Goal: Task Accomplishment & Management: Complete application form

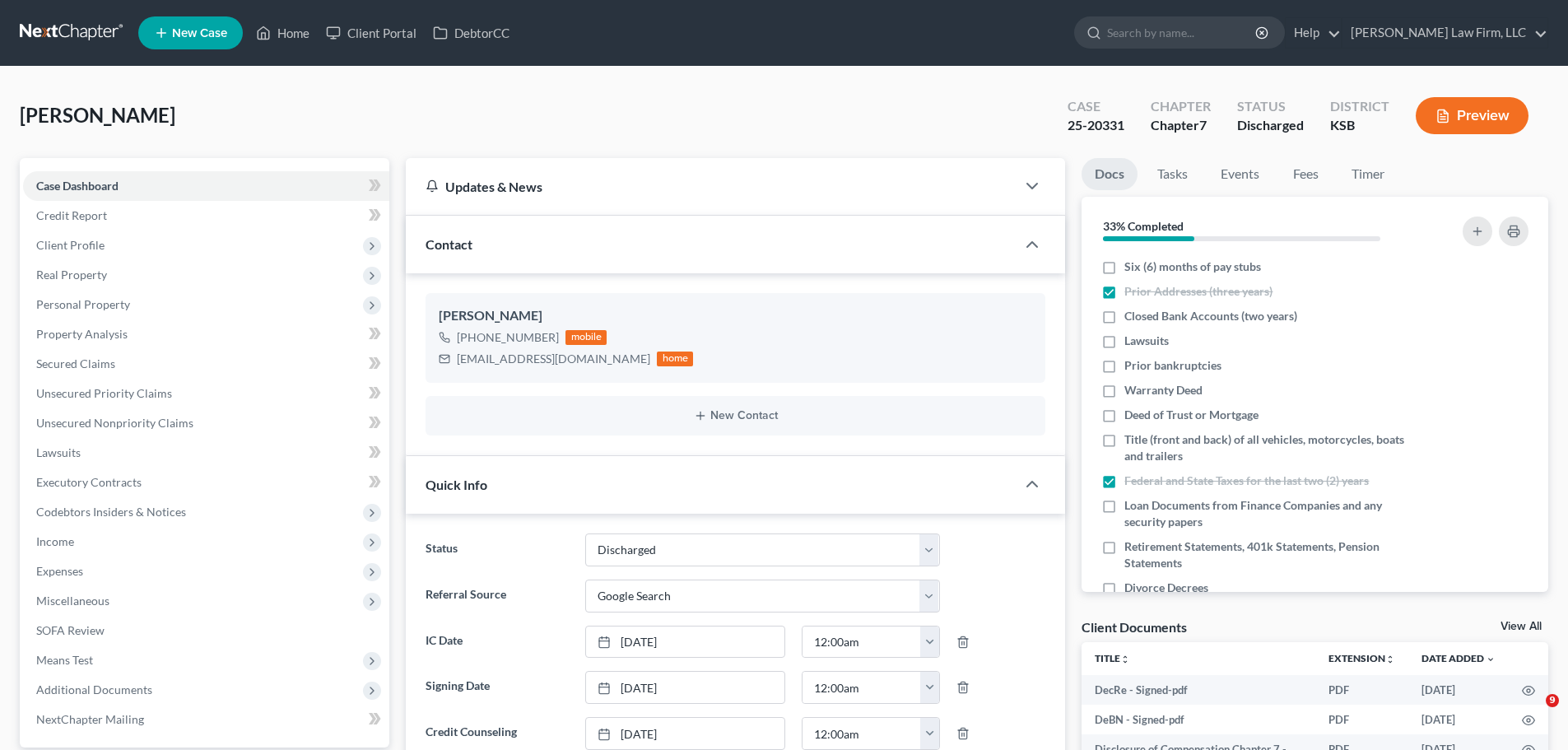
select select "1"
select select "4"
select select "0"
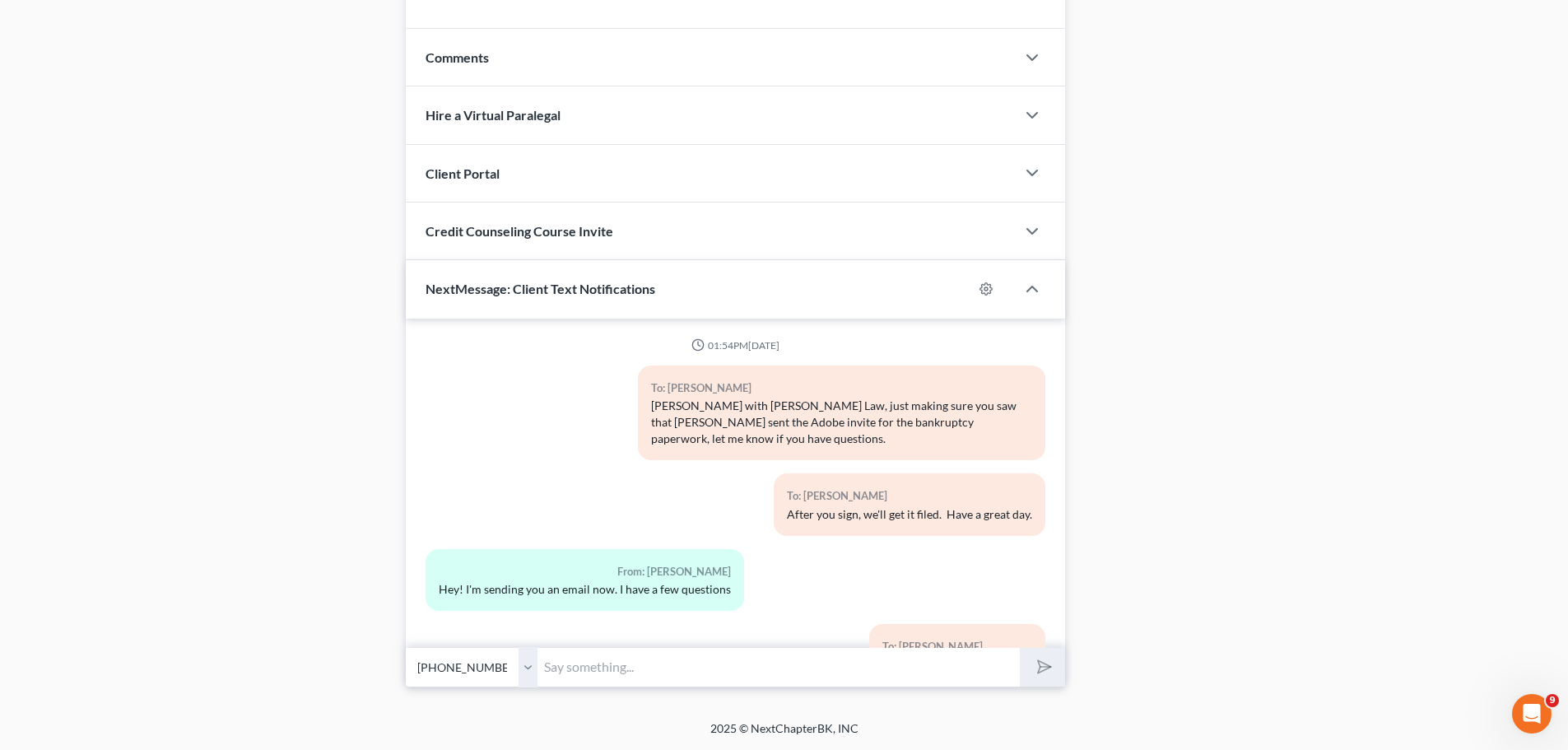
scroll to position [2244, 0]
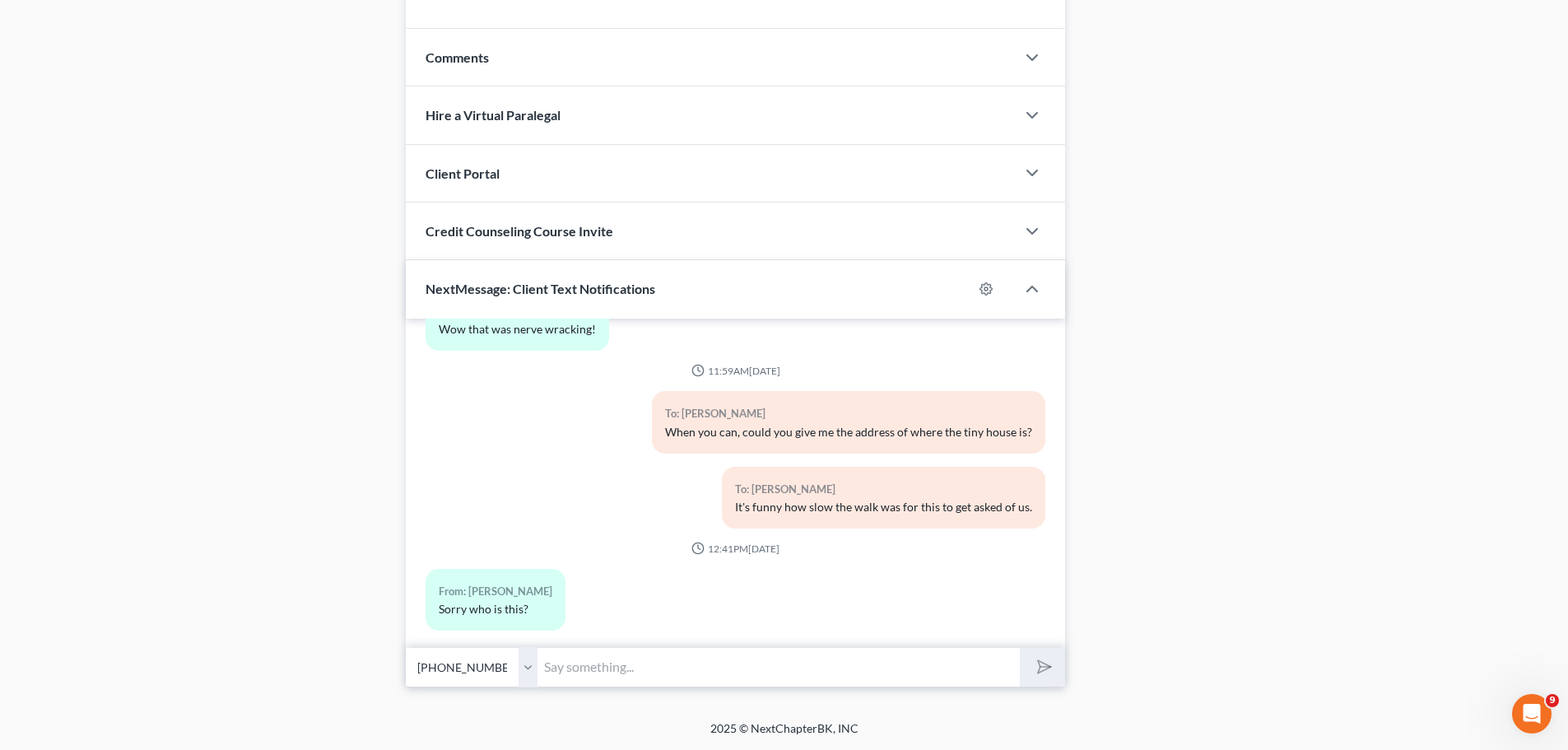
click at [810, 657] on input "text" at bounding box center [779, 667] width 483 height 40
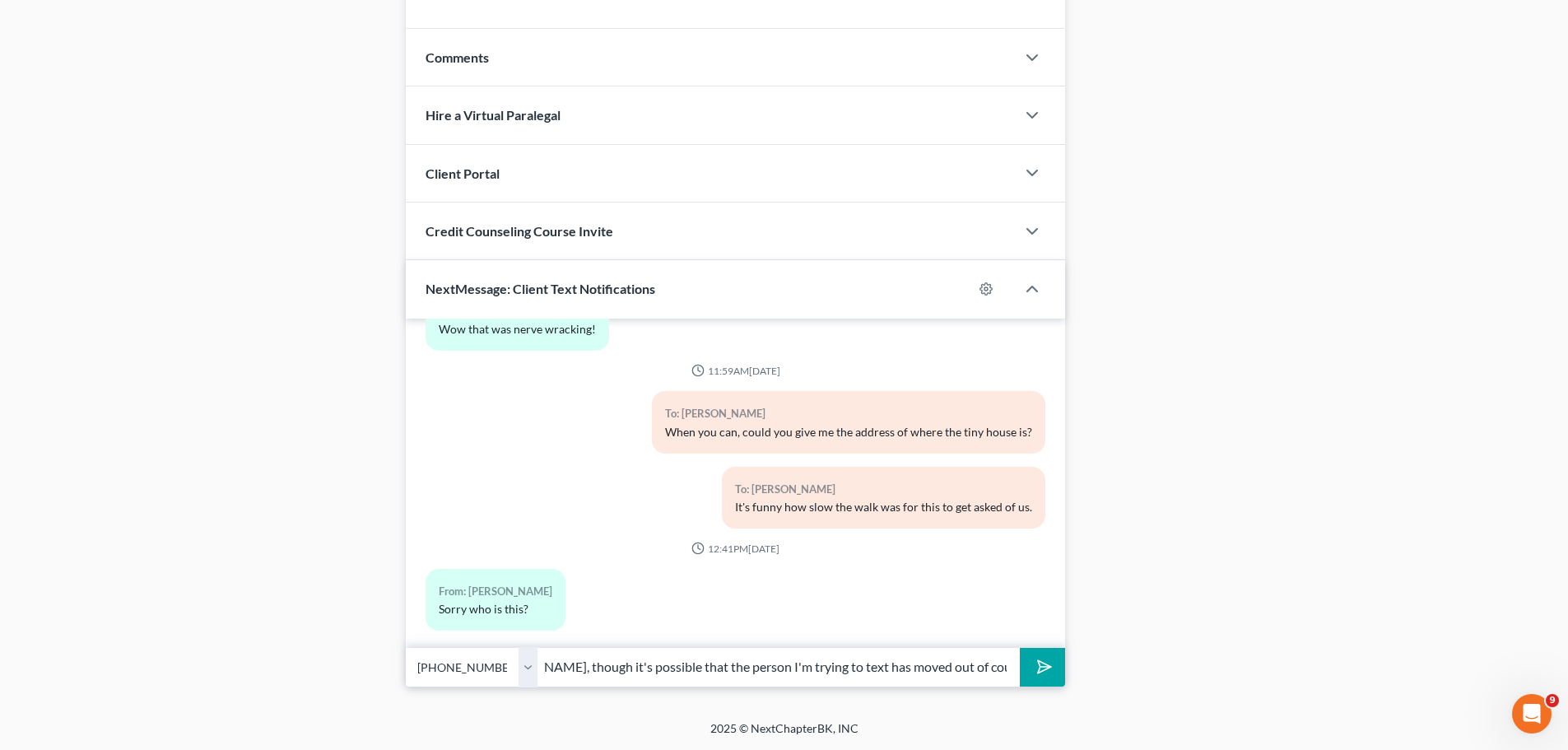
scroll to position [0, 63]
type input "[PERSON_NAME], though it's possible that the person I'm trying to text has move…"
click at [1019, 647] on button "submit" at bounding box center [1042, 666] width 45 height 38
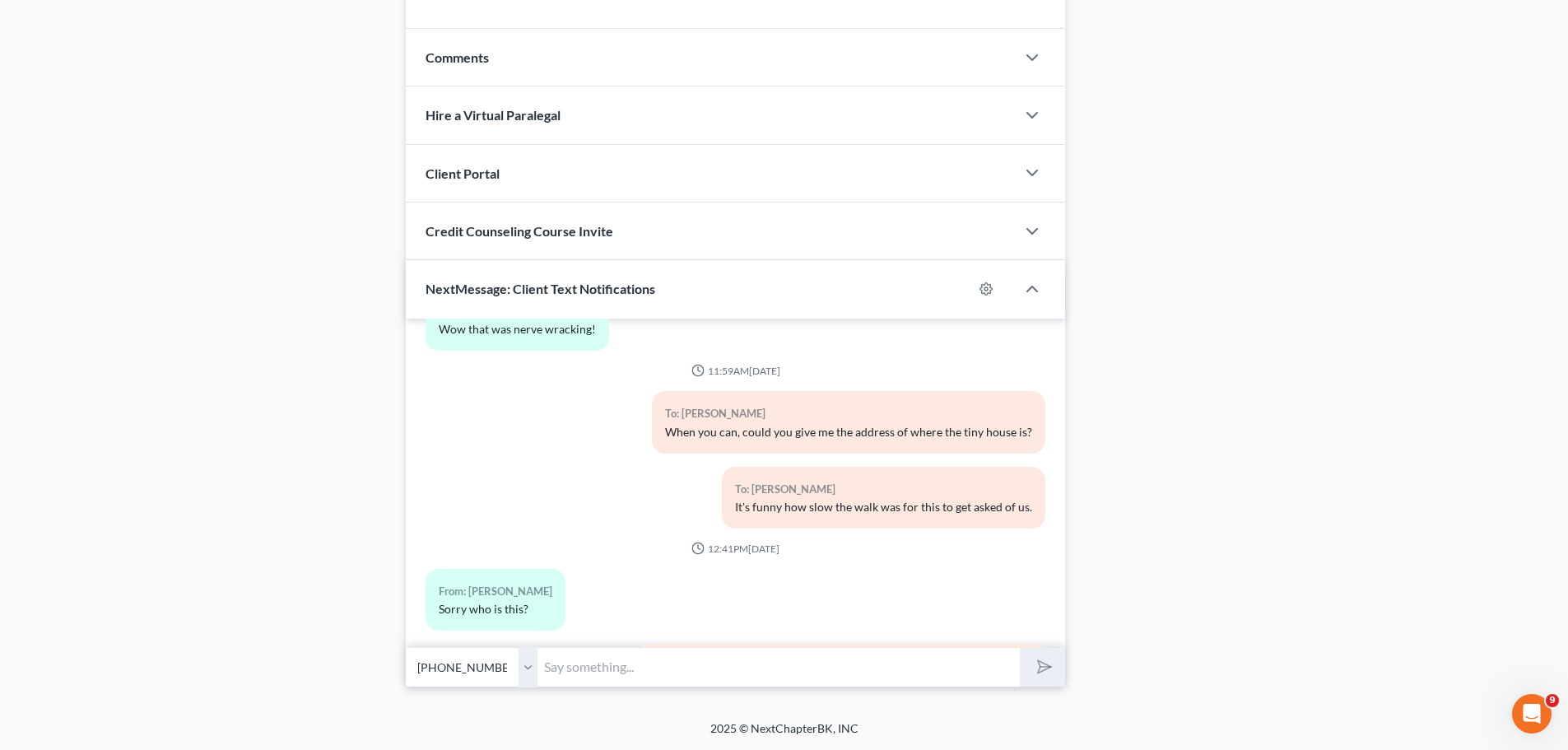
scroll to position [2335, 0]
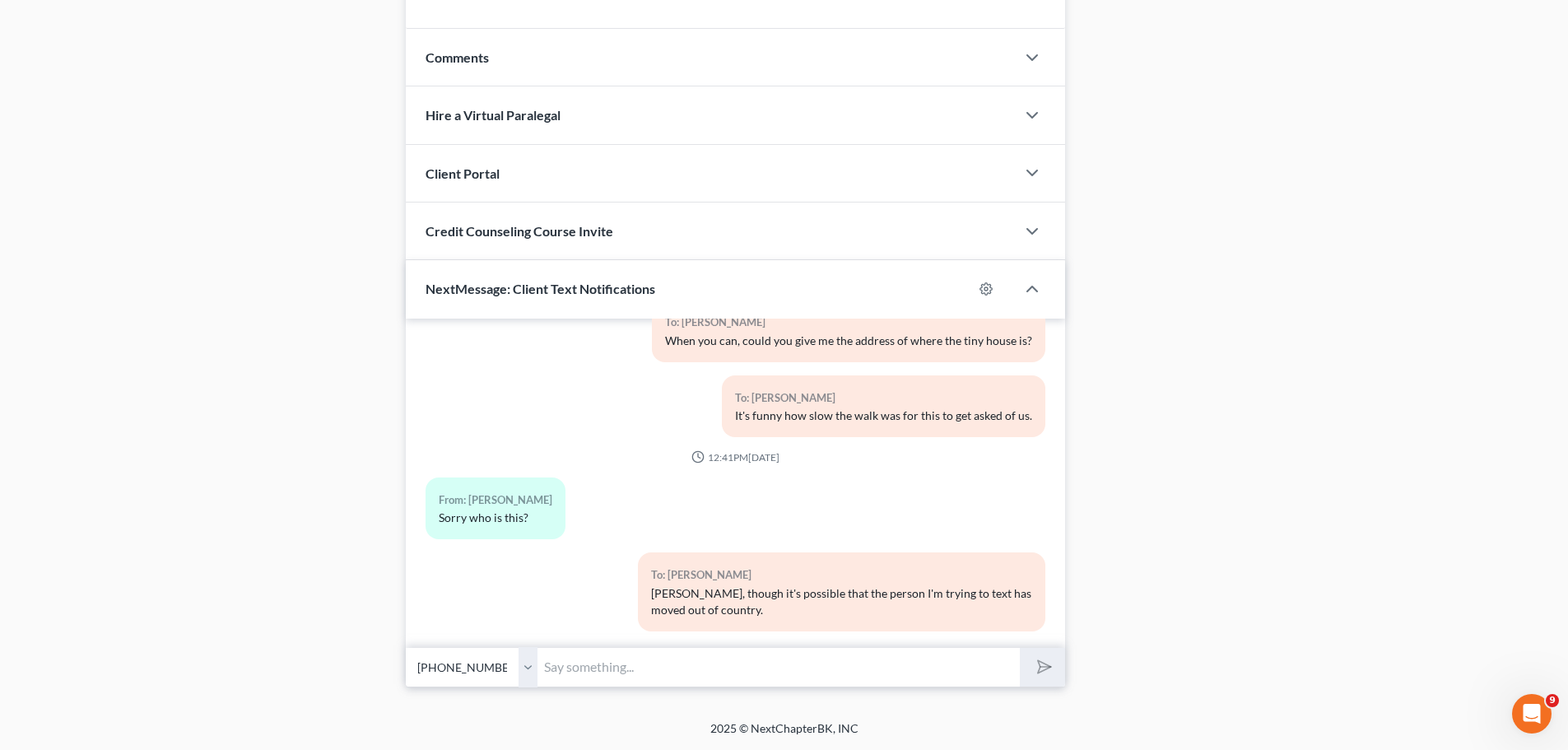
click at [588, 672] on input "text" at bounding box center [779, 667] width 483 height 40
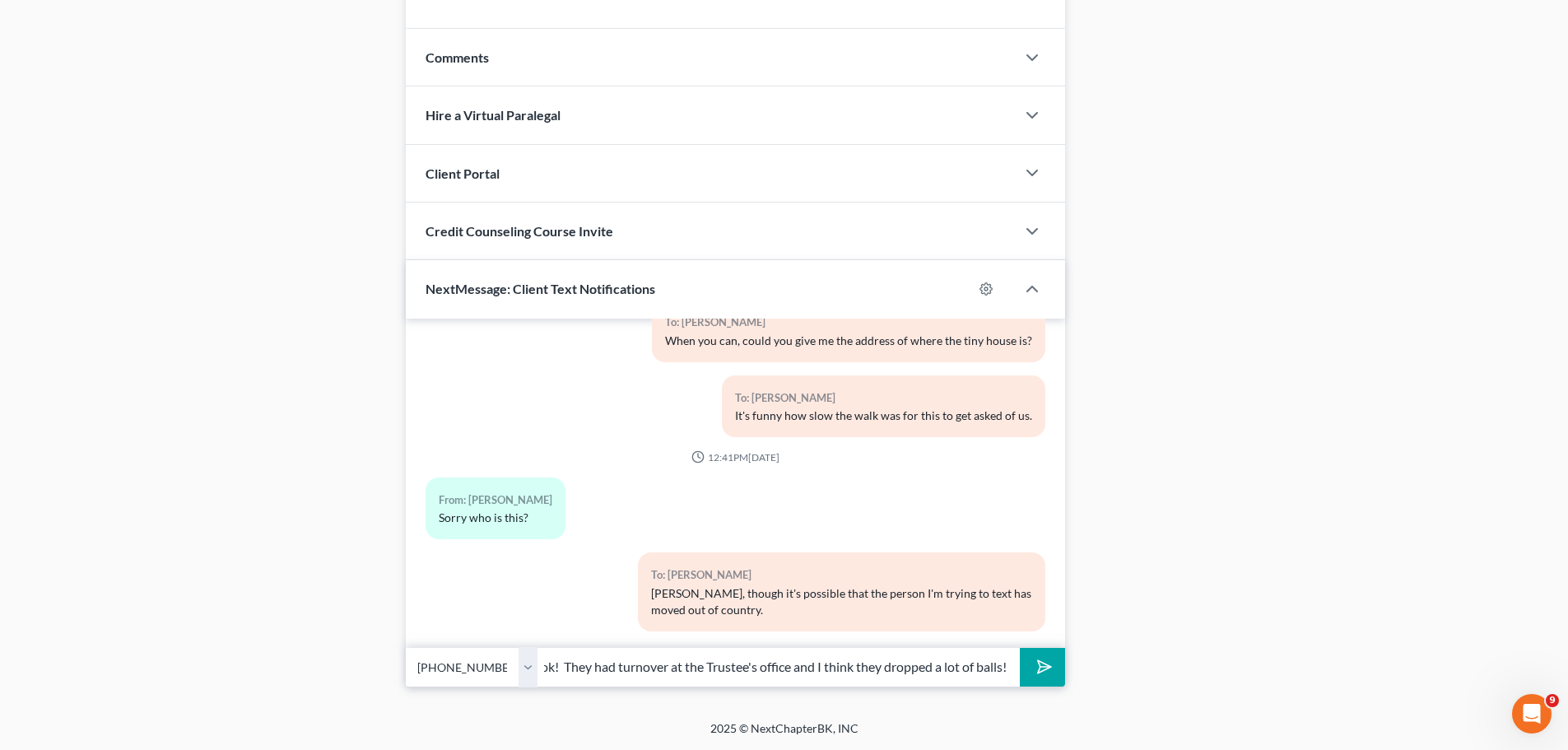
scroll to position [0, 65]
type input "Perfectly ok! They had turnover at the Trustee's office and I think they droppe…"
click at [1019, 647] on button "submit" at bounding box center [1042, 666] width 45 height 38
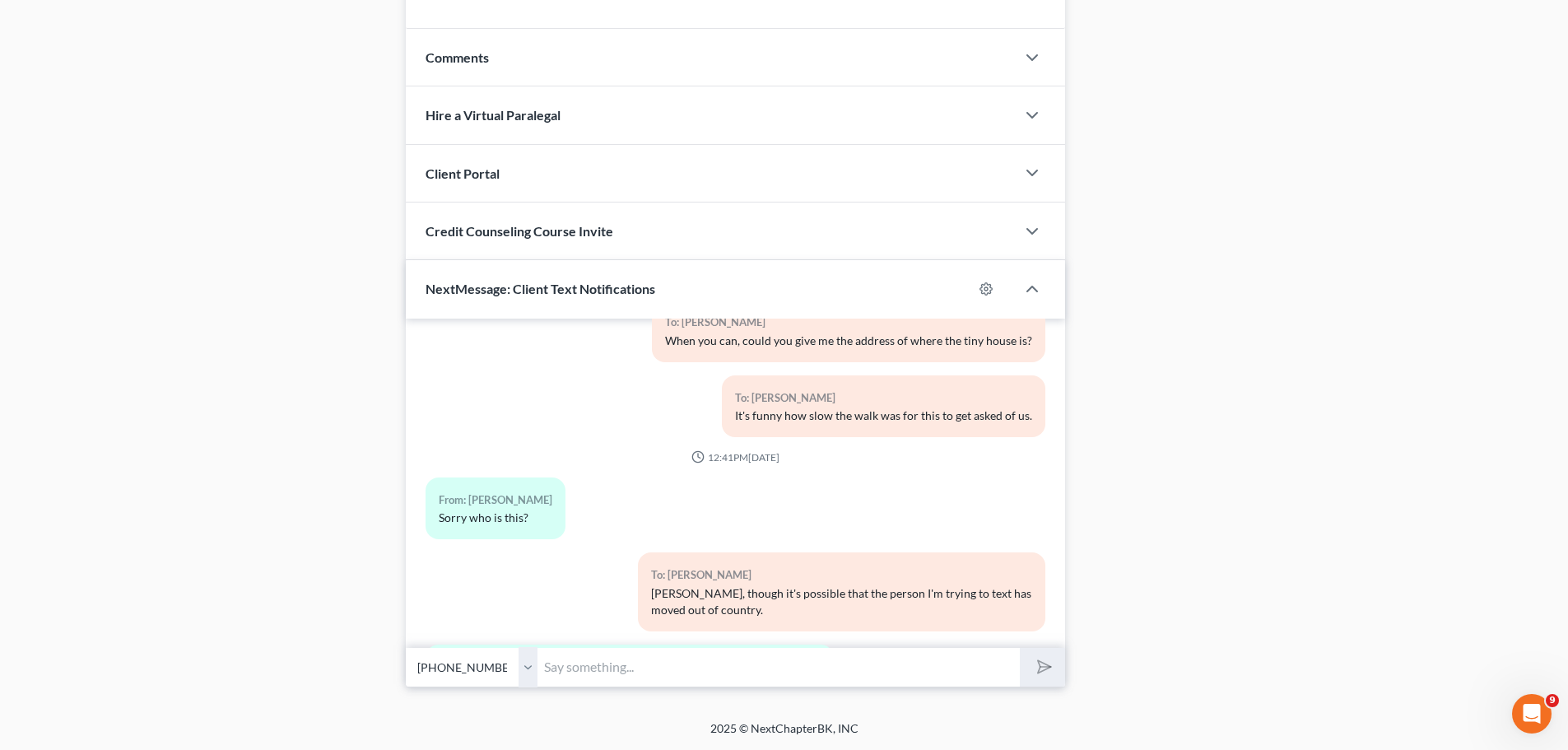
scroll to position [2594, 0]
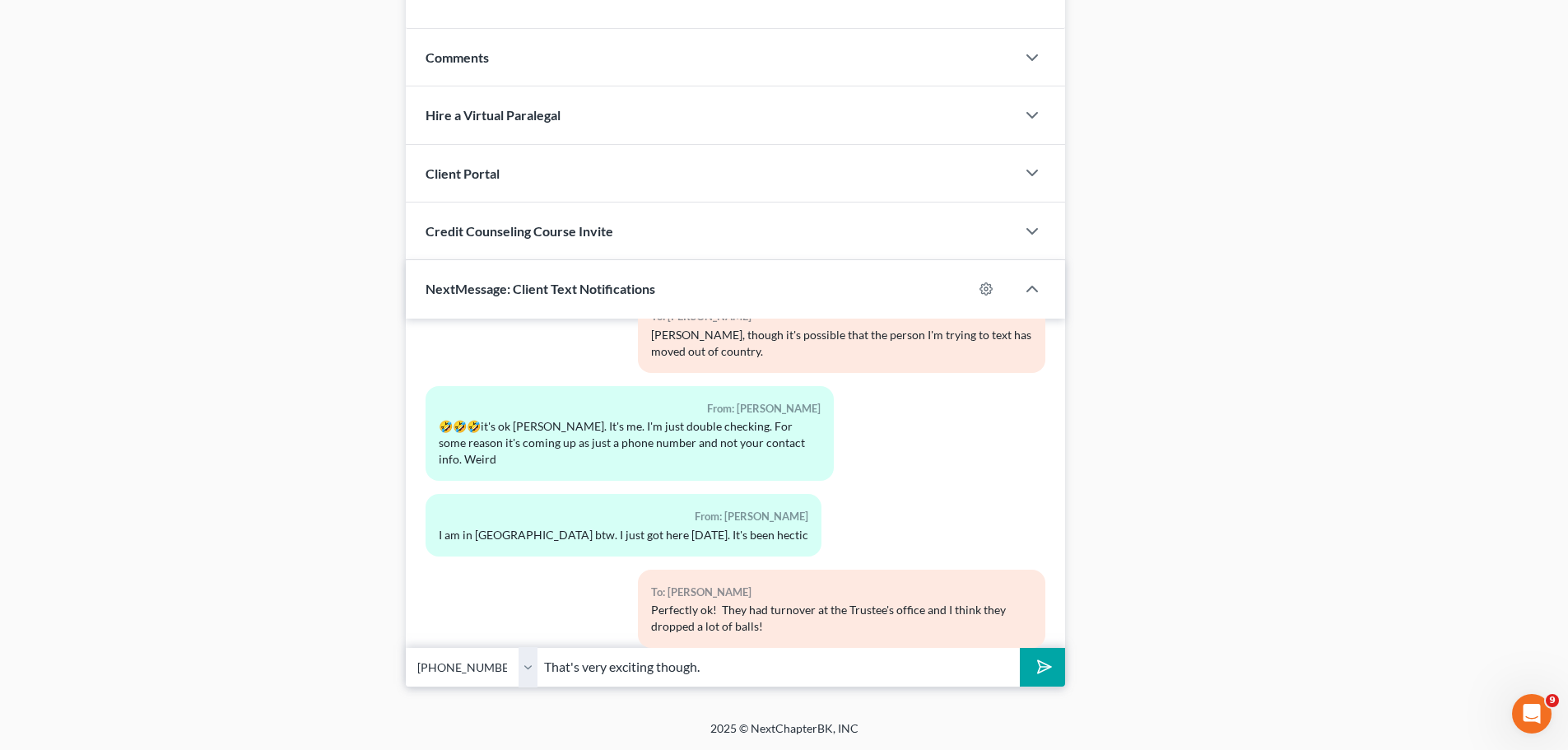
type input "That's very exciting though."
click at [1019, 647] on button "submit" at bounding box center [1042, 666] width 45 height 38
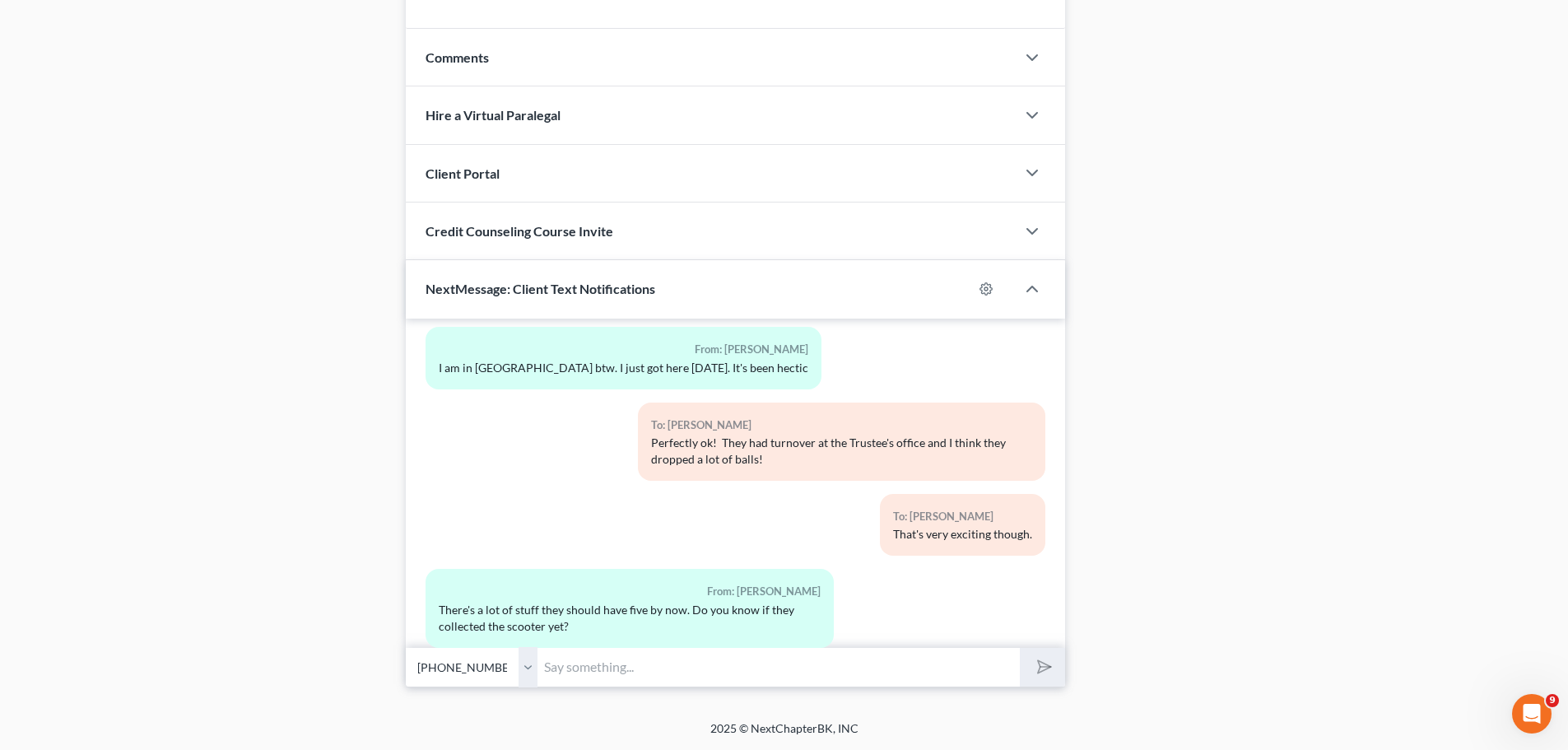
scroll to position [2836, 0]
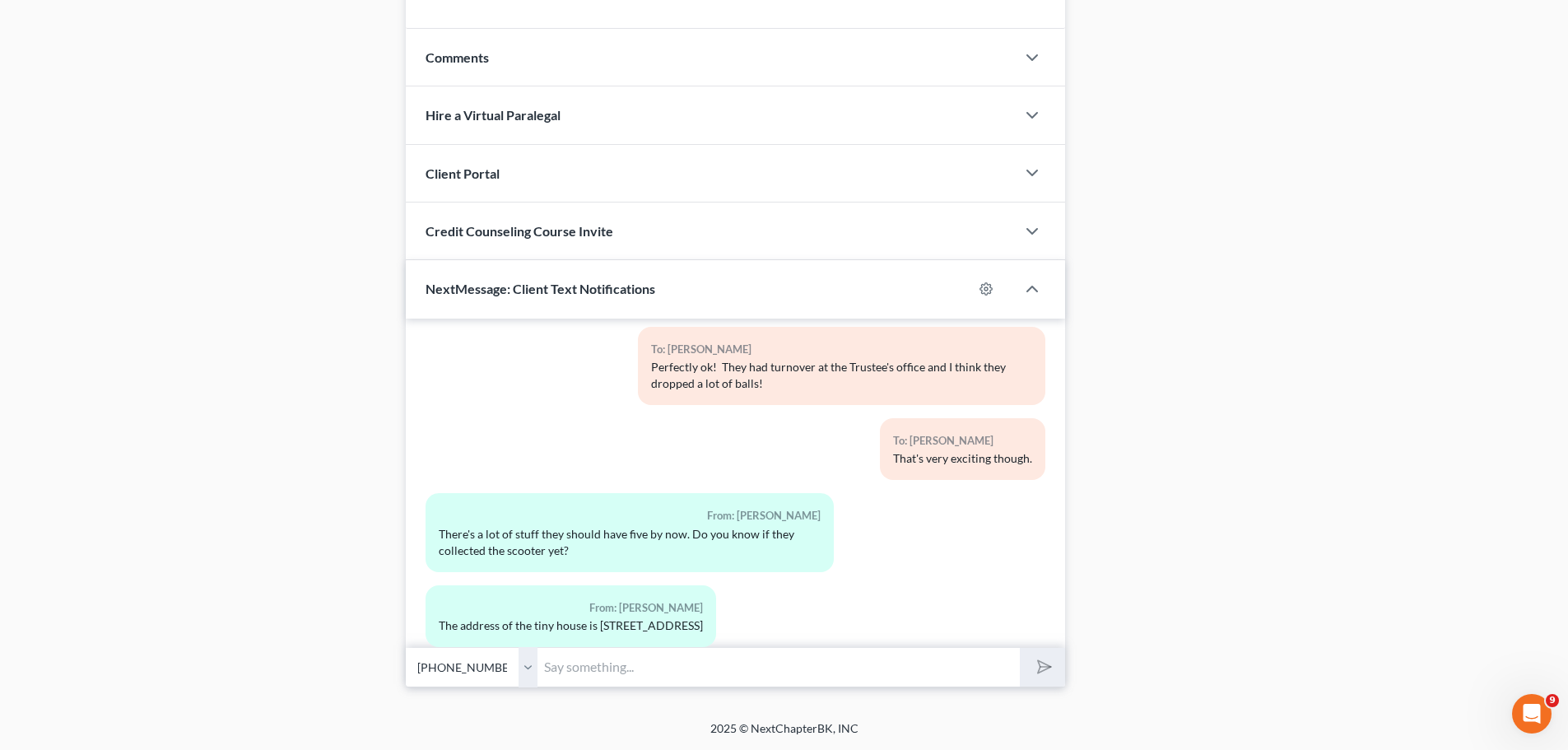
drag, startPoint x: 812, startPoint y: 599, endPoint x: 440, endPoint y: 605, distance: 372.0
click at [440, 605] on div "From: [PERSON_NAME] The address of the tiny house is [STREET_ADDRESS]" at bounding box center [570, 616] width 290 height 62
copy div "The address of the tiny house is [STREET_ADDRESS]"
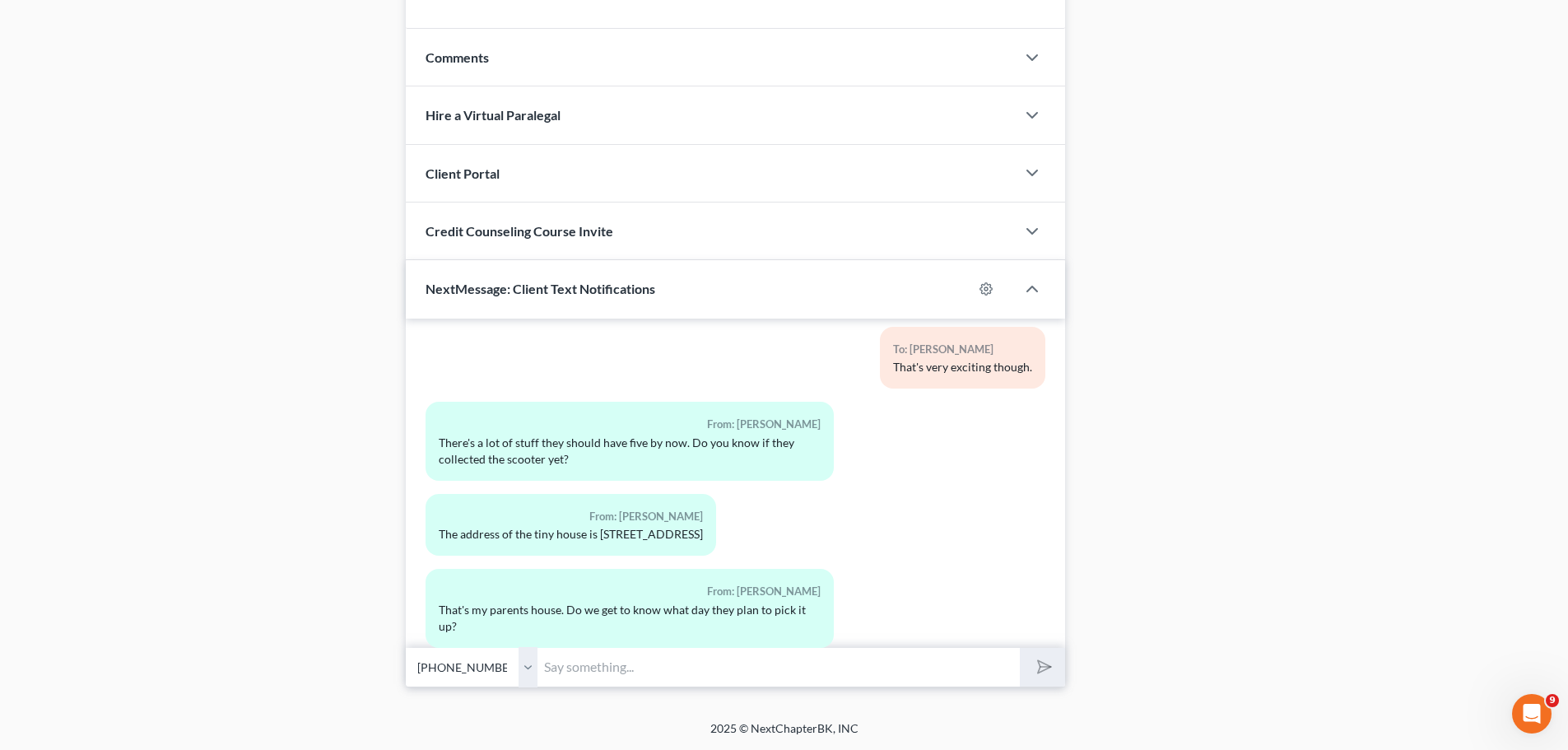
click at [808, 674] on input "text" at bounding box center [779, 667] width 483 height 40
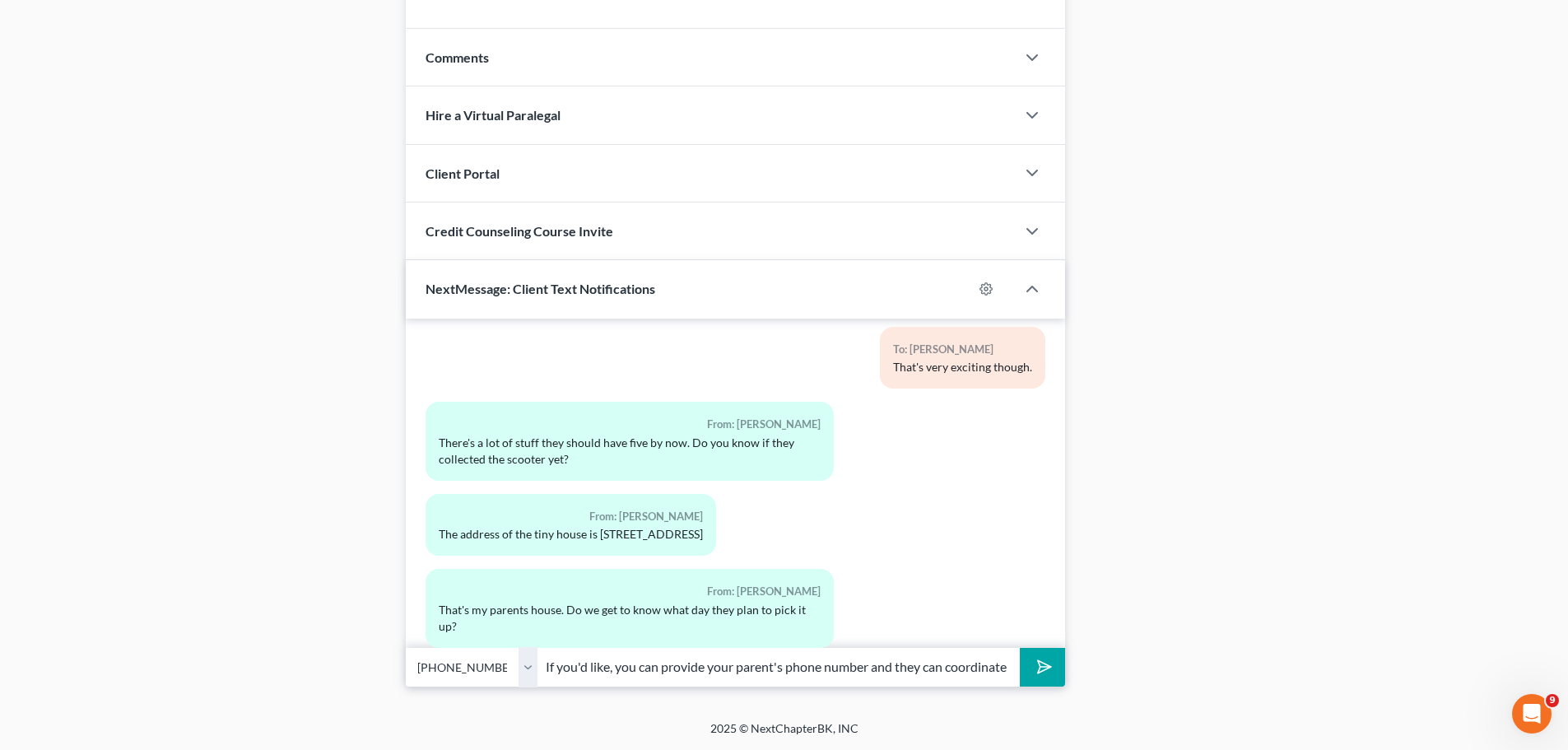
scroll to position [0, 324]
type input "Right now, they just want to send someone to look at it. If you'd like, you can…"
click at [1019, 647] on button "submit" at bounding box center [1042, 666] width 45 height 38
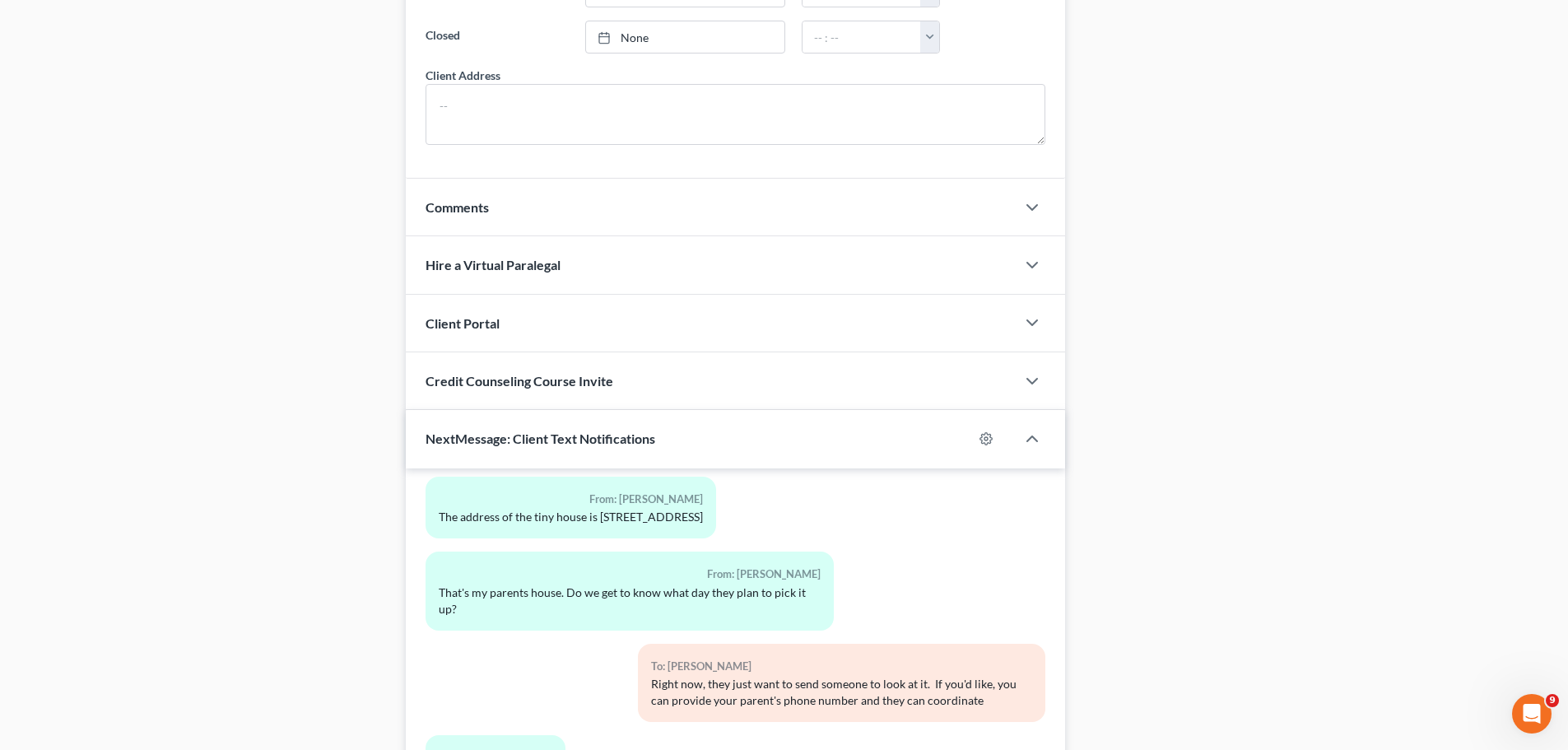
scroll to position [0, 0]
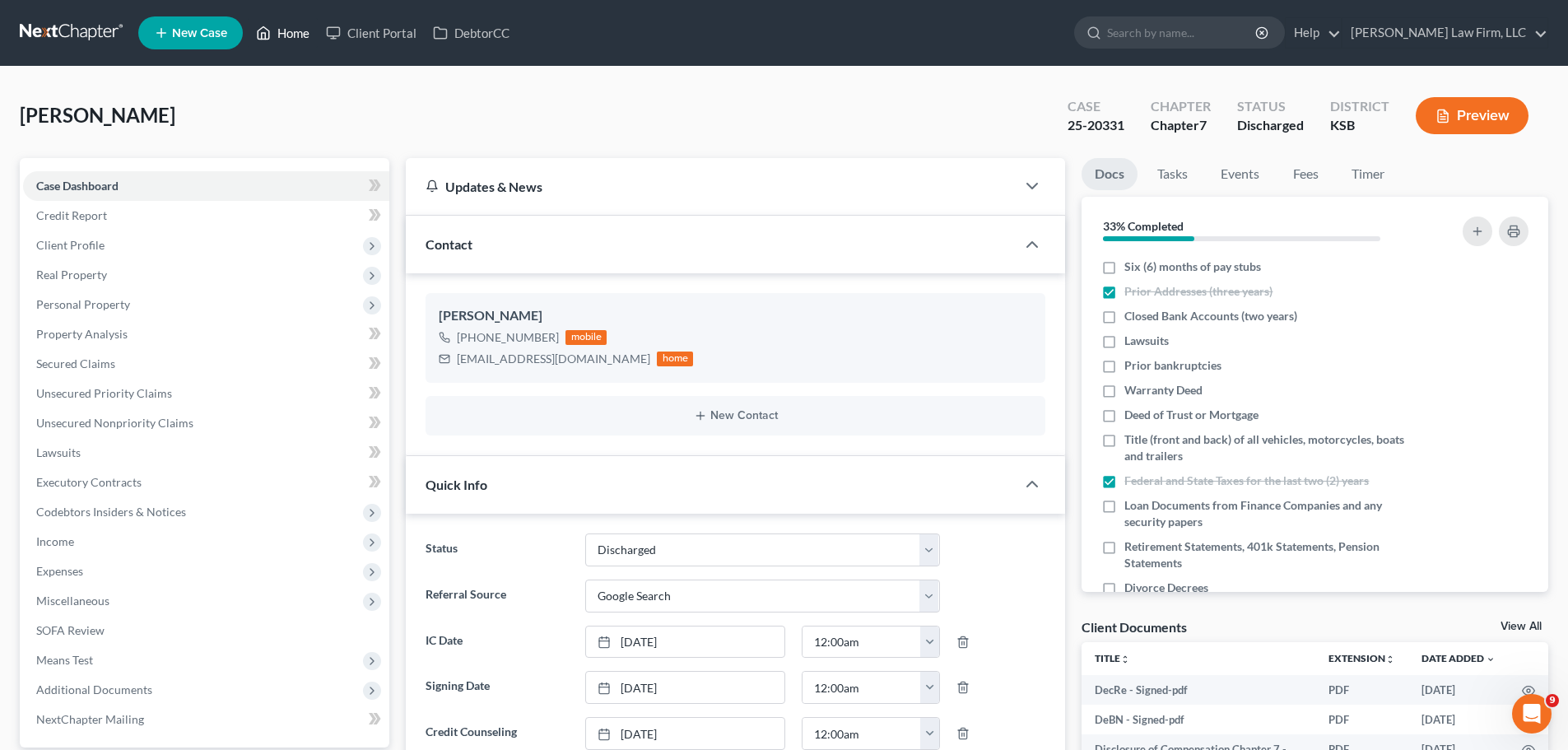
click at [305, 32] on link "Home" at bounding box center [282, 33] width 70 height 30
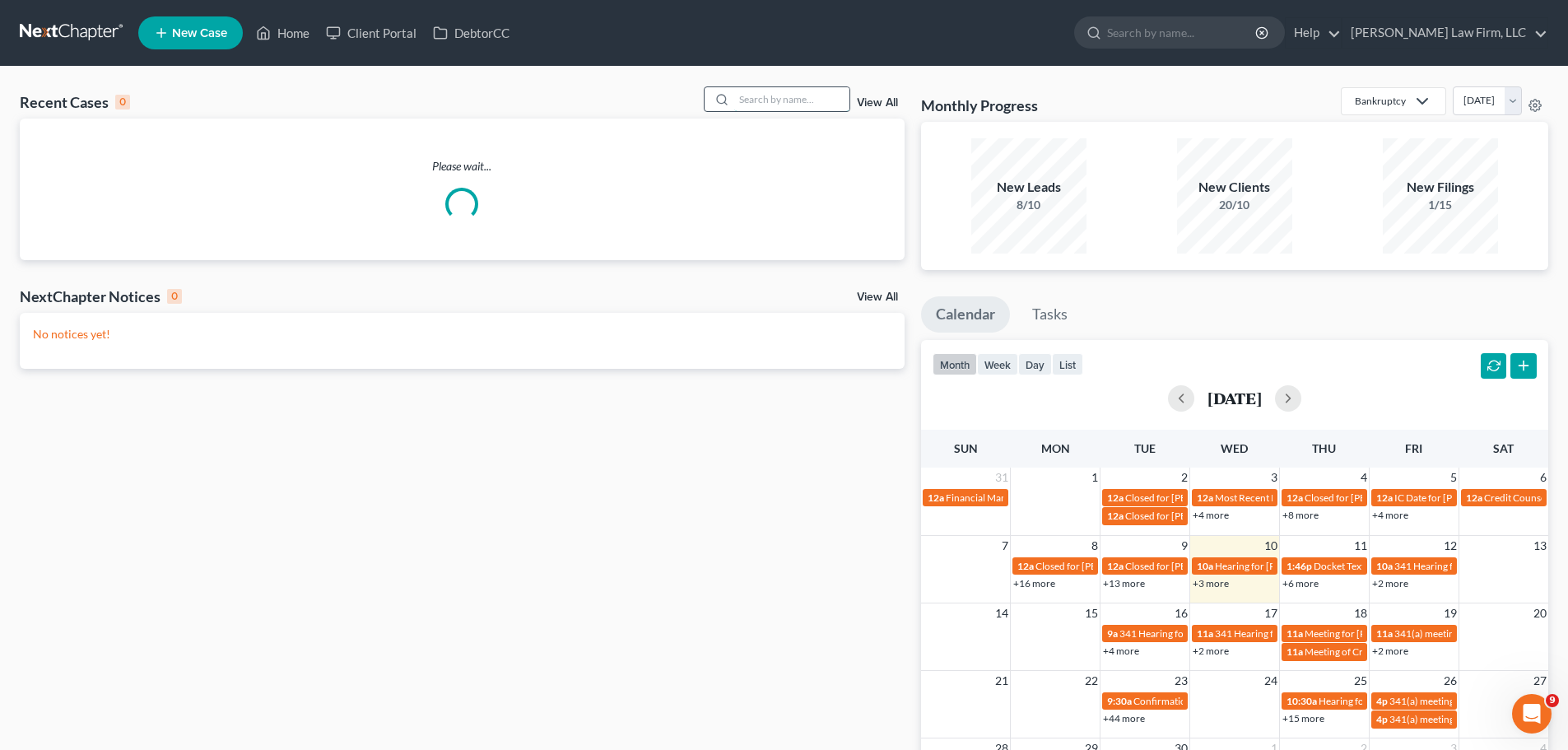
click at [798, 104] on input "search" at bounding box center [792, 98] width 115 height 24
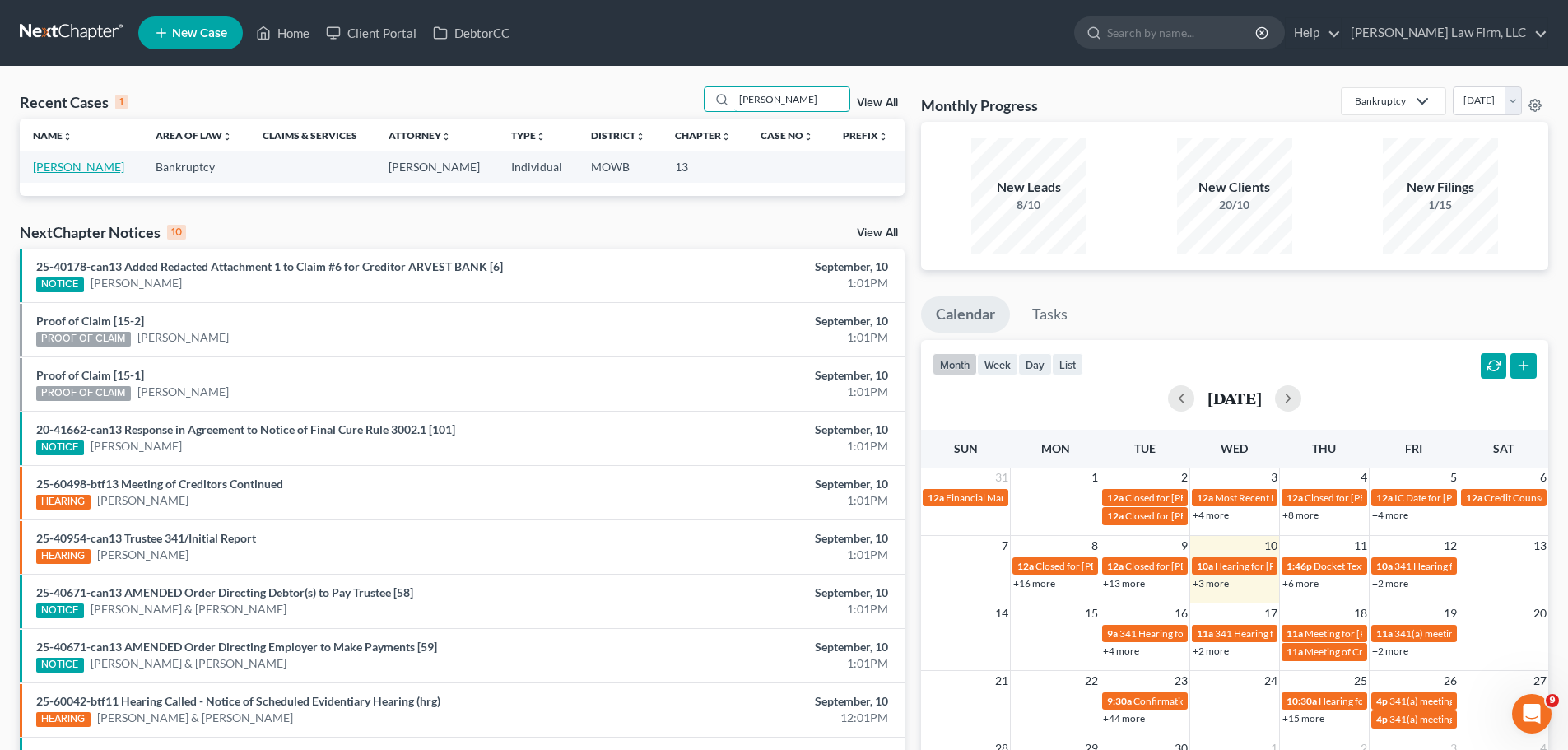
type input "[PERSON_NAME]"
click at [99, 165] on link "[PERSON_NAME]" at bounding box center [78, 166] width 91 height 14
select select "4"
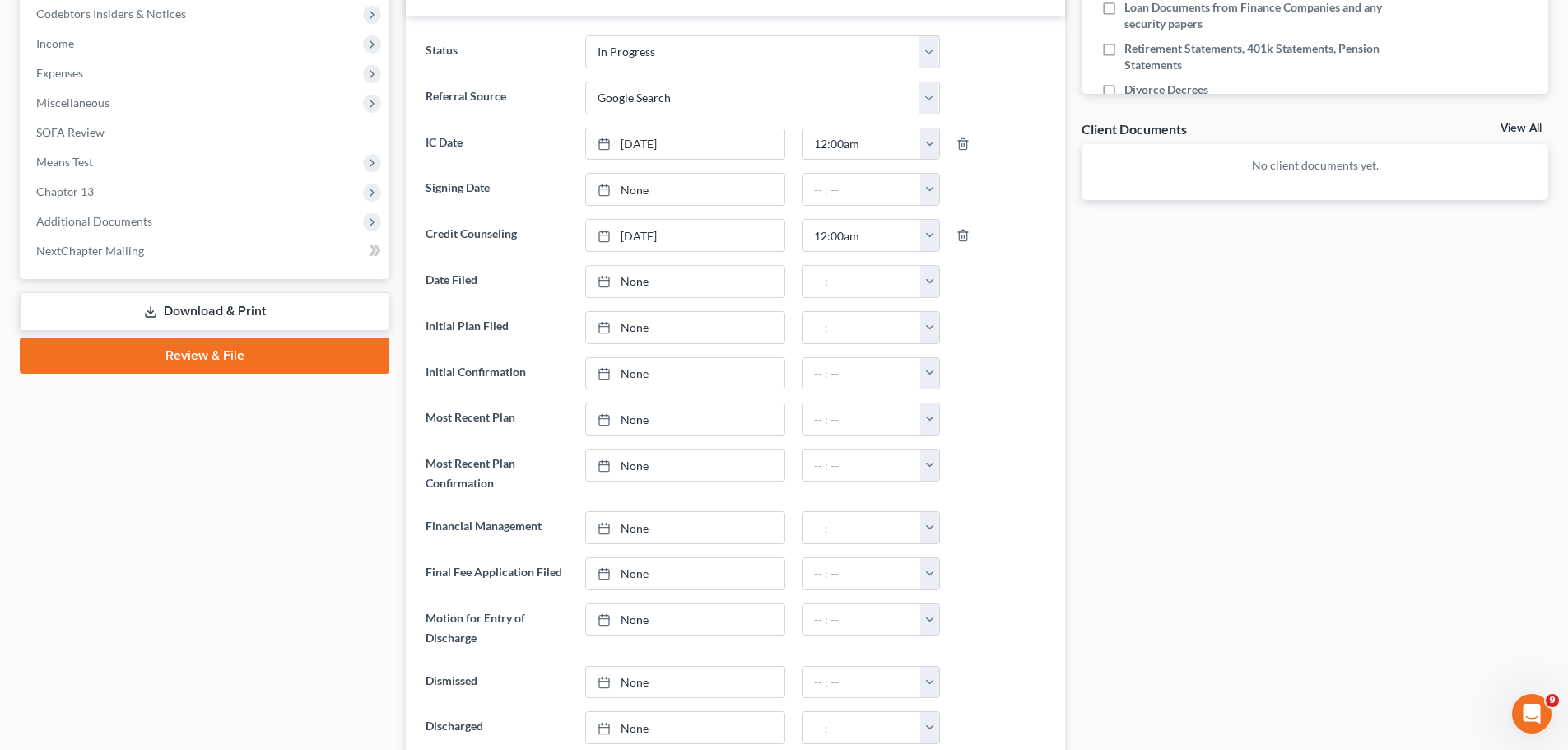
scroll to position [329, 0]
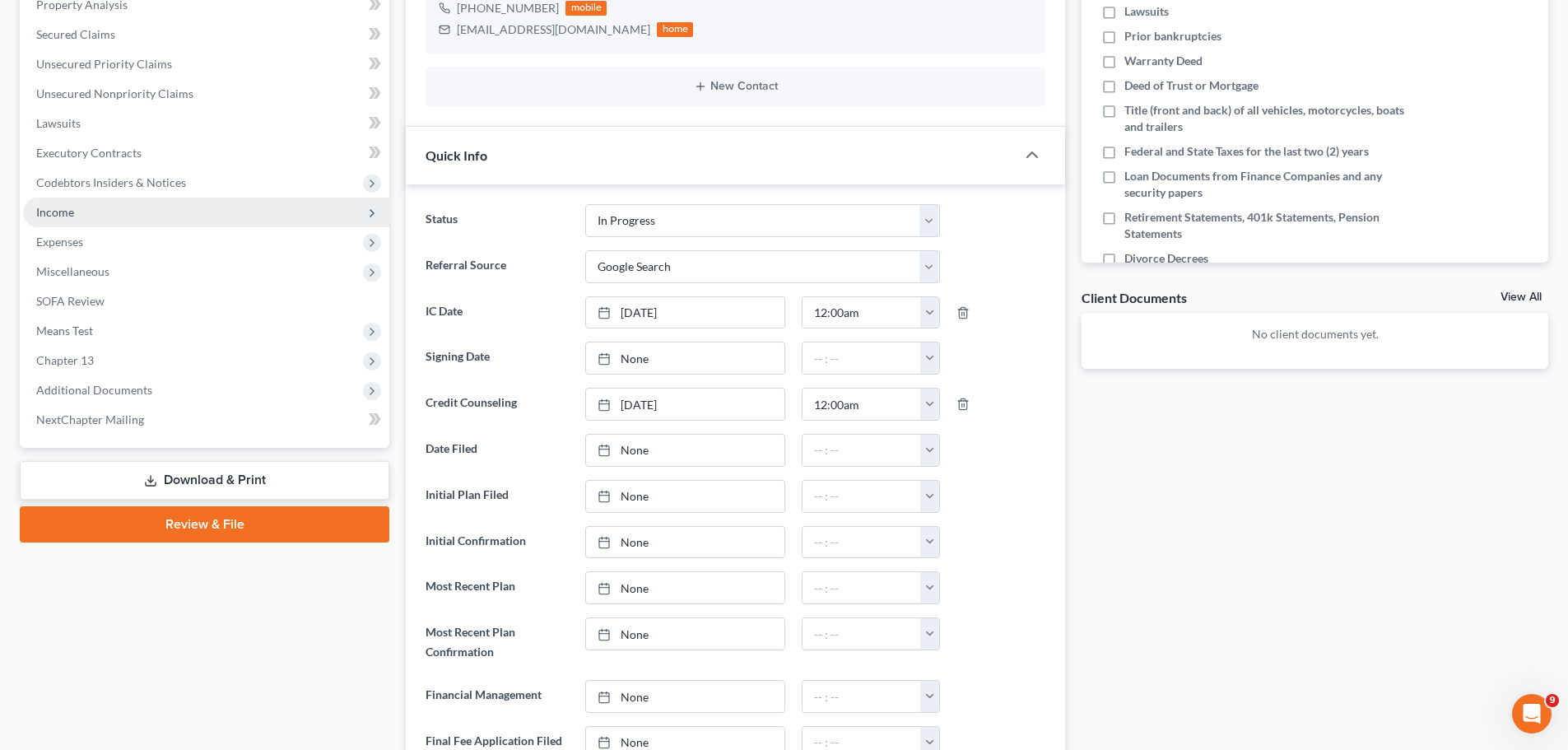
click at [96, 212] on span "Income" at bounding box center [206, 213] width 366 height 30
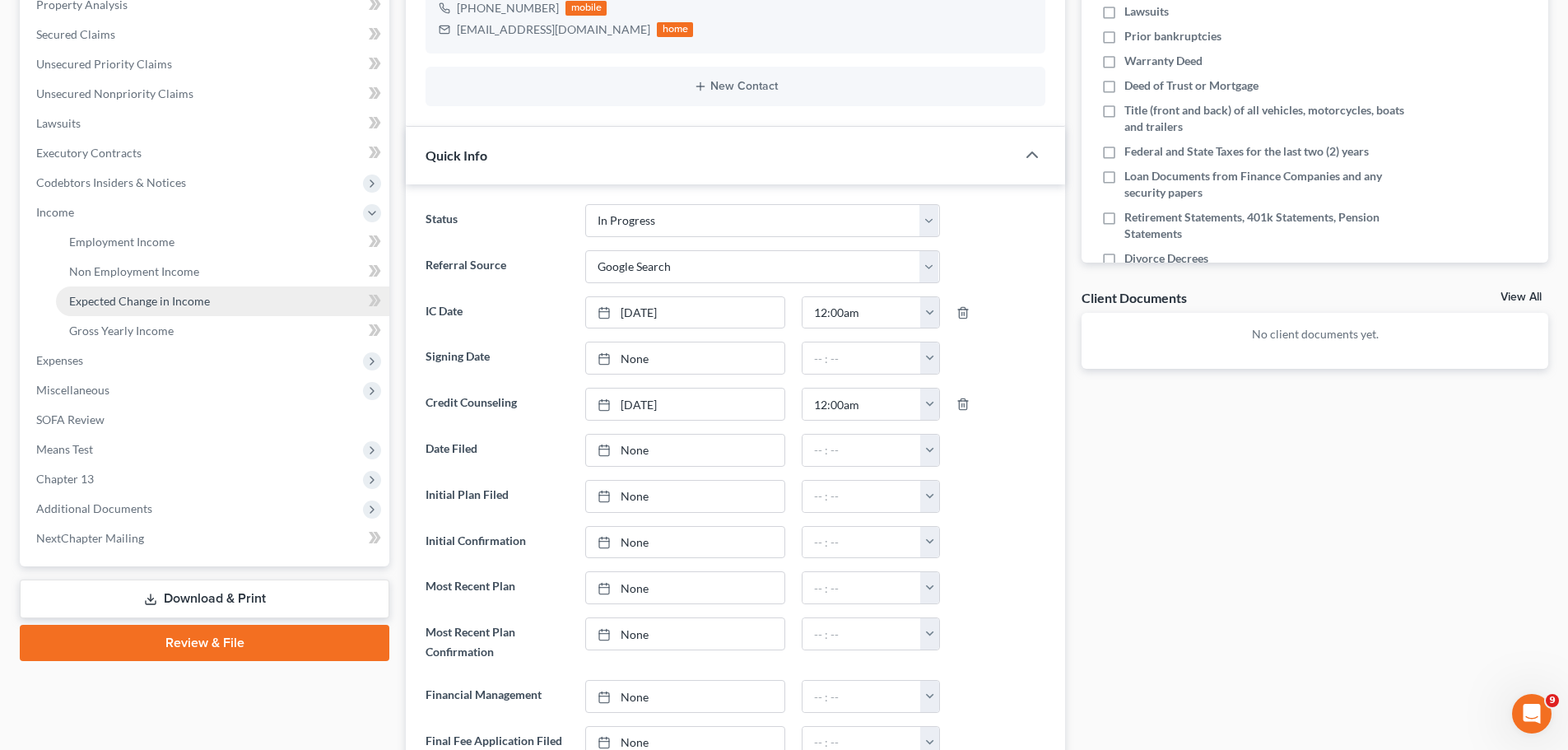
click at [186, 301] on span "Expected Change in Income" at bounding box center [139, 301] width 141 height 14
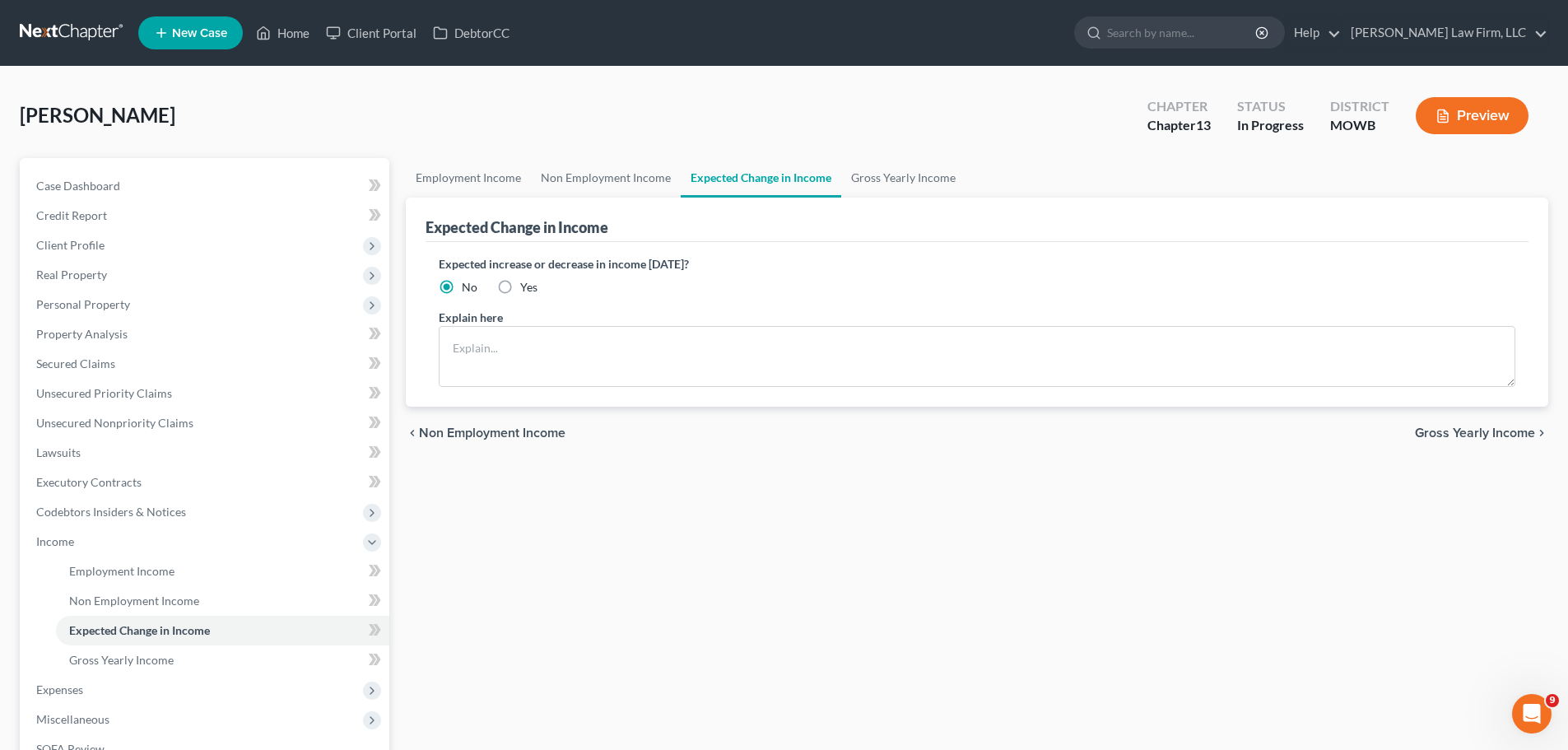
click at [520, 287] on label "Yes" at bounding box center [529, 287] width 17 height 17
click at [527, 287] on input "Yes" at bounding box center [532, 284] width 10 height 10
radio input "true"
click at [513, 342] on textarea at bounding box center [977, 356] width 1077 height 61
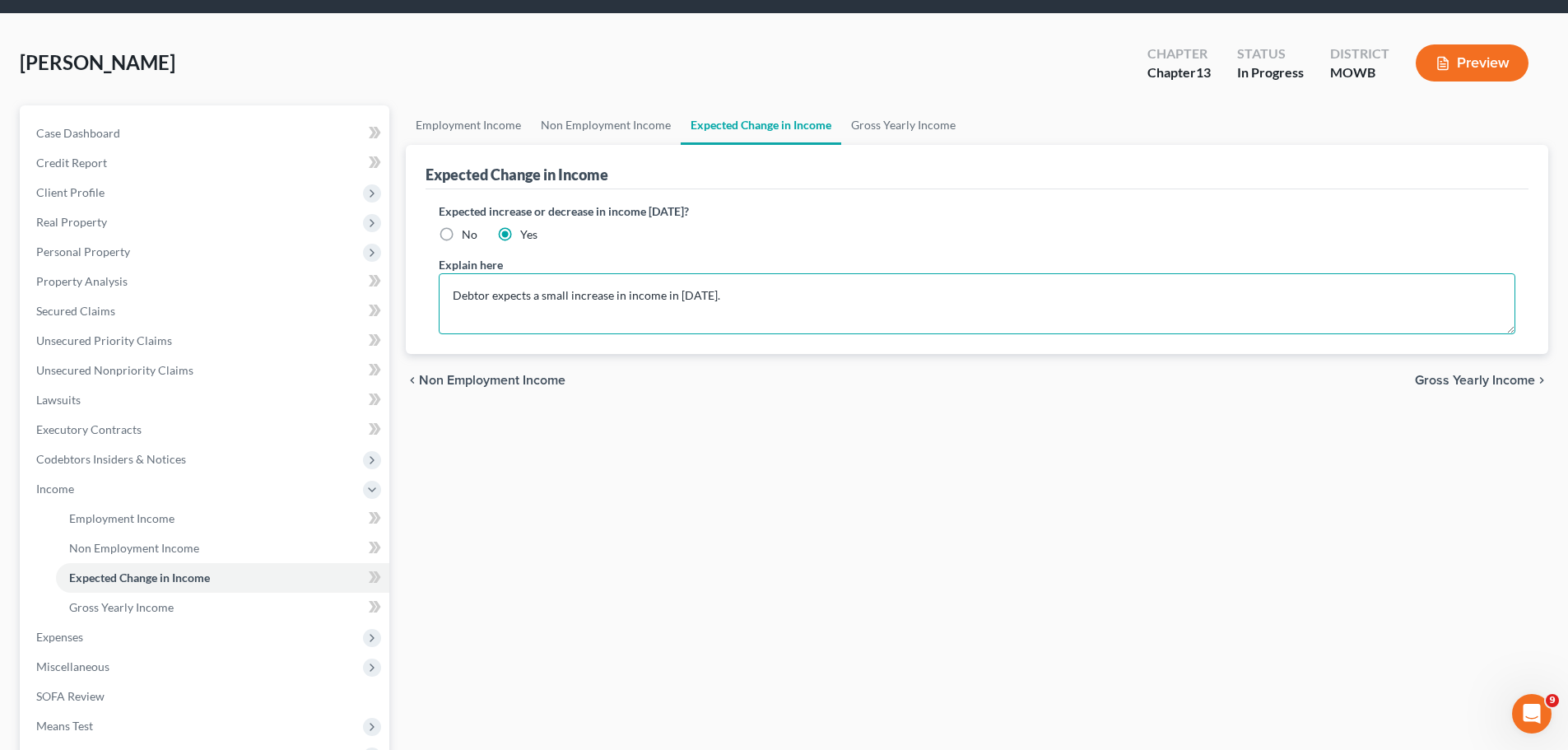
scroll to position [82, 0]
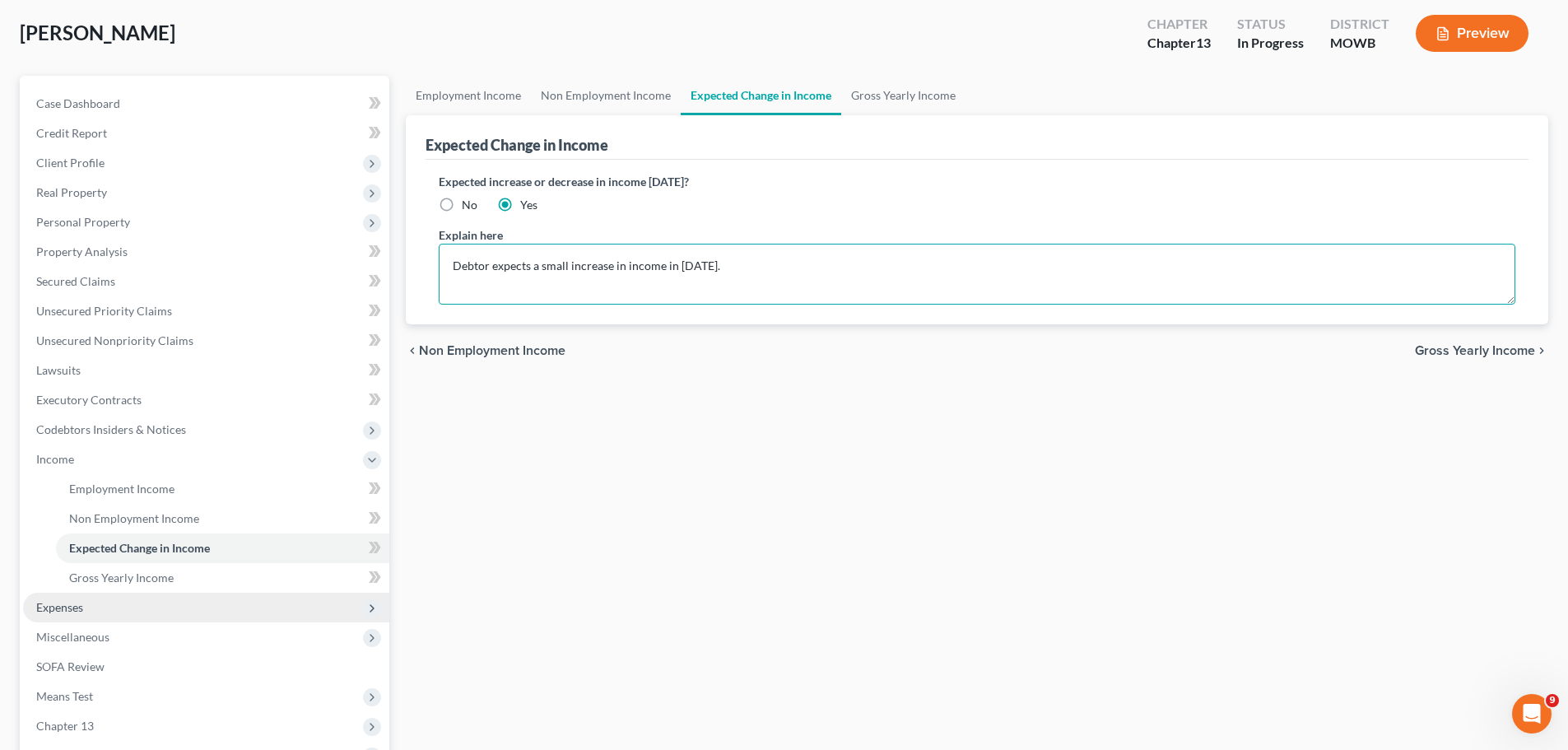
type textarea "Debtor expects a small increase in income in [DATE]."
click at [68, 604] on span "Expenses" at bounding box center [60, 607] width 47 height 14
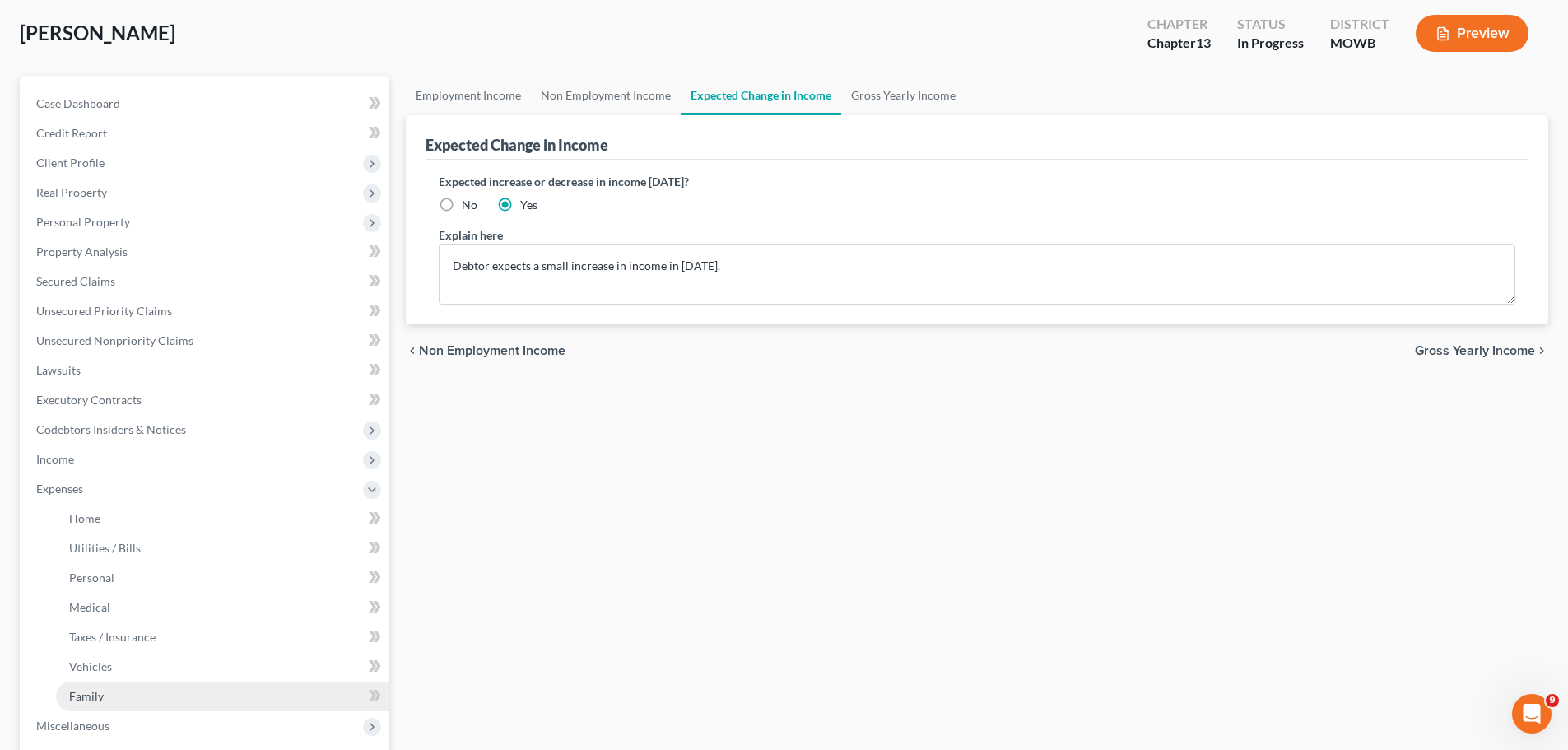
click at [112, 689] on link "Family" at bounding box center [222, 696] width 334 height 30
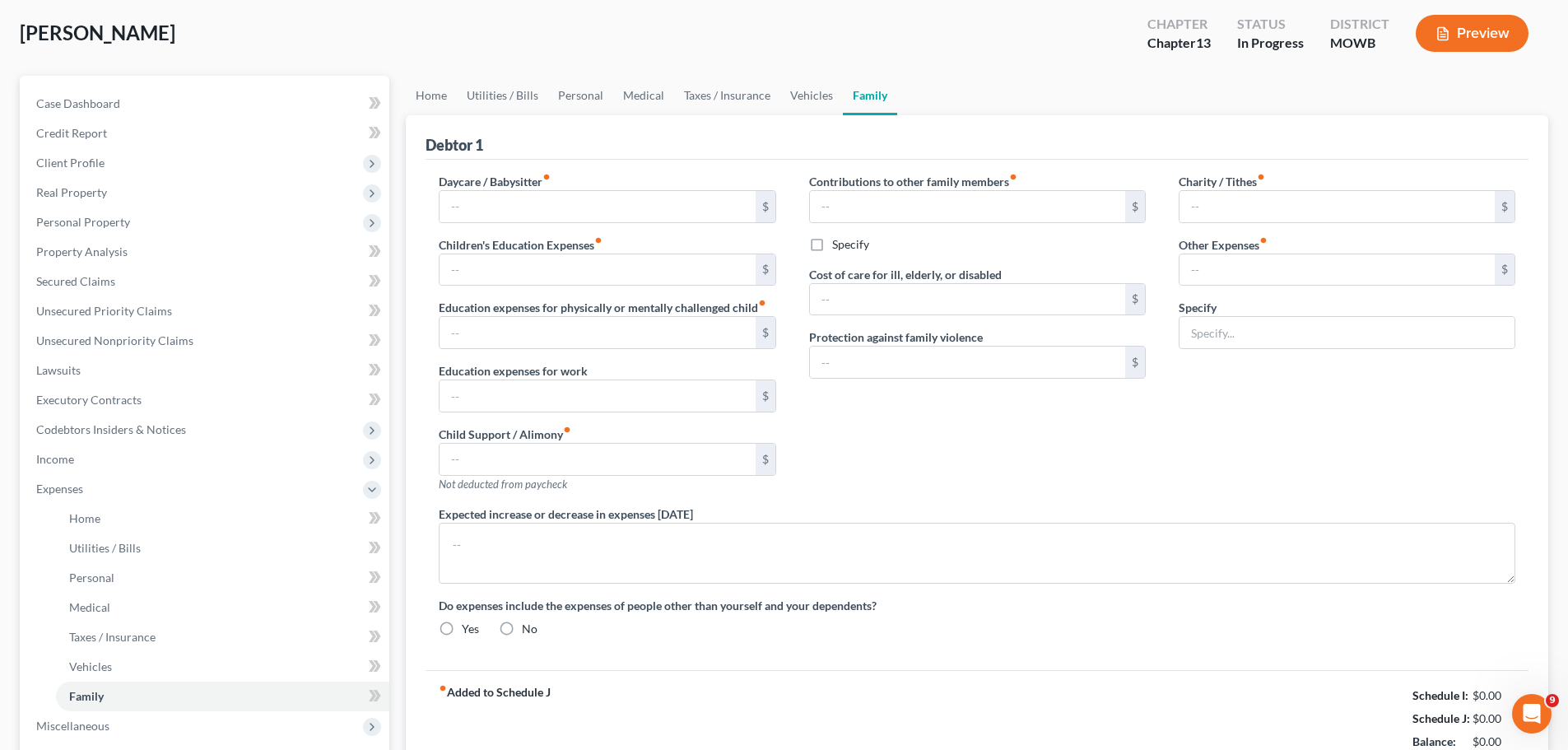
type input "0.00"
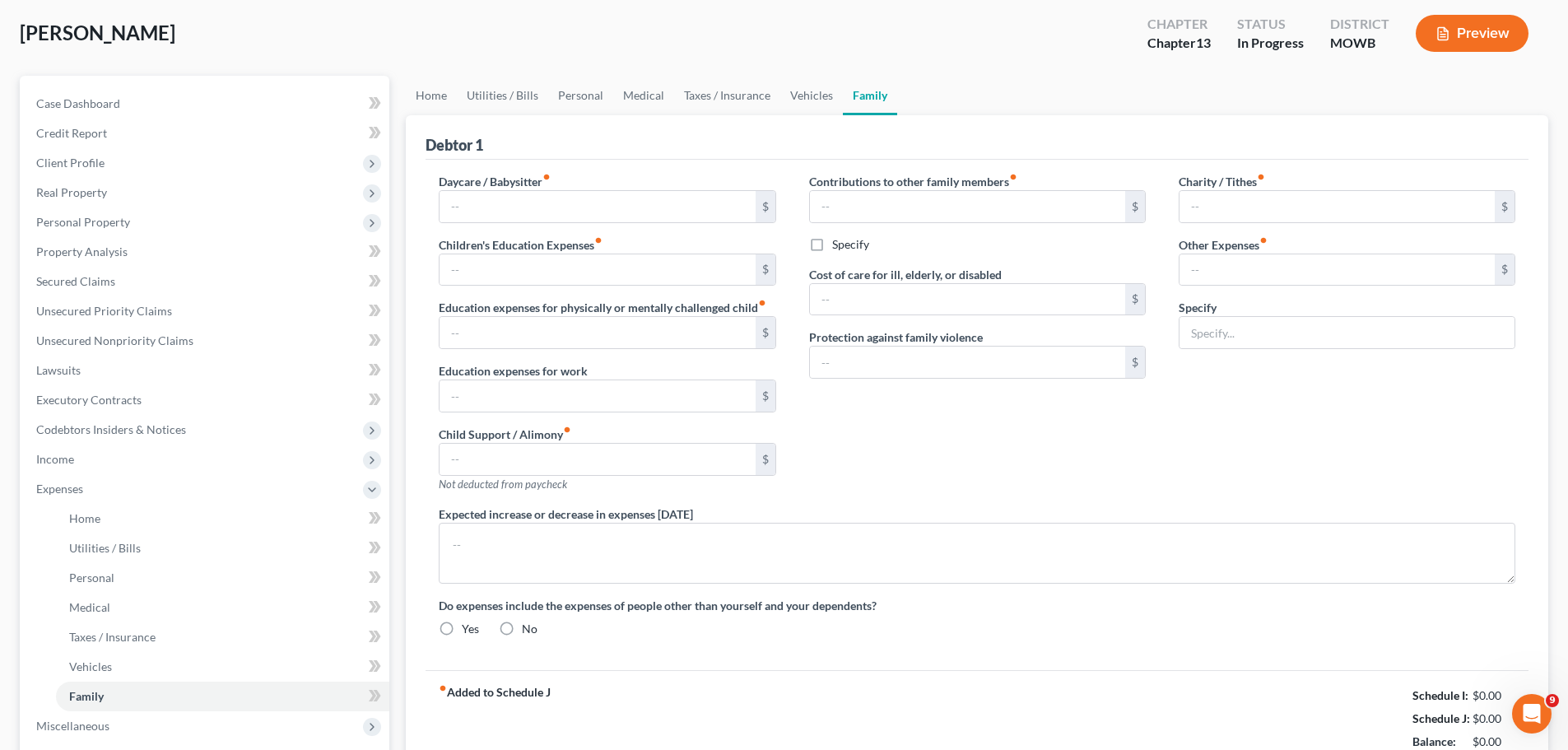
type input "0.00"
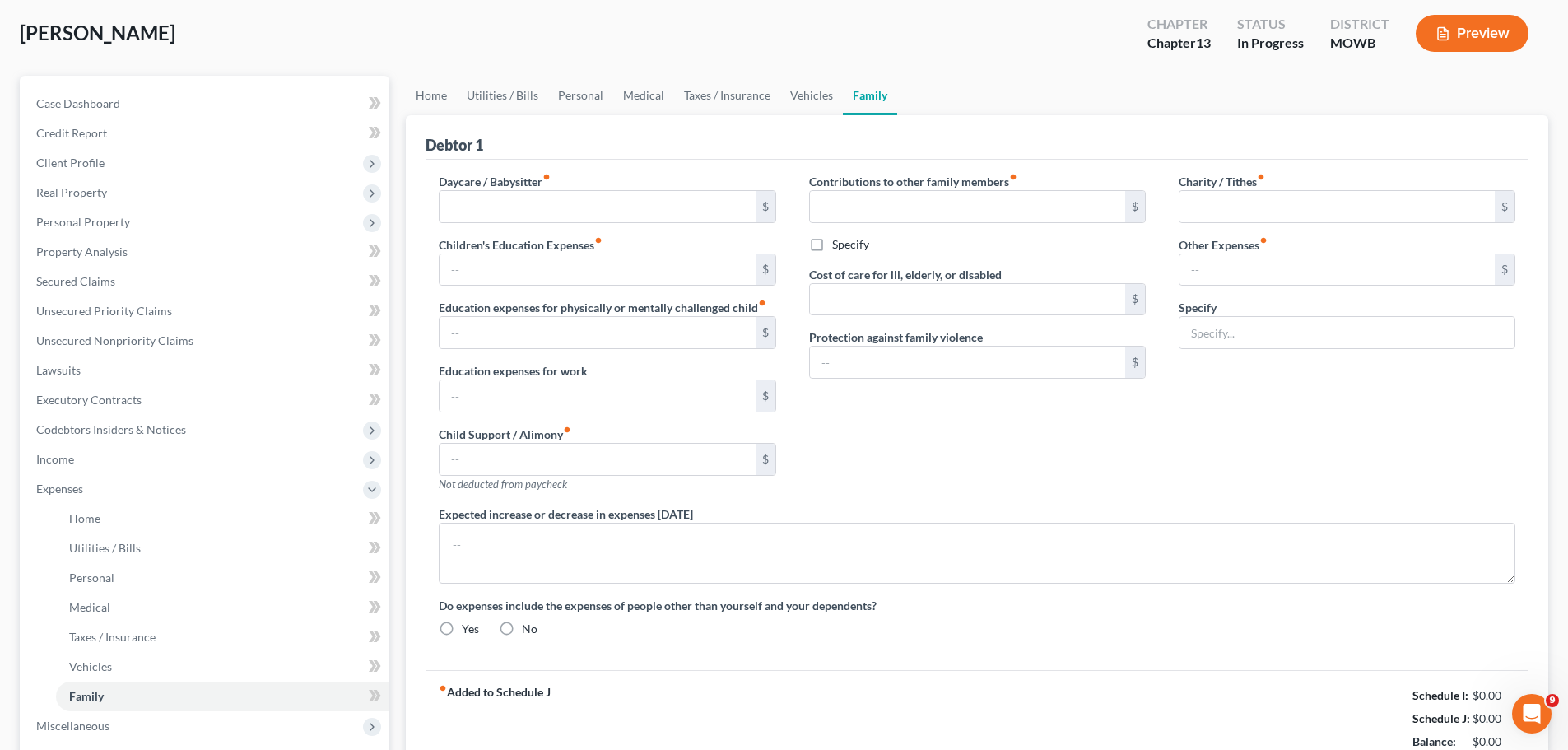
radio input "true"
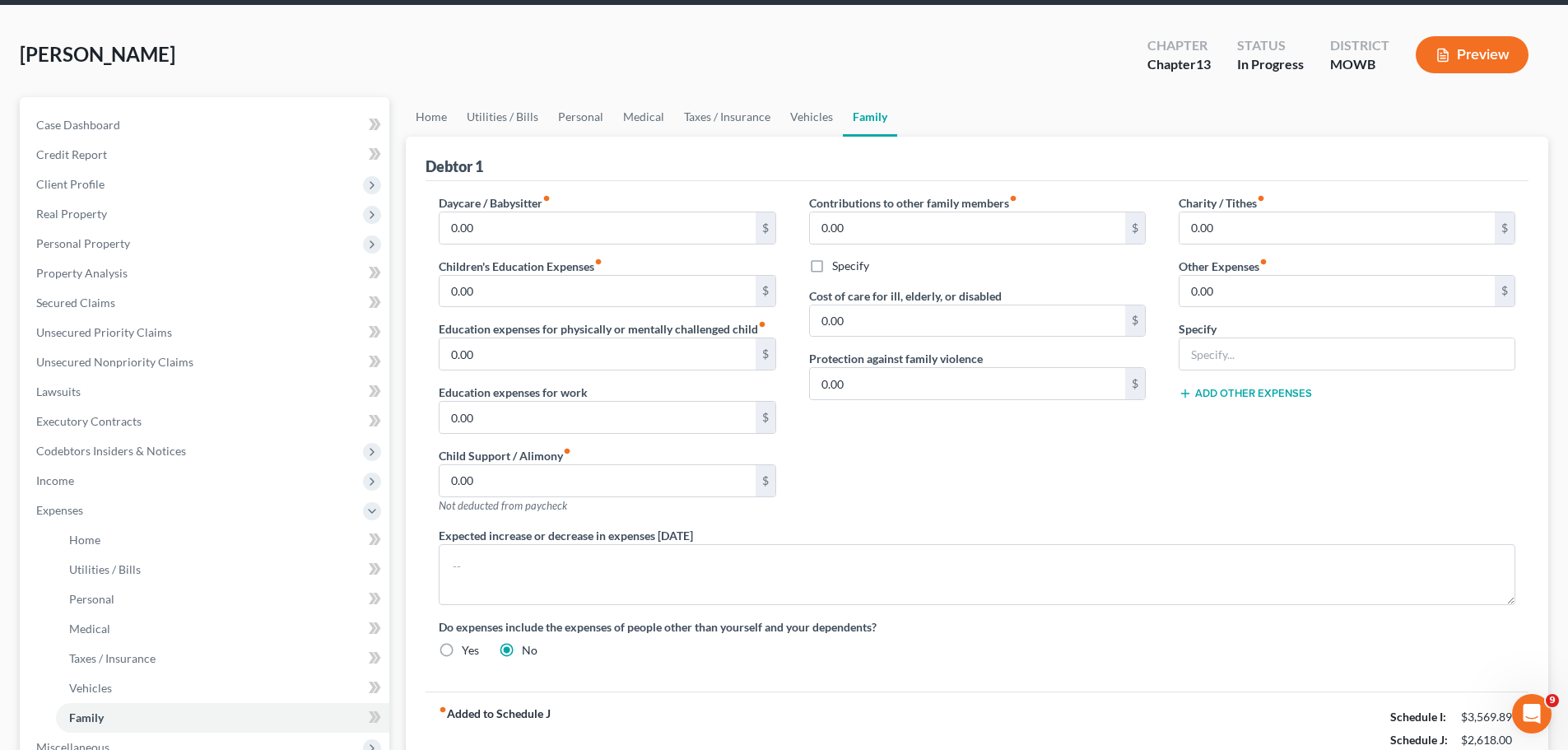
scroll to position [165, 0]
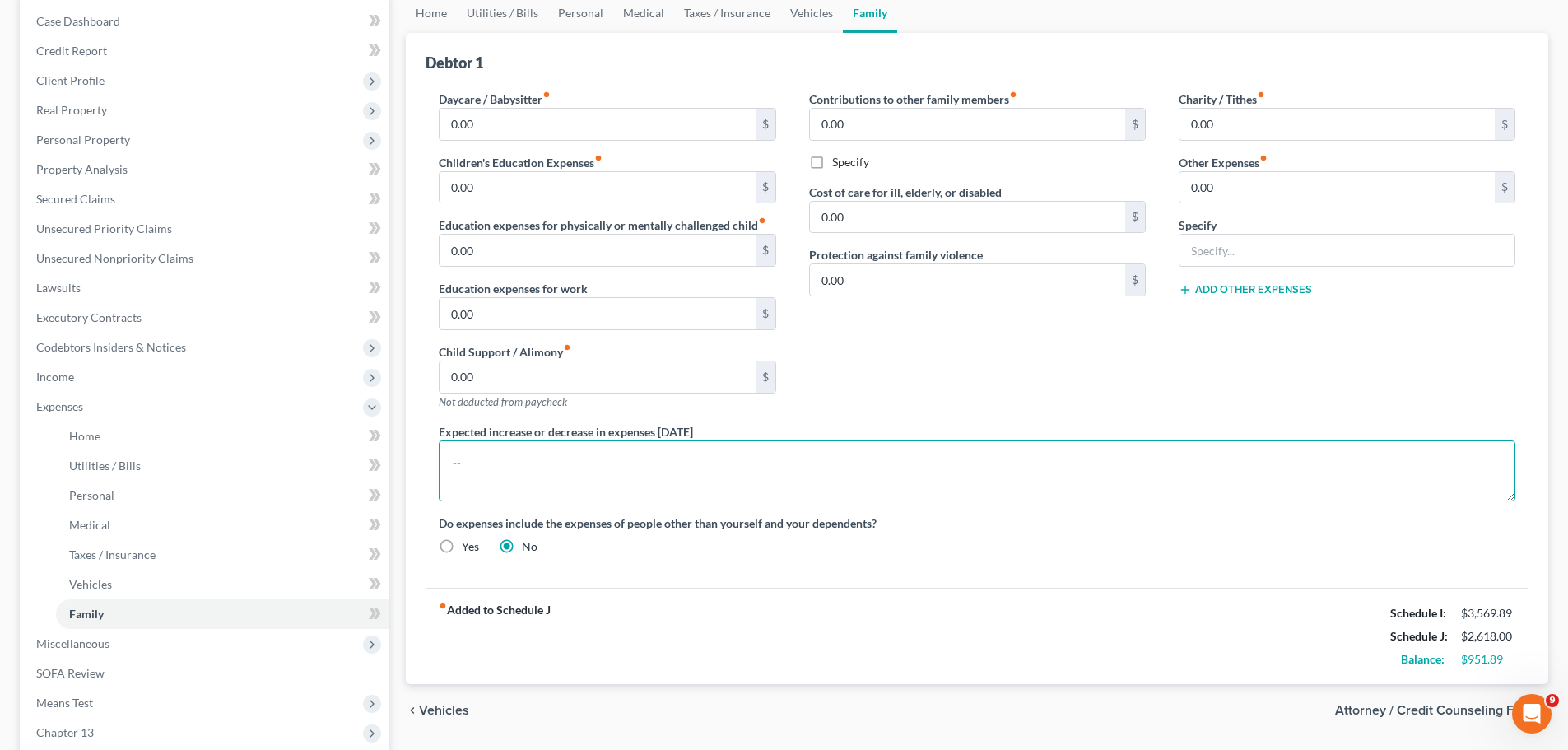
click at [578, 470] on textarea at bounding box center [977, 470] width 1077 height 61
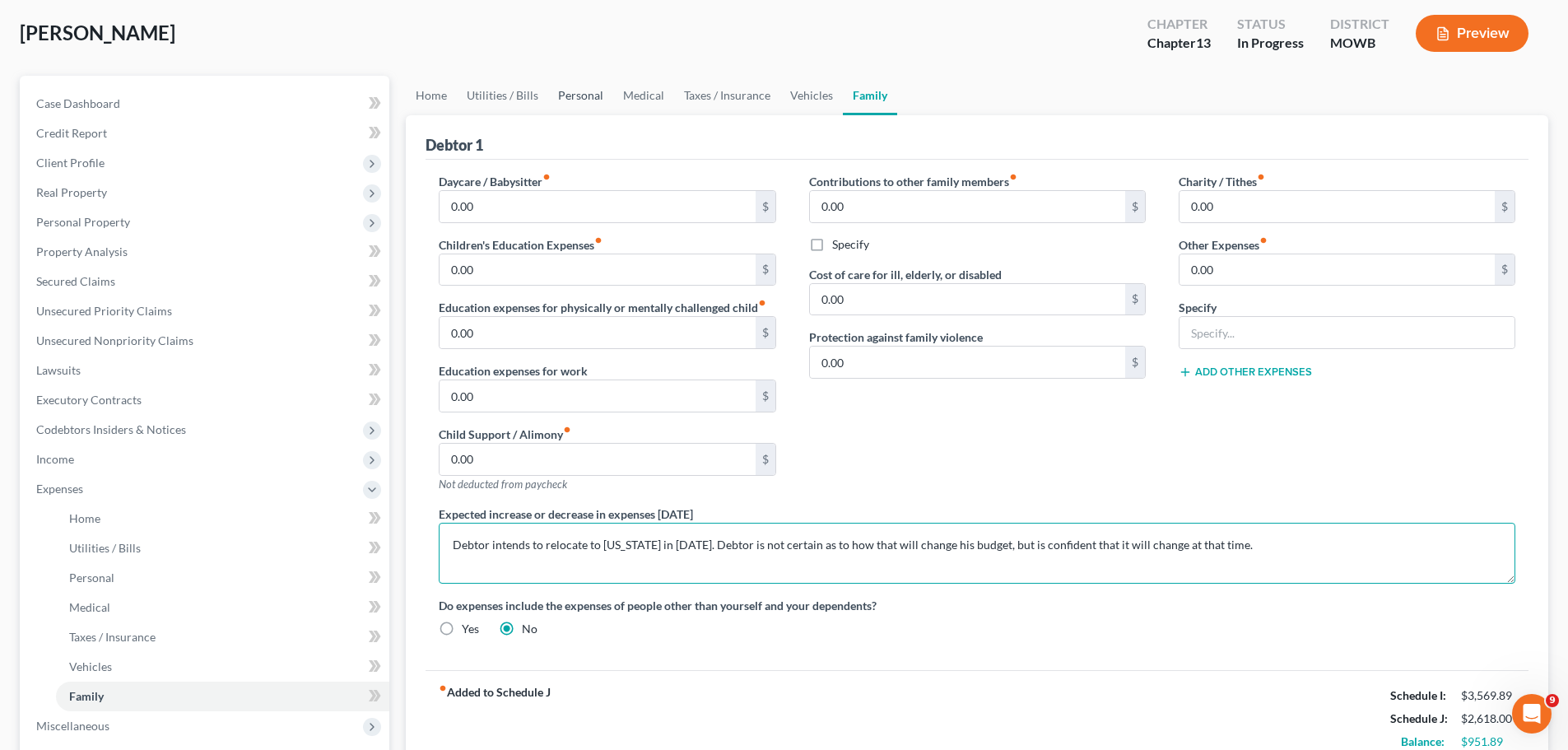
type textarea "Debtor intends to relocate to [US_STATE] in [DATE]. Debtor is not certain as to…"
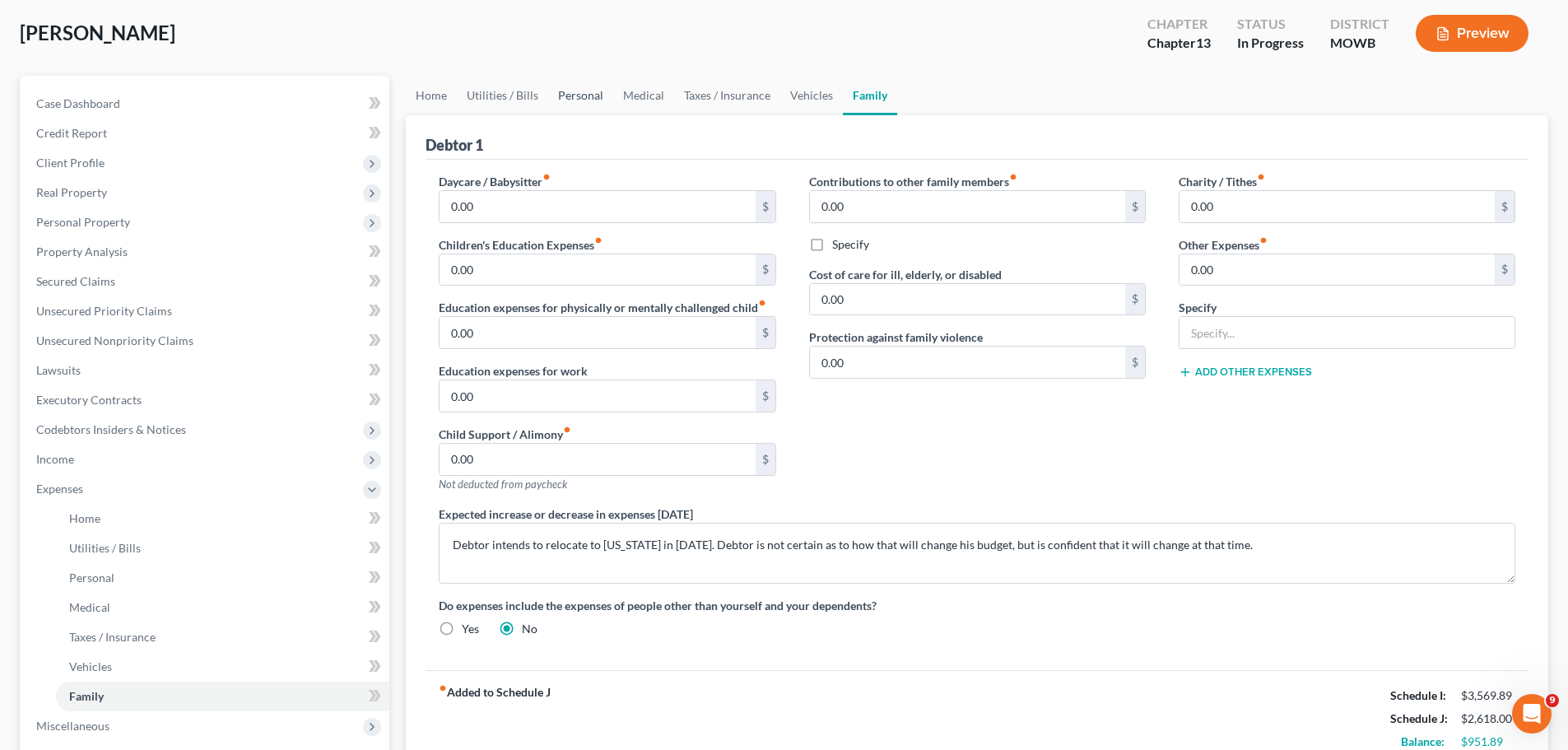
click at [585, 96] on link "Personal" at bounding box center [580, 95] width 65 height 39
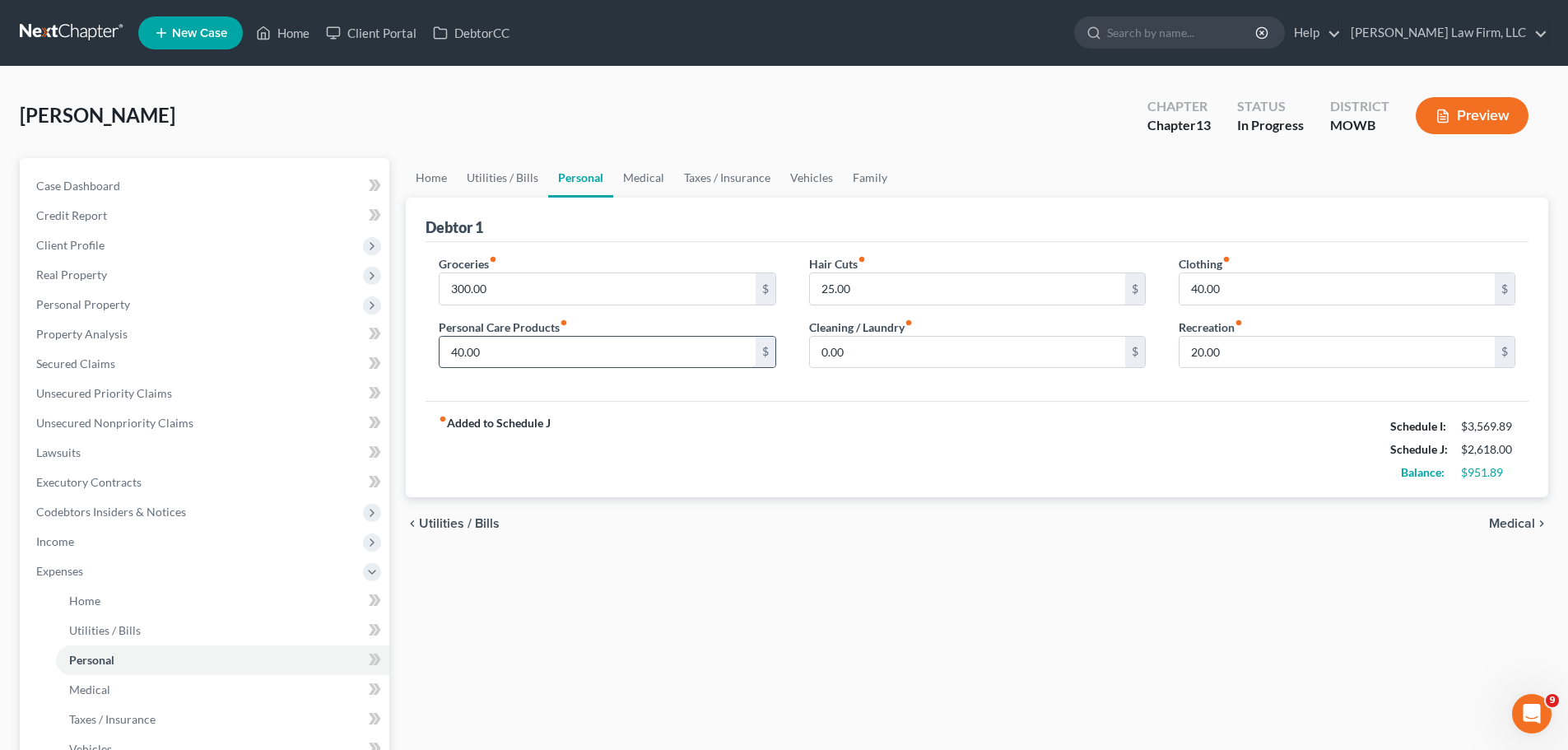
click at [534, 346] on input "40.00" at bounding box center [597, 352] width 315 height 31
type input "20"
click at [1242, 274] on input "40.00" at bounding box center [1337, 289] width 315 height 31
click at [1233, 354] on input "20.00" at bounding box center [1337, 352] width 315 height 31
type input "15"
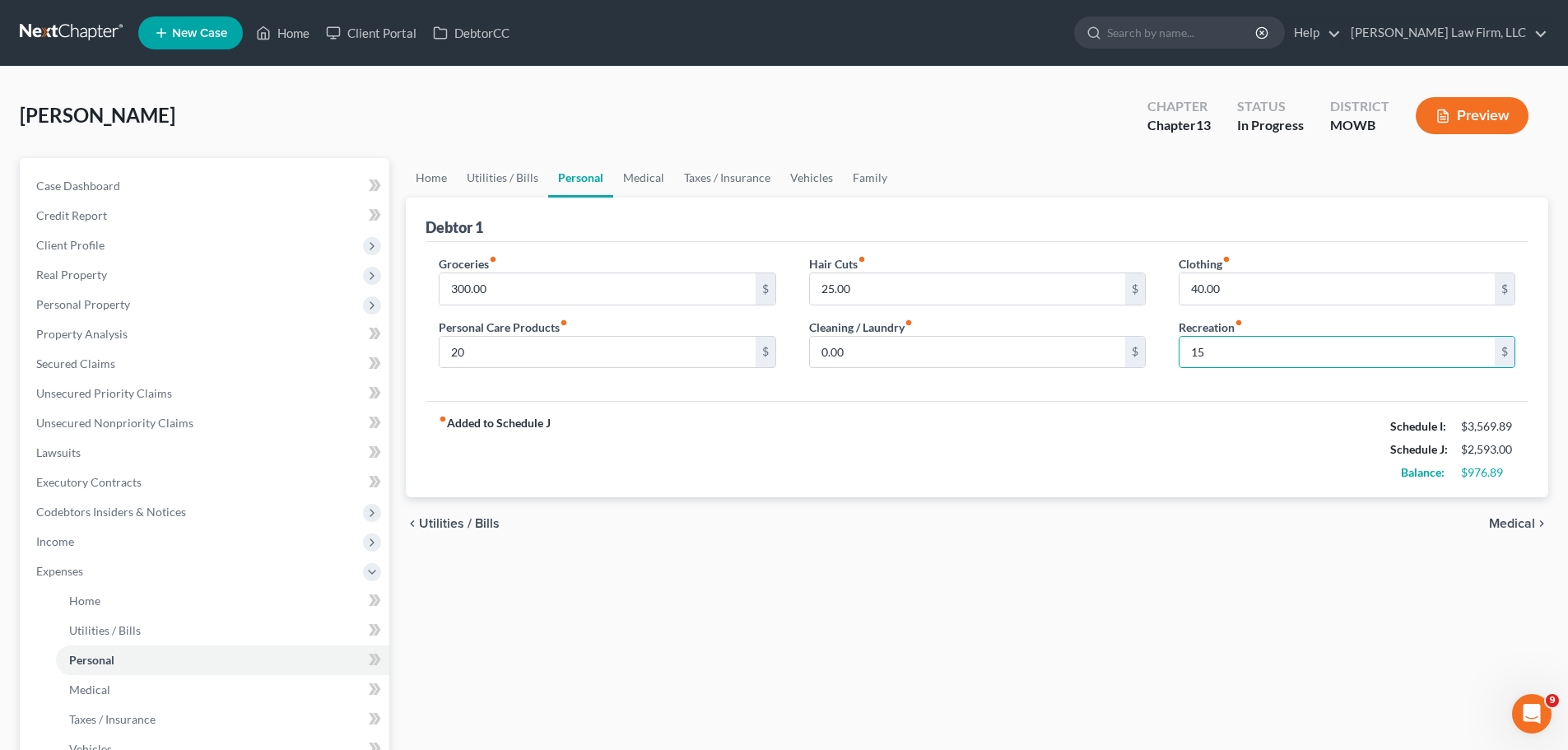
click at [1213, 206] on div "Debtor 1" at bounding box center [977, 220] width 1103 height 44
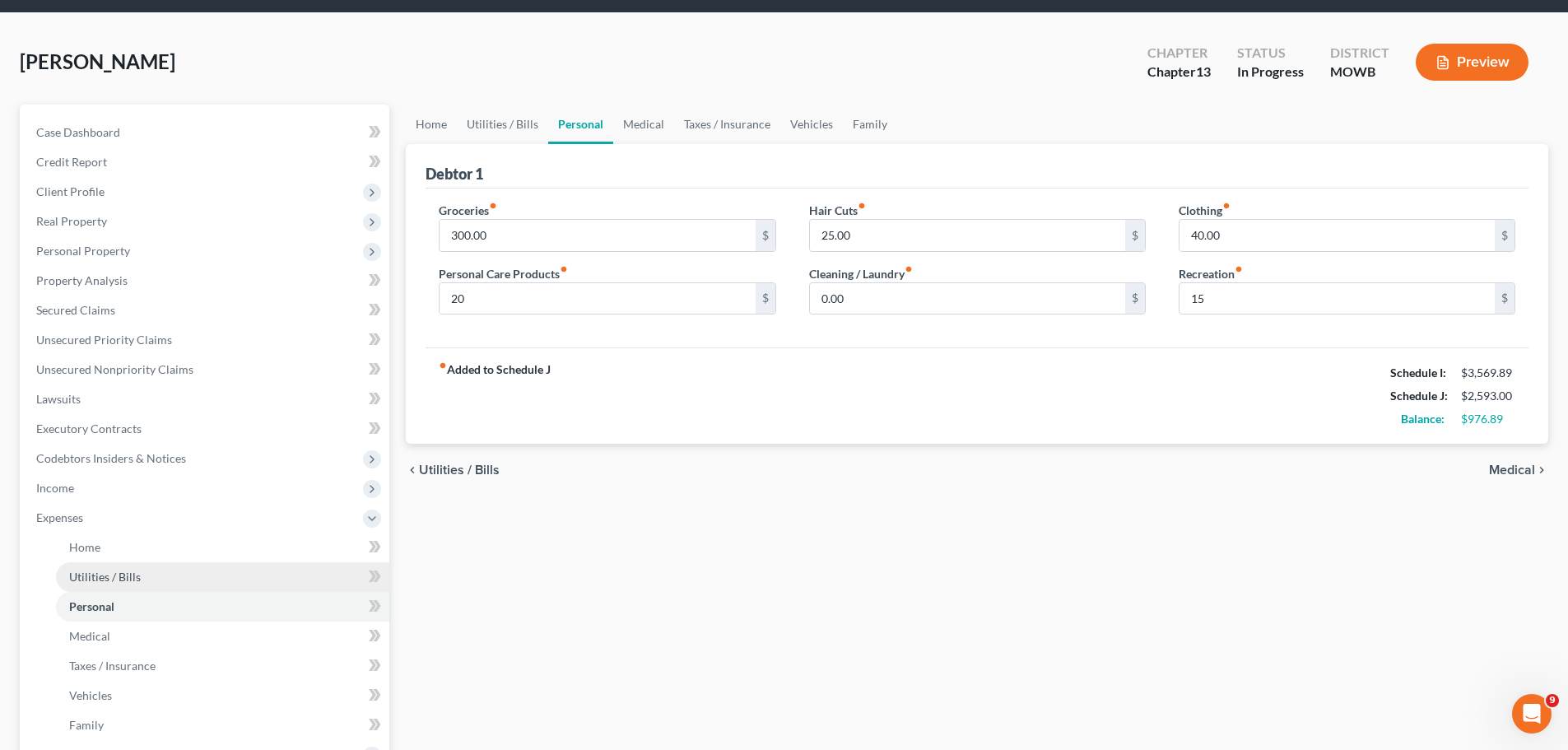
scroll to position [82, 0]
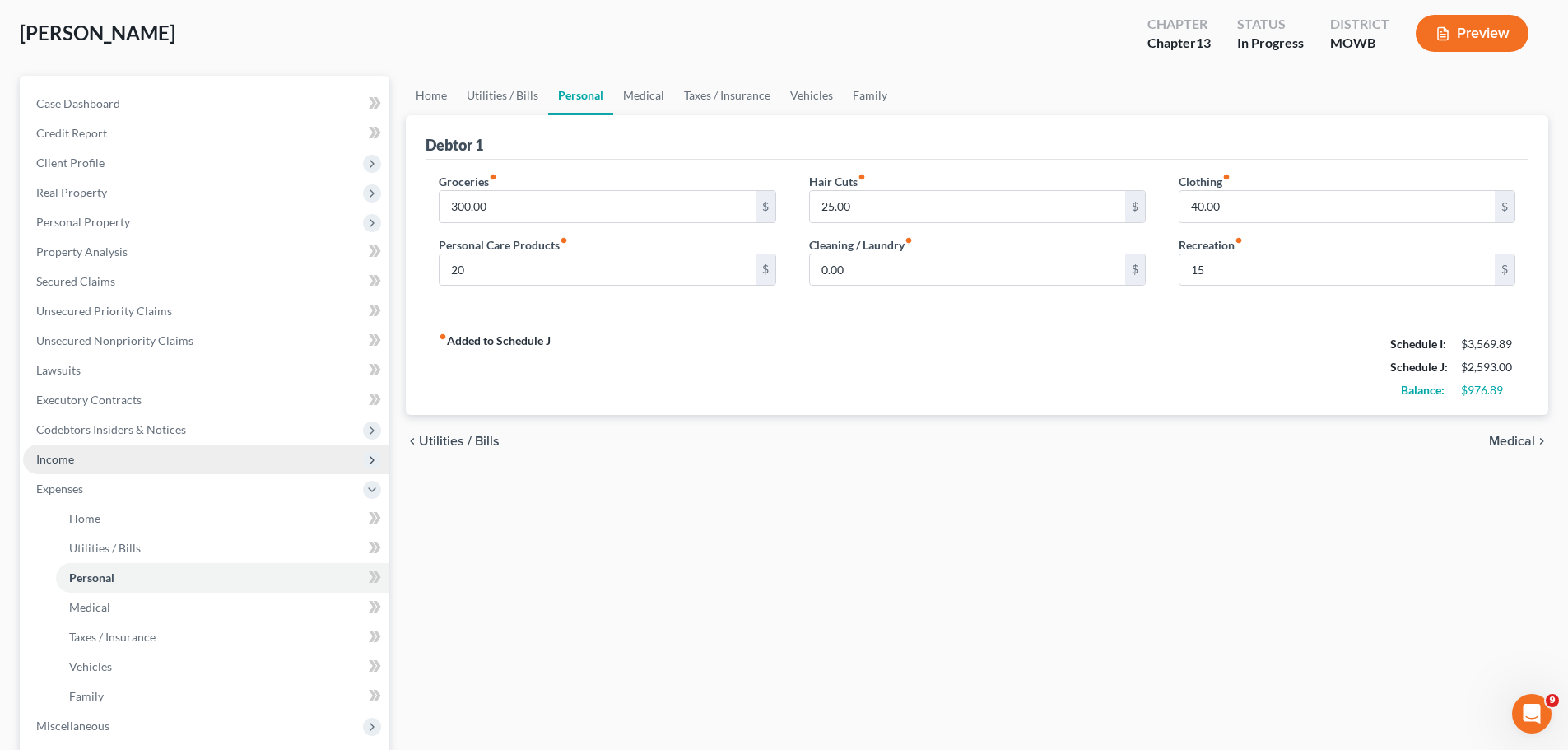
click at [88, 454] on span "Income" at bounding box center [206, 459] width 366 height 30
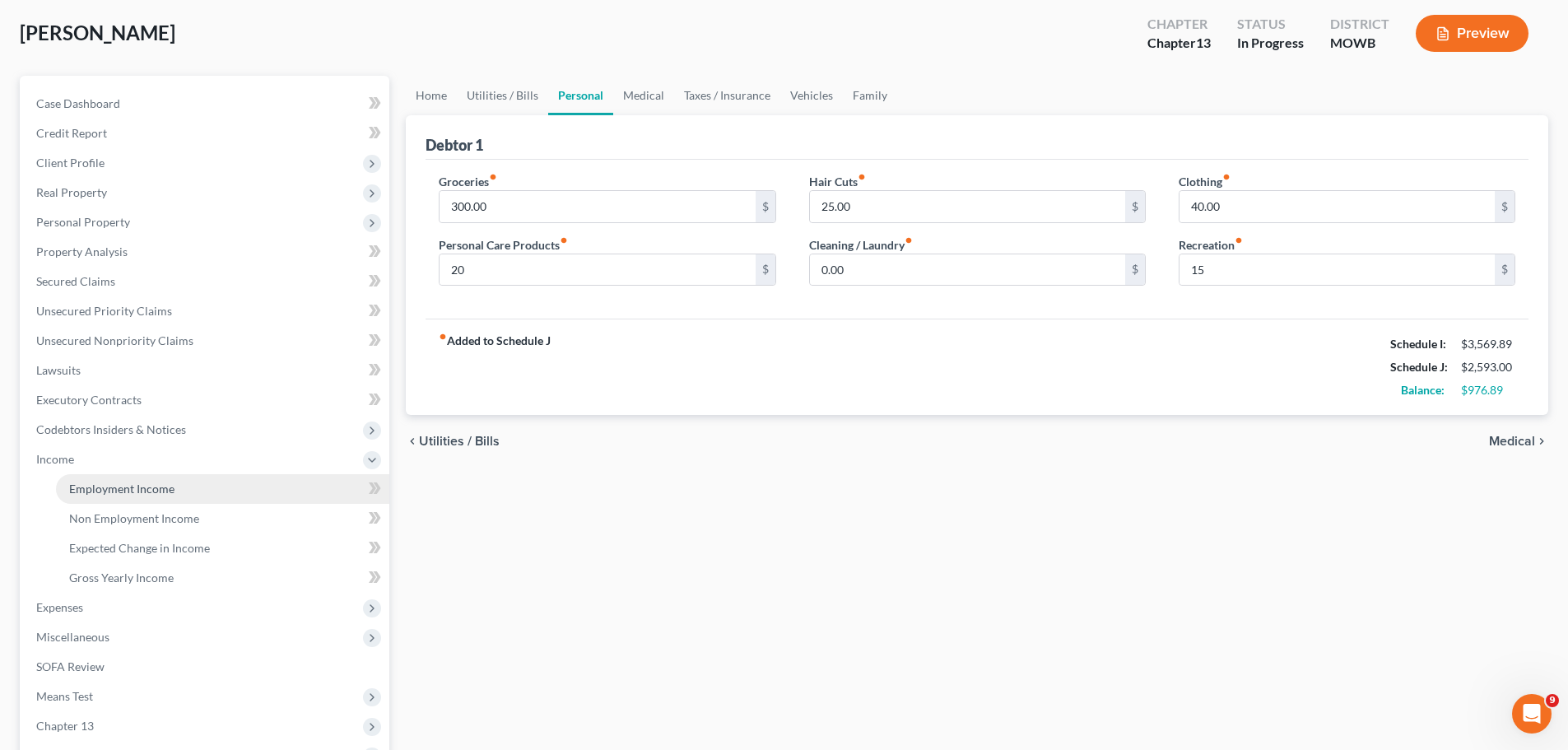
click at [113, 485] on span "Employment Income" at bounding box center [121, 489] width 105 height 14
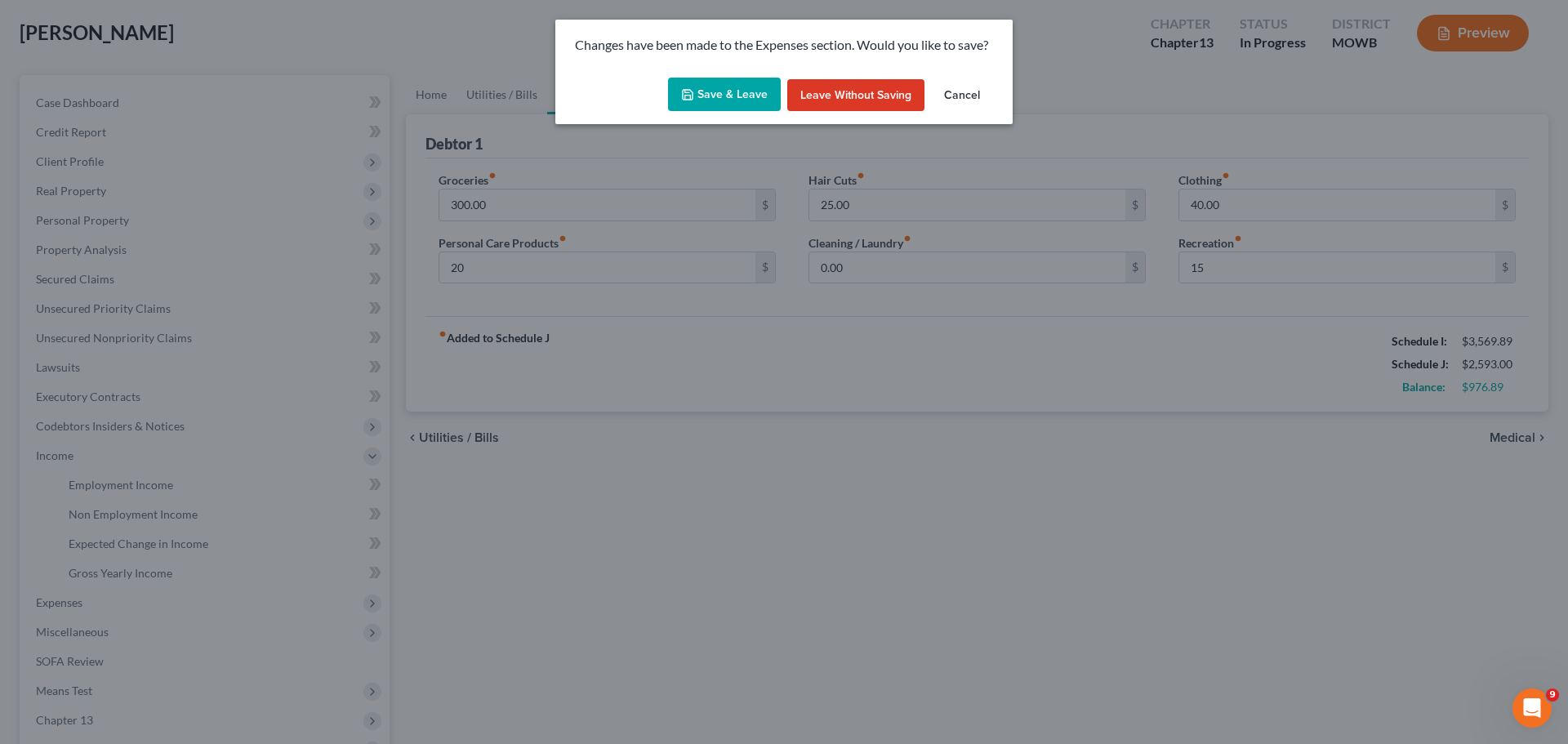
click at [732, 96] on button "Save & Leave" at bounding box center [724, 95] width 112 height 35
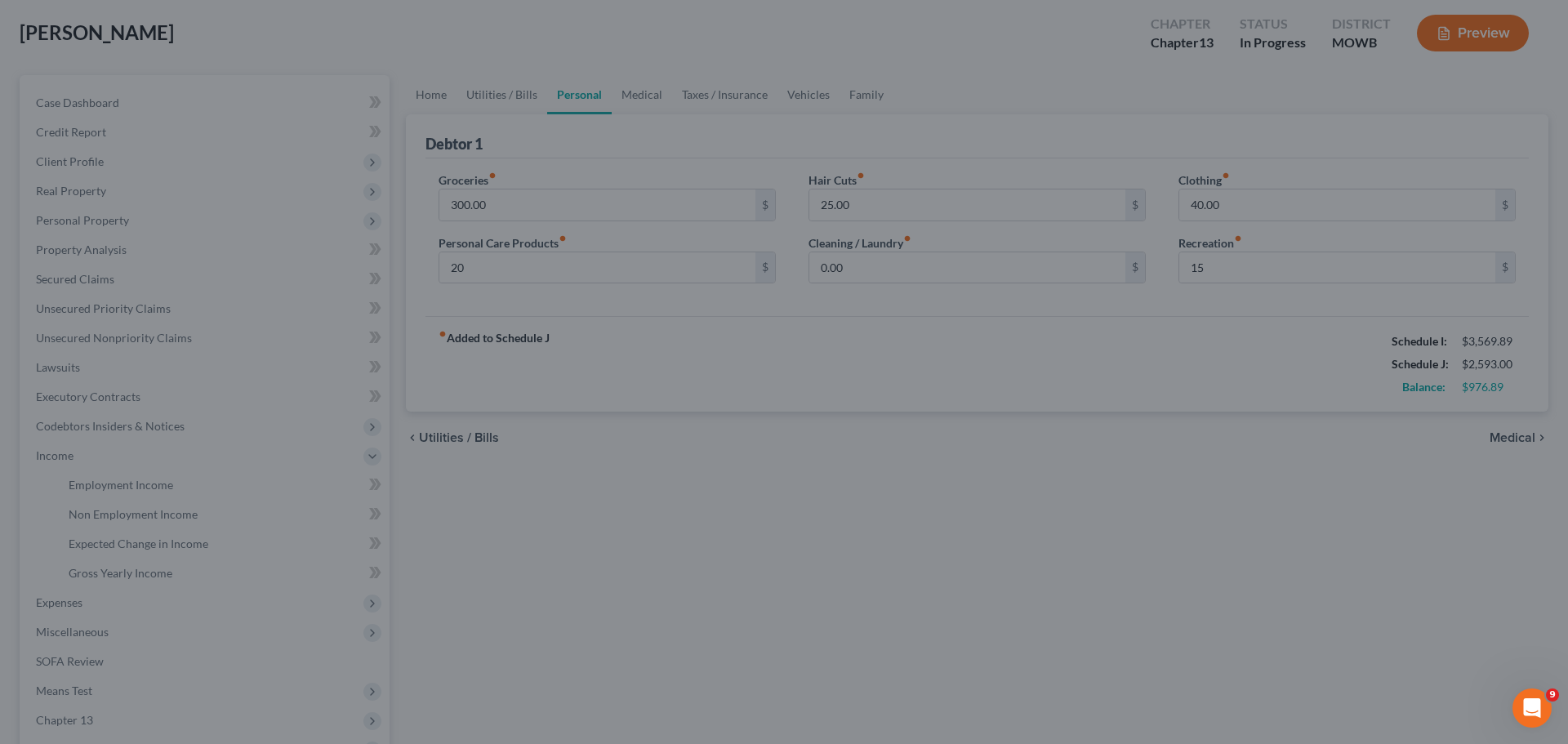
type input "20.00"
type input "15.00"
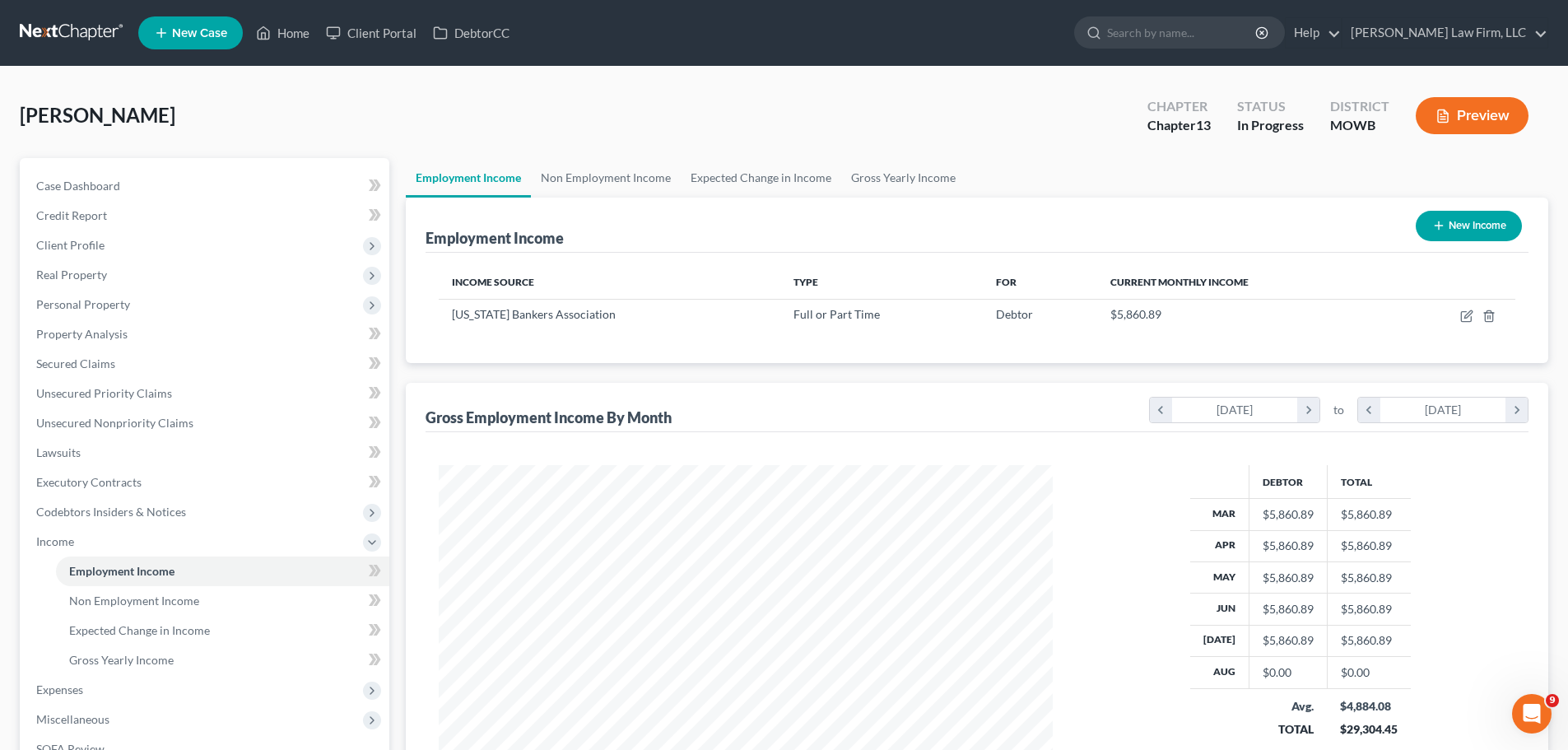
scroll to position [307, 647]
click at [626, 111] on div "[PERSON_NAME] Upgraded Chapter Chapter 13 Status In [GEOGRAPHIC_DATA] [GEOGRAPH…" at bounding box center [784, 122] width 1528 height 71
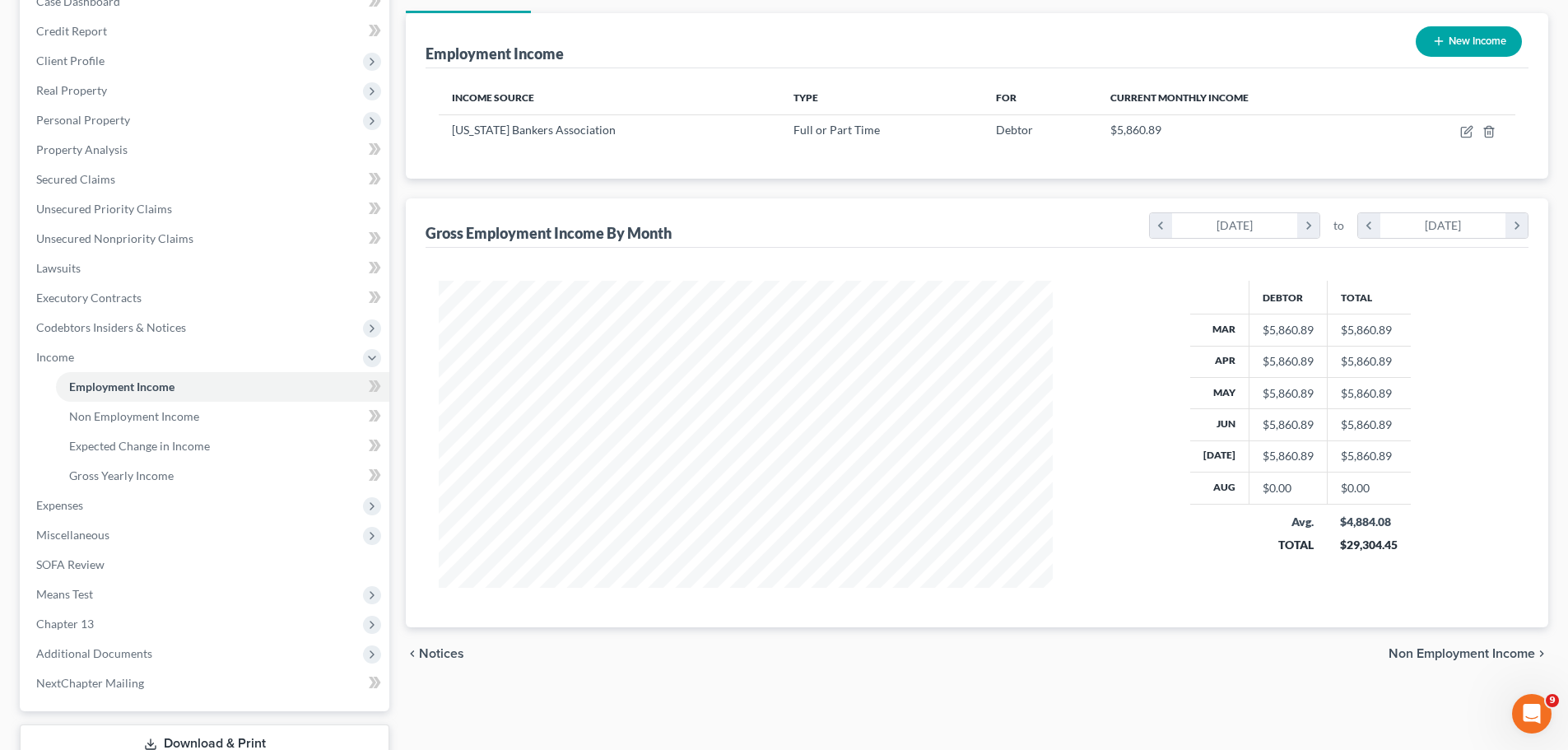
scroll to position [303, 0]
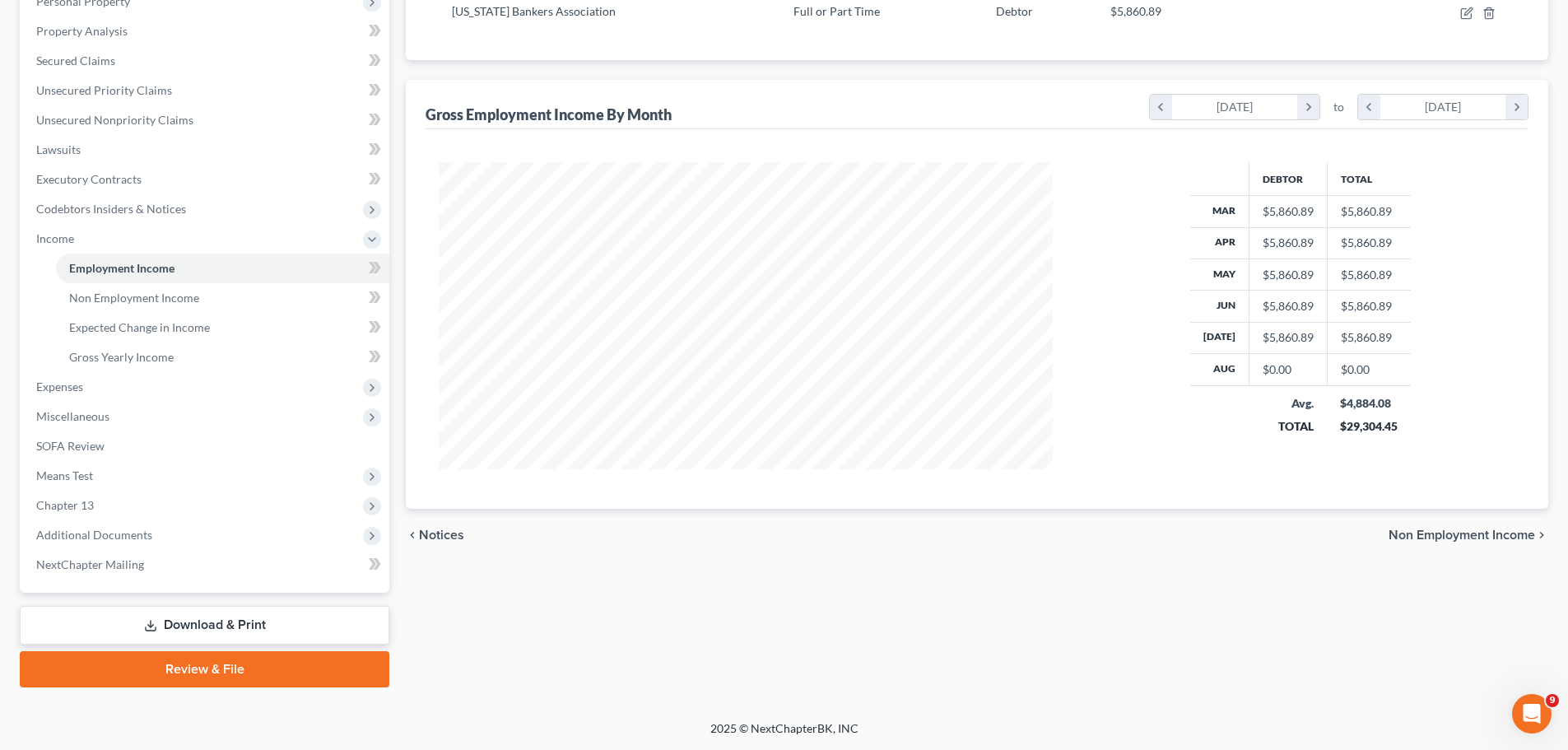
click at [216, 623] on link "Download & Print" at bounding box center [205, 625] width 369 height 38
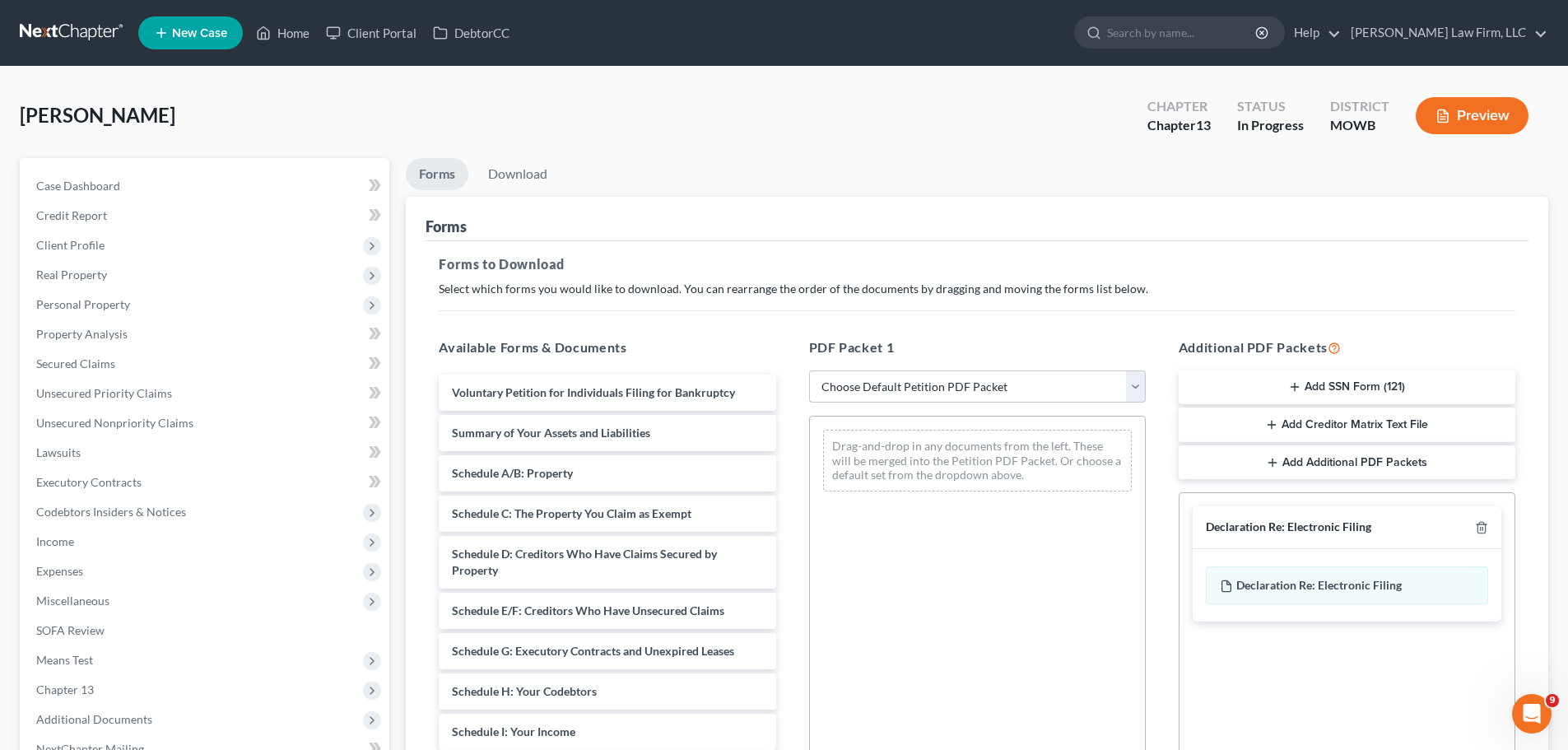
click at [1027, 384] on select "Choose Default Petition PDF Packet Complete Bankruptcy Petition (all forms and …" at bounding box center [977, 387] width 336 height 33
select select "0"
click at [809, 370] on select "Choose Default Petition PDF Packet Complete Bankruptcy Petition (all forms and …" at bounding box center [977, 387] width 336 height 33
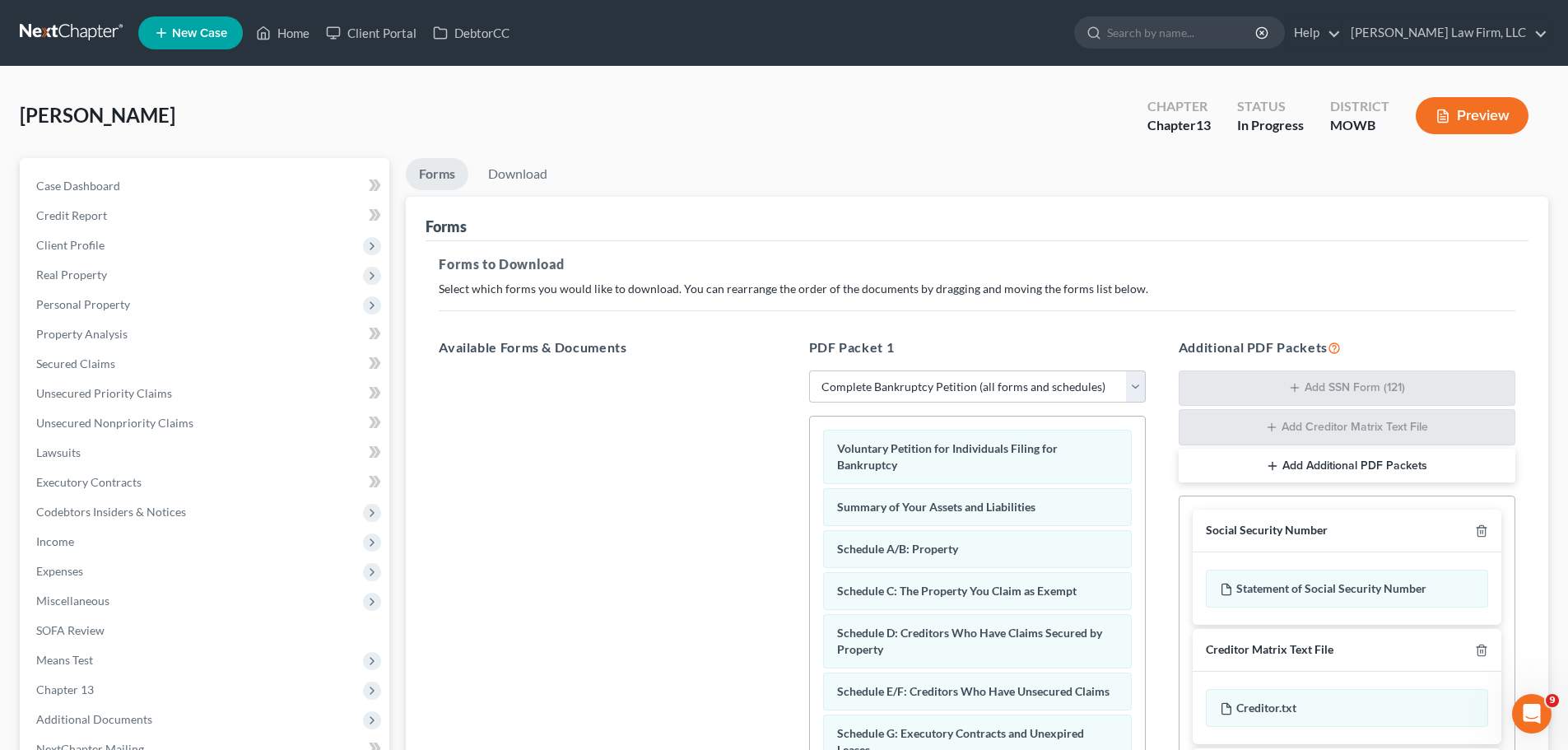
click at [1473, 524] on div at bounding box center [1477, 530] width 20 height 16
click at [1477, 530] on icon "button" at bounding box center [1481, 531] width 8 height 10
click at [1473, 530] on div at bounding box center [1477, 529] width 20 height 16
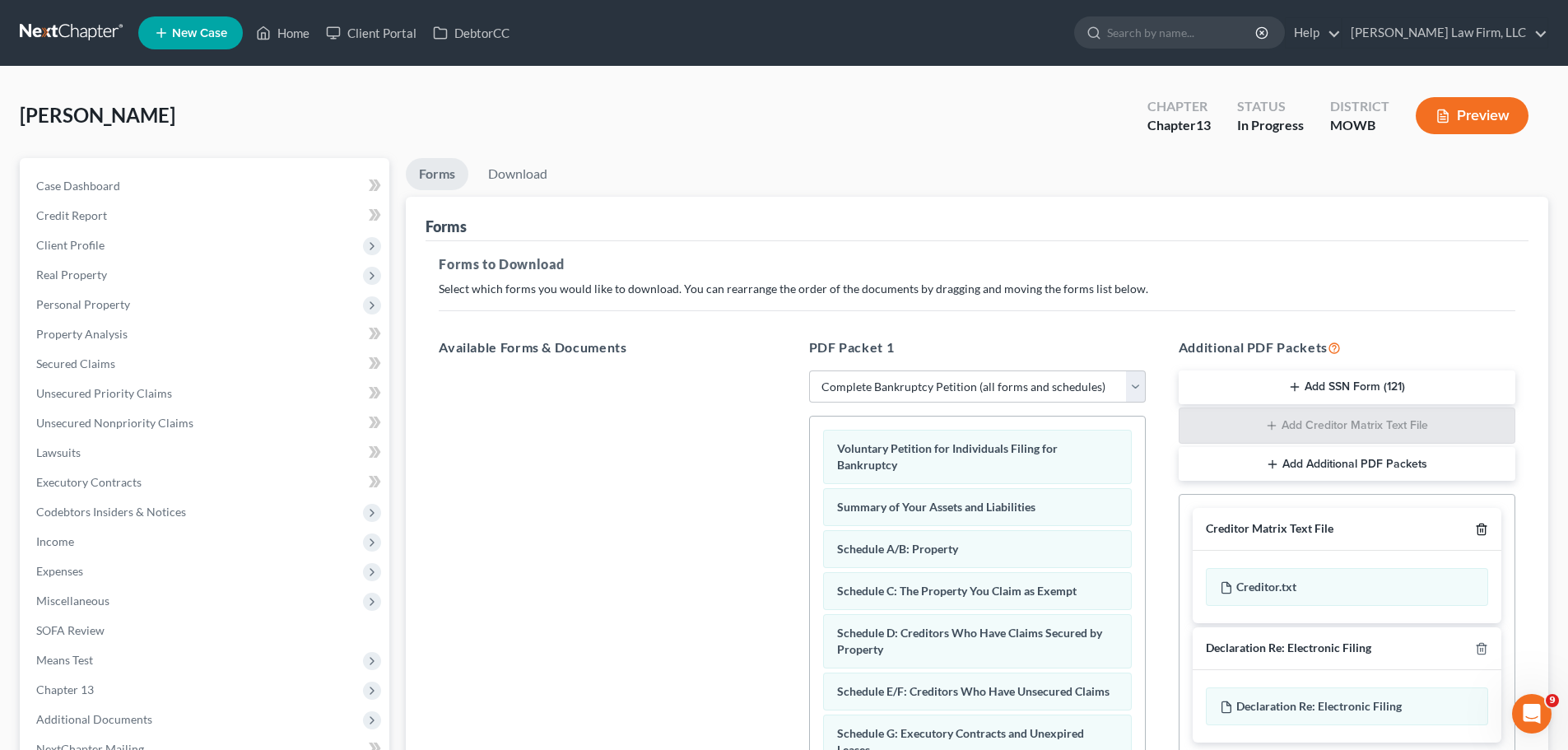
click at [1481, 530] on line "button" at bounding box center [1481, 530] width 0 height 3
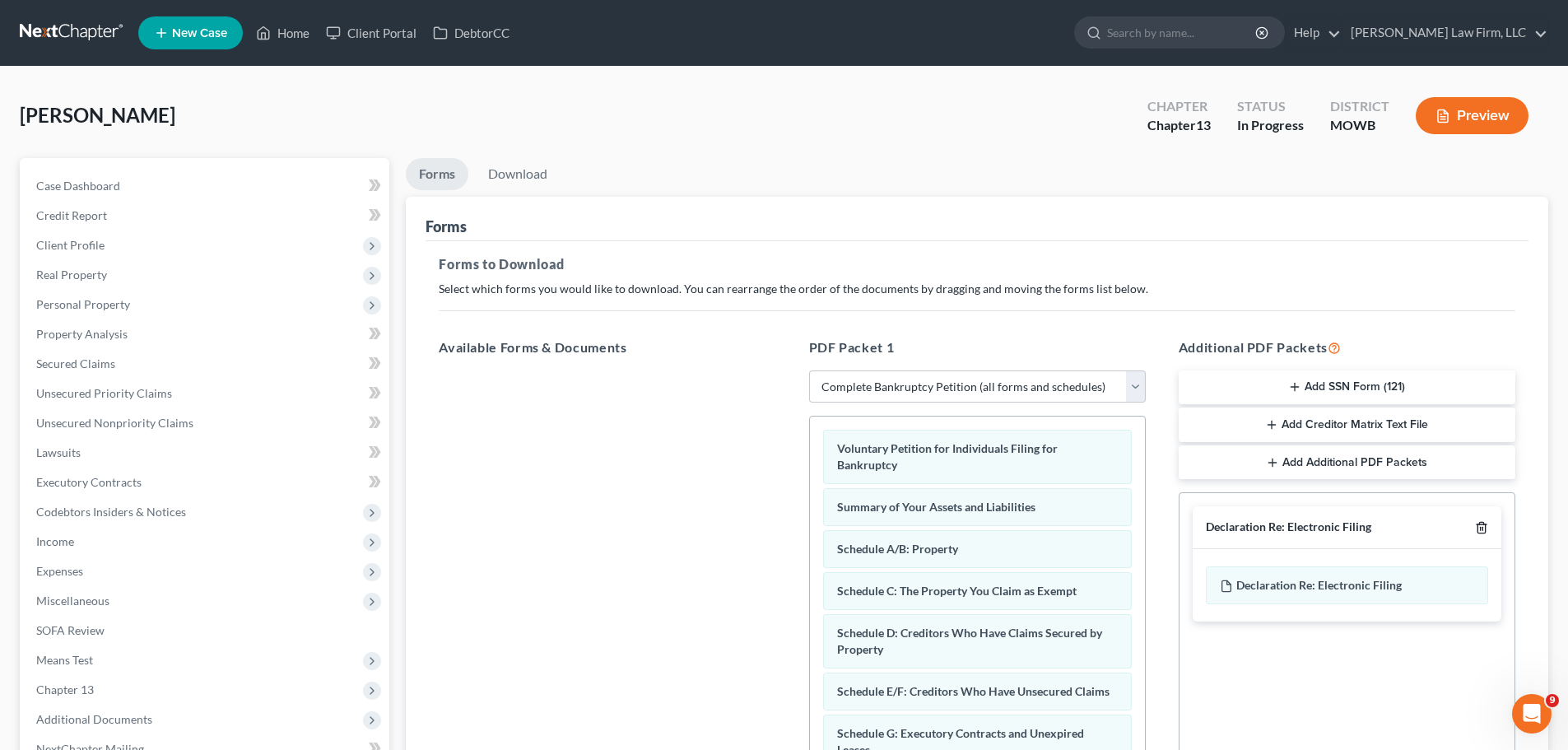
click at [1481, 530] on line "button" at bounding box center [1481, 530] width 0 height 3
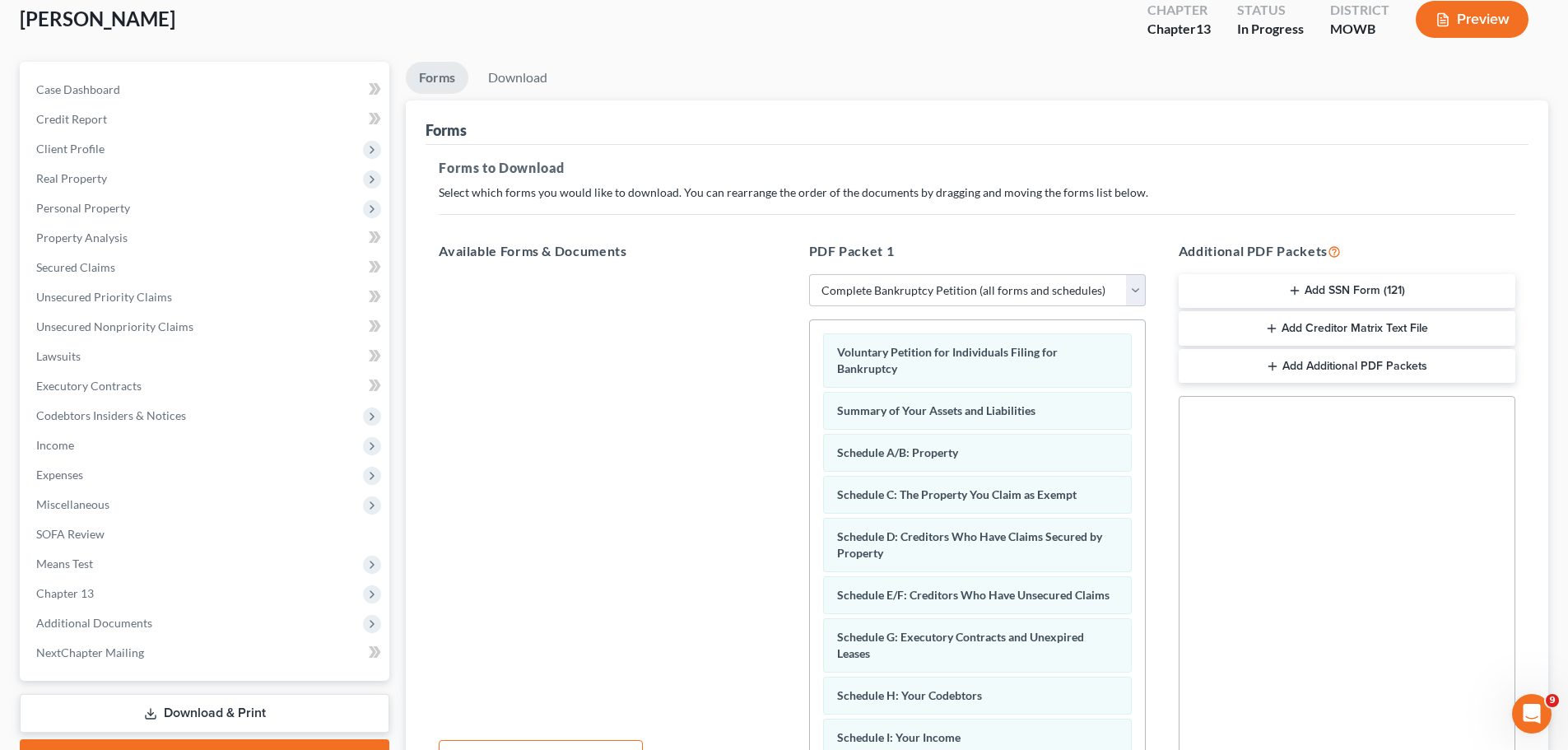
scroll to position [267, 0]
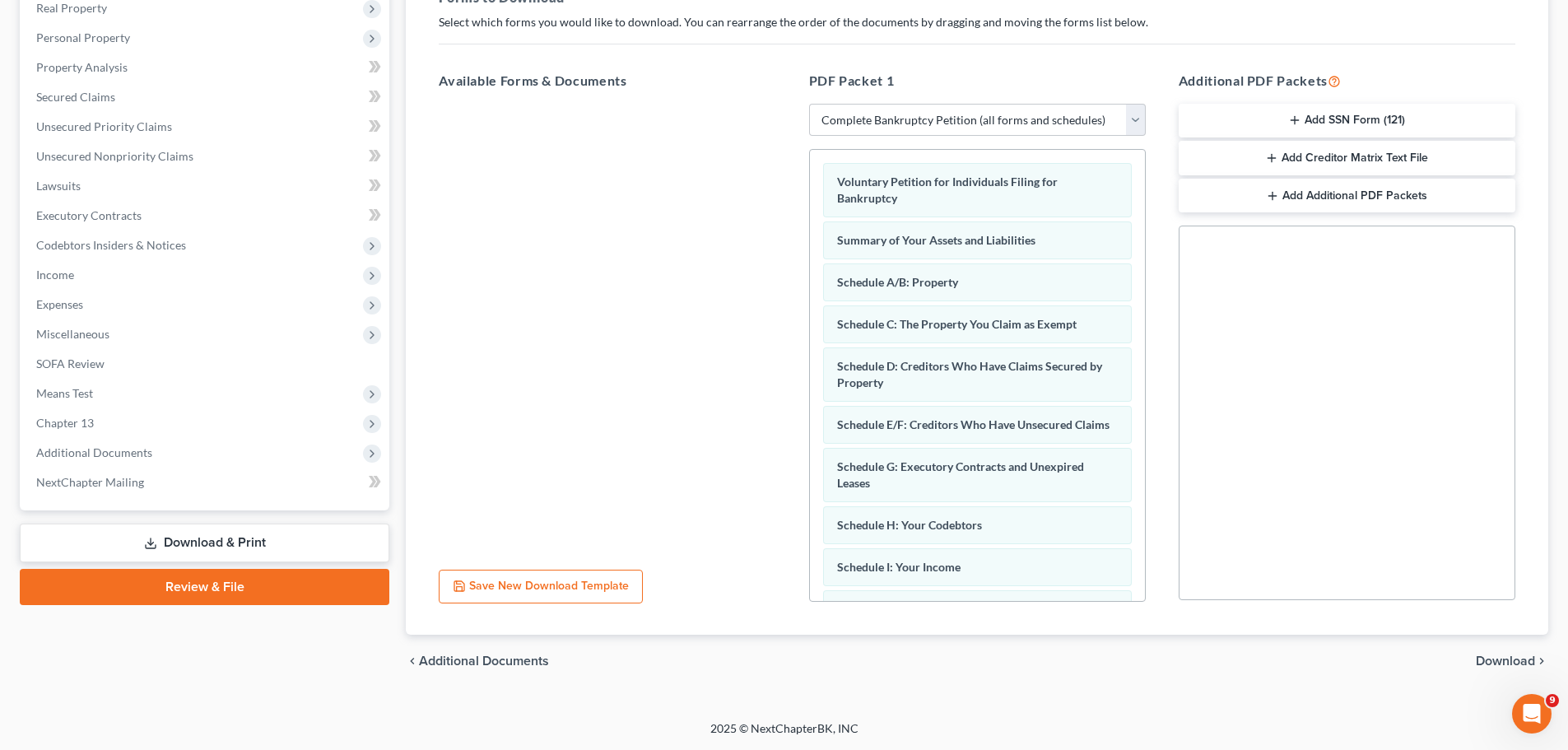
click at [1505, 654] on span "Download" at bounding box center [1505, 660] width 59 height 13
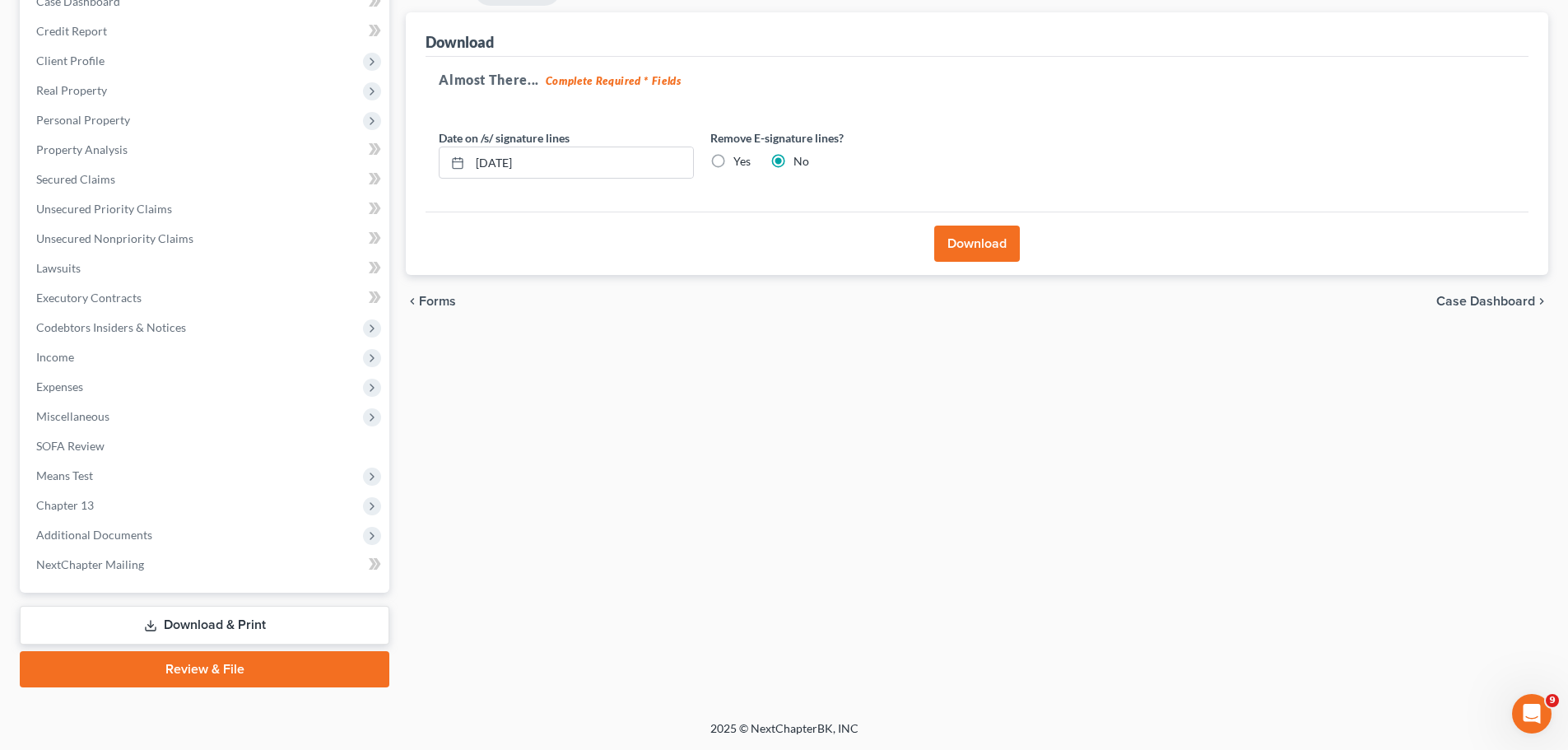
scroll to position [185, 0]
click at [733, 159] on label "Yes" at bounding box center [742, 161] width 17 height 17
click at [740, 159] on input "Yes" at bounding box center [745, 159] width 10 height 10
radio input "true"
radio input "false"
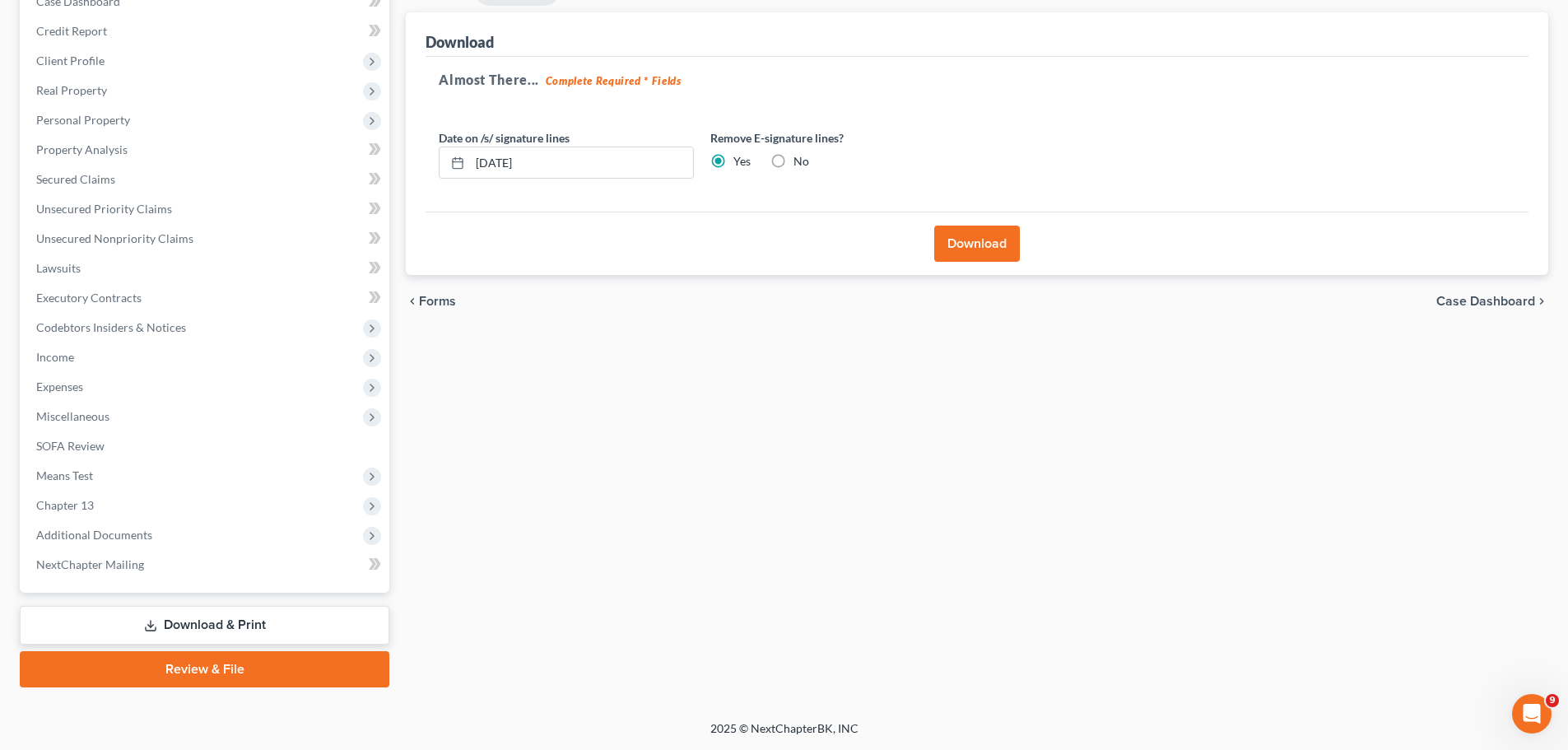
click at [733, 162] on label "Yes" at bounding box center [742, 161] width 17 height 17
click at [740, 162] on input "Yes" at bounding box center [745, 159] width 10 height 10
drag, startPoint x: 558, startPoint y: 171, endPoint x: 409, endPoint y: 159, distance: 149.5
click at [409, 159] on div "Download Almost There... Complete Required * Fields Date on /s/ signature lines…" at bounding box center [977, 144] width 1142 height 263
click at [995, 243] on button "Download" at bounding box center [977, 244] width 85 height 37
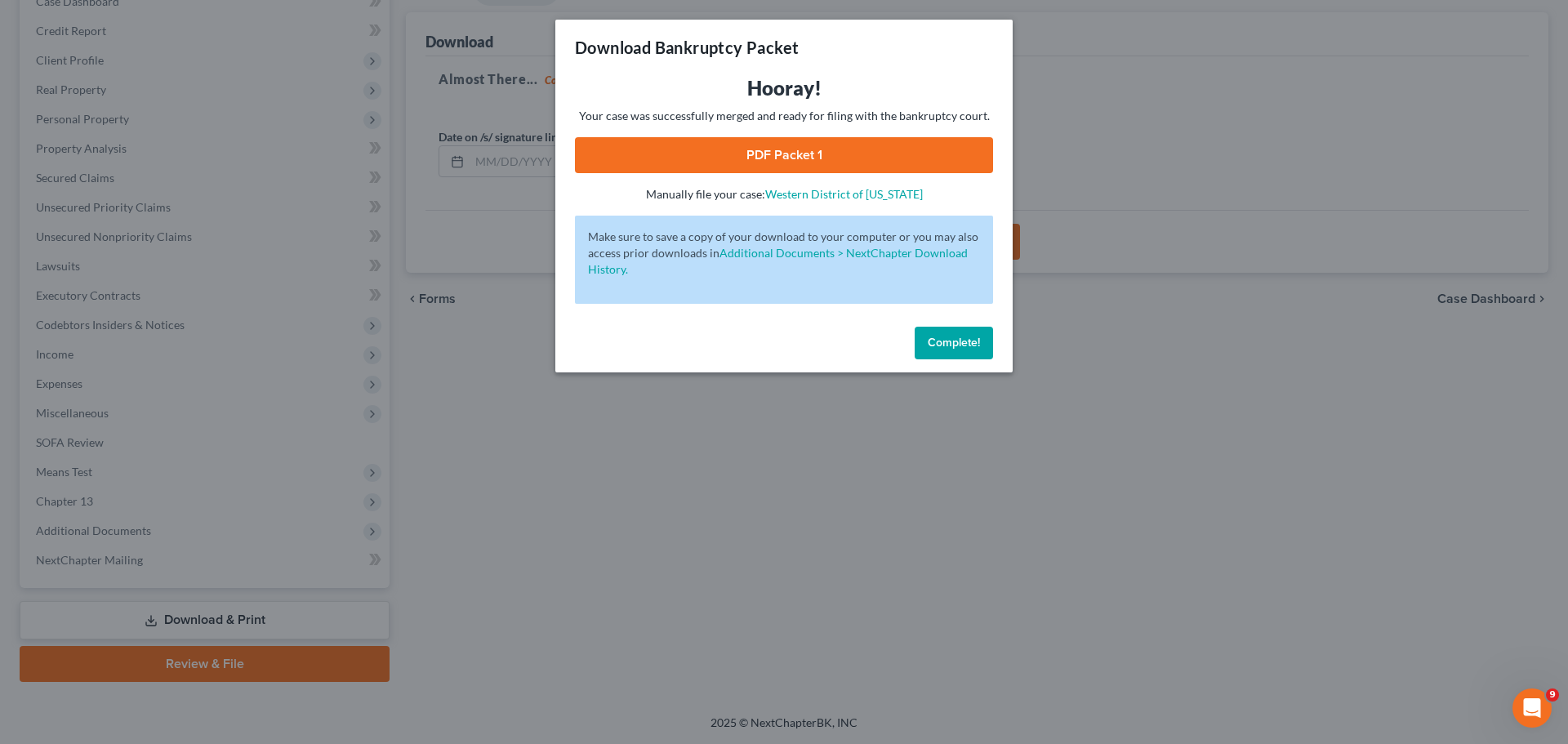
click at [792, 154] on link "PDF Packet 1" at bounding box center [784, 156] width 418 height 36
click at [936, 346] on span "Complete!" at bounding box center [953, 342] width 52 height 14
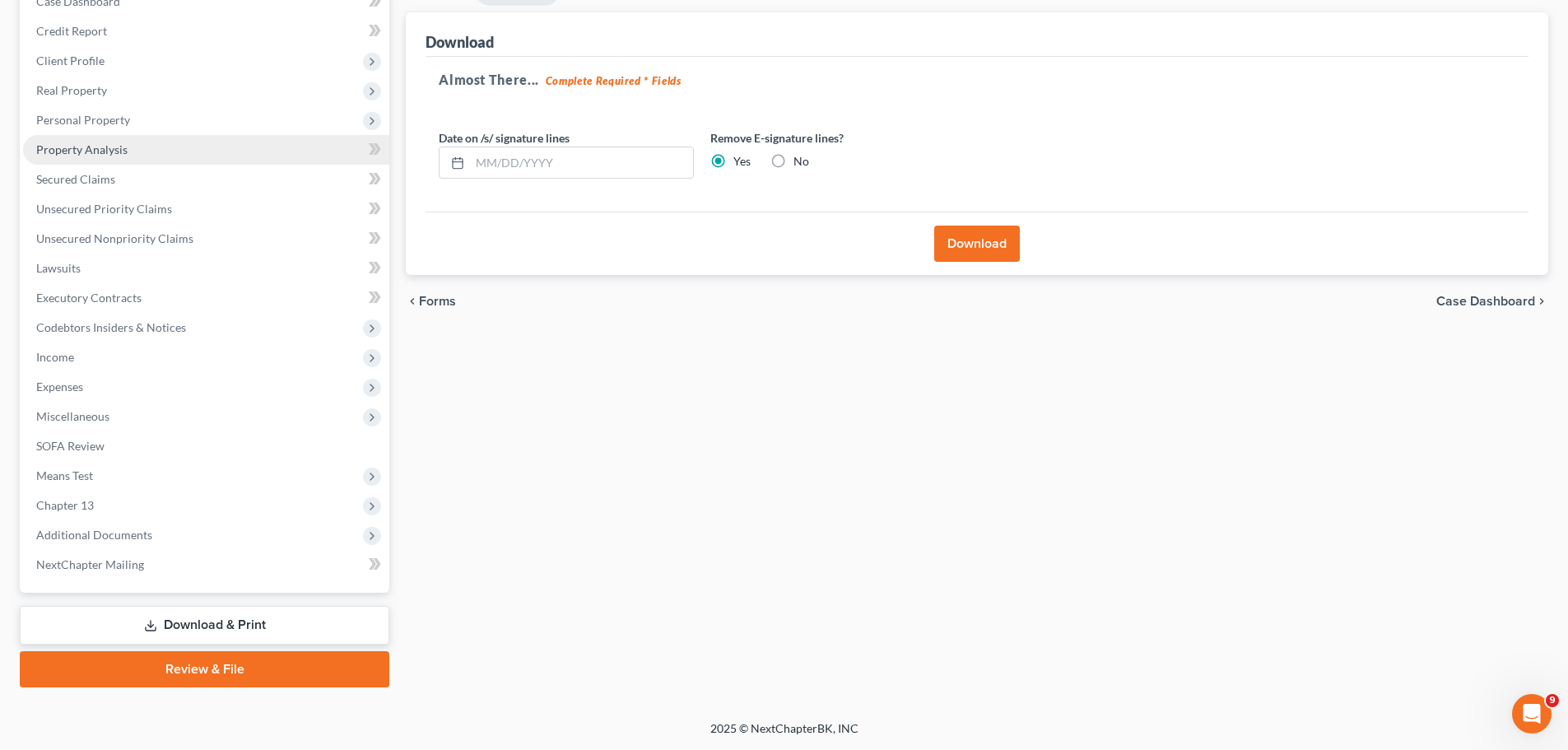
click at [150, 151] on link "Property Analysis" at bounding box center [206, 150] width 366 height 30
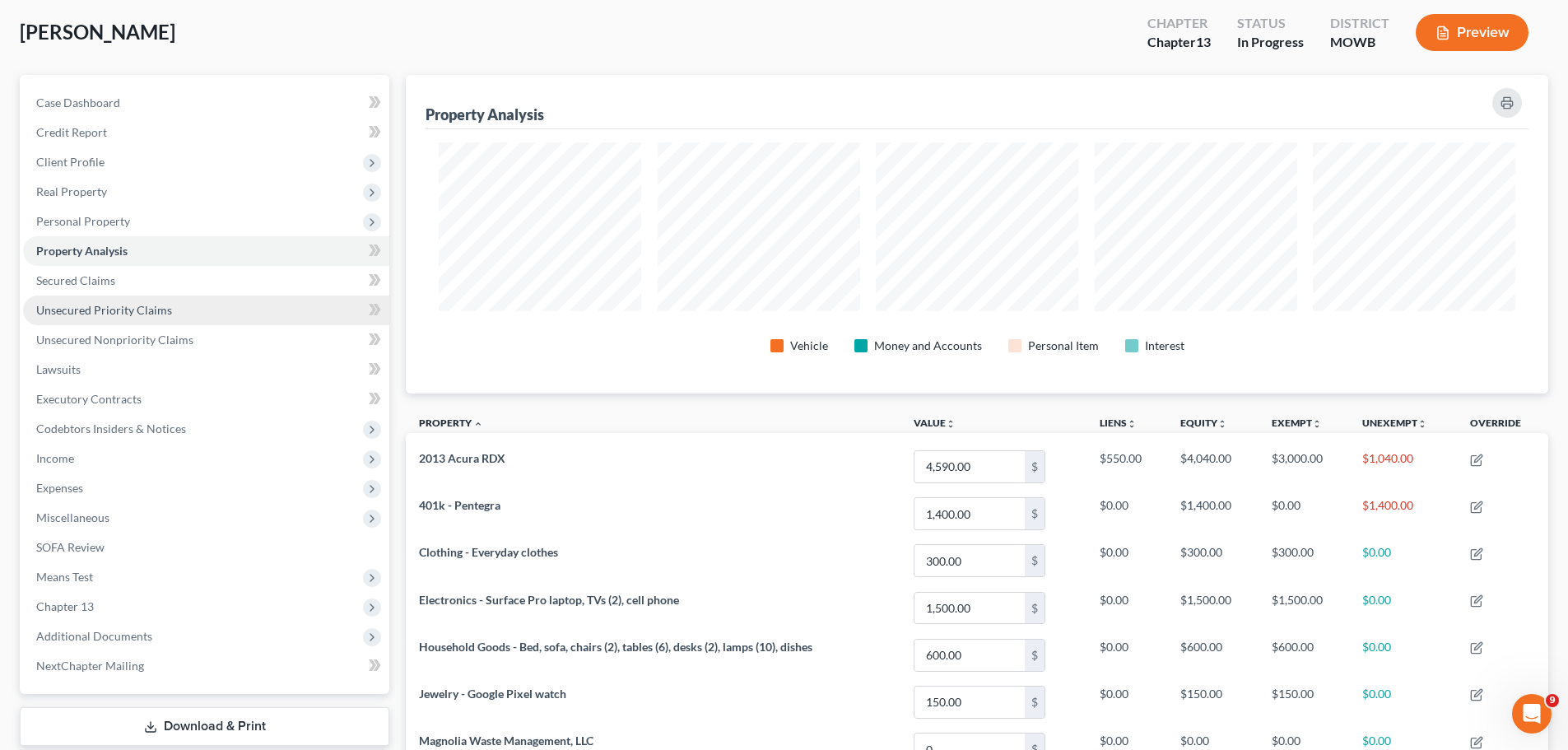
scroll to position [82, 0]
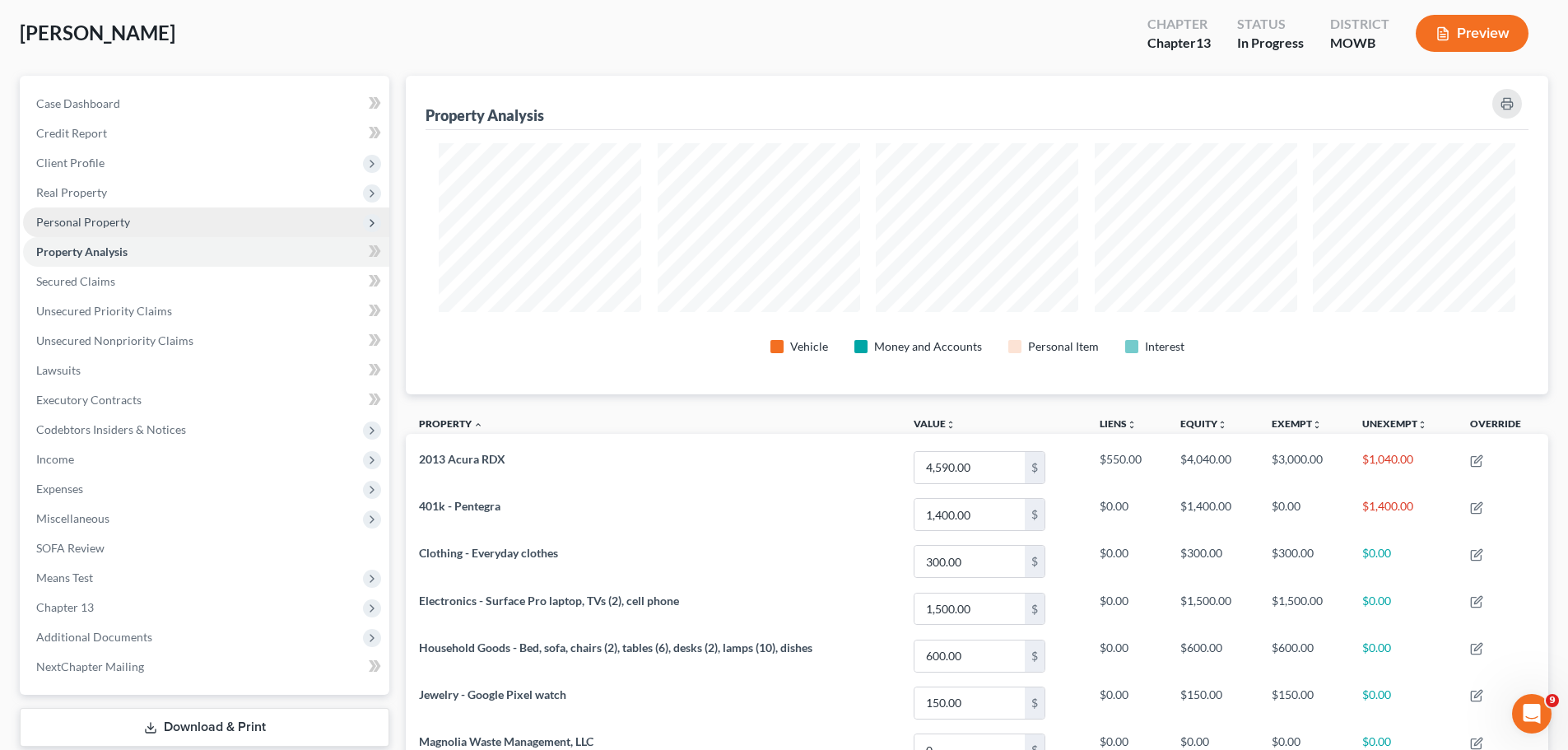
click at [129, 227] on span "Personal Property" at bounding box center [206, 222] width 366 height 30
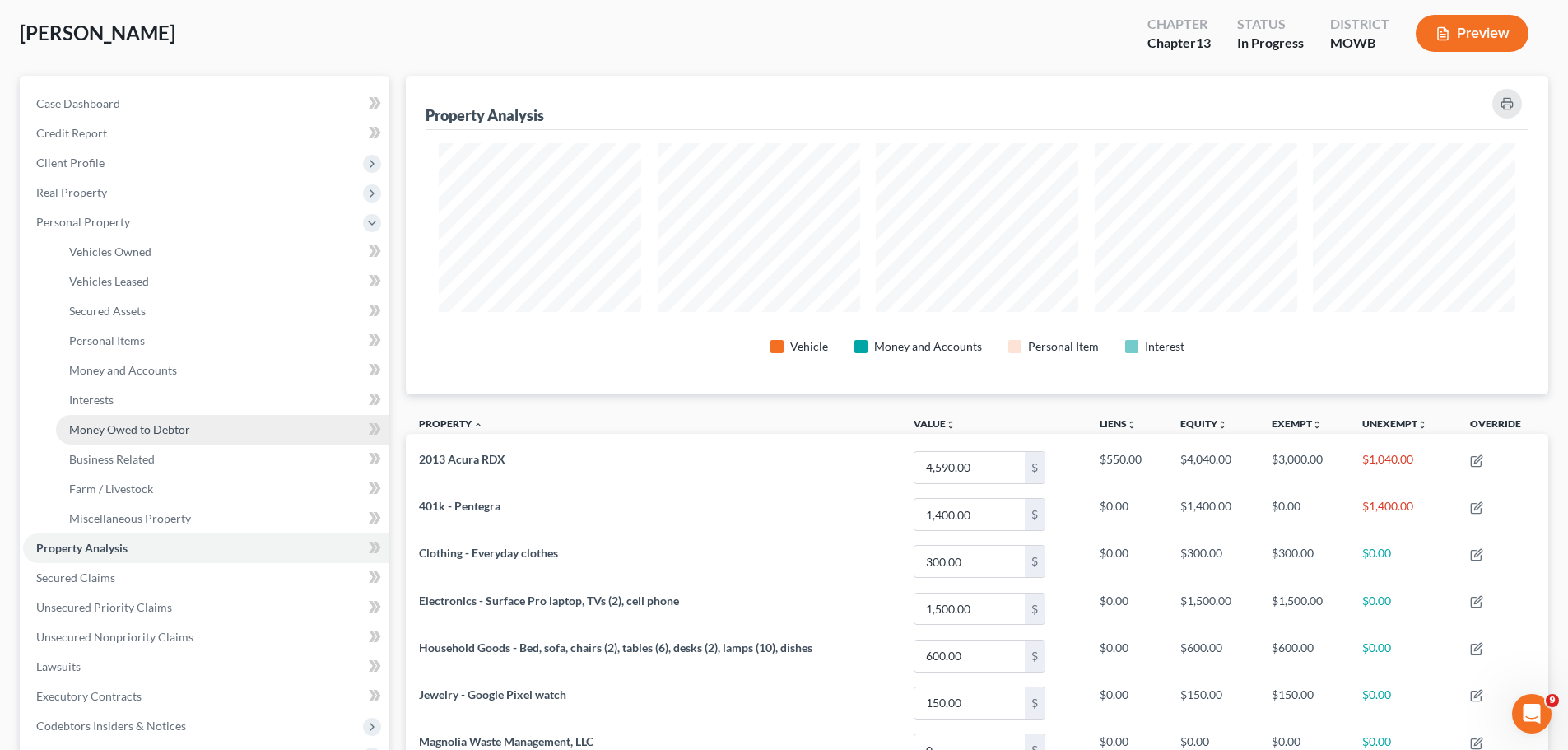
click at [179, 428] on span "Money Owed to Debtor" at bounding box center [129, 429] width 121 height 14
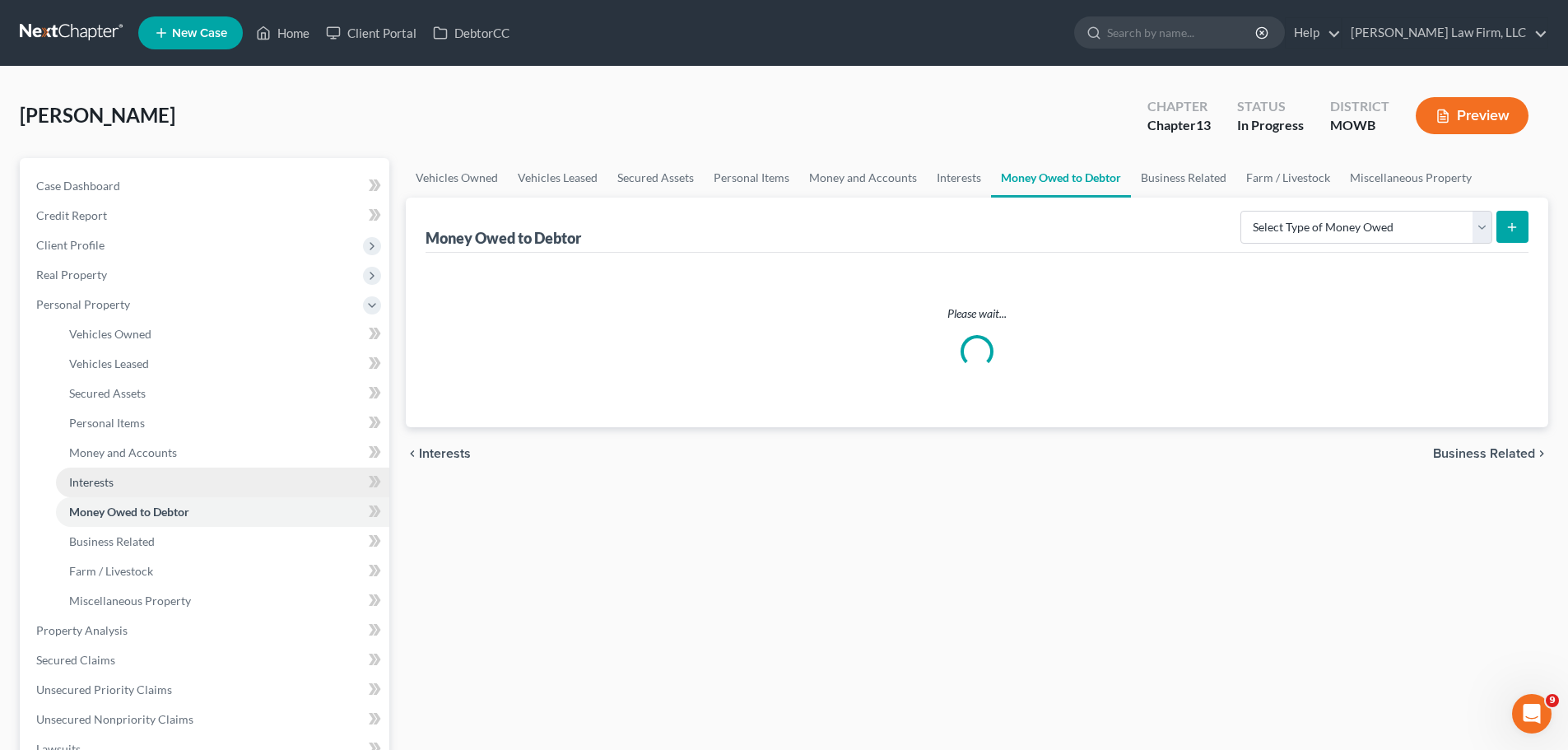
click at [135, 487] on link "Interests" at bounding box center [222, 483] width 334 height 30
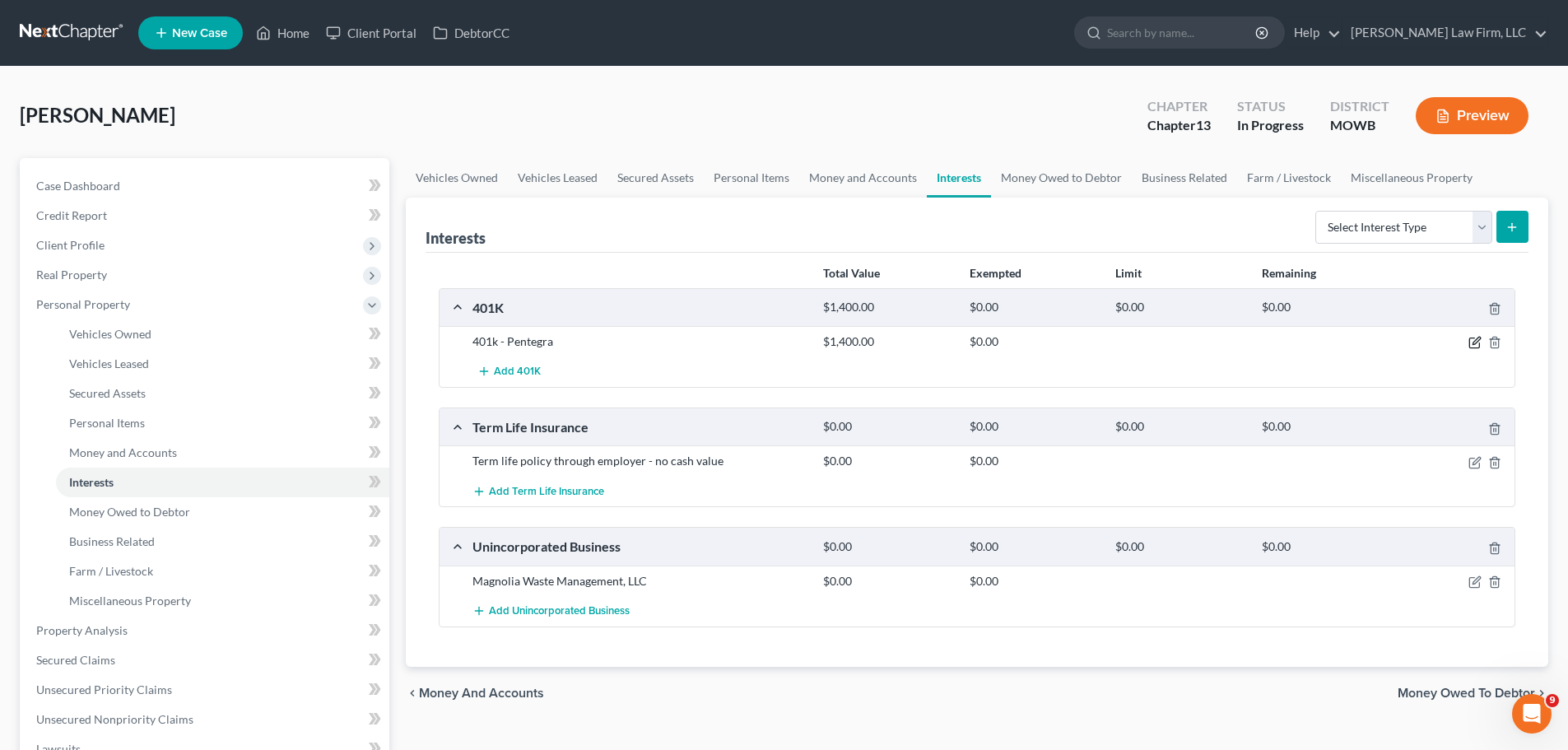
click at [1473, 342] on icon "button" at bounding box center [1476, 341] width 8 height 8
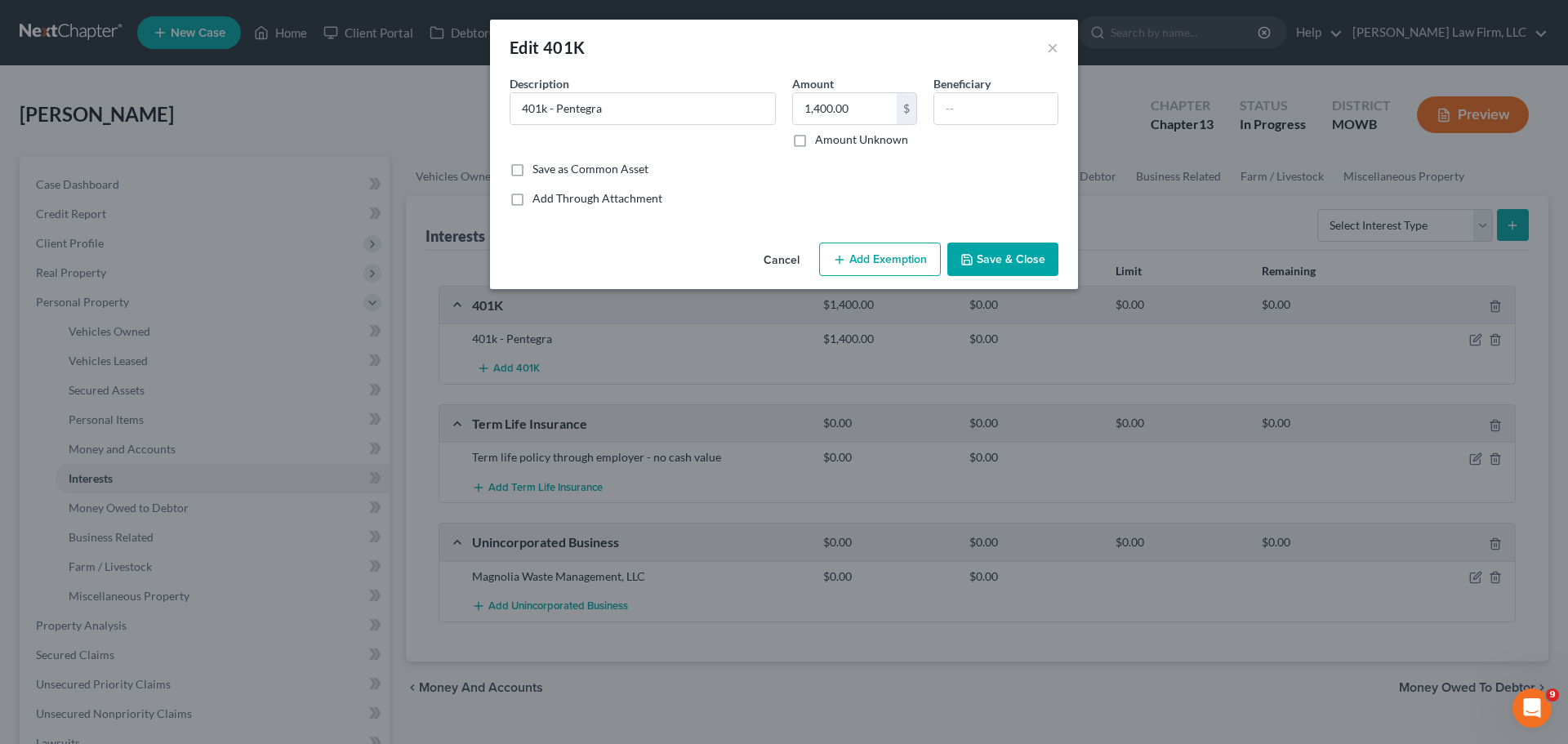
click at [870, 254] on button "Add Exemption" at bounding box center [880, 260] width 122 height 35
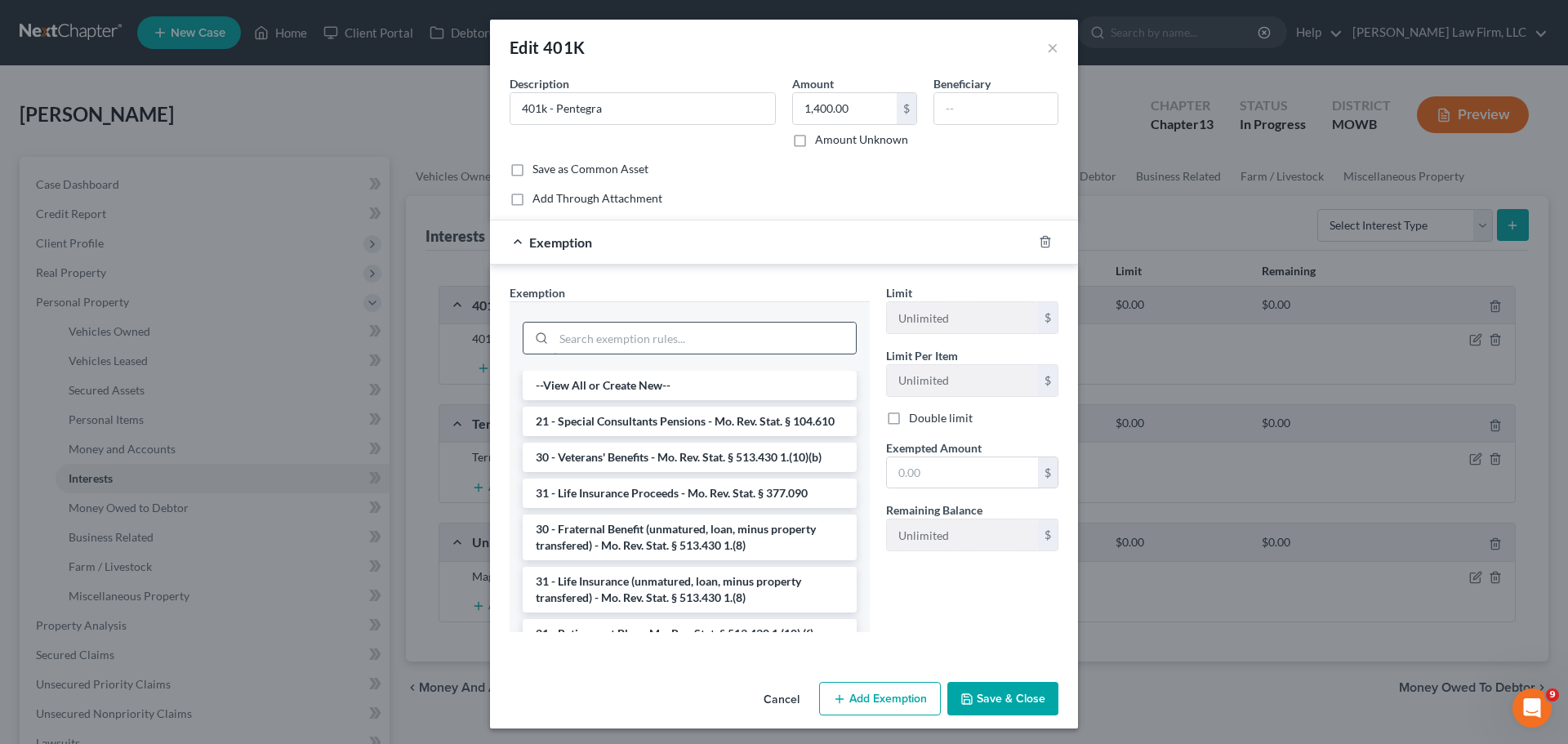
click at [681, 334] on input "search" at bounding box center [705, 338] width 303 height 31
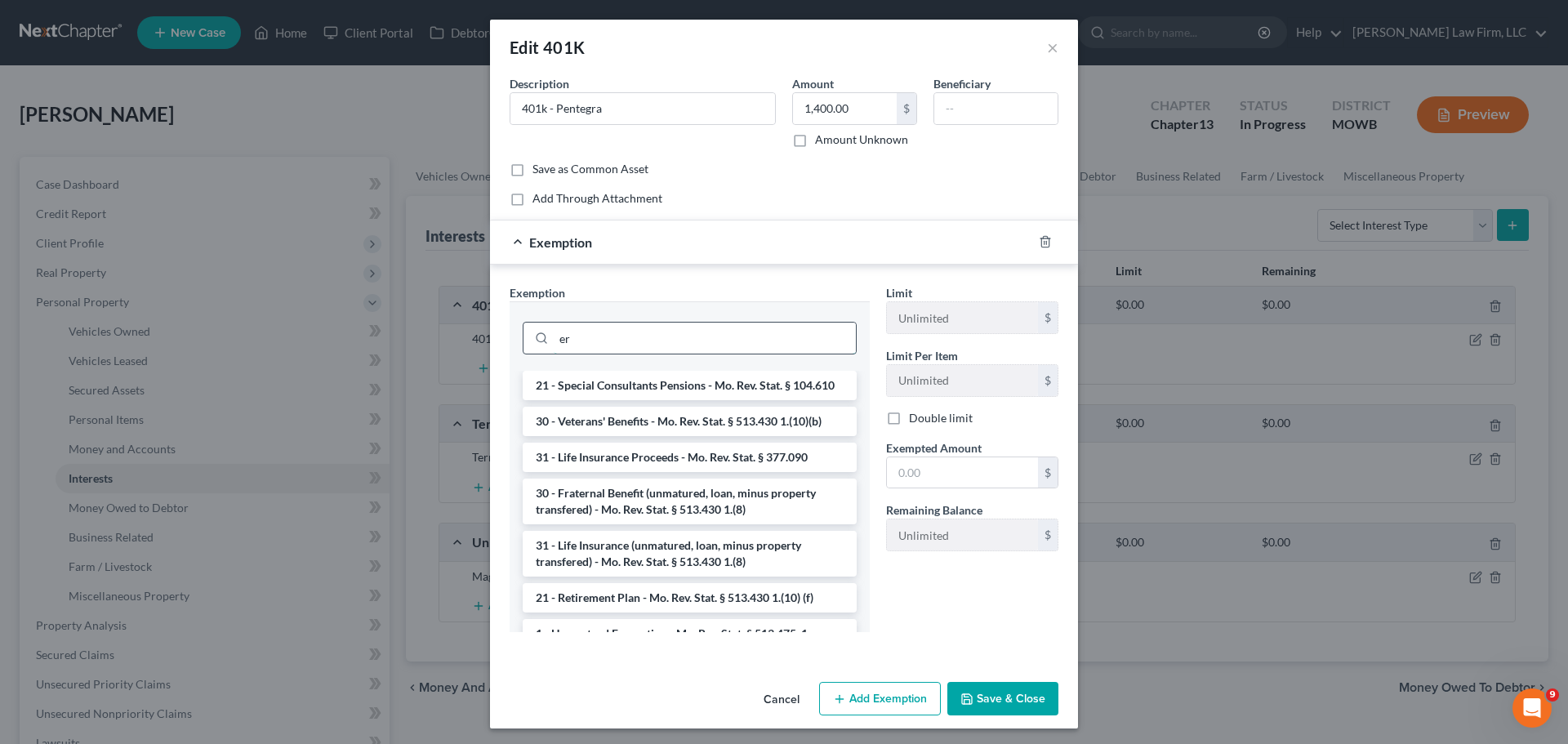
type input "e"
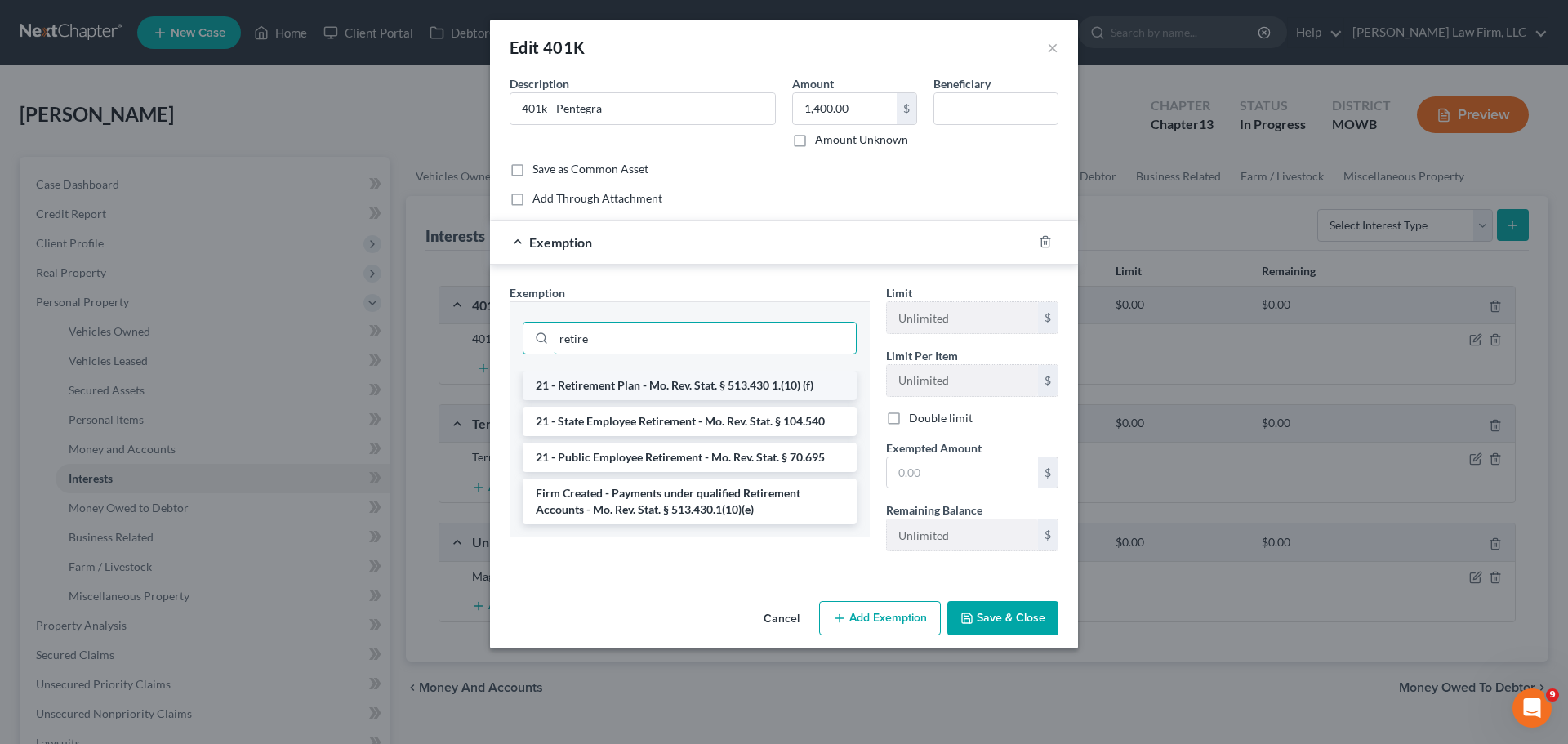
type input "retire"
click at [822, 385] on li "21 - Retirement Plan - Mo. Rev. Stat. § 513.430 1.(10) (f)" at bounding box center [690, 385] width 334 height 29
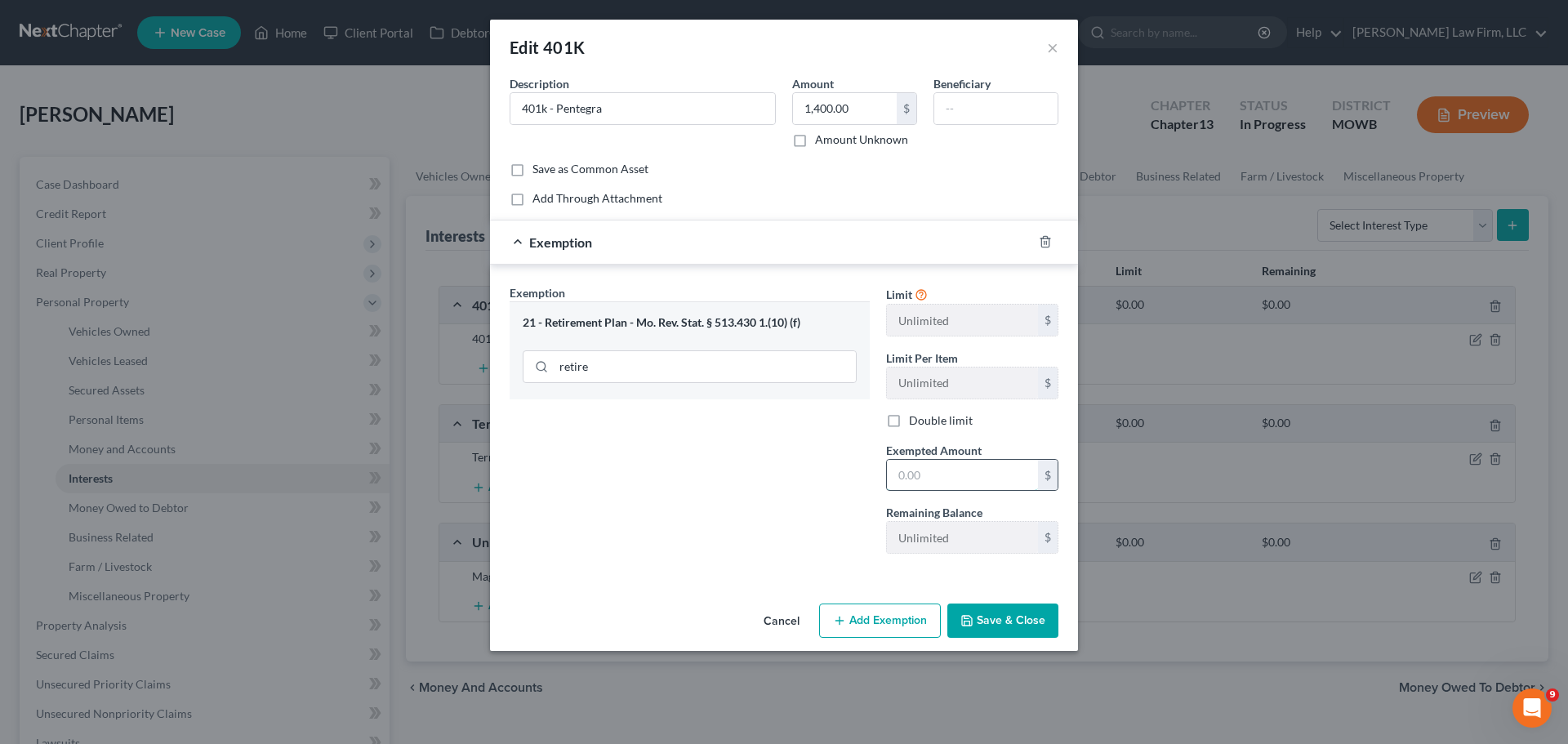
click at [1002, 467] on input "text" at bounding box center [962, 475] width 151 height 31
type input "1,400"
click at [993, 632] on button "Save & Close" at bounding box center [1003, 620] width 111 height 35
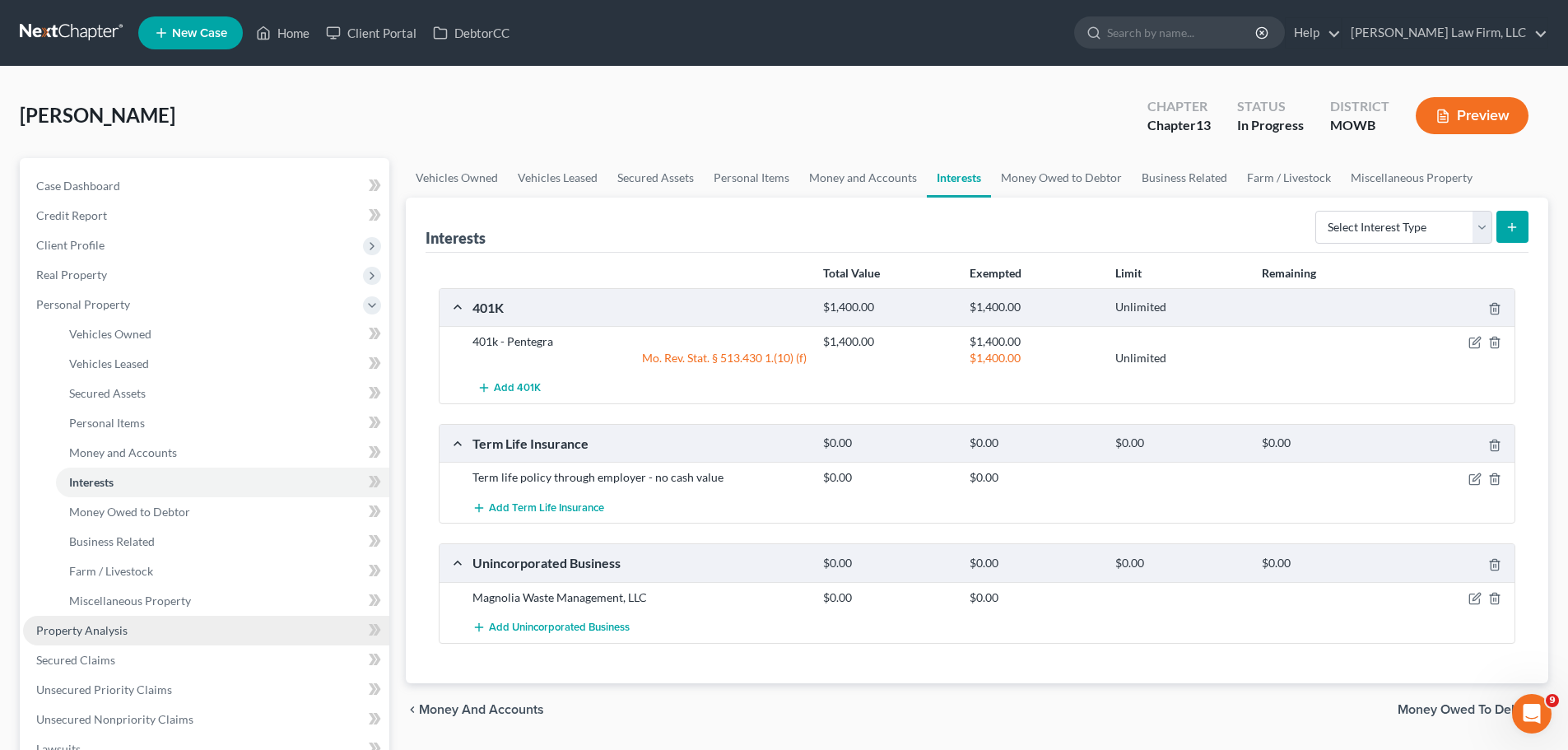
click at [147, 628] on link "Property Analysis" at bounding box center [206, 631] width 366 height 30
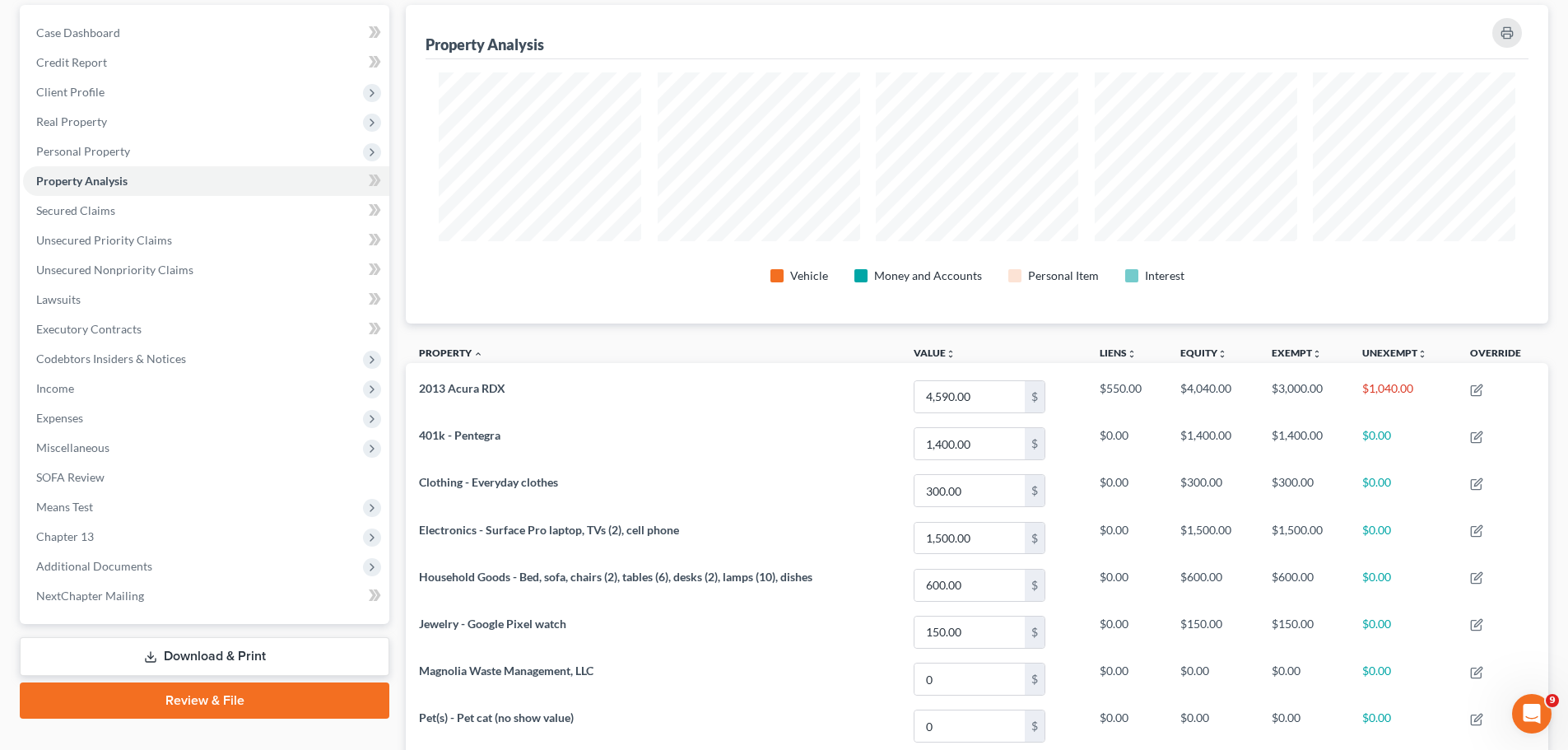
scroll to position [165, 0]
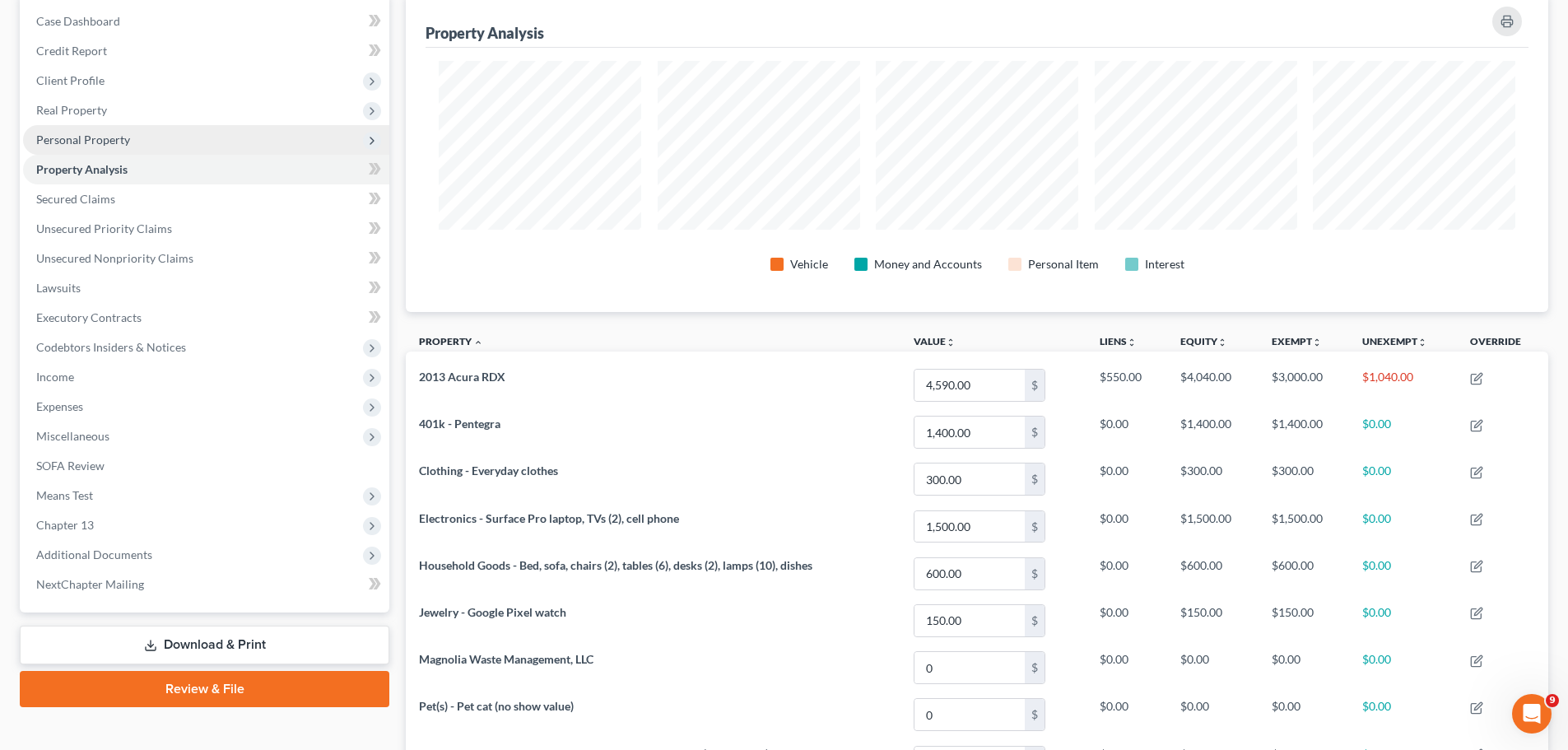
click at [123, 138] on span "Personal Property" at bounding box center [84, 139] width 94 height 14
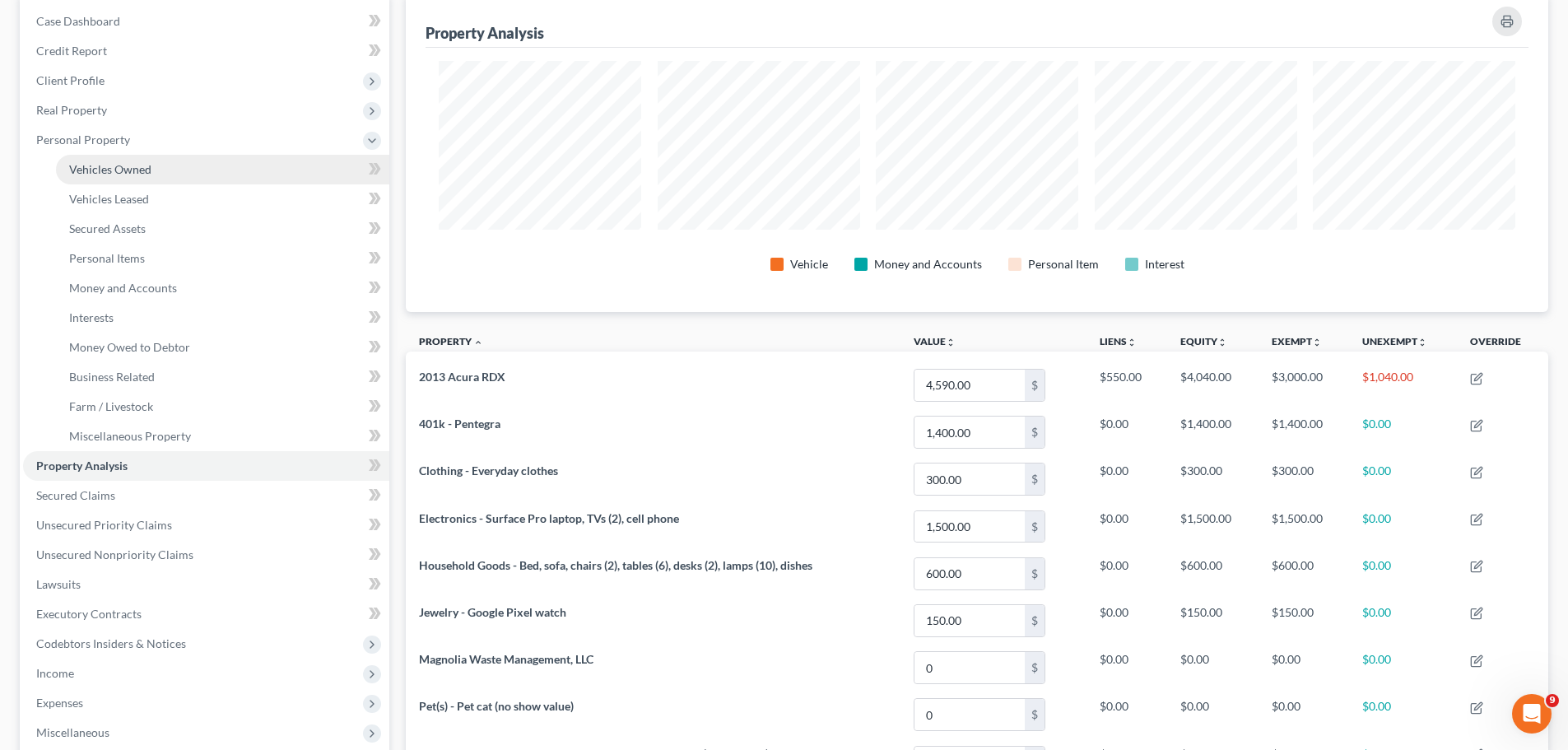
click at [159, 171] on link "Vehicles Owned" at bounding box center [222, 170] width 334 height 30
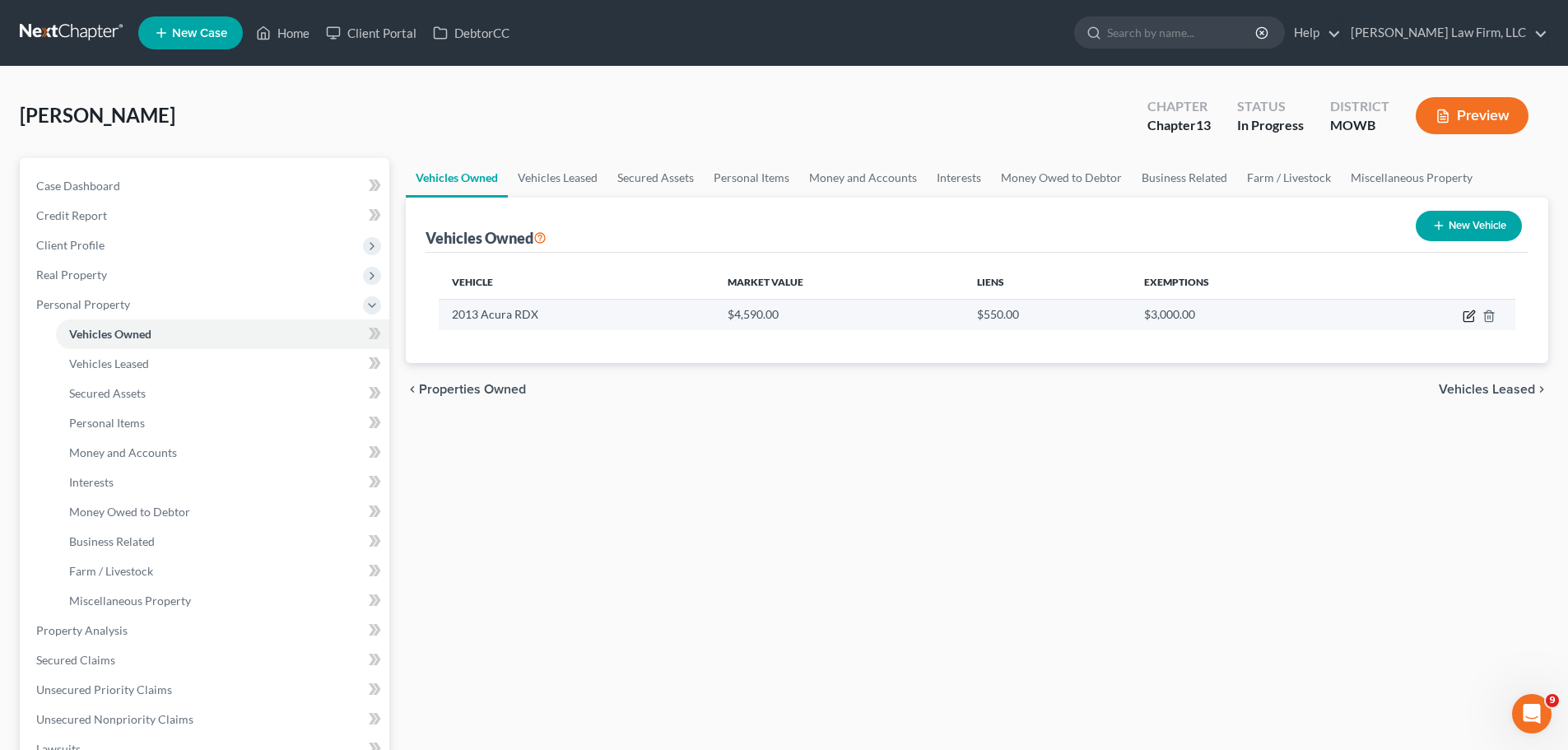
click at [1464, 318] on icon "button" at bounding box center [1468, 316] width 10 height 10
select select "0"
select select "13"
select select "2"
select select "0"
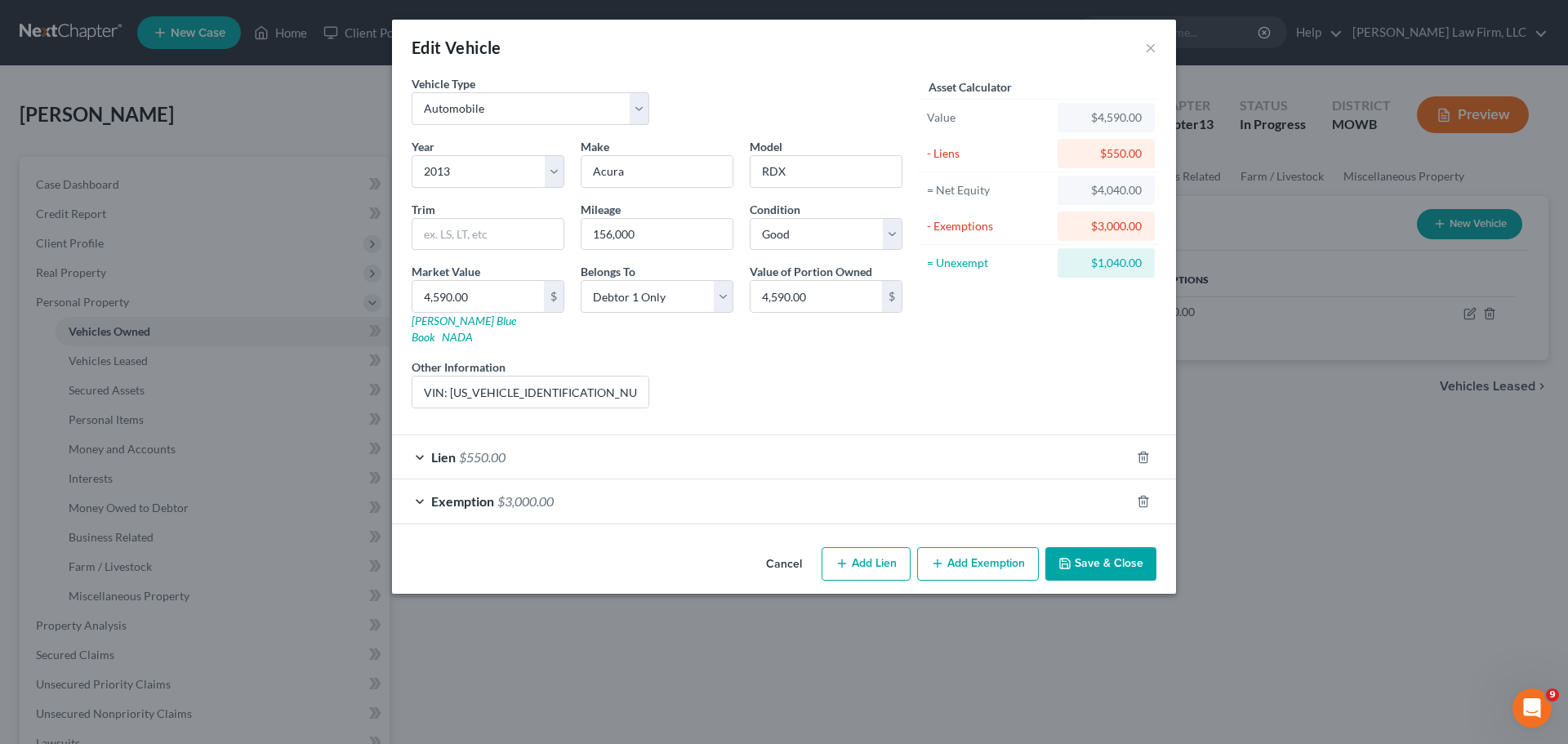
click at [995, 550] on button "Add Exemption" at bounding box center [978, 564] width 122 height 35
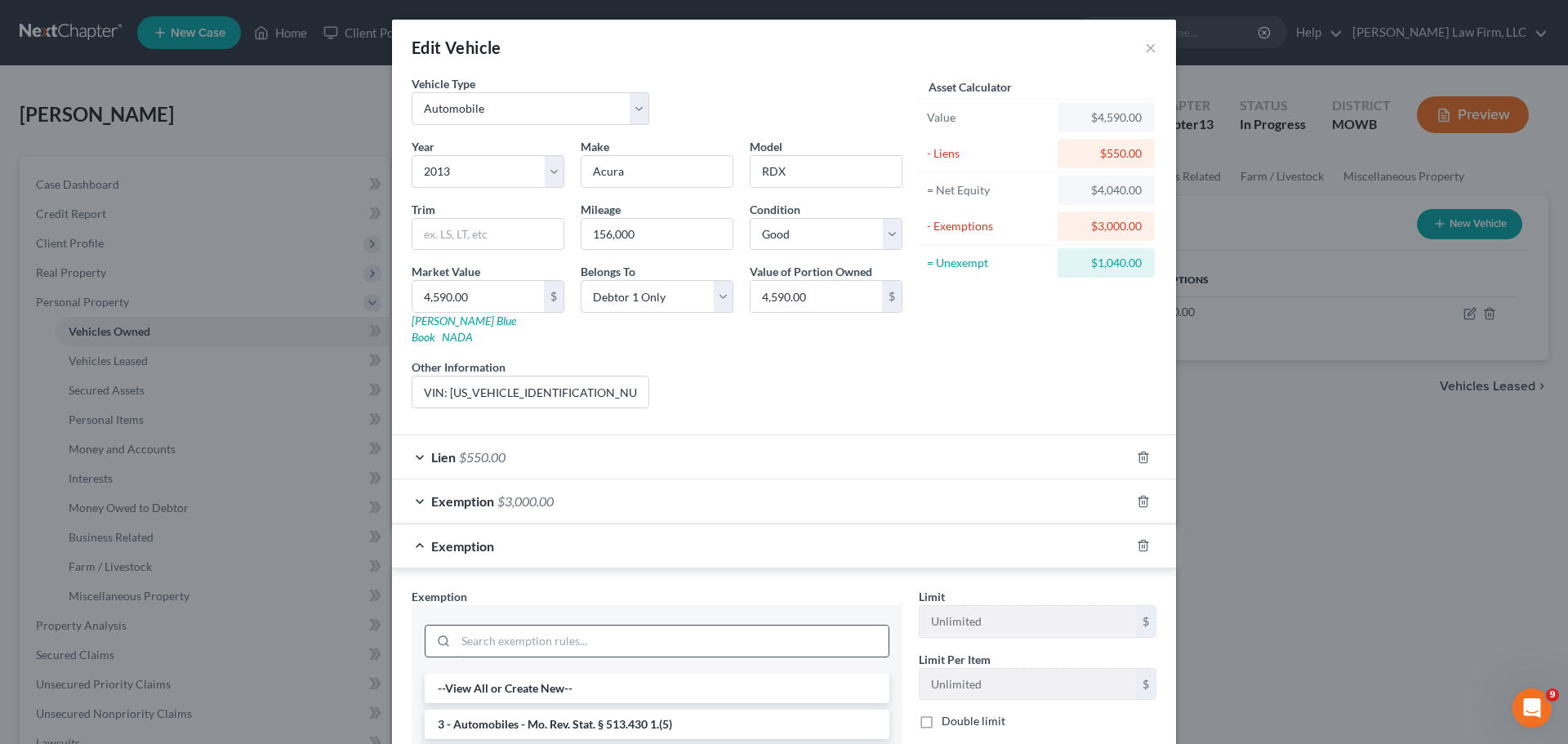
click at [531, 626] on input "search" at bounding box center [672, 641] width 433 height 31
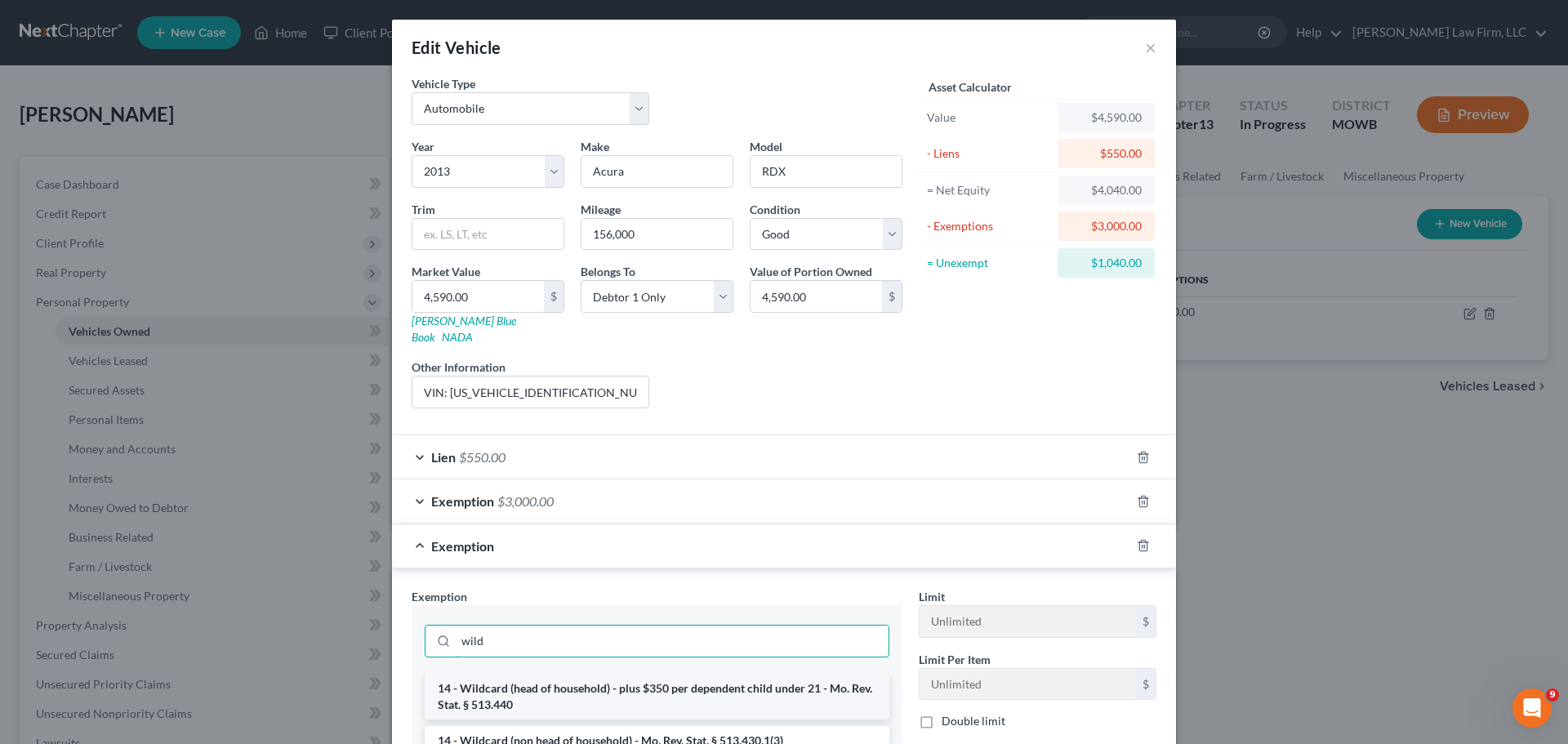
type input "wild"
click at [560, 684] on li "14 - Wildcard (head of household) - plus $350 per dependent child under 21 - Mo…" at bounding box center [657, 696] width 465 height 46
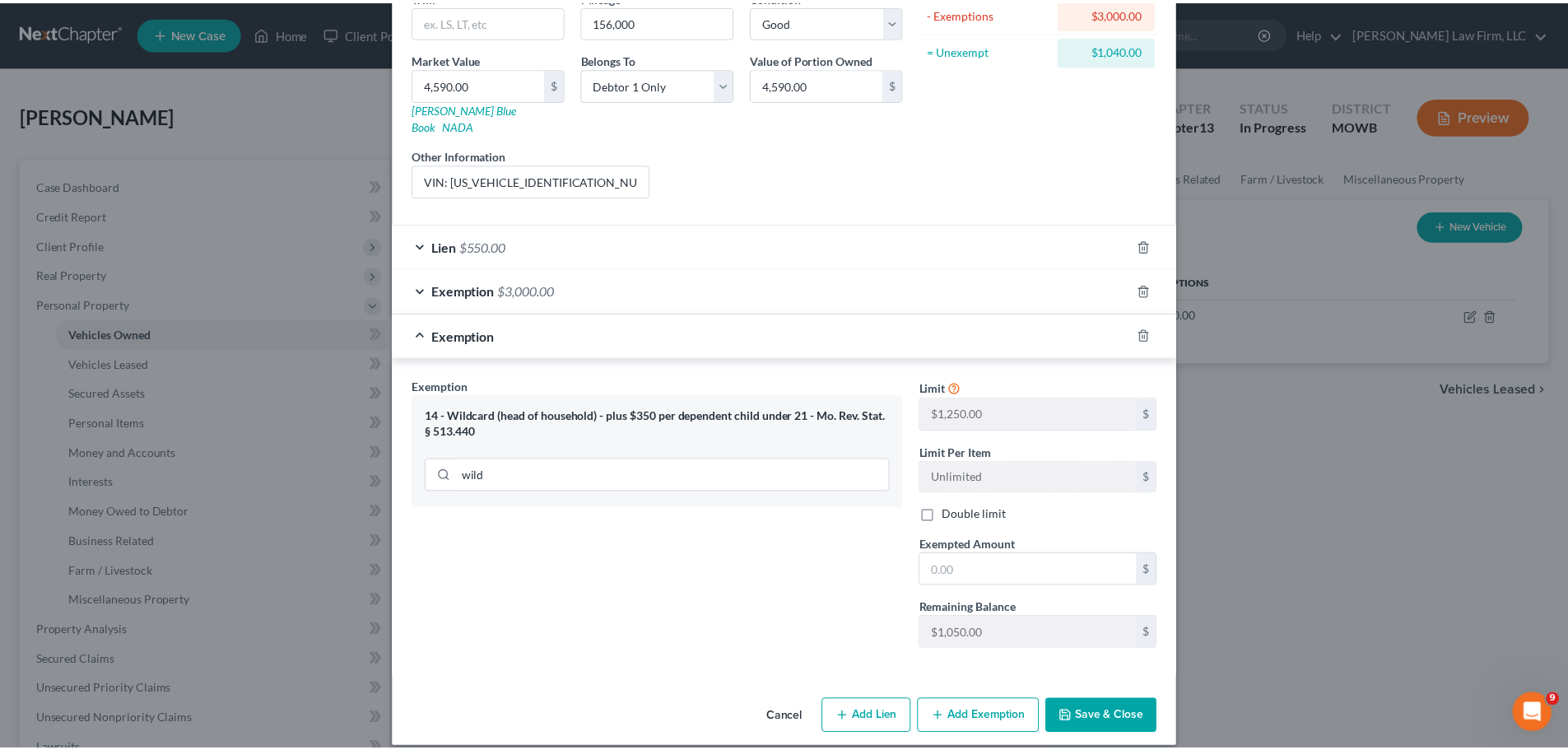
scroll to position [216, 0]
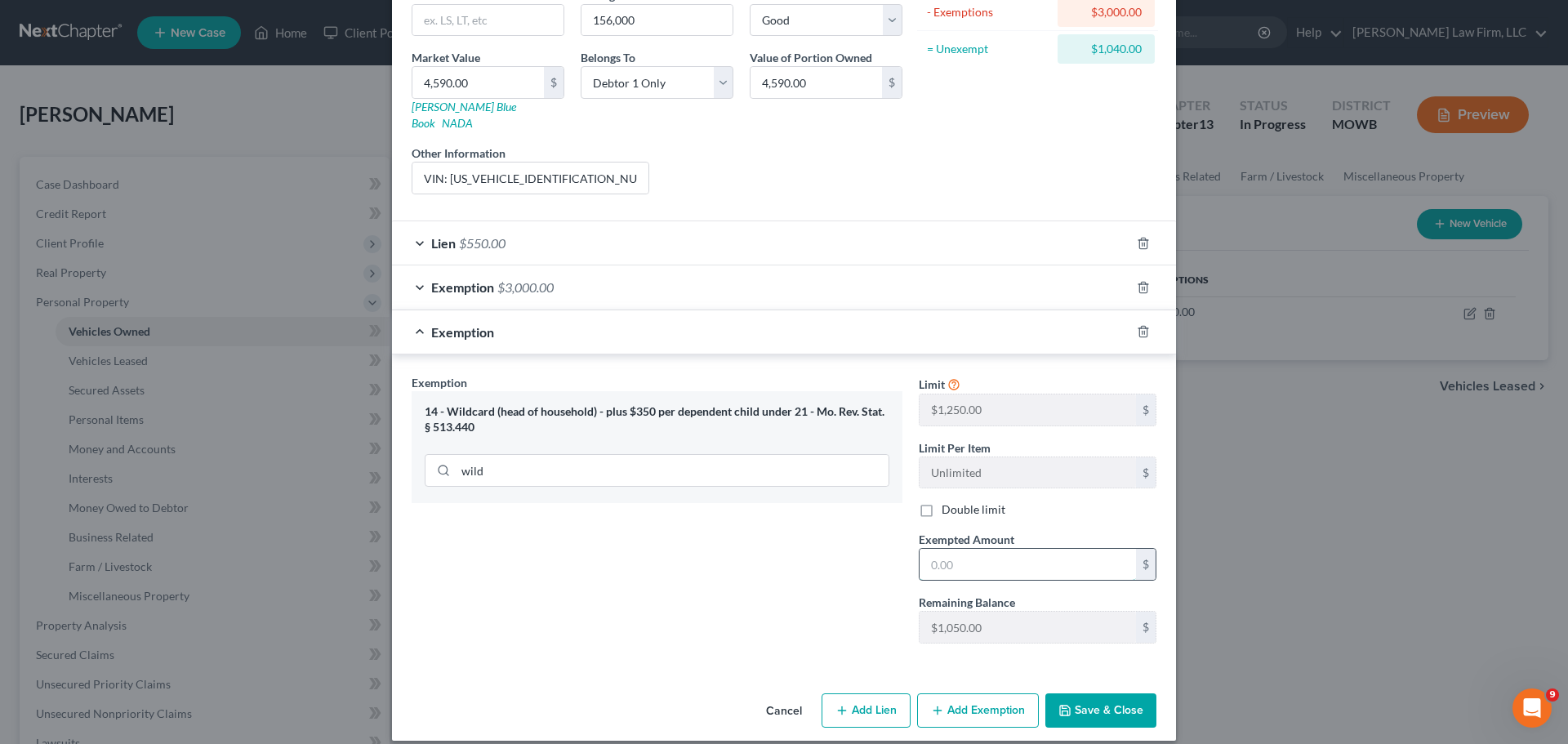
click at [1062, 549] on input "text" at bounding box center [1028, 564] width 216 height 31
type input "1,040"
click at [1123, 696] on button "Save & Close" at bounding box center [1100, 710] width 111 height 35
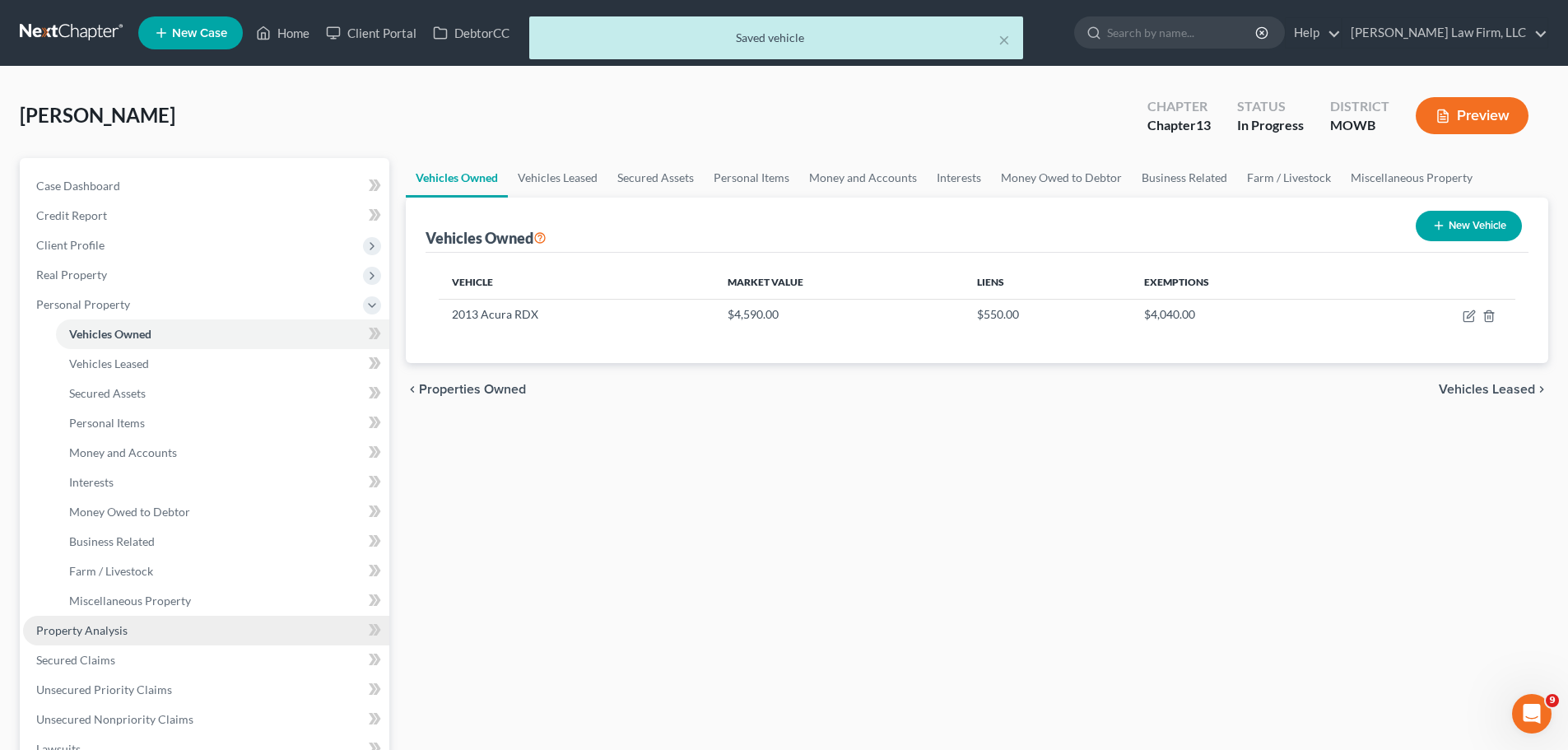
click at [139, 632] on link "Property Analysis" at bounding box center [206, 631] width 366 height 30
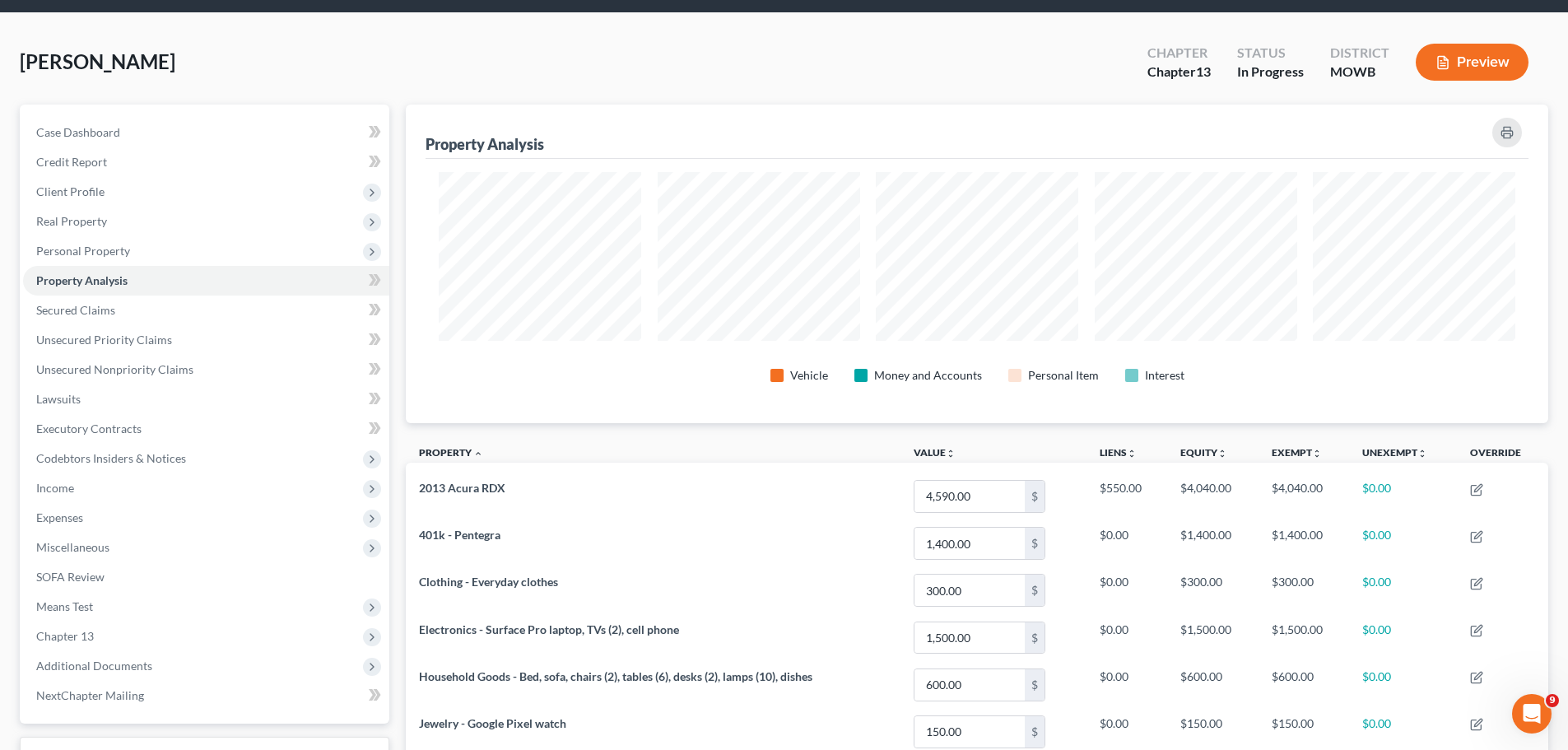
scroll to position [82, 0]
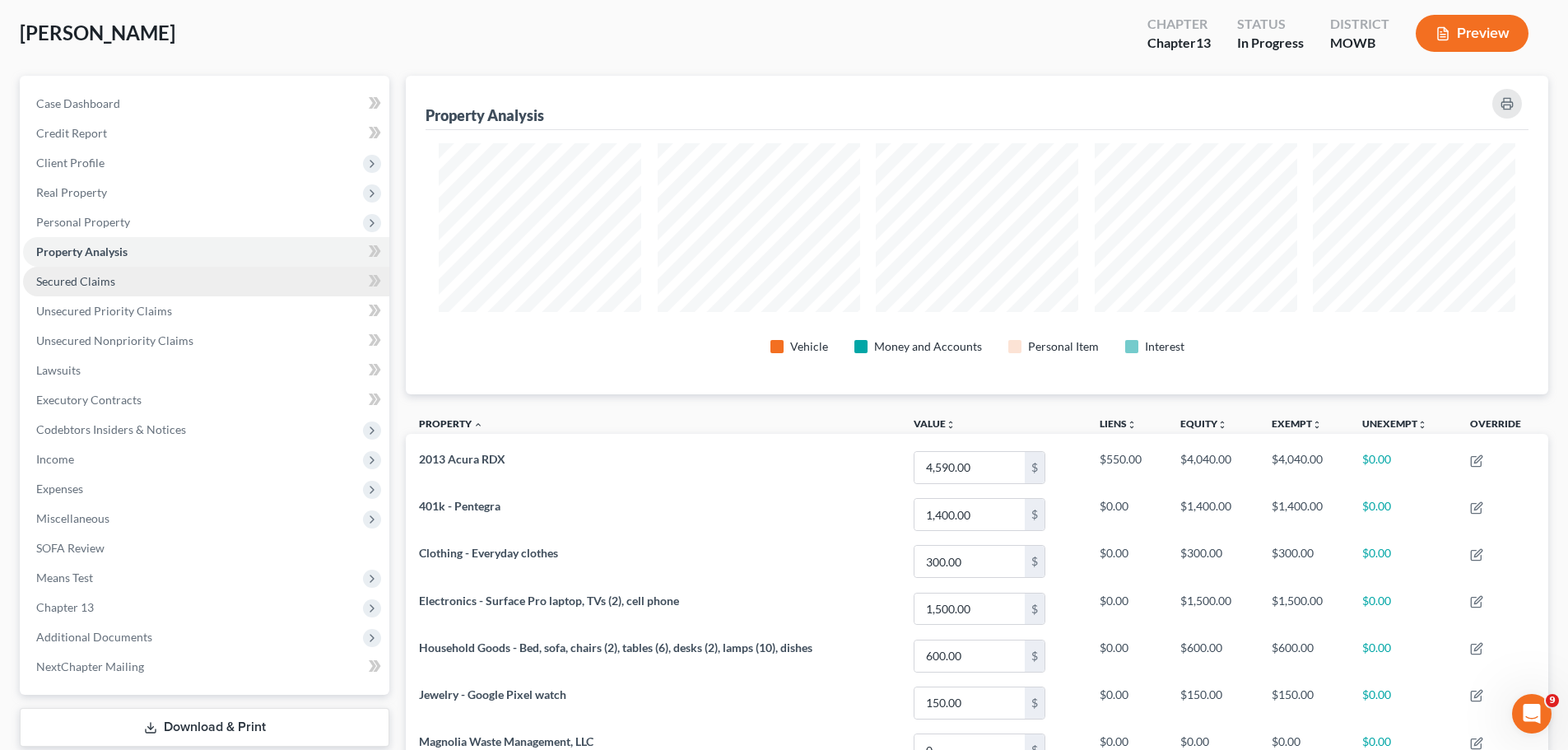
click at [140, 279] on link "Secured Claims" at bounding box center [206, 281] width 366 height 30
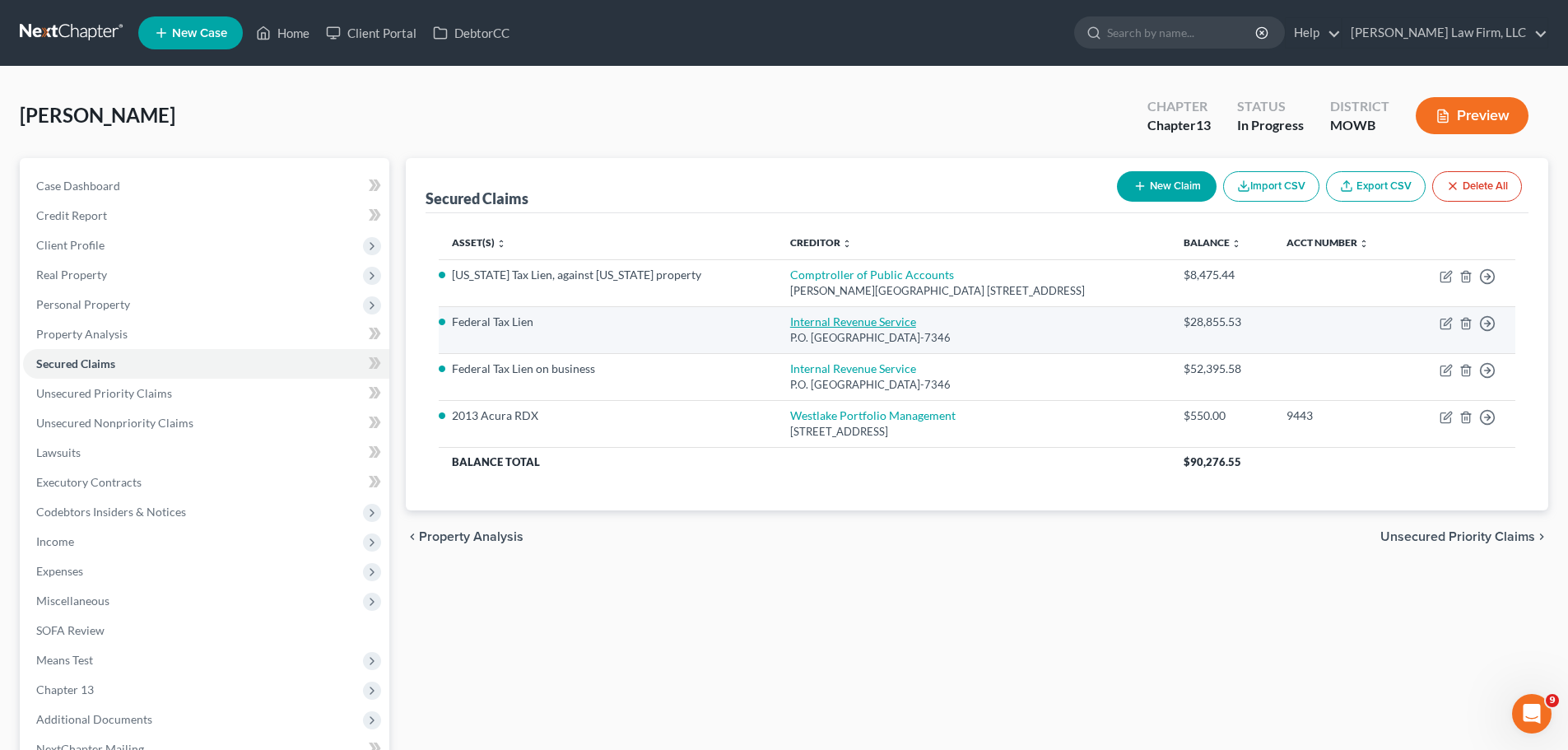
click at [817, 314] on link "Internal Revenue Service" at bounding box center [853, 321] width 126 height 14
select select "39"
select select "0"
select select "2"
select select "0"
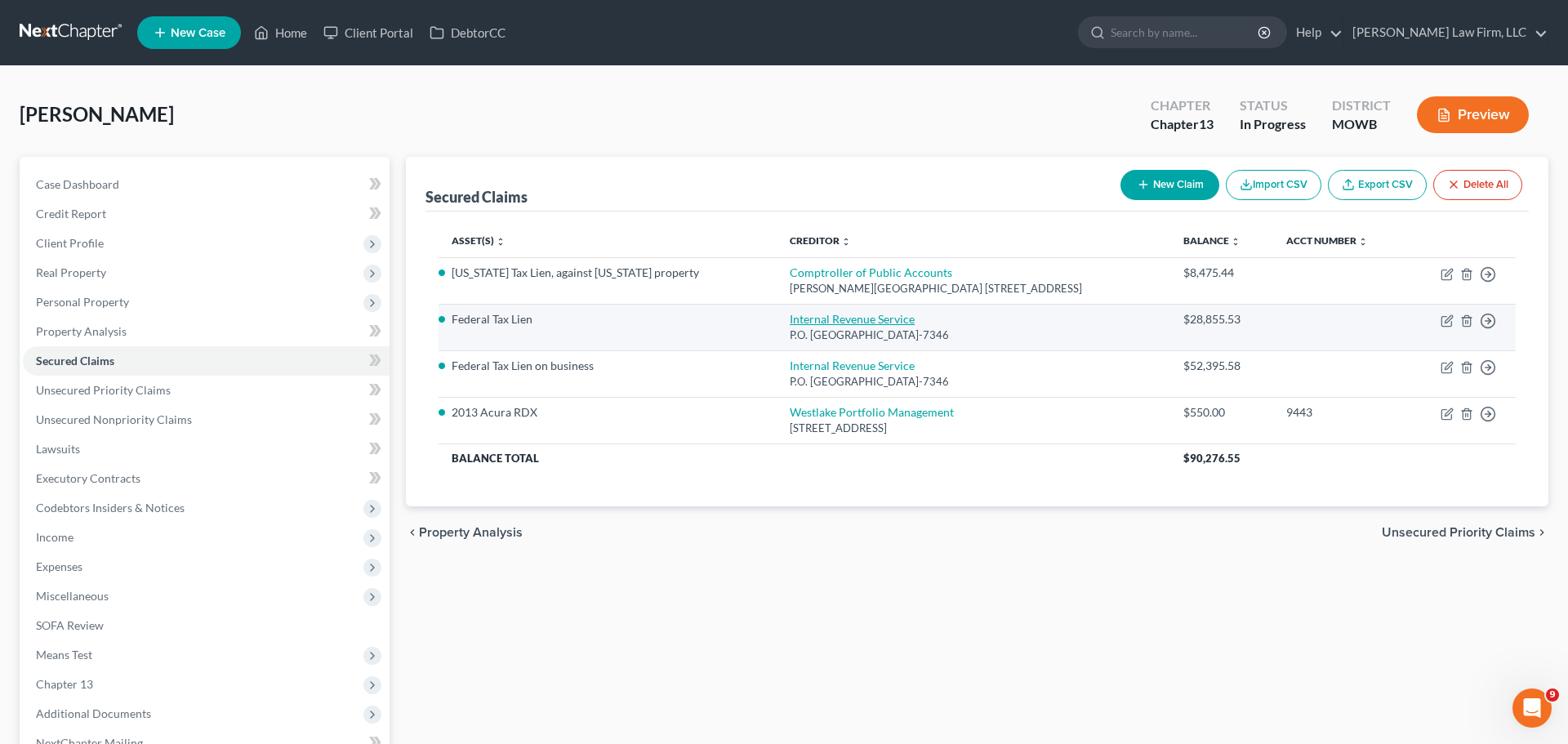
select select "1"
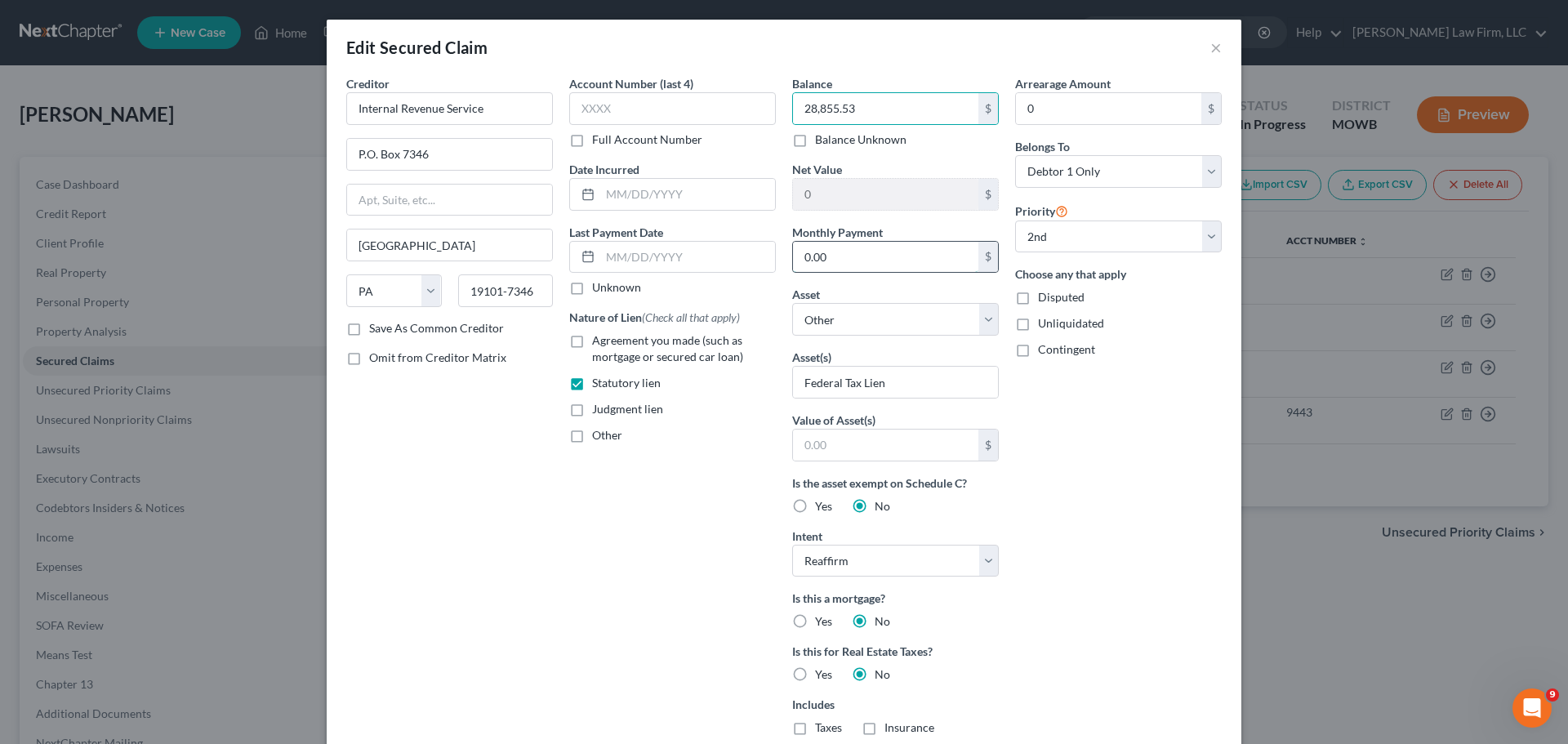
click at [870, 251] on input "0.00" at bounding box center [885, 258] width 185 height 31
click at [872, 447] on input "text" at bounding box center [885, 445] width 185 height 31
paste input "28,855.53"
type input "28,855.53"
click at [1173, 550] on div "Arrearage Amount 0 $ Belongs To * Select Debtor 1 Only Debtor 2 Only Debtor 1 A…" at bounding box center [1119, 466] width 223 height 781
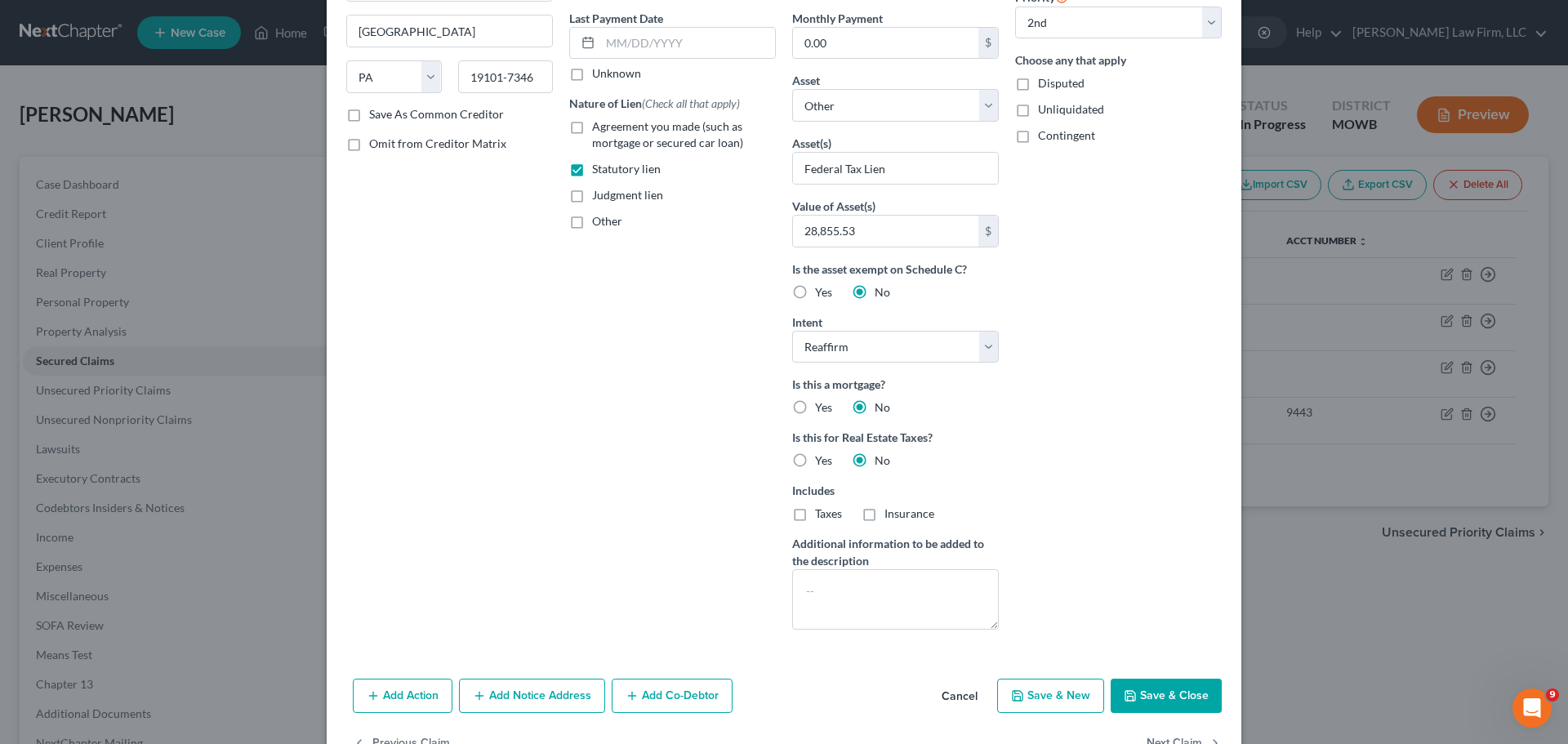
scroll to position [263, 0]
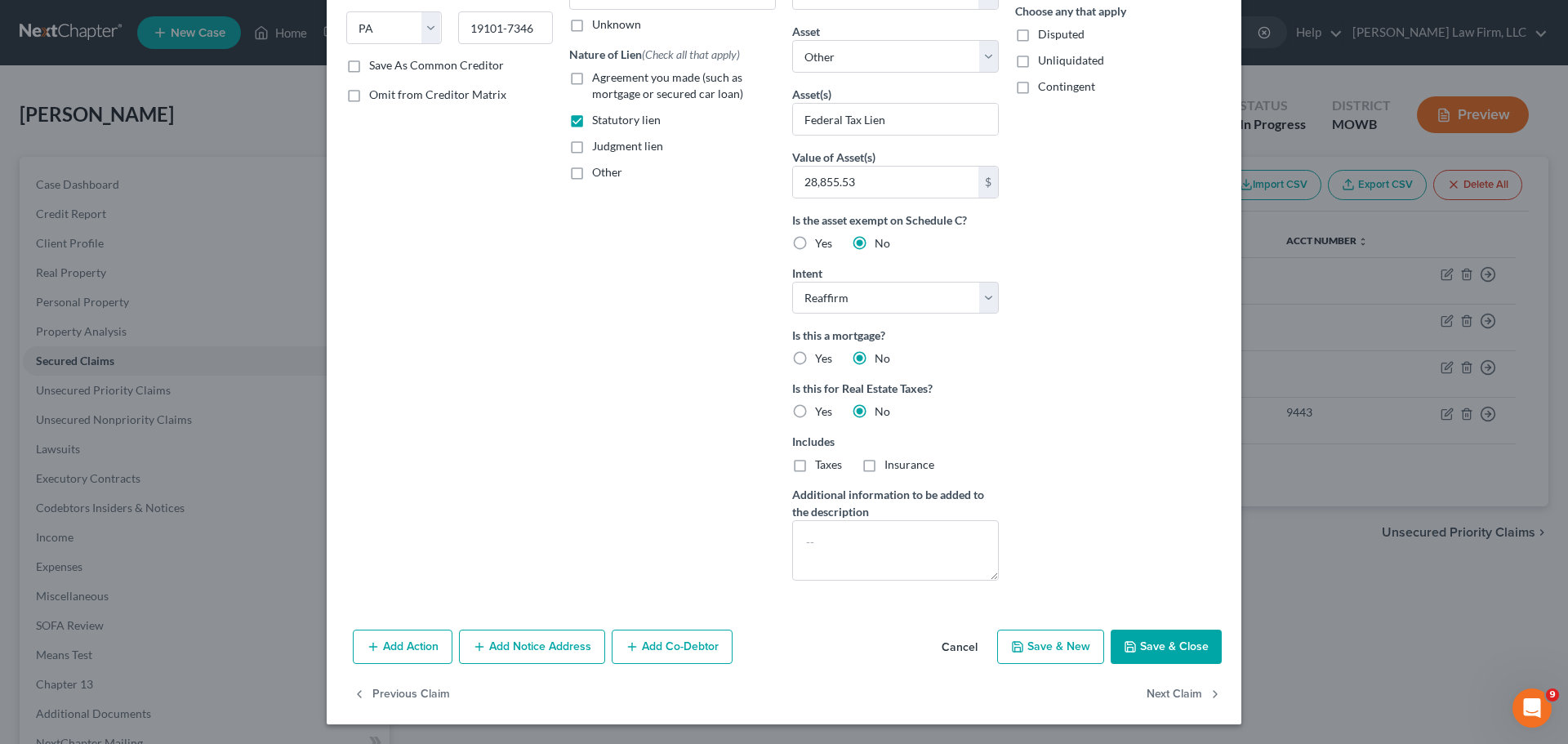
drag, startPoint x: 1168, startPoint y: 649, endPoint x: 420, endPoint y: 410, distance: 785.3
click at [1166, 649] on button "Save & Close" at bounding box center [1166, 646] width 111 height 35
select select
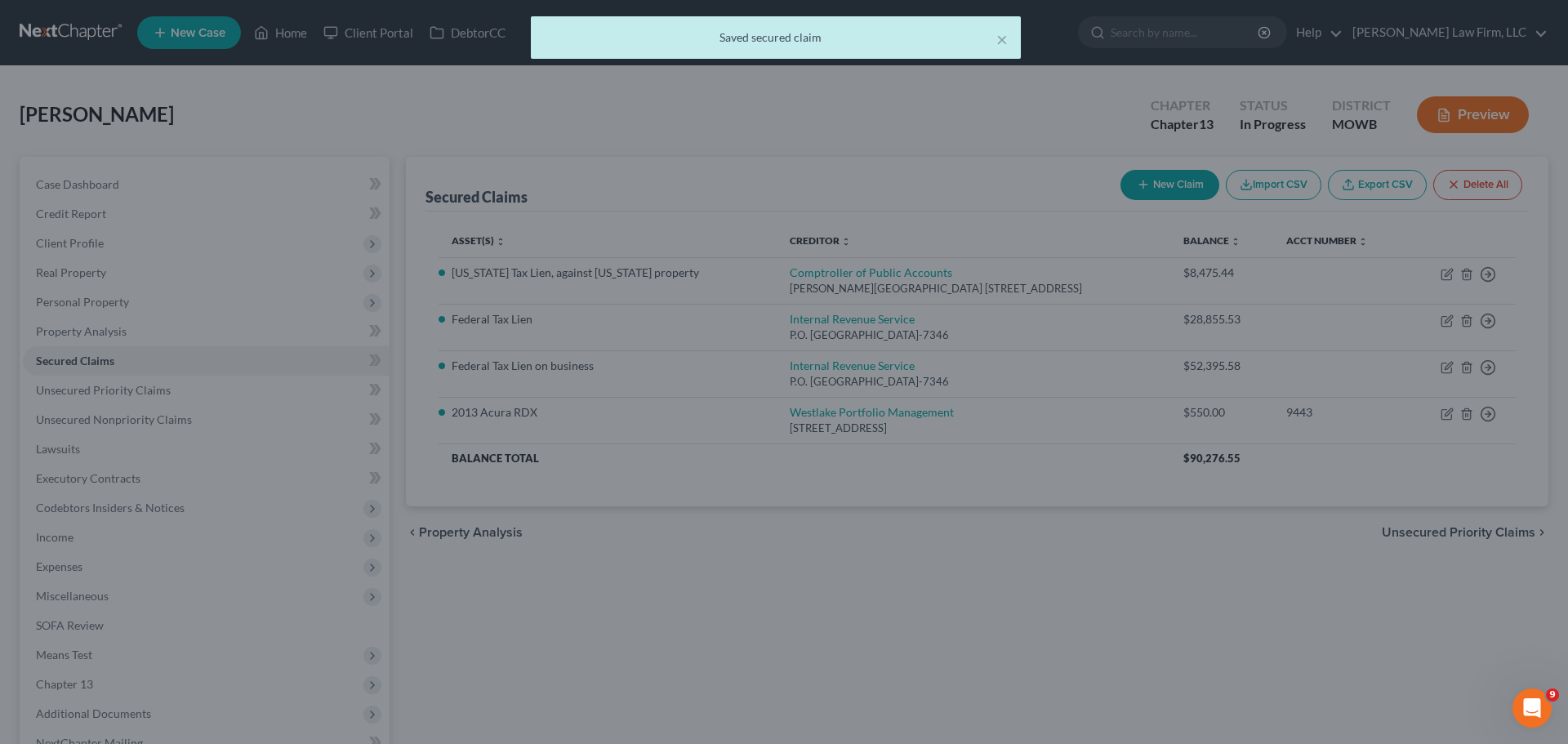
type input "28,855.53"
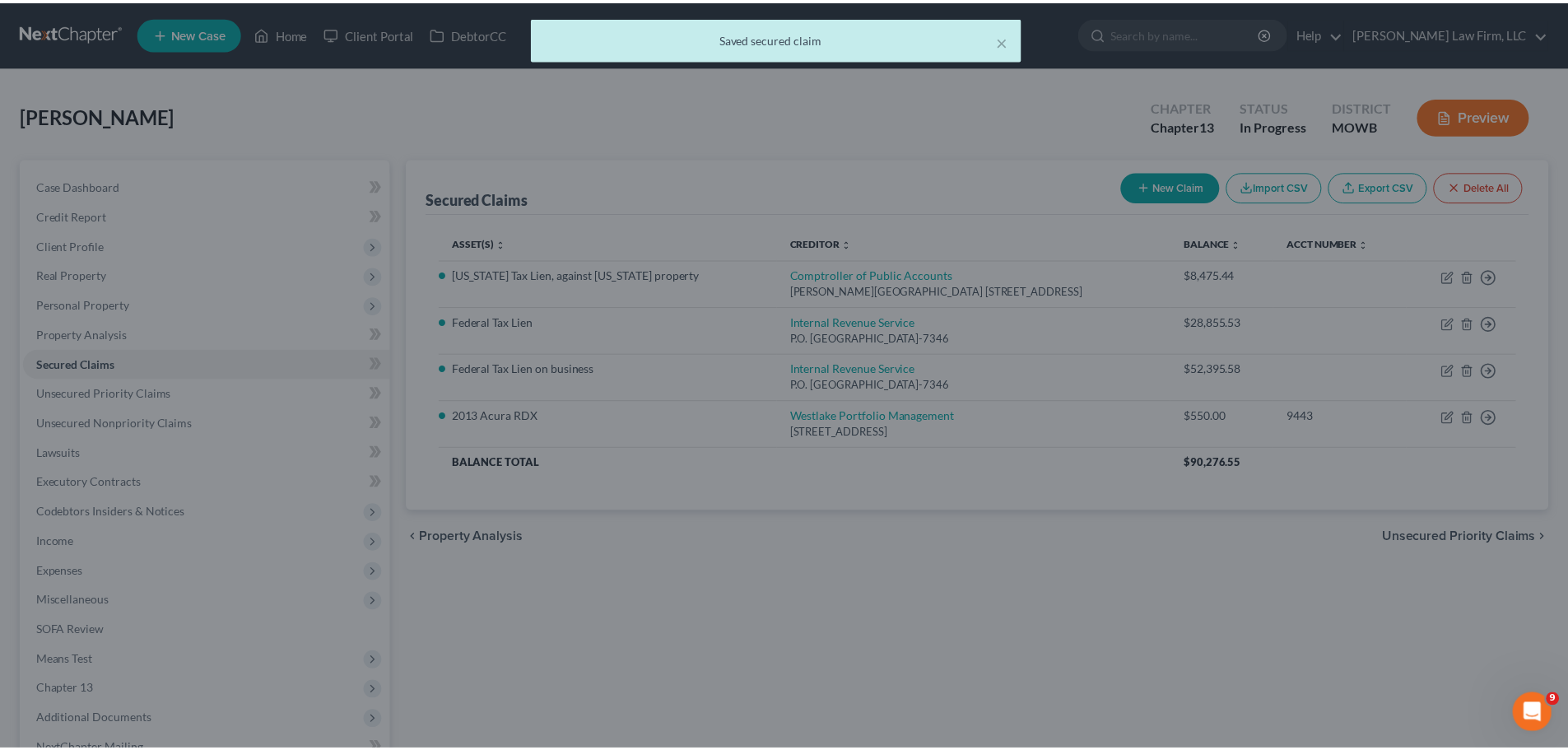
scroll to position [0, 0]
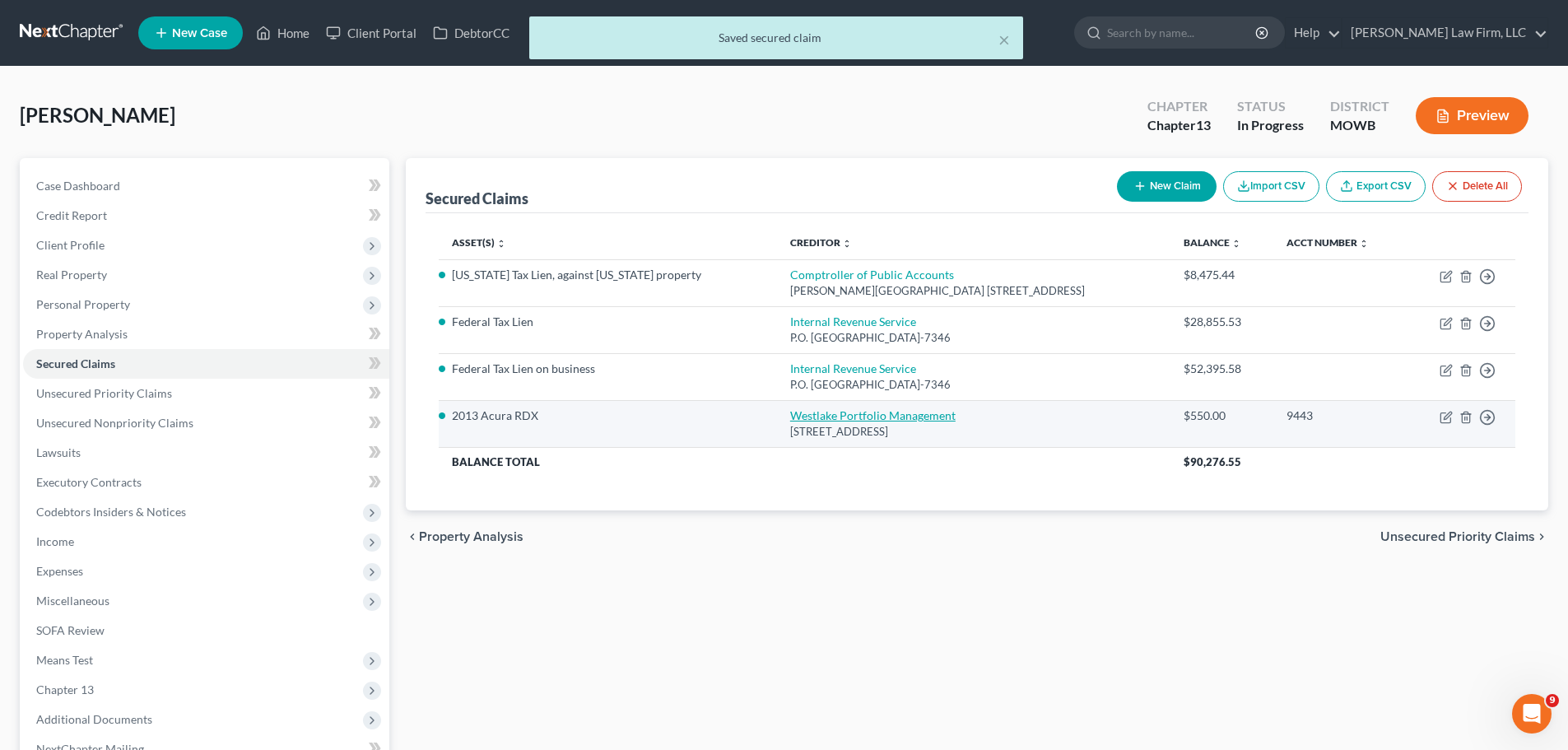
click at [798, 412] on link "Westlake Portfolio Management" at bounding box center [873, 416] width 166 height 14
select select "4"
select select "2"
select select "0"
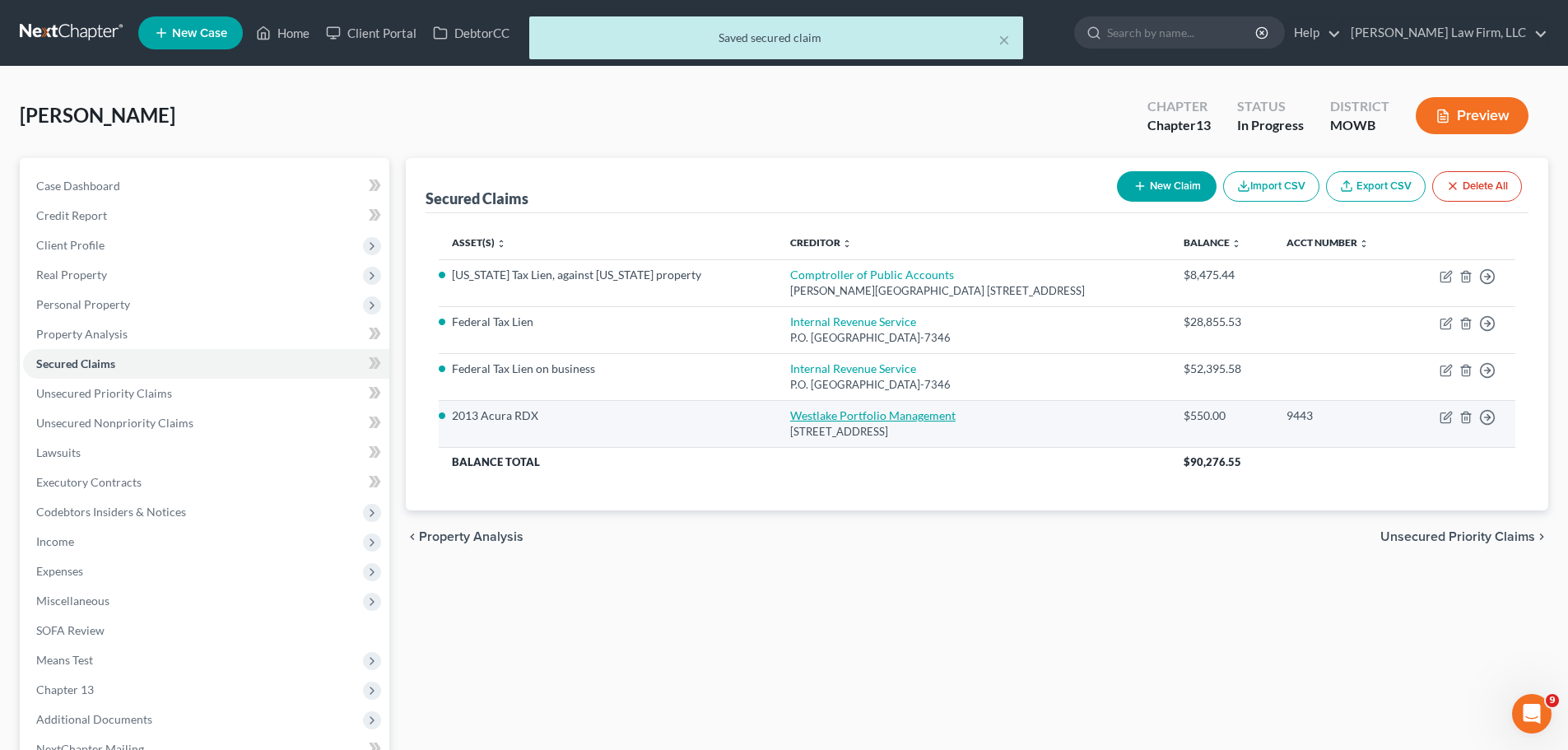
select select "0"
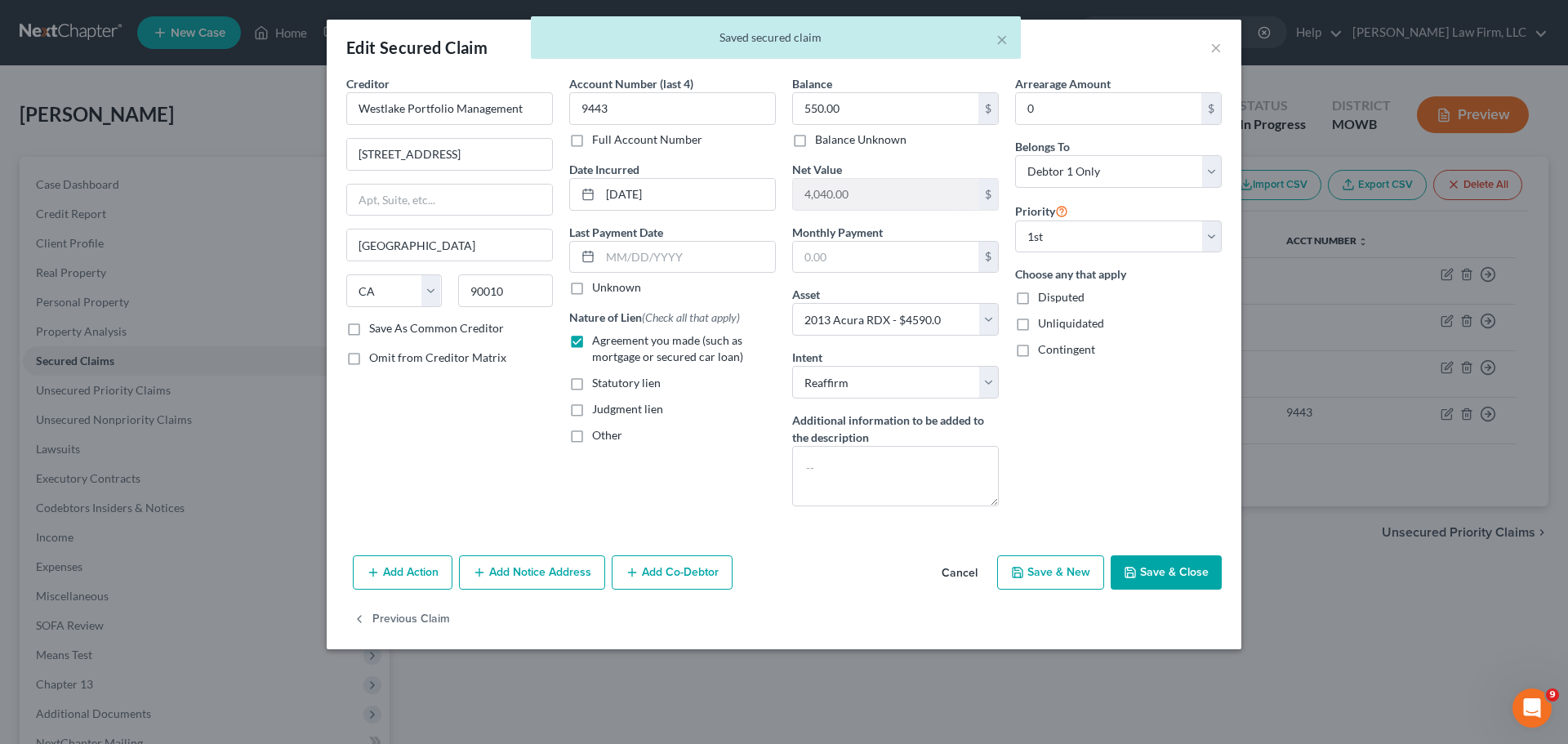
click at [1180, 574] on button "Save & Close" at bounding box center [1166, 572] width 111 height 35
select select
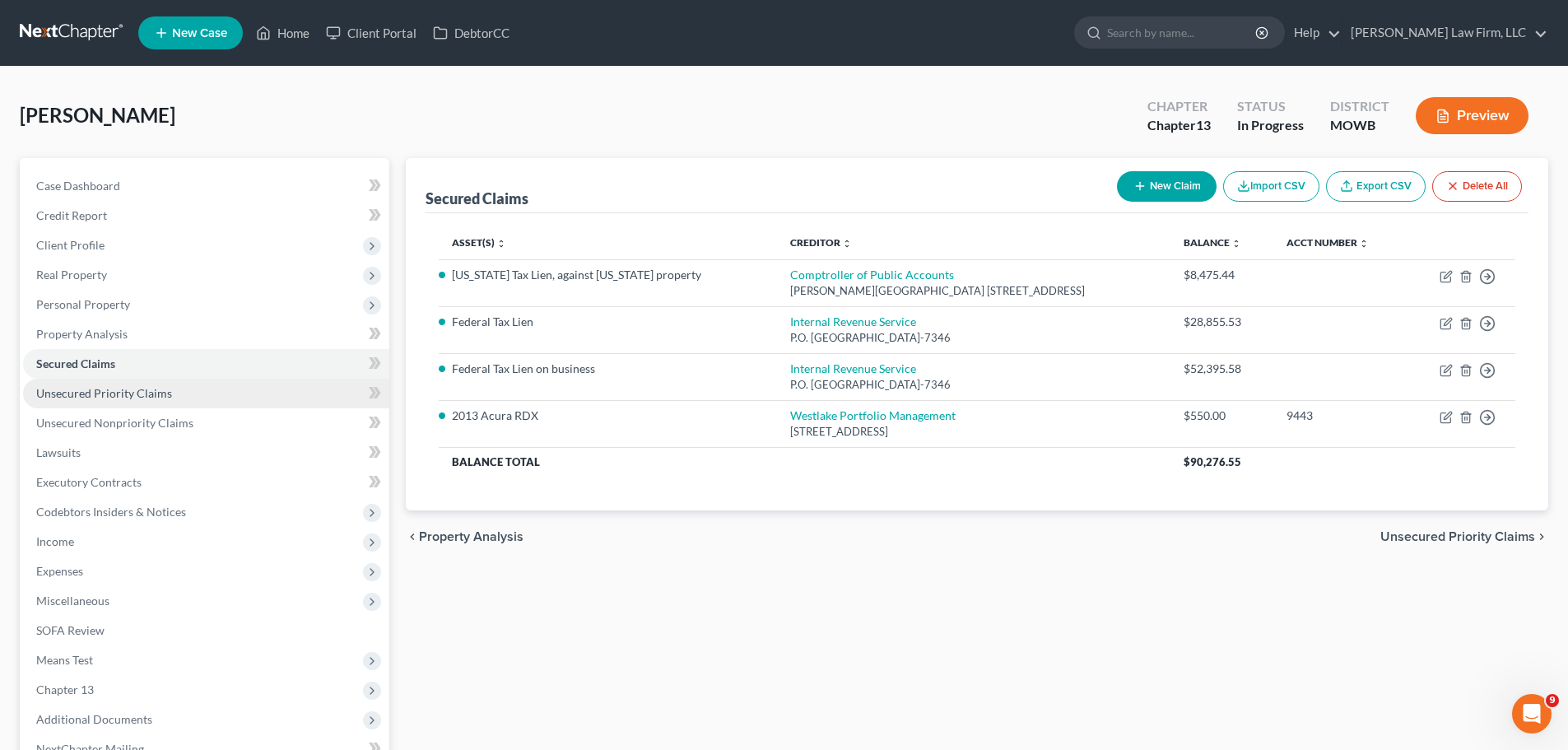
click at [141, 394] on span "Unsecured Priority Claims" at bounding box center [105, 393] width 136 height 14
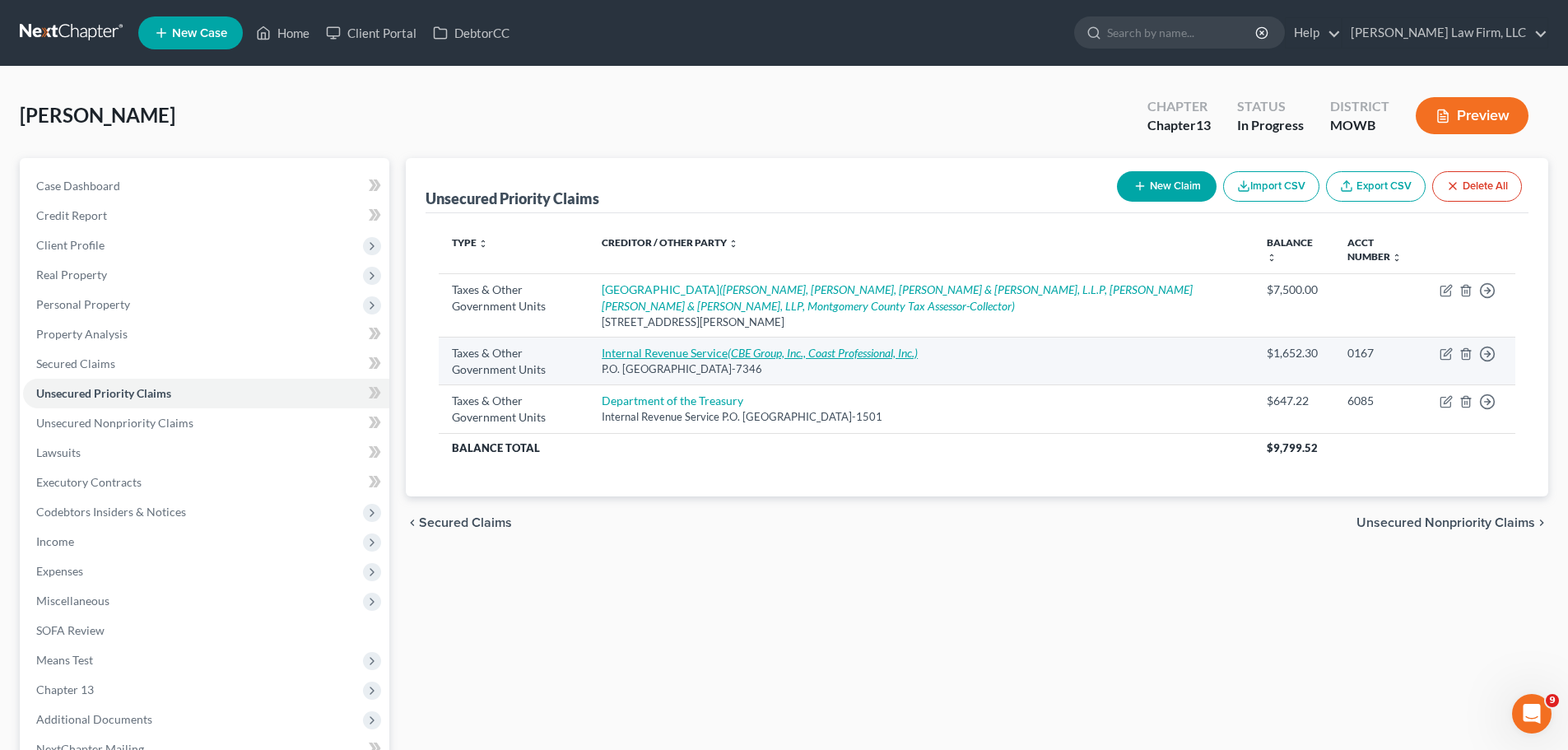
click at [767, 355] on icon "(CBE Group, Inc., Coast Professional, Inc.)" at bounding box center [822, 353] width 190 height 14
select select "0"
select select "39"
select select "0"
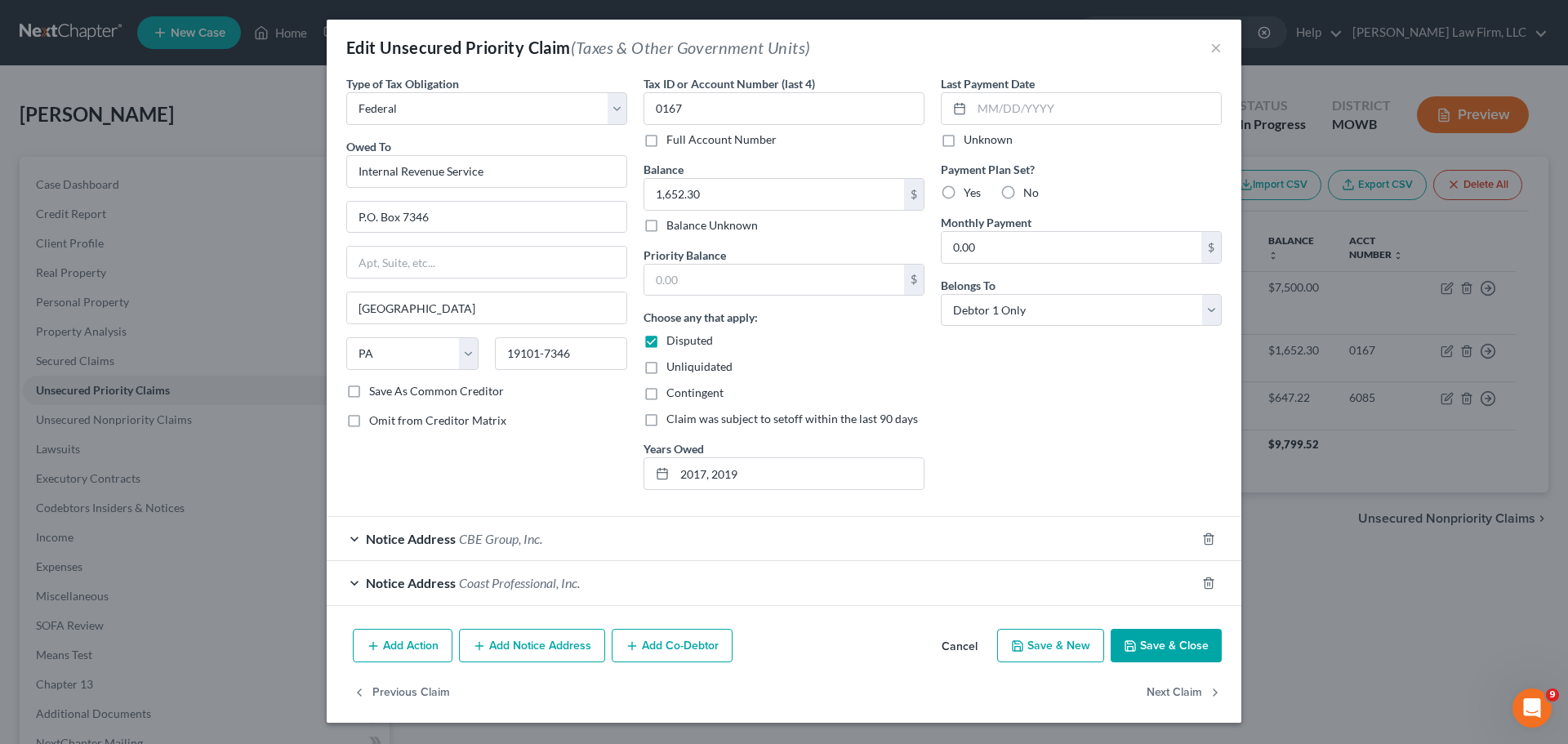
click at [1182, 639] on button "Save & Close" at bounding box center [1166, 645] width 111 height 35
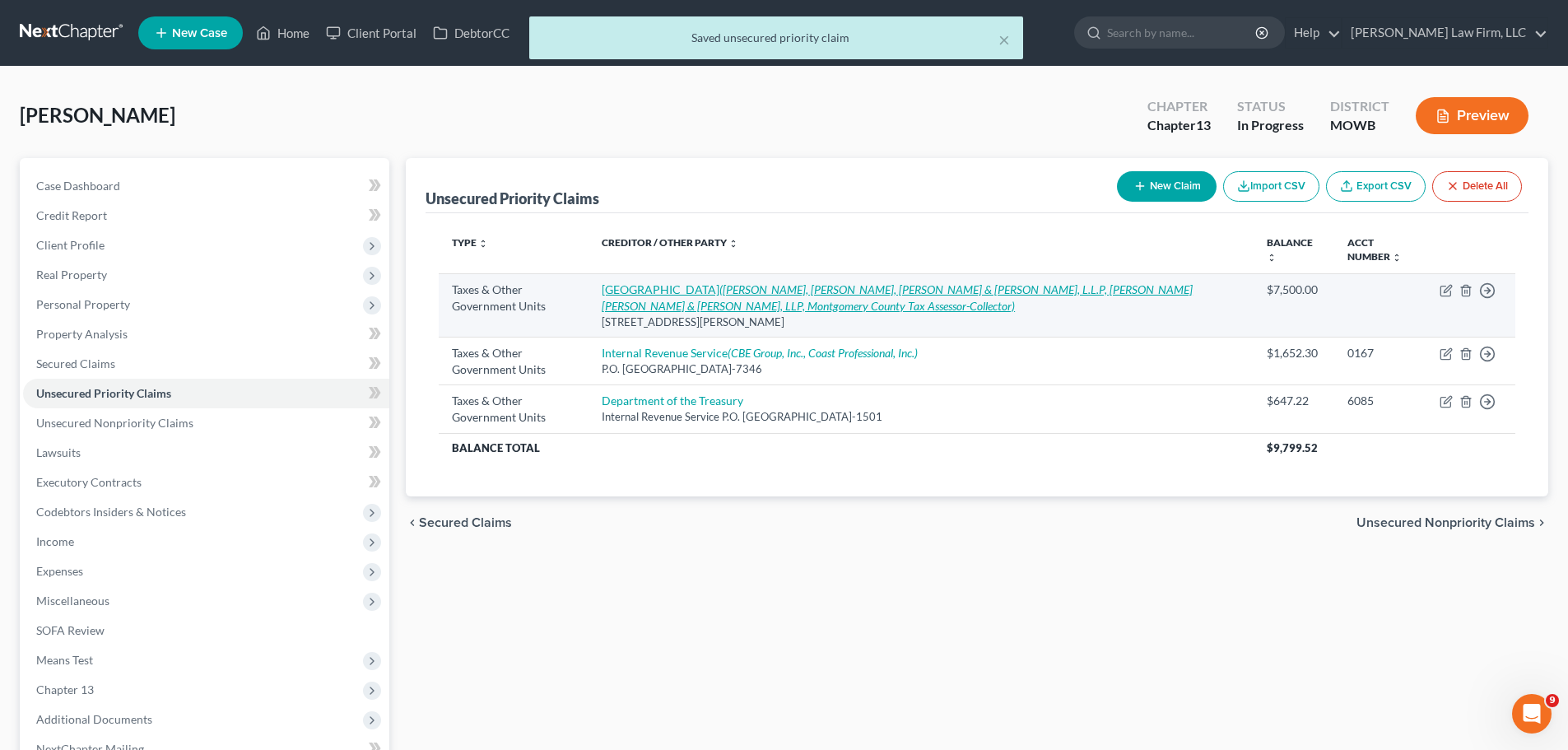
click at [781, 290] on link "Magnolia Independent School District ([GEOGRAPHIC_DATA][PERSON_NAME][GEOGRAPHIC…" at bounding box center [897, 297] width 591 height 30
select select "4"
select select "45"
select select "3"
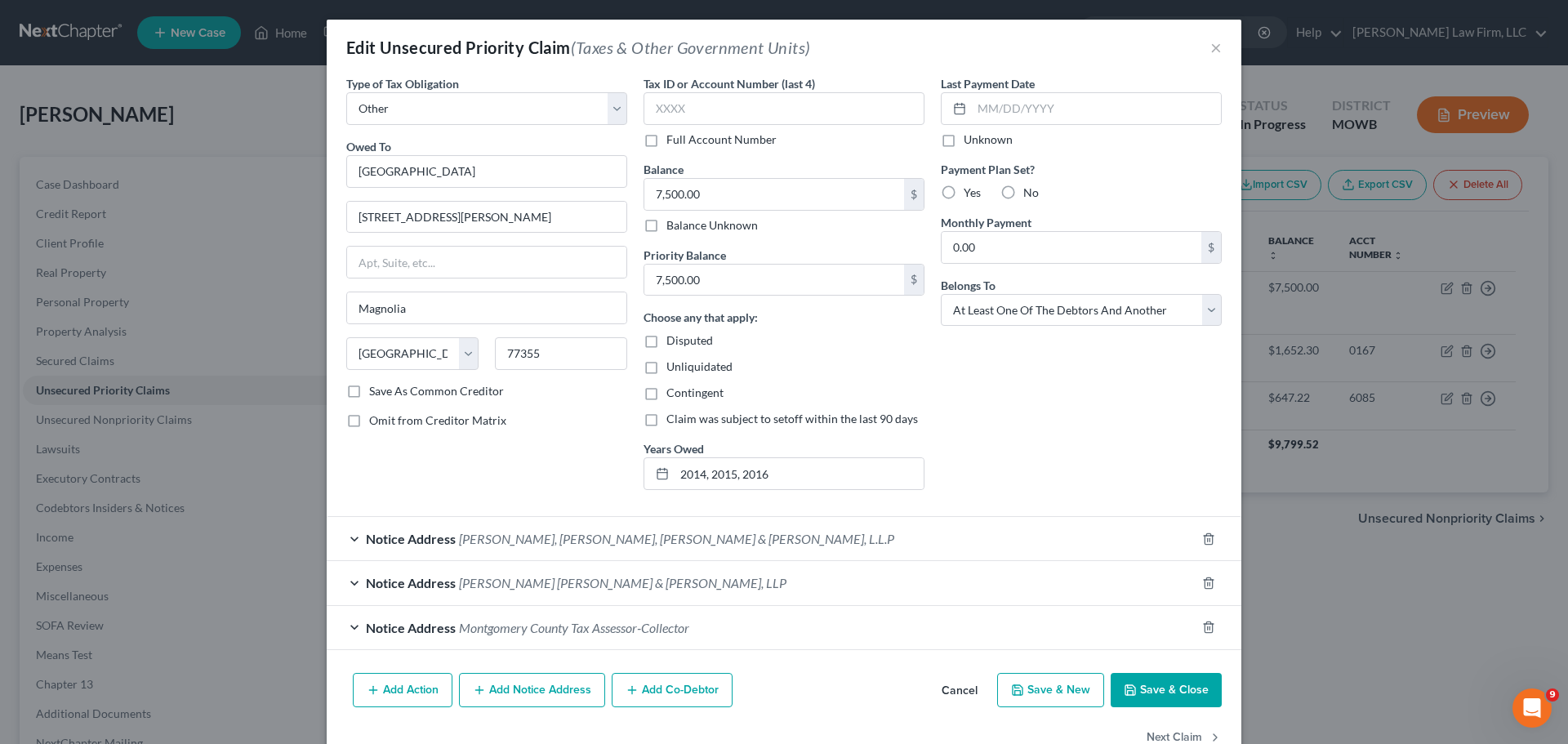
click at [1176, 690] on button "Save & Close" at bounding box center [1166, 690] width 111 height 35
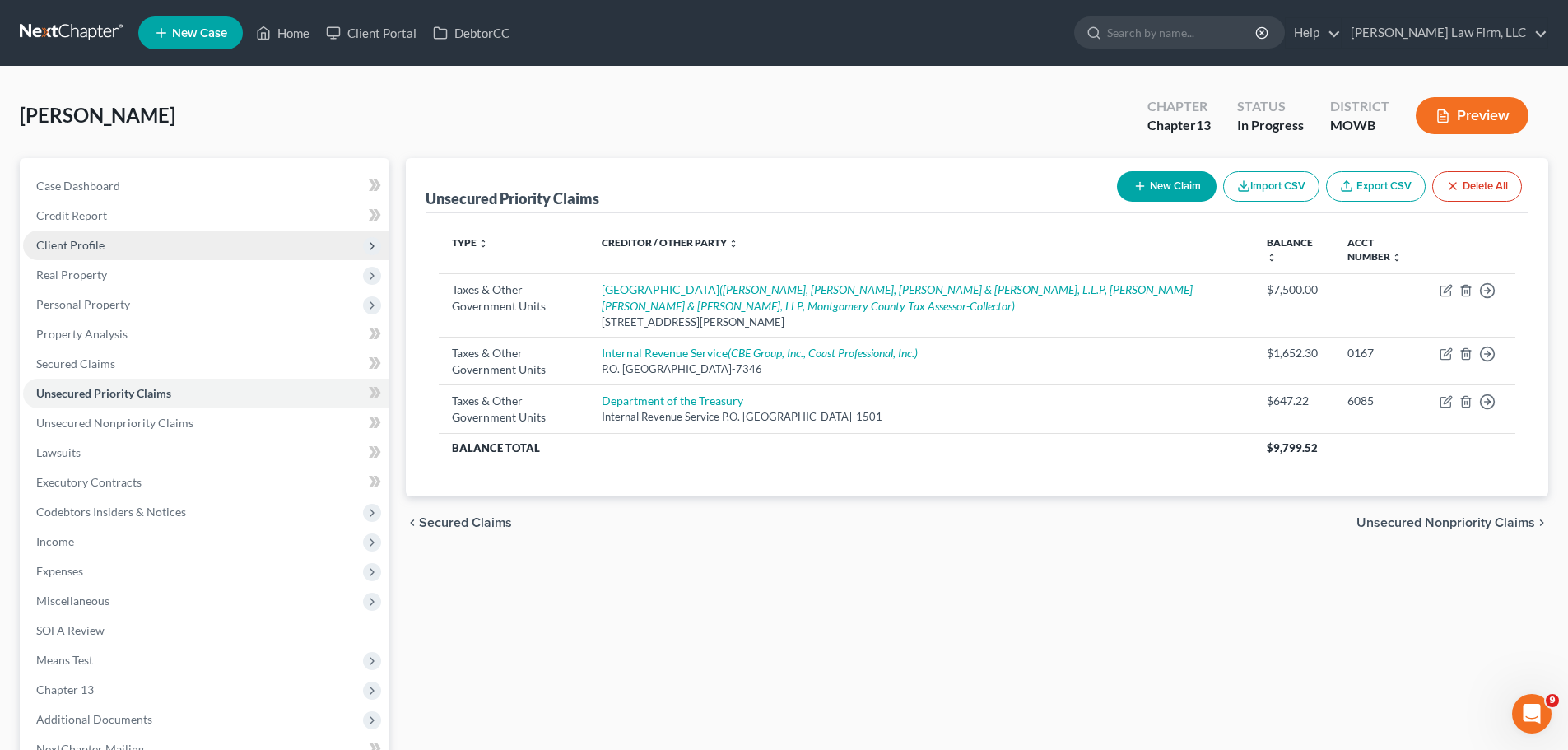
click at [129, 241] on span "Client Profile" at bounding box center [206, 246] width 366 height 30
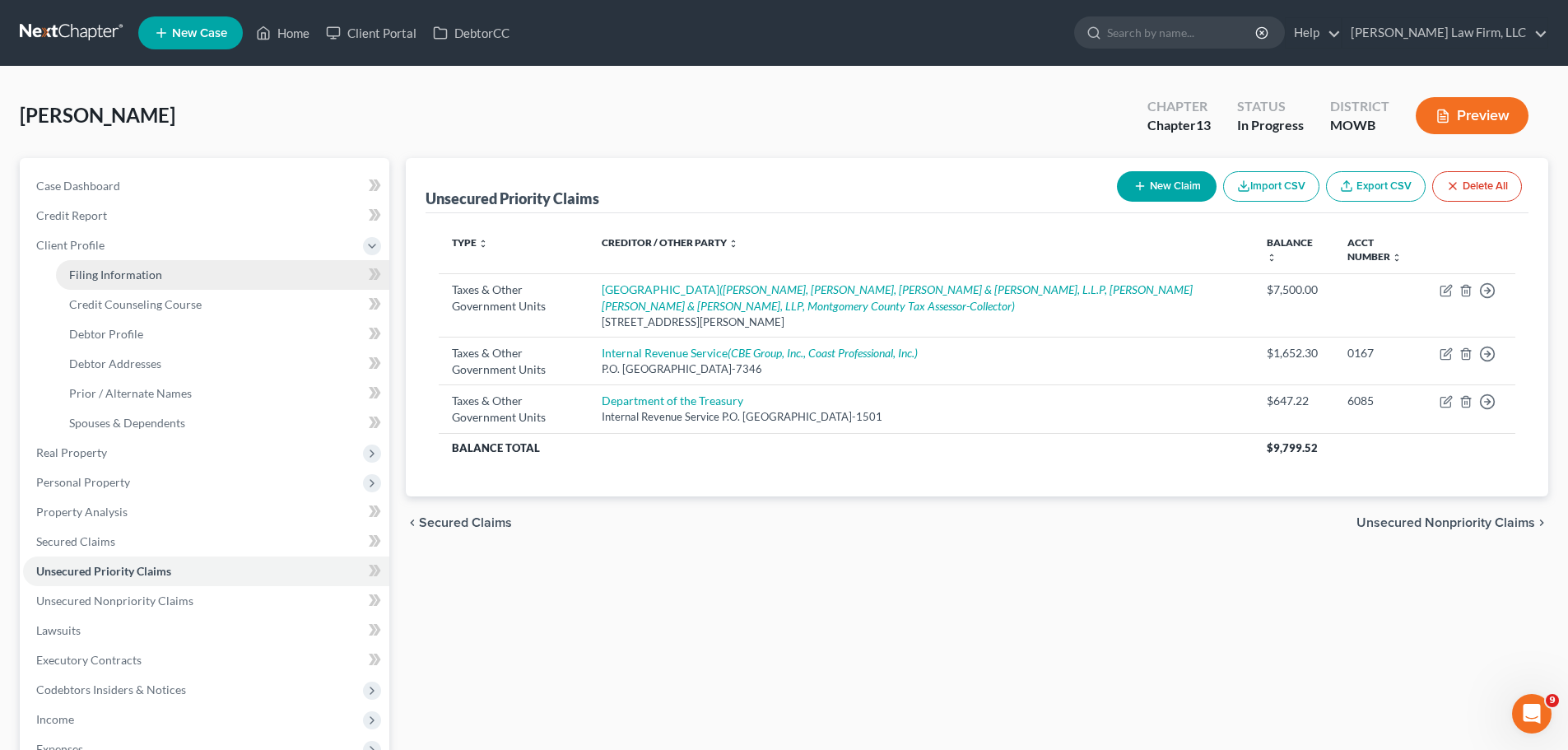
click at [175, 275] on link "Filing Information" at bounding box center [222, 275] width 334 height 30
select select "1"
select select "0"
select select "3"
select select "46"
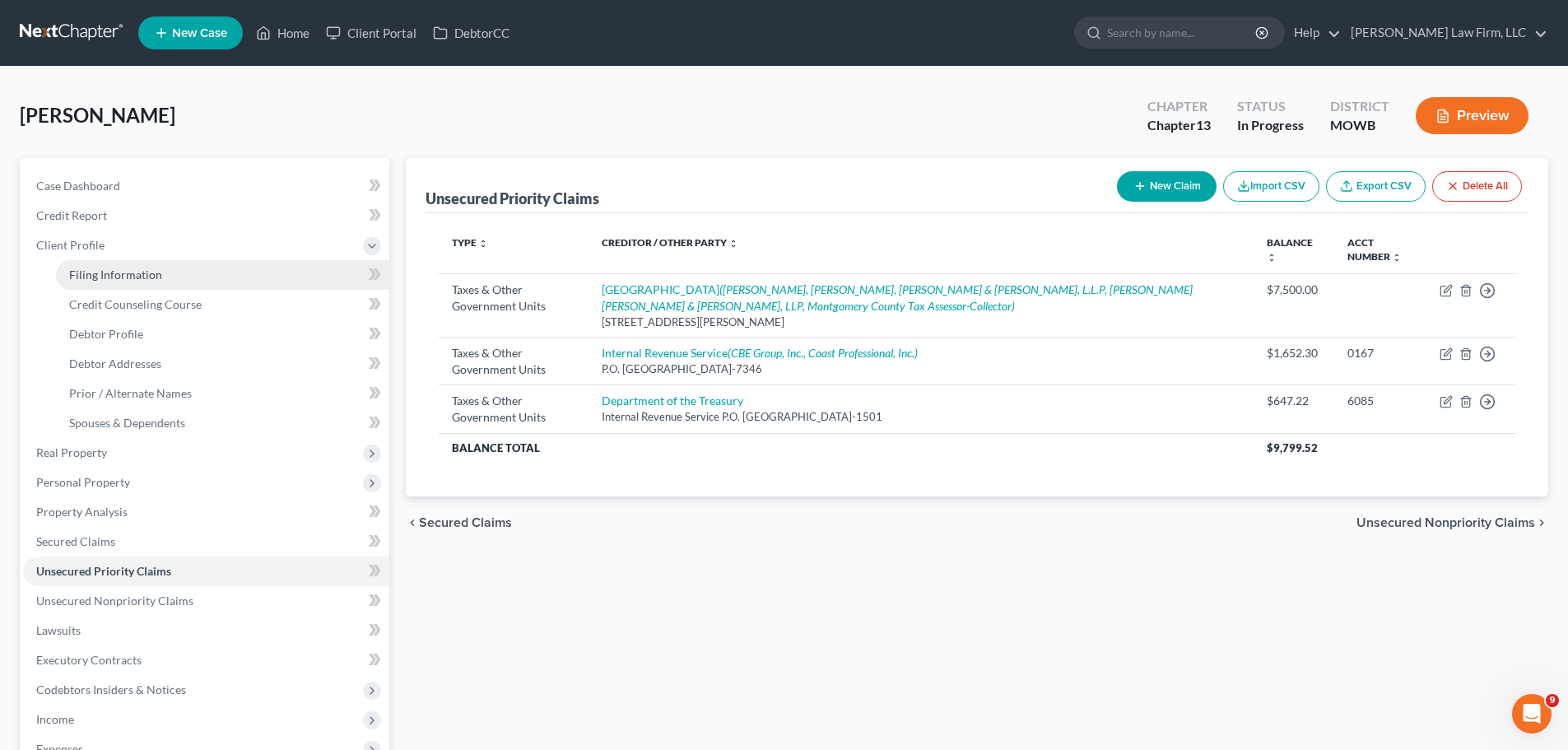
select select "6"
select select "26"
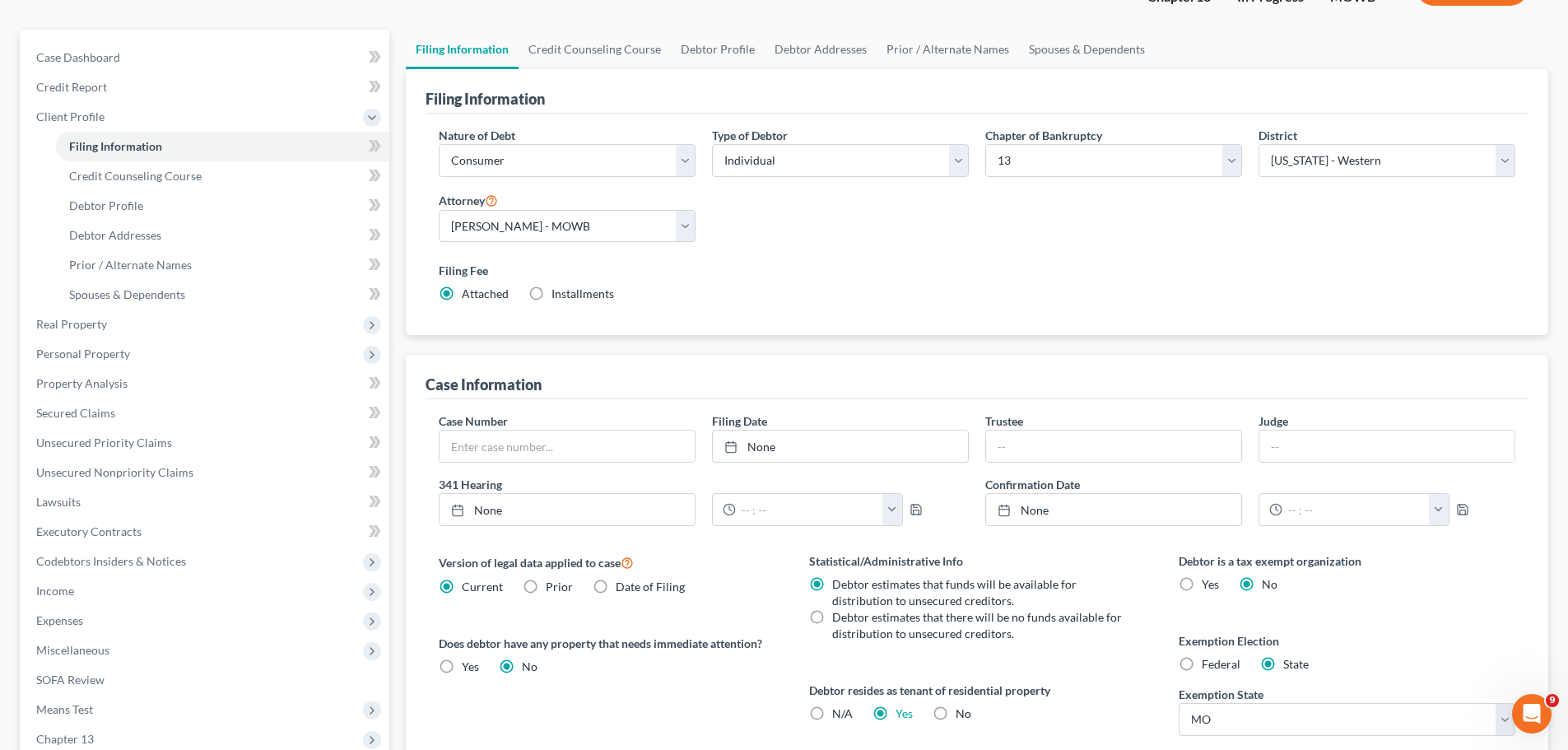
scroll to position [329, 0]
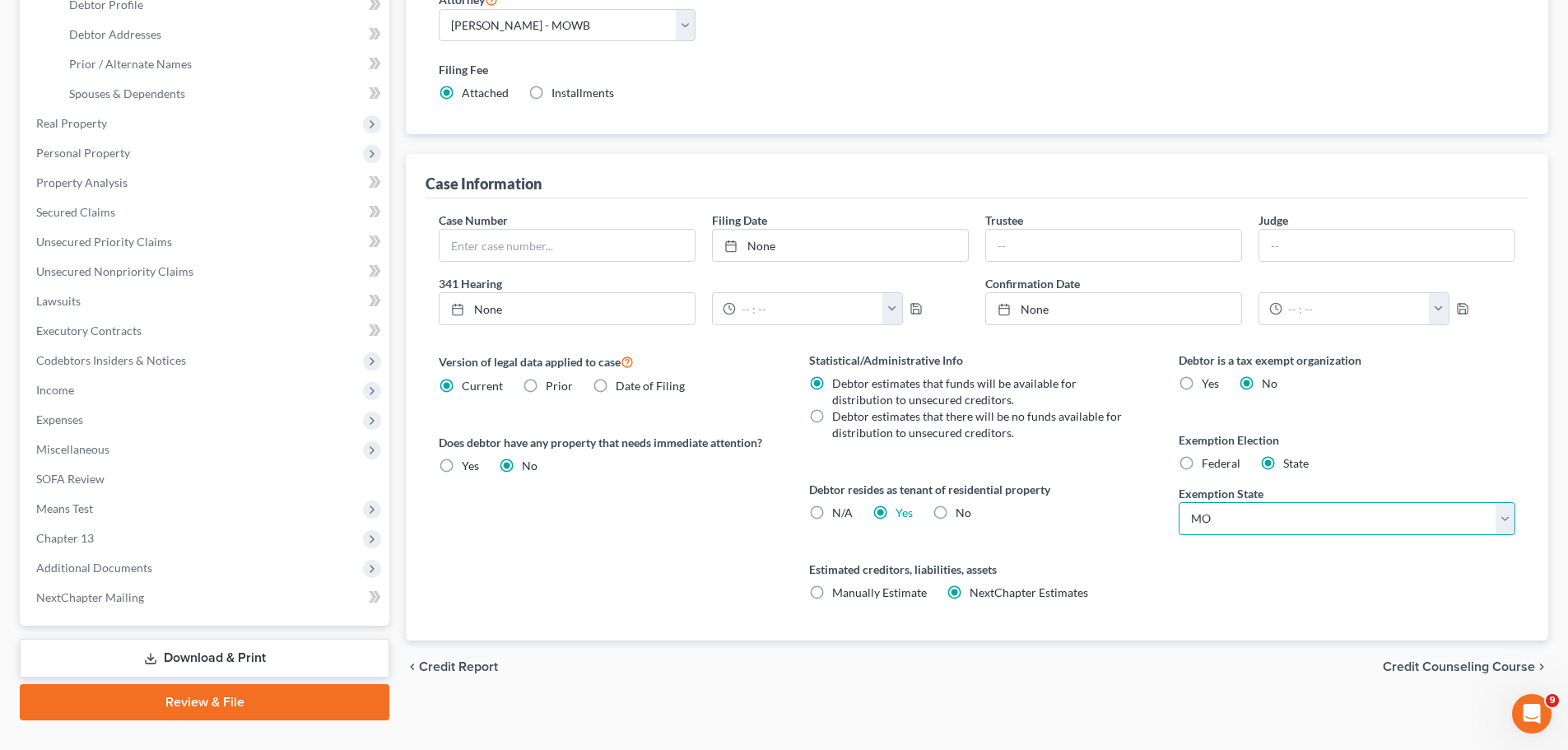
click at [1293, 513] on select "State [US_STATE] AK AR AZ CA CO CT DE DC [GEOGRAPHIC_DATA] [GEOGRAPHIC_DATA] GU…" at bounding box center [1347, 518] width 336 height 33
click at [1219, 458] on span "Federal" at bounding box center [1220, 463] width 38 height 14
click at [1219, 458] on input "Federal" at bounding box center [1213, 460] width 10 height 10
radio input "true"
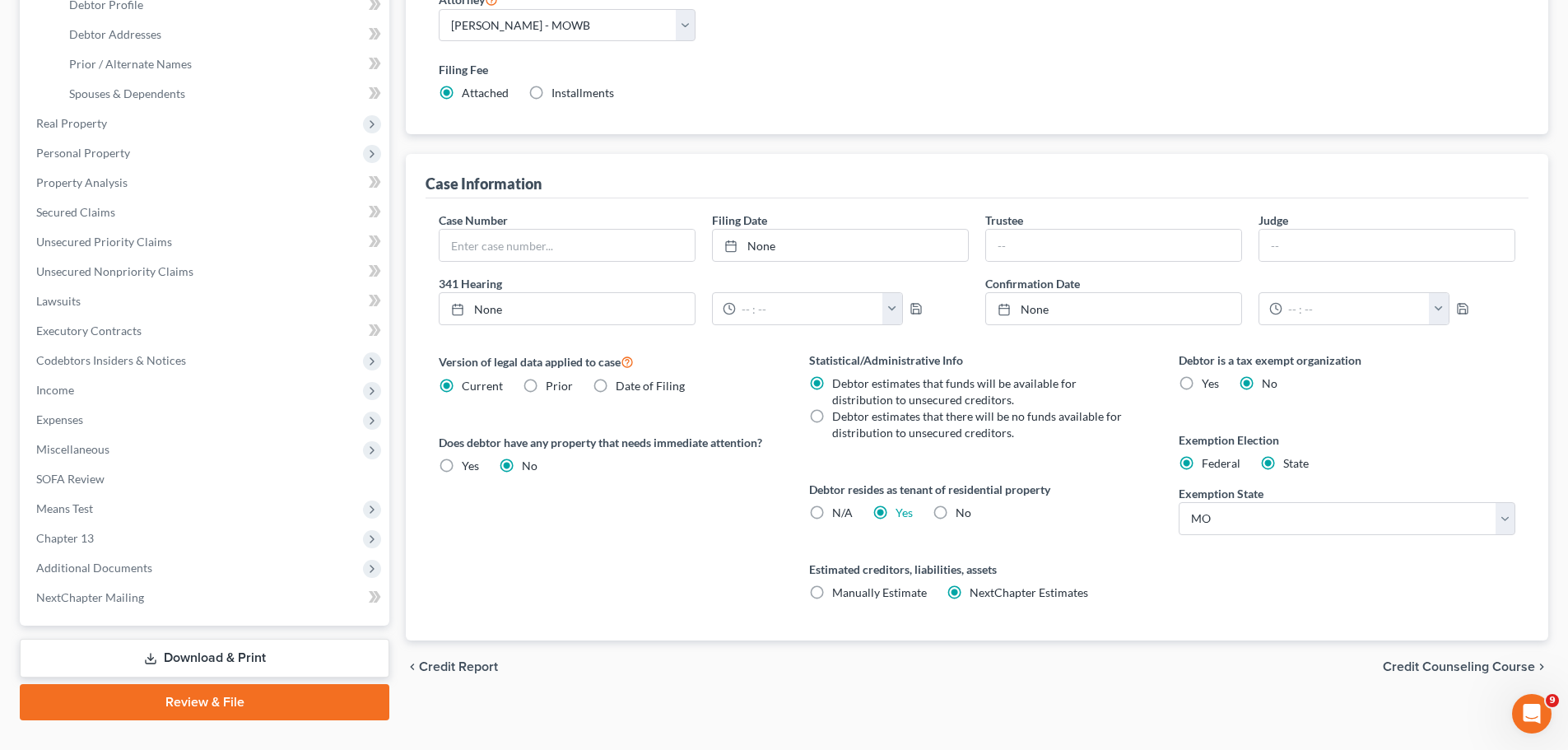
radio input "false"
click at [400, 344] on div "Filing Information Credit Counseling Course Debtor Profile Debtor Addresses Pri…" at bounding box center [977, 274] width 1159 height 891
click at [134, 236] on span "Unsecured Priority Claims" at bounding box center [105, 241] width 136 height 14
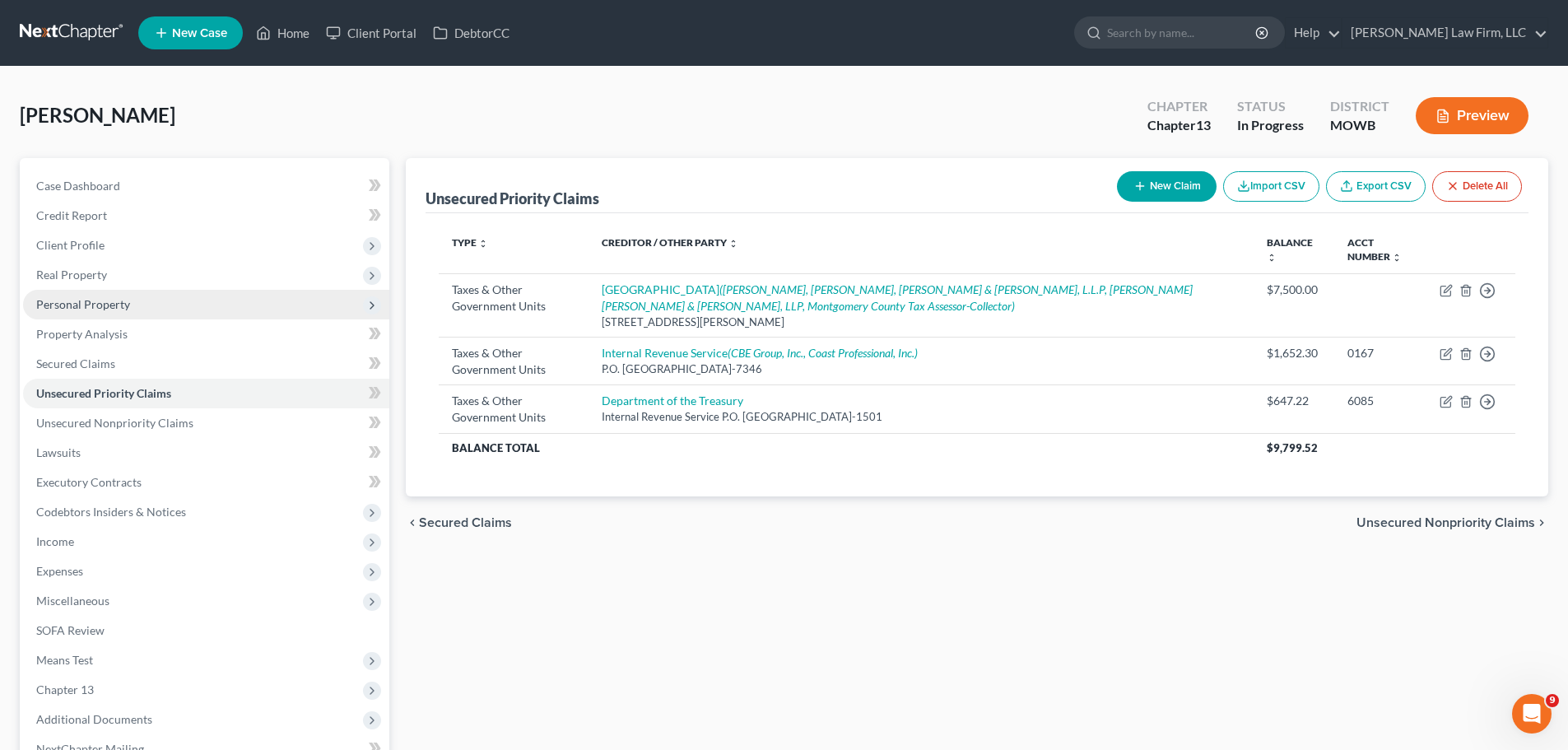
click at [116, 317] on span "Personal Property" at bounding box center [206, 305] width 366 height 30
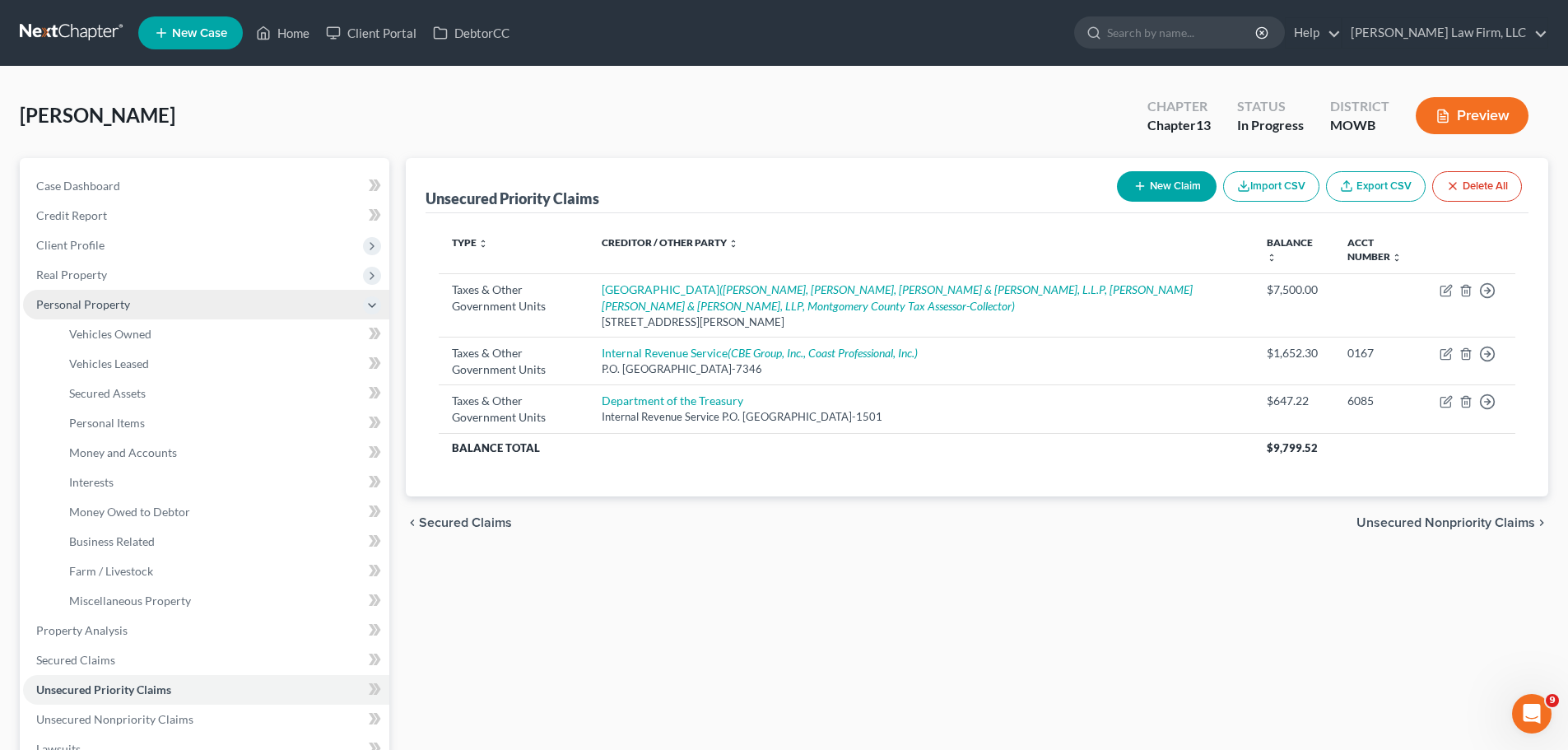
click at [124, 301] on span "Personal Property" at bounding box center [84, 304] width 94 height 14
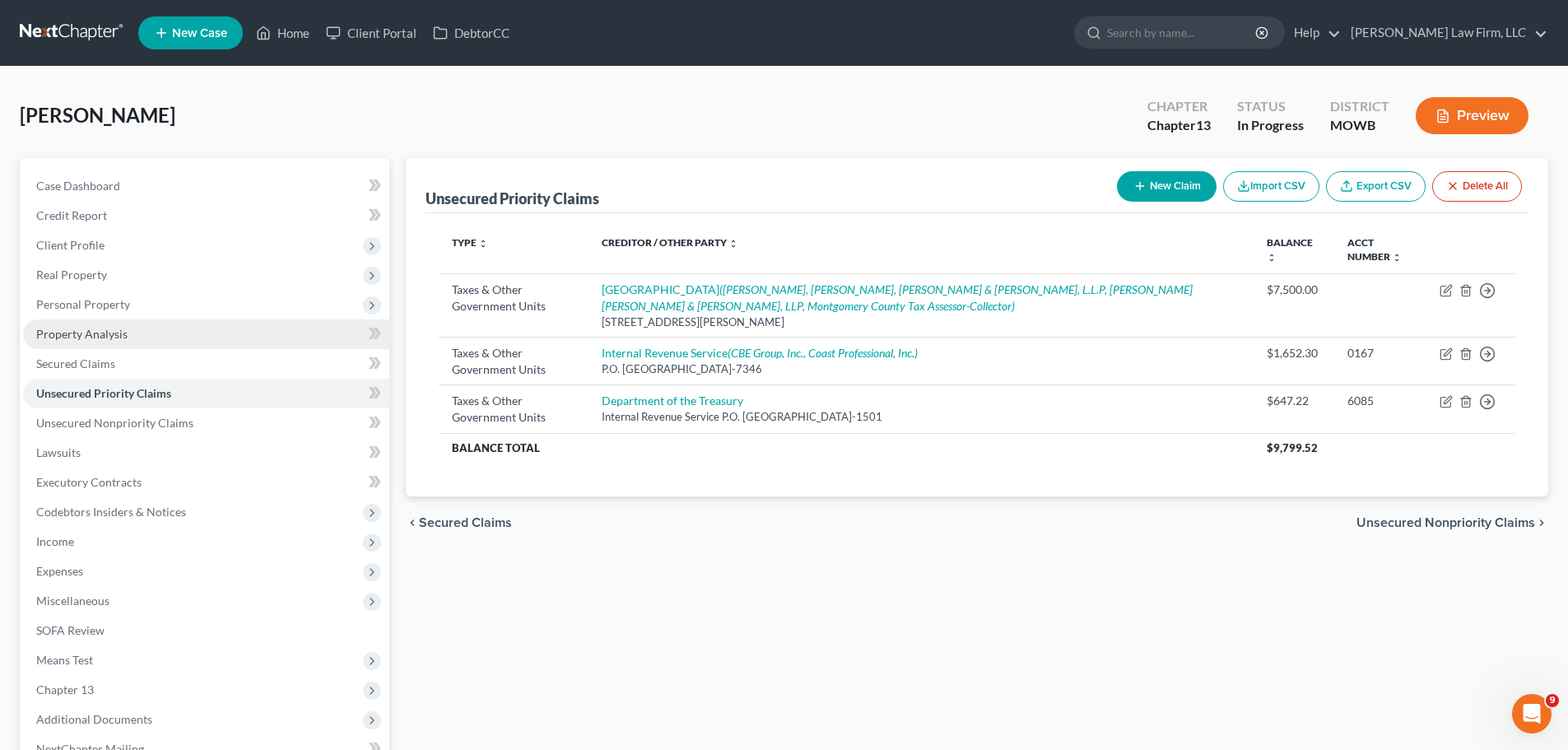
click at [124, 335] on span "Property Analysis" at bounding box center [82, 334] width 91 height 14
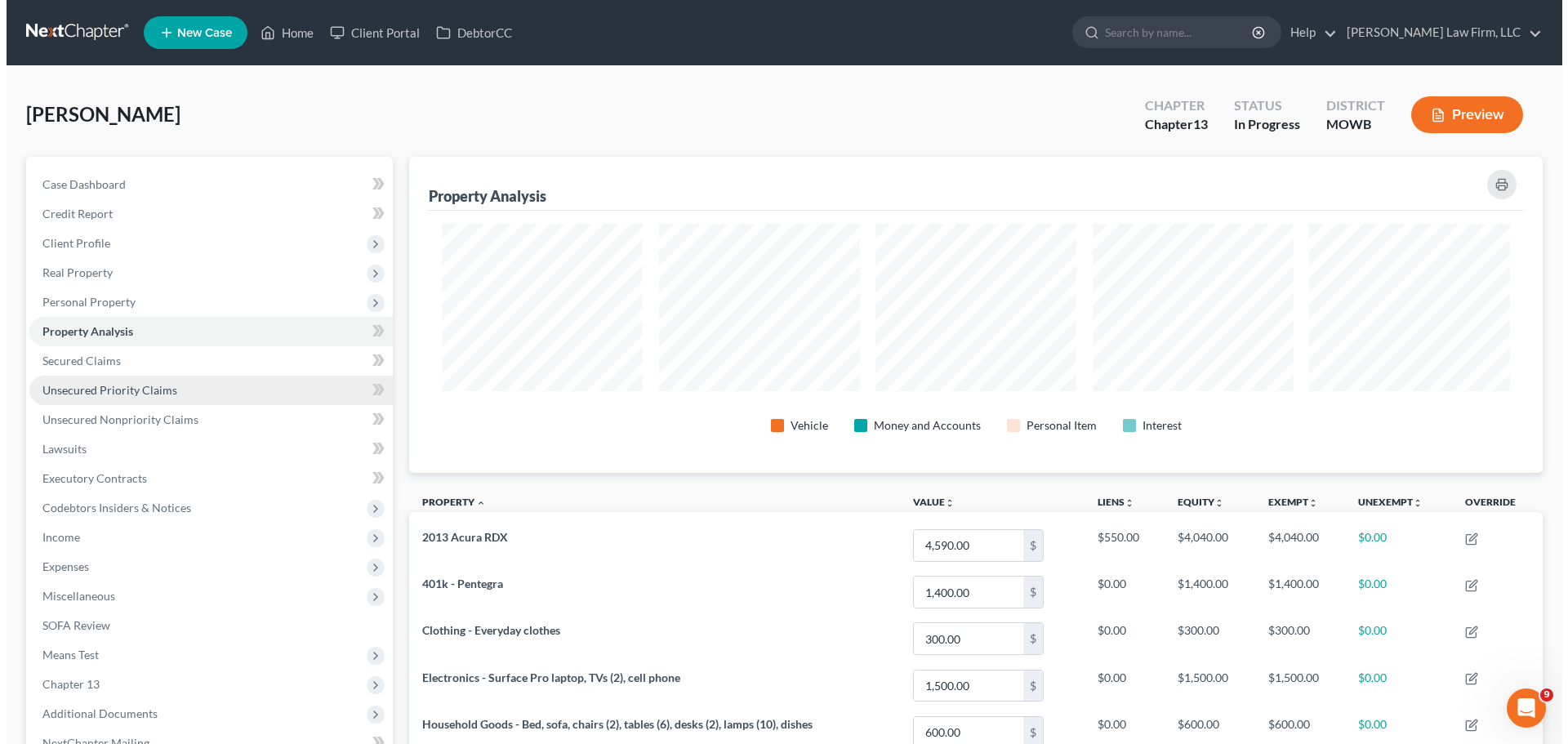
scroll to position [316, 1133]
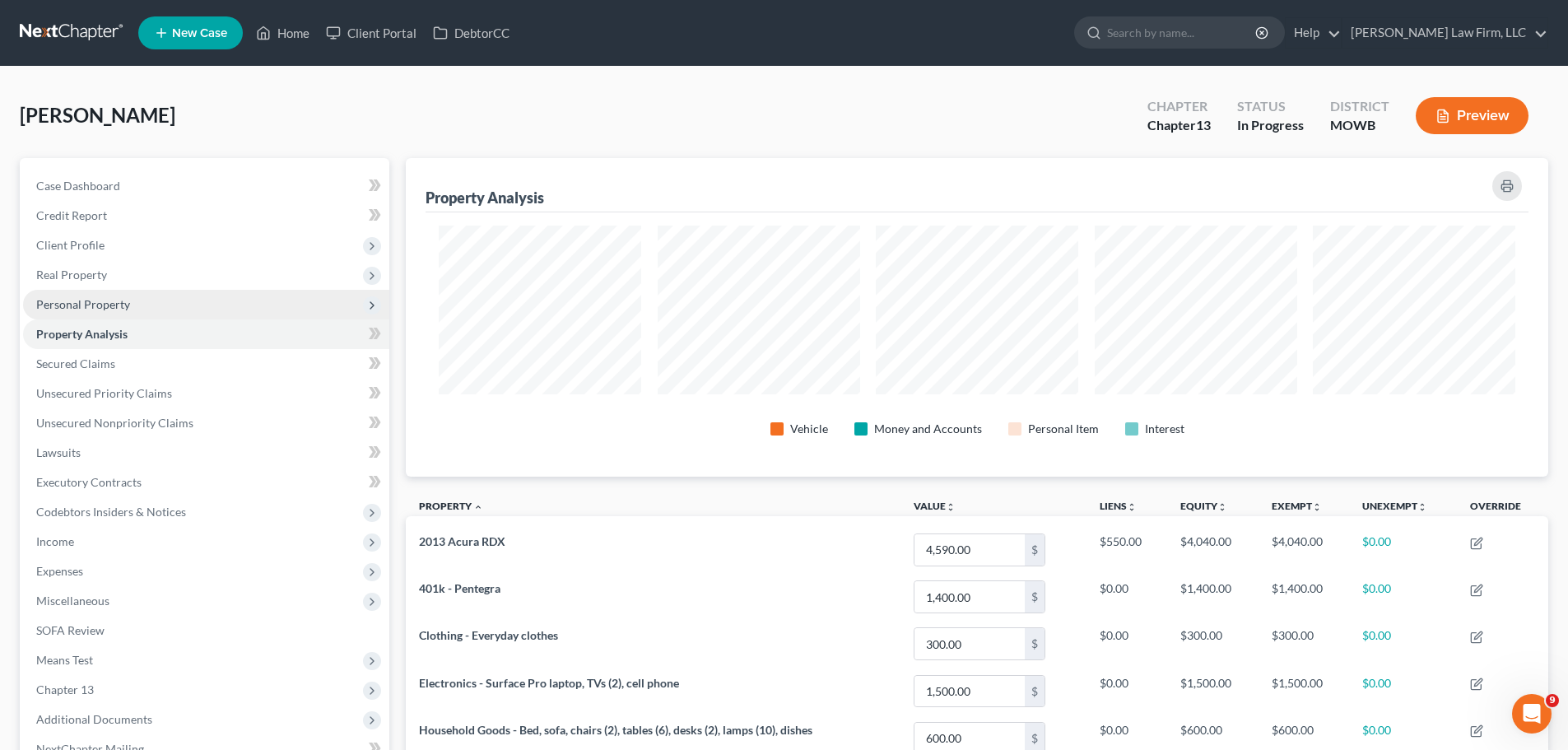
click at [110, 301] on span "Personal Property" at bounding box center [84, 304] width 94 height 14
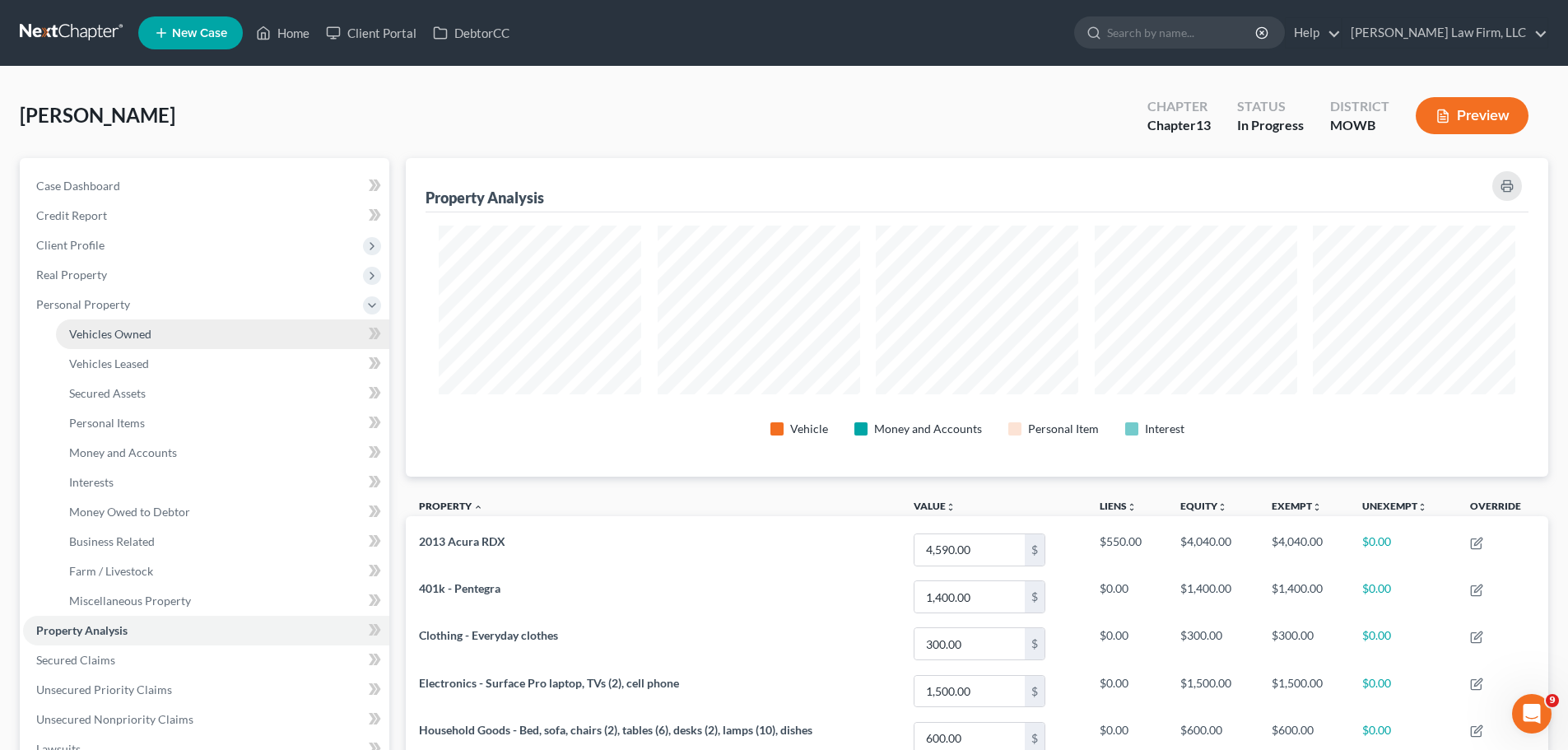
click at [139, 334] on span "Vehicles Owned" at bounding box center [110, 334] width 82 height 14
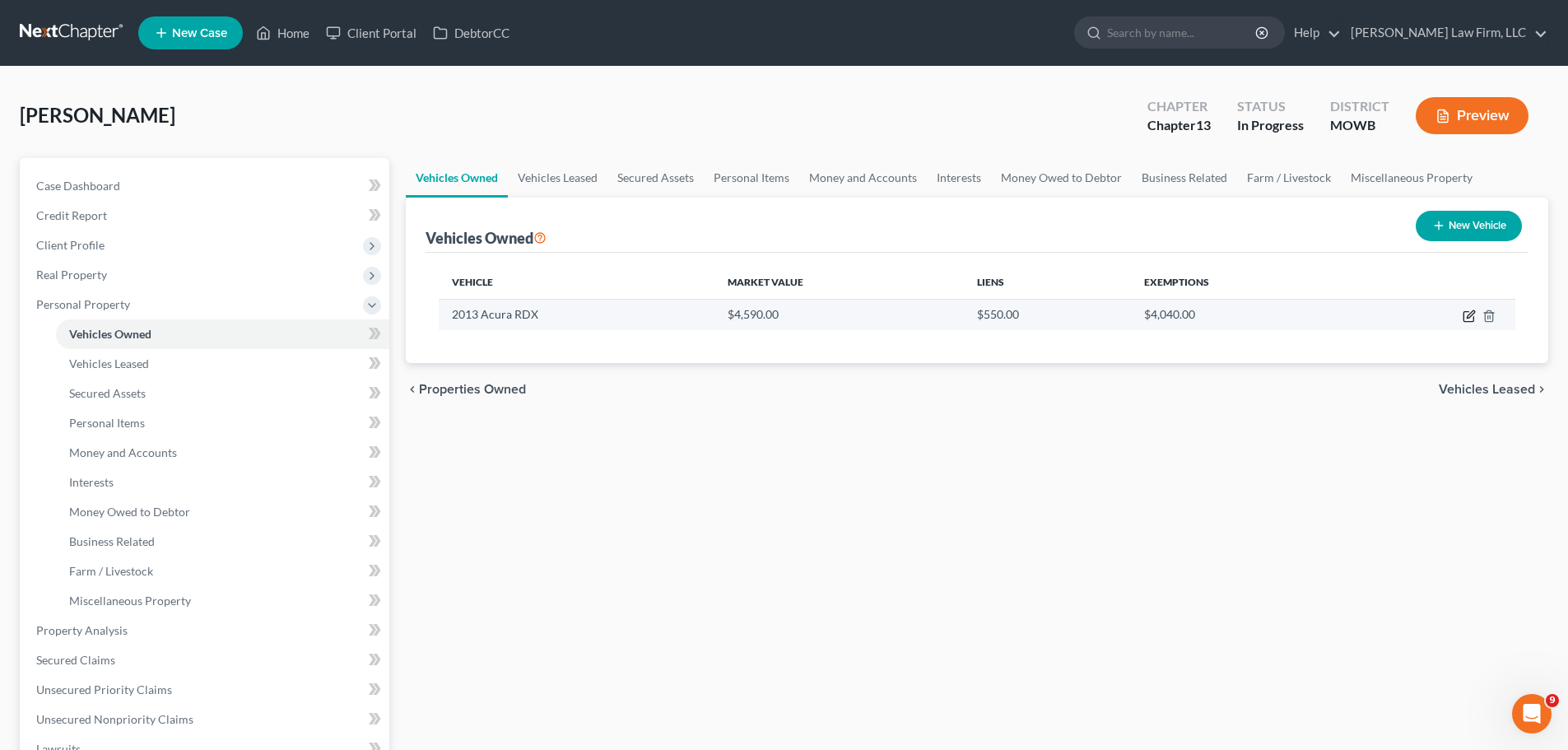
click at [1469, 322] on td at bounding box center [1434, 314] width 161 height 31
click at [1470, 321] on icon "button" at bounding box center [1468, 316] width 10 height 10
select select "0"
select select "13"
select select "2"
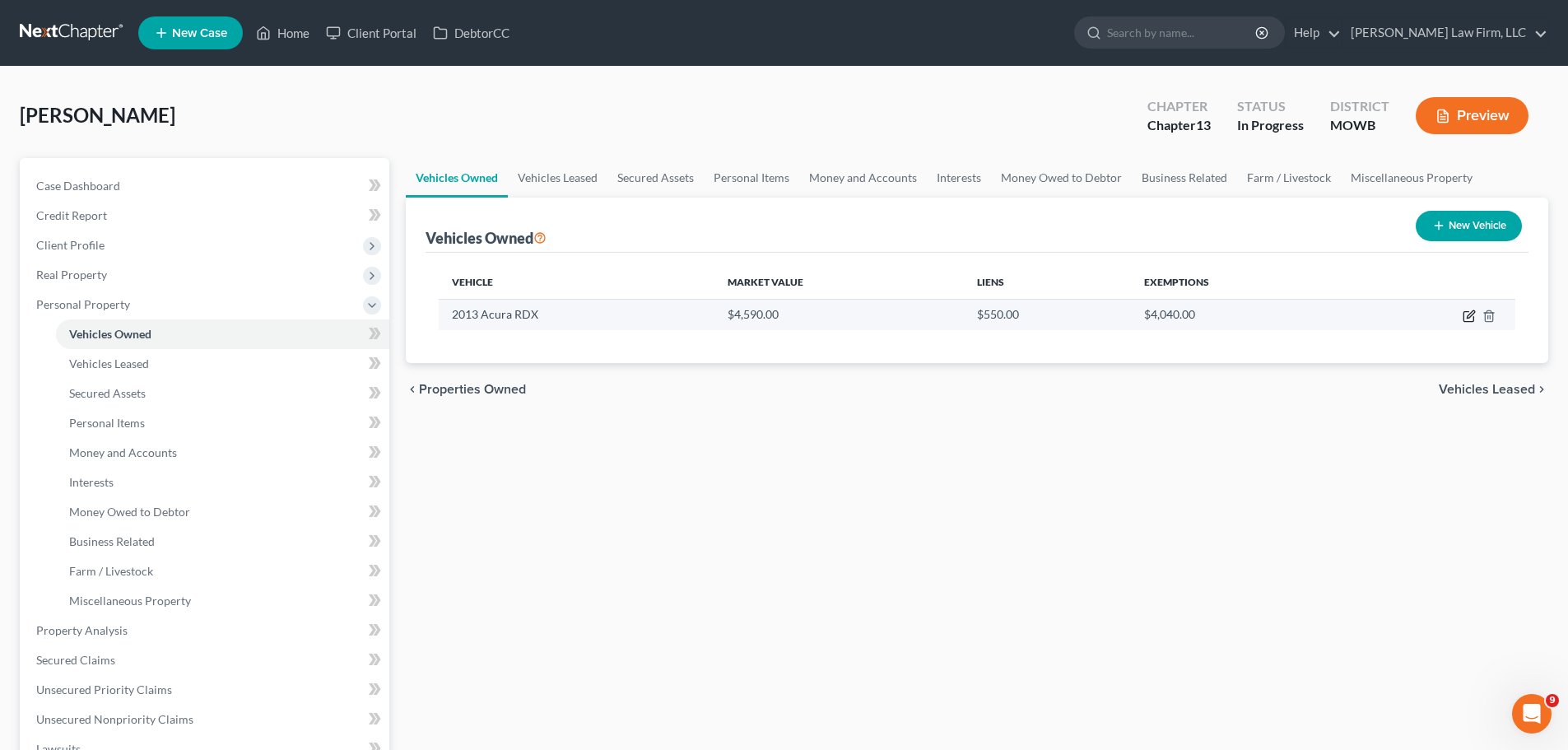
select select "0"
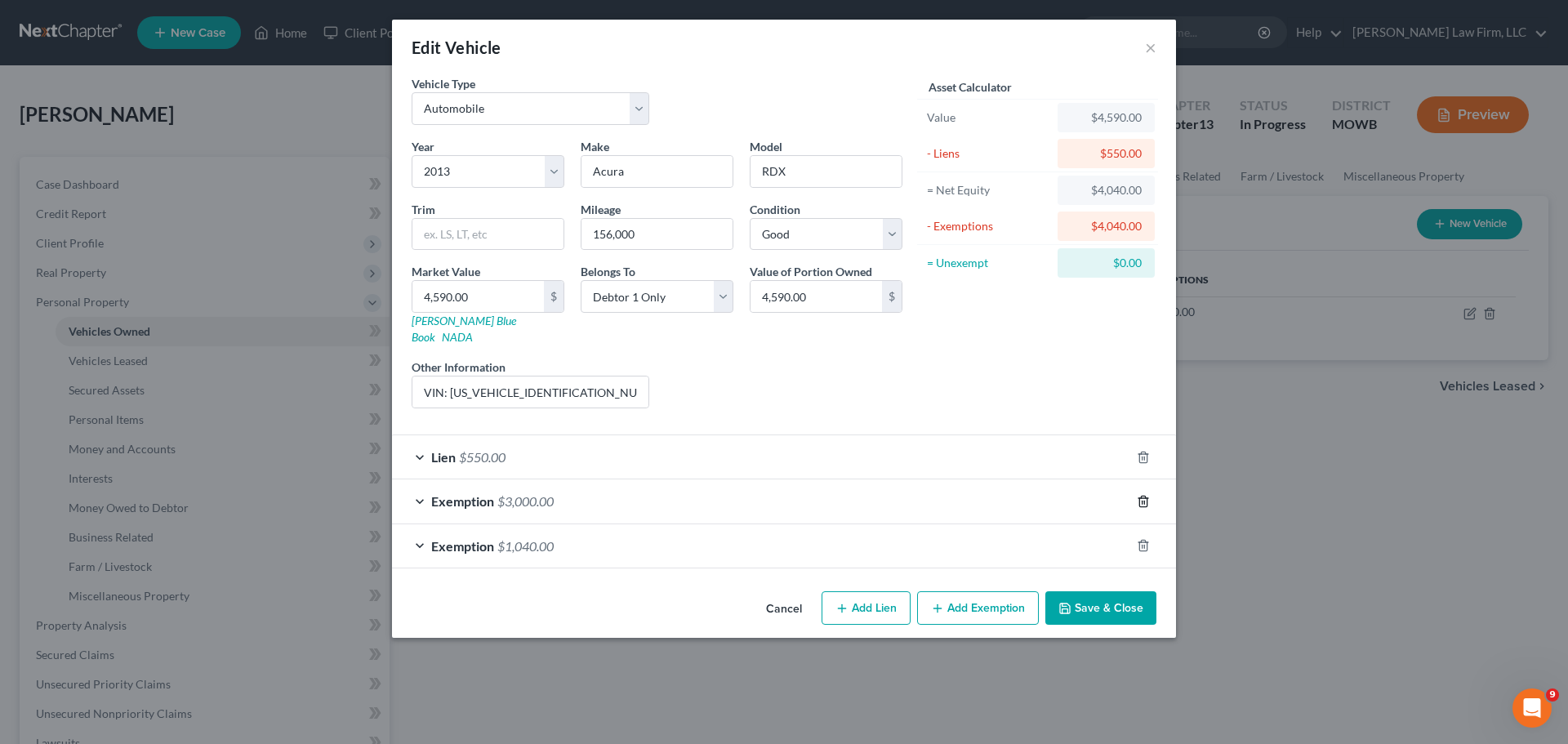
click at [1145, 494] on icon "button" at bounding box center [1143, 500] width 13 height 13
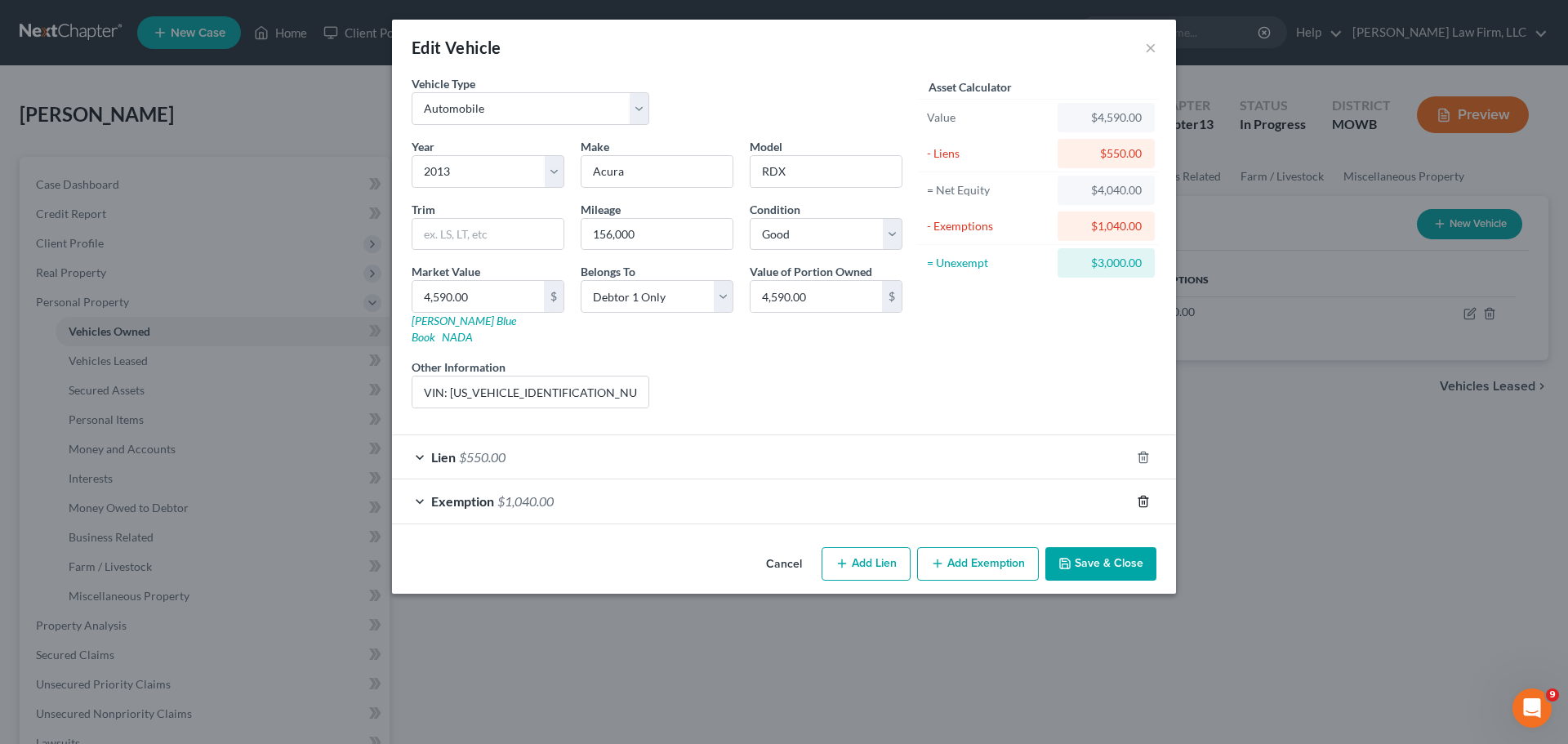
click at [1145, 494] on icon "button" at bounding box center [1143, 500] width 13 height 13
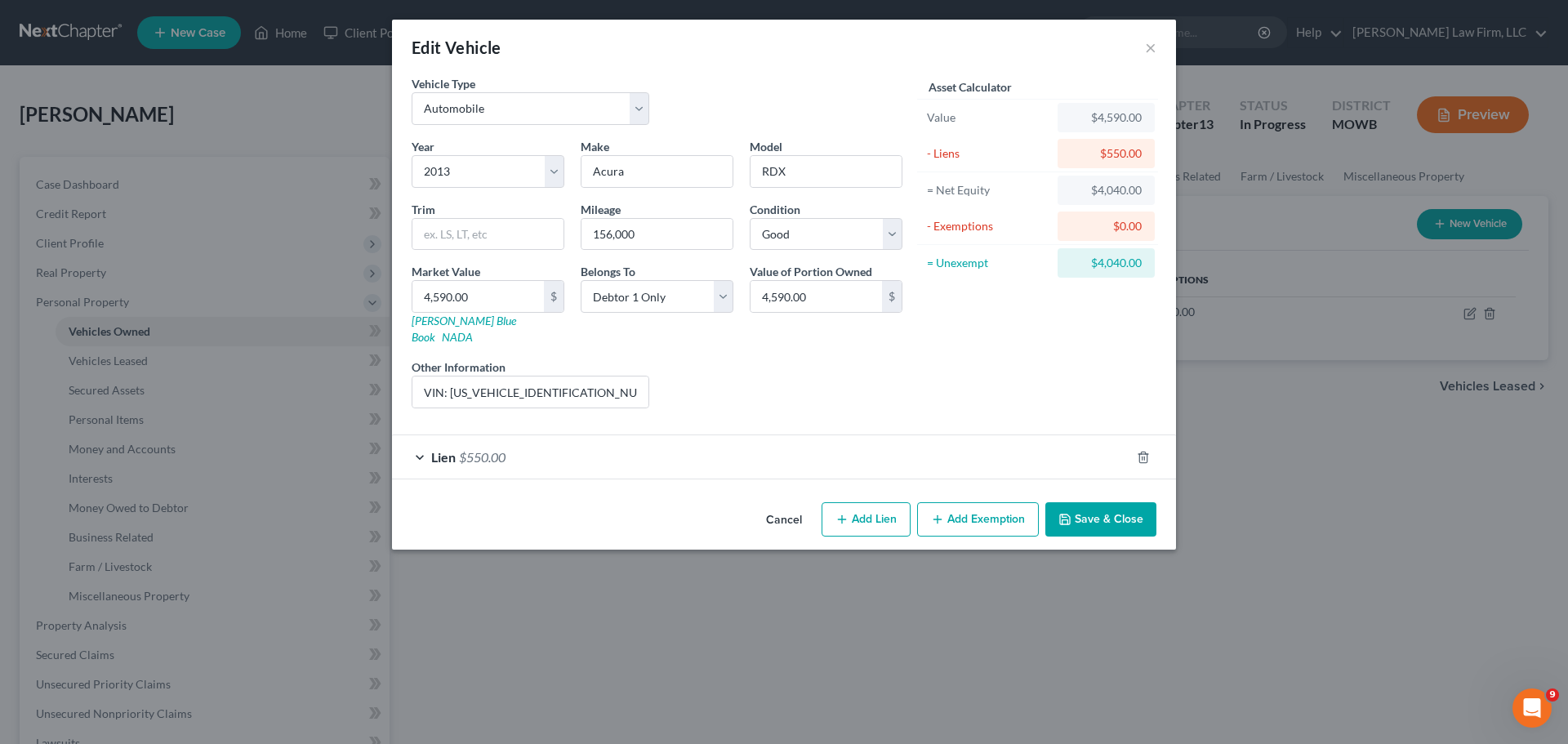
click at [991, 502] on button "Add Exemption" at bounding box center [978, 519] width 122 height 35
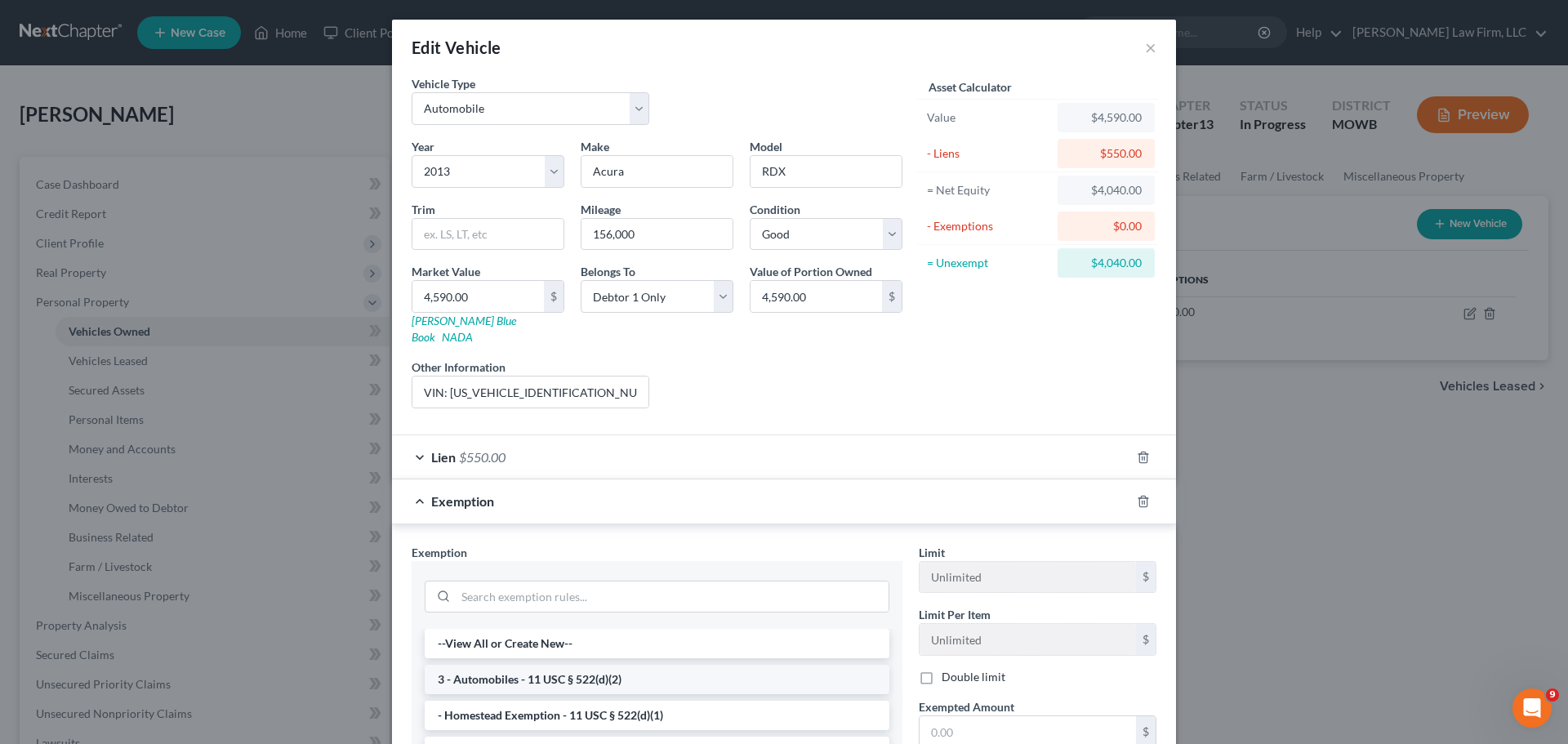
click at [589, 665] on li "3 - Automobiles - 11 USC § 522(d)(2)" at bounding box center [657, 679] width 465 height 29
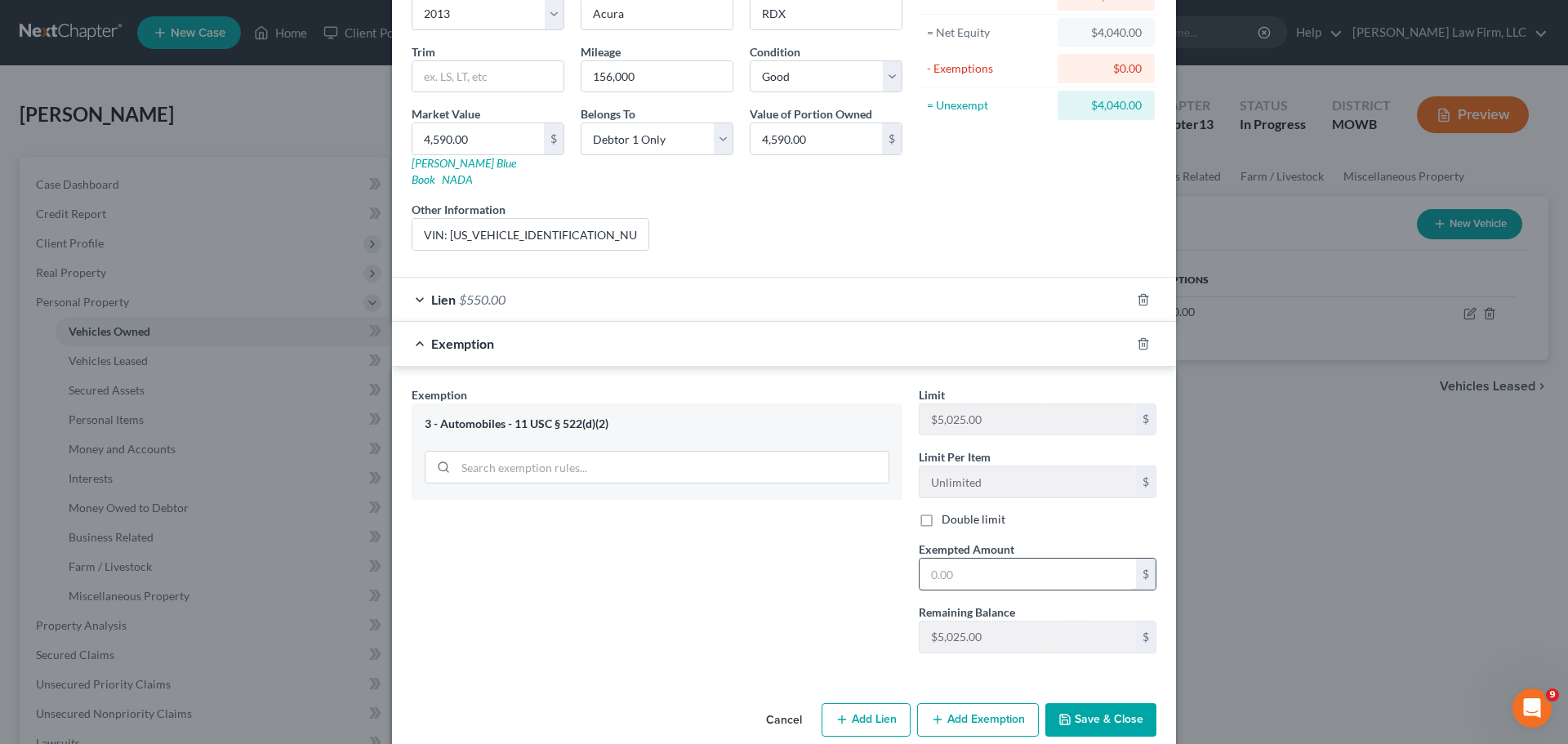
scroll to position [167, 0]
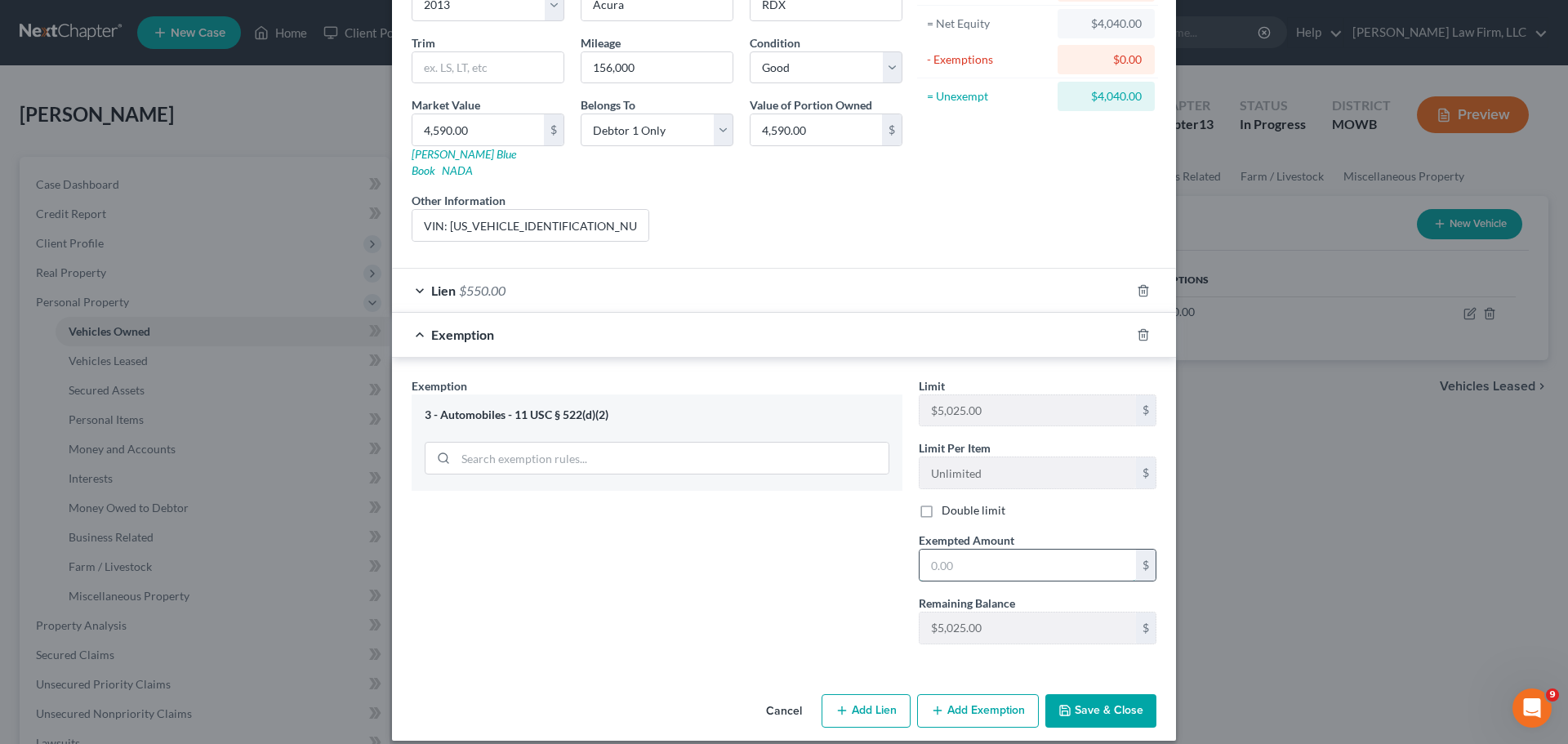
click at [1027, 556] on input "text" at bounding box center [1028, 565] width 216 height 31
type input "4,040"
click at [1101, 694] on button "Save & Close" at bounding box center [1100, 711] width 111 height 35
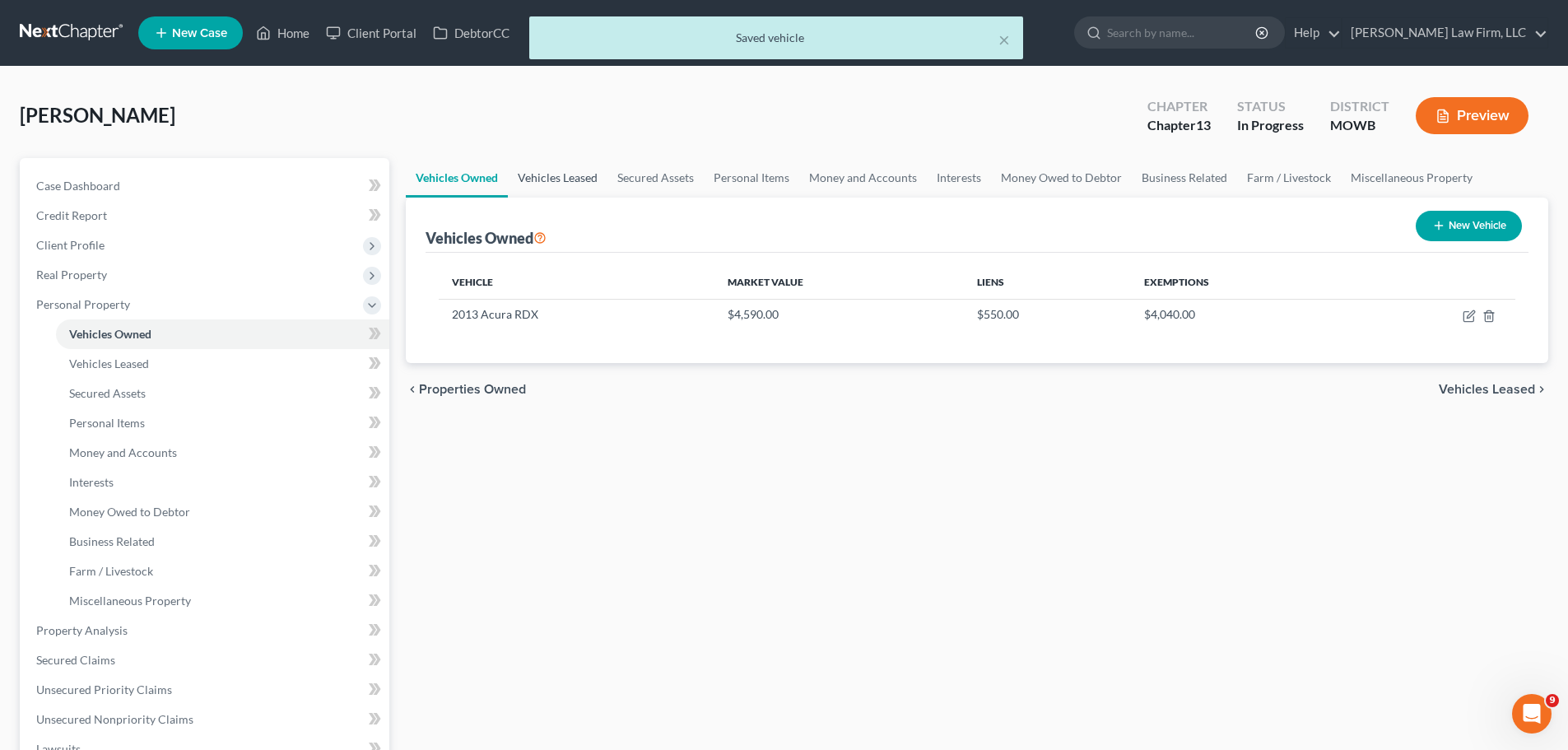
click at [593, 173] on link "Vehicles Leased" at bounding box center [558, 177] width 99 height 39
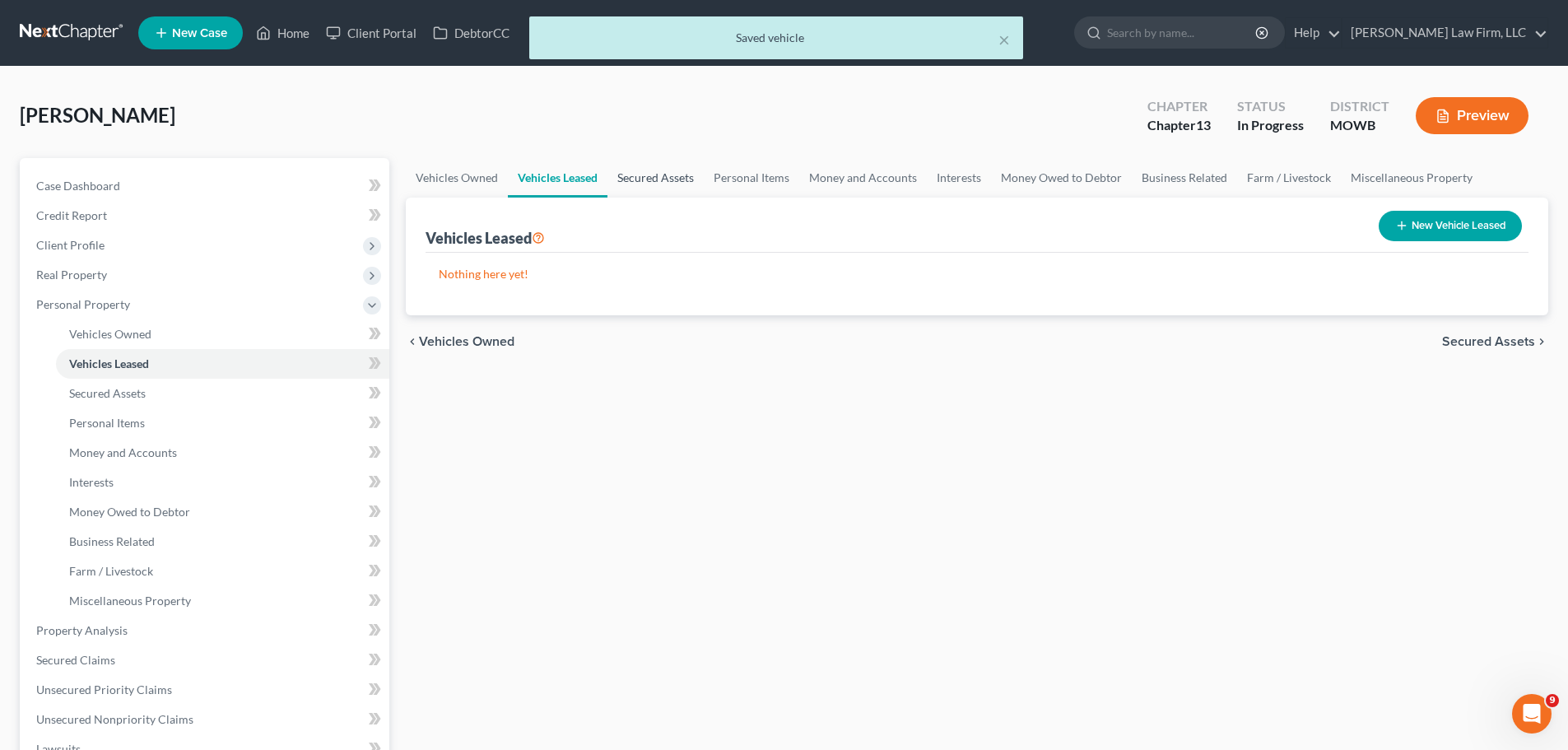
click at [631, 173] on link "Secured Assets" at bounding box center [655, 177] width 97 height 39
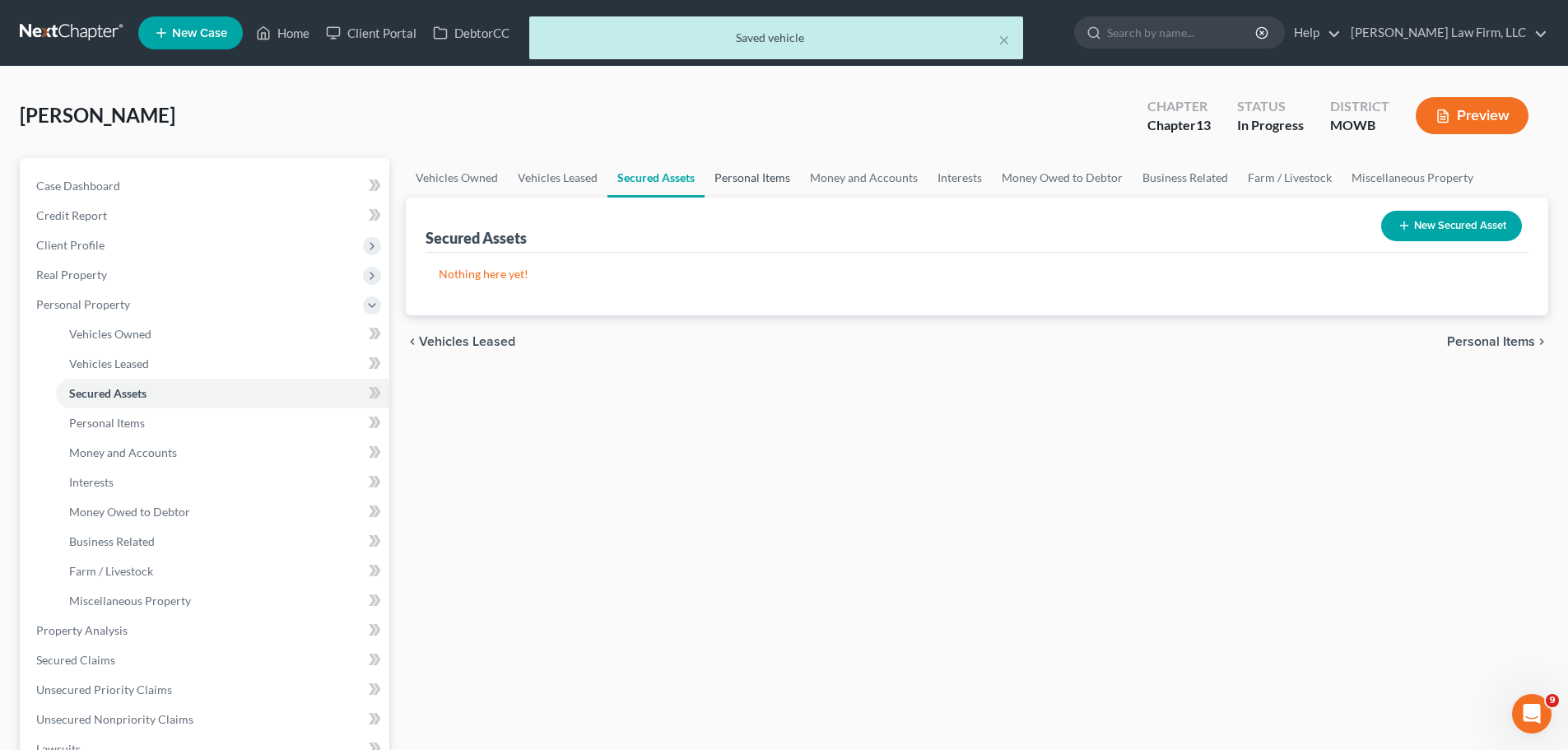
click at [716, 172] on link "Personal Items" at bounding box center [753, 177] width 96 height 39
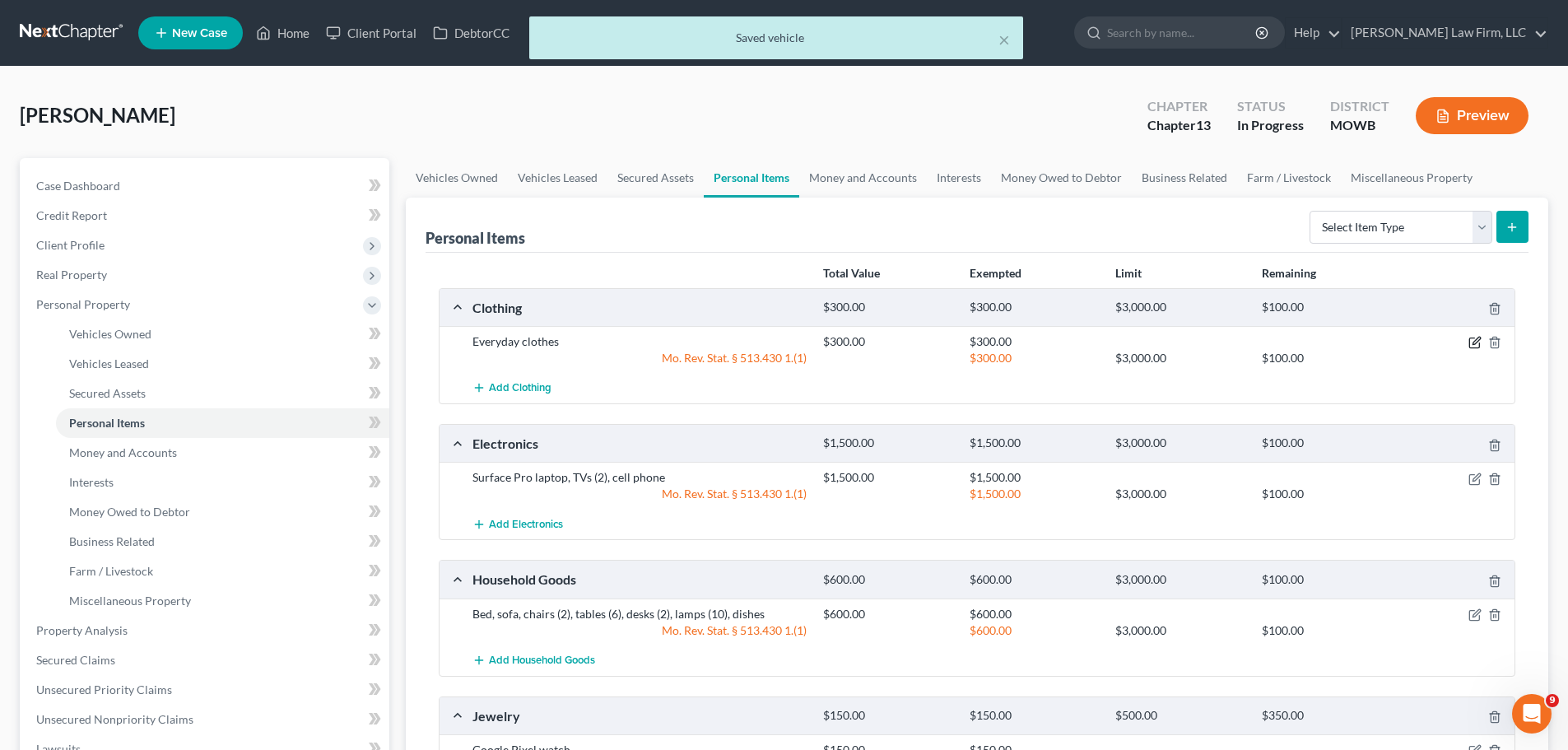
click at [1478, 341] on icon "button" at bounding box center [1476, 341] width 8 height 8
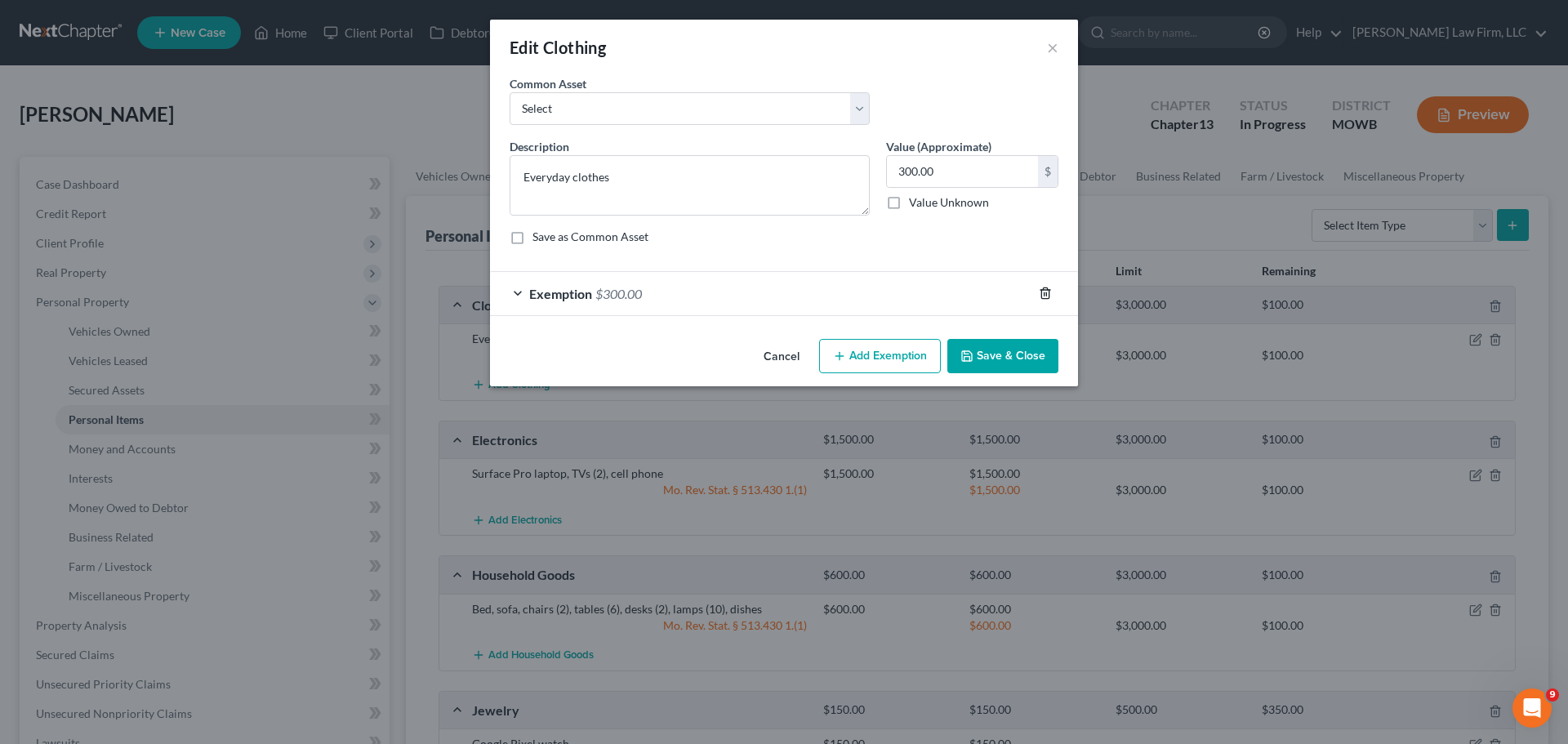
click at [1049, 289] on icon "button" at bounding box center [1044, 293] width 8 height 10
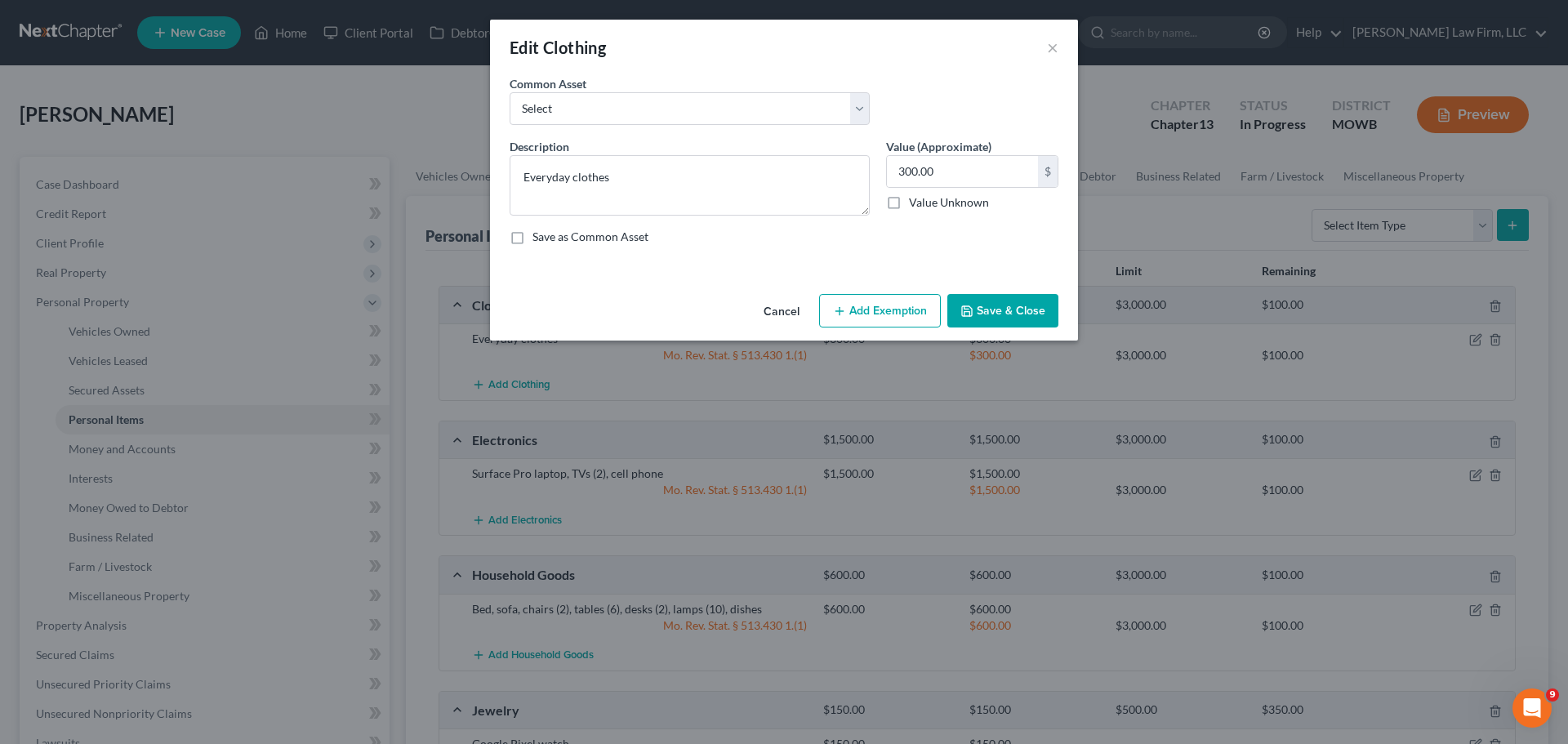
click at [896, 296] on button "Add Exemption" at bounding box center [880, 311] width 122 height 35
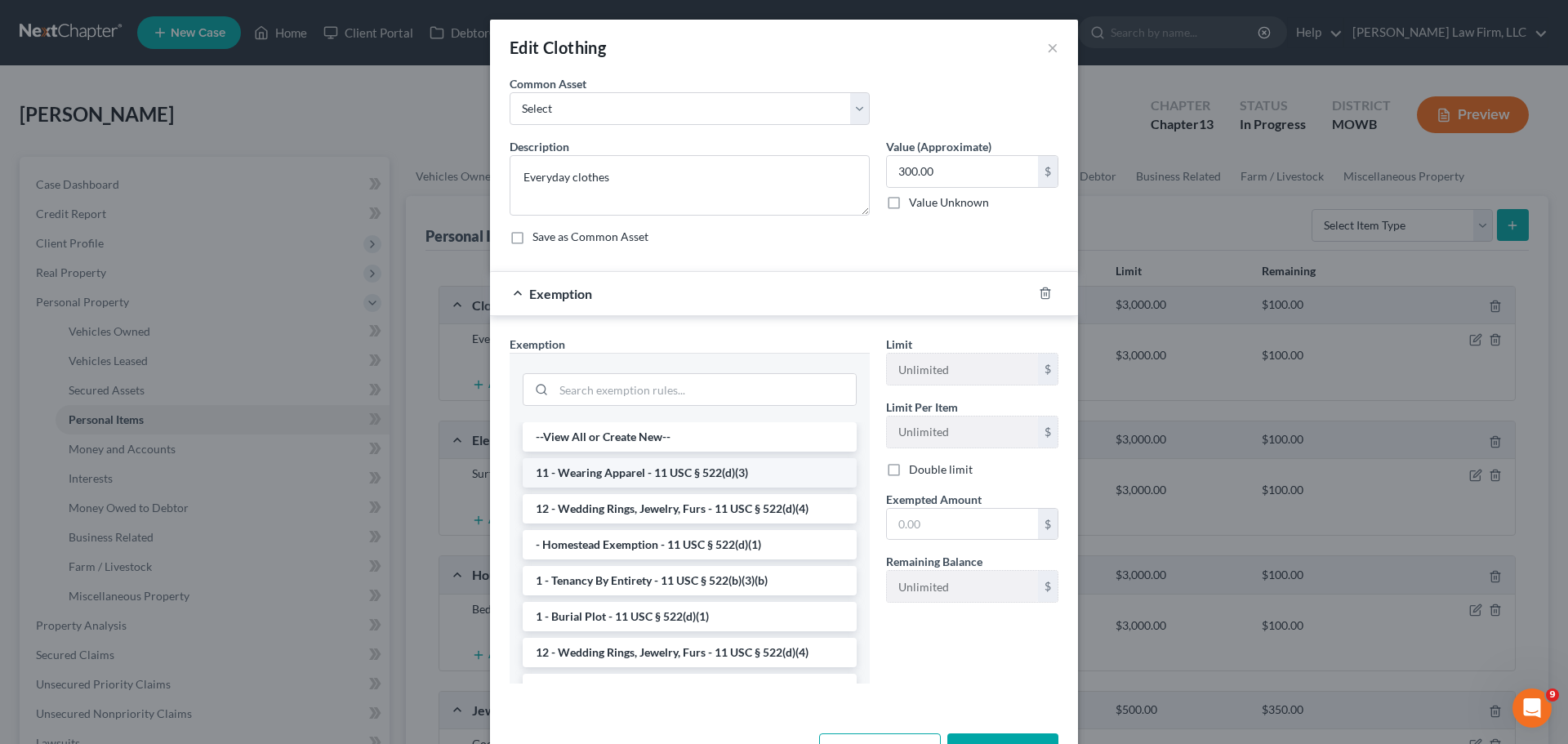
click at [691, 475] on li "11 - Wearing Apparel - 11 USC § 522(d)(3)" at bounding box center [690, 473] width 334 height 29
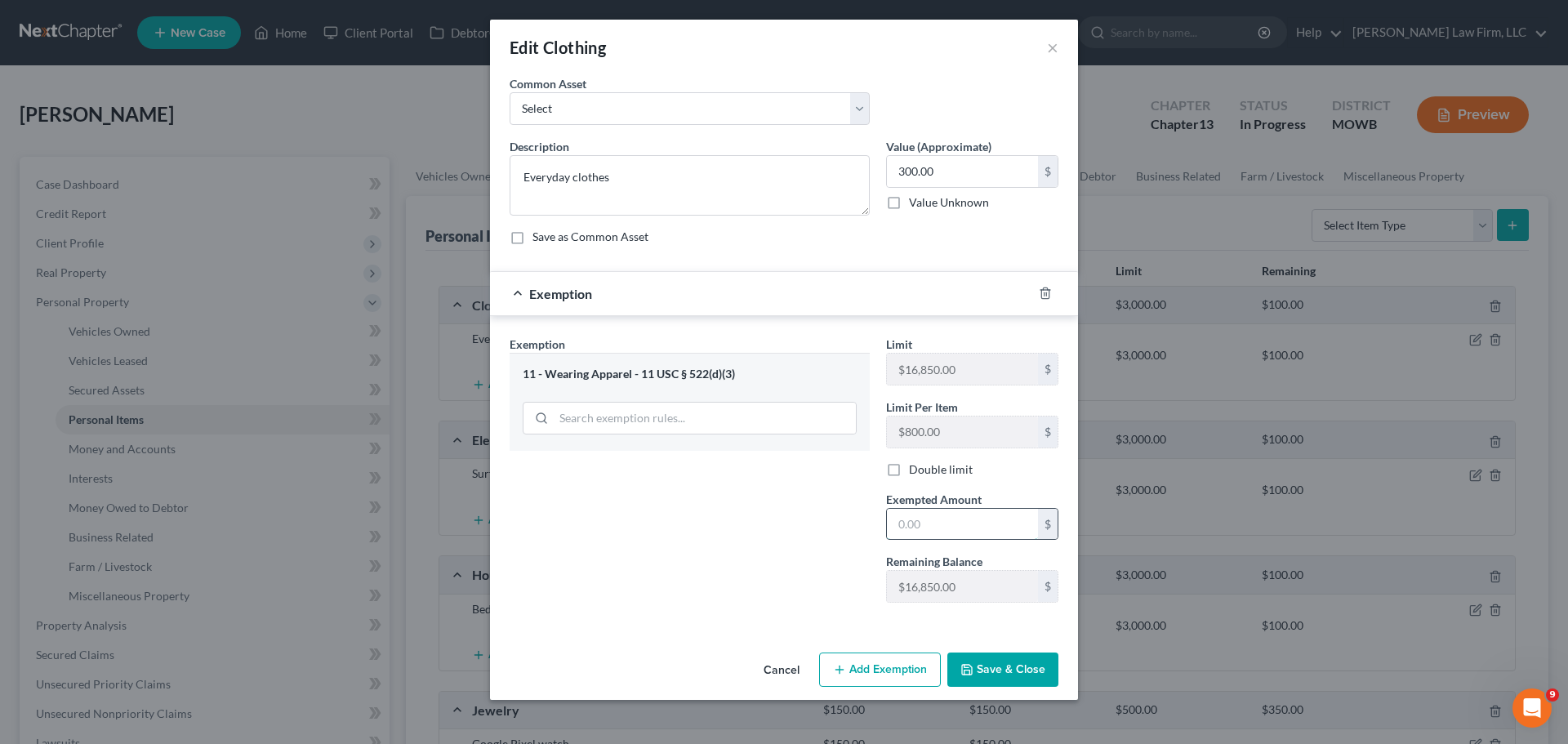
click at [951, 524] on input "text" at bounding box center [962, 525] width 151 height 31
type input "300"
click at [837, 619] on div "Exemption Set must be selected for CA. Exemption * 11 - Wearing Apparel - 11 US…" at bounding box center [784, 473] width 588 height 314
click at [1001, 668] on button "Save & Close" at bounding box center [1003, 670] width 111 height 35
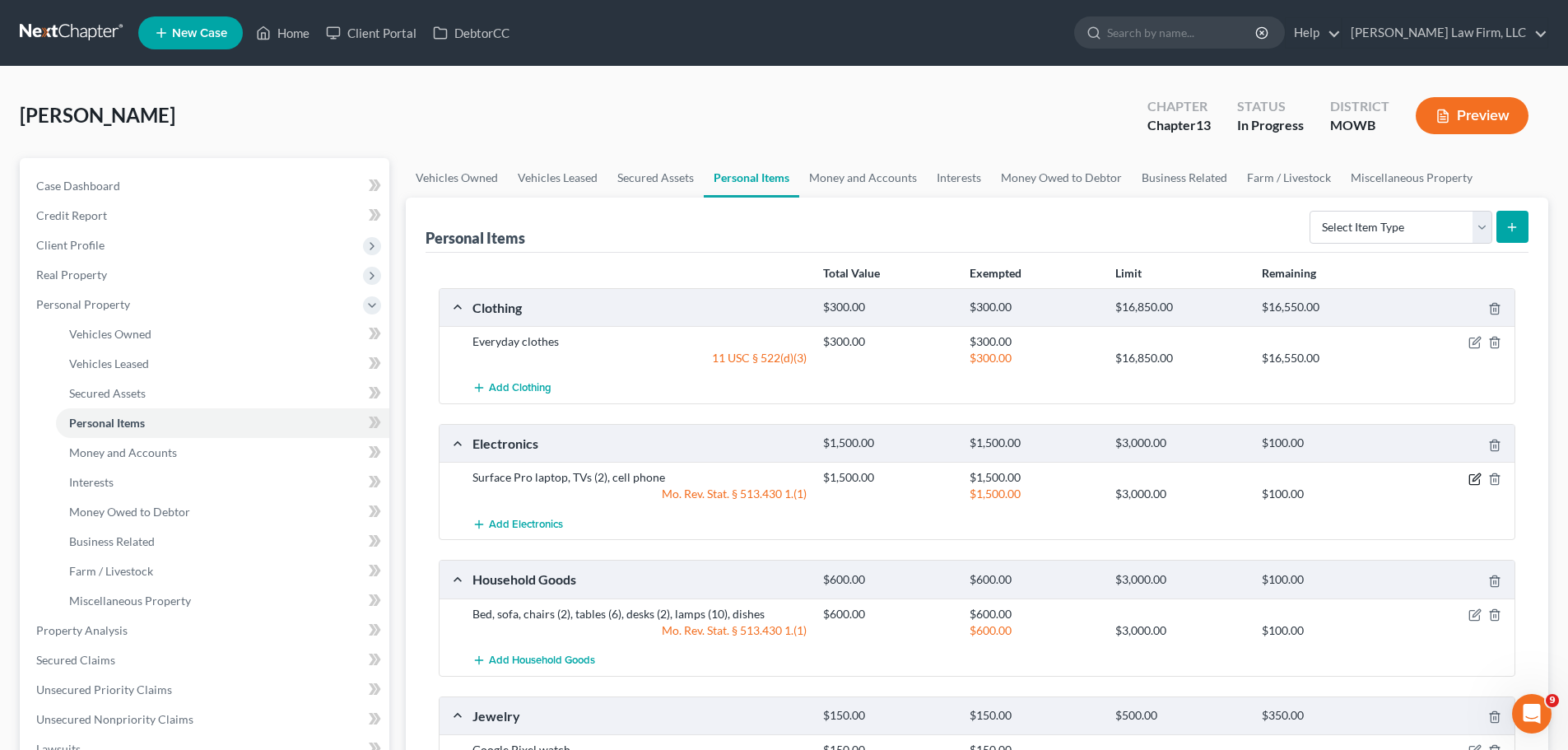
click at [1477, 482] on icon "button" at bounding box center [1474, 478] width 13 height 13
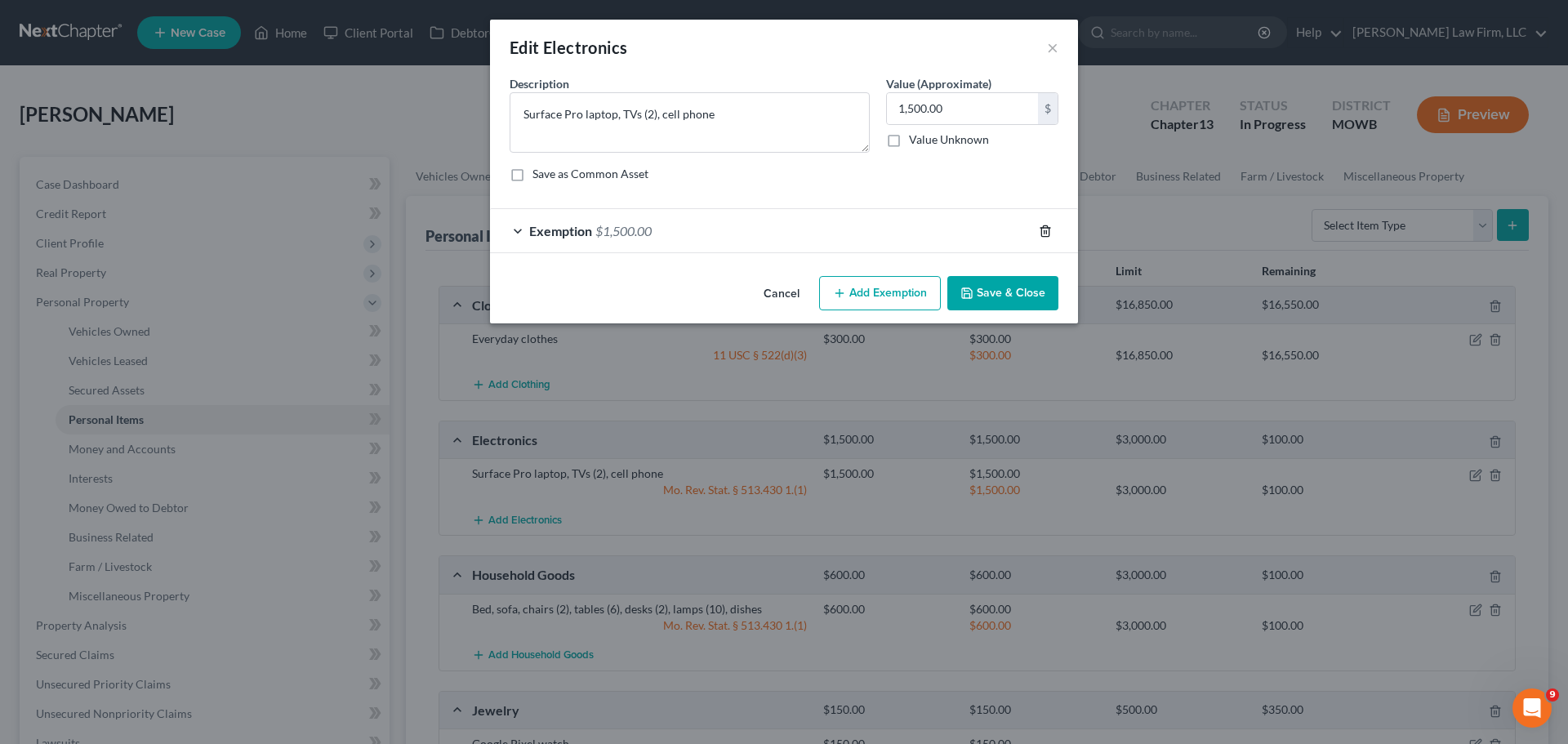
click at [1044, 230] on line "button" at bounding box center [1044, 232] width 0 height 3
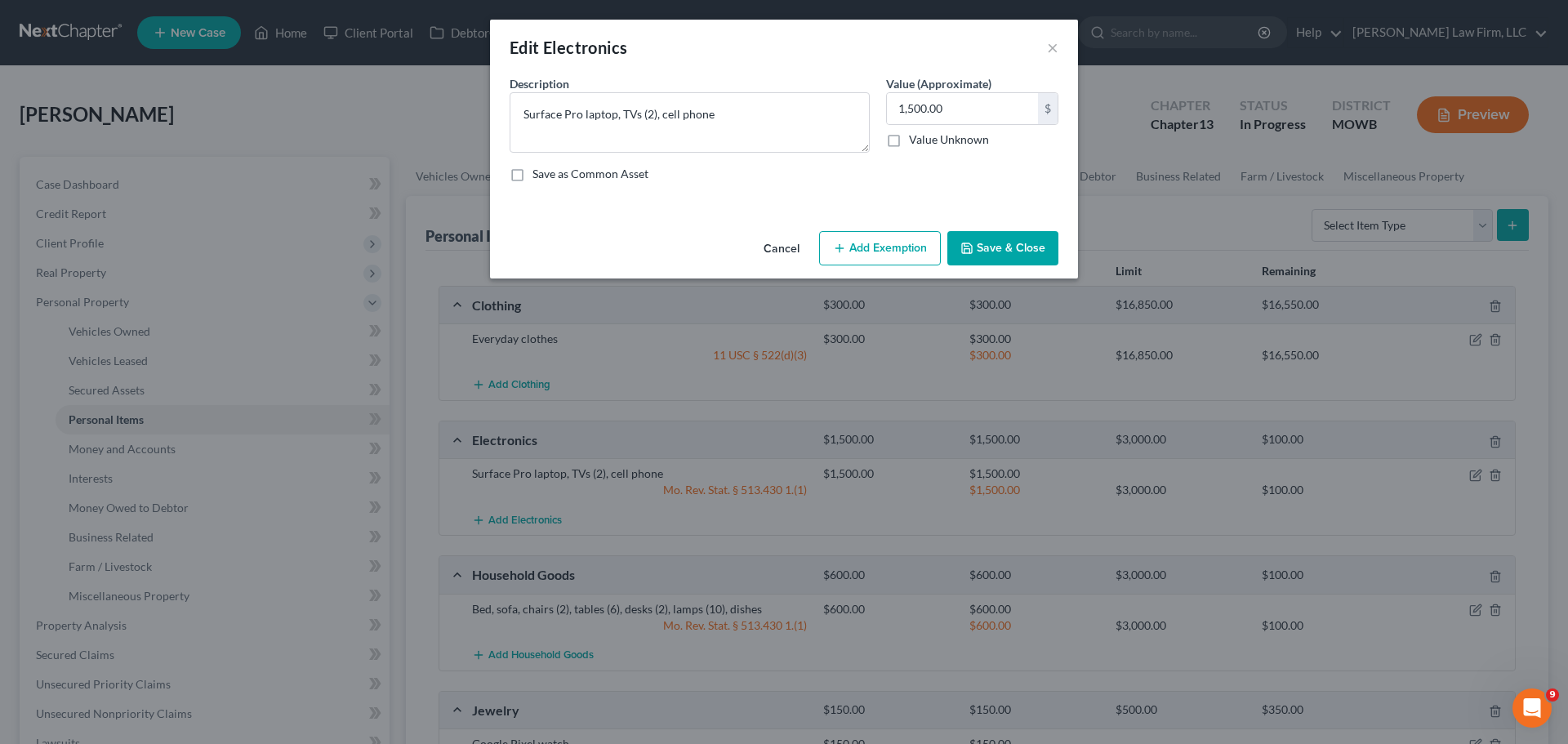
click at [876, 258] on button "Add Exemption" at bounding box center [880, 248] width 122 height 35
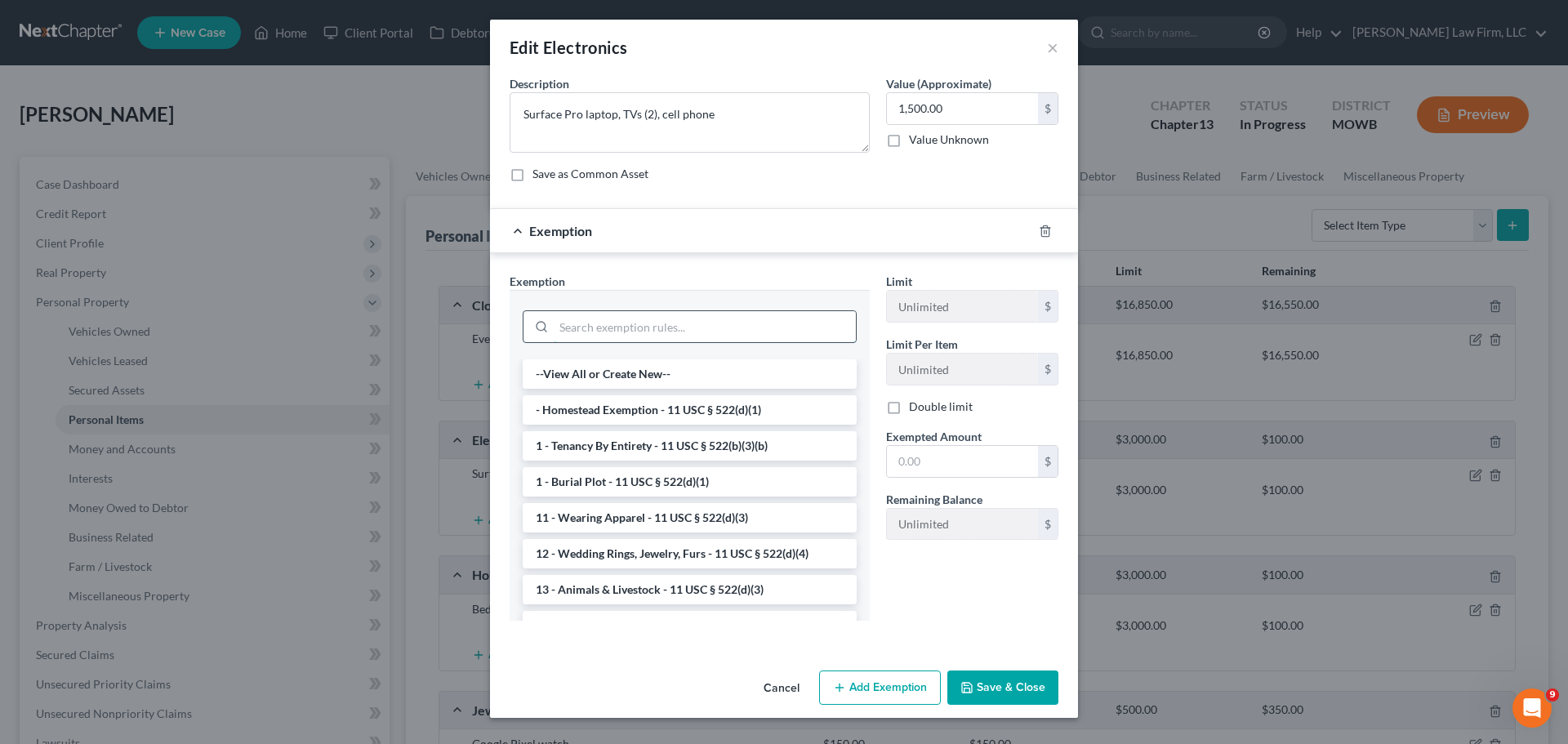
click at [719, 313] on input "search" at bounding box center [705, 327] width 303 height 31
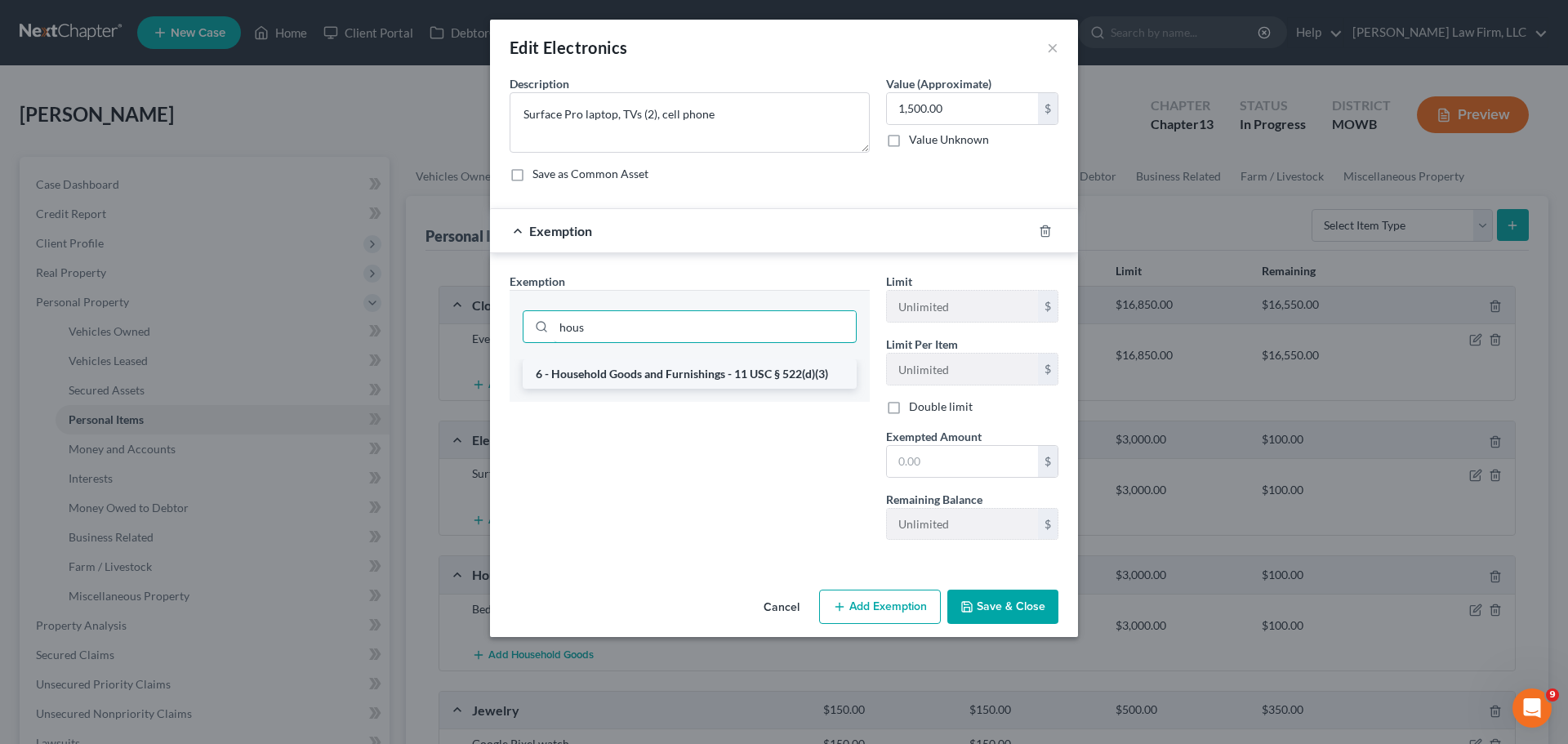
type input "hous"
click at [704, 376] on li "6 - Household Goods and Furnishings - 11 USC § 522(d)(3)" at bounding box center [690, 374] width 334 height 29
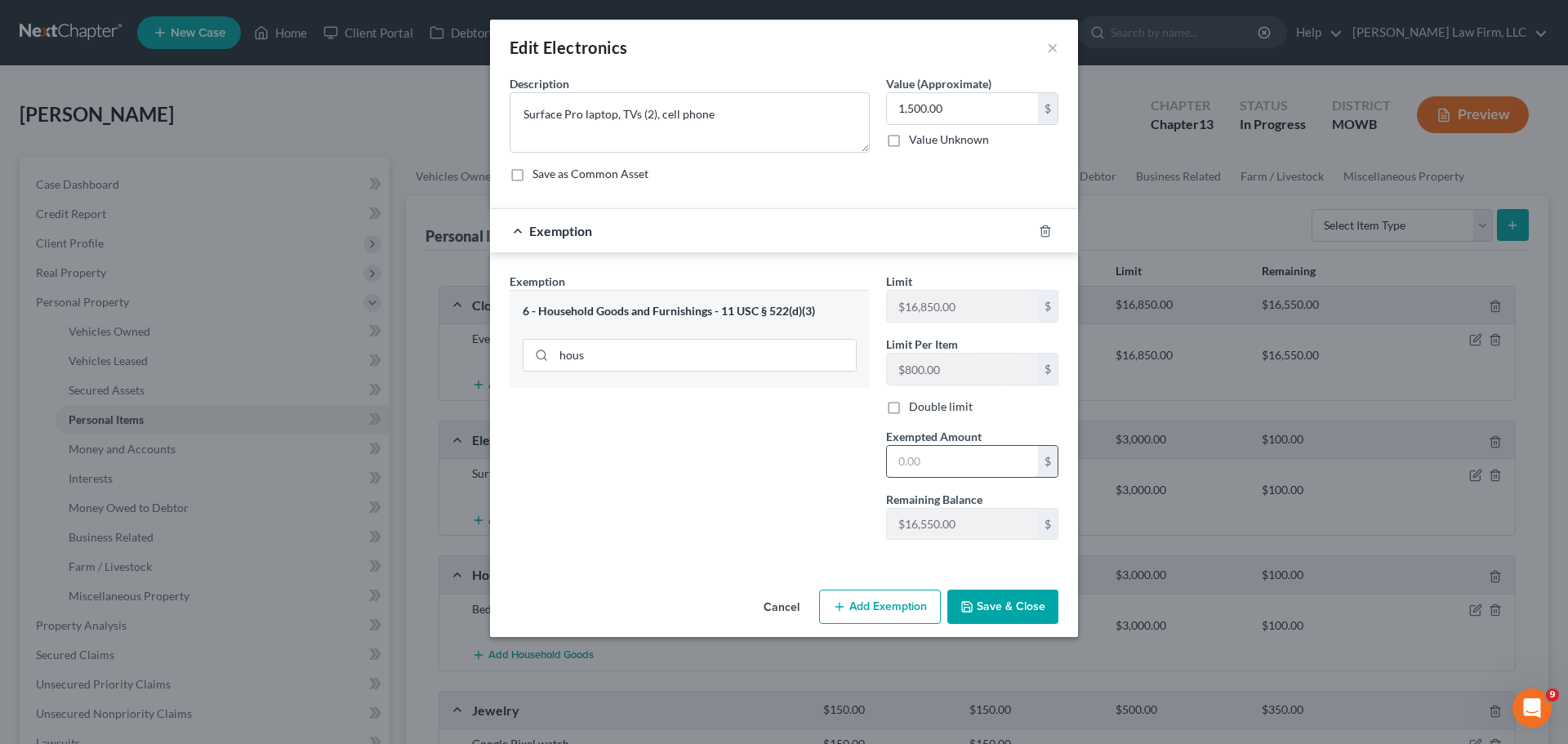
click at [972, 458] on input "text" at bounding box center [962, 461] width 151 height 31
type input "1,500"
click at [1008, 605] on button "Save & Close" at bounding box center [1003, 607] width 111 height 35
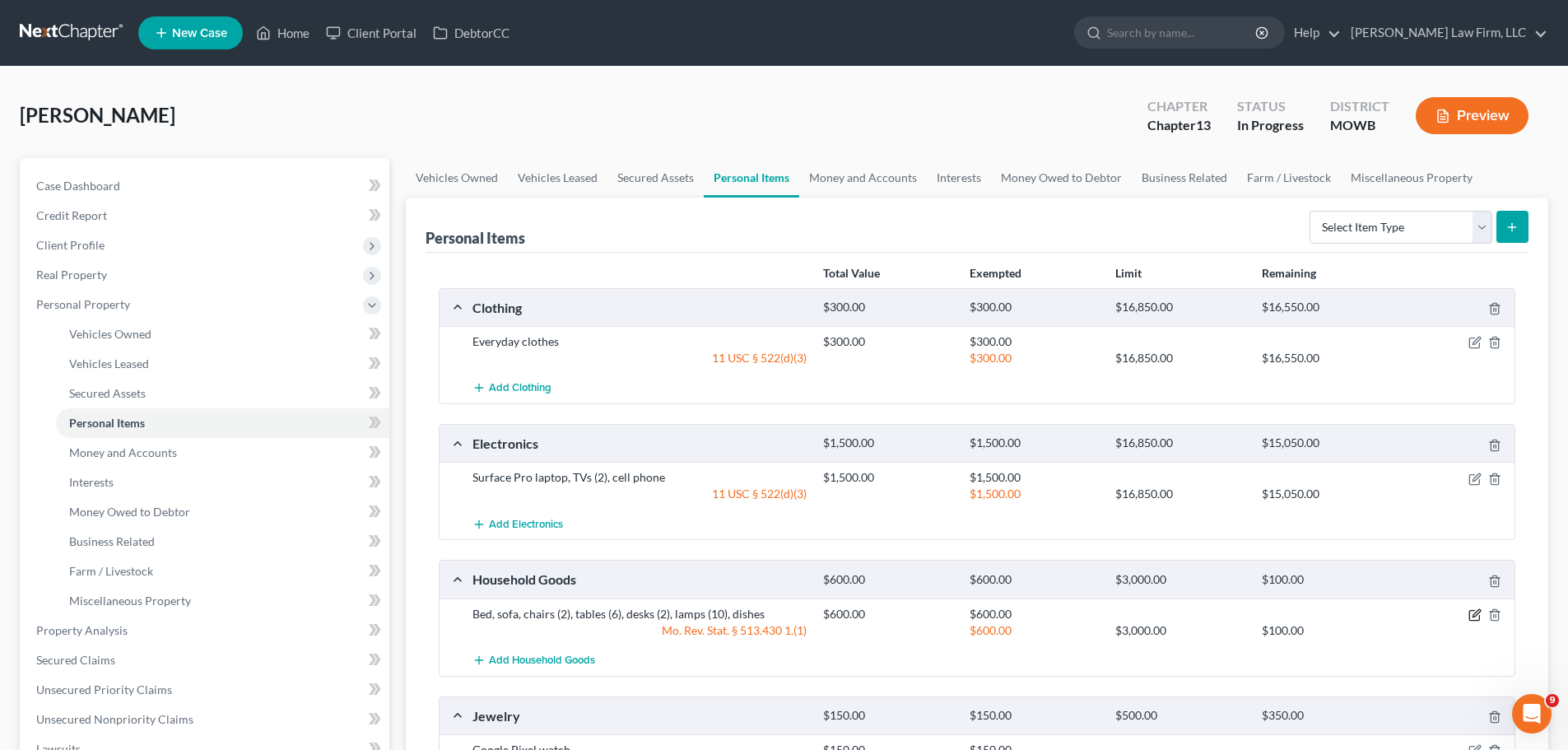
click at [1474, 614] on icon "button" at bounding box center [1476, 612] width 8 height 8
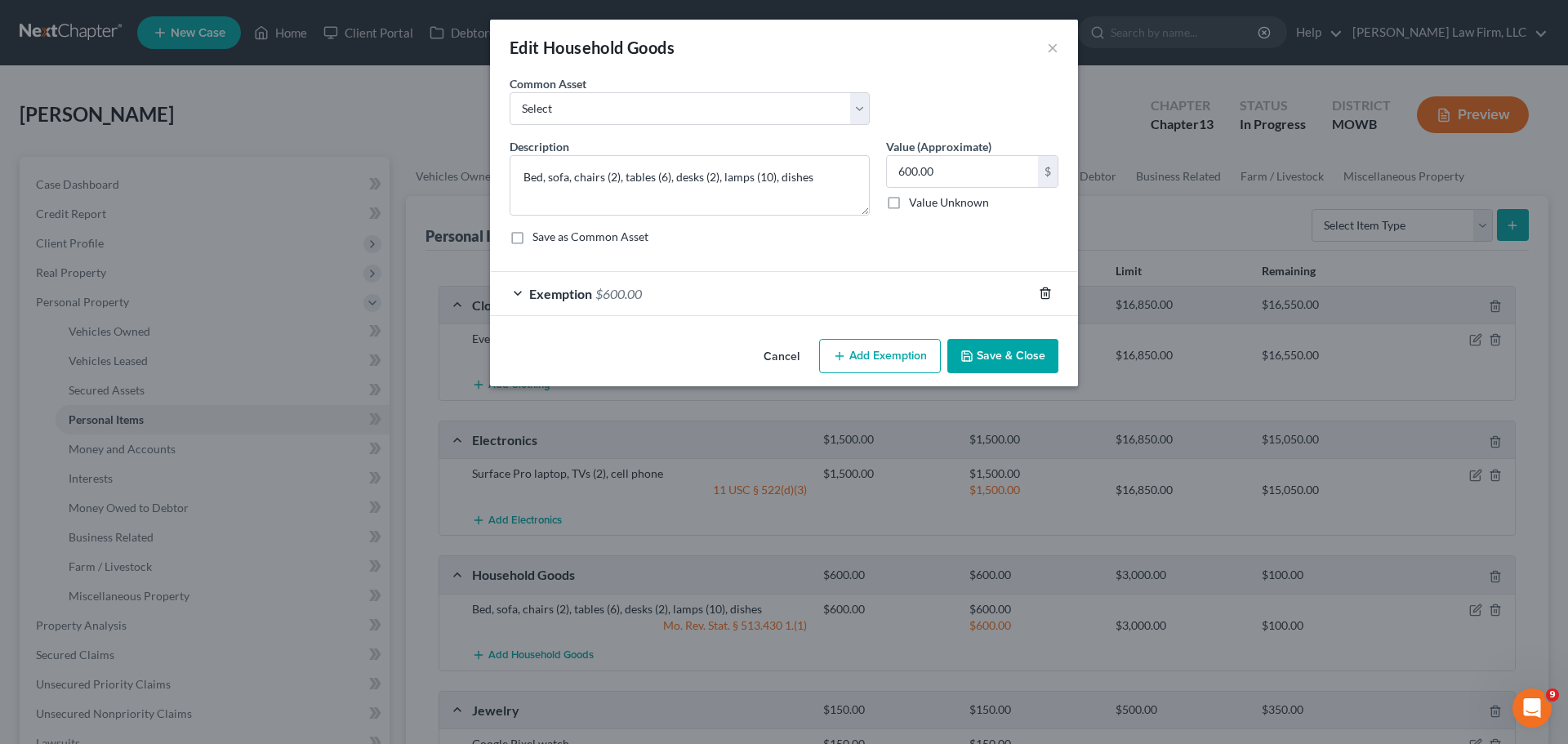
drag, startPoint x: 937, startPoint y: 289, endPoint x: 1048, endPoint y: 296, distance: 111.2
click at [940, 291] on div "Exemption $600.00" at bounding box center [761, 294] width 542 height 43
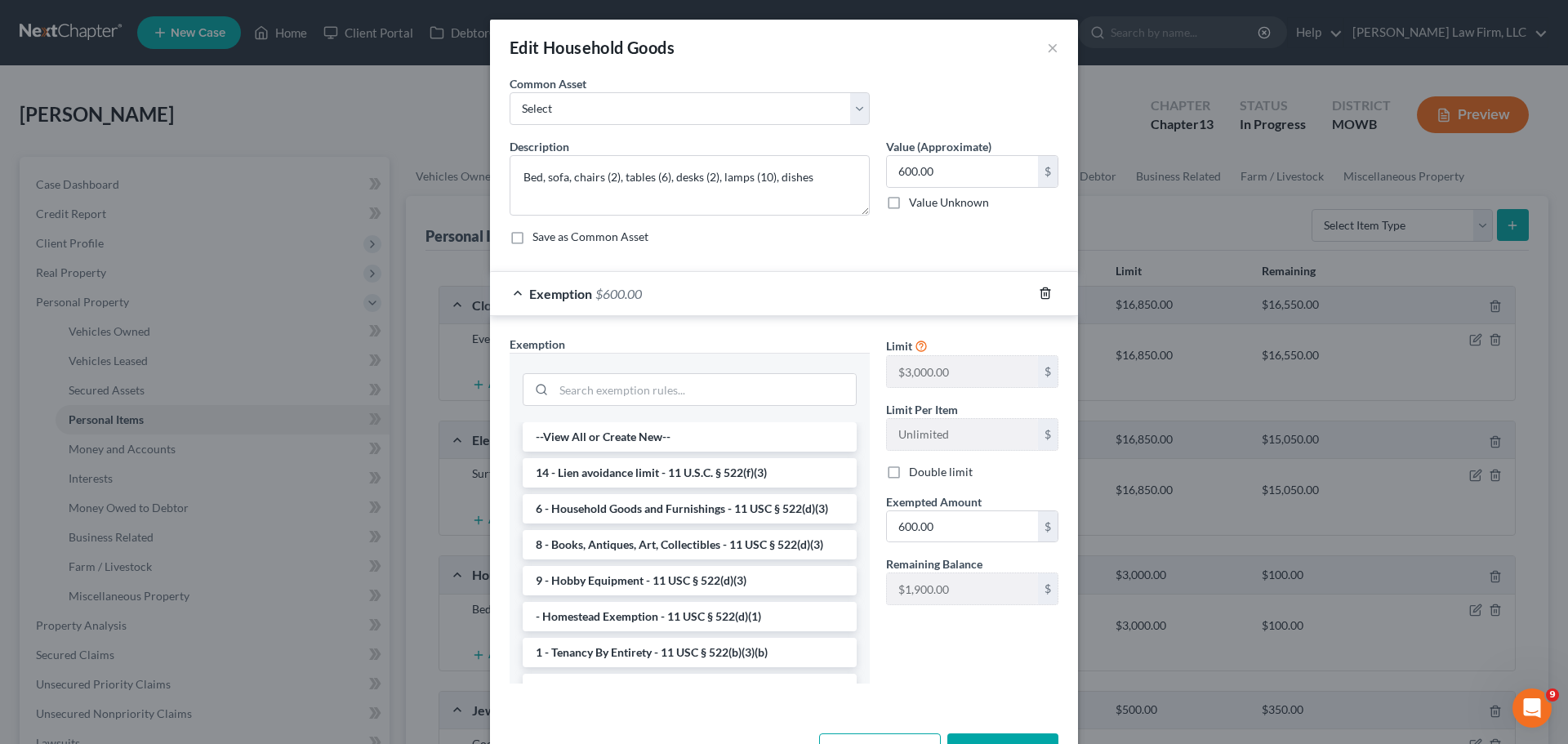
click at [1041, 289] on icon "button" at bounding box center [1044, 293] width 8 height 10
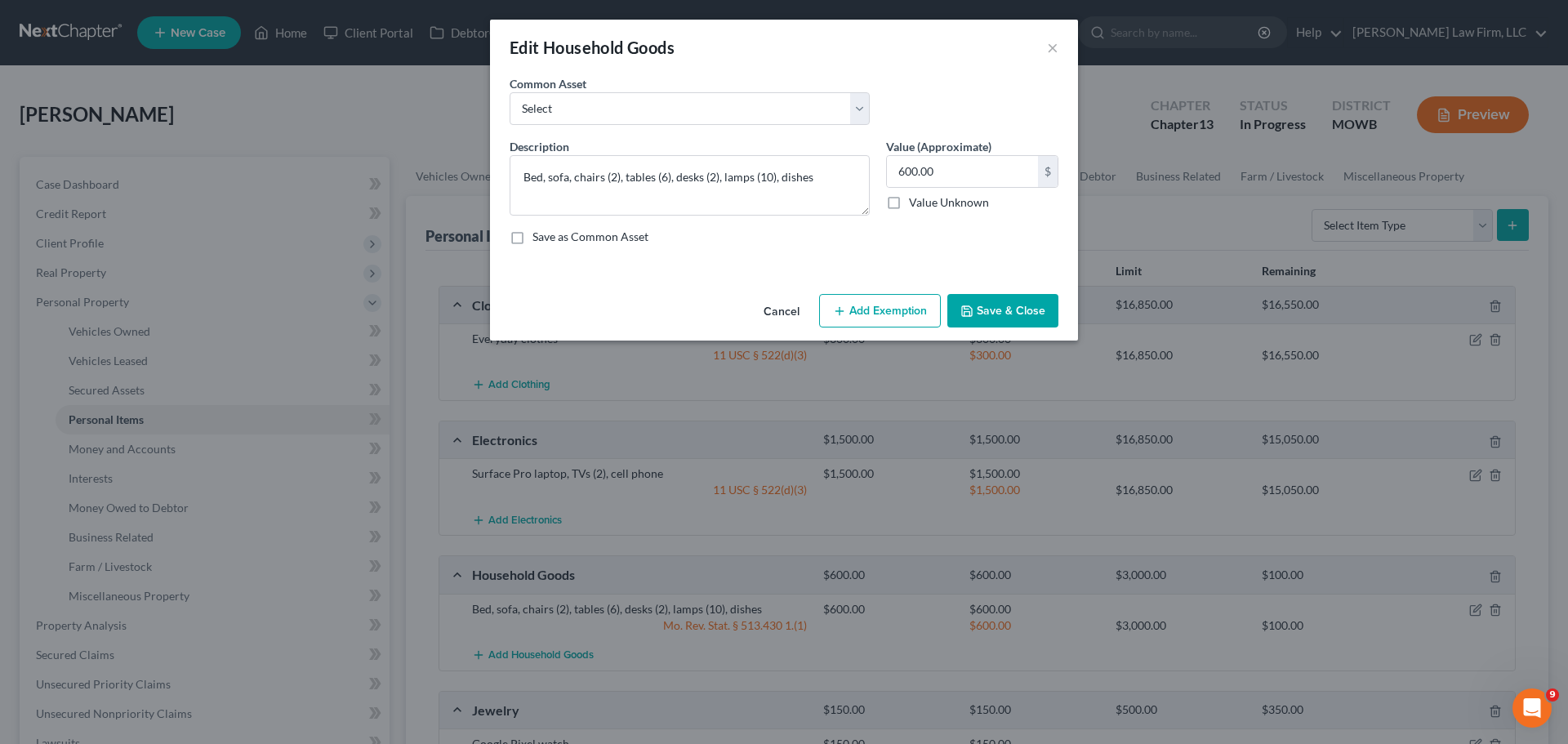
click at [895, 304] on button "Add Exemption" at bounding box center [880, 311] width 122 height 35
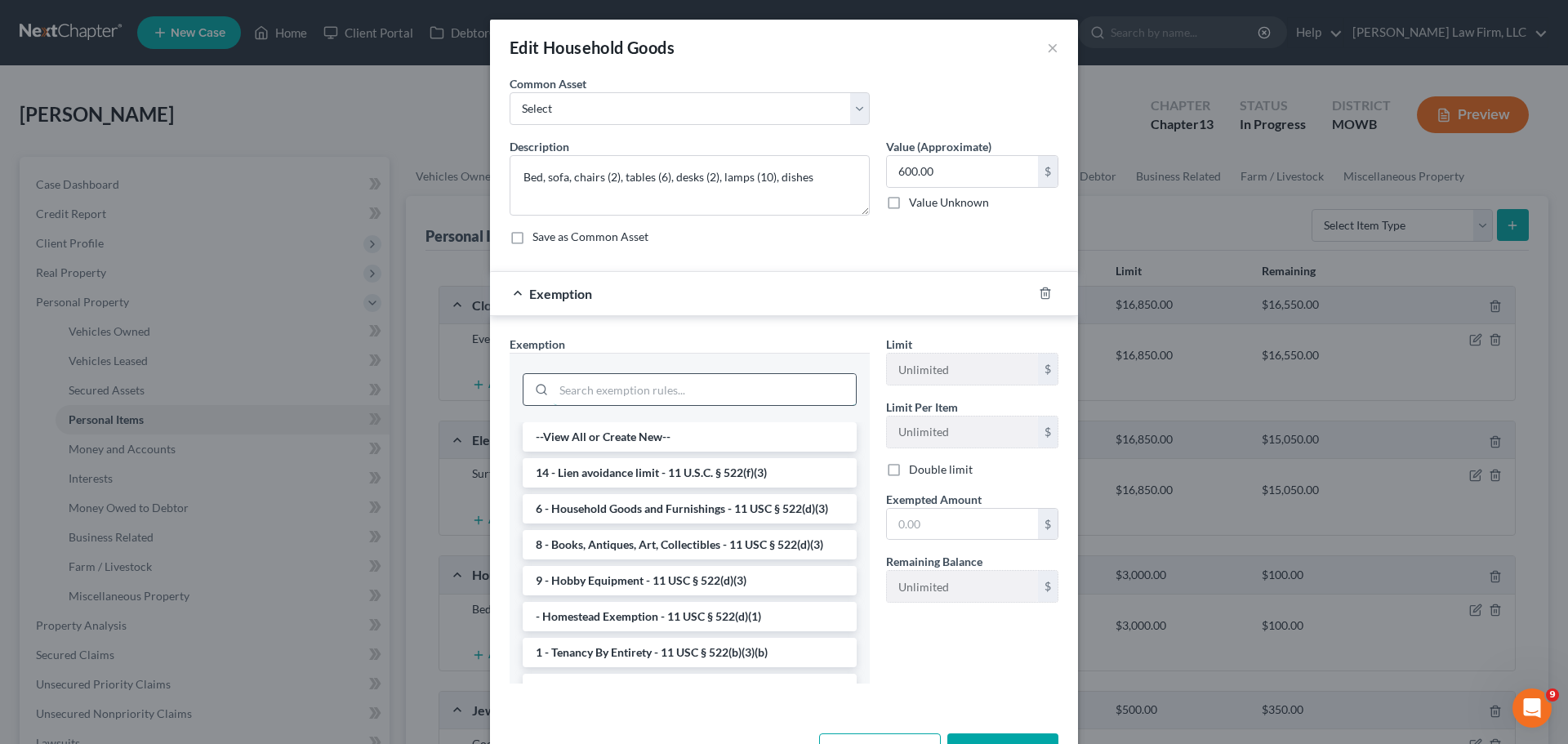
click at [592, 383] on input "search" at bounding box center [705, 390] width 303 height 31
type input "w"
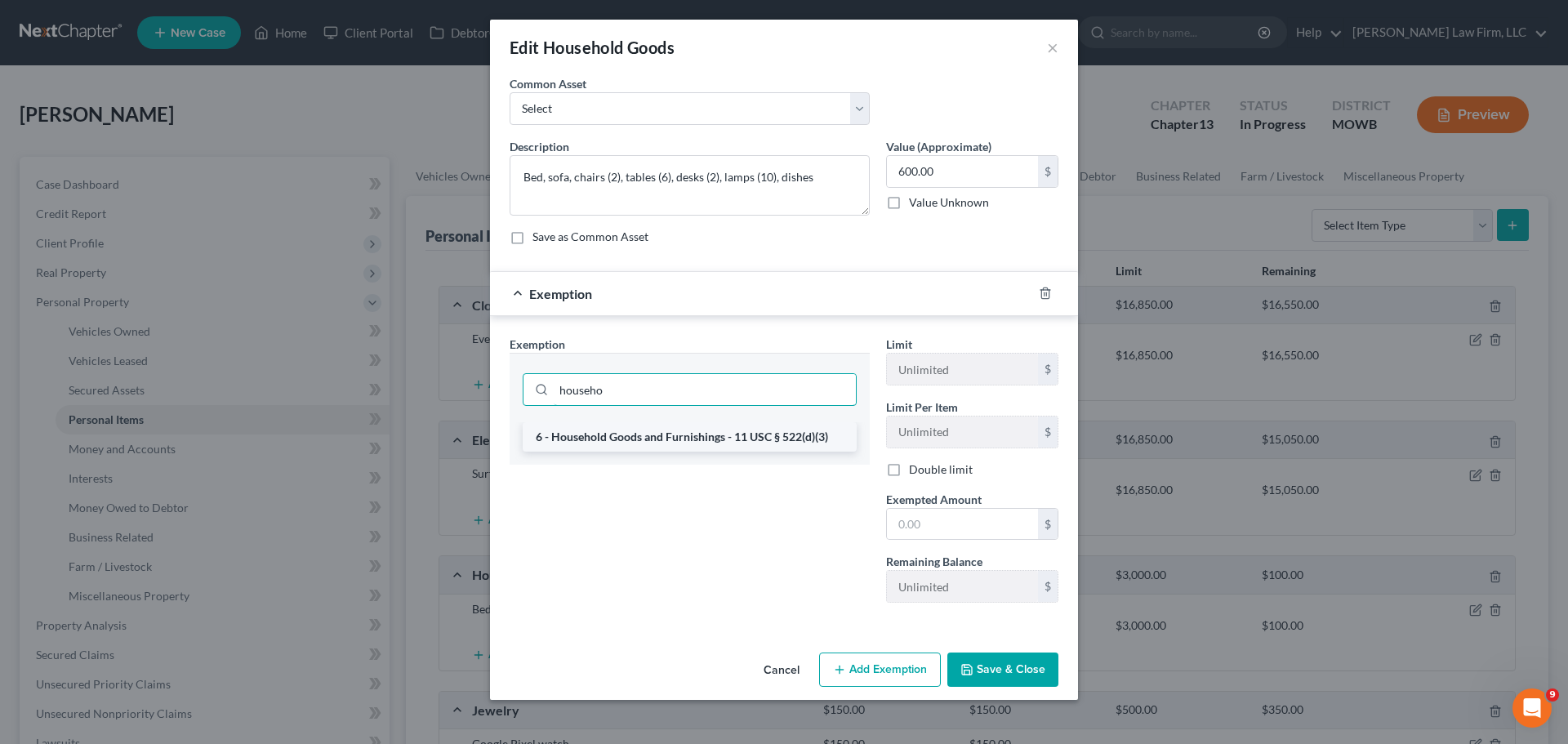
type input "househo"
click at [632, 441] on li "6 - Household Goods and Furnishings - 11 USC § 522(d)(3)" at bounding box center [690, 436] width 334 height 29
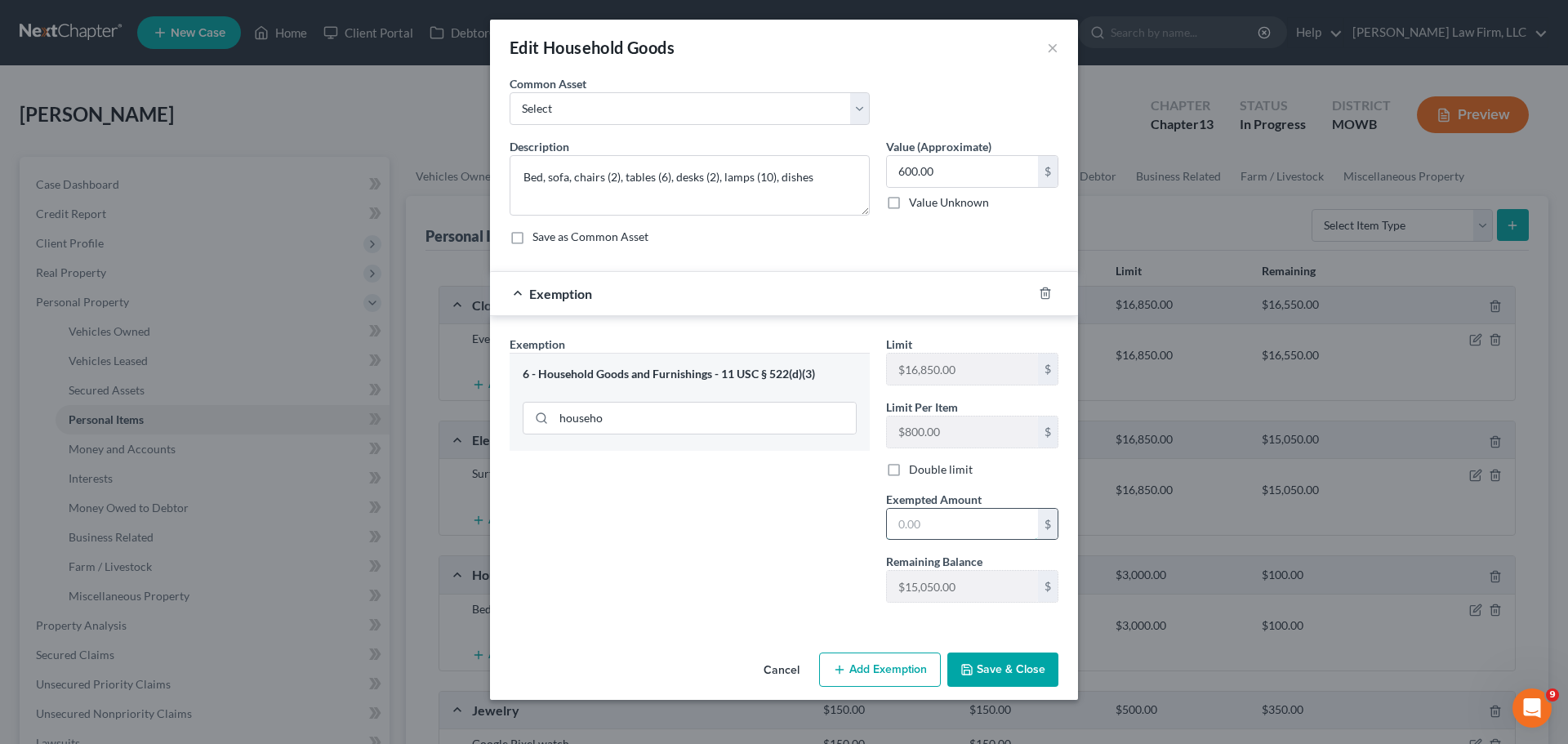
click at [933, 522] on input "text" at bounding box center [962, 525] width 151 height 31
type input "600"
click at [997, 675] on button "Save & Close" at bounding box center [1003, 670] width 111 height 35
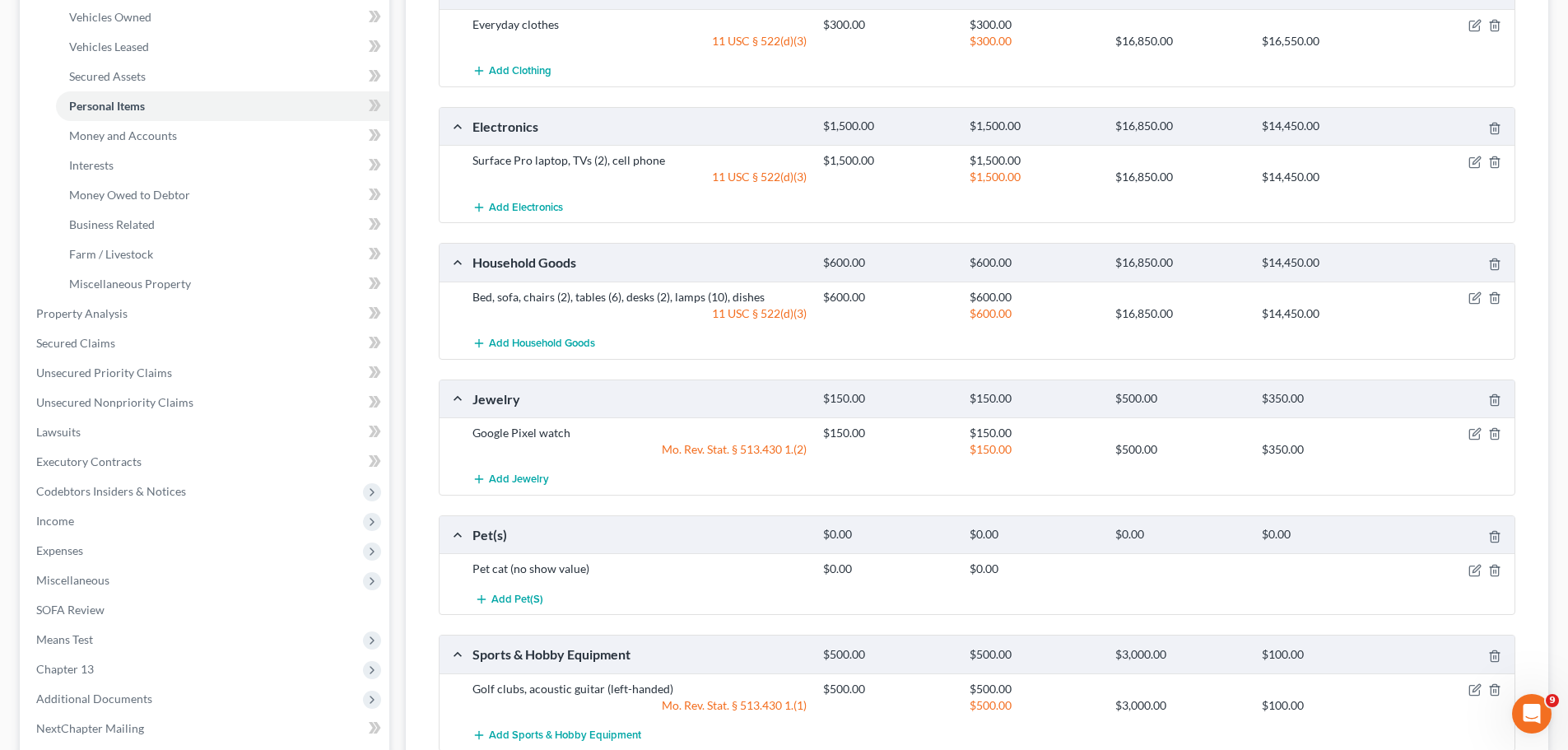
scroll to position [329, 0]
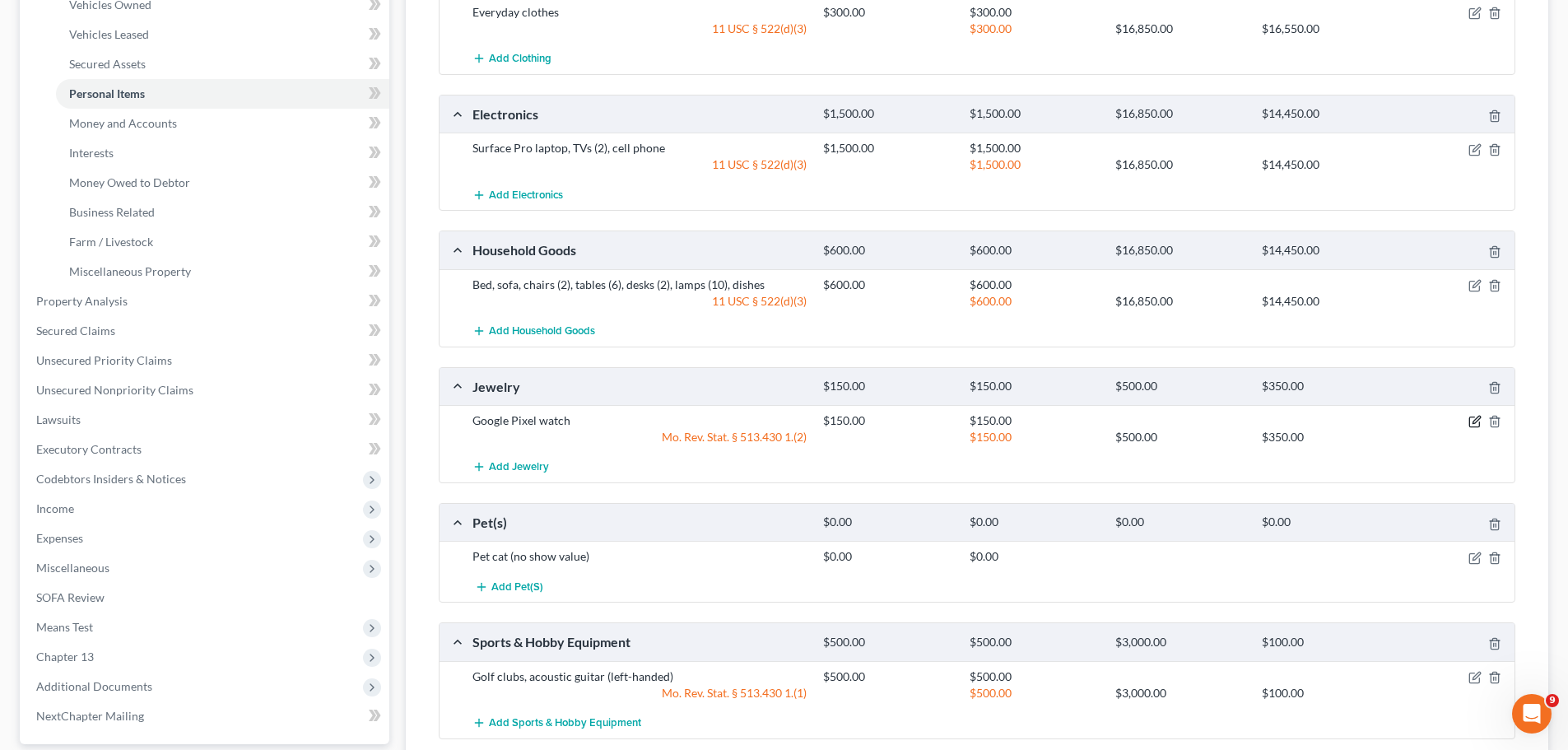
click at [1475, 420] on icon "button" at bounding box center [1476, 420] width 8 height 8
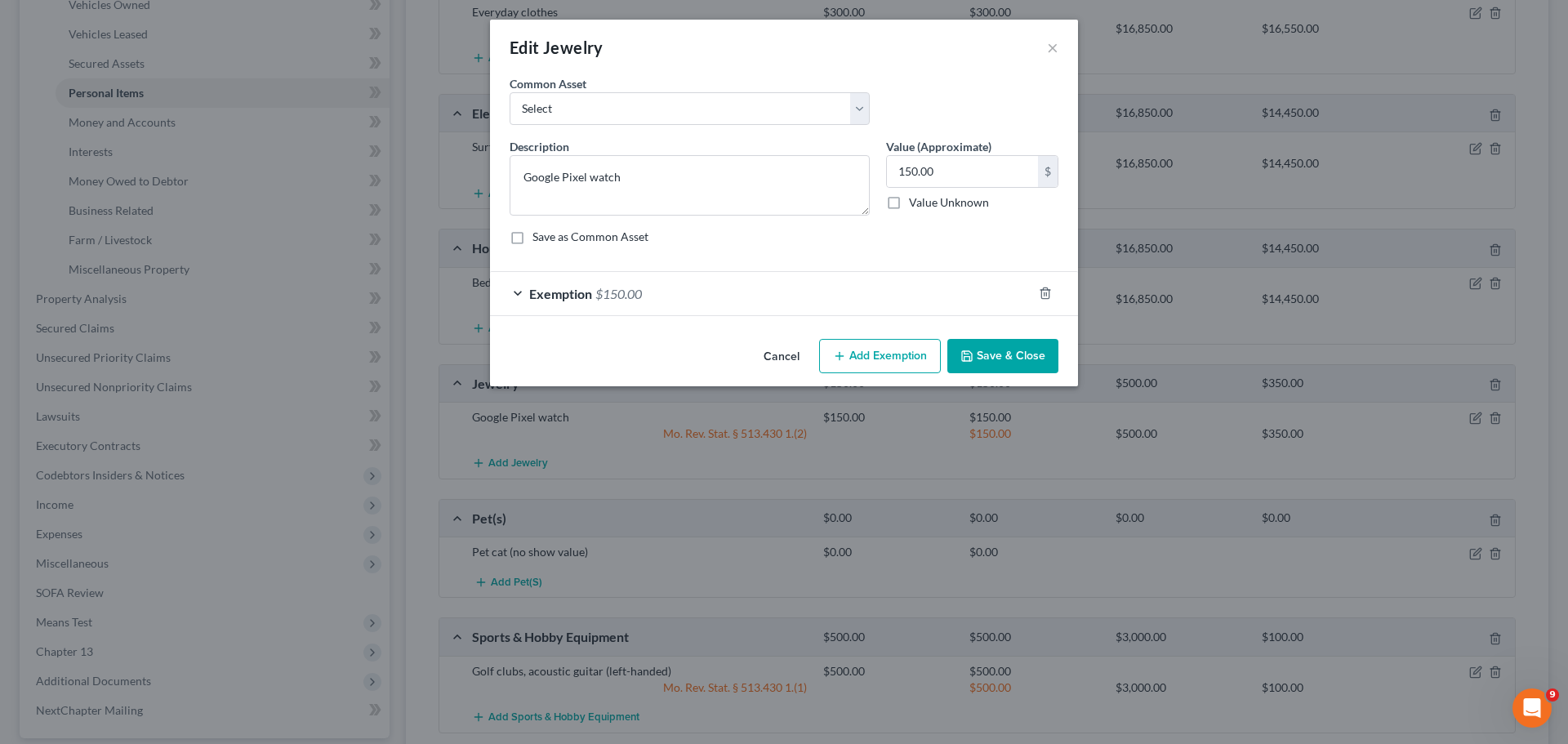
click at [691, 288] on div "Exemption $150.00" at bounding box center [761, 294] width 542 height 43
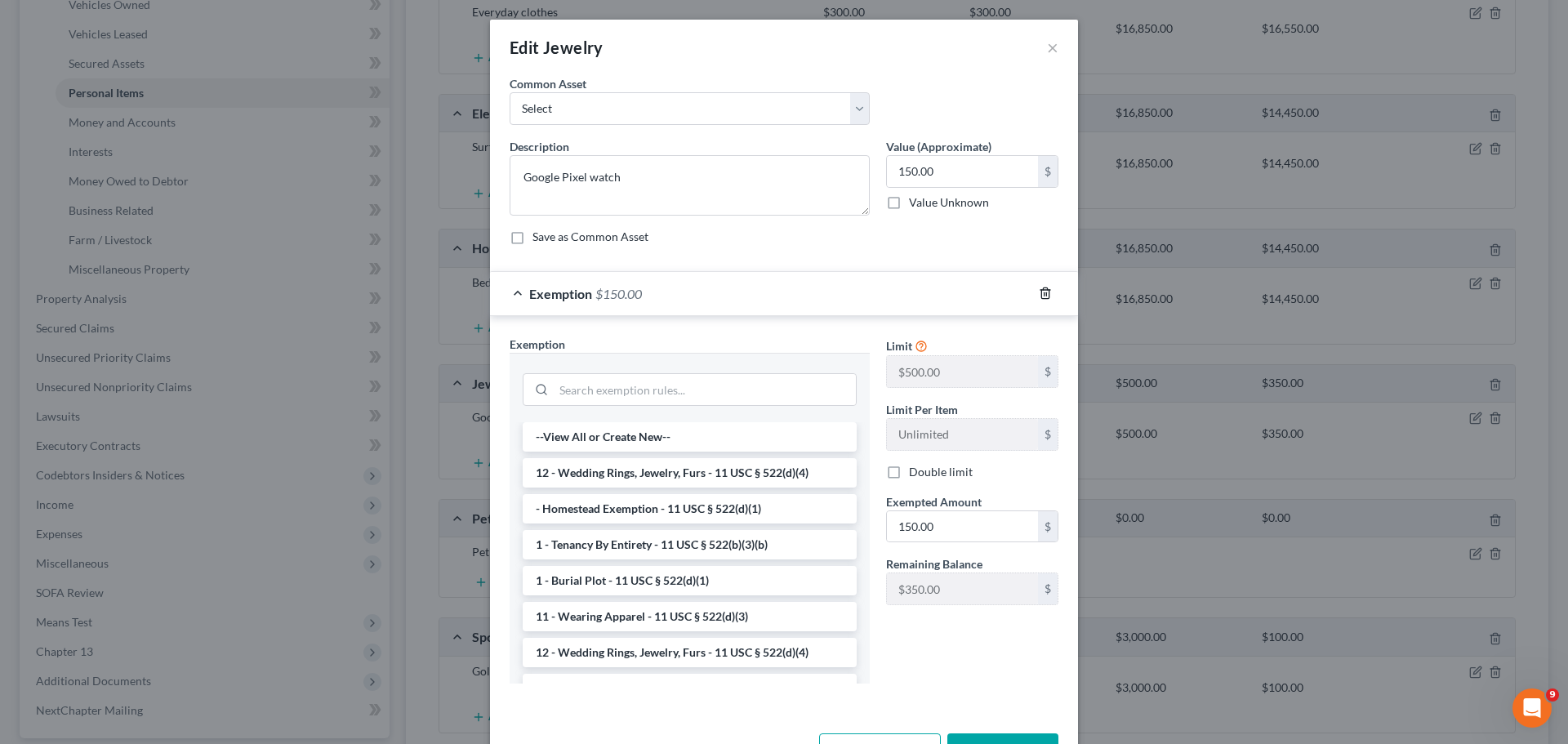
click at [1044, 293] on line "button" at bounding box center [1044, 295] width 0 height 3
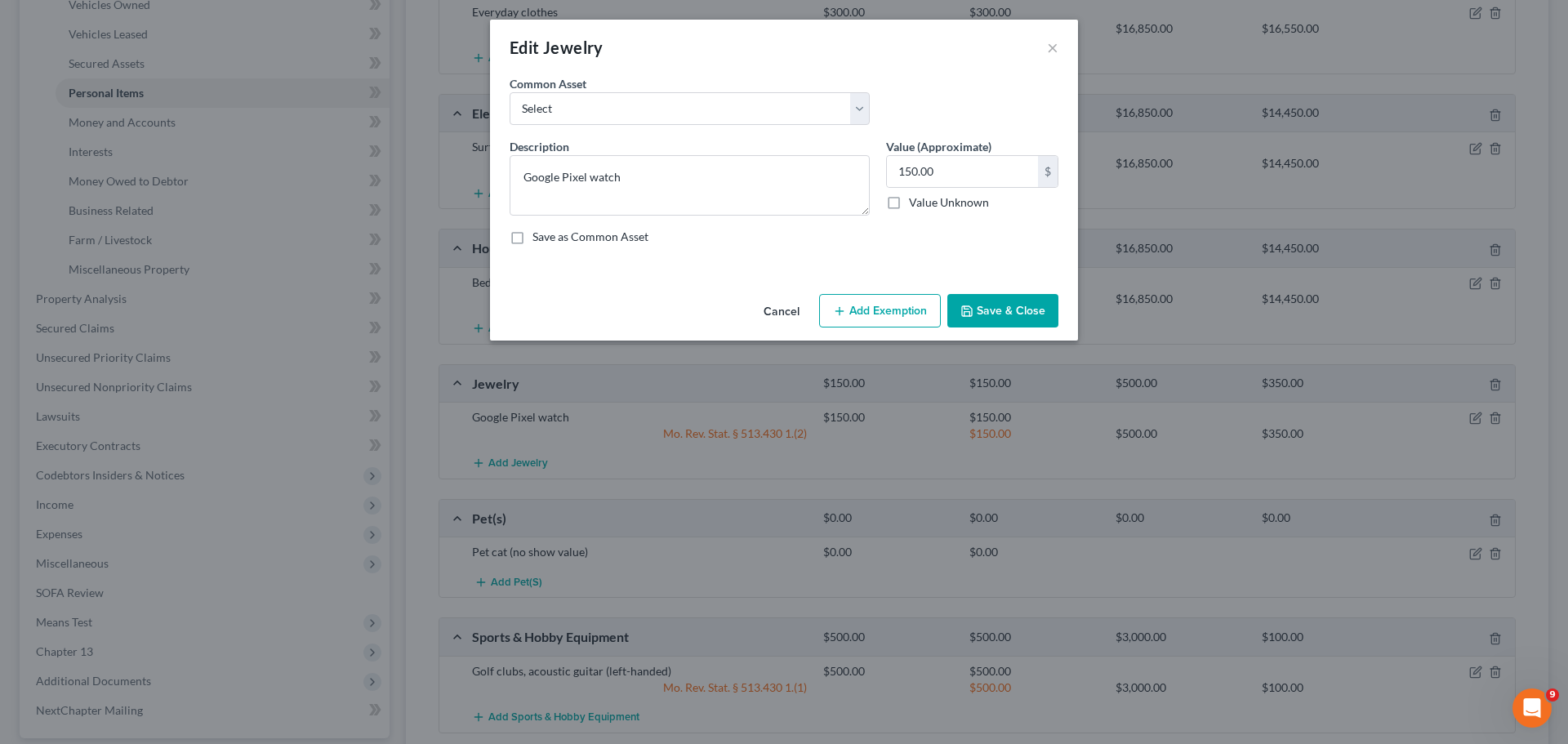
click at [894, 305] on button "Add Exemption" at bounding box center [880, 311] width 122 height 35
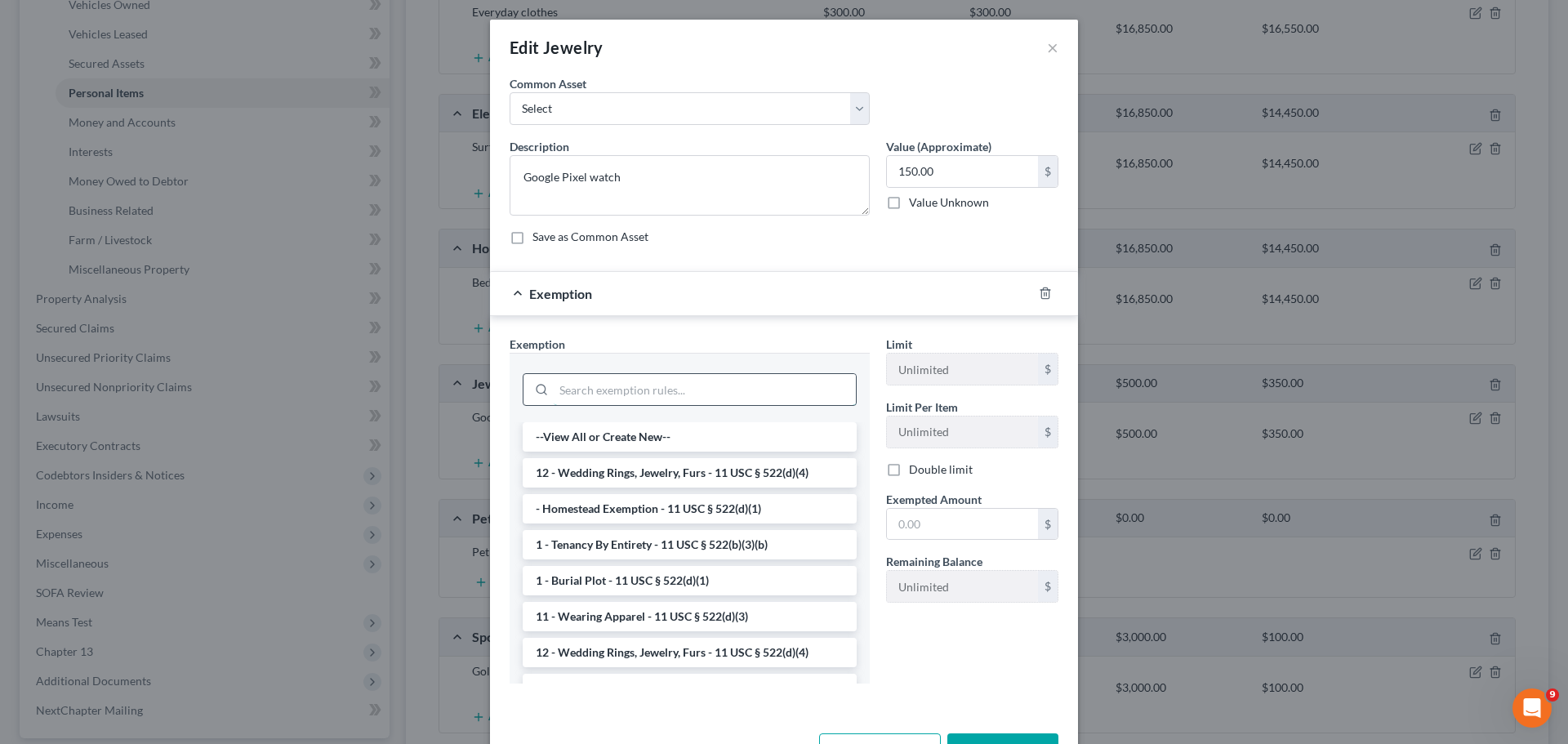
click at [597, 378] on input "search" at bounding box center [705, 390] width 303 height 31
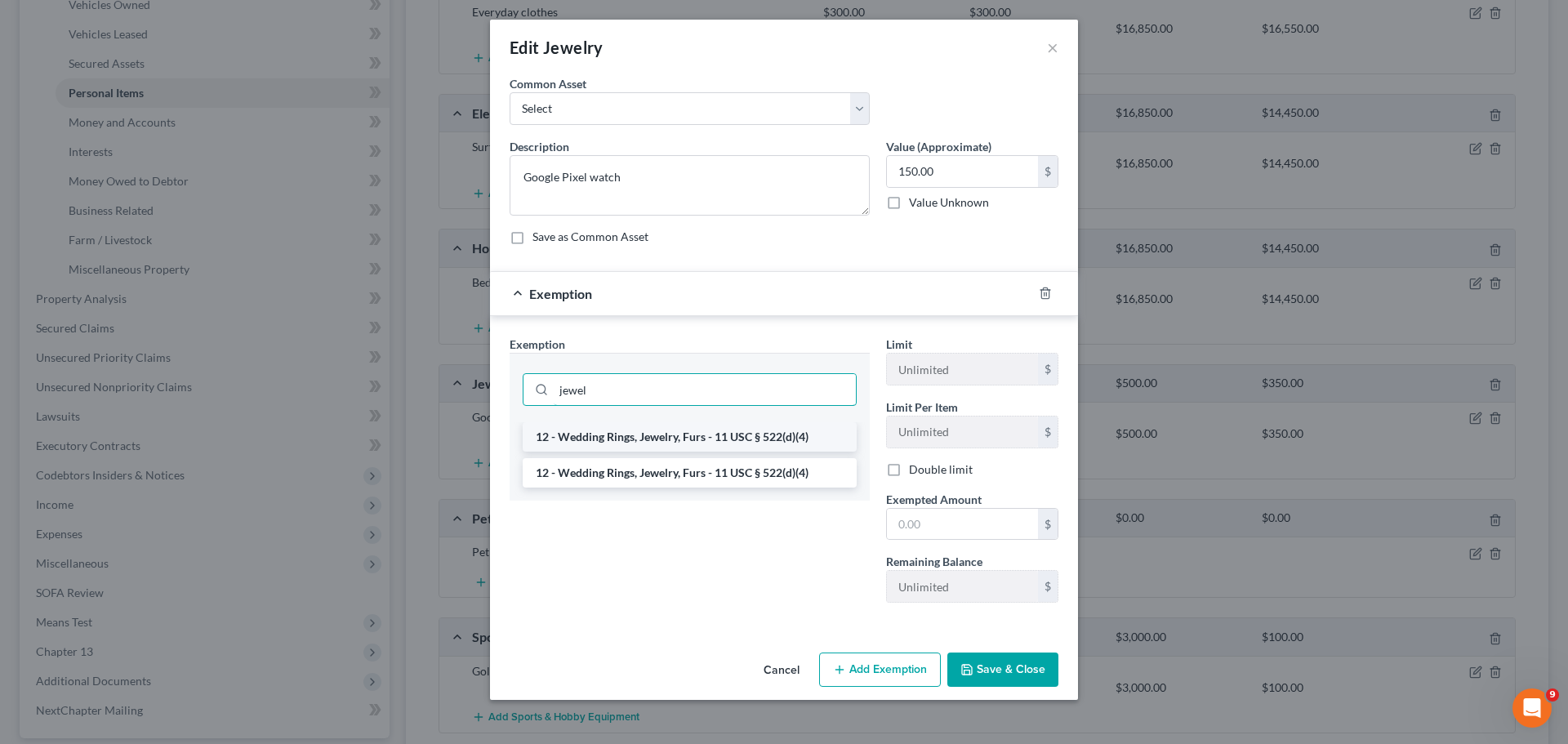
type input "jewel"
click at [667, 434] on li "12 - Wedding Rings, Jewelry, Furs - 11 USC § 522(d)(4)" at bounding box center [690, 436] width 334 height 29
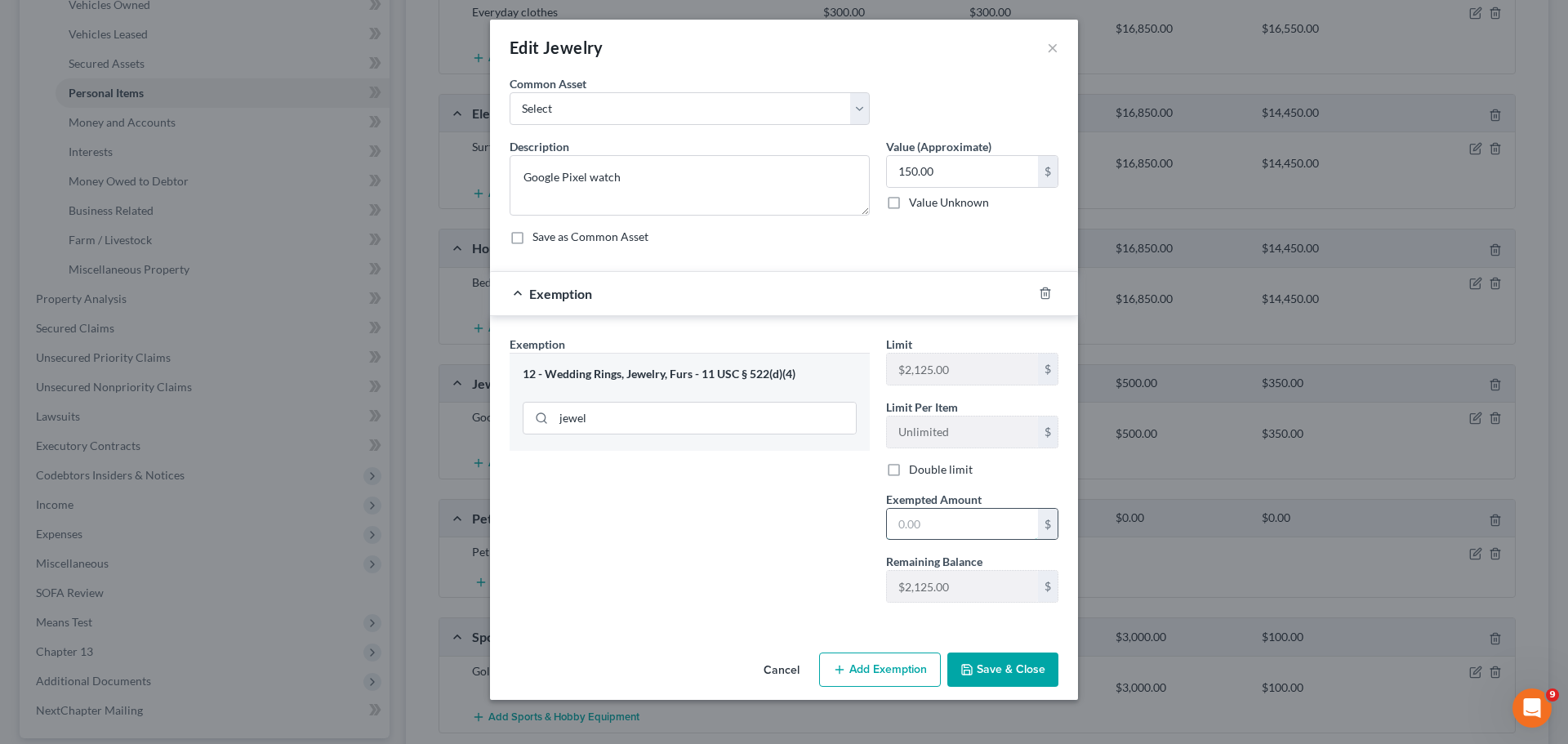
click at [946, 524] on input "text" at bounding box center [962, 525] width 151 height 31
type input "150"
click at [1007, 679] on button "Save & Close" at bounding box center [1003, 670] width 111 height 35
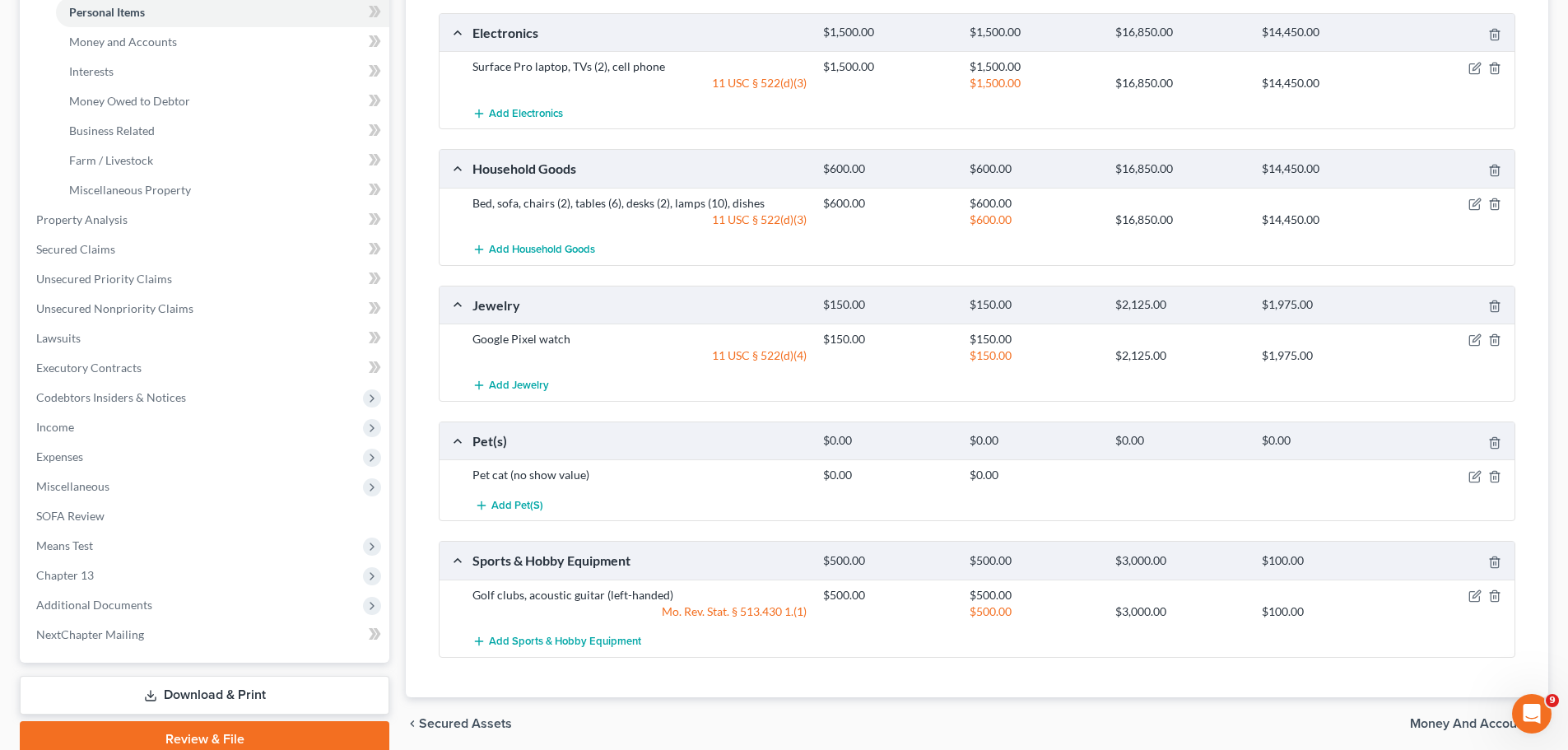
scroll to position [411, 0]
click at [1471, 601] on icon "button" at bounding box center [1473, 595] width 10 height 10
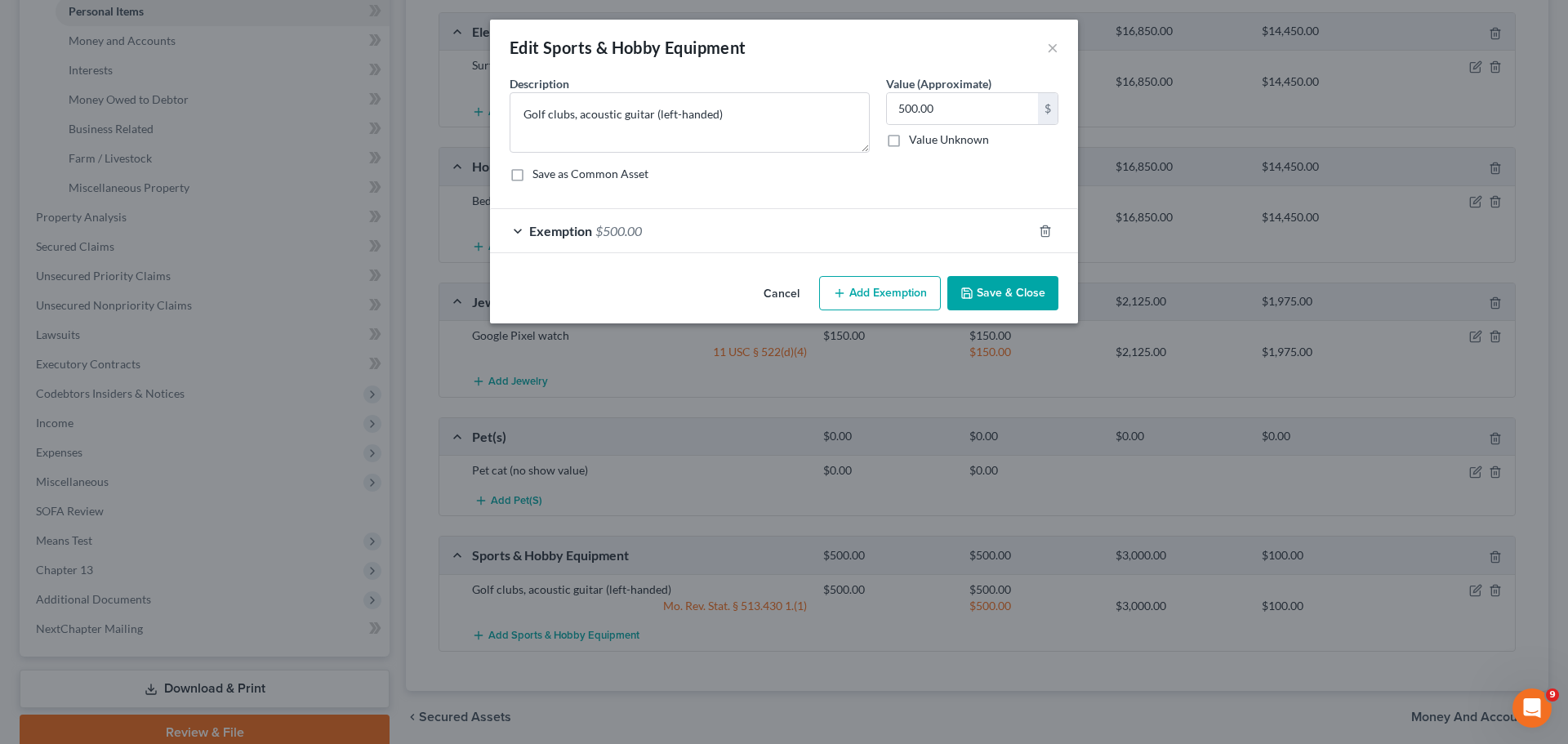
click at [795, 220] on div "Exemption $500.00" at bounding box center [761, 231] width 542 height 43
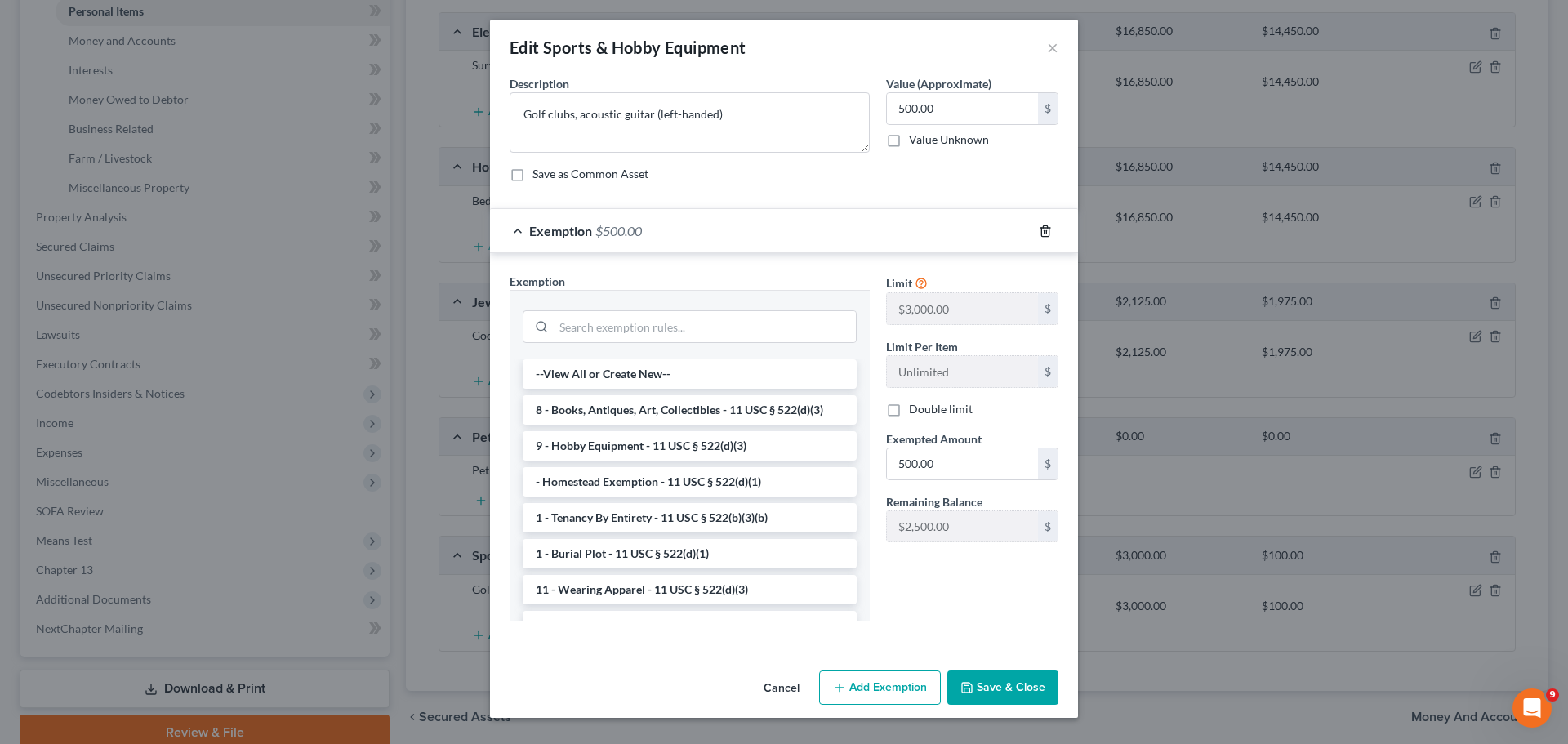
click at [1047, 226] on icon "button" at bounding box center [1044, 231] width 8 height 10
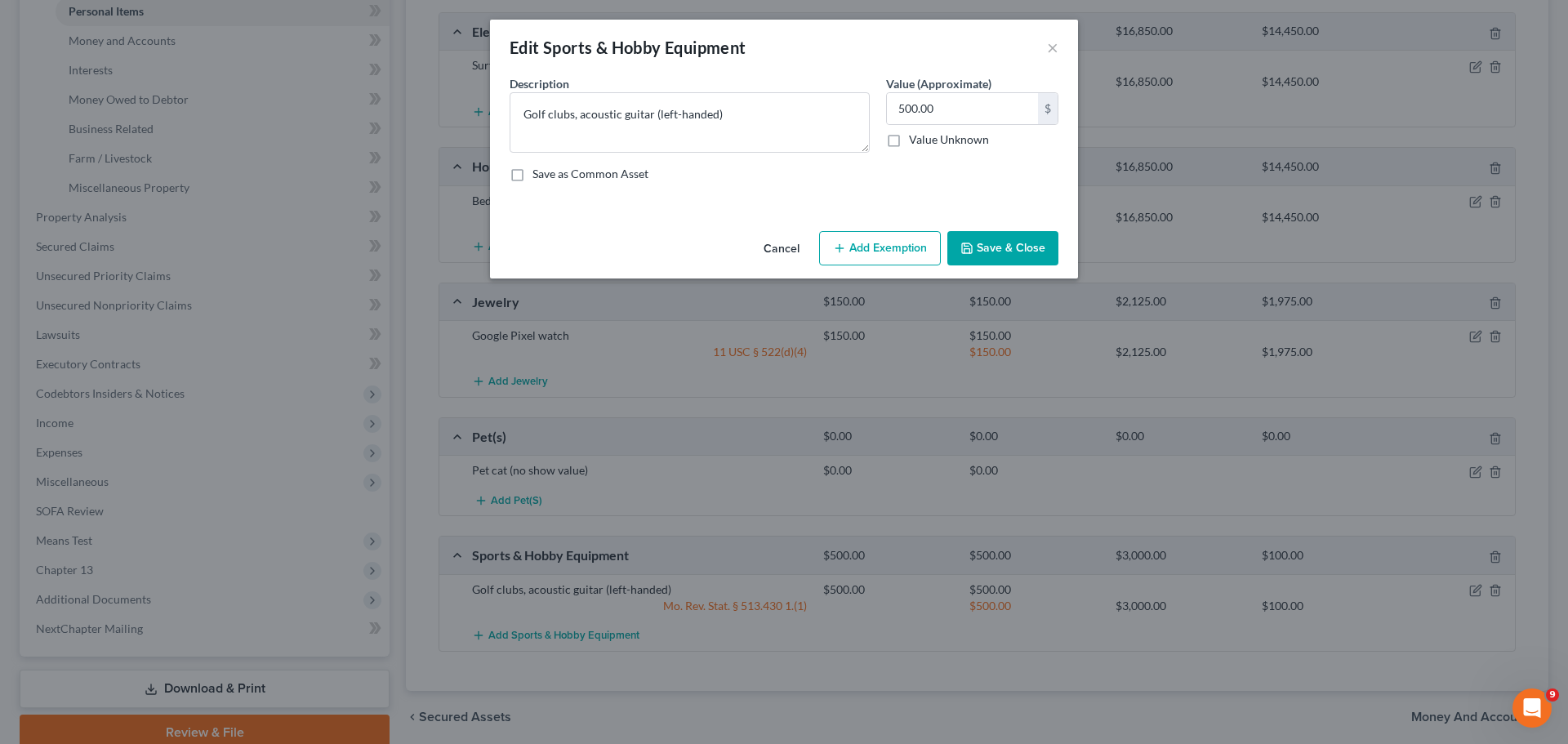
click at [909, 248] on button "Add Exemption" at bounding box center [880, 248] width 122 height 35
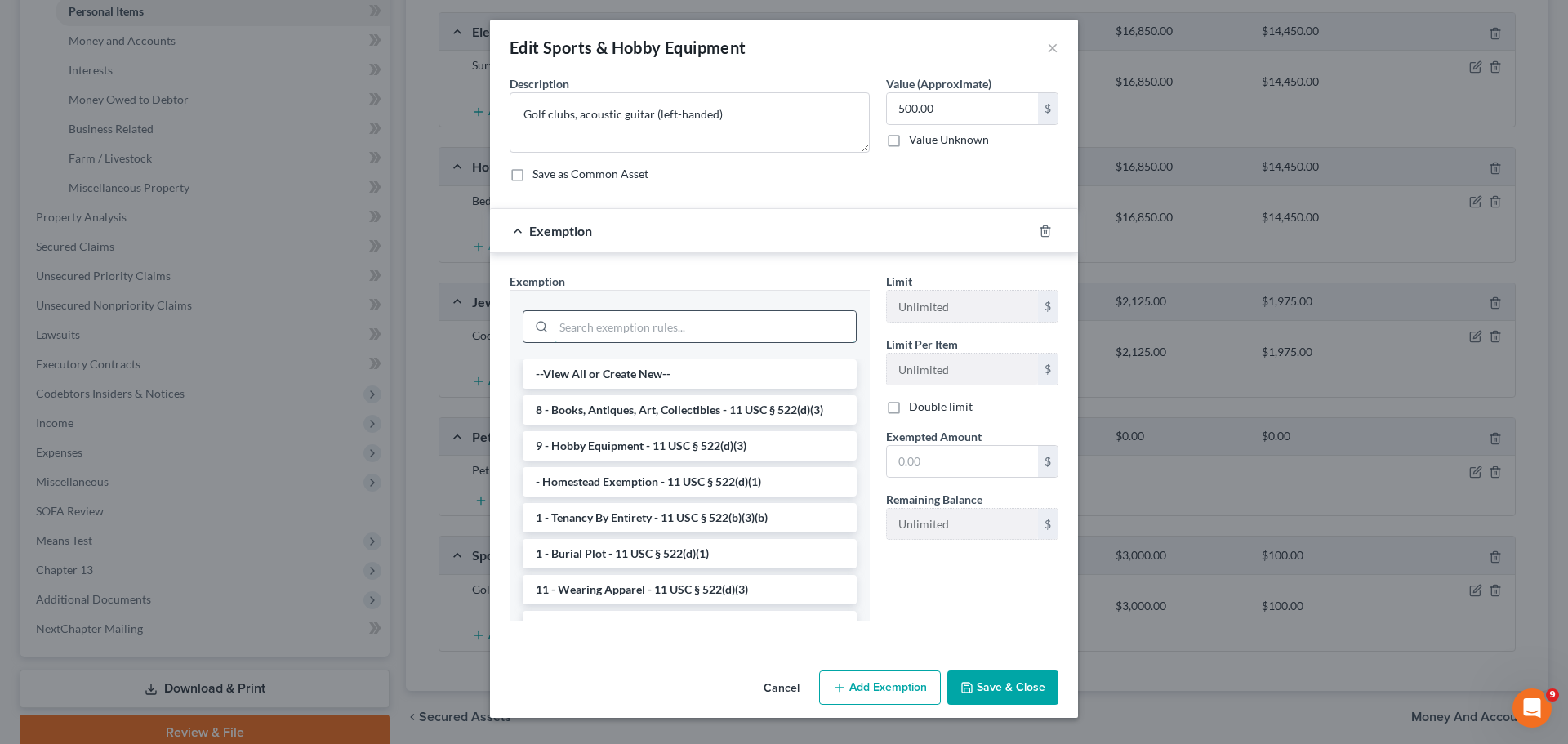
click at [711, 325] on input "search" at bounding box center [705, 327] width 303 height 31
click at [710, 443] on li "9 - Hobby Equipment - 11 USC § 522(d)(3)" at bounding box center [690, 446] width 334 height 29
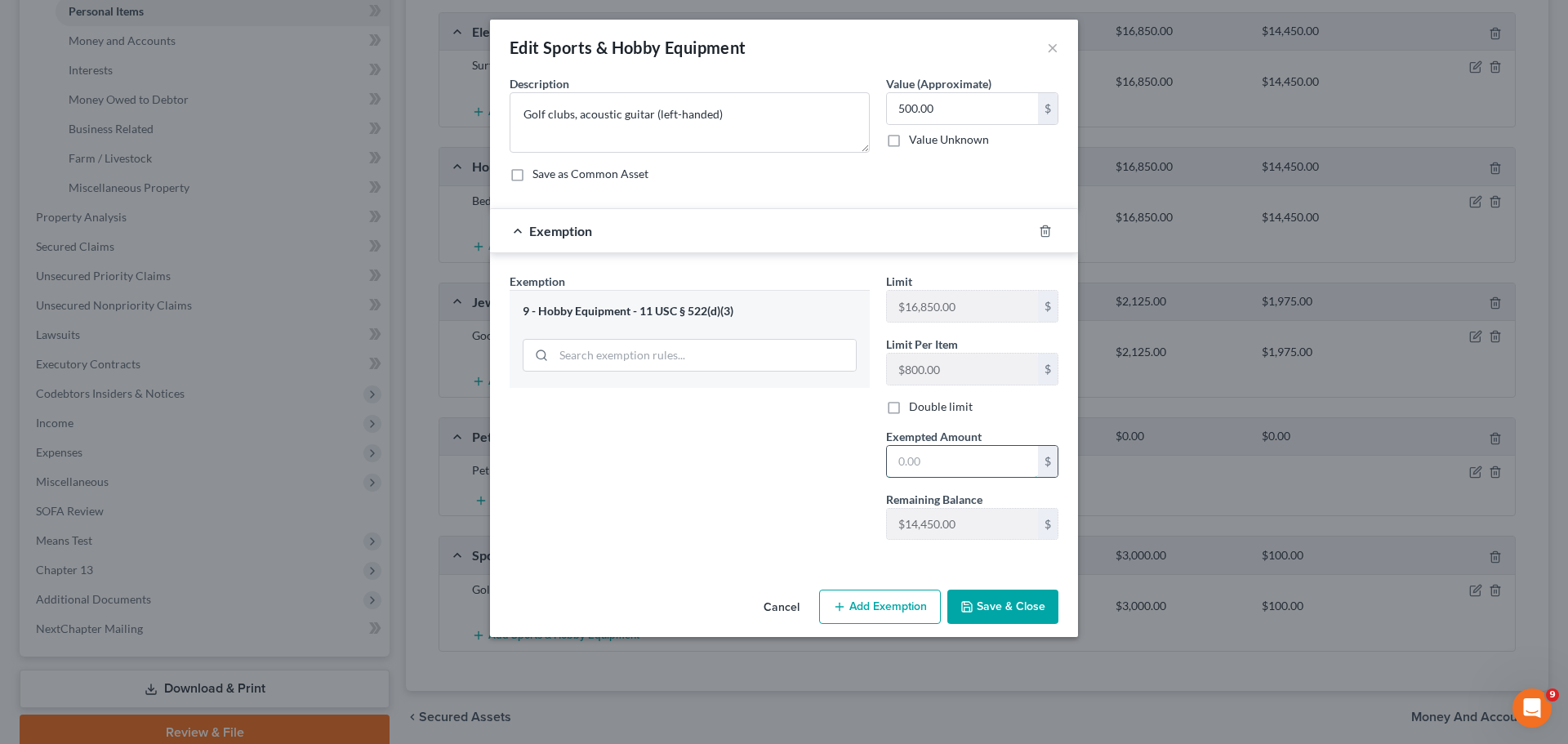
click at [908, 462] on input "text" at bounding box center [962, 461] width 151 height 31
type input "500"
click at [1007, 609] on button "Save & Close" at bounding box center [1003, 607] width 111 height 35
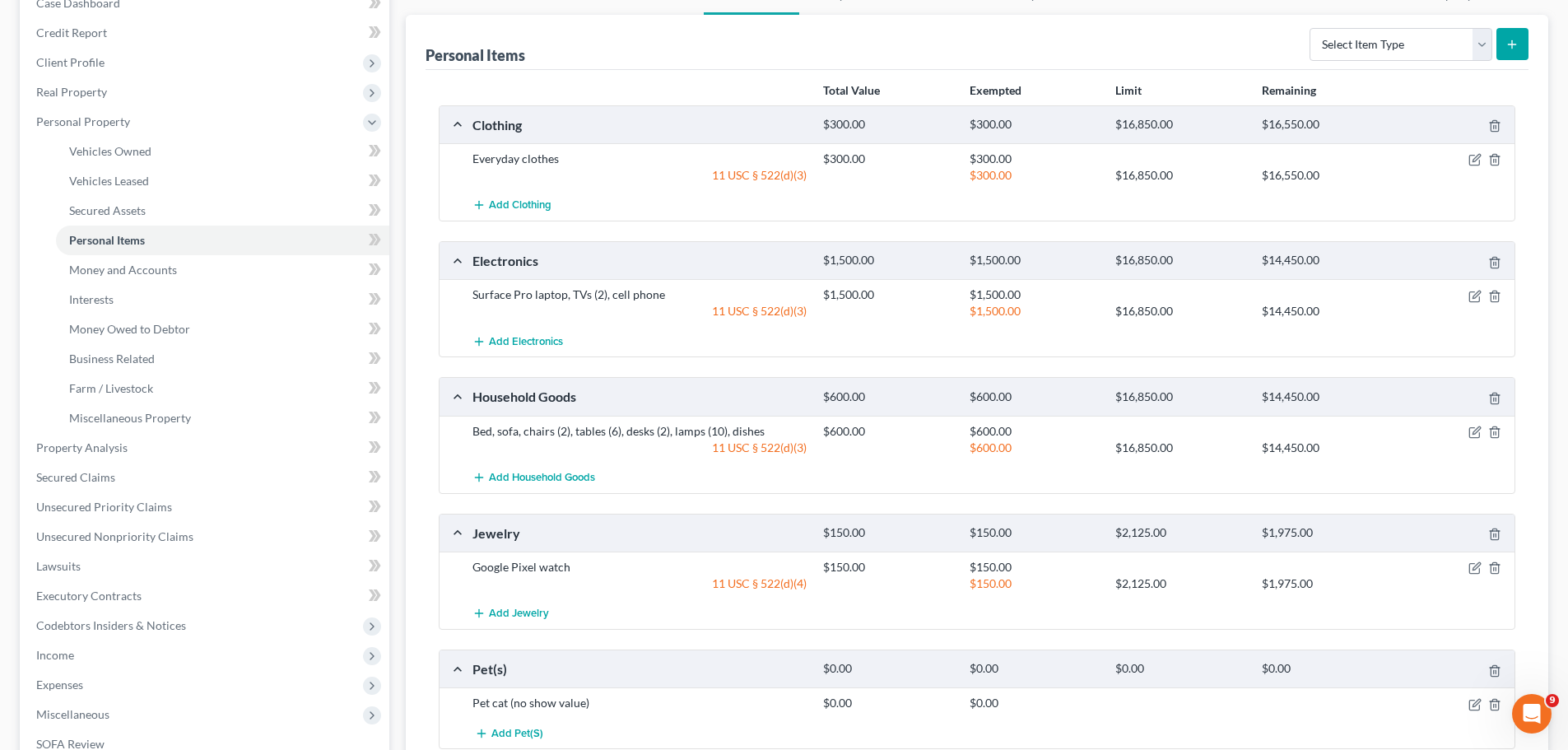
scroll to position [0, 0]
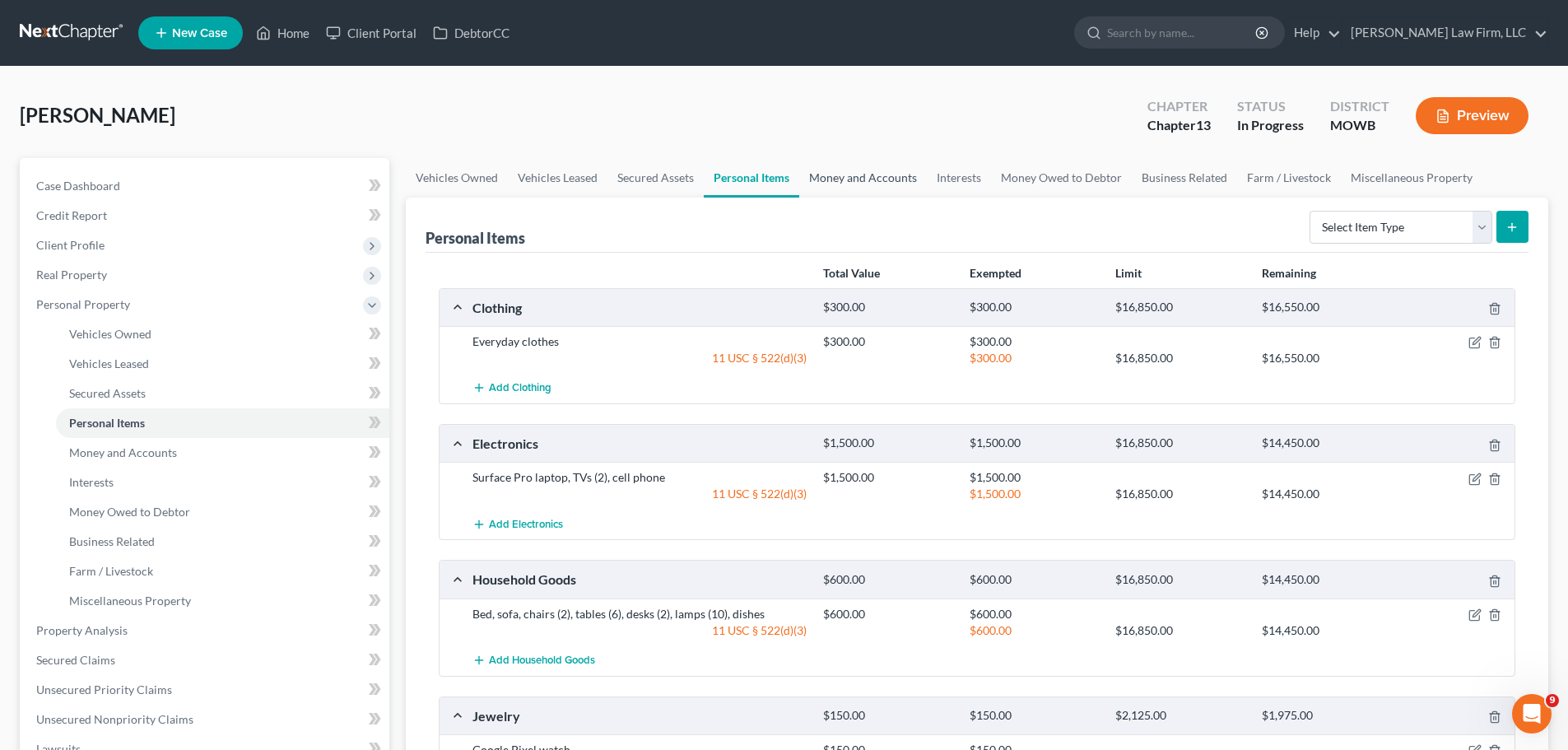
click at [851, 180] on link "Money and Accounts" at bounding box center [862, 177] width 127 height 39
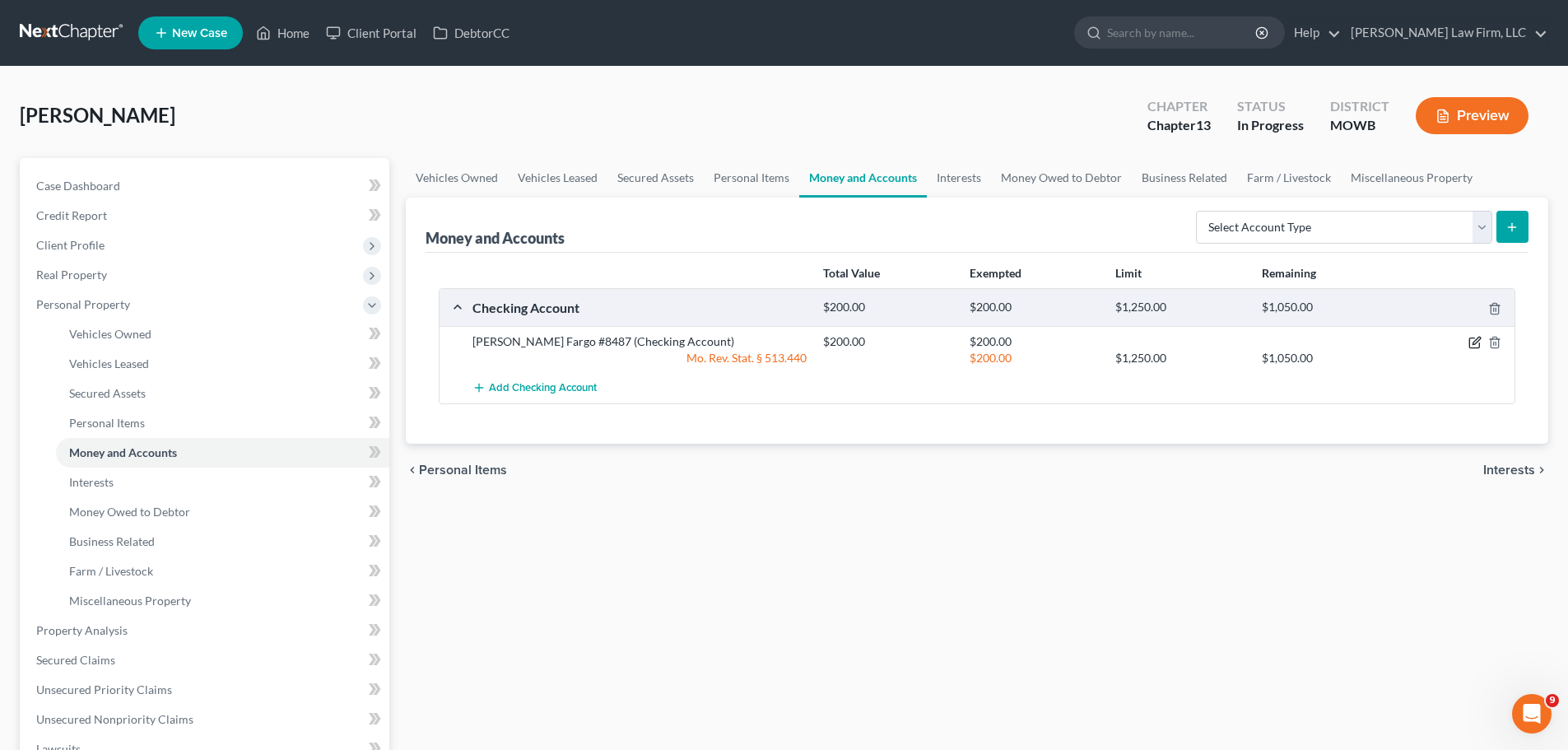
click at [1475, 340] on icon "button" at bounding box center [1474, 341] width 13 height 13
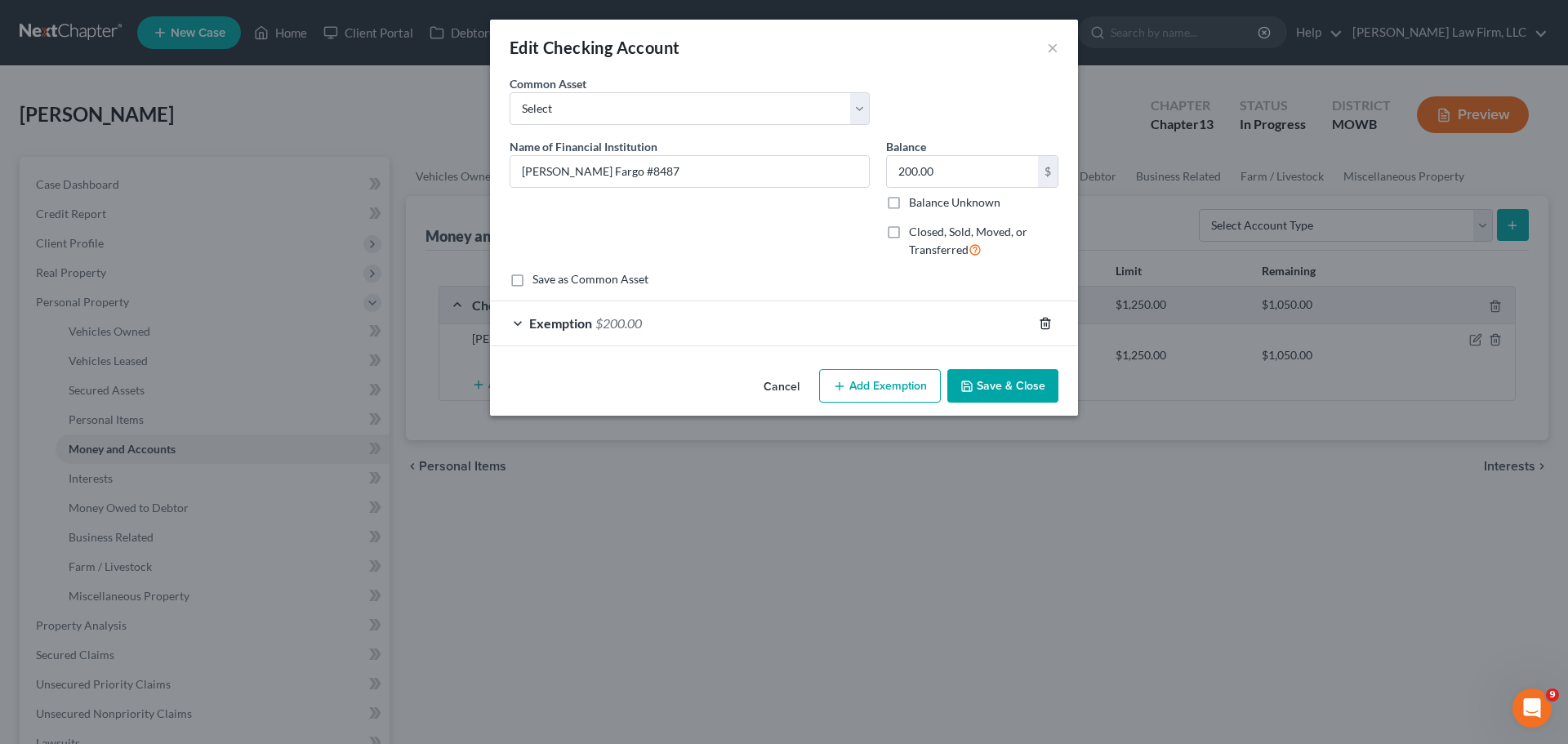
click at [1042, 325] on icon "button" at bounding box center [1045, 323] width 13 height 13
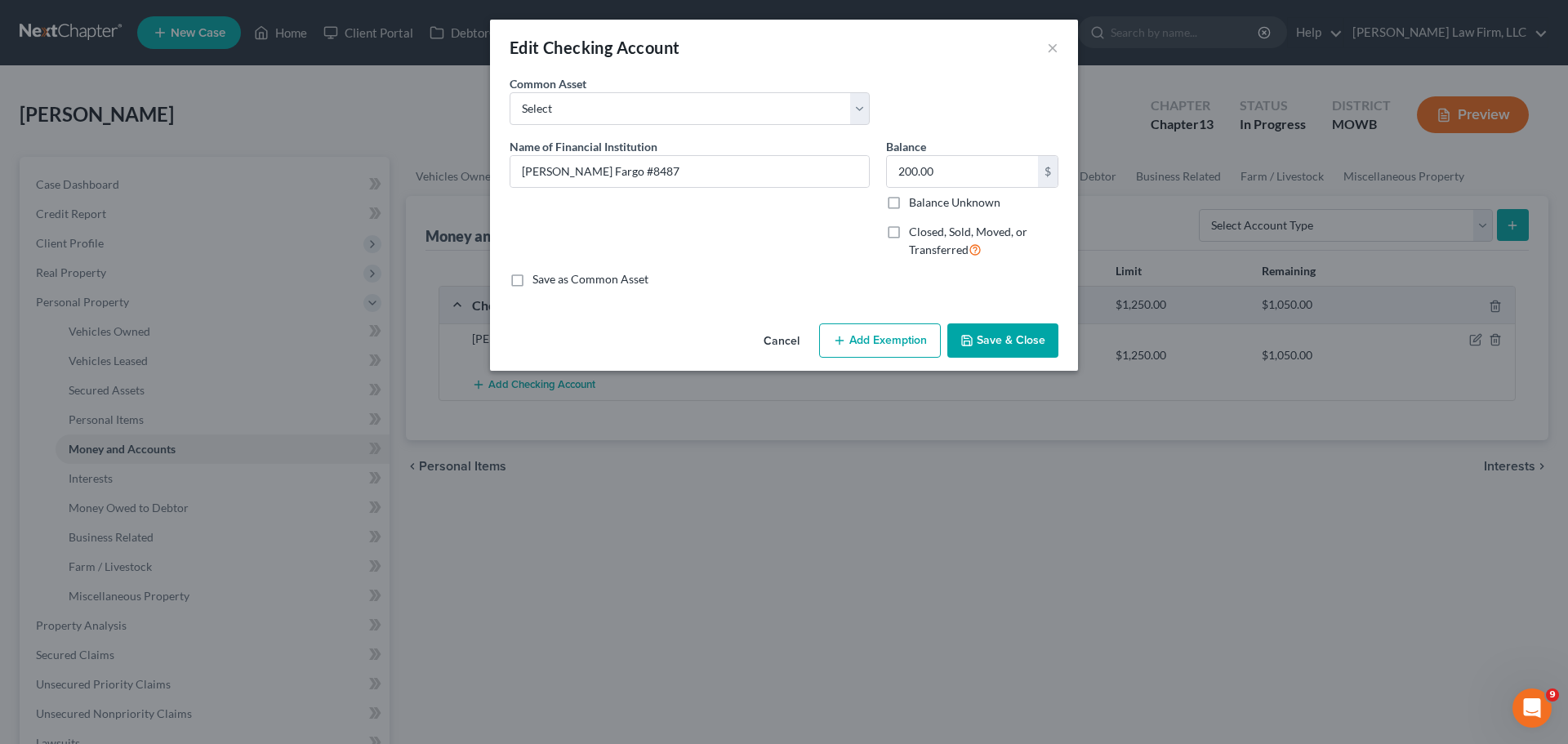
click at [910, 340] on button "Add Exemption" at bounding box center [880, 340] width 122 height 35
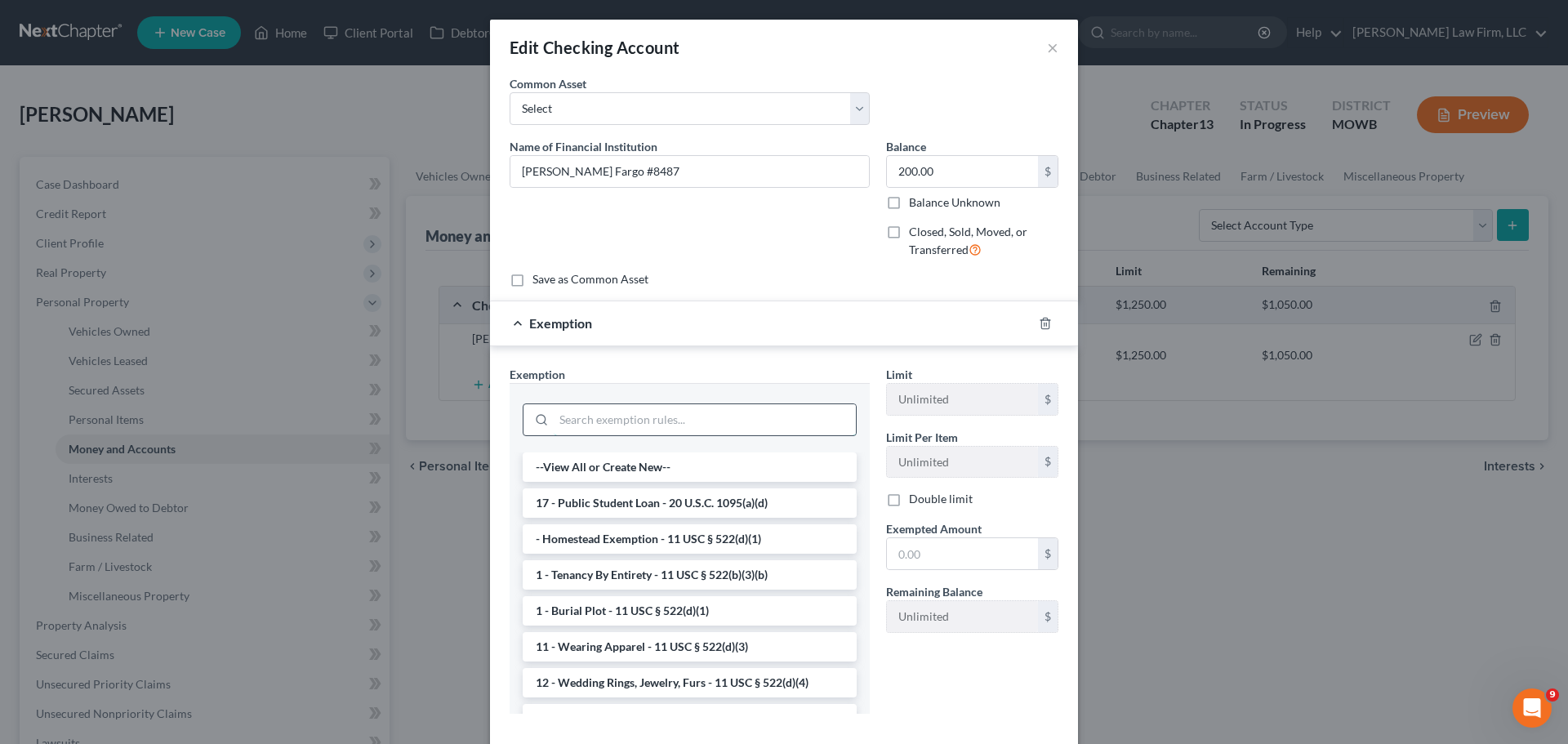
click at [700, 416] on input "search" at bounding box center [705, 420] width 303 height 31
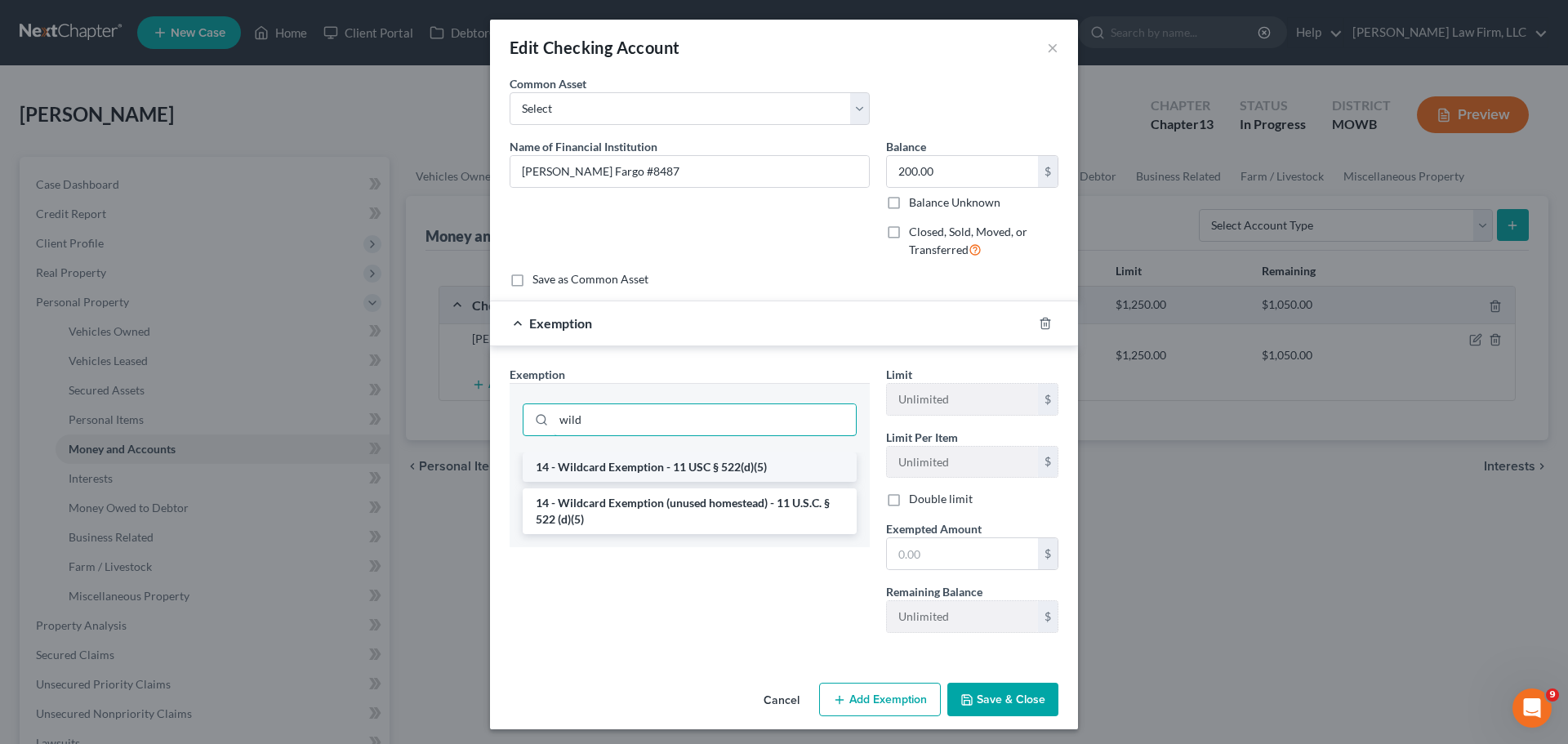
type input "wild"
click at [741, 461] on li "14 - Wildcard Exemption - 11 USC § 522(d)(5)" at bounding box center [690, 467] width 334 height 29
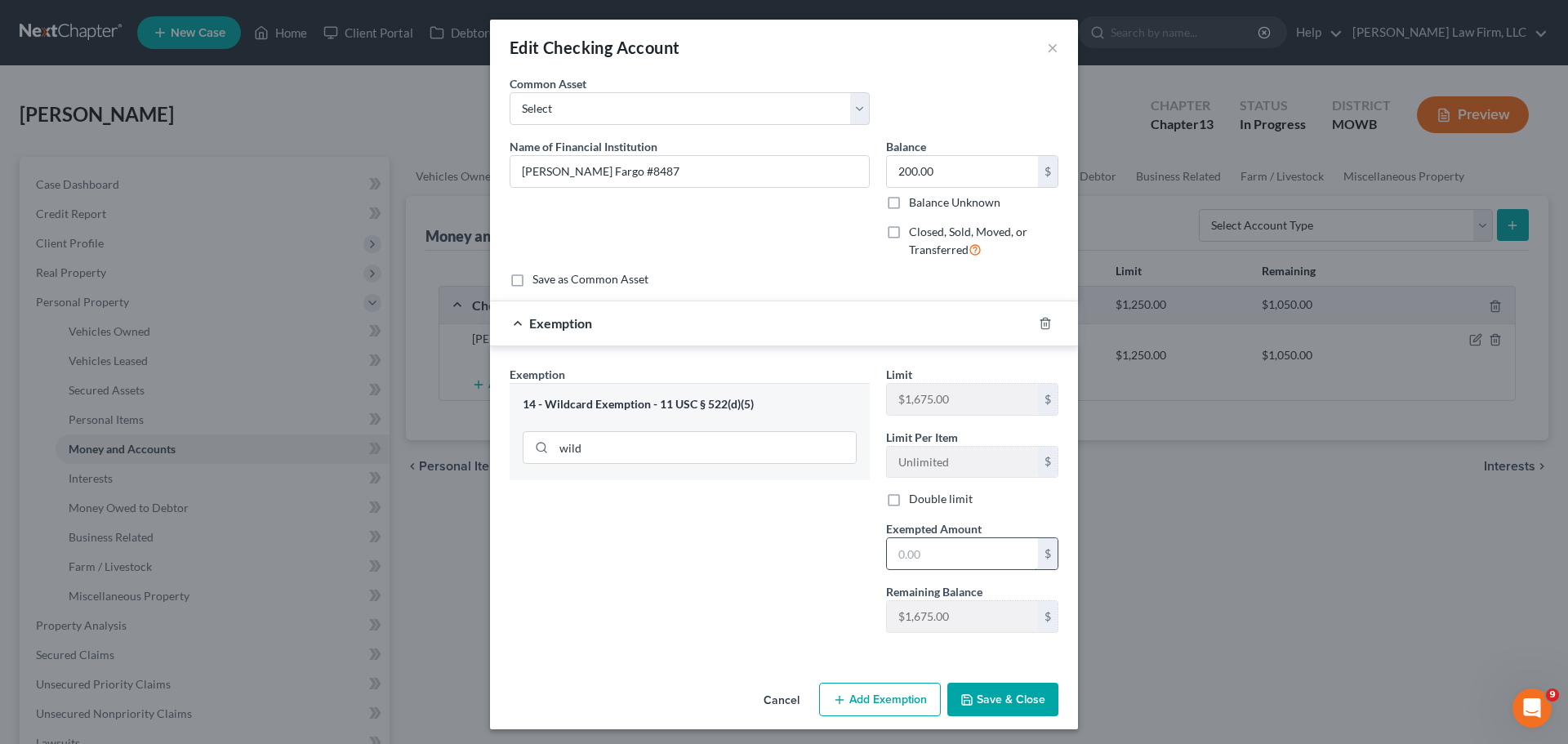
click at [958, 554] on input "text" at bounding box center [962, 554] width 151 height 31
type input "200"
click at [1017, 688] on button "Save & Close" at bounding box center [1003, 700] width 111 height 35
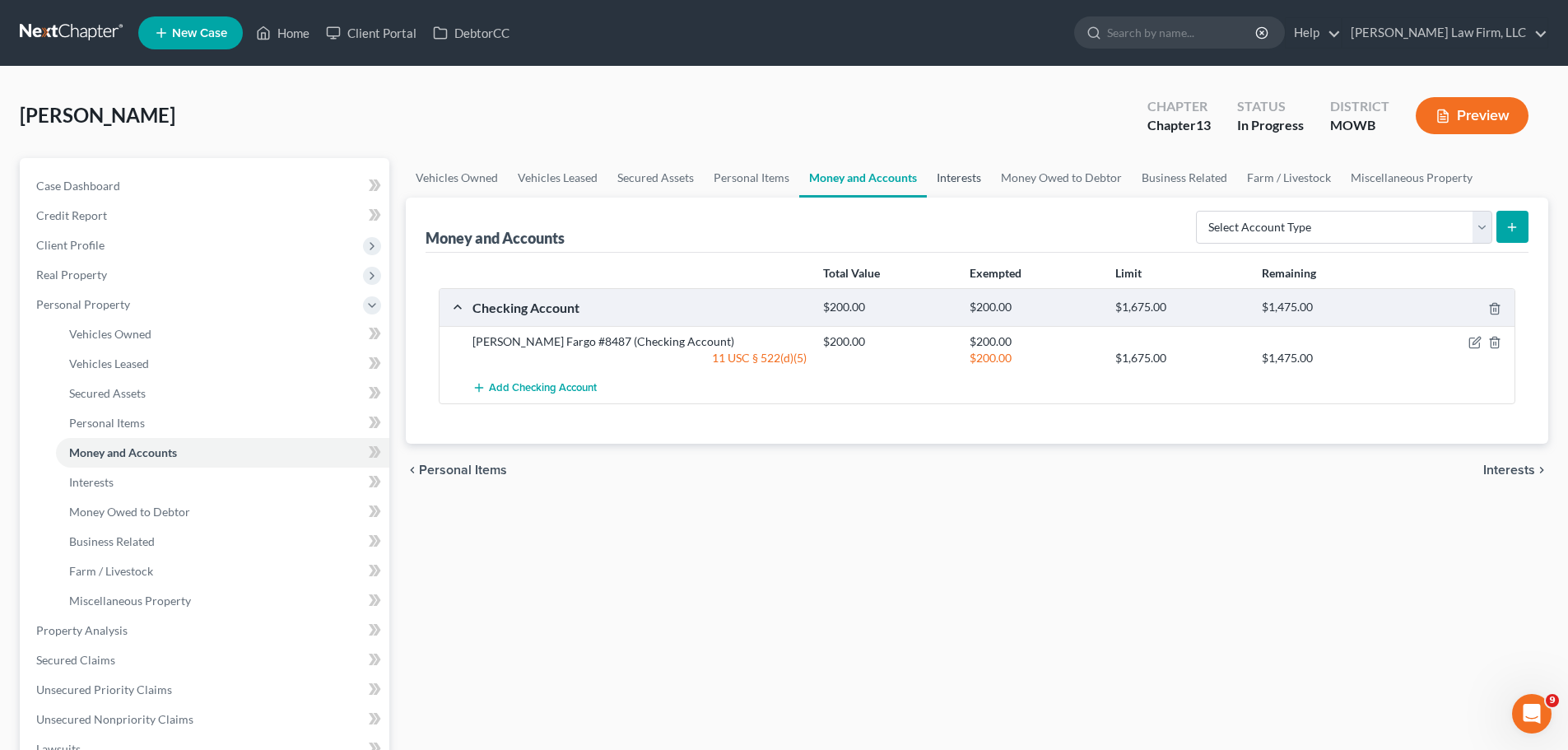
click at [927, 181] on link "Interests" at bounding box center [959, 177] width 64 height 39
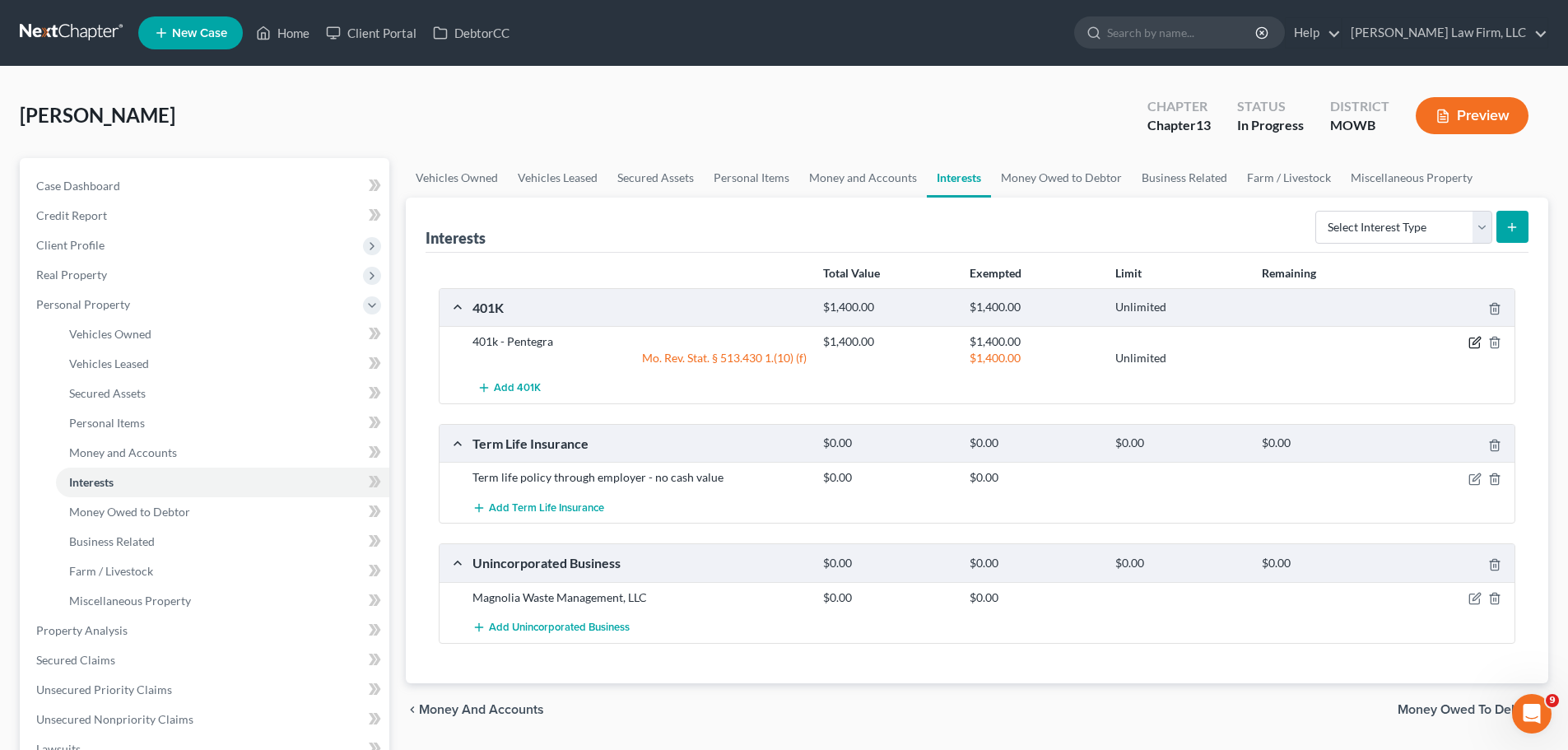
click at [1475, 337] on icon "button" at bounding box center [1474, 341] width 13 height 13
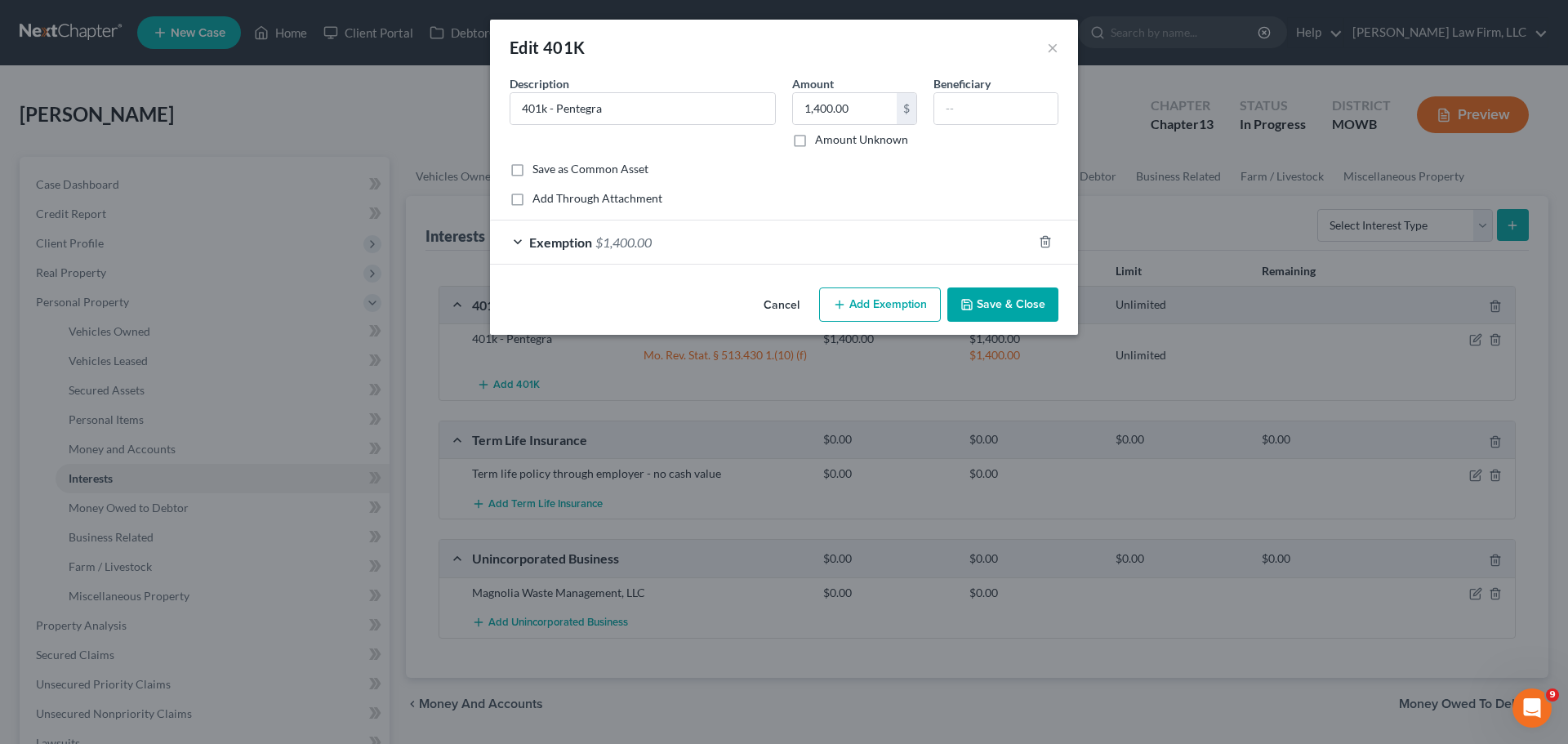
click at [1001, 243] on div "Exemption $1,400.00" at bounding box center [761, 242] width 542 height 43
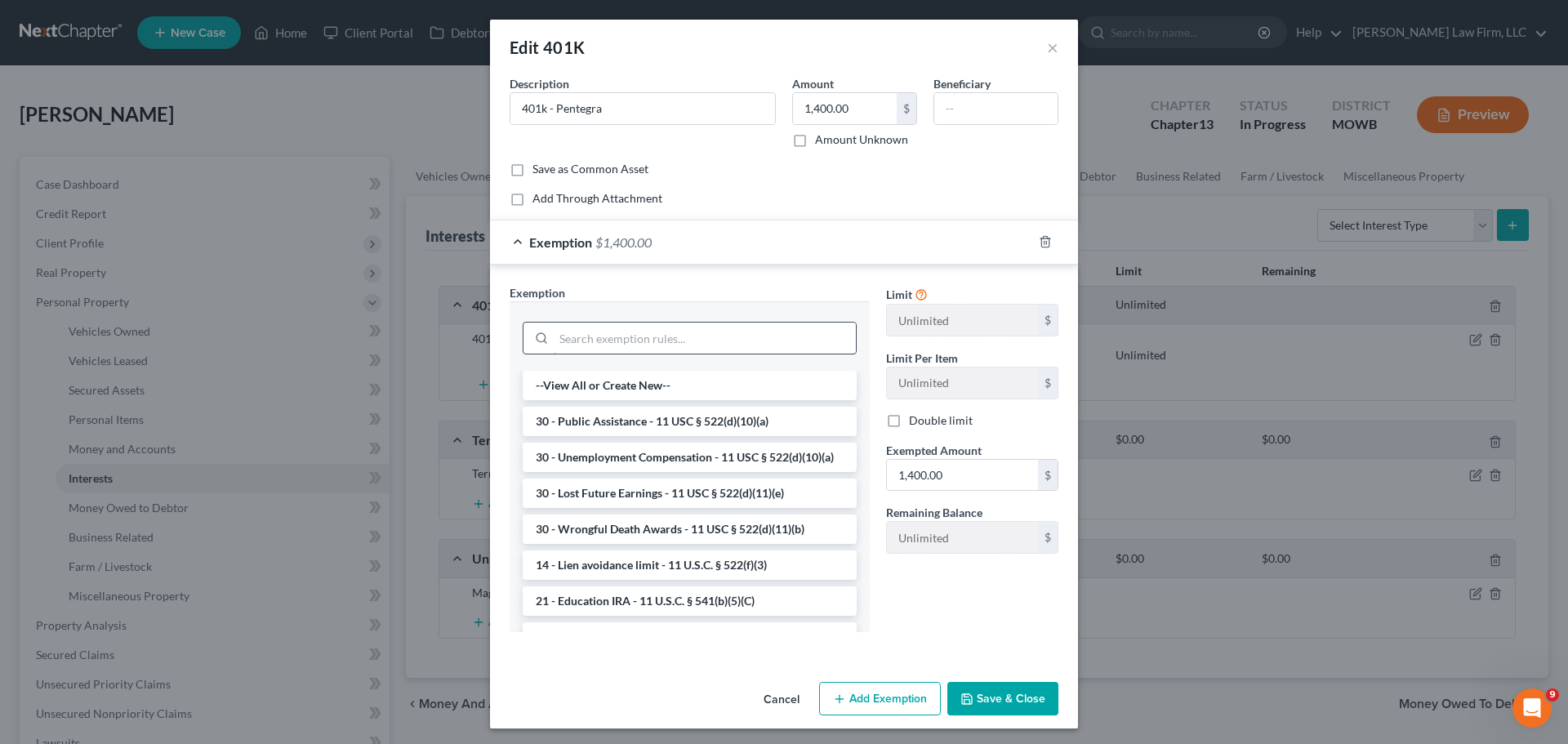
click at [681, 342] on input "search" at bounding box center [705, 338] width 303 height 31
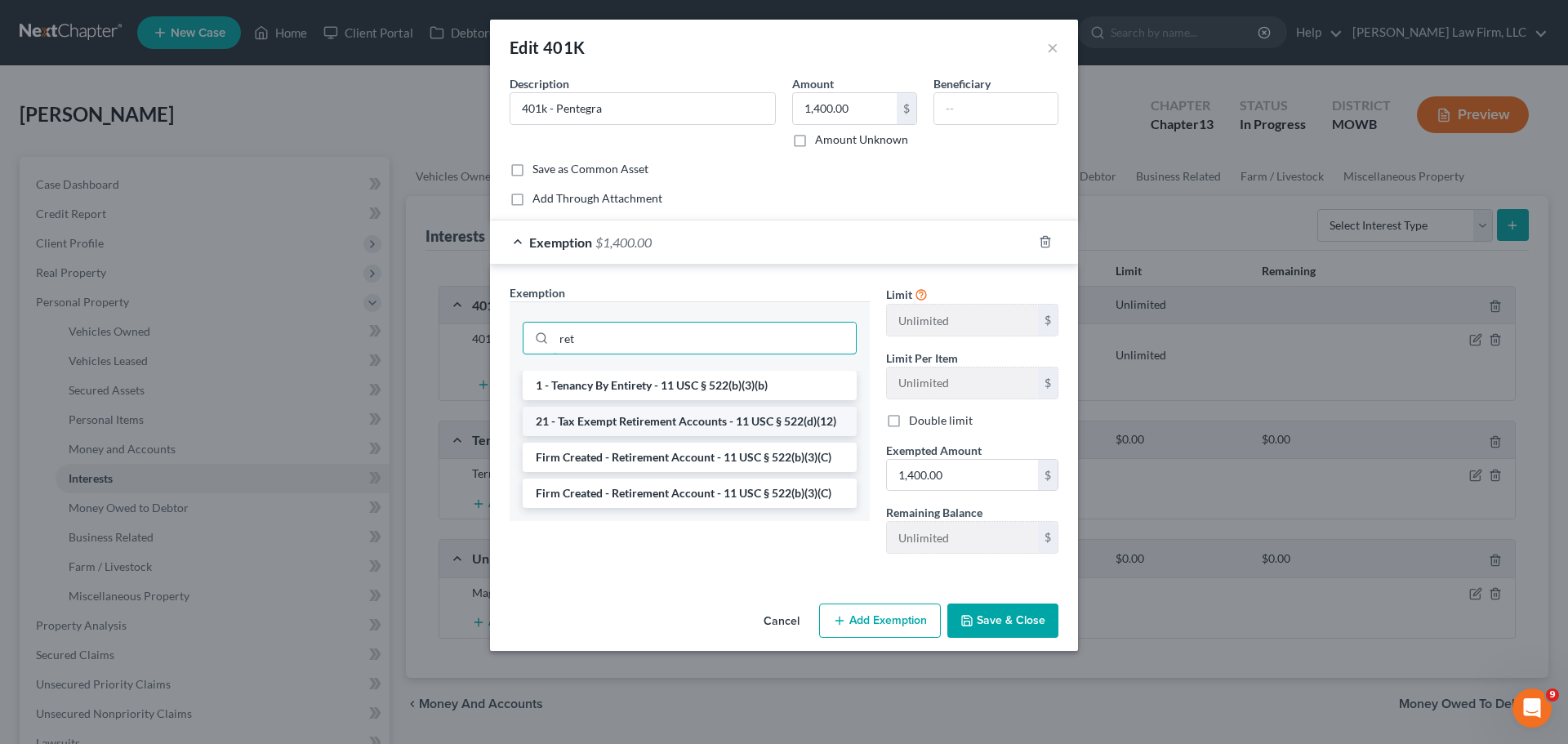
type input "ret"
click at [723, 417] on li "21 - Tax Exempt Retirement Accounts - 11 USC § 522(d)(12)" at bounding box center [690, 421] width 334 height 29
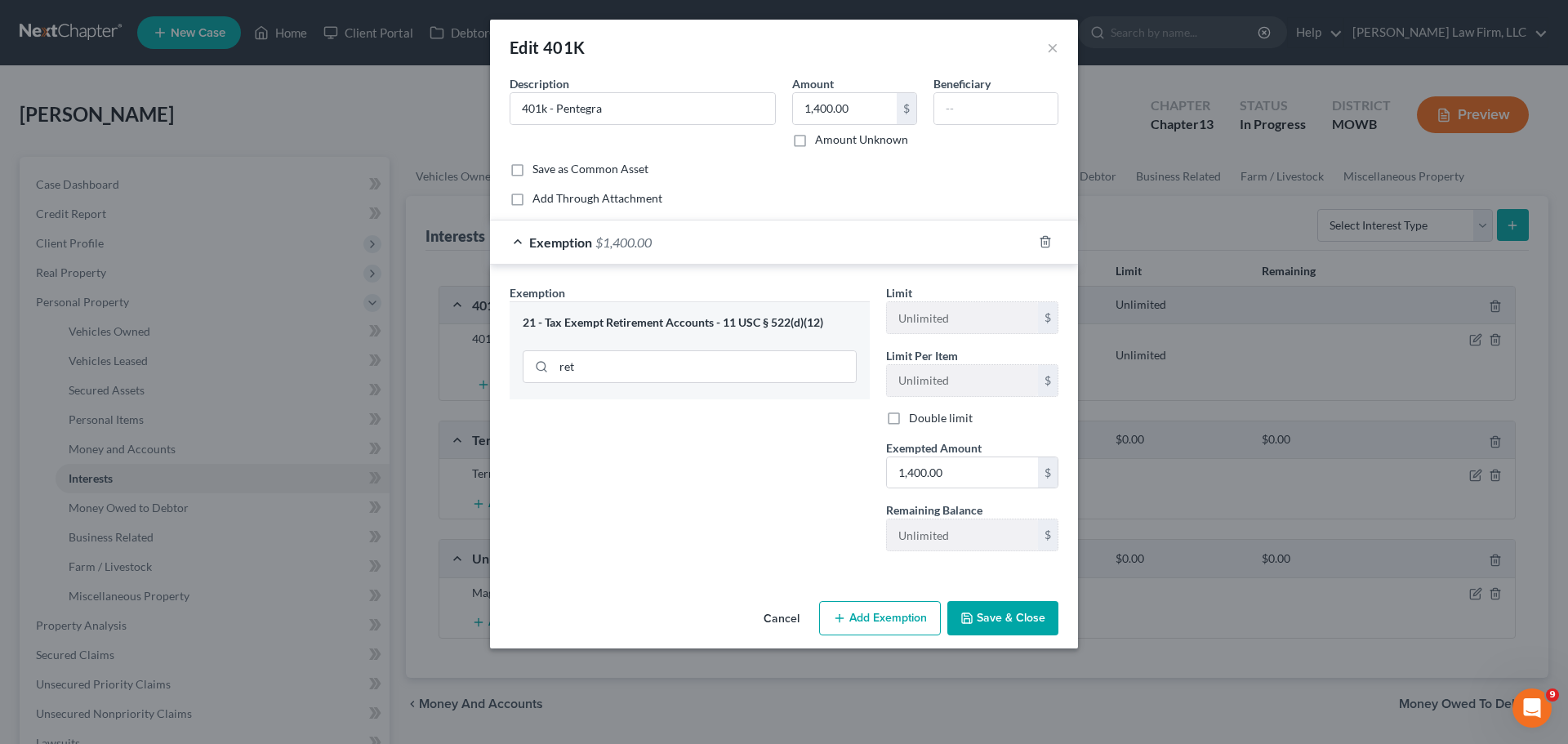
click at [1017, 627] on button "Save & Close" at bounding box center [1003, 618] width 111 height 35
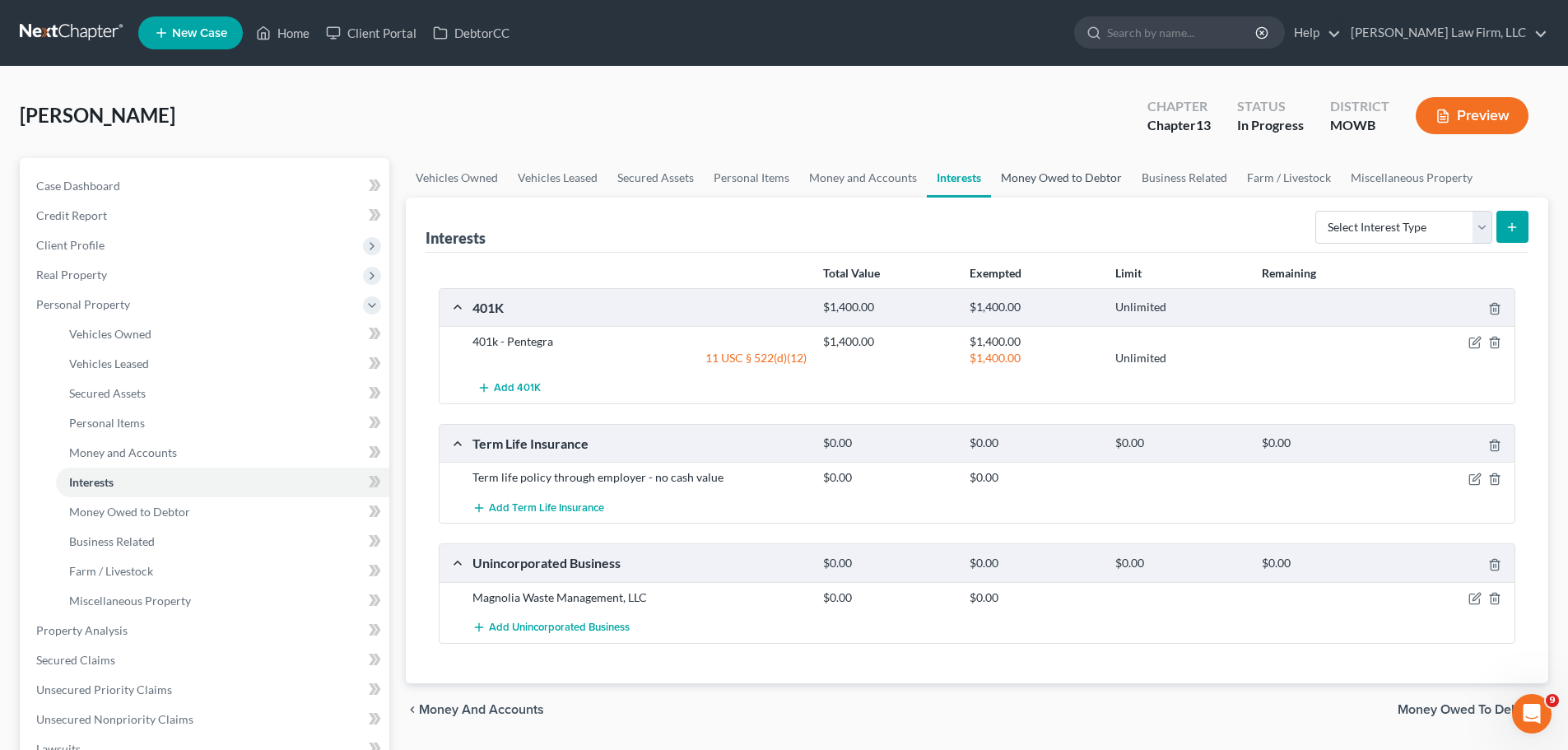
drag, startPoint x: 1060, startPoint y: 172, endPoint x: 1113, endPoint y: 177, distance: 53.2
click at [1060, 172] on link "Money Owed to Debtor" at bounding box center [1061, 177] width 141 height 39
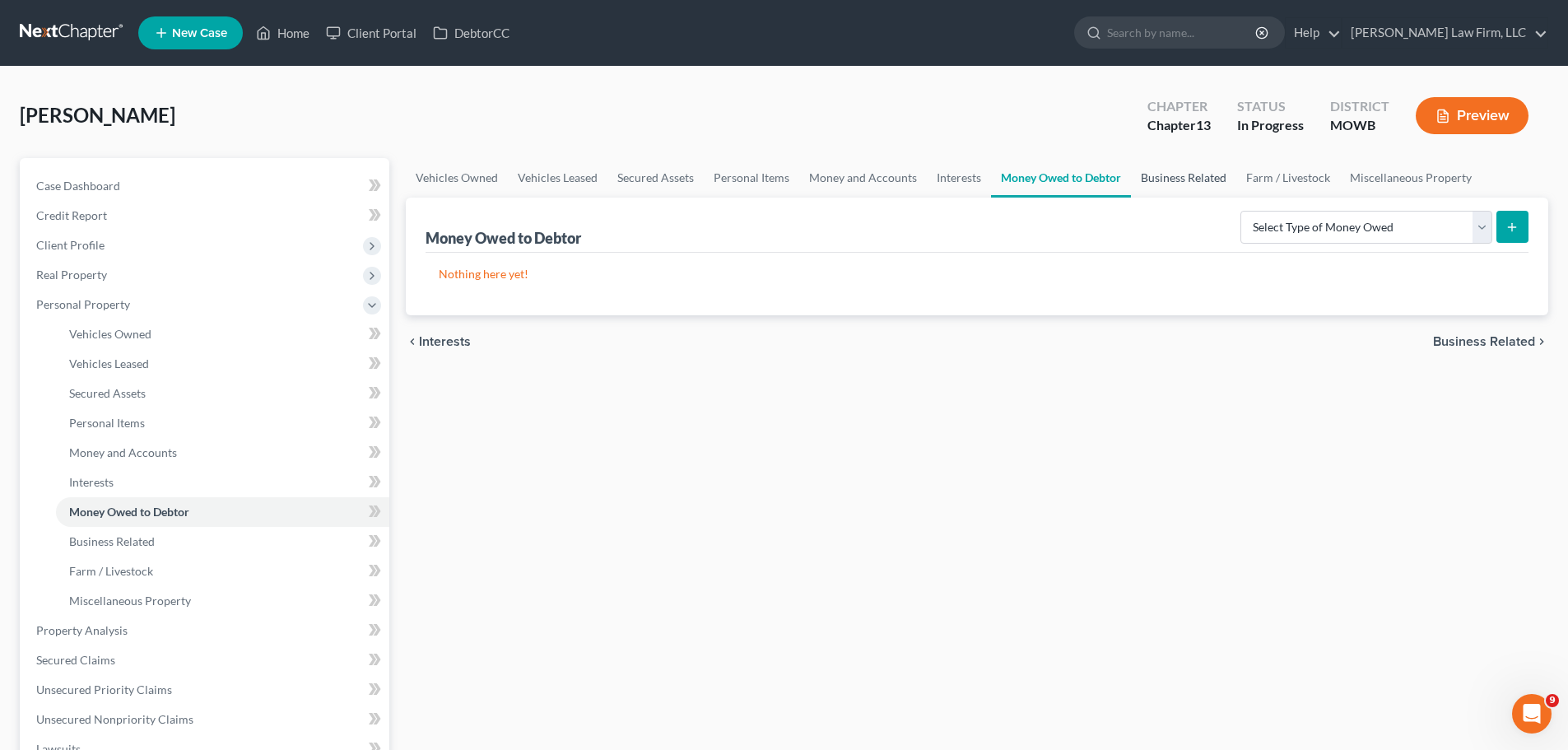
click at [1202, 171] on link "Business Related" at bounding box center [1183, 177] width 105 height 39
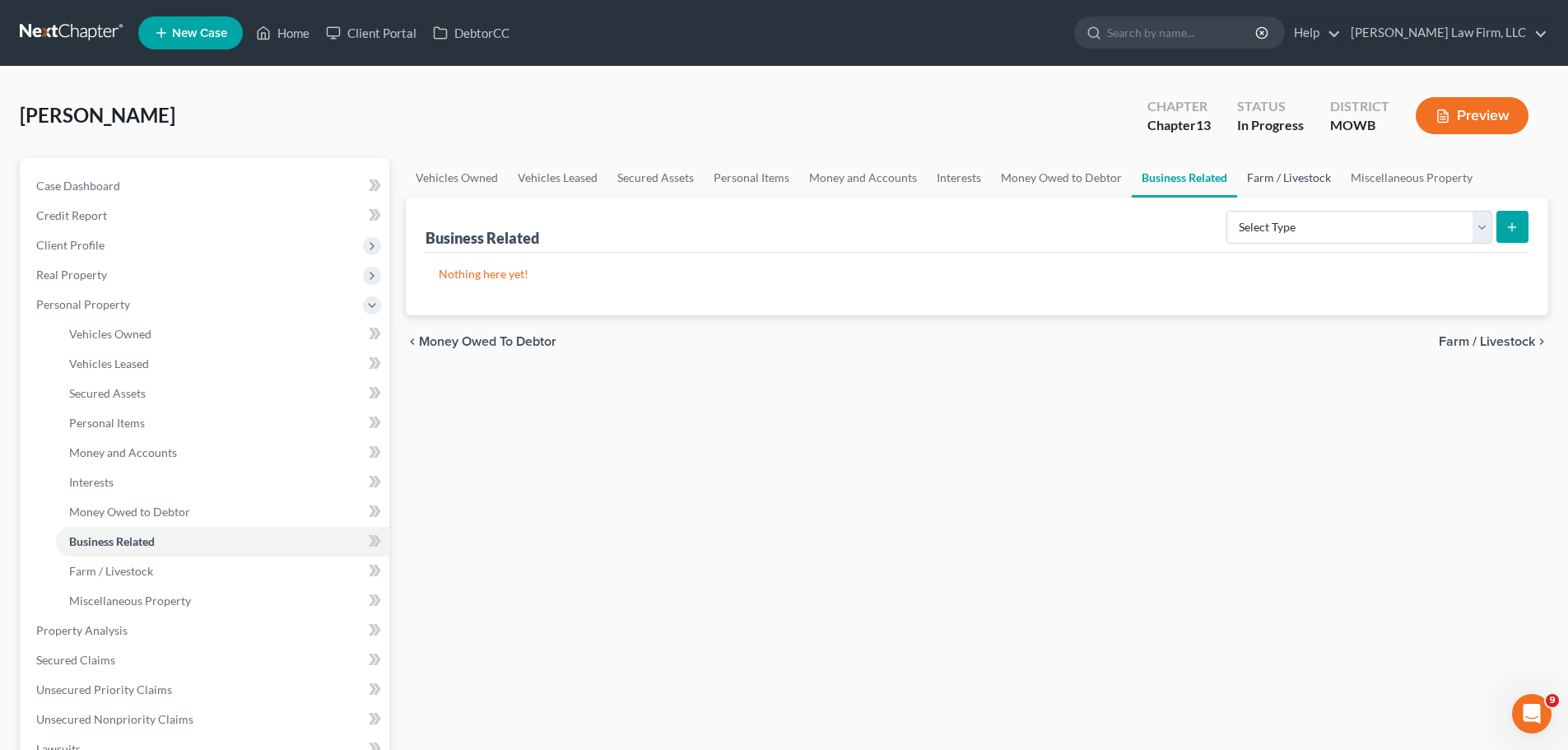
click at [1277, 172] on link "Farm / Livestock" at bounding box center [1288, 177] width 104 height 39
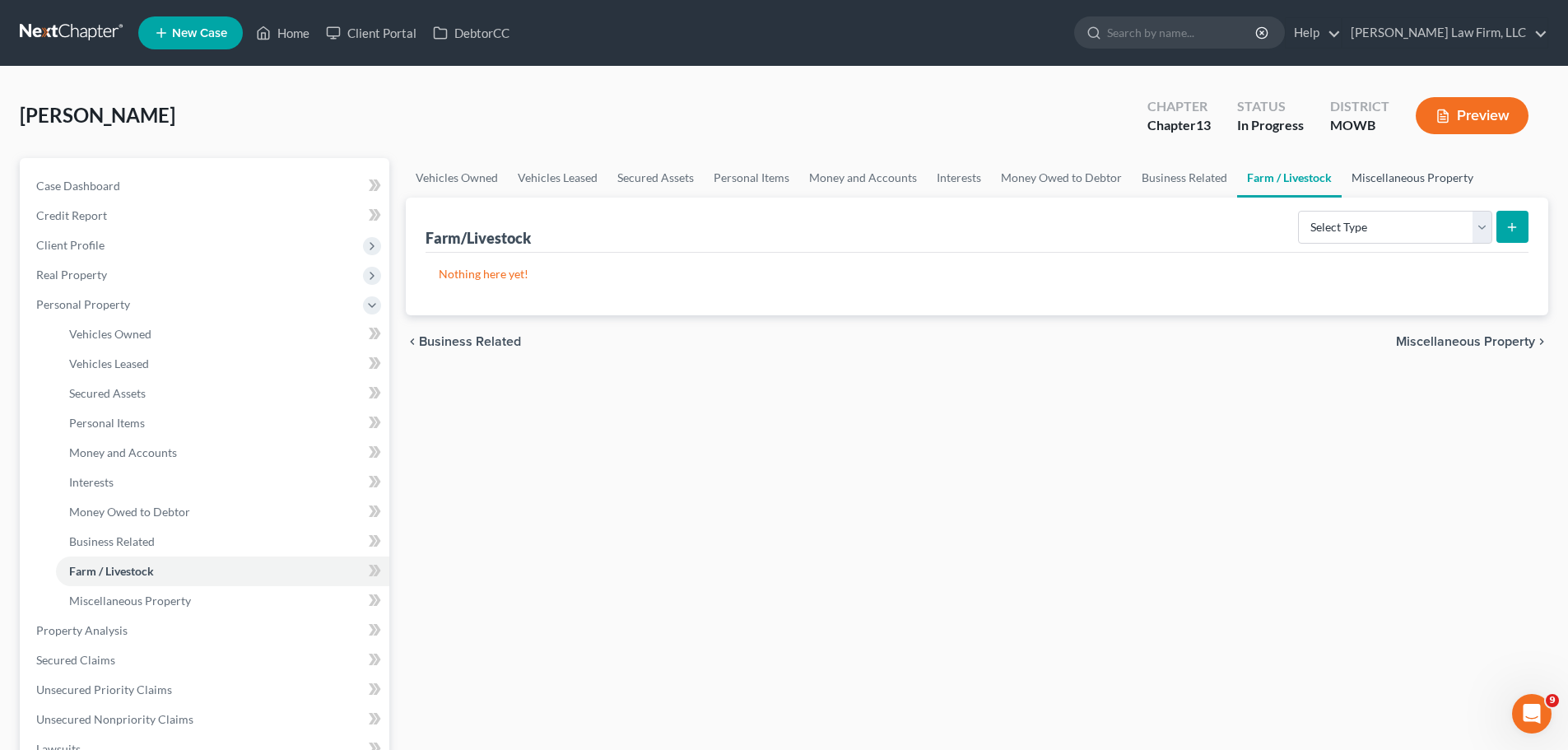
click at [1369, 180] on link "Miscellaneous Property" at bounding box center [1412, 177] width 141 height 39
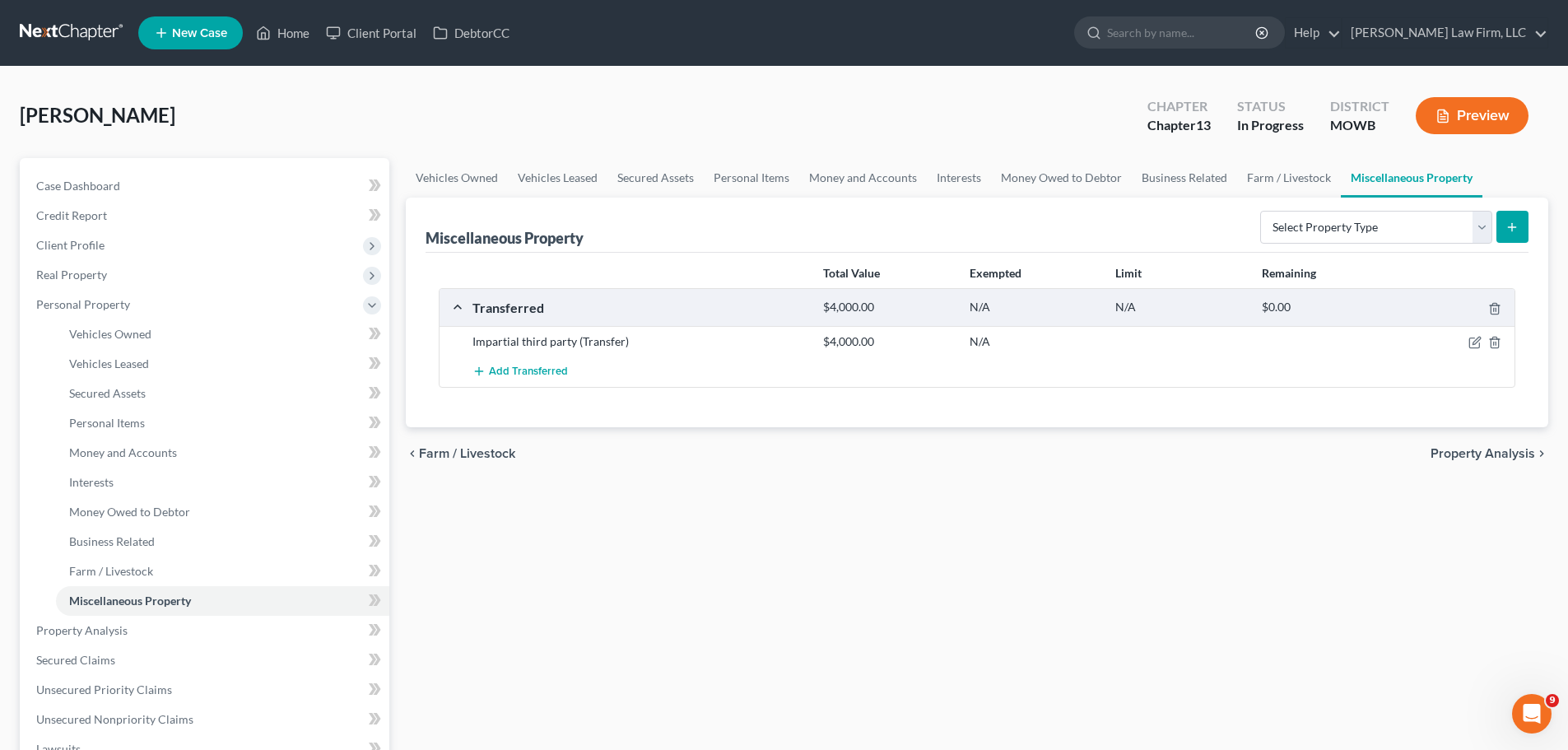
click at [1487, 130] on button "Preview" at bounding box center [1471, 115] width 112 height 37
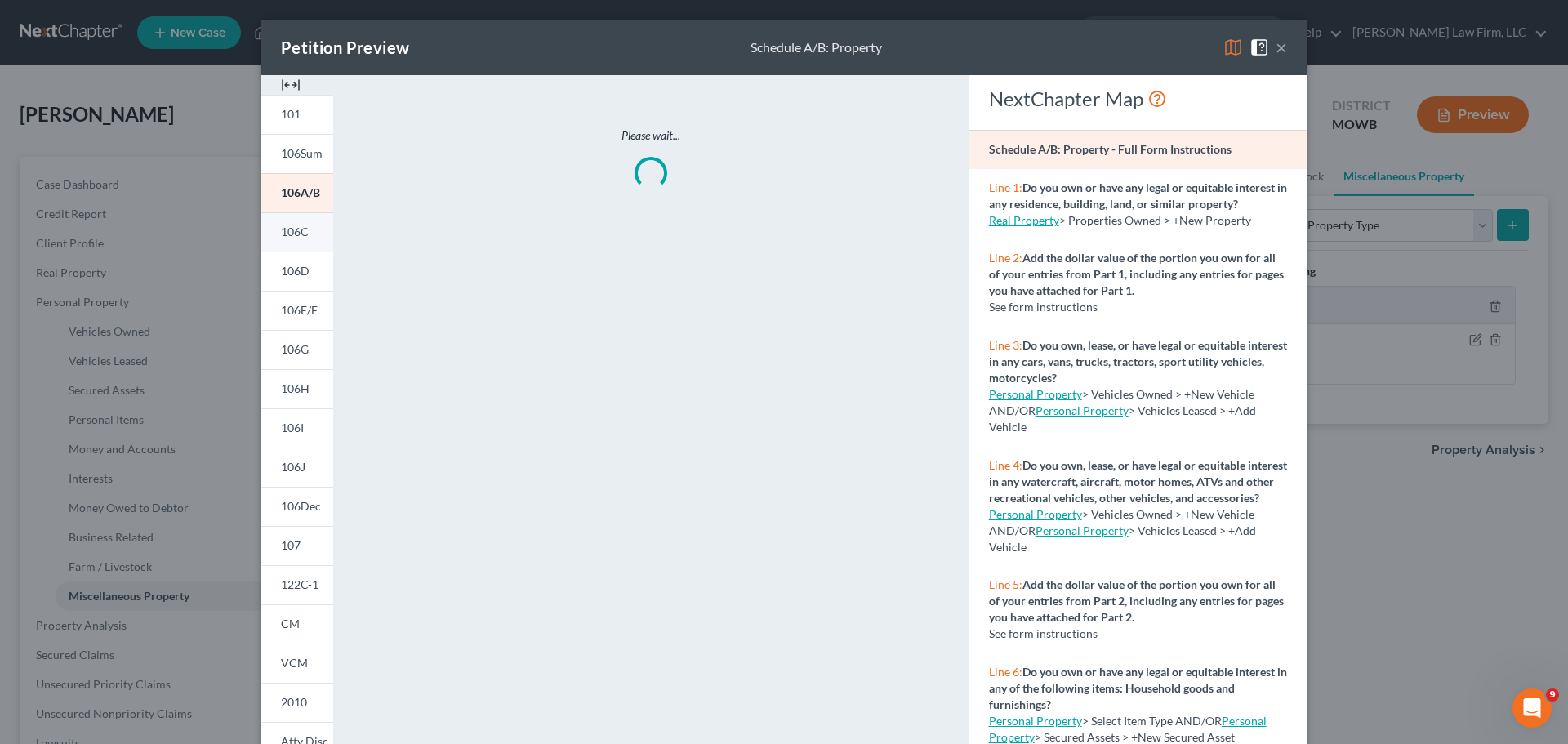
click at [301, 239] on link "106C" at bounding box center [296, 232] width 72 height 39
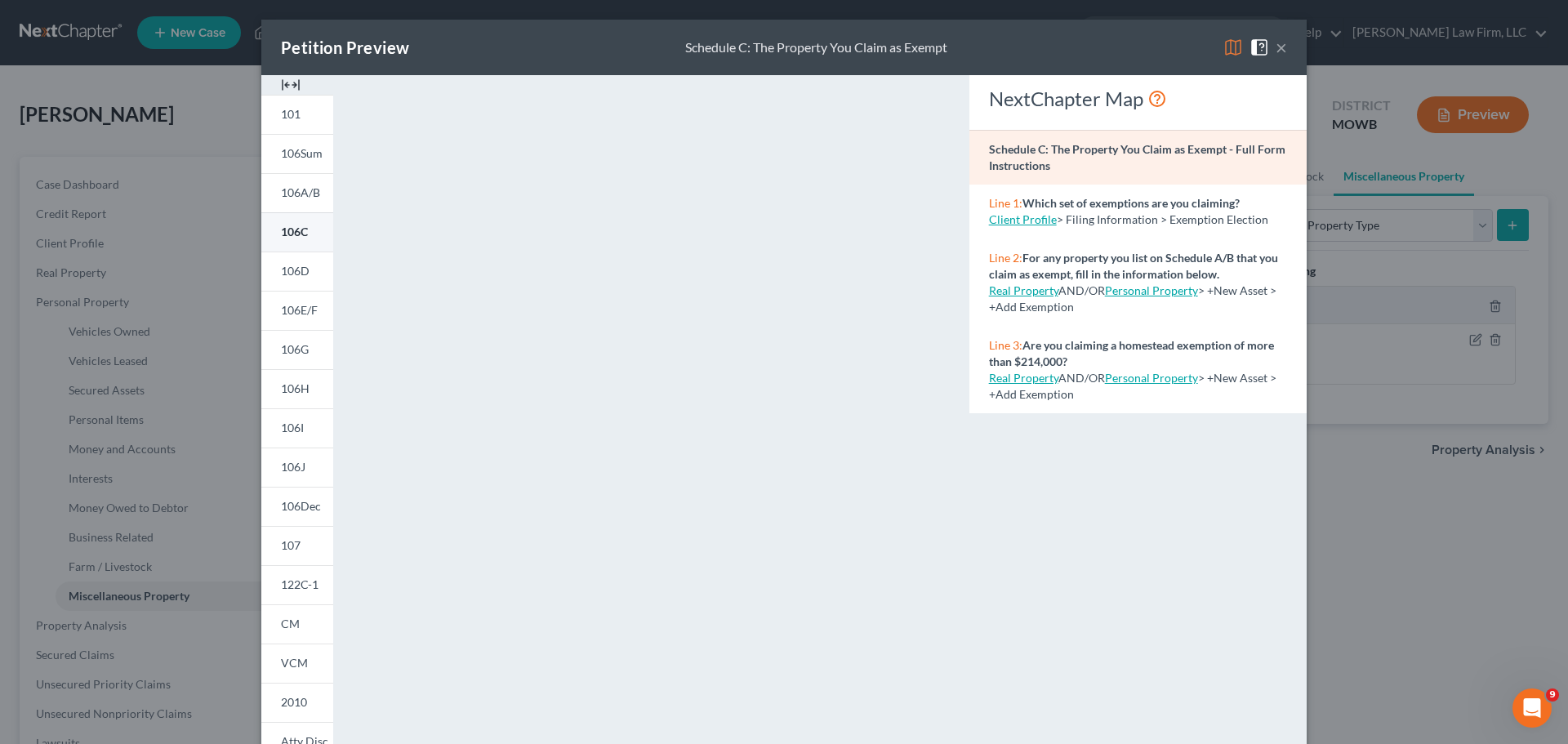
click at [286, 245] on link "106C" at bounding box center [296, 232] width 72 height 39
click at [1278, 49] on button "×" at bounding box center [1281, 47] width 11 height 20
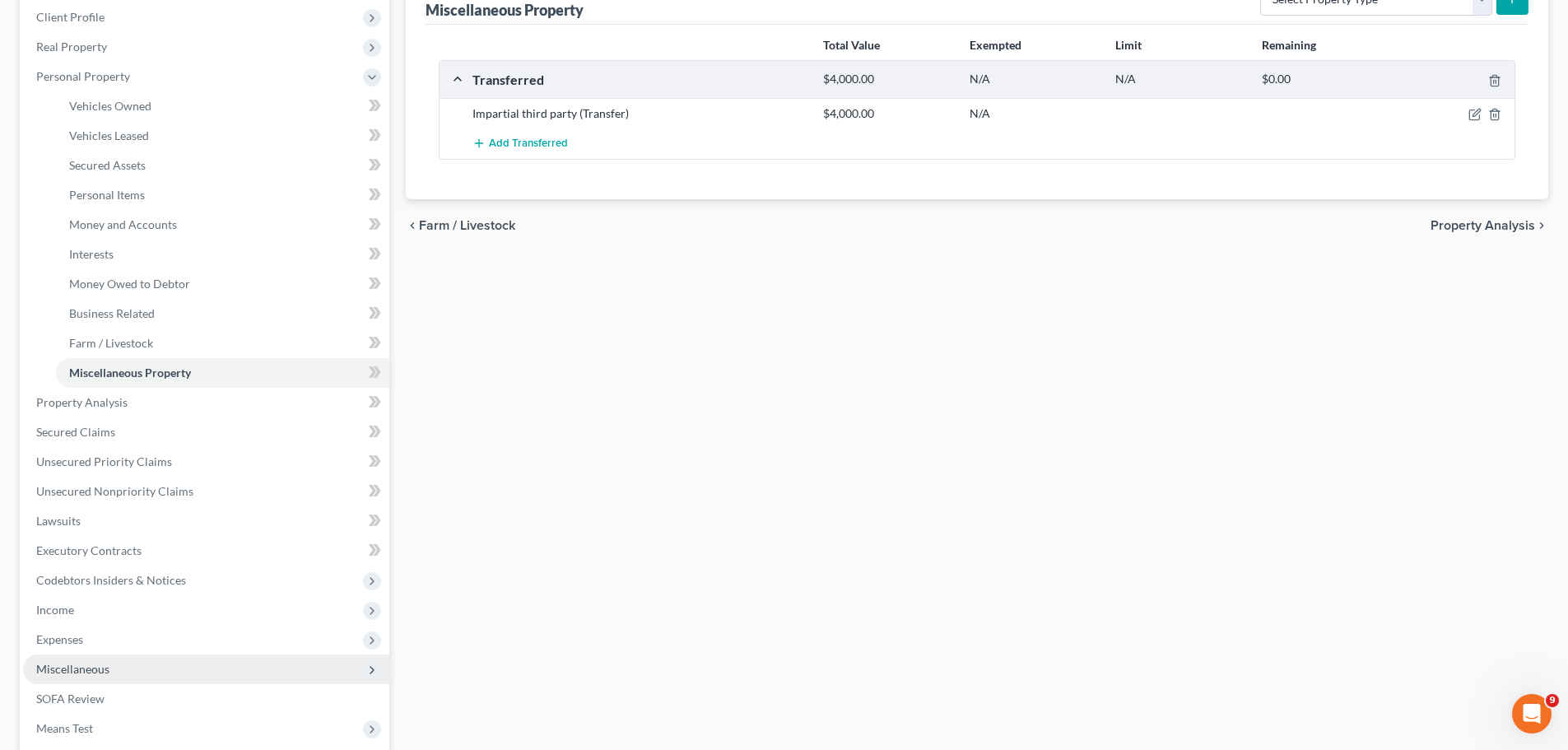
scroll to position [247, 0]
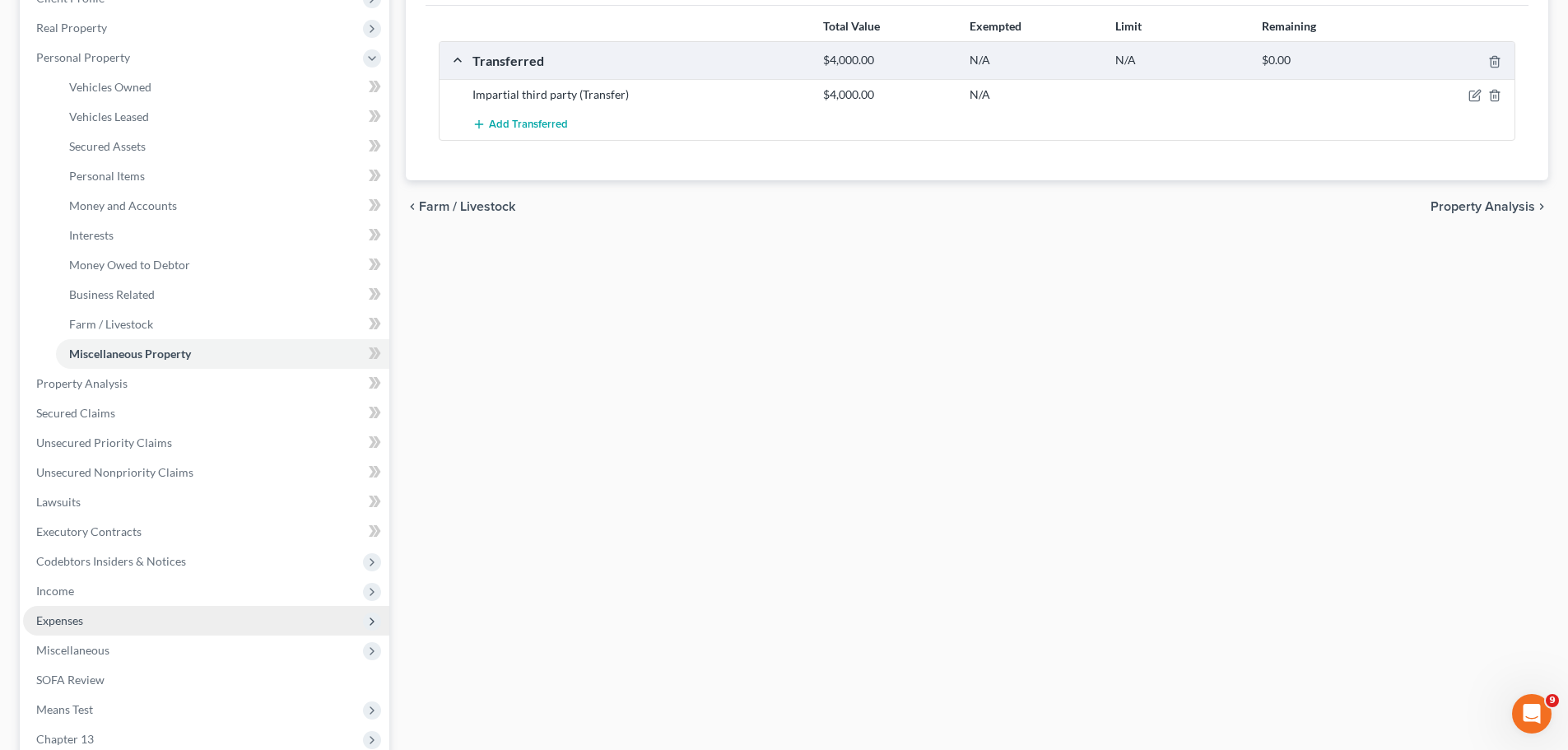
click at [85, 622] on span "Expenses" at bounding box center [206, 620] width 366 height 30
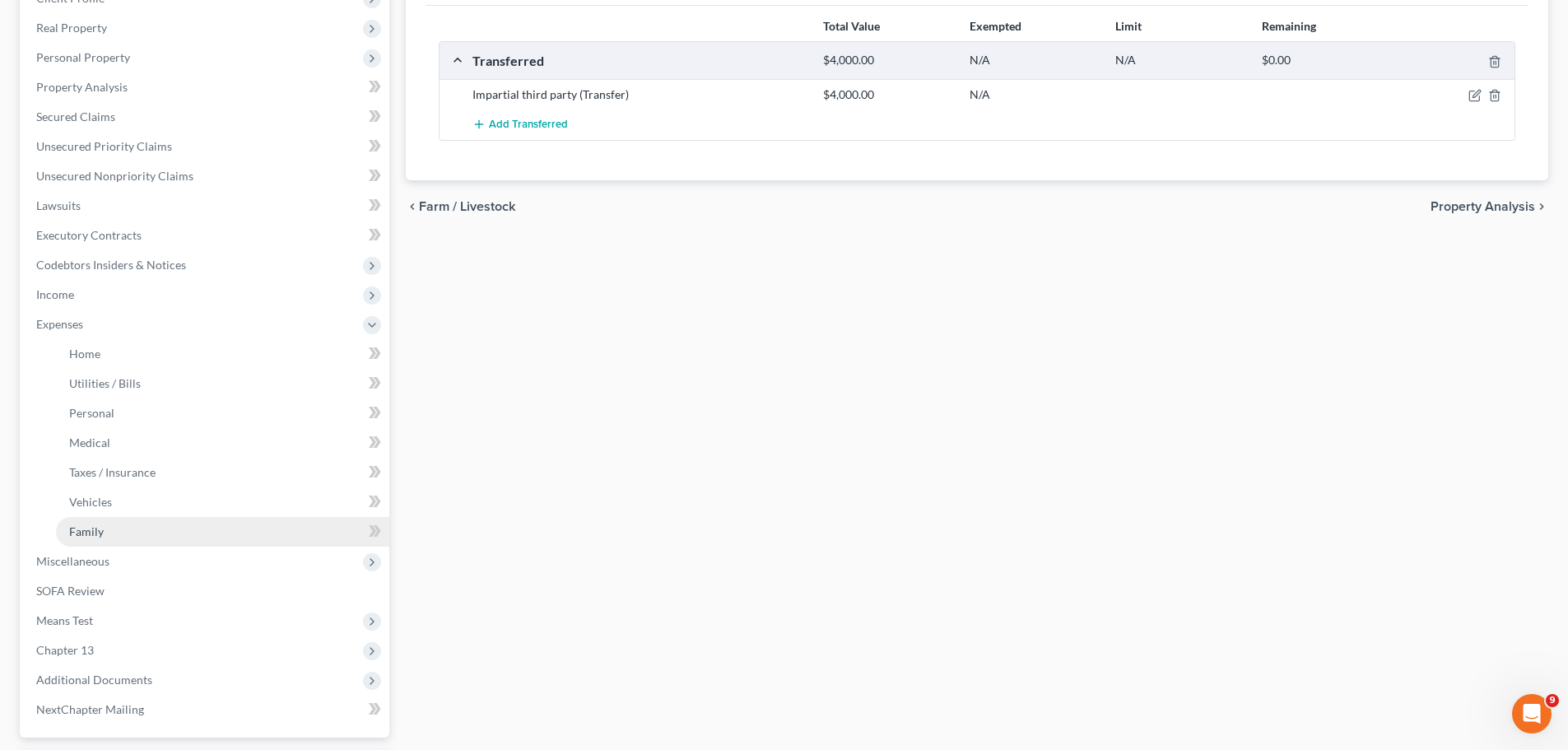
click at [102, 521] on link "Family" at bounding box center [222, 531] width 334 height 30
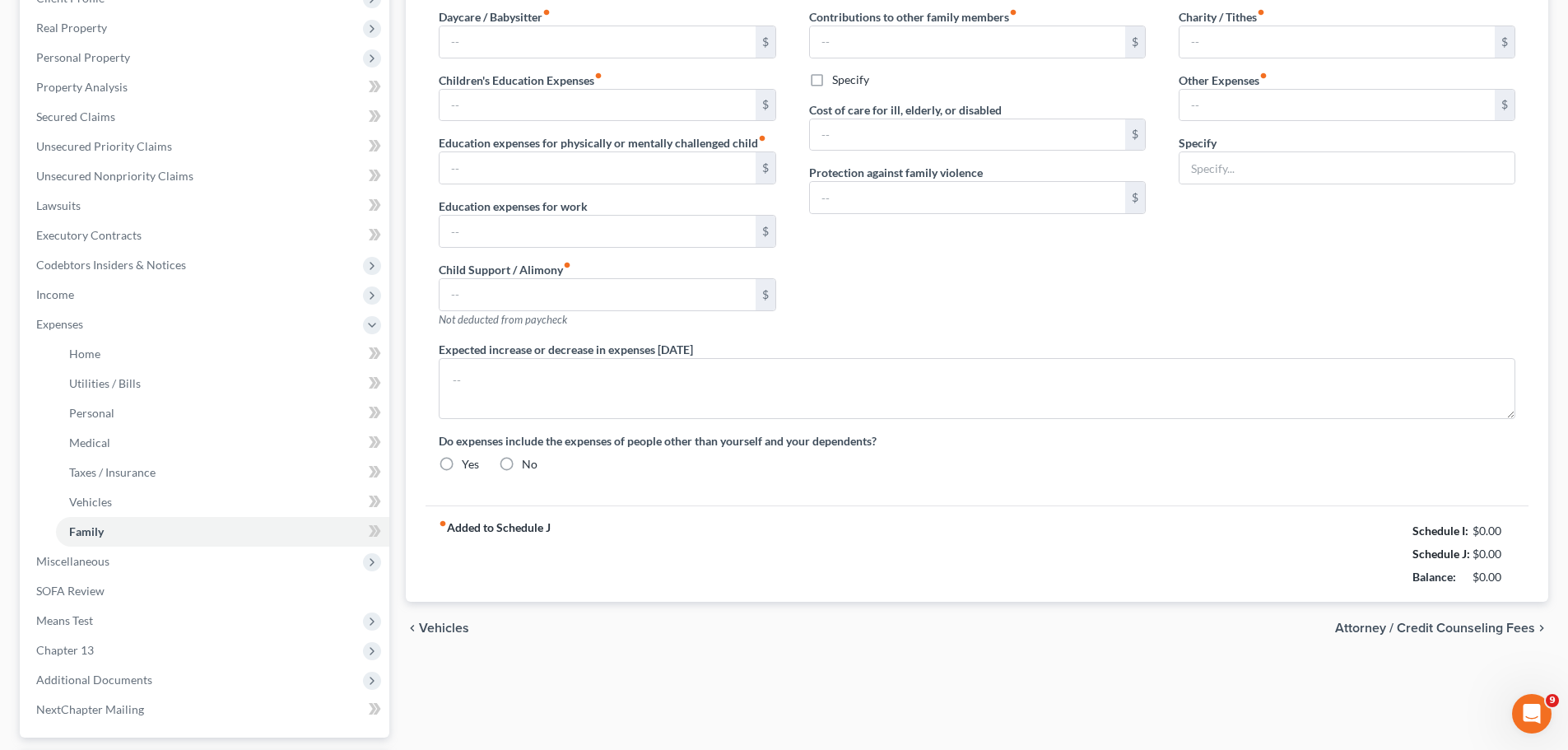
type input "0.00"
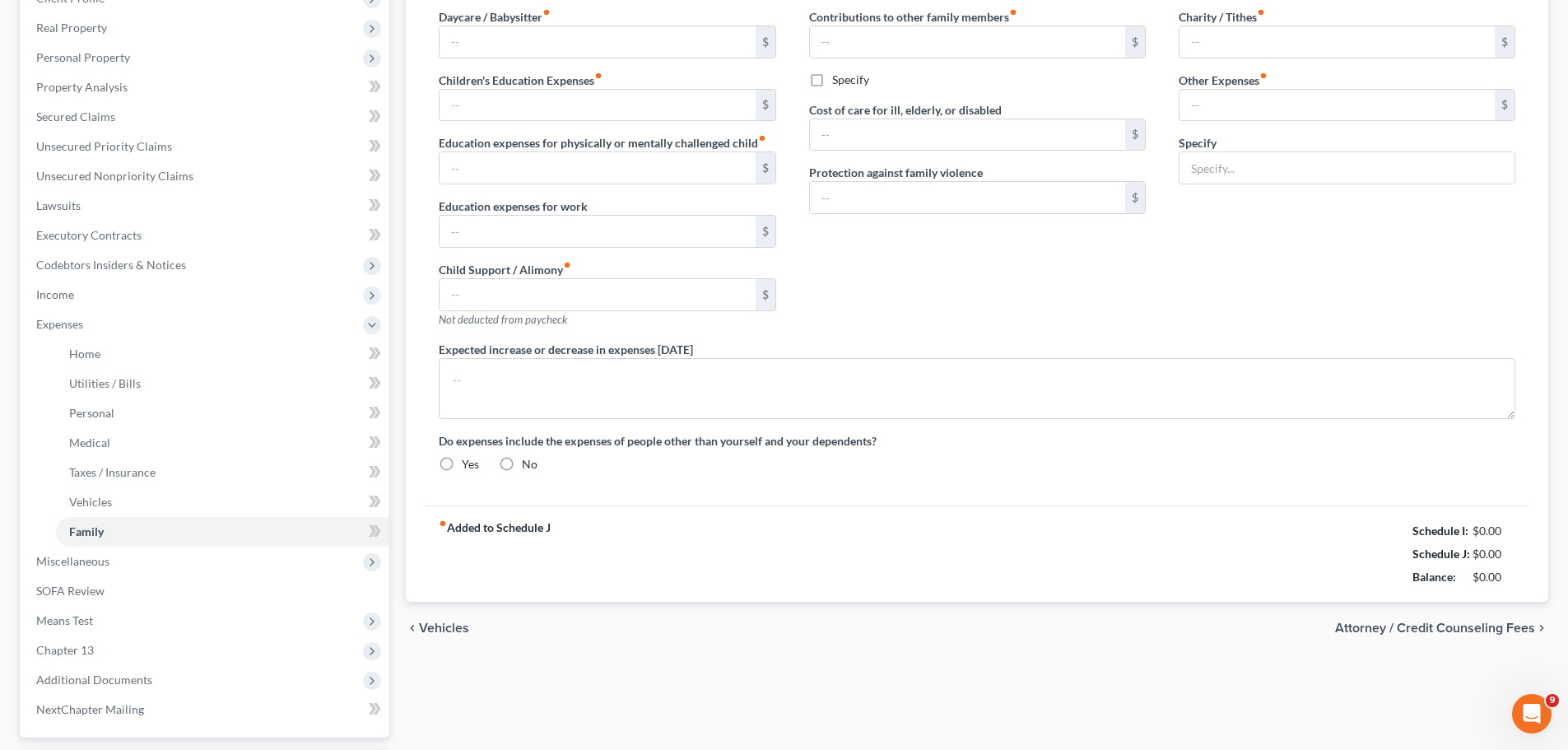
type input "0.00"
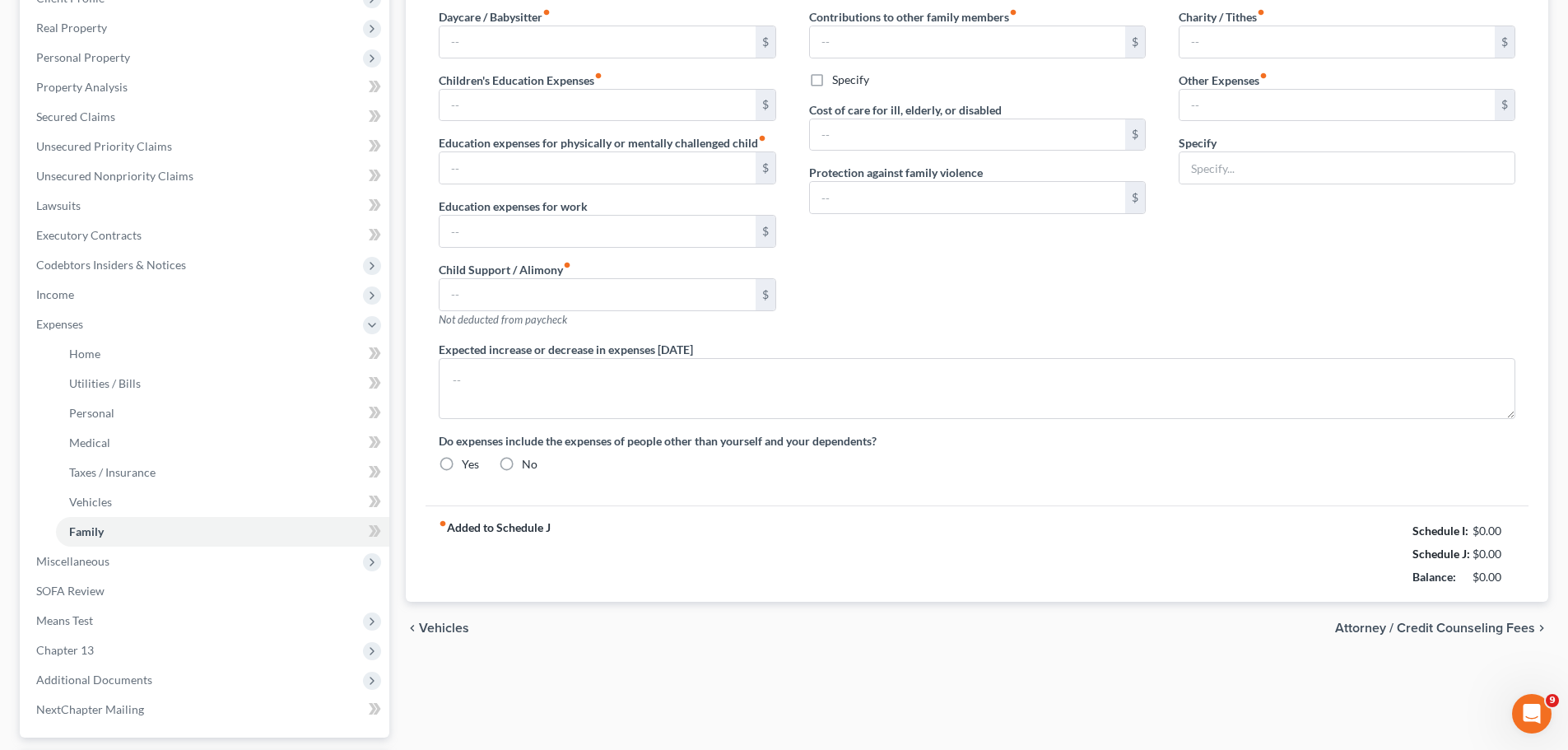
type textarea "Debtor intends to relocate to [US_STATE] in [DATE]. Debtor is not certain as to…"
radio input "true"
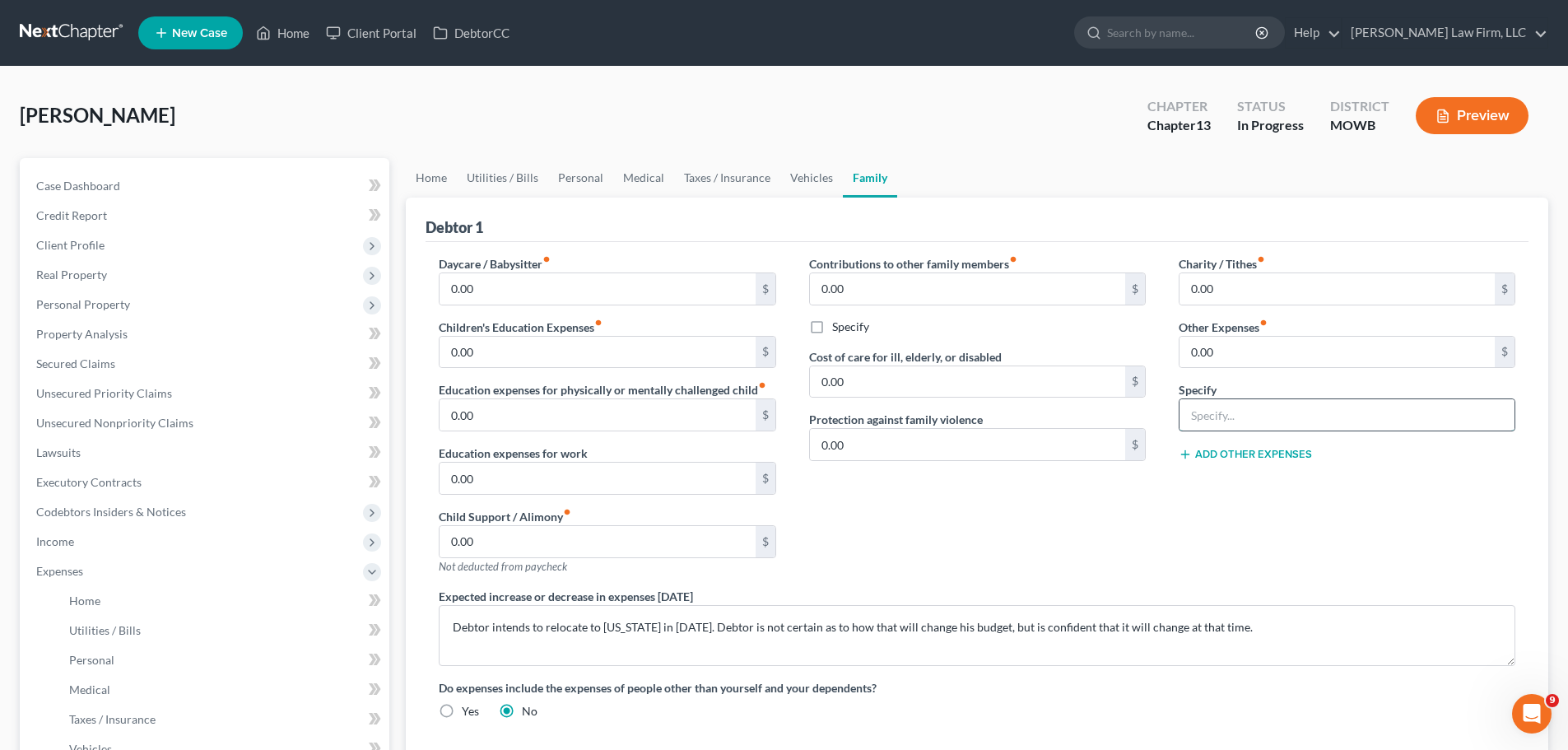
click at [1235, 407] on input "text" at bounding box center [1347, 415] width 335 height 31
click at [1274, 360] on input "0.00" at bounding box center [1337, 352] width 315 height 31
type input "30"
click at [1220, 414] on input "text" at bounding box center [1347, 415] width 335 height 31
type input "Pet expenses"
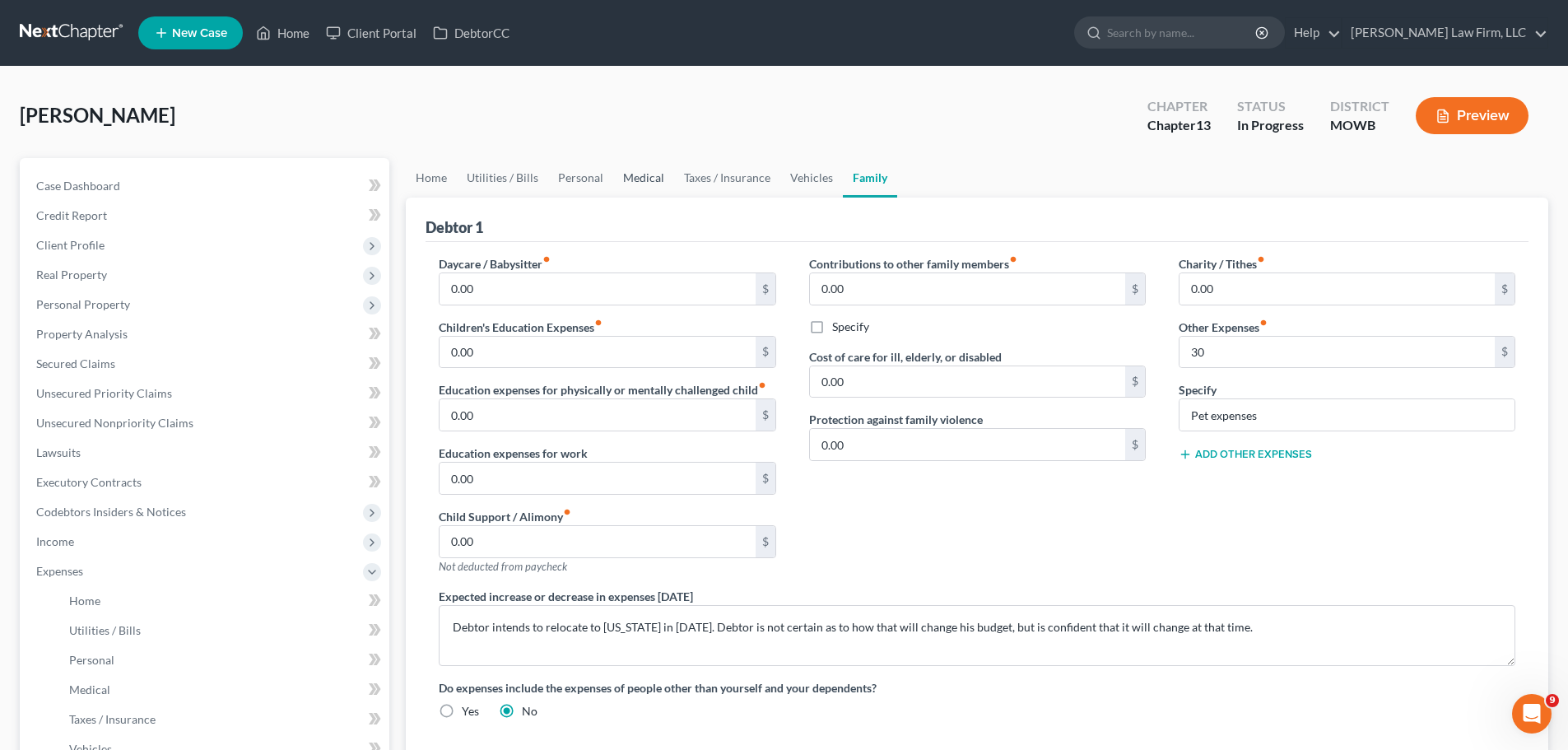
click at [649, 169] on link "Medical" at bounding box center [644, 177] width 61 height 39
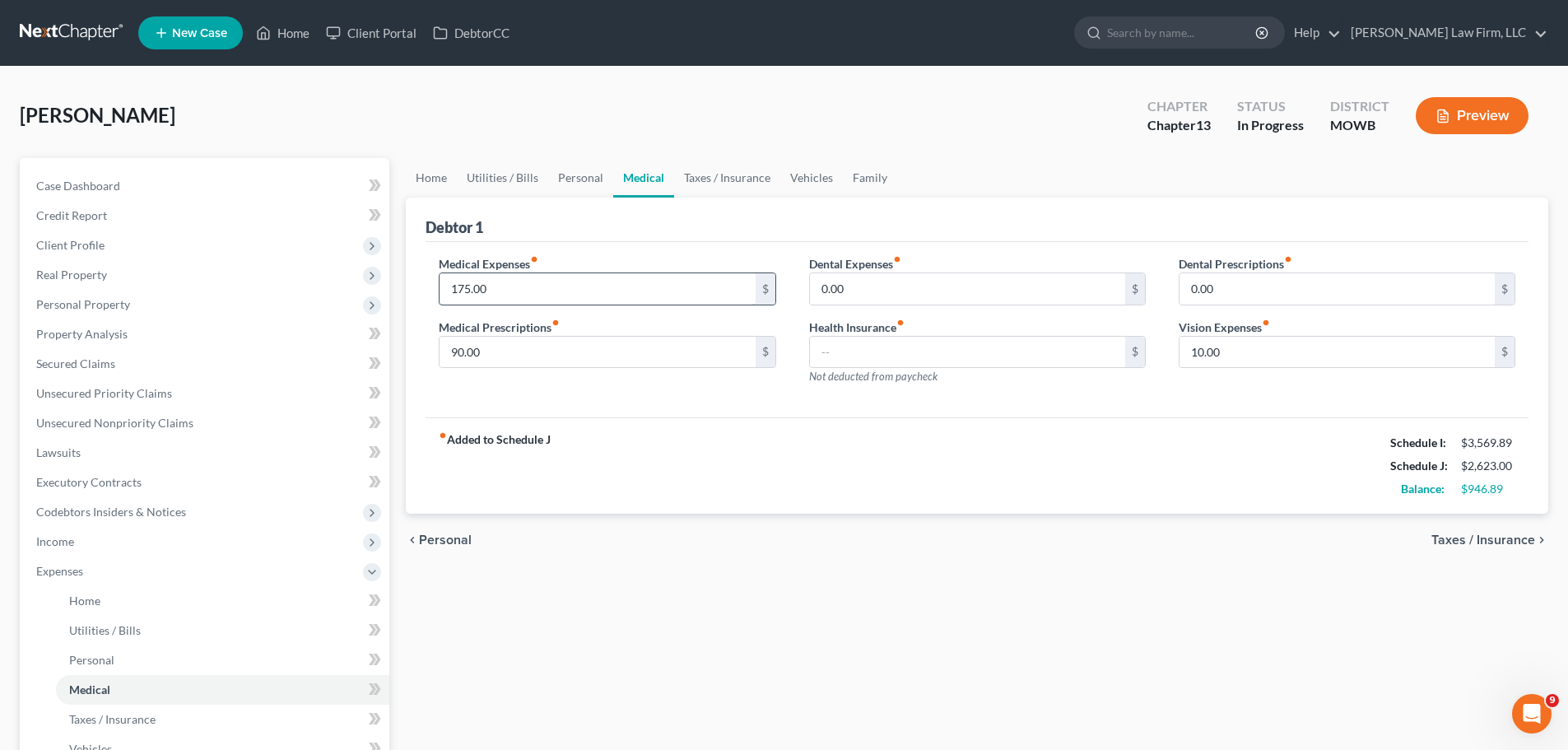
click at [552, 304] on input "175.00" at bounding box center [597, 289] width 315 height 31
type input "145"
click at [494, 344] on input "90.00" at bounding box center [597, 352] width 315 height 31
click at [872, 544] on div "chevron_left Personal Taxes / Insurance chevron_right" at bounding box center [977, 539] width 1142 height 52
click at [556, 172] on link "Personal" at bounding box center [580, 177] width 65 height 39
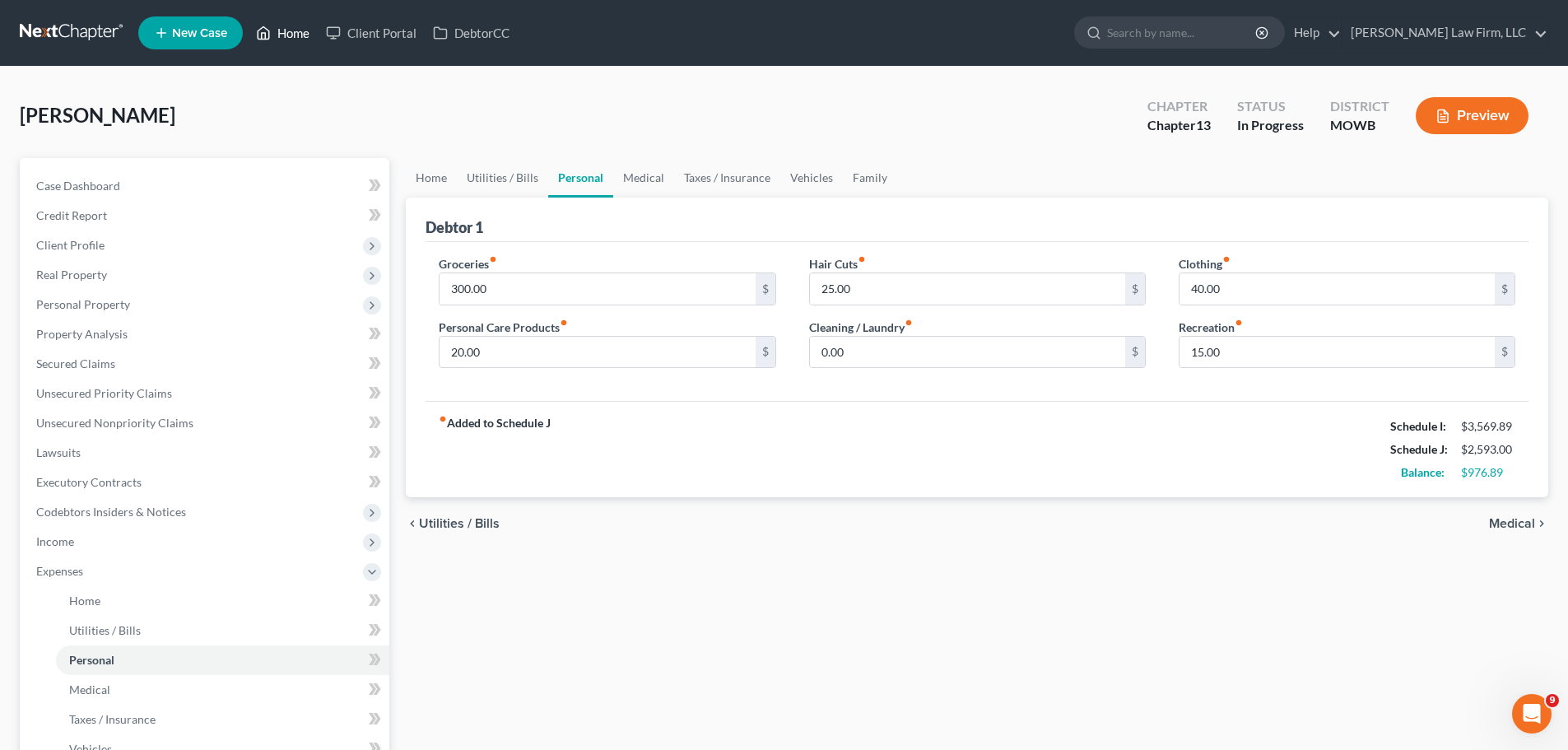
click at [314, 25] on link "Home" at bounding box center [282, 33] width 70 height 30
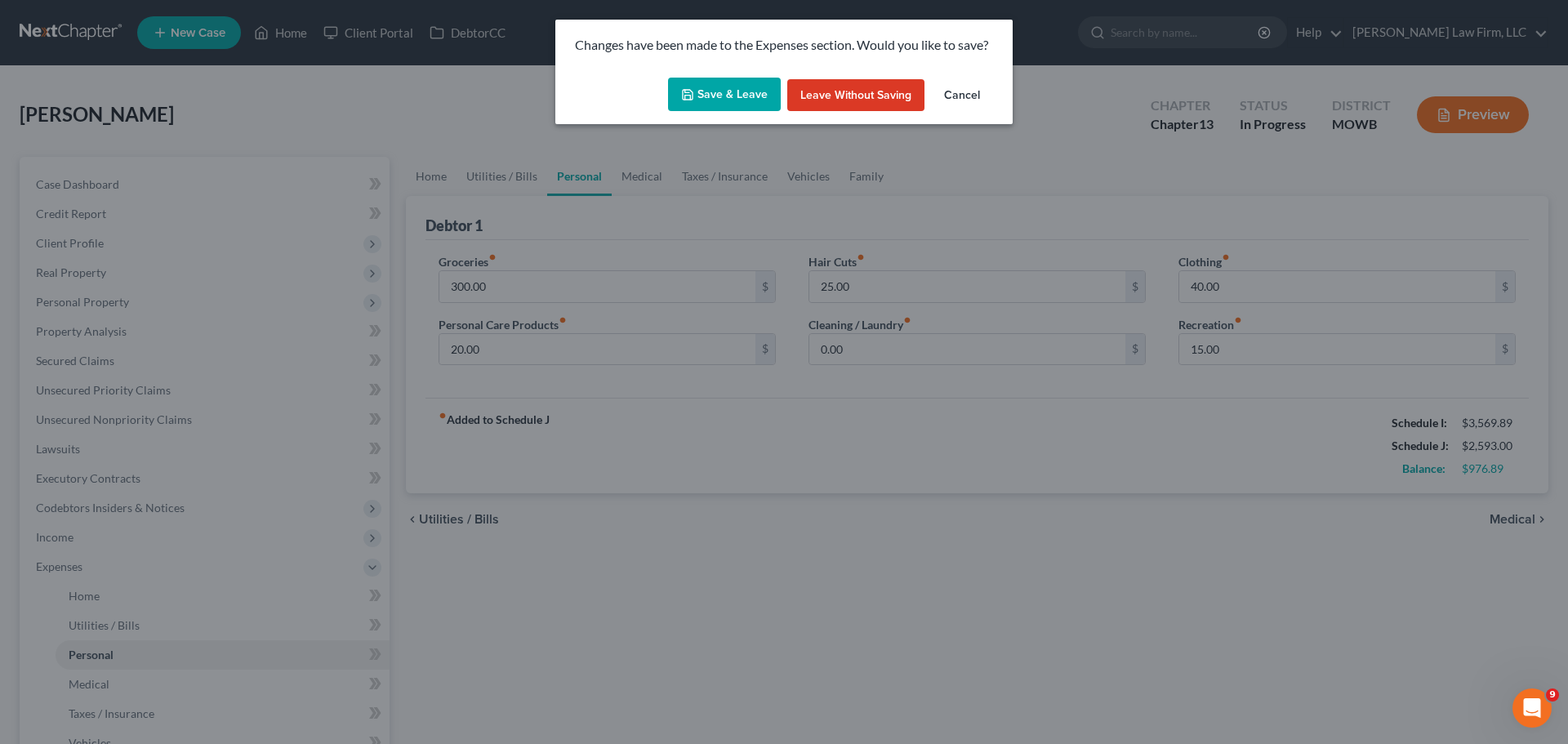
click at [761, 102] on button "Save & Leave" at bounding box center [724, 95] width 112 height 35
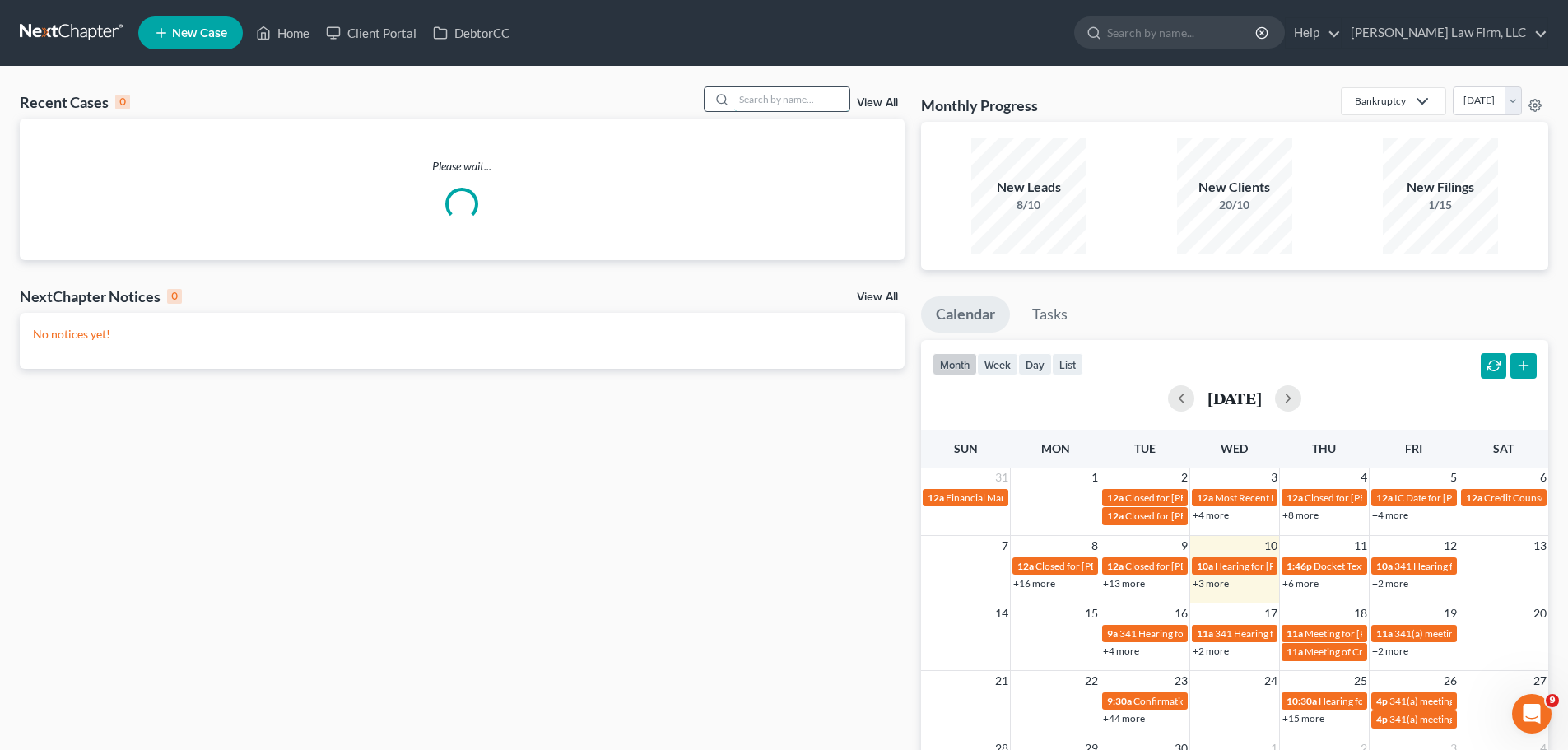
click at [769, 97] on input "search" at bounding box center [792, 98] width 115 height 24
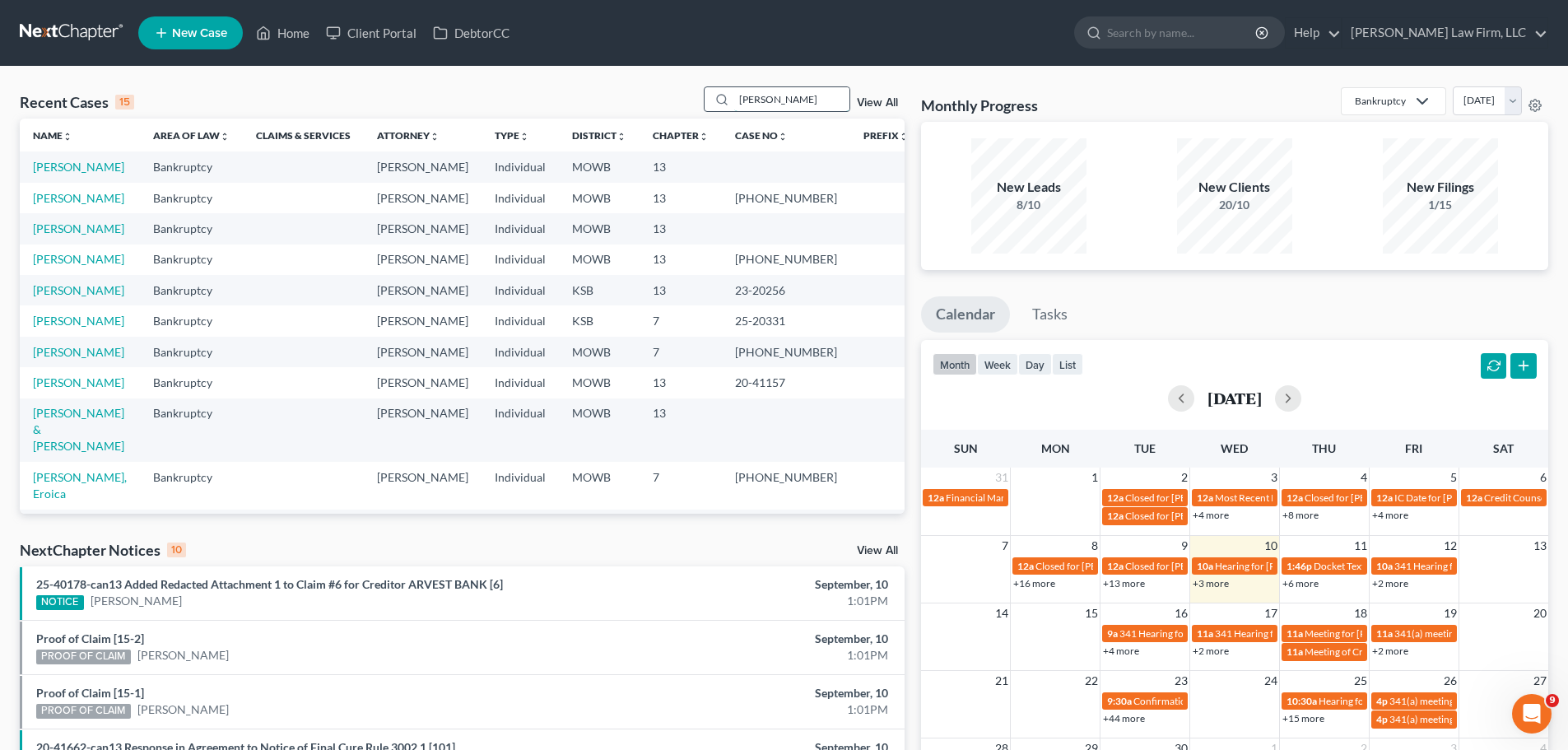
type input "[PERSON_NAME]"
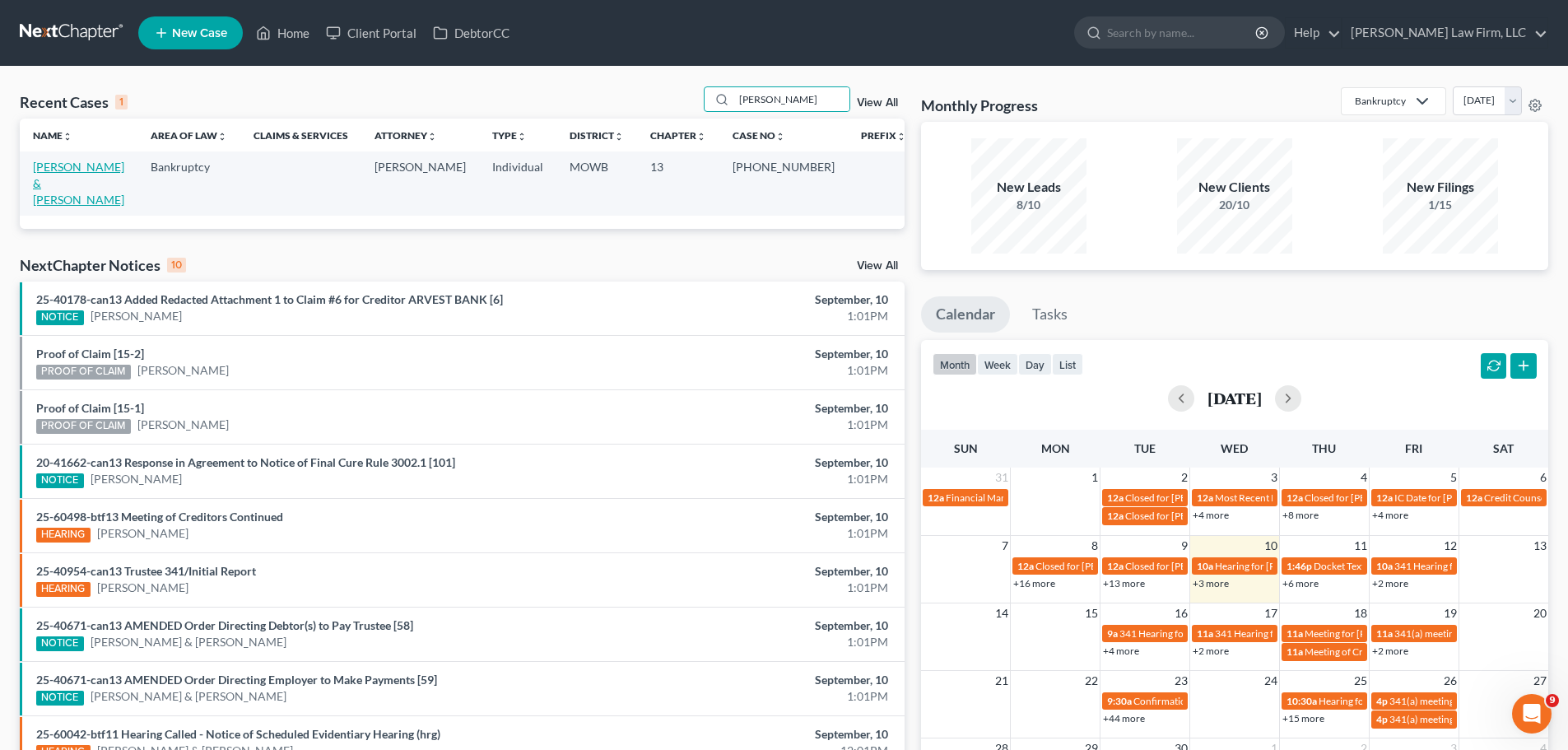
click at [98, 162] on link "[PERSON_NAME] & [PERSON_NAME]" at bounding box center [78, 183] width 91 height 47
select select "4"
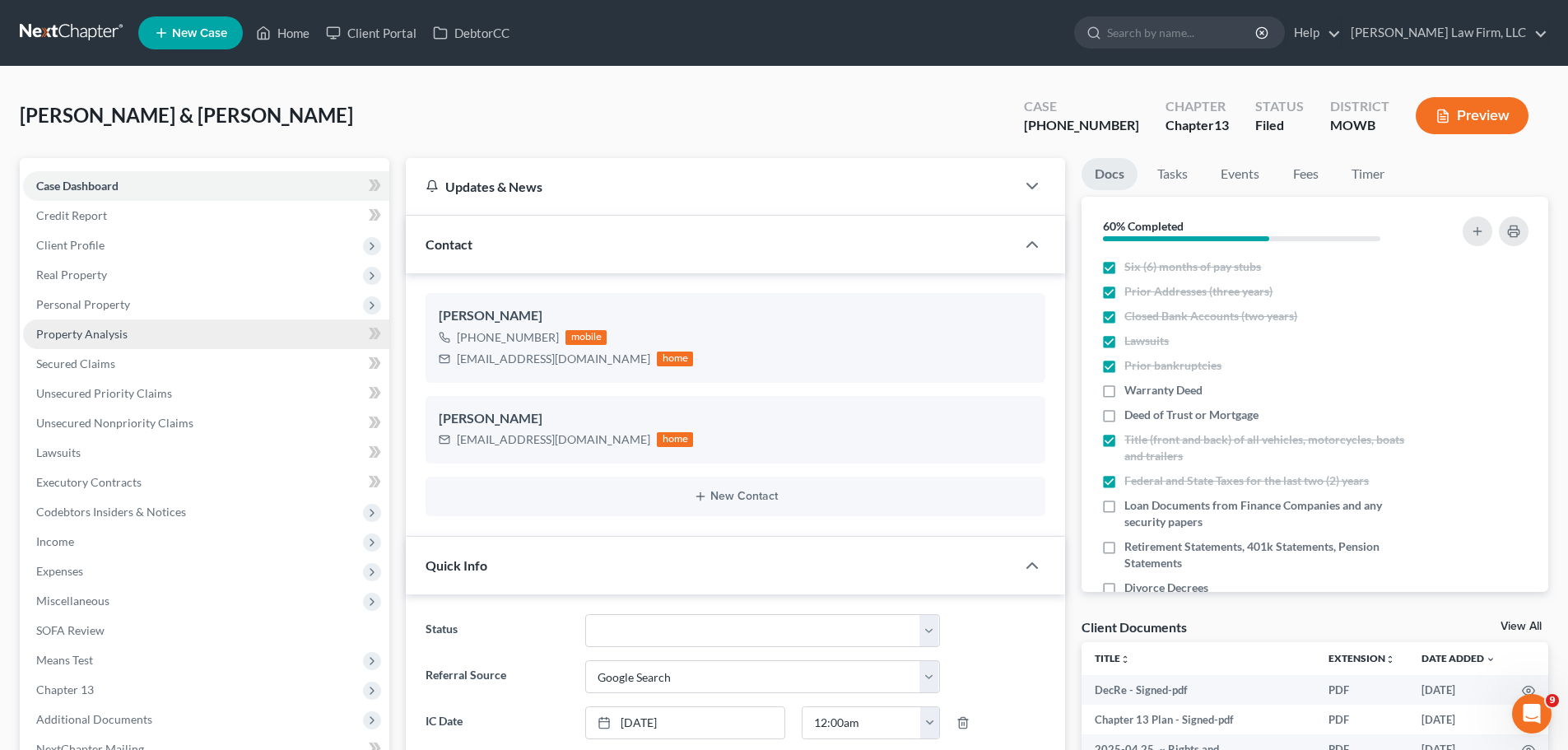
scroll to position [2024, 0]
click at [96, 277] on span "Real Property" at bounding box center [71, 274] width 71 height 14
click at [142, 303] on span "Properties Owned" at bounding box center [116, 304] width 94 height 14
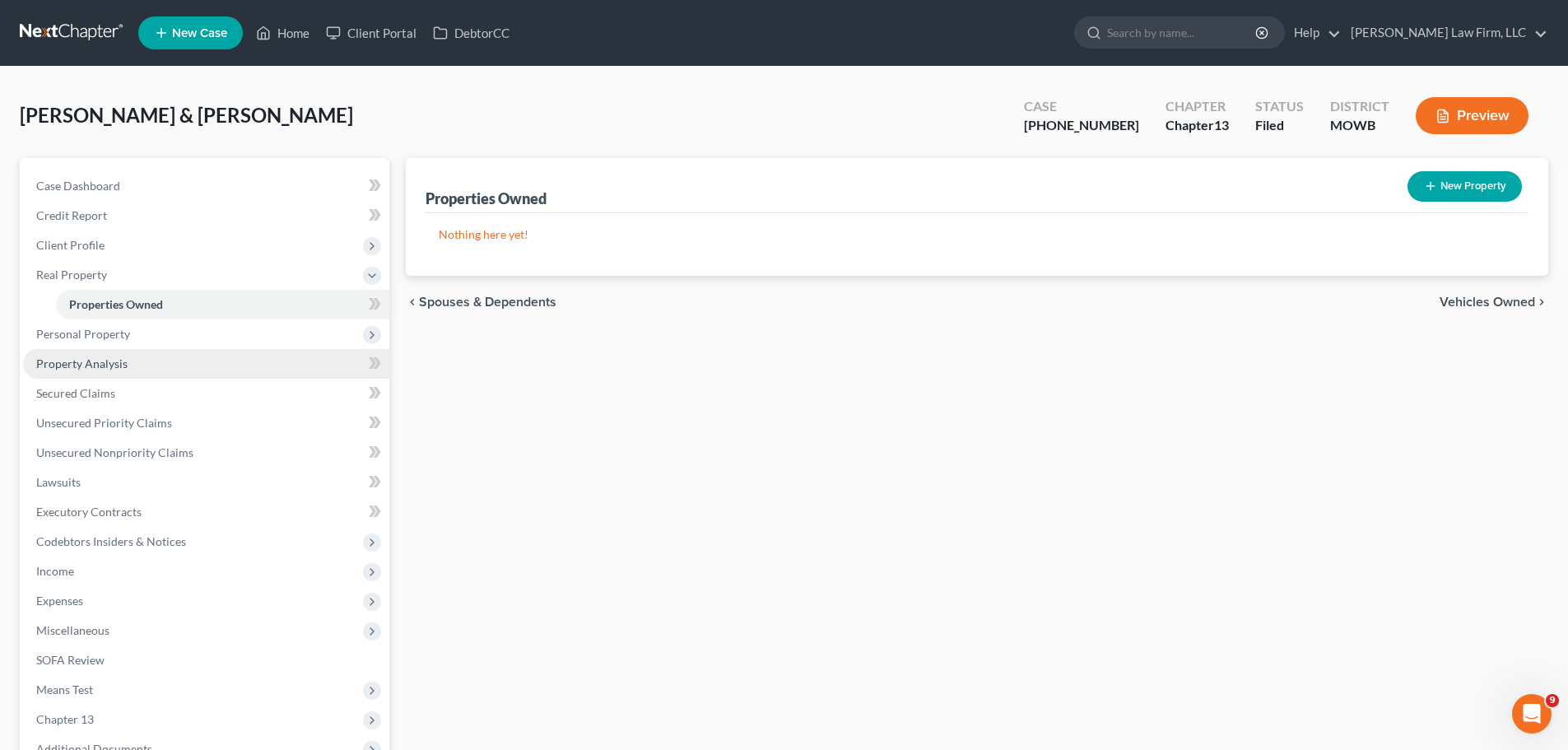
scroll to position [214, 0]
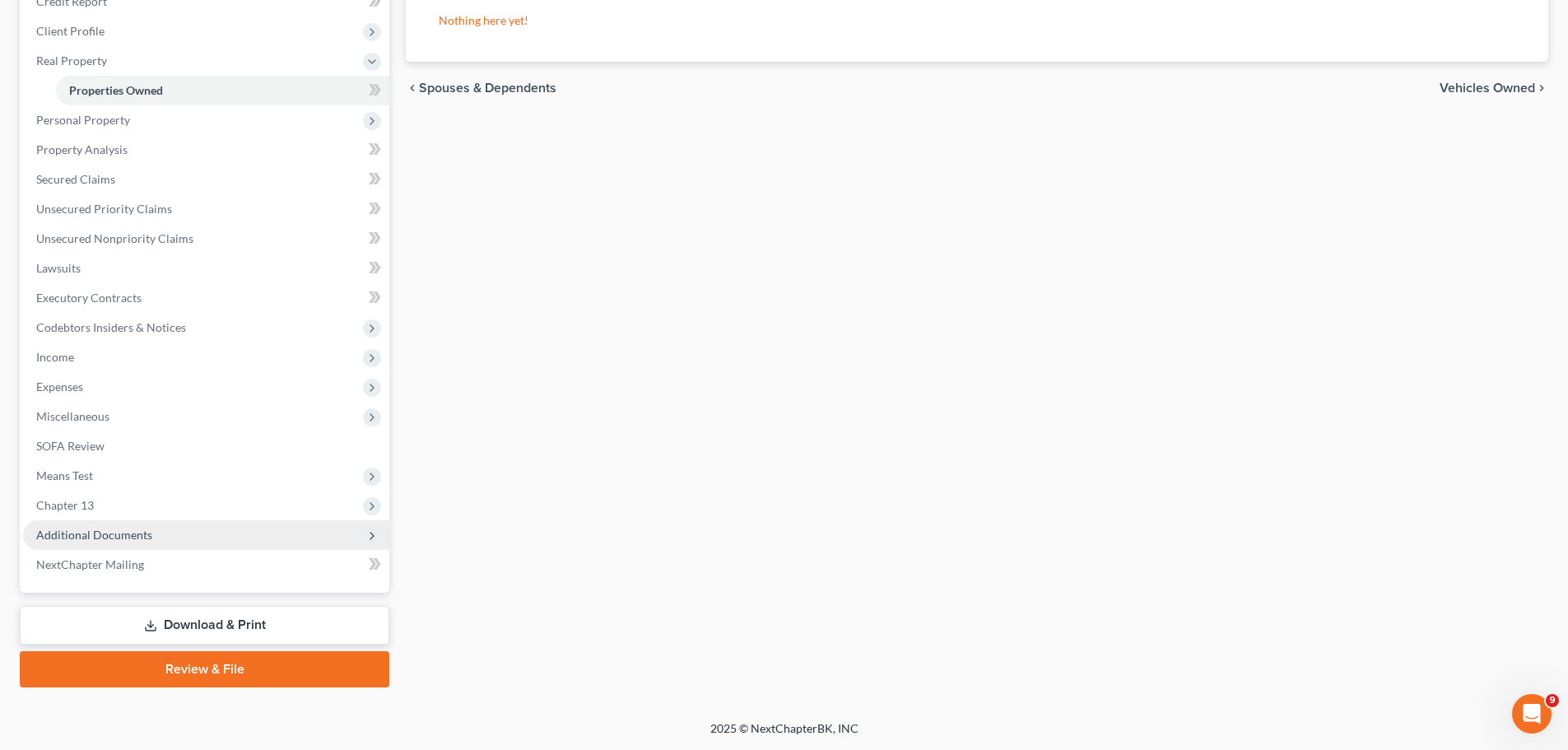
click at [141, 522] on span "Additional Documents" at bounding box center [206, 535] width 366 height 30
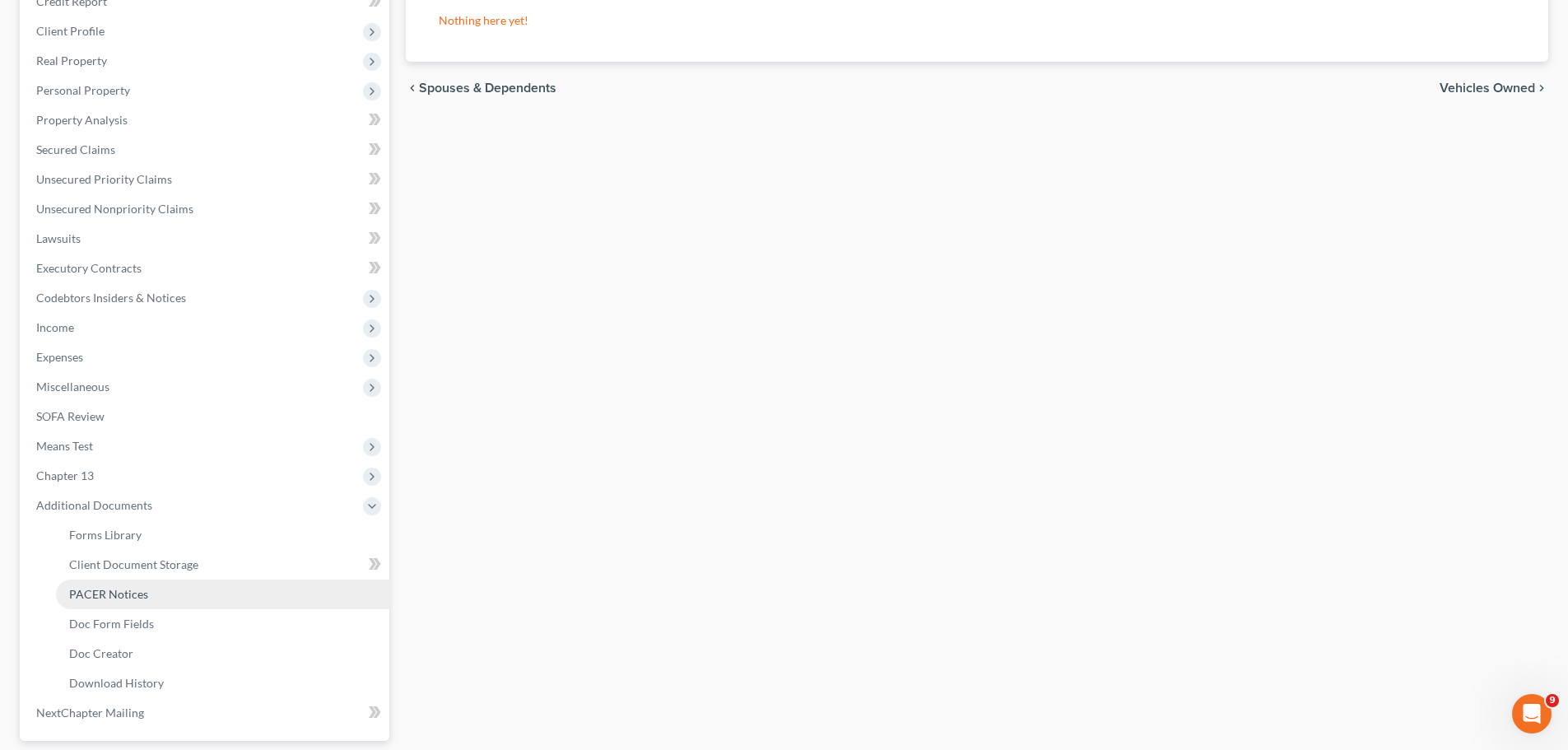
click at [141, 588] on span "PACER Notices" at bounding box center [108, 594] width 79 height 14
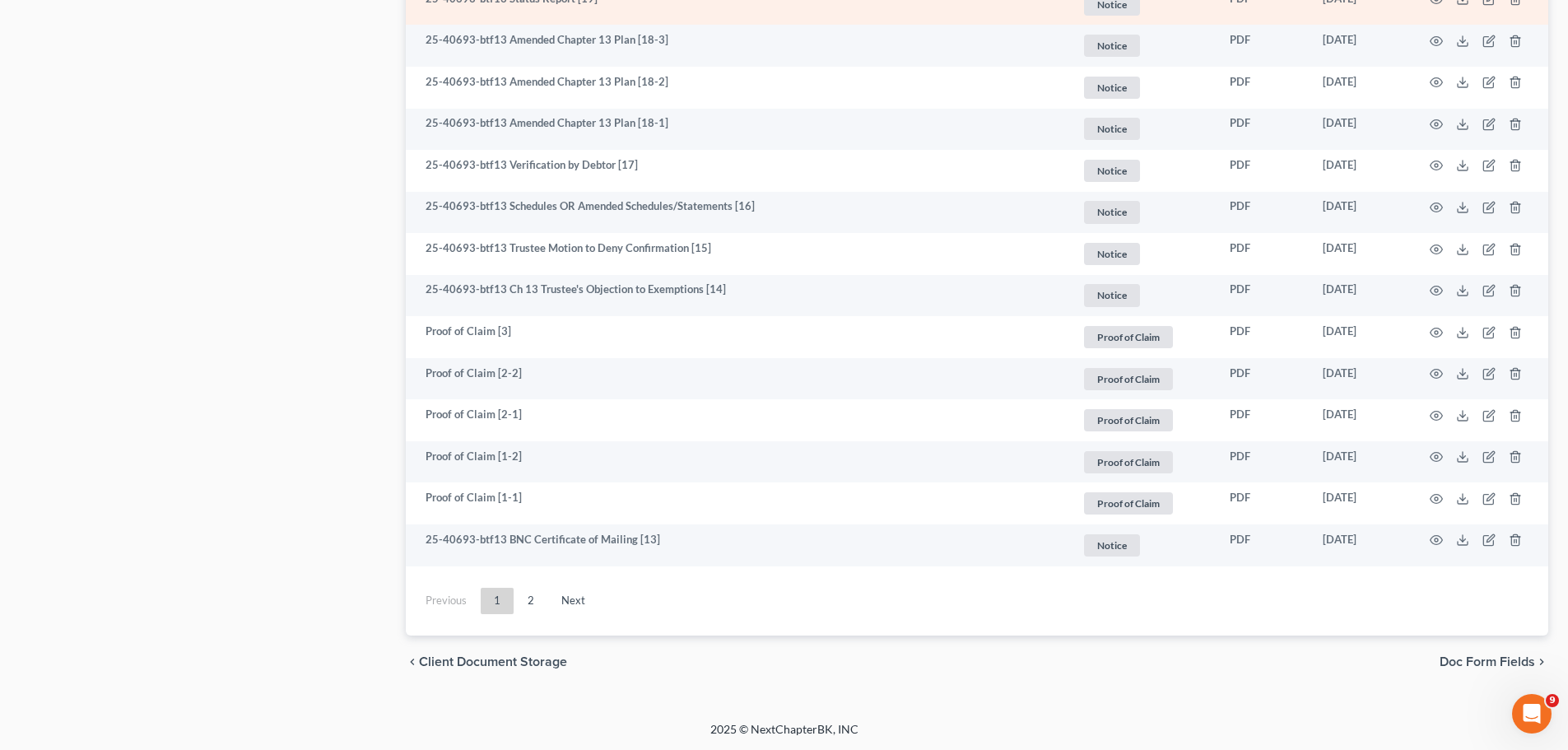
scroll to position [2901, 0]
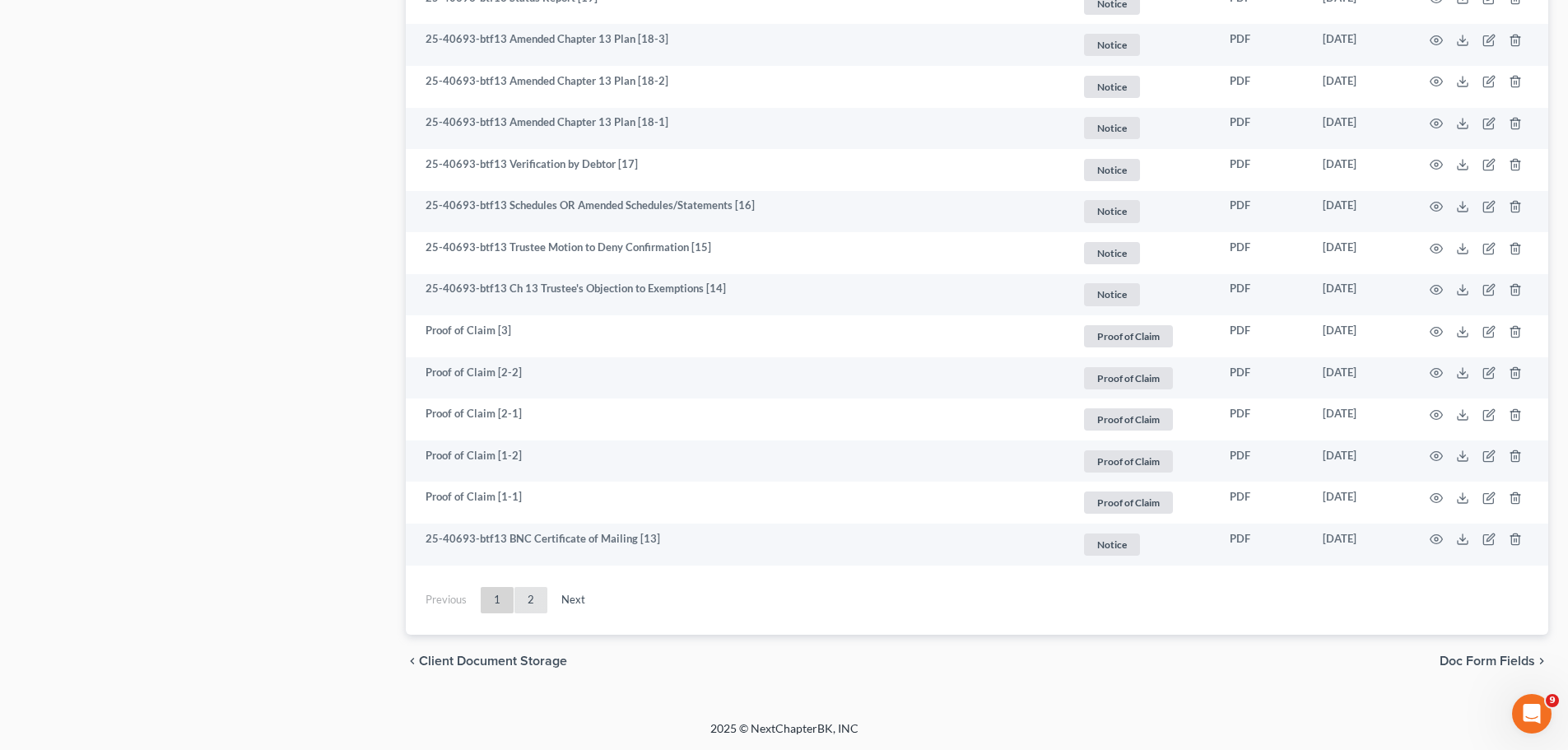
click at [541, 604] on link "2" at bounding box center [531, 600] width 33 height 26
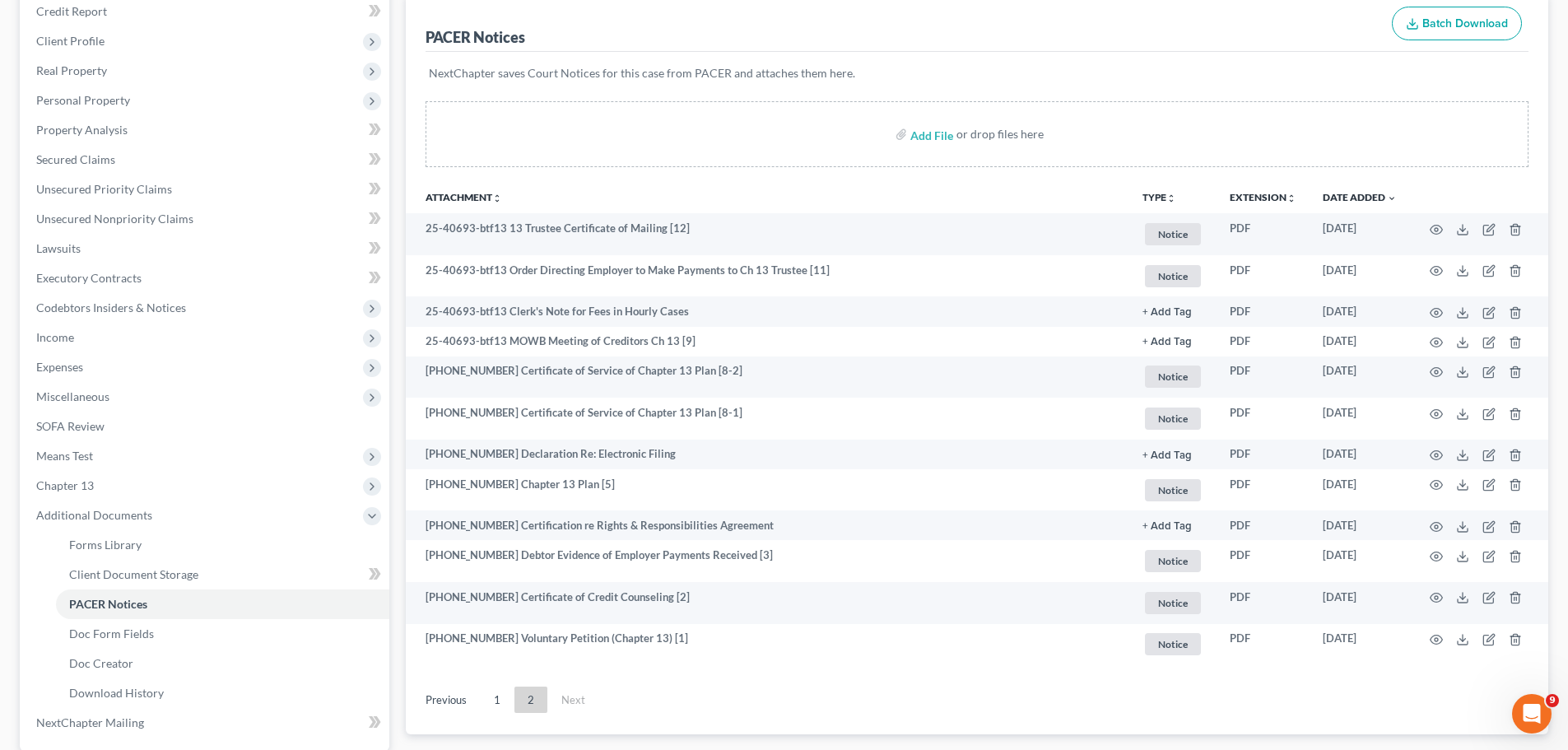
scroll to position [198, 0]
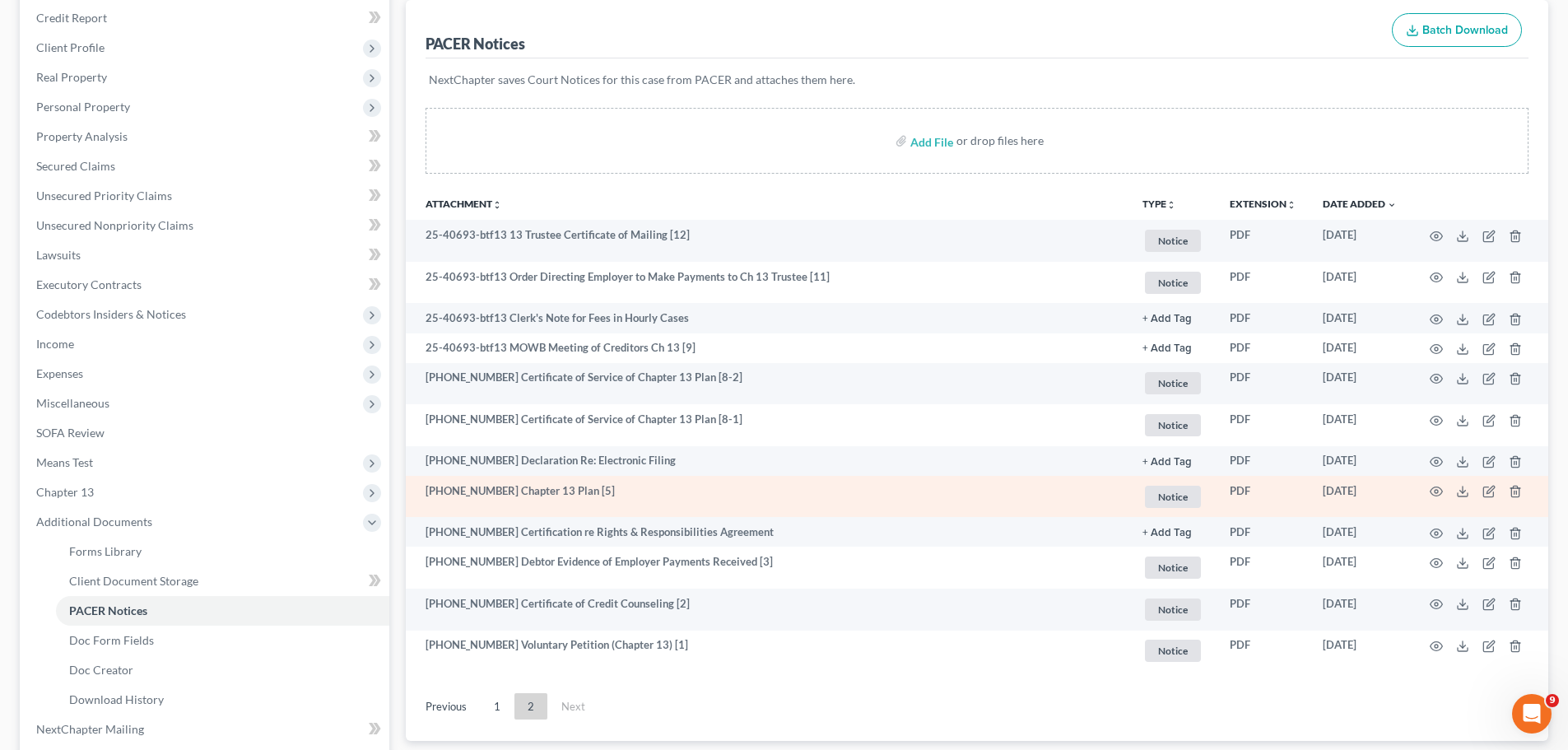
click at [1190, 499] on span "Notice" at bounding box center [1173, 497] width 56 height 23
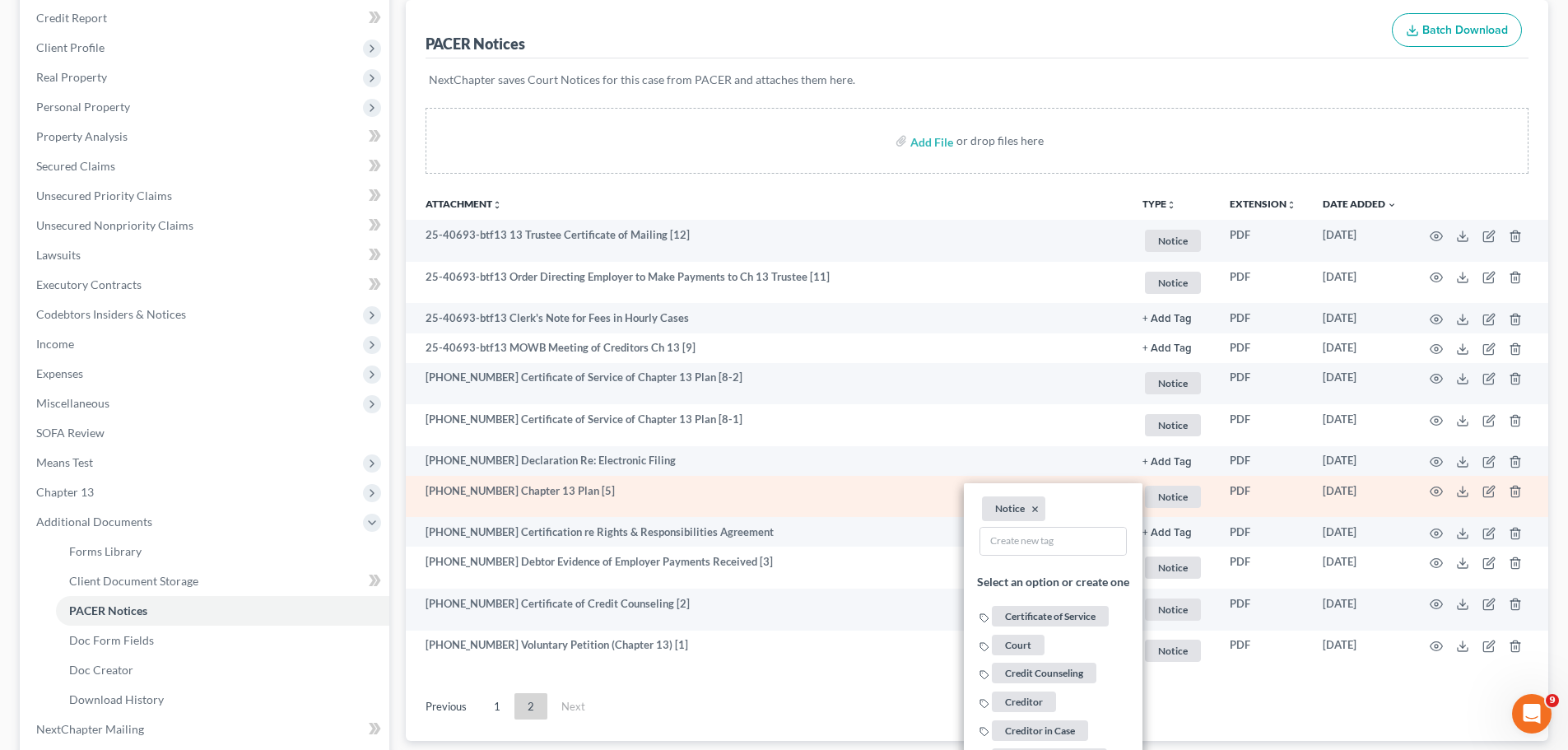
scroll to position [692, 0]
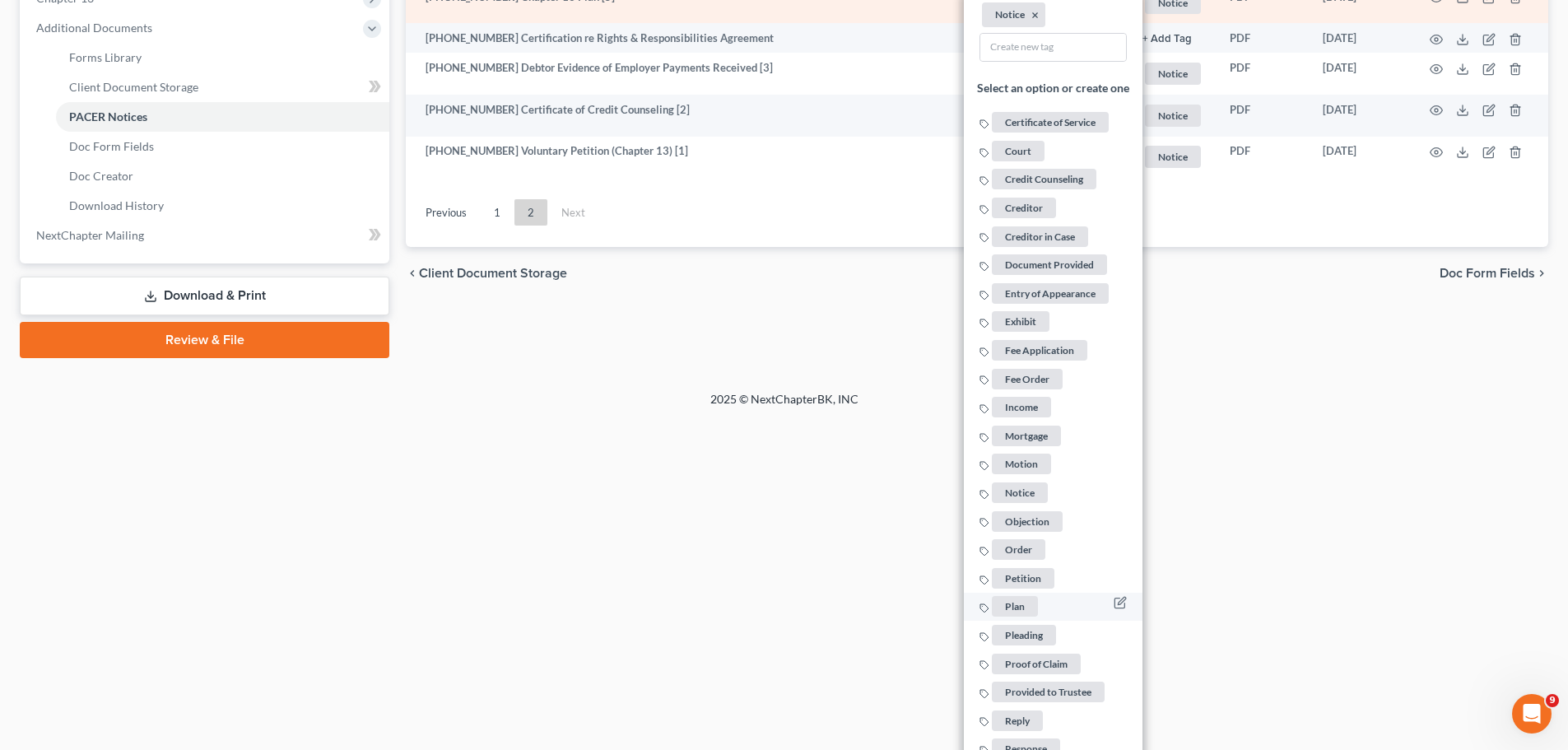
click at [1026, 603] on span "Plan" at bounding box center [1014, 606] width 46 height 21
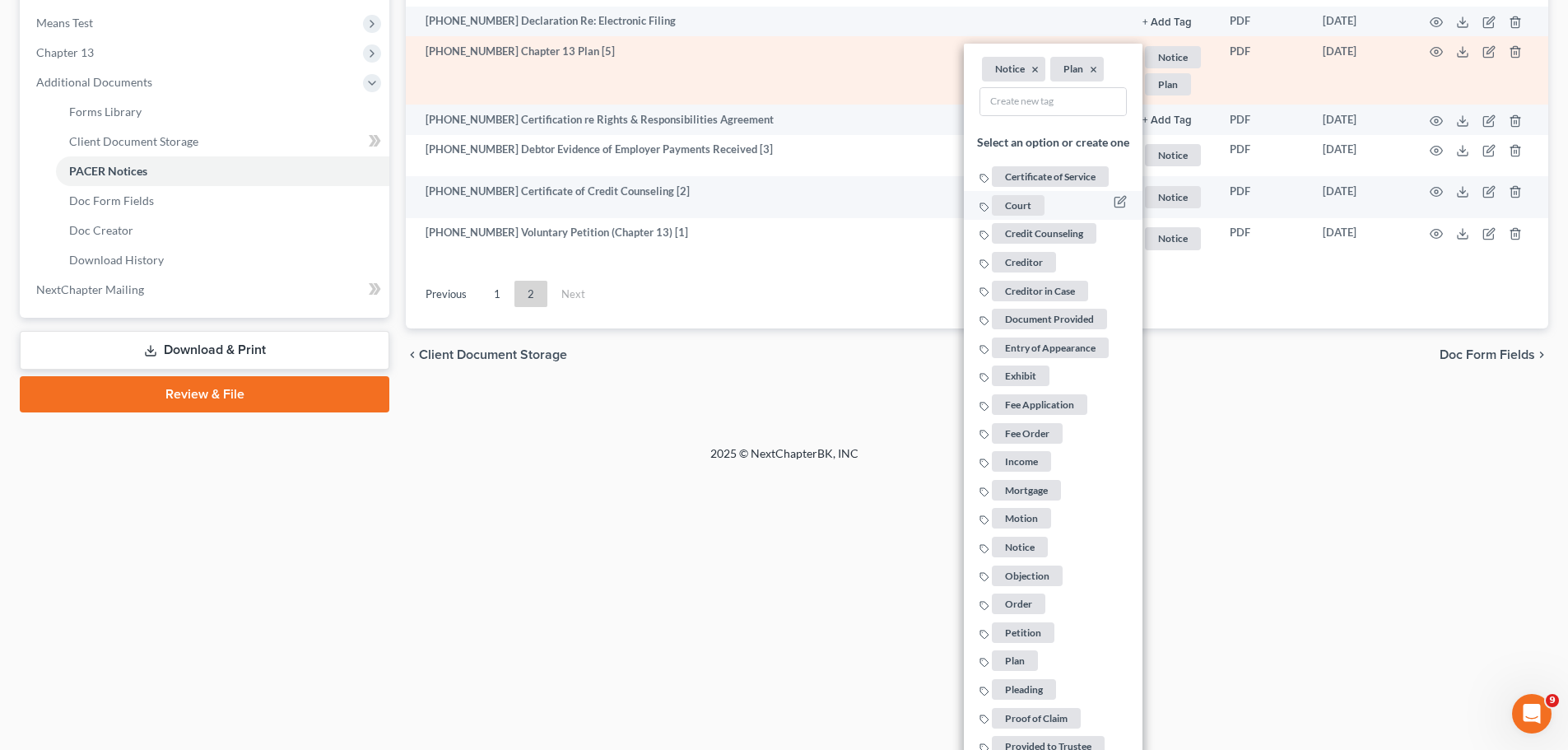
scroll to position [609, 0]
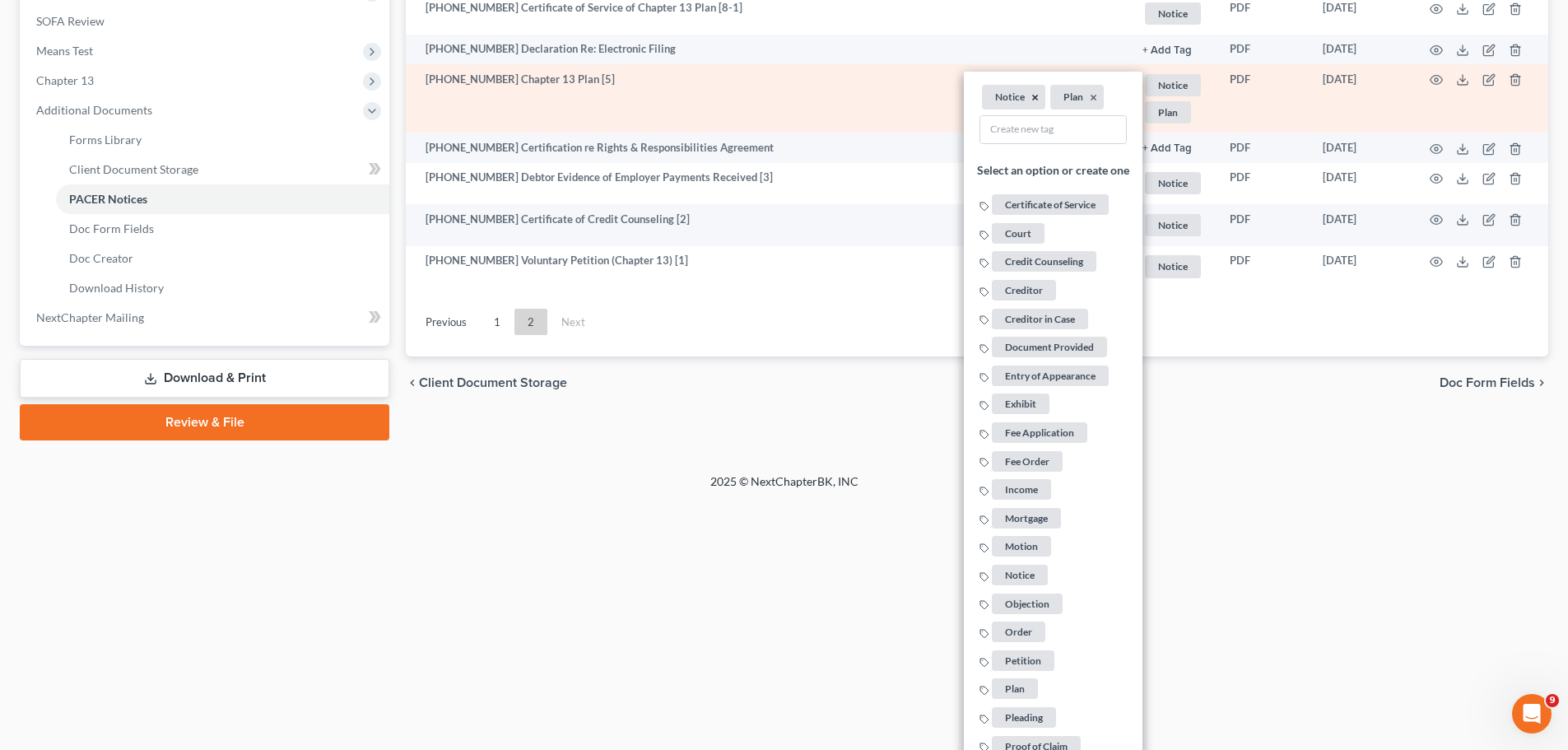
click at [1034, 96] on button "×" at bounding box center [1035, 97] width 8 height 15
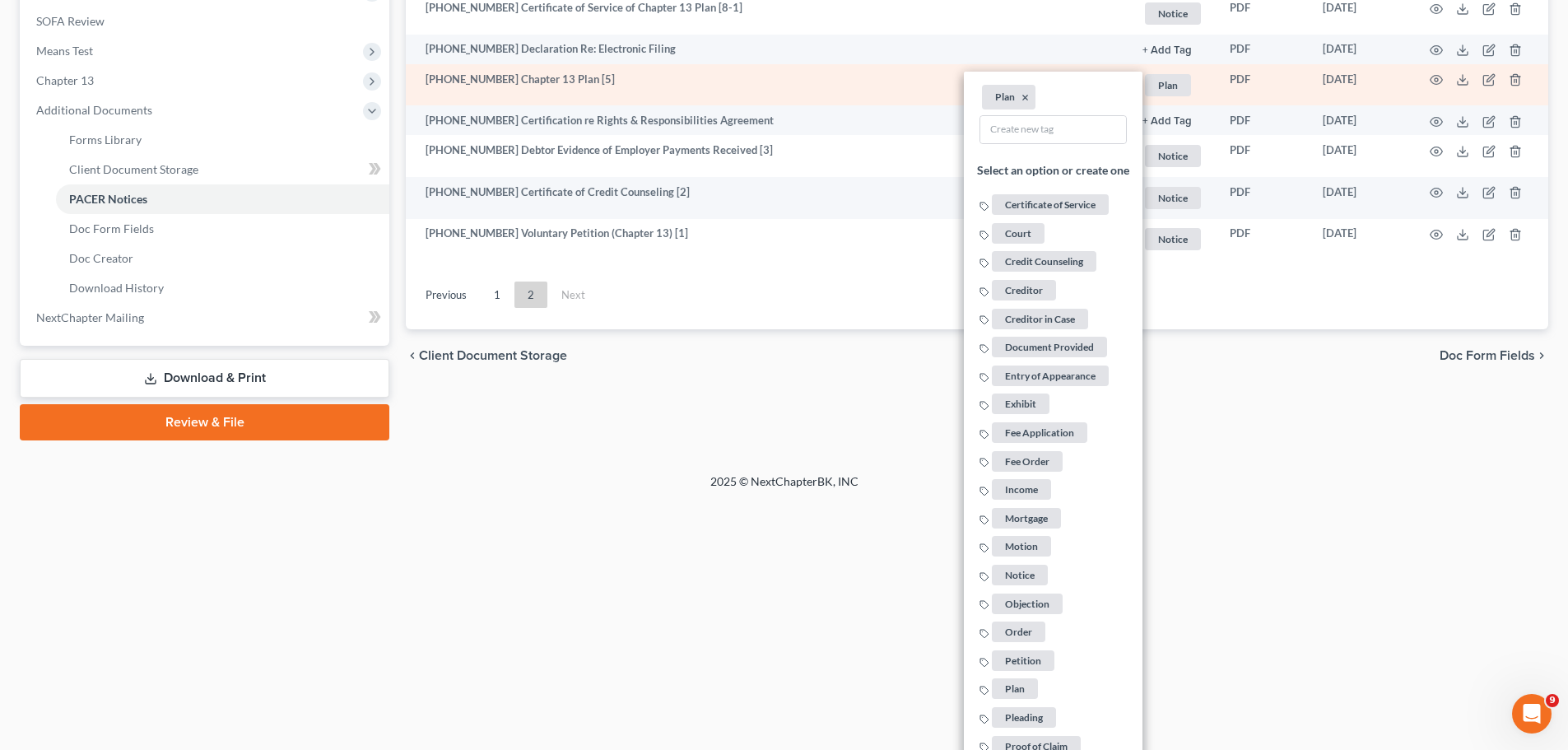
click at [1462, 71] on td at bounding box center [1478, 85] width 139 height 42
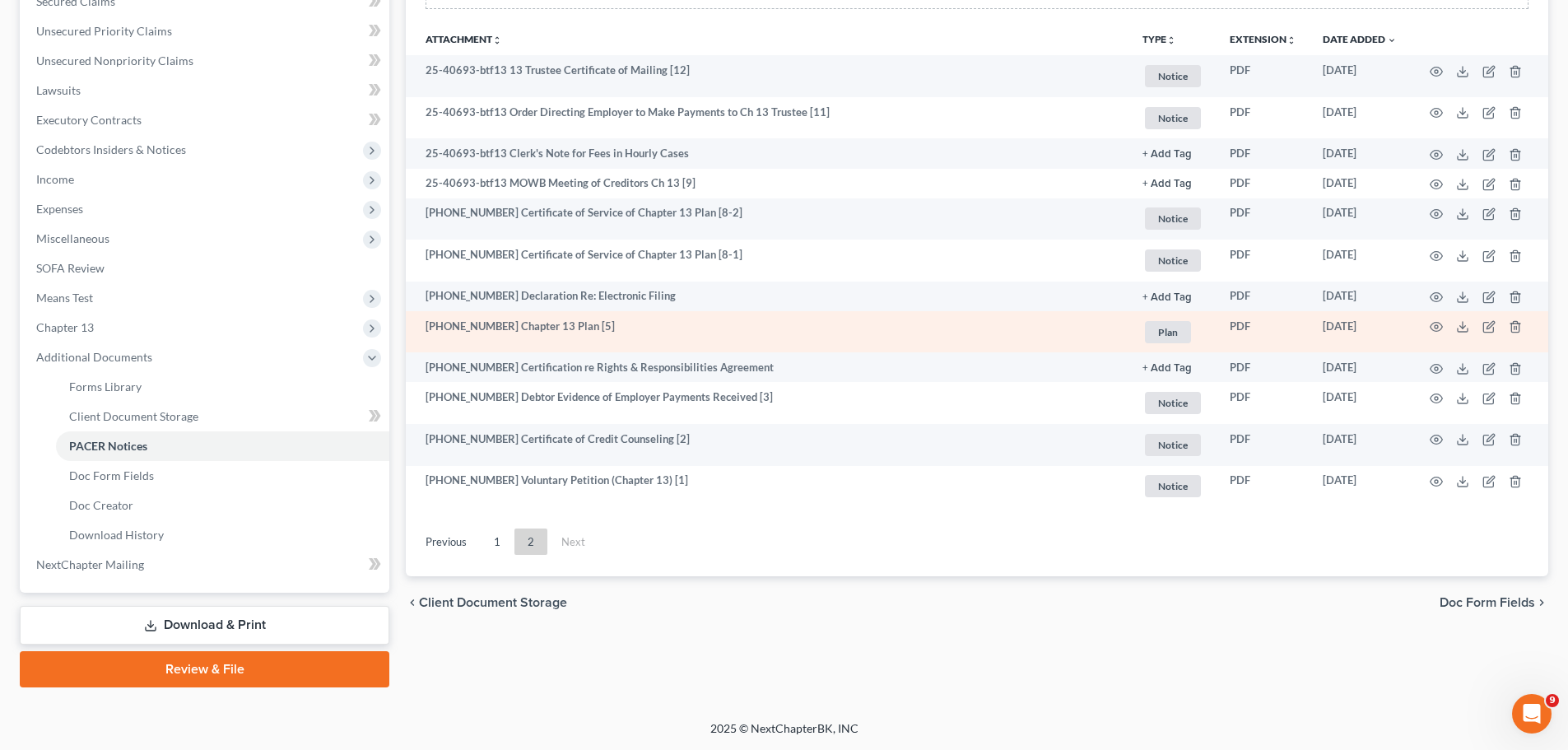
scroll to position [362, 0]
click at [1466, 321] on icon at bounding box center [1462, 326] width 13 height 13
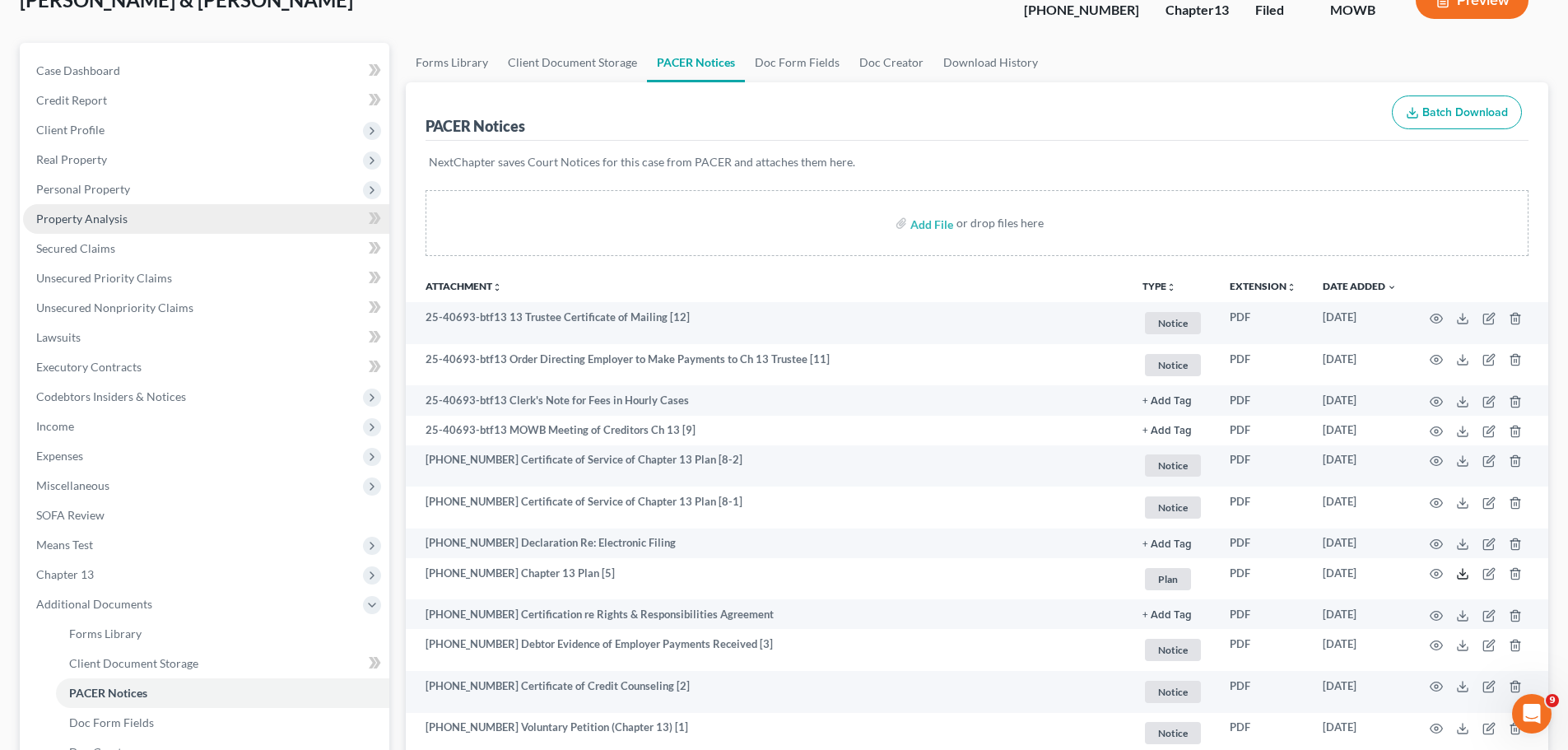
scroll to position [0, 0]
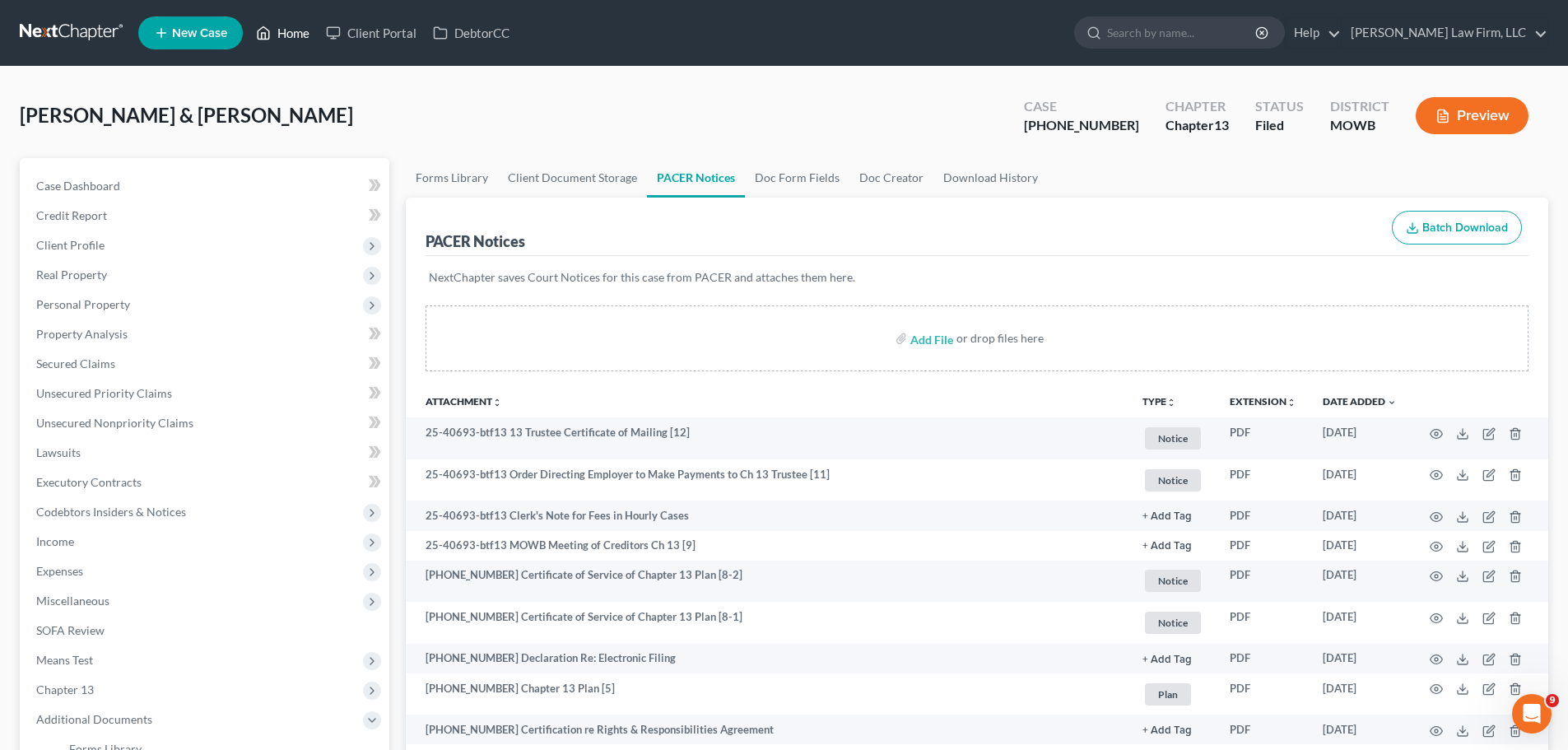
click at [282, 31] on link "Home" at bounding box center [282, 33] width 70 height 30
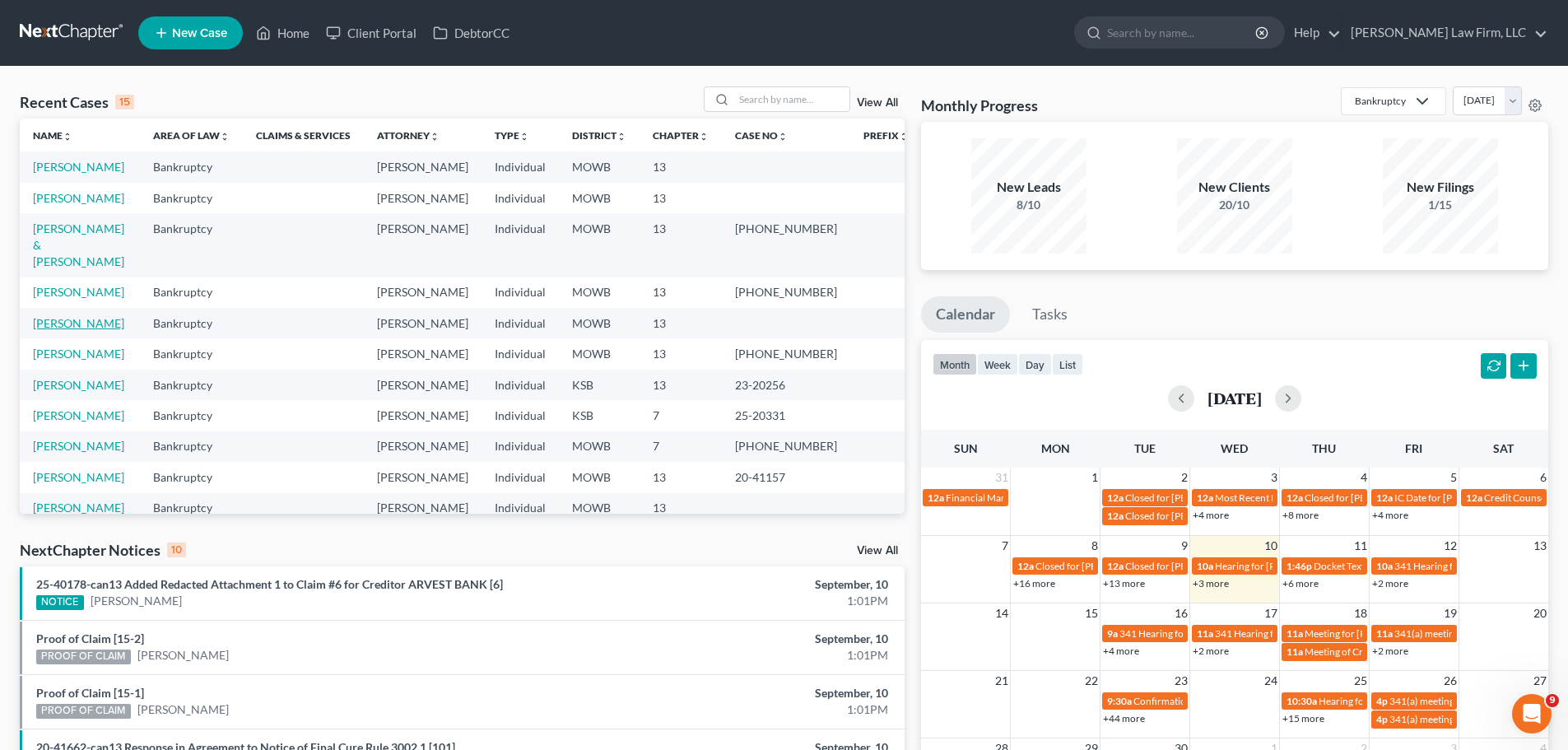
click at [97, 321] on link "[PERSON_NAME]" at bounding box center [78, 323] width 91 height 14
select select "4"
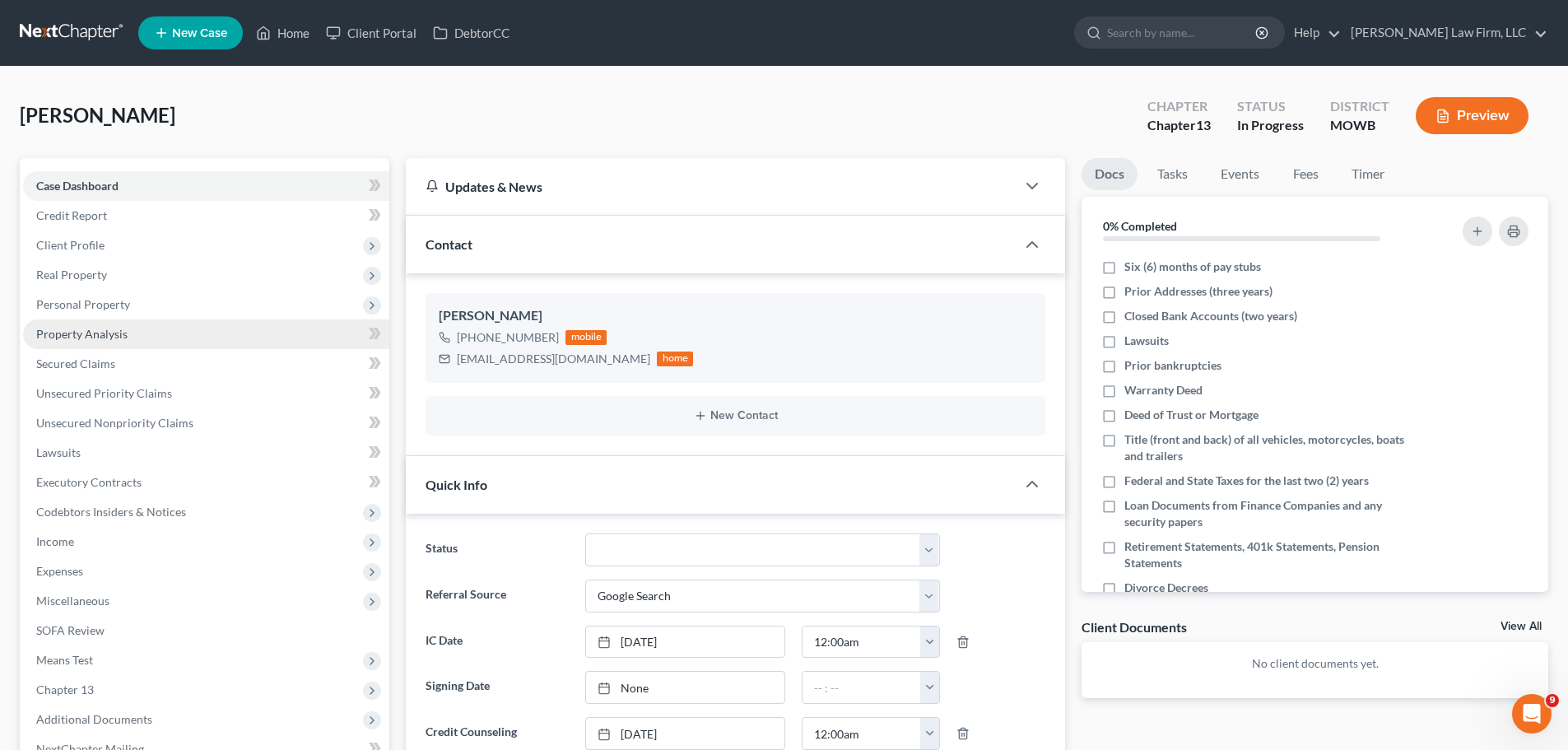
click at [161, 330] on link "Property Analysis" at bounding box center [206, 334] width 366 height 30
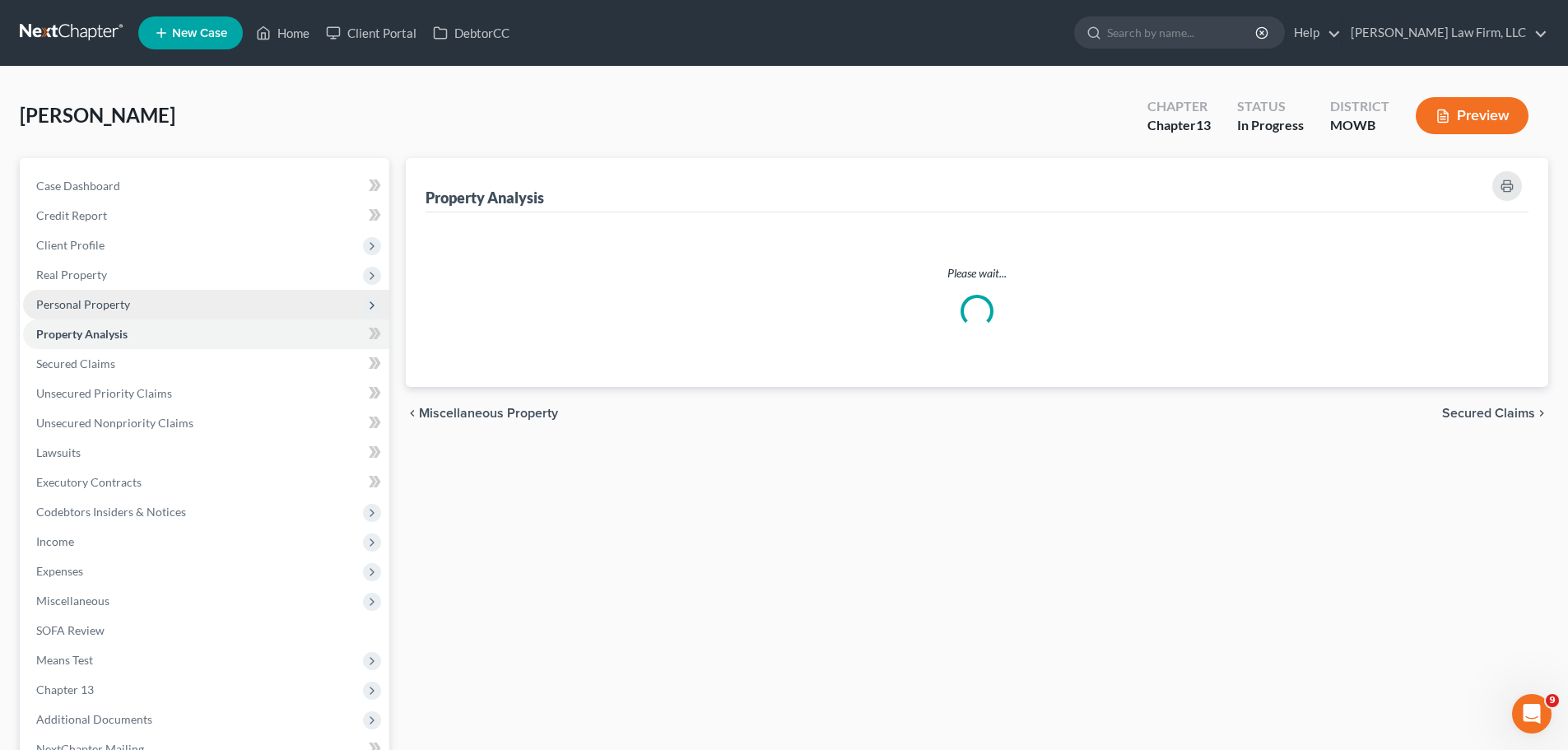
click at [161, 301] on span "Personal Property" at bounding box center [206, 305] width 366 height 30
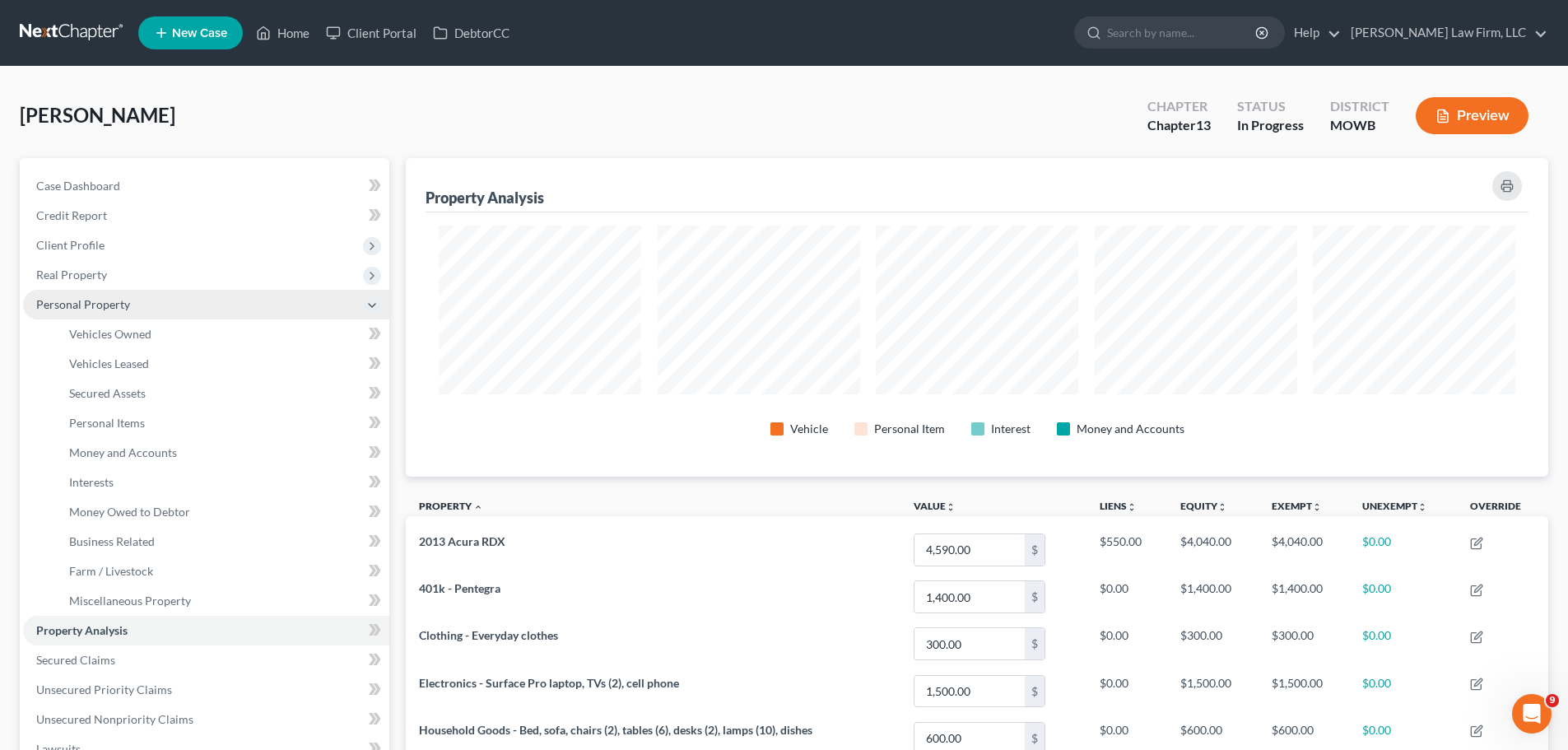
scroll to position [319, 1142]
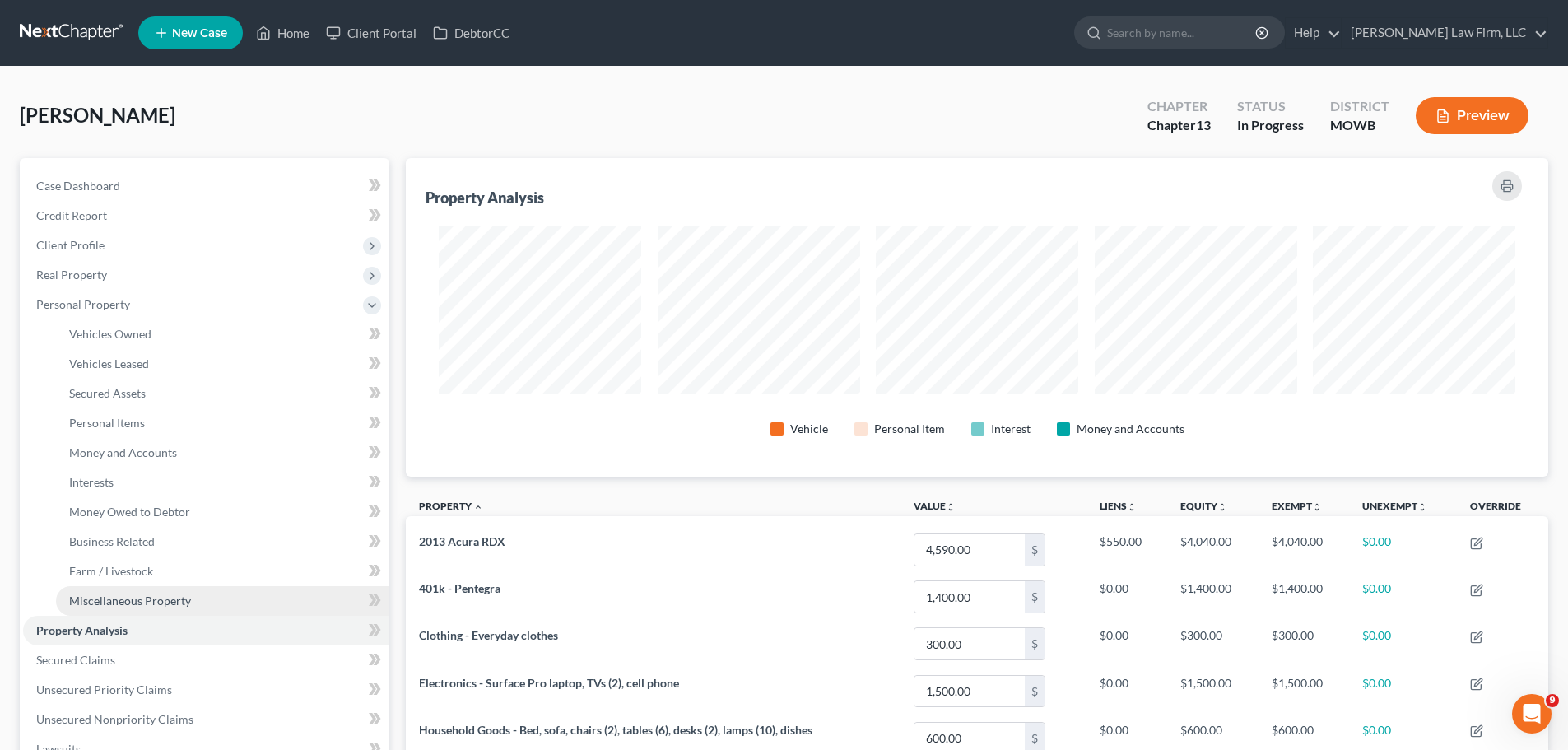
click at [166, 609] on link "Miscellaneous Property" at bounding box center [222, 601] width 334 height 30
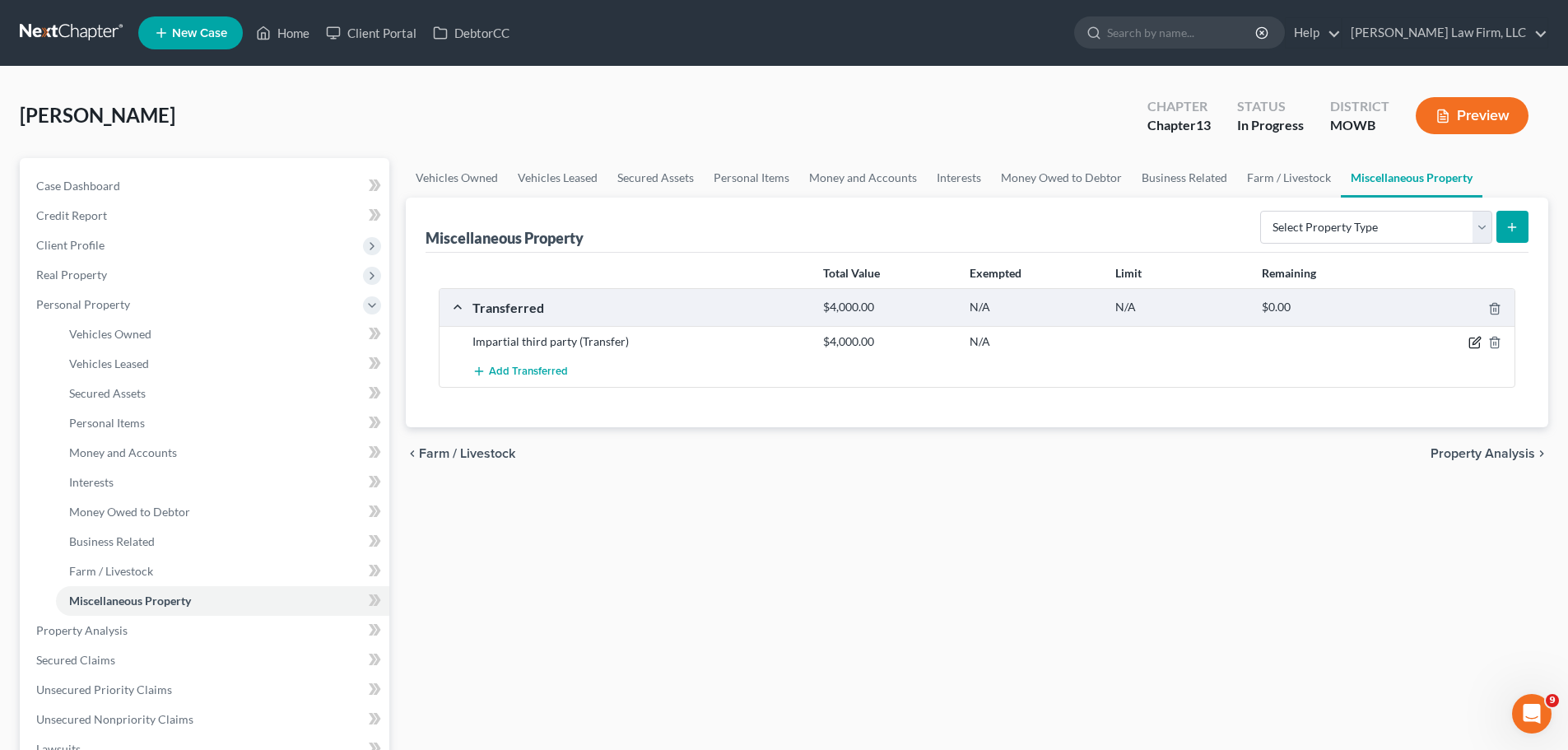
click at [1474, 342] on icon "button" at bounding box center [1474, 341] width 13 height 13
select select "Ordinary ([DATE])"
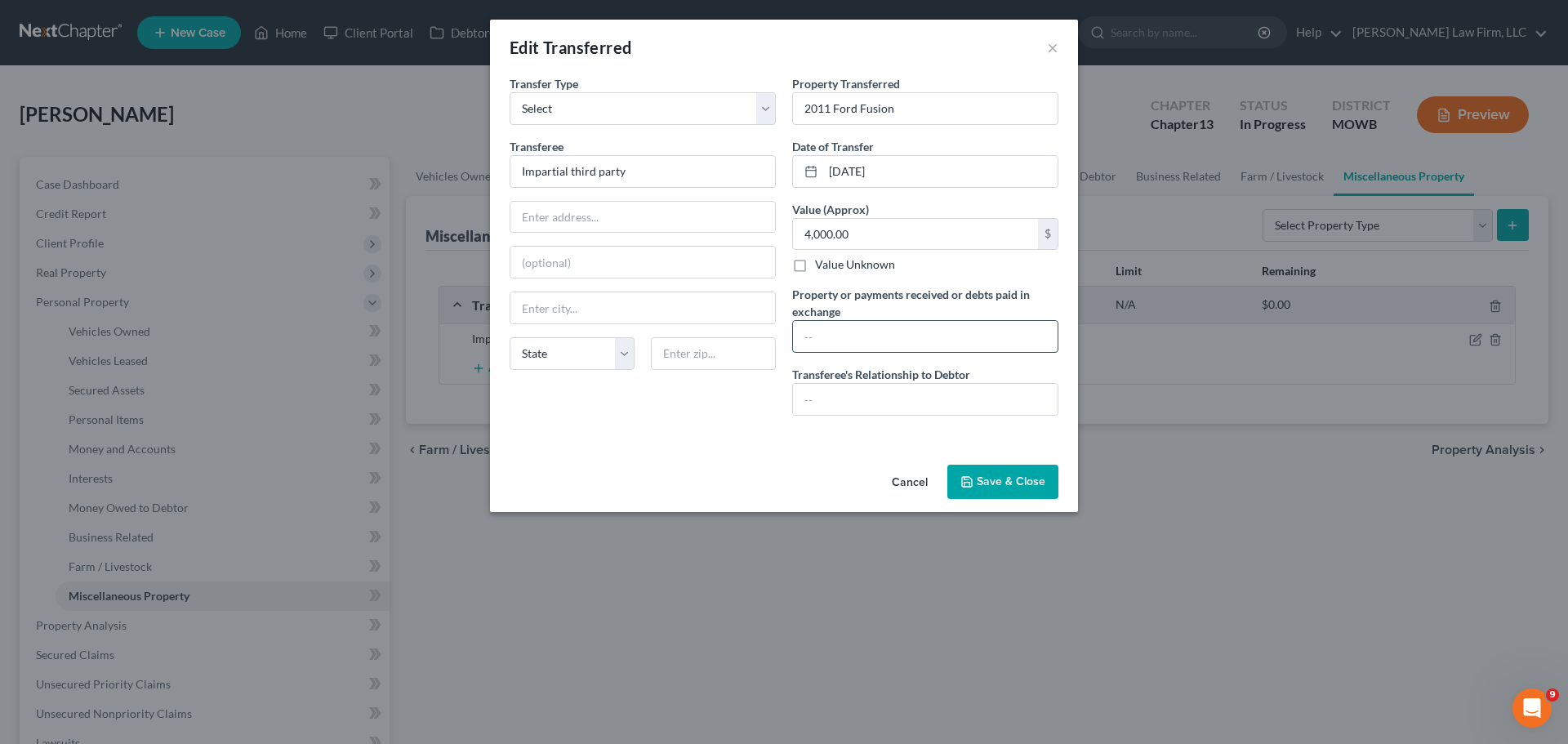
click at [900, 342] on input "text" at bounding box center [925, 336] width 265 height 31
type input "$4,000.00"
click at [868, 391] on input "text" at bounding box center [925, 399] width 265 height 31
type input "None"
click at [1016, 470] on button "Save & Close" at bounding box center [1003, 482] width 111 height 35
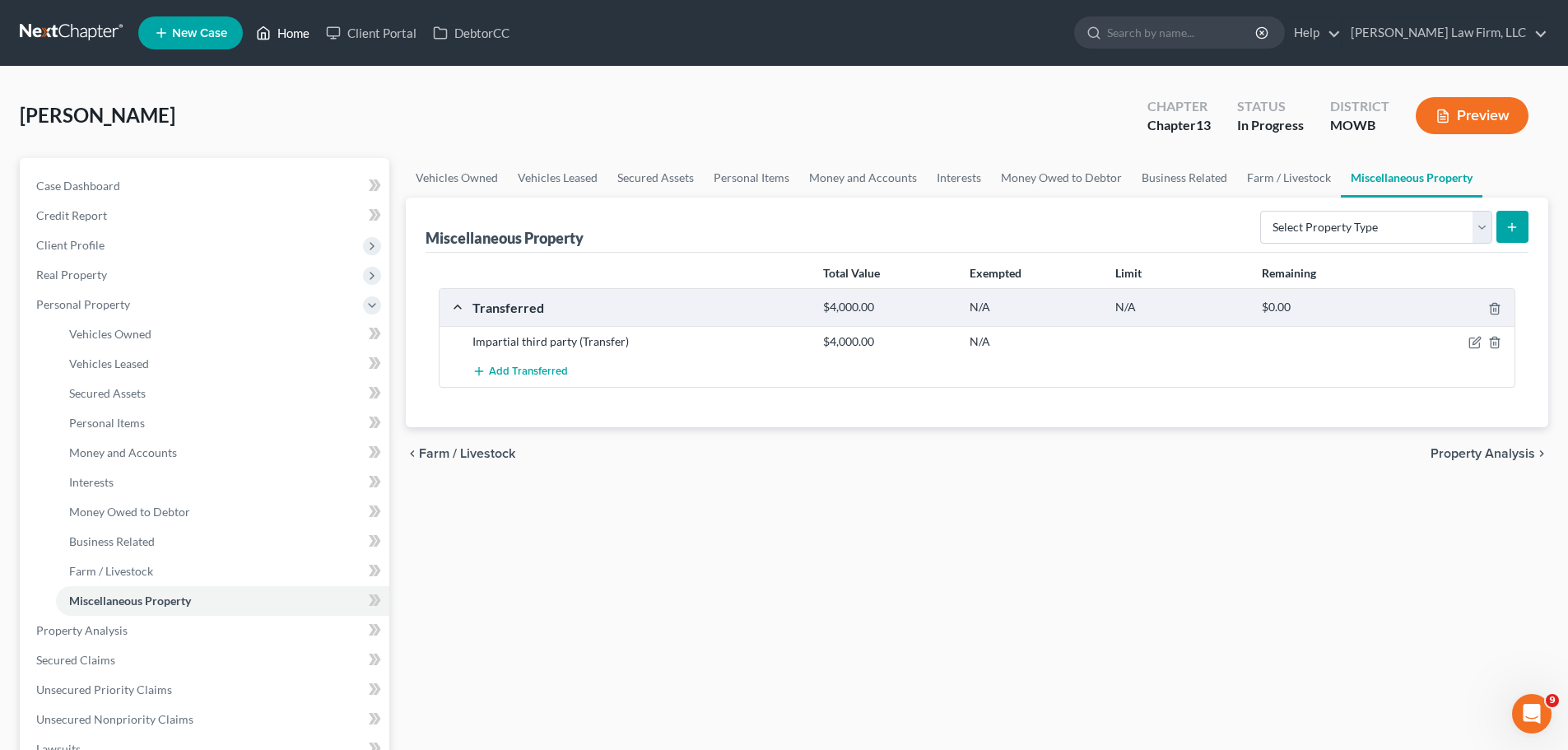
click at [302, 23] on link "Home" at bounding box center [282, 33] width 70 height 30
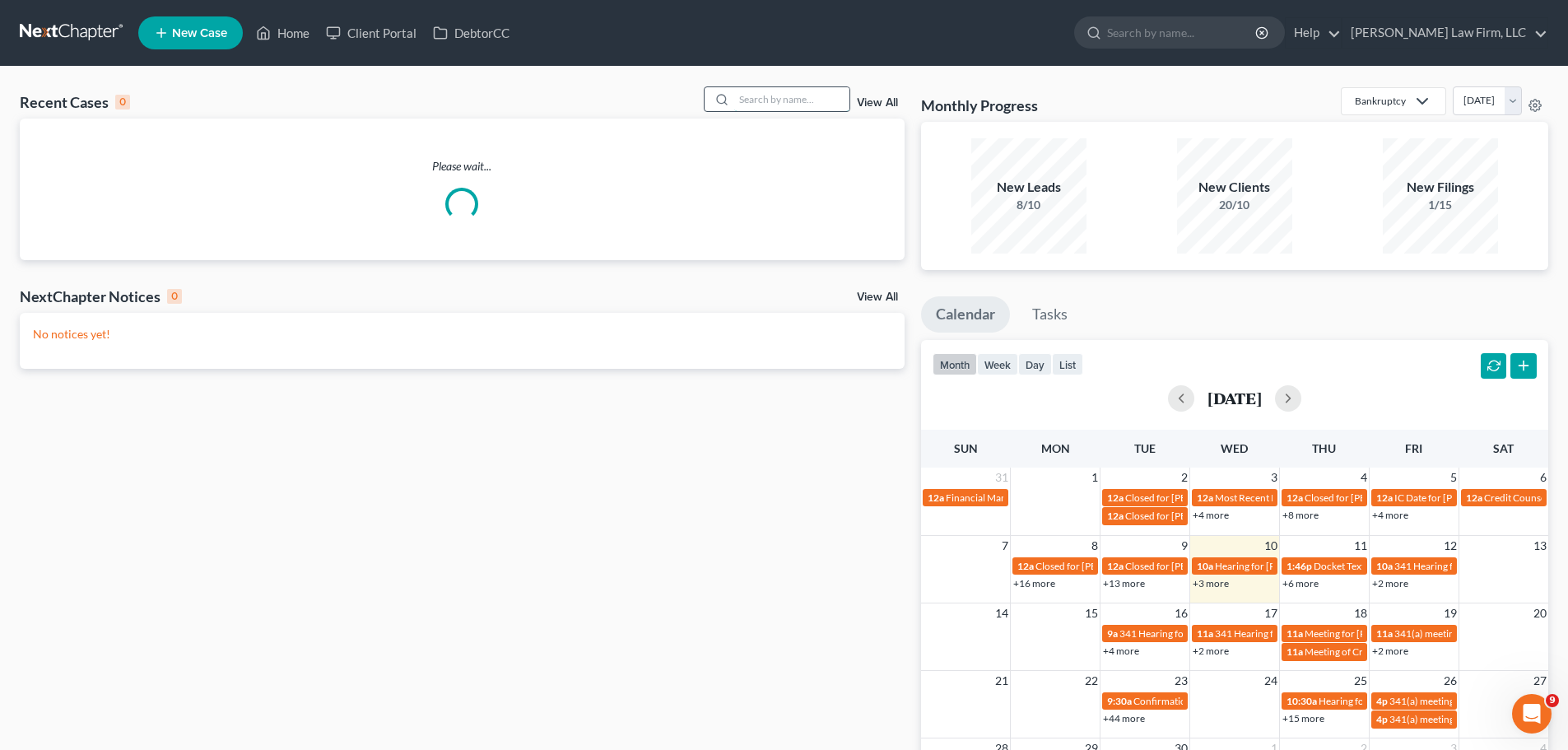
click at [798, 92] on input "search" at bounding box center [792, 98] width 115 height 24
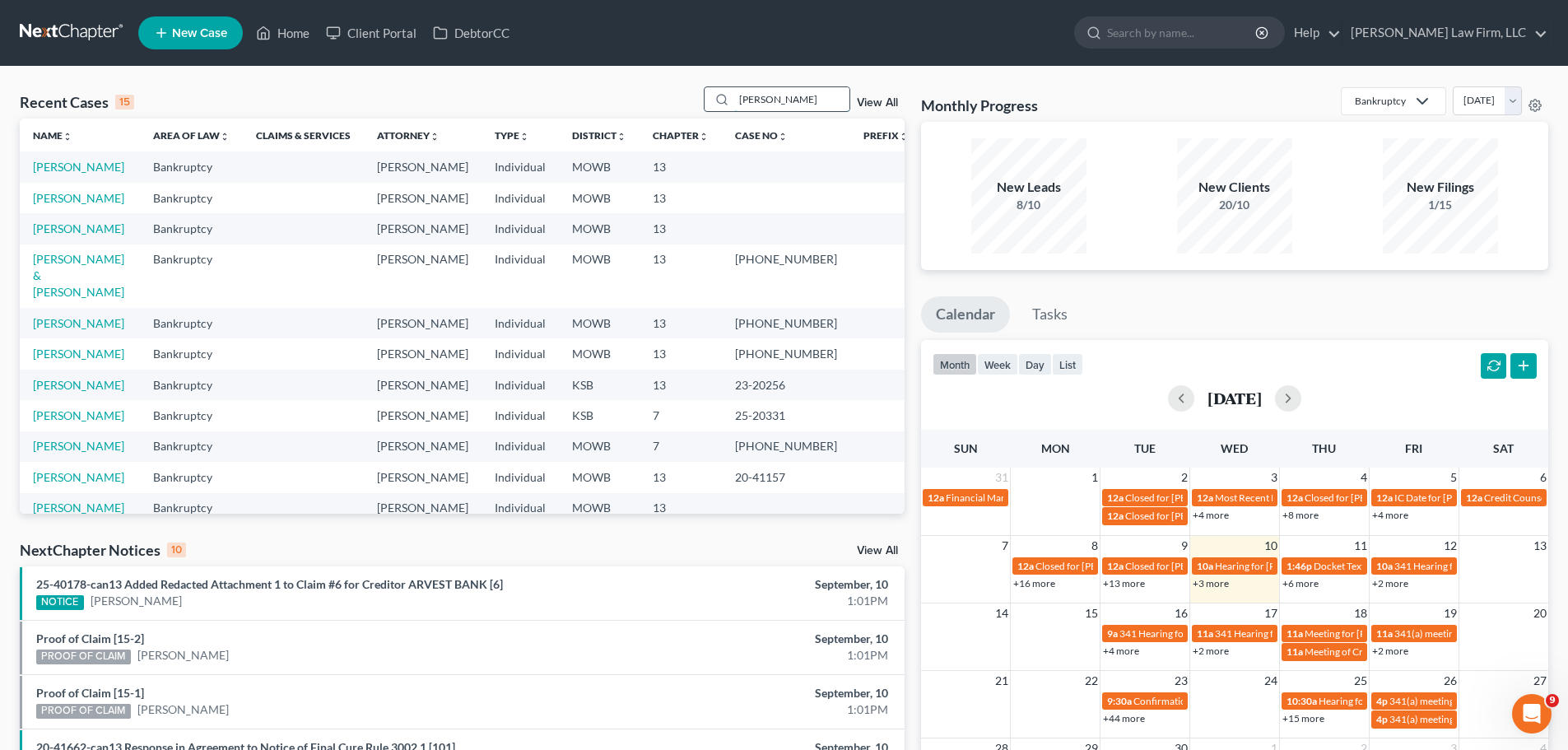
type input "[PERSON_NAME]"
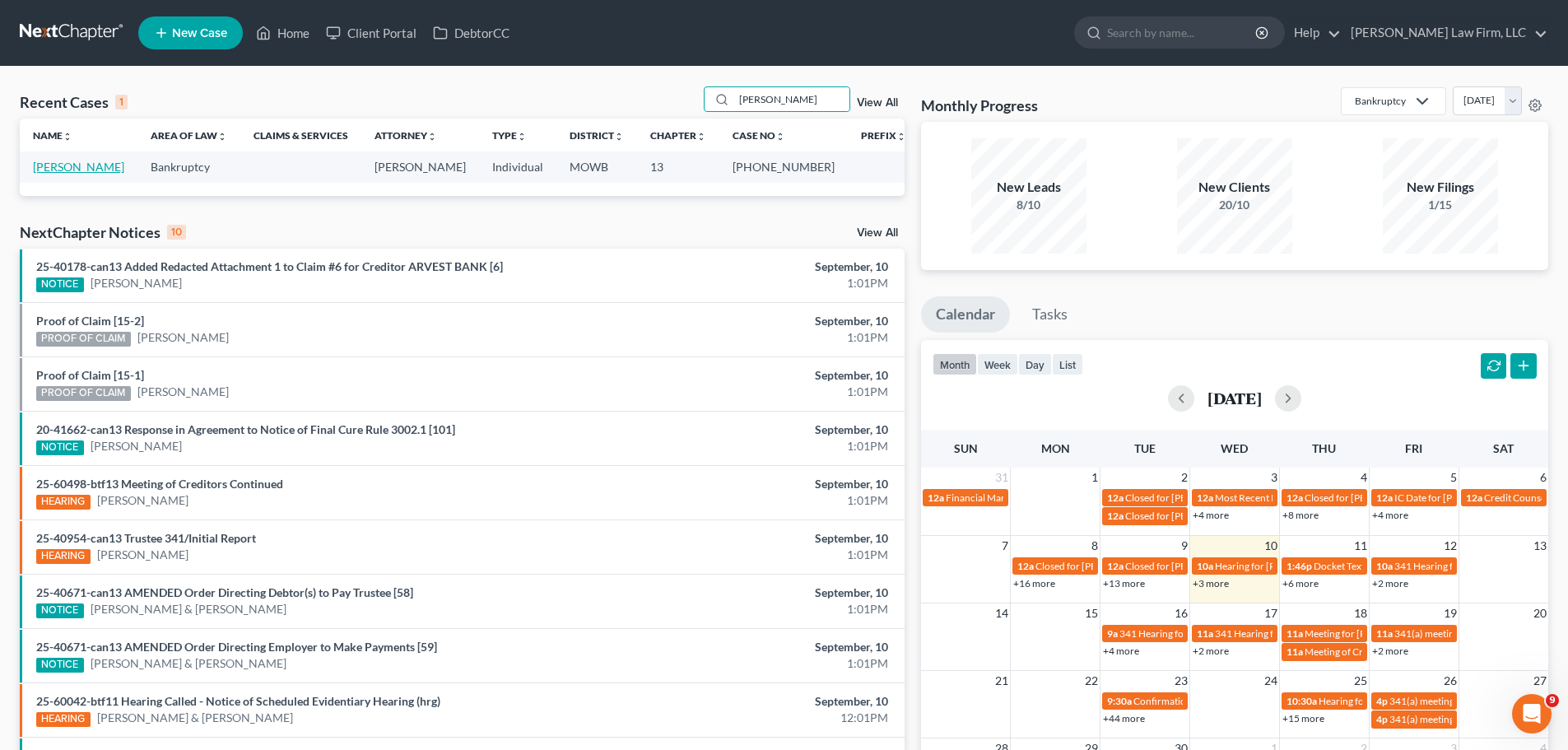
click at [80, 173] on link "[PERSON_NAME]" at bounding box center [78, 166] width 91 height 14
select select "2"
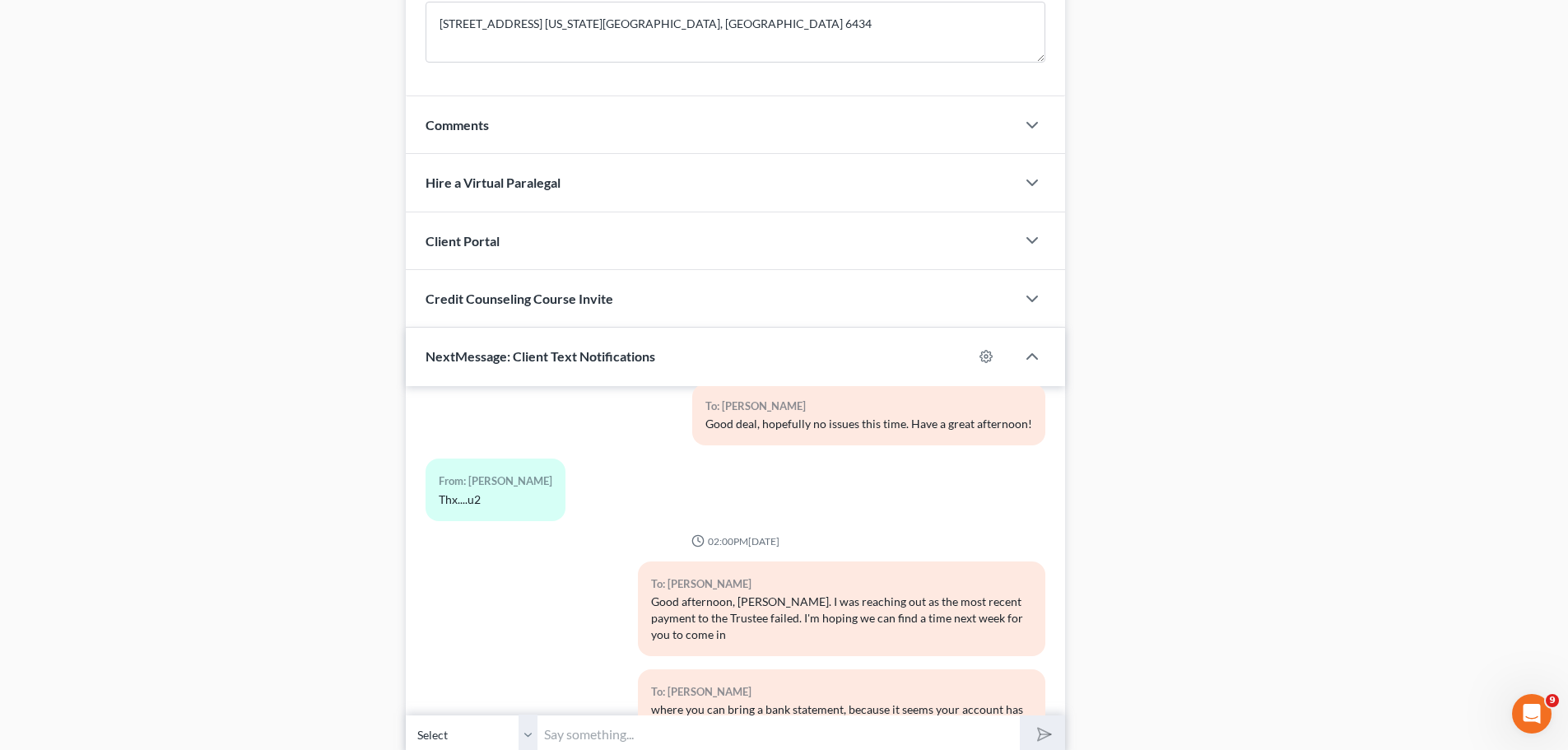
scroll to position [1384, 0]
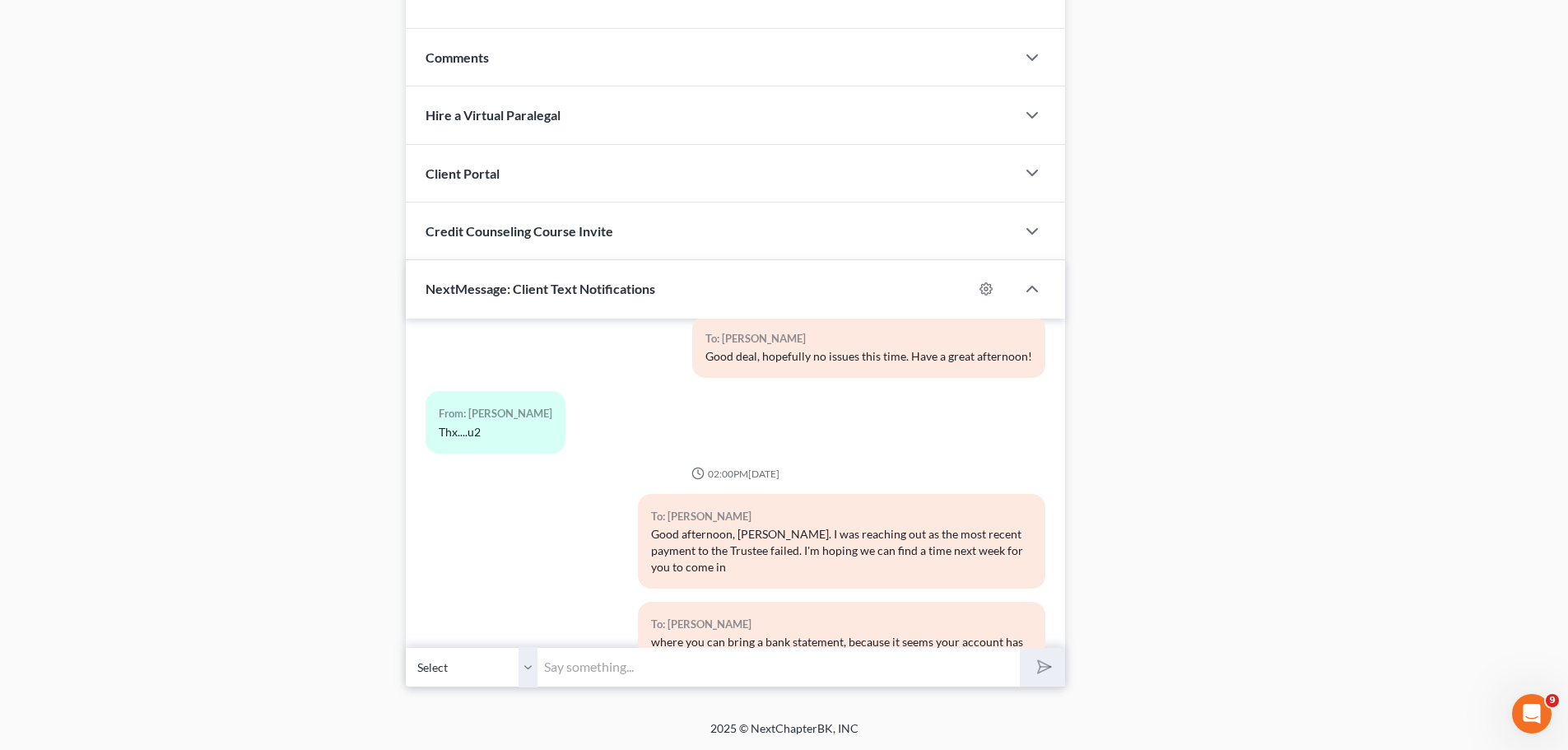
click at [625, 661] on input "text" at bounding box center [779, 667] width 483 height 40
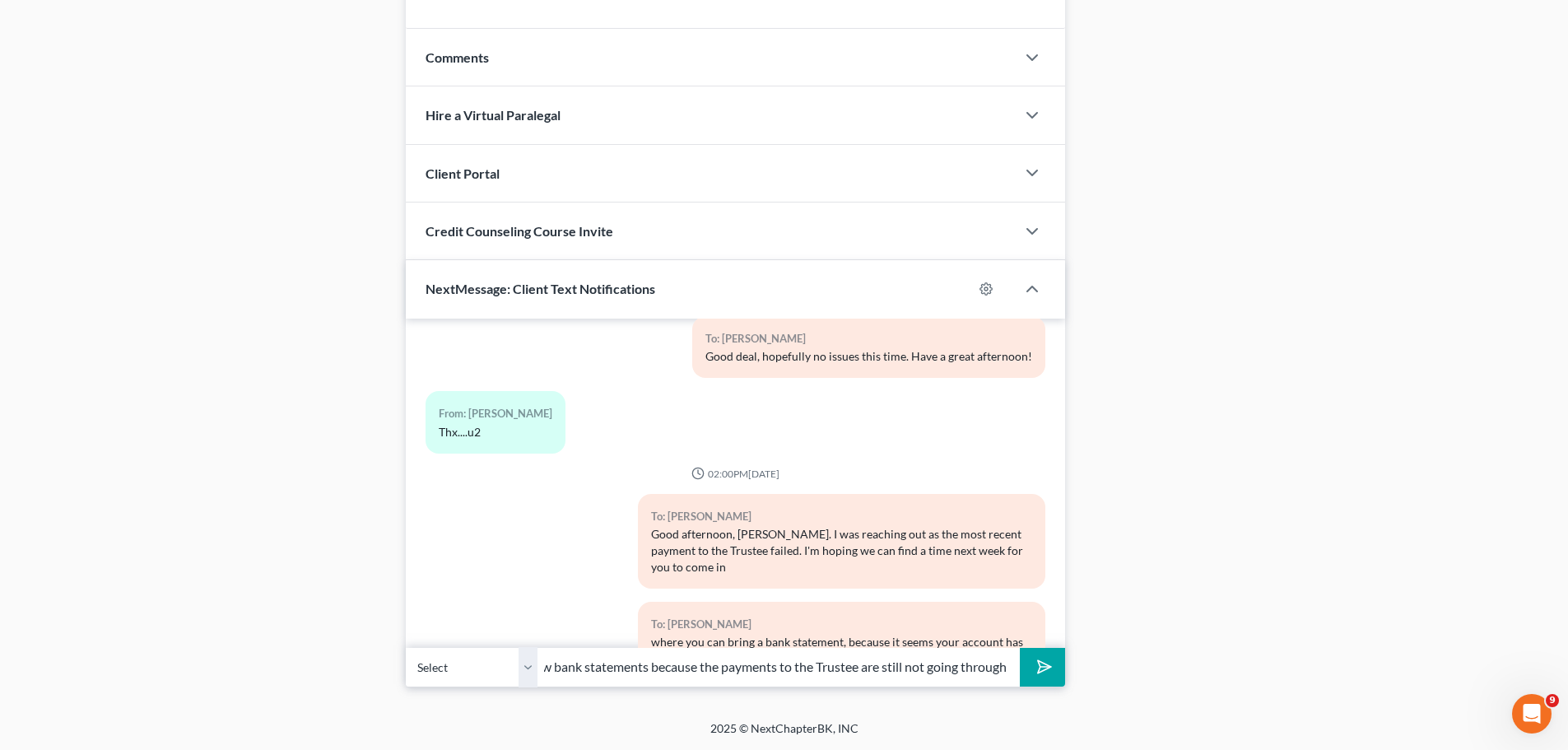
scroll to position [0, 331]
type input "When you can, give me a call. We need to meet and review bank statements becaus…"
click at [1019, 647] on button "submit" at bounding box center [1042, 666] width 45 height 38
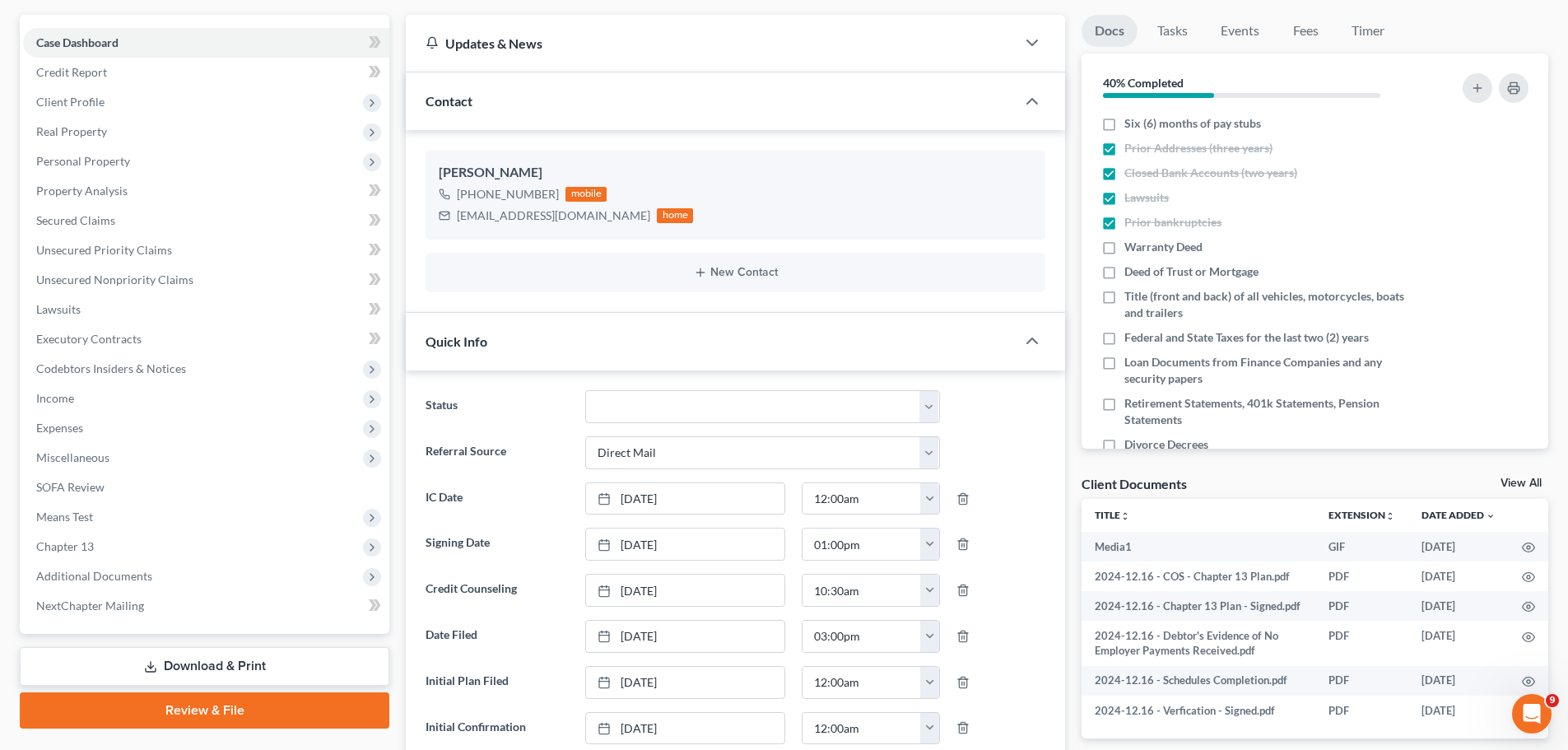
scroll to position [0, 0]
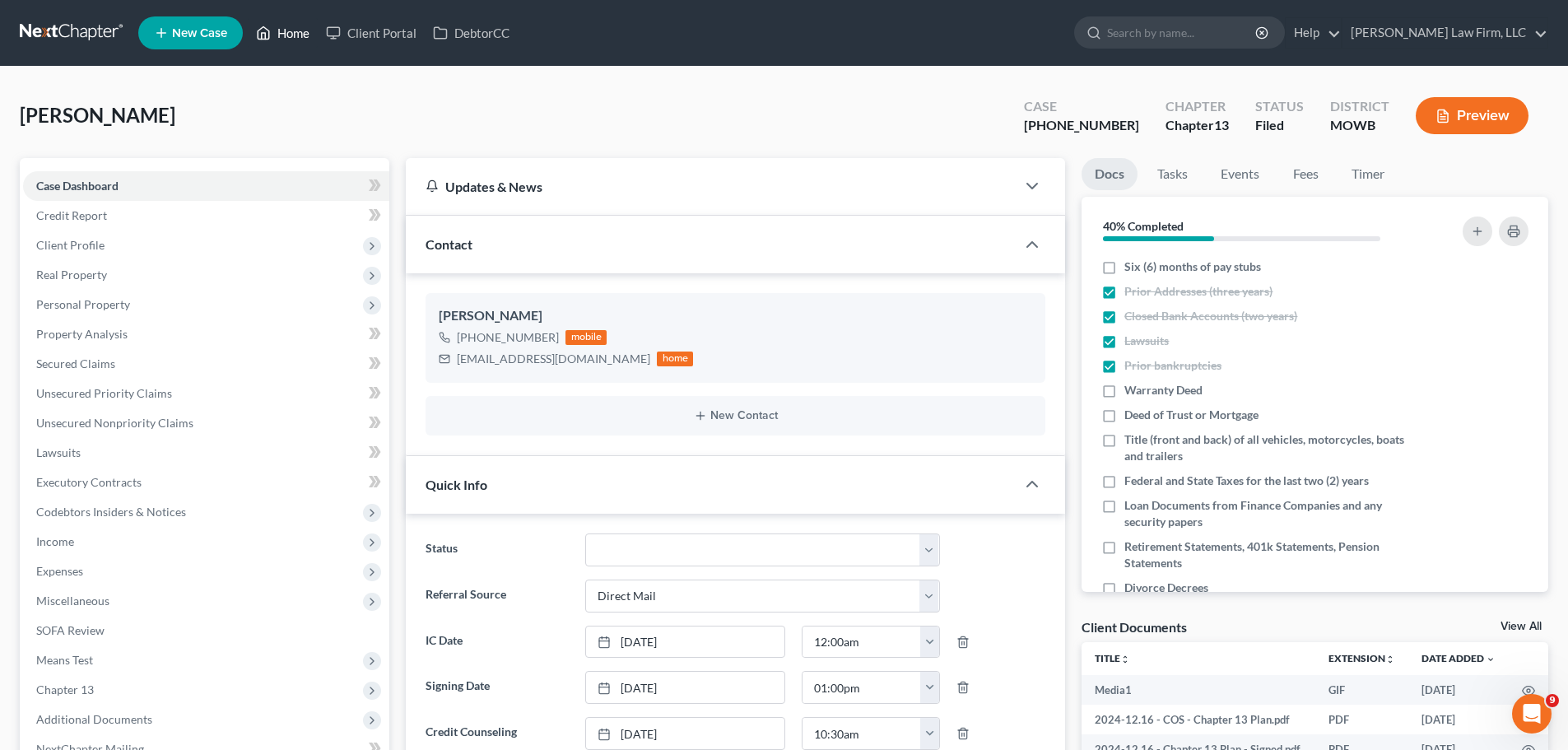
click at [287, 37] on link "Home" at bounding box center [282, 33] width 70 height 30
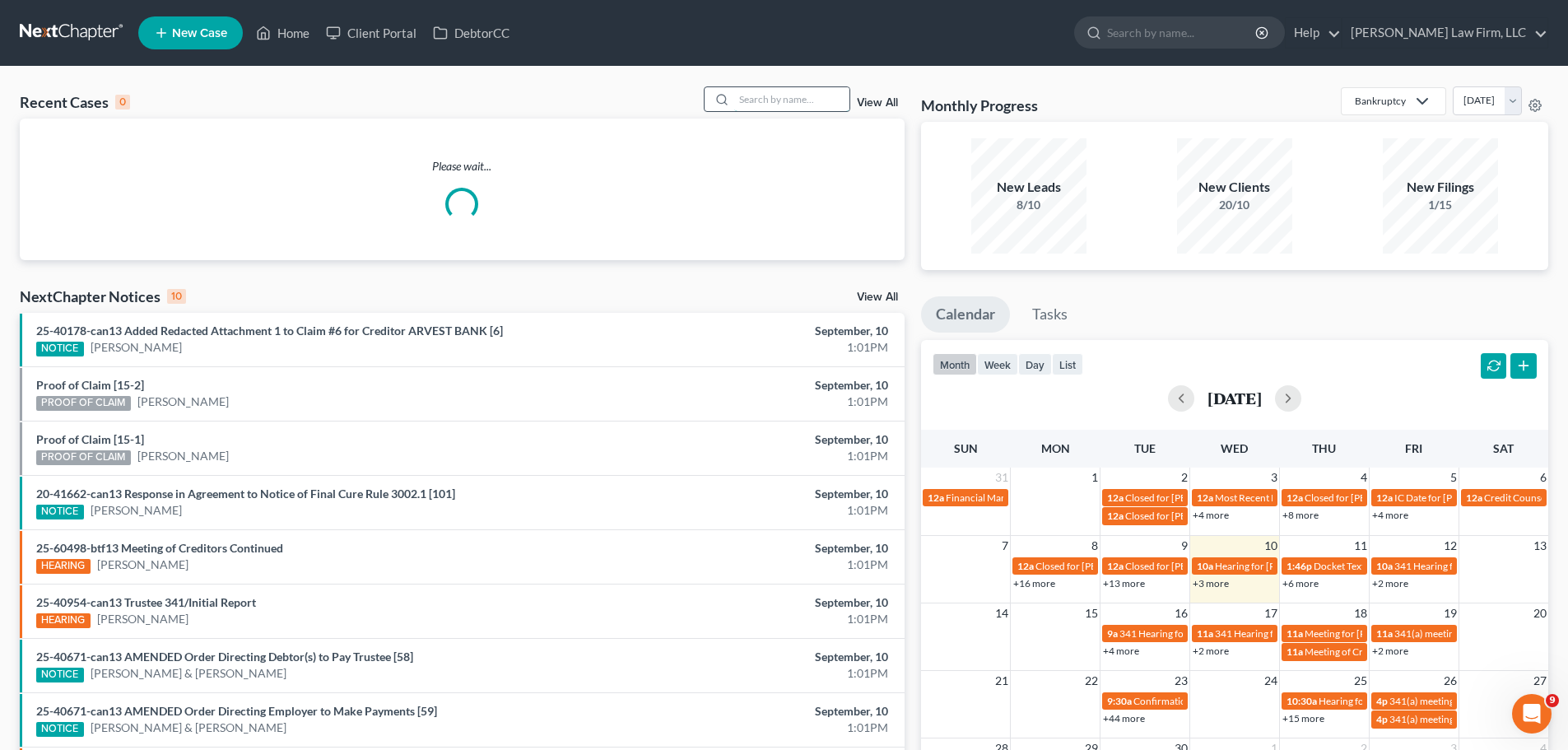
click at [786, 97] on input "search" at bounding box center [792, 98] width 115 height 24
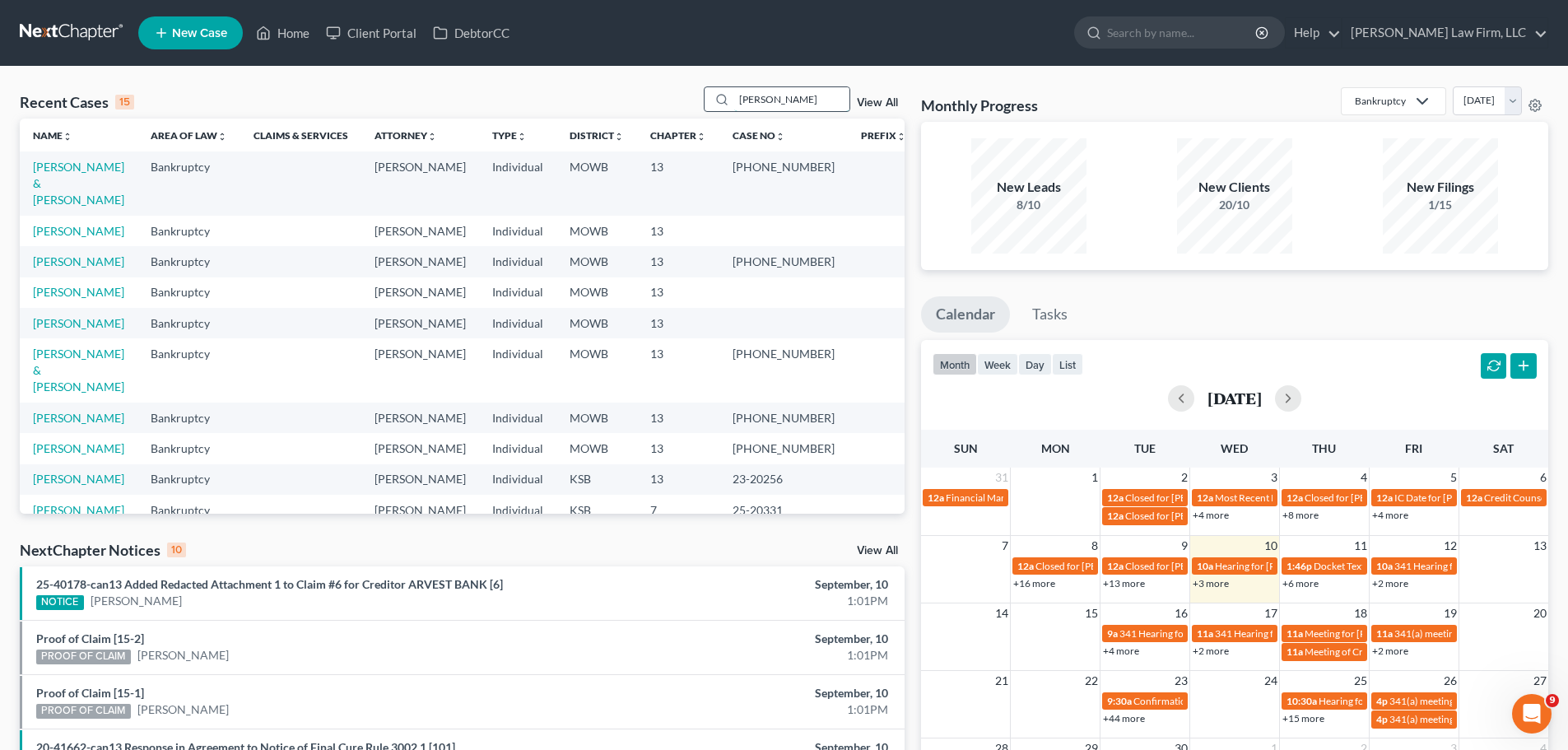
type input "[PERSON_NAME]"
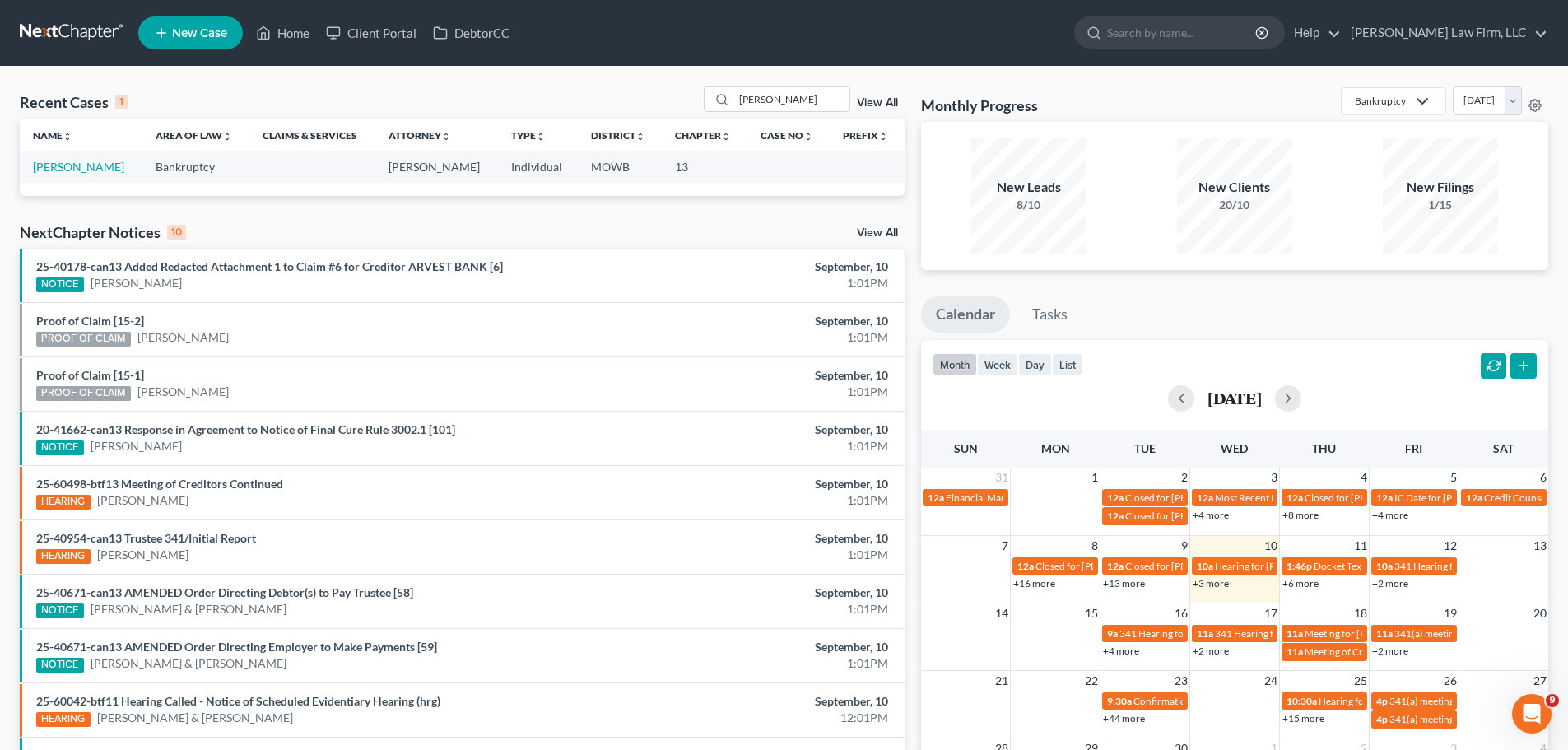
click at [93, 158] on td "[PERSON_NAME]" at bounding box center [81, 166] width 123 height 30
click at [78, 173] on link "[PERSON_NAME]" at bounding box center [78, 166] width 91 height 14
select select "4"
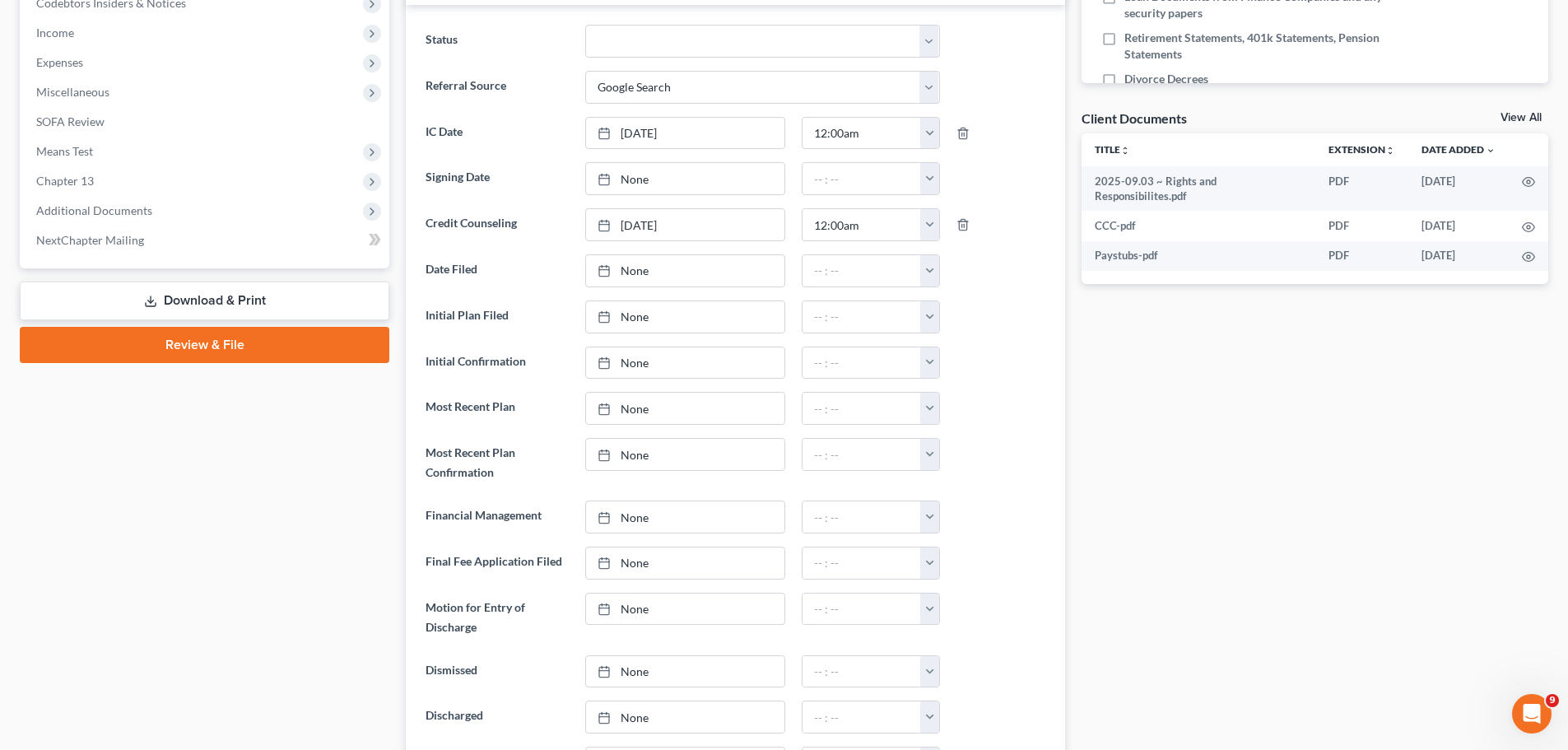
scroll to position [247, 0]
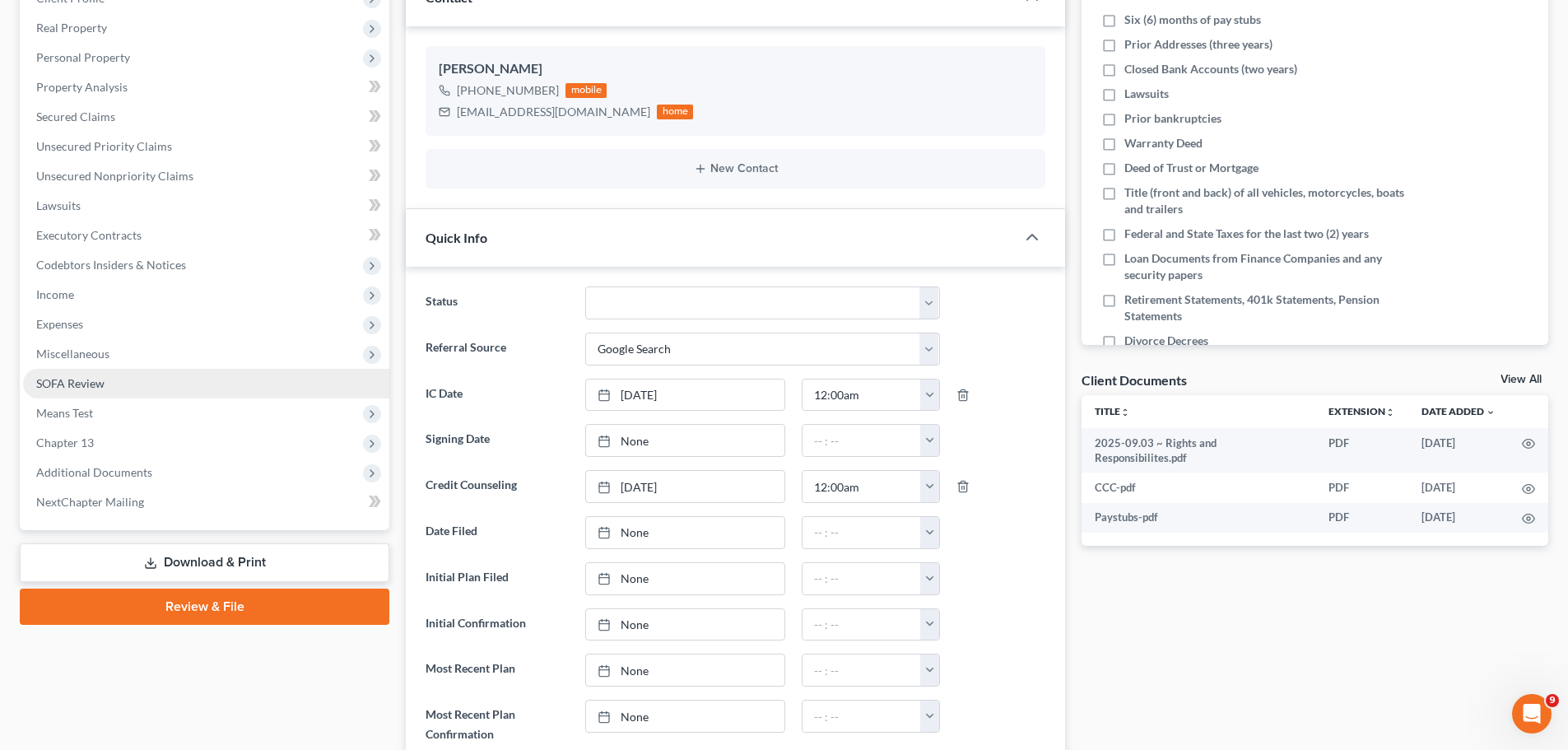
click at [121, 393] on link "SOFA Review" at bounding box center [206, 383] width 366 height 30
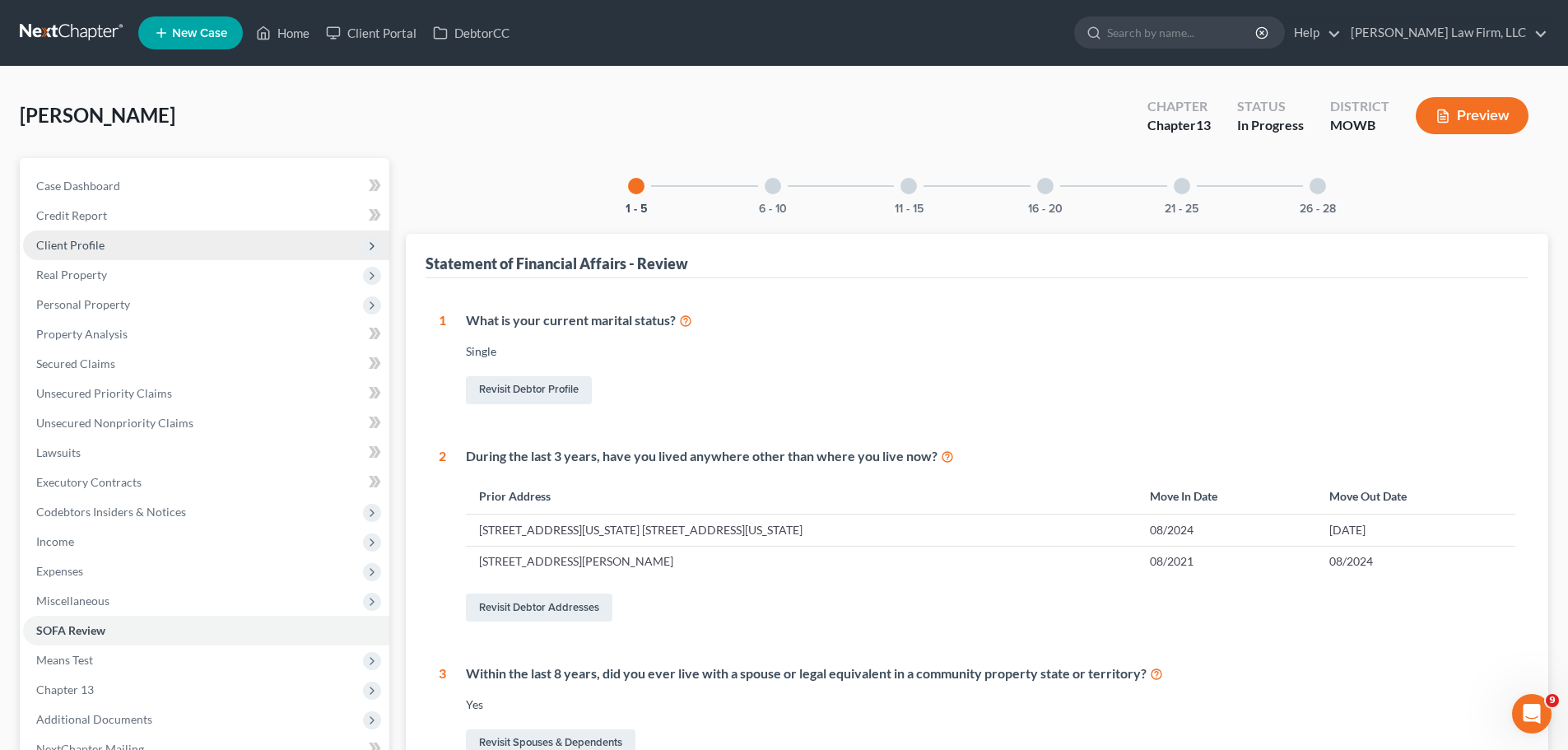
click at [118, 241] on span "Client Profile" at bounding box center [206, 246] width 366 height 30
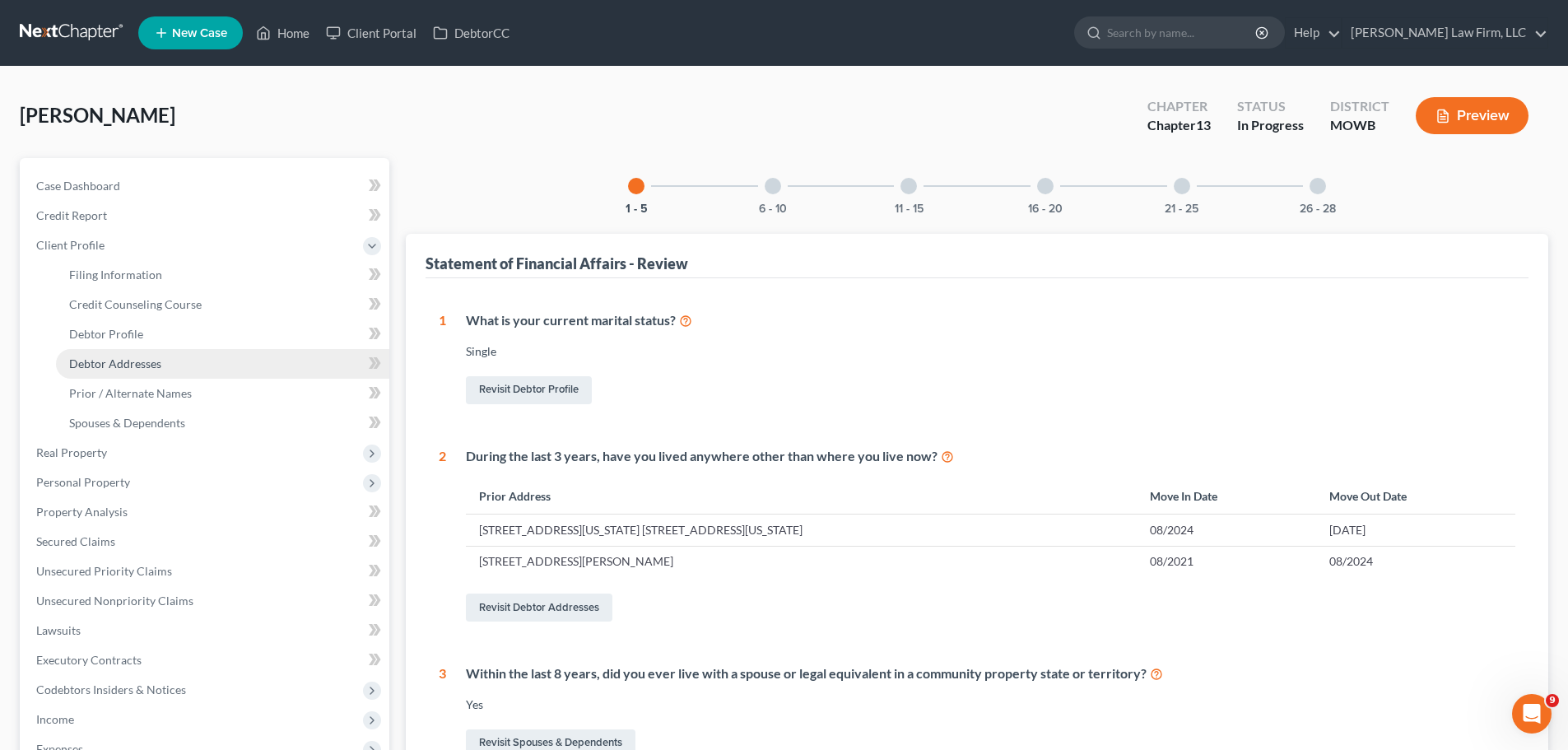
click at [172, 359] on link "Debtor Addresses" at bounding box center [222, 364] width 334 height 30
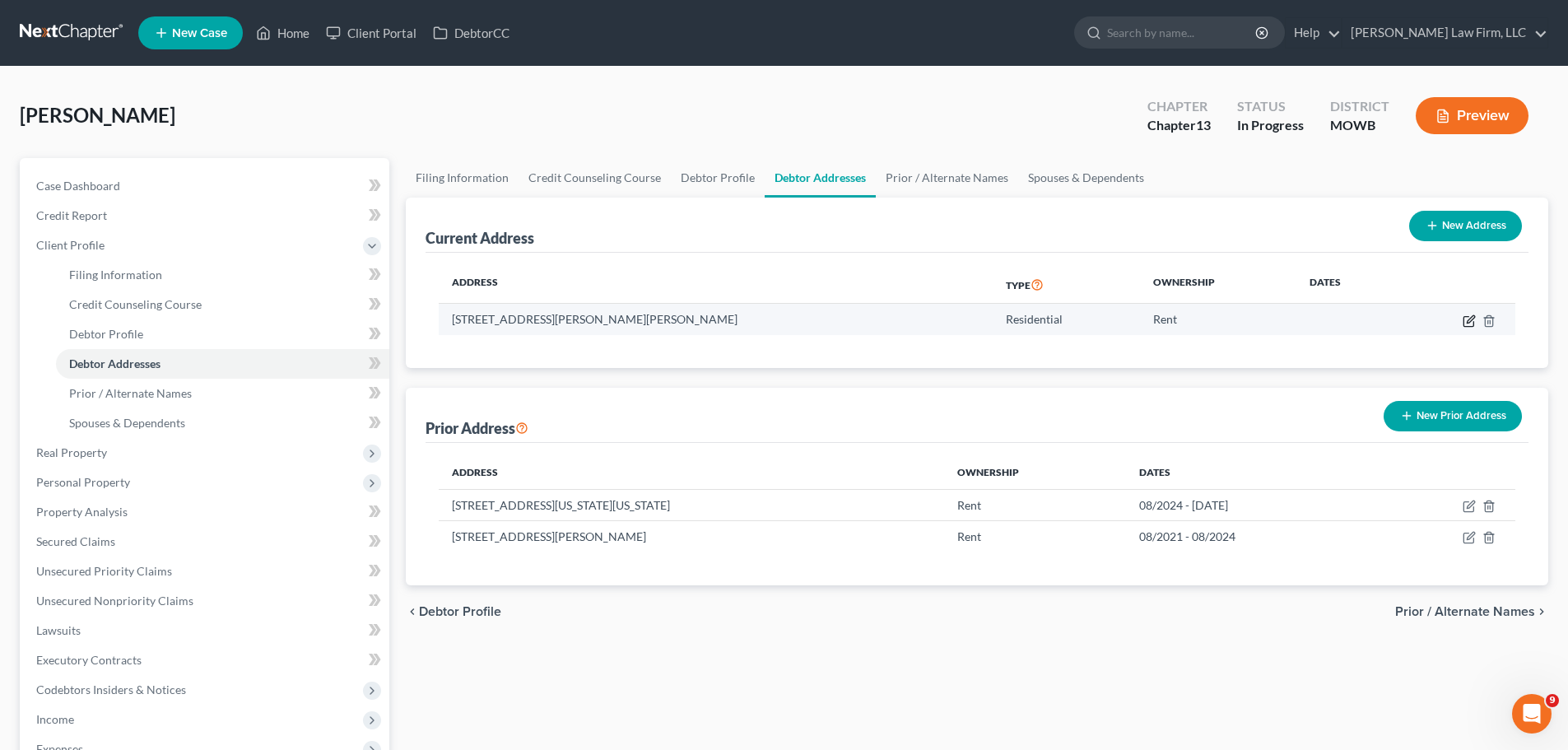
click at [1475, 321] on icon "button" at bounding box center [1469, 321] width 13 height 13
select select "17"
select select "88"
select select "0"
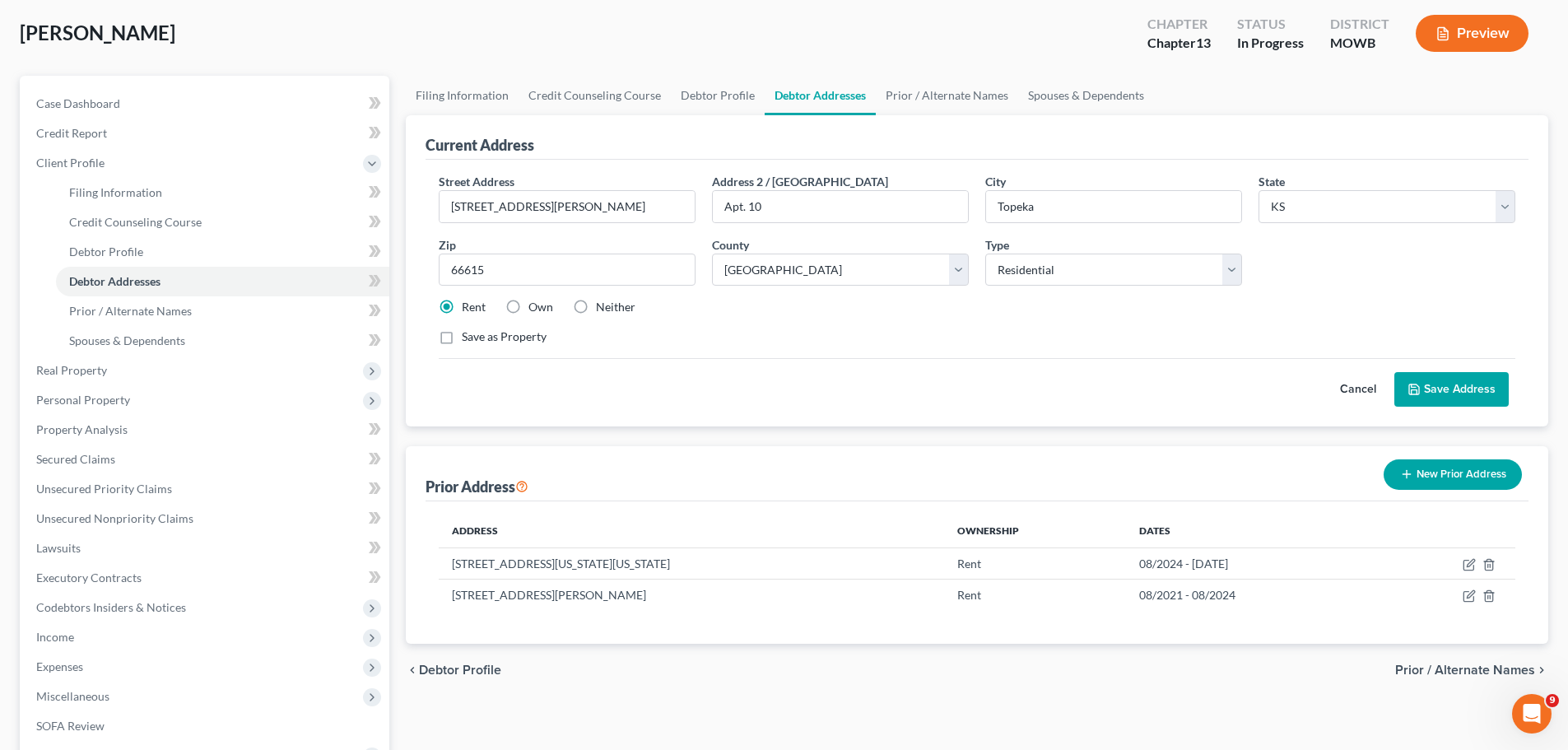
scroll to position [165, 0]
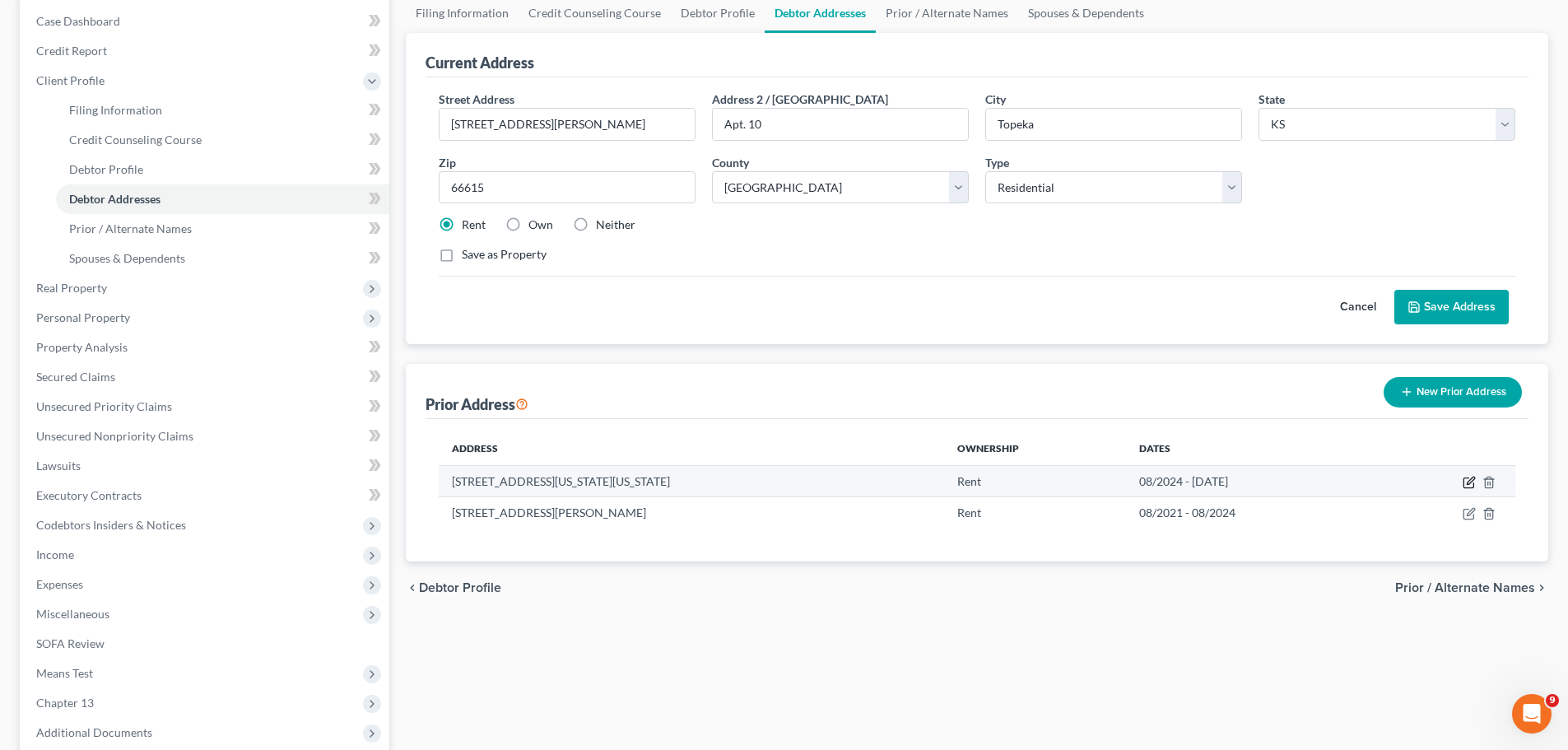
click at [1471, 485] on icon "button" at bounding box center [1469, 482] width 13 height 13
select select "26"
select select "47"
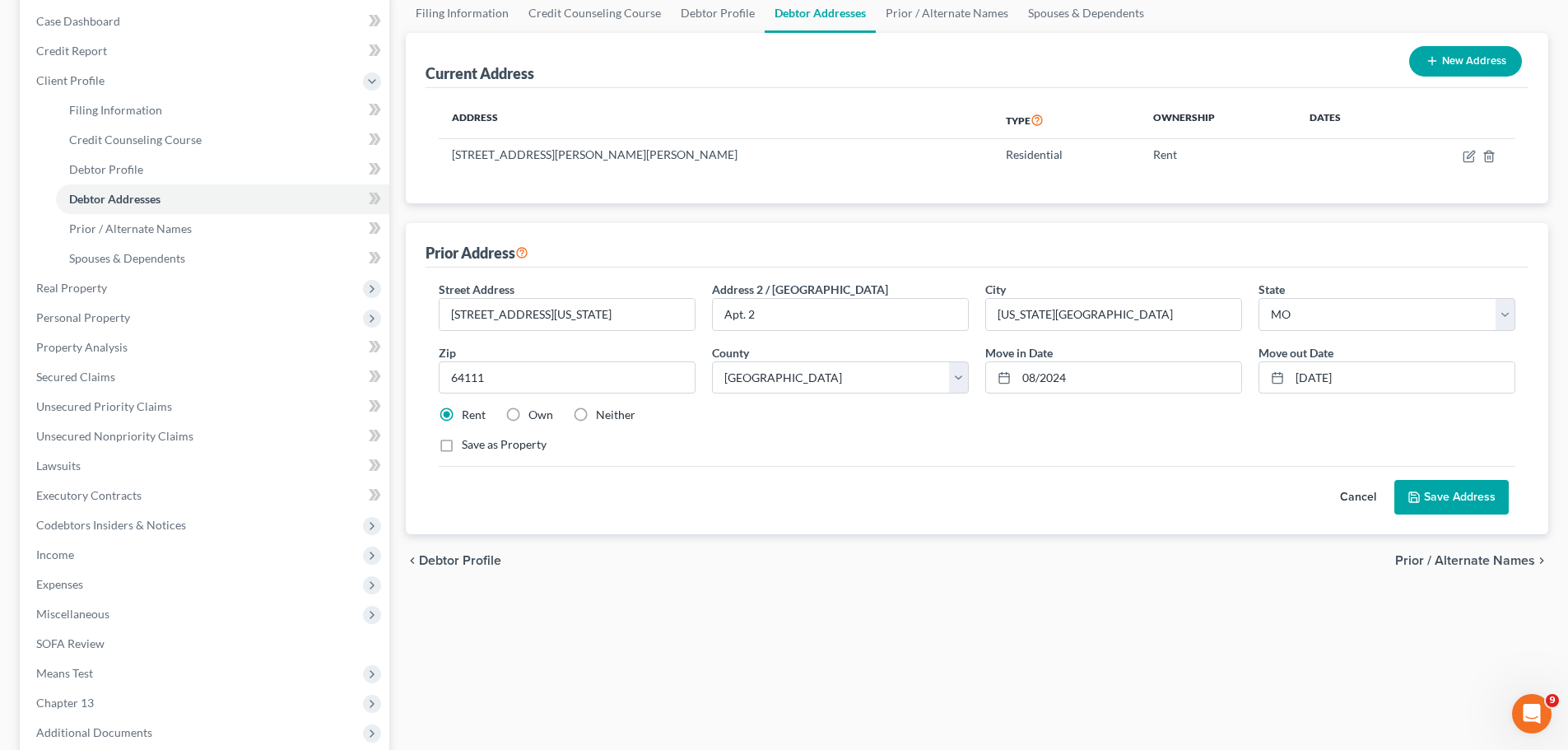
click at [1346, 494] on button "Cancel" at bounding box center [1357, 497] width 72 height 33
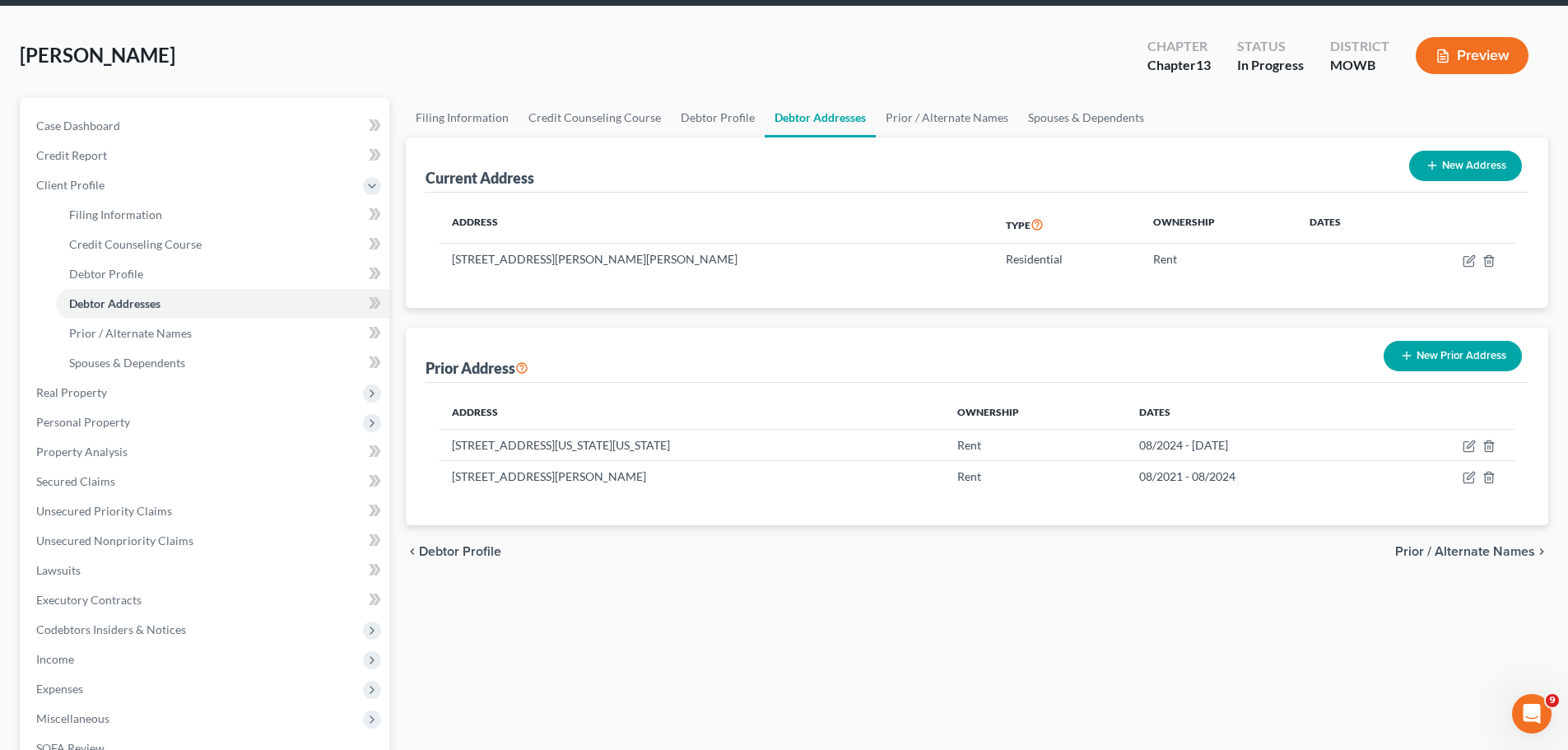
scroll to position [0, 0]
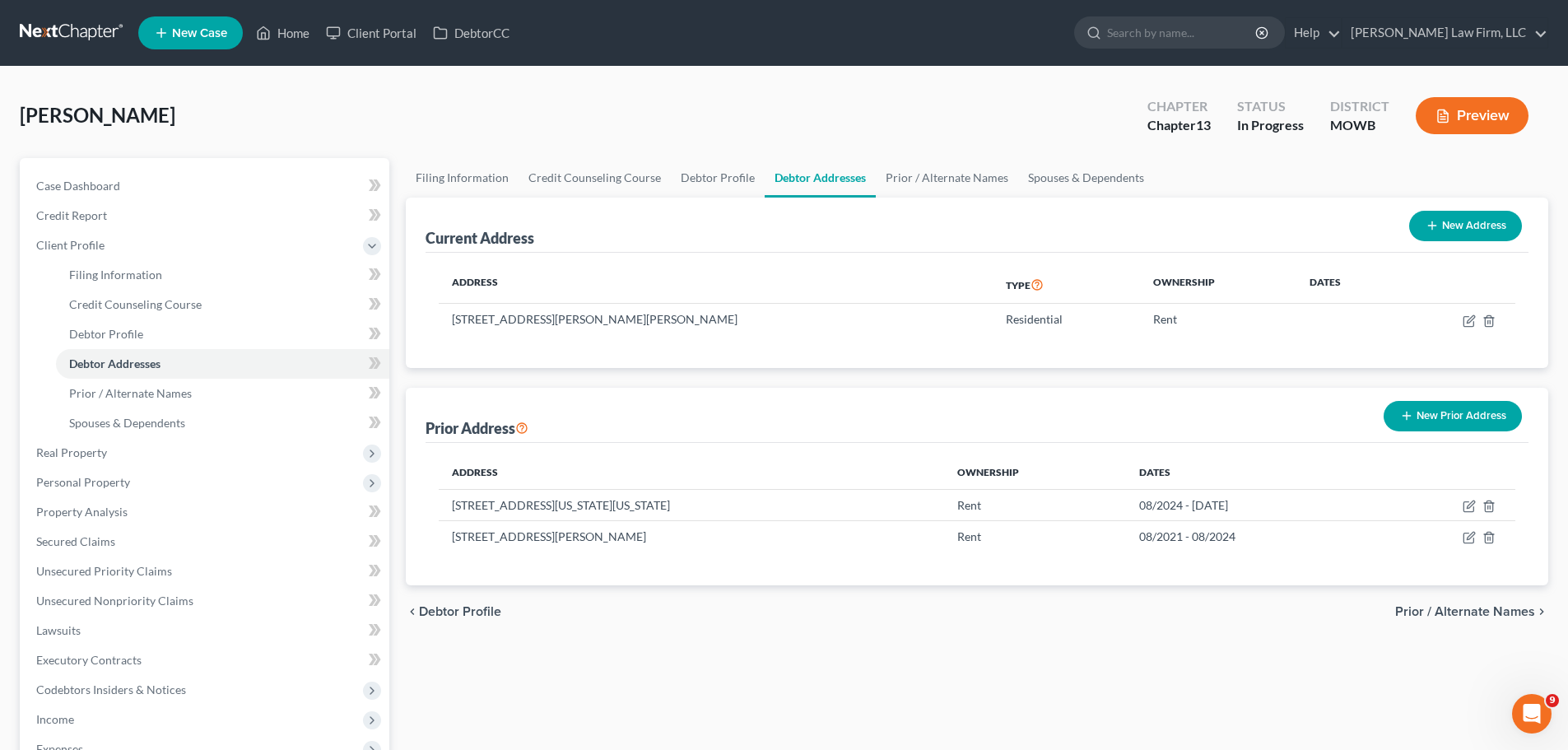
click at [1466, 97] on div "Preview" at bounding box center [1475, 118] width 145 height 49
click at [1472, 124] on button "Preview" at bounding box center [1471, 115] width 112 height 37
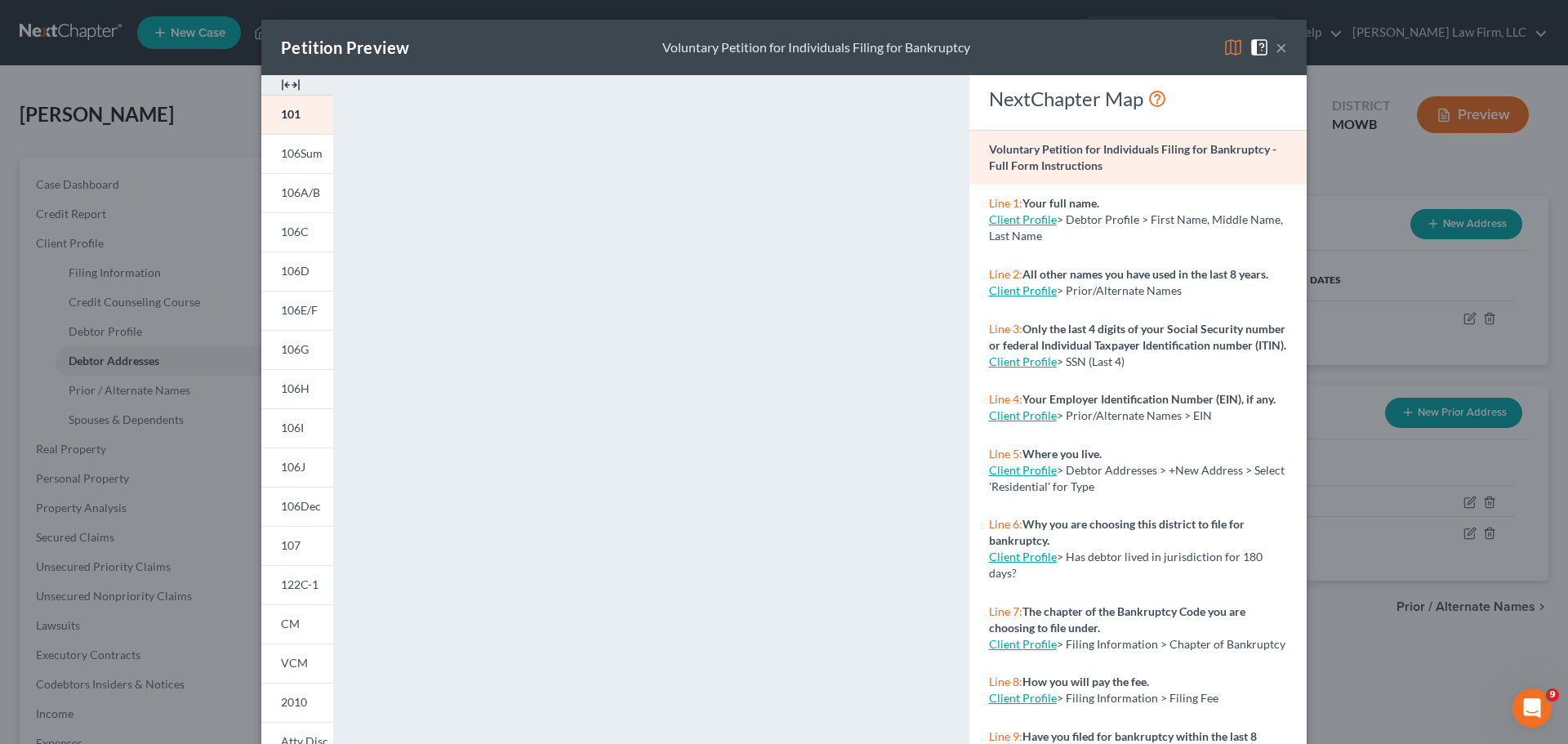
click at [1276, 46] on button "×" at bounding box center [1281, 47] width 11 height 20
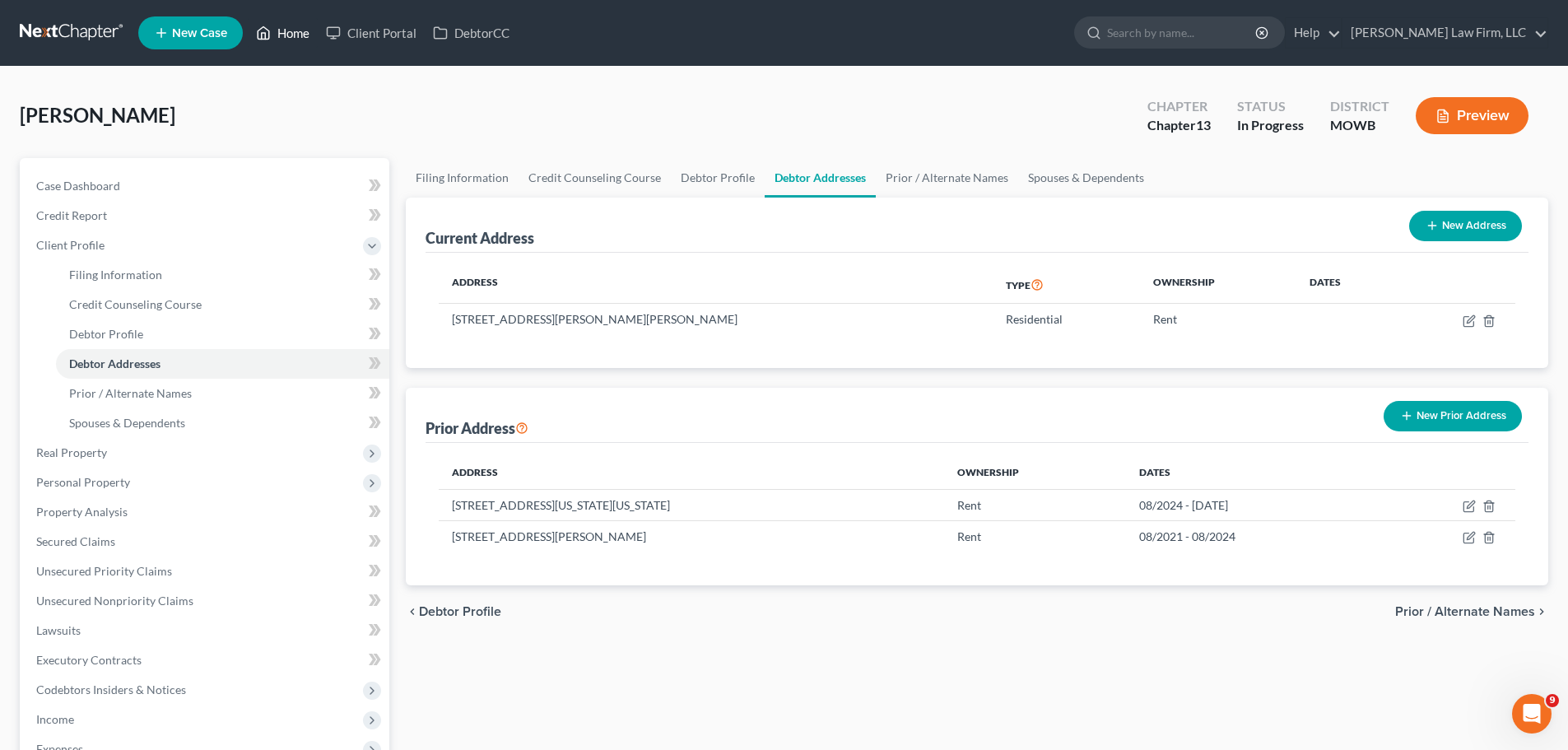
click at [287, 46] on link "Home" at bounding box center [282, 33] width 70 height 30
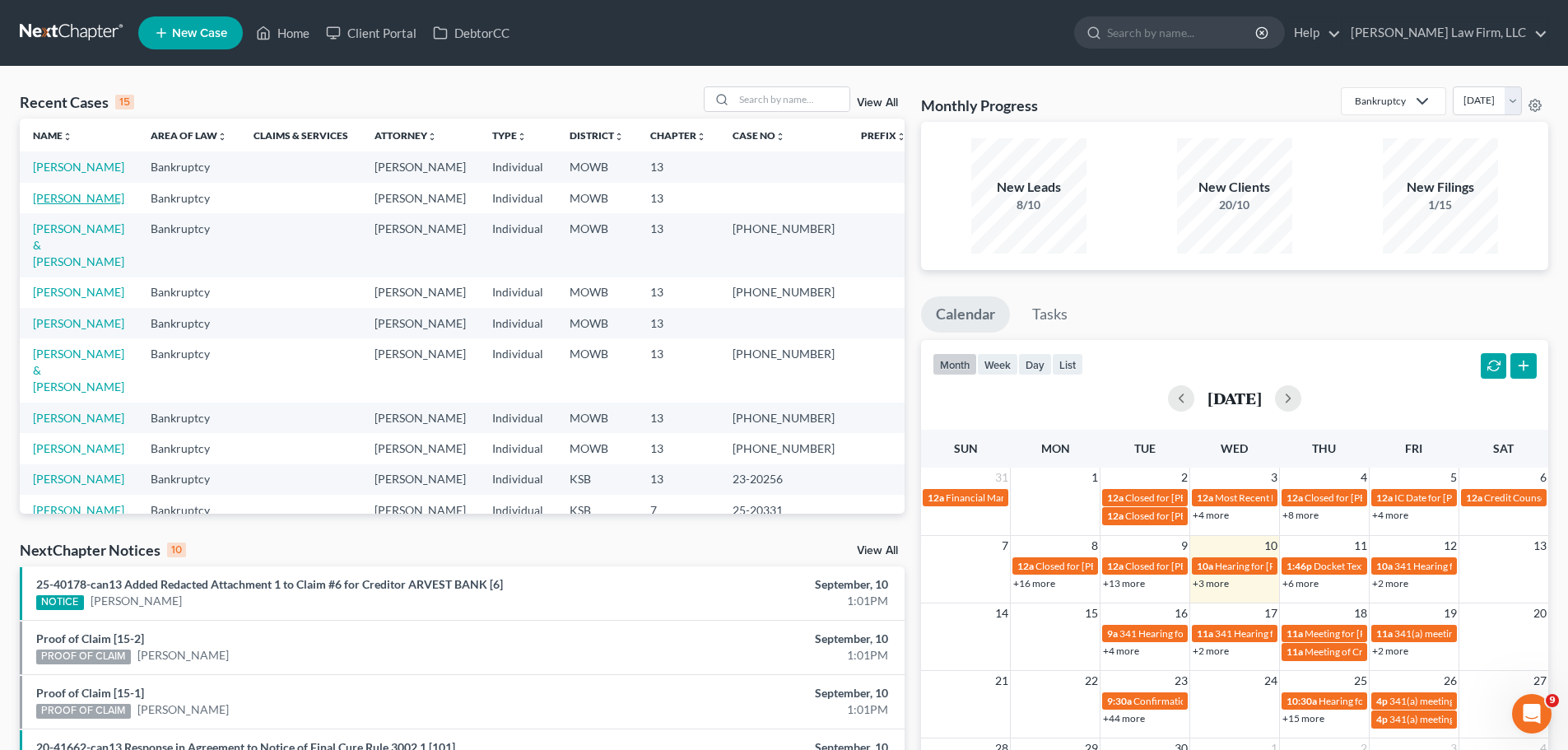
click at [81, 196] on link "[PERSON_NAME]" at bounding box center [78, 198] width 91 height 14
select select "4"
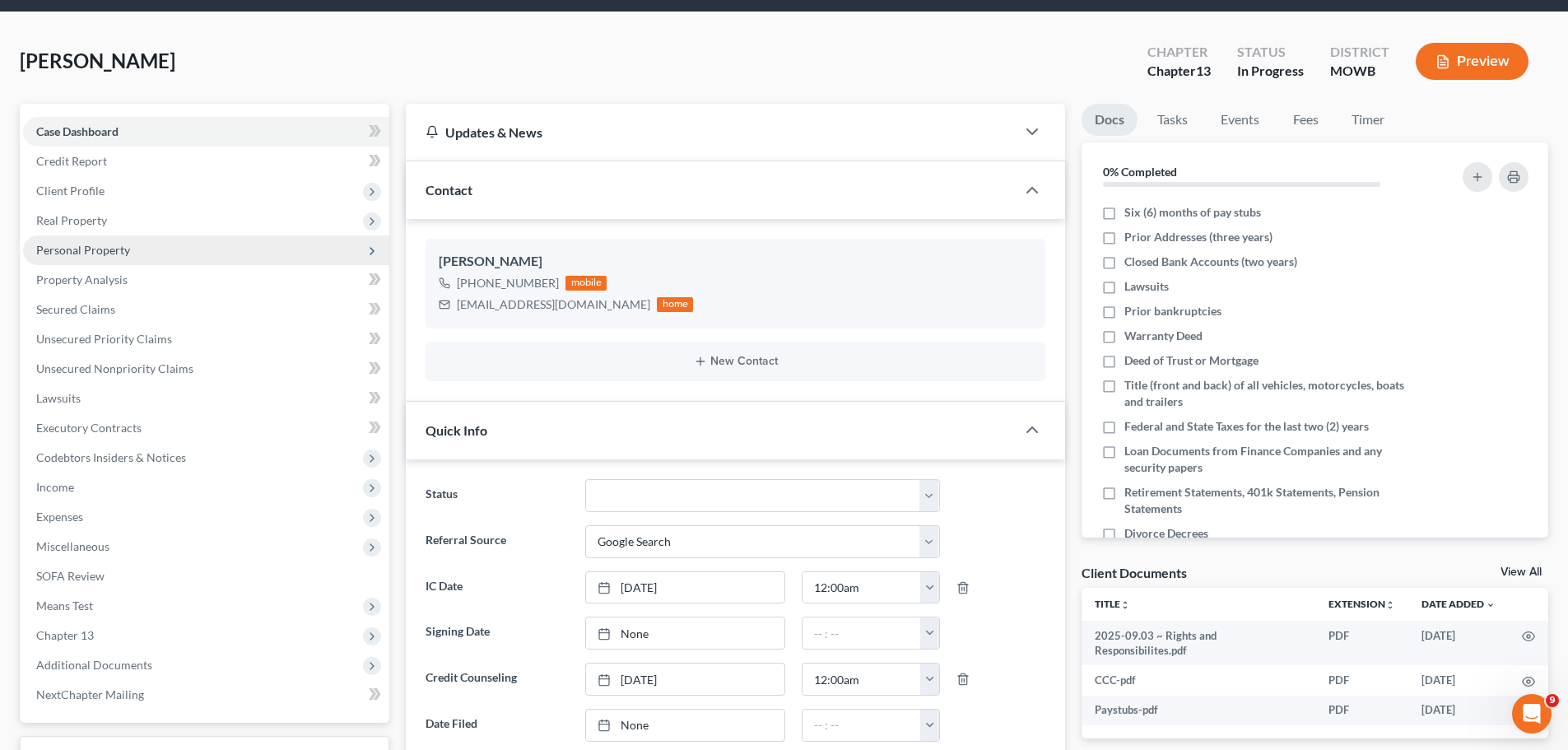
scroll to position [82, 0]
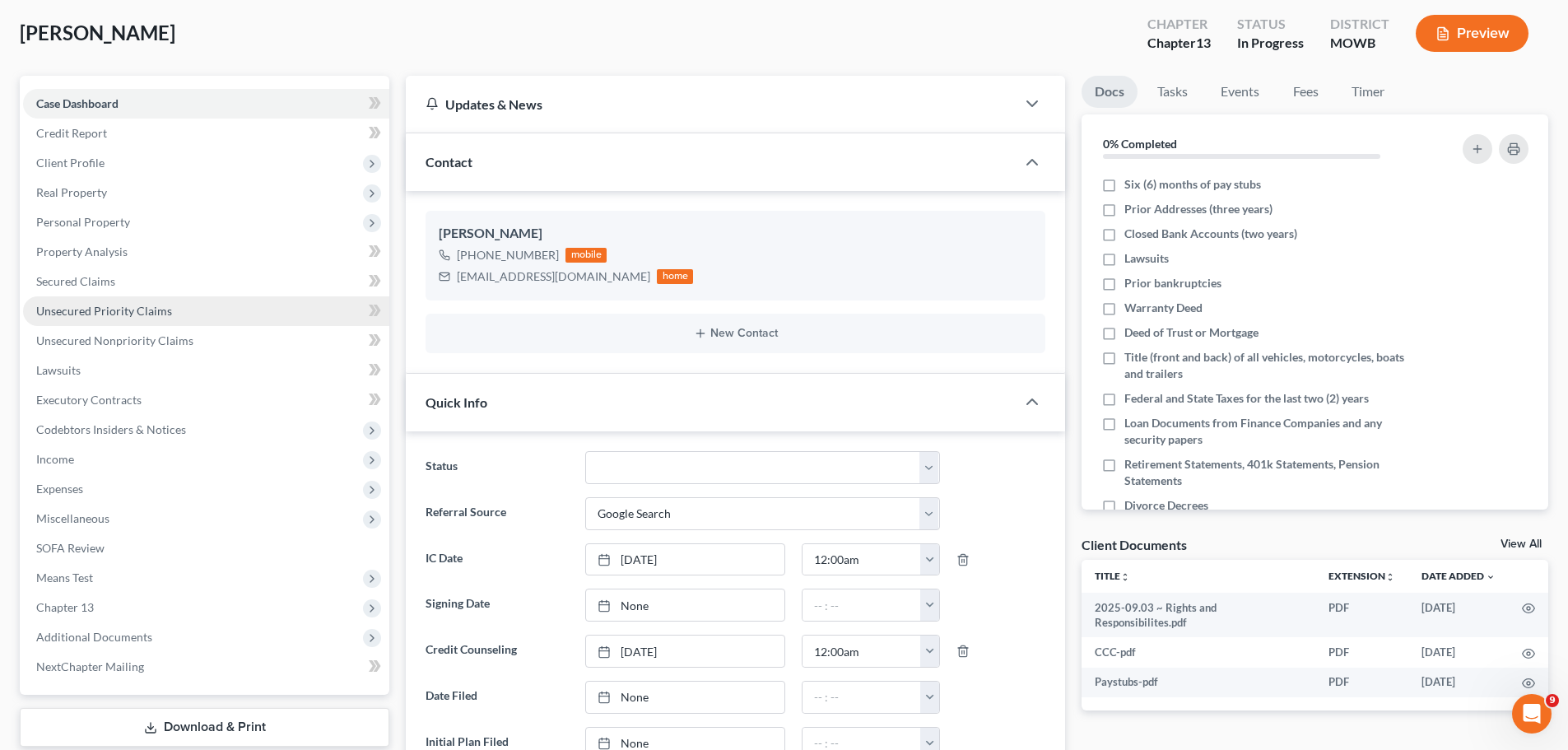
click at [156, 308] on span "Unsecured Priority Claims" at bounding box center [105, 311] width 136 height 14
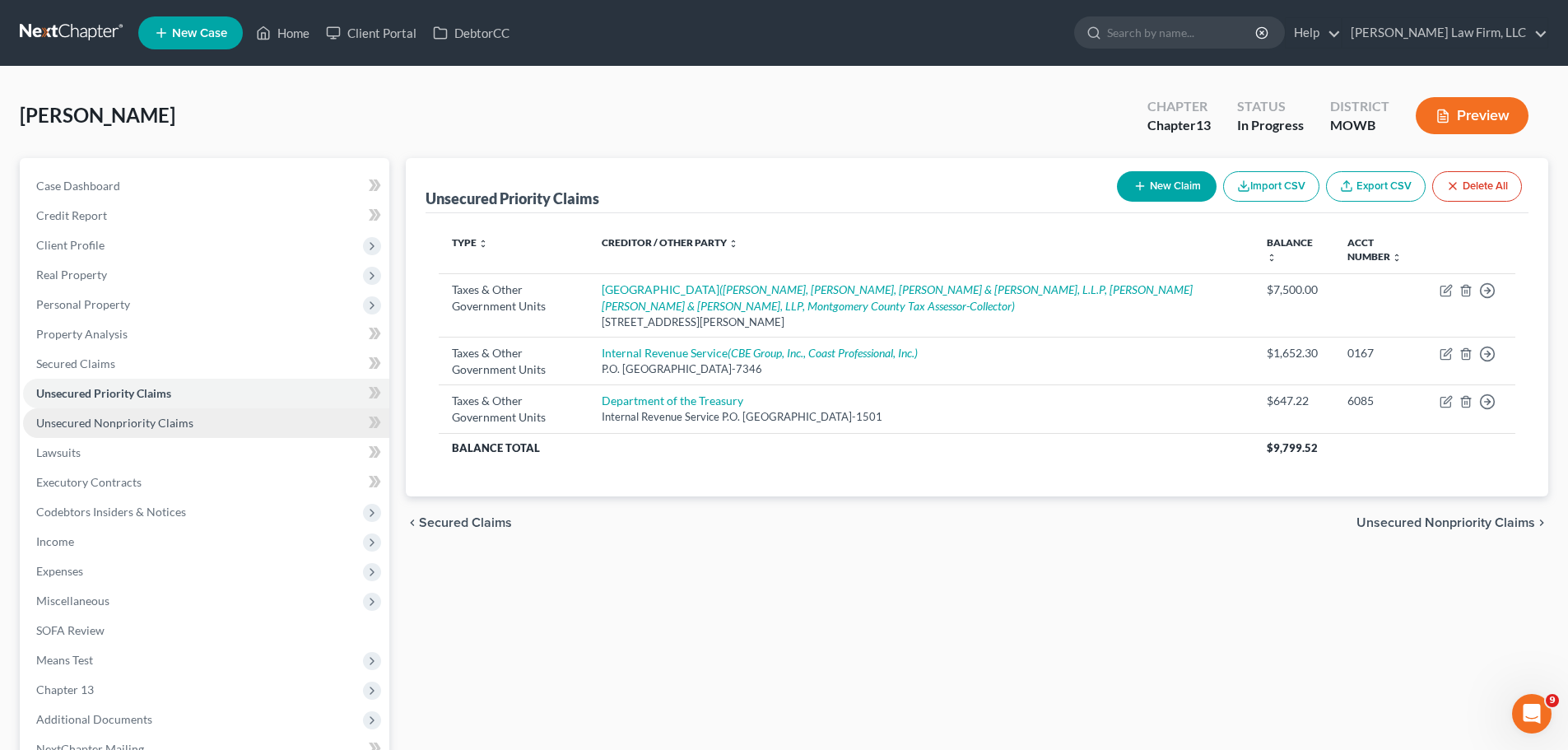
click at [143, 422] on span "Unsecured Nonpriority Claims" at bounding box center [115, 422] width 157 height 14
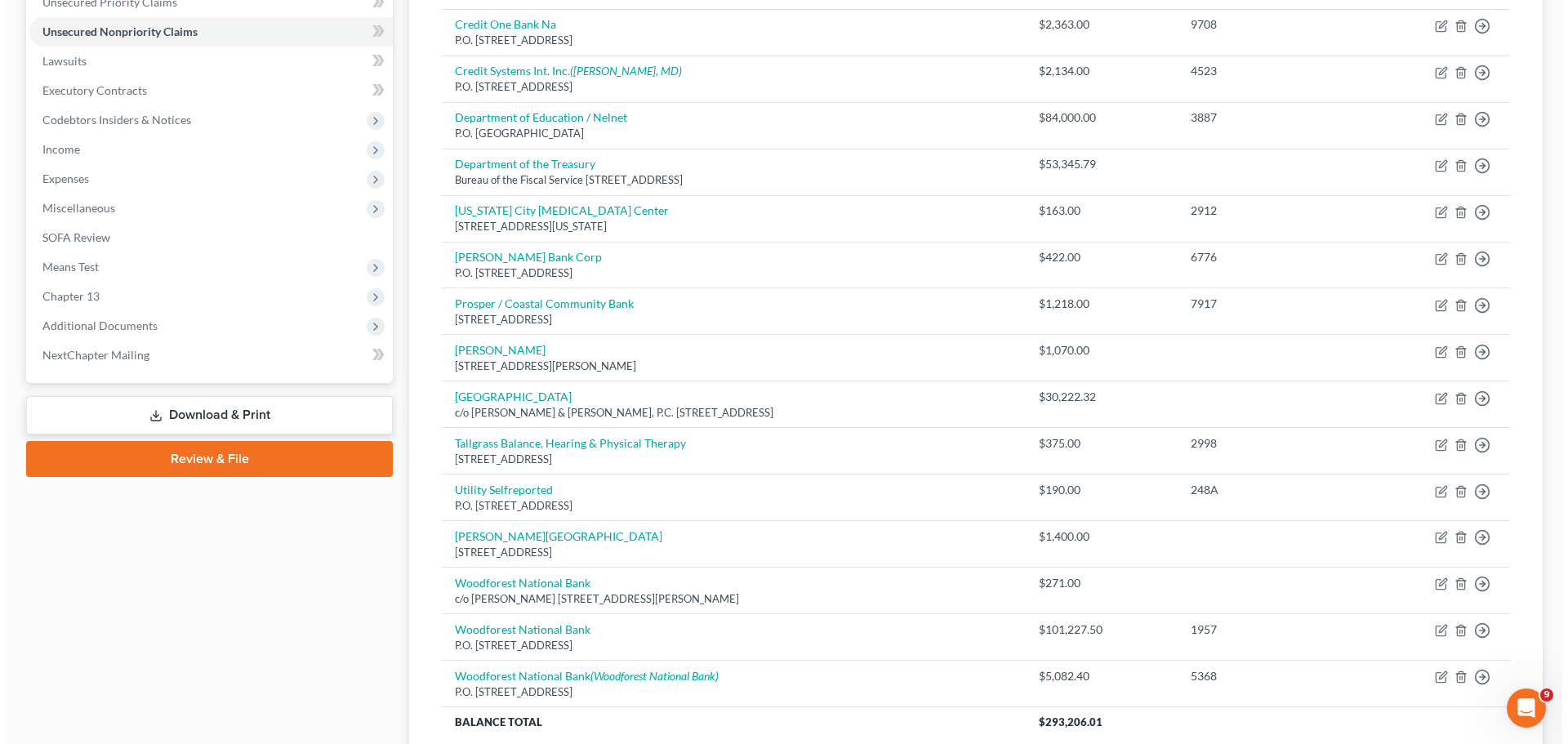
scroll to position [408, 0]
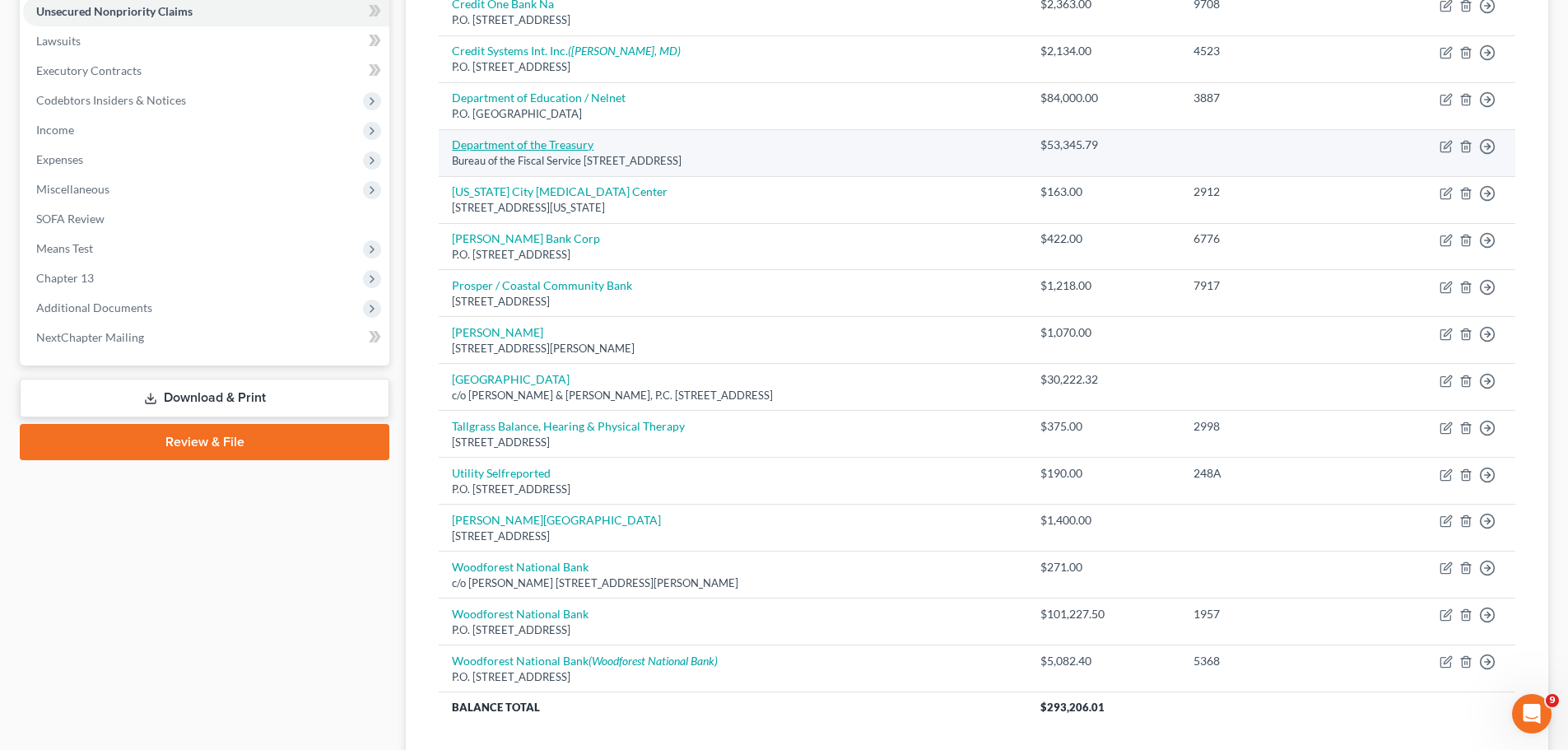
click at [549, 141] on link "Department of the Treasury" at bounding box center [523, 145] width 141 height 14
select select "21"
select select "14"
select select "0"
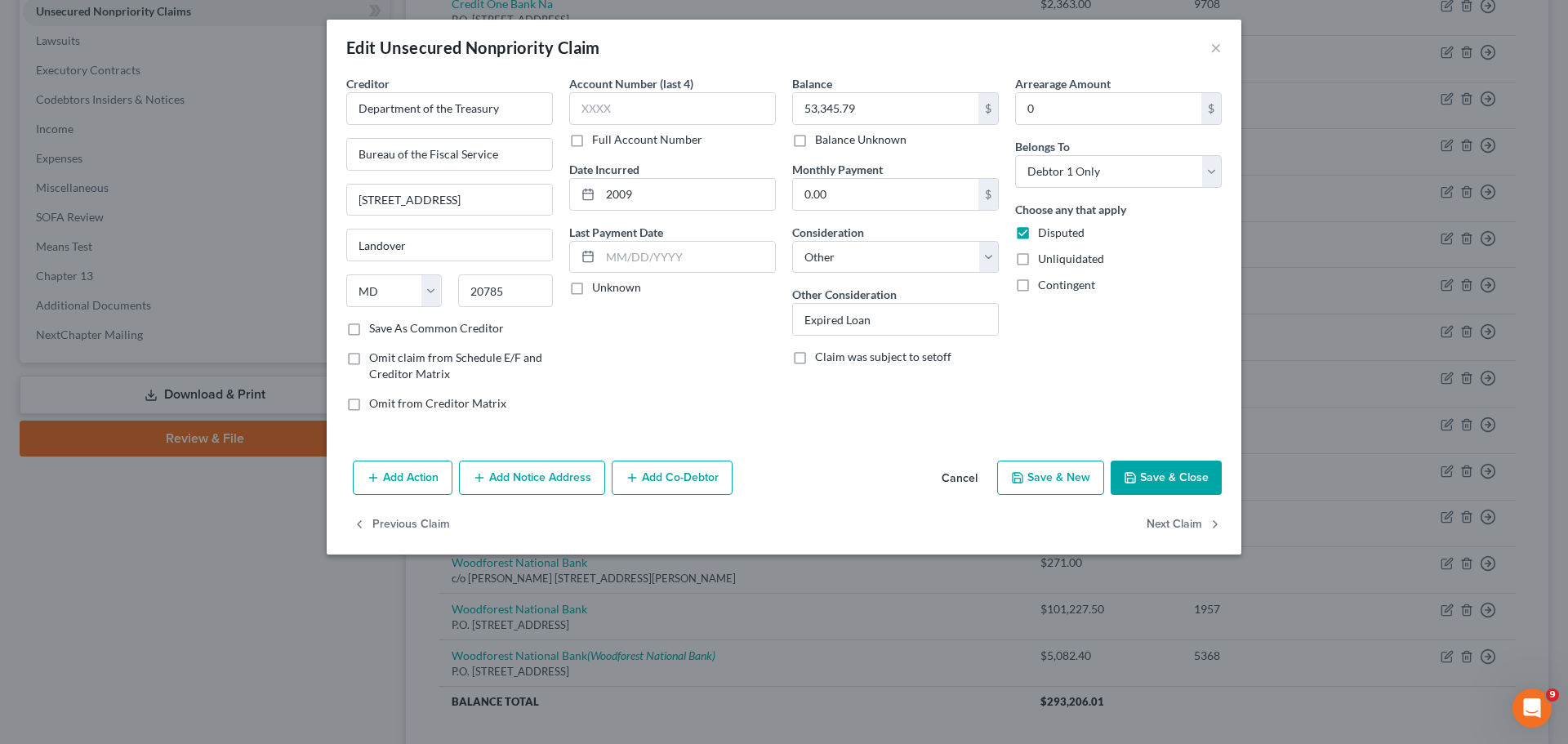
click at [559, 472] on button "Add Notice Address" at bounding box center [532, 478] width 146 height 35
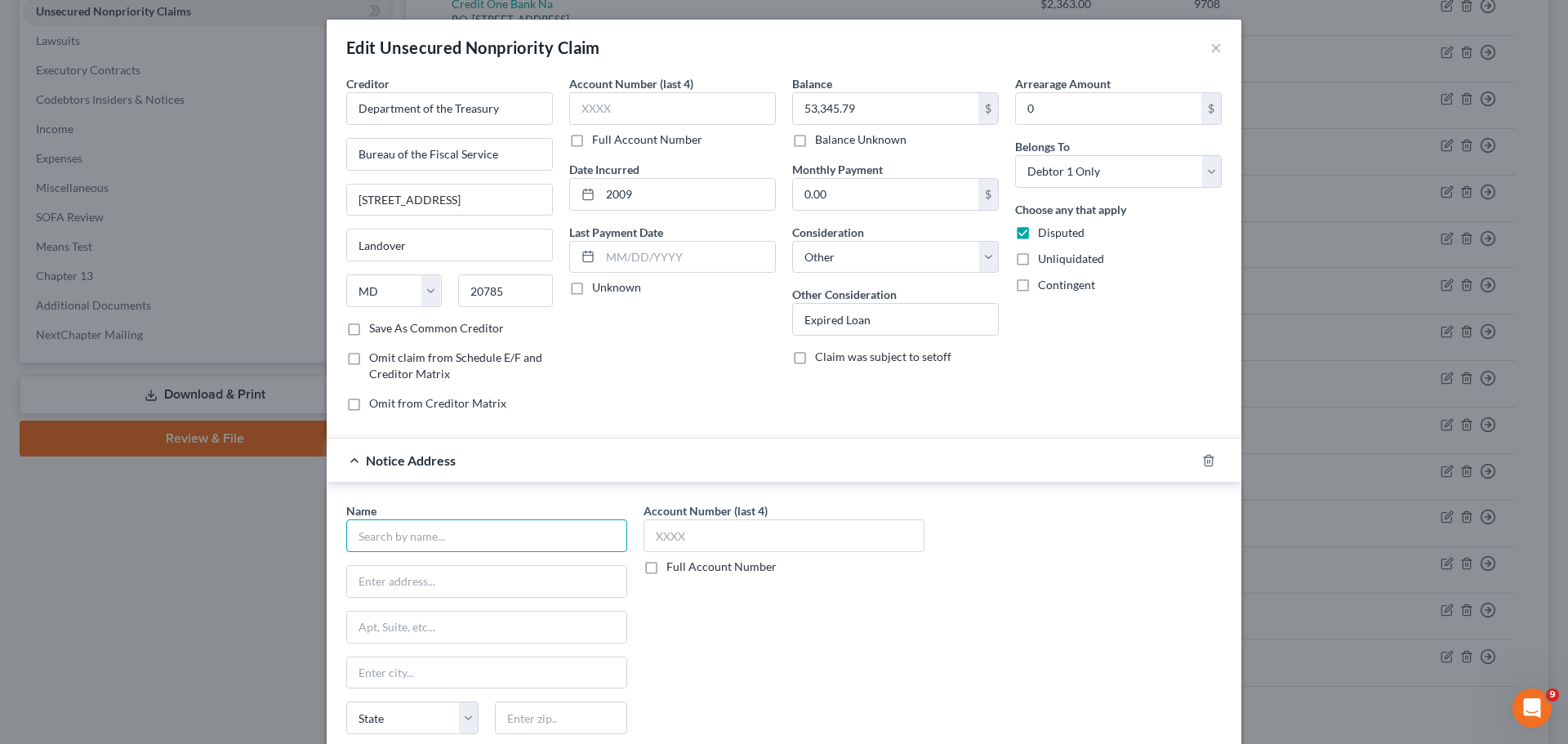
click at [431, 547] on input "text" at bounding box center [487, 536] width 281 height 33
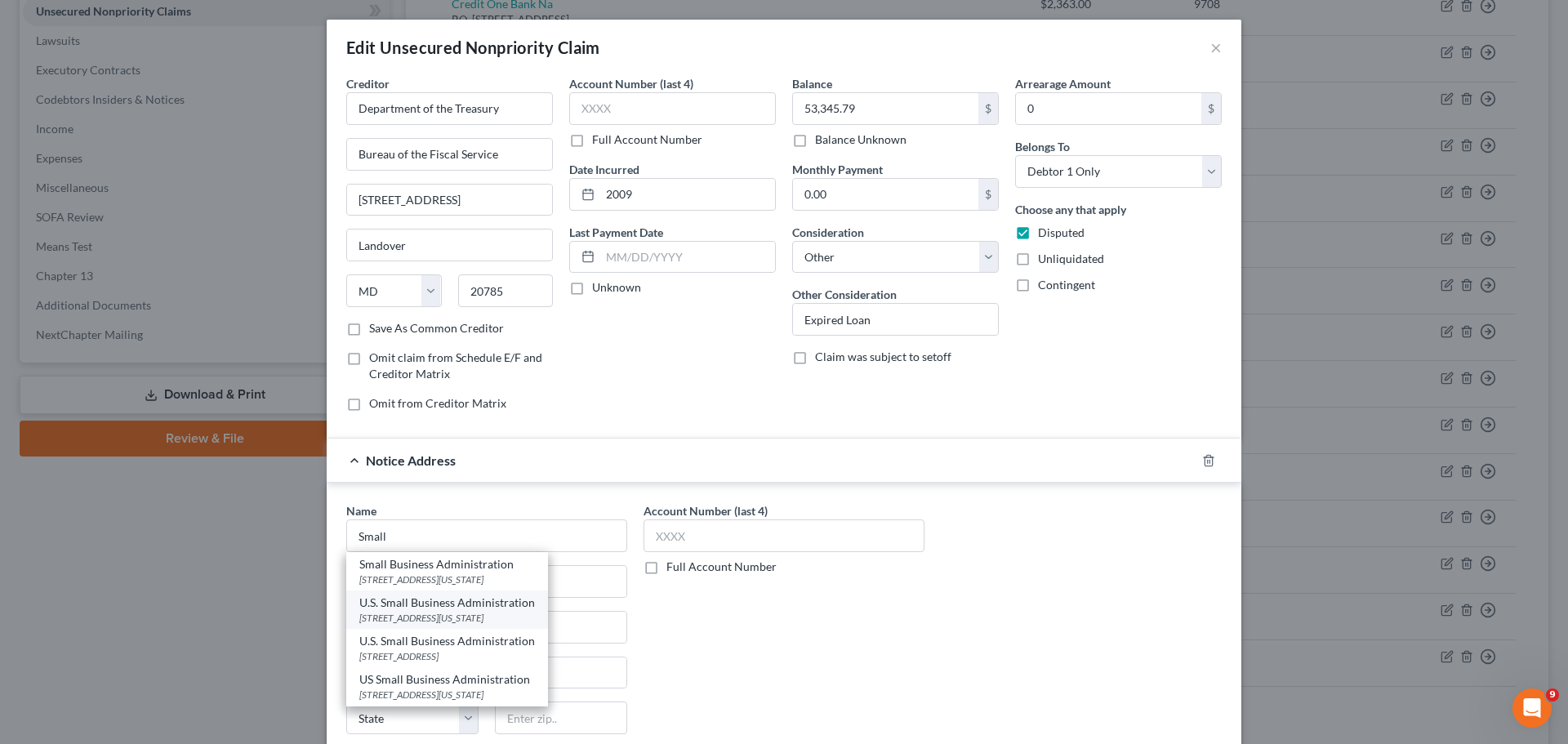
click at [519, 602] on div "U.S. Small Business Administration" at bounding box center [447, 602] width 175 height 16
type input "U.S. Small Business Administration"
type input "[STREET_ADDRESS]"
type input "[US_STATE]"
select select "8"
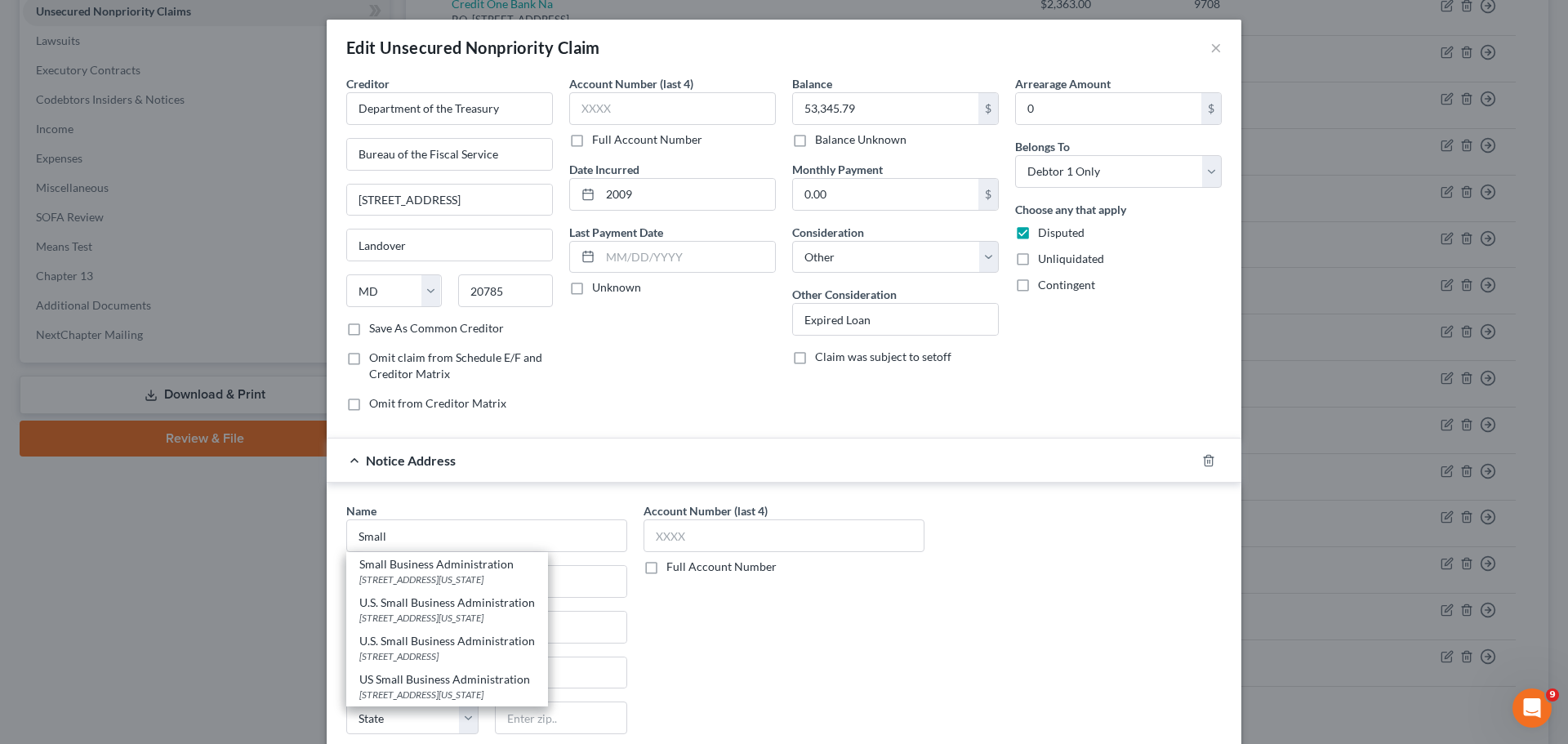
type input "20416"
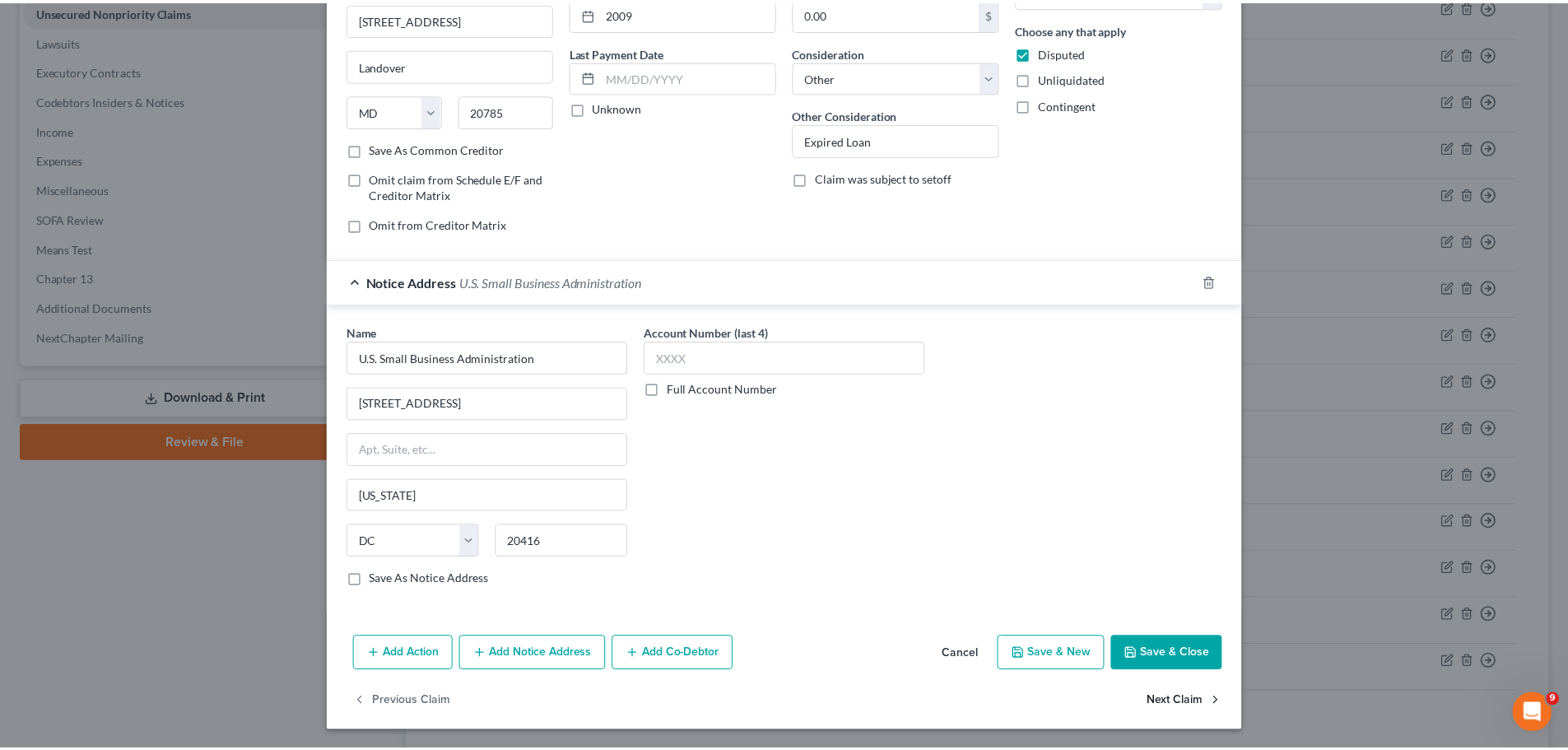
scroll to position [184, 0]
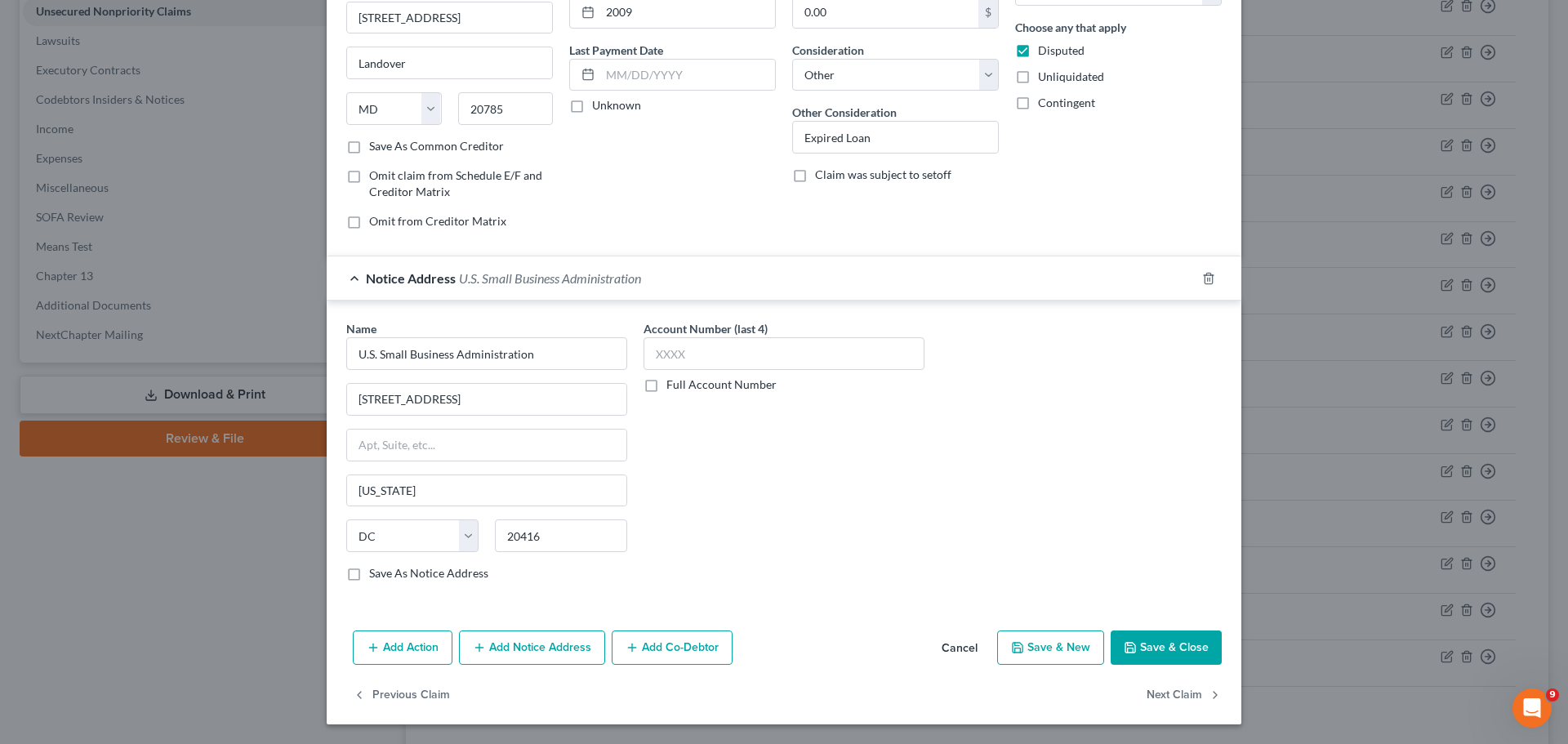
drag, startPoint x: 1163, startPoint y: 639, endPoint x: 1153, endPoint y: 639, distance: 10.0
click at [1124, 629] on div "Add Action Add Notice Address Add Co-Debtor Cancel Save & New Save & Close" at bounding box center [784, 651] width 915 height 54
click at [1153, 639] on button "Save & Close" at bounding box center [1166, 647] width 111 height 35
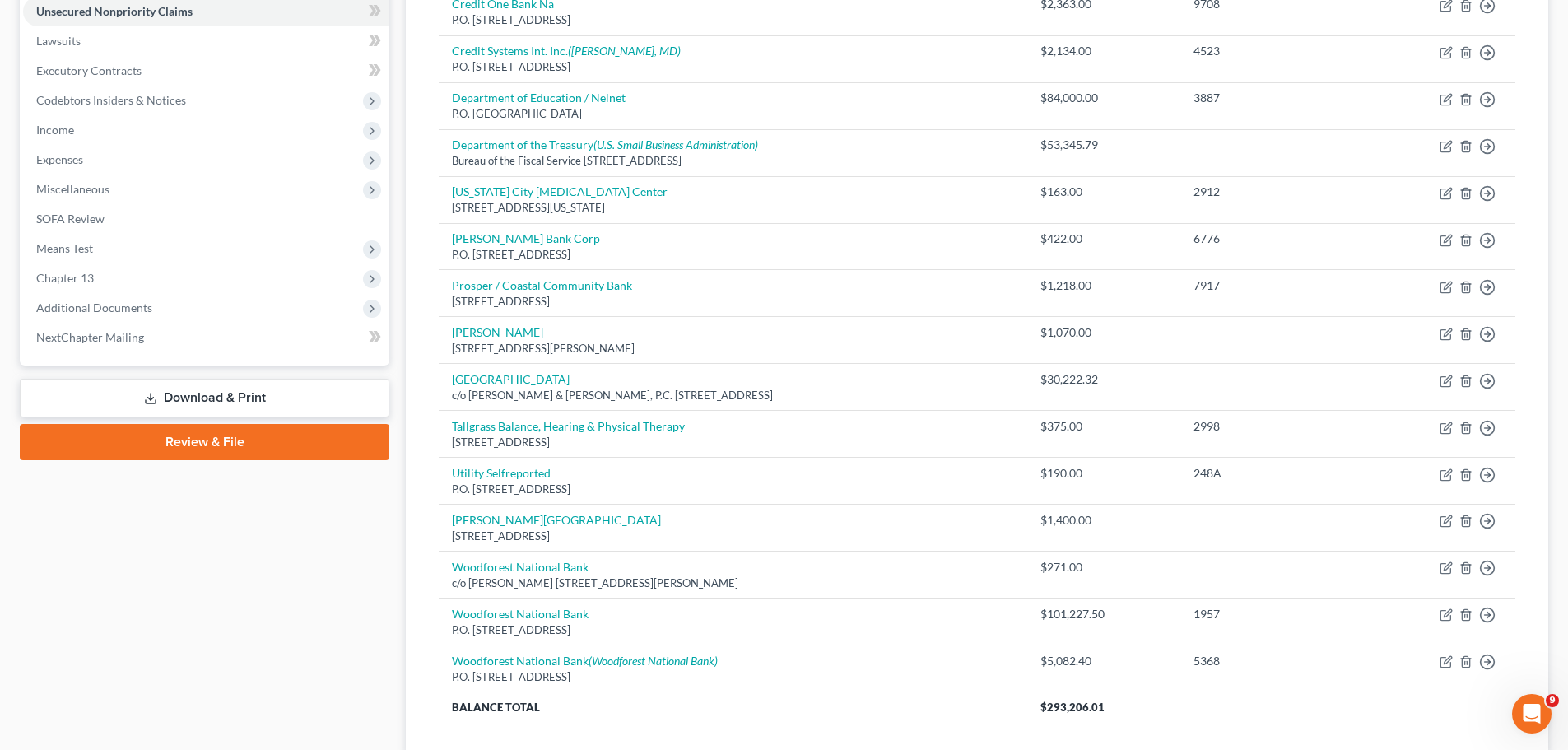
click at [236, 574] on div "Case Dashboard Payments Invoices Payments Payments Credit Report Client Profile" at bounding box center [204, 277] width 386 height 1061
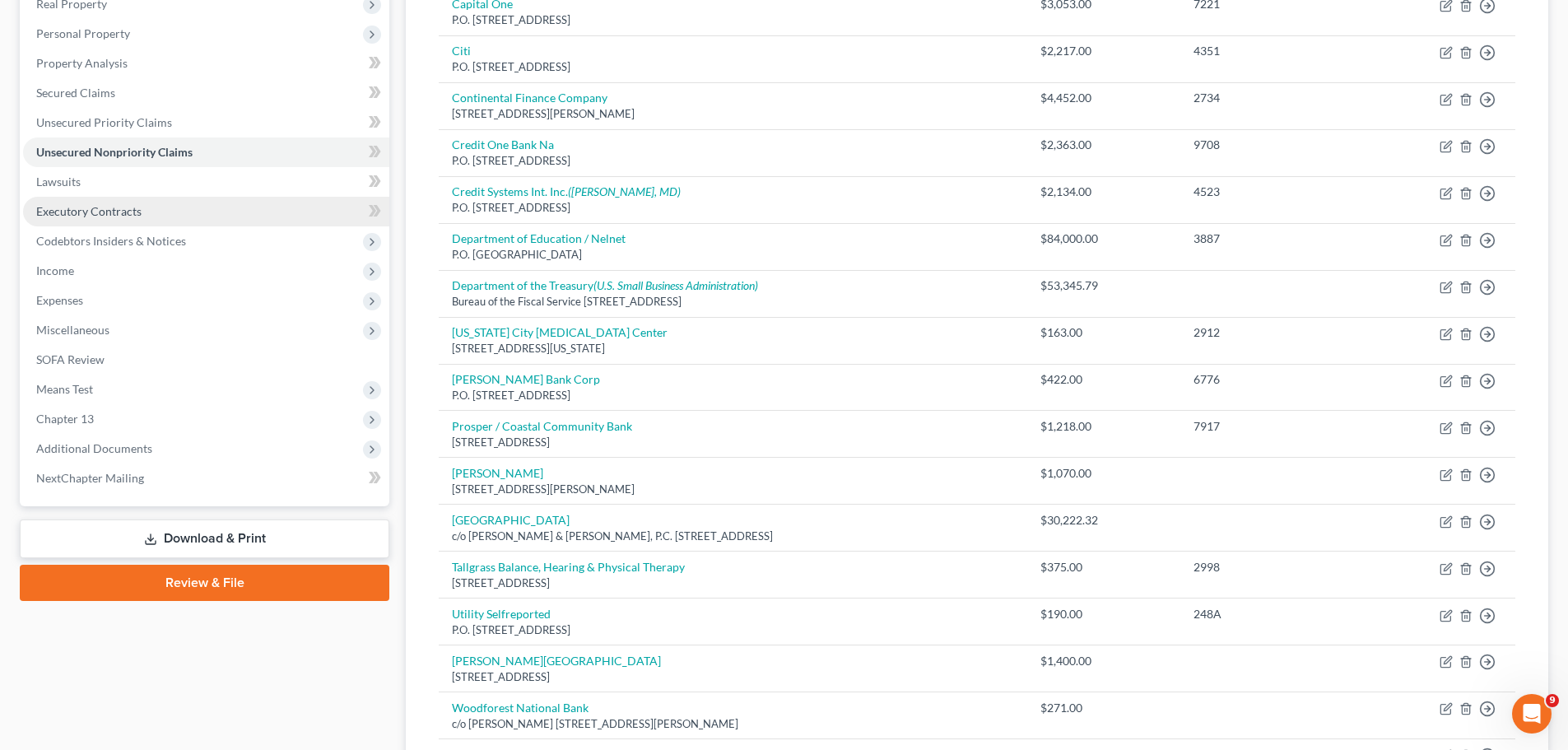
scroll to position [247, 0]
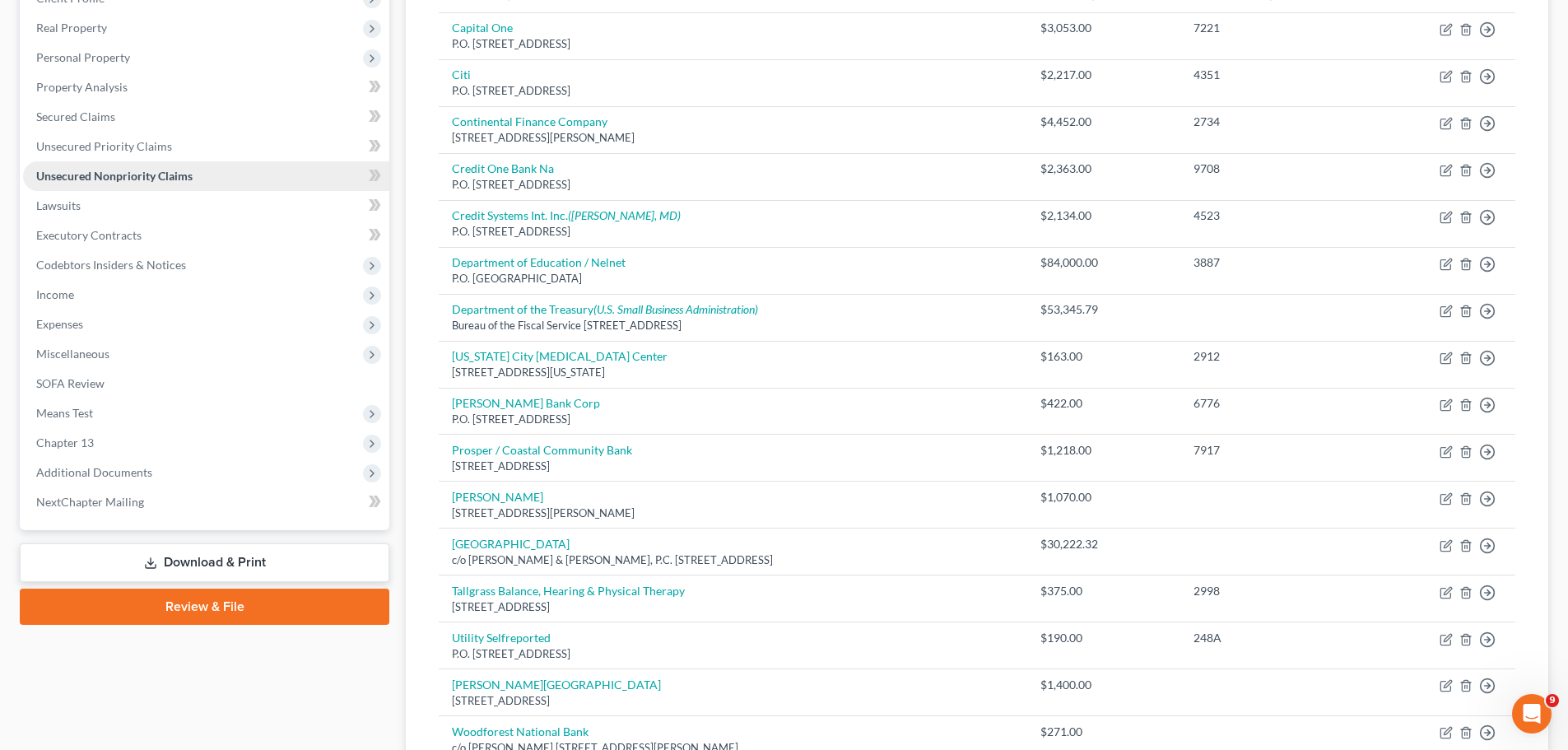
click at [186, 171] on span "Unsecured Nonpriority Claims" at bounding box center [114, 176] width 156 height 14
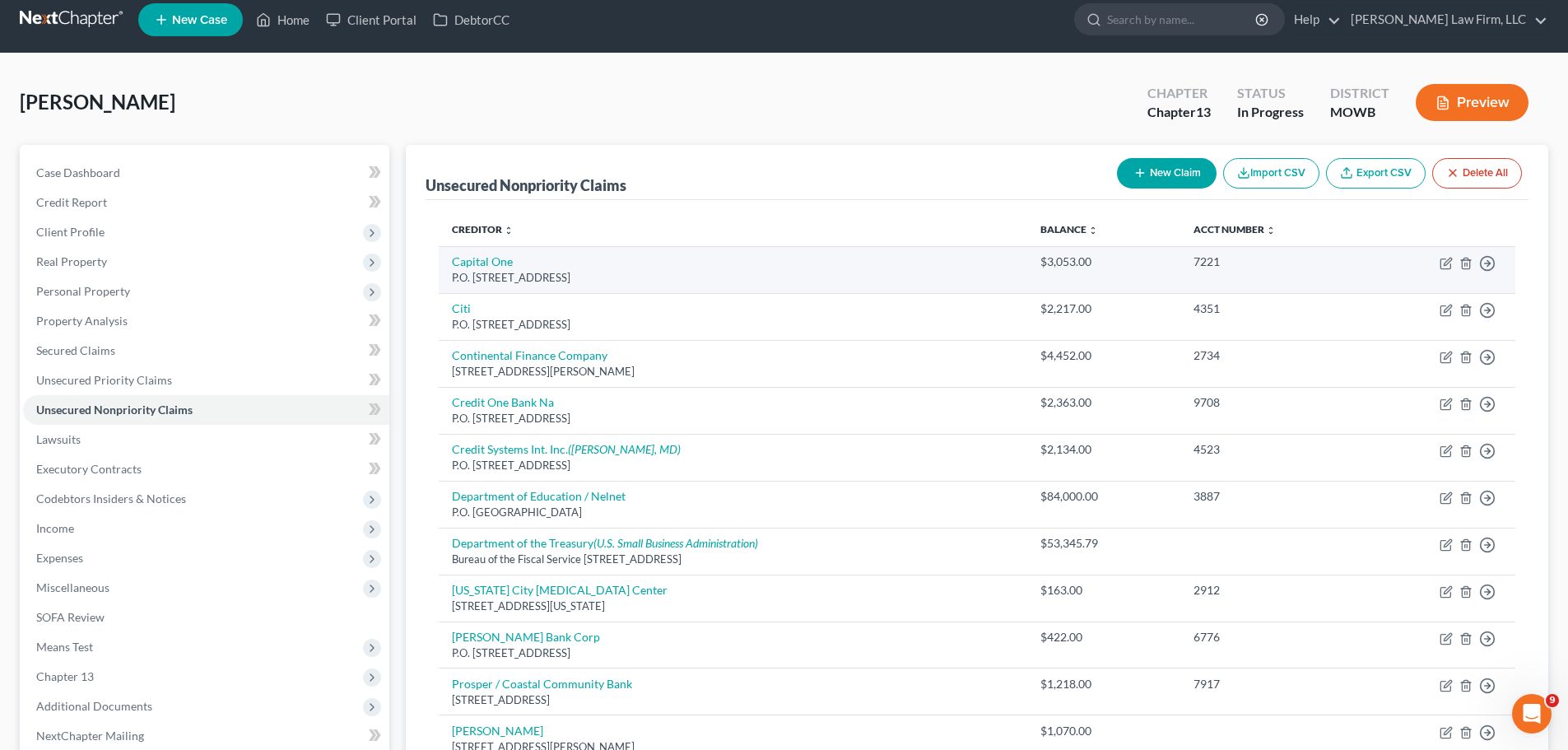
scroll to position [0, 0]
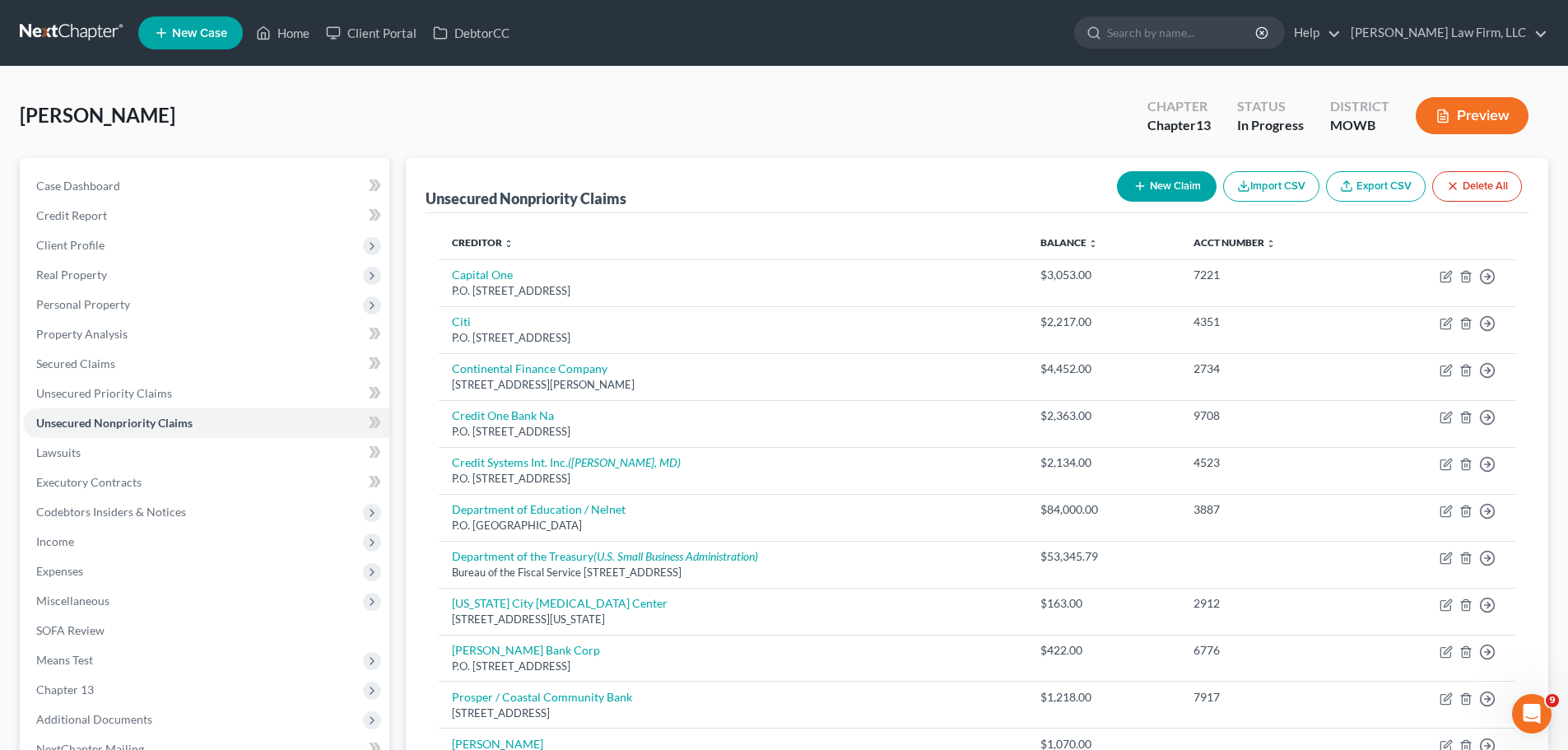
click at [1183, 179] on button "New Claim" at bounding box center [1166, 186] width 99 height 30
select select "0"
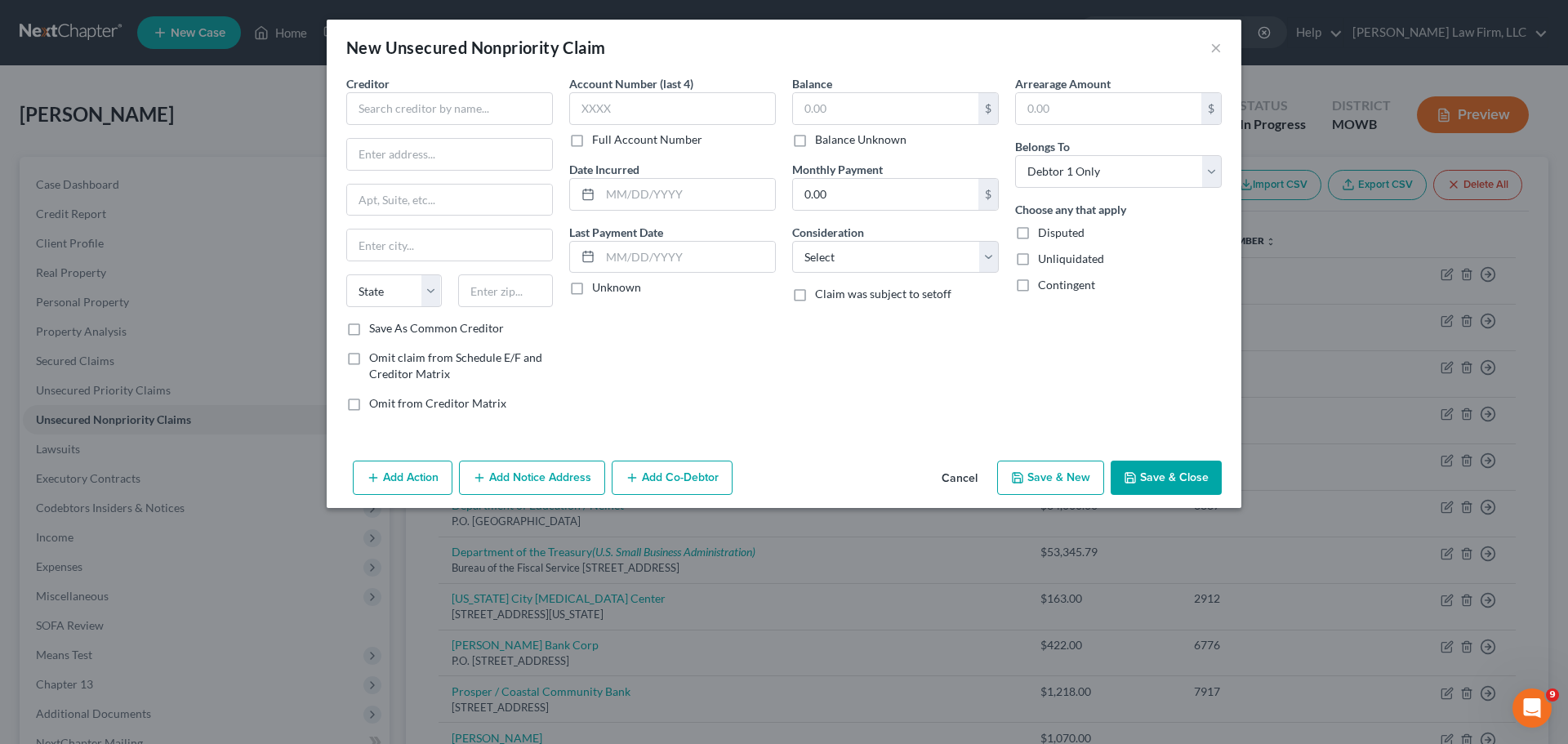
click at [443, 129] on div "Creditor * State [US_STATE] AK AR AZ CA CO [GEOGRAPHIC_DATA] DE DC [GEOGRAPHIC_…" at bounding box center [449, 197] width 207 height 245
click at [443, 111] on input "text" at bounding box center [449, 109] width 207 height 33
click at [373, 113] on input "KC Urology Care" at bounding box center [449, 109] width 207 height 33
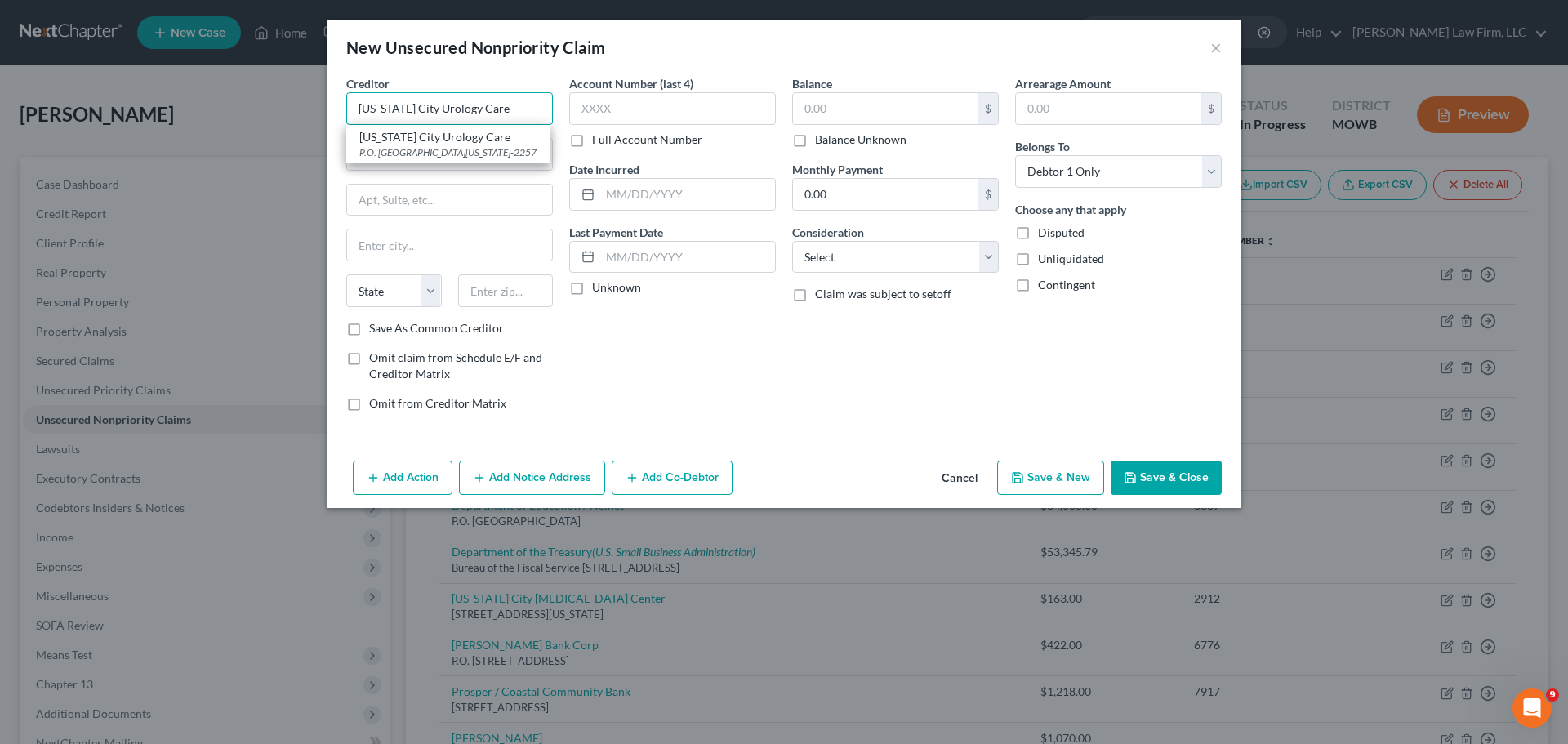
type input "[US_STATE] City Urology Care"
click at [525, 300] on input "text" at bounding box center [506, 290] width 96 height 33
paste input "64116"
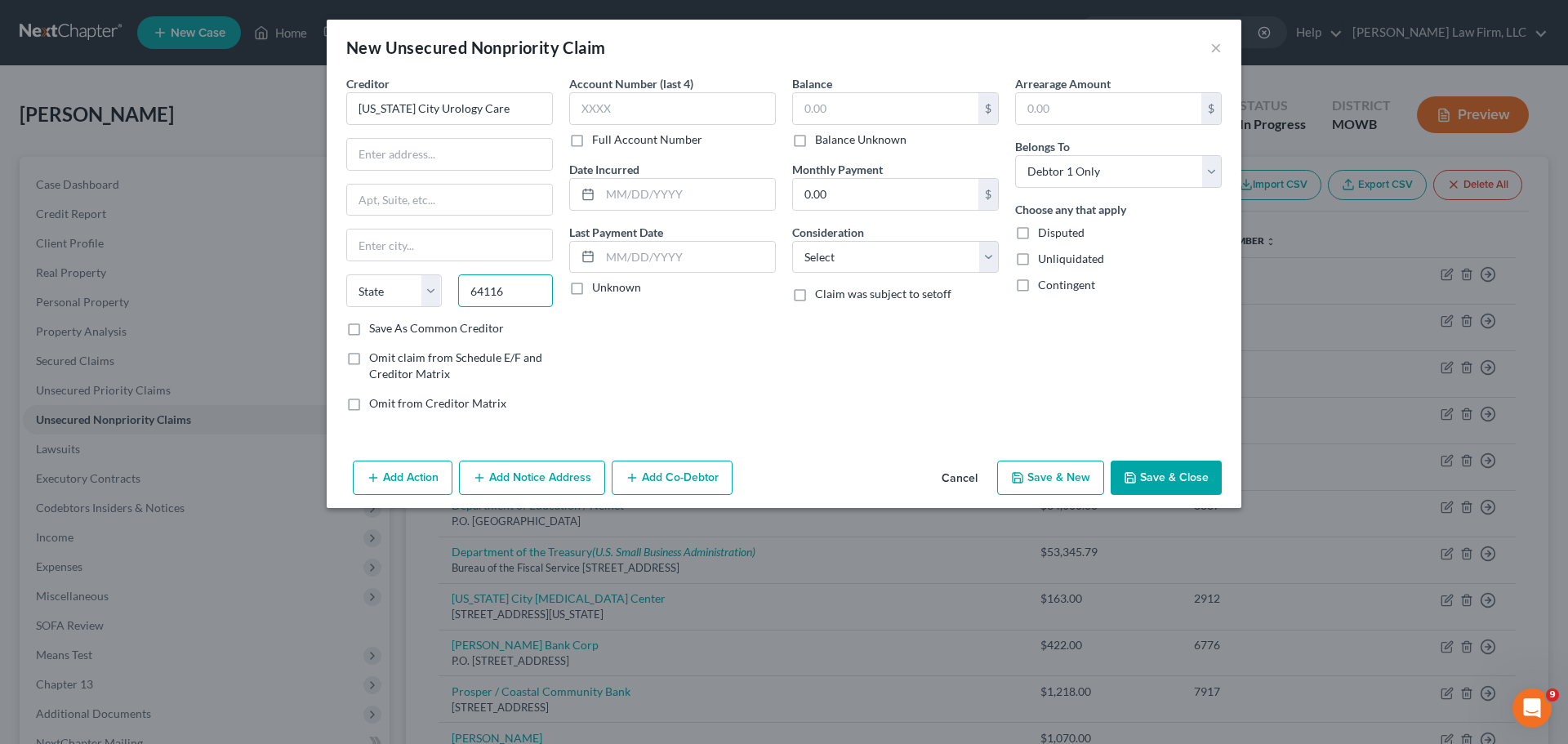
type input "64116"
type input "[US_STATE][GEOGRAPHIC_DATA]"
select select "26"
click at [465, 140] on input "text" at bounding box center [449, 155] width 205 height 31
drag, startPoint x: 465, startPoint y: 140, endPoint x: 443, endPoint y: 145, distance: 22.6
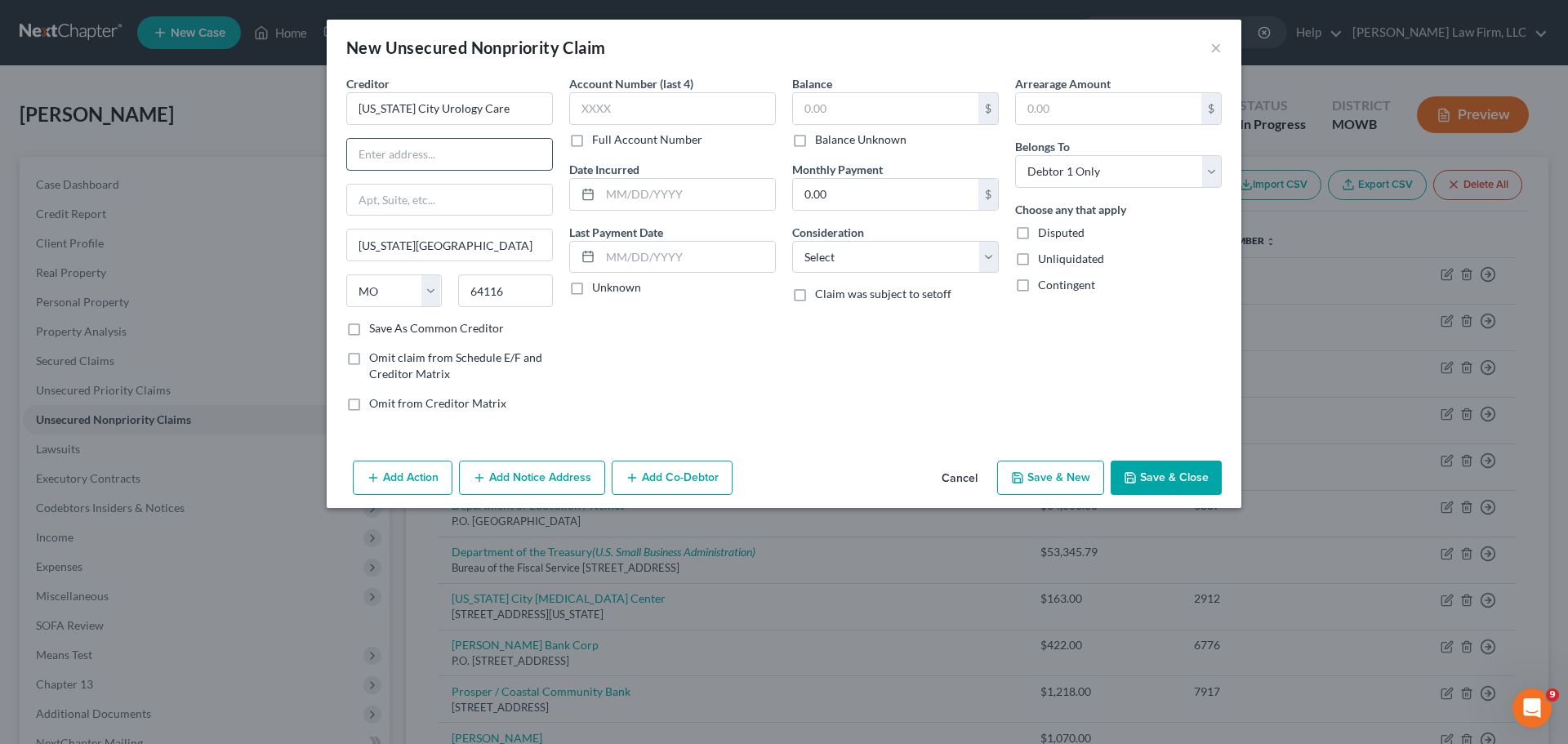
click at [443, 145] on input "text" at bounding box center [449, 155] width 205 height 31
paste input "[STREET_ADDRESS]"
type input "[STREET_ADDRESS]"
click at [841, 260] on select "Select Cable / Satellite Services Collection Agency Credit Card Debt Debt Couns…" at bounding box center [895, 258] width 207 height 33
select select "9"
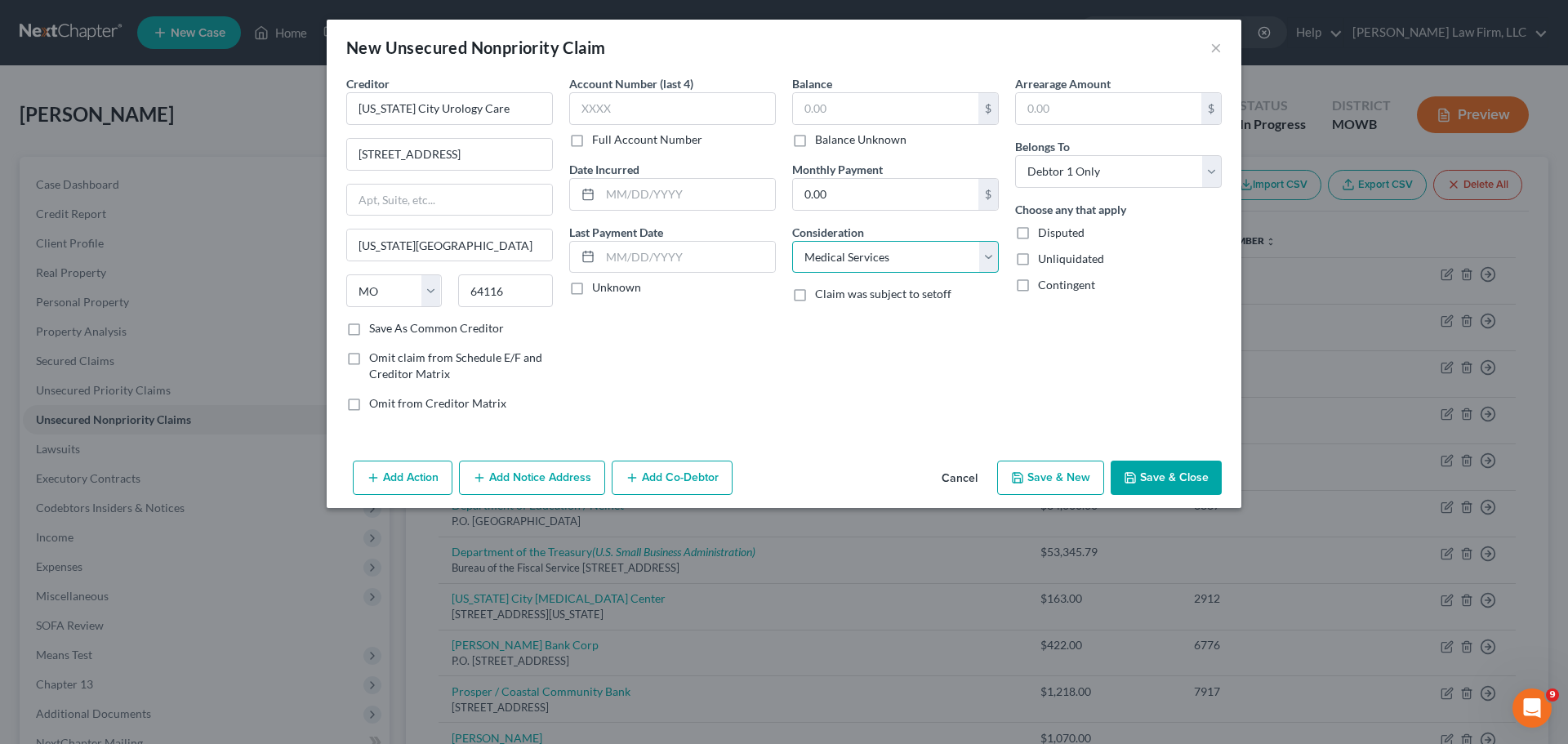
click at [792, 241] on select "Select Cable / Satellite Services Collection Agency Credit Card Debt Debt Couns…" at bounding box center [895, 258] width 207 height 33
click at [1157, 478] on button "Save & Close" at bounding box center [1166, 478] width 111 height 35
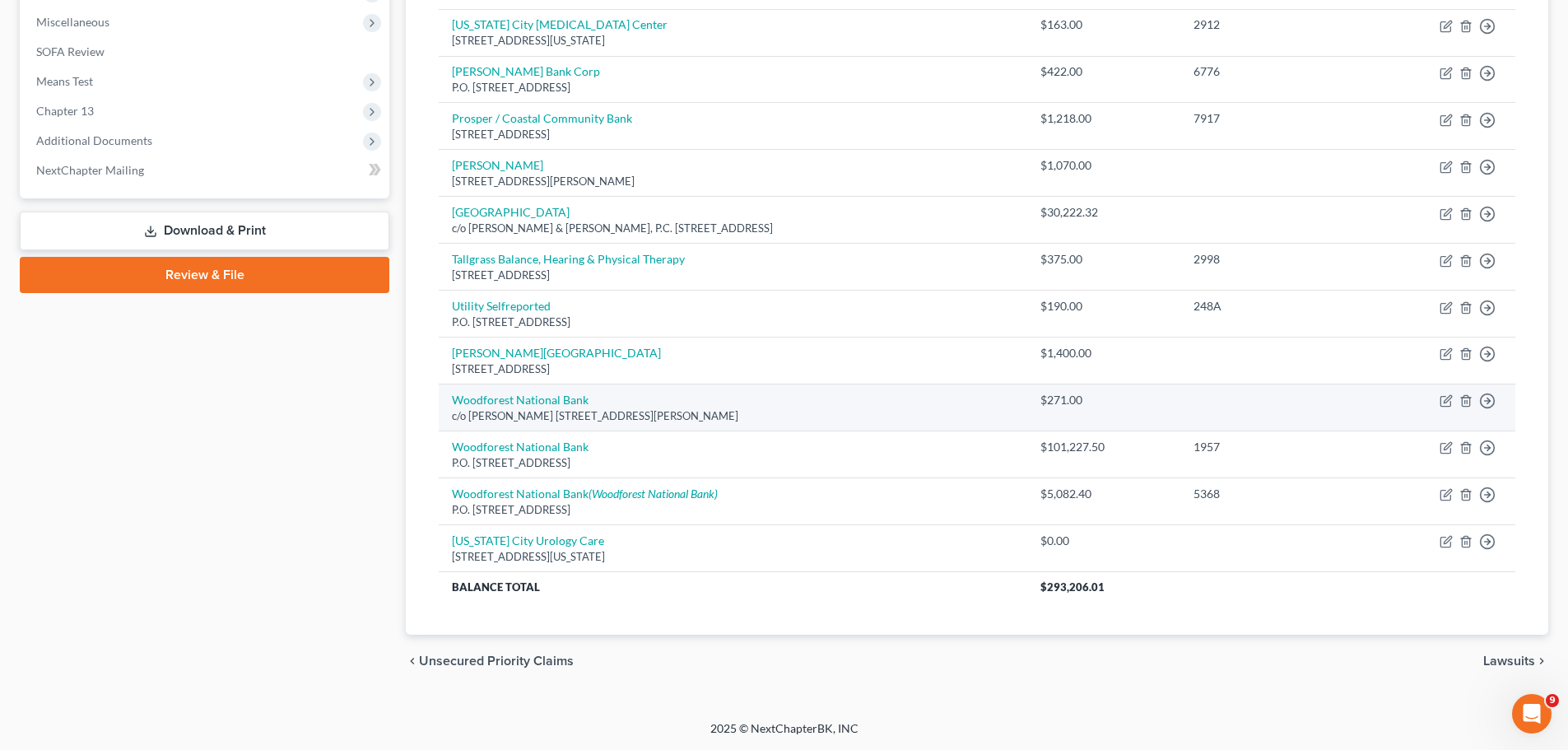
scroll to position [167, 0]
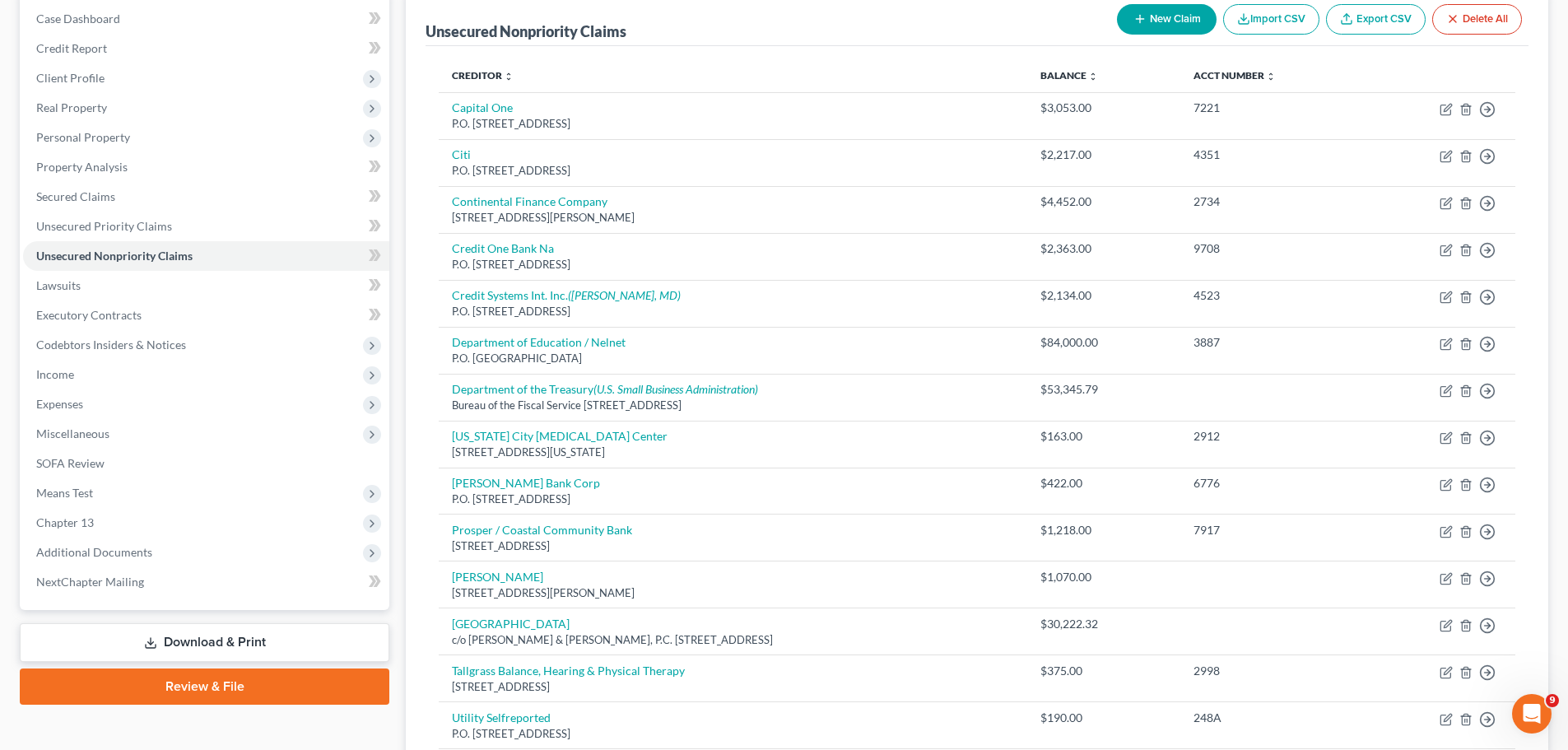
click at [1167, 31] on button "New Claim" at bounding box center [1166, 19] width 99 height 30
select select "0"
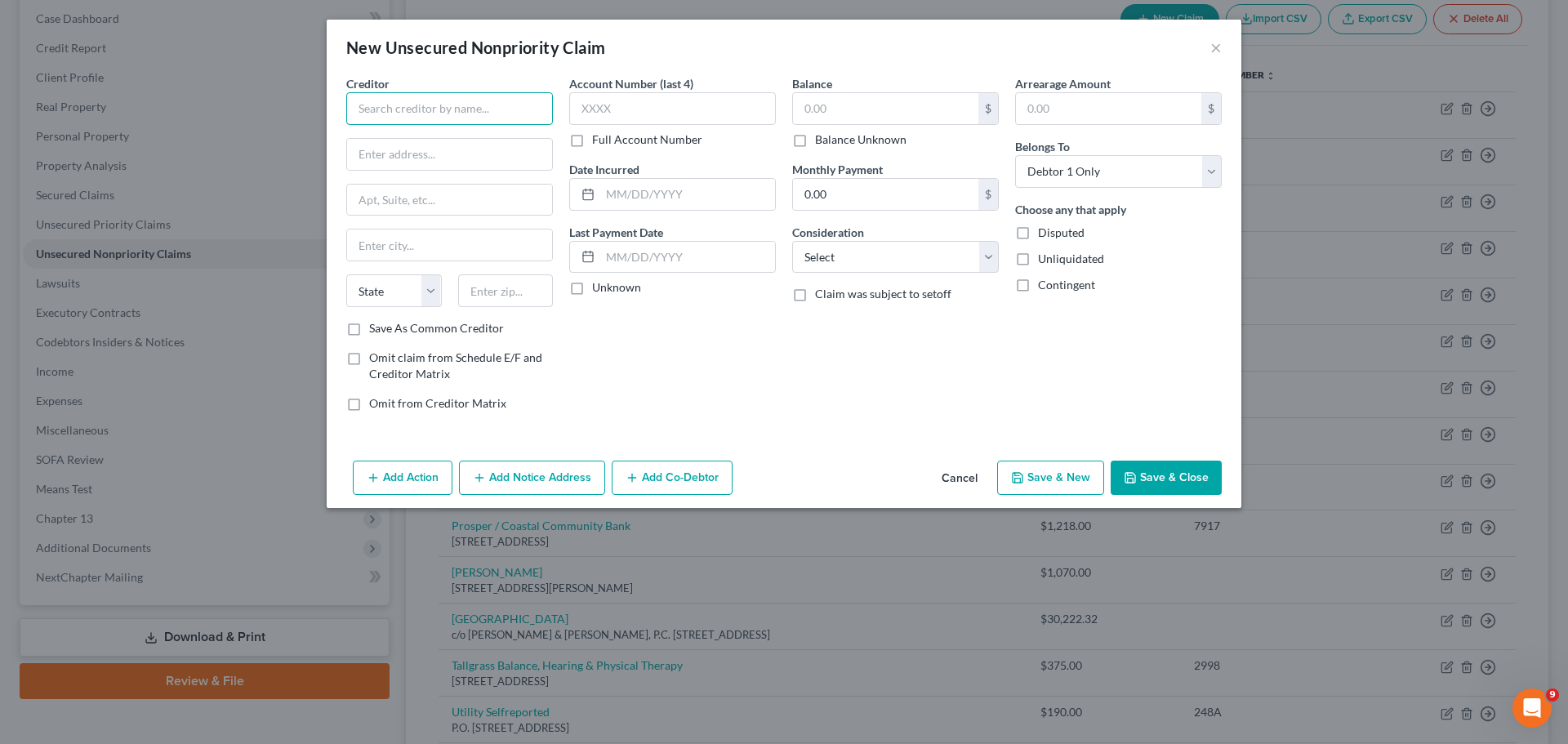
click at [452, 113] on input "text" at bounding box center [449, 109] width 207 height 33
type input "[PERSON_NAME] Family Dentistry"
click at [455, 161] on input "text" at bounding box center [449, 155] width 205 height 31
type input "[STREET_ADDRESS]"
click at [522, 298] on input "text" at bounding box center [506, 290] width 96 height 33
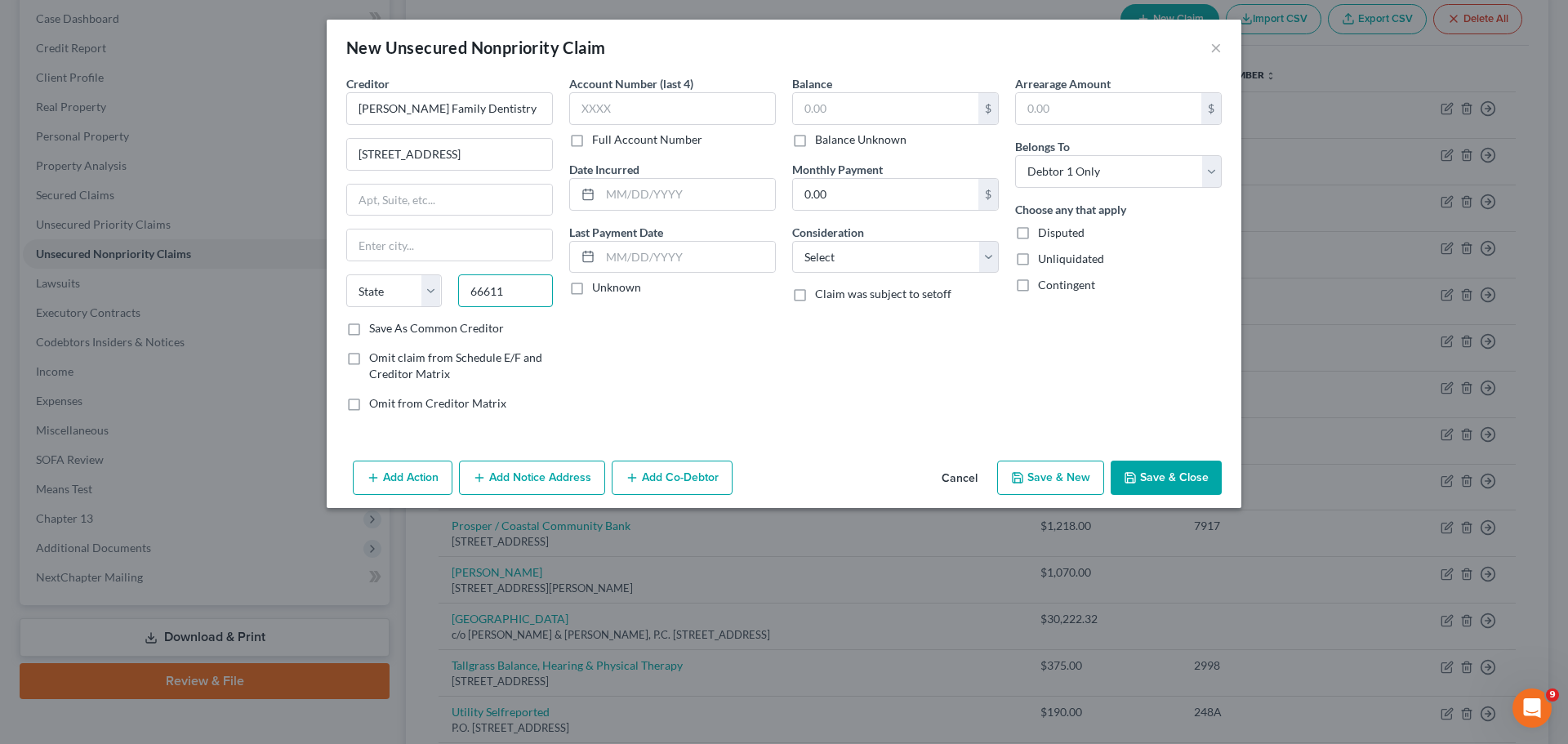
type input "66611"
type input "Topeka"
select select "17"
click at [666, 355] on div "Account Number (last 4) Full Account Number Date Incurred Last Payment Date Unk…" at bounding box center [672, 250] width 223 height 349
click at [1165, 470] on button "Save & Close" at bounding box center [1166, 478] width 111 height 35
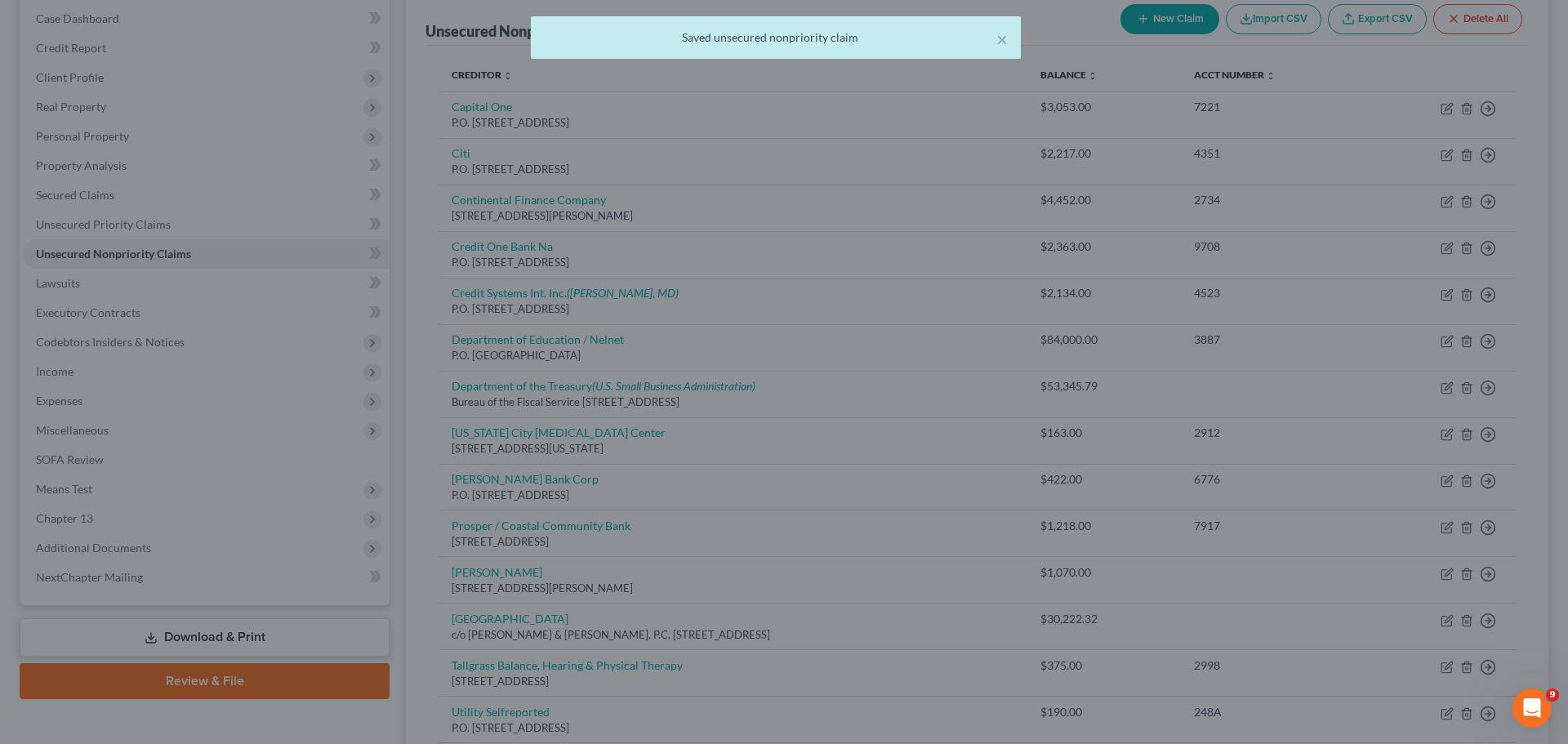
type input "0.00"
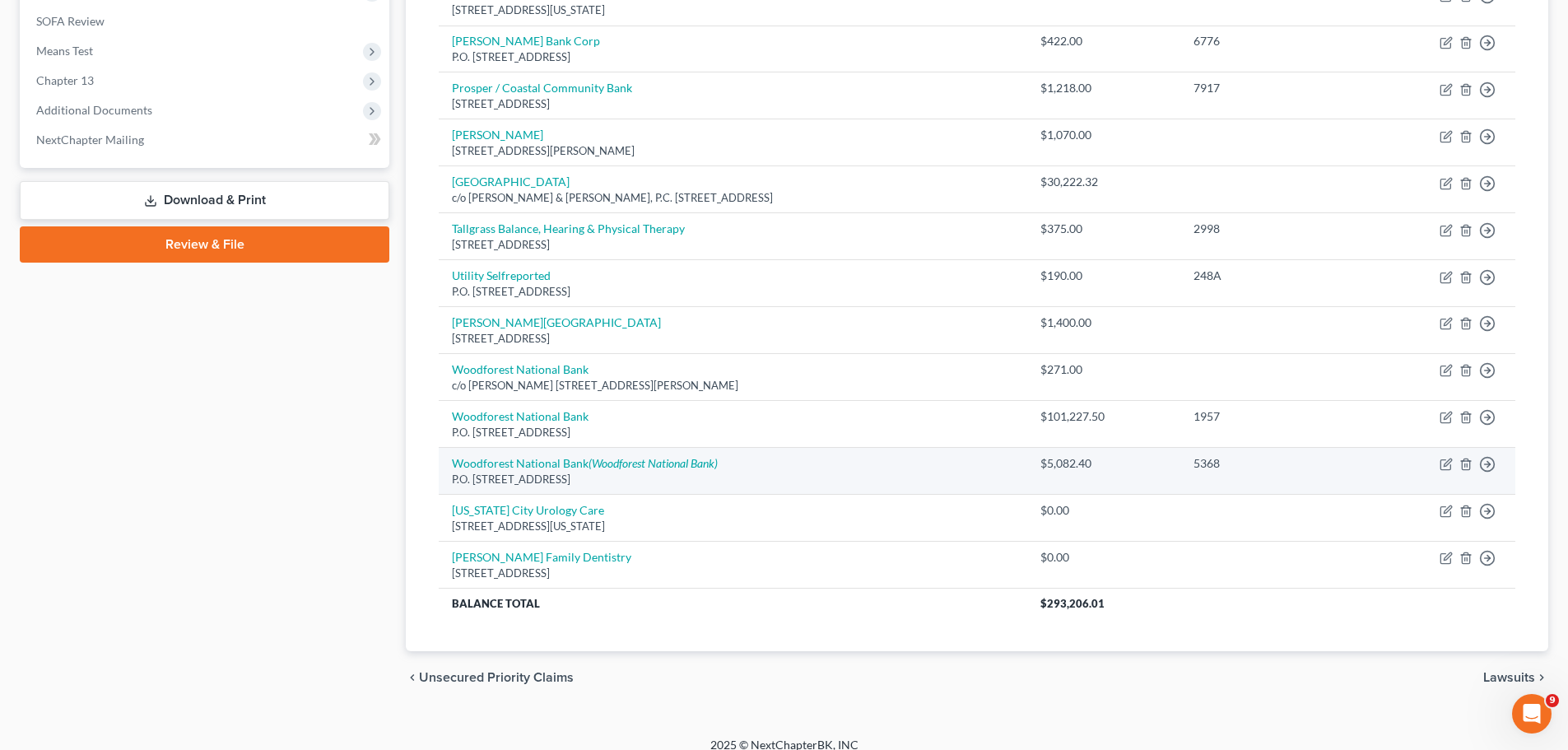
scroll to position [625, 0]
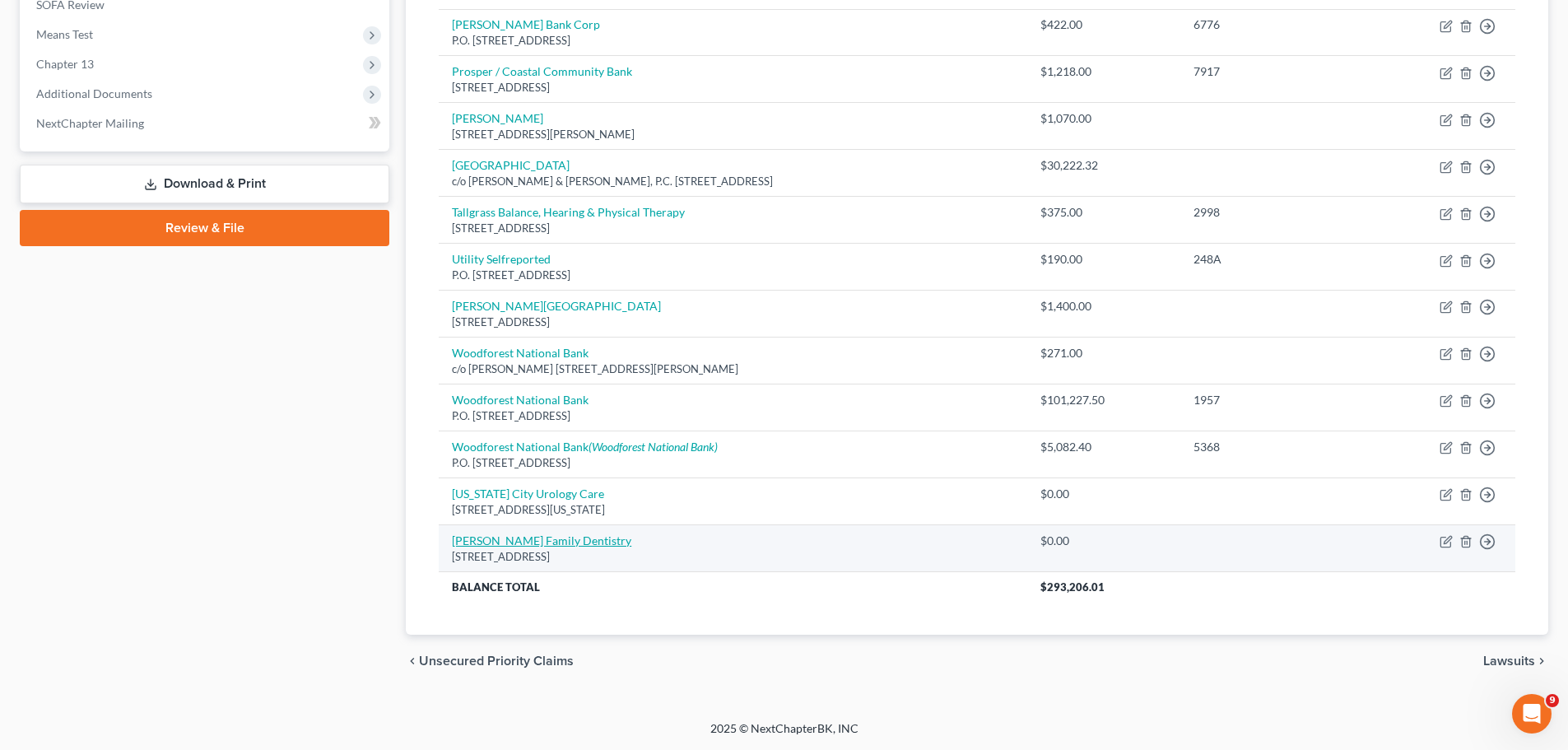
click at [535, 542] on link "[PERSON_NAME] Family Dentistry" at bounding box center [542, 540] width 179 height 14
select select "17"
select select "0"
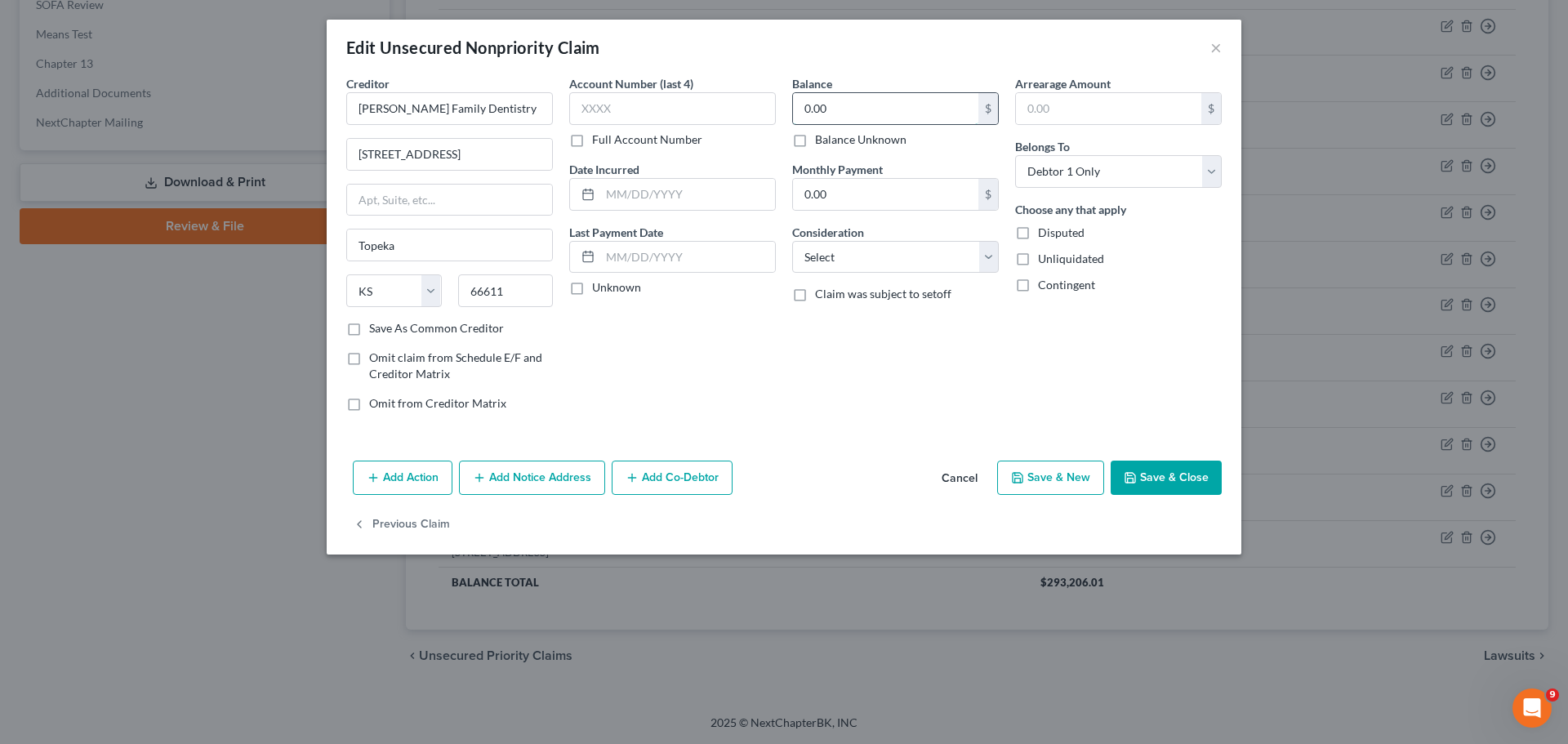
click at [872, 98] on input "0.00" at bounding box center [885, 109] width 185 height 31
type input "150"
click at [846, 259] on select "Select Cable / Satellite Services Collection Agency Credit Card Debt Debt Couns…" at bounding box center [895, 258] width 207 height 33
select select "9"
click at [792, 241] on select "Select Cable / Satellite Services Collection Agency Credit Card Debt Debt Couns…" at bounding box center [895, 258] width 207 height 33
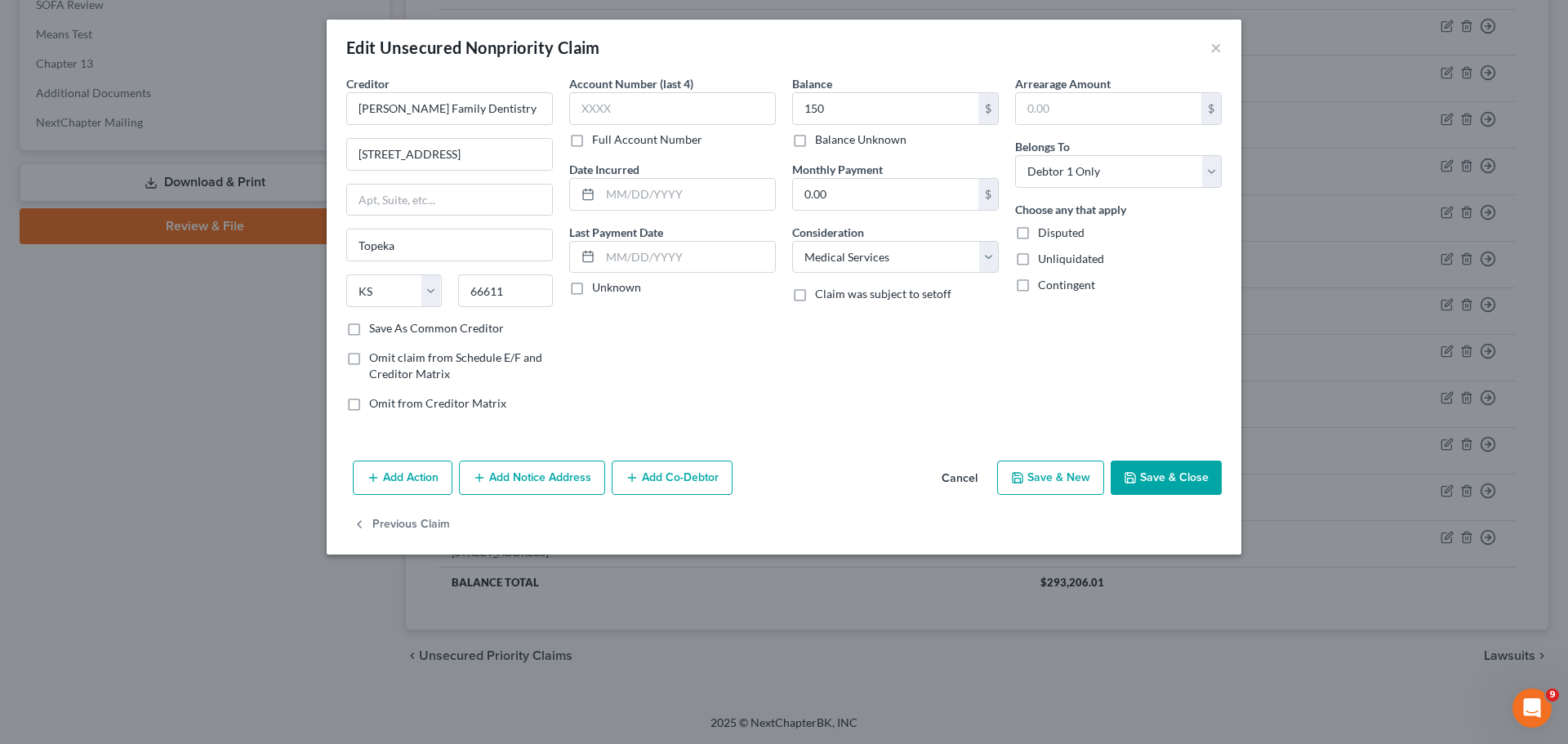
click at [1130, 480] on icon "button" at bounding box center [1130, 477] width 13 height 13
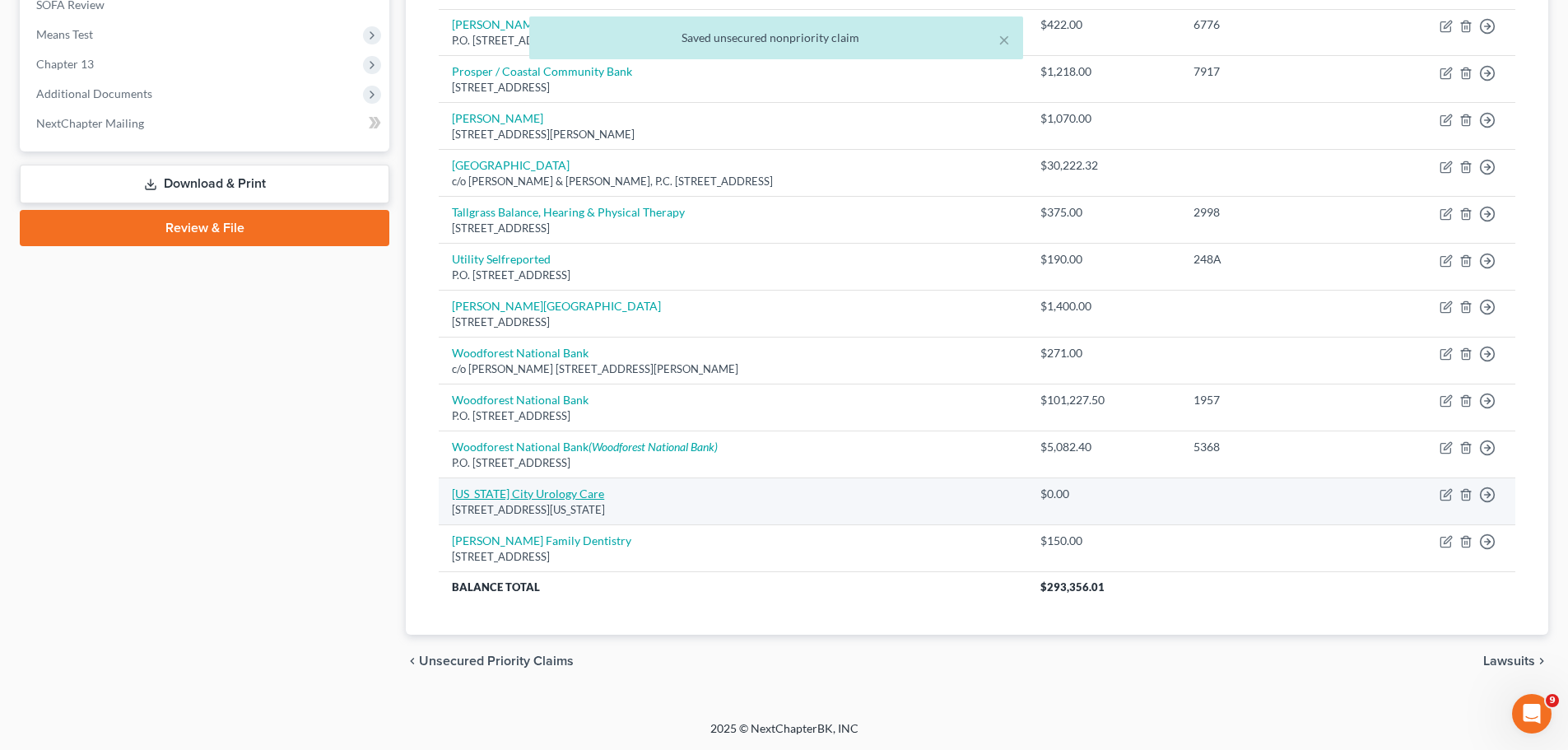
click at [528, 489] on link "[US_STATE] City Urology Care" at bounding box center [528, 493] width 152 height 14
select select "26"
select select "9"
select select "0"
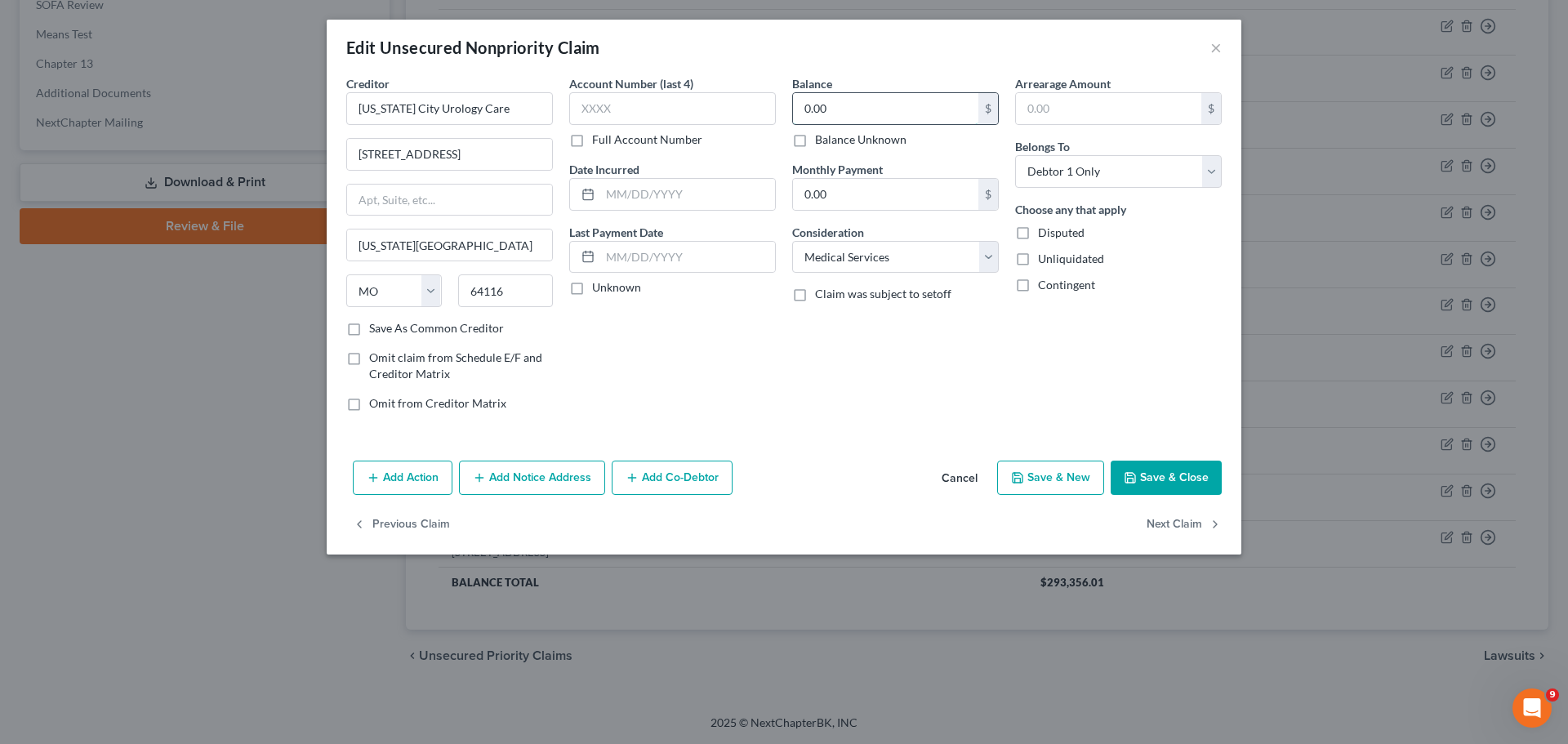
click at [848, 102] on input "0.00" at bounding box center [885, 109] width 185 height 31
type input "150"
click at [1179, 483] on button "Save & Close" at bounding box center [1166, 478] width 111 height 35
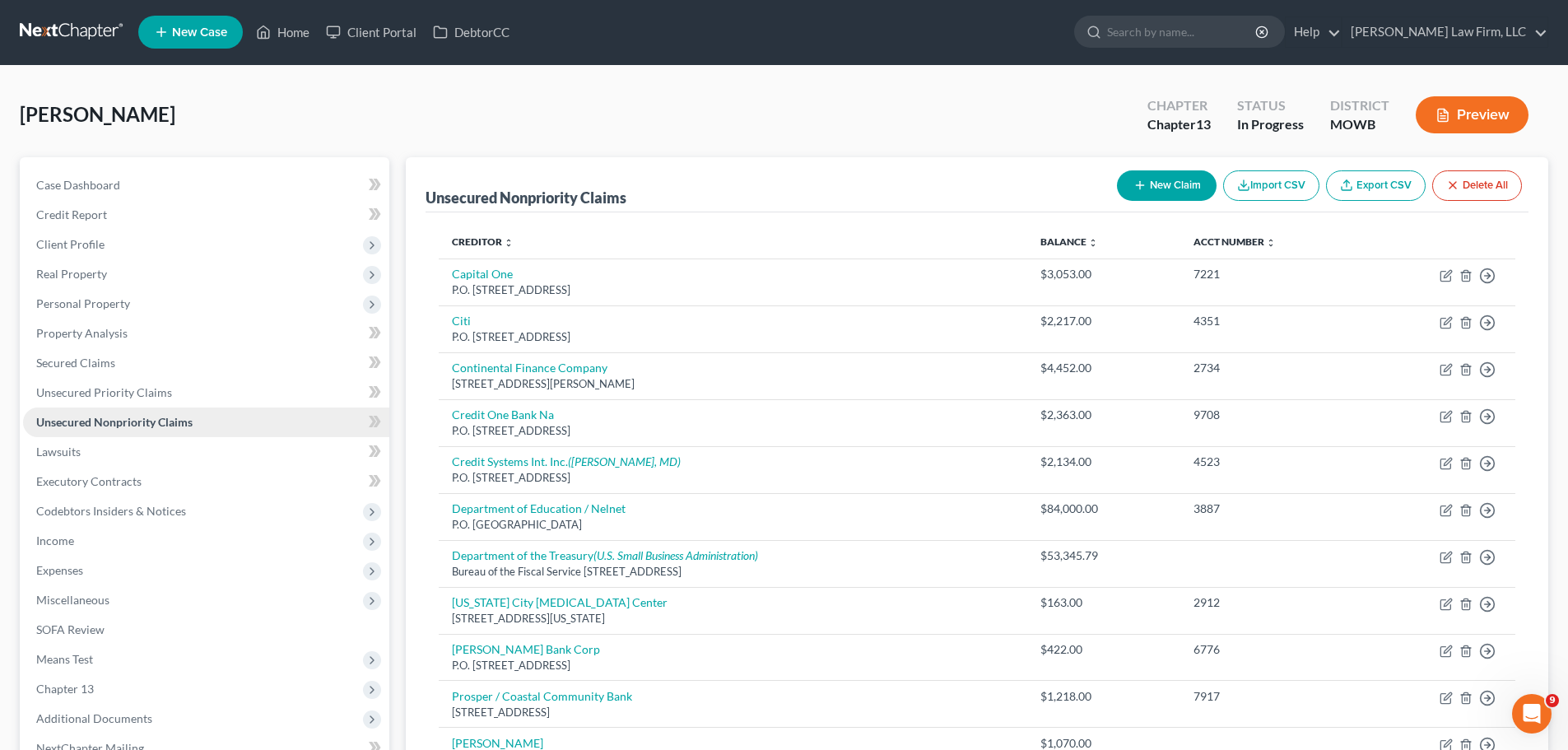
scroll to position [0, 0]
click at [282, 45] on link "Home" at bounding box center [282, 33] width 70 height 30
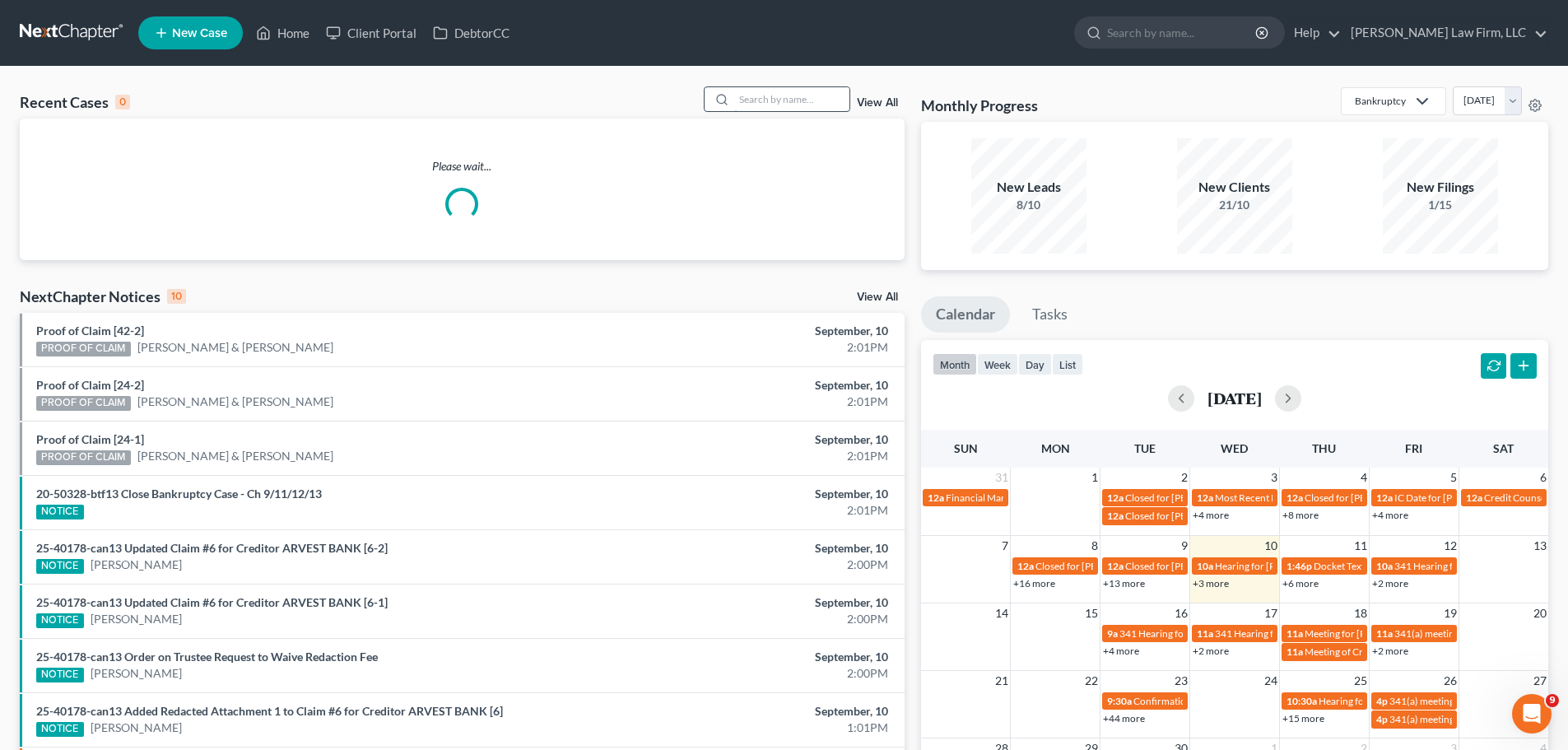
click at [797, 93] on input "search" at bounding box center [792, 98] width 115 height 24
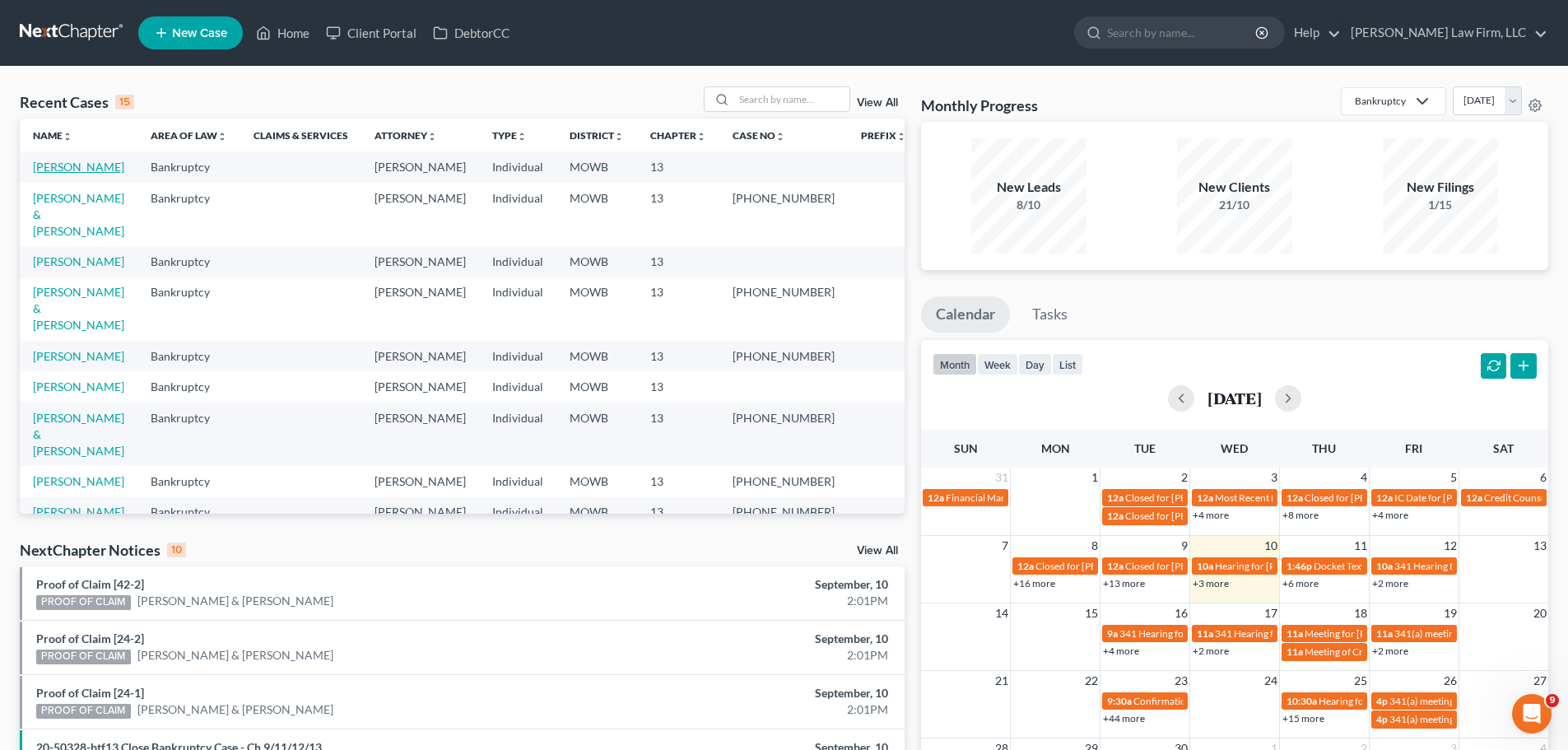
click at [65, 165] on link "[PERSON_NAME]" at bounding box center [78, 166] width 91 height 14
select select "4"
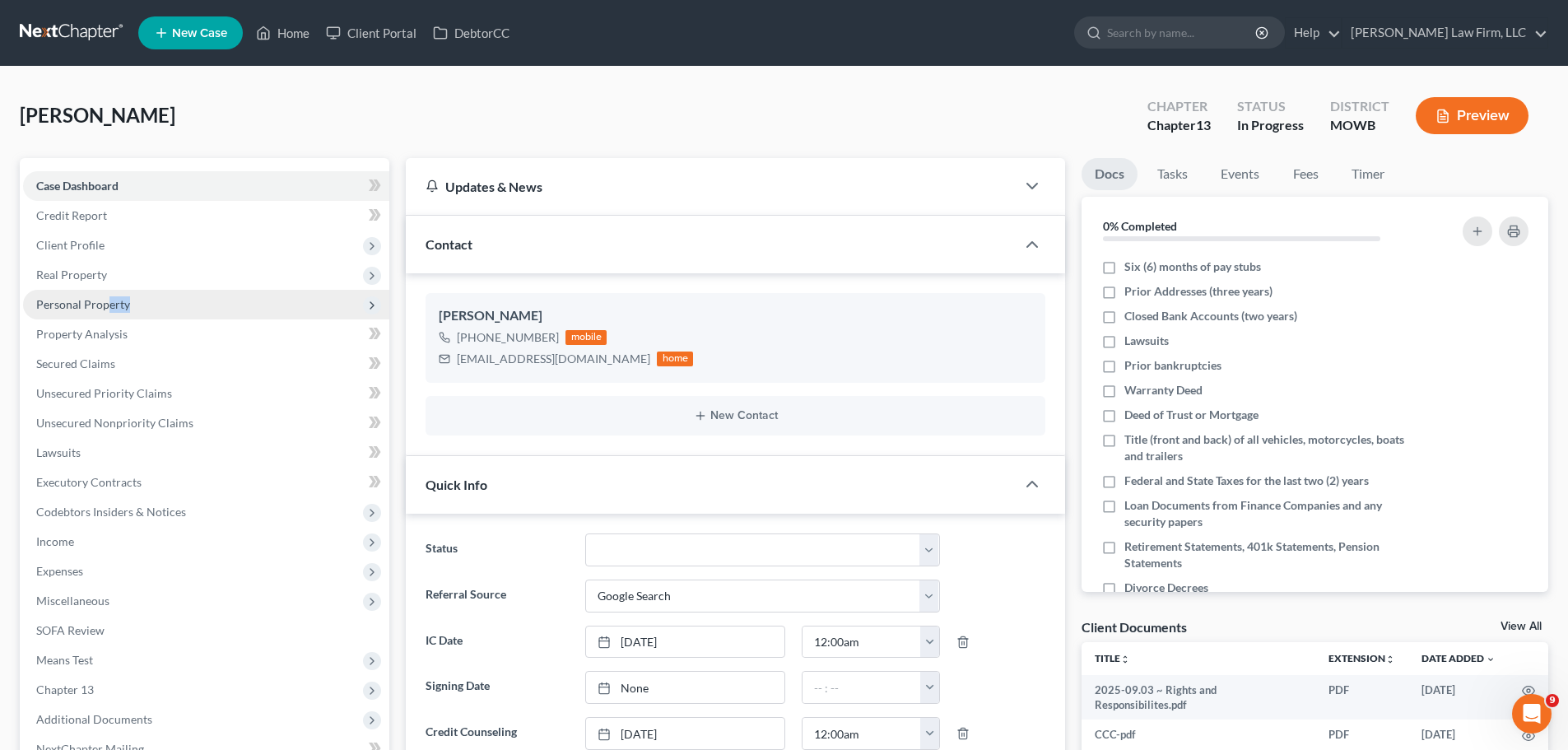
drag, startPoint x: 132, startPoint y: 304, endPoint x: 107, endPoint y: 305, distance: 25.0
click at [107, 305] on span "Personal Property" at bounding box center [206, 305] width 366 height 30
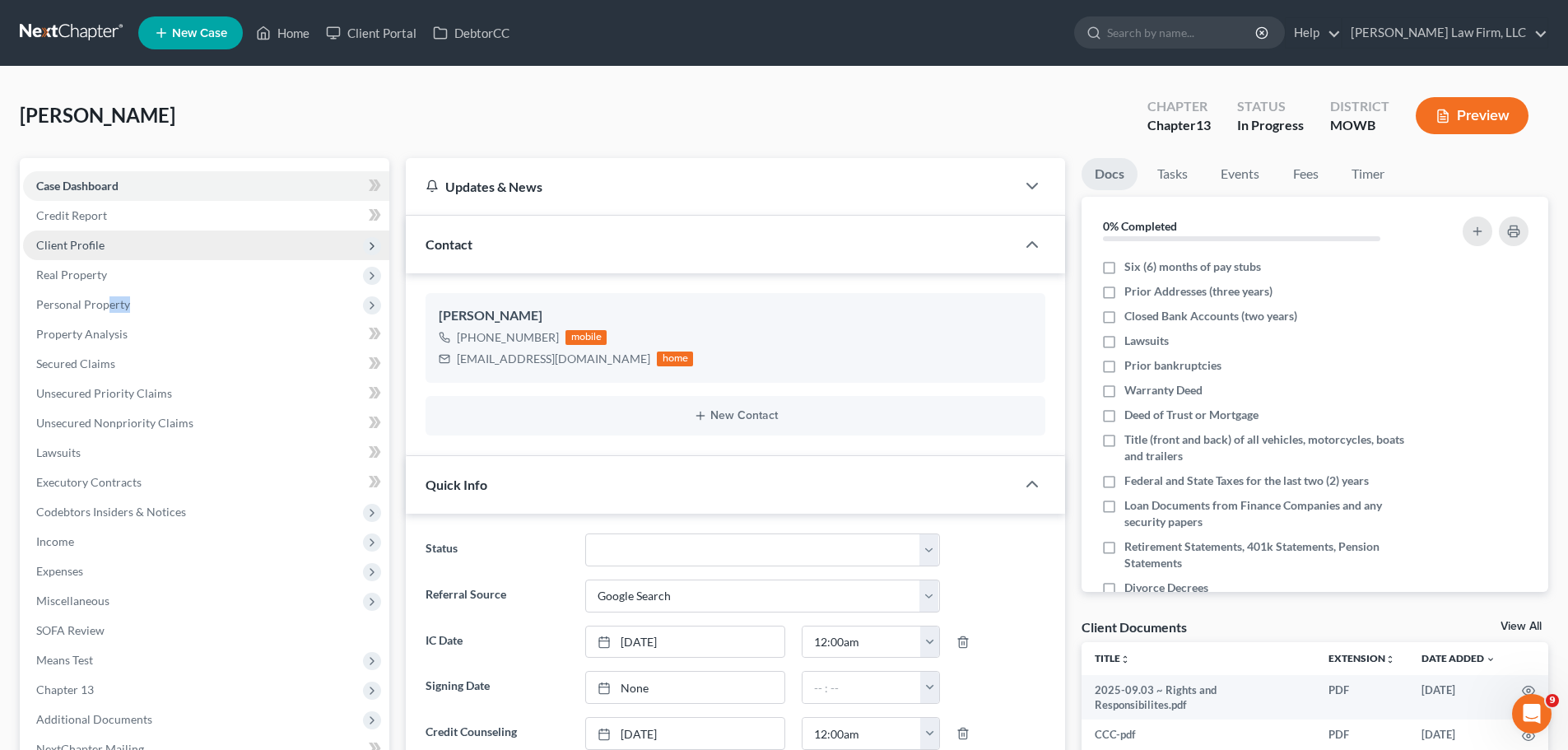
click at [99, 240] on span "Client Profile" at bounding box center [71, 245] width 68 height 14
click at [79, 241] on span "Client Profile" at bounding box center [71, 245] width 68 height 14
click at [82, 243] on span "Client Profile" at bounding box center [71, 245] width 68 height 14
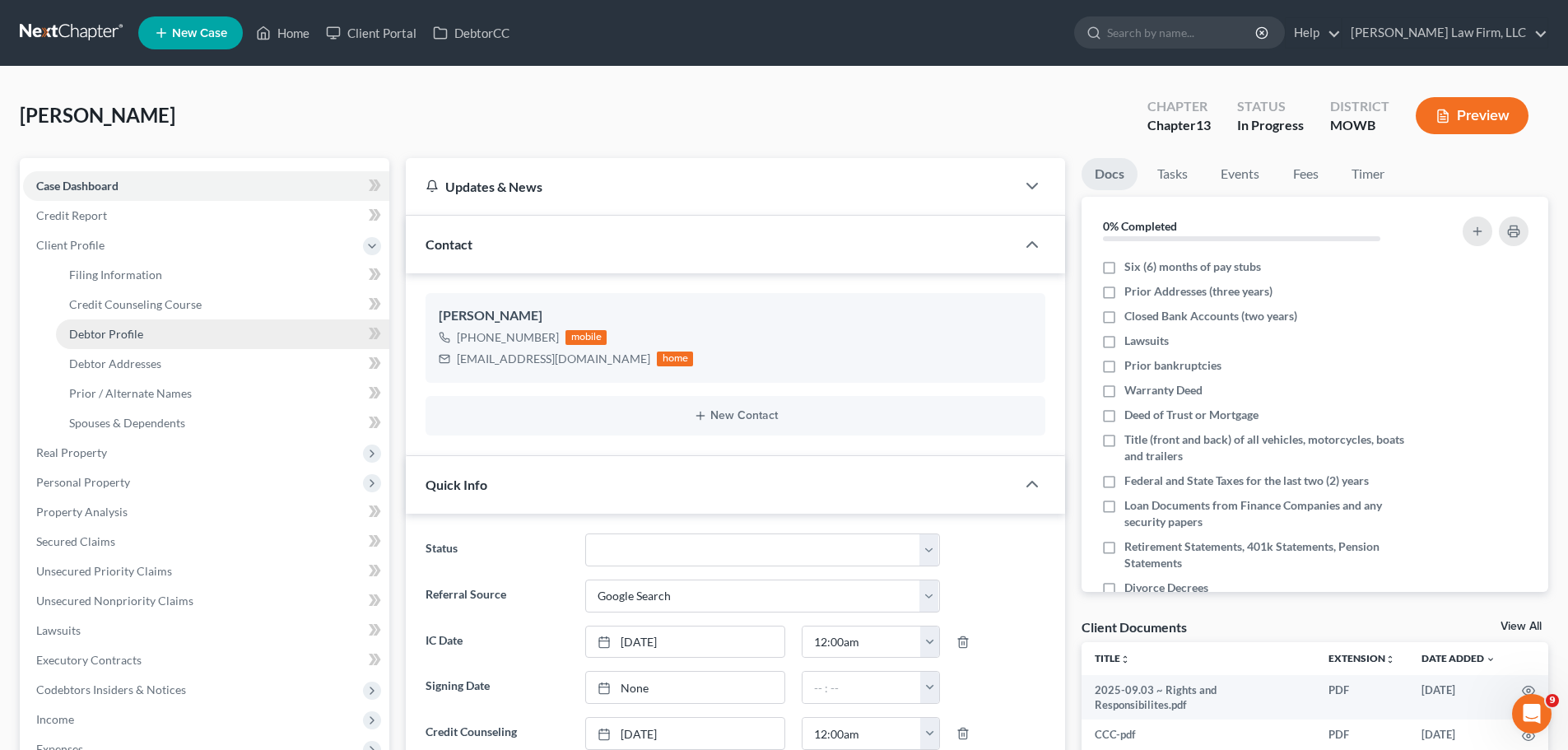
click at [163, 328] on link "Debtor Profile" at bounding box center [222, 334] width 334 height 30
select select "0"
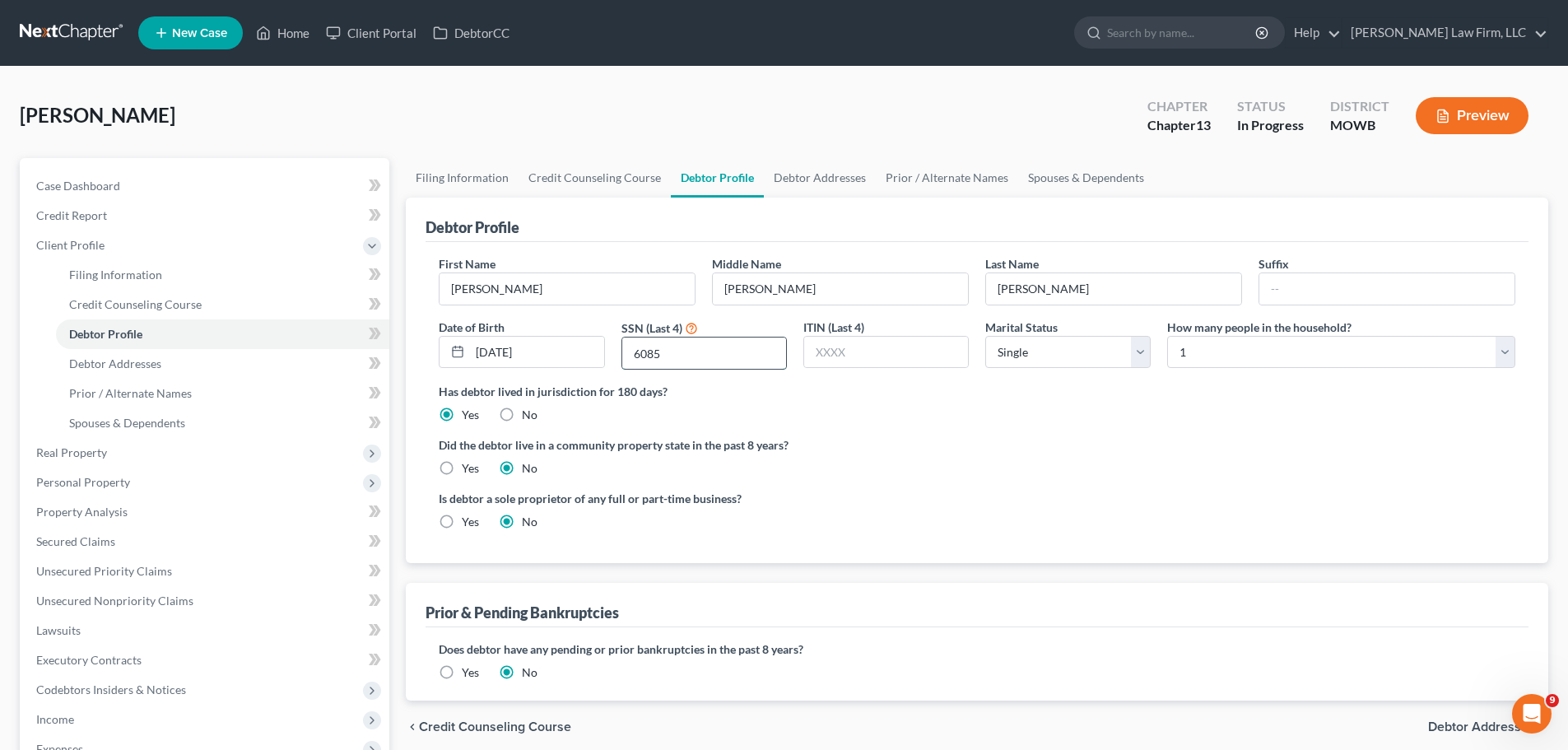
click at [647, 349] on input "6085" at bounding box center [704, 353] width 164 height 31
click at [842, 184] on link "Debtor Addresses" at bounding box center [820, 177] width 112 height 39
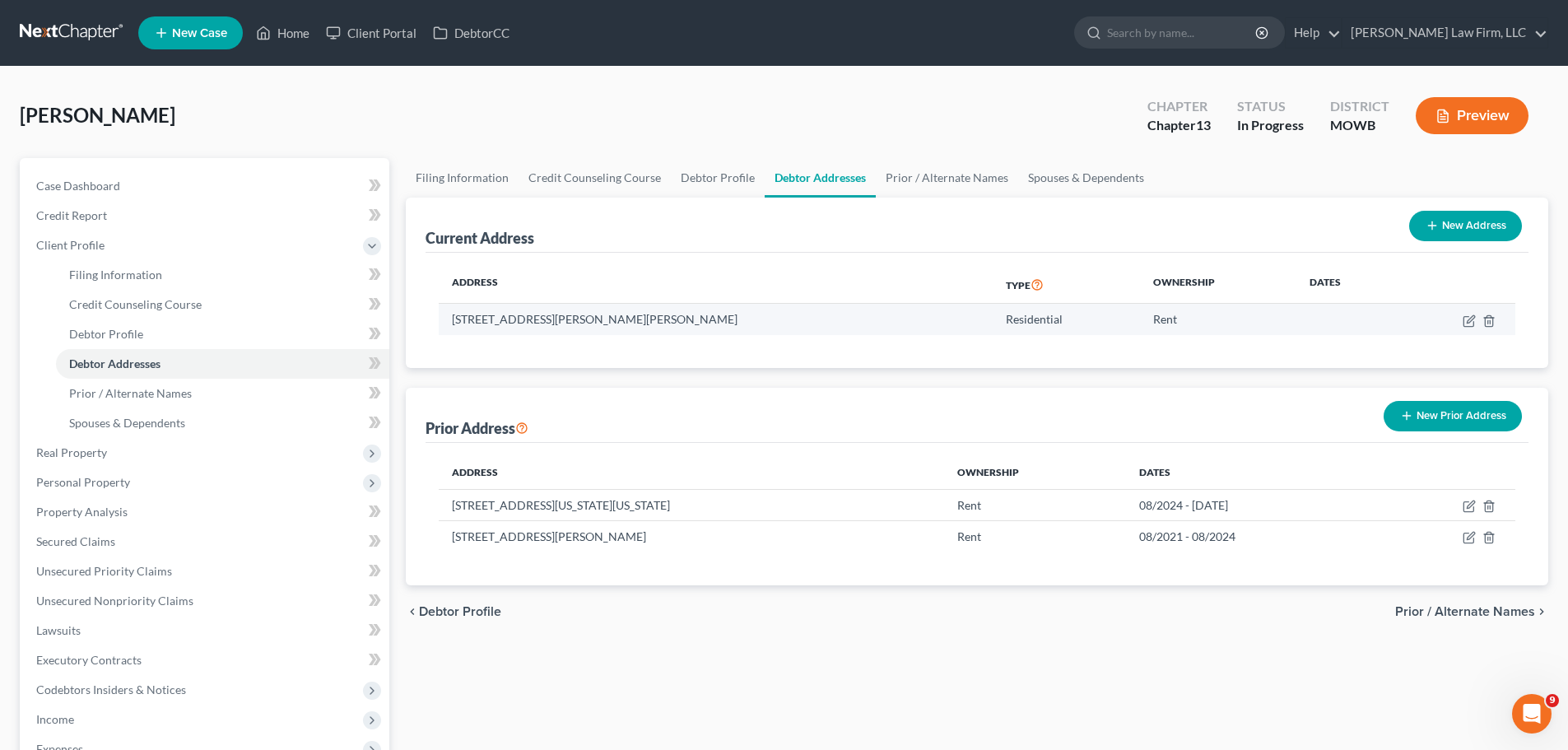
drag, startPoint x: 752, startPoint y: 320, endPoint x: 453, endPoint y: 326, distance: 299.1
click at [453, 326] on td "[STREET_ADDRESS][PERSON_NAME][PERSON_NAME]" at bounding box center [716, 320] width 554 height 31
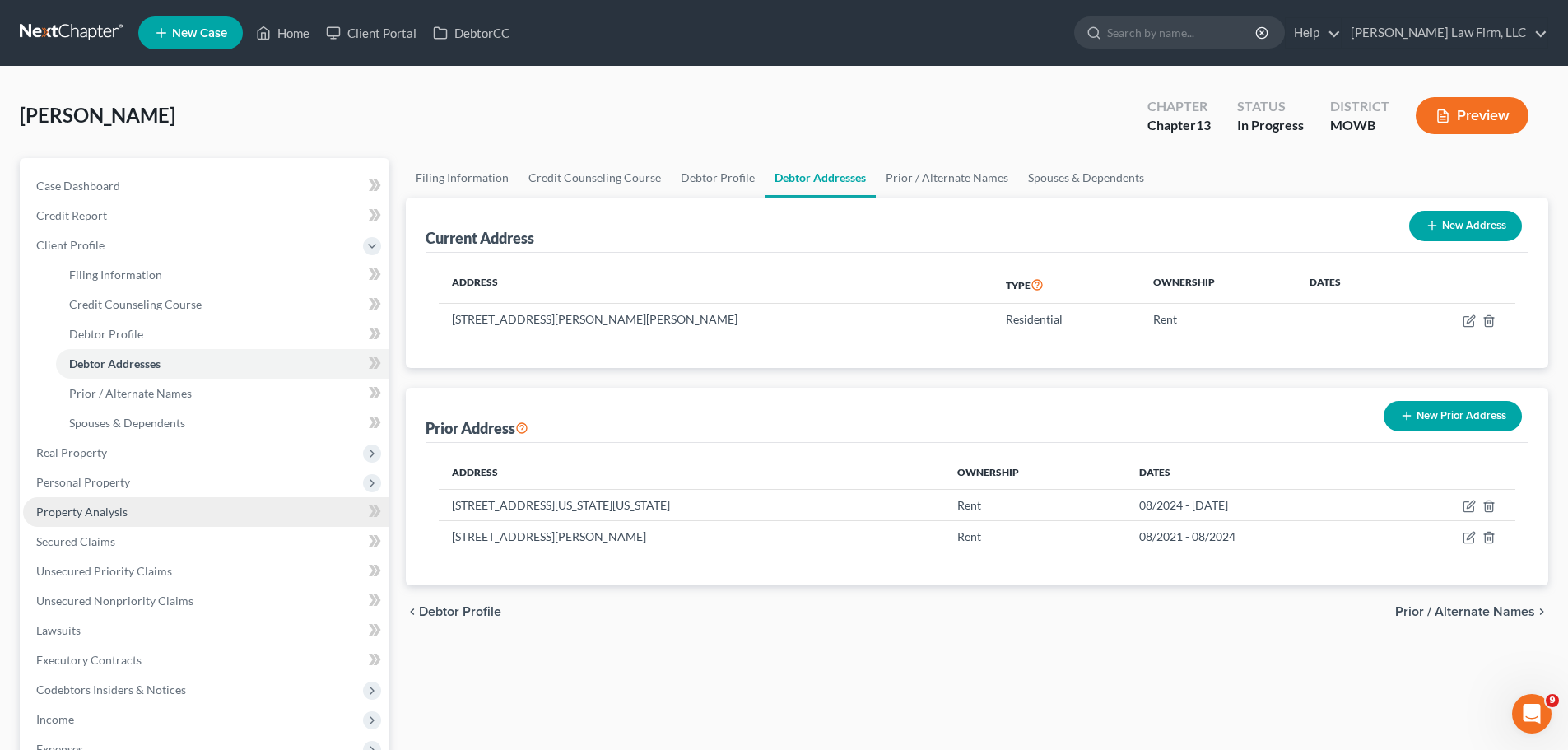
copy td "[STREET_ADDRESS][PERSON_NAME][PERSON_NAME]"
click at [132, 543] on link "Secured Claims" at bounding box center [206, 542] width 366 height 30
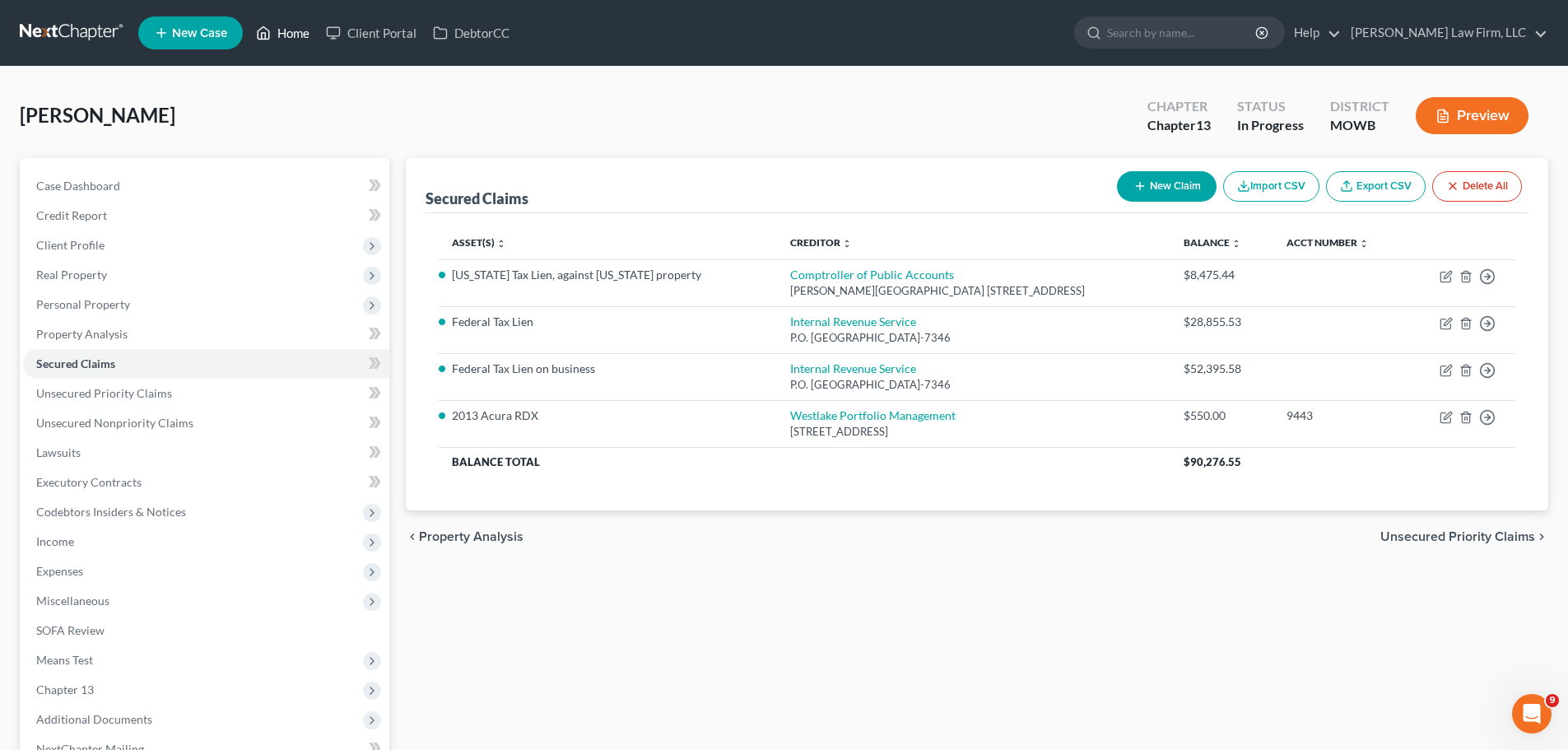
click at [282, 30] on link "Home" at bounding box center [282, 33] width 70 height 30
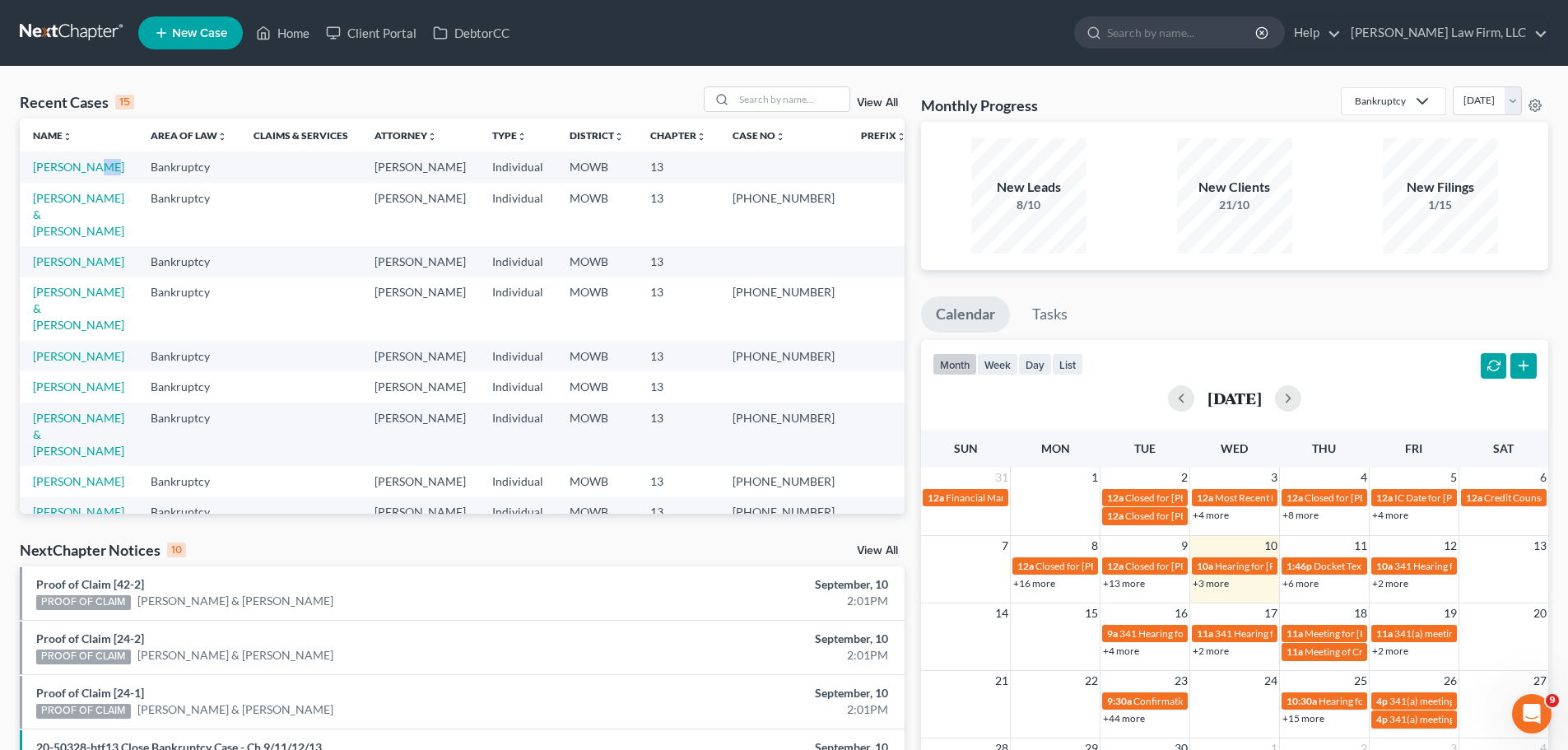
drag, startPoint x: 90, startPoint y: 159, endPoint x: 127, endPoint y: 171, distance: 38.9
click at [127, 171] on td "[PERSON_NAME]" at bounding box center [78, 166] width 118 height 30
click at [801, 98] on input "search" at bounding box center [792, 98] width 115 height 24
type input "[PERSON_NAME]"
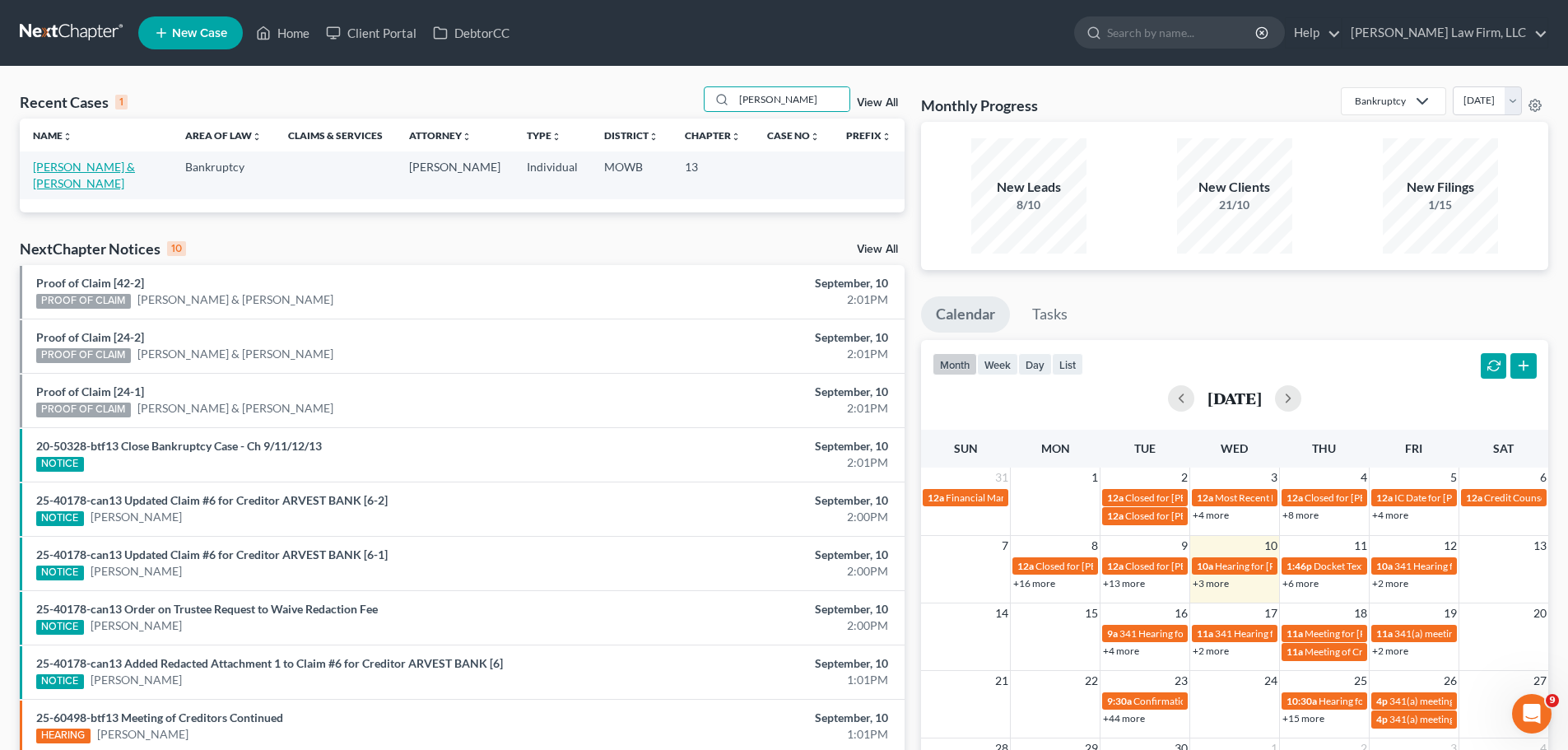
click at [109, 159] on link "[PERSON_NAME] & [PERSON_NAME]" at bounding box center [84, 174] width 102 height 30
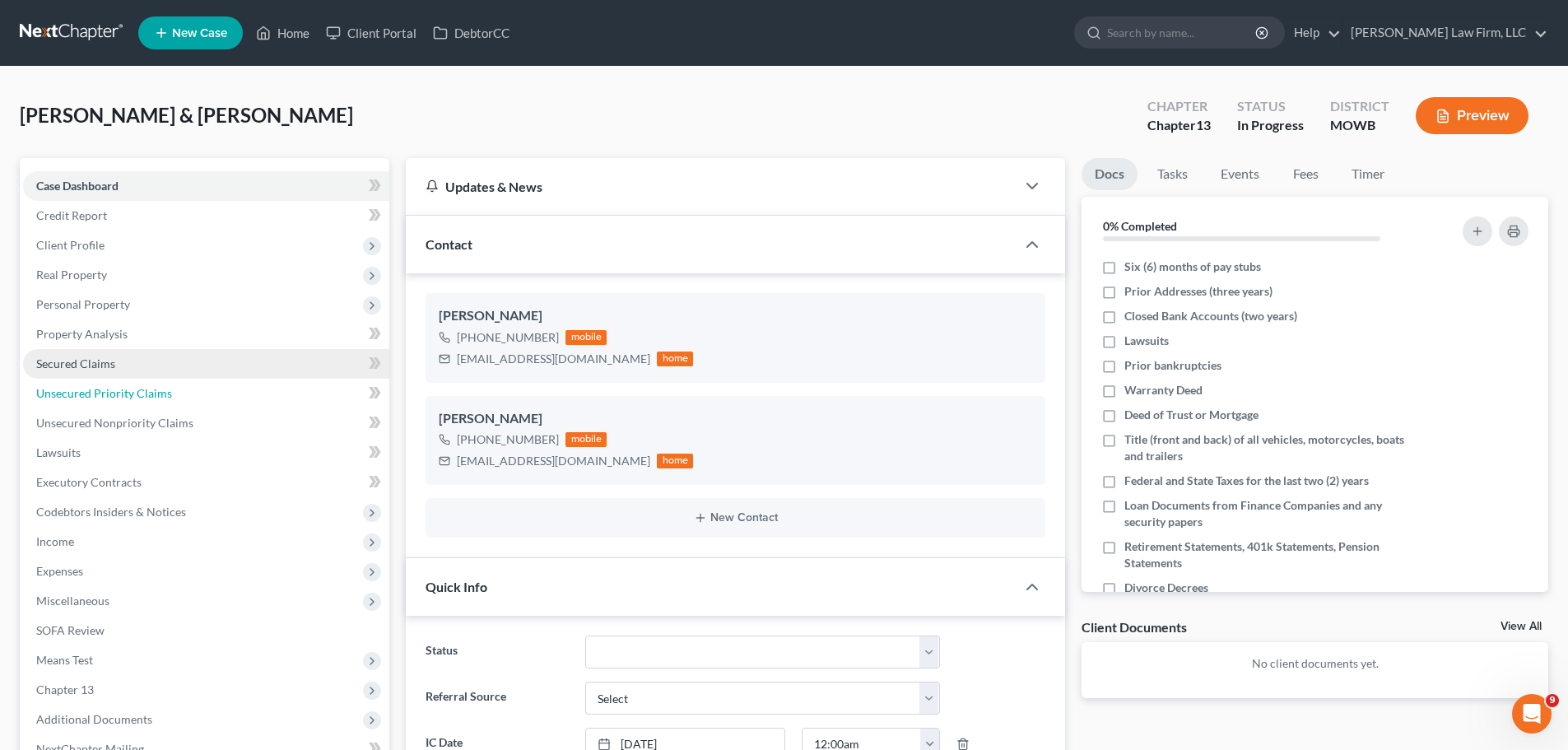
drag, startPoint x: 167, startPoint y: 400, endPoint x: 38, endPoint y: 377, distance: 131.0
click at [167, 400] on link "Unsecured Priority Claims" at bounding box center [206, 394] width 366 height 30
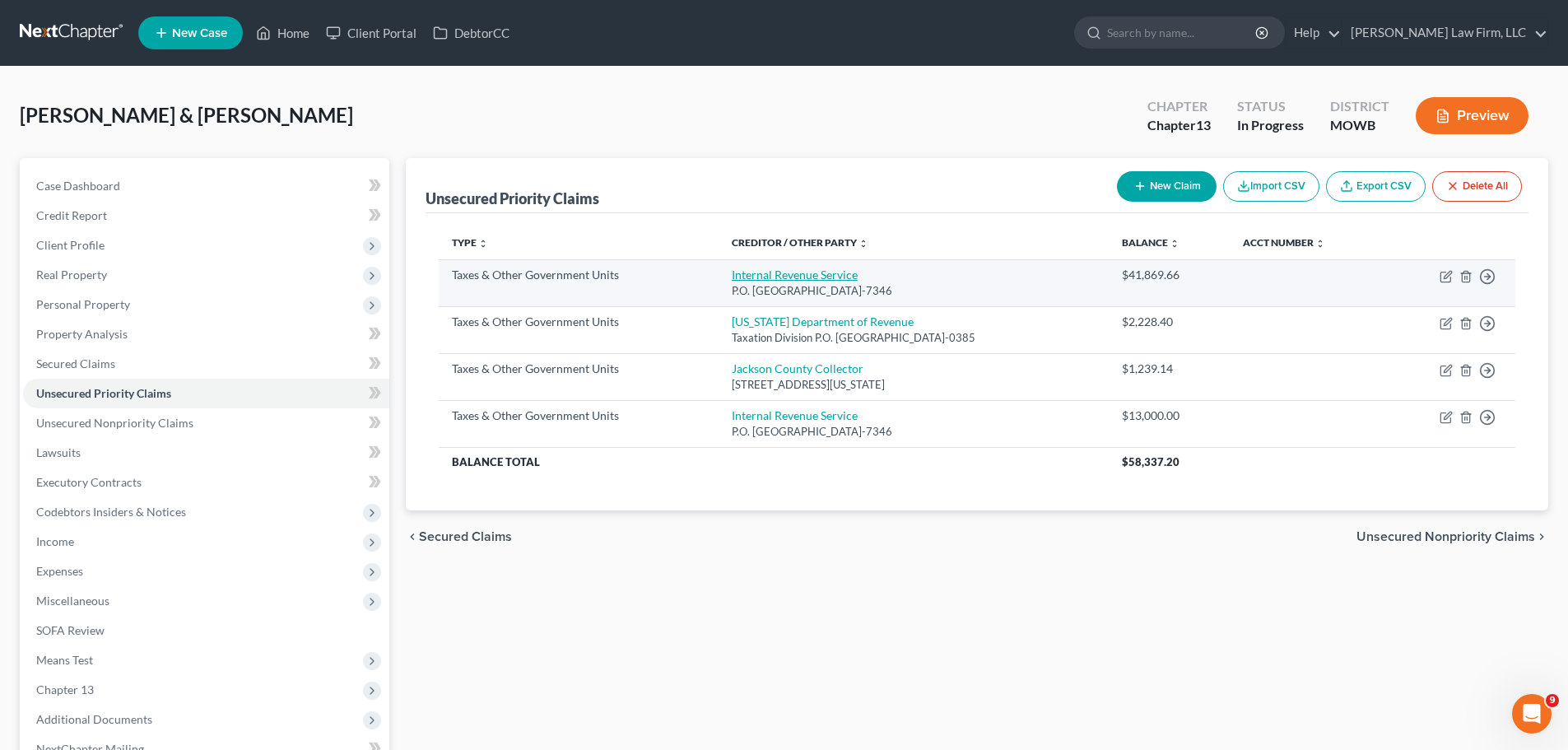
click at [823, 275] on link "Internal Revenue Service" at bounding box center [794, 274] width 126 height 14
select select "0"
select select "39"
select select "2"
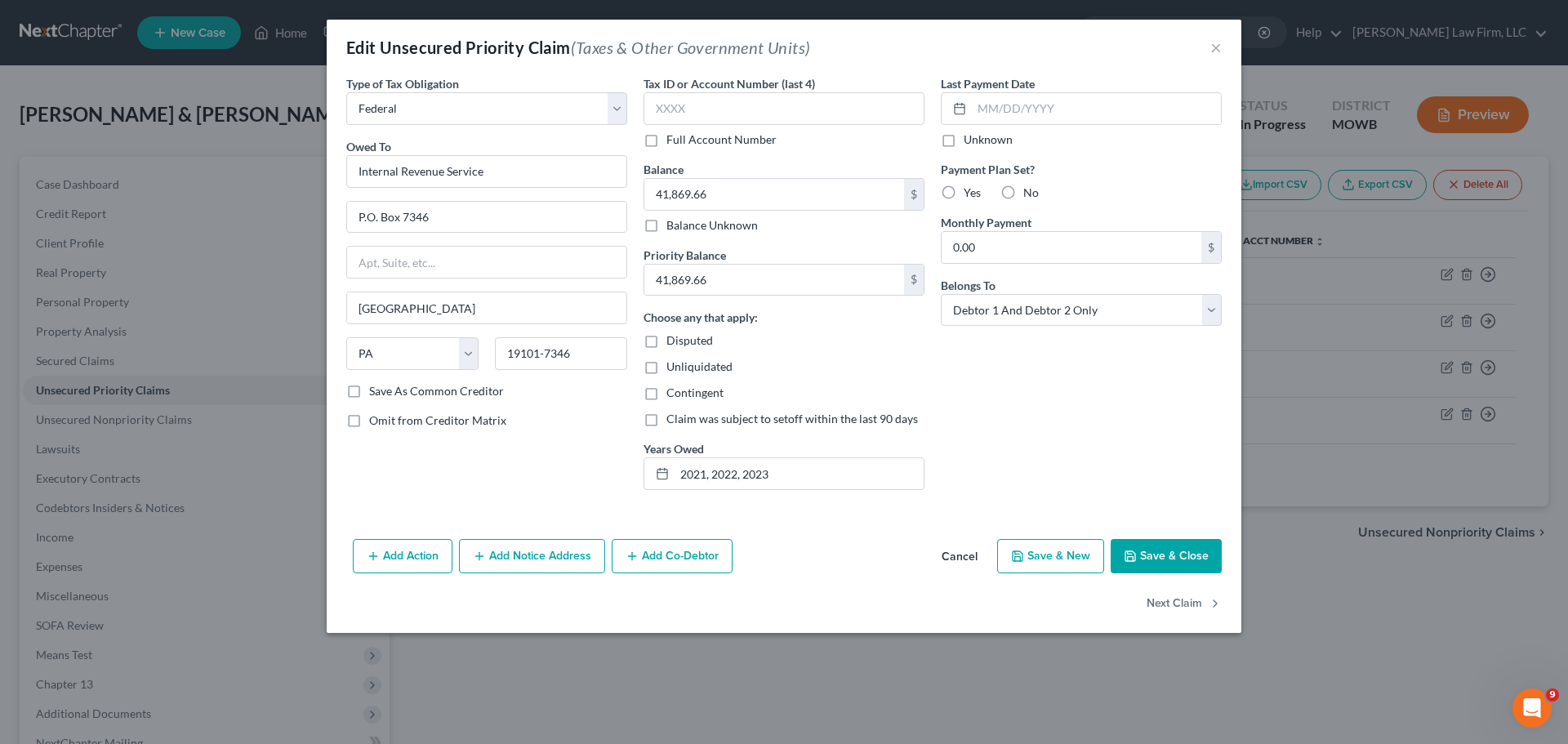
click at [1146, 551] on button "Save & Close" at bounding box center [1166, 556] width 111 height 35
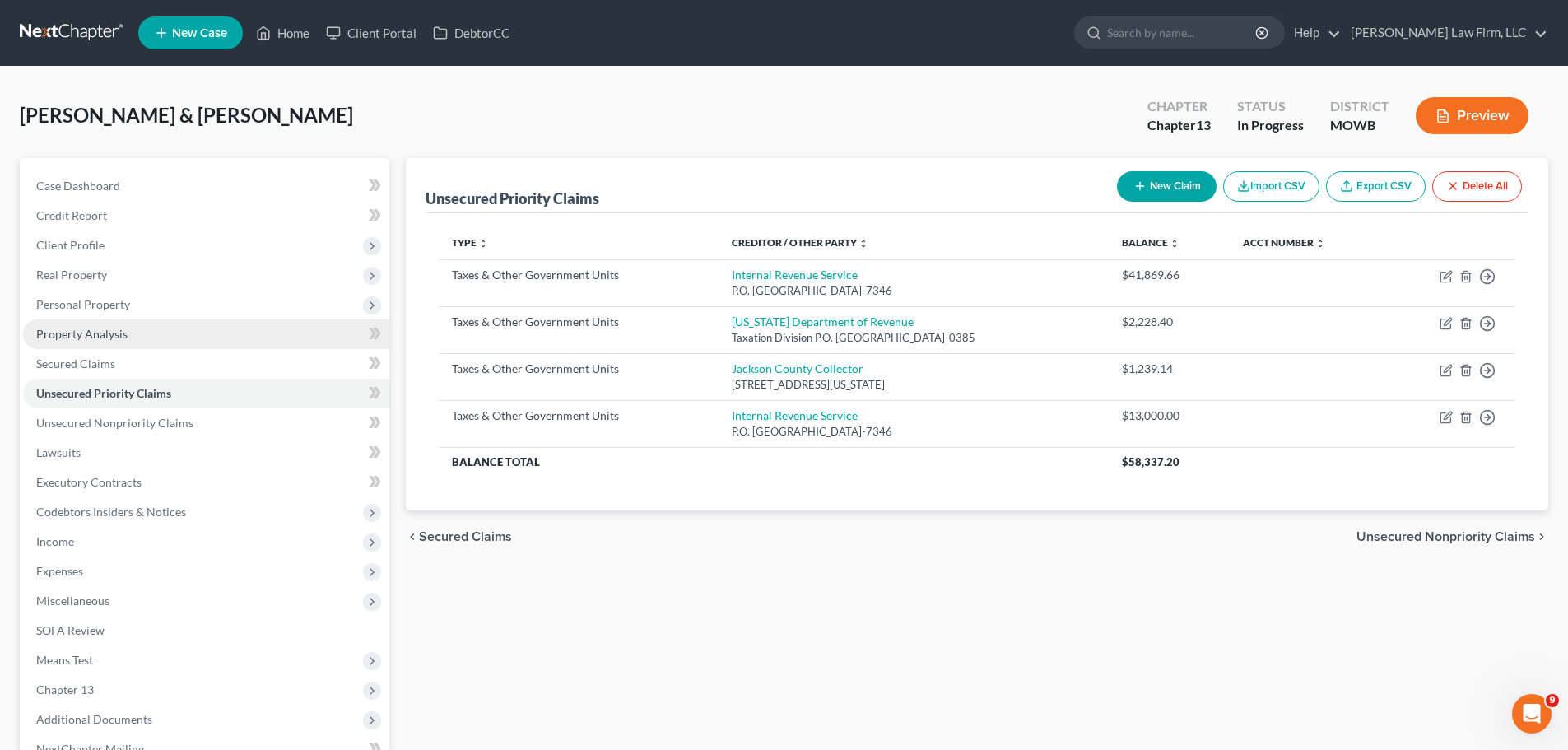
click at [145, 332] on link "Property Analysis" at bounding box center [206, 334] width 366 height 30
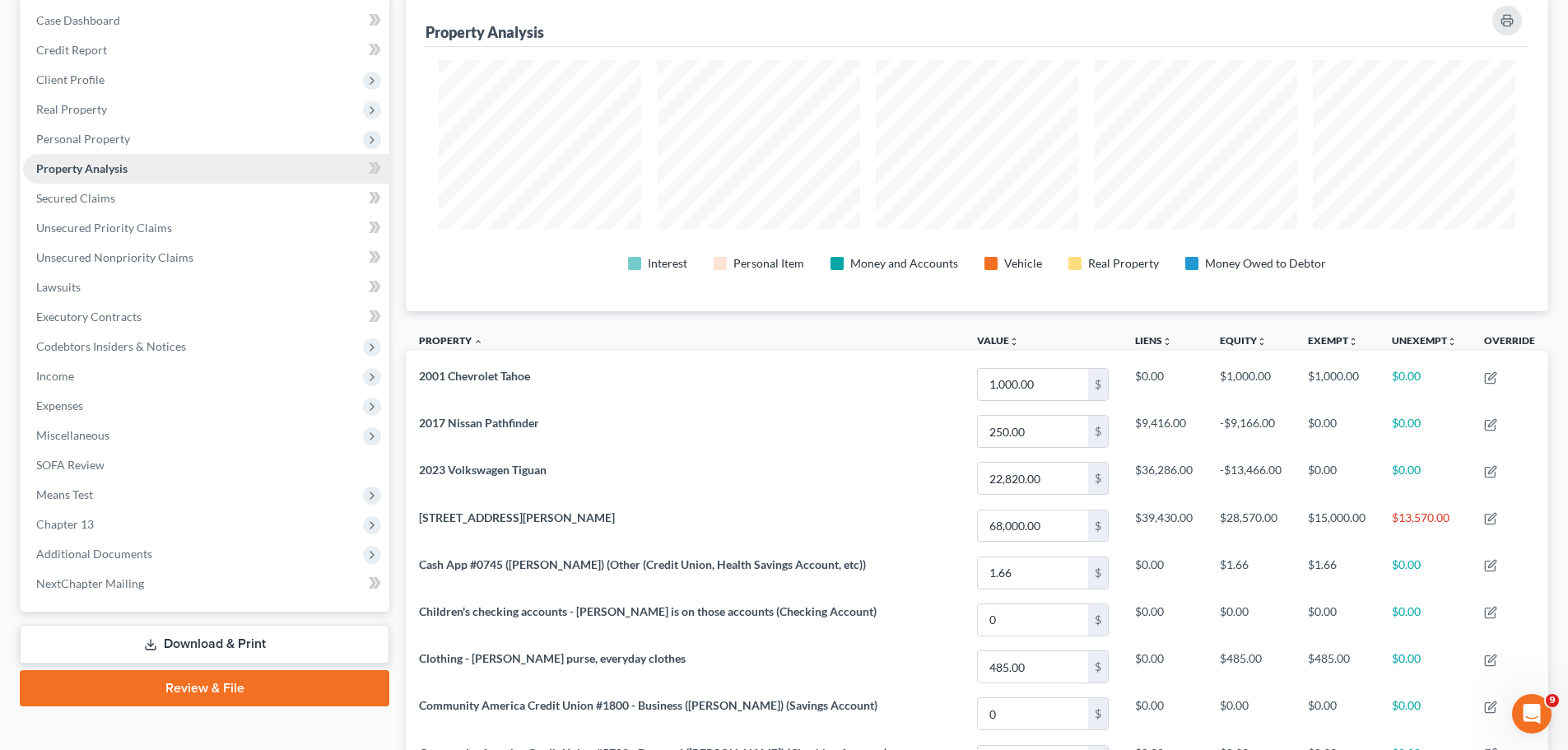
scroll to position [165, 0]
click at [133, 130] on span "Personal Property" at bounding box center [206, 140] width 366 height 30
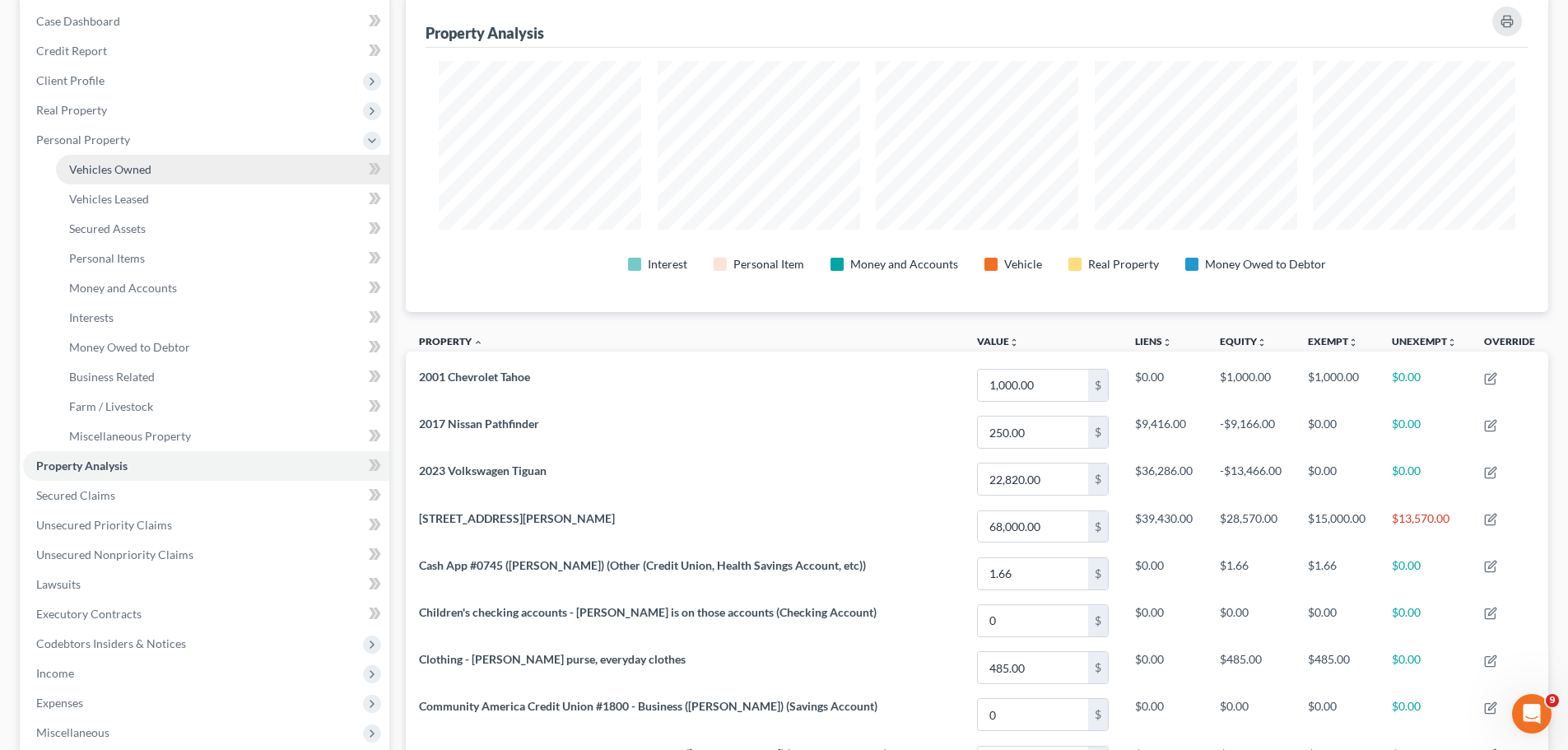
click at [154, 169] on link "Vehicles Owned" at bounding box center [222, 170] width 334 height 30
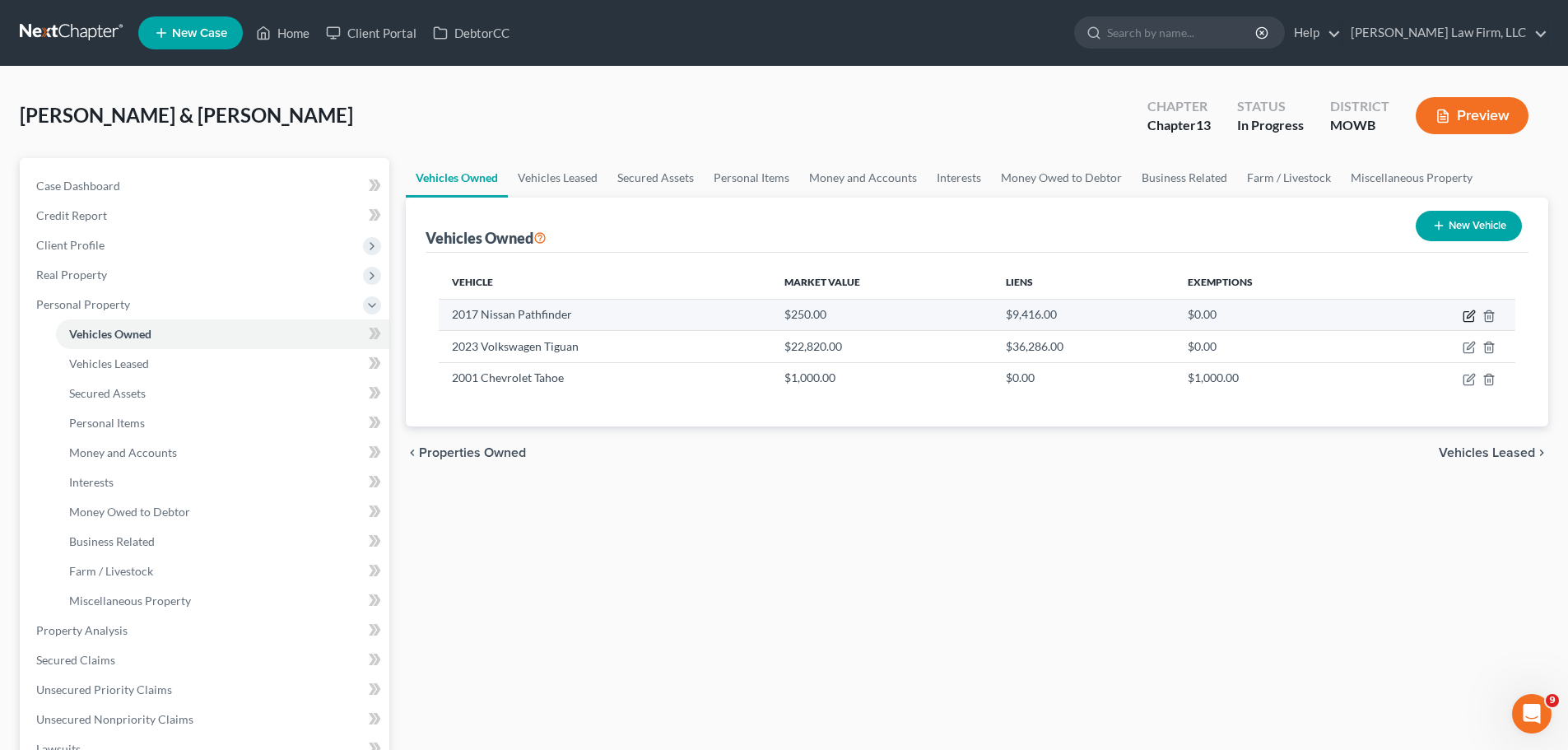
click at [1470, 318] on icon "button" at bounding box center [1469, 315] width 13 height 13
select select "0"
select select "9"
select select "4"
select select "2"
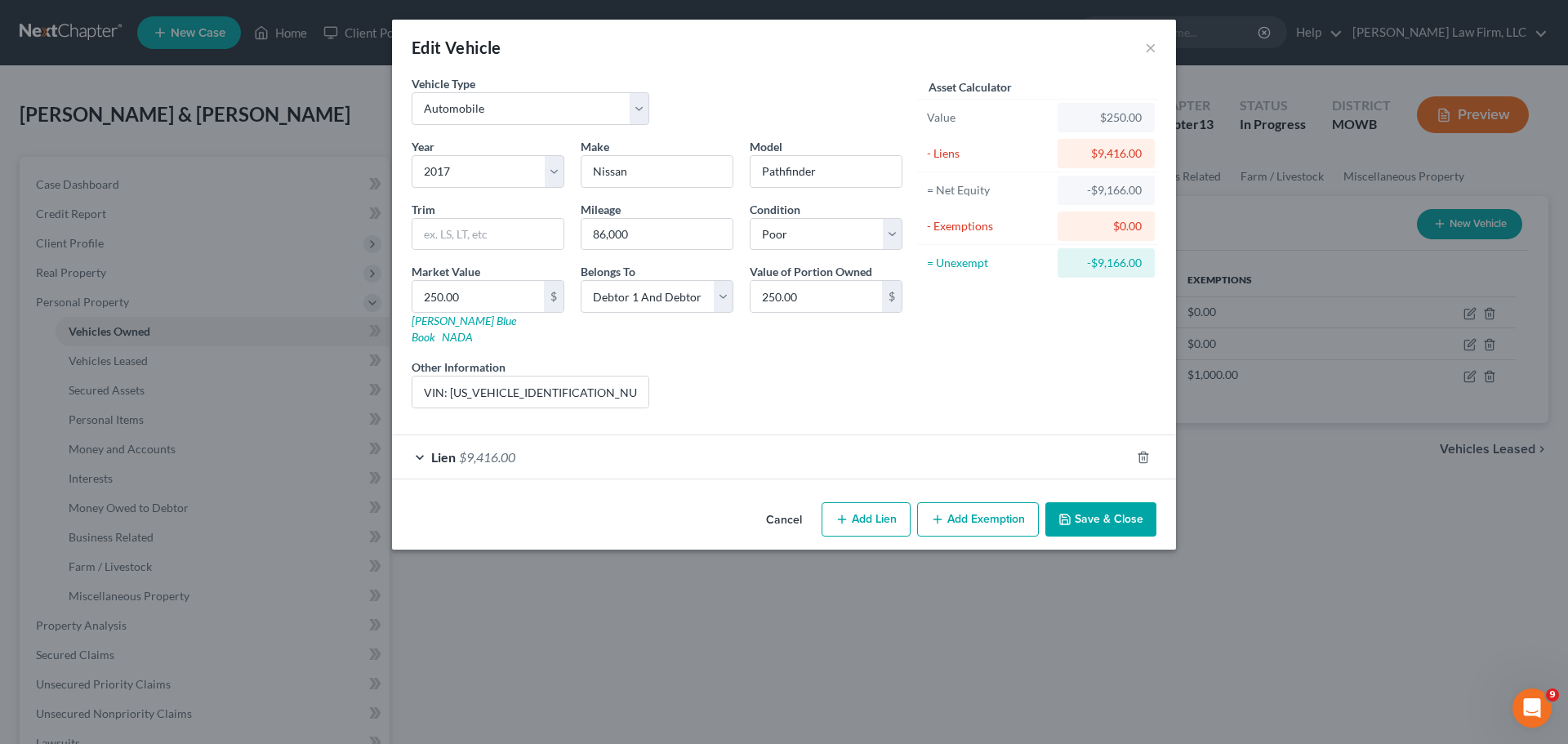
click at [602, 443] on div "Lien $9,416.00" at bounding box center [761, 457] width 738 height 43
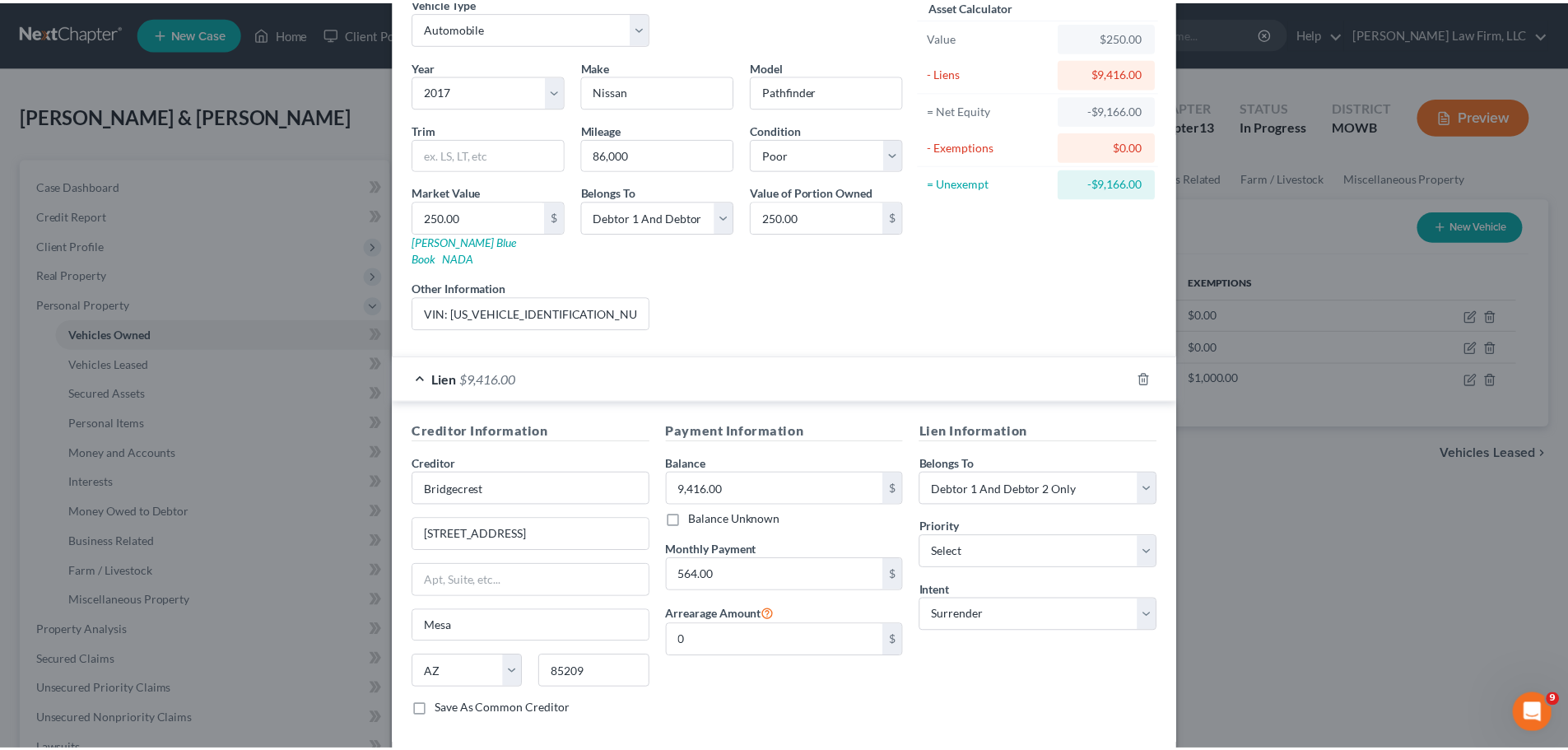
scroll to position [151, 0]
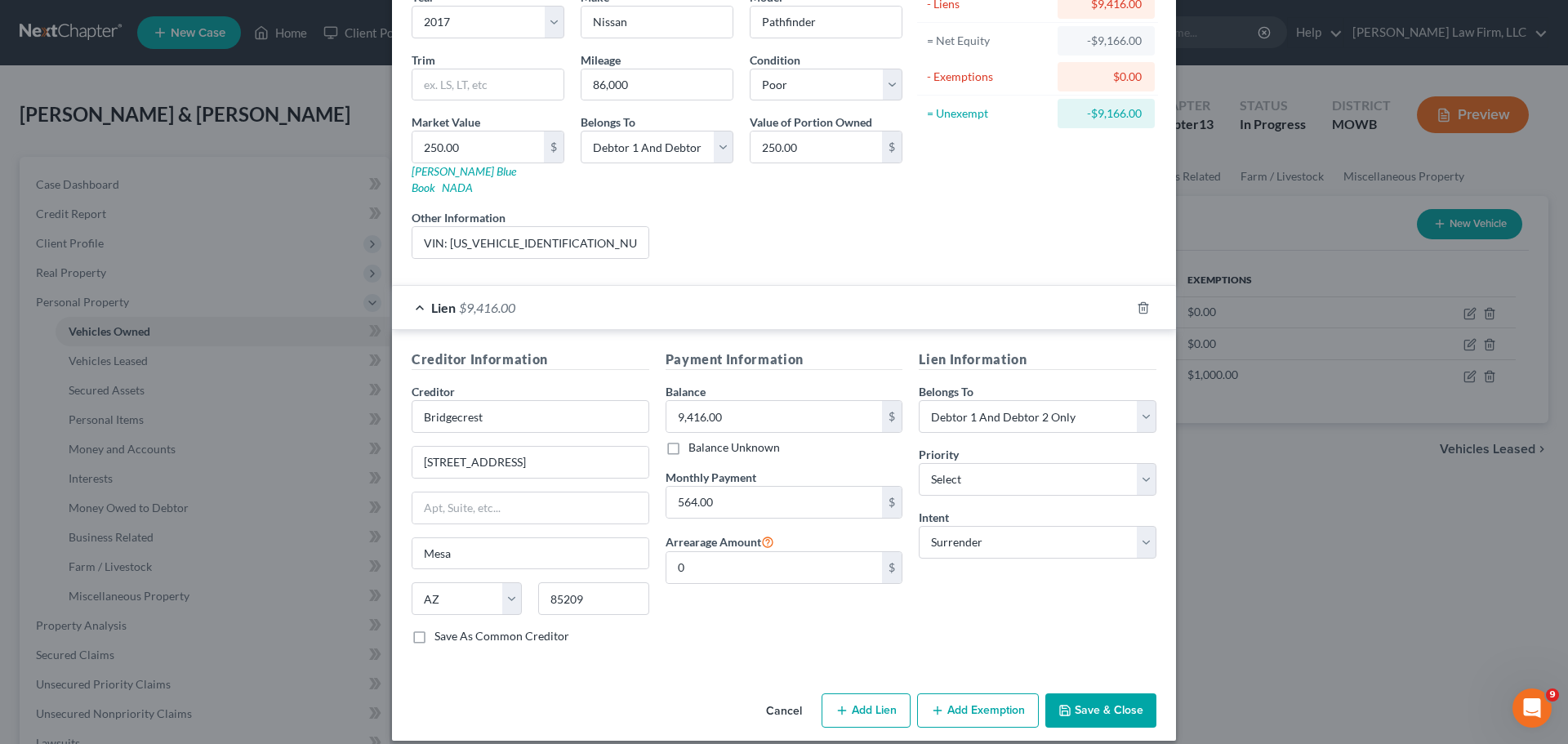
click at [1088, 693] on button "Save & Close" at bounding box center [1100, 710] width 111 height 35
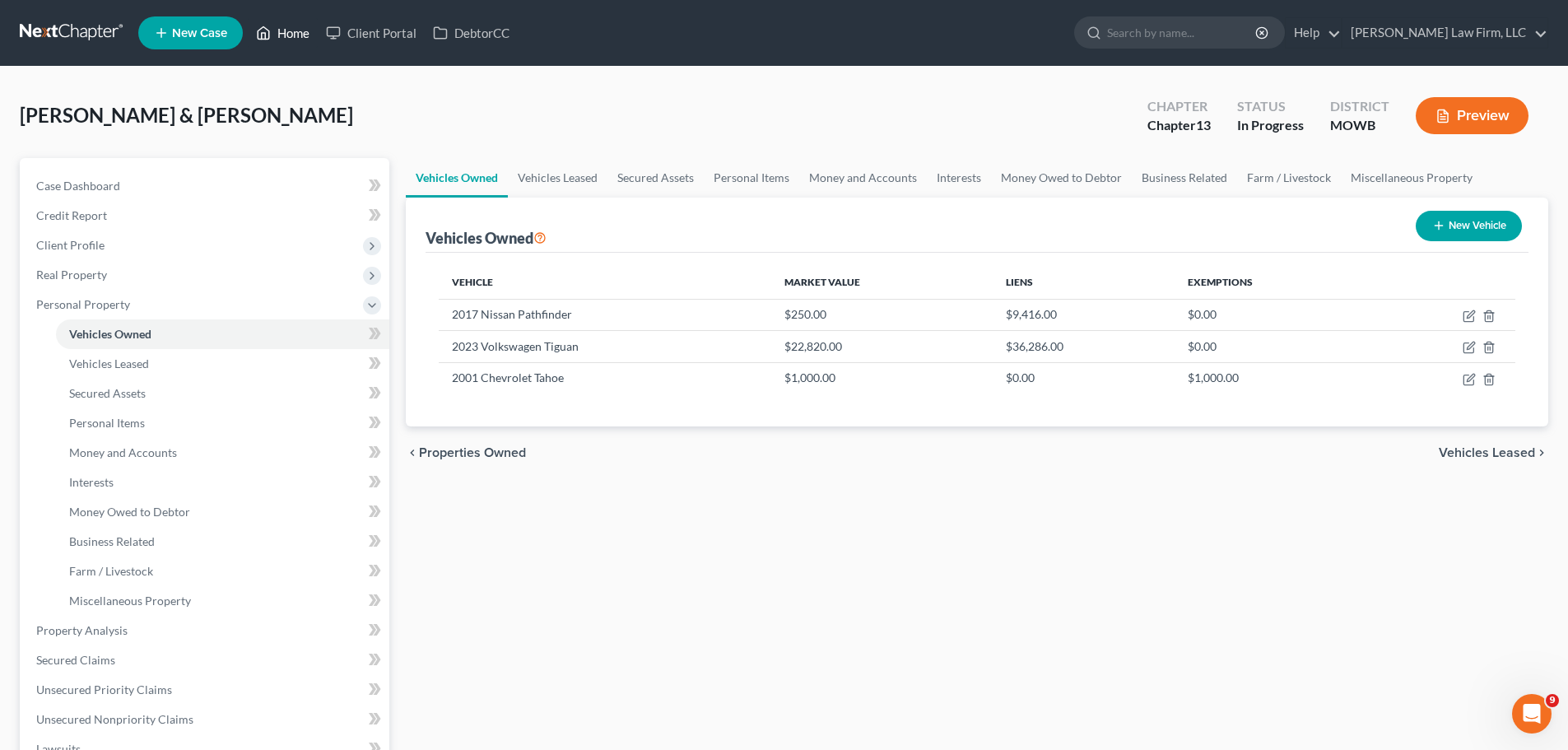
drag, startPoint x: 291, startPoint y: 29, endPoint x: 604, endPoint y: 163, distance: 340.5
click at [291, 29] on link "Home" at bounding box center [282, 33] width 70 height 30
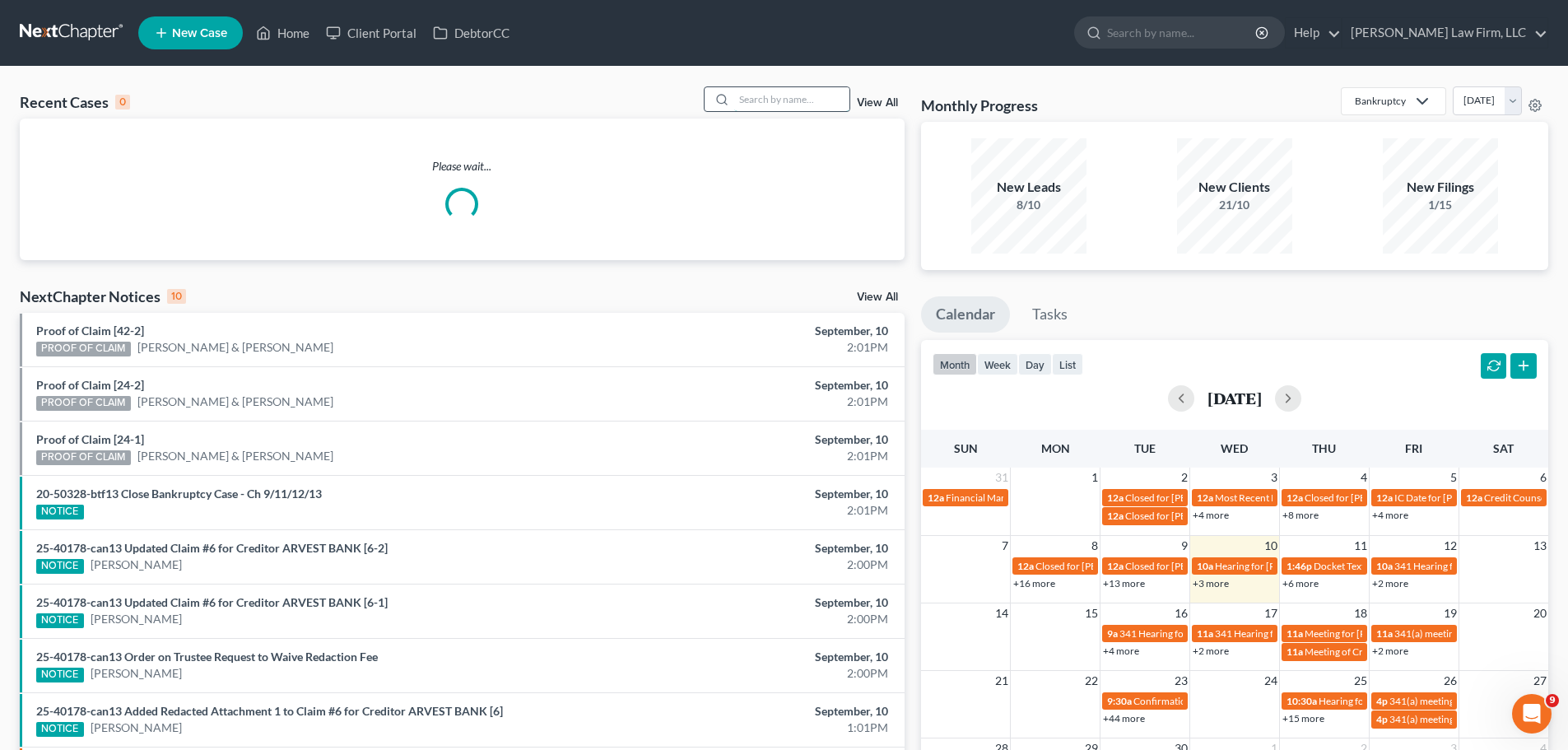
click at [796, 105] on input "search" at bounding box center [792, 98] width 115 height 24
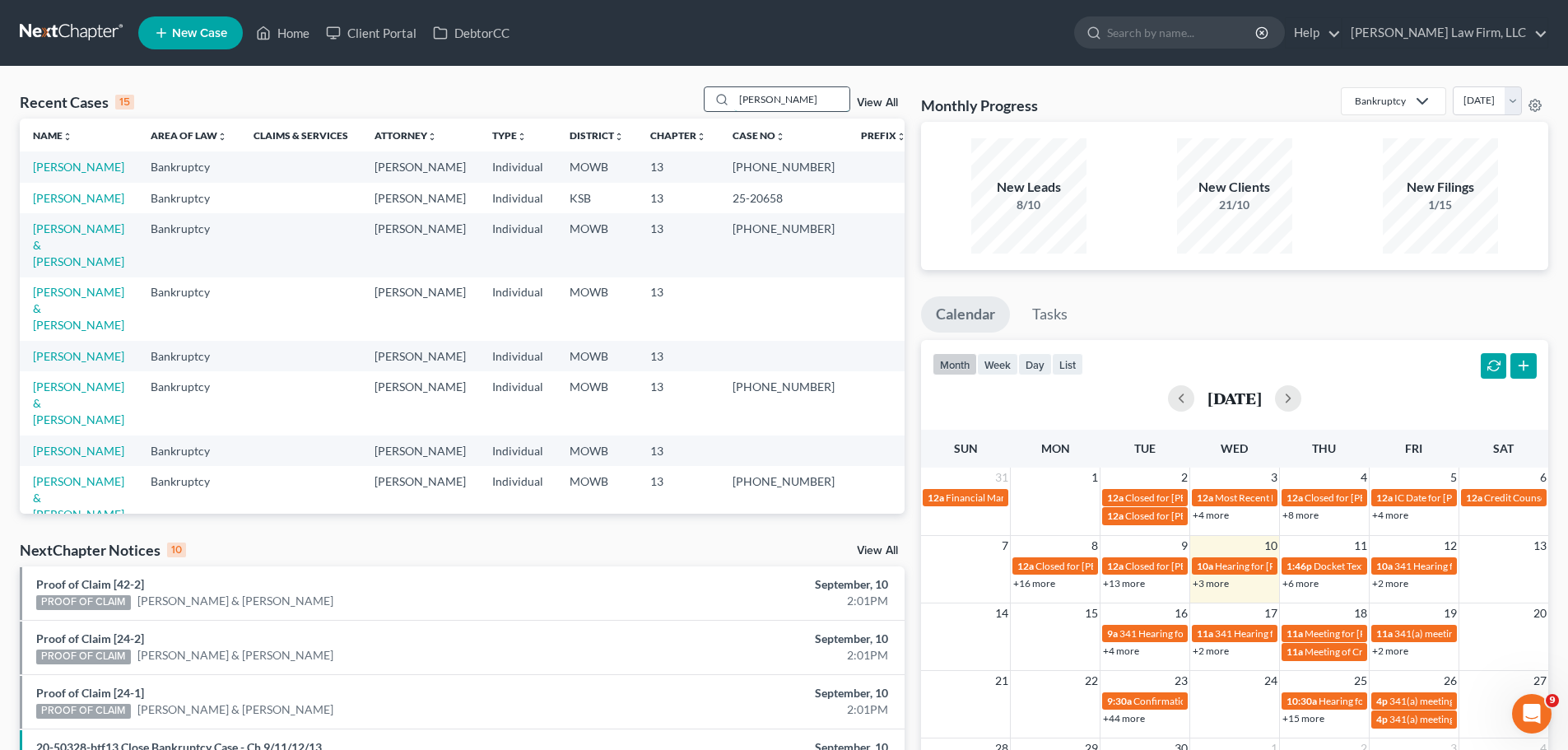
type input "[PERSON_NAME]"
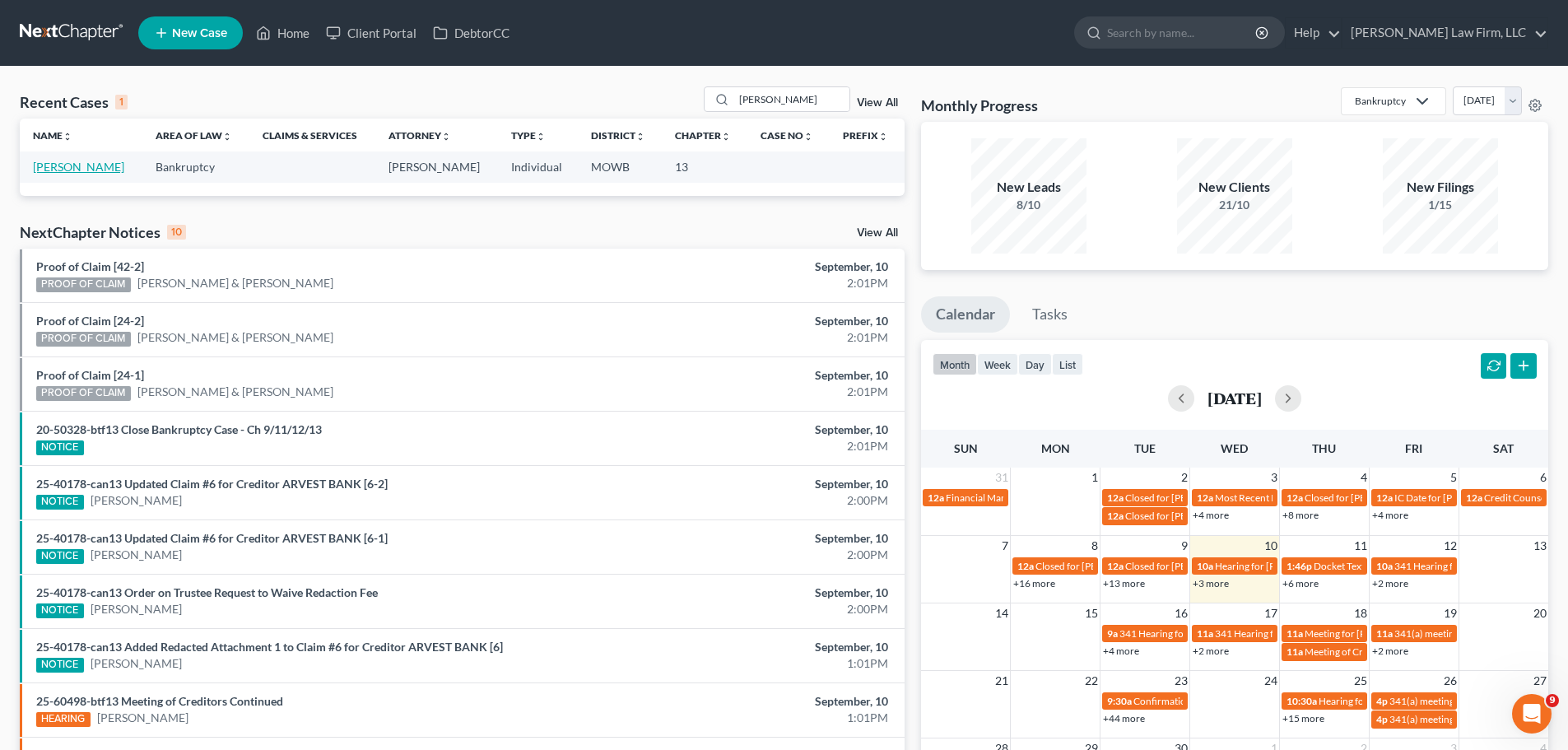
click at [88, 166] on link "[PERSON_NAME]" at bounding box center [78, 166] width 91 height 14
select select "4"
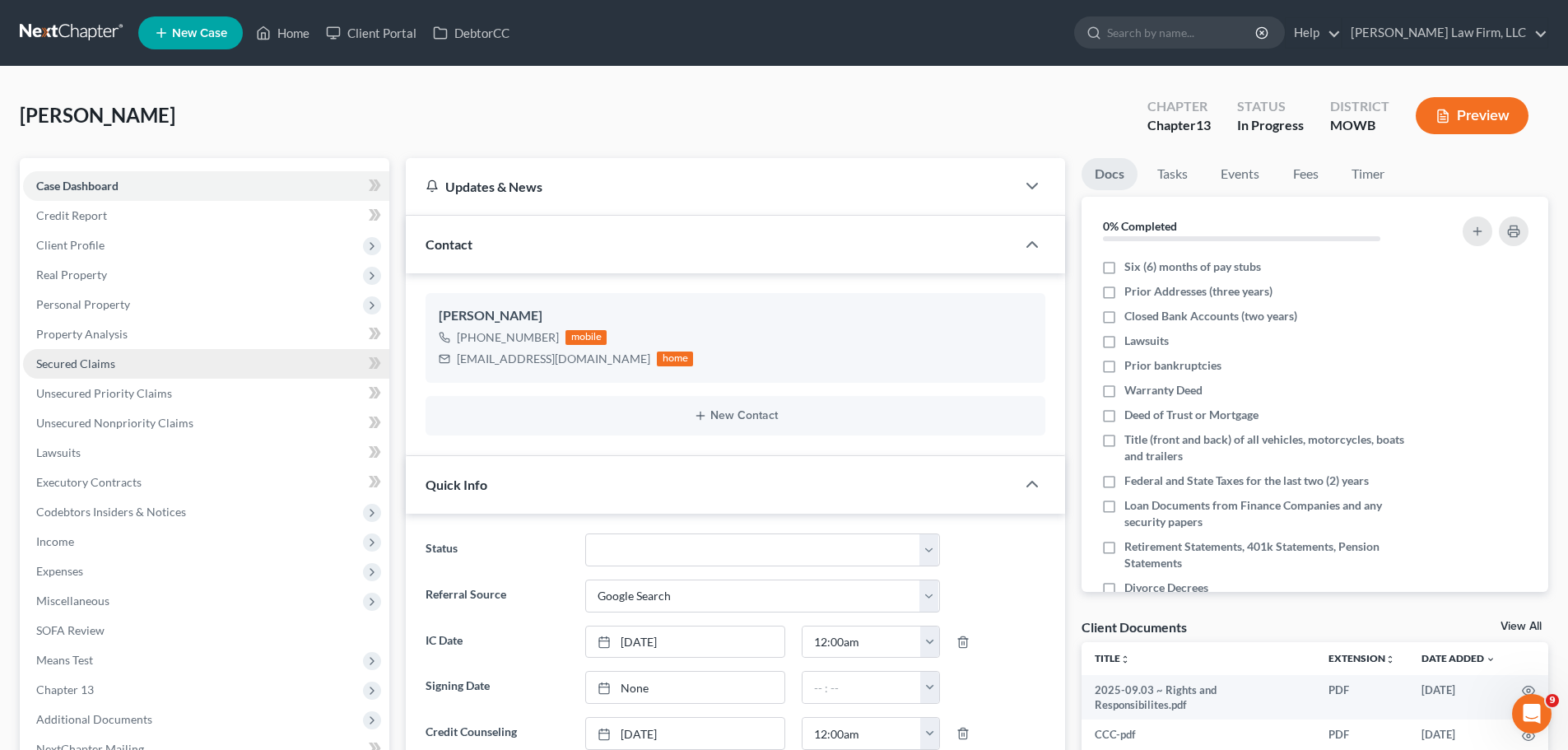
click at [101, 364] on span "Secured Claims" at bounding box center [76, 363] width 79 height 14
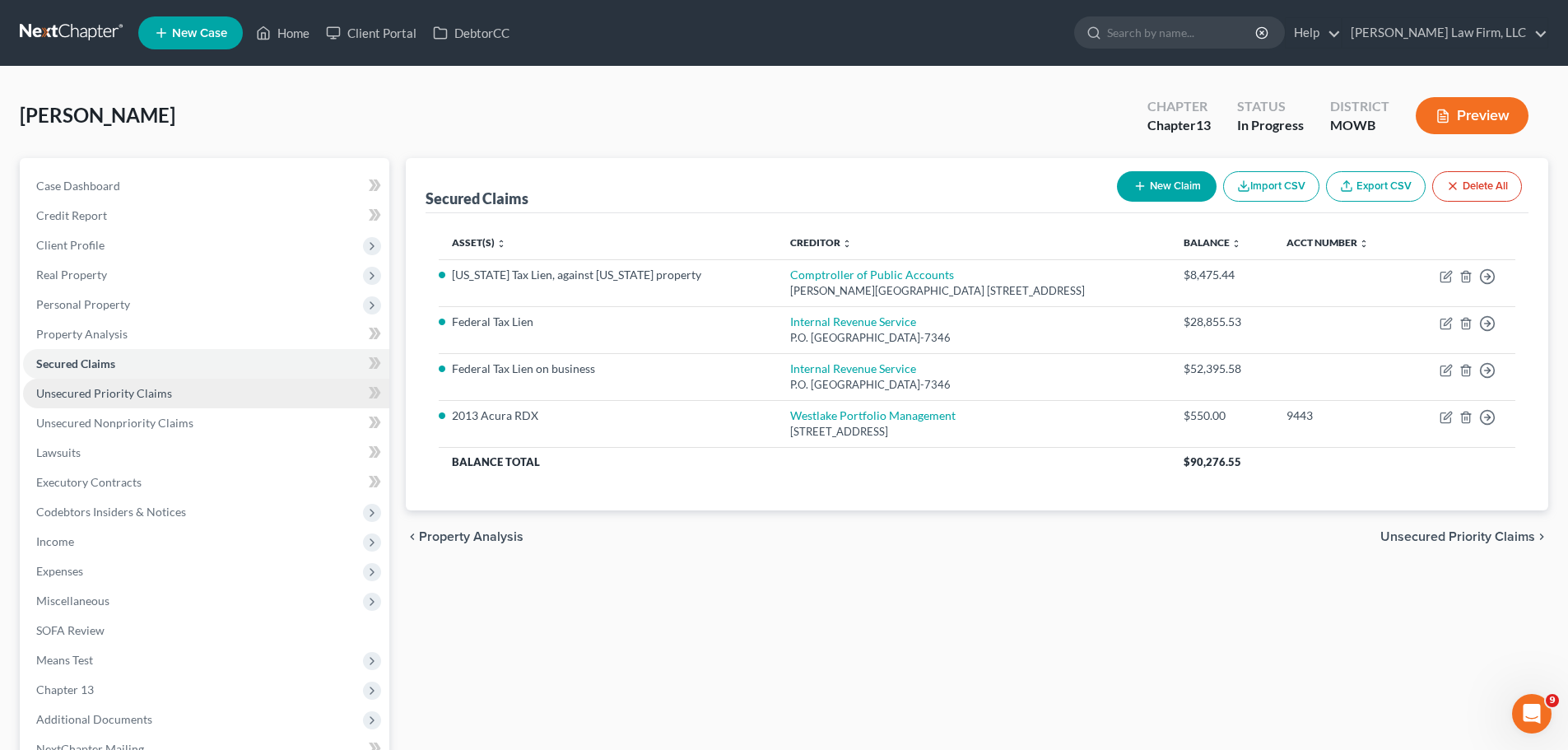
click at [92, 389] on span "Unsecured Priority Claims" at bounding box center [105, 393] width 136 height 14
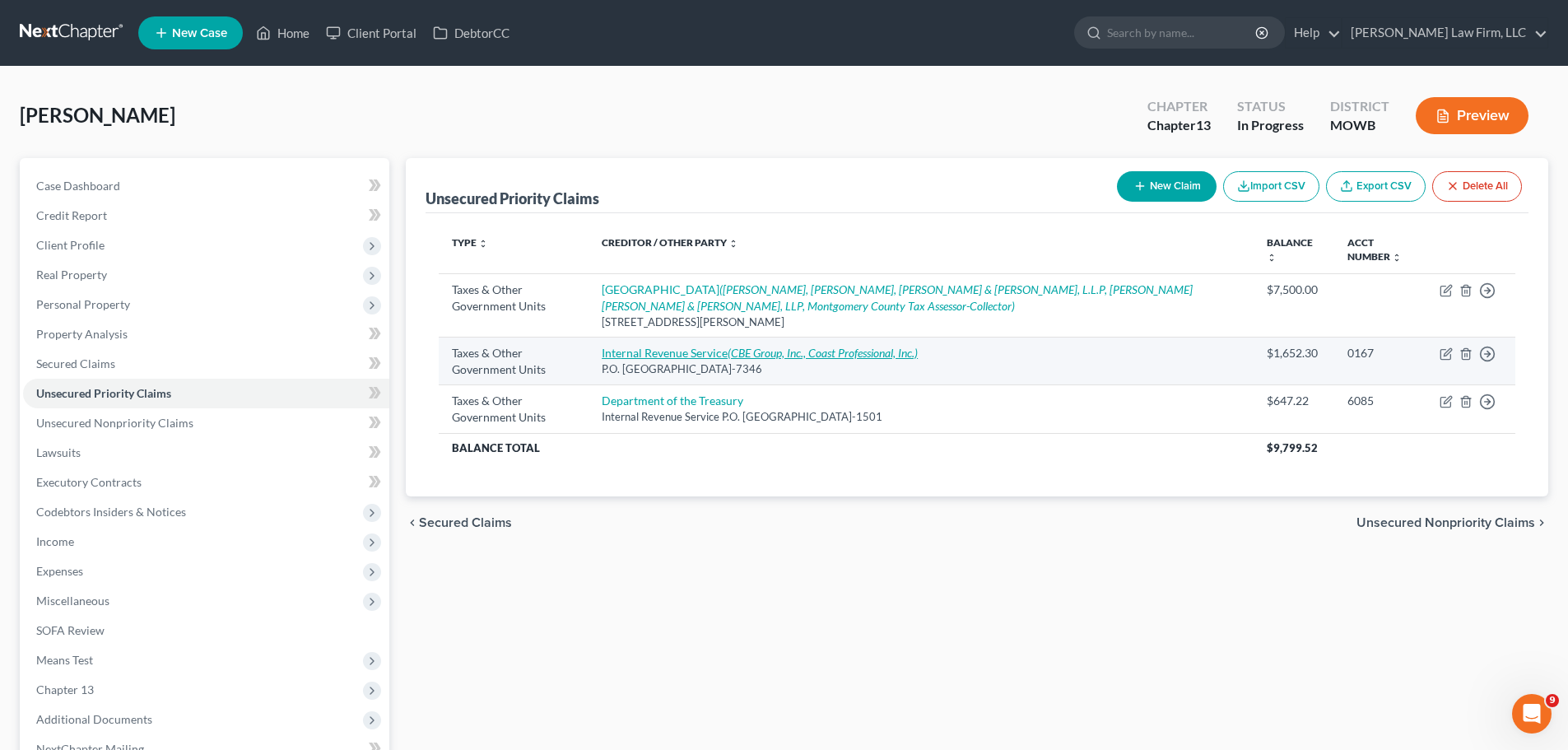
click at [817, 351] on icon "(CBE Group, Inc., Coast Professional, Inc.)" at bounding box center [822, 353] width 190 height 14
select select "0"
select select "39"
select select "0"
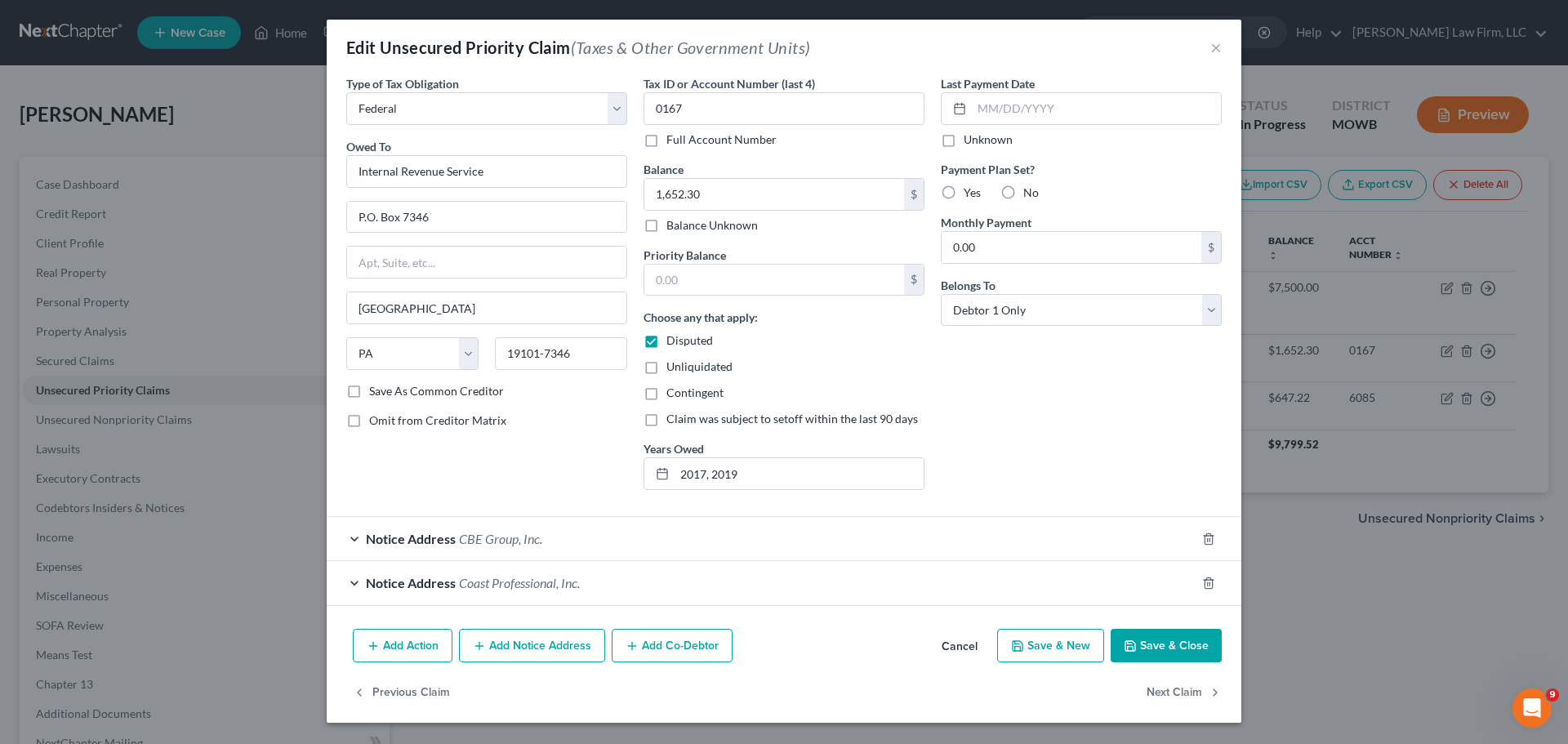
click at [1182, 653] on button "Save & Close" at bounding box center [1166, 645] width 111 height 35
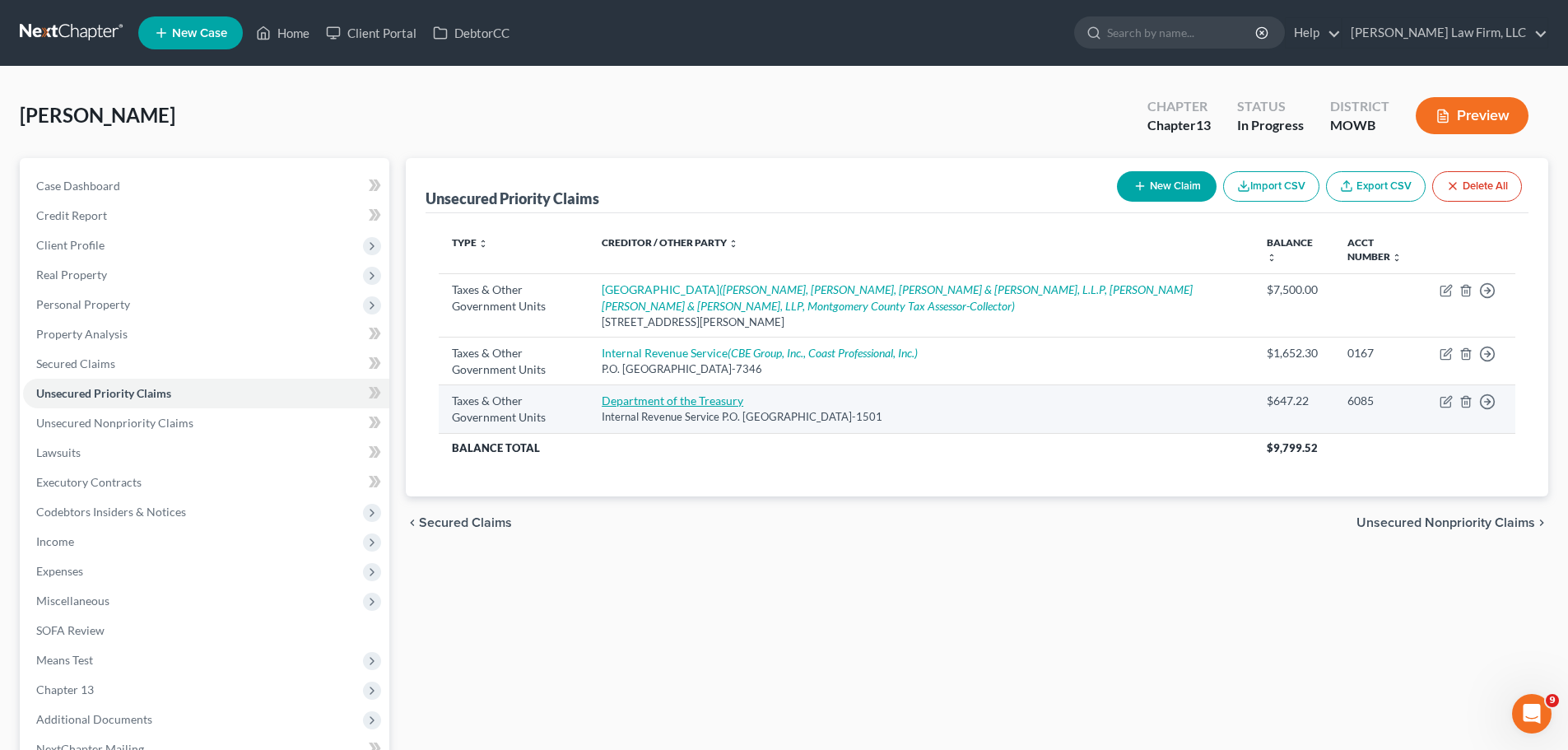
click at [676, 402] on link "Department of the Treasury" at bounding box center [672, 401] width 141 height 14
select select "0"
select select "10"
select select "0"
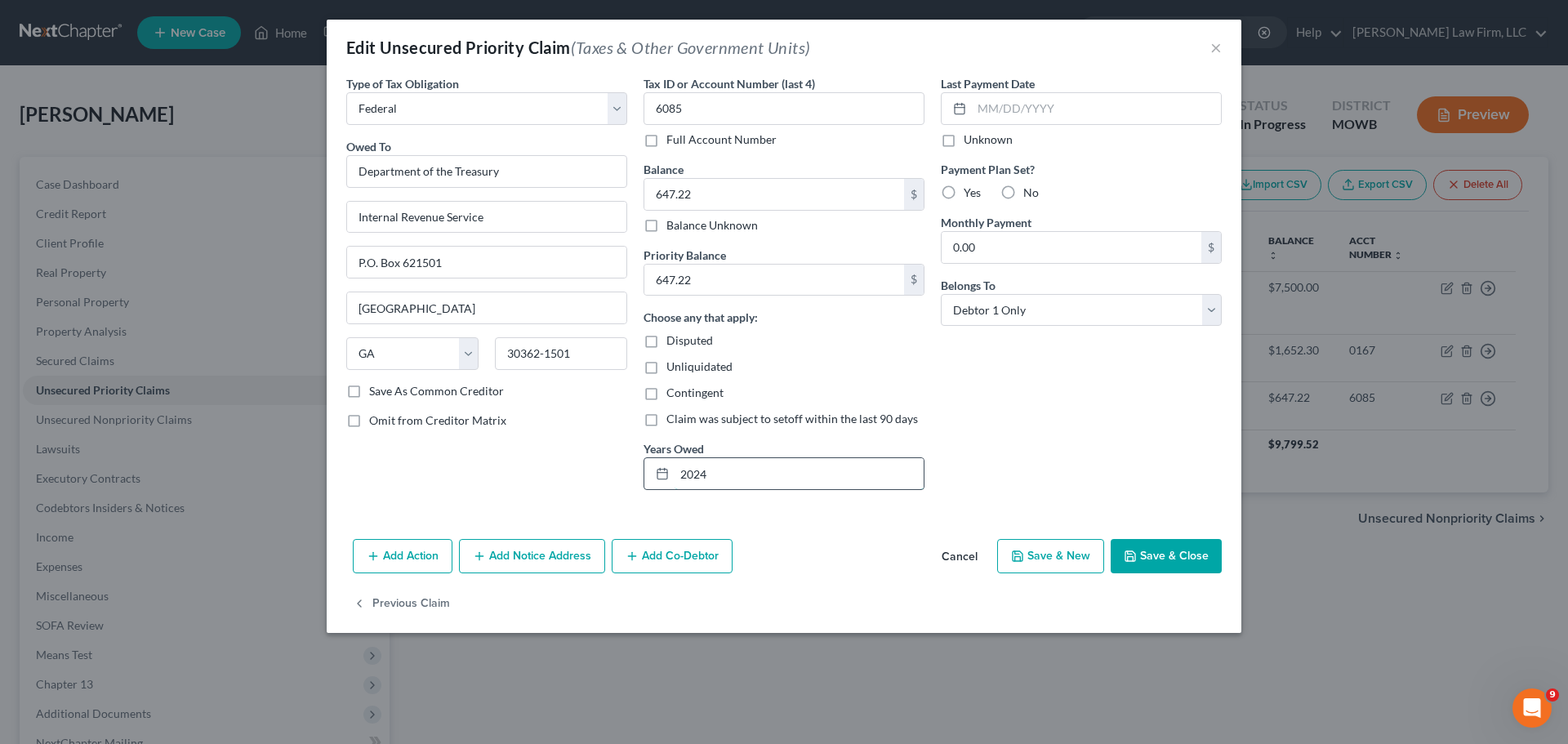
click at [795, 458] on input "2024" at bounding box center [799, 474] width 249 height 31
drag, startPoint x: 766, startPoint y: 485, endPoint x: 711, endPoint y: 485, distance: 55.0
click at [711, 485] on input "2024 (est)" at bounding box center [799, 474] width 249 height 31
type input "2024"
click at [1202, 571] on button "Save & Close" at bounding box center [1166, 556] width 111 height 35
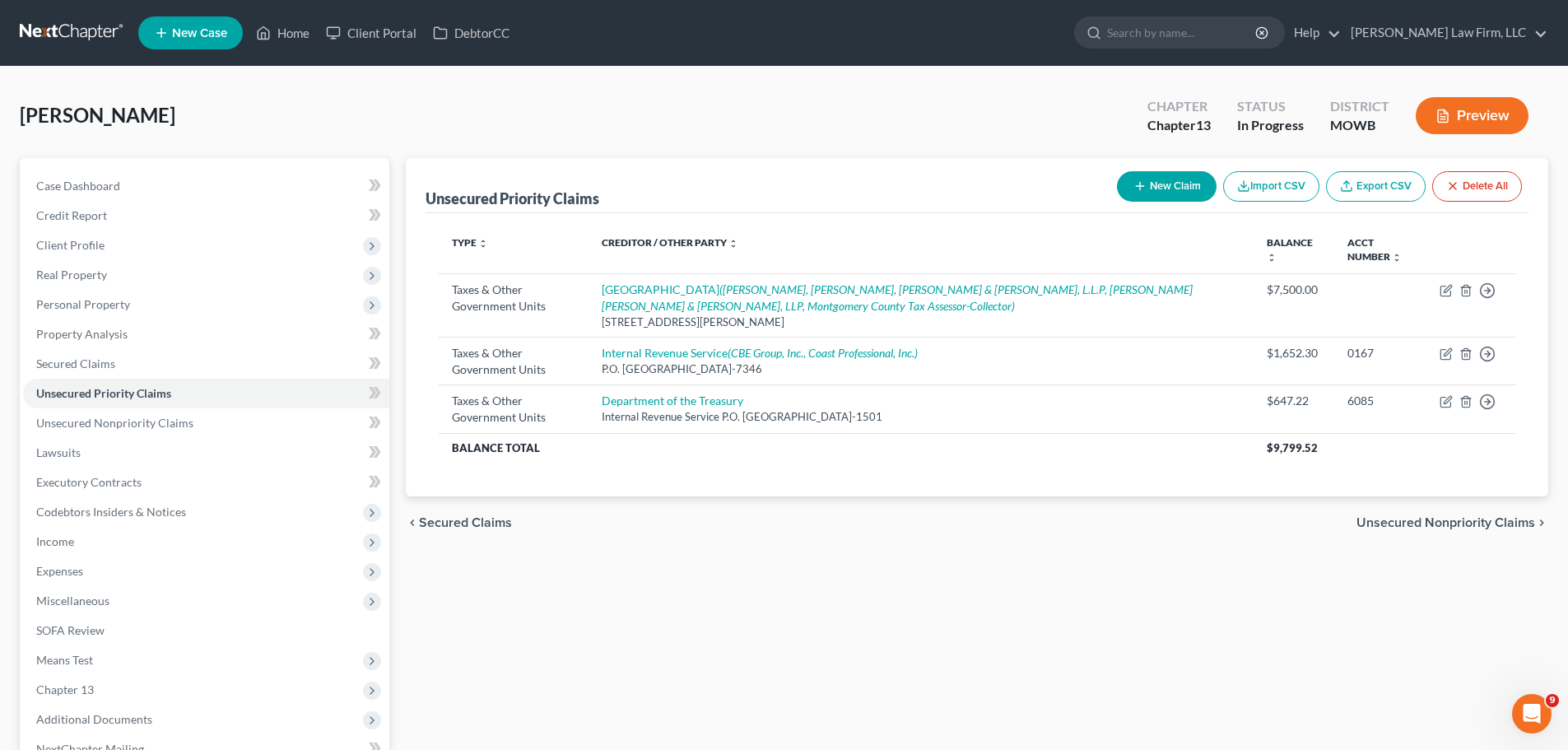
click at [1186, 186] on button "New Claim" at bounding box center [1166, 186] width 99 height 30
select select "0"
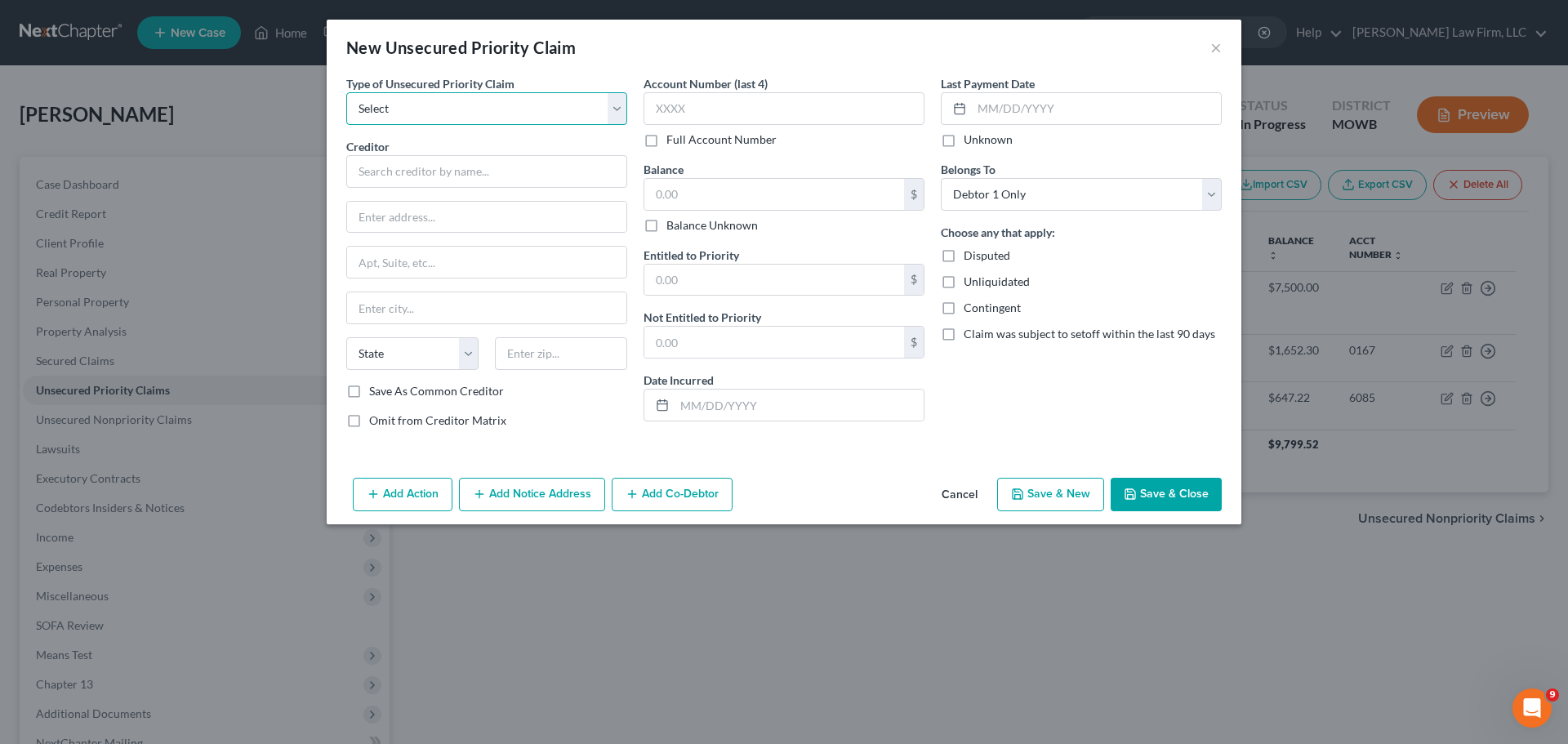
drag, startPoint x: 491, startPoint y: 106, endPoint x: 485, endPoint y: 116, distance: 11.7
click at [491, 106] on select "Select Taxes & Other Government Units Domestic Support Obligations Extensions o…" at bounding box center [487, 109] width 281 height 33
select select "0"
click at [347, 92] on select "Select Taxes & Other Government Units Domestic Support Obligations Extensions o…" at bounding box center [487, 109] width 281 height 33
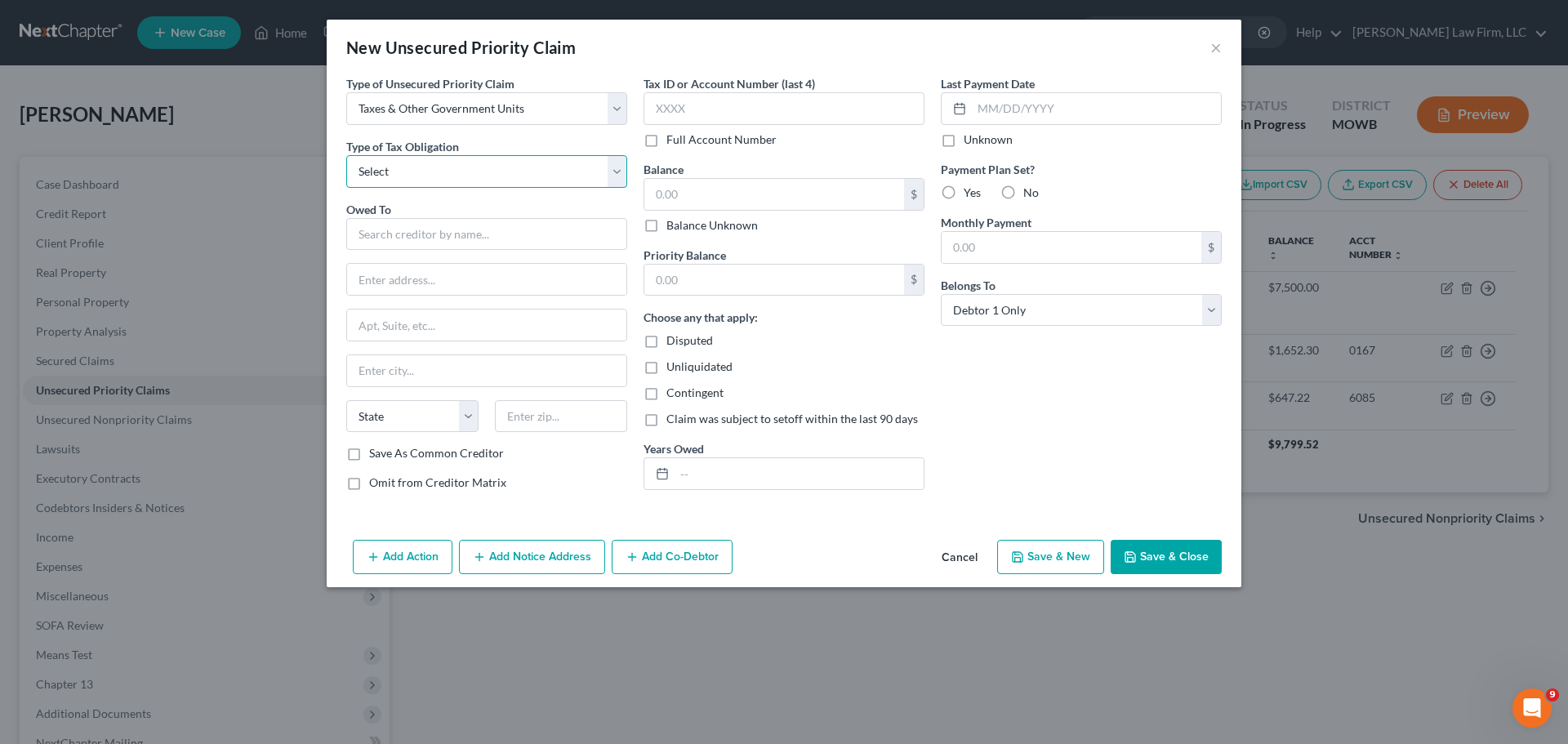
click at [469, 172] on select "Select Federal City State Franchise Tax Board Other" at bounding box center [487, 171] width 281 height 33
select select "0"
click at [347, 155] on select "Select Federal City State Franchise Tax Board Other" at bounding box center [487, 171] width 281 height 33
click at [432, 239] on input "text" at bounding box center [487, 234] width 281 height 33
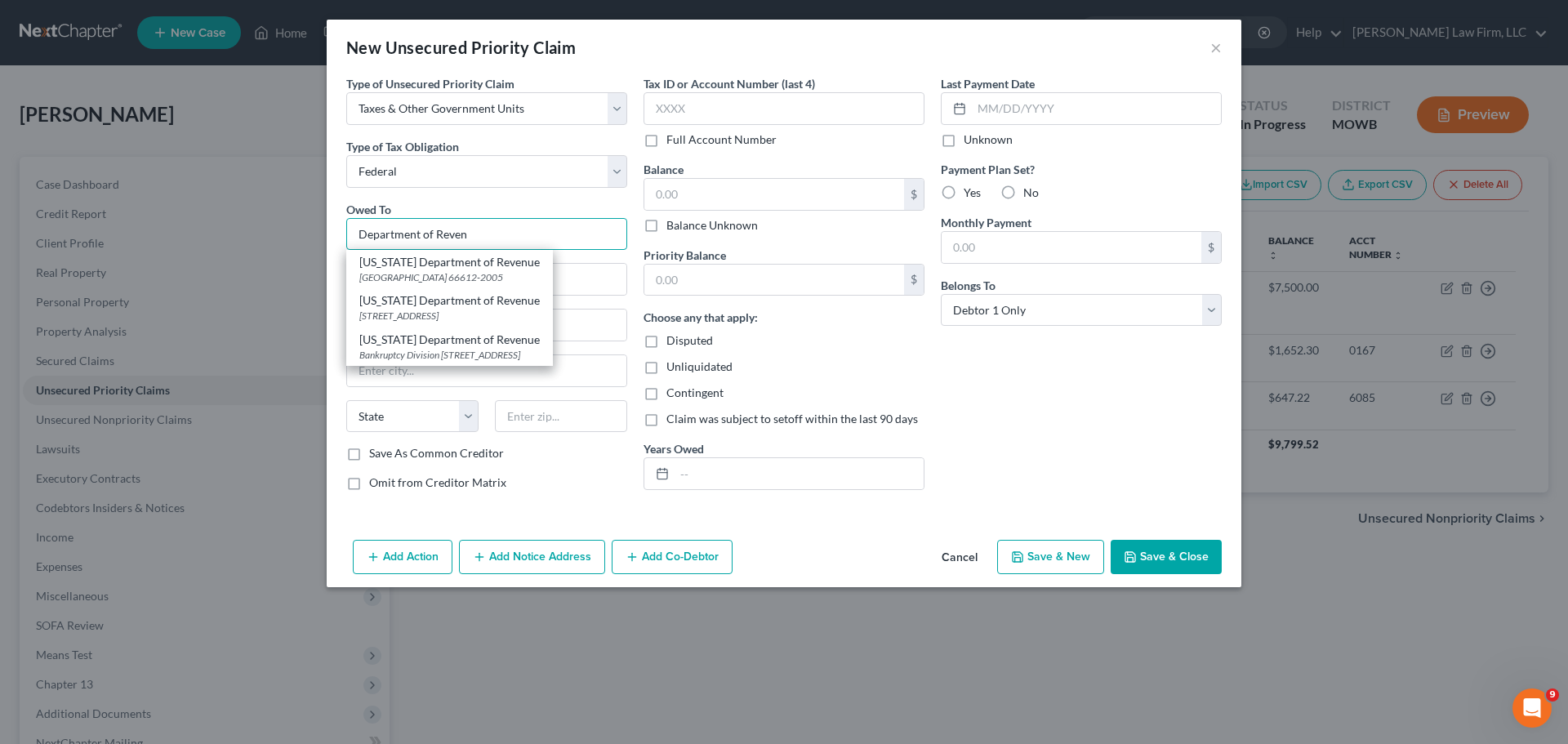
drag, startPoint x: 512, startPoint y: 240, endPoint x: 334, endPoint y: 240, distance: 178.0
click at [334, 240] on div "Type of Unsecured Priority Claim * Select Taxes & Other Government Units Domest…" at bounding box center [784, 304] width 915 height 458
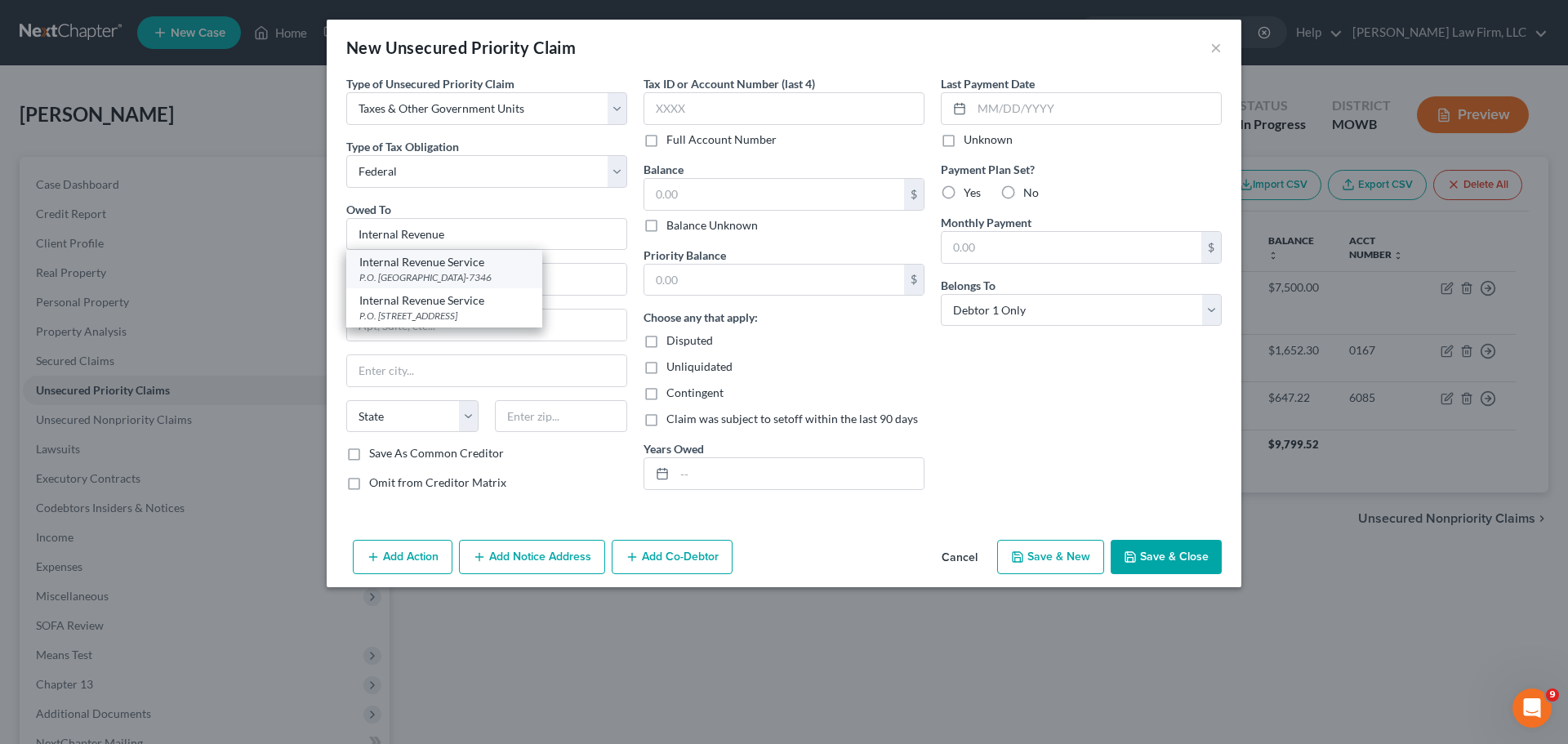
click at [468, 272] on div "P.O. [GEOGRAPHIC_DATA]-7346" at bounding box center [444, 277] width 169 height 14
type input "Internal Revenue Service"
type input "P.O. Box 7346"
type input "[GEOGRAPHIC_DATA]"
select select "39"
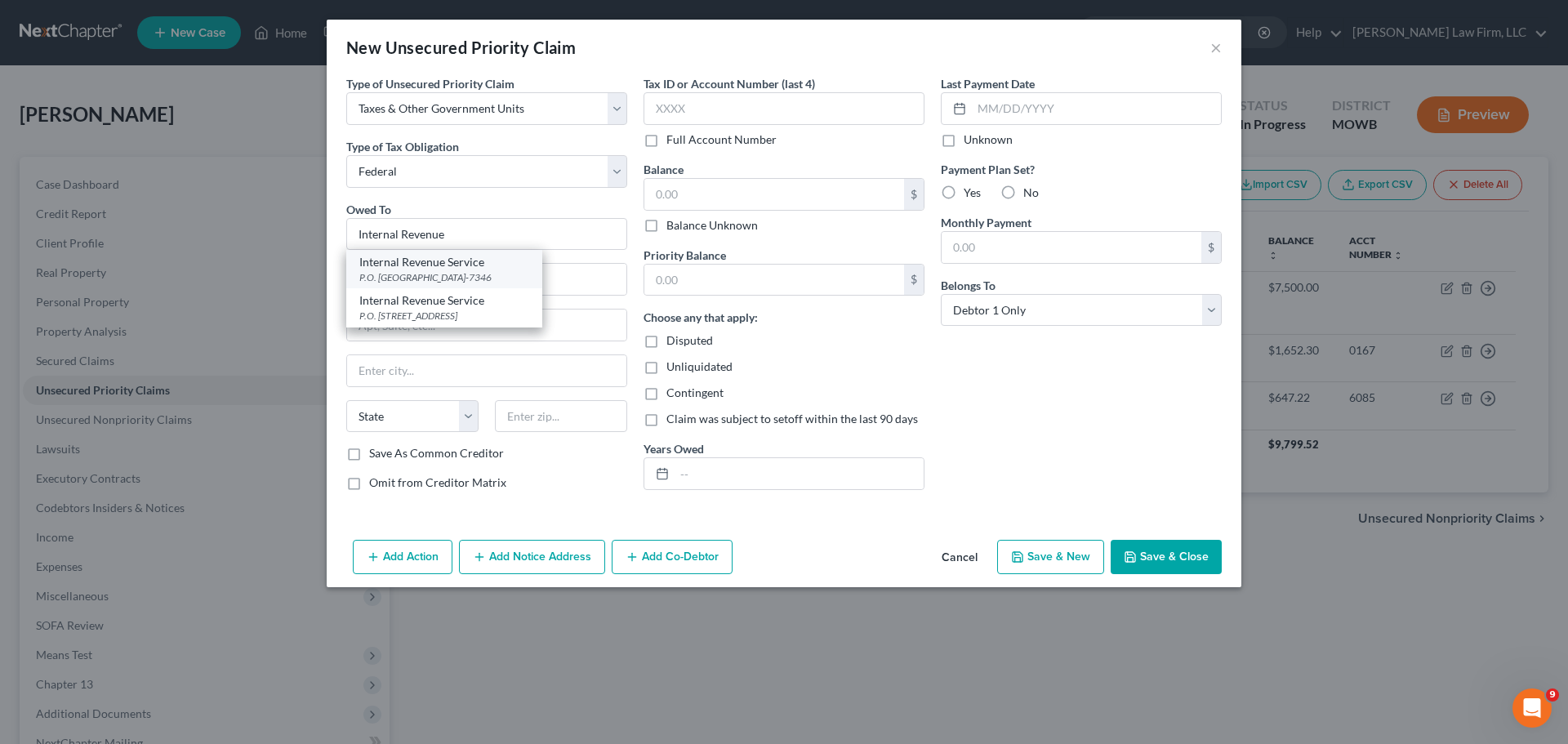
type input "19101-7346"
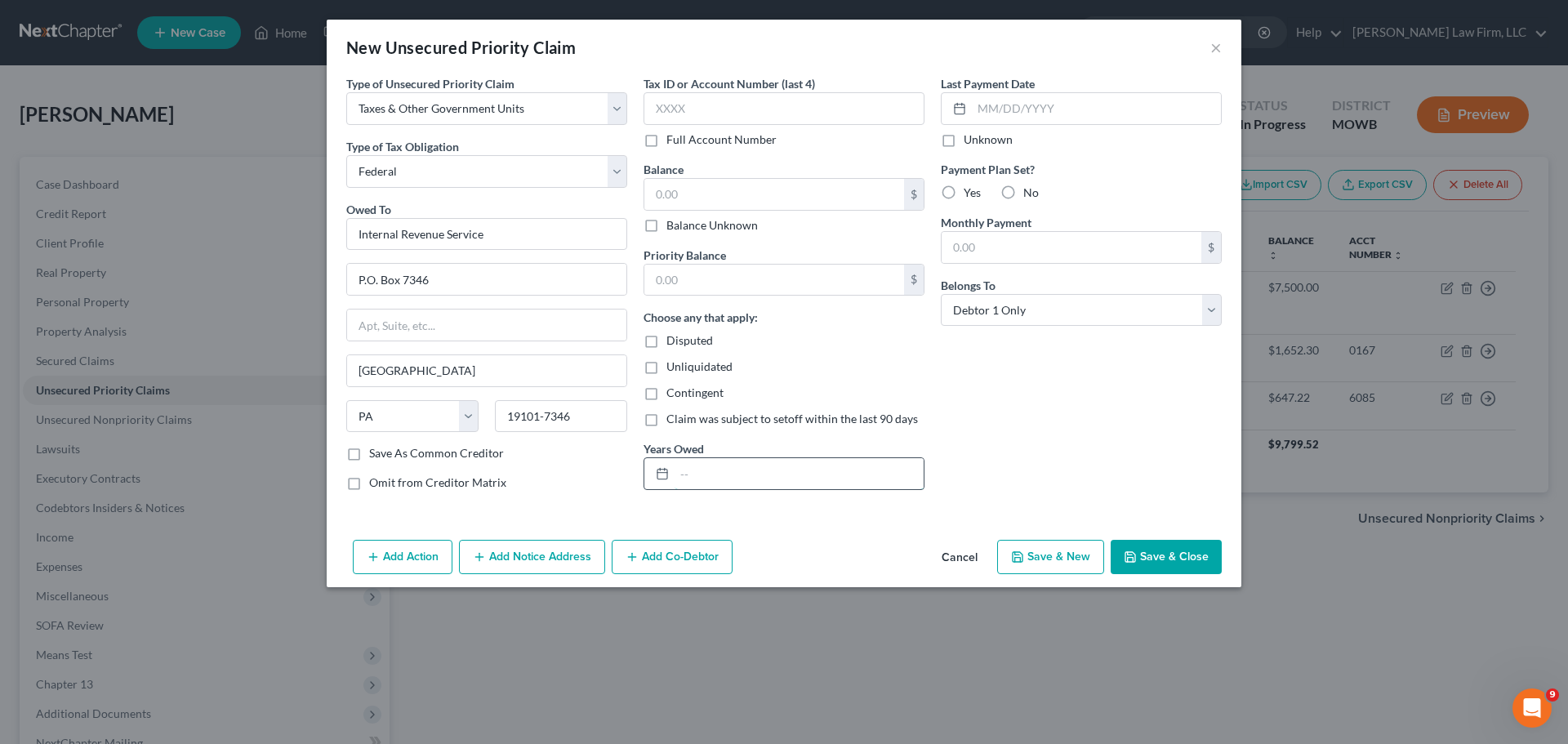
click at [758, 481] on input "text" at bounding box center [799, 474] width 249 height 31
type input "2024"
click at [774, 201] on input "text" at bounding box center [774, 194] width 259 height 31
type input "14,000"
drag, startPoint x: 732, startPoint y: 174, endPoint x: 692, endPoint y: 180, distance: 40.4
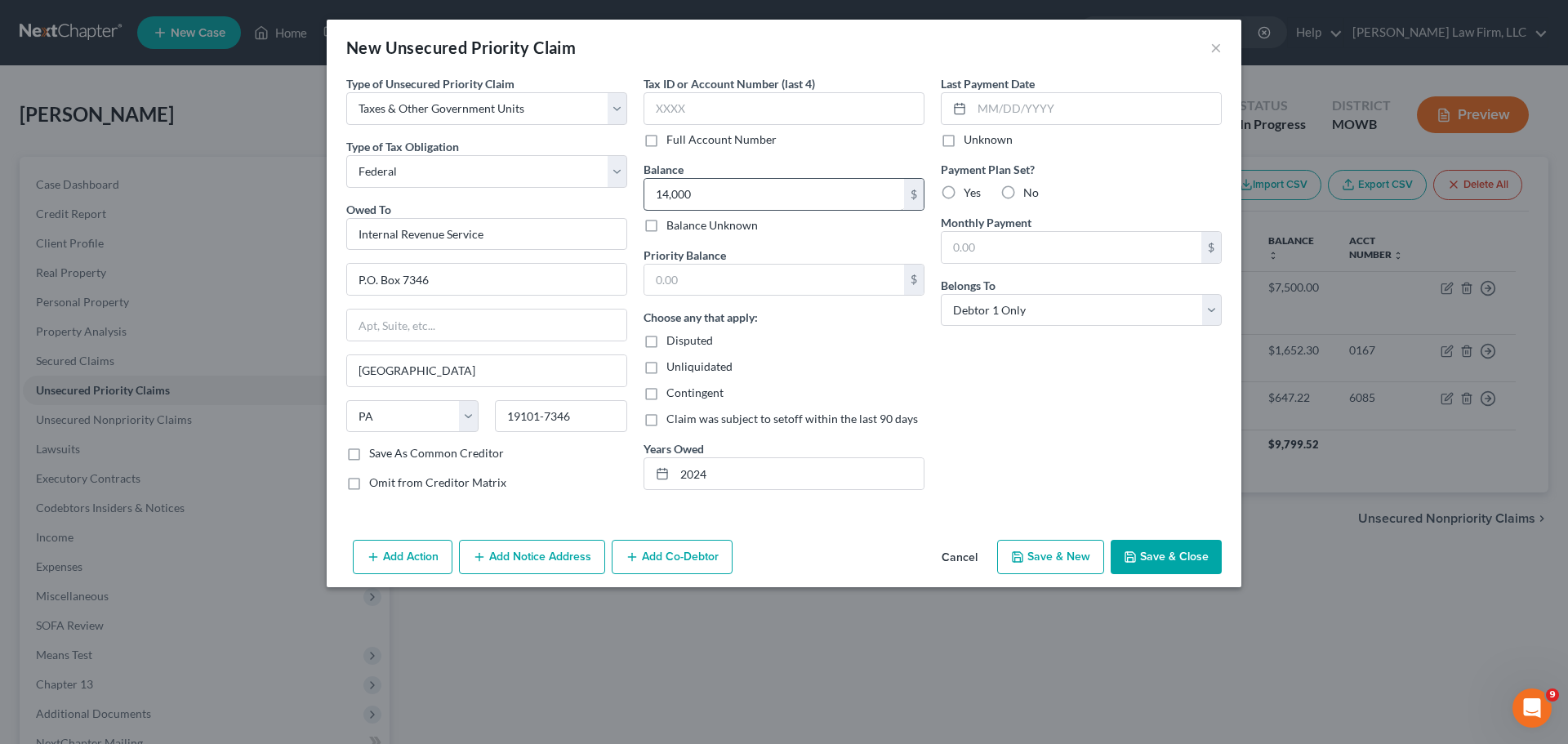
click at [692, 180] on div "Balance 14,000.00 $ Balance Unknown Balance Undetermined 14,000 $ Balance Unkno…" at bounding box center [783, 197] width 281 height 73
click at [730, 285] on input "text" at bounding box center [774, 280] width 259 height 31
paste input "14,000"
type input "14,000"
click at [723, 480] on input "2024" at bounding box center [799, 474] width 249 height 31
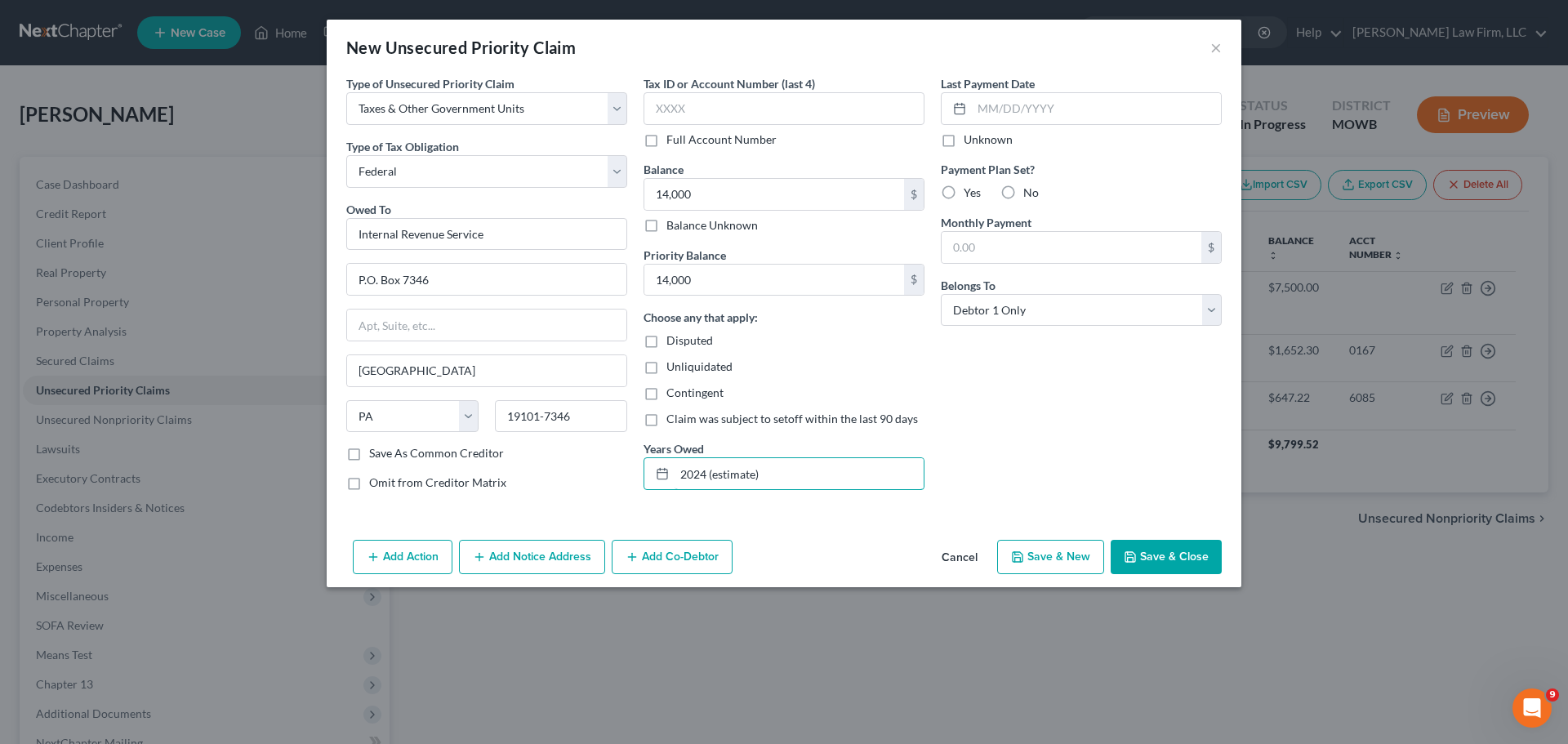
type input "2024 (estimate)"
click at [1023, 193] on label "No" at bounding box center [1031, 193] width 16 height 16
click at [1029, 193] on input "No" at bounding box center [1035, 190] width 10 height 10
radio input "true"
click at [1174, 550] on button "Save & Close" at bounding box center [1166, 556] width 111 height 35
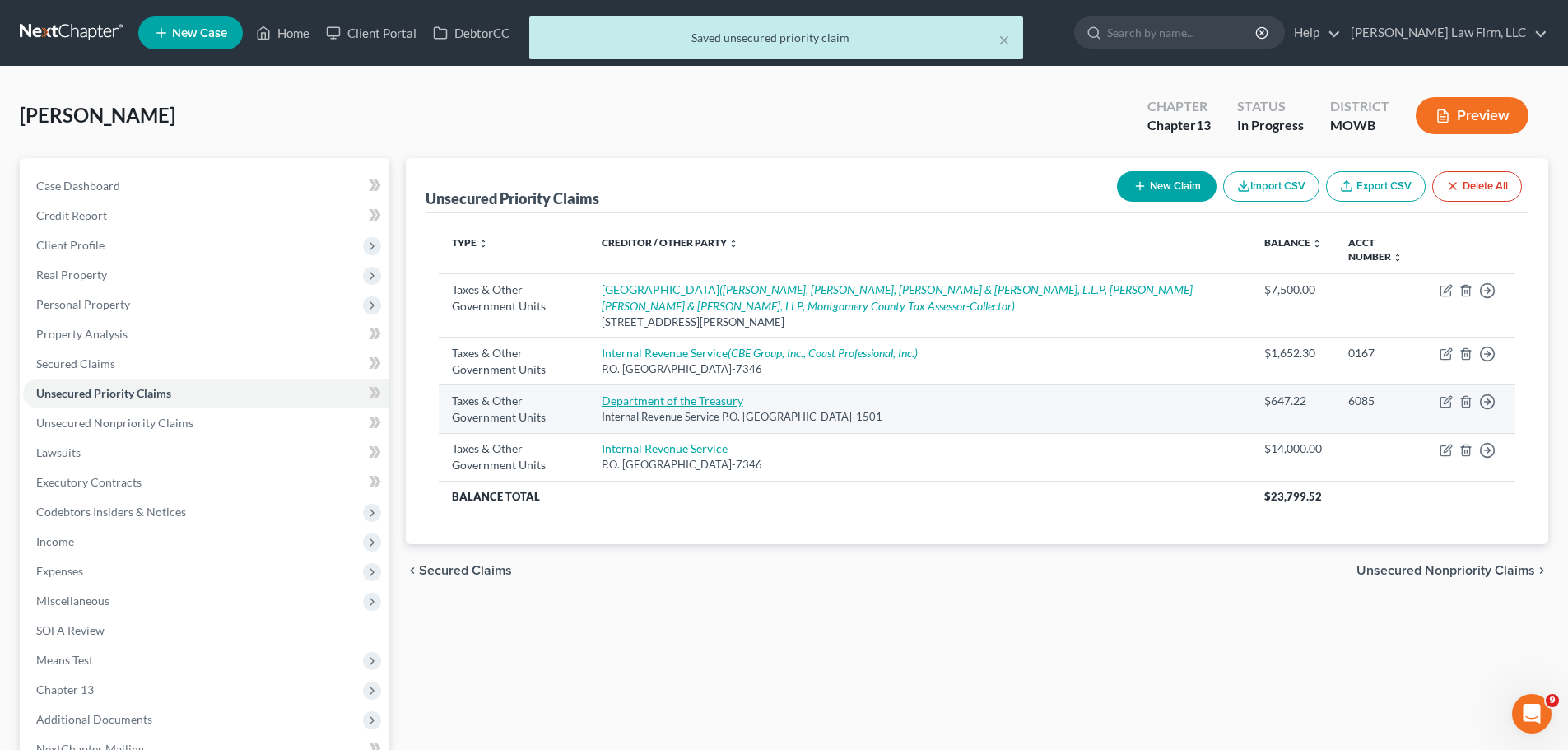
click at [697, 404] on link "Department of the Treasury" at bounding box center [672, 401] width 141 height 14
select select "0"
select select "10"
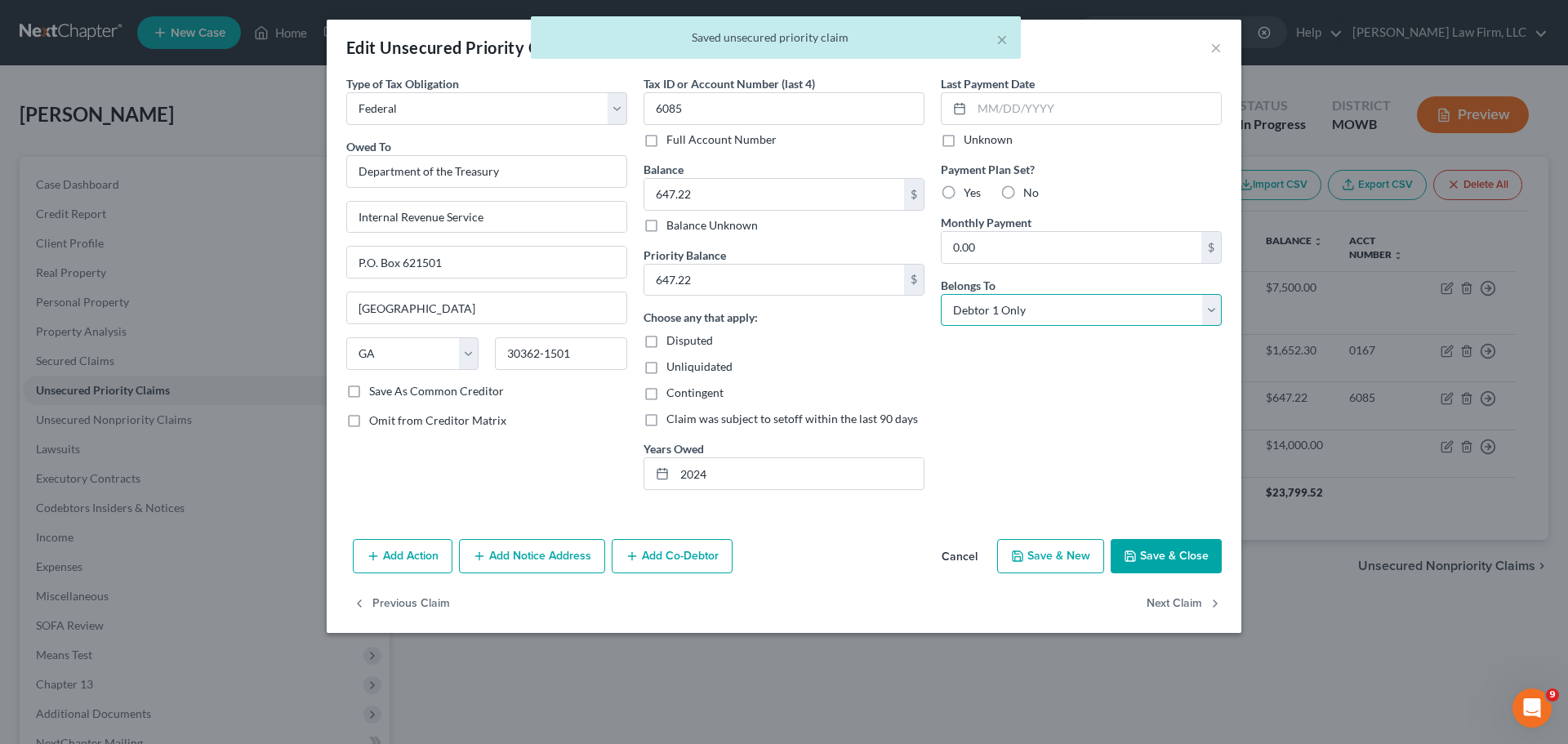
click at [1008, 310] on select "Select Debtor 1 Only Debtor 2 Only Debtor 1 And Debtor 2 Only At Least One Of T…" at bounding box center [1080, 310] width 281 height 33
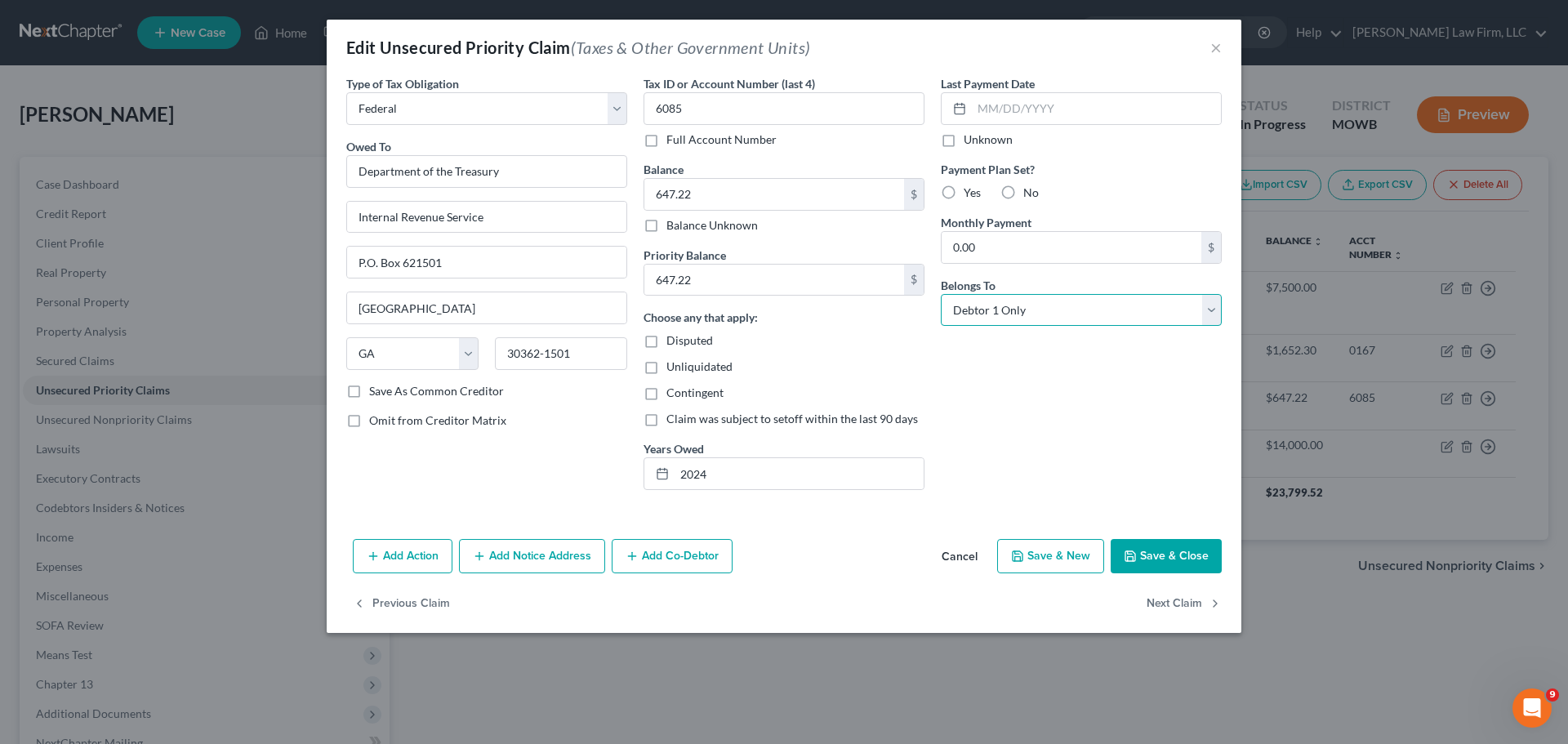
select select "1"
click at [940, 294] on select "Select Debtor 1 Only Debtor 2 Only Debtor 1 And Debtor 2 Only At Least One Of T…" at bounding box center [1080, 310] width 281 height 33
click at [1155, 550] on button "Save & Close" at bounding box center [1166, 556] width 111 height 35
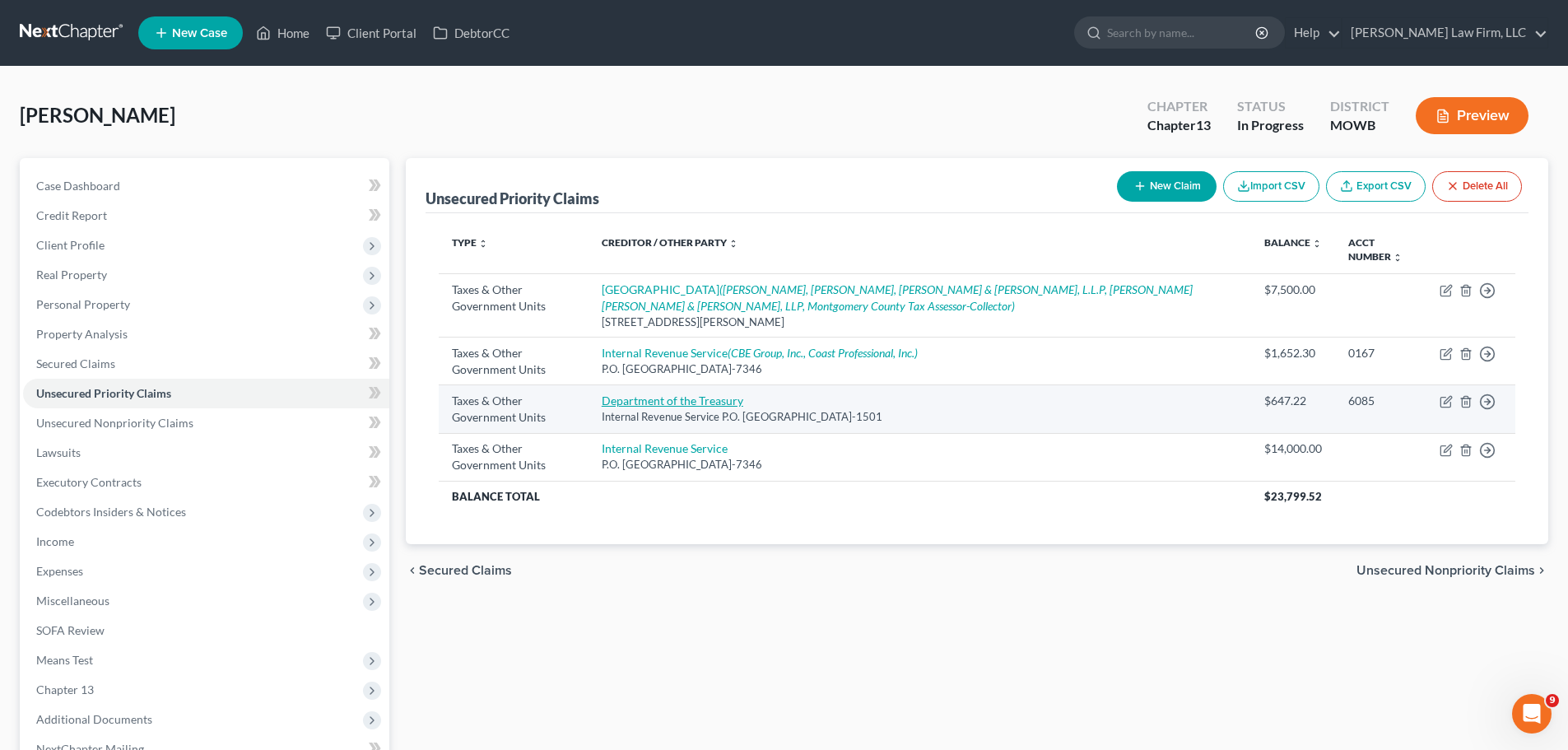
click at [738, 401] on link "Department of the Treasury" at bounding box center [672, 401] width 141 height 14
select select "0"
select select "10"
select select "1"
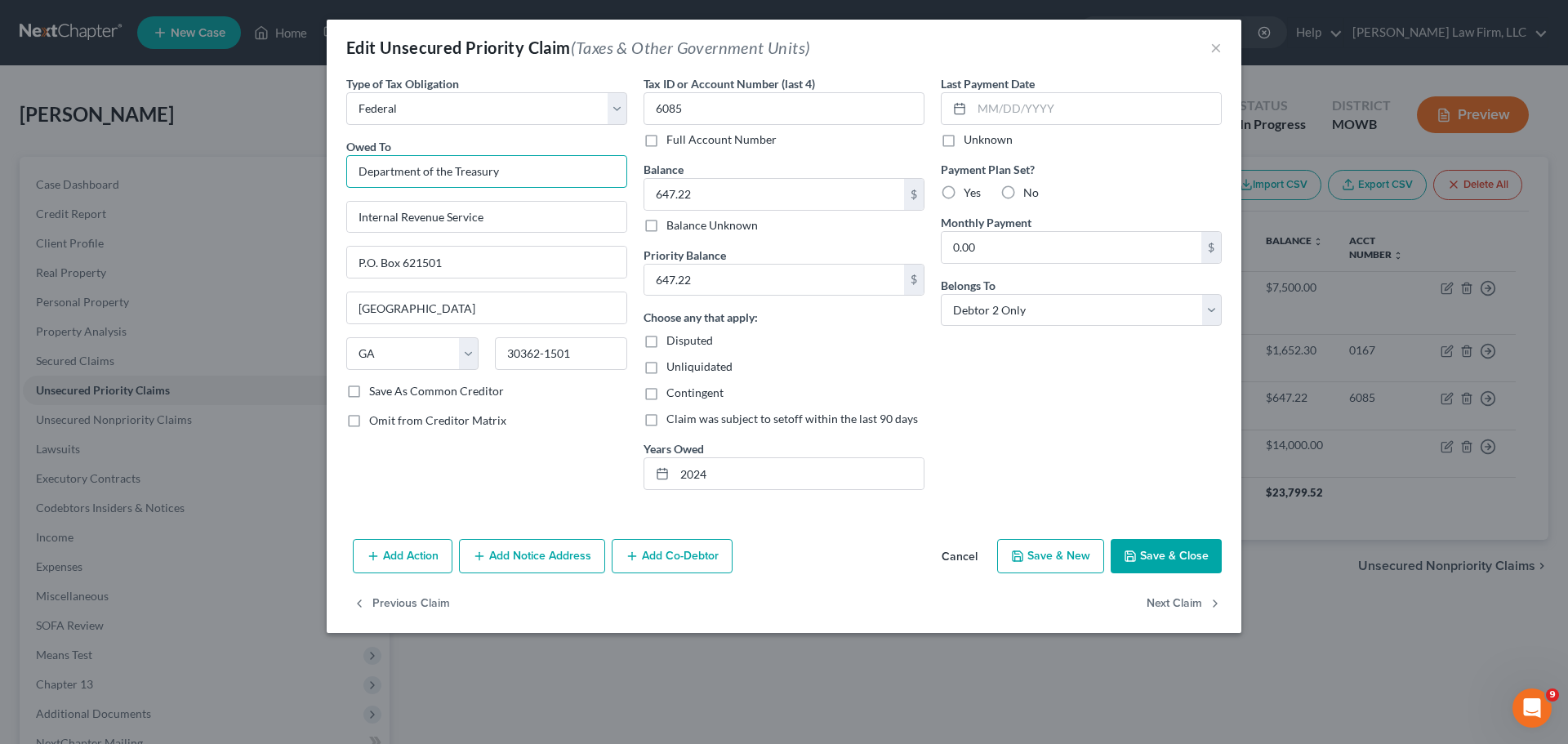
click at [536, 169] on input "Department of the Treasury" at bounding box center [487, 171] width 281 height 33
drag, startPoint x: 513, startPoint y: 214, endPoint x: 309, endPoint y: 220, distance: 204.1
click at [309, 220] on div "Edit Unsecured Priority Claim (Taxes & Other Government Units) × Type of Tax Ob…" at bounding box center [784, 372] width 1568 height 744
click at [558, 175] on input "Department of the Treasury" at bounding box center [487, 171] width 281 height 33
paste input "Internal Revenue Service"
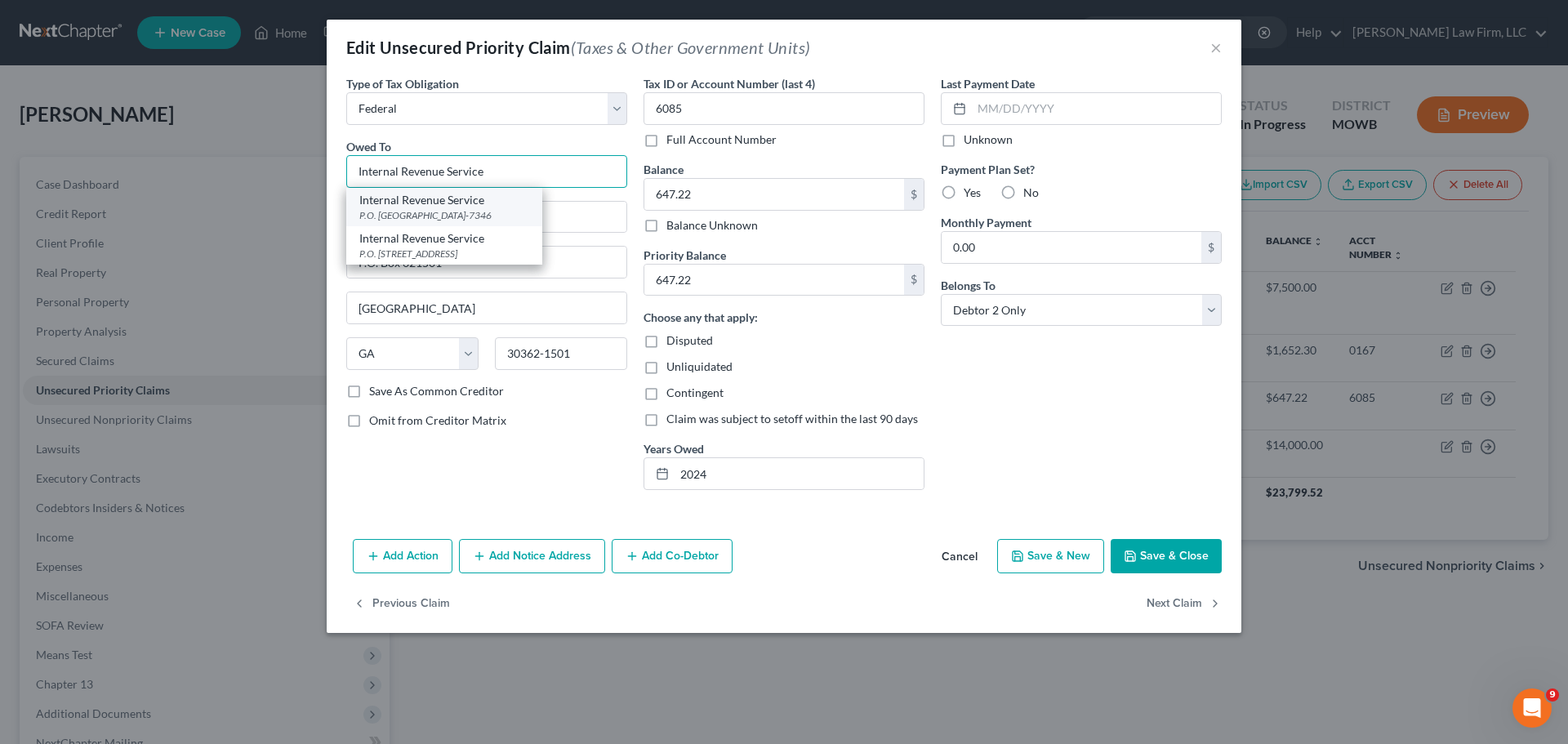
type input "Internal Revenue Service"
click at [481, 208] on div "P.O. [GEOGRAPHIC_DATA]-7346" at bounding box center [444, 215] width 169 height 14
type input "P.O. Box 7346"
type input "[GEOGRAPHIC_DATA]"
select select "39"
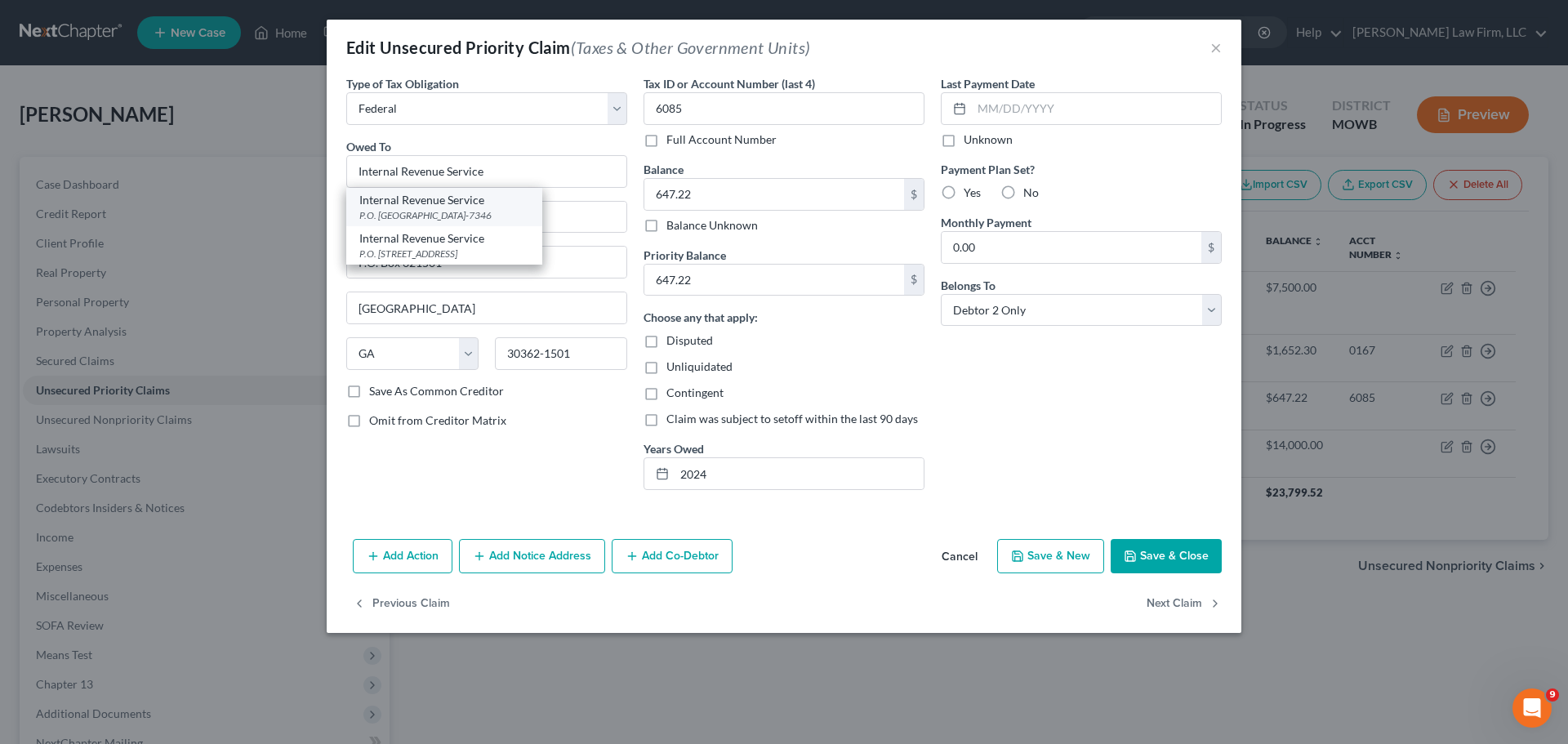
type input "19101-7346"
click at [1180, 562] on button "Save & Close" at bounding box center [1166, 556] width 111 height 35
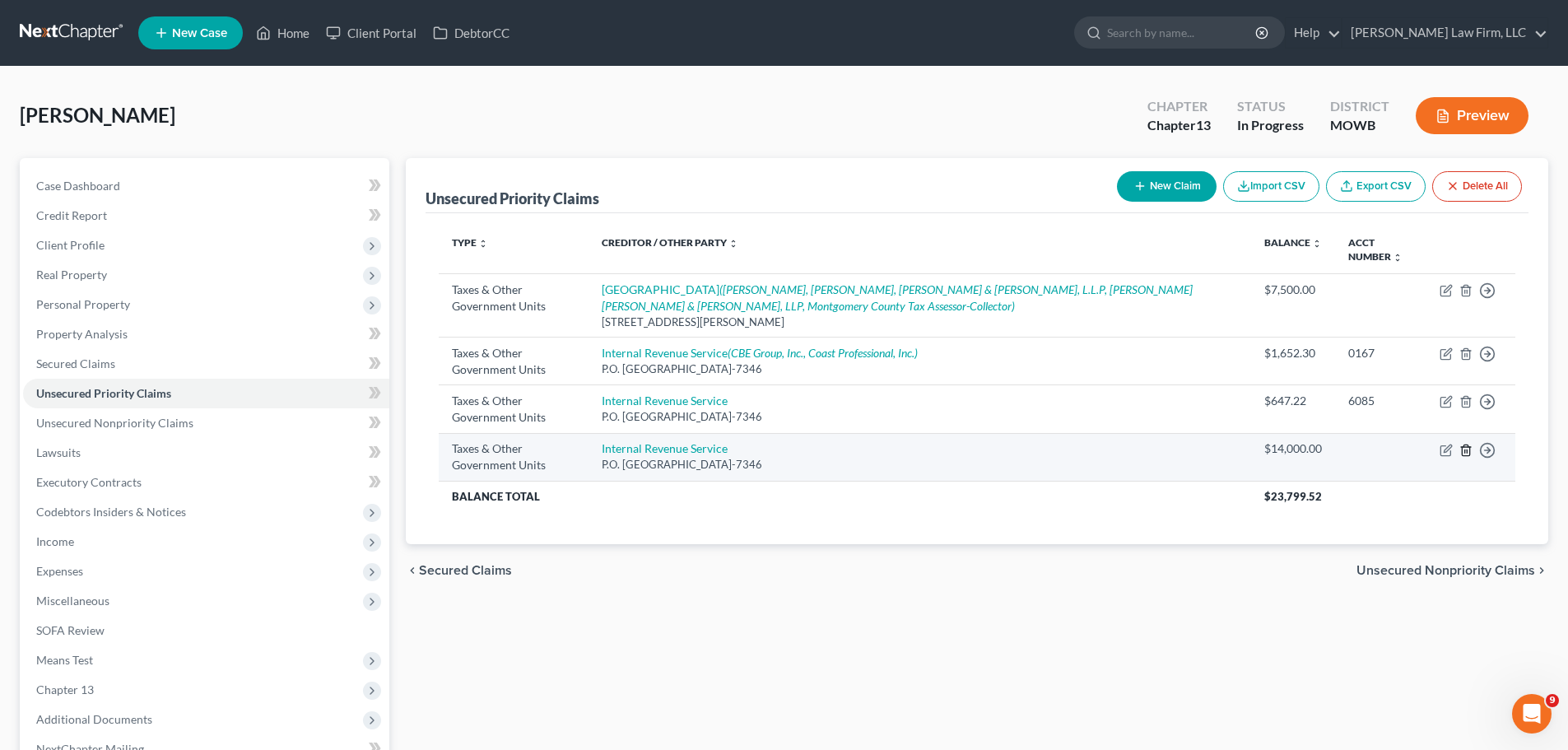
click at [1470, 451] on icon "button" at bounding box center [1465, 449] width 13 height 13
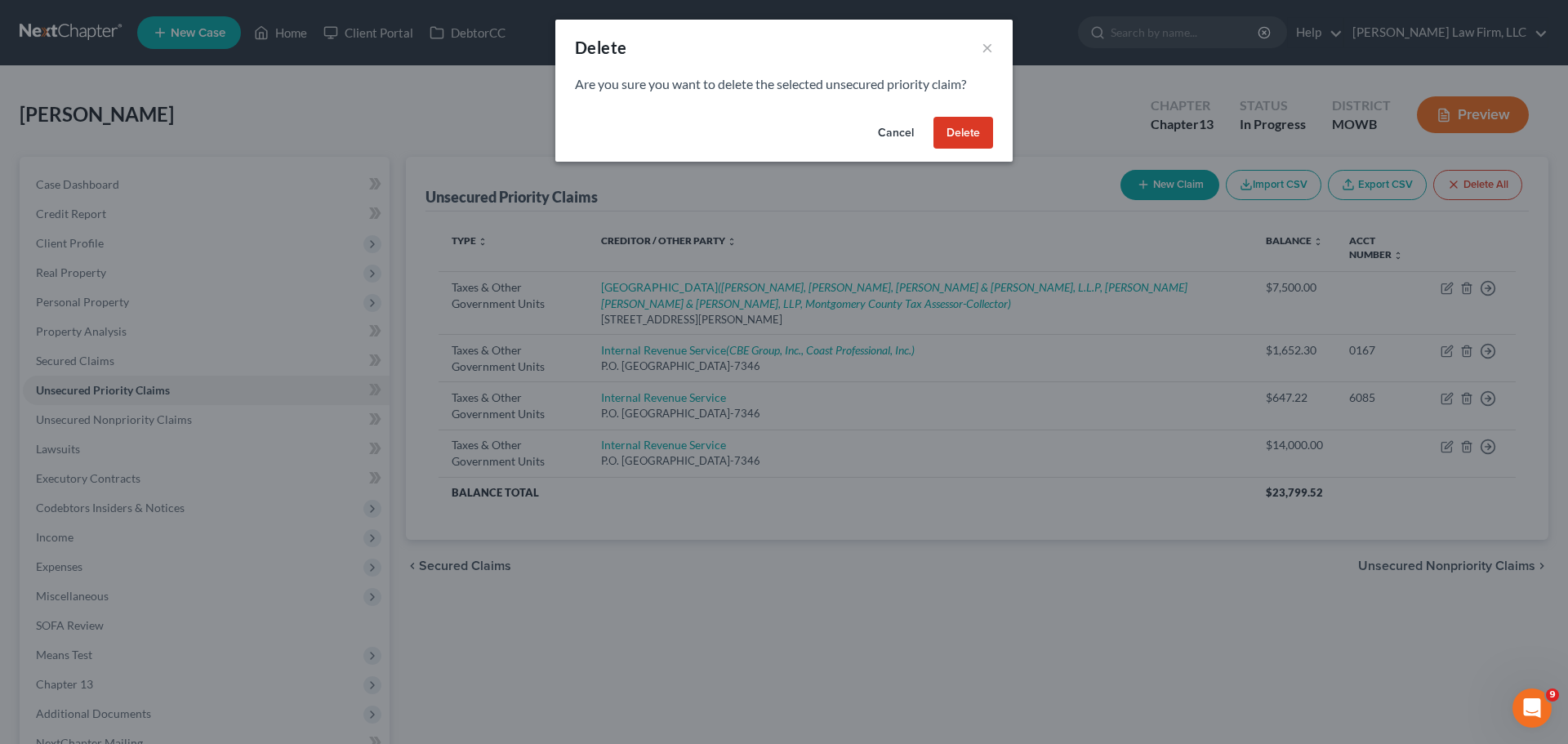
click at [950, 135] on button "Delete" at bounding box center [963, 133] width 60 height 33
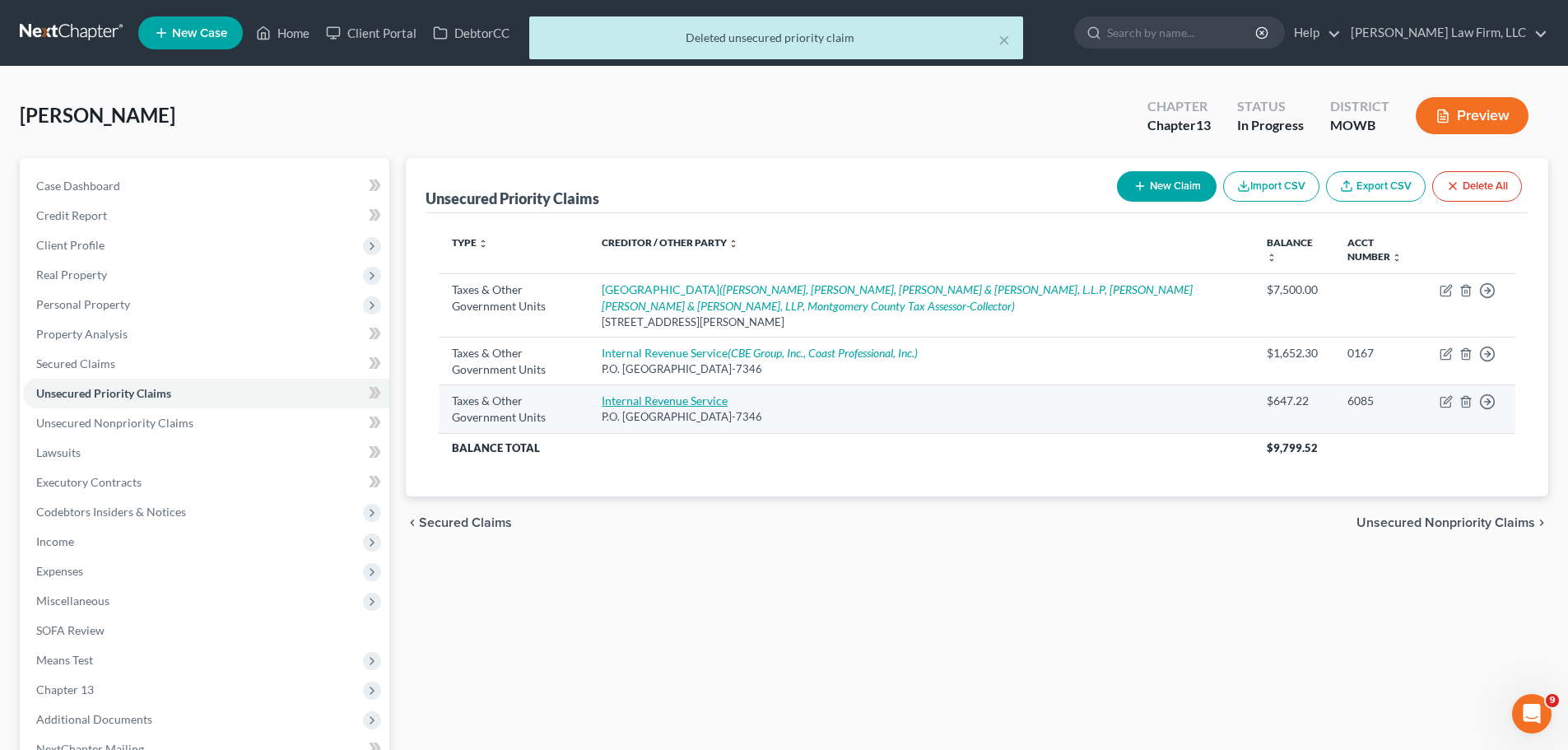
click at [697, 403] on link "Internal Revenue Service" at bounding box center [665, 401] width 126 height 14
select select "0"
select select "39"
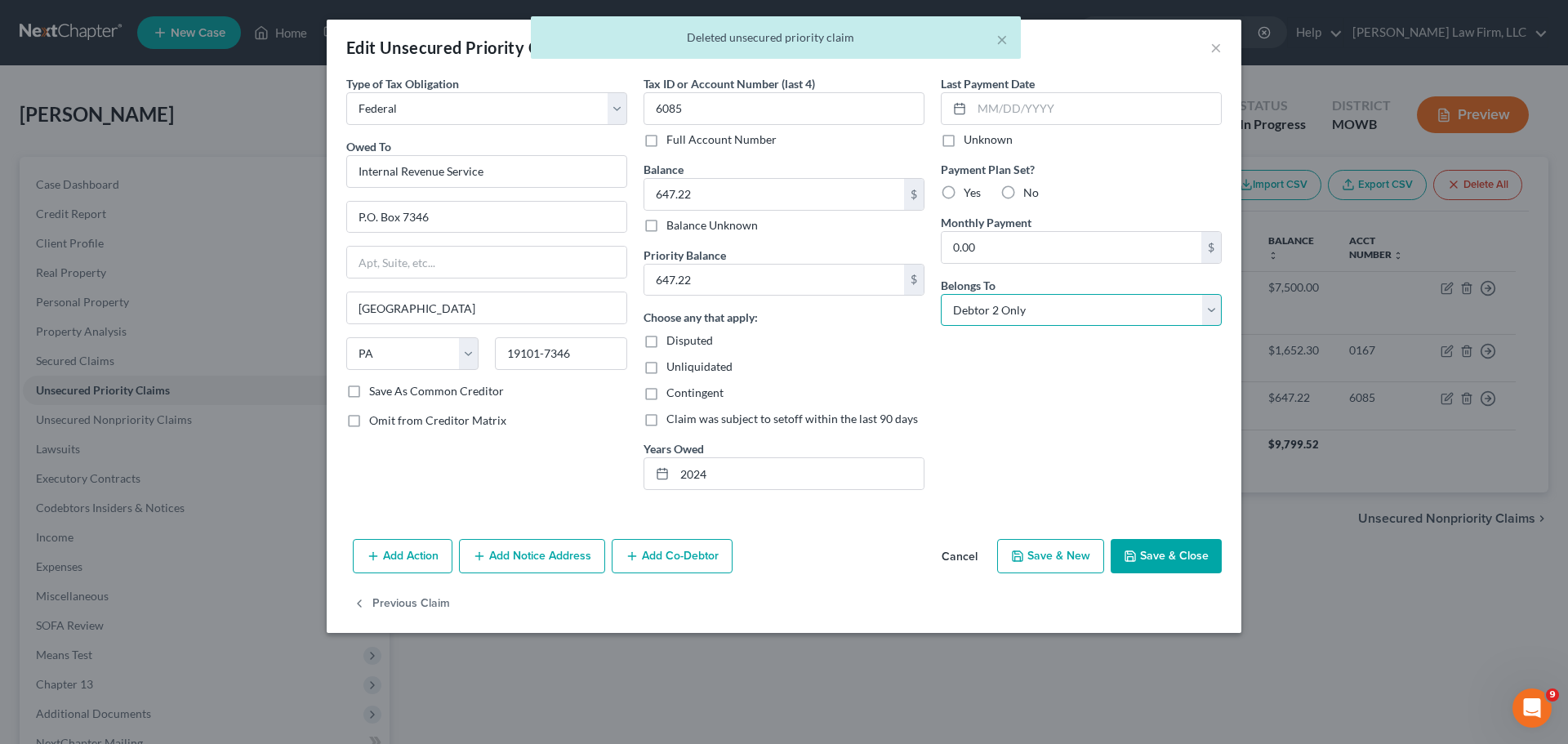
drag, startPoint x: 1016, startPoint y: 302, endPoint x: 1016, endPoint y: 324, distance: 22.0
click at [1016, 302] on select "Select Debtor 1 Only Debtor 2 Only Debtor 1 And Debtor 2 Only At Least One Of T…" at bounding box center [1080, 310] width 281 height 33
select select "0"
click at [940, 294] on select "Select Debtor 1 Only Debtor 2 Only Debtor 1 And Debtor 2 Only At Least One Of T…" at bounding box center [1080, 310] width 281 height 33
click at [1142, 570] on button "Save & Close" at bounding box center [1166, 556] width 111 height 35
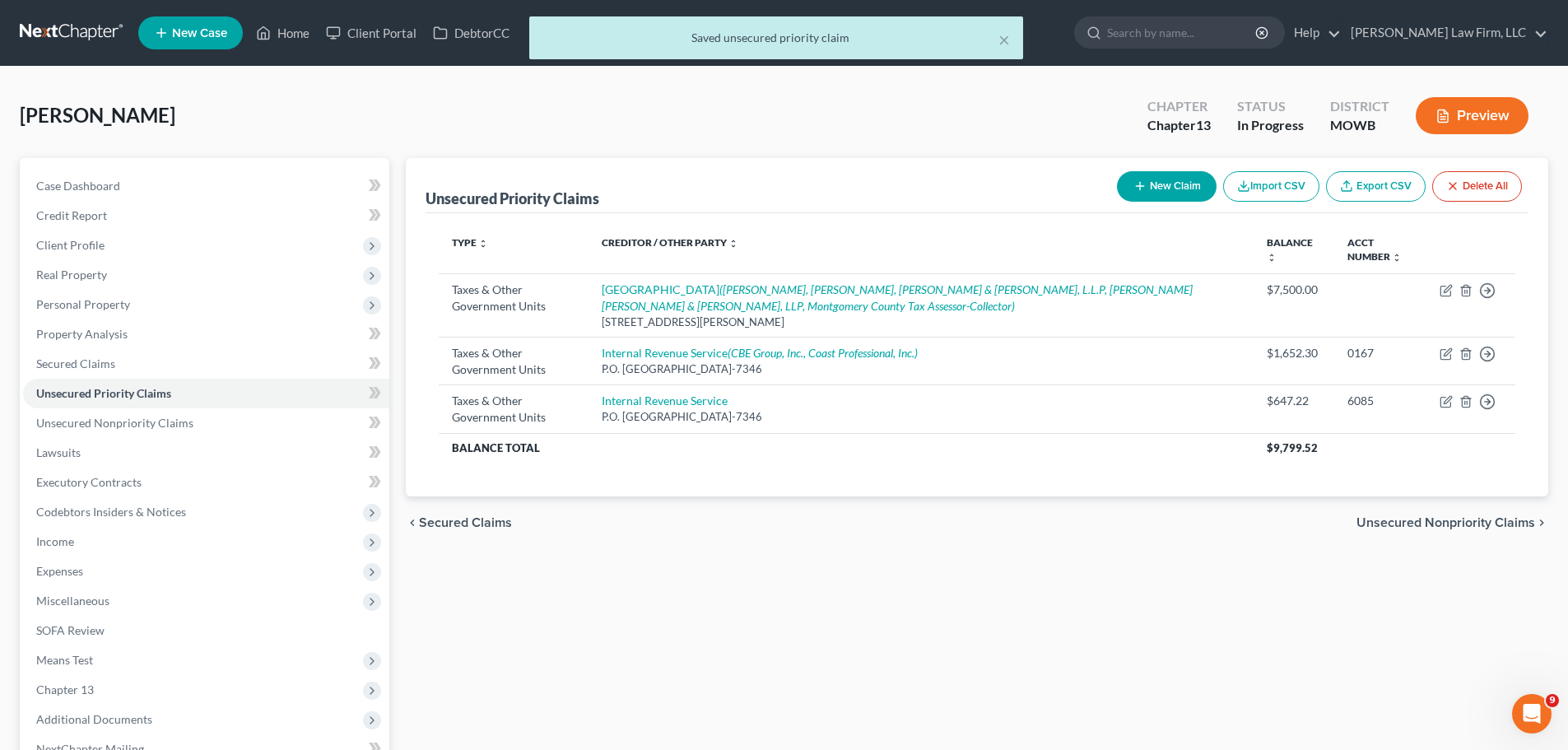
click at [280, 37] on div "× Saved unsecured priority claim" at bounding box center [776, 42] width 1568 height 51
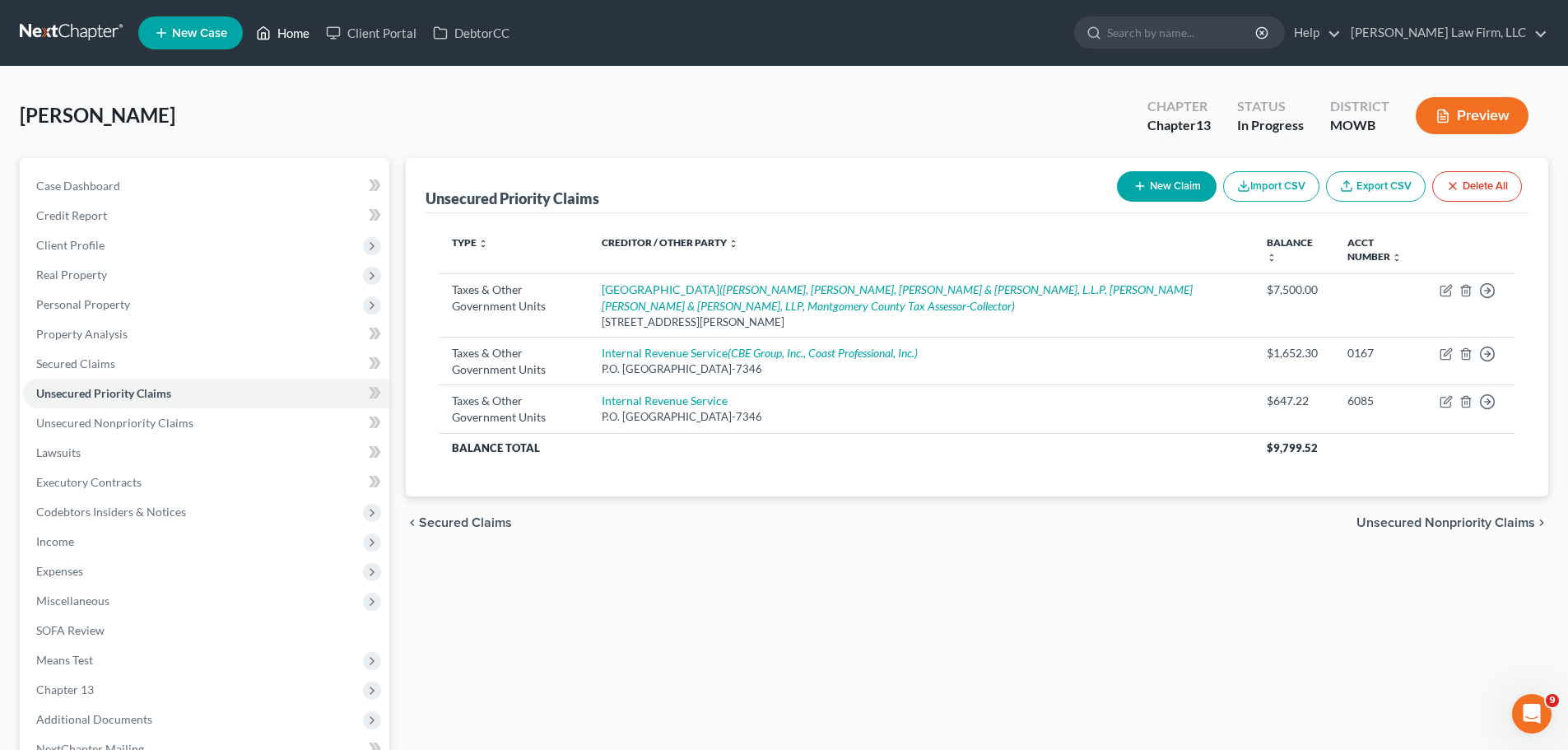
click at [292, 39] on link "Home" at bounding box center [282, 33] width 70 height 30
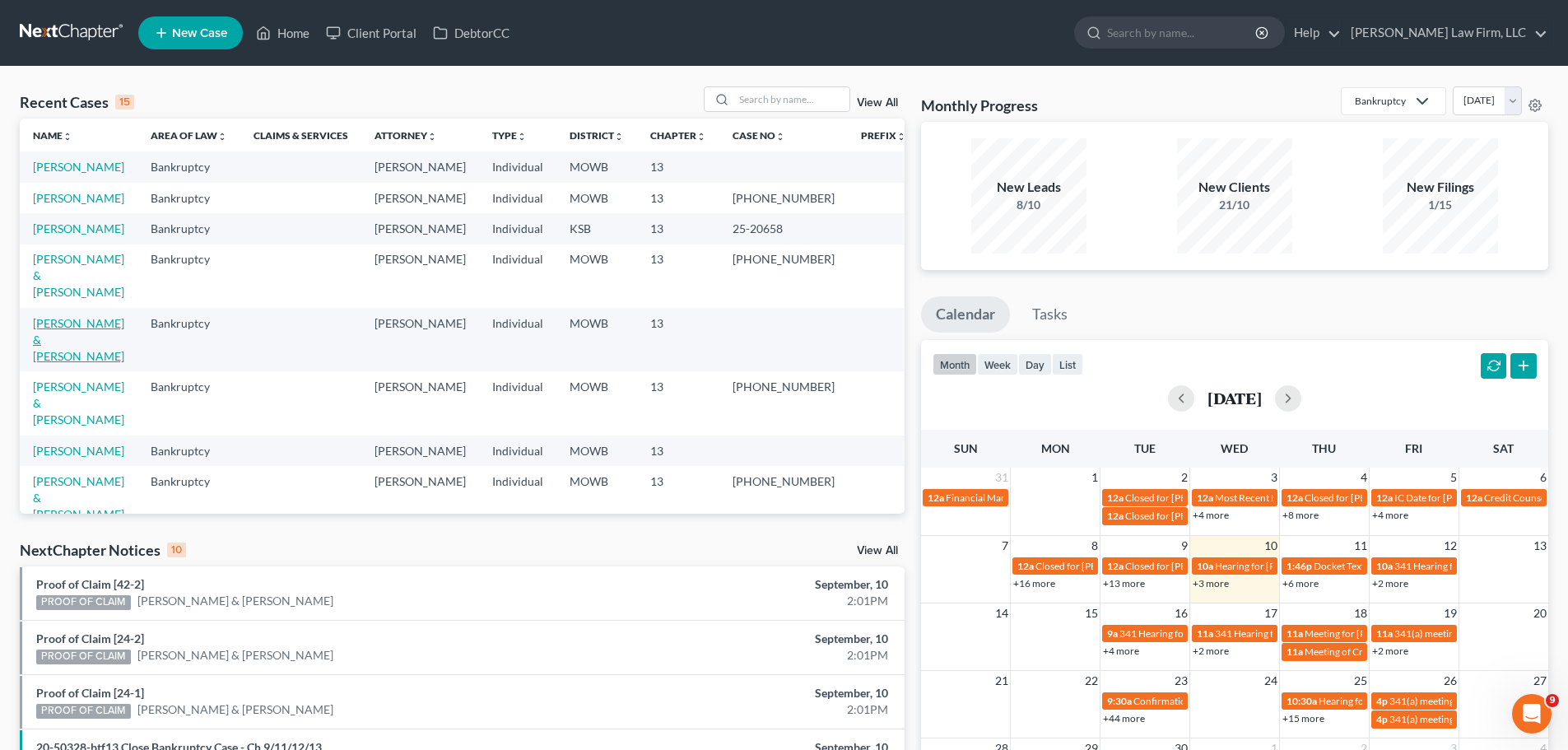
click at [87, 325] on link "[PERSON_NAME] & [PERSON_NAME]" at bounding box center [78, 340] width 91 height 47
select select "4"
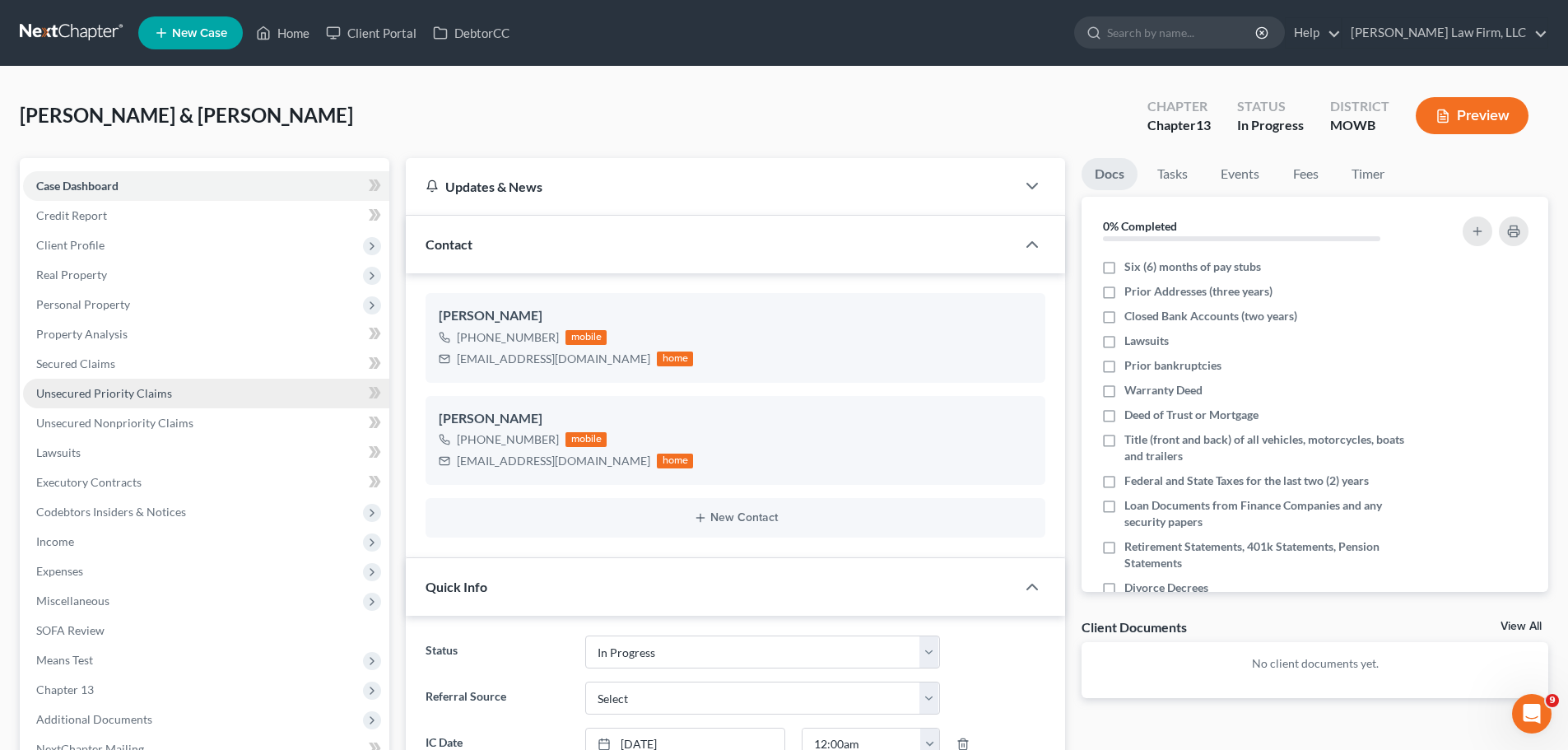
click at [152, 401] on link "Unsecured Priority Claims" at bounding box center [206, 394] width 366 height 30
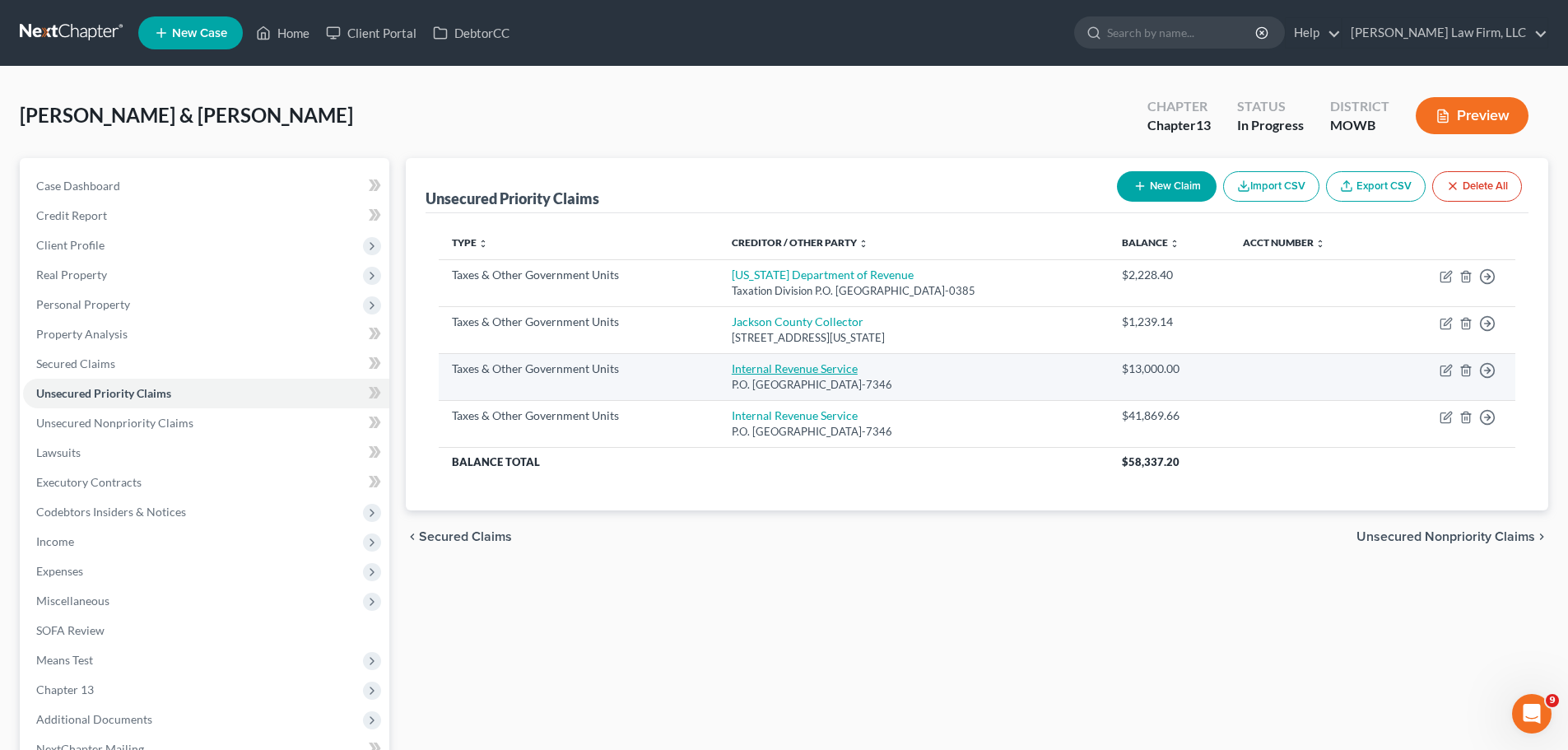
click at [770, 369] on link "Internal Revenue Service" at bounding box center [794, 368] width 126 height 14
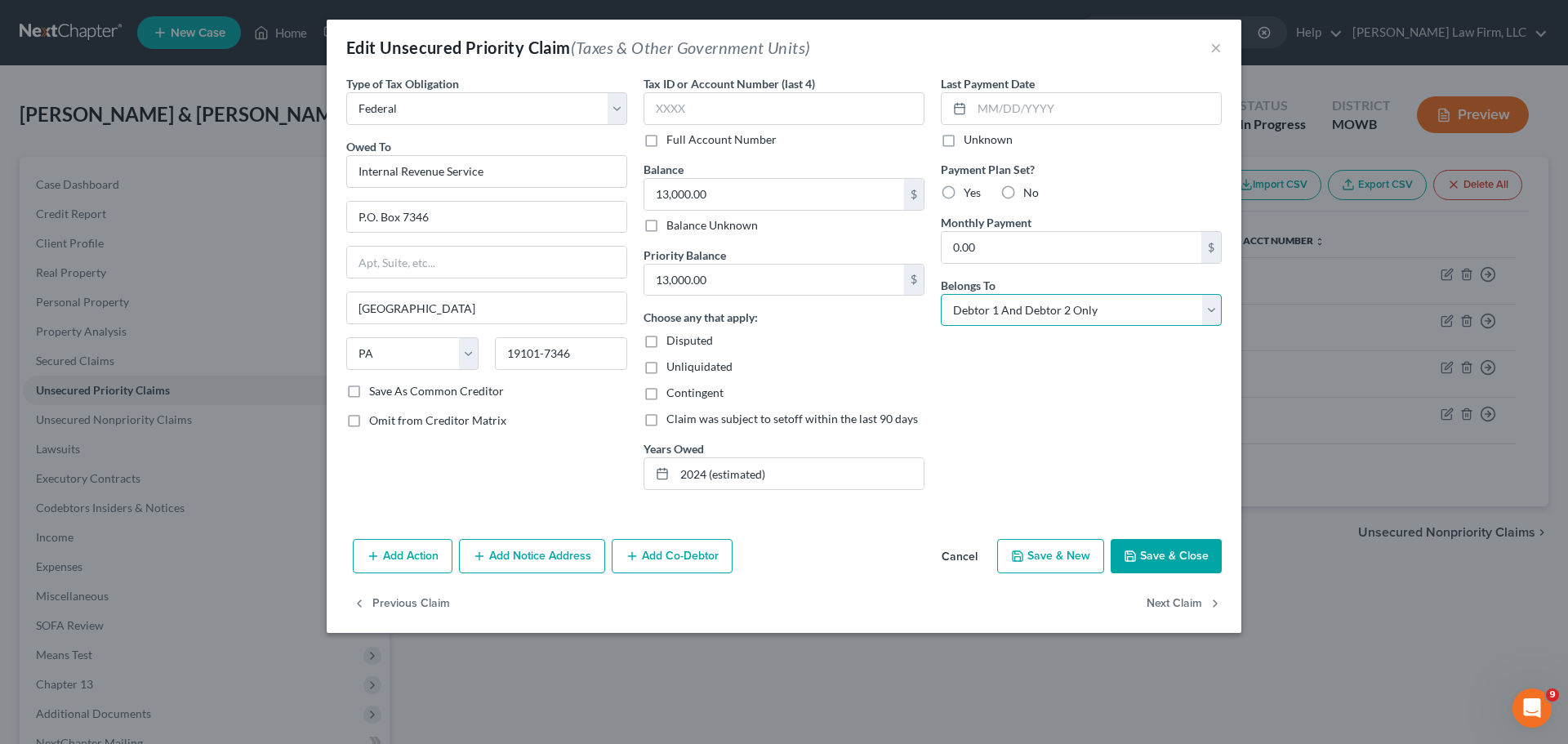
click at [1087, 324] on select "Select Debtor 1 Only Debtor 2 Only Debtor 1 And Debtor 2 Only At Least One Of T…" at bounding box center [1080, 310] width 281 height 33
click at [940, 294] on select "Select Debtor 1 Only Debtor 2 Only Debtor 1 And Debtor 2 Only At Least One Of T…" at bounding box center [1080, 310] width 281 height 33
click at [1173, 568] on button "Save & Close" at bounding box center [1166, 556] width 111 height 35
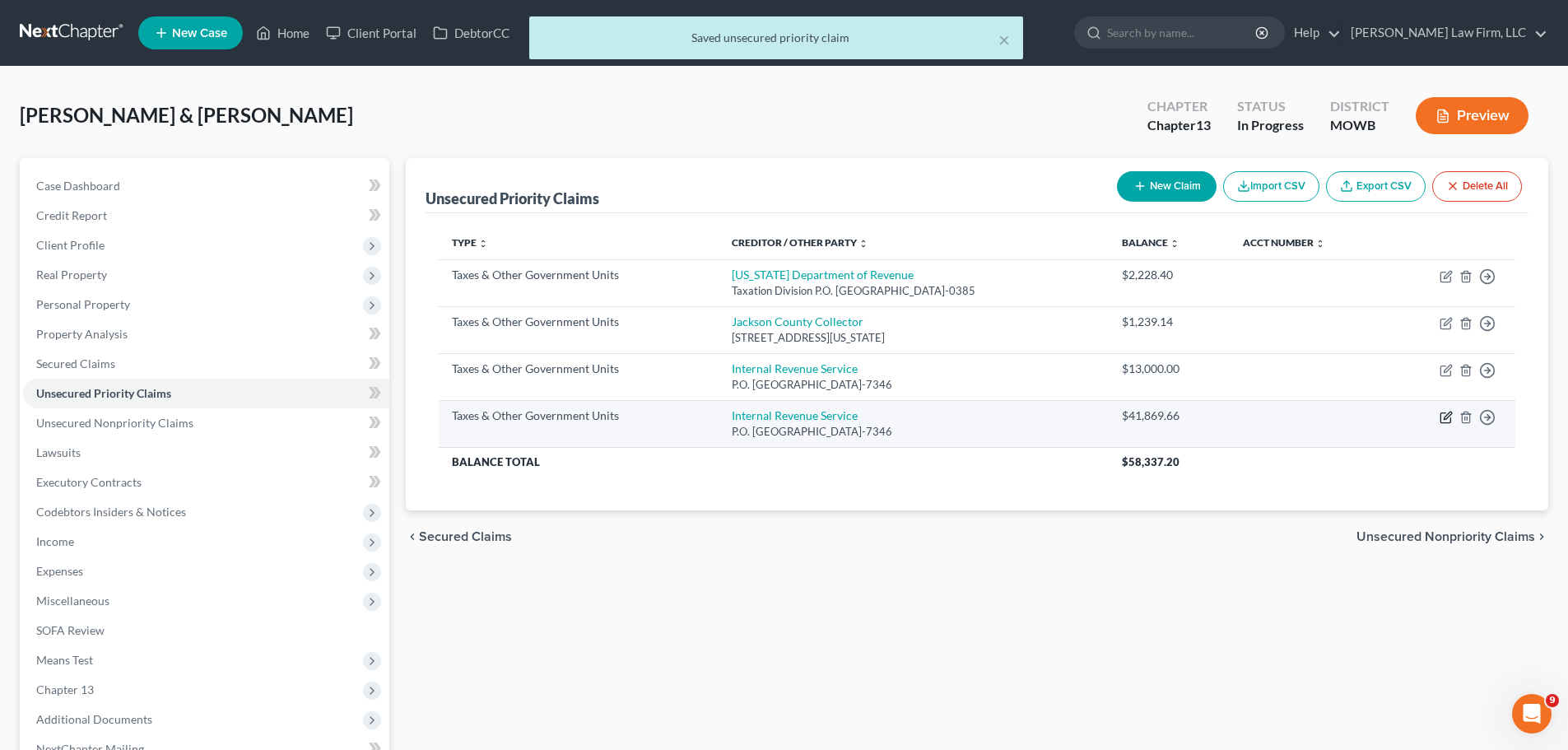
click at [1449, 416] on icon "button" at bounding box center [1447, 415] width 8 height 8
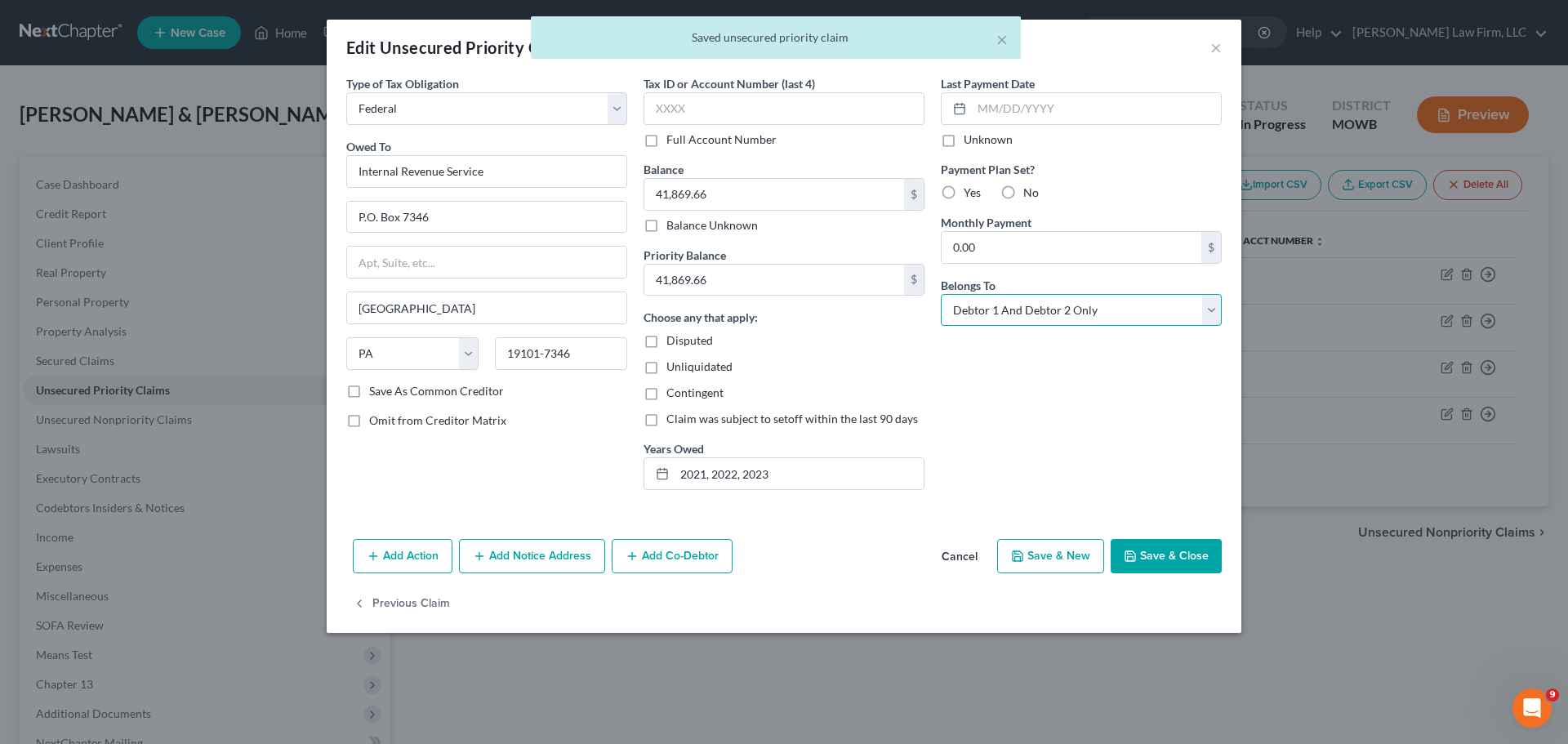
click at [992, 300] on select "Select Debtor 1 Only Debtor 2 Only Debtor 1 And Debtor 2 Only At Least One Of T…" at bounding box center [1080, 310] width 281 height 33
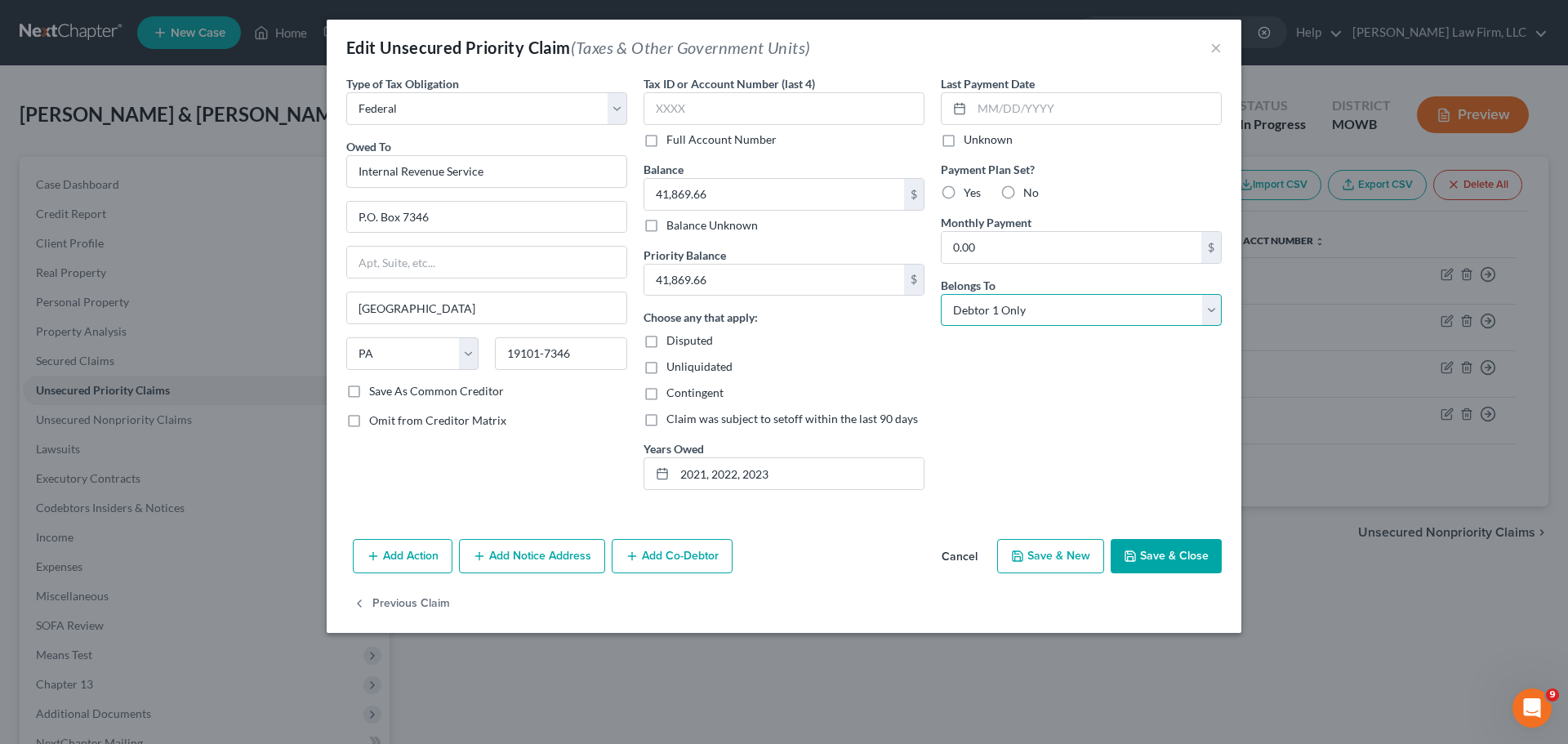
click at [940, 294] on select "Select Debtor 1 Only Debtor 2 Only Debtor 1 And Debtor 2 Only At Least One Of T…" at bounding box center [1080, 310] width 281 height 33
click at [1165, 556] on button "Save & Close" at bounding box center [1166, 556] width 111 height 35
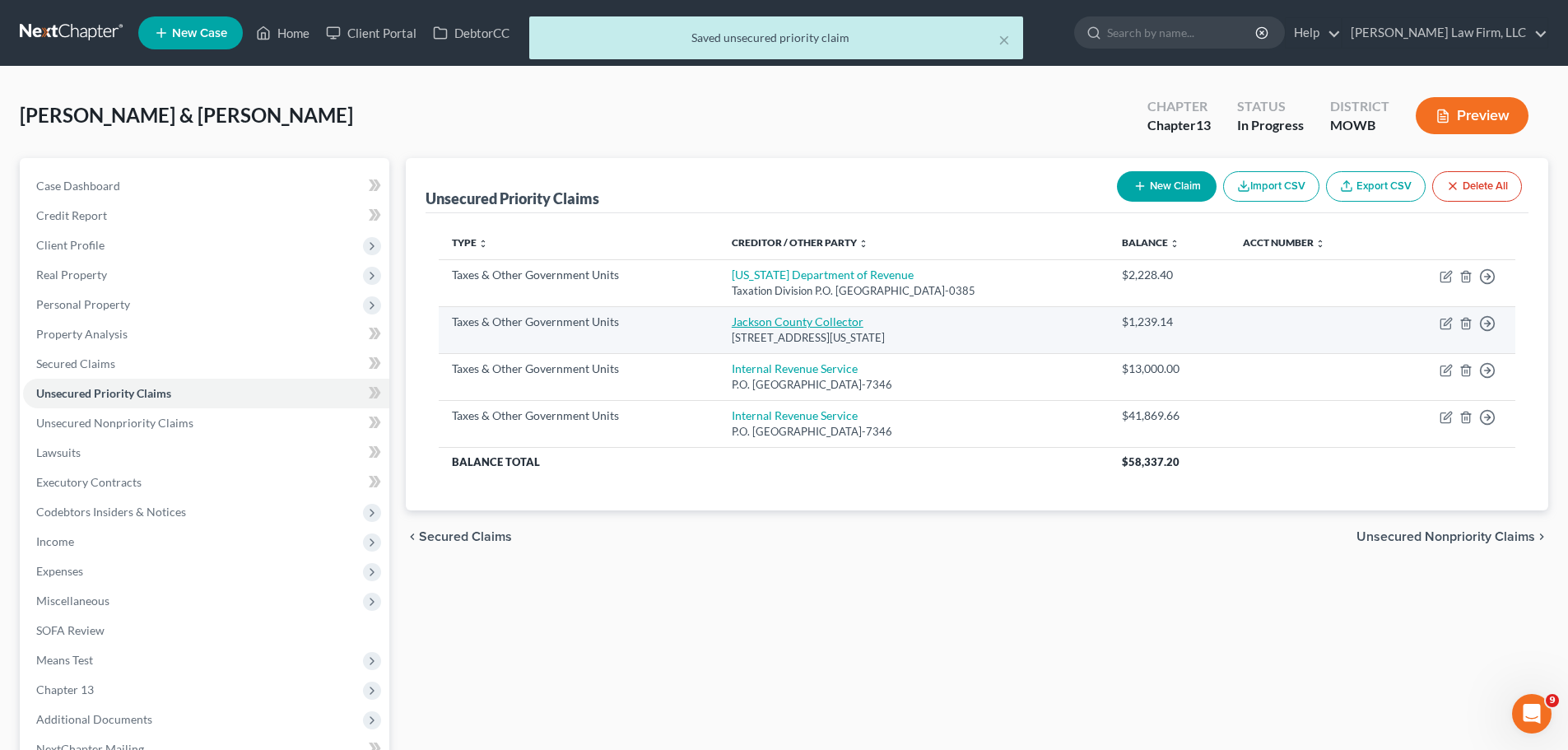
click at [837, 327] on link "Jackson County Collector" at bounding box center [797, 321] width 132 height 14
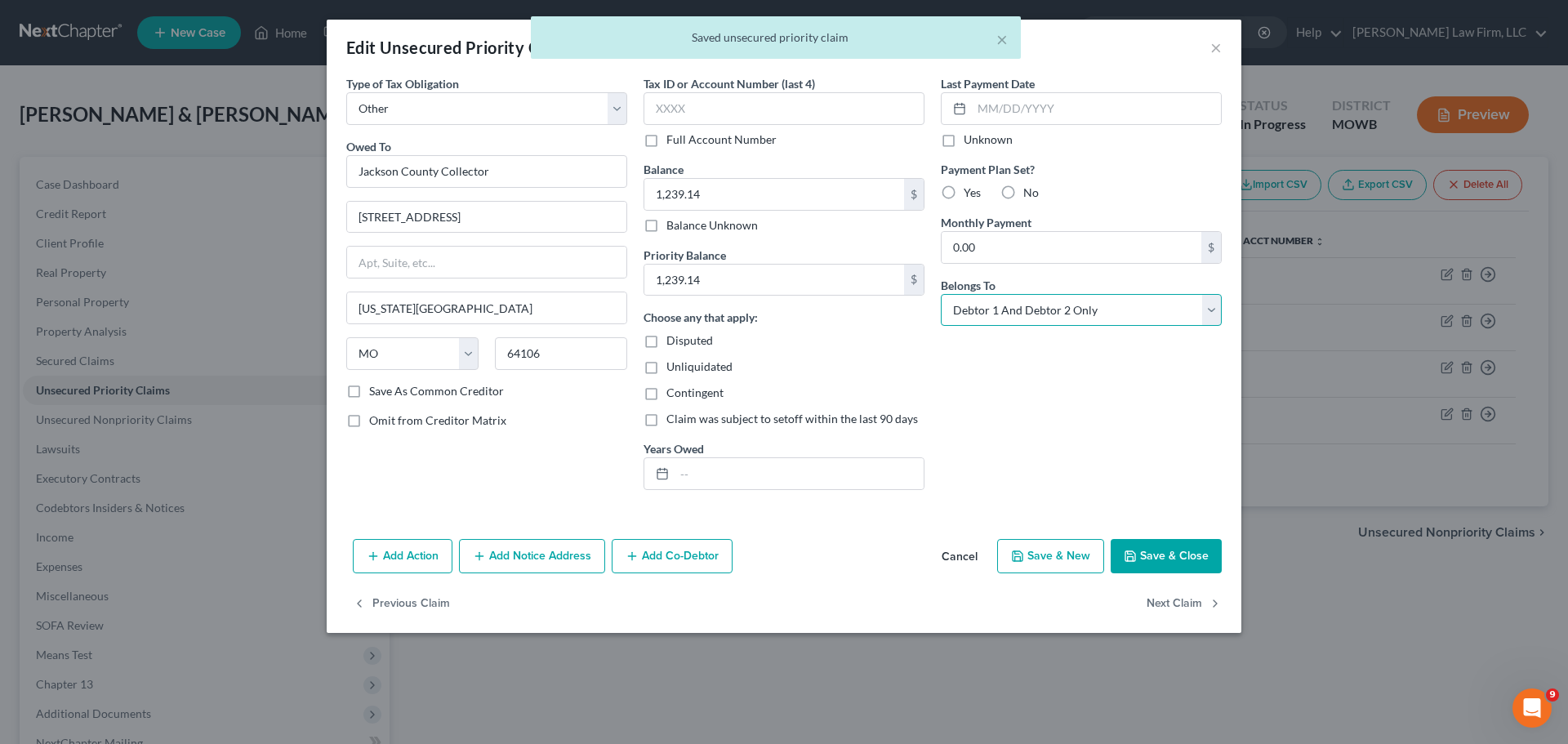
click at [1049, 308] on select "Select Debtor 1 Only Debtor 2 Only Debtor 1 And Debtor 2 Only At Least One Of T…" at bounding box center [1080, 310] width 281 height 33
click at [940, 294] on select "Select Debtor 1 Only Debtor 2 Only Debtor 1 And Debtor 2 Only At Least One Of T…" at bounding box center [1080, 310] width 281 height 33
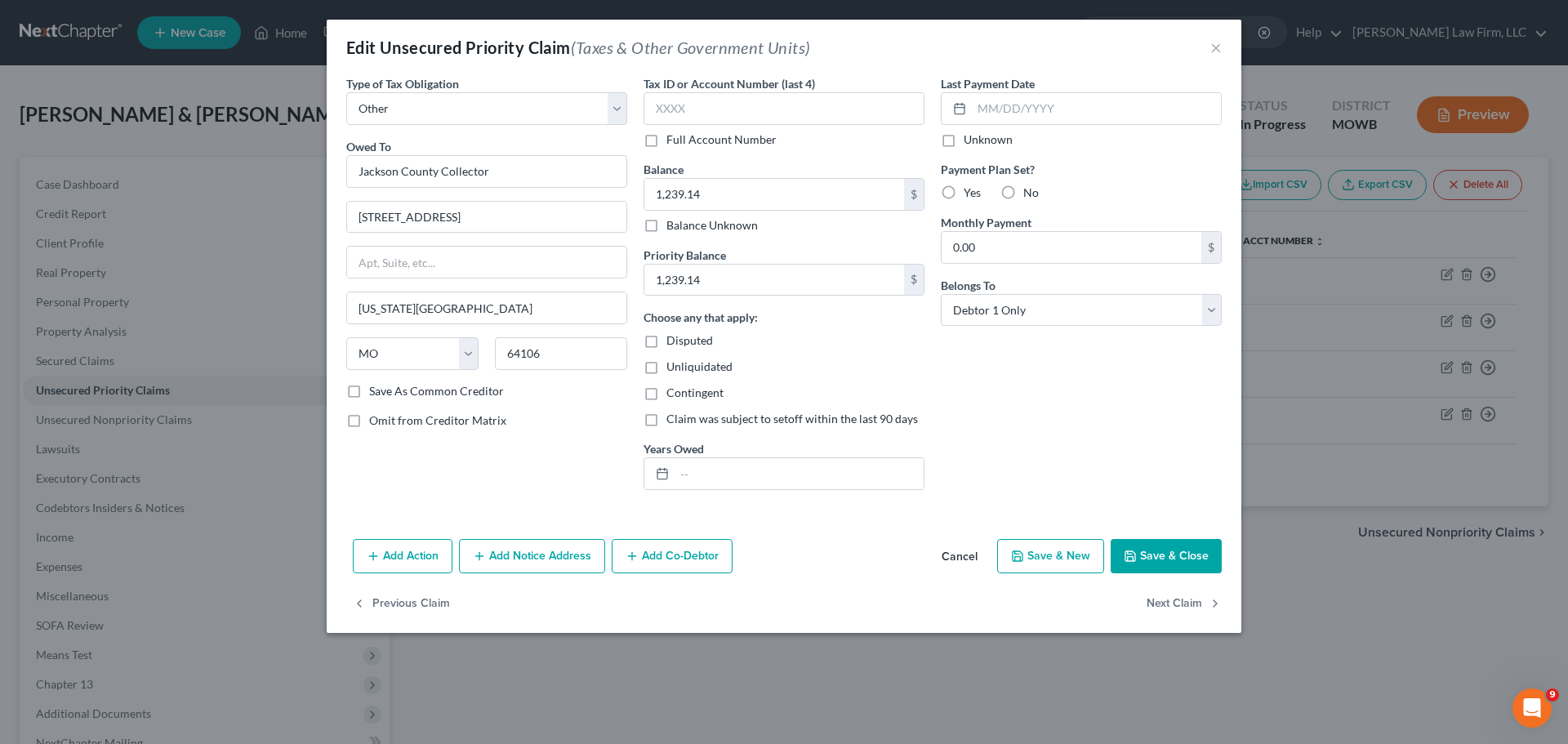
click at [1153, 549] on button "Save & Close" at bounding box center [1166, 556] width 111 height 35
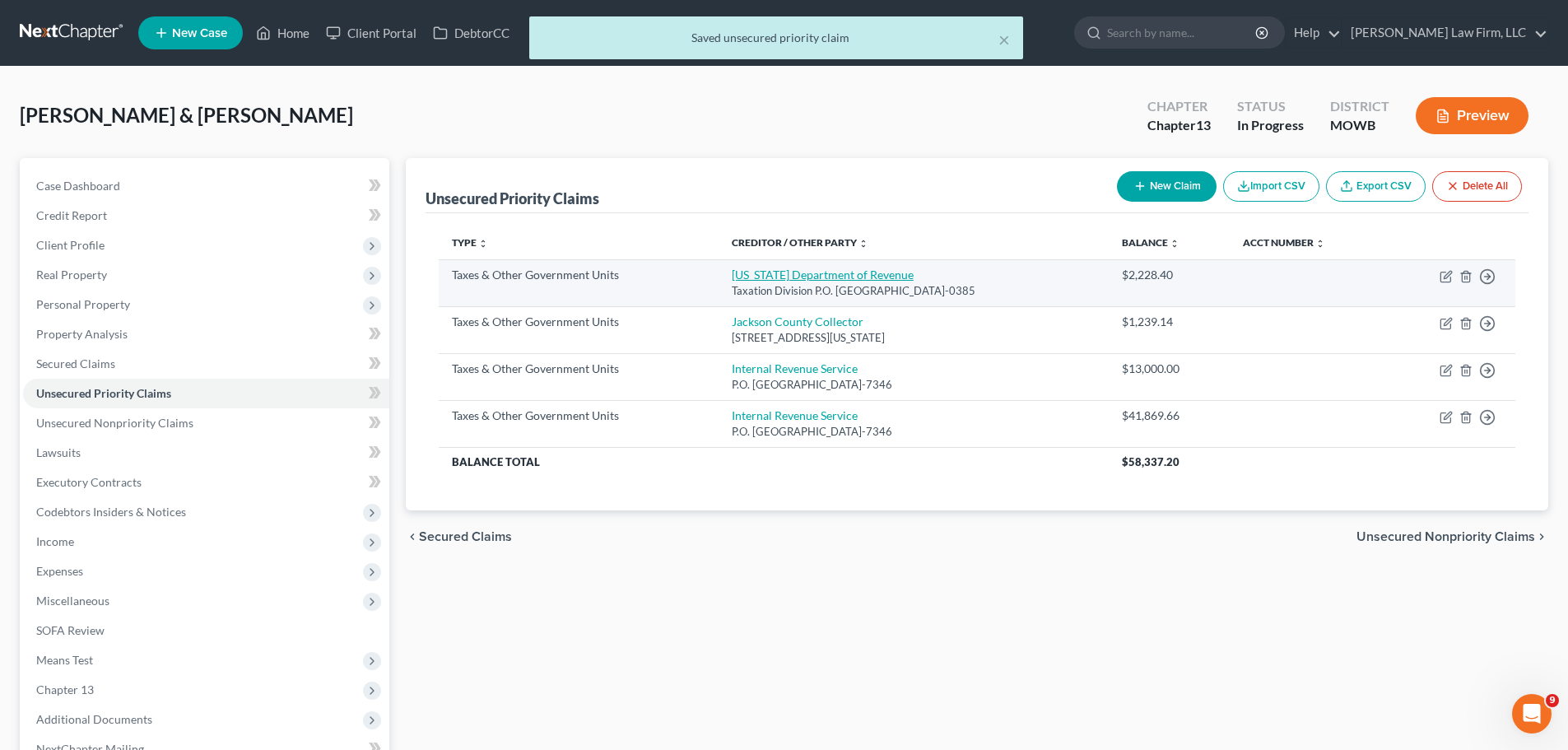
click at [781, 269] on link "[US_STATE] Department of Revenue" at bounding box center [822, 274] width 182 height 14
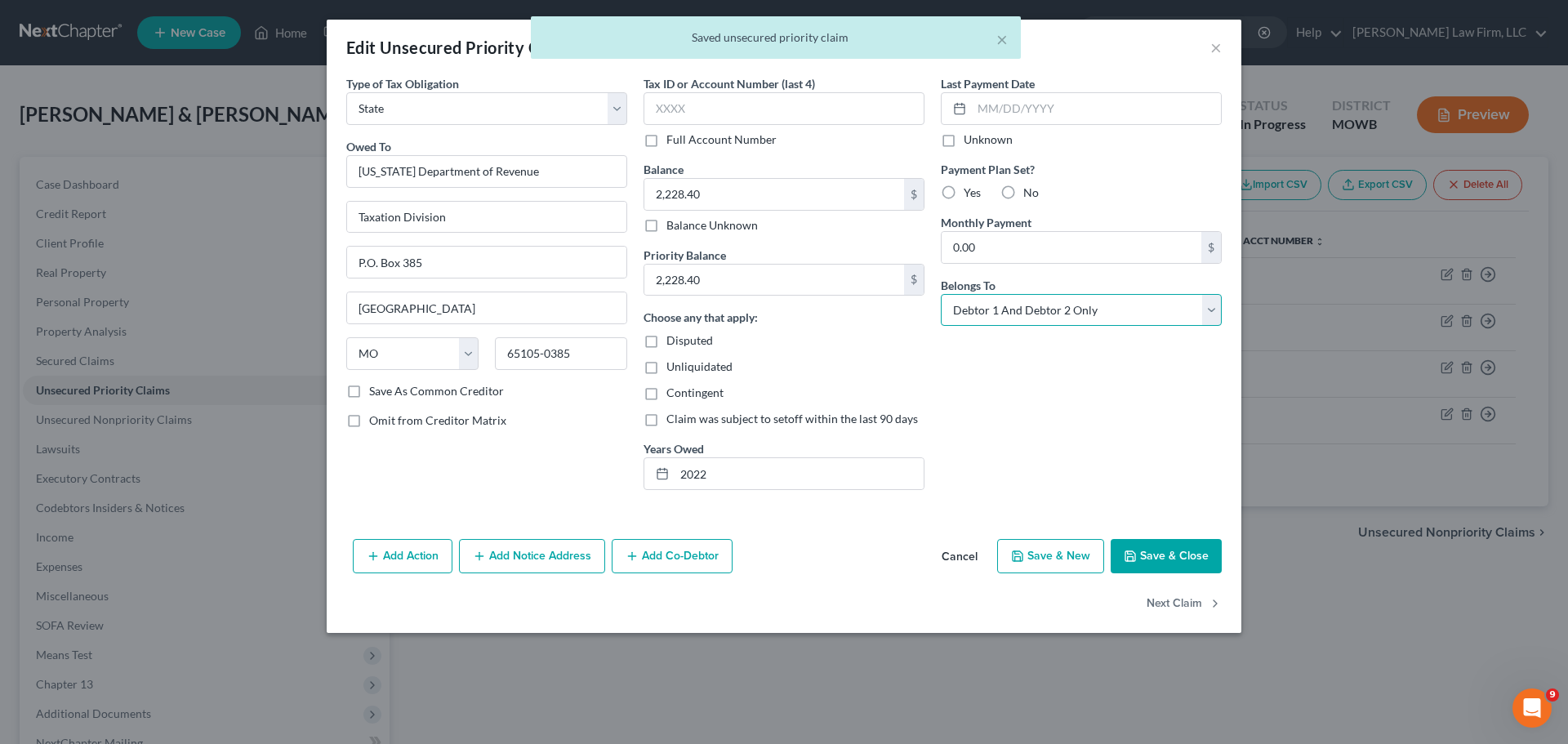
click at [1148, 324] on select "Select Debtor 1 Only Debtor 2 Only Debtor 1 And Debtor 2 Only At Least One Of T…" at bounding box center [1080, 310] width 281 height 33
click at [940, 294] on select "Select Debtor 1 Only Debtor 2 Only Debtor 1 And Debtor 2 Only At Least One Of T…" at bounding box center [1080, 310] width 281 height 33
click at [1157, 553] on button "Save & Close" at bounding box center [1166, 556] width 111 height 35
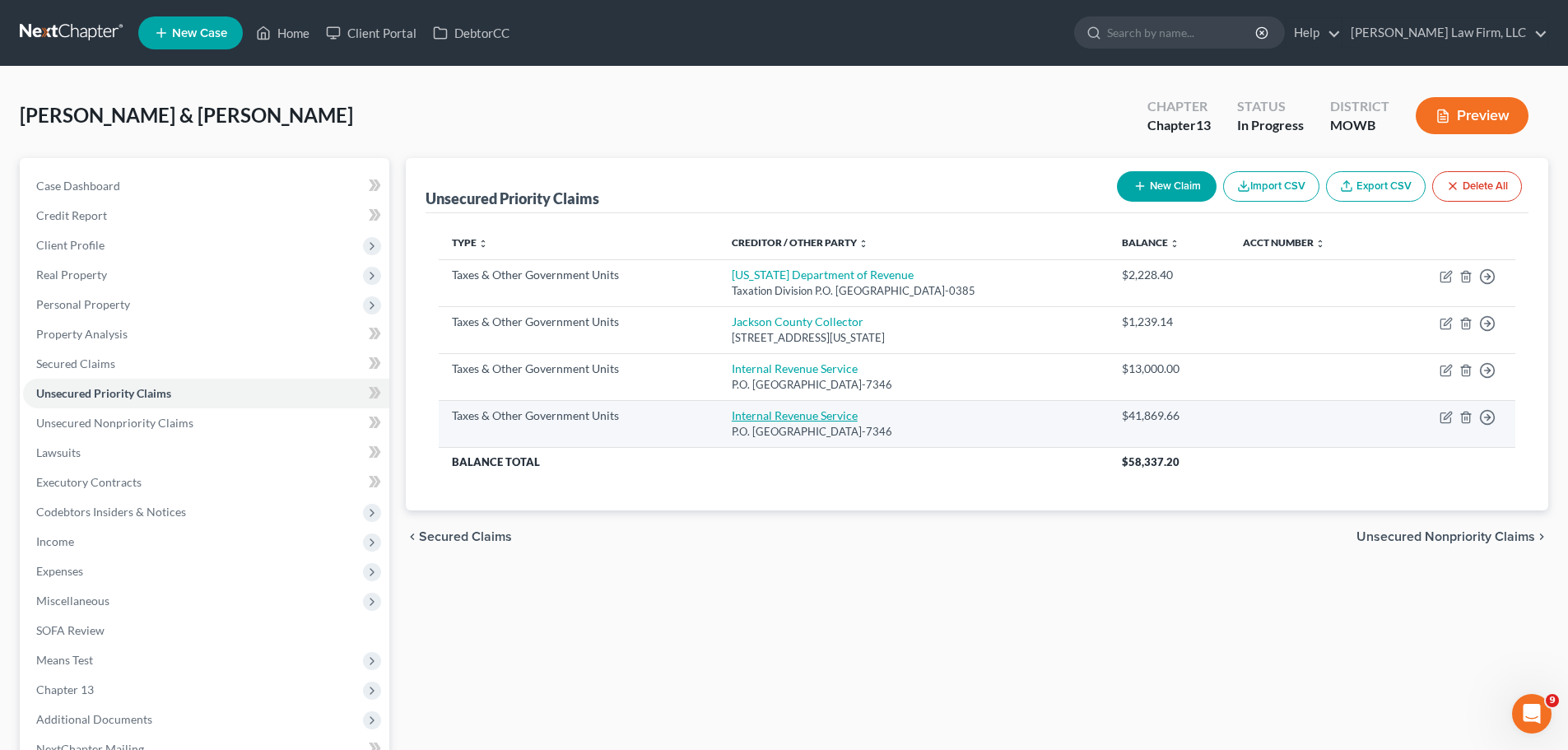
click at [776, 414] on link "Internal Revenue Service" at bounding box center [794, 416] width 126 height 14
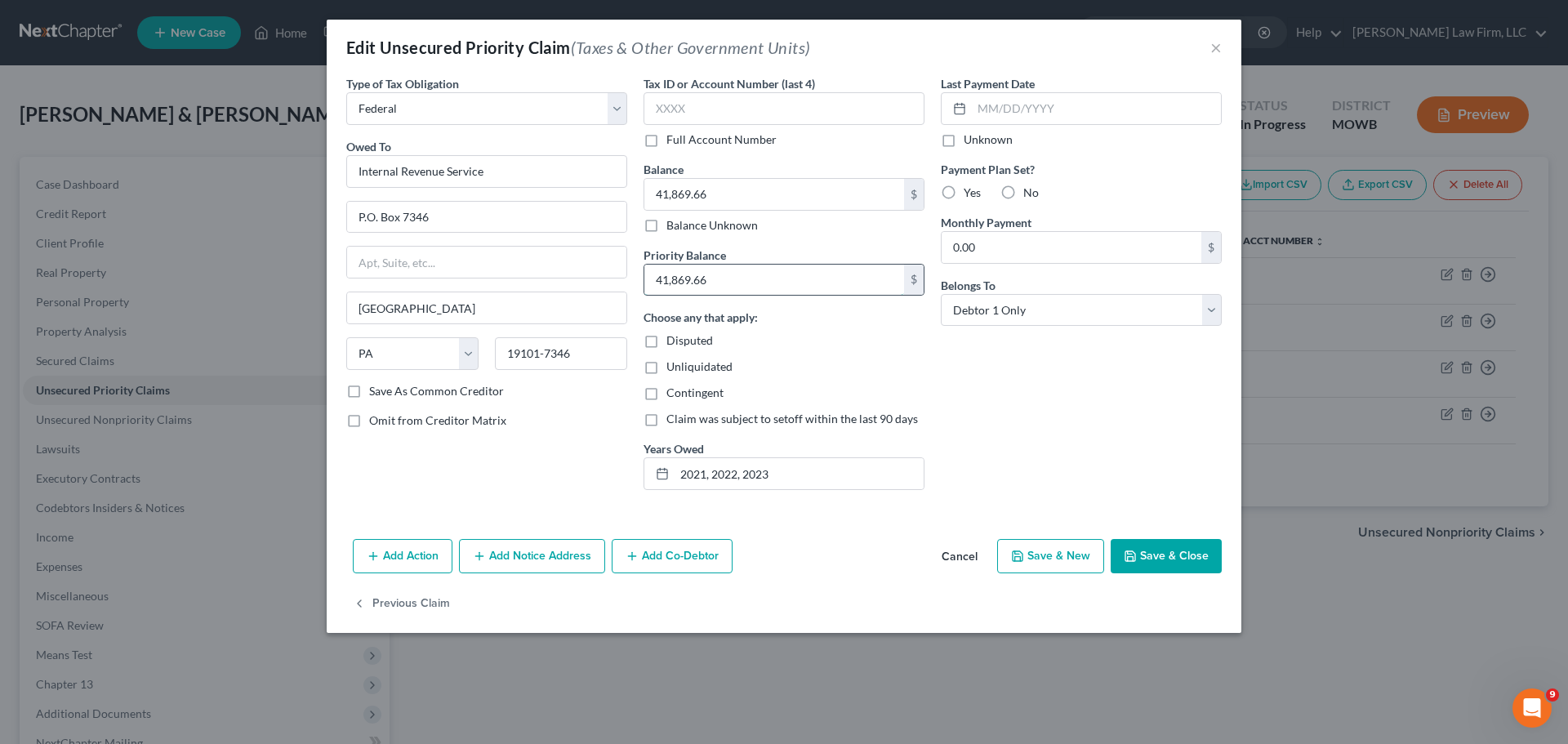
paste input "28"
click at [1174, 544] on button "Save & Close" at bounding box center [1166, 556] width 111 height 35
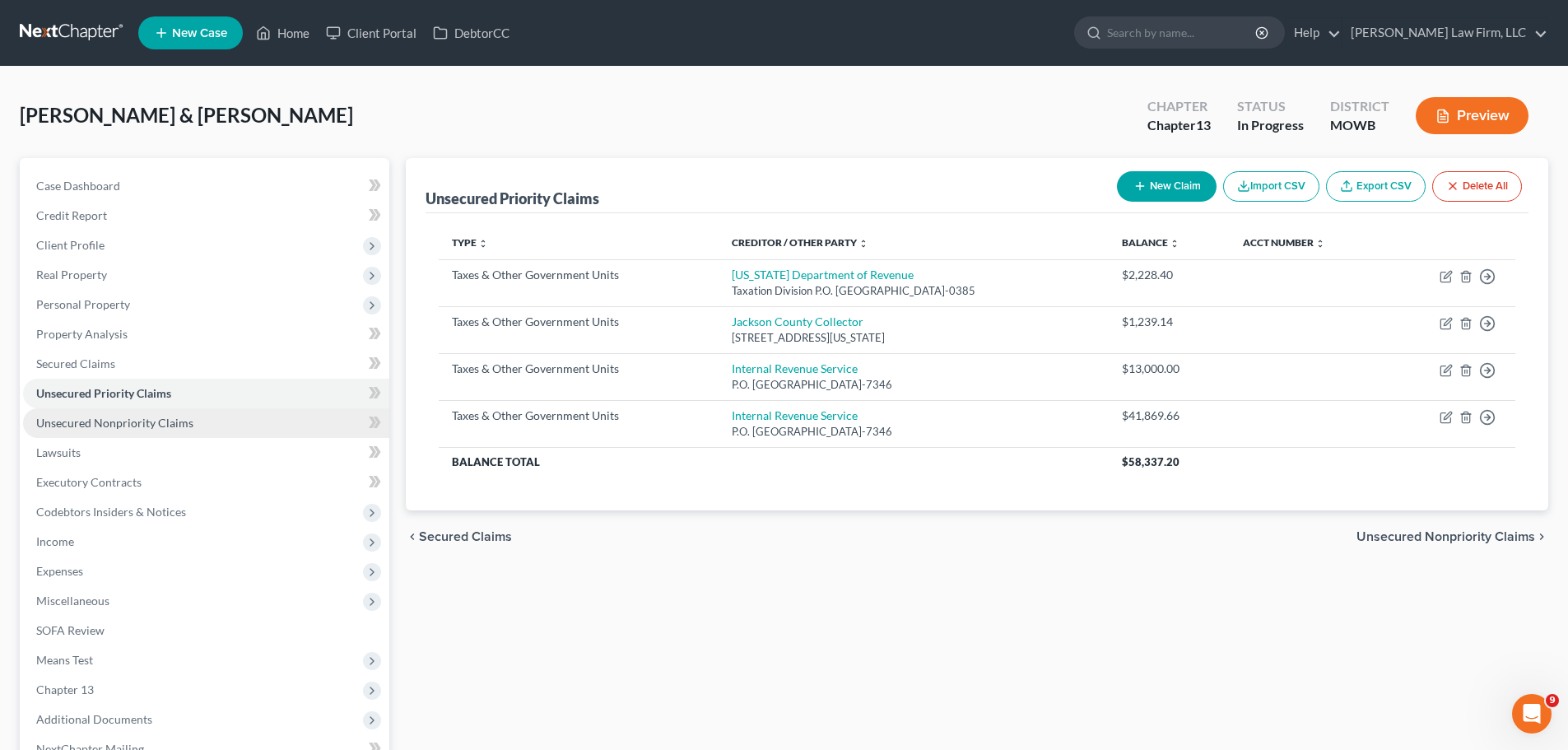
click at [171, 429] on span "Unsecured Nonpriority Claims" at bounding box center [115, 422] width 157 height 14
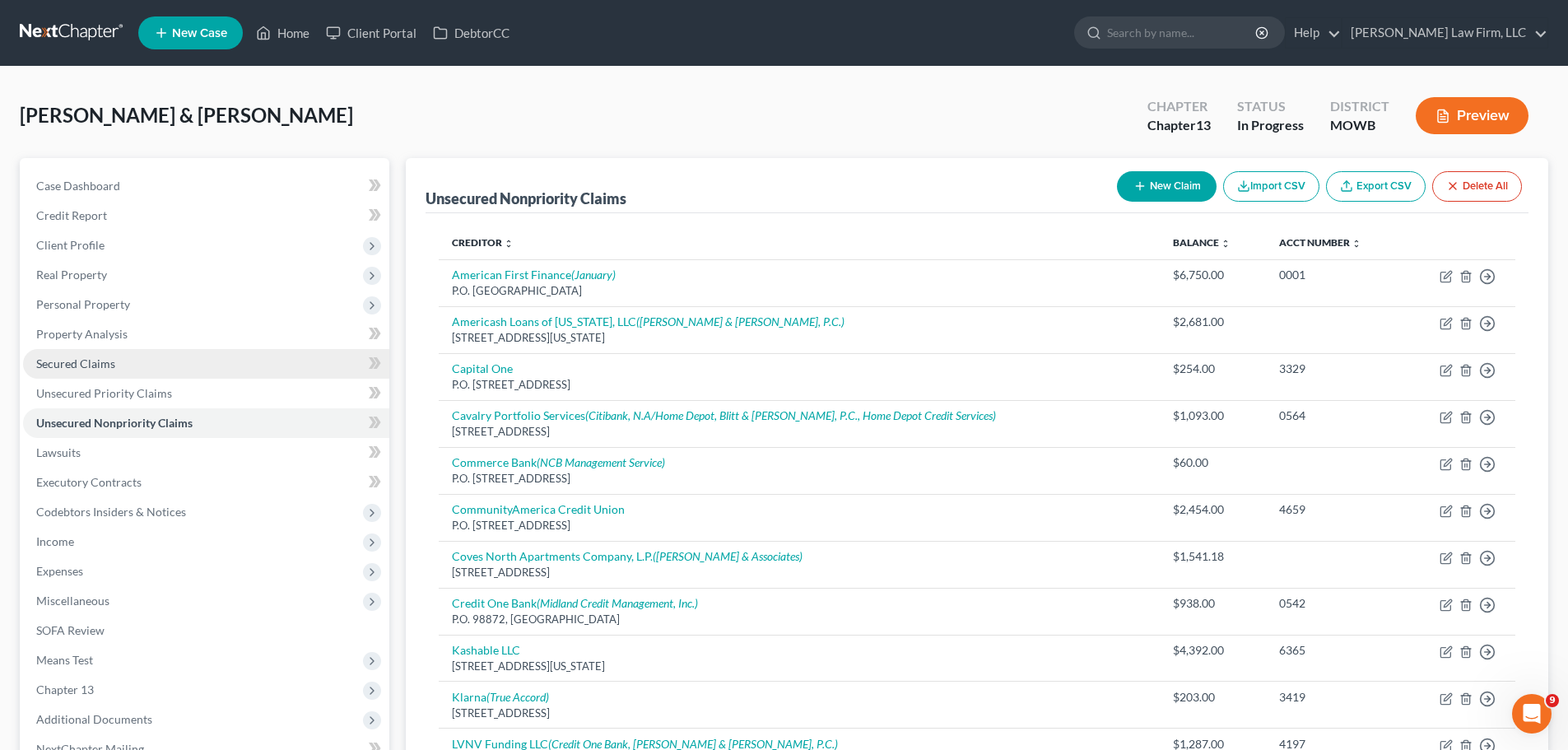
click at [137, 358] on link "Secured Claims" at bounding box center [206, 364] width 366 height 30
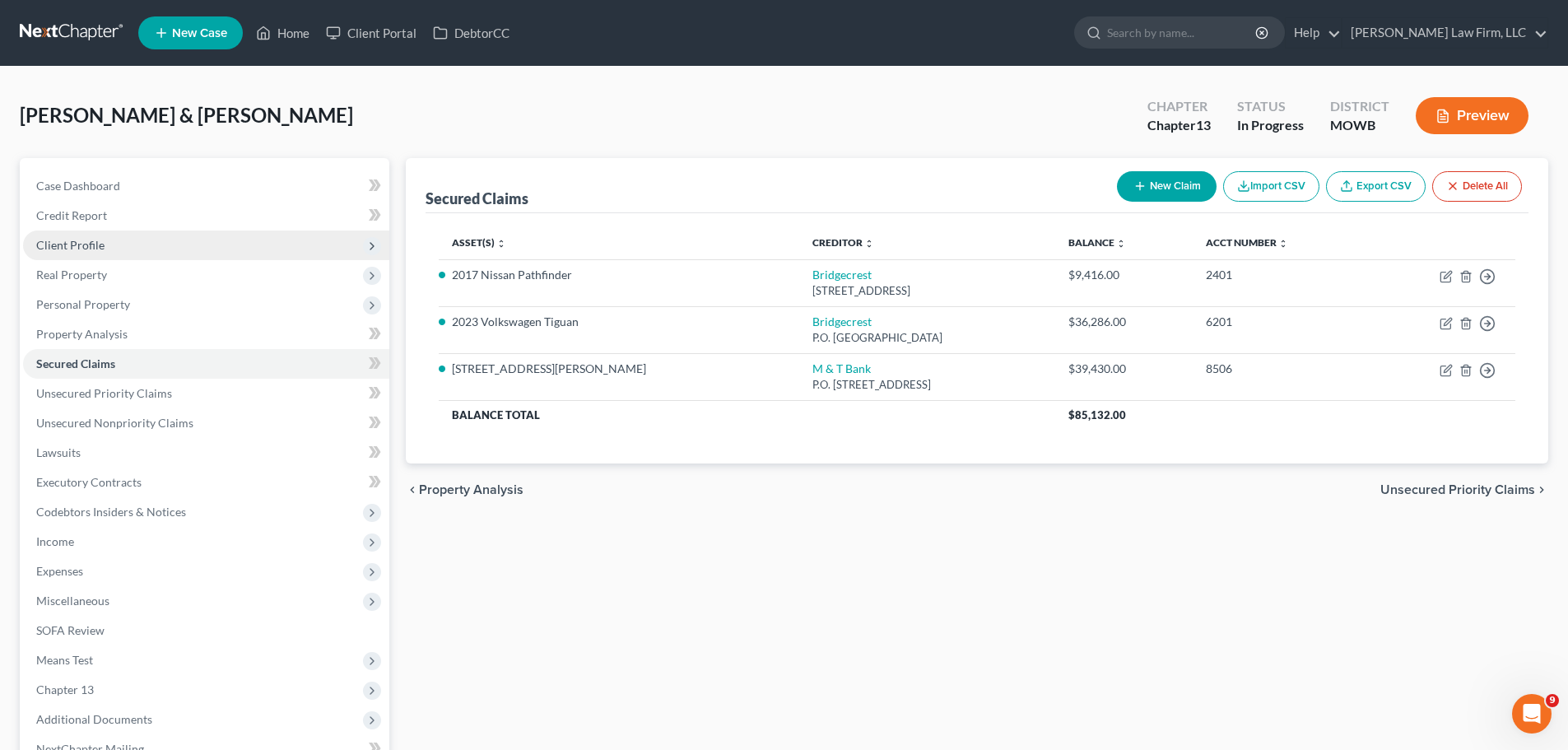
drag, startPoint x: 415, startPoint y: 100, endPoint x: 234, endPoint y: 248, distance: 233.8
click at [415, 100] on div "[PERSON_NAME] & [PERSON_NAME] Upgraded Chapter Chapter 13 Status In Progress Di…" at bounding box center [784, 122] width 1528 height 71
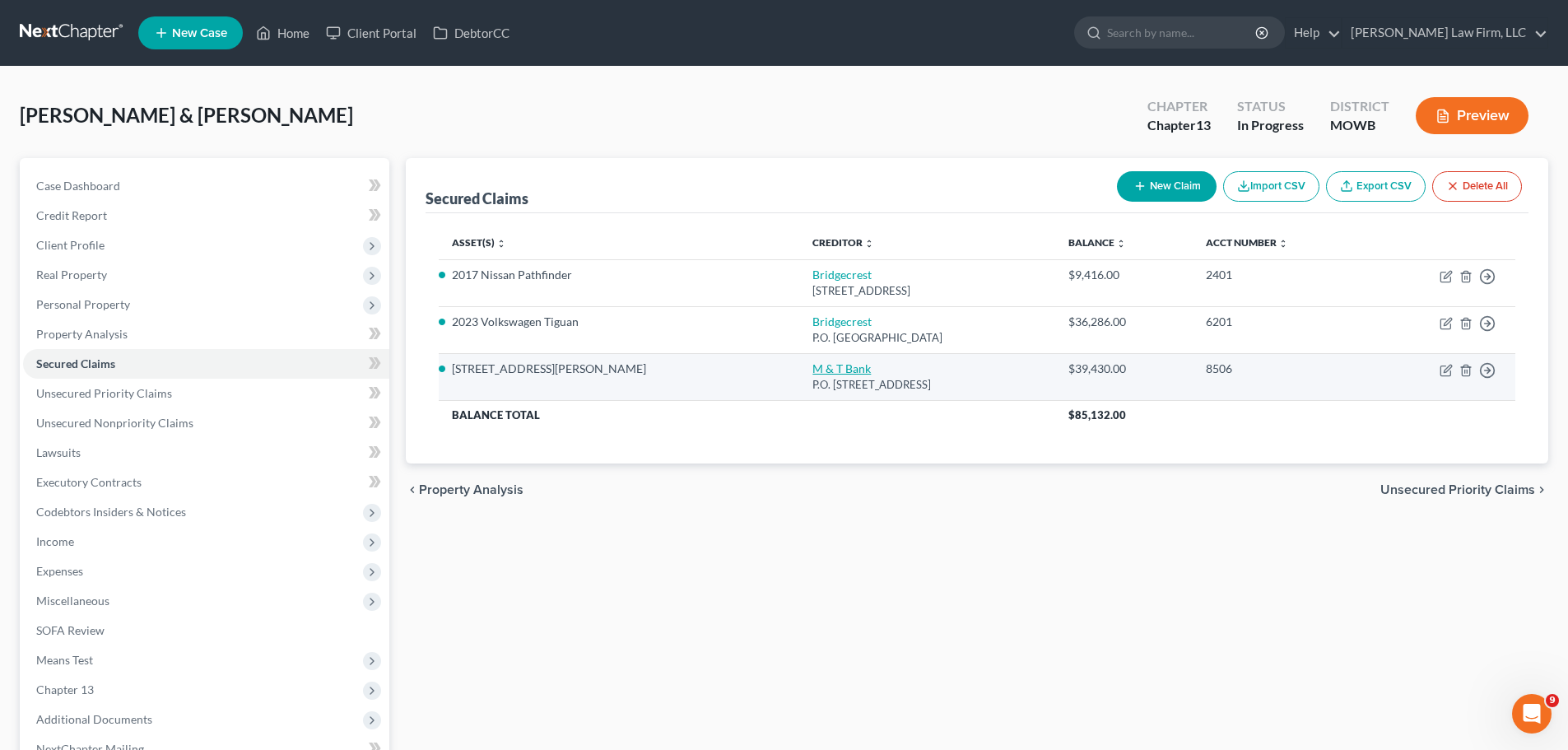
click at [812, 364] on link "M & T Bank" at bounding box center [841, 368] width 58 height 14
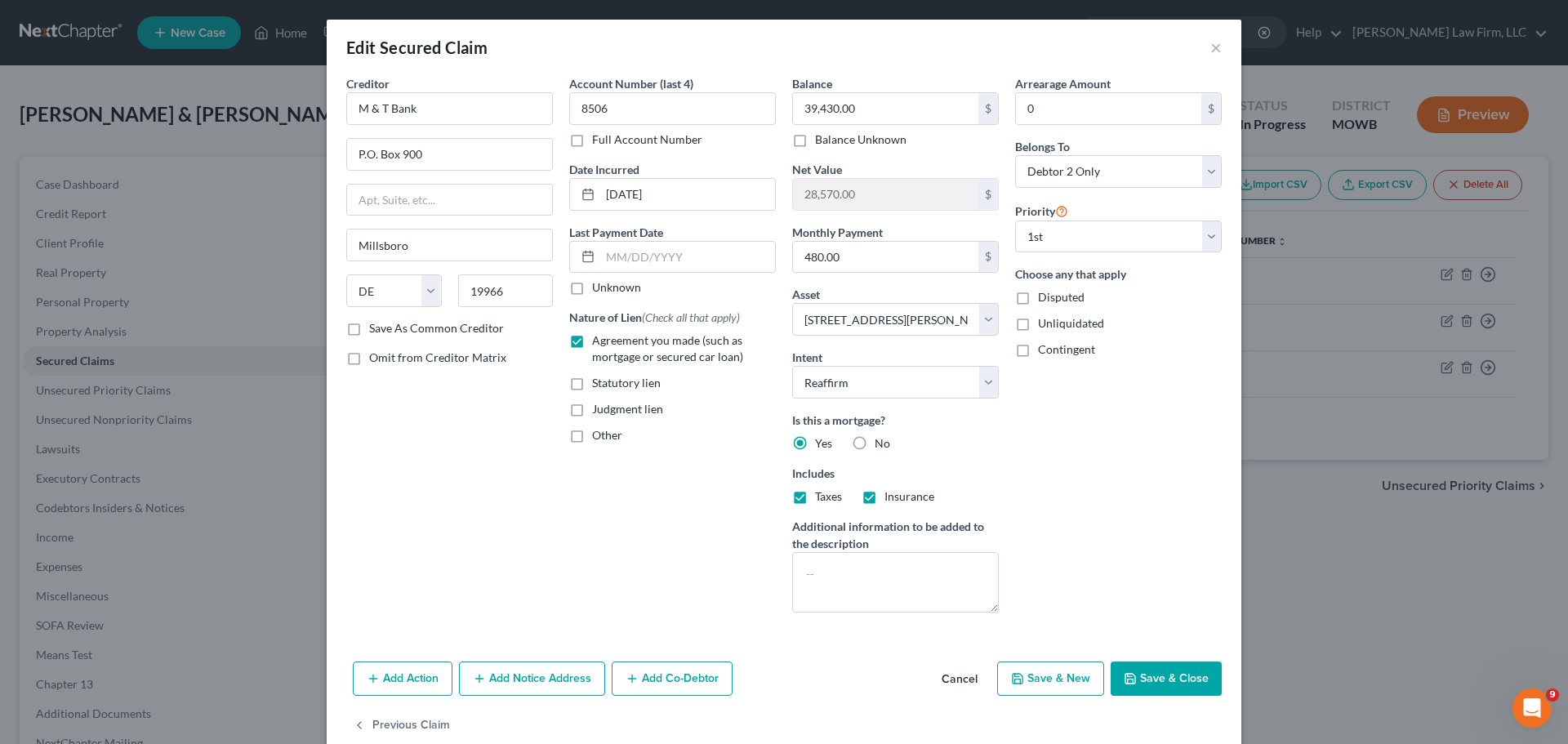
drag, startPoint x: 1157, startPoint y: 682, endPoint x: 146, endPoint y: 275, distance: 1089.8
click at [1157, 681] on button "Save & Close" at bounding box center [1166, 678] width 111 height 35
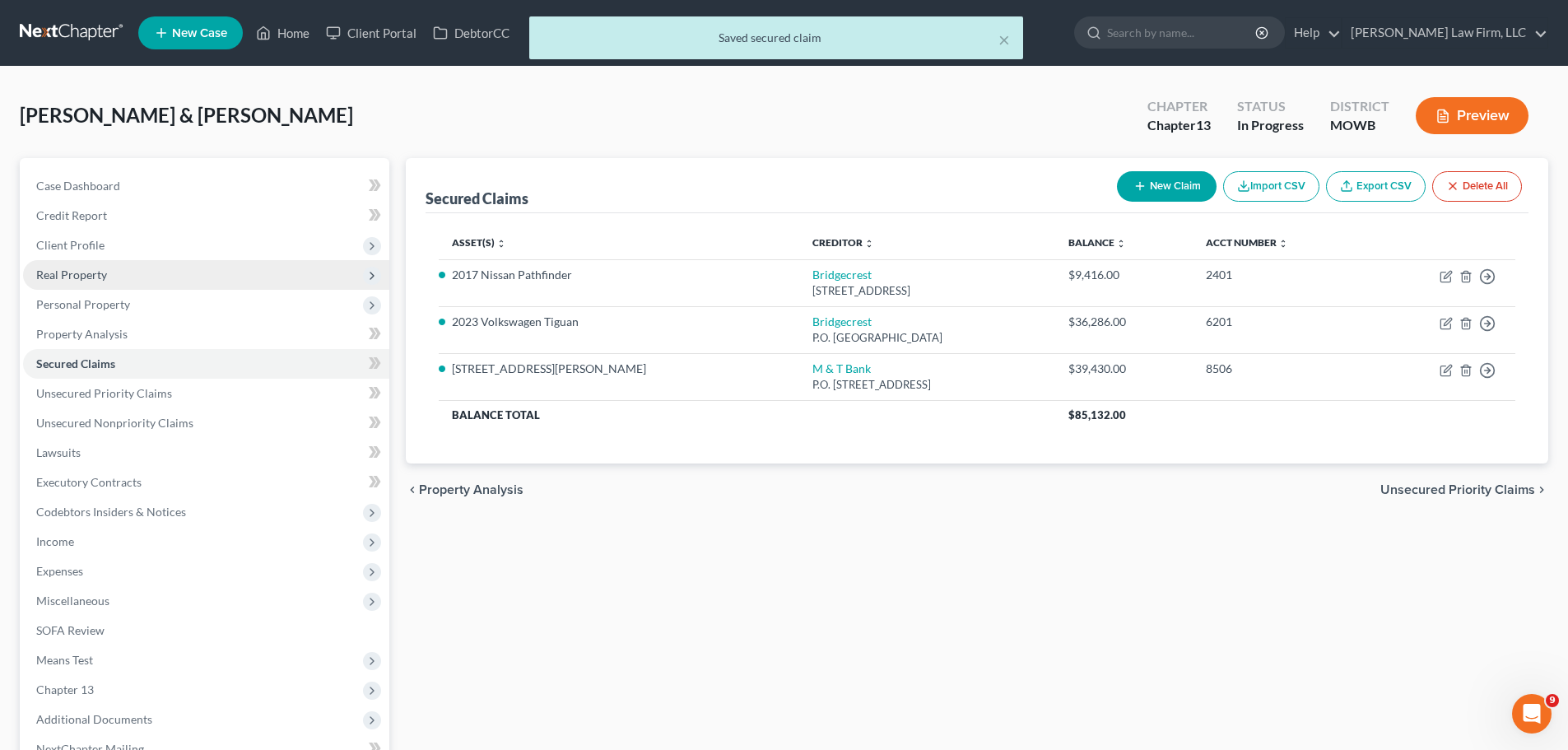
click at [107, 270] on span "Real Property" at bounding box center [206, 275] width 366 height 30
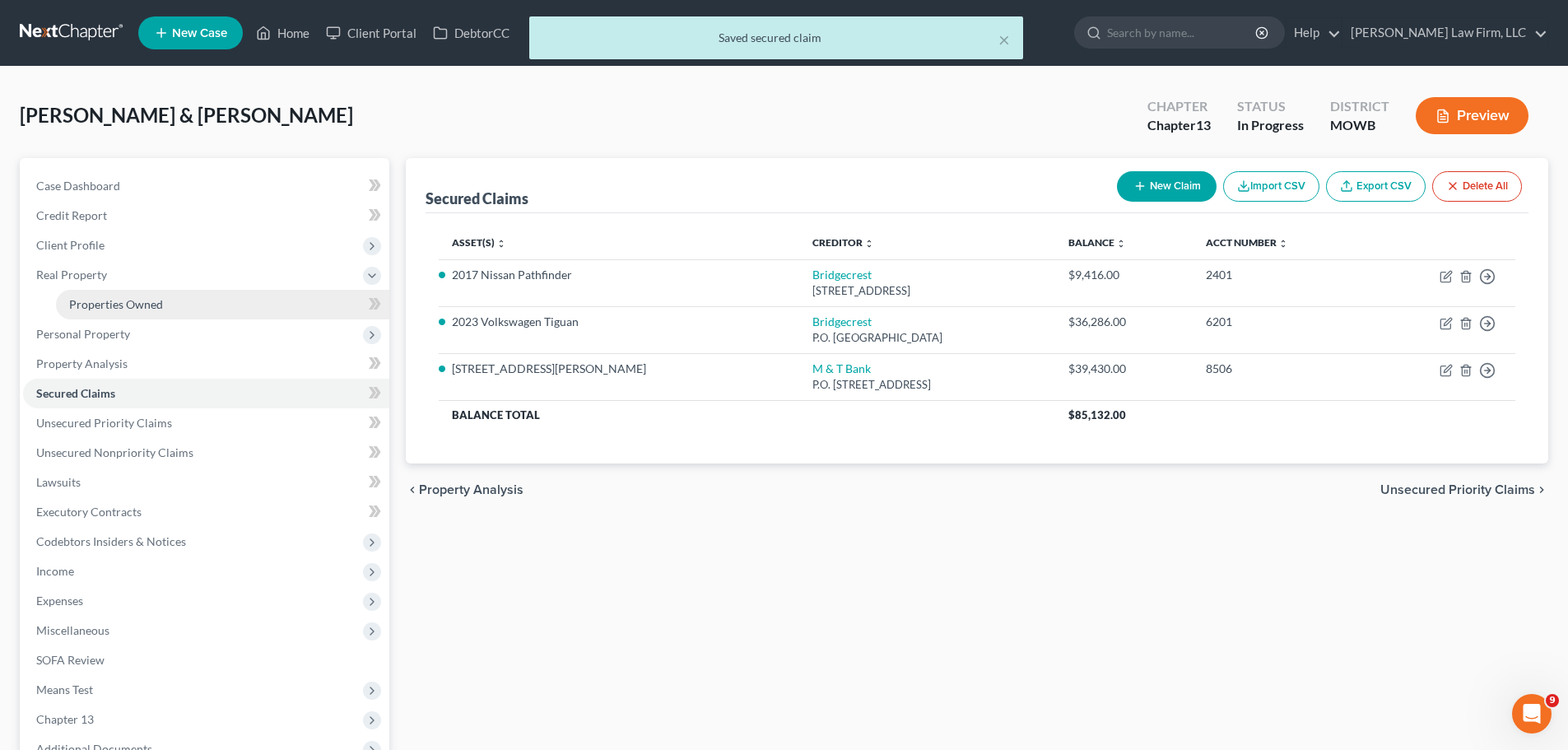
click at [141, 300] on span "Properties Owned" at bounding box center [116, 304] width 94 height 14
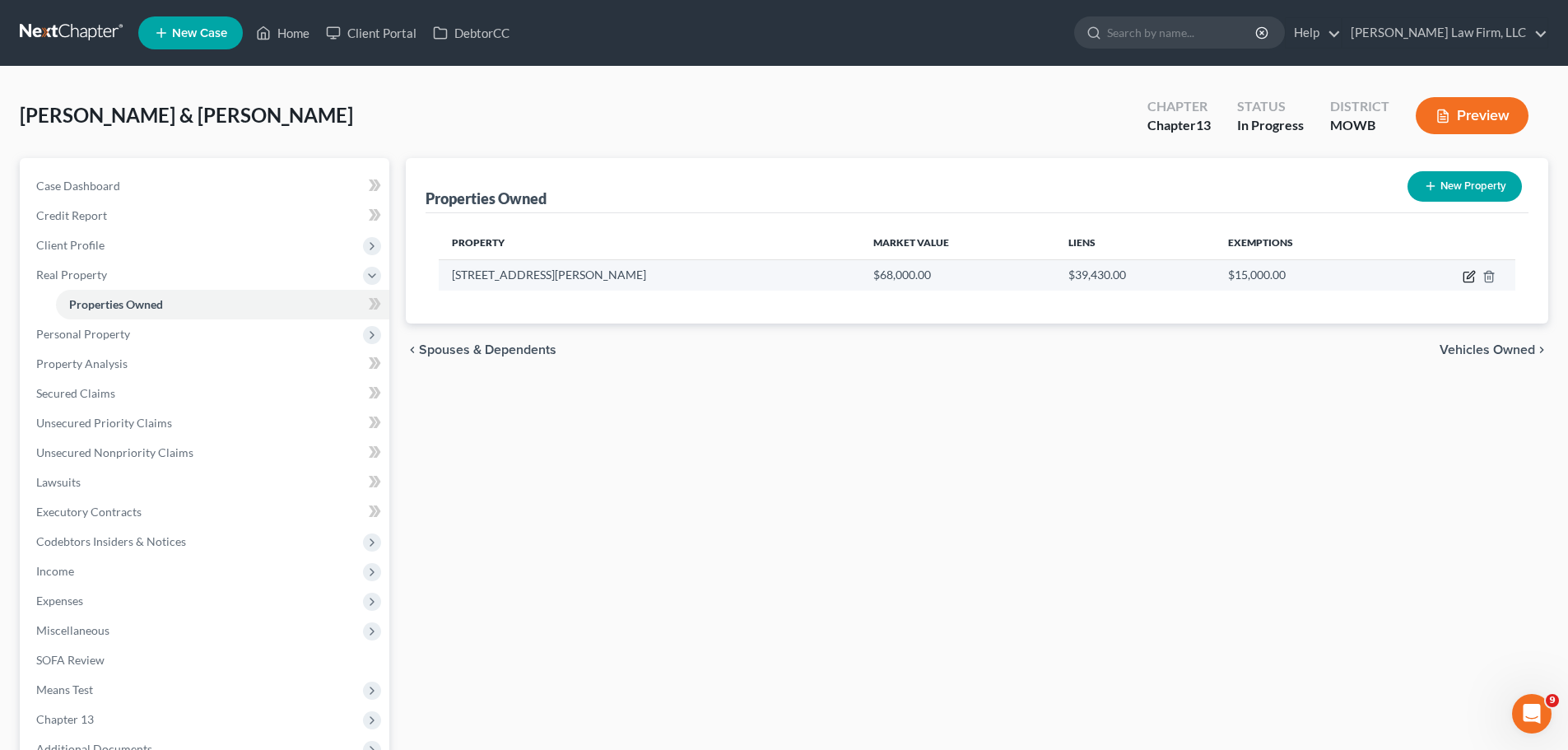
drag, startPoint x: 1467, startPoint y: 275, endPoint x: 1220, endPoint y: 270, distance: 247.1
click at [1467, 275] on icon "button" at bounding box center [1469, 276] width 13 height 13
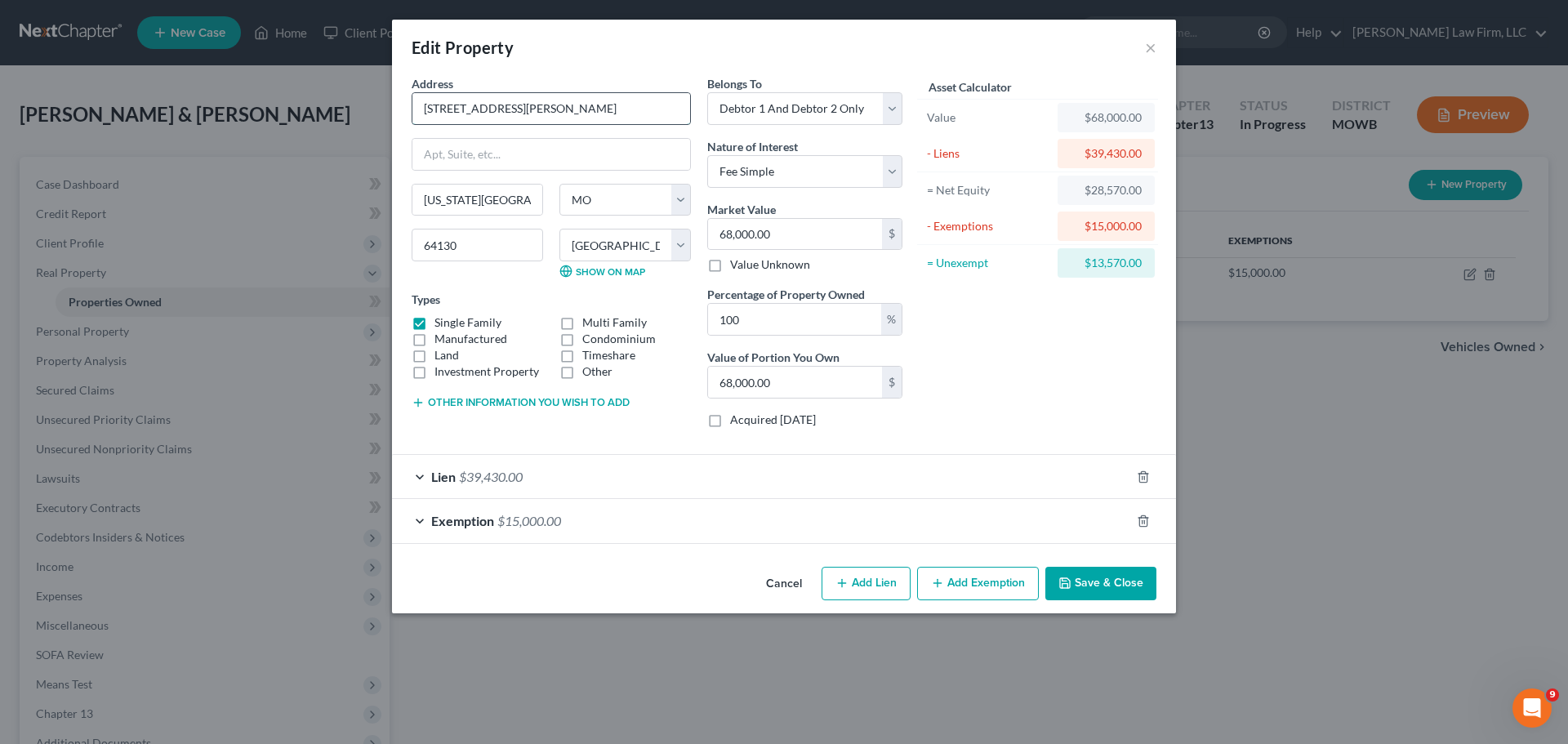
click at [596, 117] on input "[STREET_ADDRESS][PERSON_NAME]" at bounding box center [551, 109] width 277 height 31
click at [791, 226] on input "68,000.00" at bounding box center [794, 234] width 174 height 31
click at [579, 401] on button "Other information you wish to add" at bounding box center [520, 402] width 218 height 13
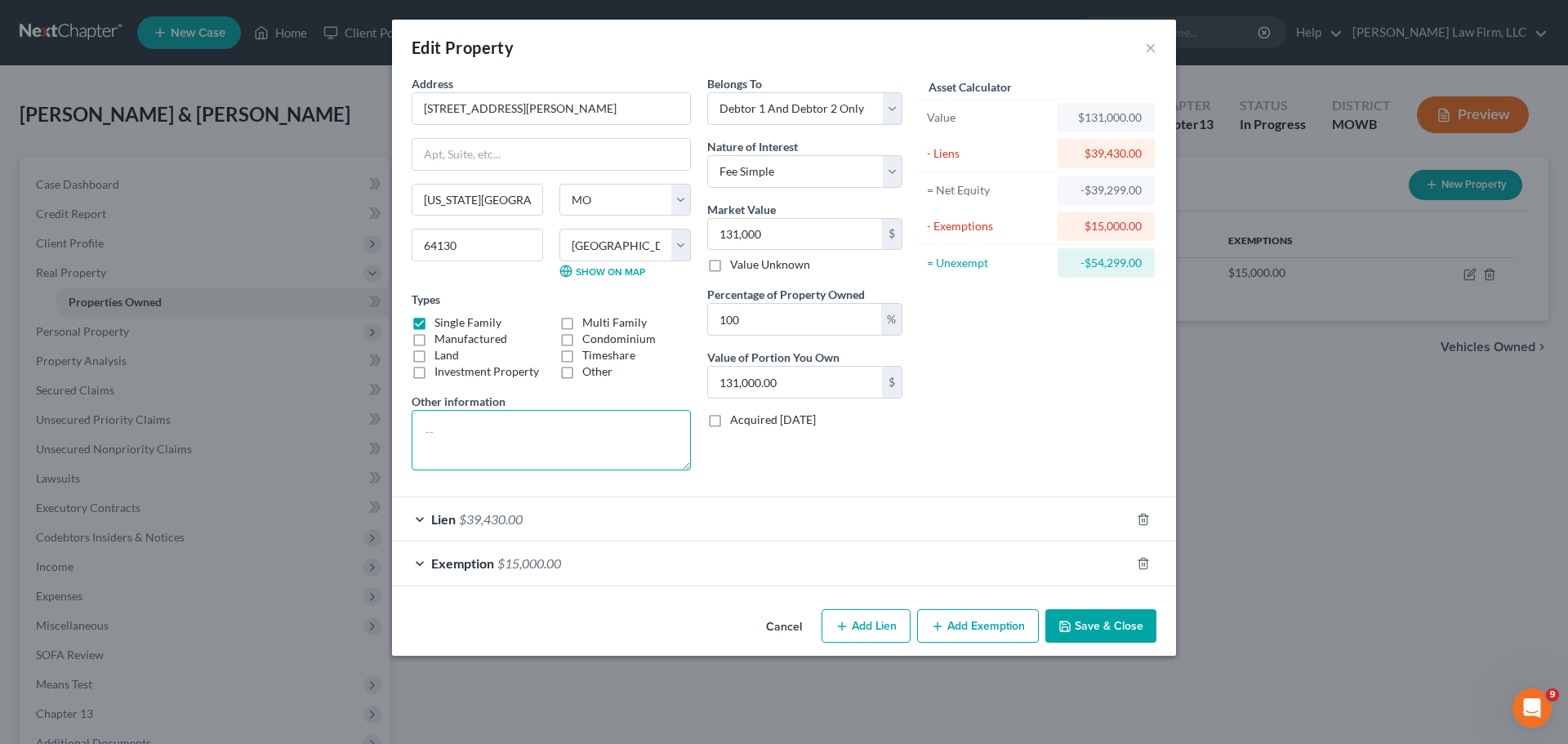
click at [553, 441] on textarea at bounding box center [551, 440] width 279 height 60
click at [1078, 627] on button "Save & Close" at bounding box center [1100, 626] width 111 height 35
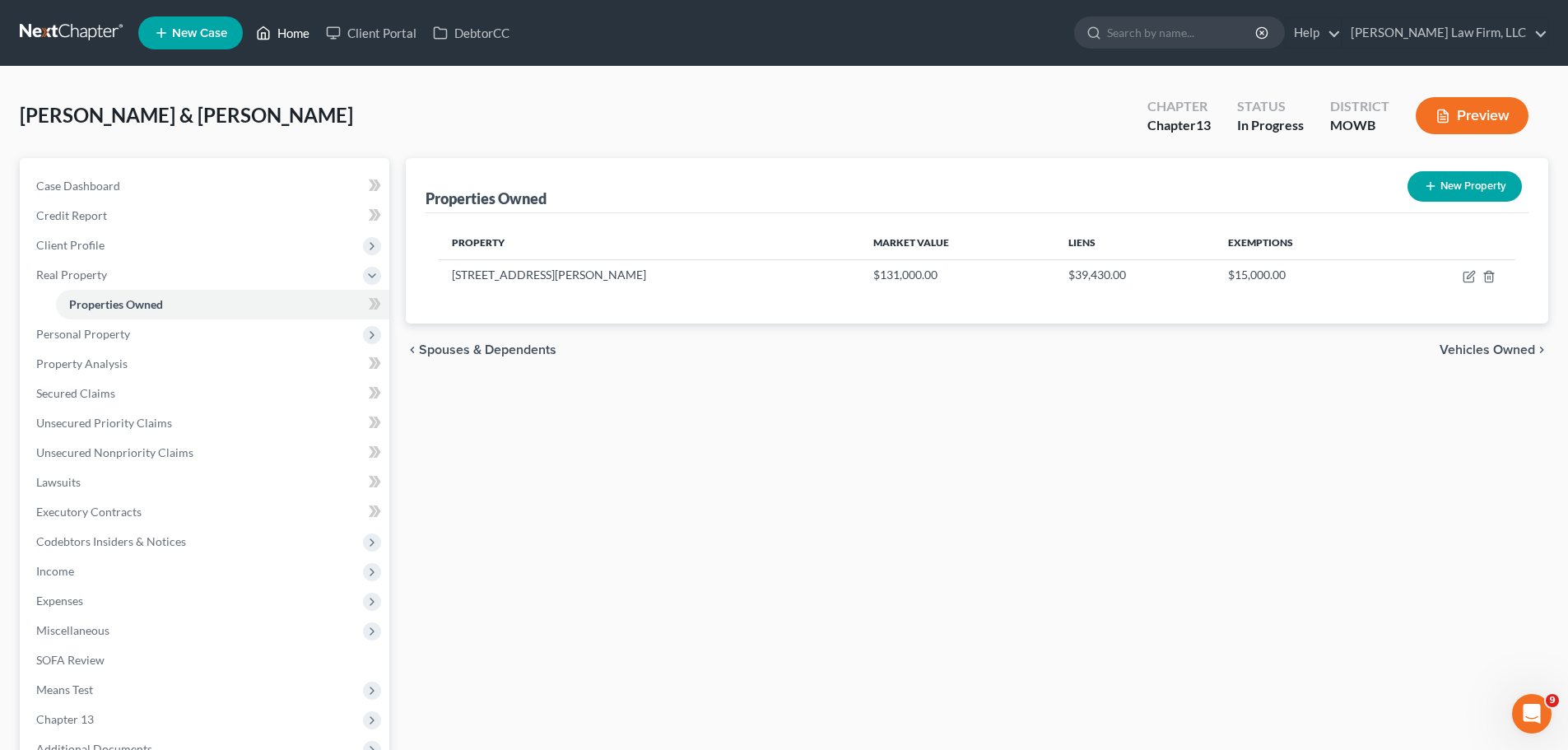
click at [283, 28] on link "Home" at bounding box center [282, 33] width 70 height 30
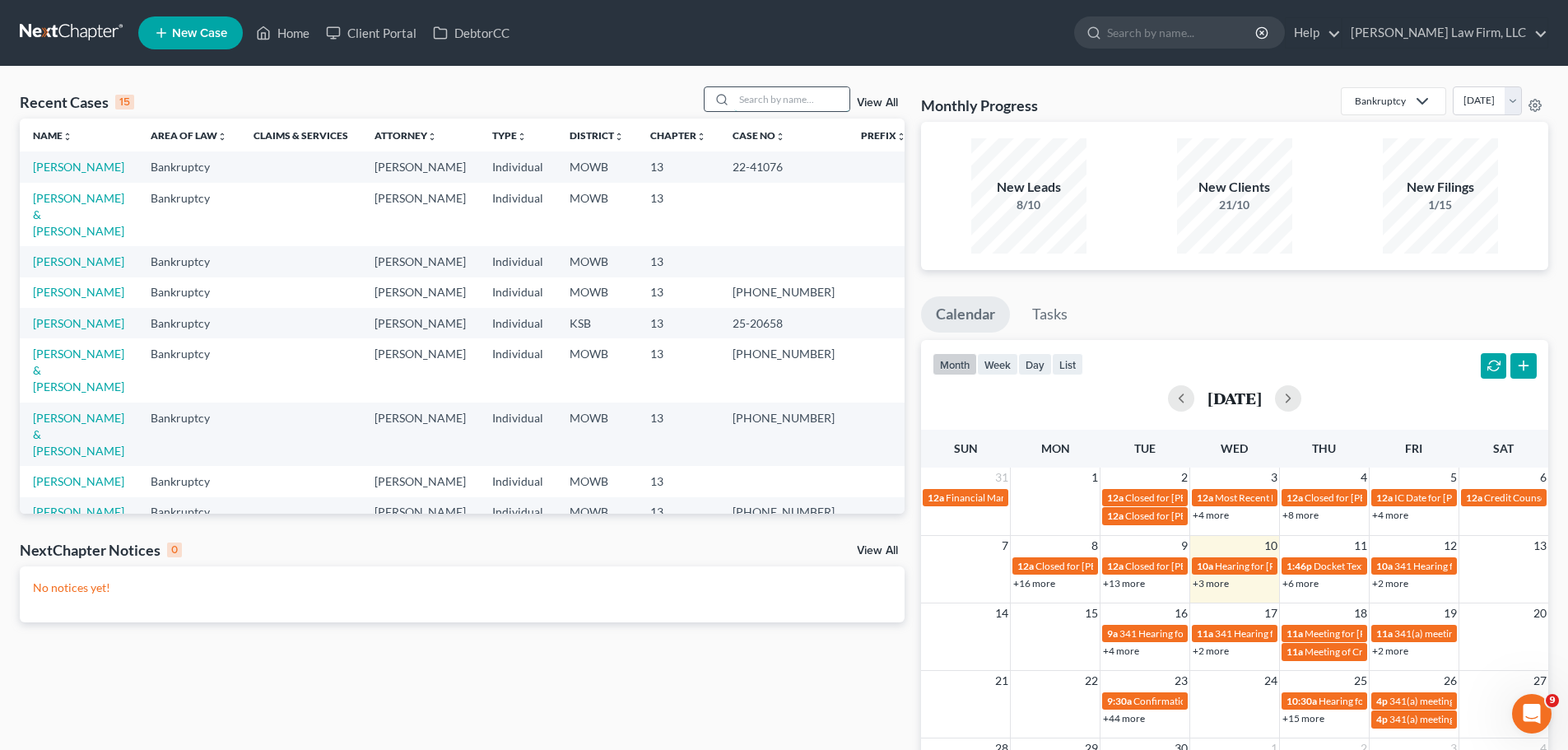
click at [793, 97] on input "search" at bounding box center [792, 98] width 115 height 24
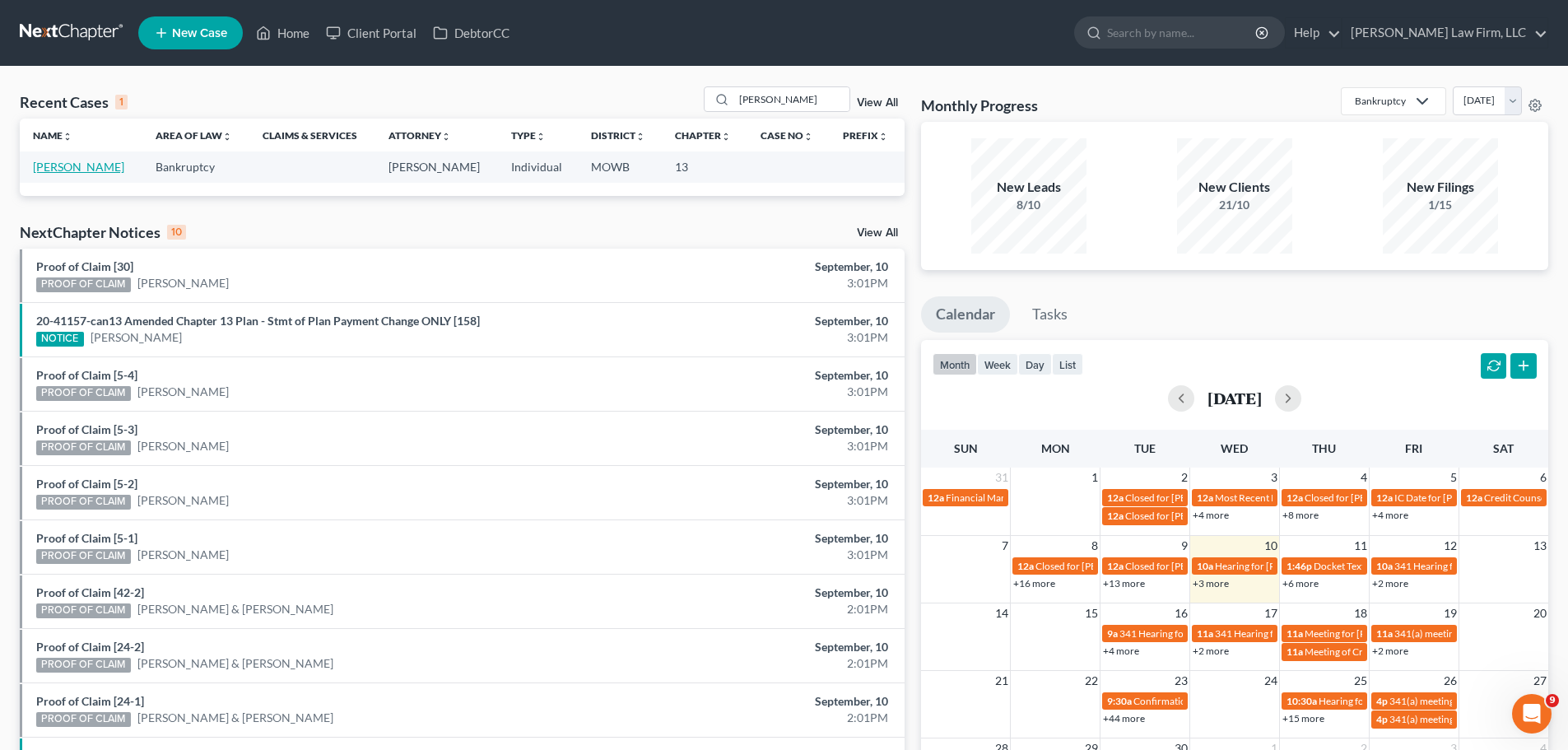
click at [69, 167] on link "[PERSON_NAME]" at bounding box center [78, 166] width 91 height 14
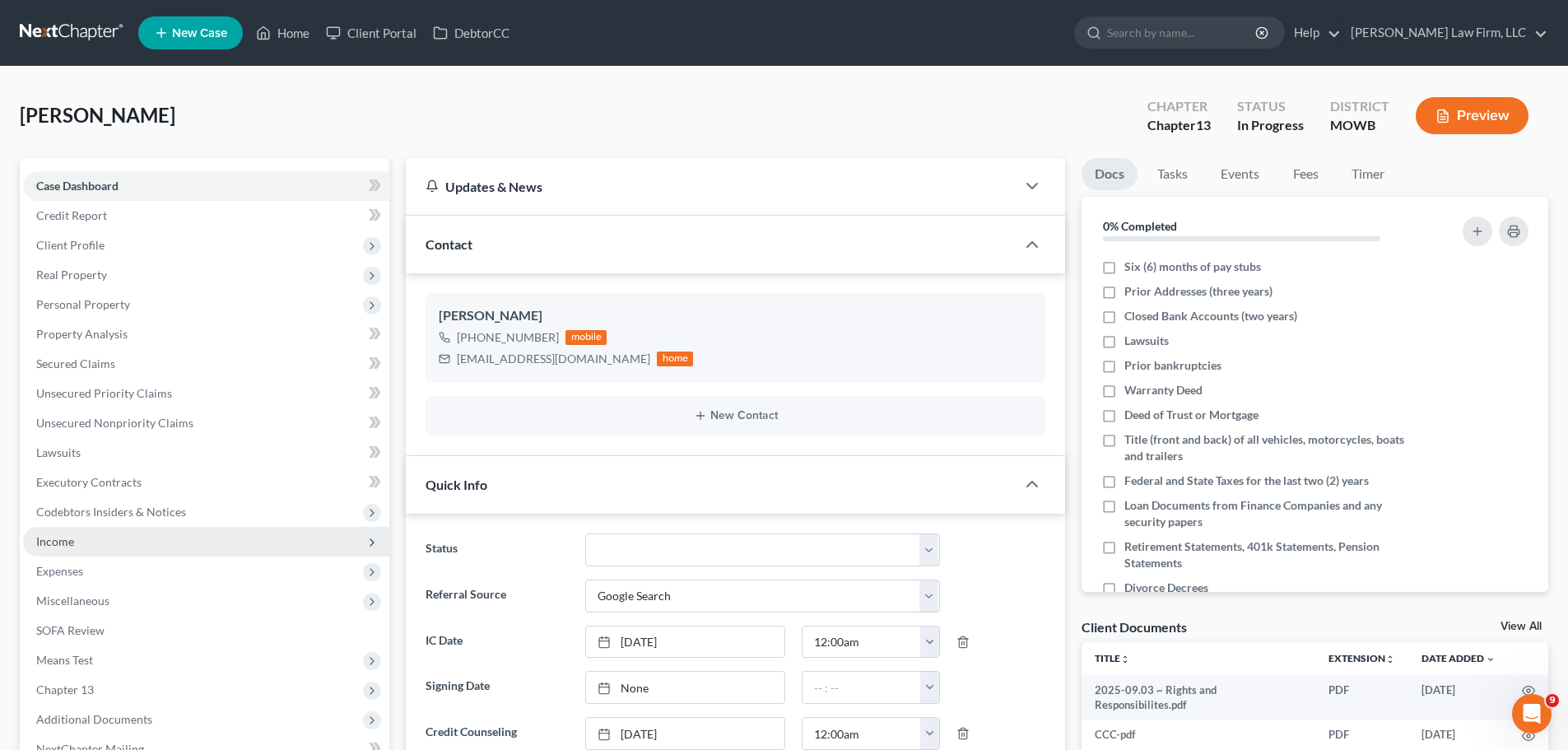
click at [105, 533] on span "Income" at bounding box center [206, 542] width 366 height 30
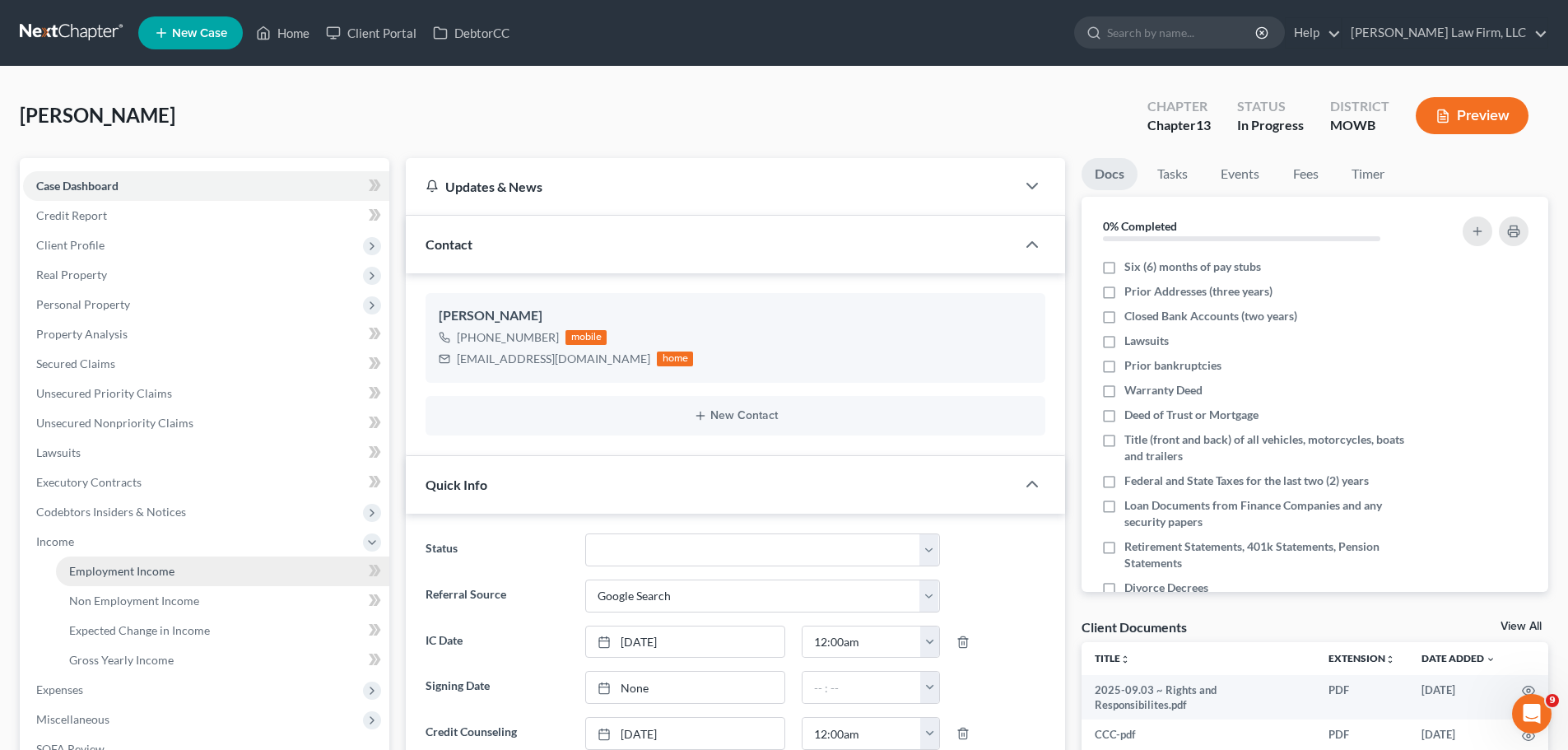
click at [155, 571] on span "Employment Income" at bounding box center [121, 571] width 105 height 14
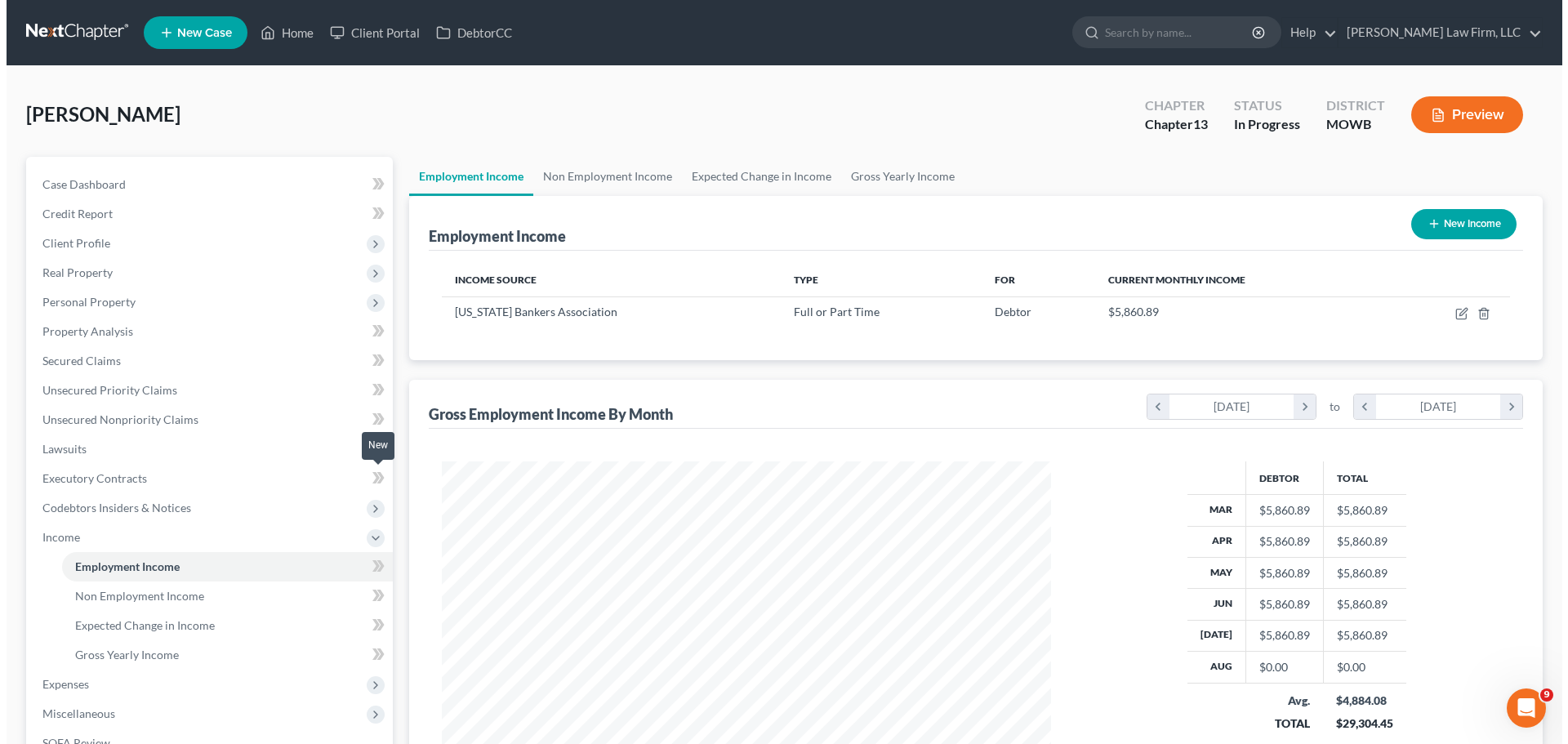
scroll to position [304, 642]
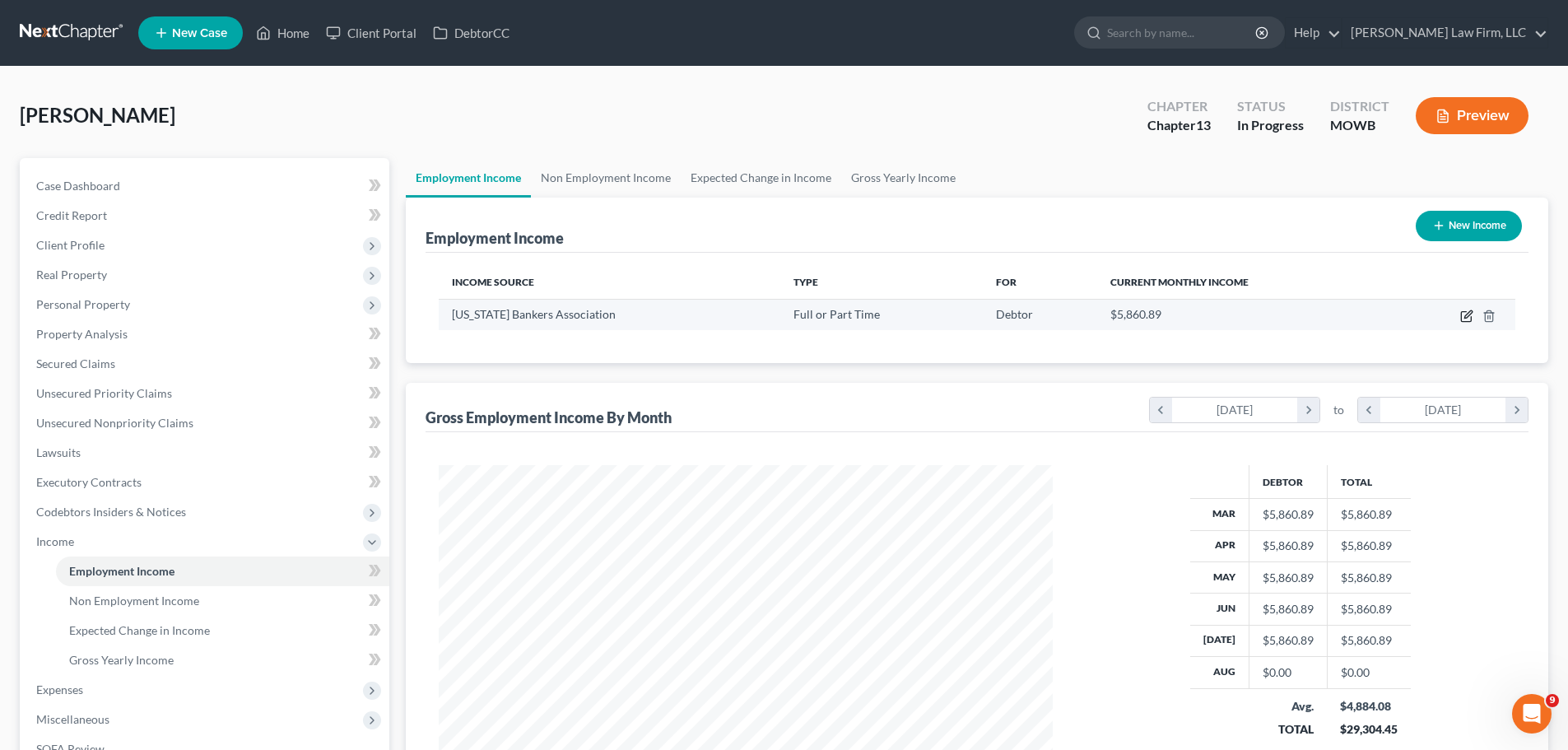
click at [1466, 319] on icon "button" at bounding box center [1466, 315] width 13 height 13
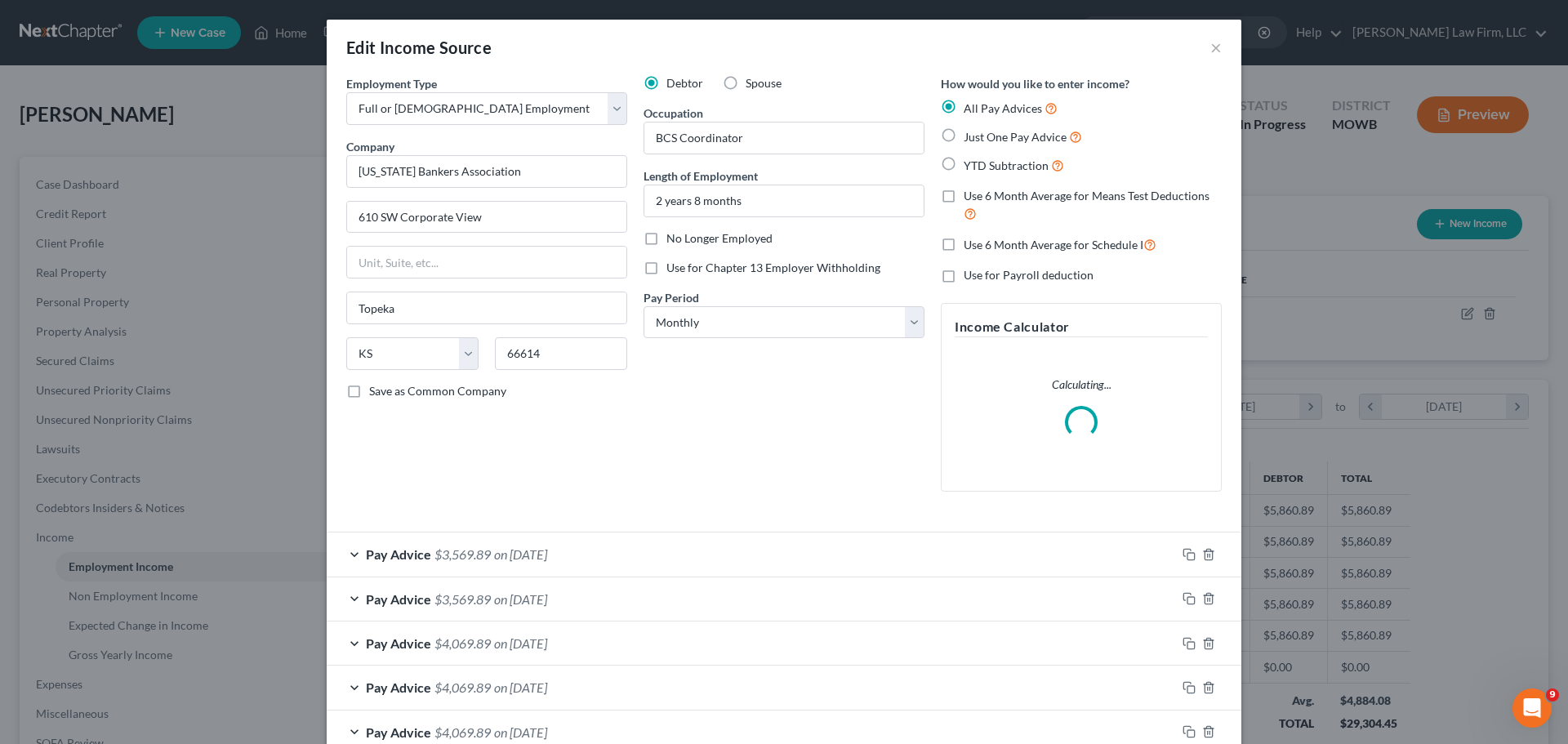
scroll to position [307, 647]
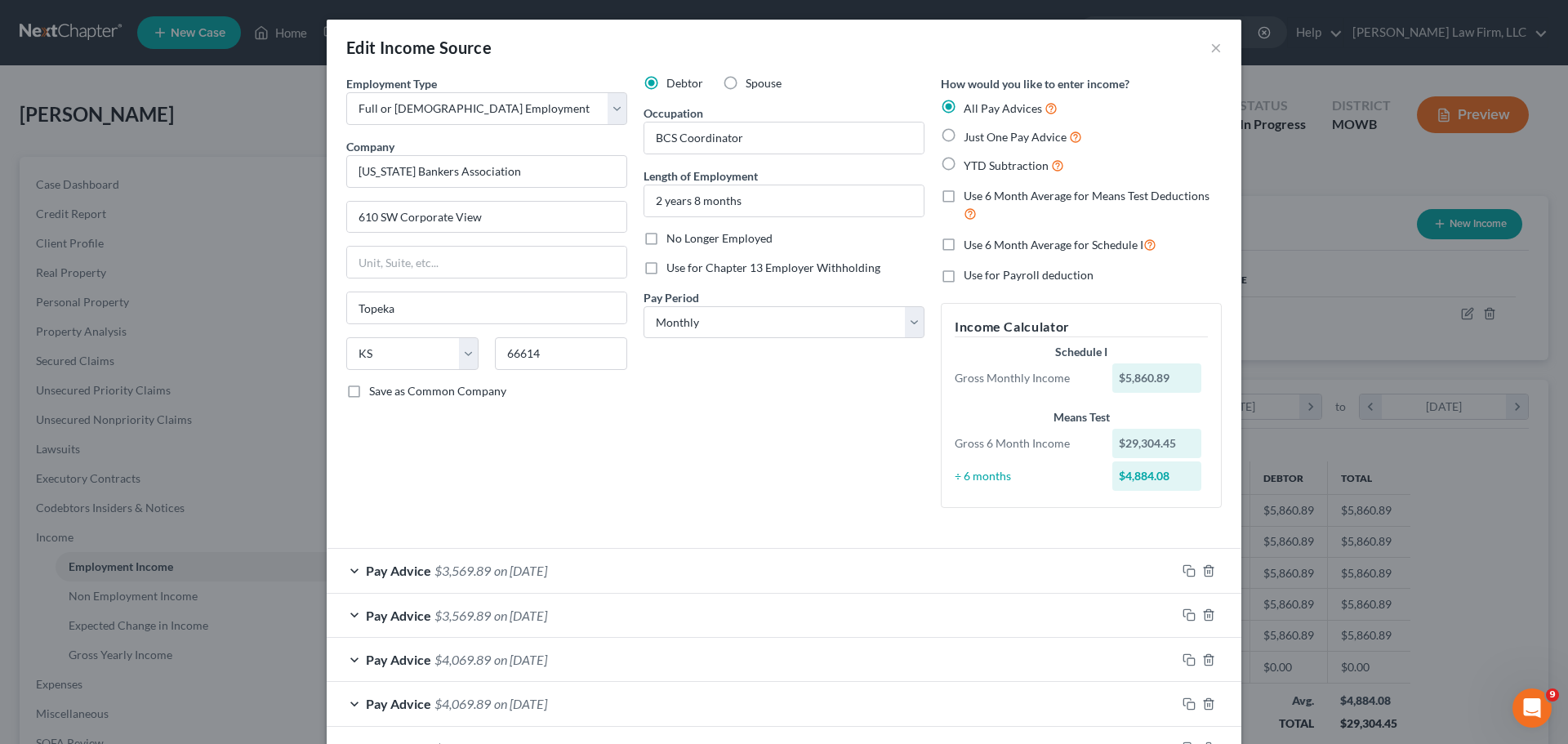
click at [544, 583] on div "Pay Advice $3,569.89 on [DATE]" at bounding box center [751, 570] width 849 height 43
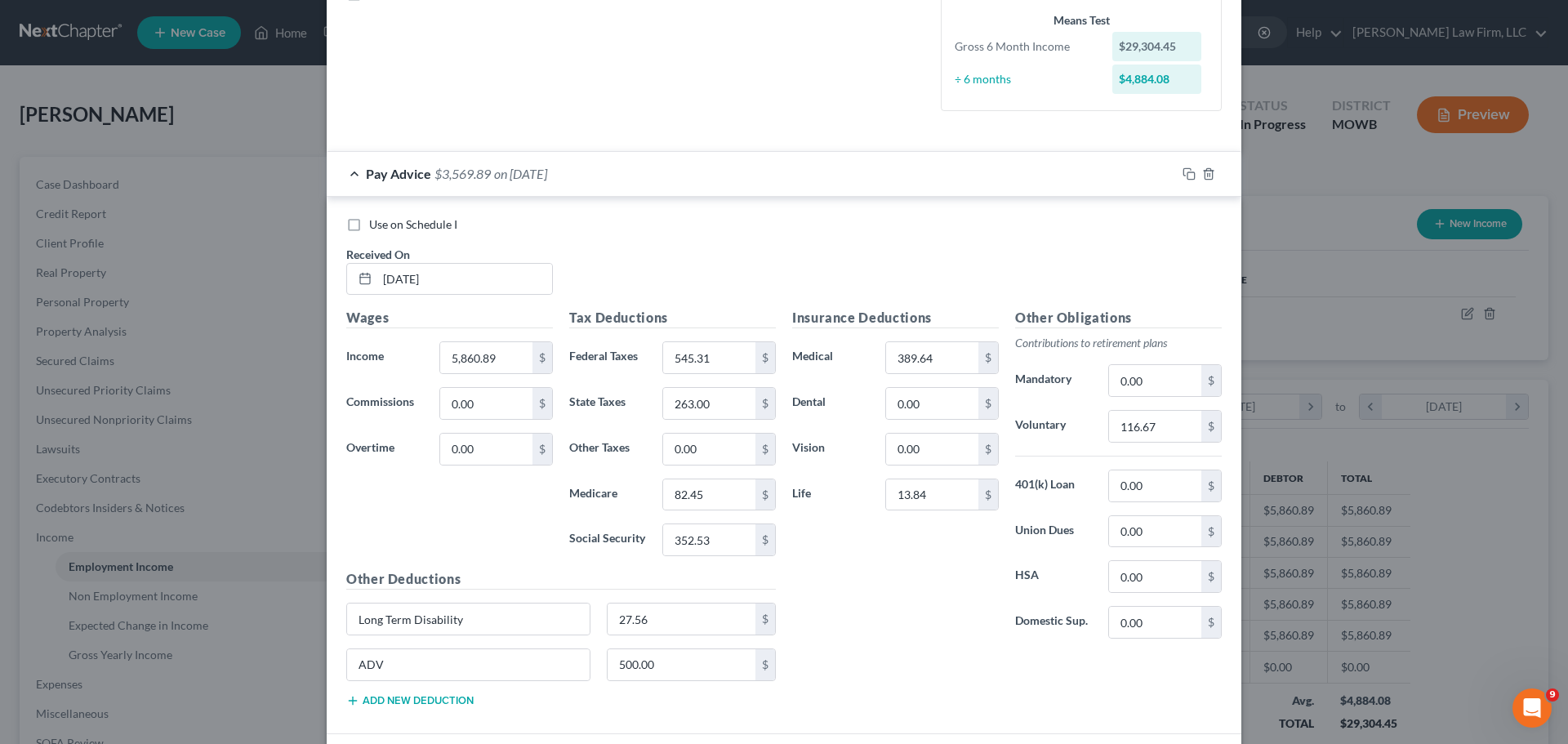
scroll to position [490, 0]
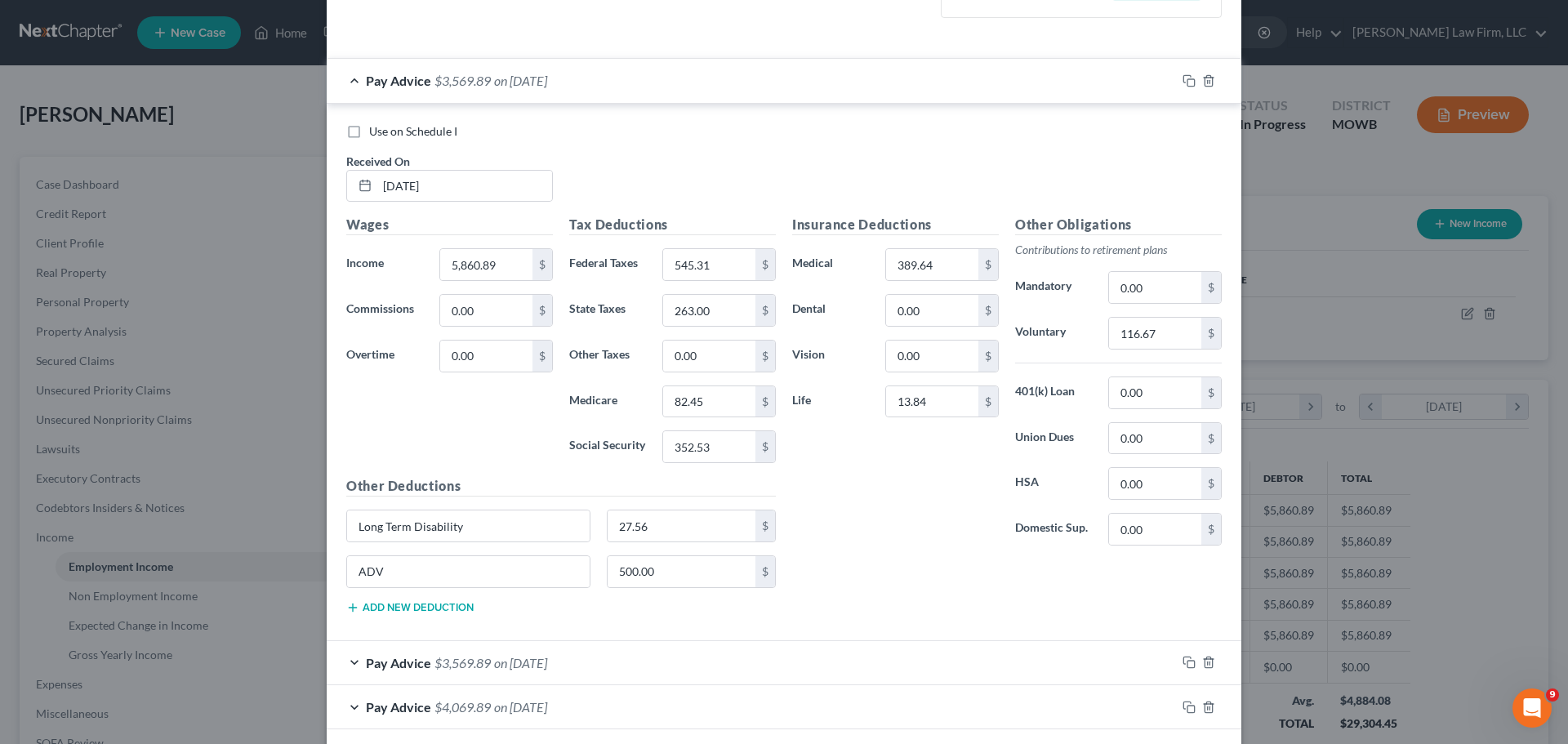
click at [452, 658] on span "$3,569.89" at bounding box center [462, 663] width 56 height 16
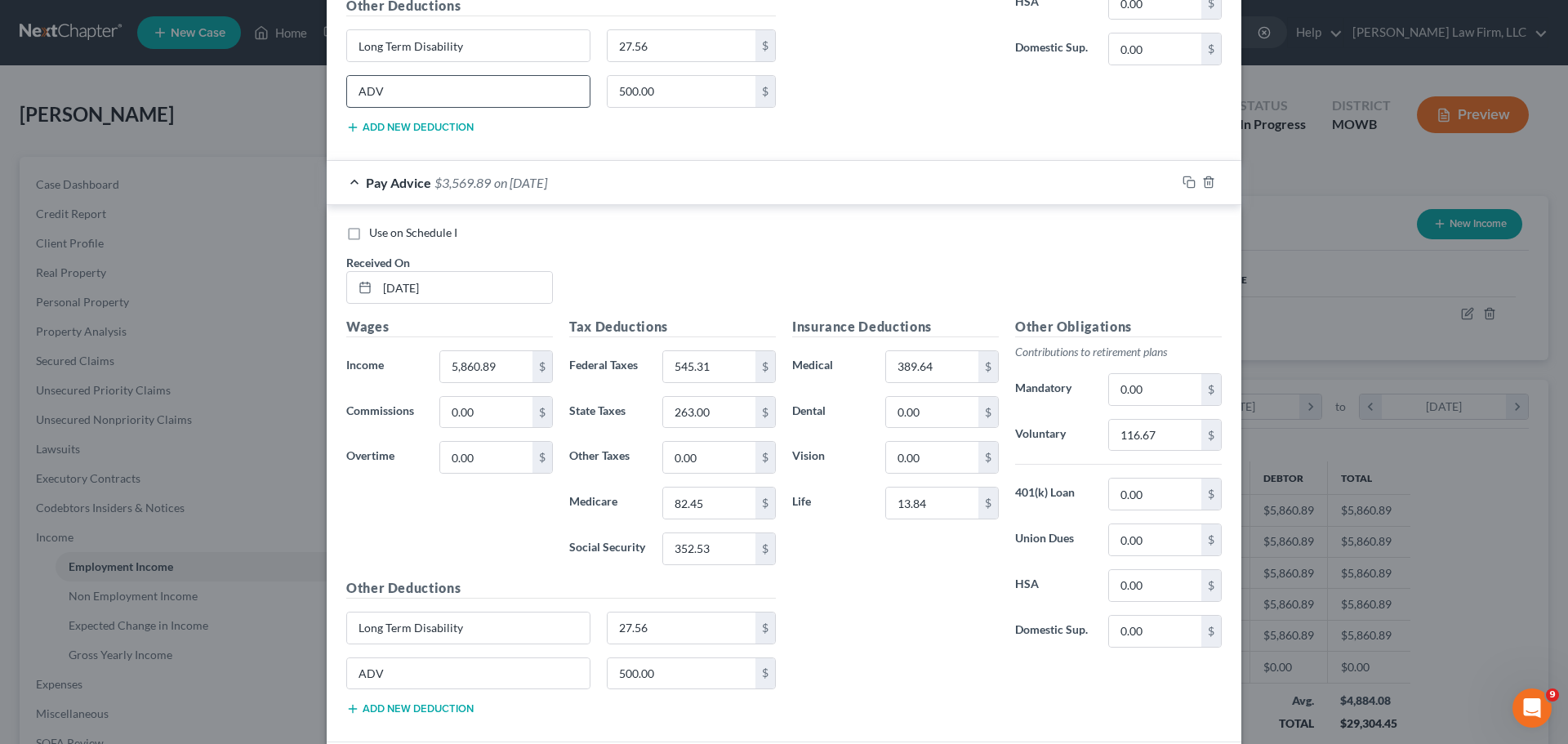
scroll to position [1061, 0]
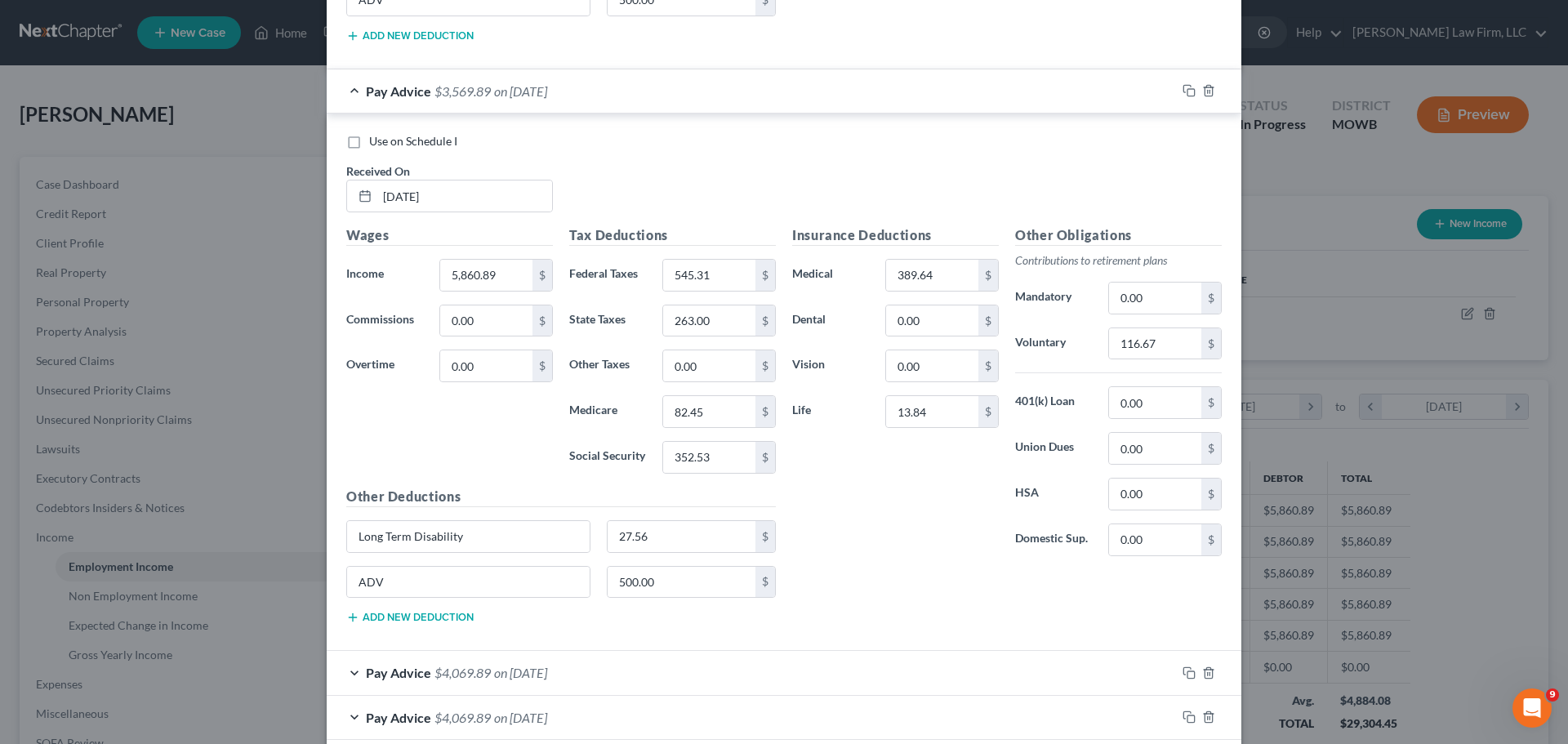
click at [883, 551] on div "Insurance Deductions Medical 389.64 $ Dental 0.00 $ Vision 0.00 $ Life 13.84 $" at bounding box center [896, 397] width 223 height 344
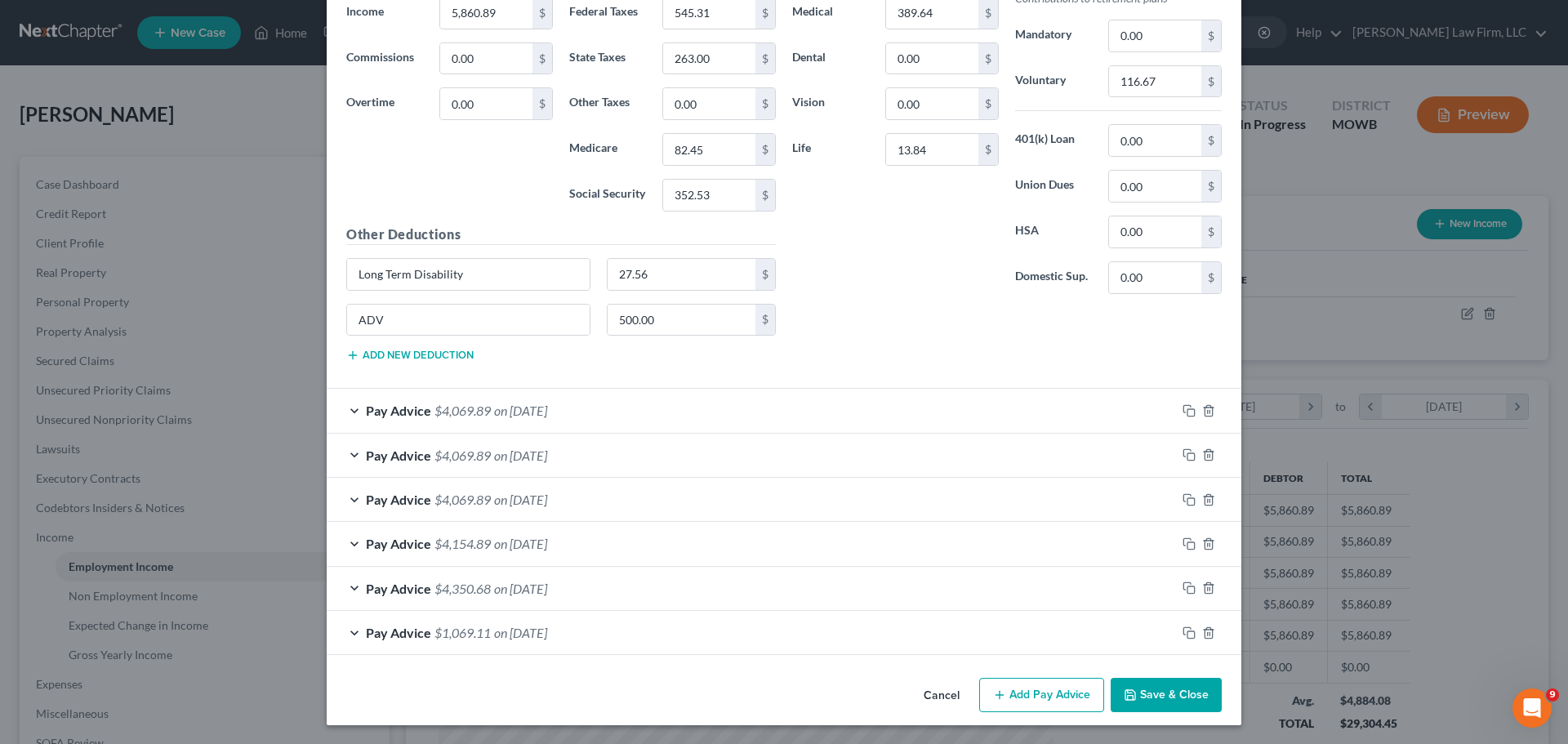
scroll to position [1324, 0]
click at [449, 506] on span "$4,069.89" at bounding box center [462, 499] width 56 height 16
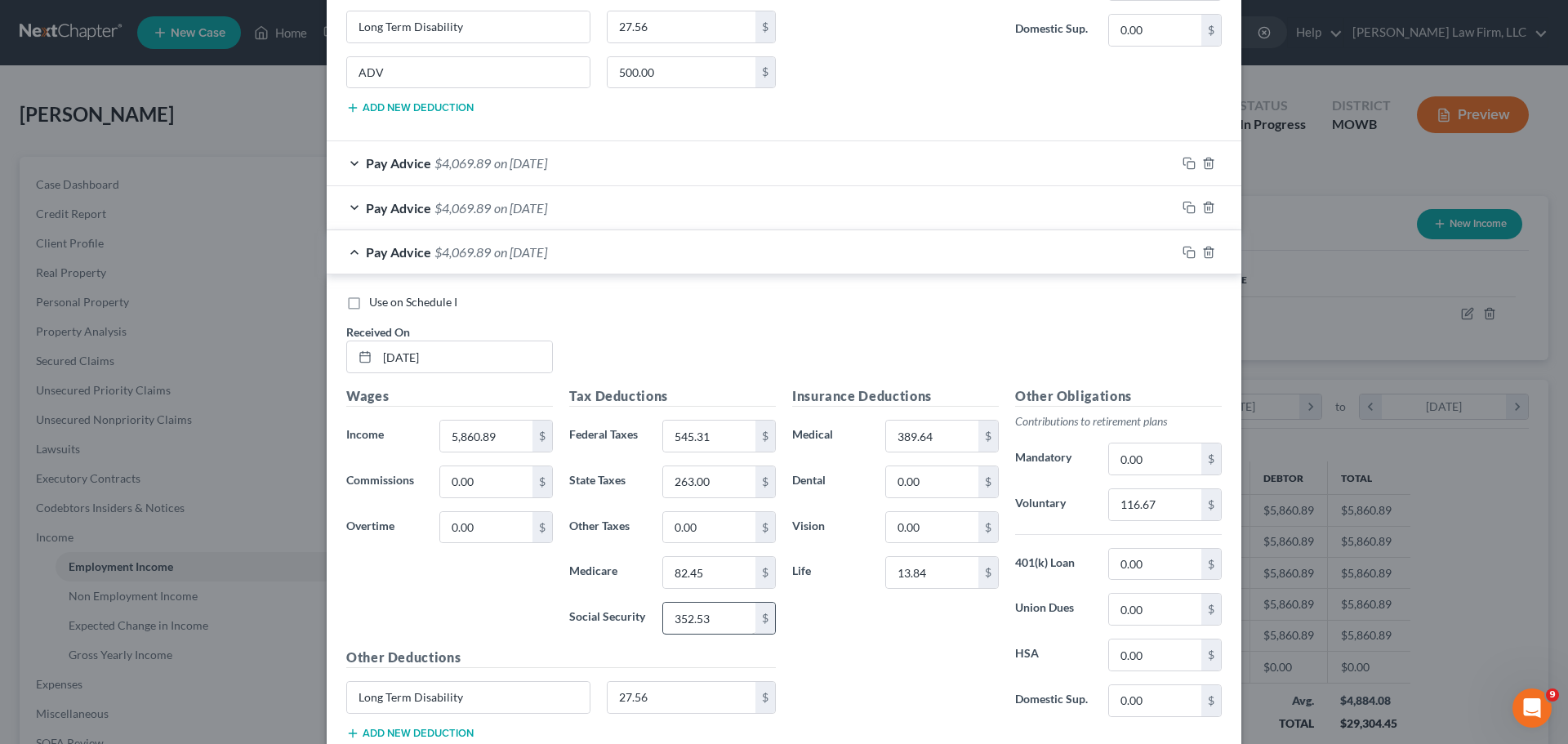
scroll to position [1569, 0]
click at [594, 255] on div "Pay Advice $4,069.89 on [DATE]" at bounding box center [751, 253] width 849 height 43
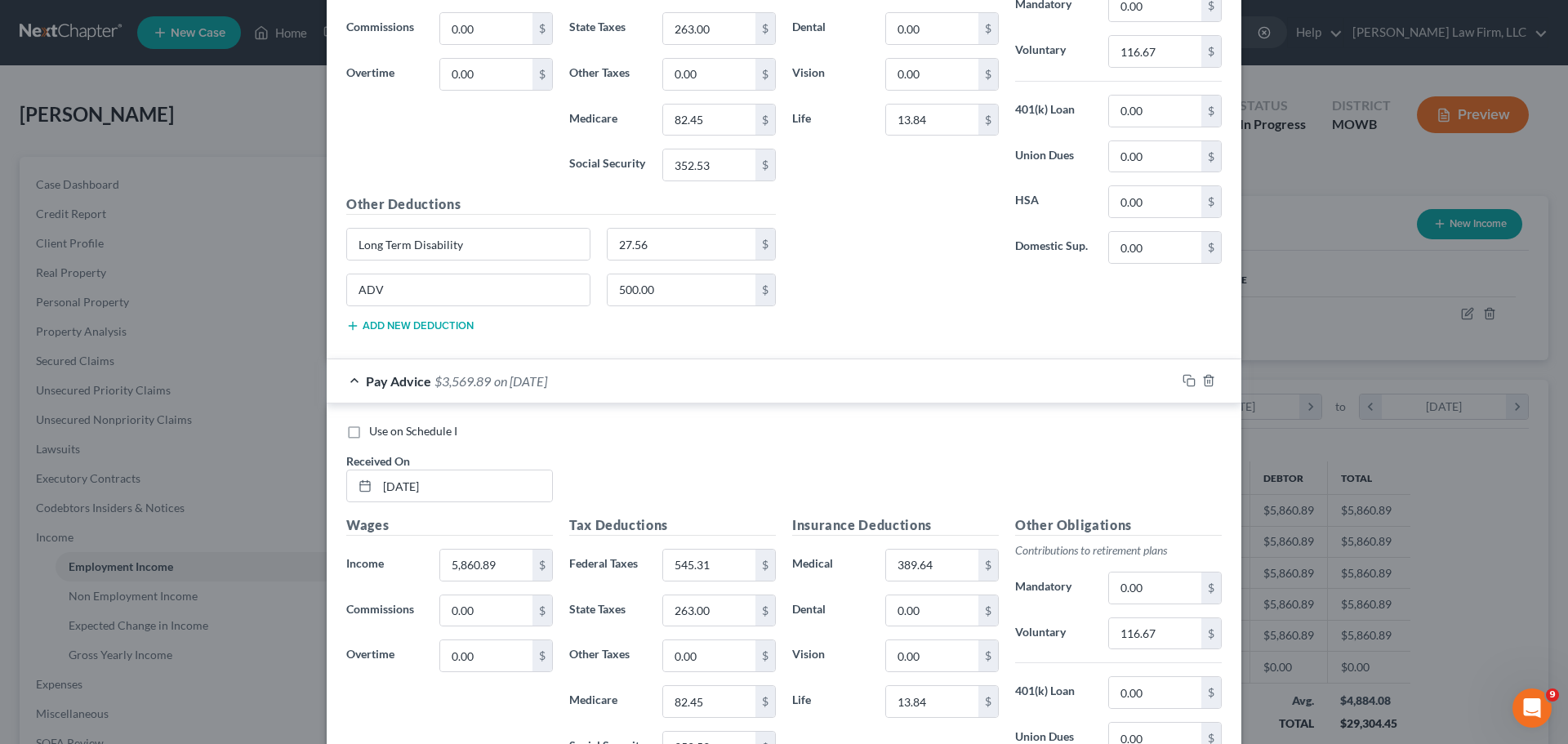
scroll to position [753, 0]
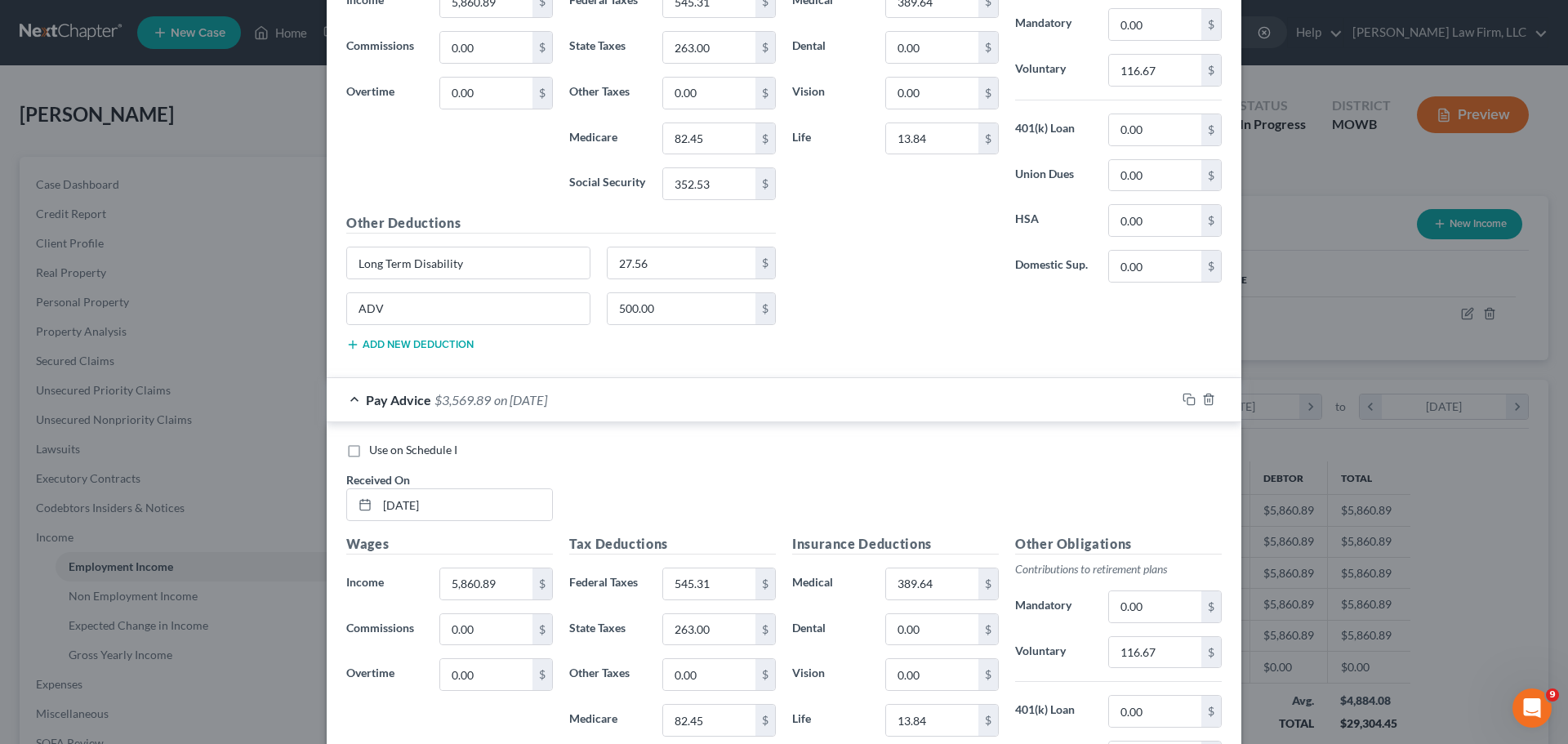
click at [602, 396] on div "Pay Advice $3,569.89 on [DATE]" at bounding box center [751, 399] width 849 height 43
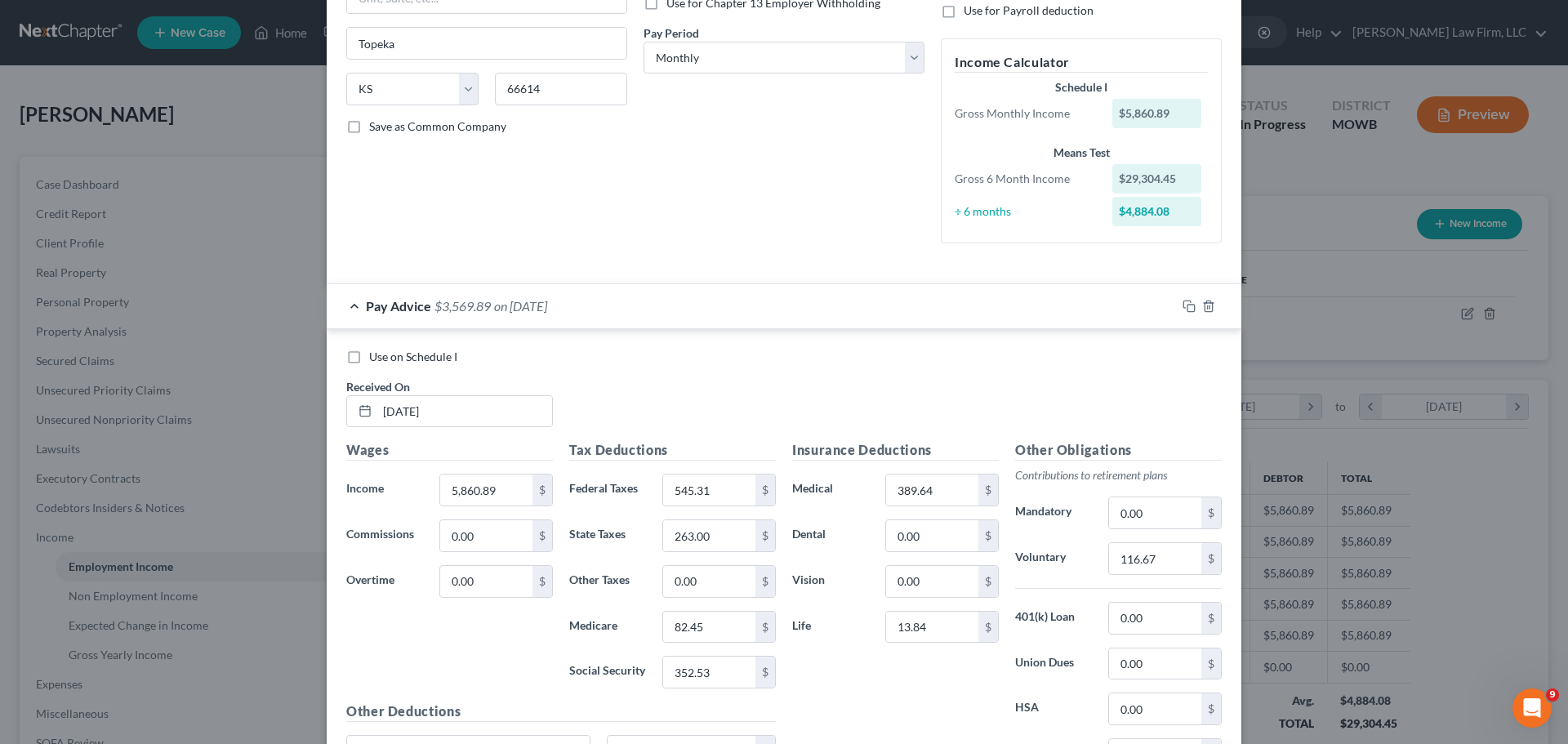
scroll to position [263, 0]
click at [569, 331] on div "Use on Schedule I Received On * [DATE] Wages Income * 5,860.89 $ Commissions 0.…" at bounding box center [784, 600] width 915 height 537
click at [581, 315] on div "Pay Advice $3,569.89 on [DATE]" at bounding box center [751, 308] width 849 height 43
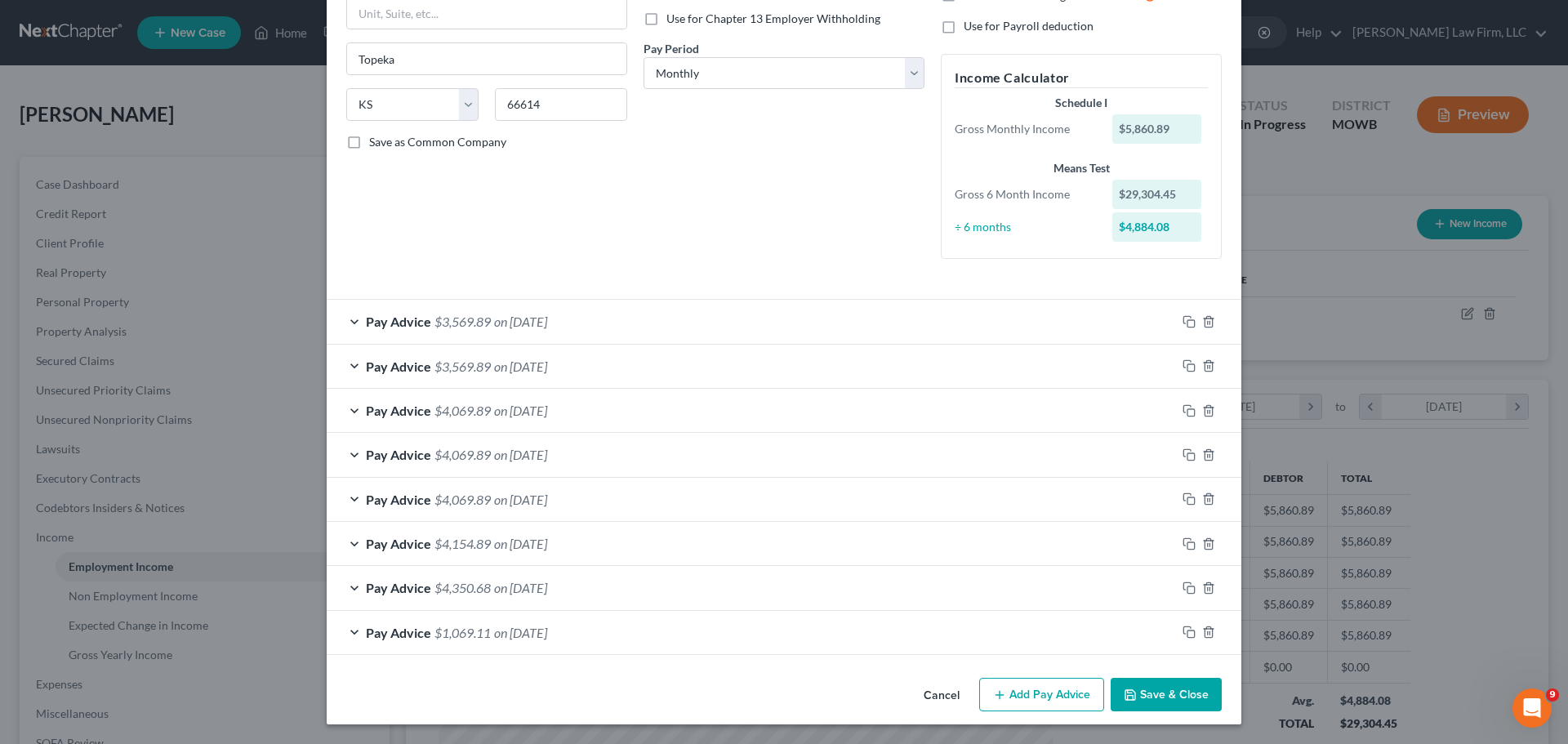
scroll to position [249, 0]
click at [596, 358] on div "Pay Advice $3,569.89 on [DATE]" at bounding box center [751, 366] width 849 height 43
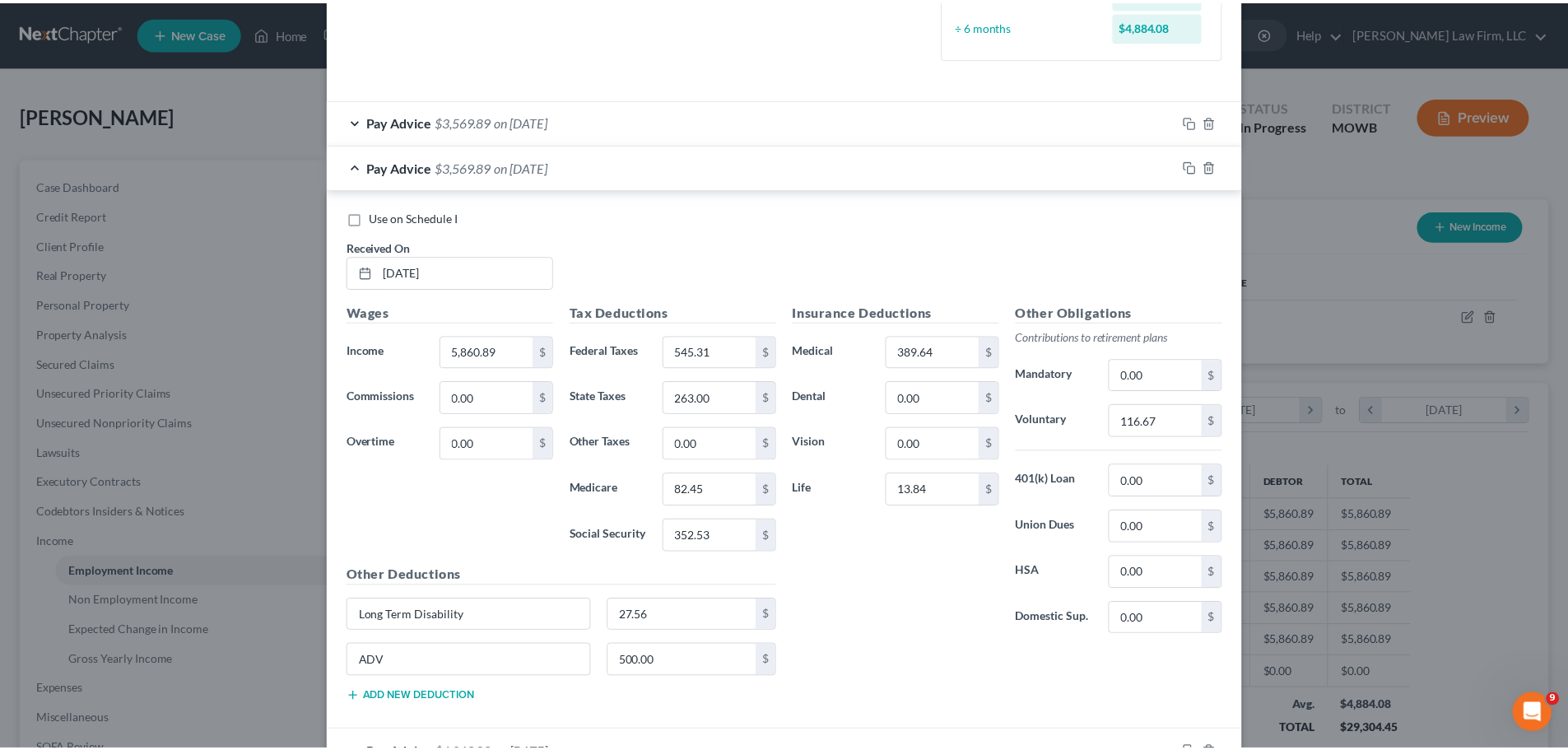
scroll to position [0, 0]
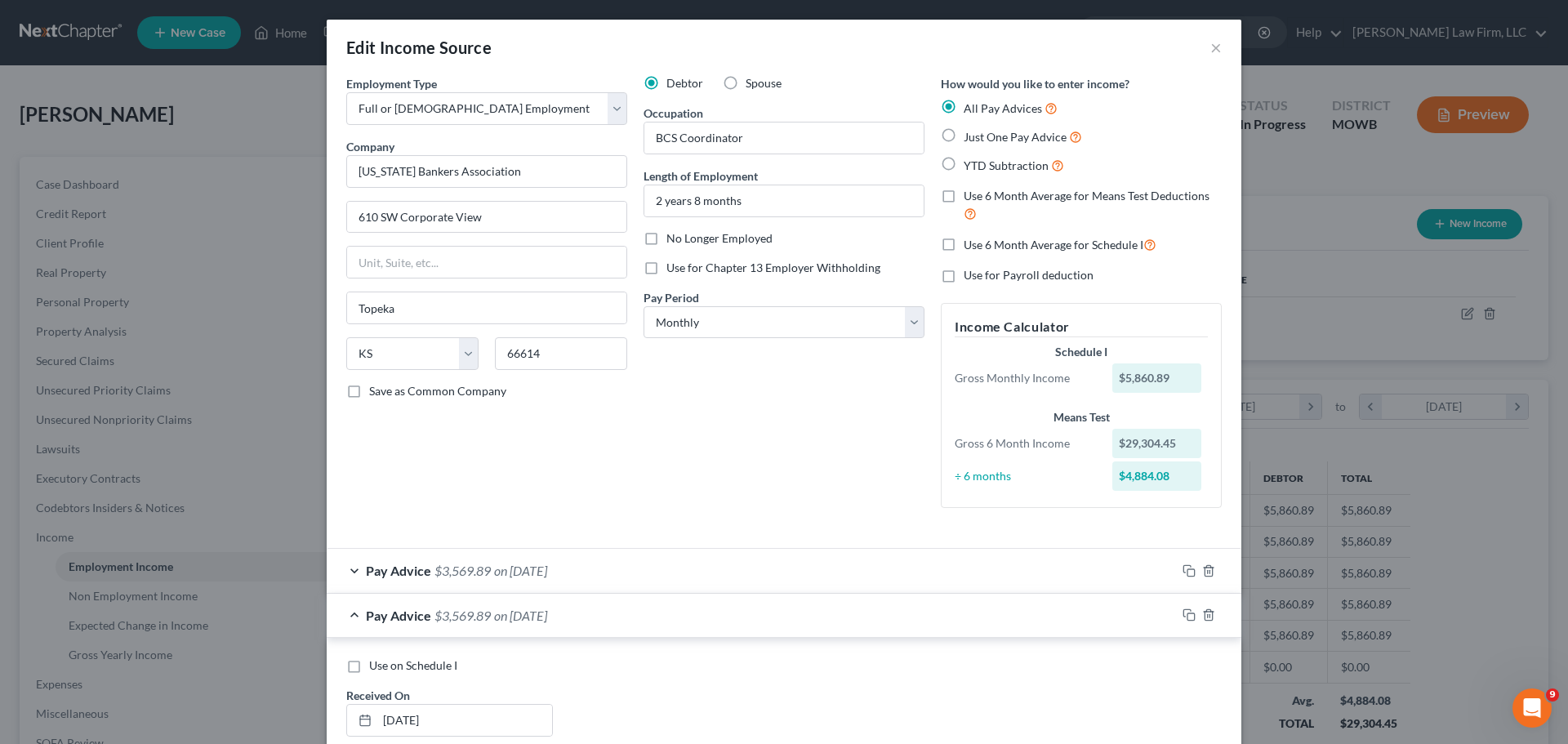
drag, startPoint x: 1200, startPoint y: 45, endPoint x: 131, endPoint y: 182, distance: 1077.7
click at [1200, 45] on div "Edit Income Source ×" at bounding box center [784, 48] width 915 height 55
click at [1214, 49] on button "×" at bounding box center [1215, 47] width 11 height 20
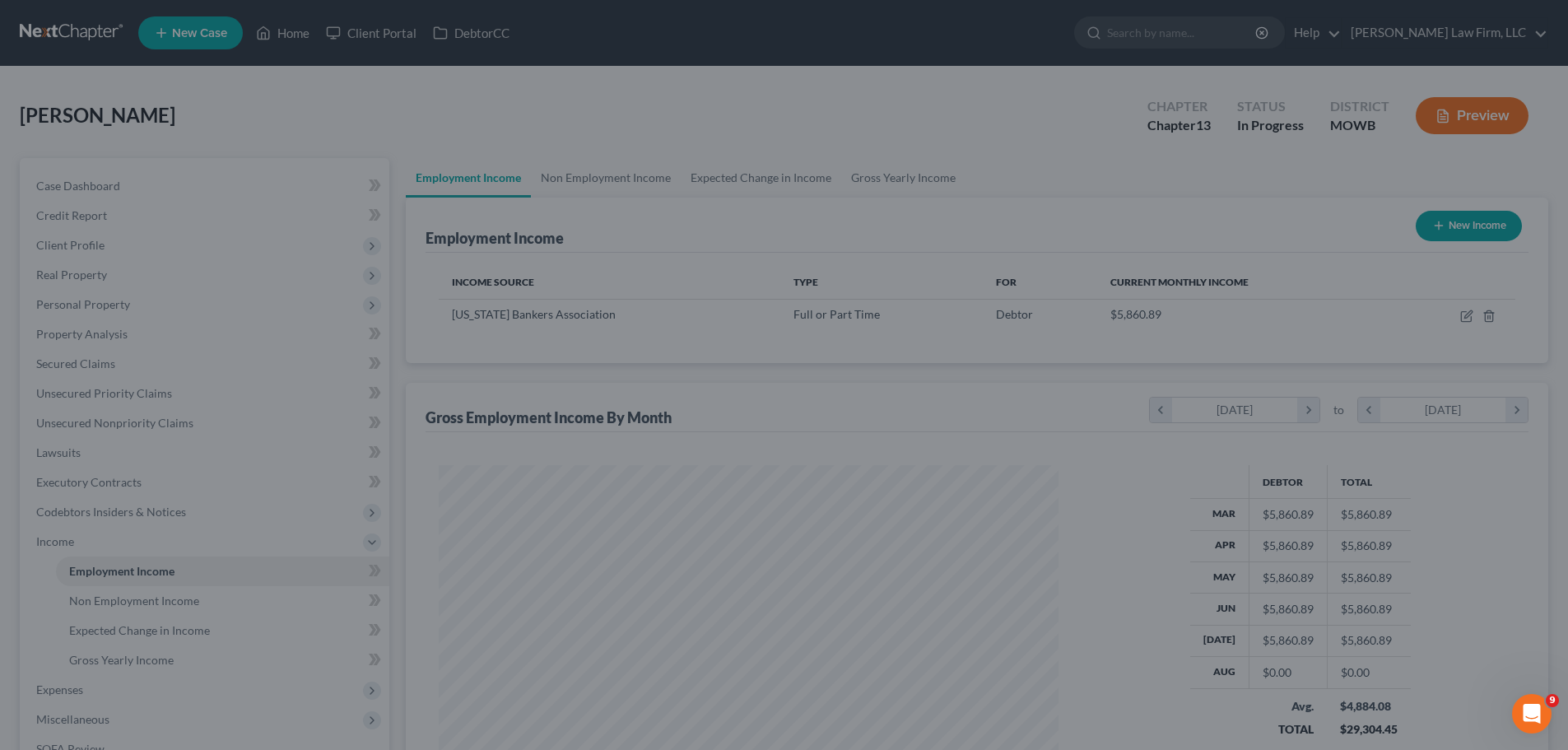
scroll to position [822603, 822292]
click at [126, 186] on div at bounding box center [784, 375] width 1568 height 750
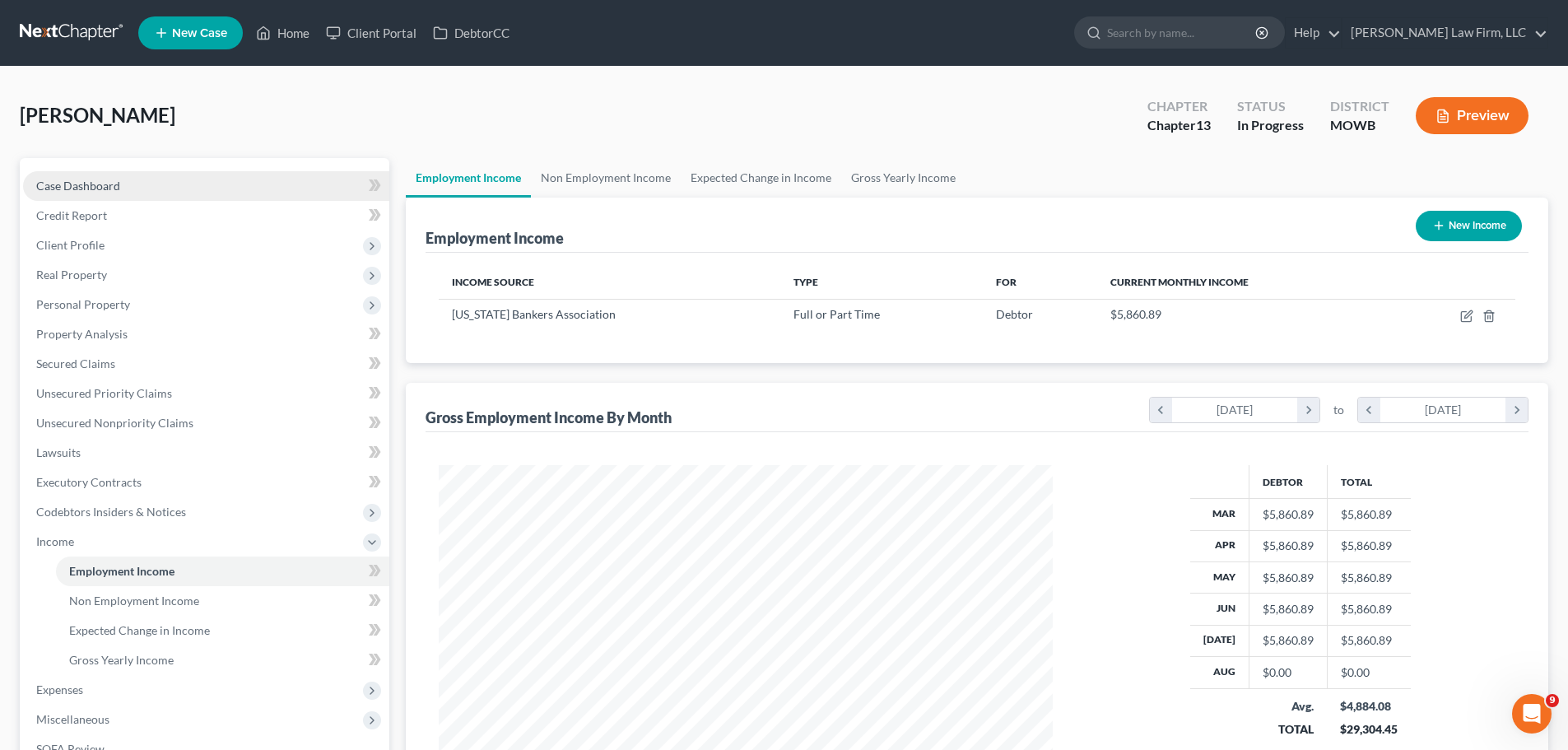
click at [92, 180] on span "Case Dashboard" at bounding box center [78, 186] width 84 height 14
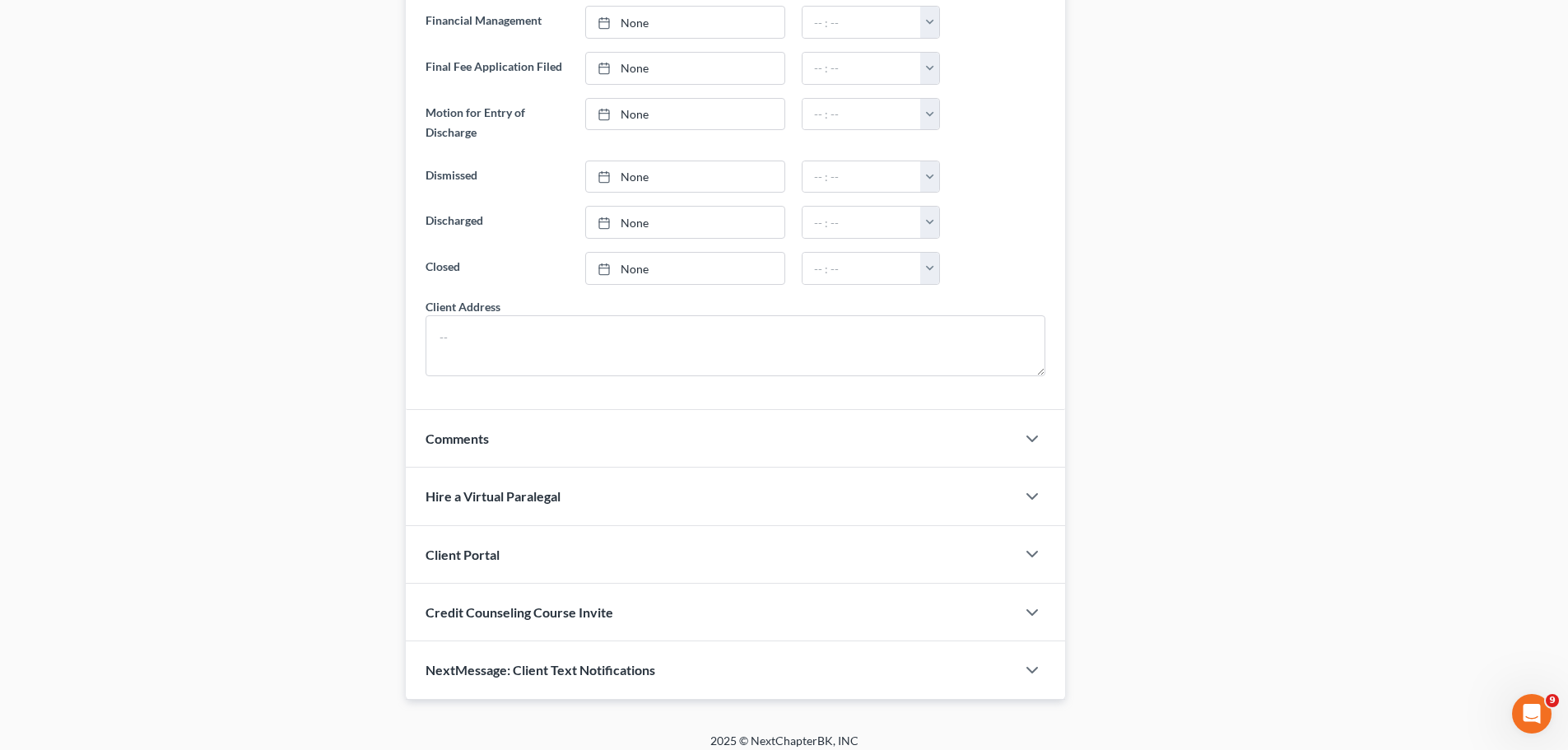
scroll to position [1016, 0]
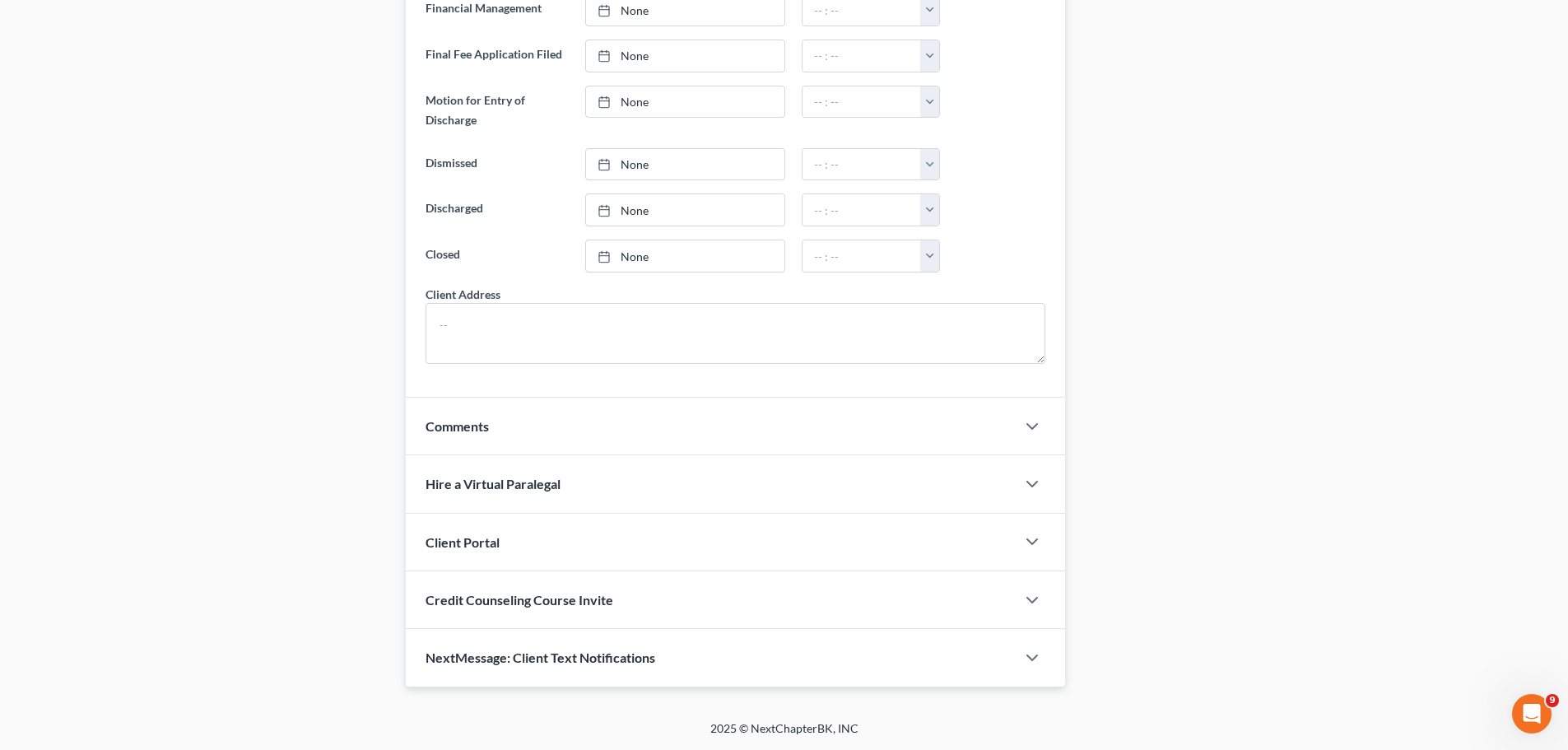
click at [667, 661] on div "NextMessage: Client Text Notifications" at bounding box center [711, 657] width 610 height 57
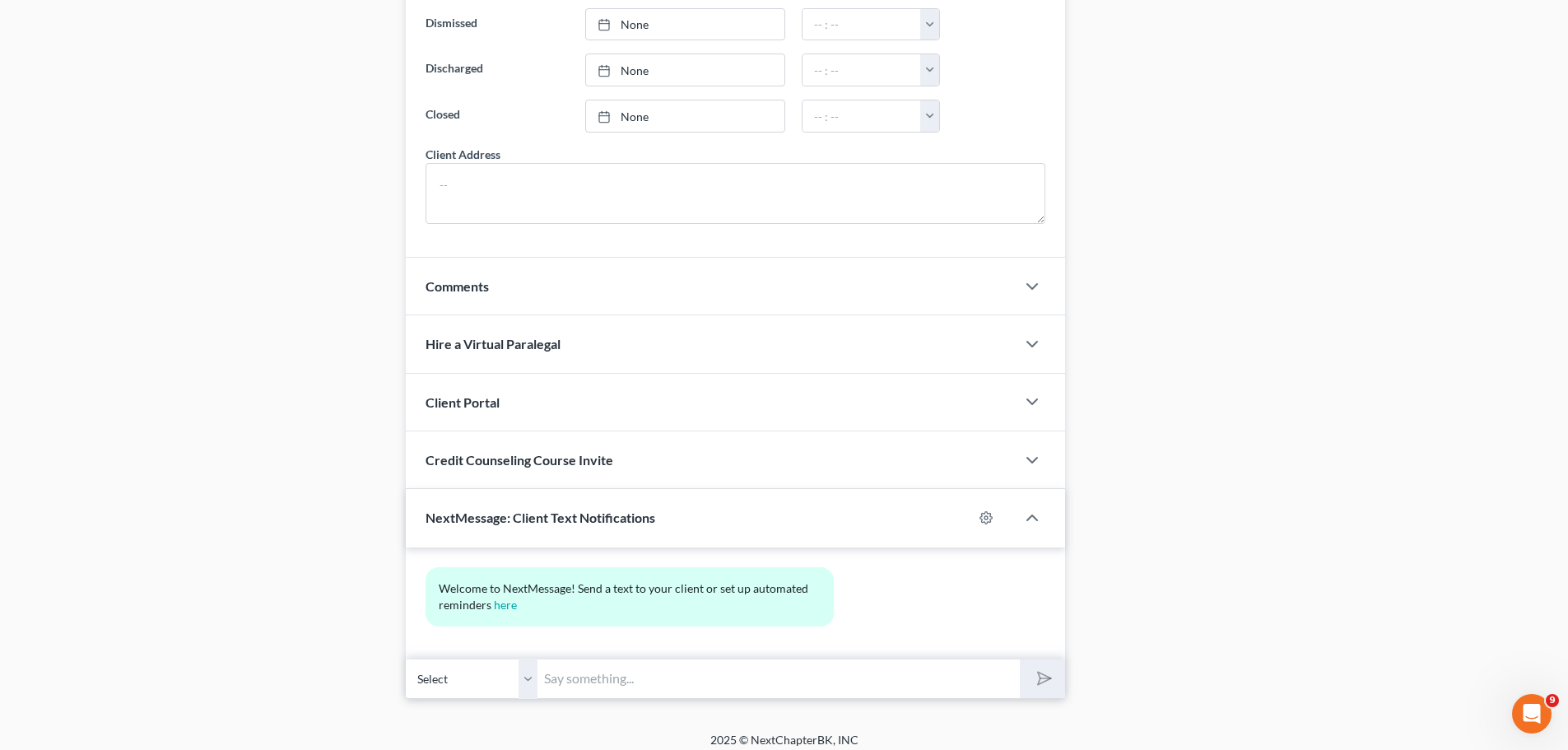
scroll to position [1167, 0]
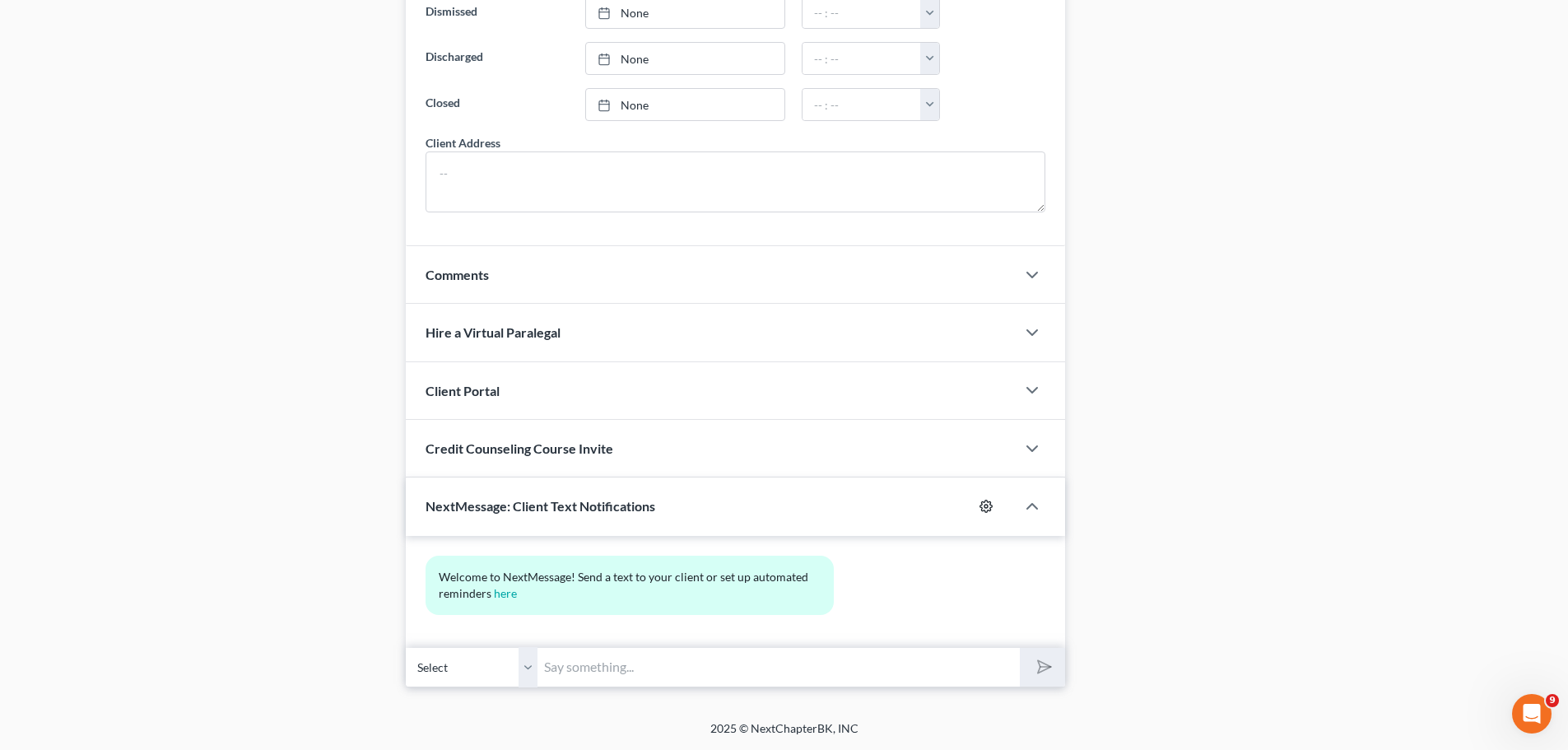
click at [985, 503] on icon "button" at bounding box center [985, 505] width 13 height 13
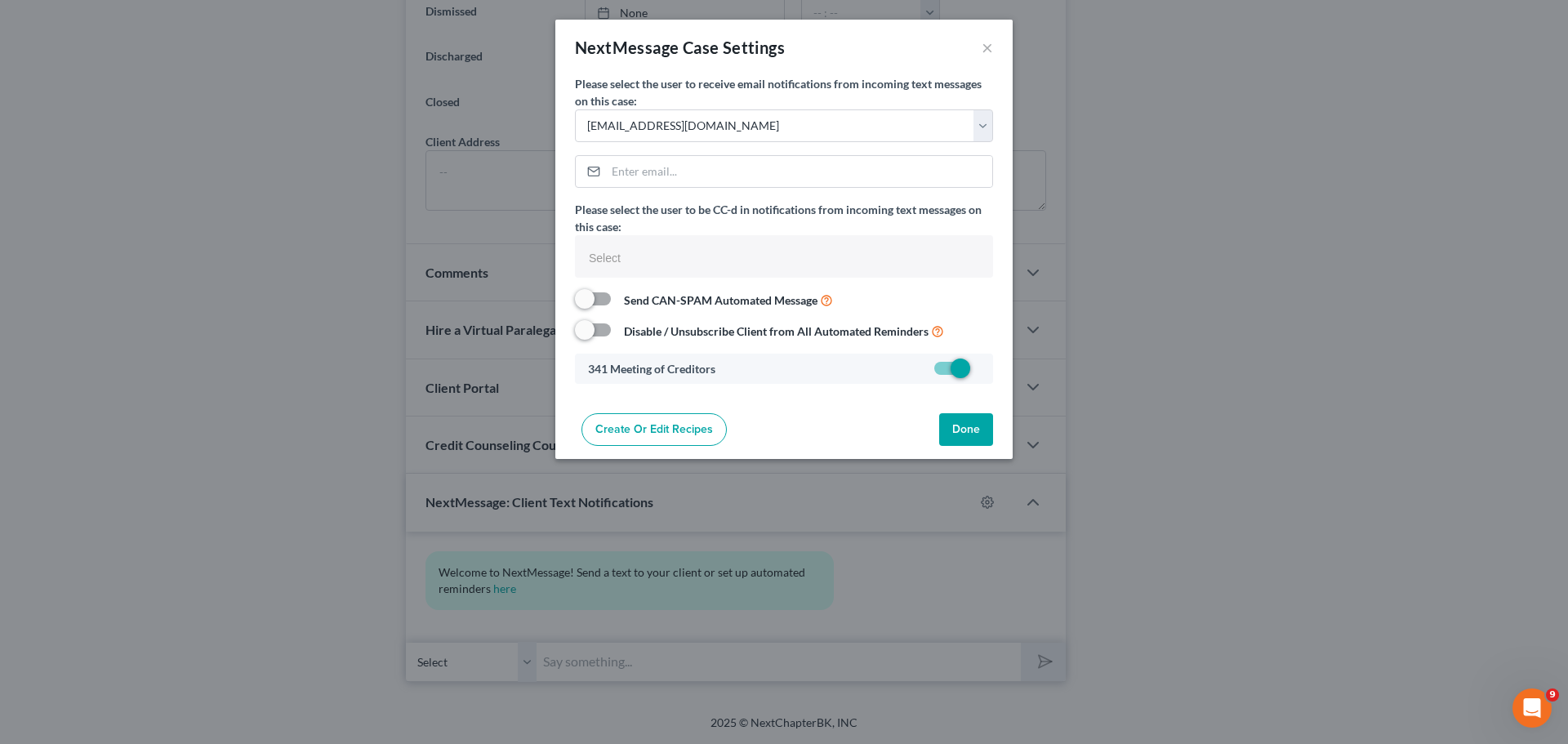
click at [972, 436] on button "Done" at bounding box center [966, 429] width 54 height 33
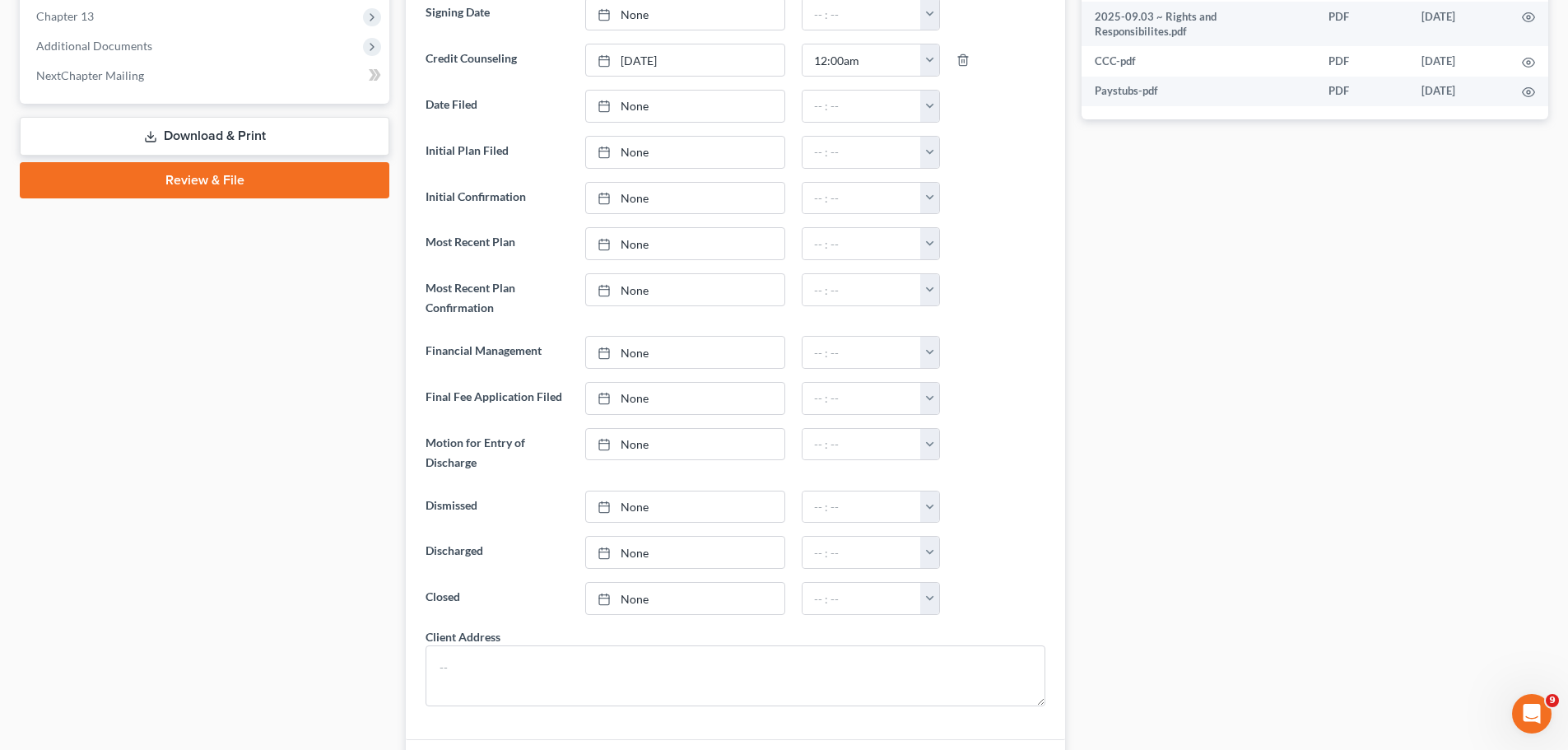
scroll to position [261, 0]
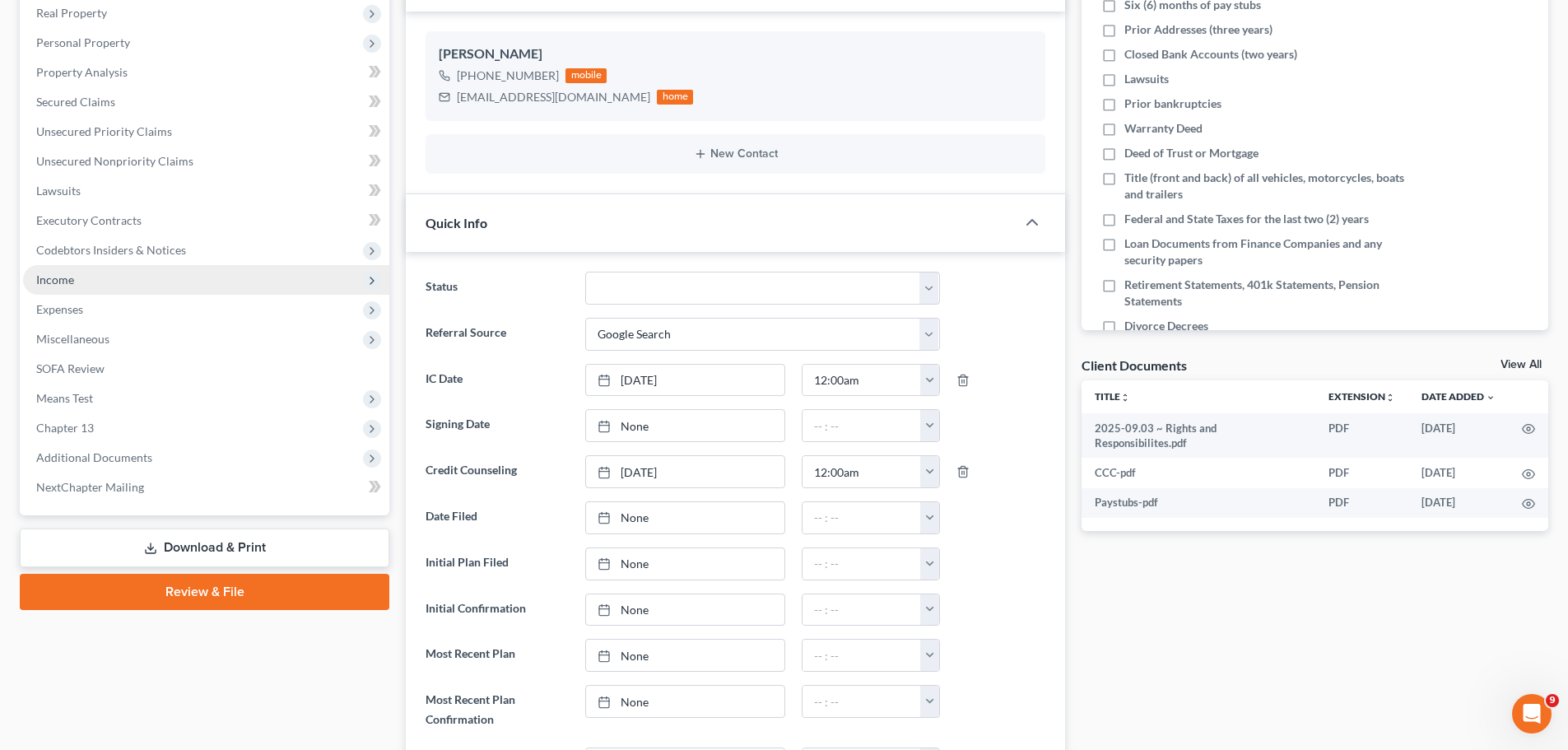
click at [107, 280] on span "Income" at bounding box center [206, 280] width 366 height 30
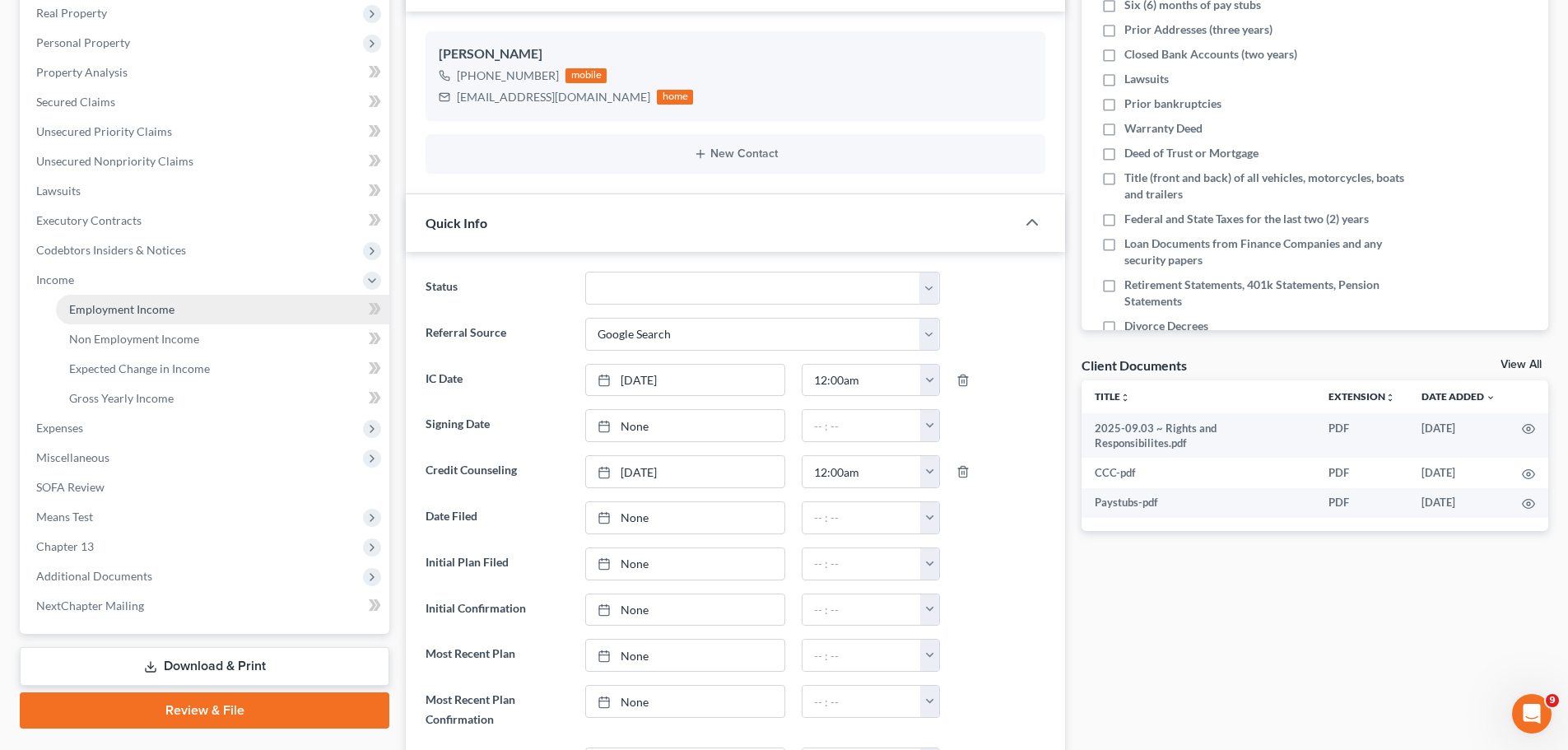
click at [161, 311] on span "Employment Income" at bounding box center [121, 309] width 105 height 14
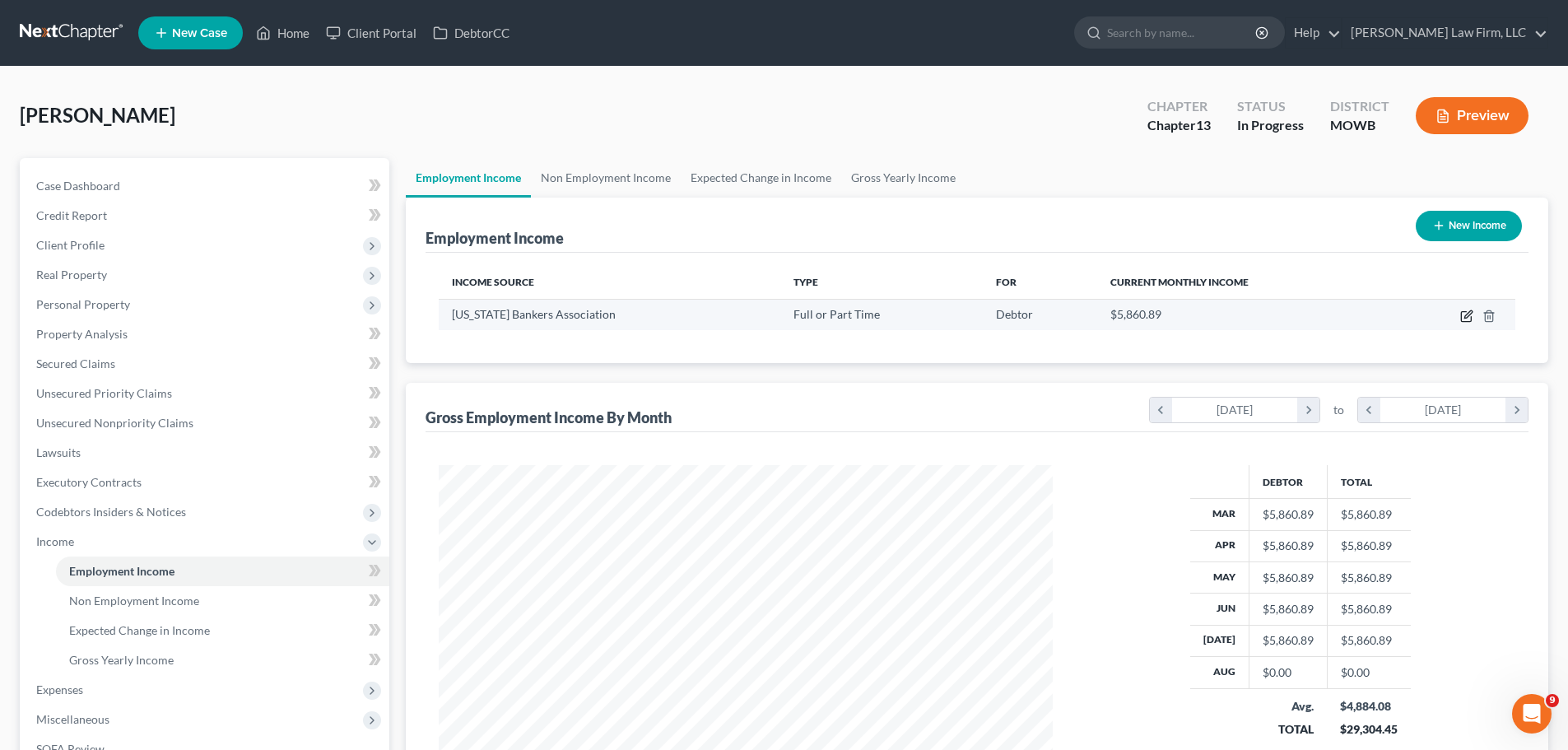
click at [1466, 318] on icon "button" at bounding box center [1468, 314] width 8 height 8
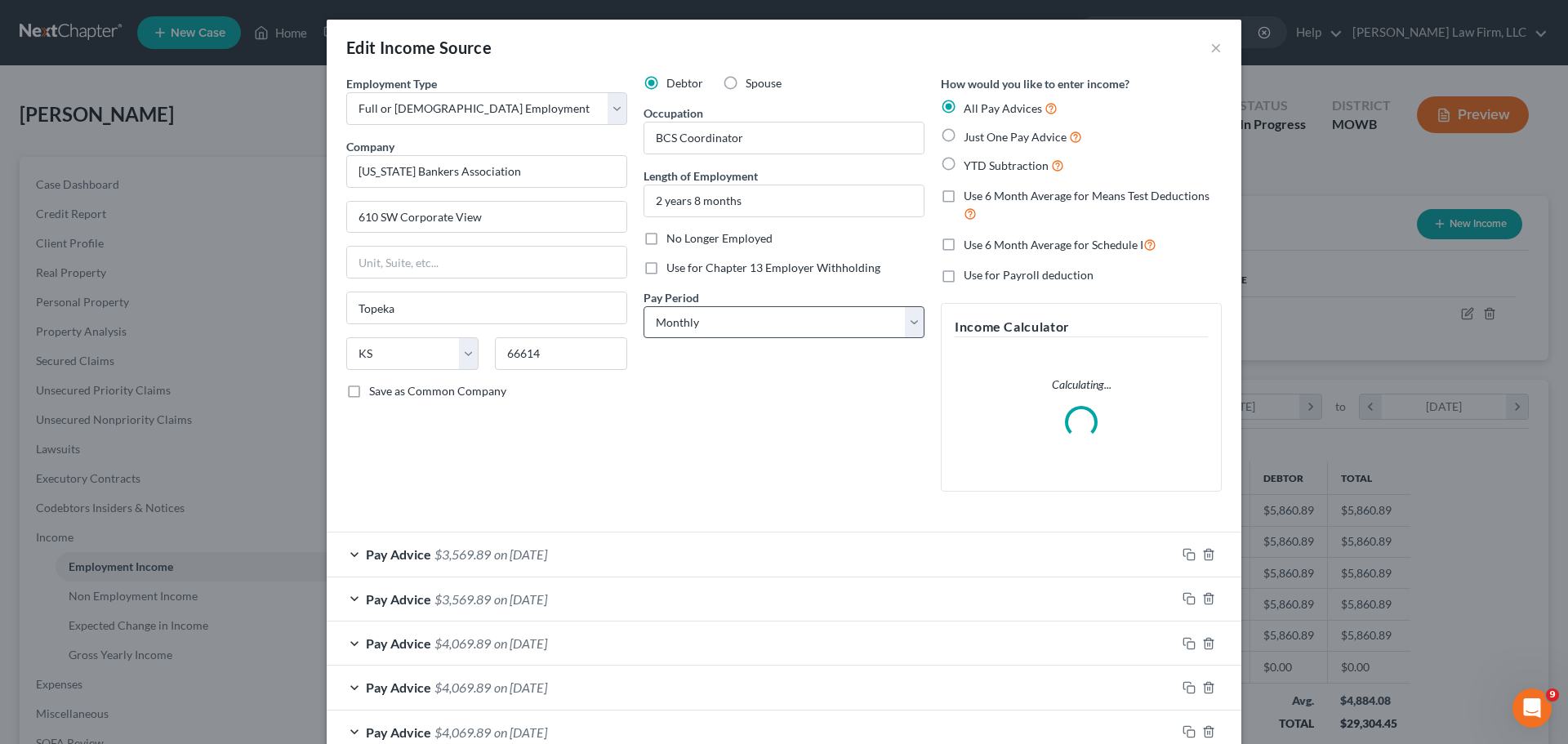
scroll to position [307, 647]
click at [509, 554] on span "on [DATE]" at bounding box center [520, 554] width 53 height 16
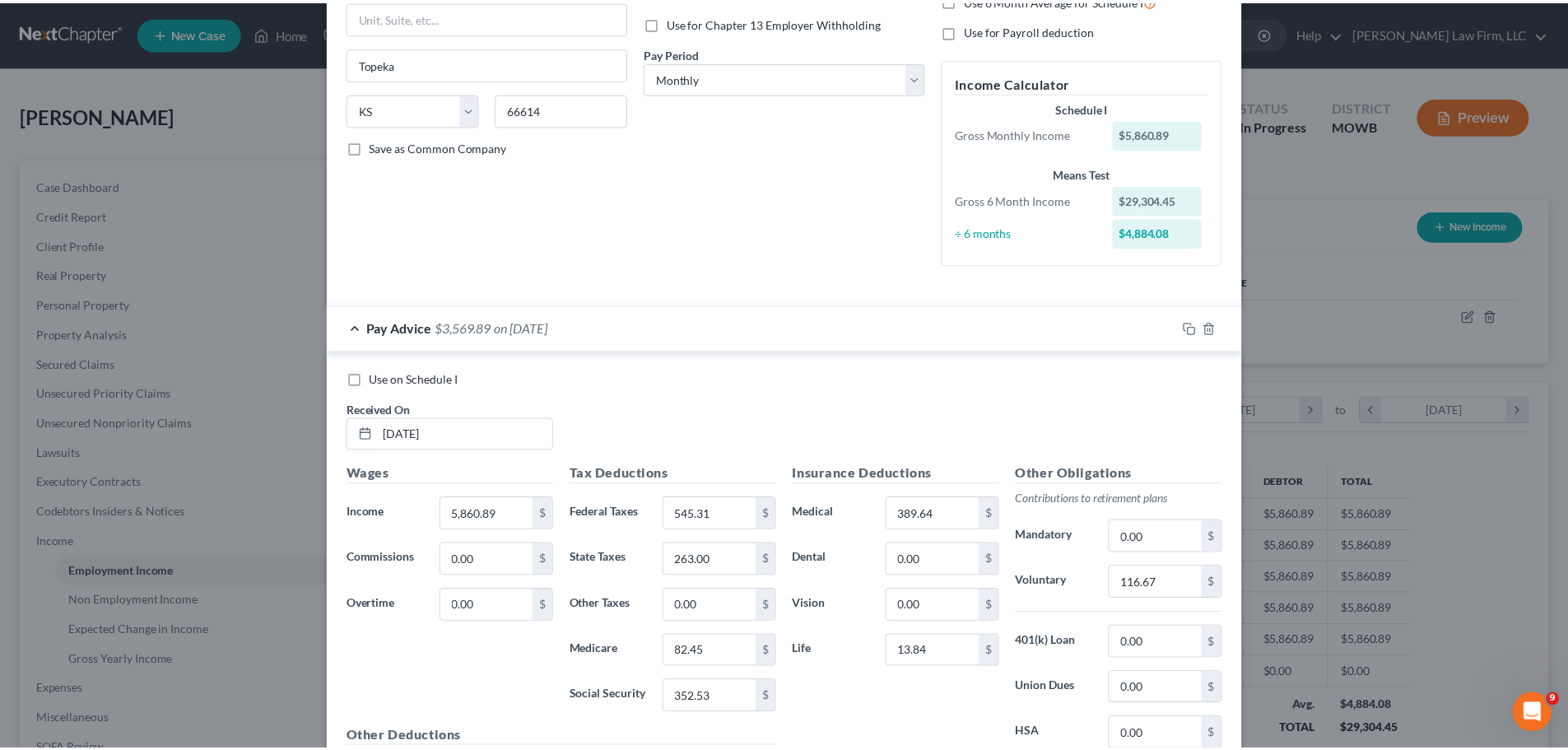
scroll to position [0, 0]
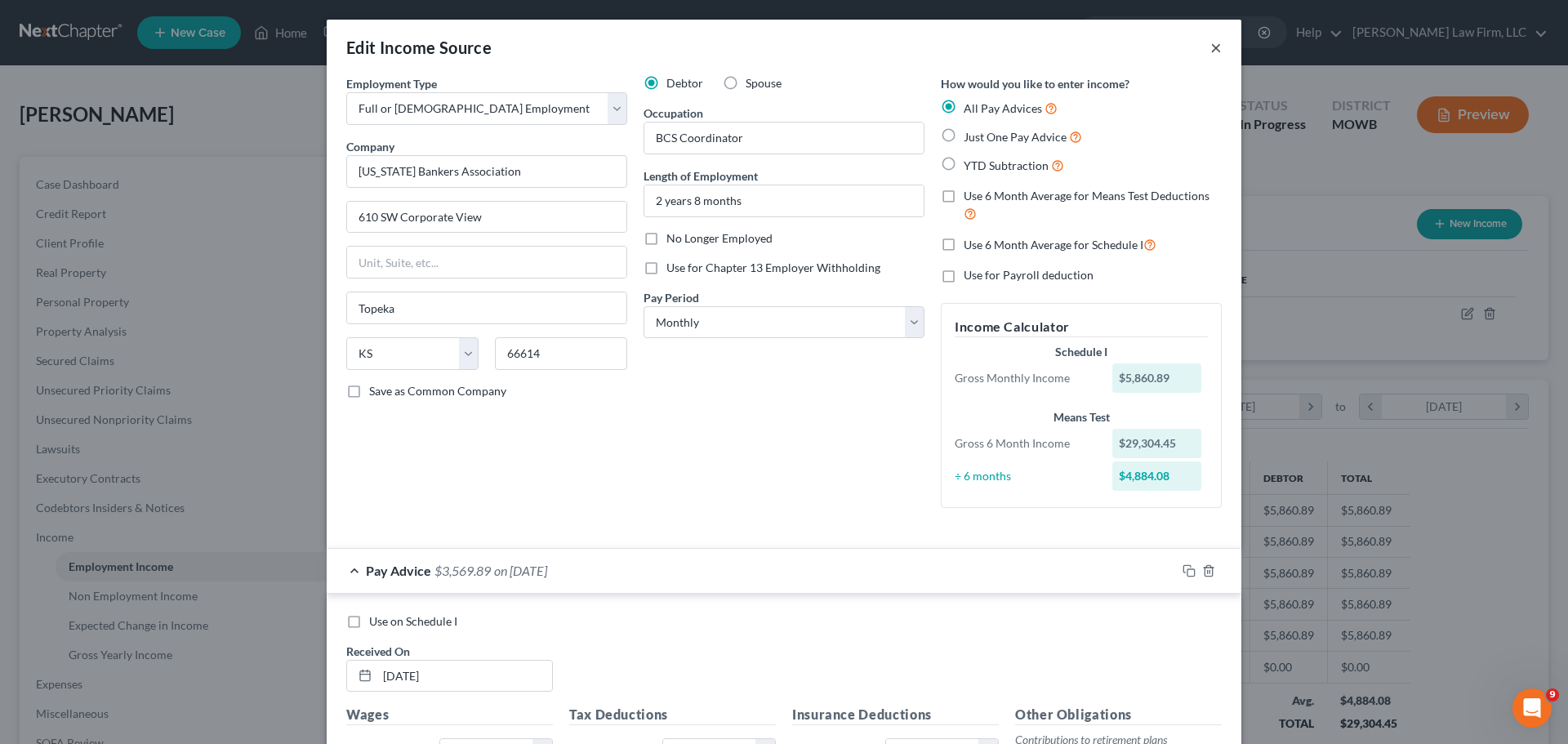
click at [1210, 48] on button "×" at bounding box center [1215, 47] width 11 height 20
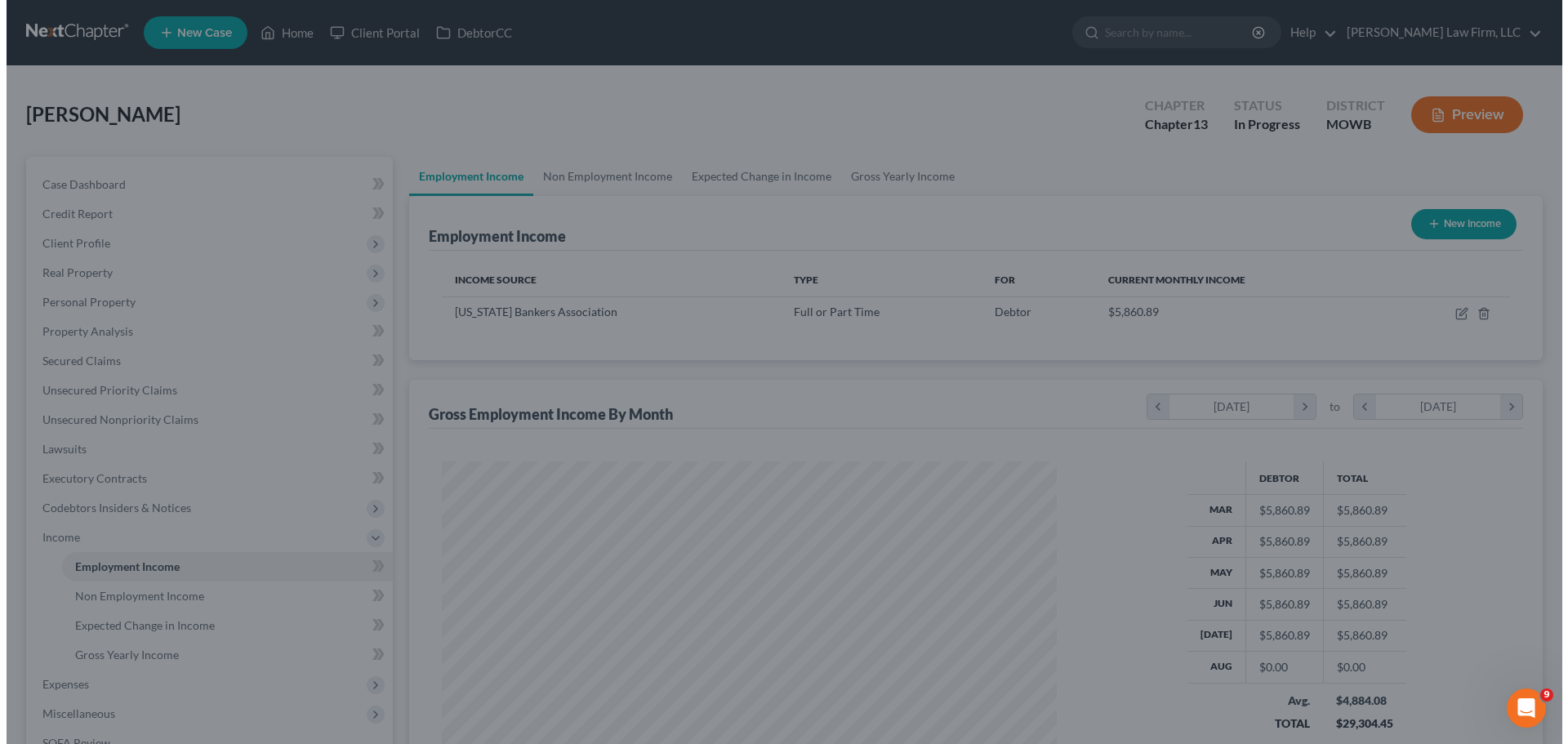
scroll to position [816022, 815946]
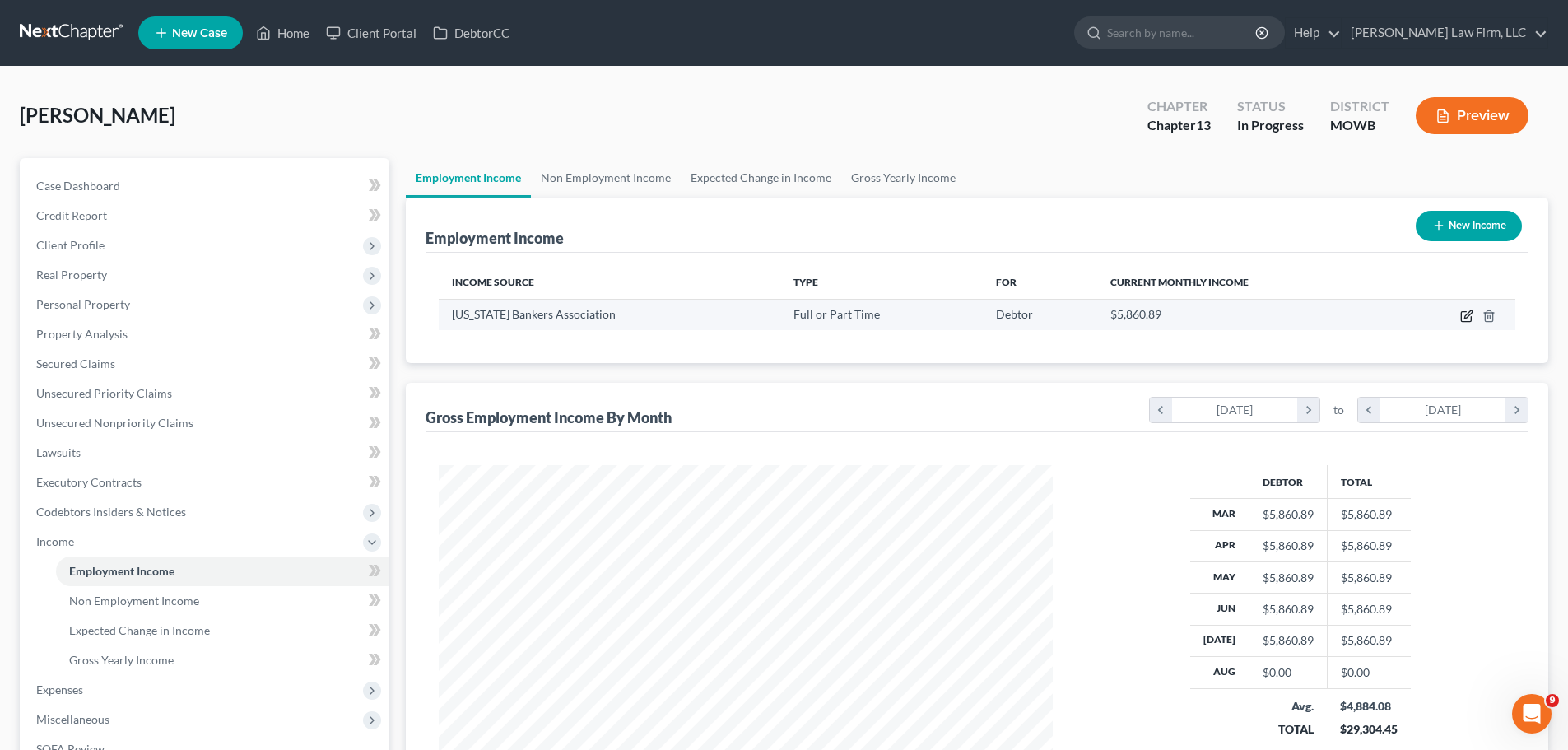
click at [1468, 313] on icon "button" at bounding box center [1468, 314] width 8 height 8
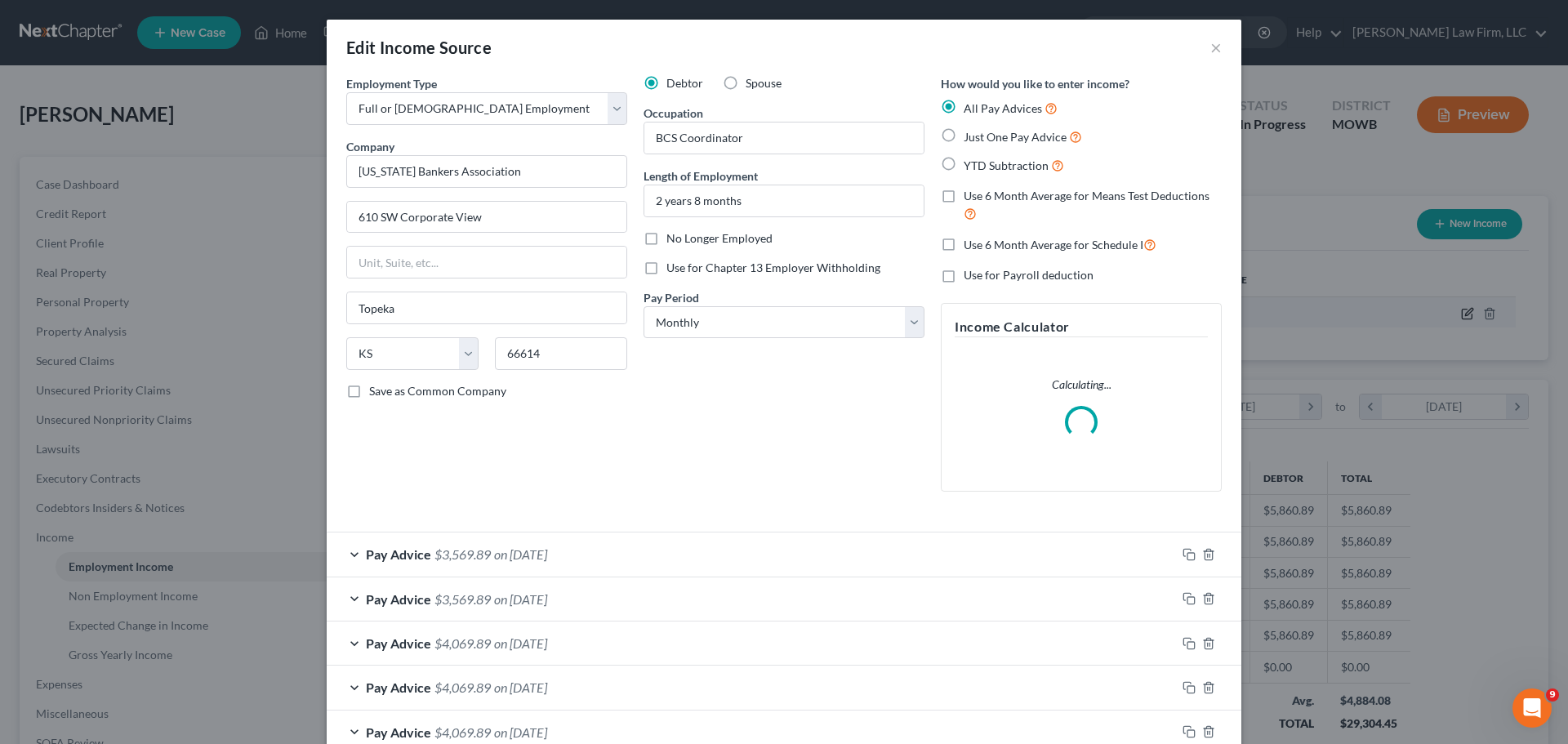
scroll to position [307, 647]
click at [538, 550] on span "on [DATE]" at bounding box center [520, 554] width 53 height 16
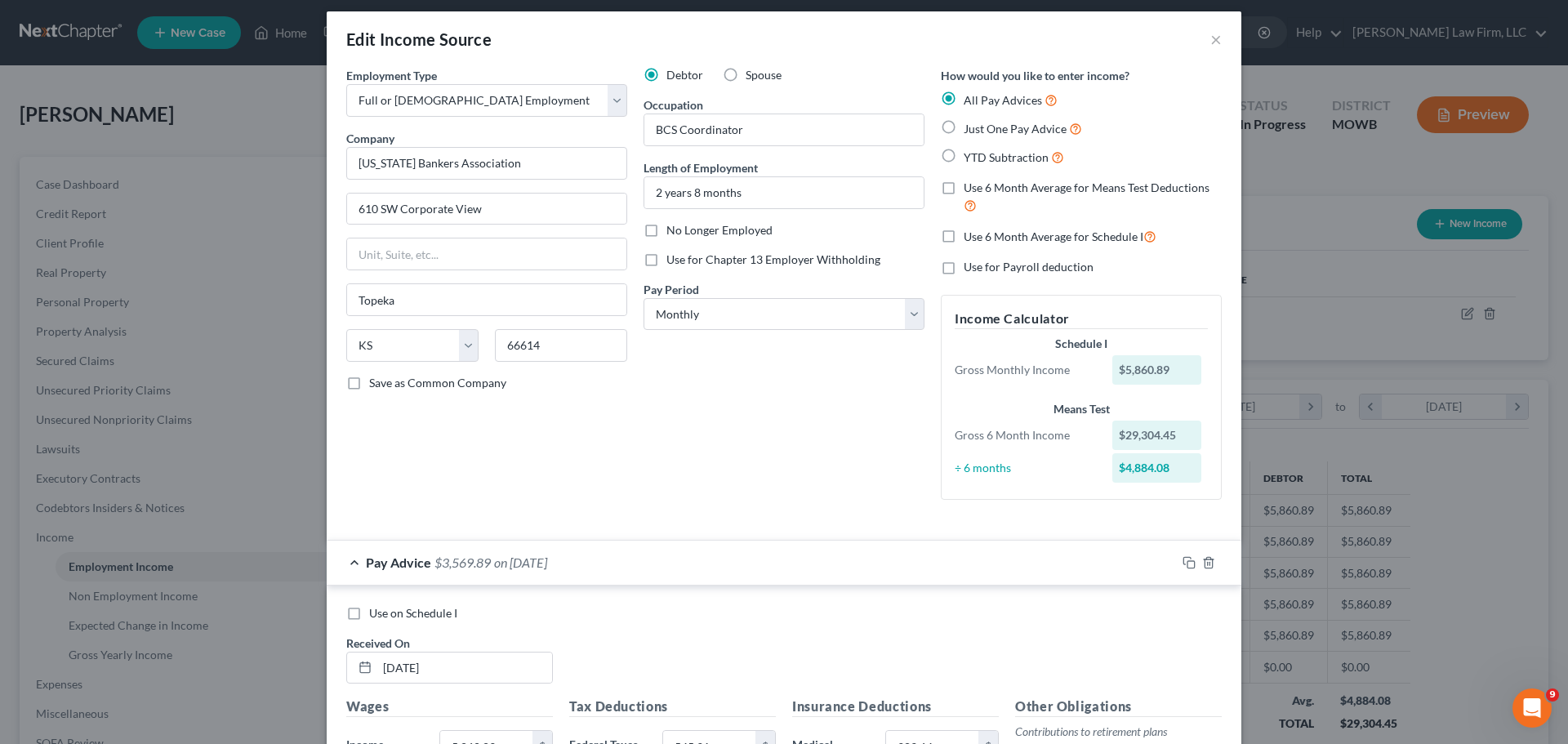
scroll to position [0, 0]
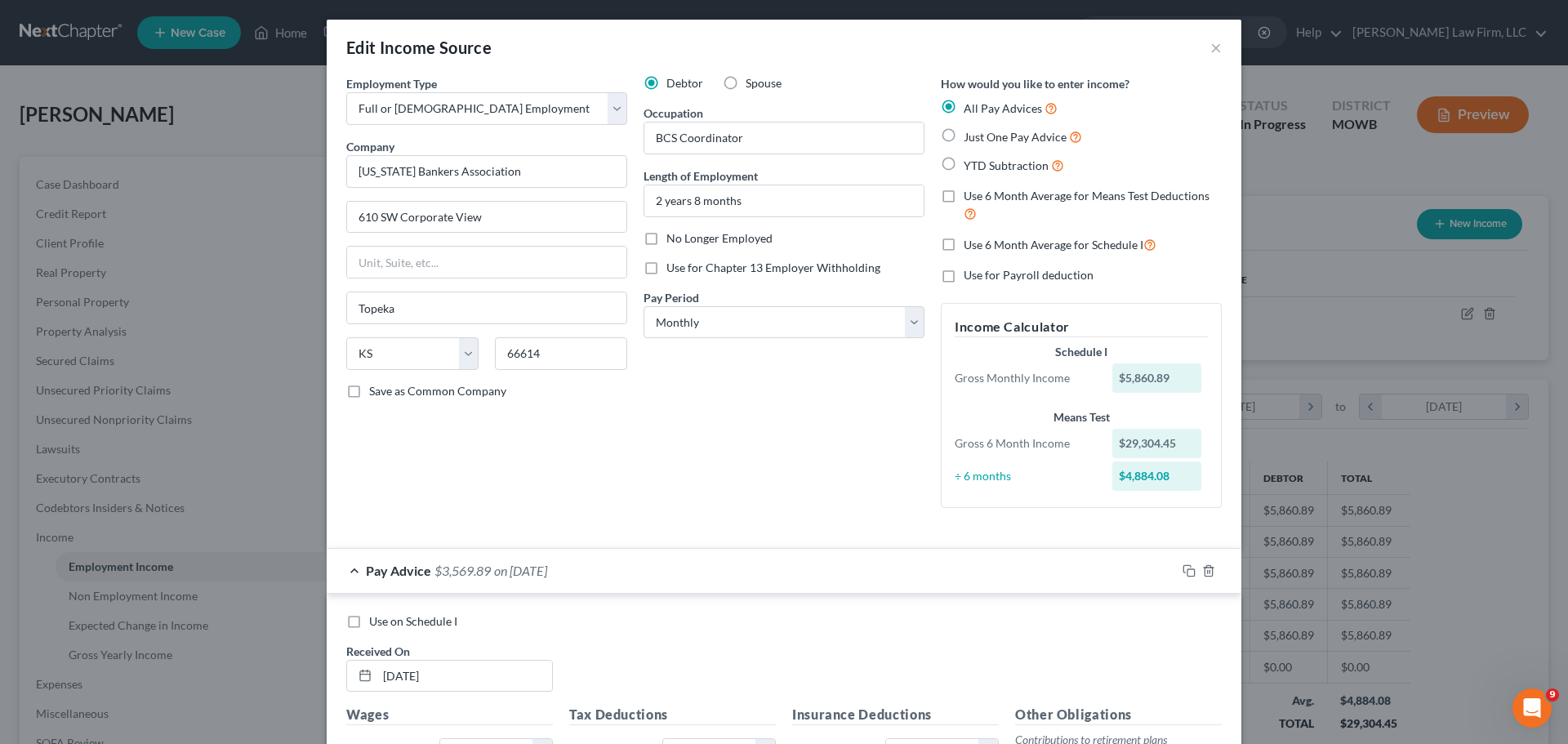
click at [602, 561] on div "Pay Advice $3,569.89 on [DATE]" at bounding box center [751, 570] width 849 height 43
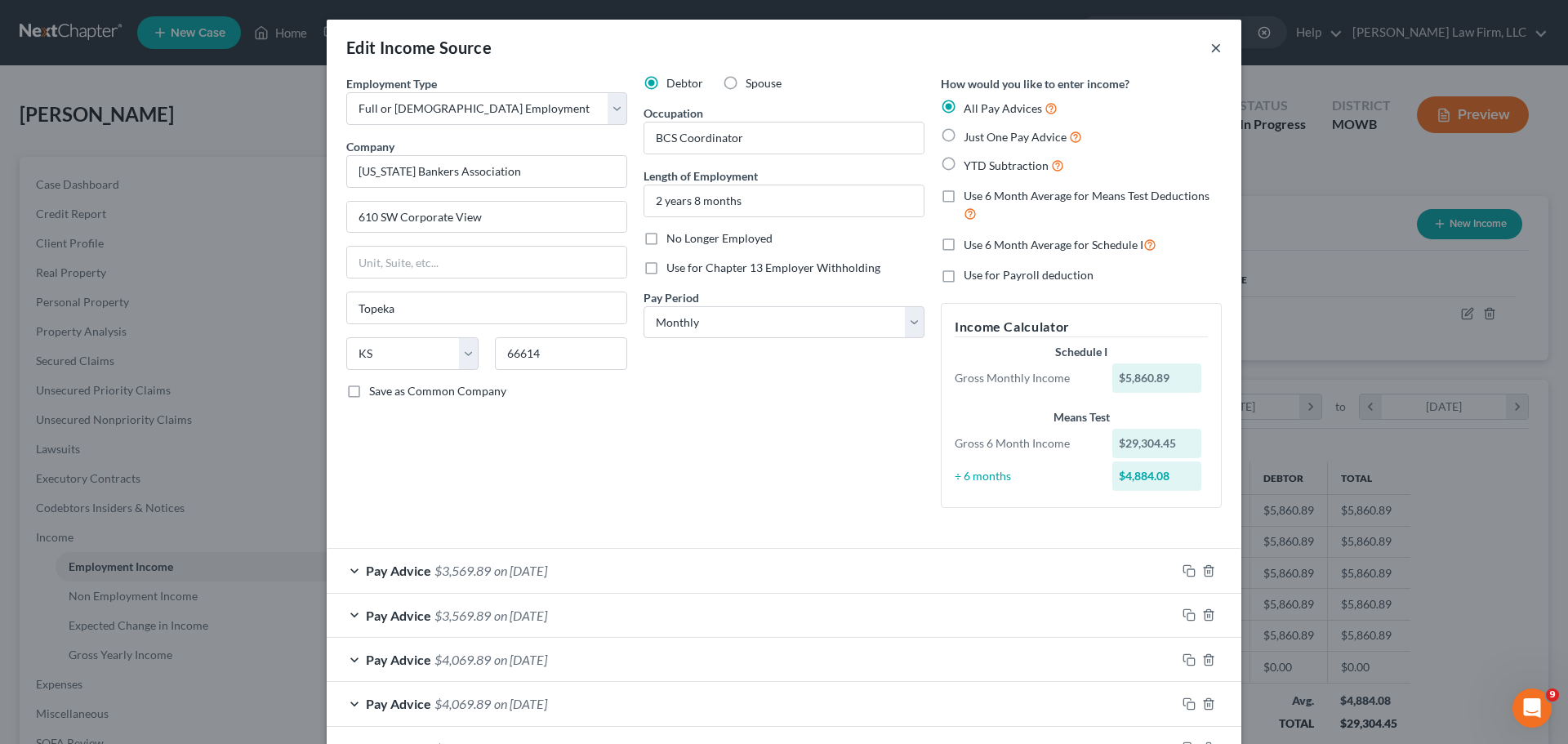
click at [1210, 52] on button "×" at bounding box center [1215, 47] width 11 height 20
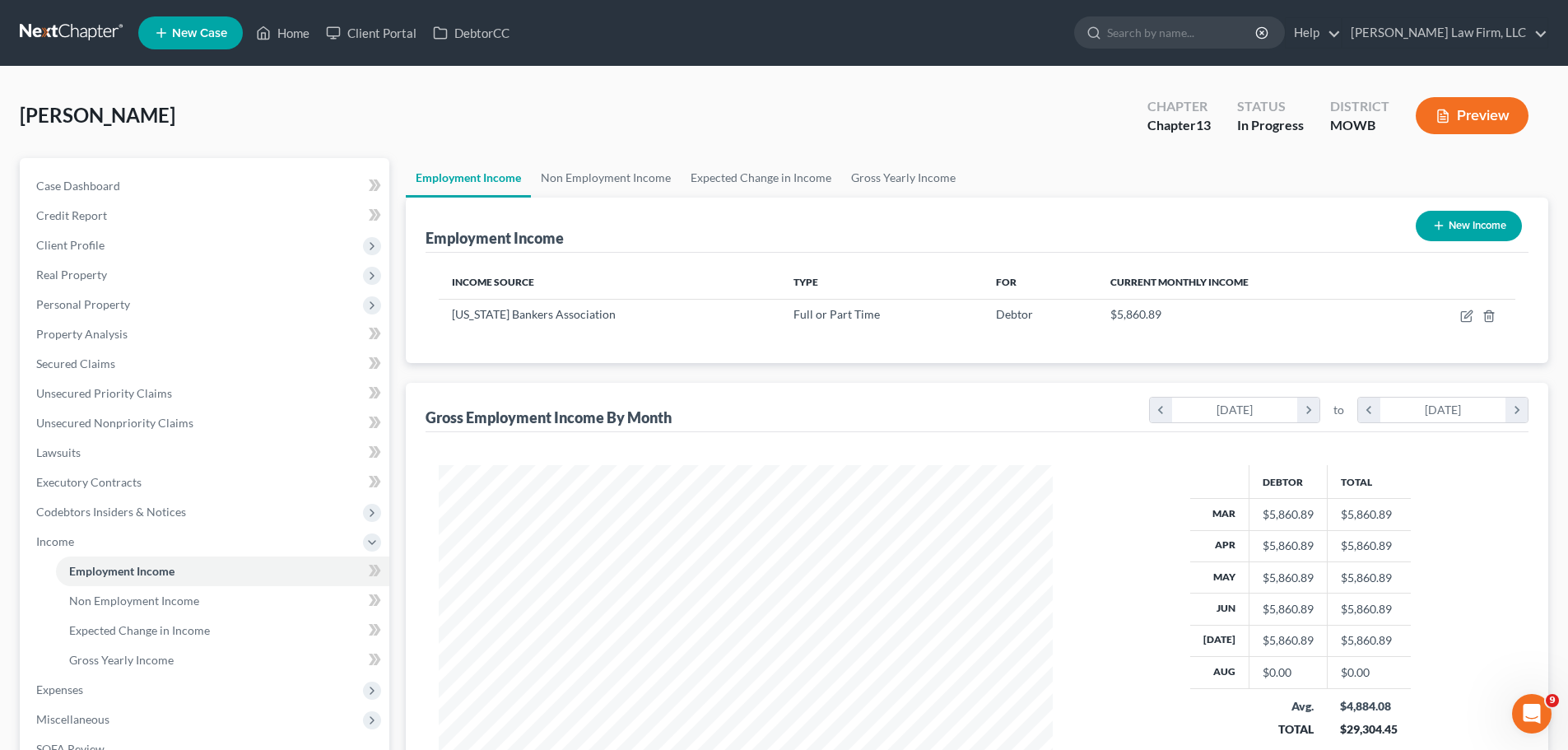
scroll to position [822603, 822292]
drag, startPoint x: 191, startPoint y: 82, endPoint x: 115, endPoint y: 260, distance: 193.5
click at [191, 82] on div "[PERSON_NAME] Upgraded Chapter Chapter 13 Status In Progress District MOWB Prev…" at bounding box center [784, 545] width 1568 height 956
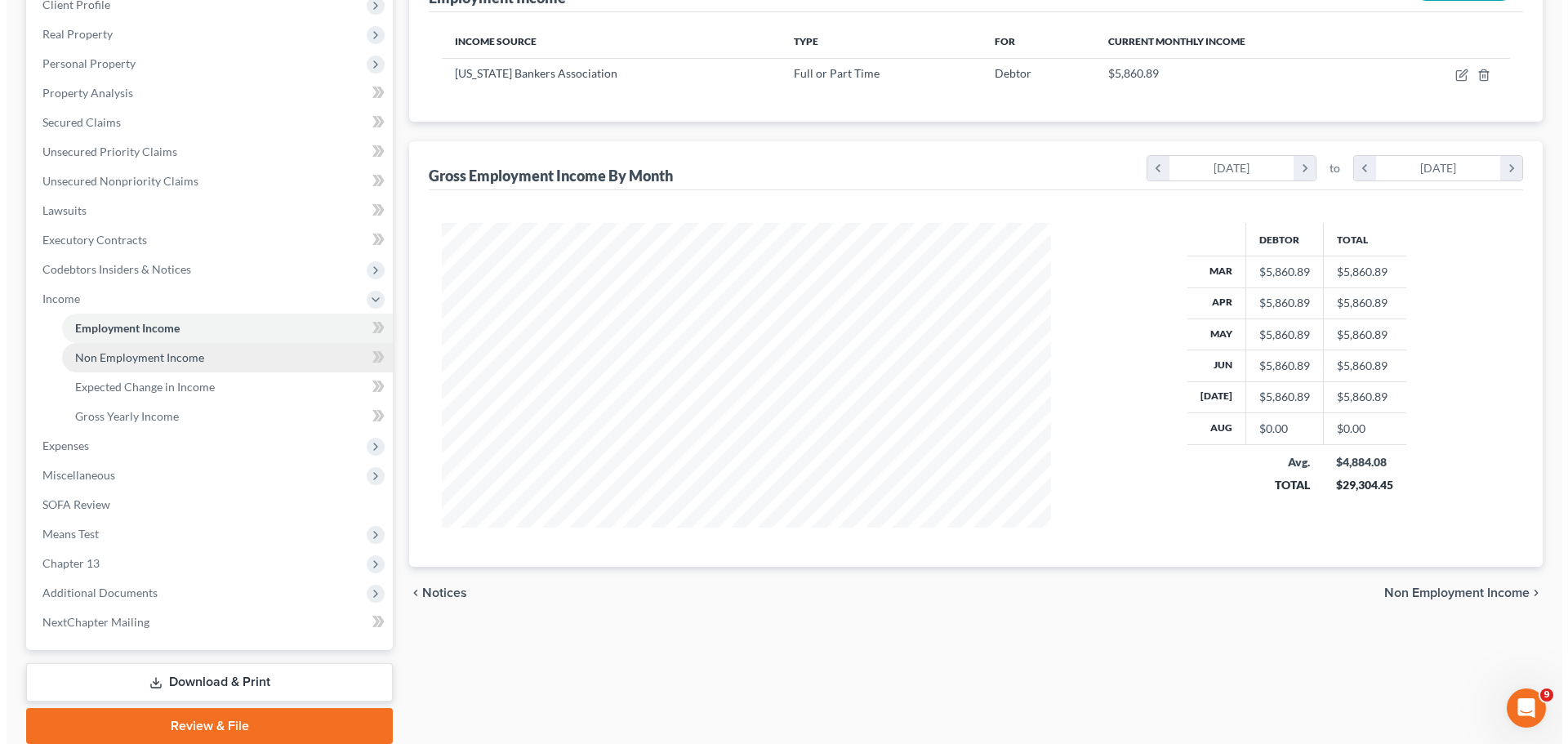
scroll to position [245, 0]
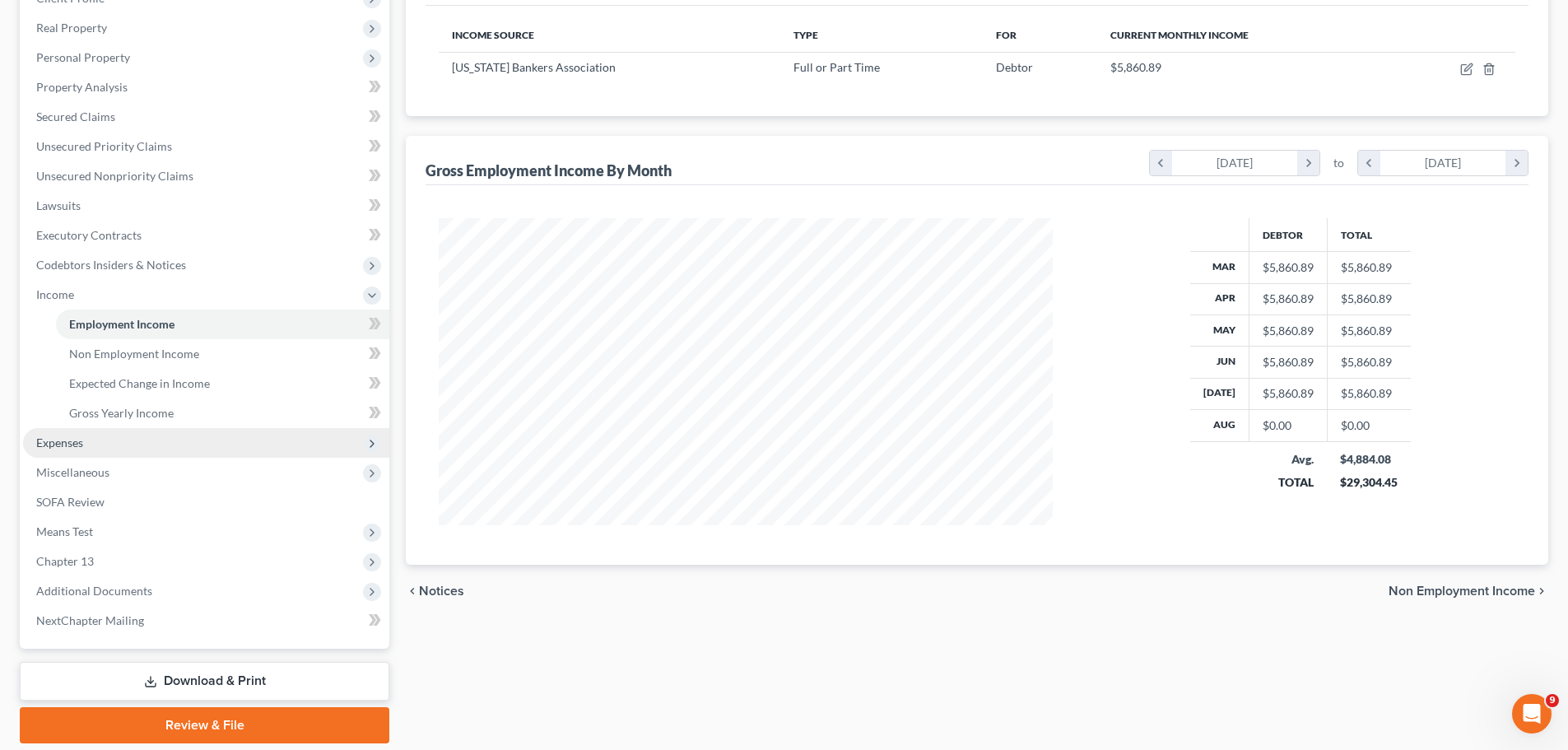
click at [84, 443] on span "Expenses" at bounding box center [206, 443] width 366 height 30
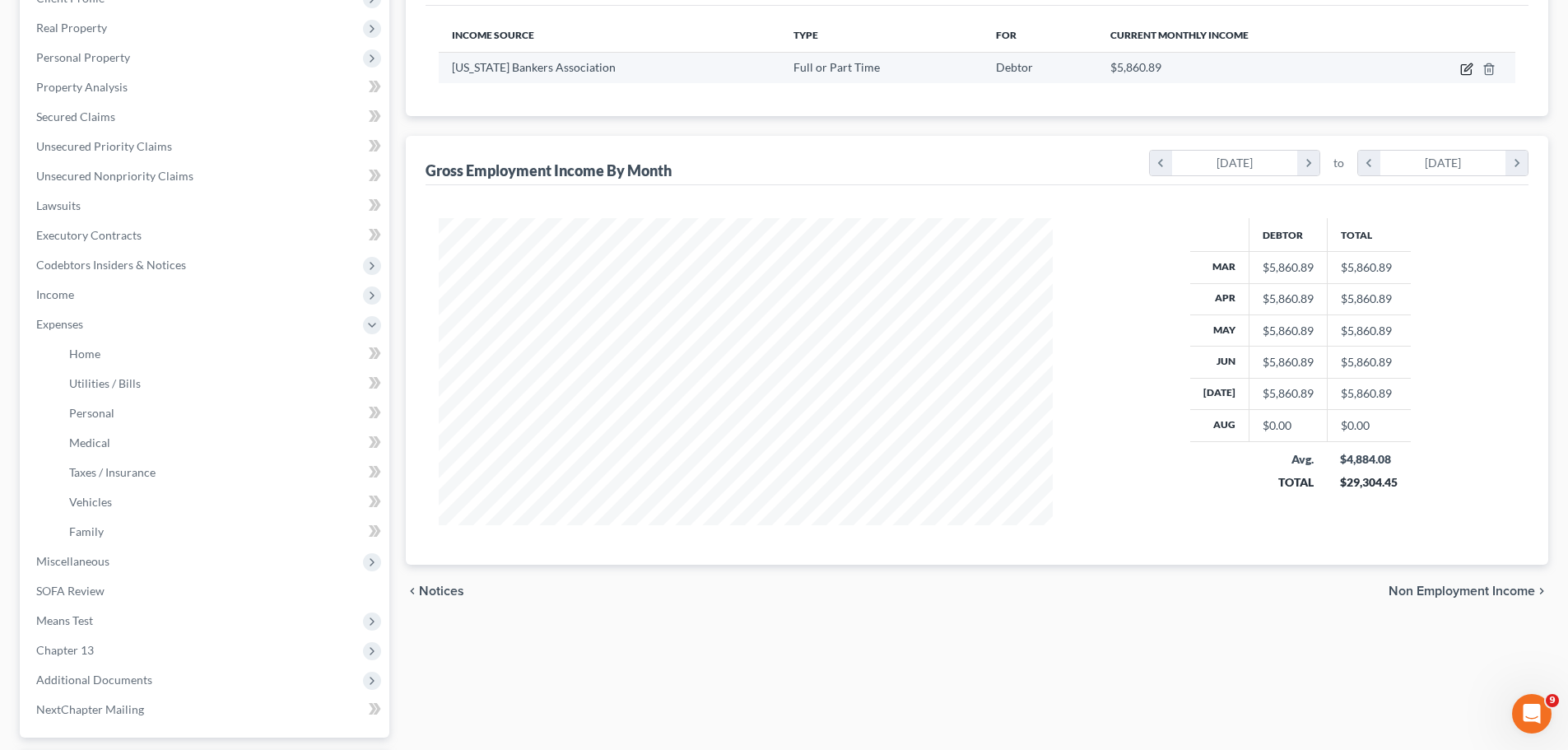
click at [1466, 68] on icon "button" at bounding box center [1468, 67] width 8 height 8
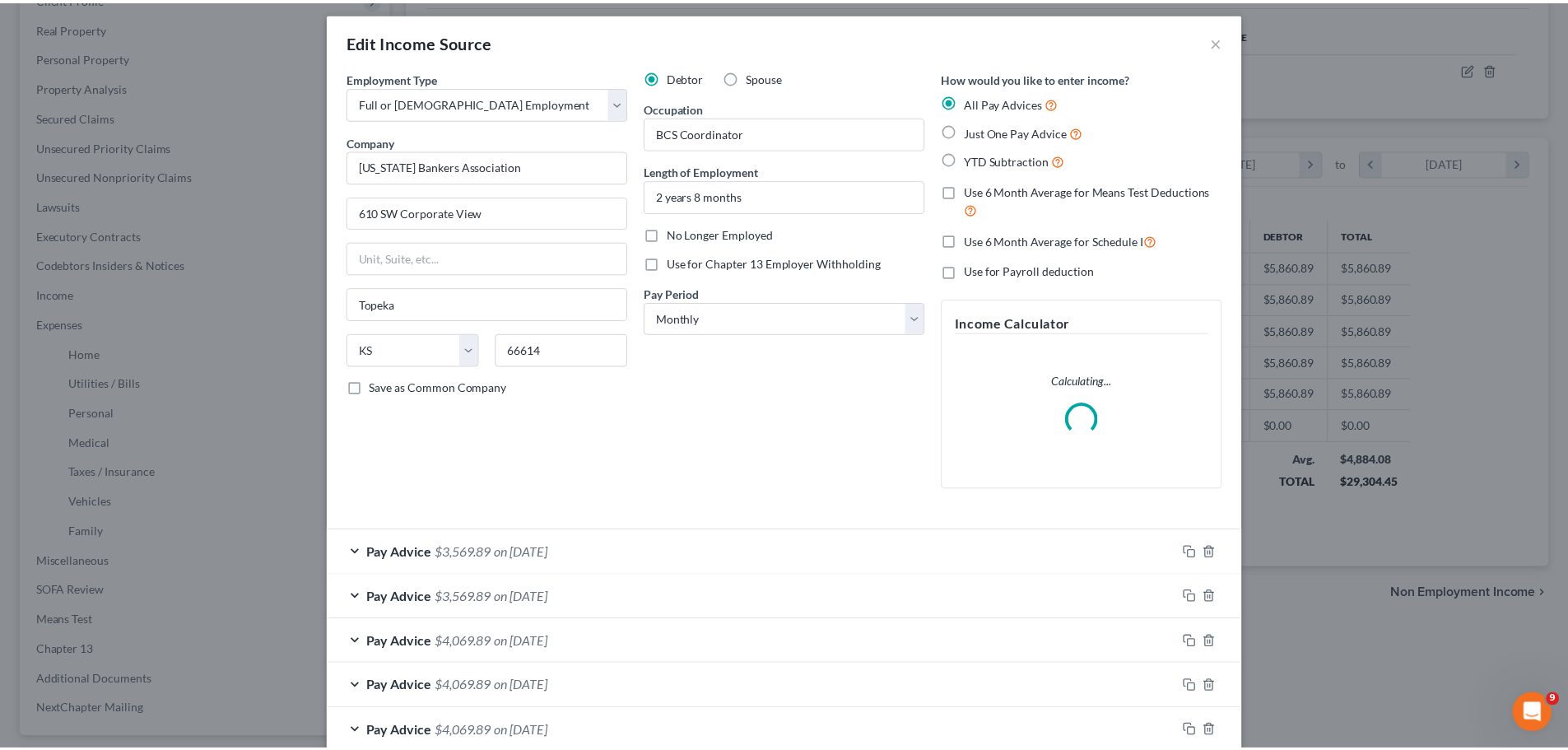
scroll to position [234, 0]
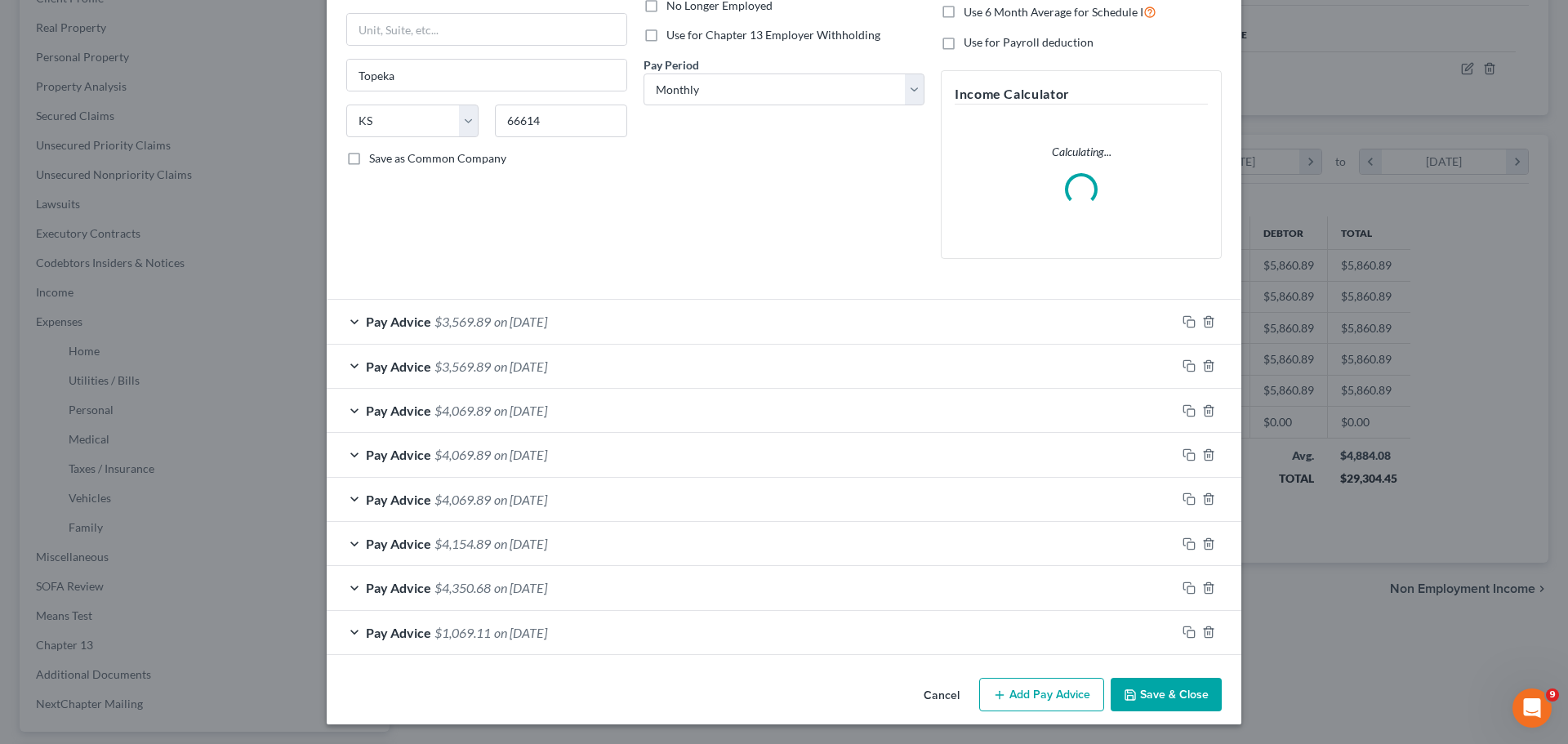
click at [1175, 687] on button "Save & Close" at bounding box center [1166, 695] width 111 height 35
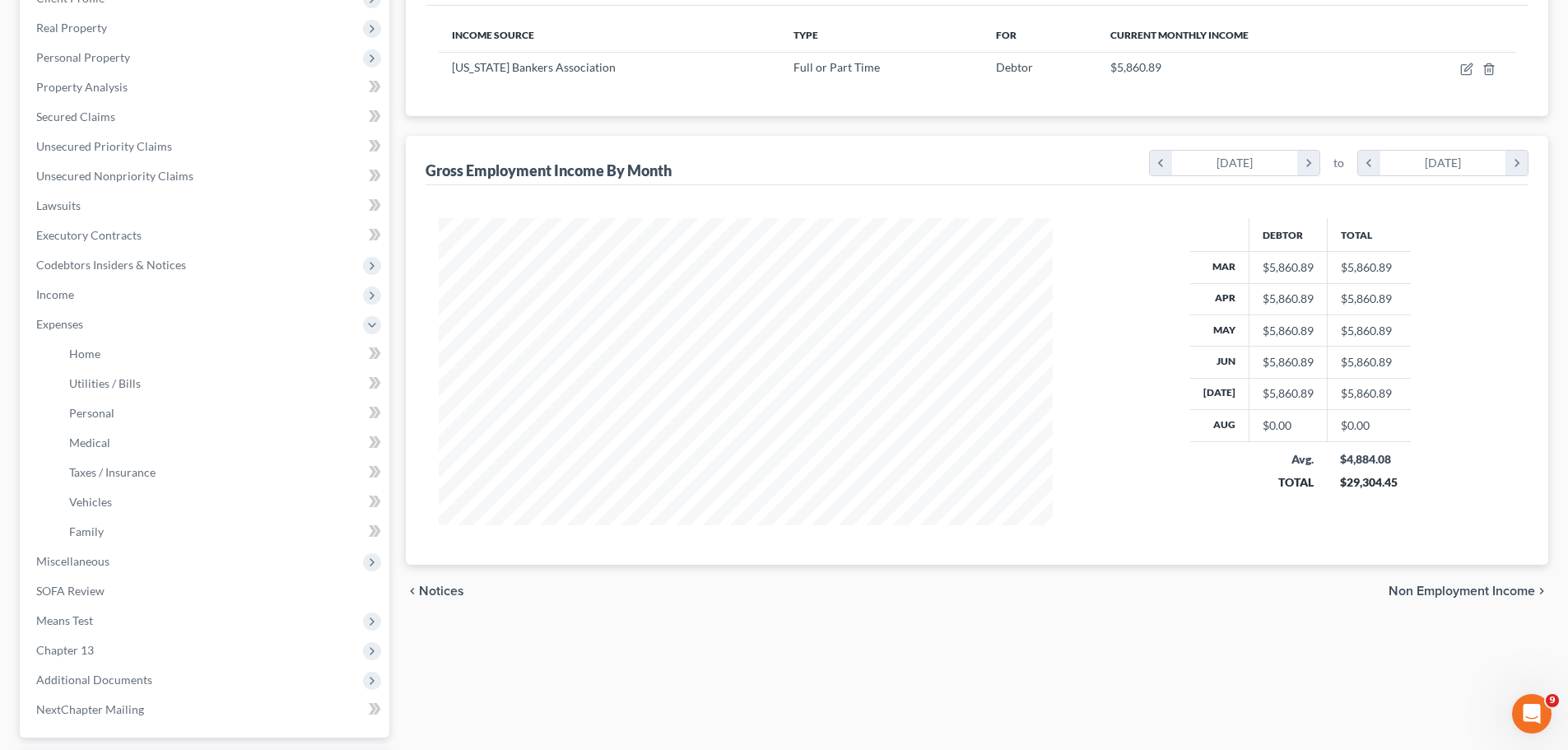
scroll to position [165, 0]
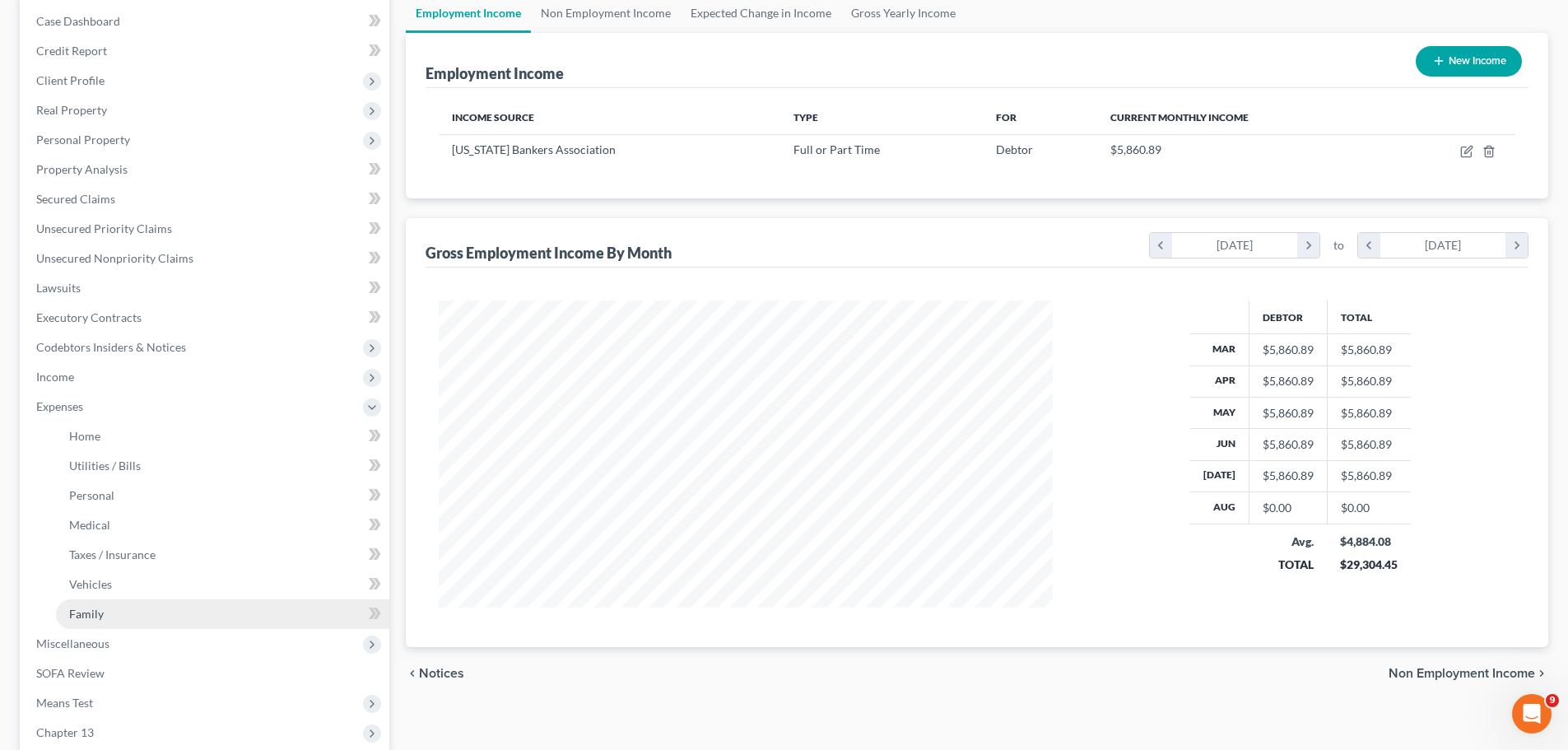
click at [132, 613] on link "Family" at bounding box center [222, 614] width 334 height 30
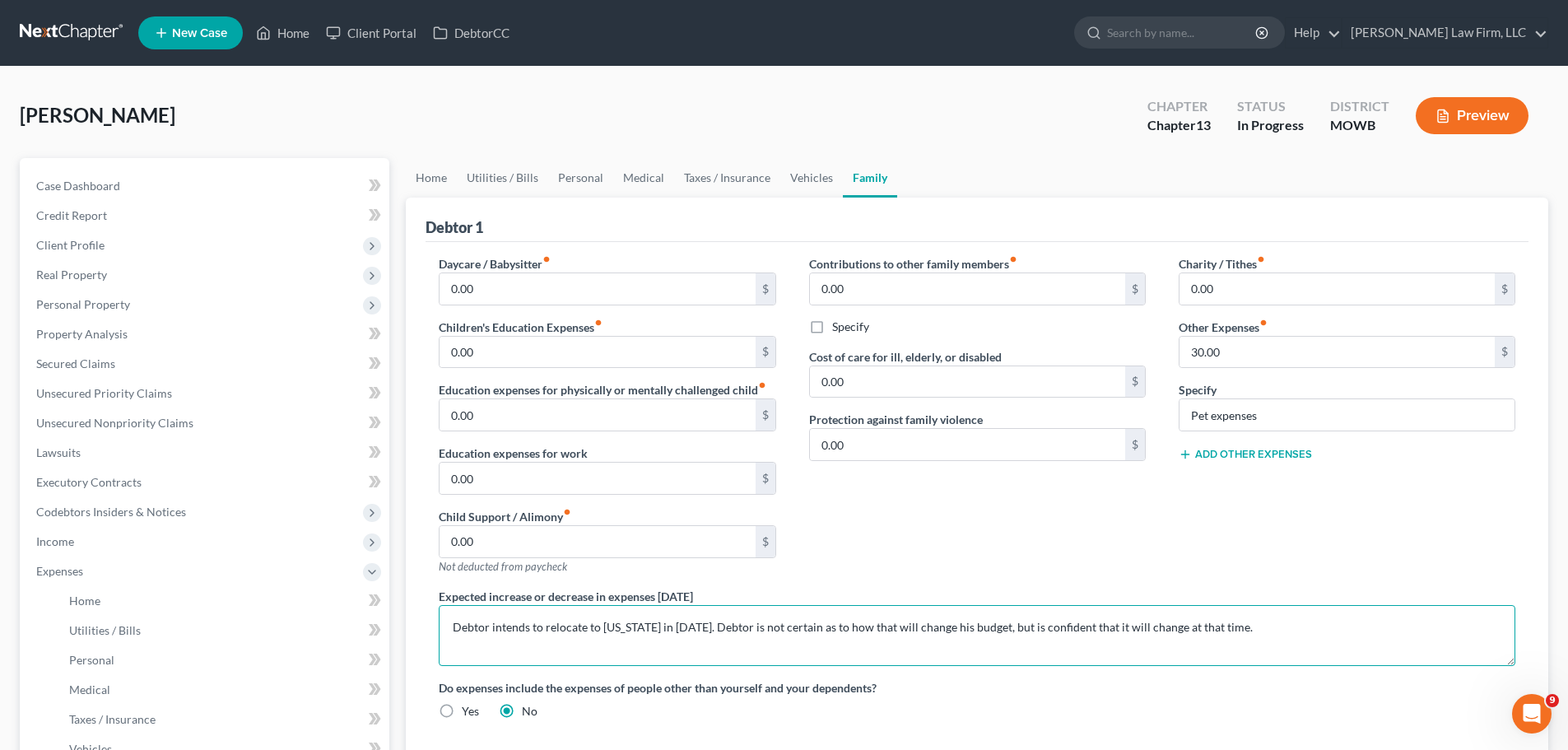
click at [652, 623] on textarea "Debtor intends to relocate to [US_STATE] in [DATE]. Debtor is not certain as to…" at bounding box center [977, 635] width 1077 height 61
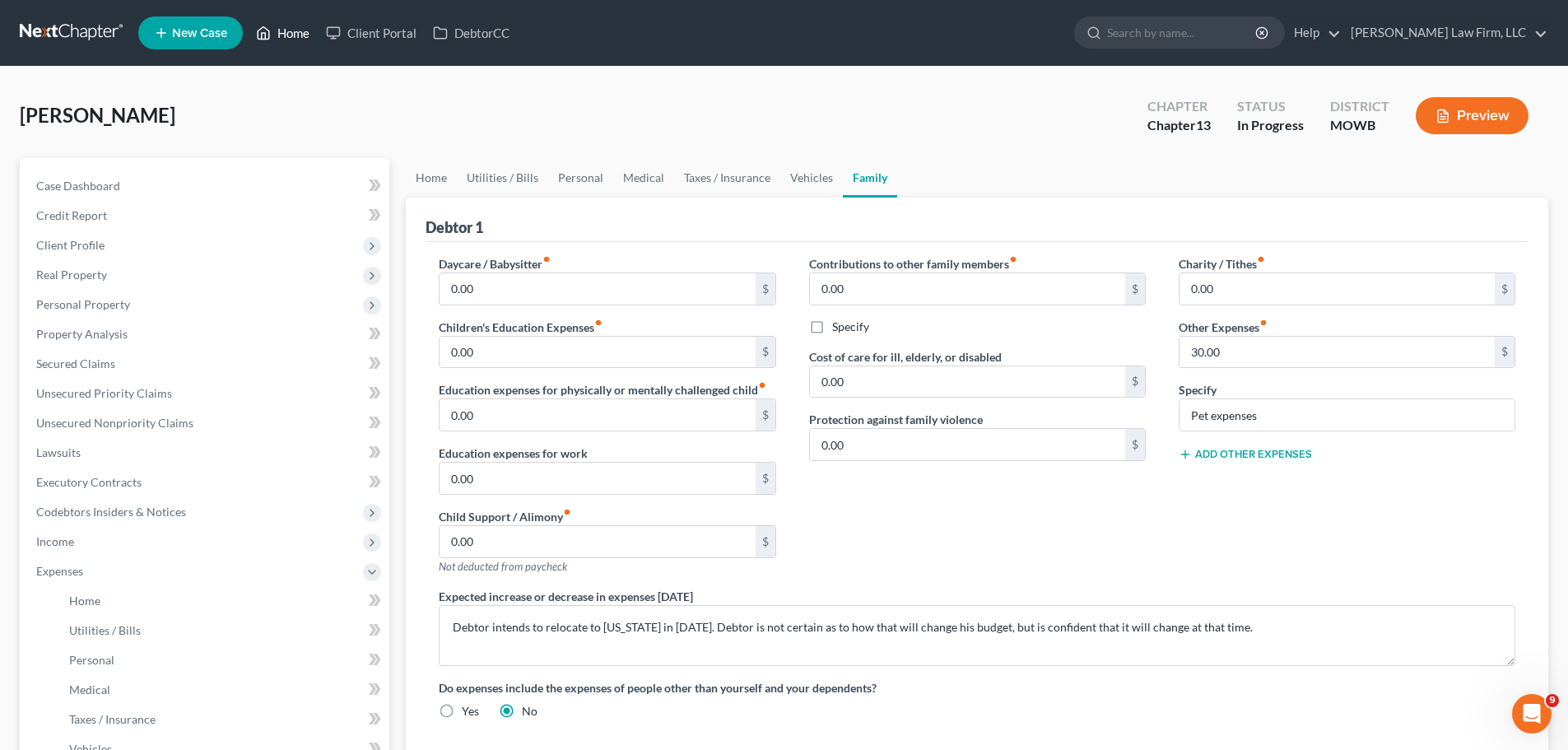
drag, startPoint x: 284, startPoint y: 17, endPoint x: 290, endPoint y: 27, distance: 11.7
click at [284, 17] on ul "New Case Home Client Portal DebtorCC - No Result - See all results Or Press Ent…" at bounding box center [843, 32] width 1409 height 43
click at [290, 27] on link "Home" at bounding box center [282, 33] width 70 height 30
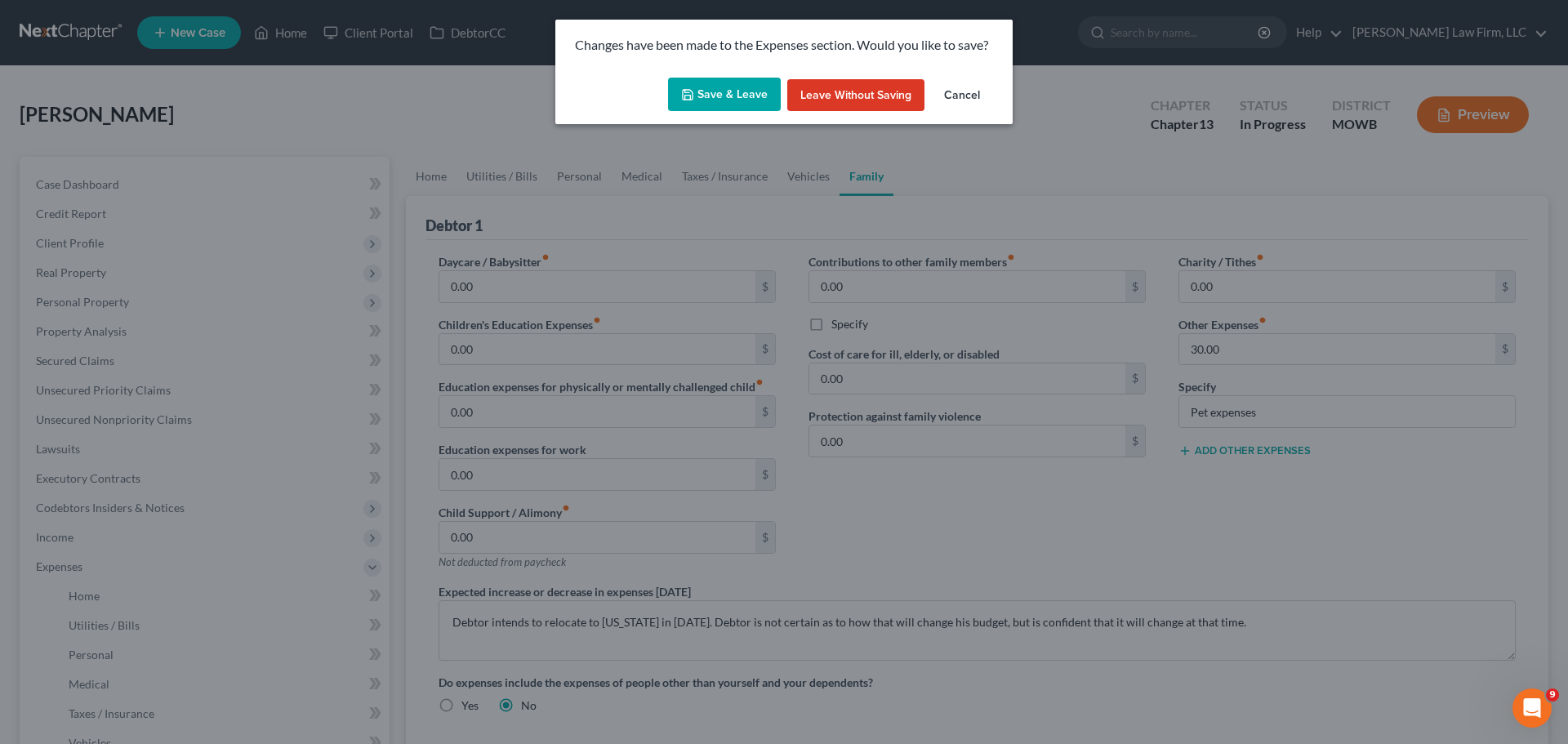
click at [741, 101] on button "Save & Leave" at bounding box center [724, 95] width 112 height 35
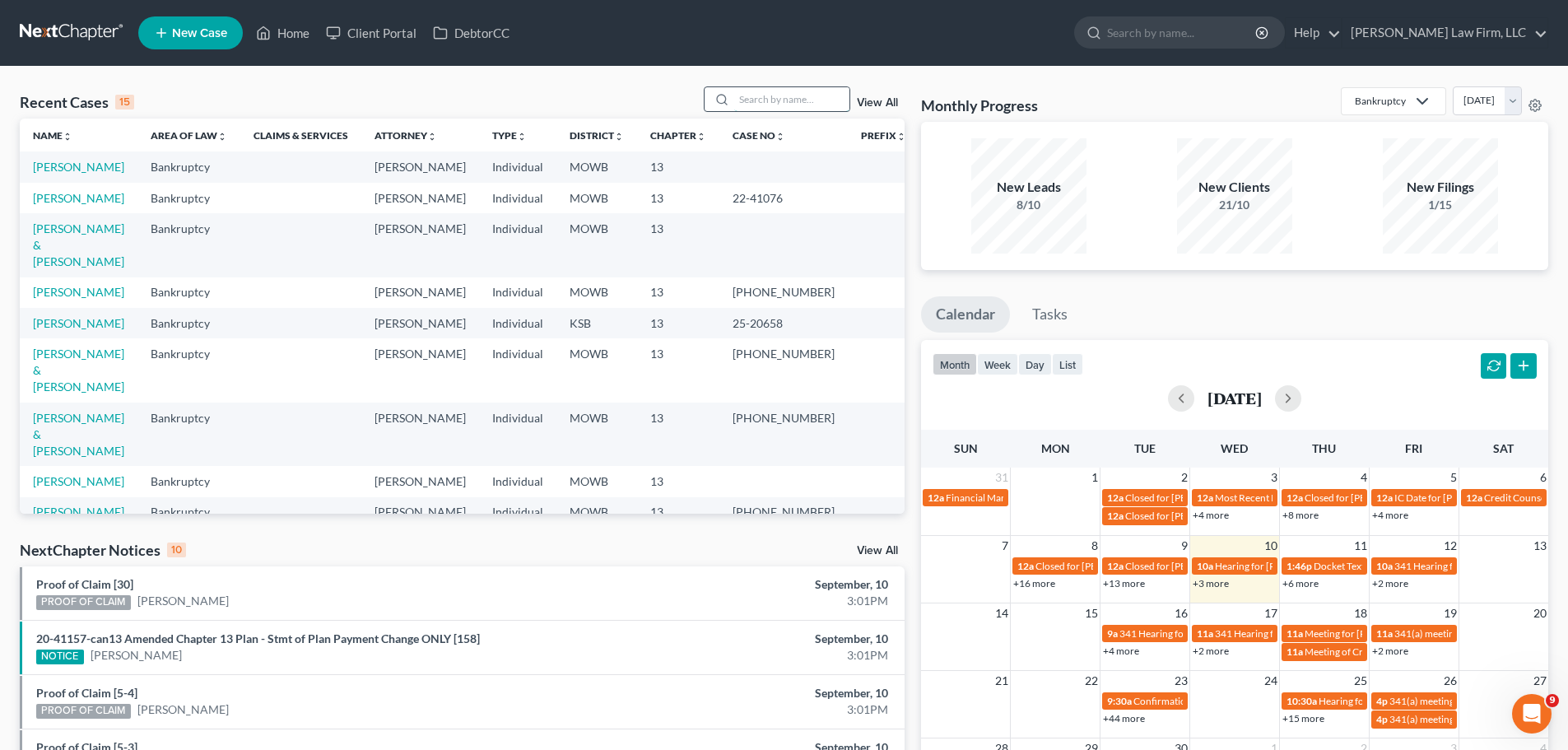
click at [801, 95] on input "search" at bounding box center [792, 98] width 115 height 24
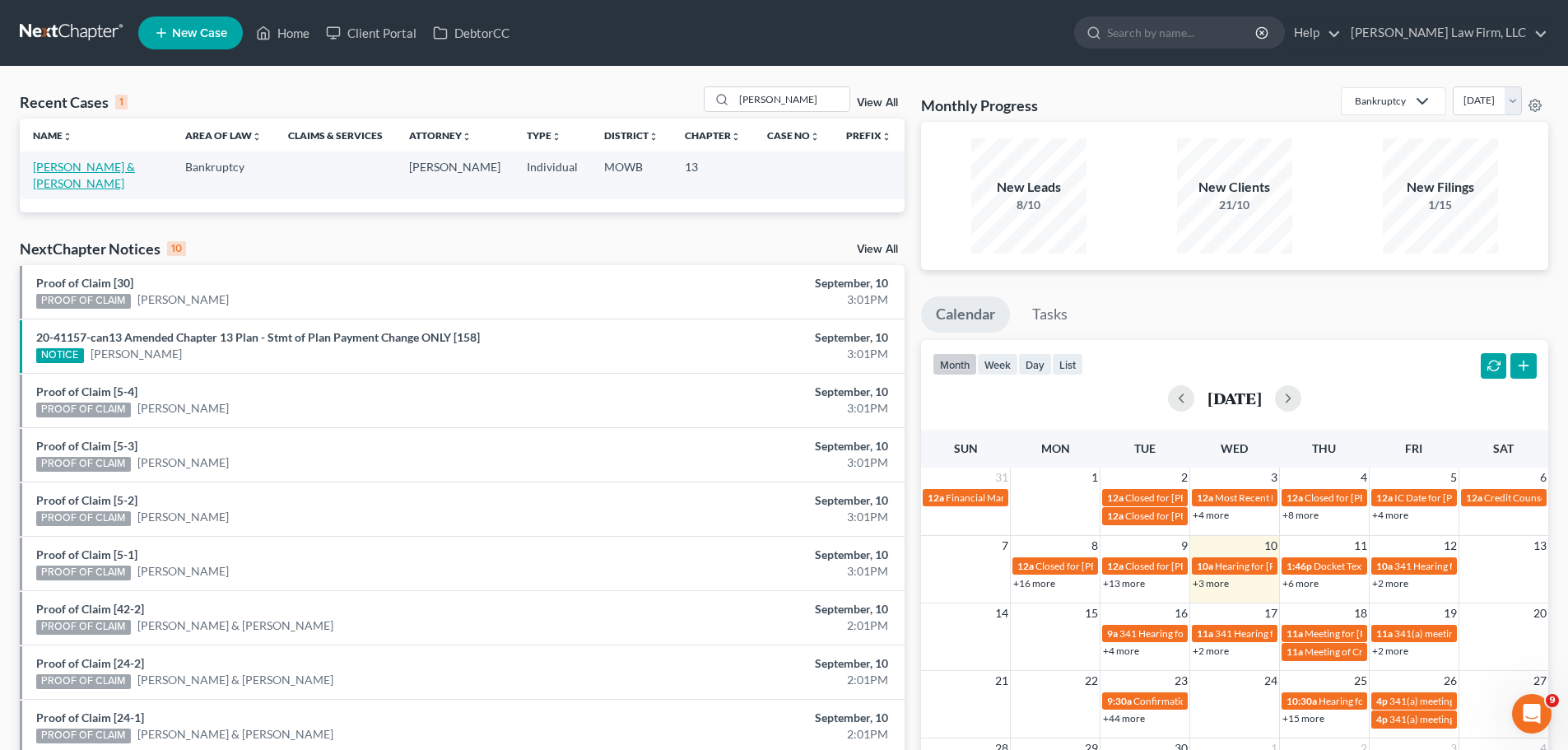
click at [104, 168] on link "[PERSON_NAME] & [PERSON_NAME]" at bounding box center [84, 174] width 102 height 30
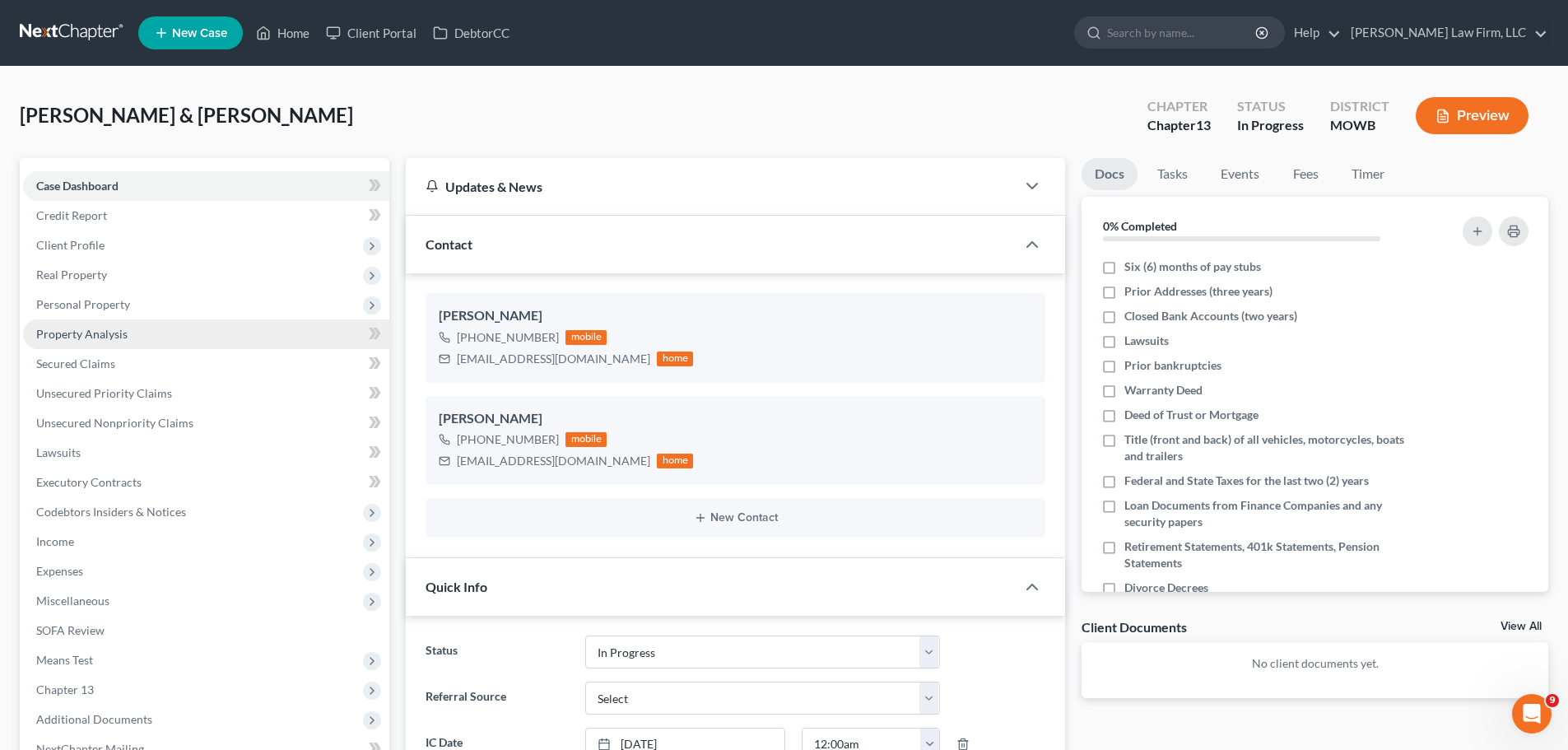
click at [164, 328] on link "Property Analysis" at bounding box center [206, 334] width 366 height 30
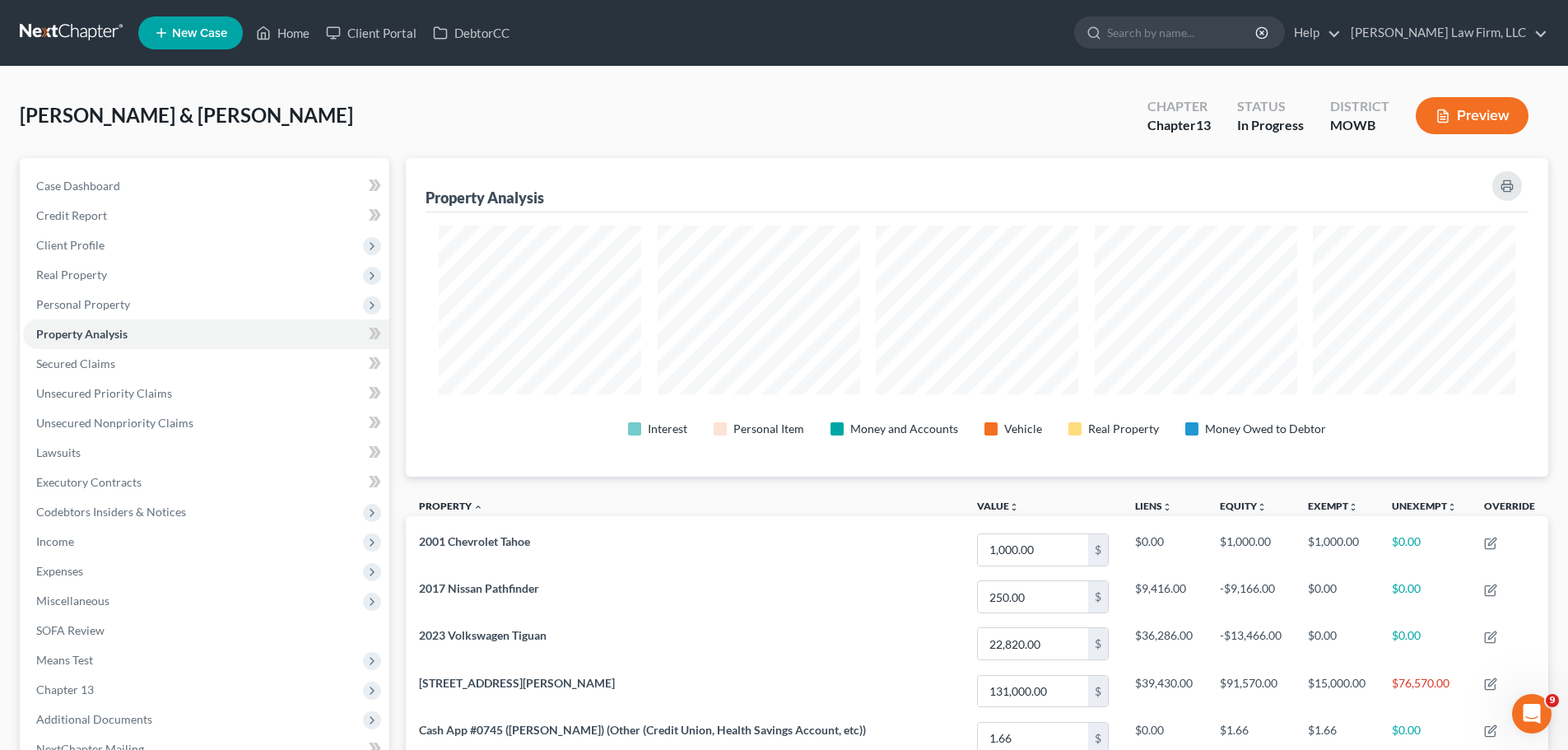
click at [1450, 140] on div "Preview" at bounding box center [1475, 118] width 145 height 49
click at [1477, 111] on button "Preview" at bounding box center [1471, 115] width 112 height 37
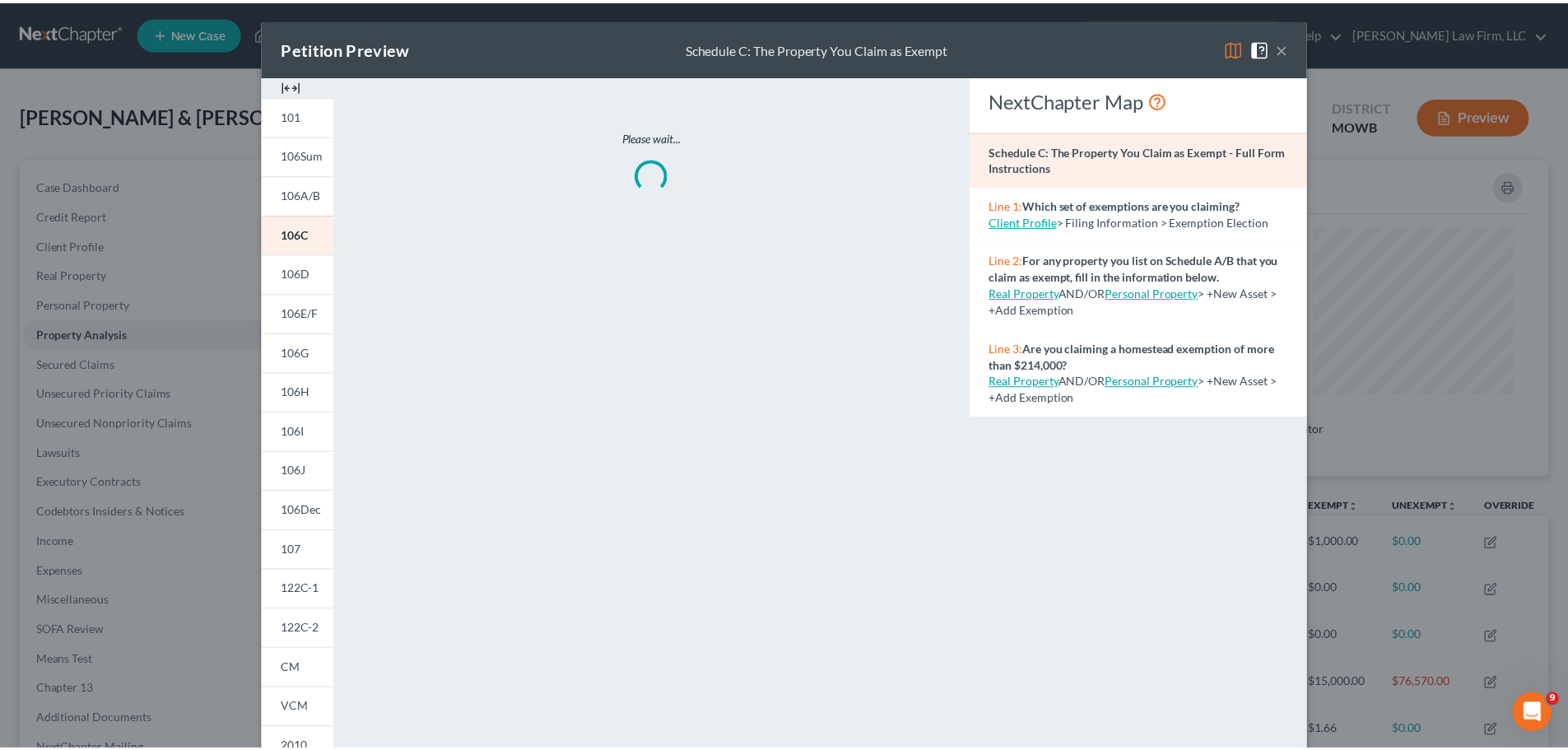
scroll to position [320, 1152]
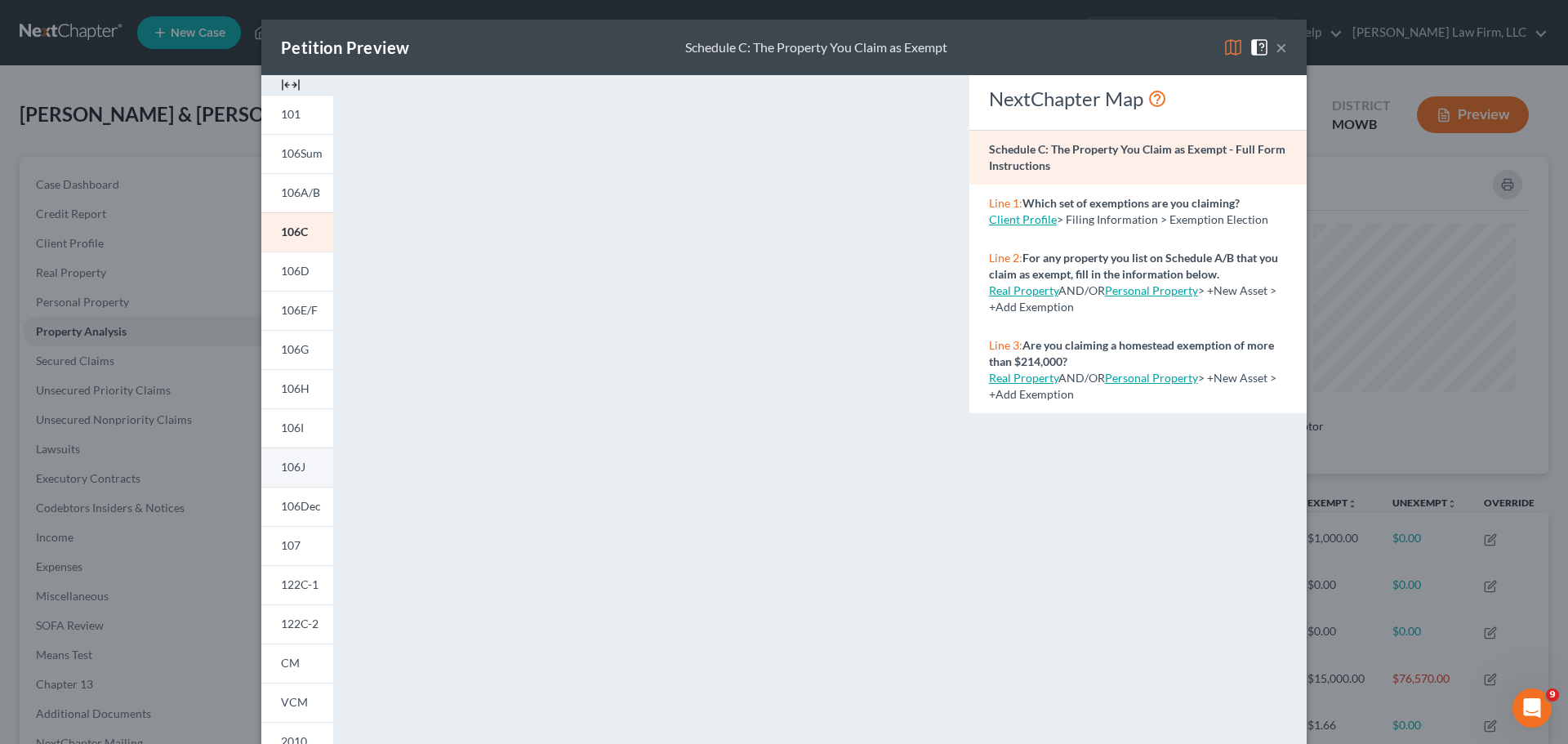
click at [297, 456] on link "106J" at bounding box center [296, 467] width 72 height 39
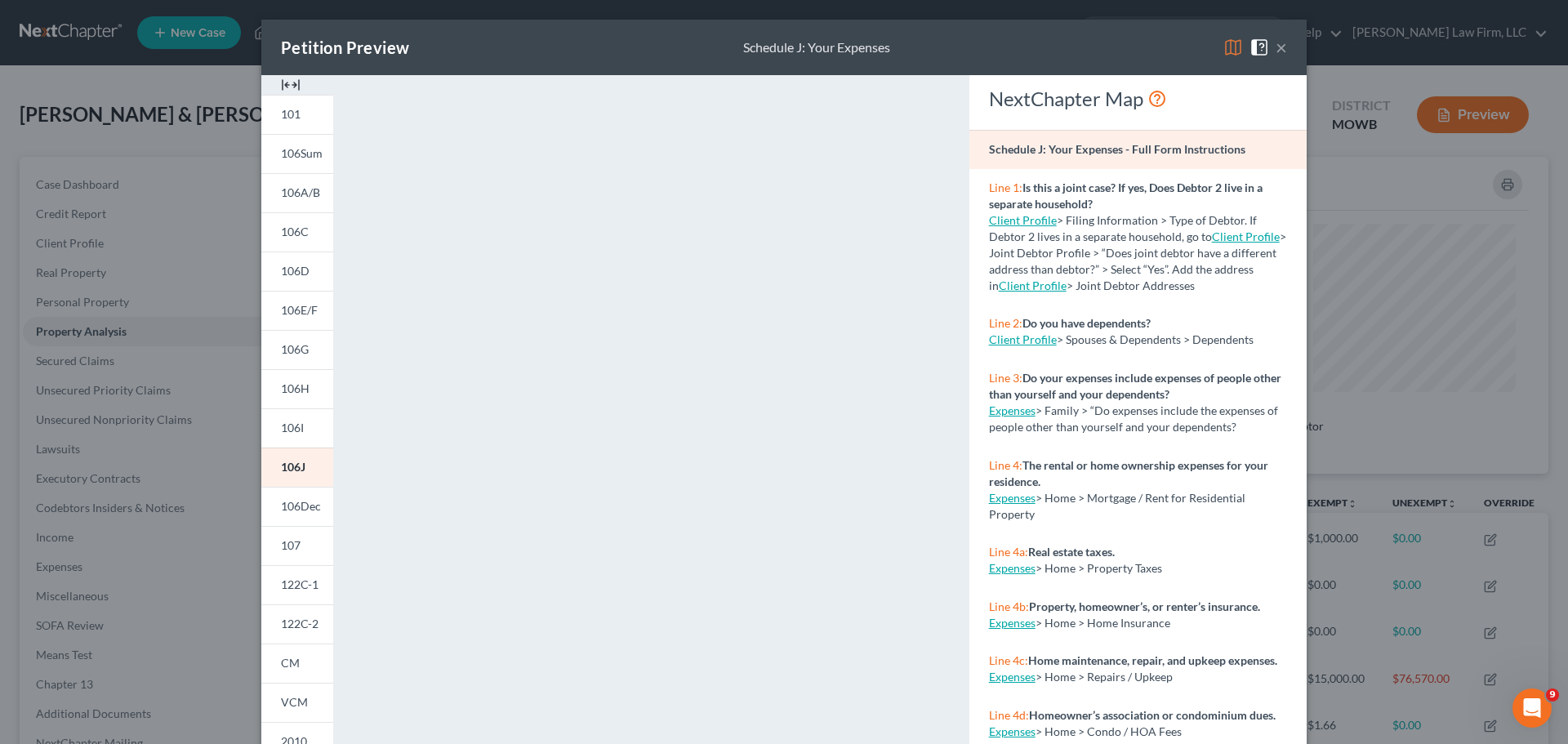
click at [1276, 39] on button "×" at bounding box center [1281, 47] width 11 height 20
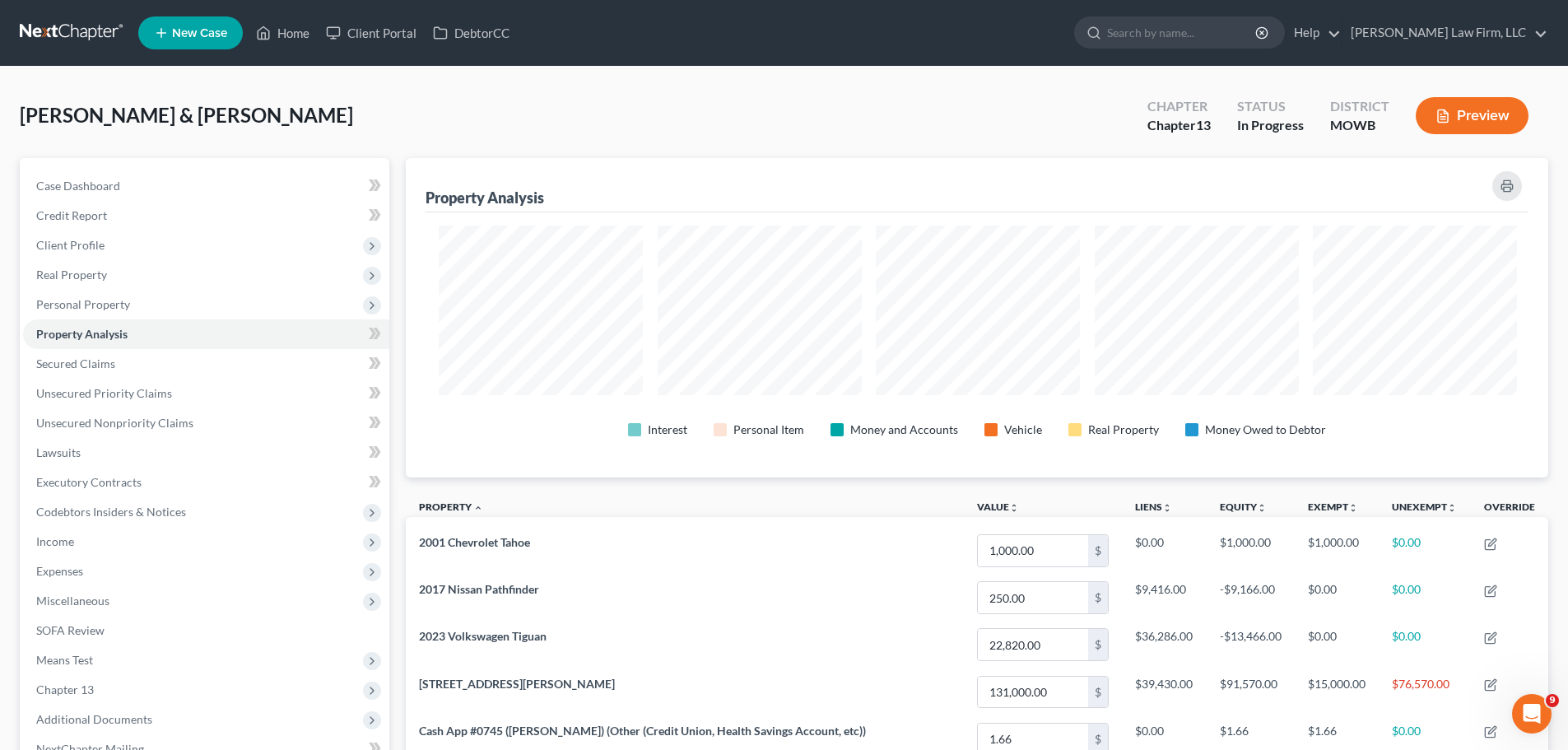
scroll to position [319, 1142]
click at [294, 35] on link "Home" at bounding box center [282, 33] width 70 height 30
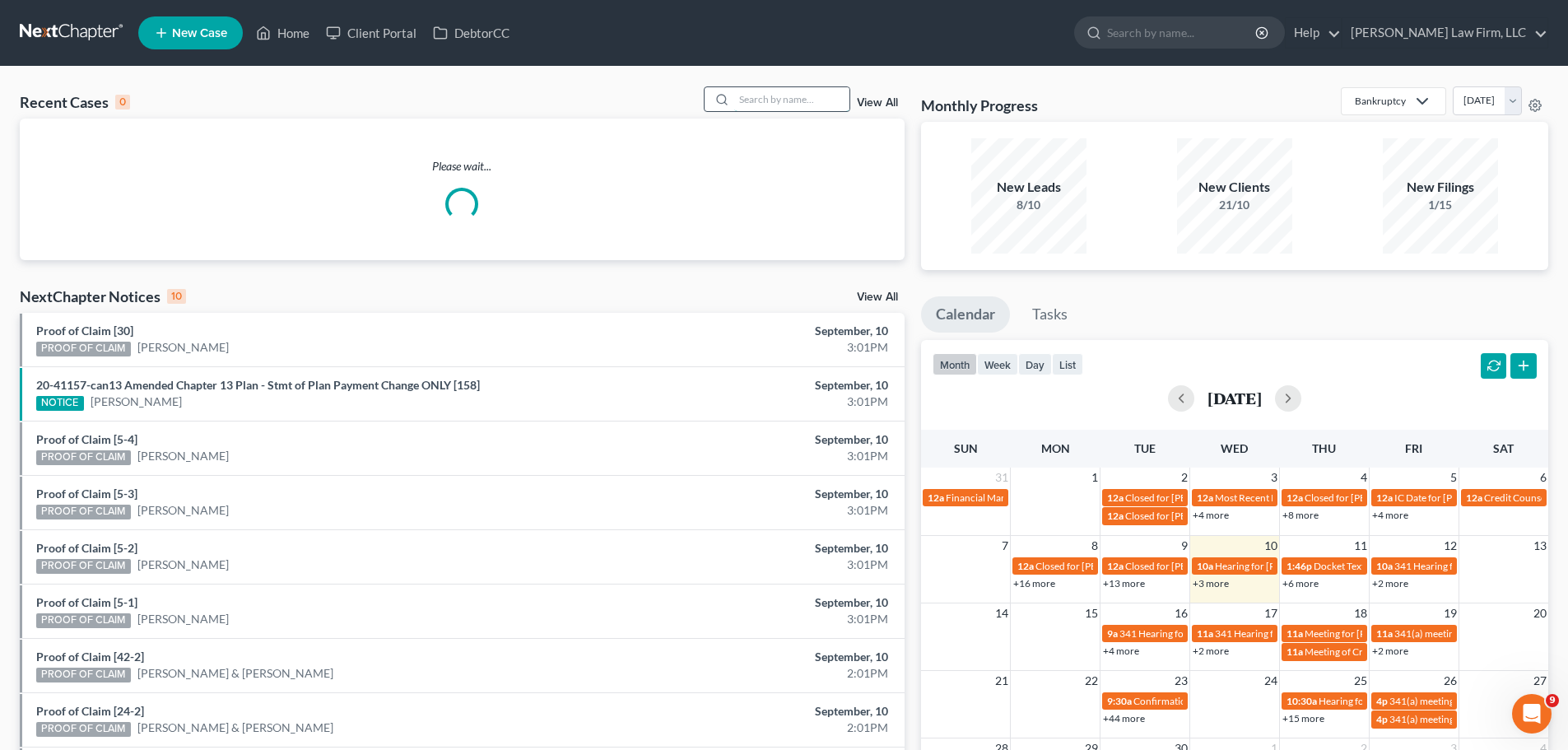
click at [798, 97] on input "search" at bounding box center [792, 98] width 115 height 24
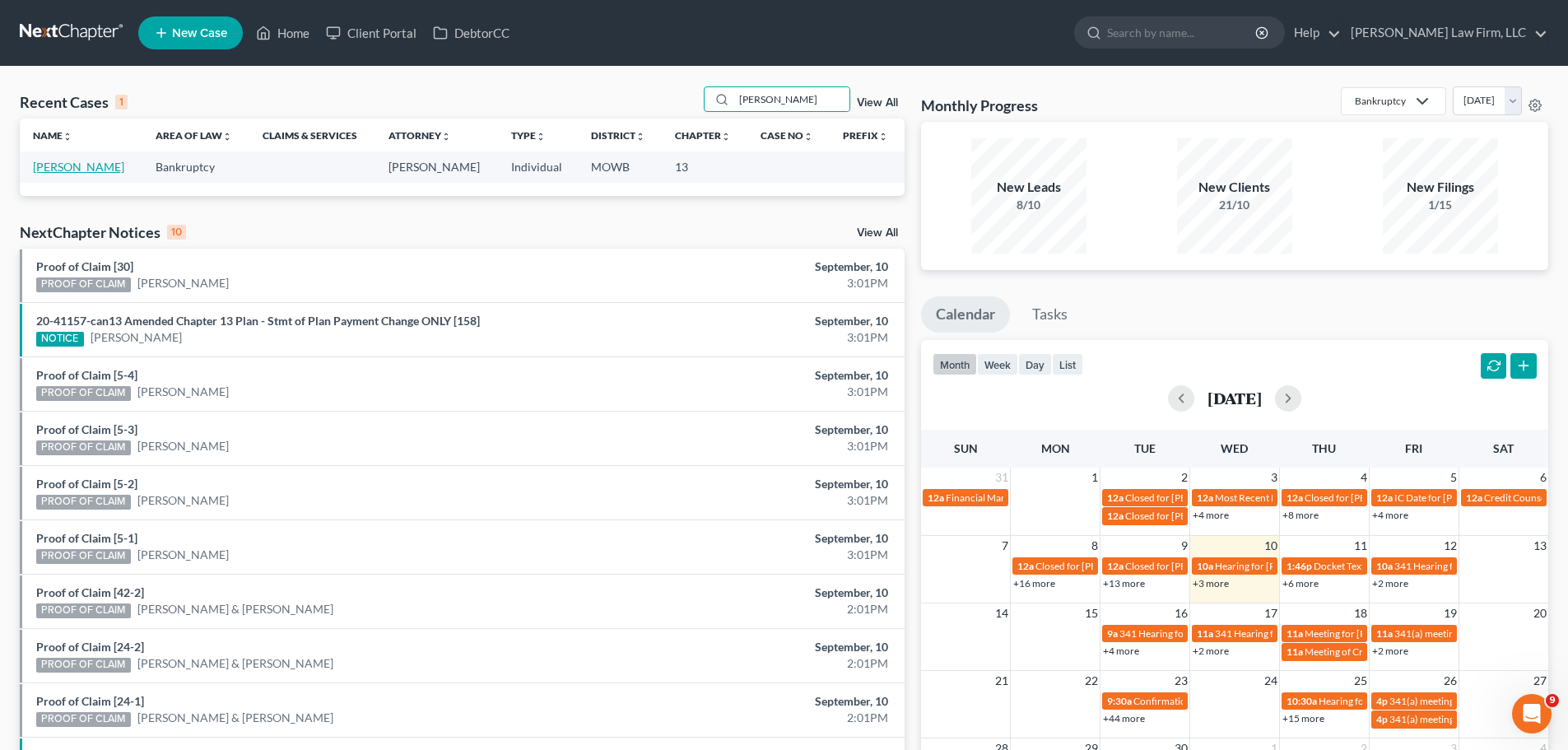
click at [91, 167] on link "[PERSON_NAME]" at bounding box center [78, 166] width 91 height 14
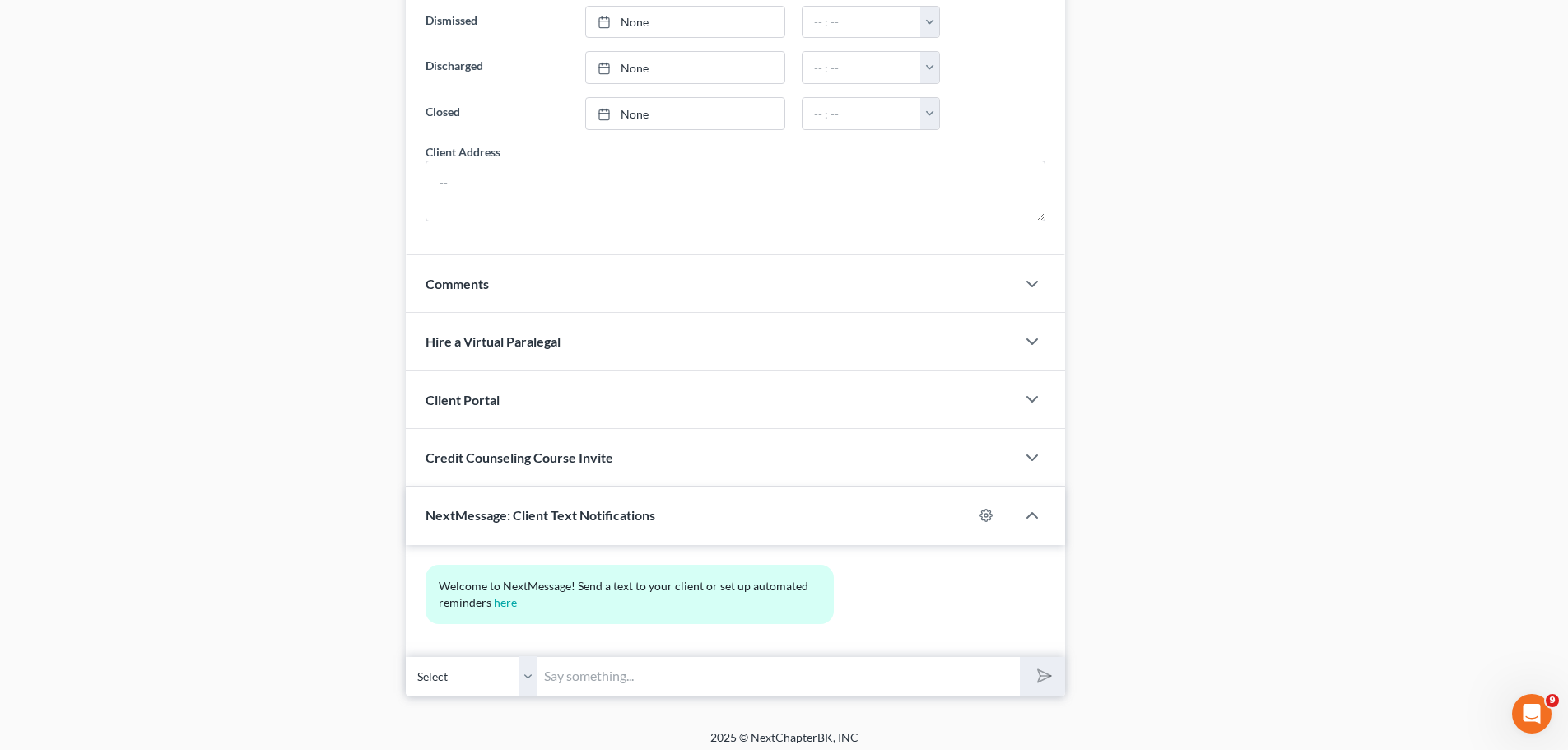
click at [591, 671] on input "text" at bounding box center [779, 676] width 483 height 40
click at [1019, 657] on button "submit" at bounding box center [1042, 676] width 45 height 38
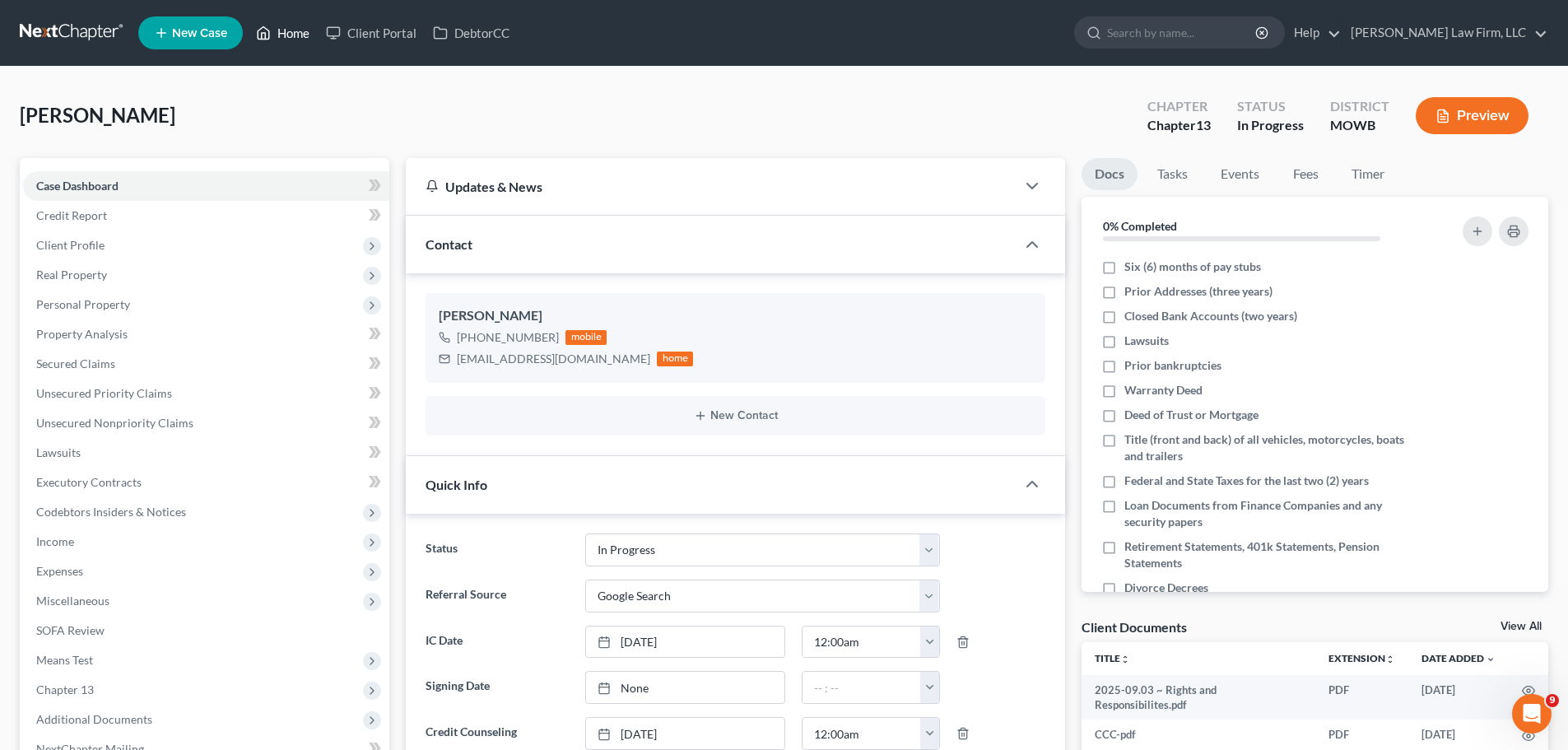
click at [290, 35] on link "Home" at bounding box center [282, 33] width 70 height 30
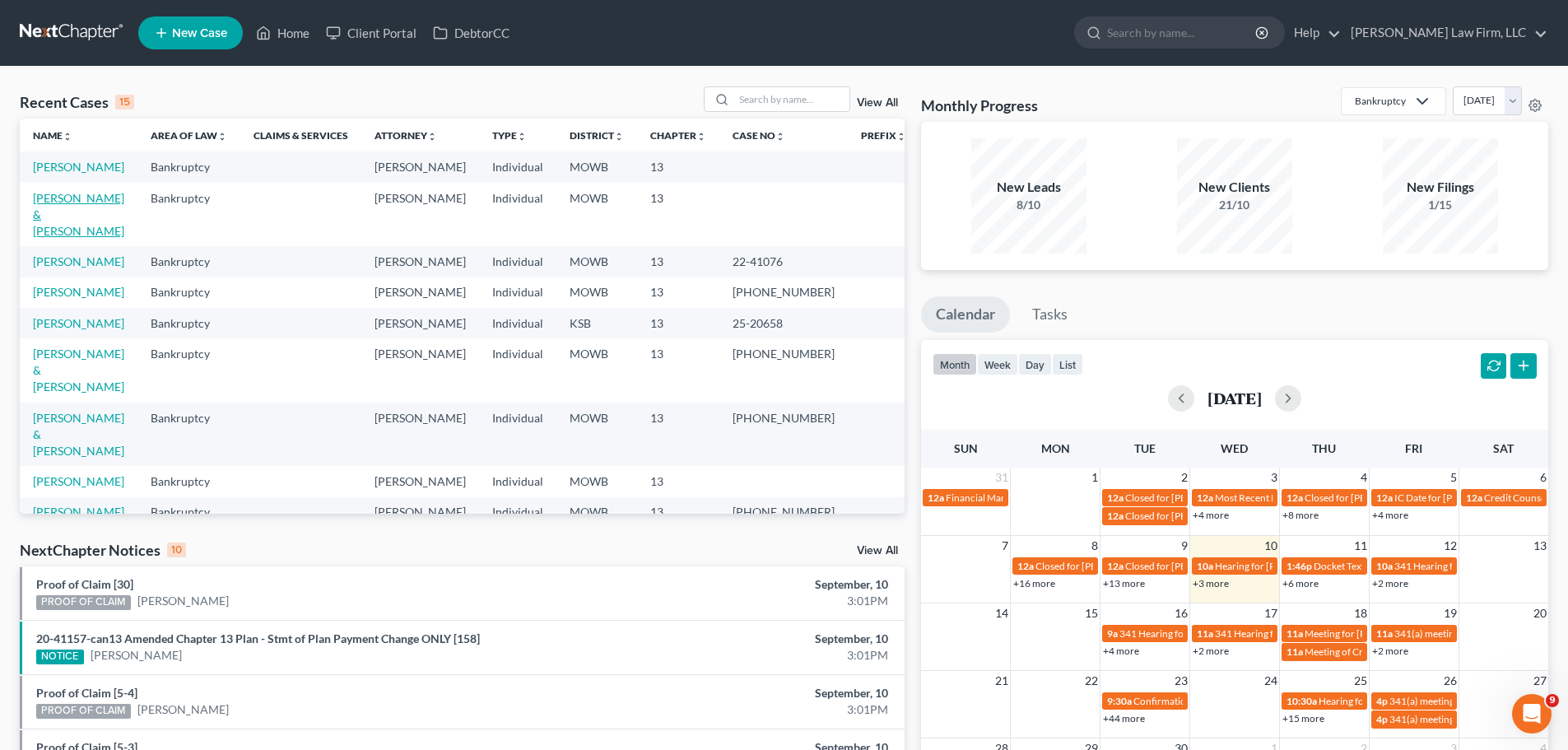
click at [105, 193] on link "[PERSON_NAME] & [PERSON_NAME]" at bounding box center [78, 214] width 91 height 47
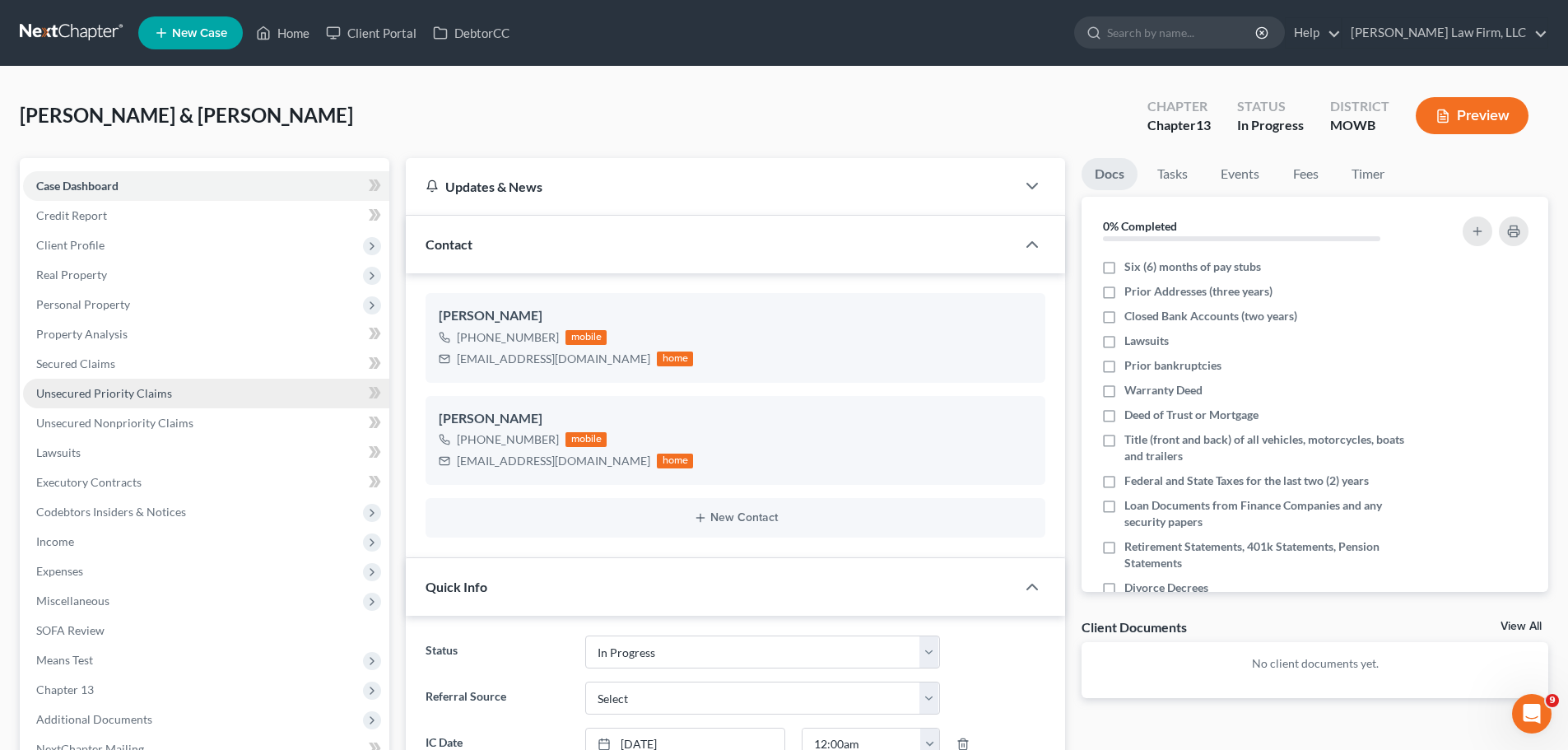
drag, startPoint x: 149, startPoint y: 391, endPoint x: 89, endPoint y: 389, distance: 60.0
click at [149, 391] on span "Unsecured Priority Claims" at bounding box center [105, 393] width 136 height 14
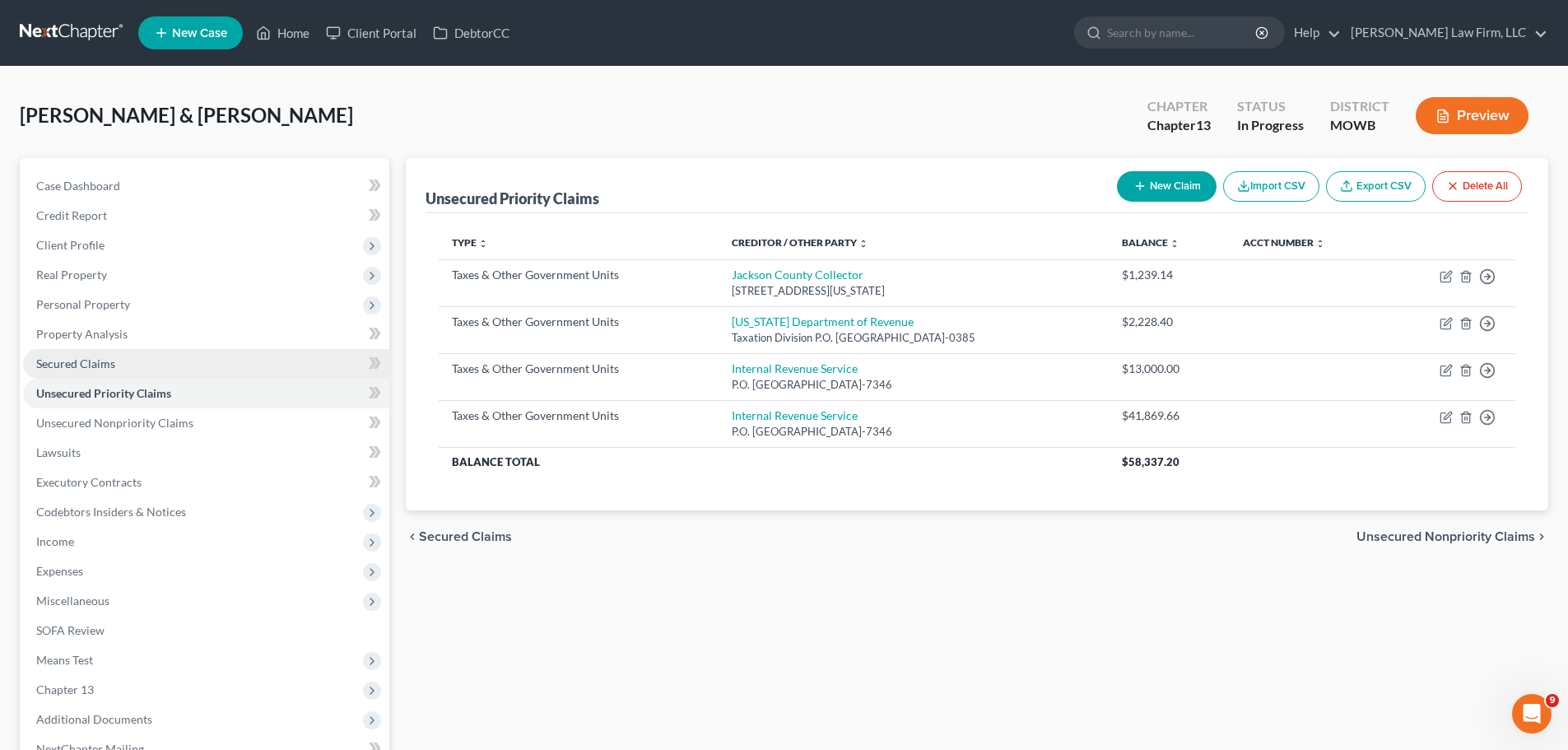
click at [112, 361] on span "Secured Claims" at bounding box center [76, 363] width 79 height 14
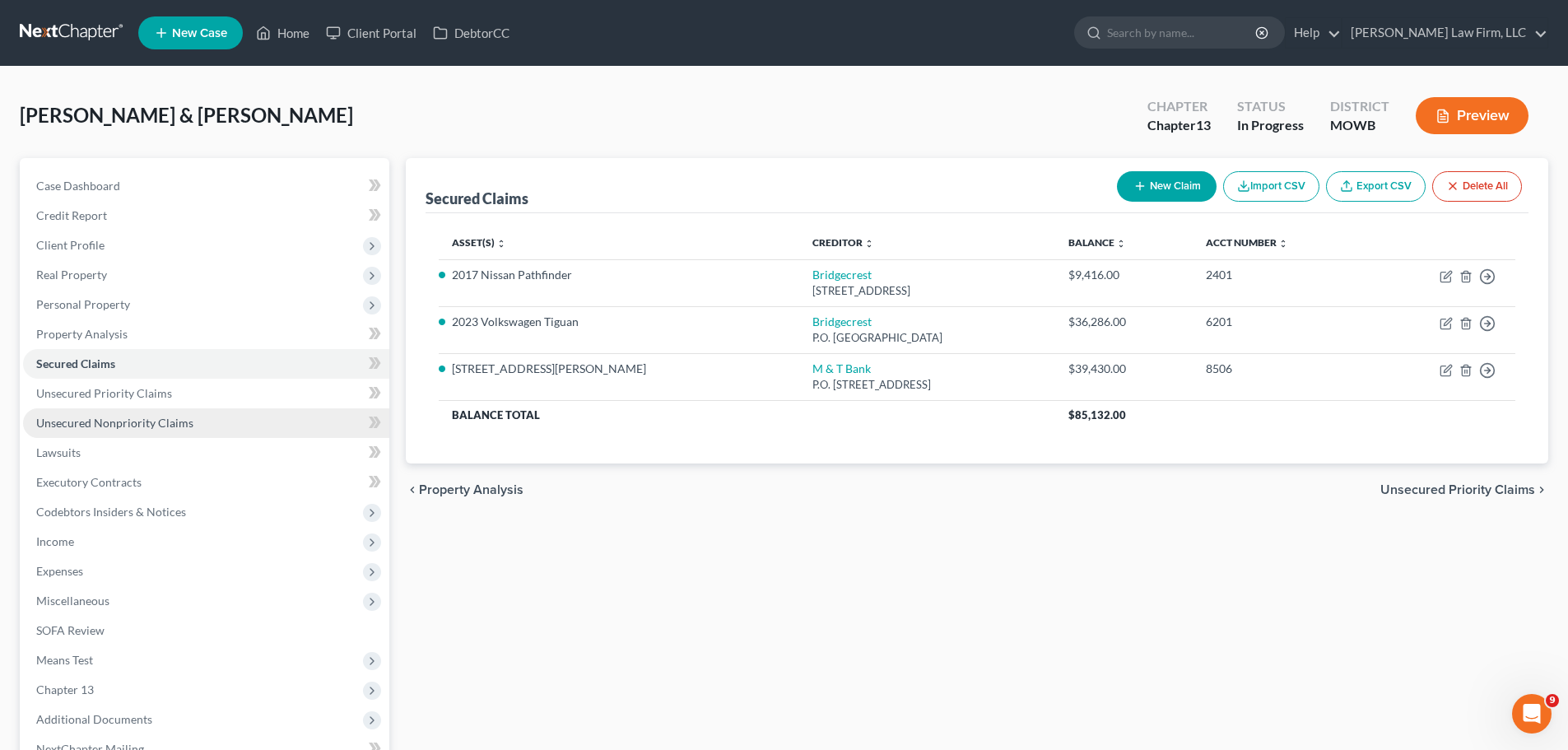
click at [169, 422] on span "Unsecured Nonpriority Claims" at bounding box center [115, 422] width 157 height 14
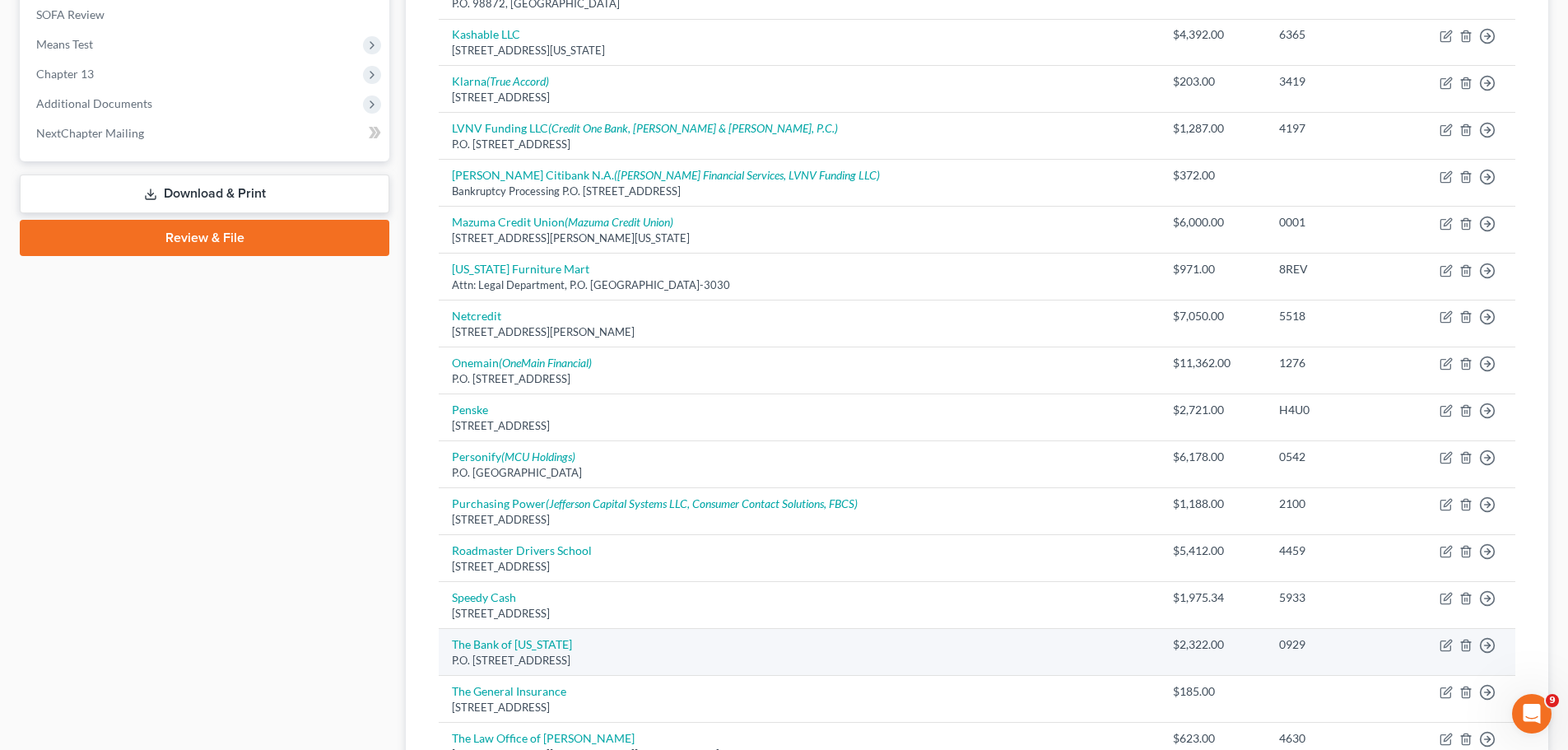
scroll to position [613, 0]
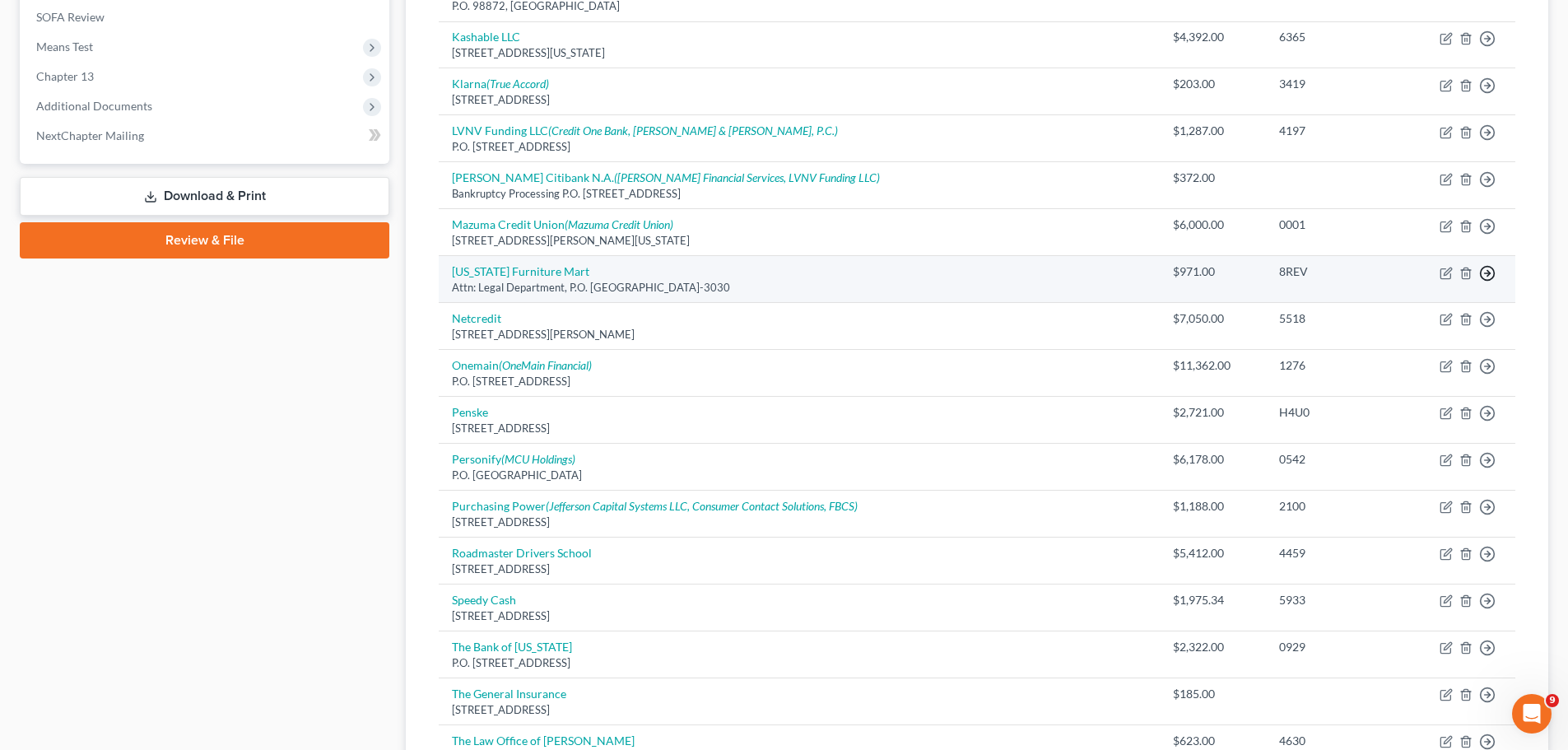
click at [1490, 274] on line "button" at bounding box center [1487, 274] width 6 height 0
click at [1418, 287] on link "Move to D" at bounding box center [1412, 285] width 138 height 28
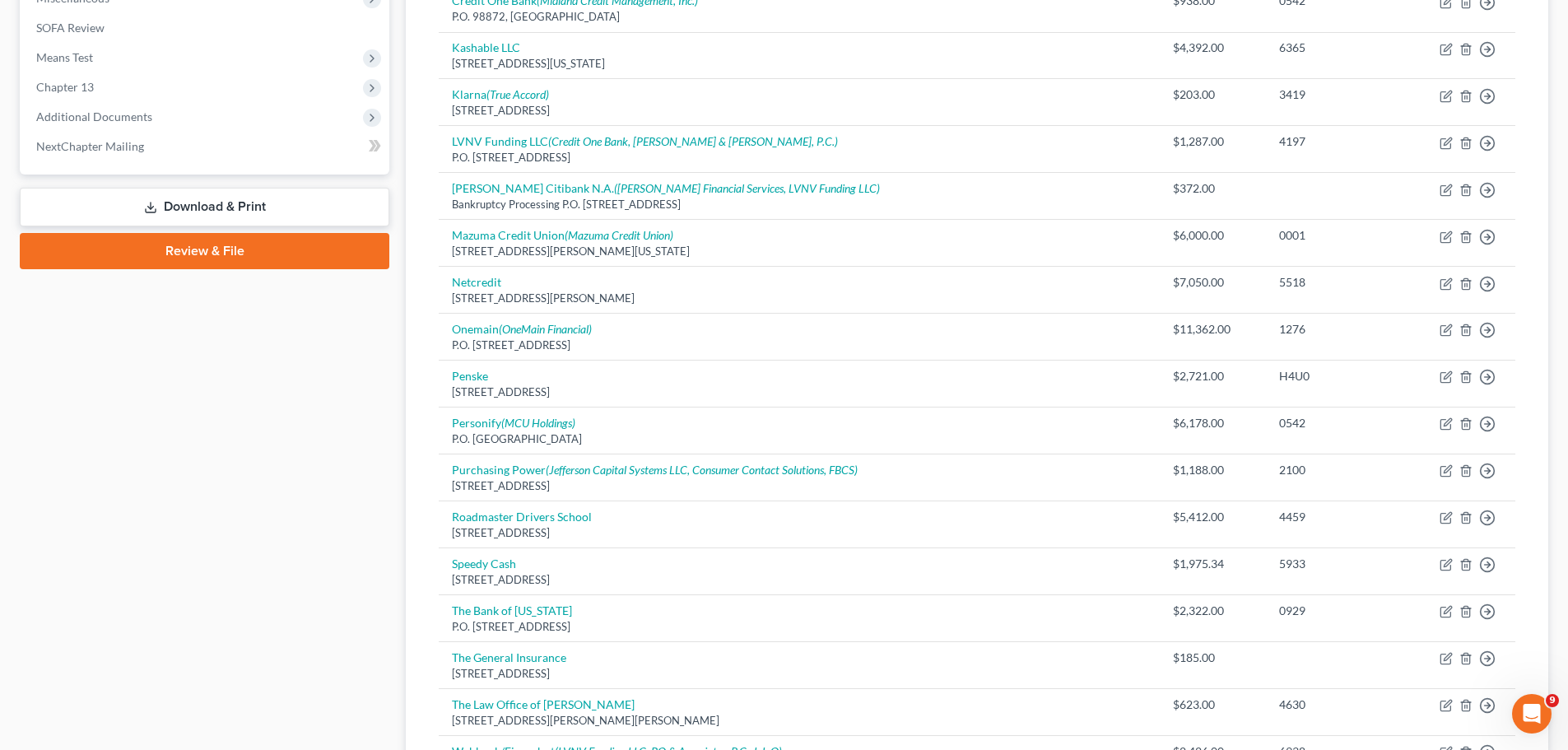
scroll to position [483, 0]
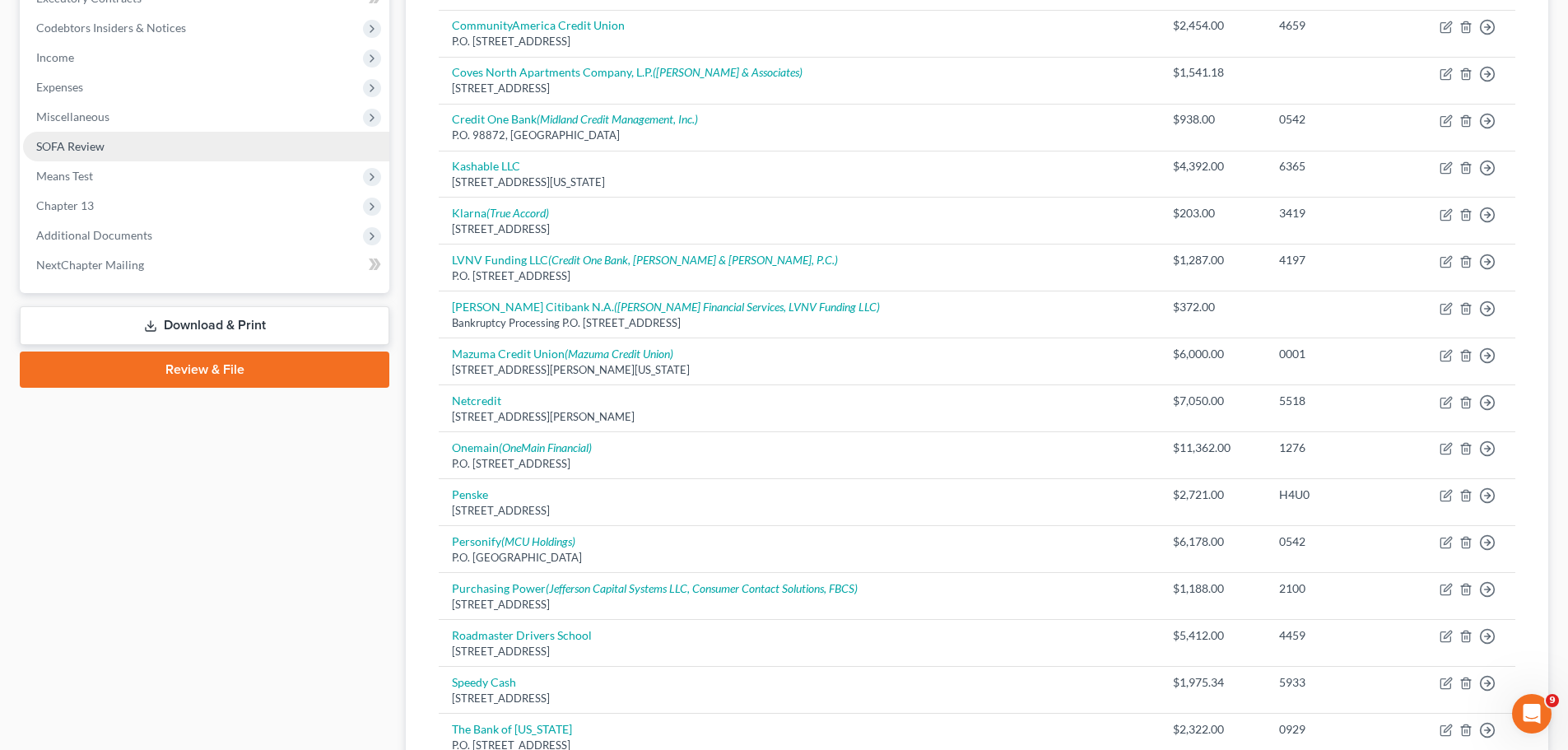
click at [69, 148] on span "SOFA Review" at bounding box center [71, 146] width 68 height 14
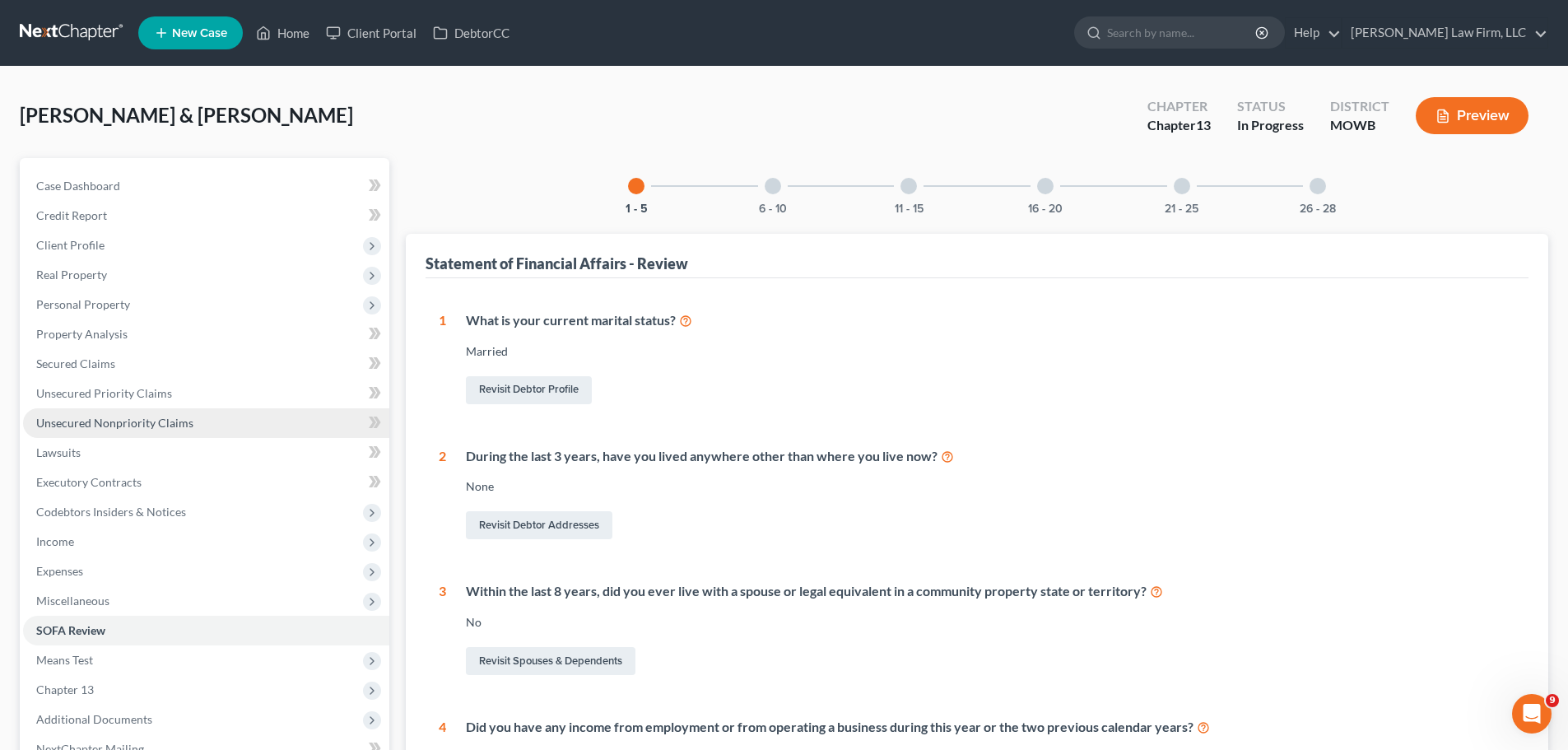
click at [153, 416] on span "Unsecured Nonpriority Claims" at bounding box center [115, 422] width 157 height 14
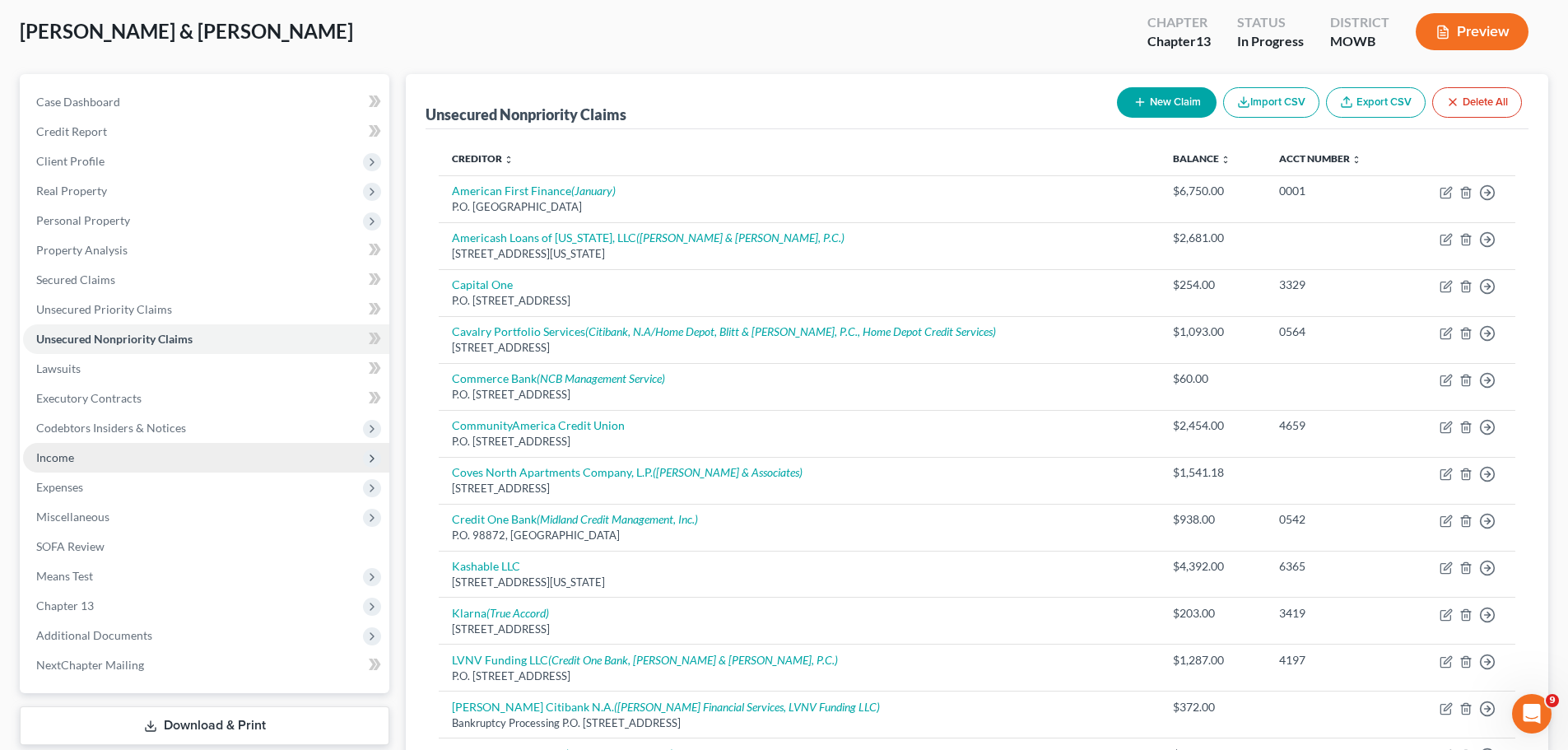
scroll to position [72, 0]
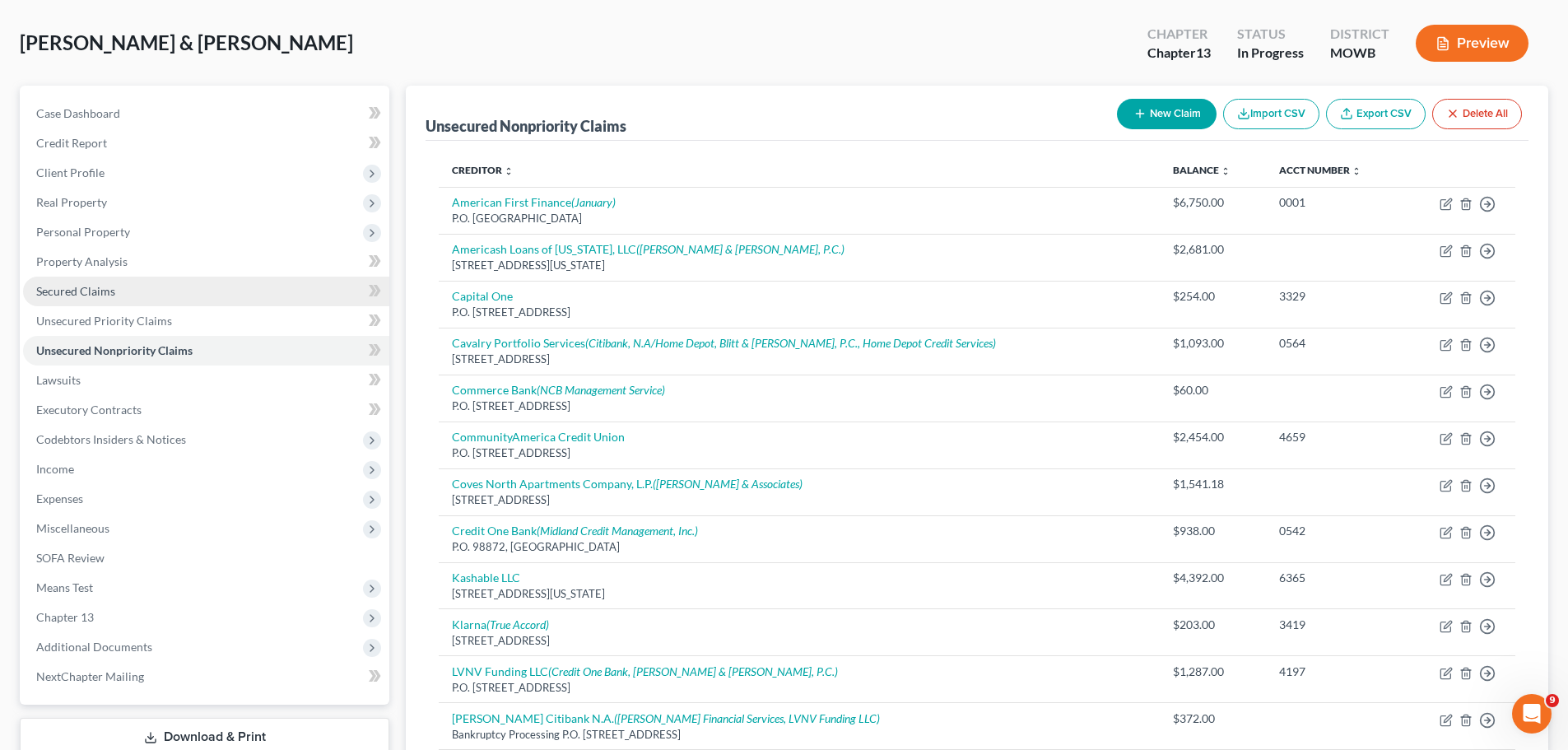
drag, startPoint x: 113, startPoint y: 275, endPoint x: 38, endPoint y: 291, distance: 76.7
click at [113, 276] on link "Secured Claims" at bounding box center [206, 291] width 366 height 30
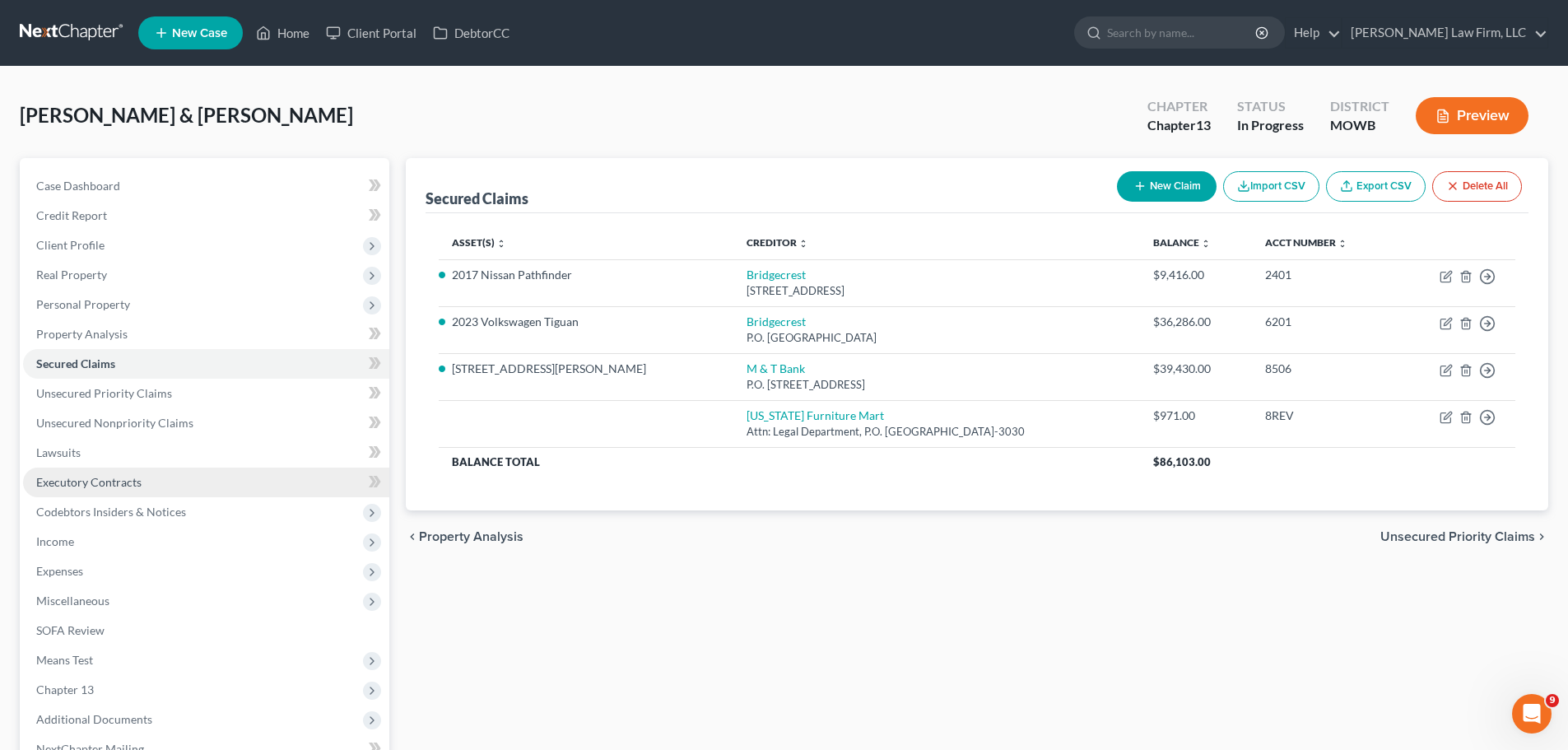
drag, startPoint x: 102, startPoint y: 577, endPoint x: 287, endPoint y: 490, distance: 204.4
click at [102, 577] on span "Expenses" at bounding box center [206, 571] width 366 height 30
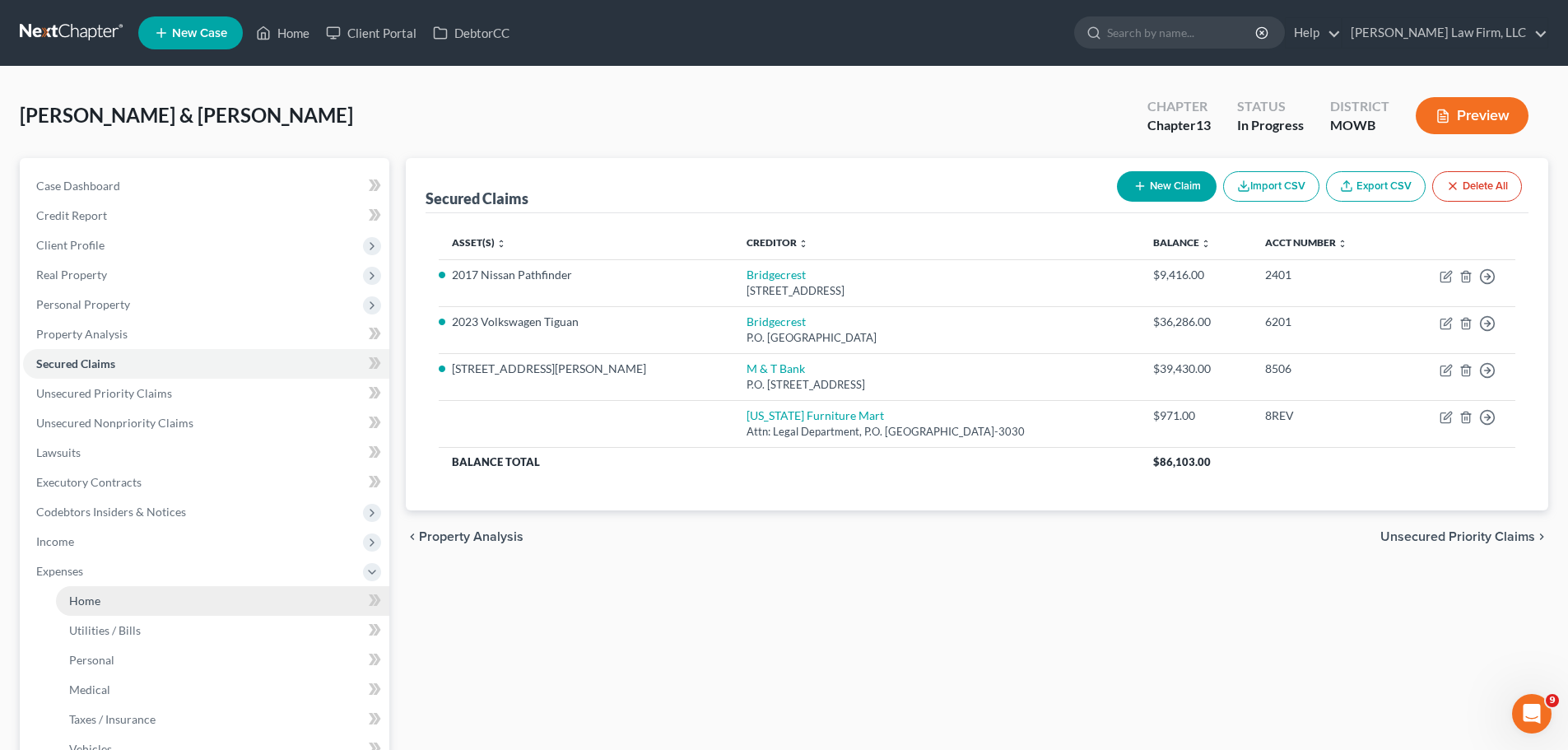
click at [102, 592] on link "Home" at bounding box center [222, 601] width 334 height 30
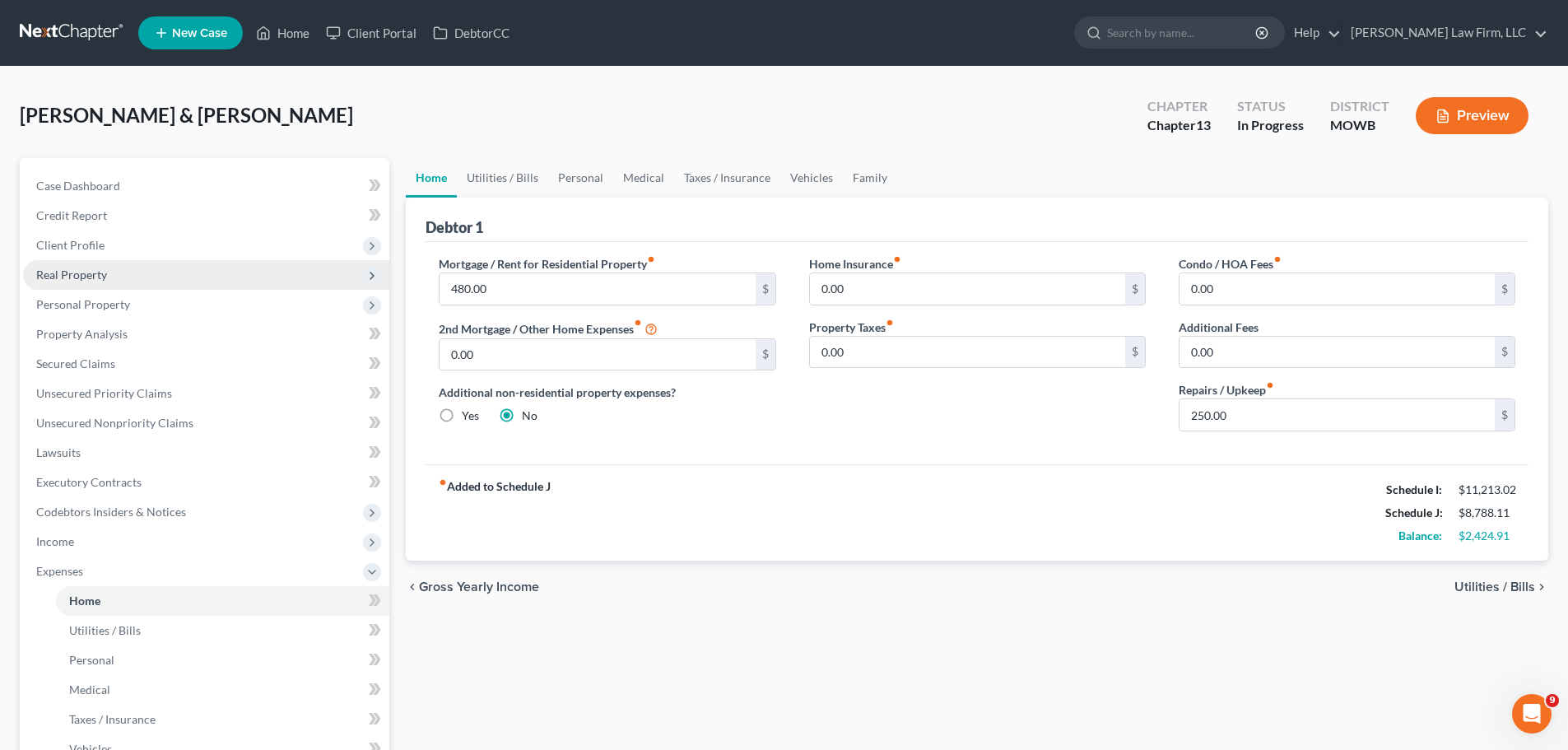
click at [108, 278] on span "Real Property" at bounding box center [206, 275] width 366 height 30
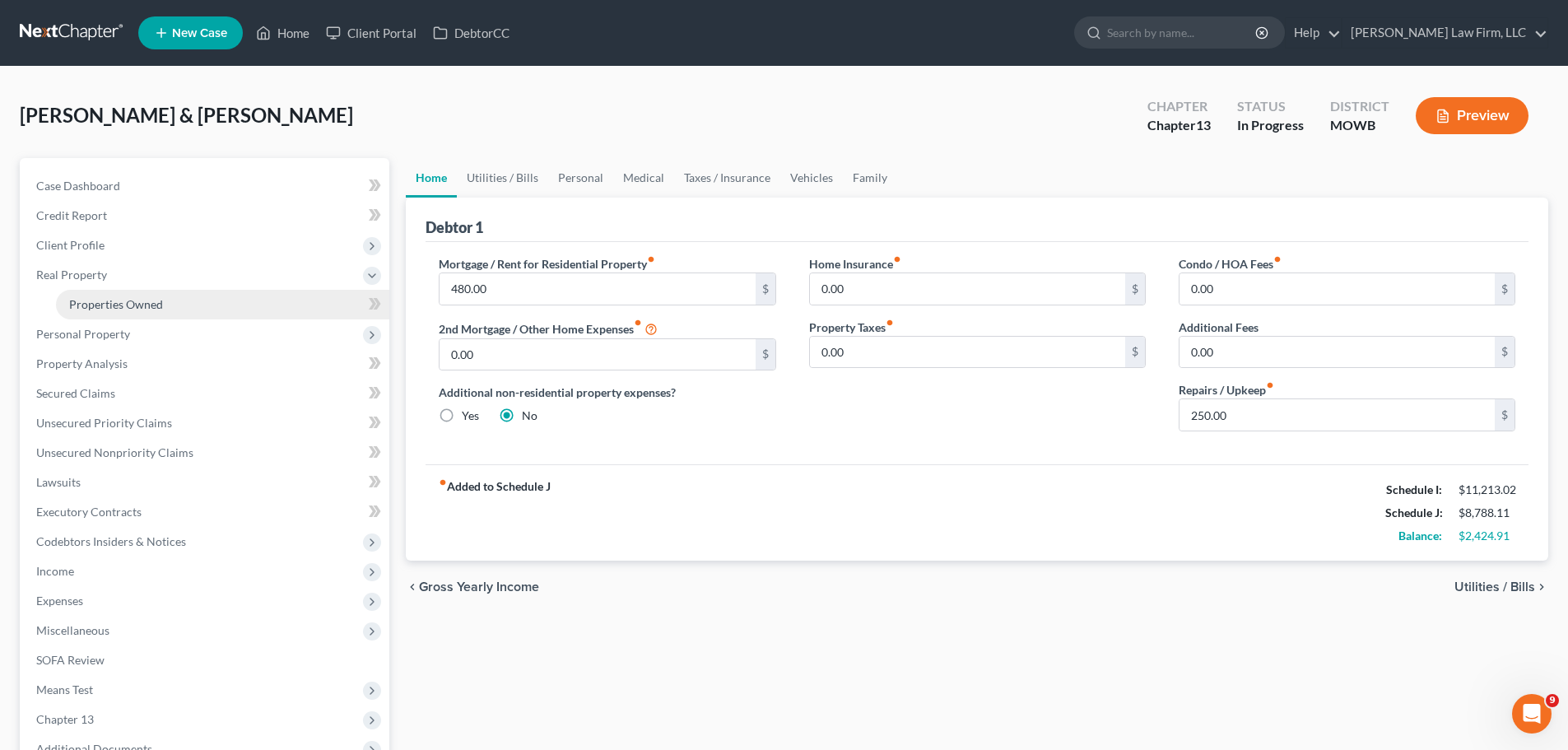
click at [138, 307] on span "Properties Owned" at bounding box center [116, 304] width 94 height 14
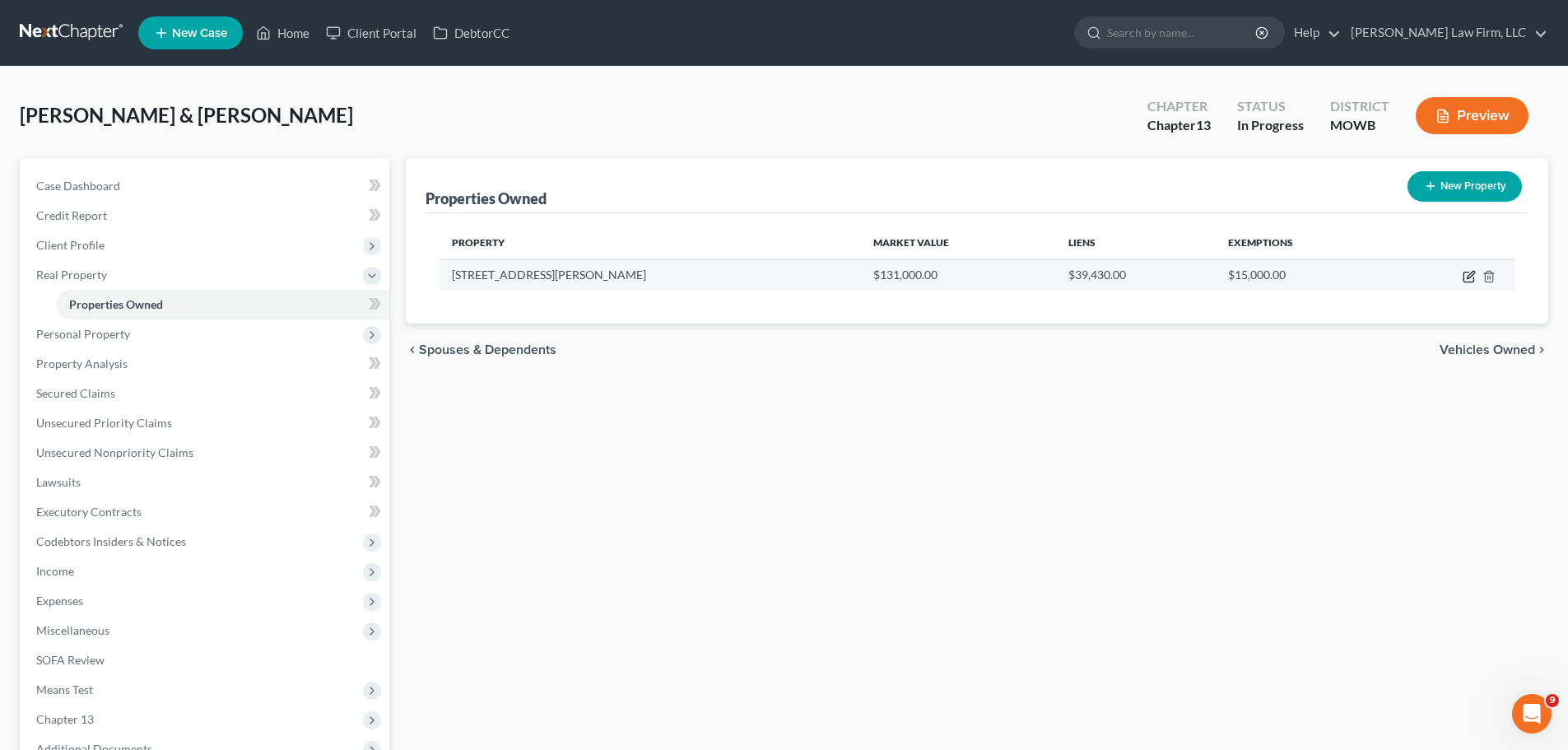
click at [1465, 275] on icon "button" at bounding box center [1469, 276] width 13 height 13
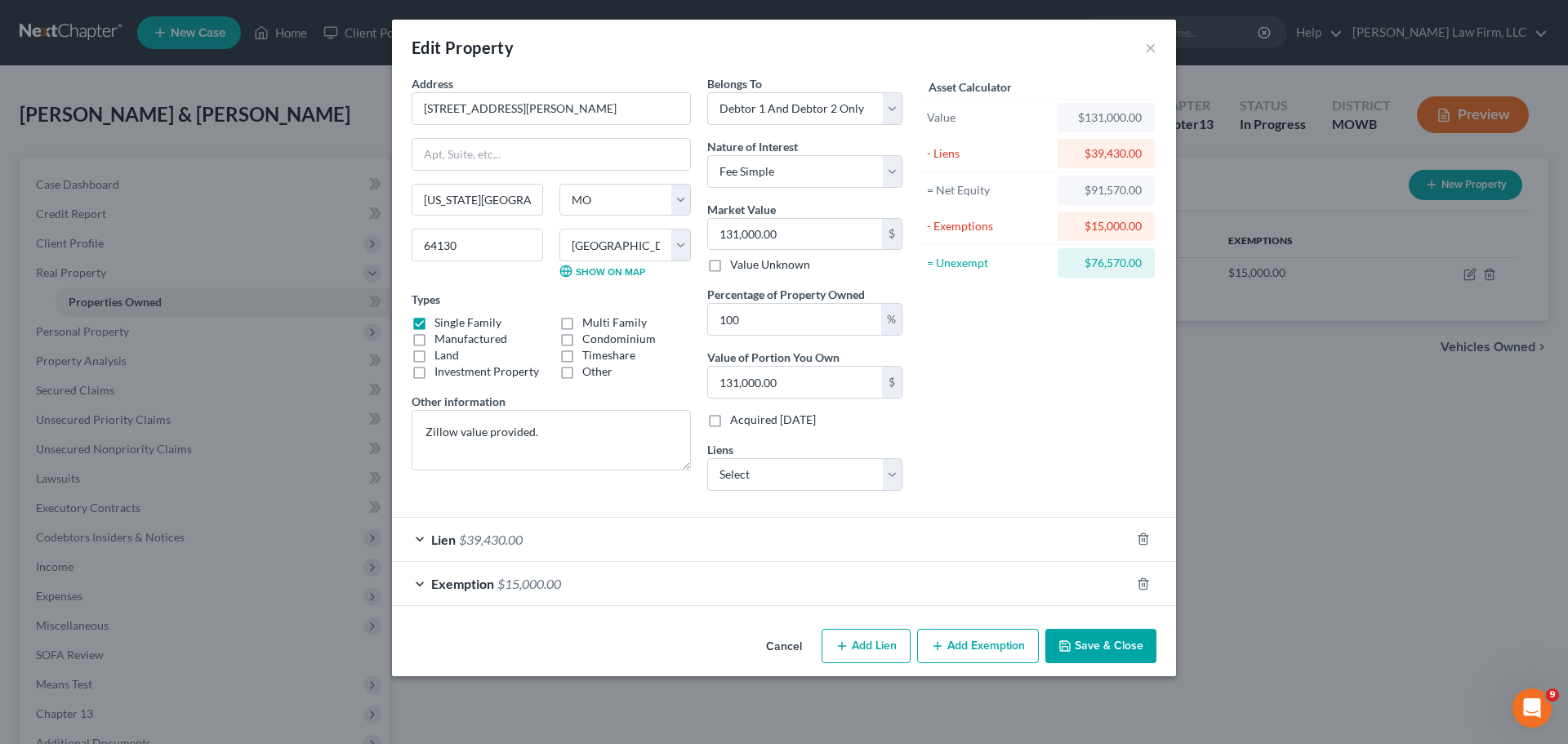
drag, startPoint x: 883, startPoint y: 40, endPoint x: 1061, endPoint y: 651, distance: 636.4
click at [883, 40] on div "Edit Property ×" at bounding box center [783, 48] width 784 height 55
click at [1075, 651] on button "Save & Close" at bounding box center [1100, 645] width 111 height 35
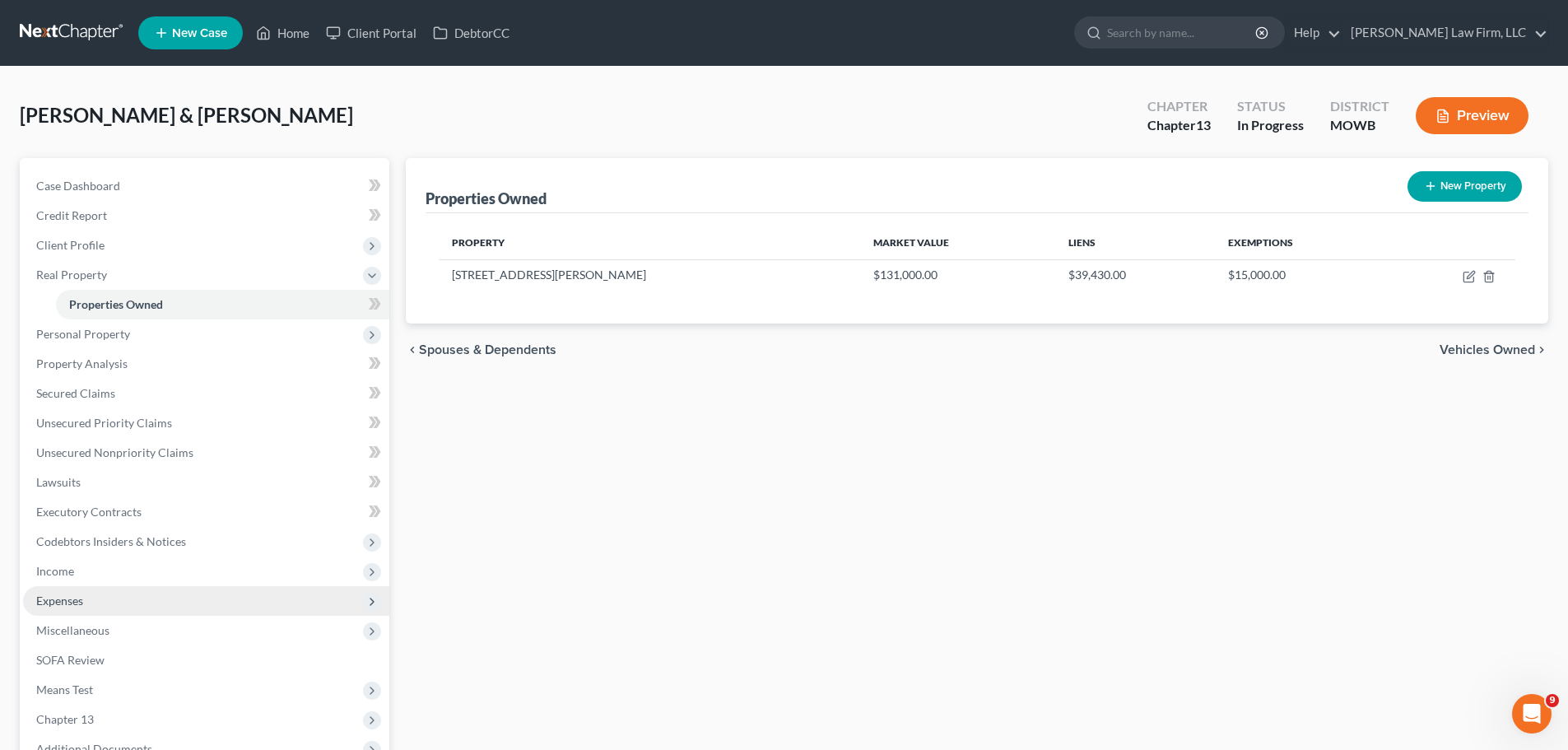
drag, startPoint x: 58, startPoint y: 573, endPoint x: 132, endPoint y: 594, distance: 76.9
click at [58, 573] on span "Income" at bounding box center [55, 571] width 37 height 14
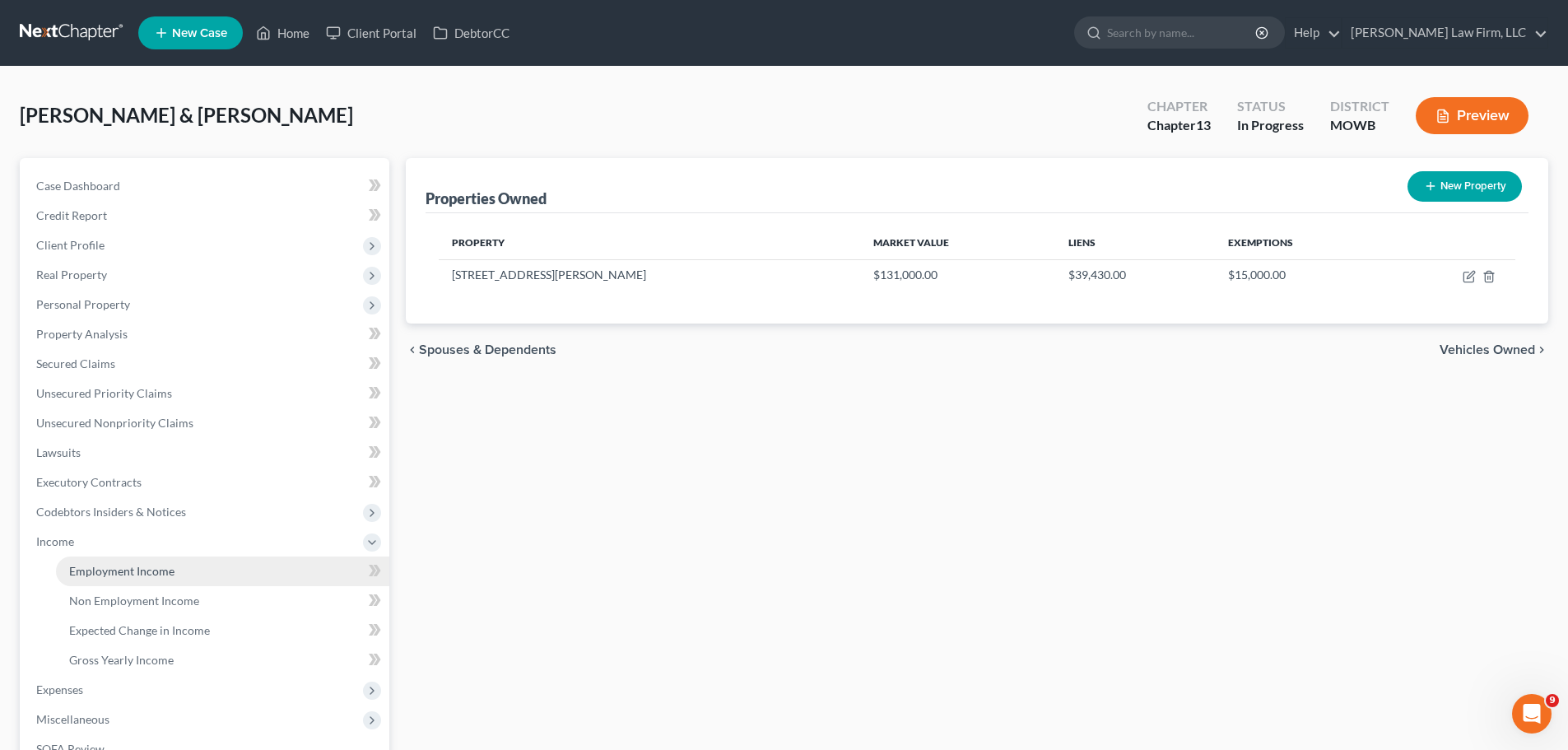
click at [126, 571] on span "Employment Income" at bounding box center [121, 571] width 105 height 14
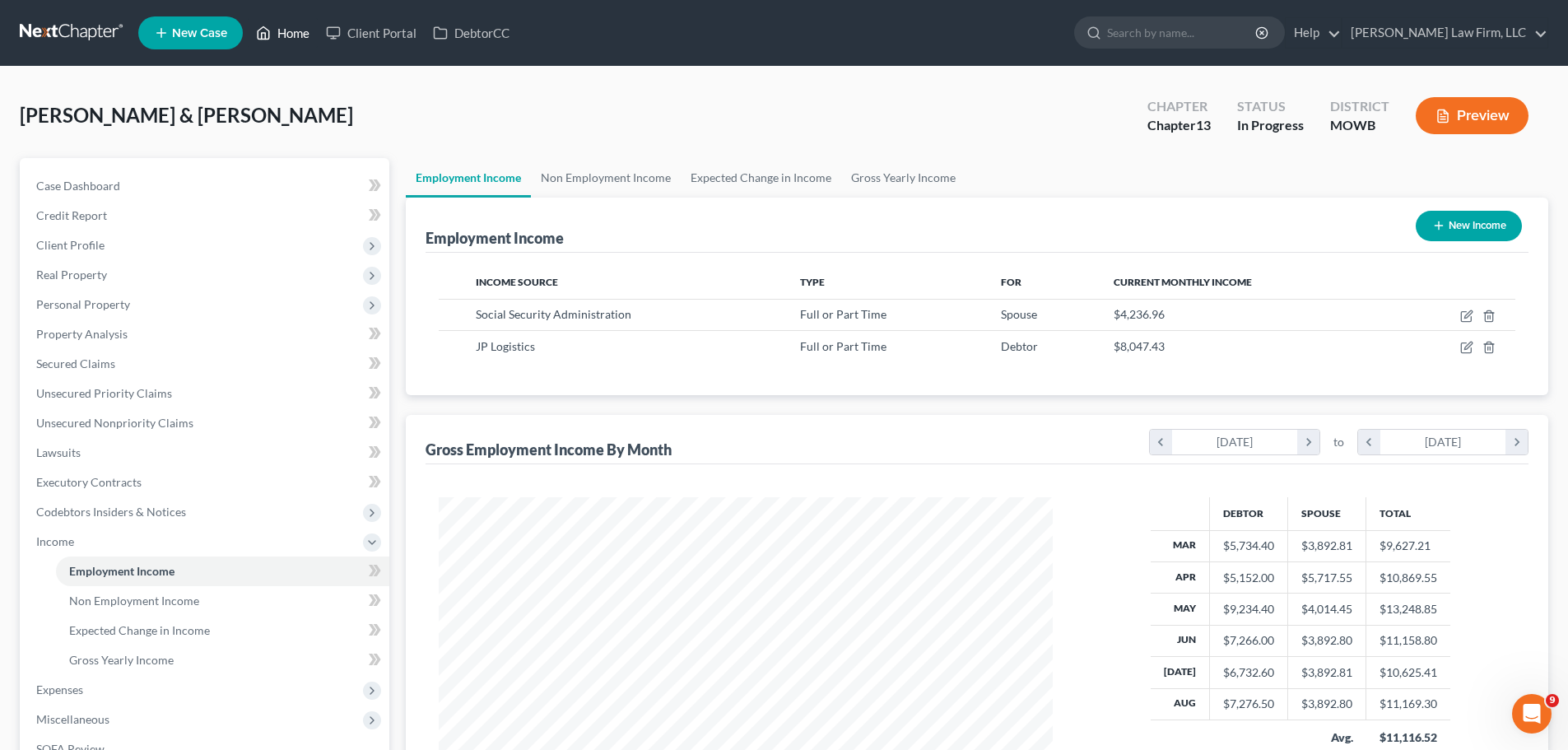
click at [294, 32] on link "Home" at bounding box center [282, 33] width 70 height 30
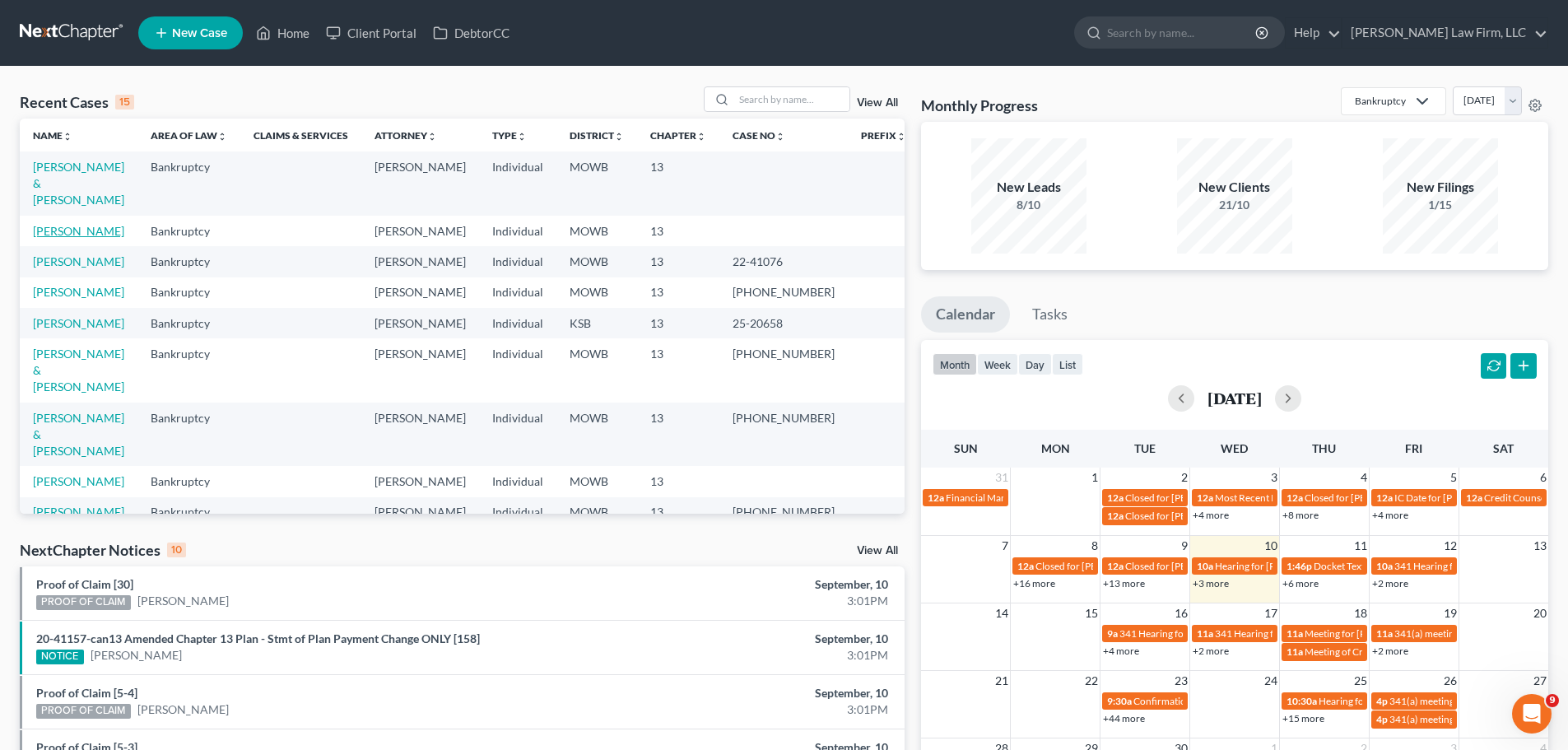
click at [98, 224] on link "[PERSON_NAME]" at bounding box center [78, 231] width 91 height 14
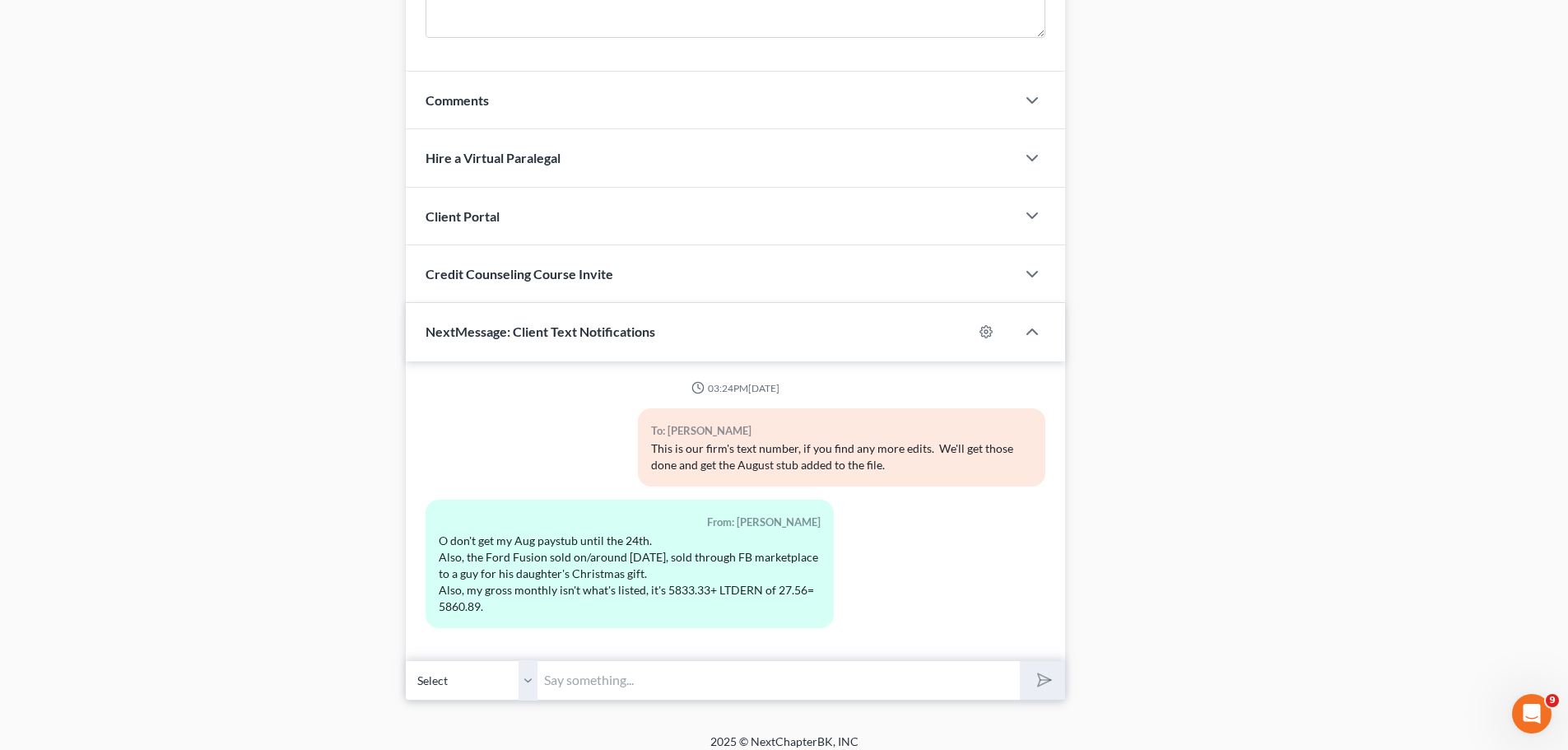
scroll to position [1355, 0]
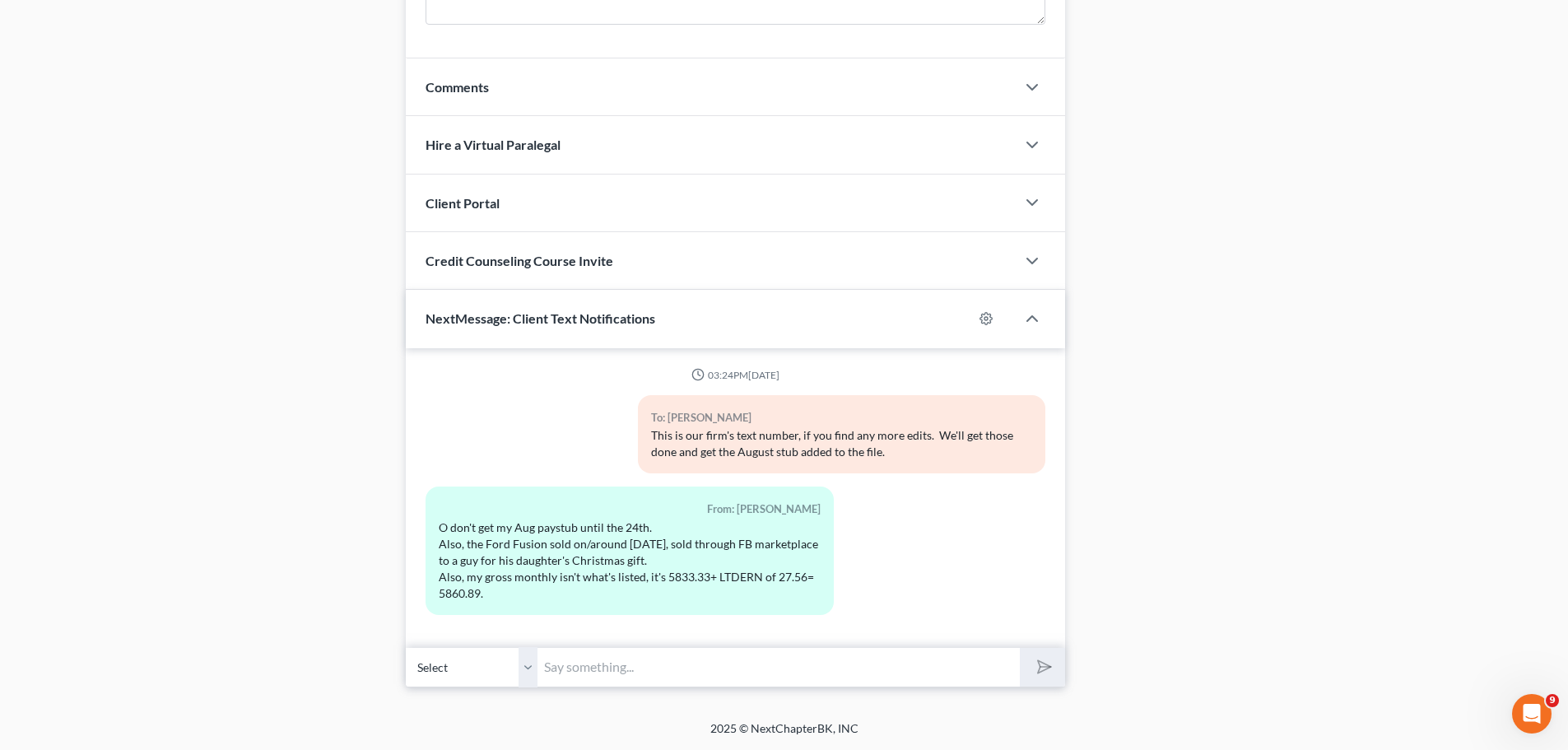
click at [577, 677] on input "text" at bounding box center [779, 667] width 483 height 40
drag, startPoint x: 651, startPoint y: 662, endPoint x: 365, endPoint y: 645, distance: 286.5
click at [651, 662] on input "text" at bounding box center [779, 667] width 483 height 40
drag, startPoint x: 840, startPoint y: 671, endPoint x: 812, endPoint y: 632, distance: 48.0
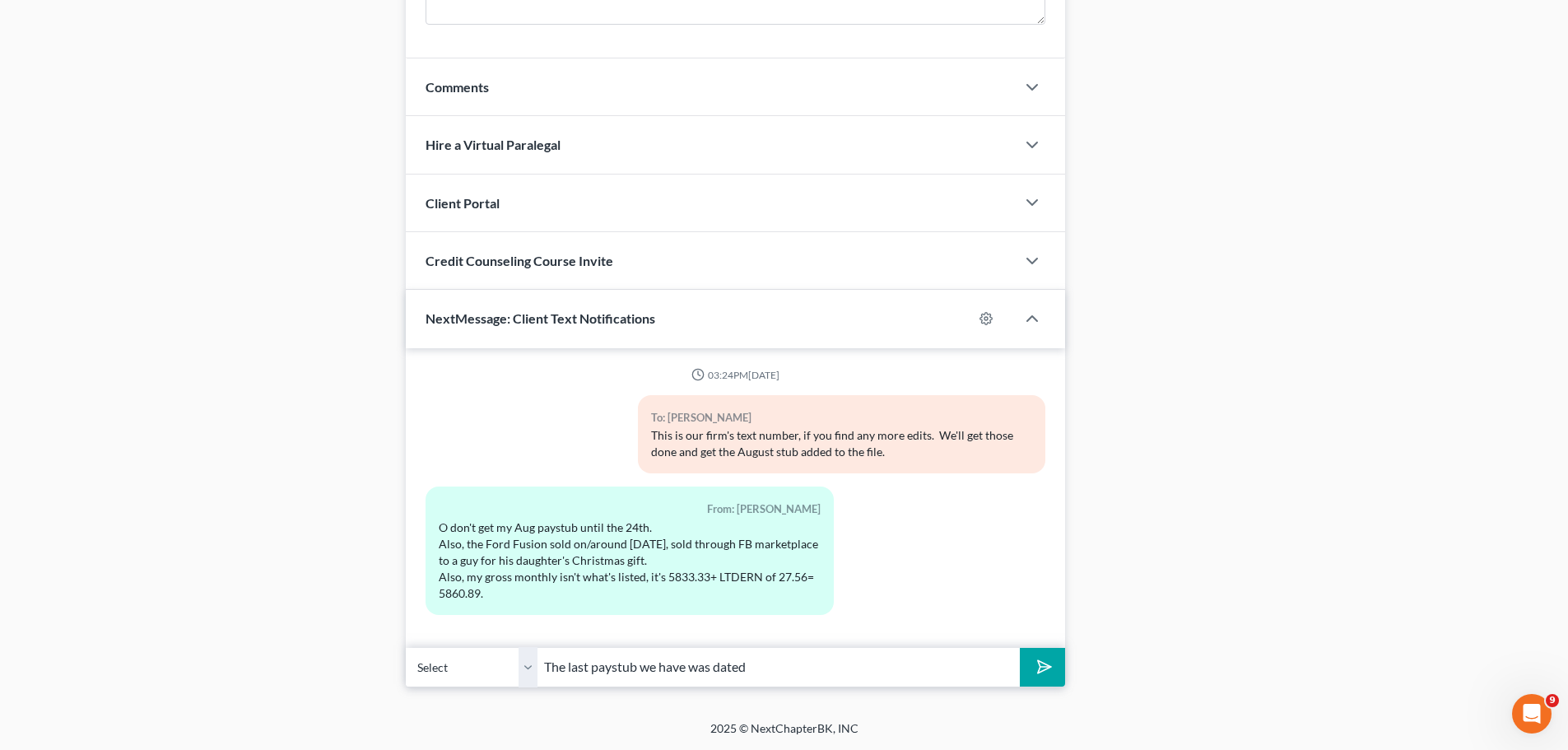
click at [840, 671] on input "The last paystub we have was dated" at bounding box center [779, 667] width 483 height 40
drag, startPoint x: 803, startPoint y: 637, endPoint x: 692, endPoint y: 671, distance: 116.1
click at [801, 644] on div "03:24PM[DATE] To: [PERSON_NAME] This is our firm's text number, if you find any…" at bounding box center [735, 498] width 659 height 300
click at [809, 640] on div "03:24PM[DATE] To: [PERSON_NAME] This is our firm's text number, if you find any…" at bounding box center [735, 498] width 659 height 300
click at [782, 663] on input "The last paystub we have was dated" at bounding box center [779, 667] width 483 height 40
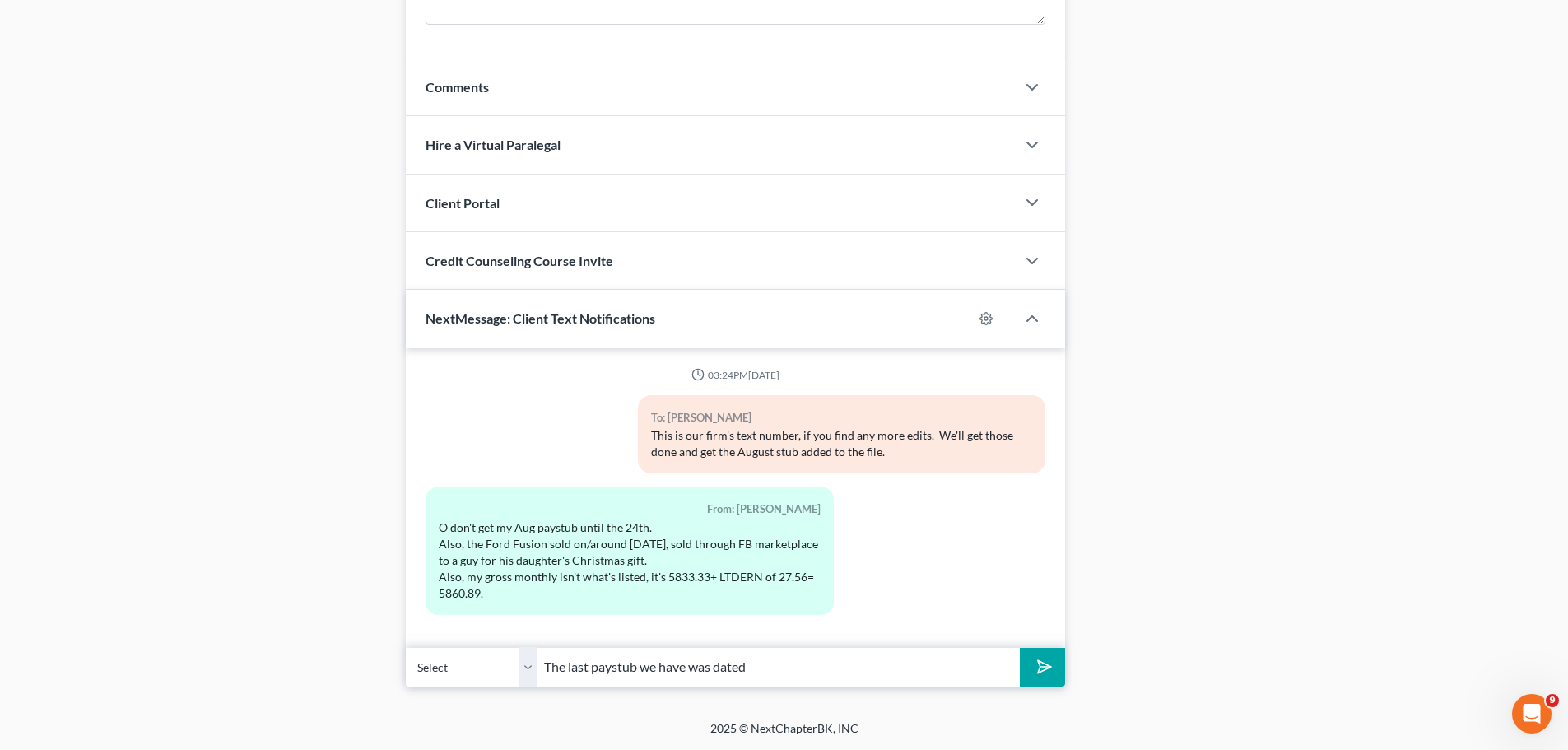
click at [683, 669] on input "The last paystub we have was dated" at bounding box center [779, 667] width 483 height 40
click at [782, 666] on input "The last paystub we have was dated" at bounding box center [779, 667] width 483 height 40
click at [692, 671] on input "The last paystub we have was dated" at bounding box center [779, 667] width 483 height 40
click at [1019, 647] on button "submit" at bounding box center [1042, 666] width 45 height 38
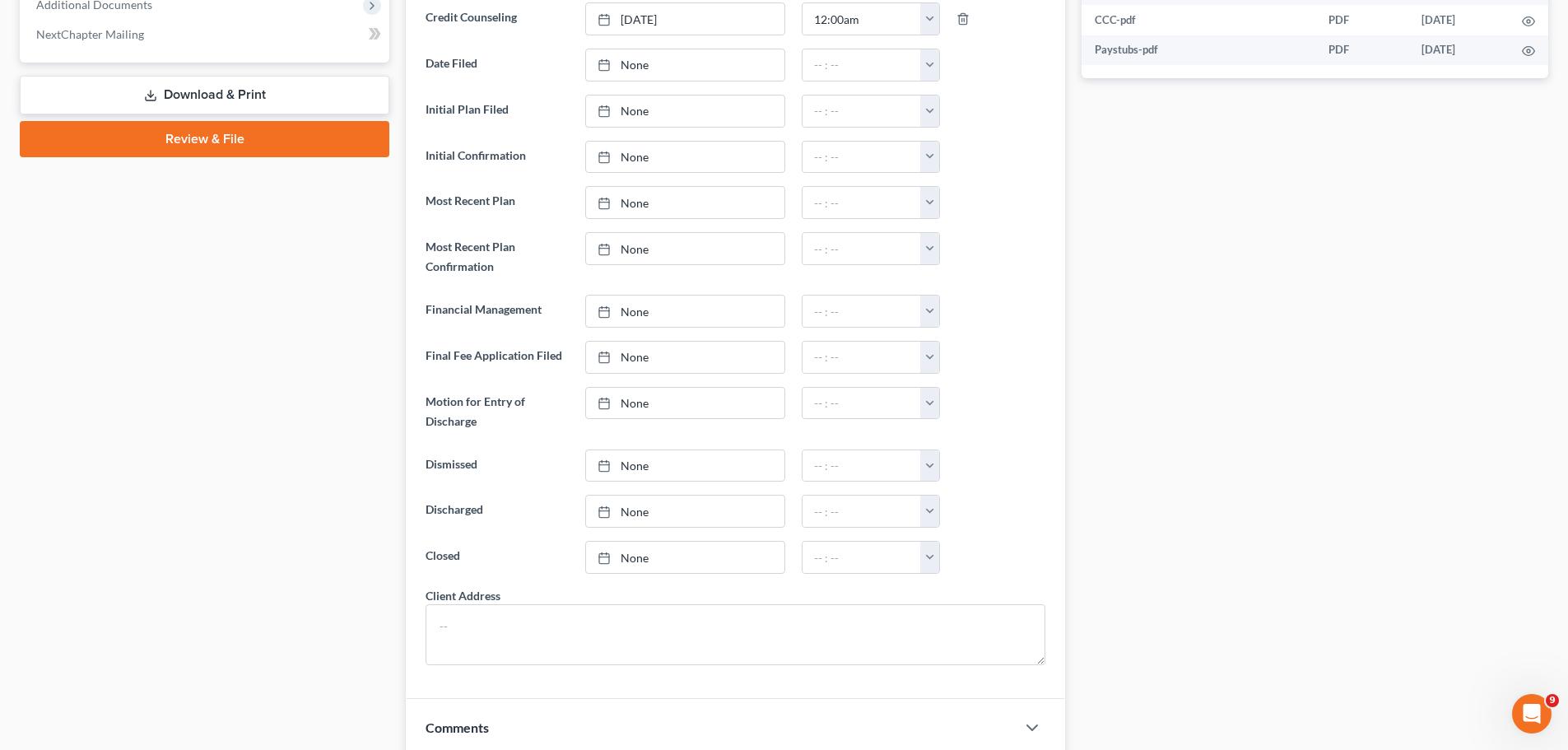
scroll to position [0, 0]
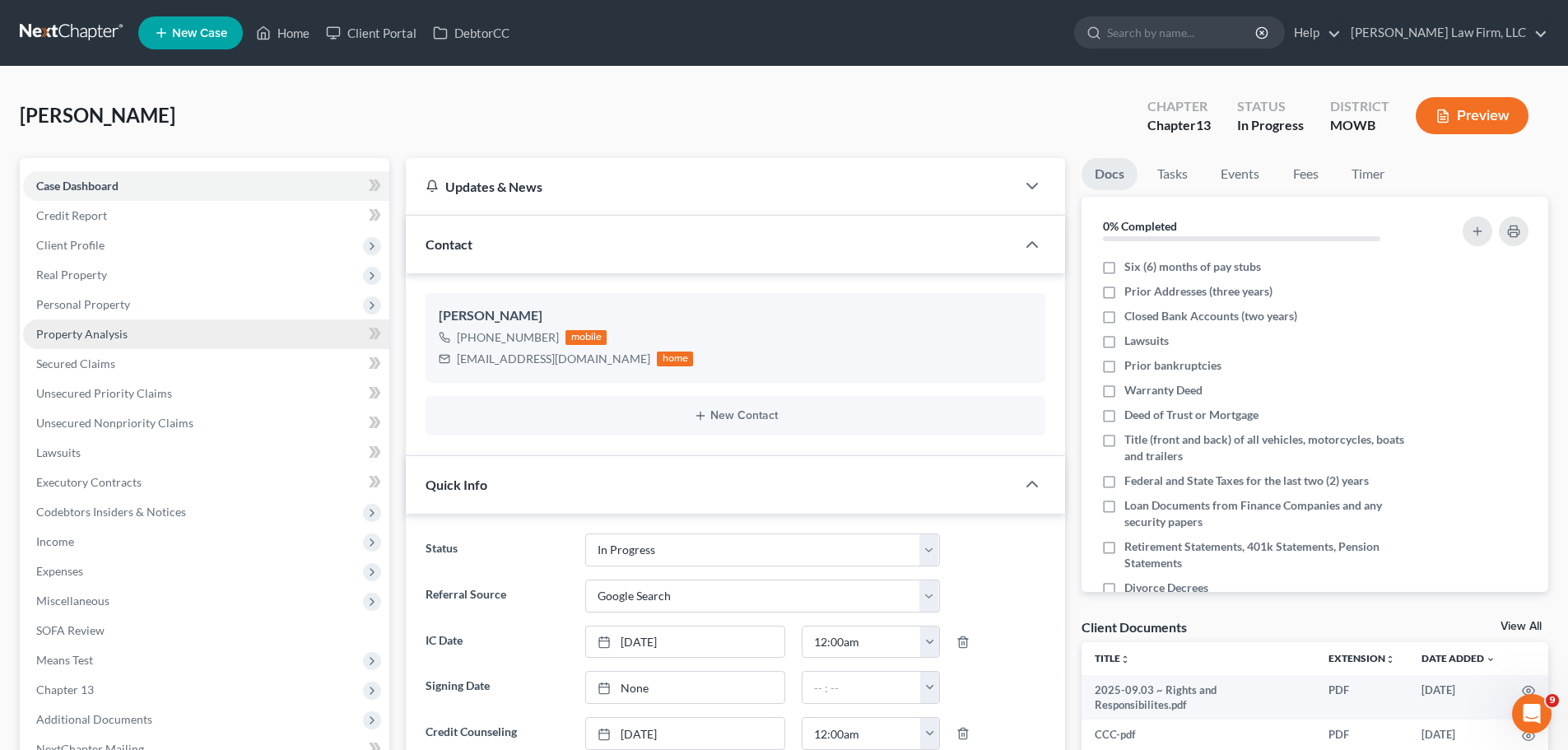
click at [153, 323] on link "Property Analysis" at bounding box center [206, 334] width 366 height 30
click at [152, 305] on span "Personal Property" at bounding box center [206, 305] width 366 height 30
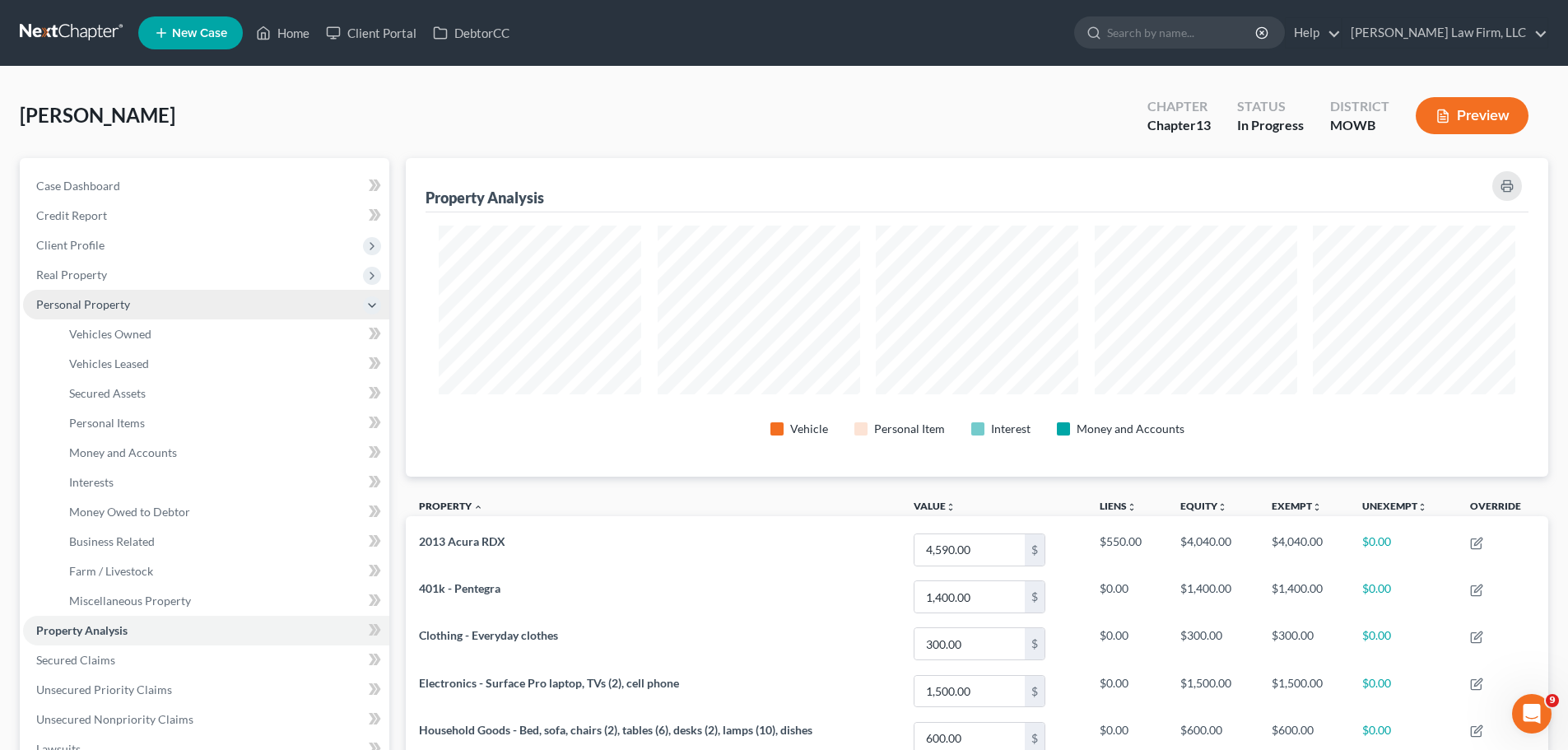
scroll to position [319, 1142]
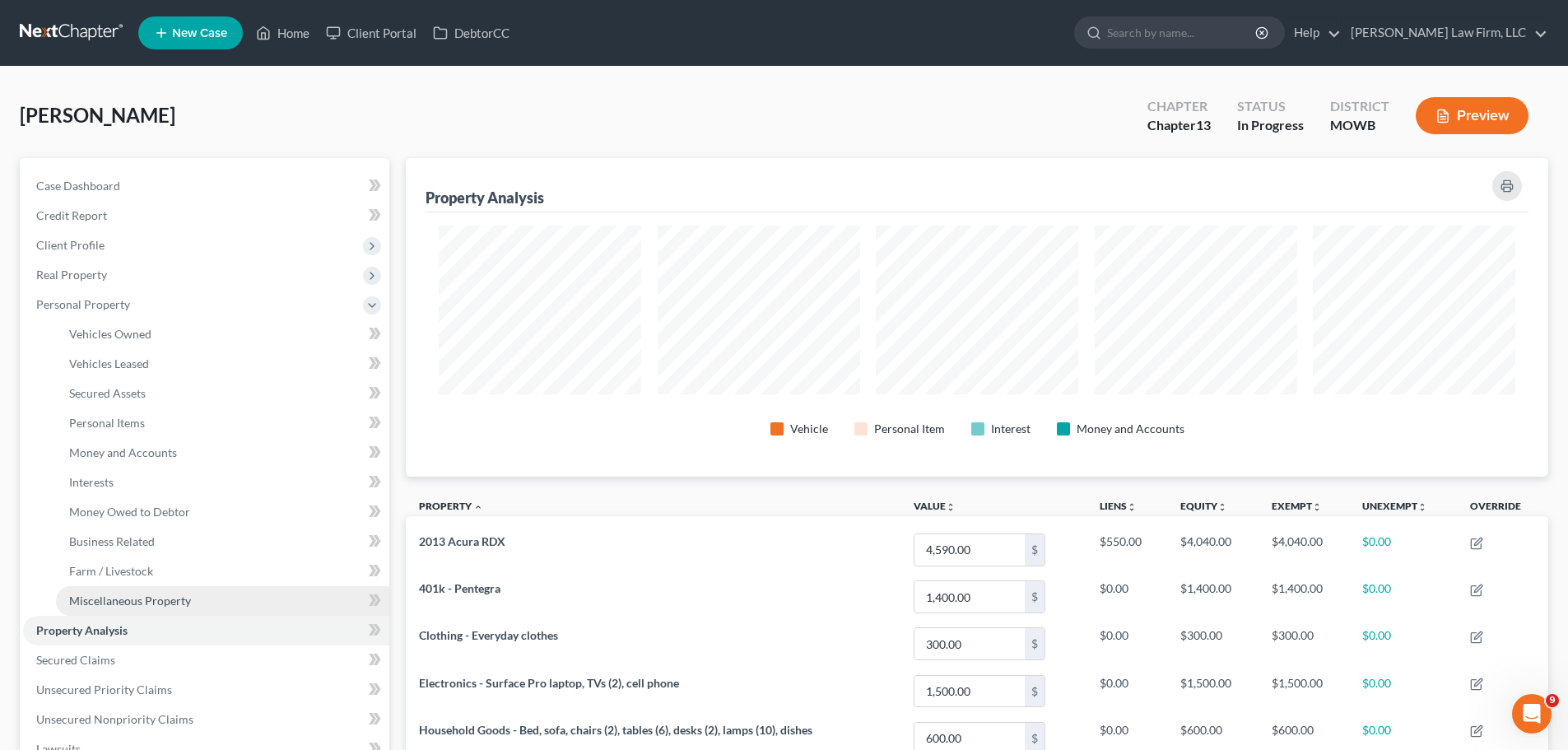
click at [154, 605] on span "Miscellaneous Property" at bounding box center [130, 600] width 122 height 14
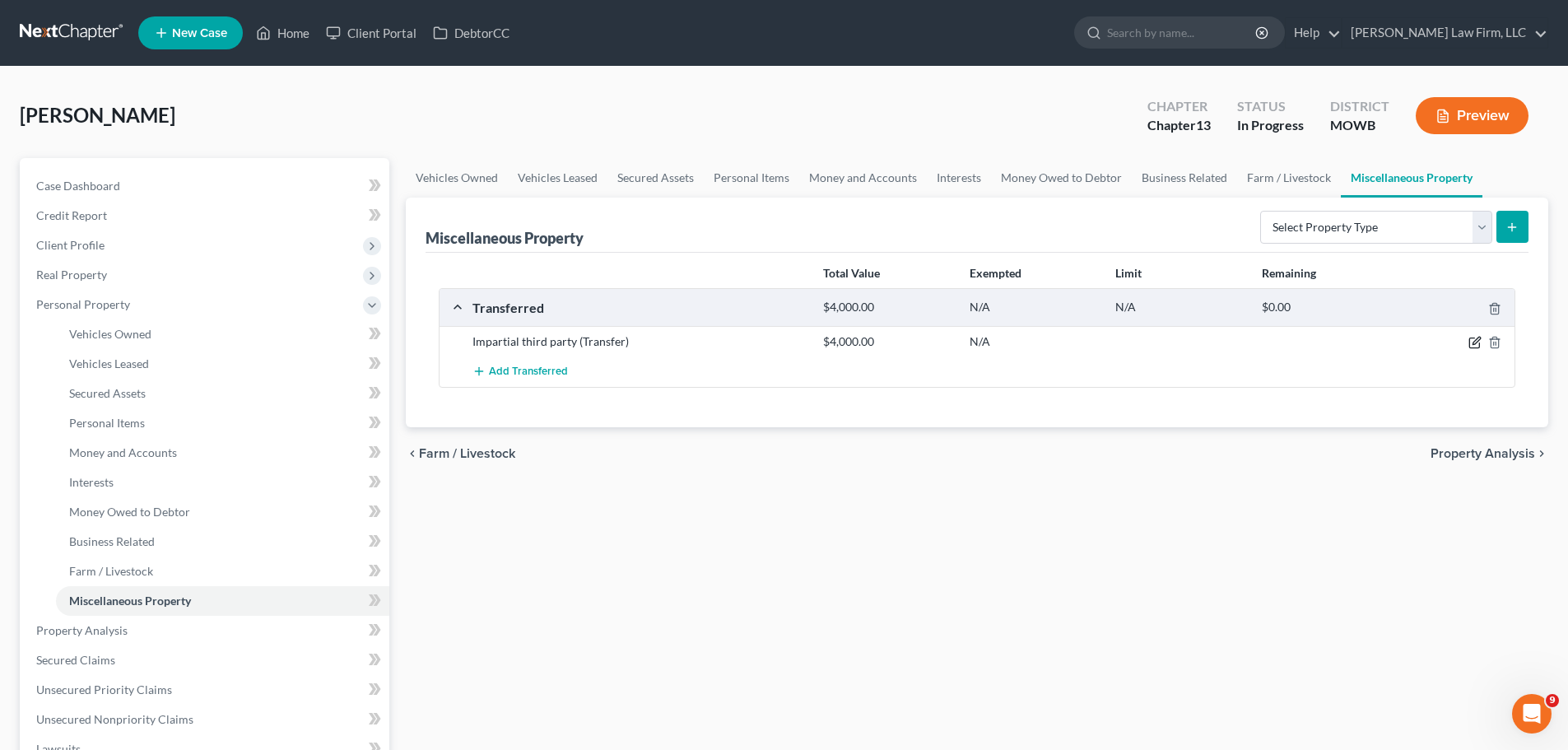
click at [1478, 343] on icon "button" at bounding box center [1474, 341] width 13 height 13
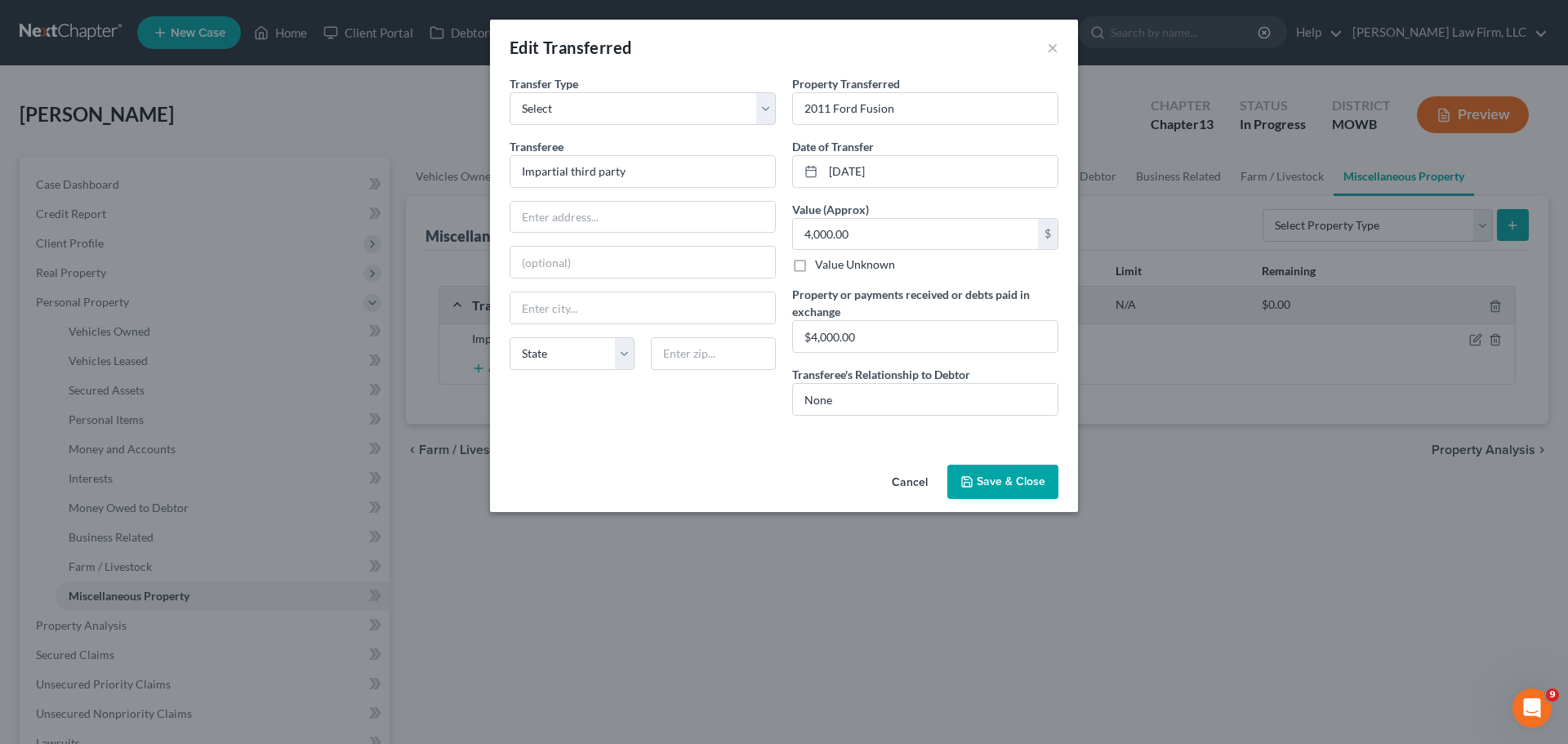
drag, startPoint x: 998, startPoint y: 480, endPoint x: 954, endPoint y: 466, distance: 46.2
click at [997, 480] on button "Save & Close" at bounding box center [1003, 482] width 111 height 35
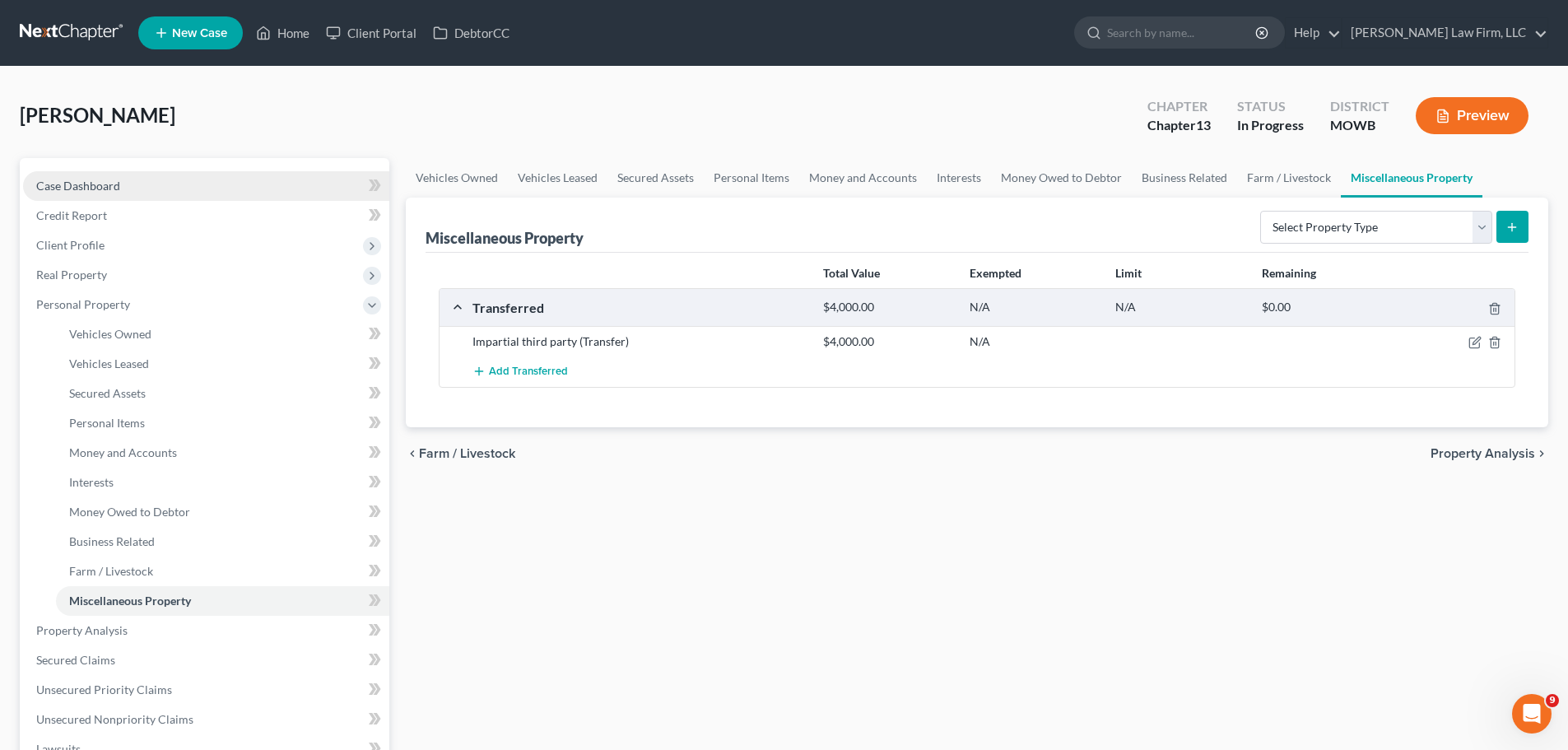
click at [108, 192] on span "Case Dashboard" at bounding box center [78, 186] width 84 height 14
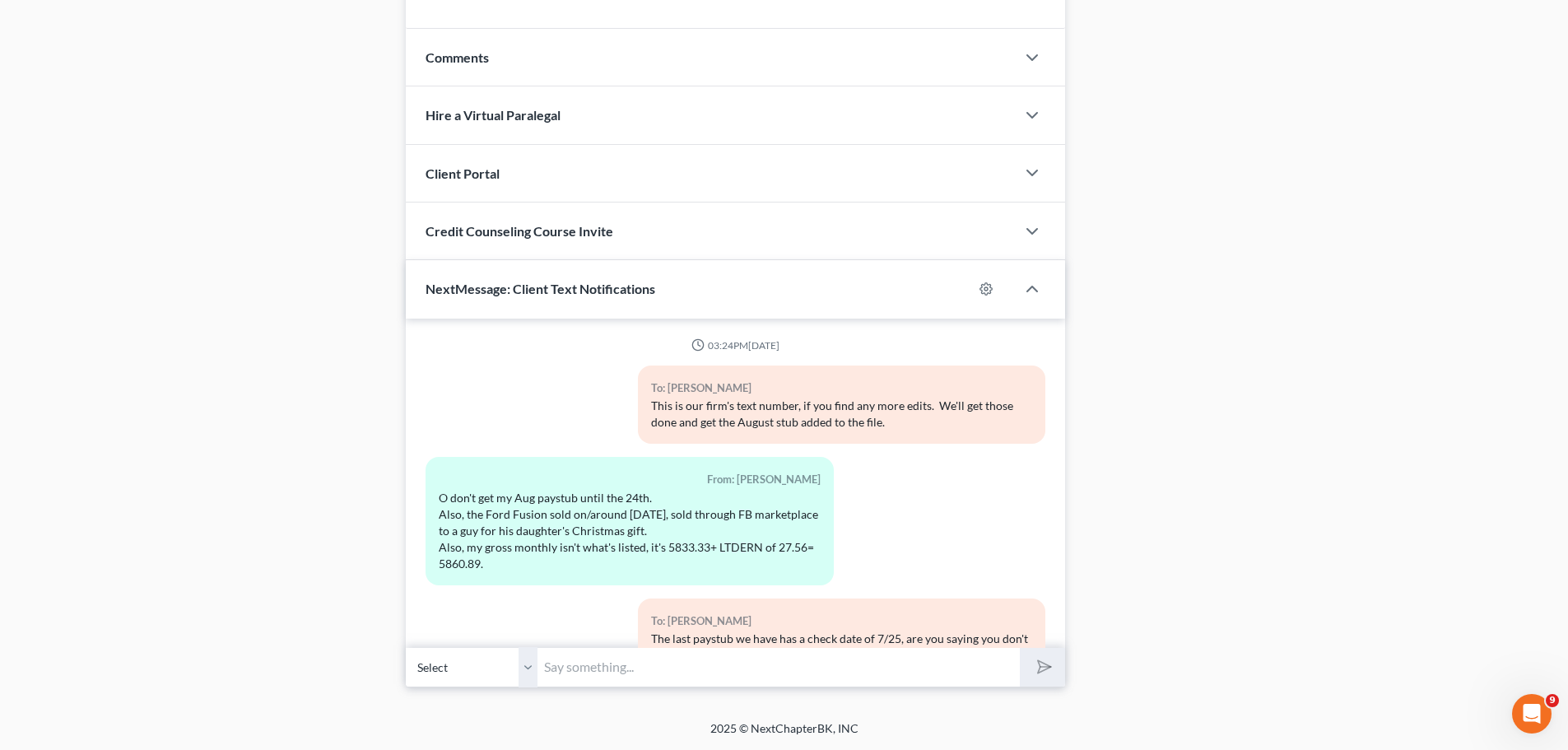
scroll to position [138, 0]
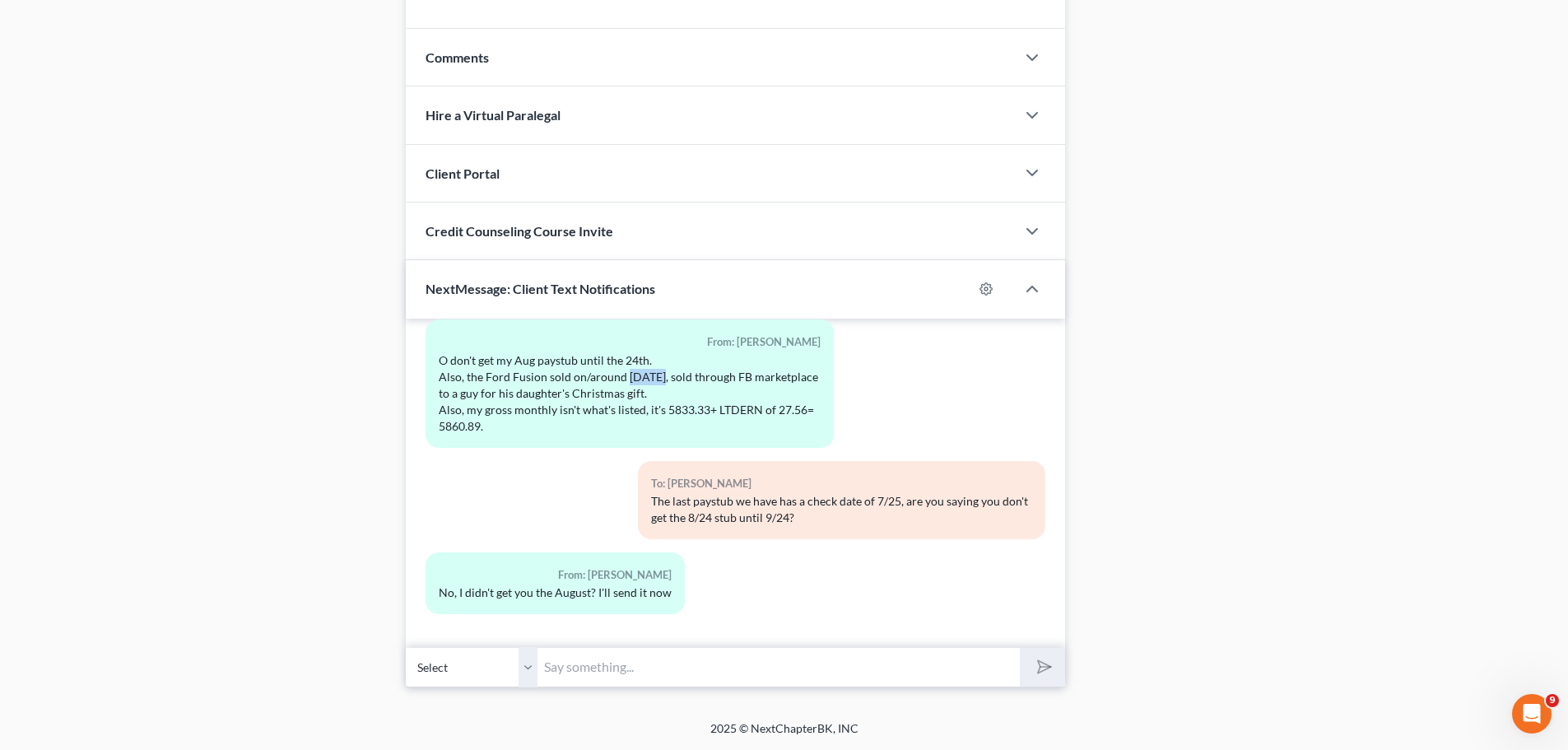
drag, startPoint x: 657, startPoint y: 375, endPoint x: 625, endPoint y: 375, distance: 32.0
click at [625, 375] on div "O don't get my Aug paystub until the 24th. Also, the Ford Fusion sold on/around…" at bounding box center [629, 393] width 381 height 82
copy div "[DATE]"
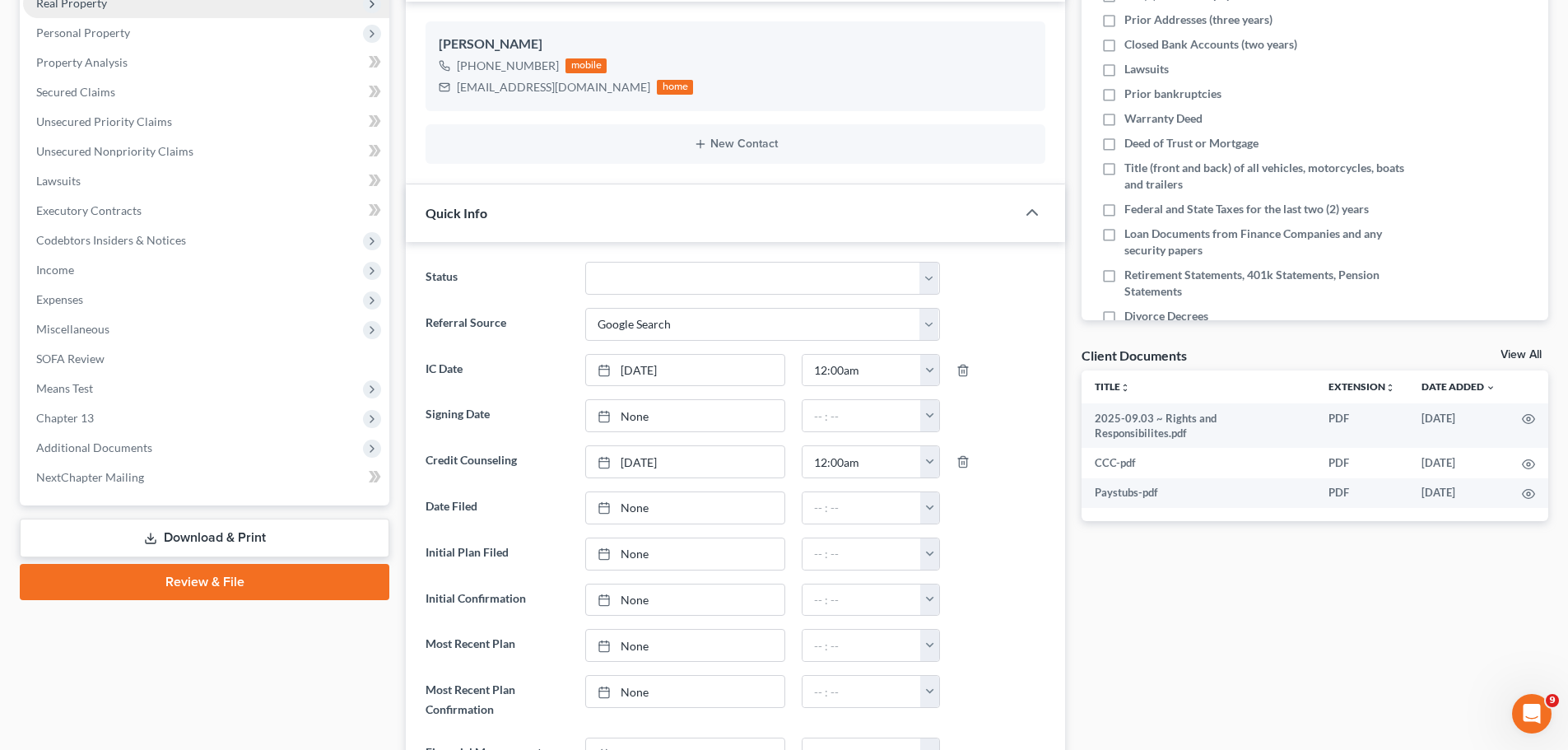
scroll to position [0, 0]
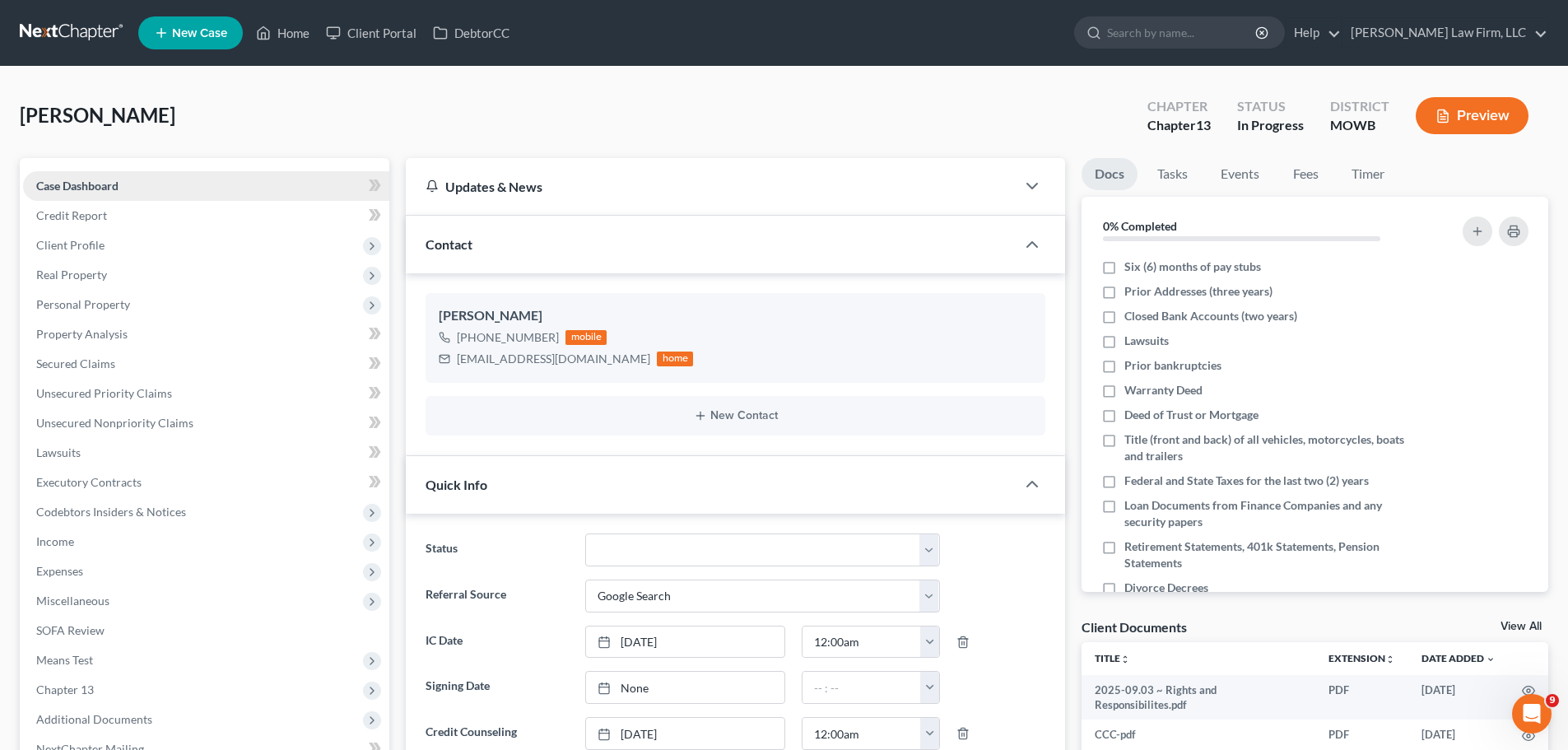
click at [133, 182] on link "Case Dashboard" at bounding box center [206, 186] width 366 height 30
click at [142, 311] on span "Personal Property" at bounding box center [206, 305] width 366 height 30
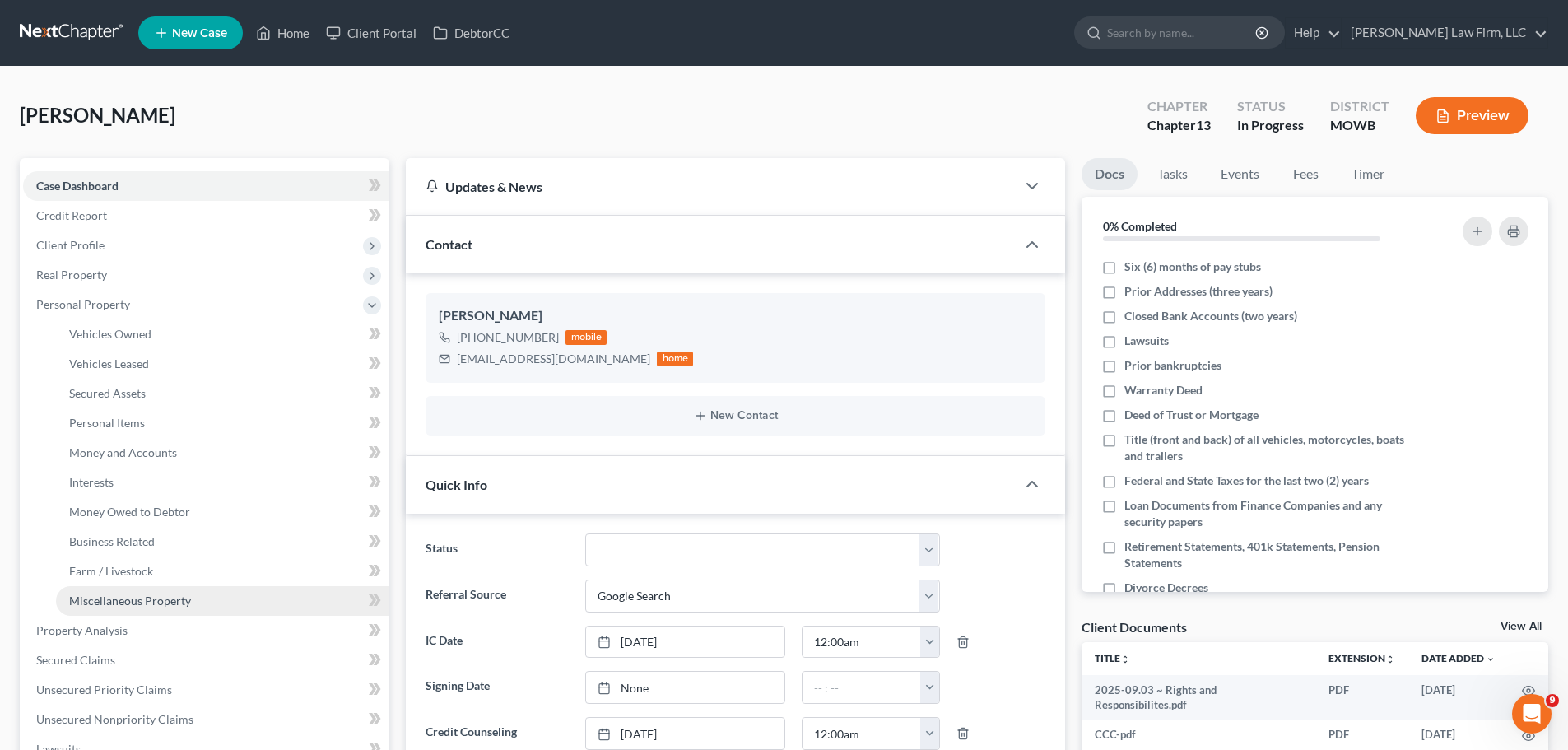
click at [171, 600] on span "Miscellaneous Property" at bounding box center [130, 600] width 122 height 14
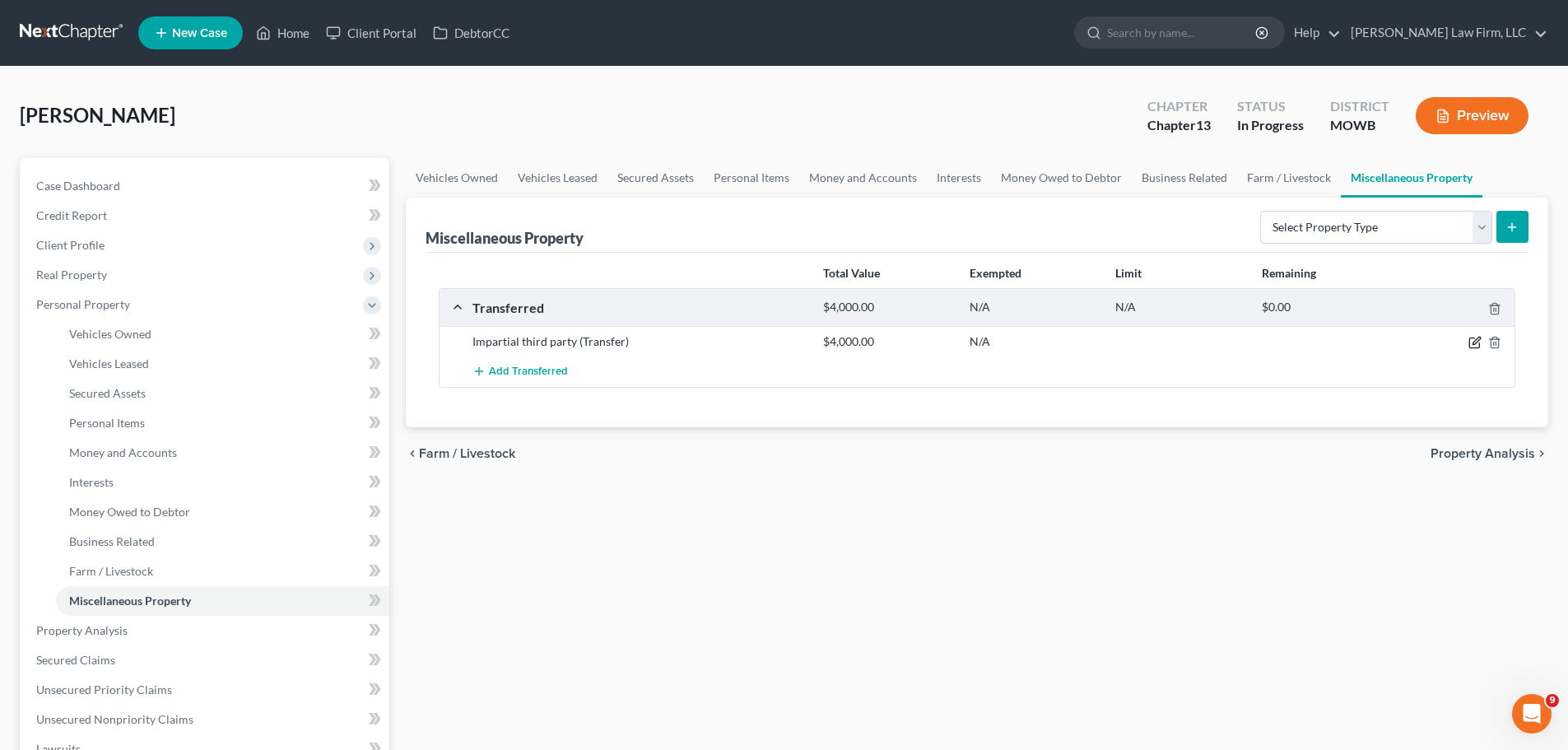
click at [1477, 345] on icon "button" at bounding box center [1474, 341] width 13 height 13
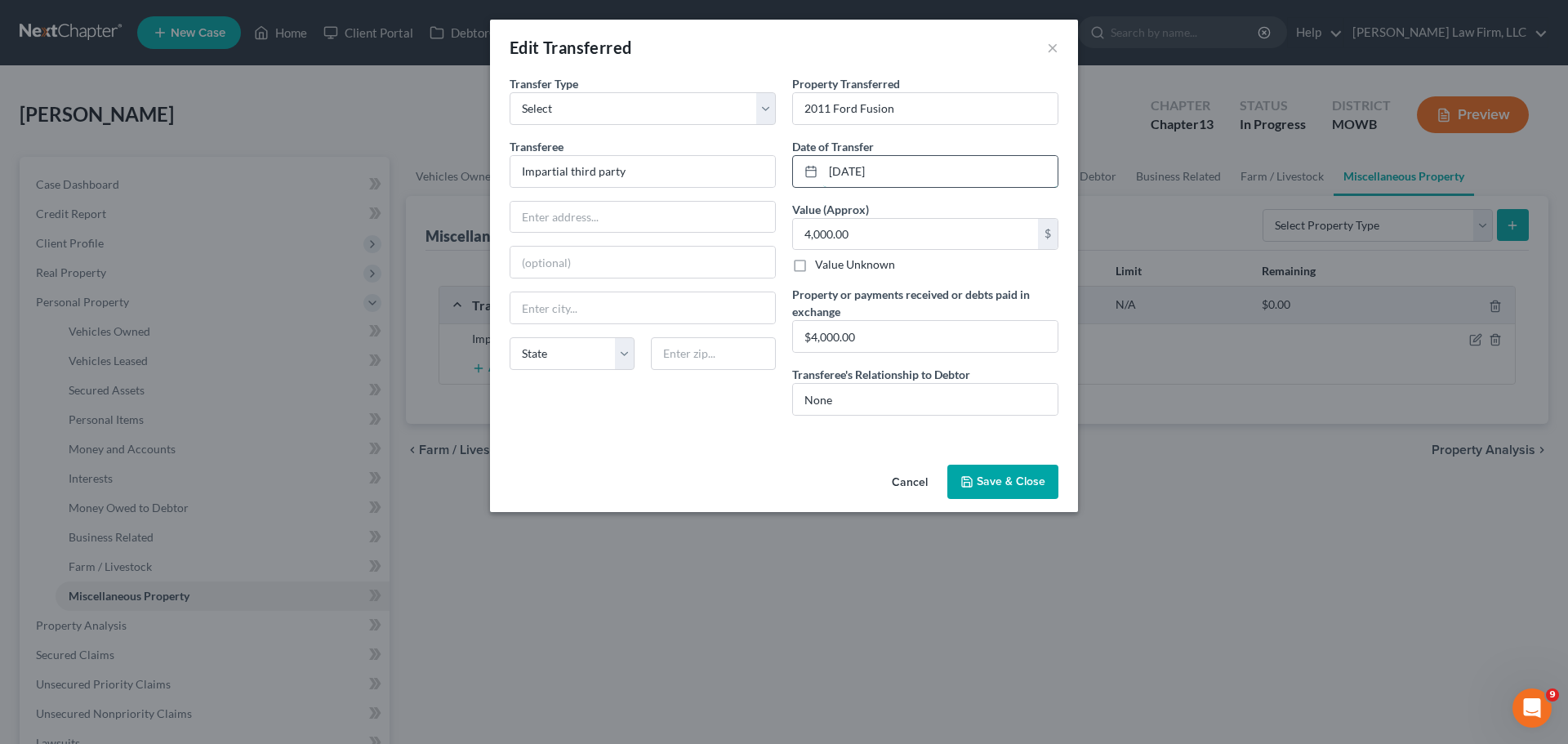
click at [853, 169] on input "[DATE]" at bounding box center [940, 171] width 234 height 31
click at [1008, 485] on button "Save & Close" at bounding box center [1003, 482] width 111 height 35
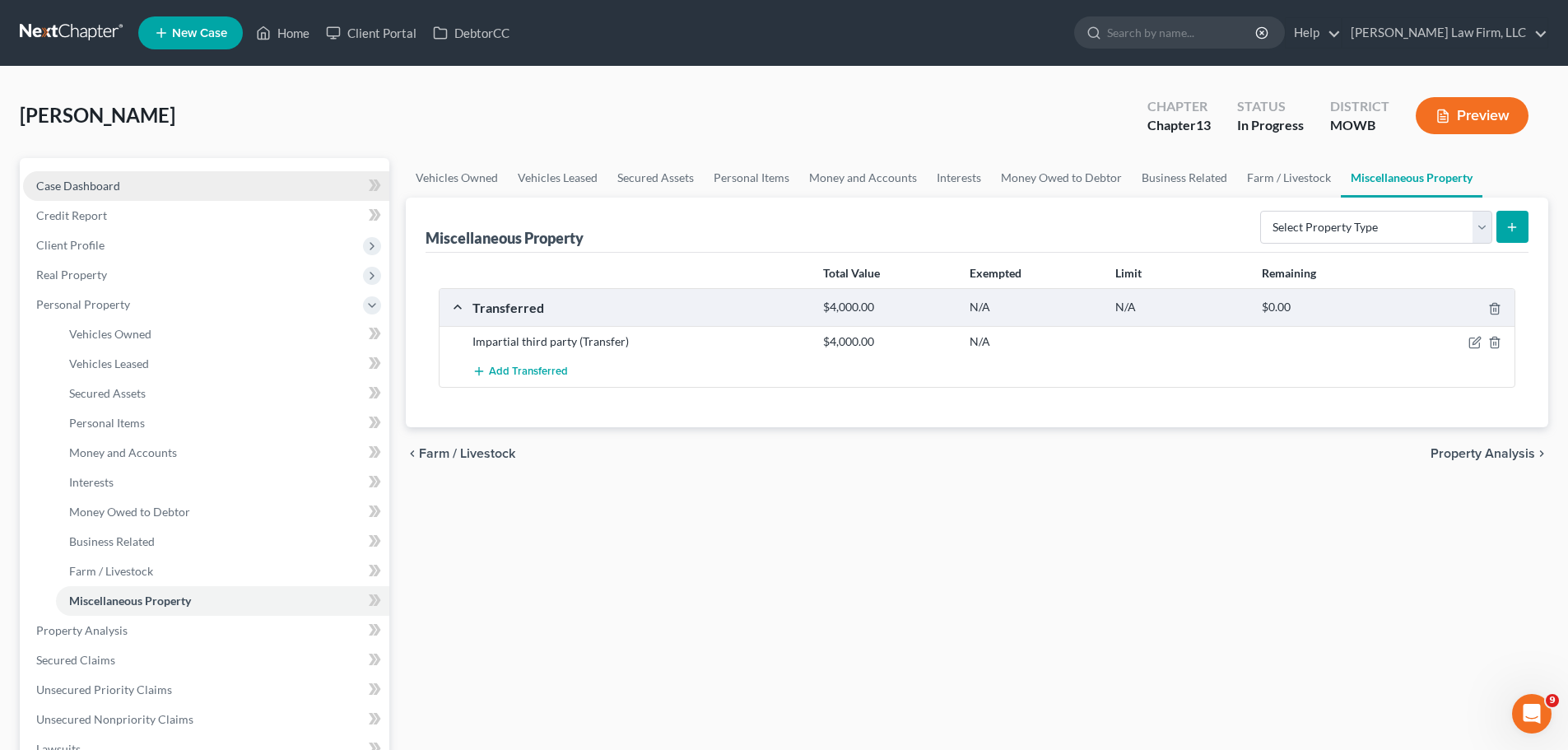
click at [118, 189] on span "Case Dashboard" at bounding box center [78, 186] width 84 height 14
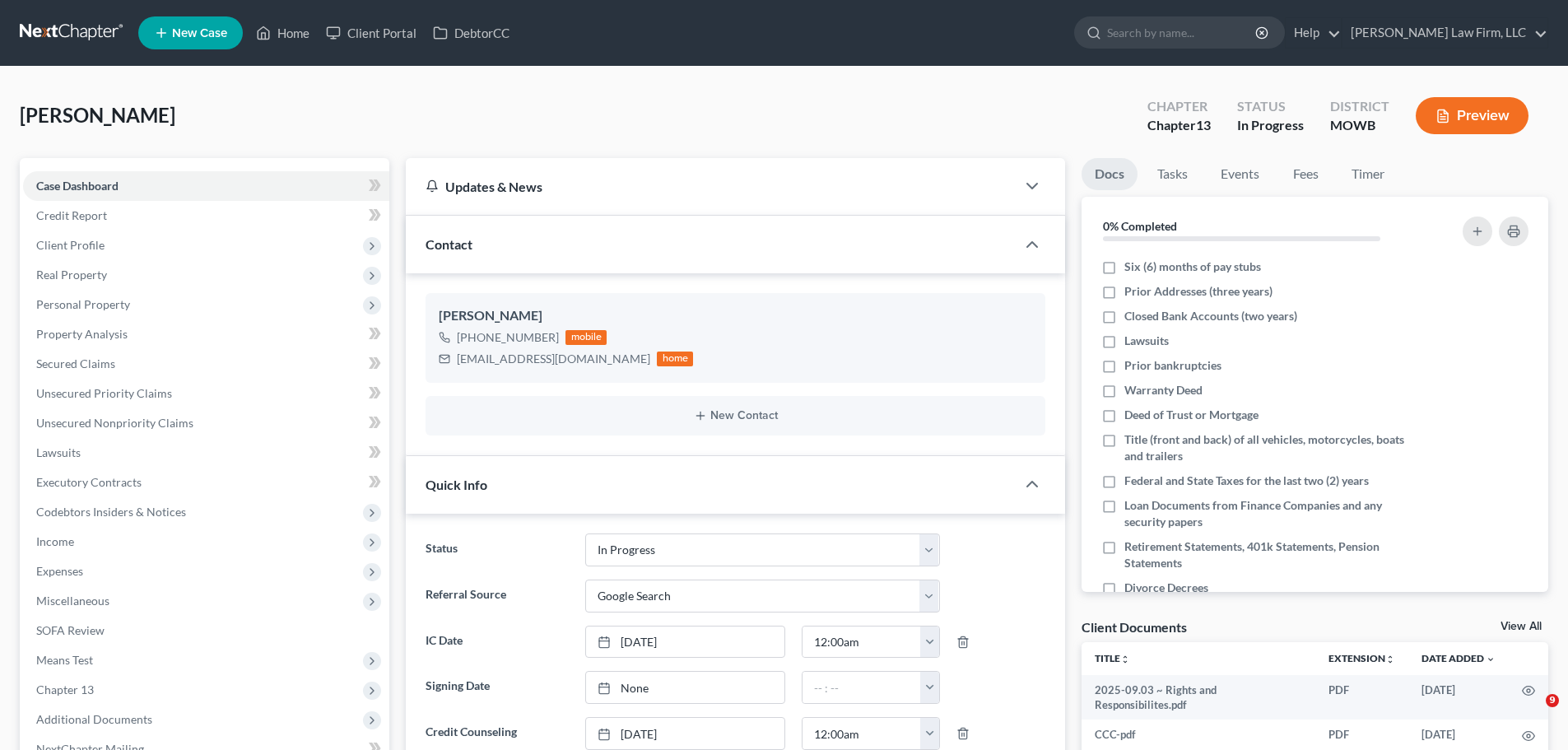
select select "4"
select select "0"
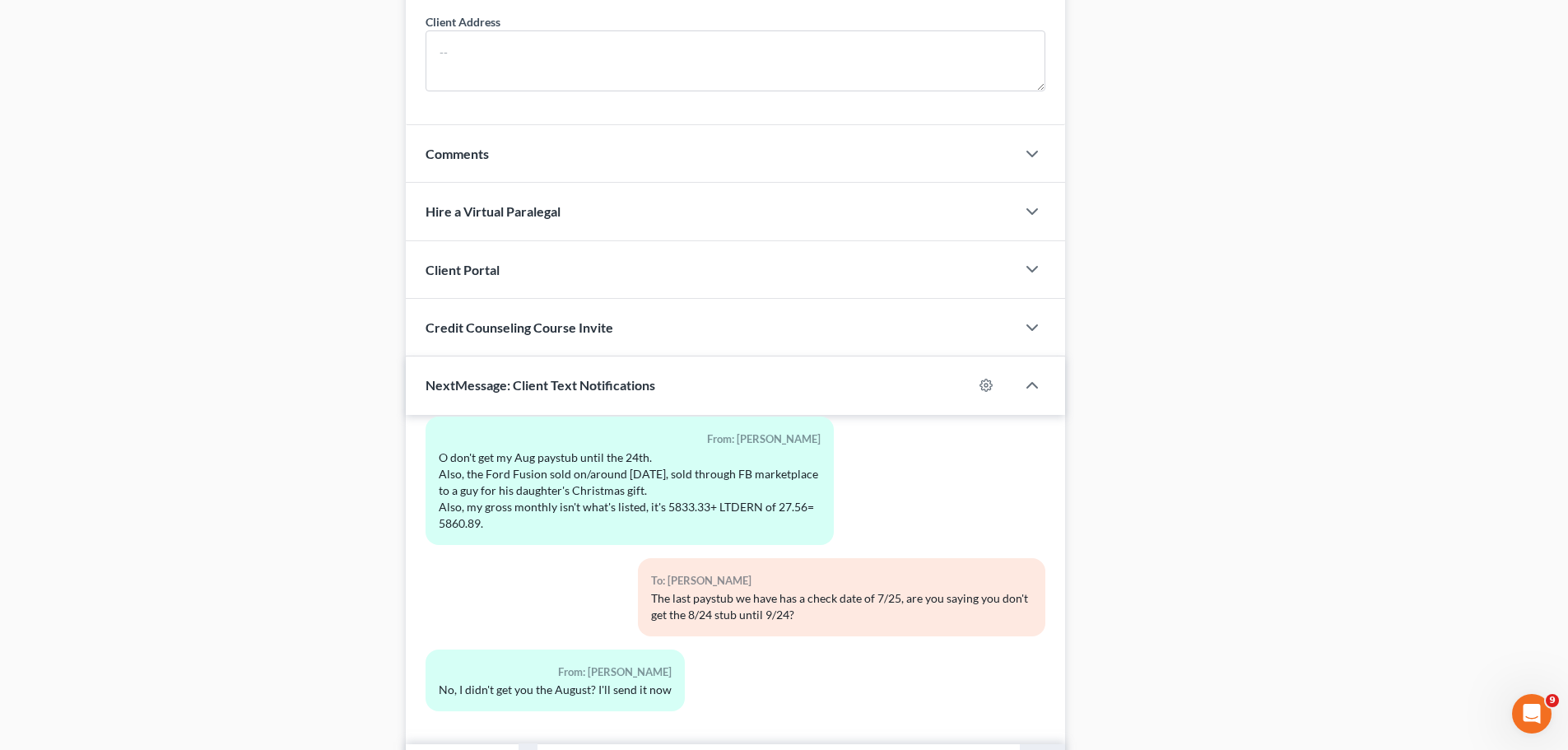
scroll to position [1317, 0]
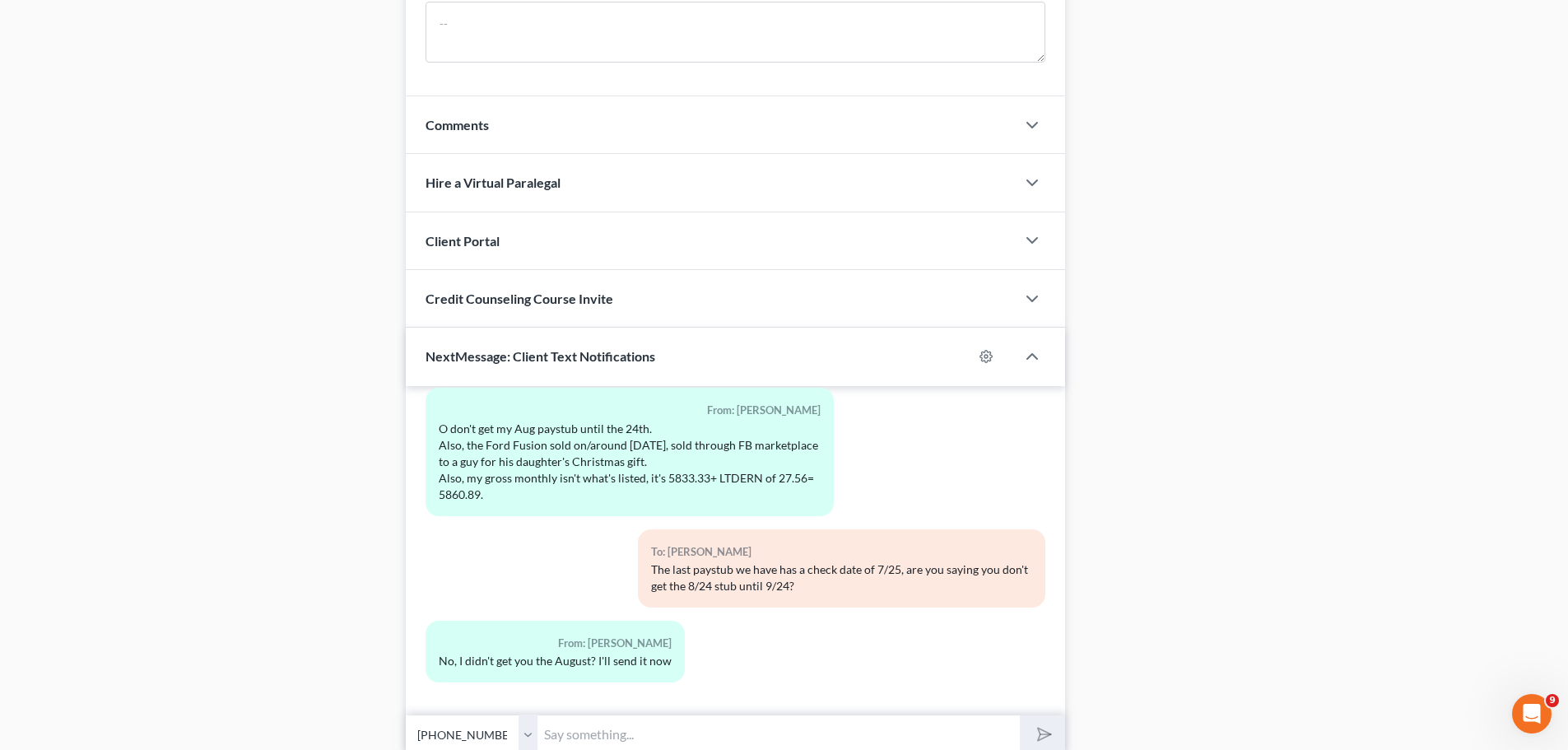
click at [605, 725] on input "text" at bounding box center [779, 734] width 483 height 40
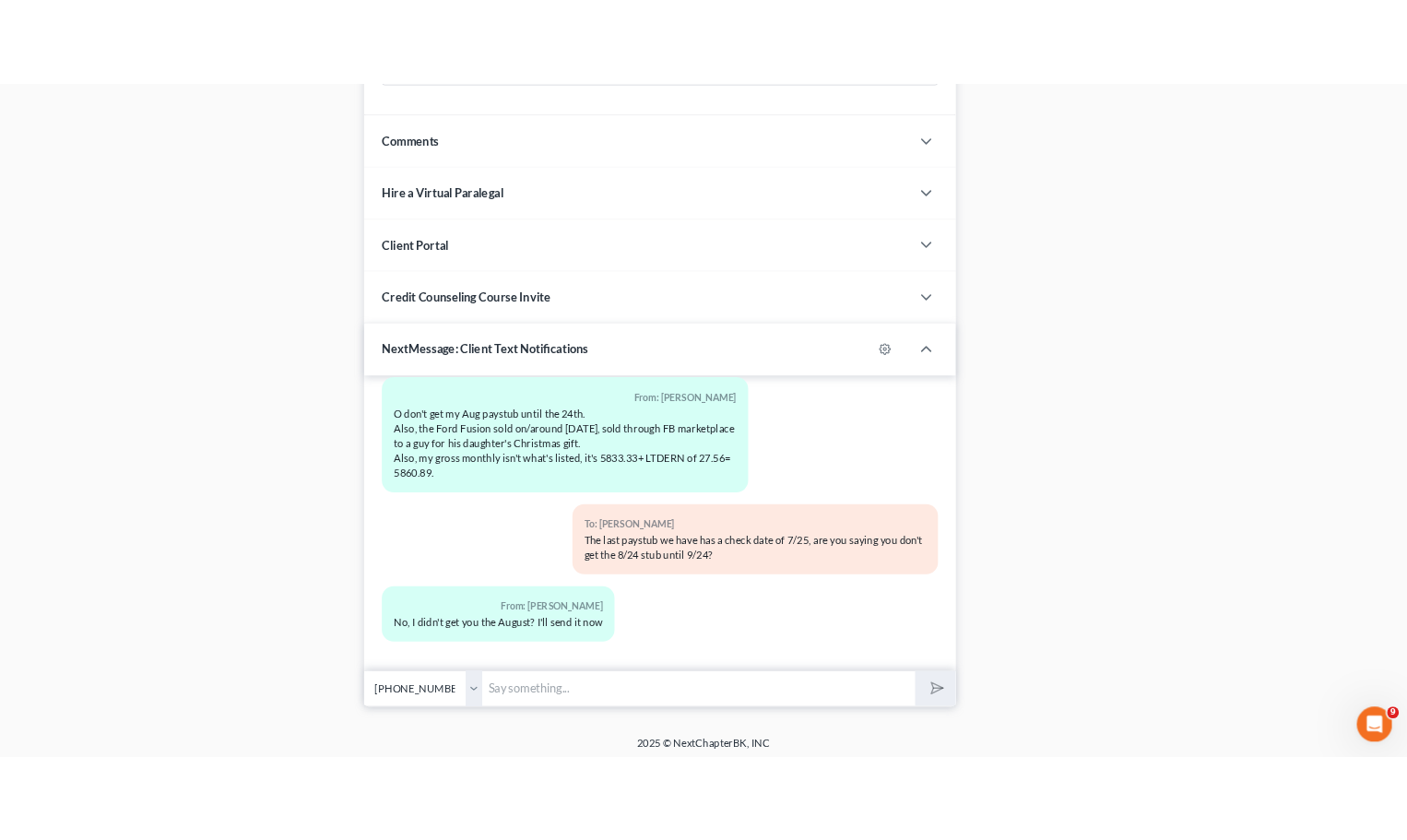
scroll to position [1550, 0]
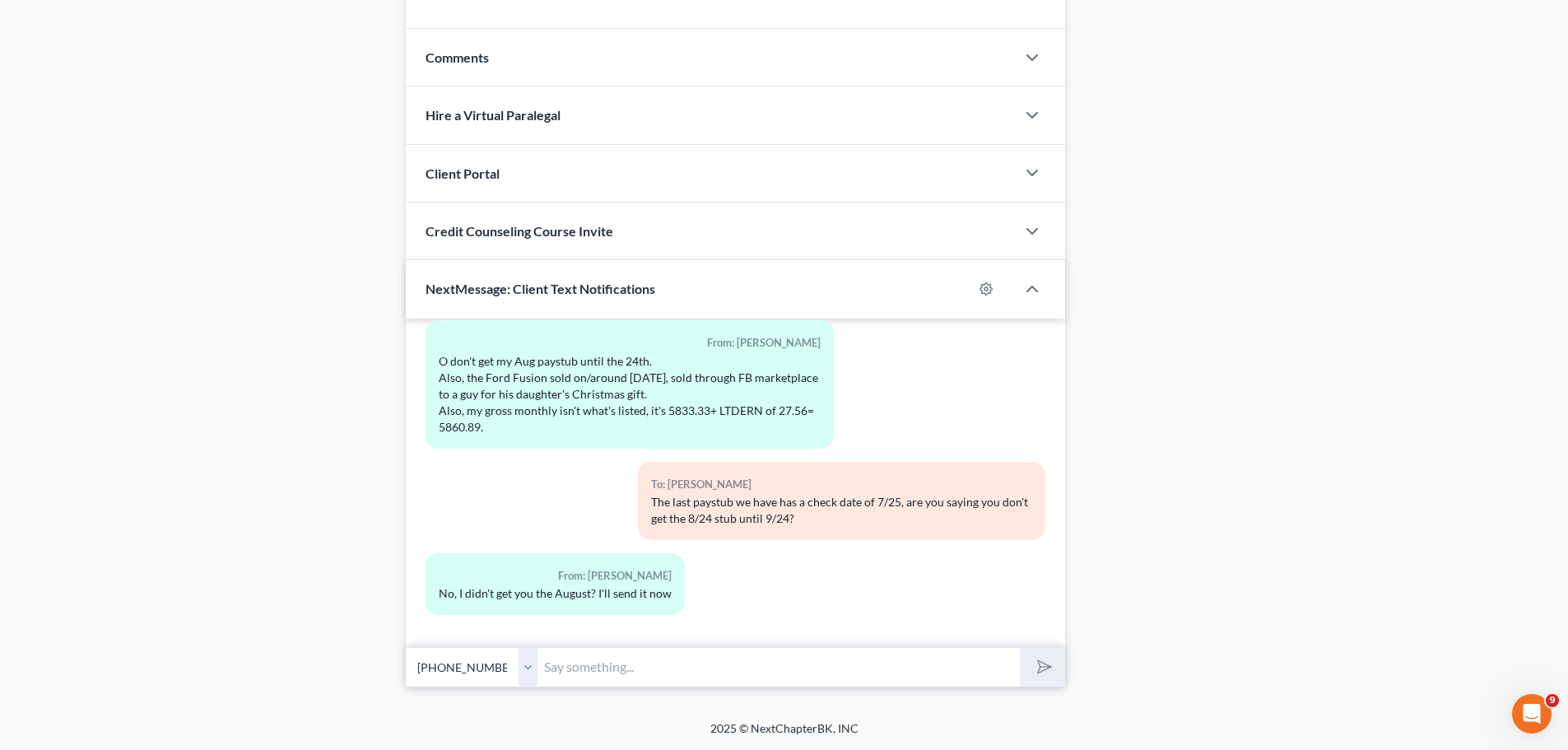
click at [573, 667] on input "text" at bounding box center [779, 667] width 483 height 40
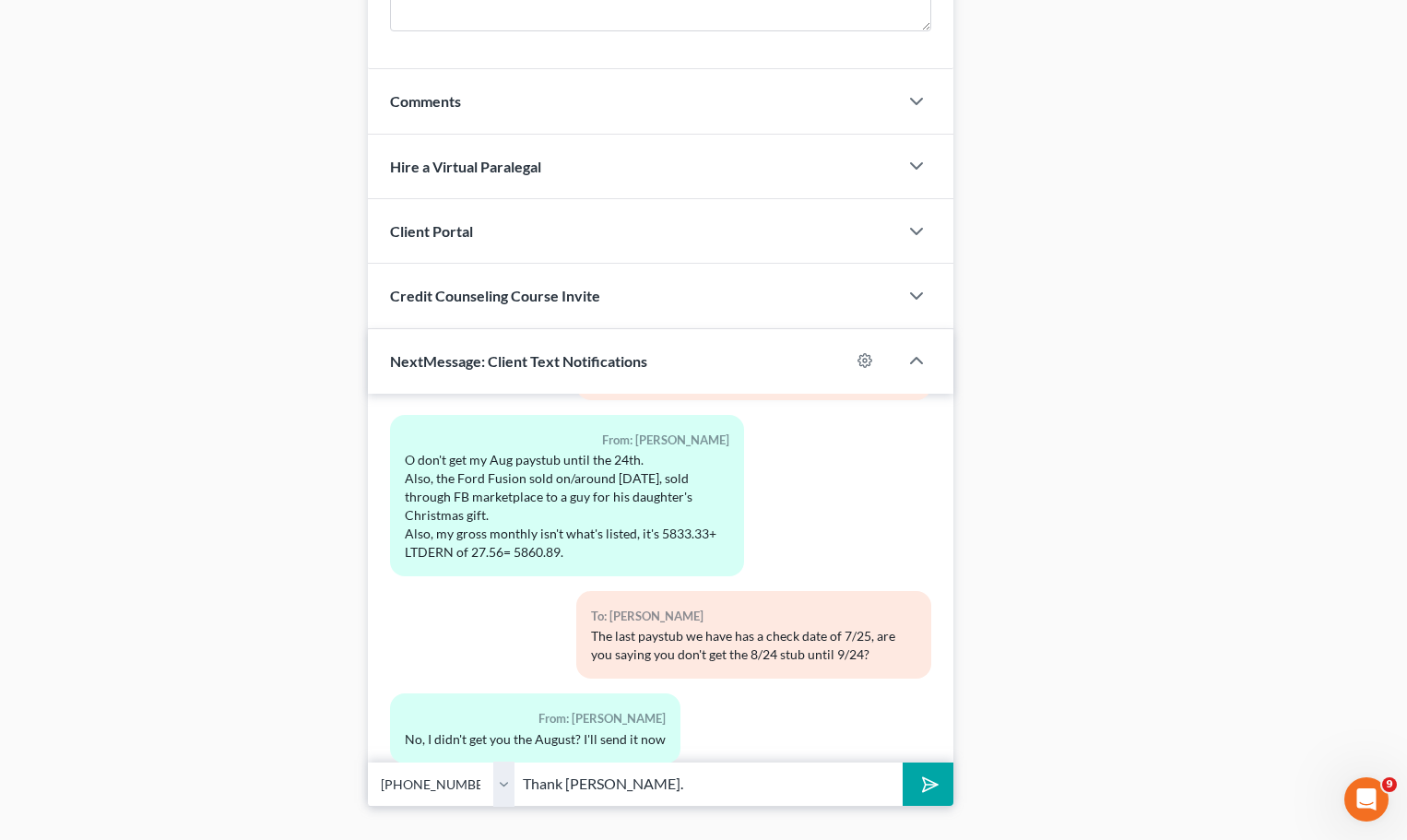
drag, startPoint x: 559, startPoint y: 790, endPoint x: 499, endPoint y: 789, distance: 60.0
click at [499, 789] on div "Select +1 (281) 907-2333 - Tom Thomsen Thank yu." at bounding box center [661, 783] width 585 height 43
type input "Thank you."
click at [903, 762] on button "submit" at bounding box center [928, 783] width 51 height 43
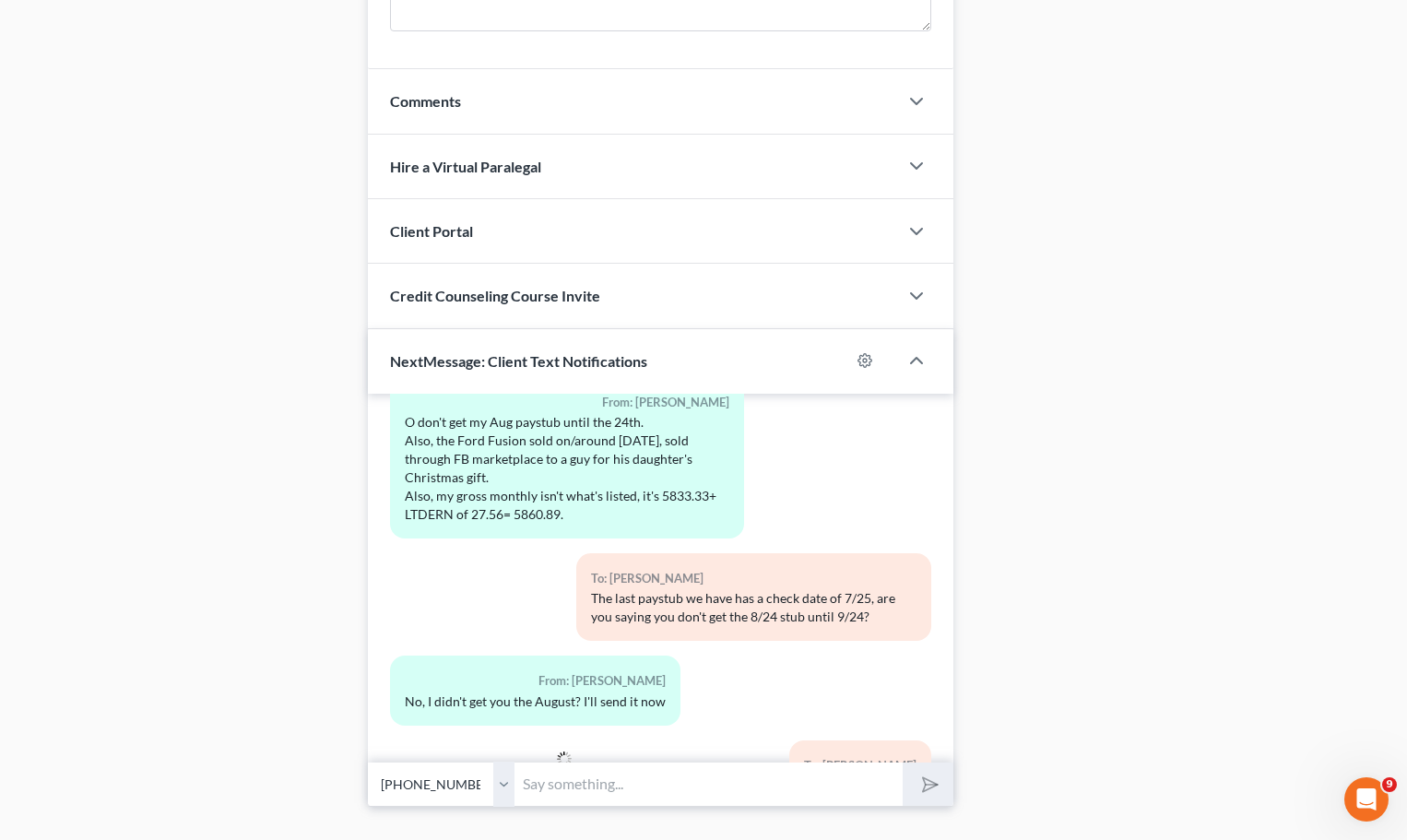
scroll to position [275, 0]
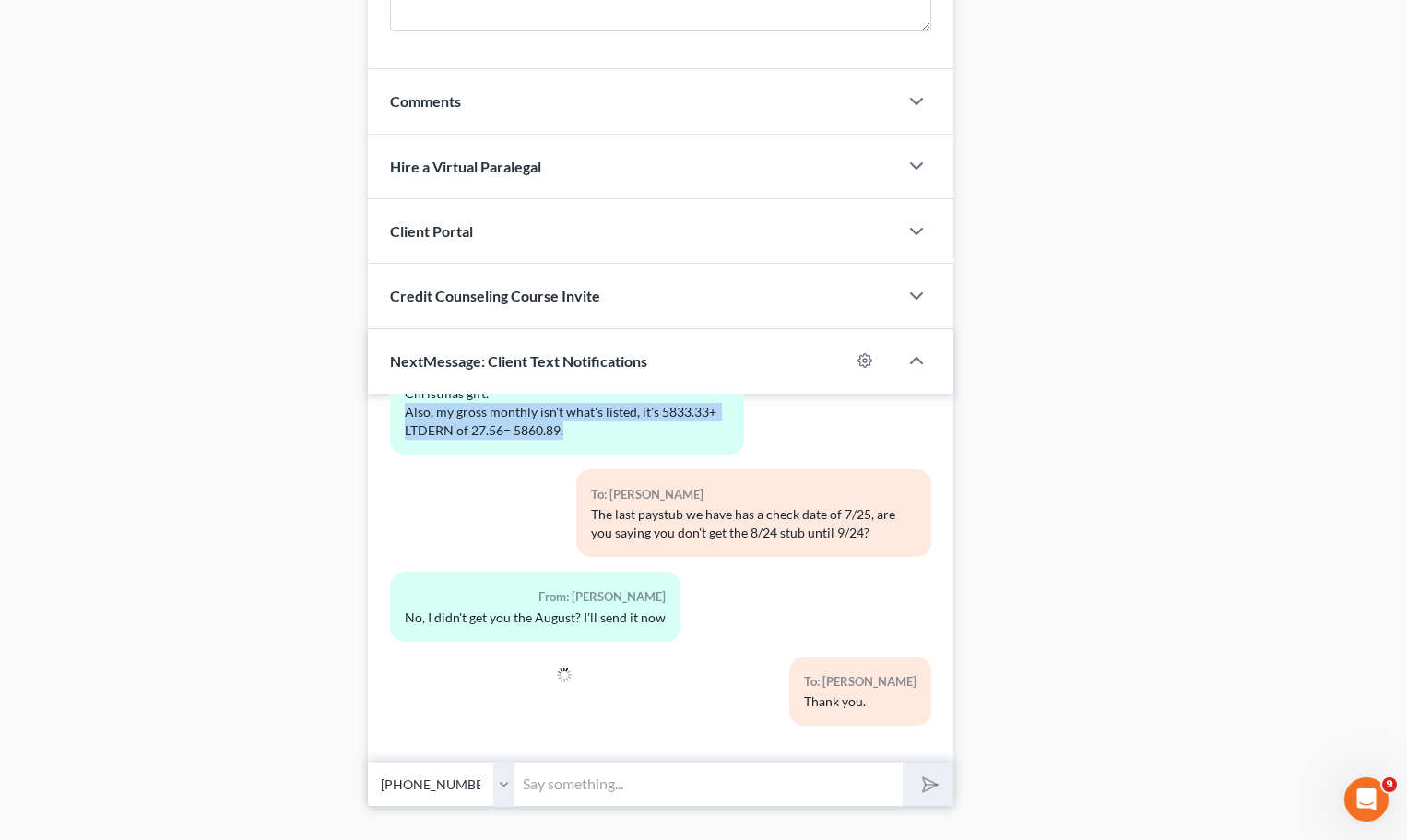
drag, startPoint x: 574, startPoint y: 434, endPoint x: 396, endPoint y: 420, distance: 178.5
click at [396, 420] on div "From: Tom Thomsen O don't get my Aug paystub until the 24th. Also, the Ford Fus…" at bounding box center [568, 373] width 355 height 161
copy div "Also, my gross monthly isn't what's listed, it's 5833.33+ LTDERN of 27.56= 5860…"
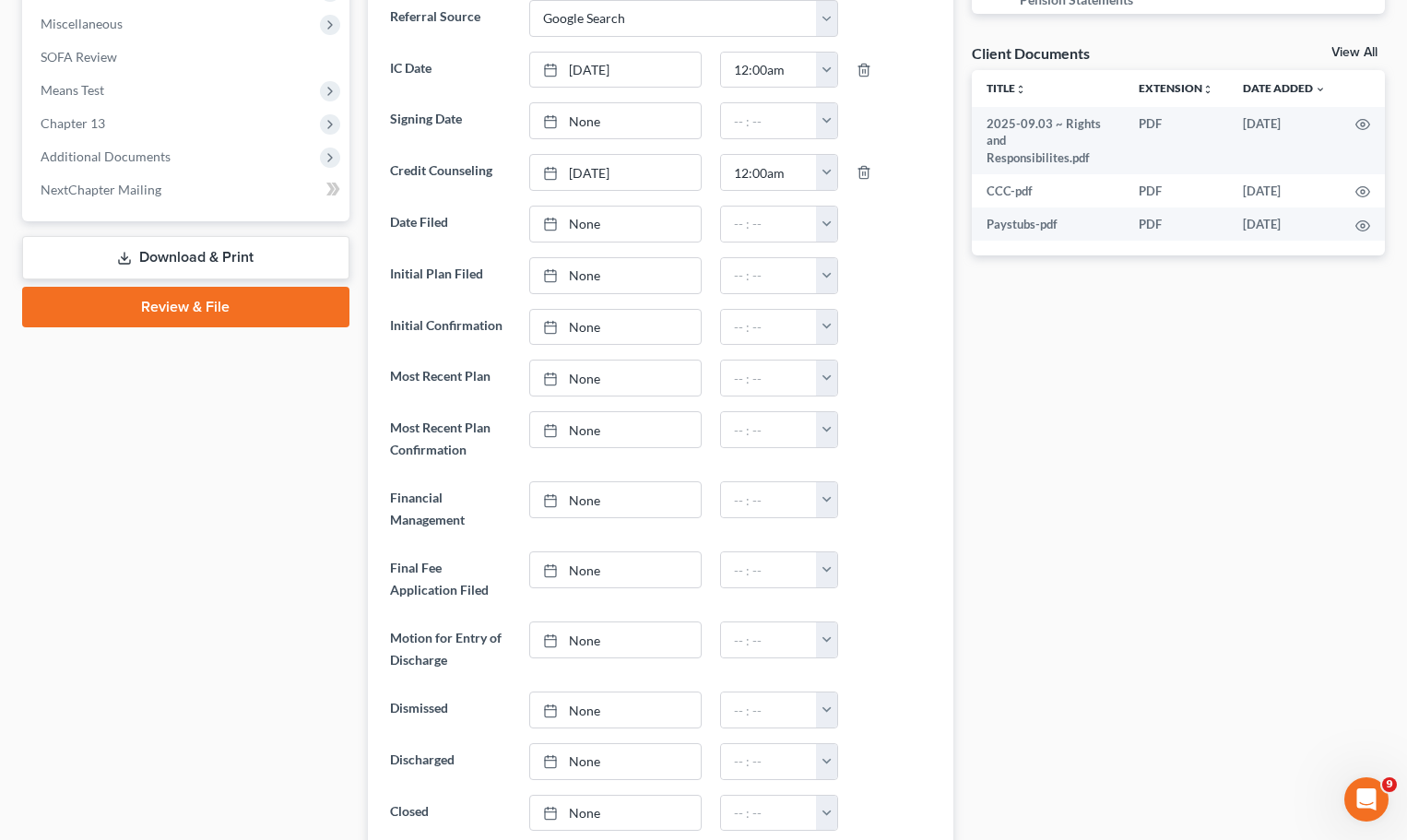
scroll to position [352, 0]
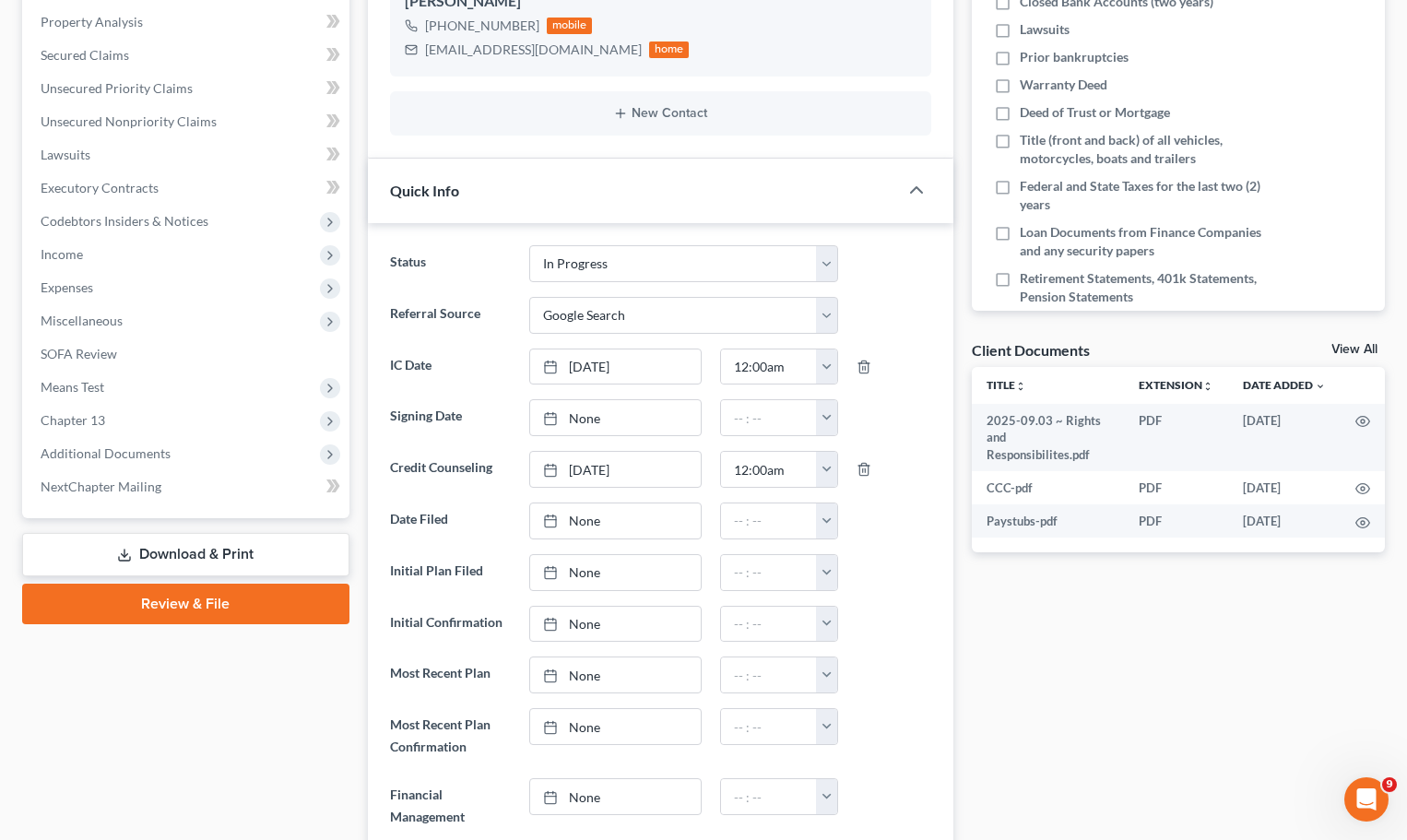
drag, startPoint x: 120, startPoint y: 260, endPoint x: 405, endPoint y: 496, distance: 370.0
click at [120, 260] on span "Income" at bounding box center [187, 255] width 324 height 33
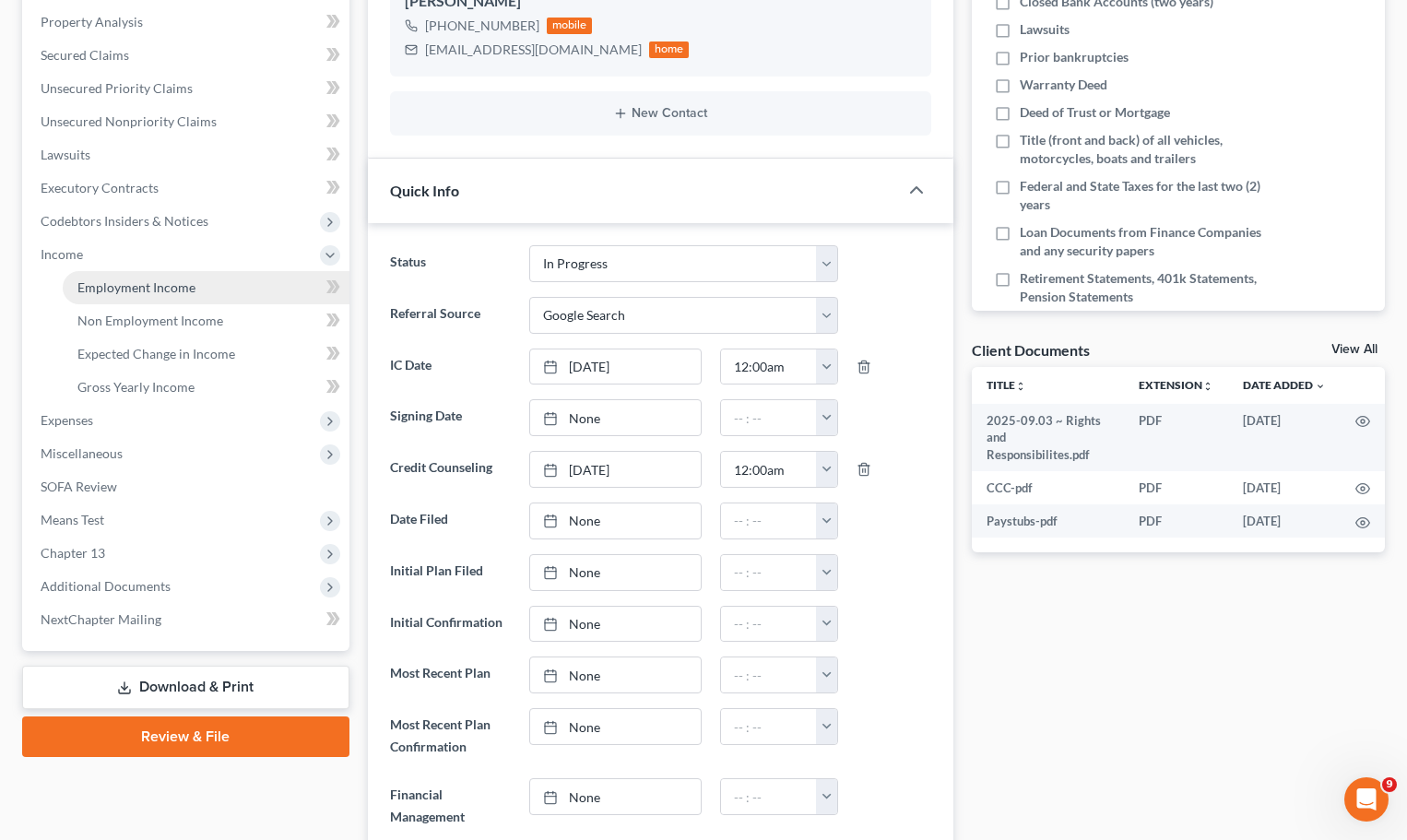
click at [160, 284] on span "Employment Income" at bounding box center [136, 287] width 118 height 16
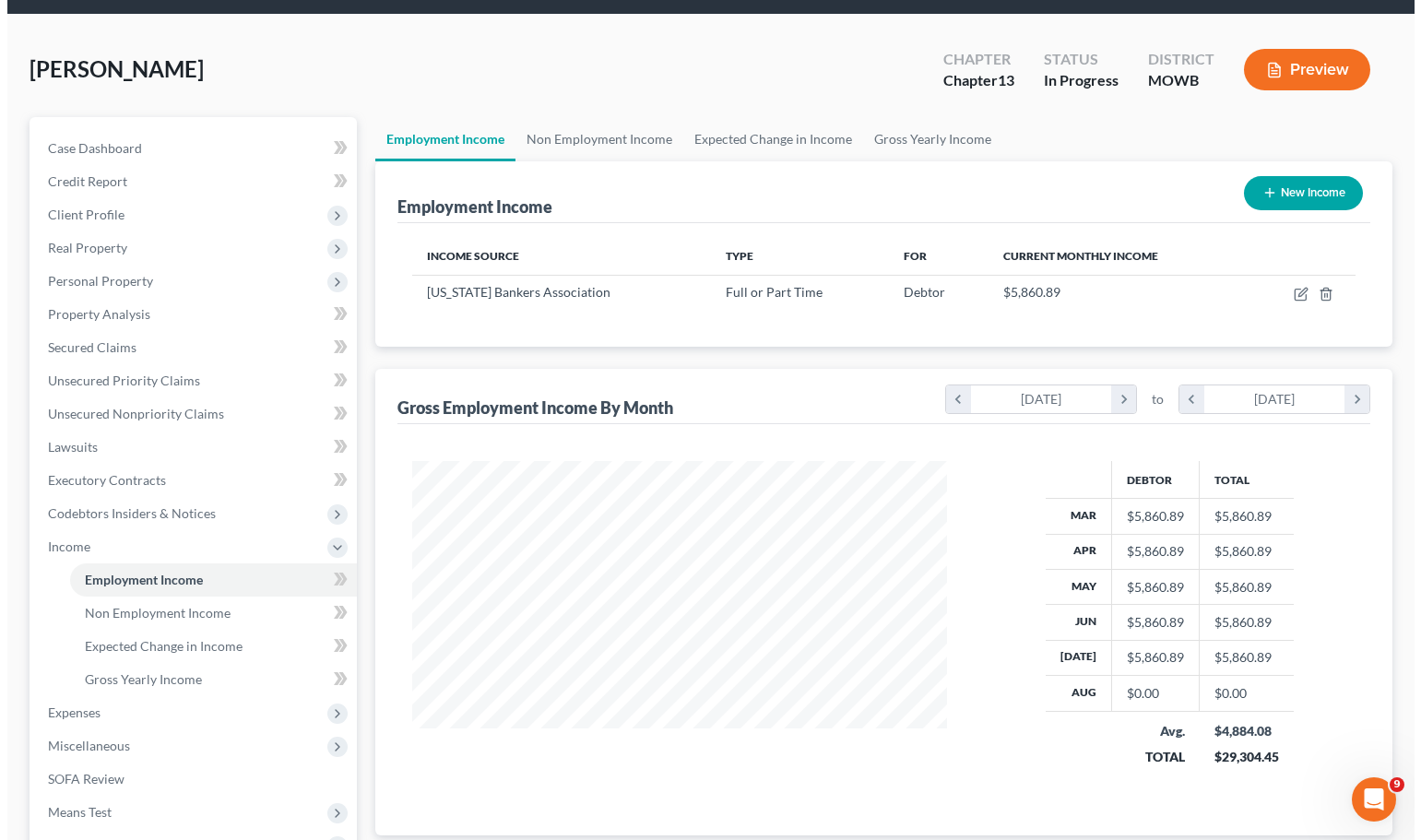
scroll to position [92, 0]
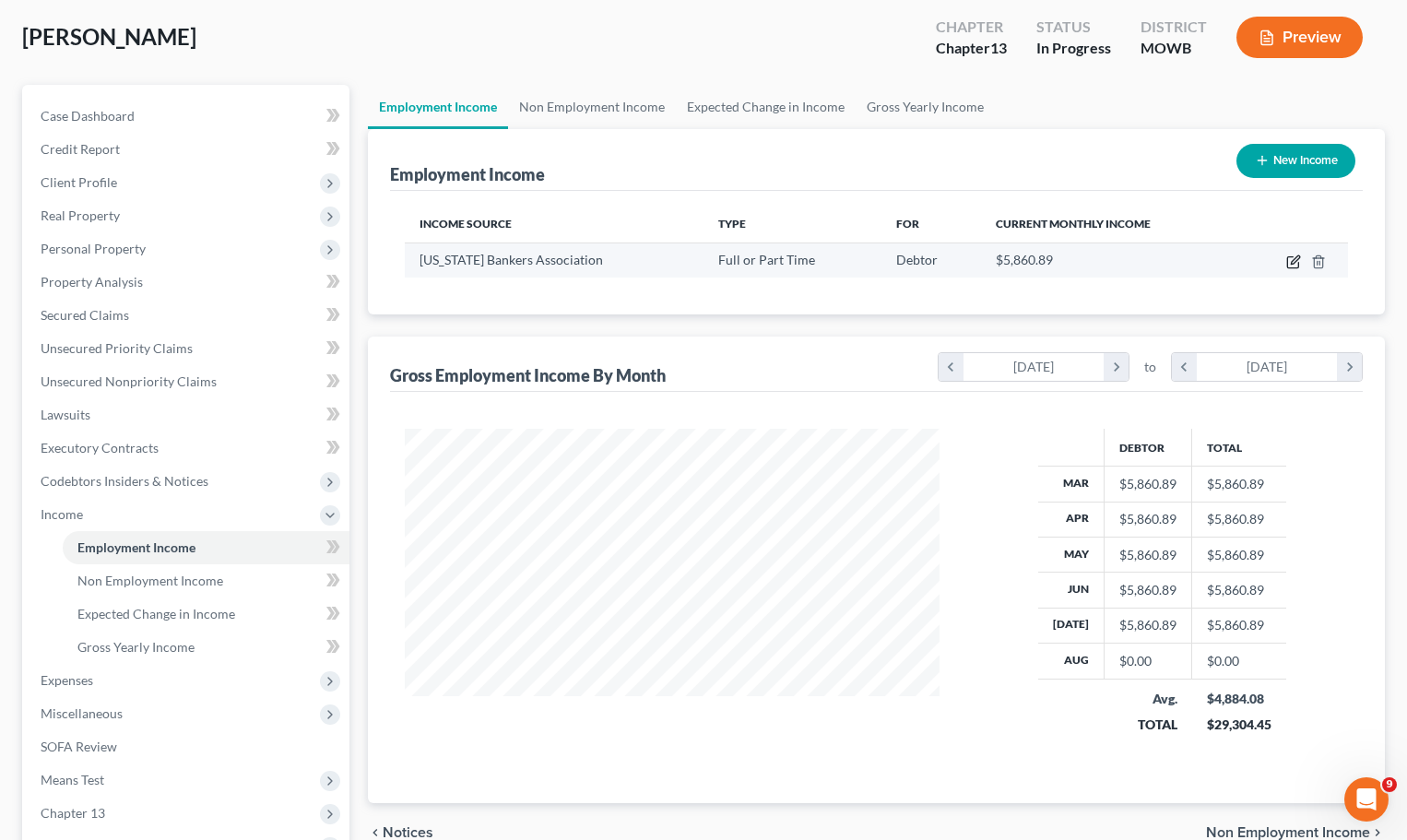
click at [1298, 264] on icon "button" at bounding box center [1292, 262] width 11 height 11
select select "0"
select select "17"
select select "0"
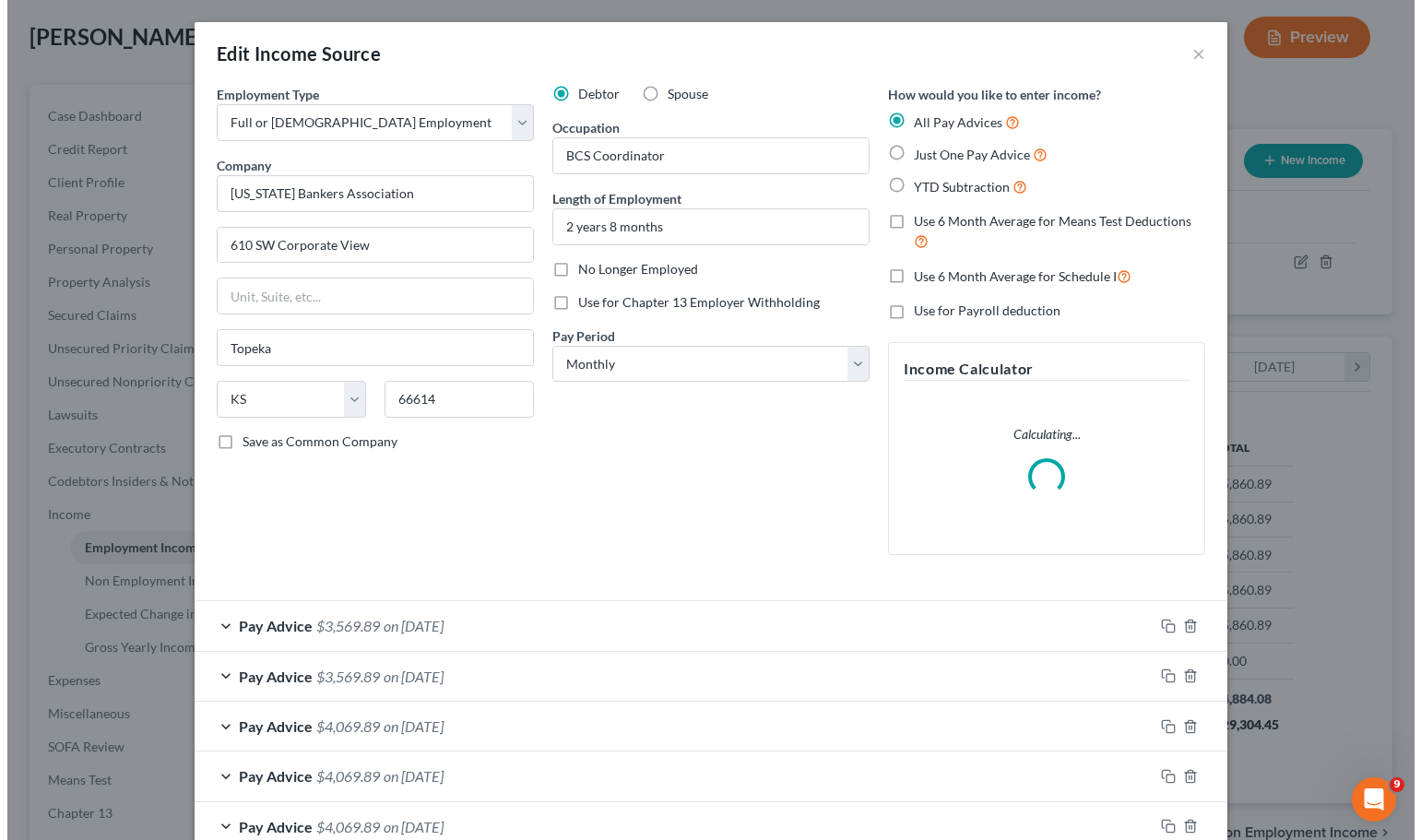
scroll to position [331, 578]
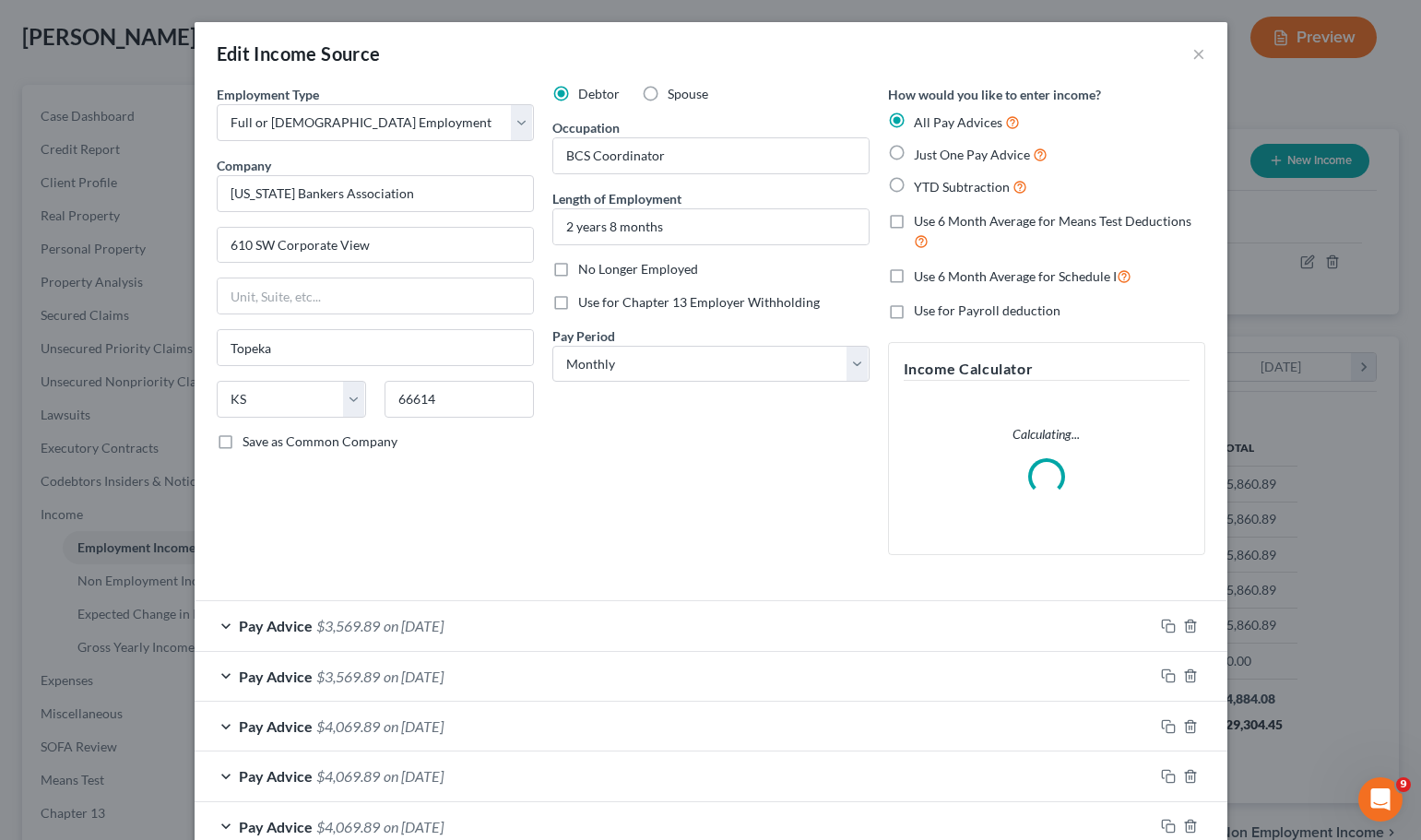
click at [484, 628] on div "Pay Advice $3,569.89 on [DATE]" at bounding box center [673, 625] width 958 height 49
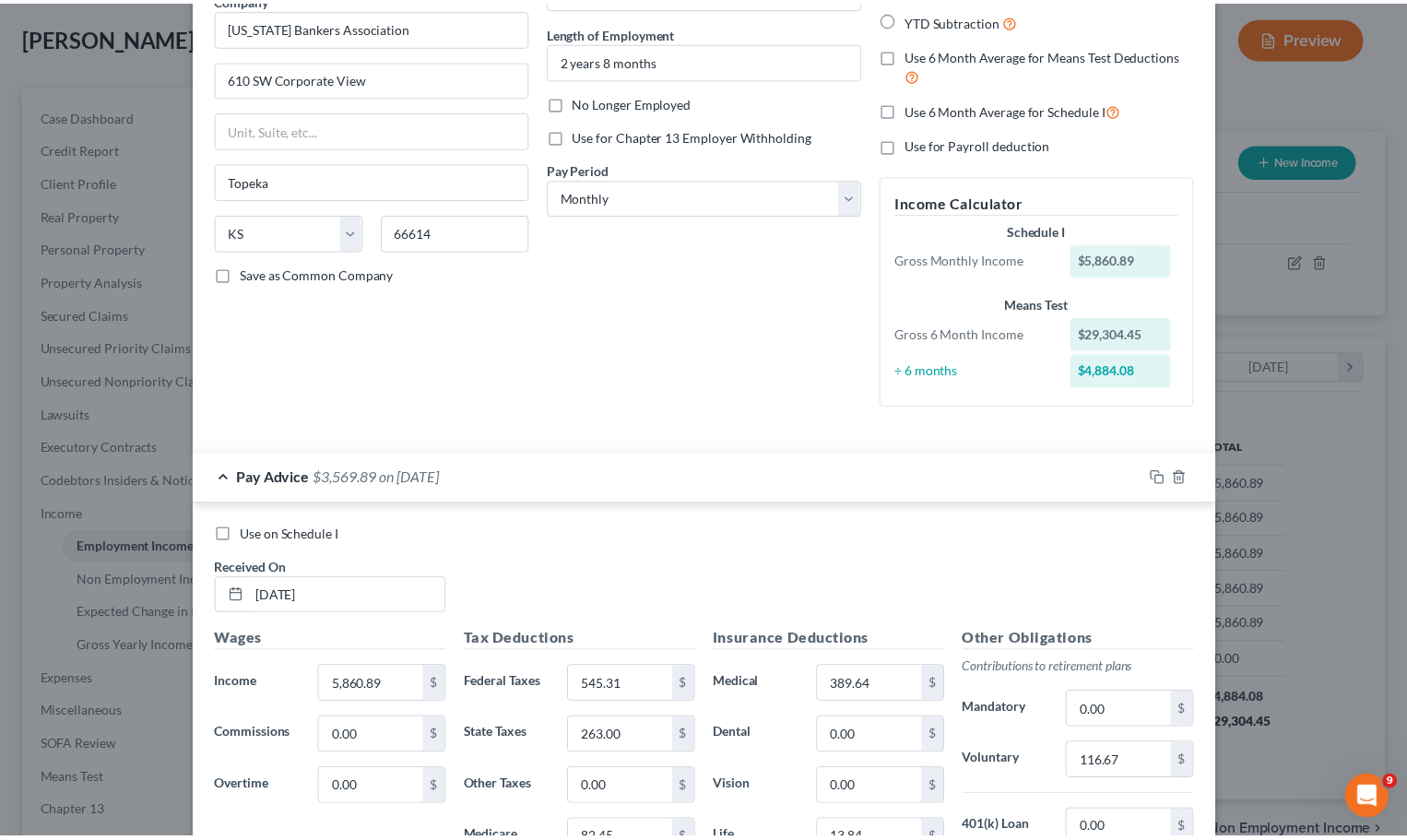
scroll to position [0, 0]
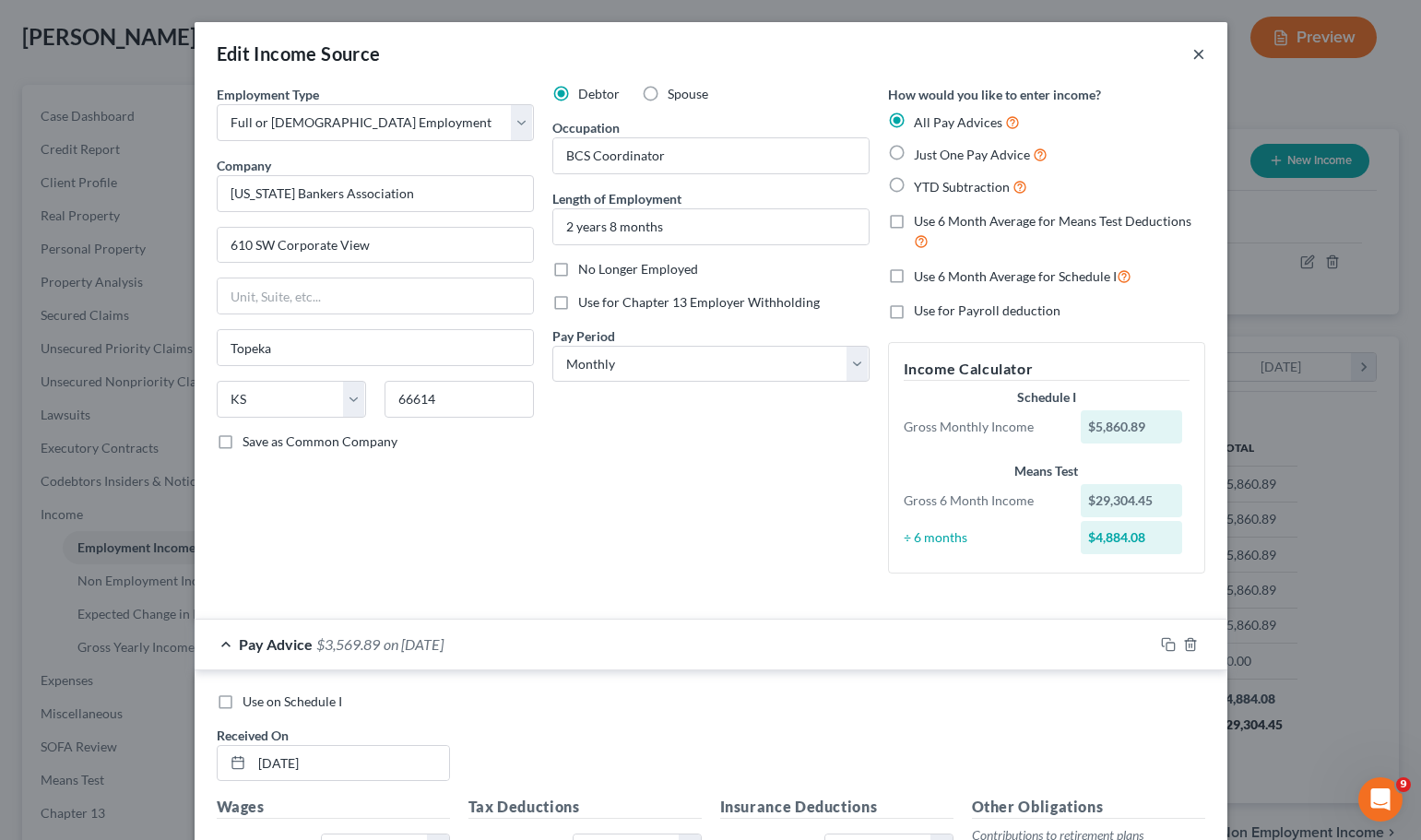
drag, startPoint x: 1192, startPoint y: 60, endPoint x: 1292, endPoint y: 14, distance: 110.1
click at [1192, 60] on button "×" at bounding box center [1198, 53] width 13 height 22
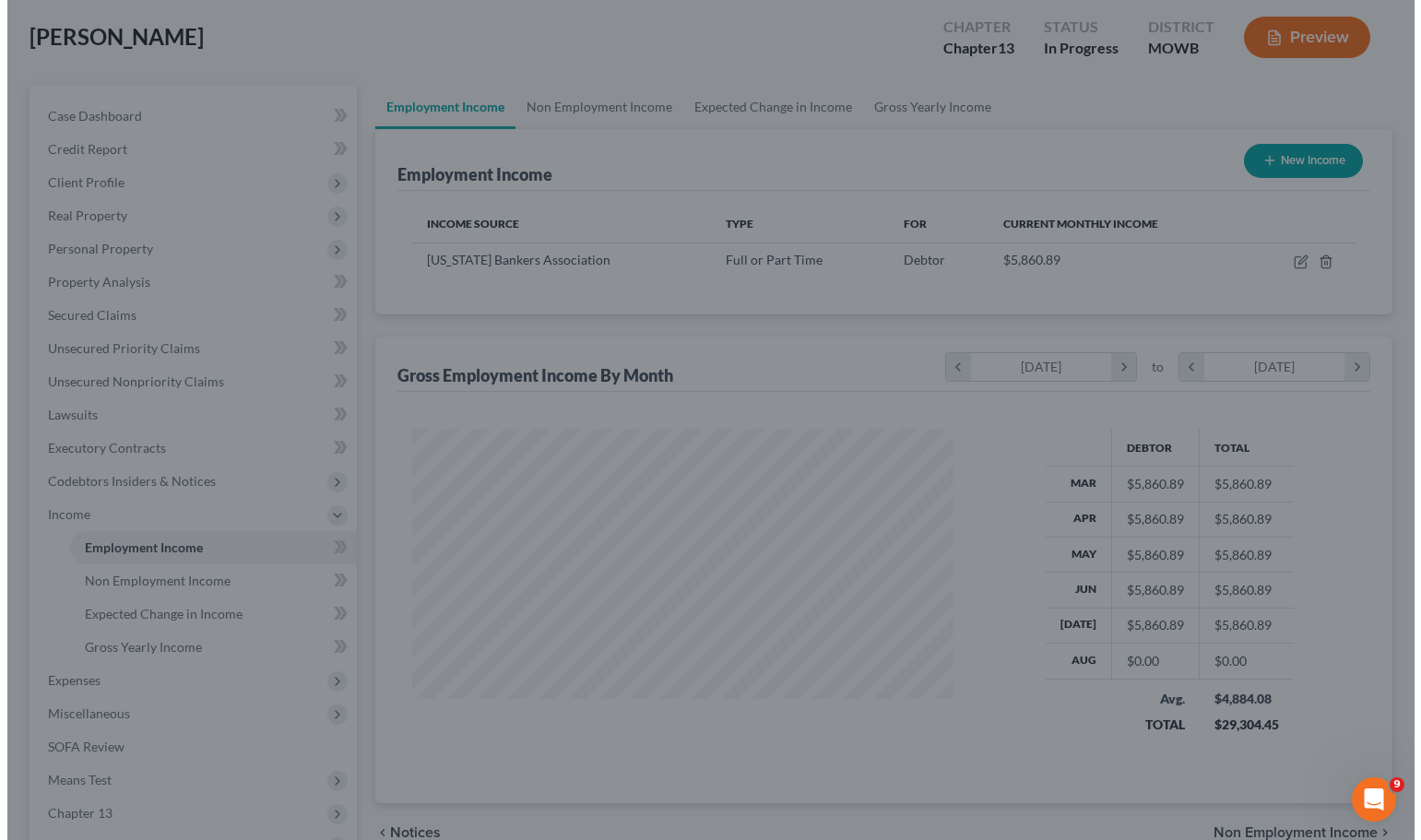
scroll to position [921329, 921420]
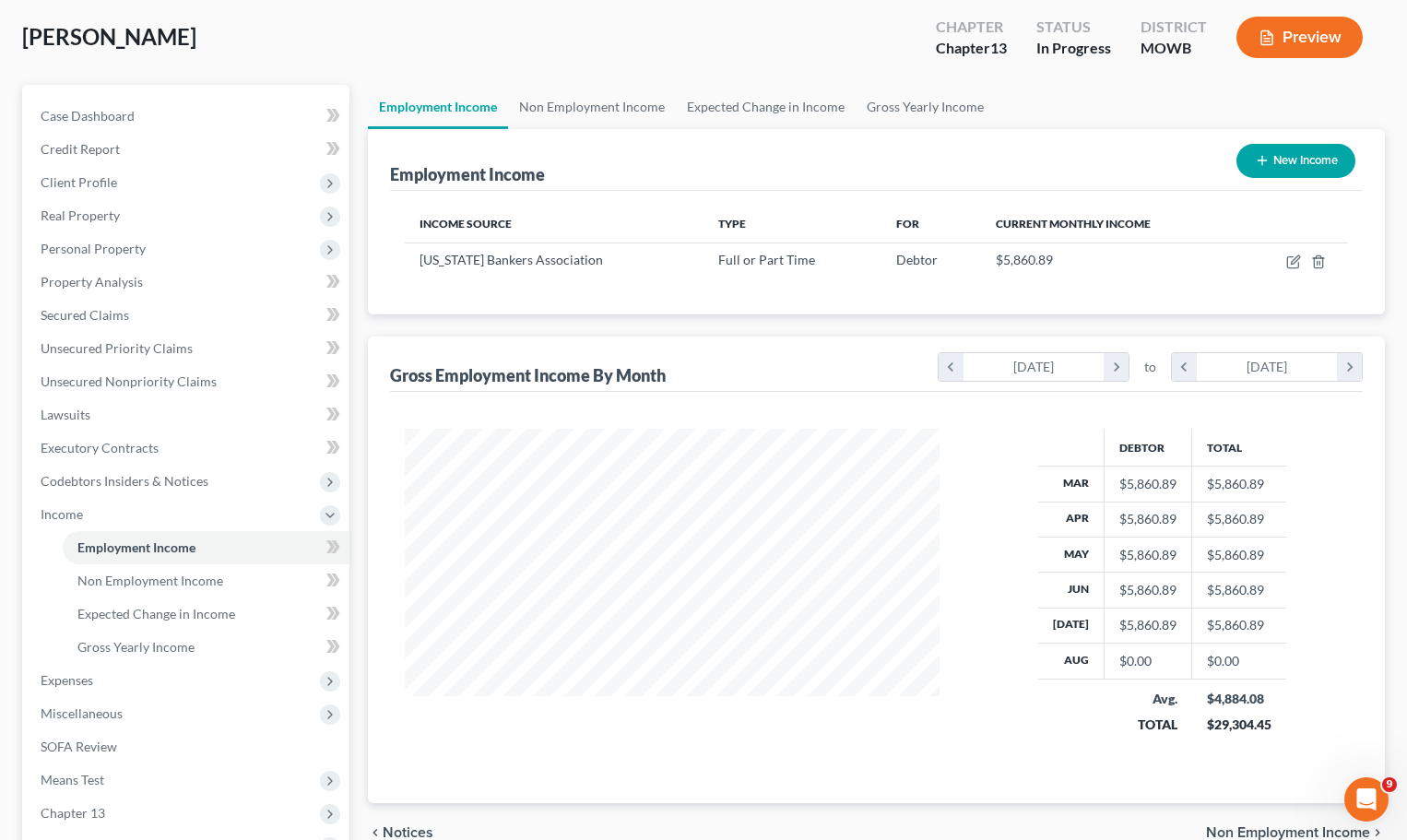
click at [1316, 45] on button "Preview" at bounding box center [1299, 37] width 126 height 42
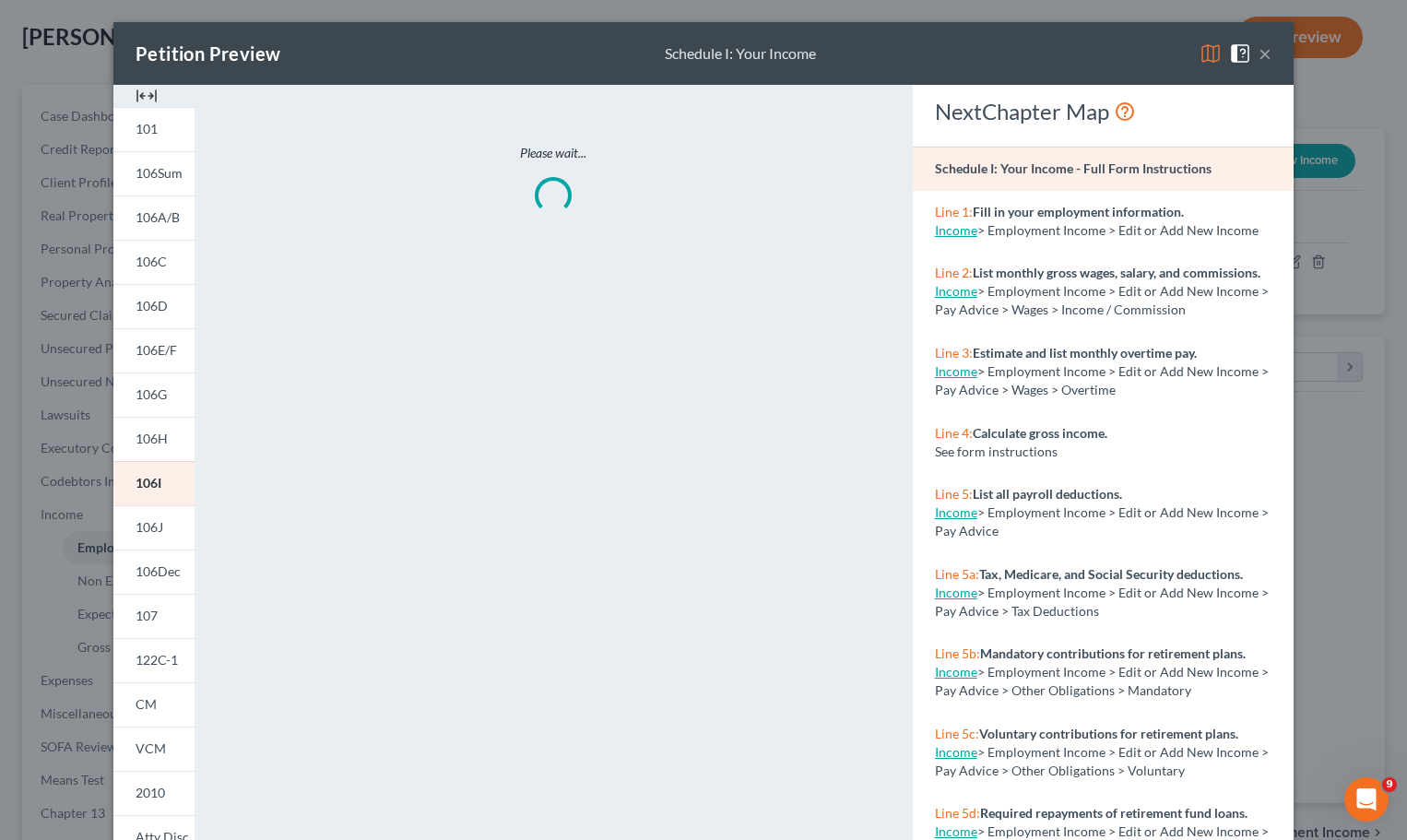
scroll to position [331, 578]
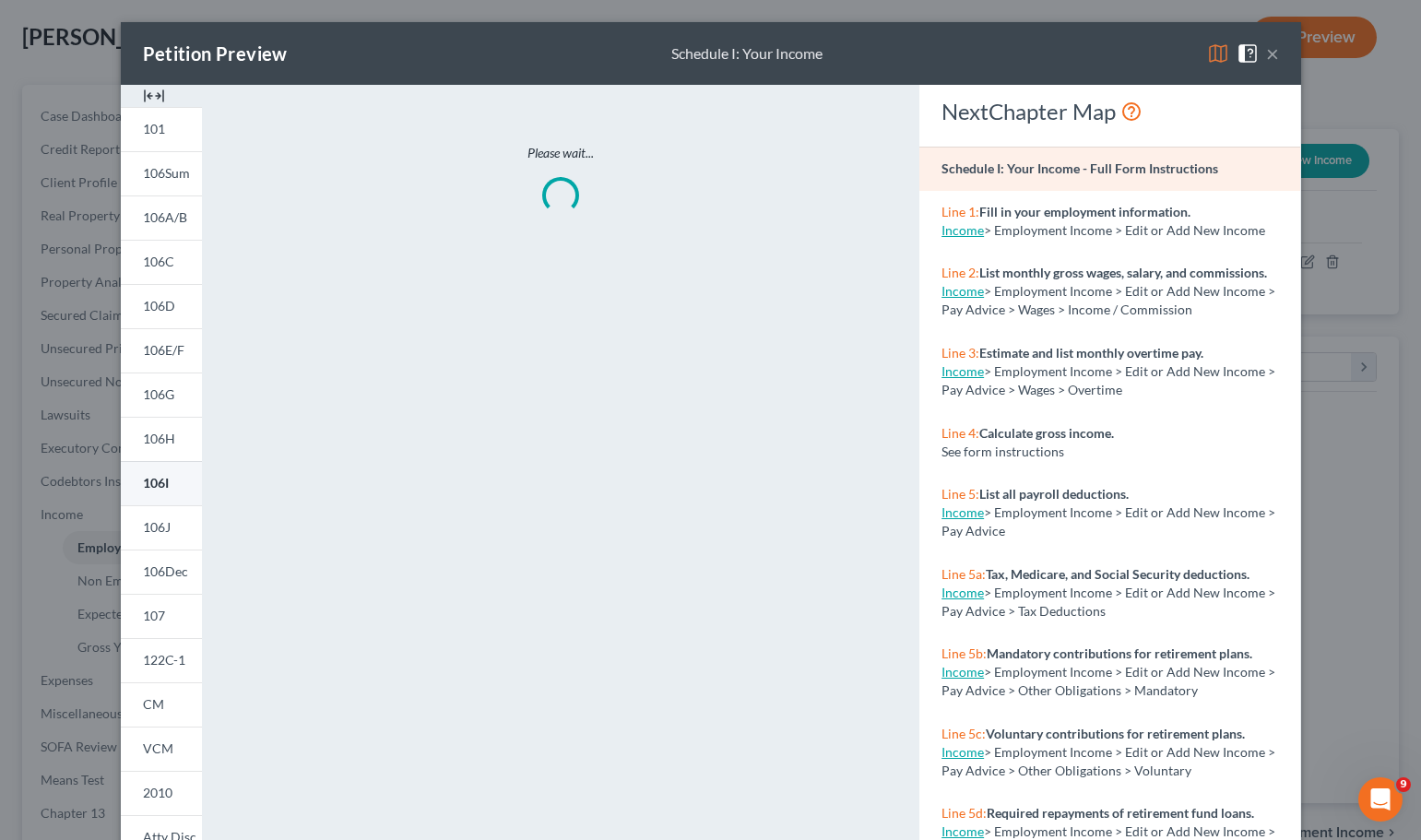
click at [142, 481] on span "106I" at bounding box center [155, 483] width 25 height 16
click at [1268, 52] on button "×" at bounding box center [1272, 53] width 13 height 22
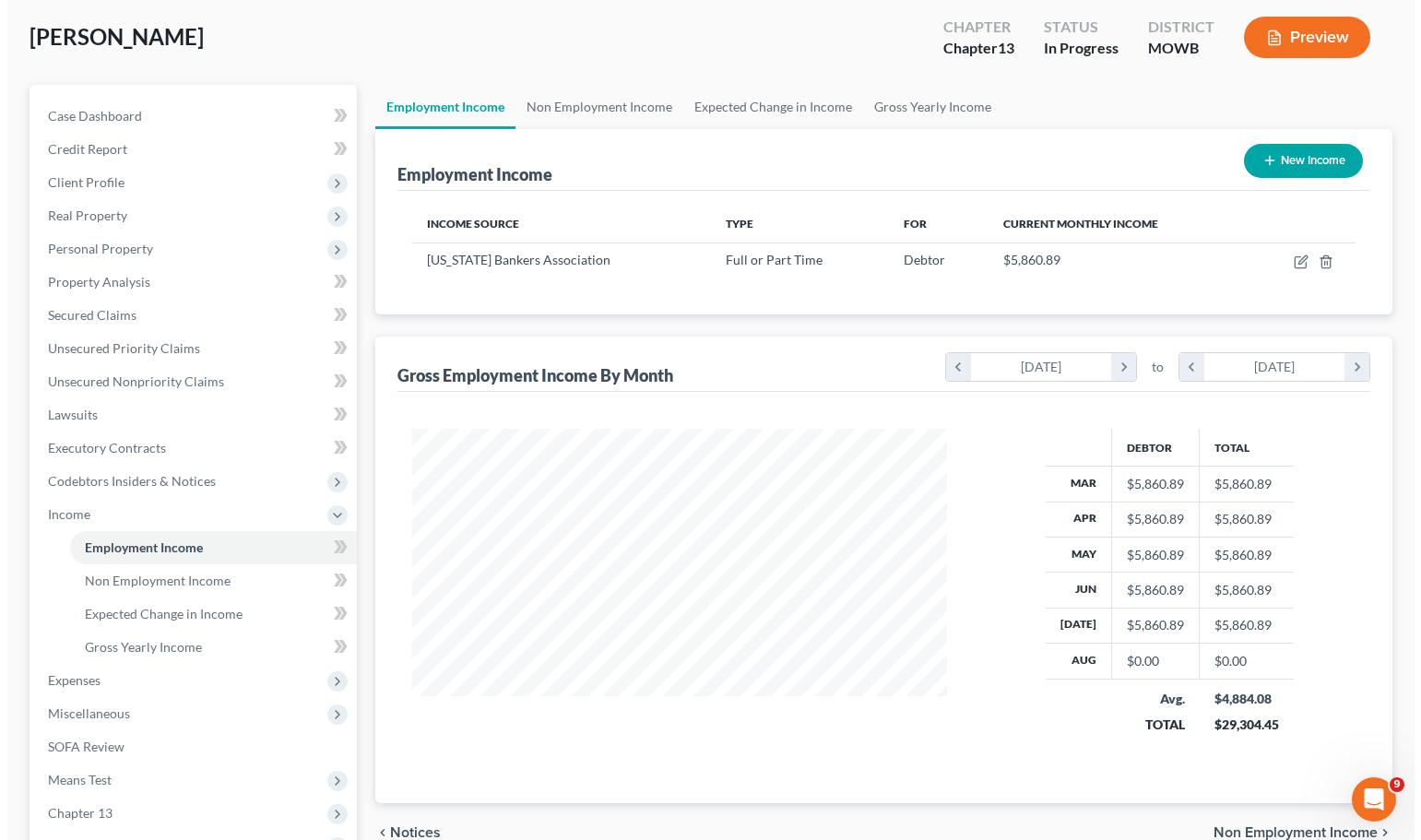
scroll to position [921329, 921420]
click at [1315, 158] on button "New Income" at bounding box center [1296, 160] width 119 height 34
select select "0"
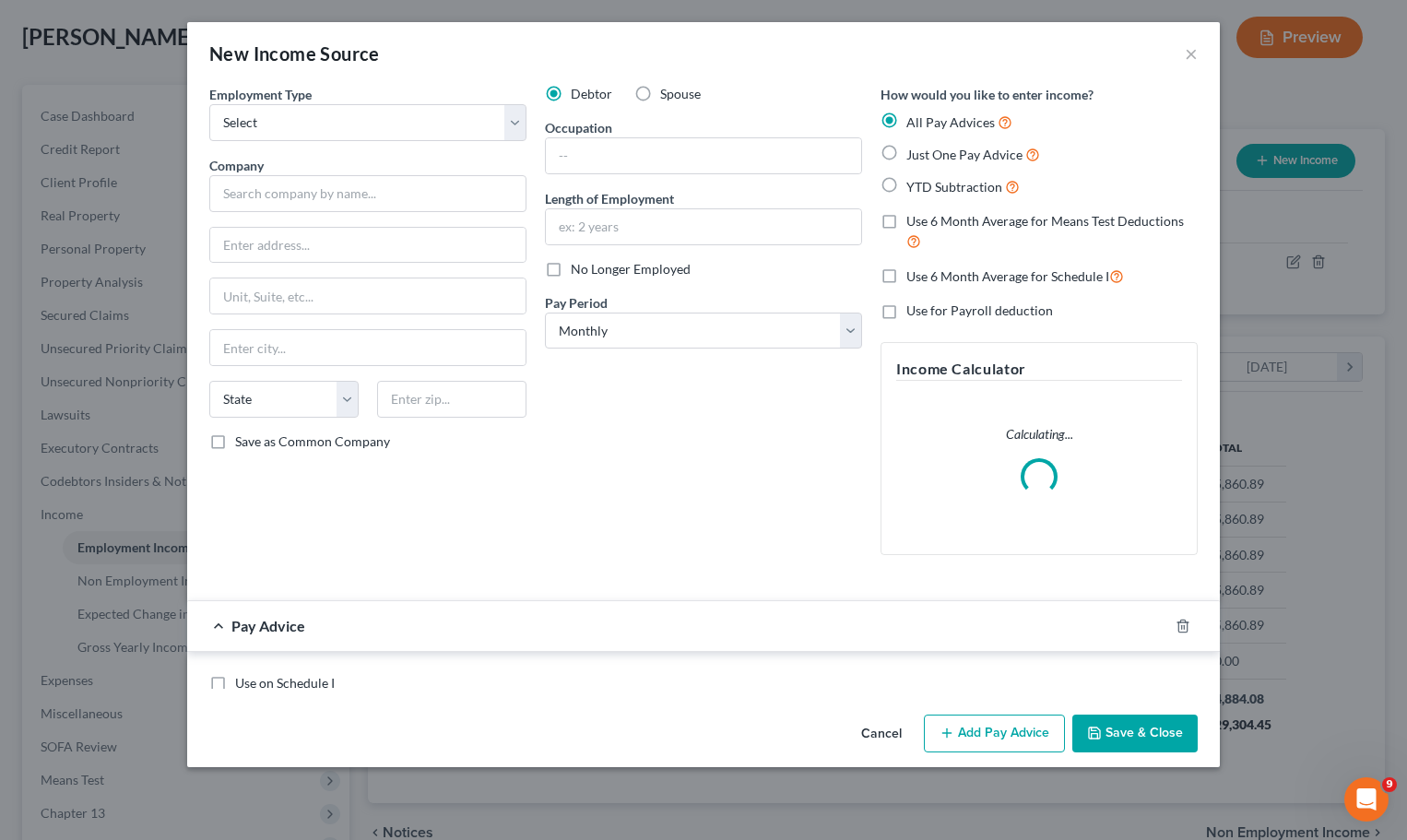
scroll to position [331, 578]
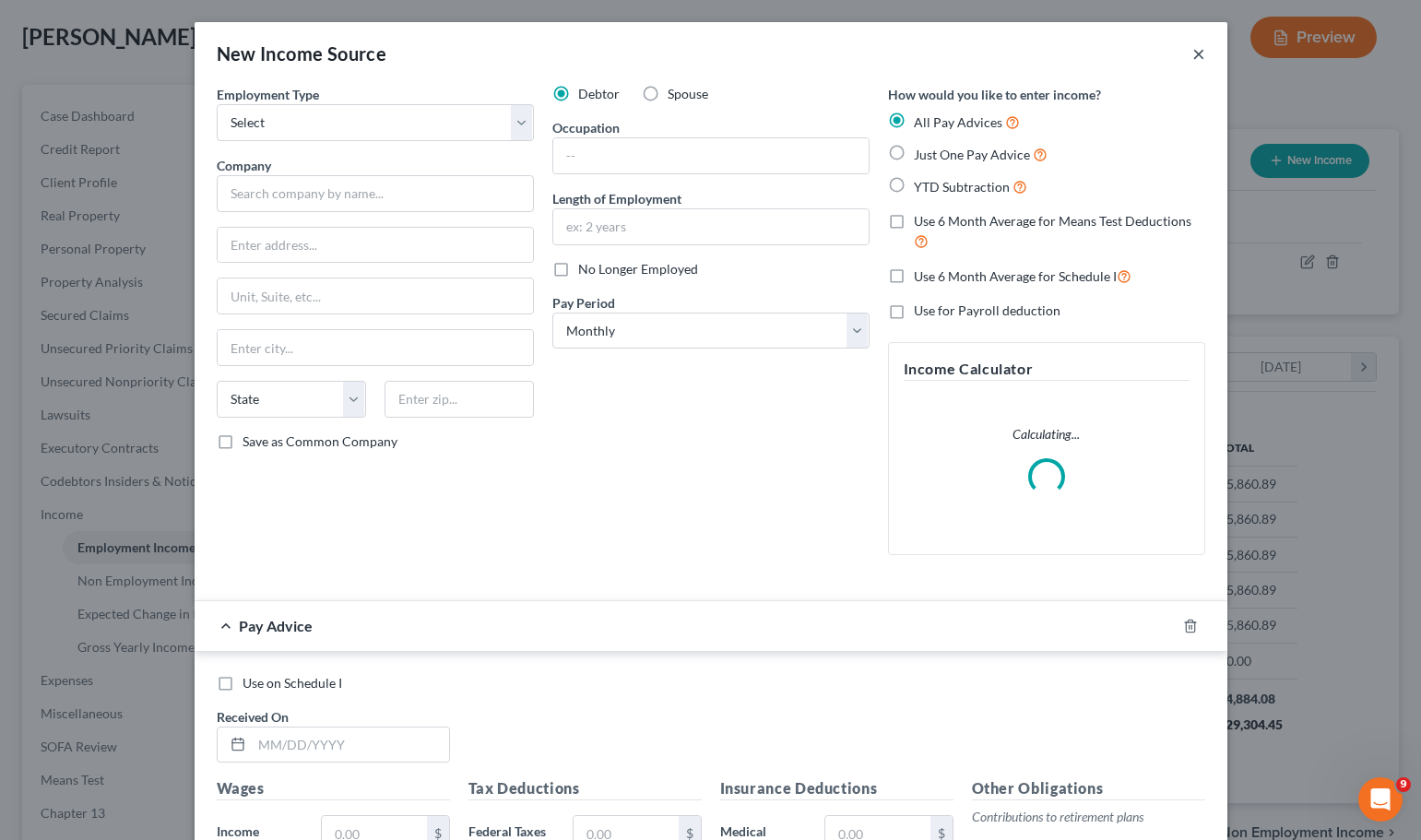
click at [1192, 58] on button "×" at bounding box center [1198, 53] width 13 height 22
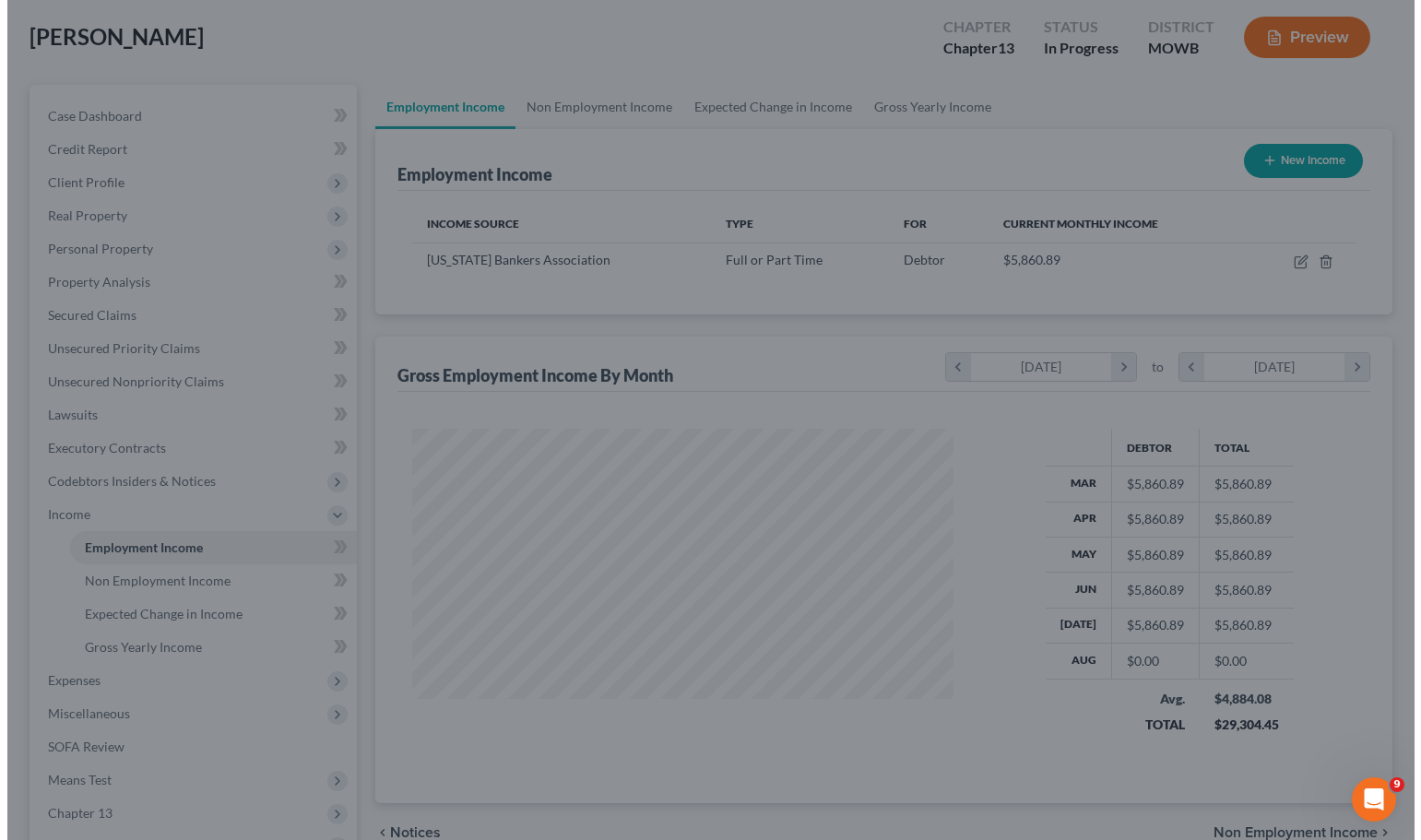
scroll to position [921329, 921420]
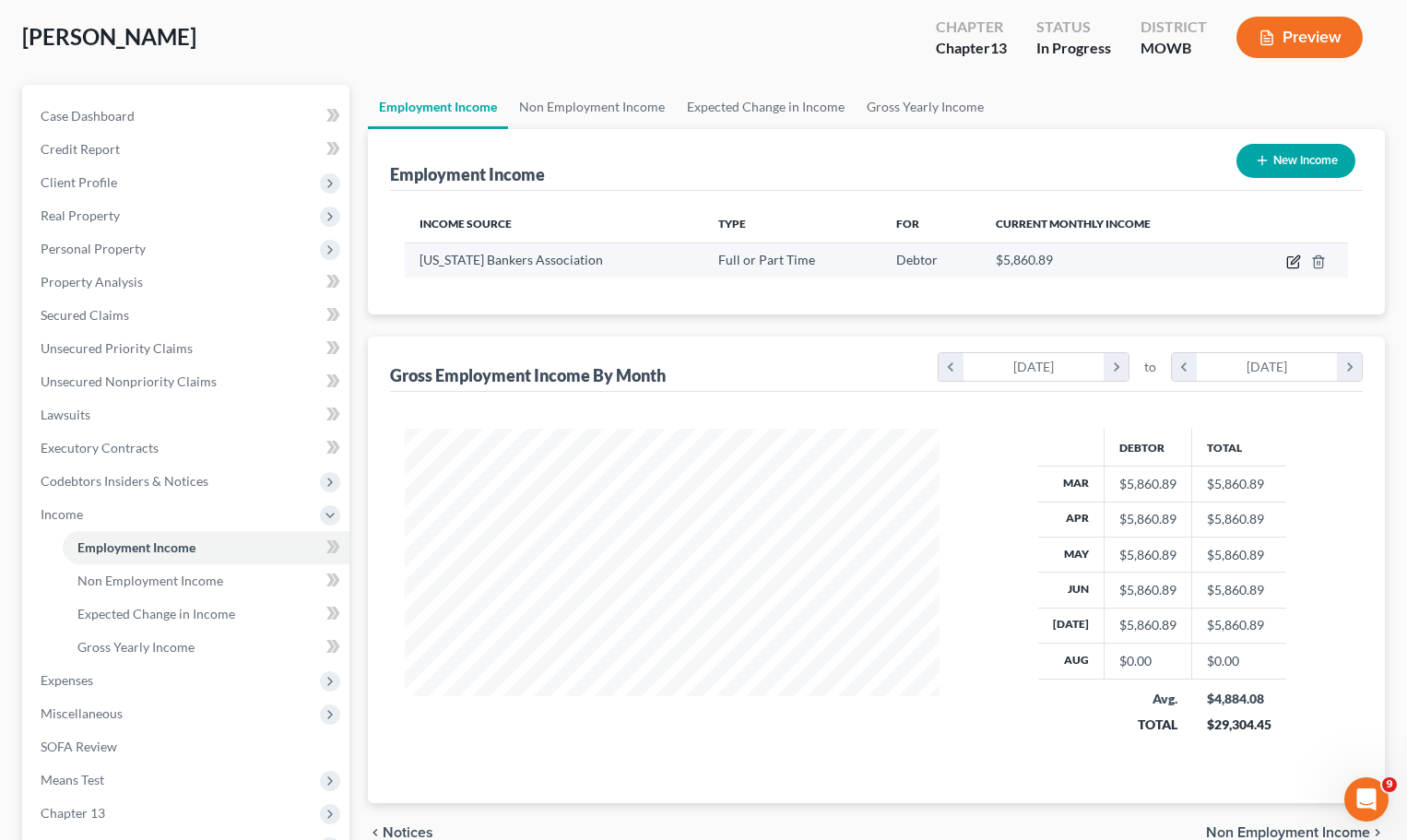
click at [1292, 259] on icon "button" at bounding box center [1293, 261] width 15 height 15
select select "0"
select select "17"
select select "0"
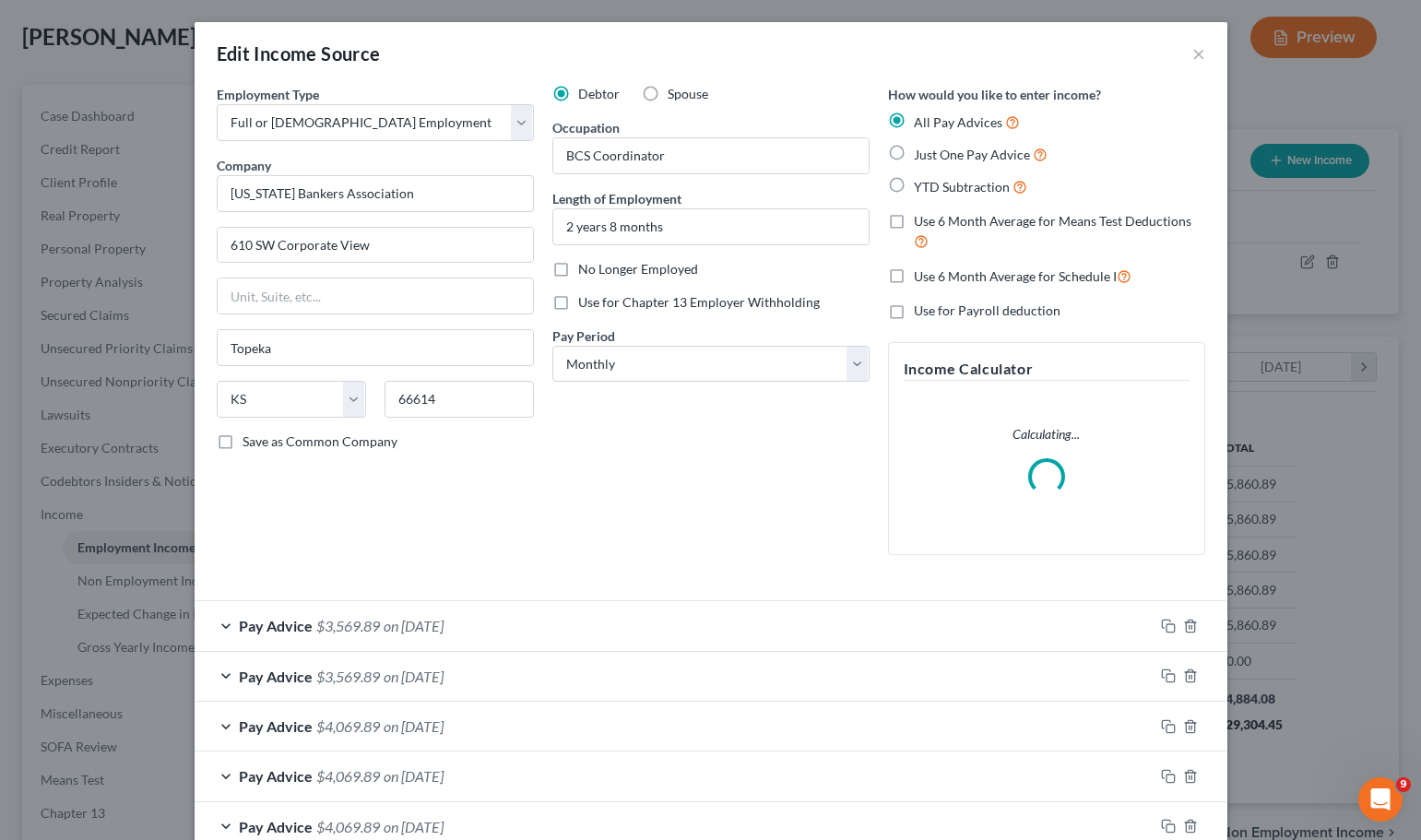
scroll to position [262, 0]
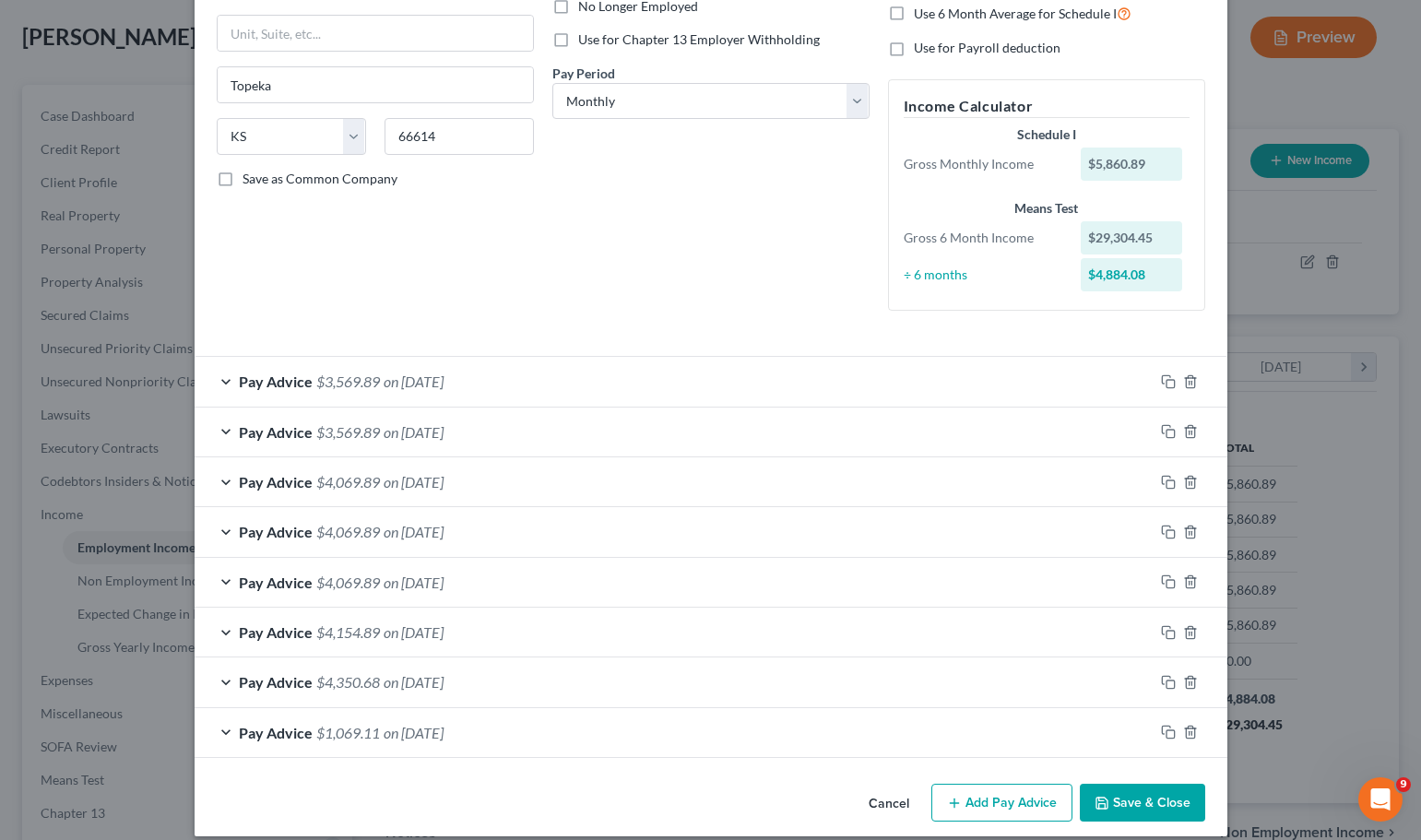
click at [1033, 809] on button "Add Pay Advice" at bounding box center [1001, 803] width 142 height 39
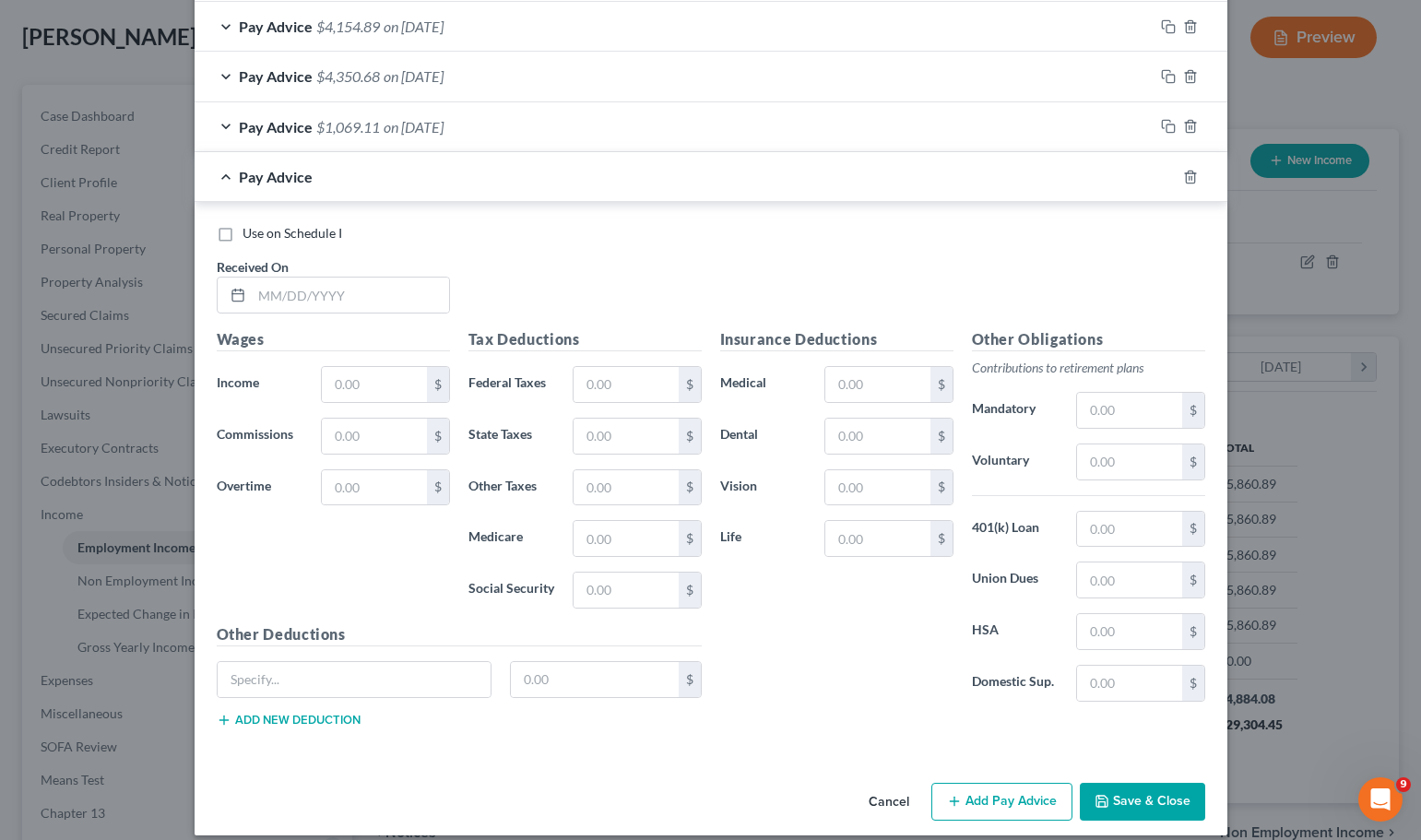
scroll to position [886, 0]
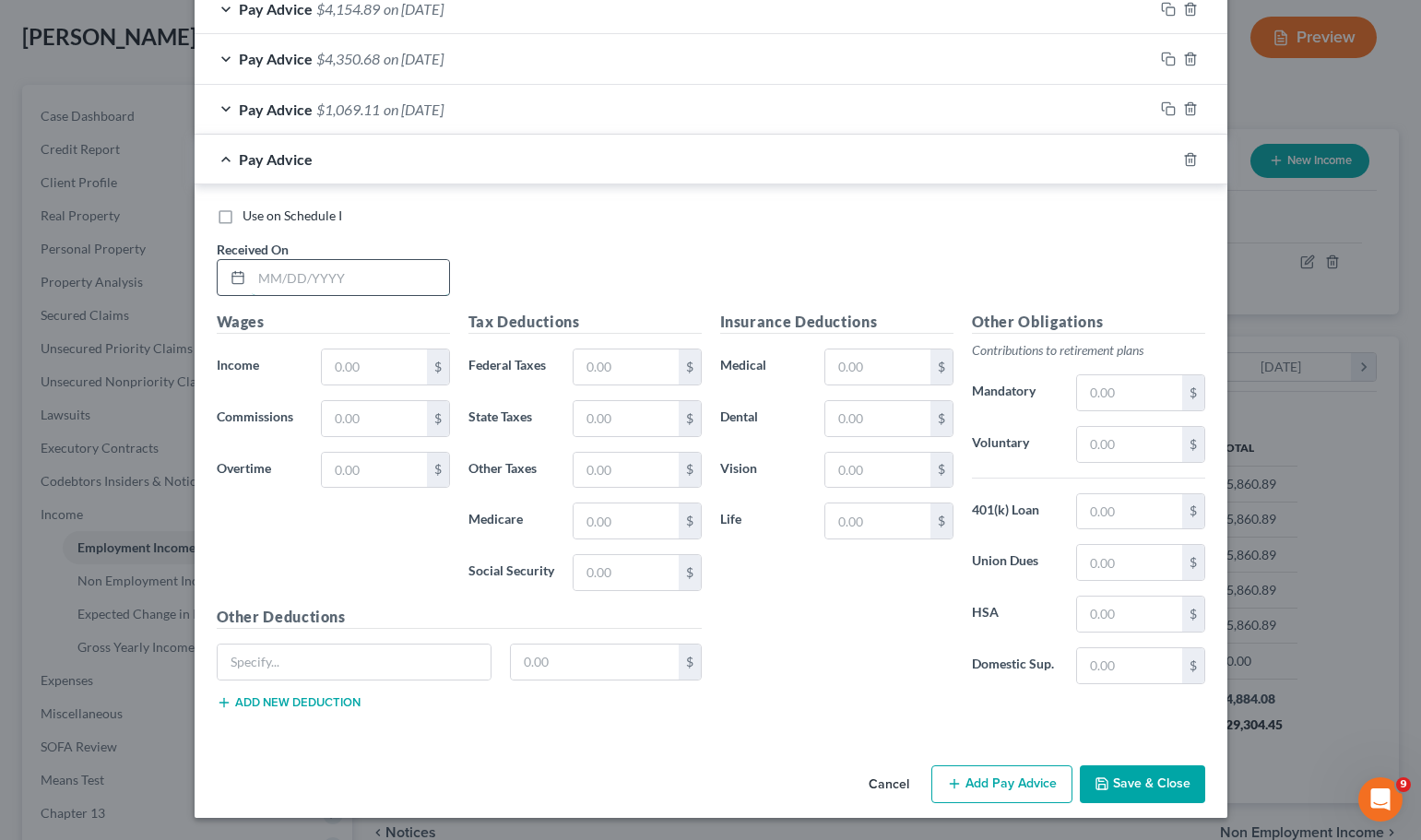
click at [275, 273] on input "text" at bounding box center [350, 277] width 197 height 35
type input "8/25/2025"
click at [335, 364] on input "text" at bounding box center [374, 367] width 104 height 35
type input "5,860.89"
click at [621, 369] on input "text" at bounding box center [626, 367] width 104 height 35
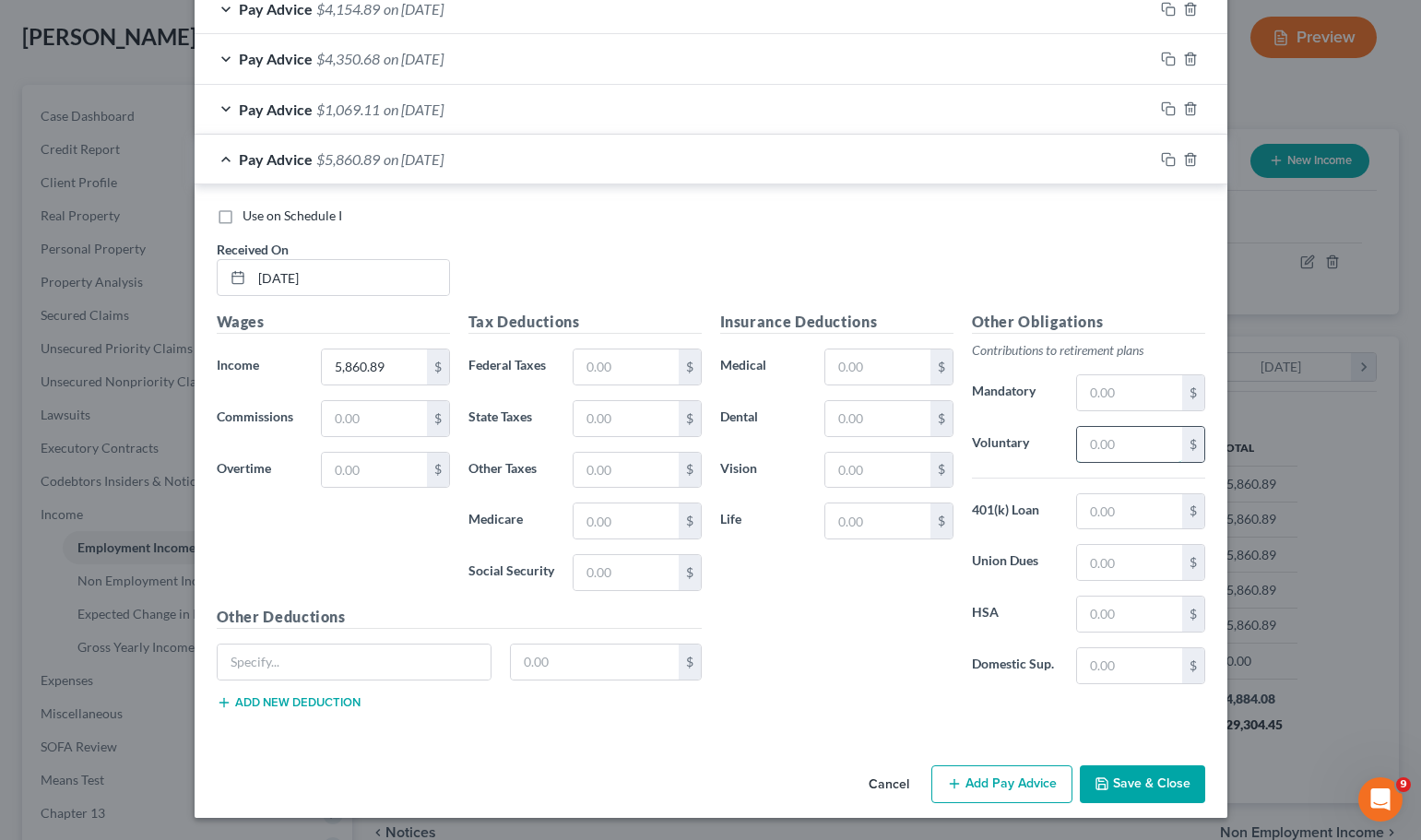
click at [1104, 444] on input "text" at bounding box center [1128, 444] width 104 height 35
type input "116.67"
click at [443, 54] on span "on [DATE]" at bounding box center [413, 59] width 60 height 18
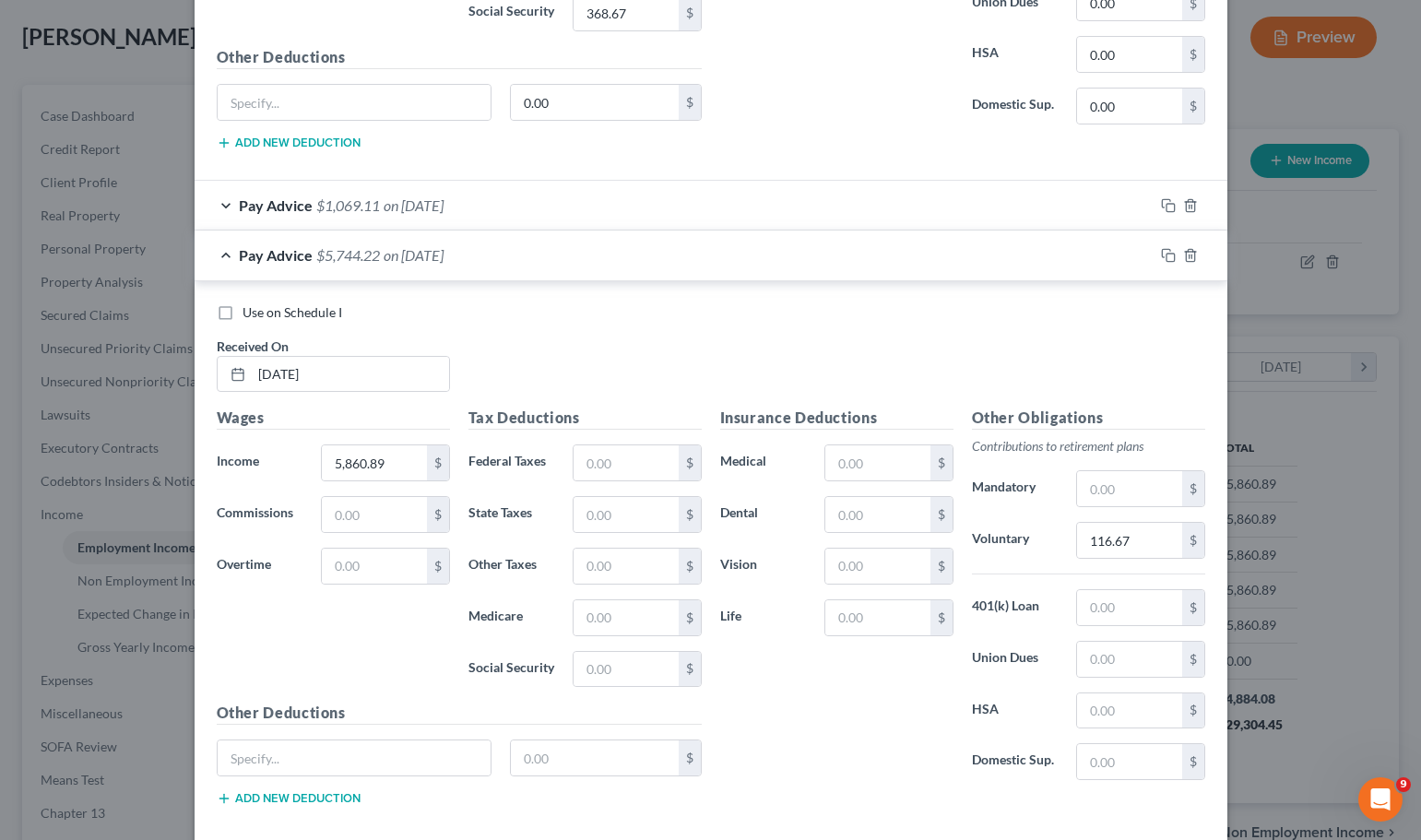
scroll to position [1346, 0]
click at [622, 474] on input "text" at bounding box center [626, 460] width 104 height 35
type input "540.42"
click at [623, 622] on input "text" at bounding box center [626, 616] width 104 height 35
type input "82.12"
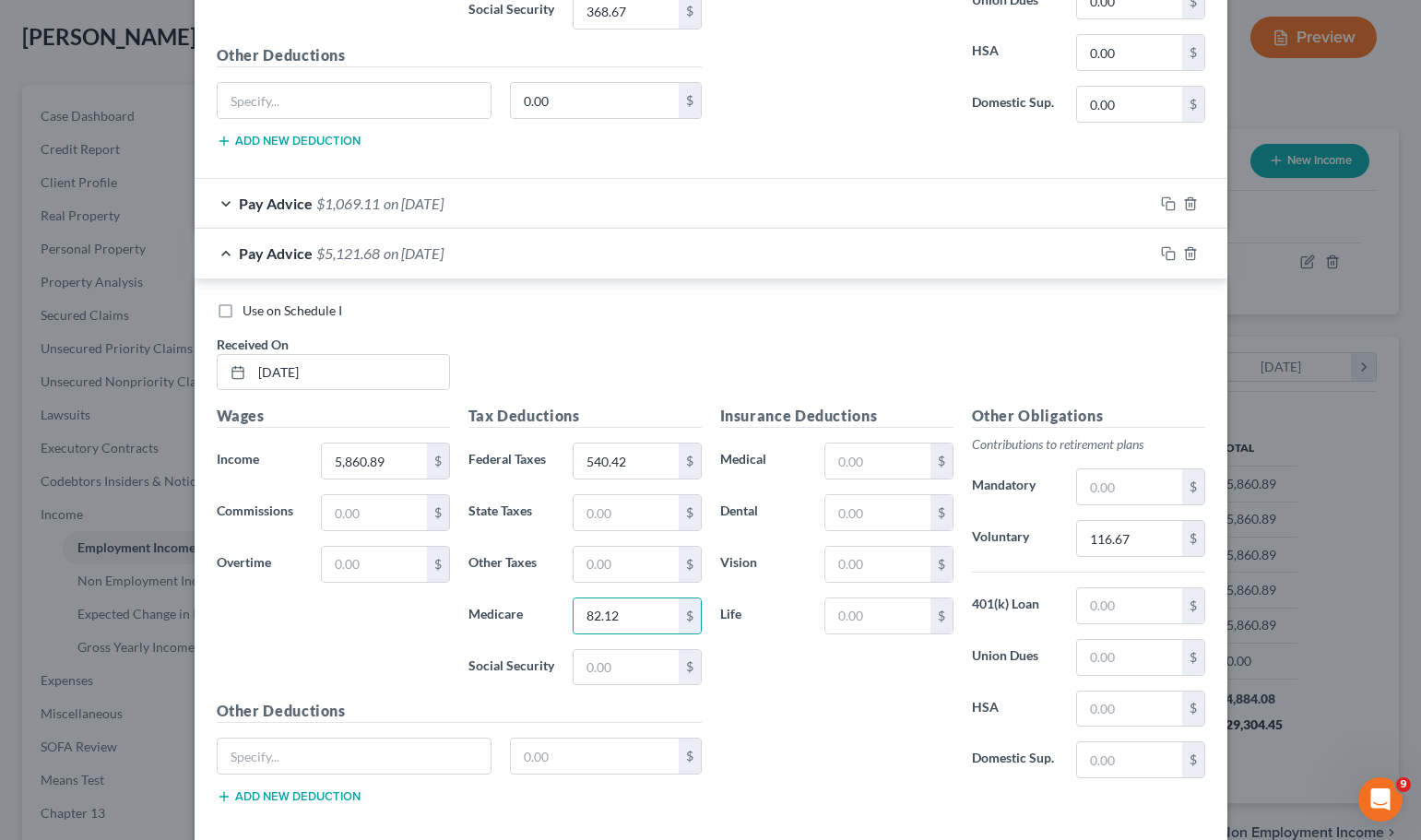
click at [649, 306] on div "Use on Schedule I" at bounding box center [710, 310] width 989 height 19
click at [617, 669] on input "text" at bounding box center [626, 667] width 104 height 35
type input "351.15"
click at [637, 507] on input "text" at bounding box center [626, 512] width 104 height 35
type input "261"
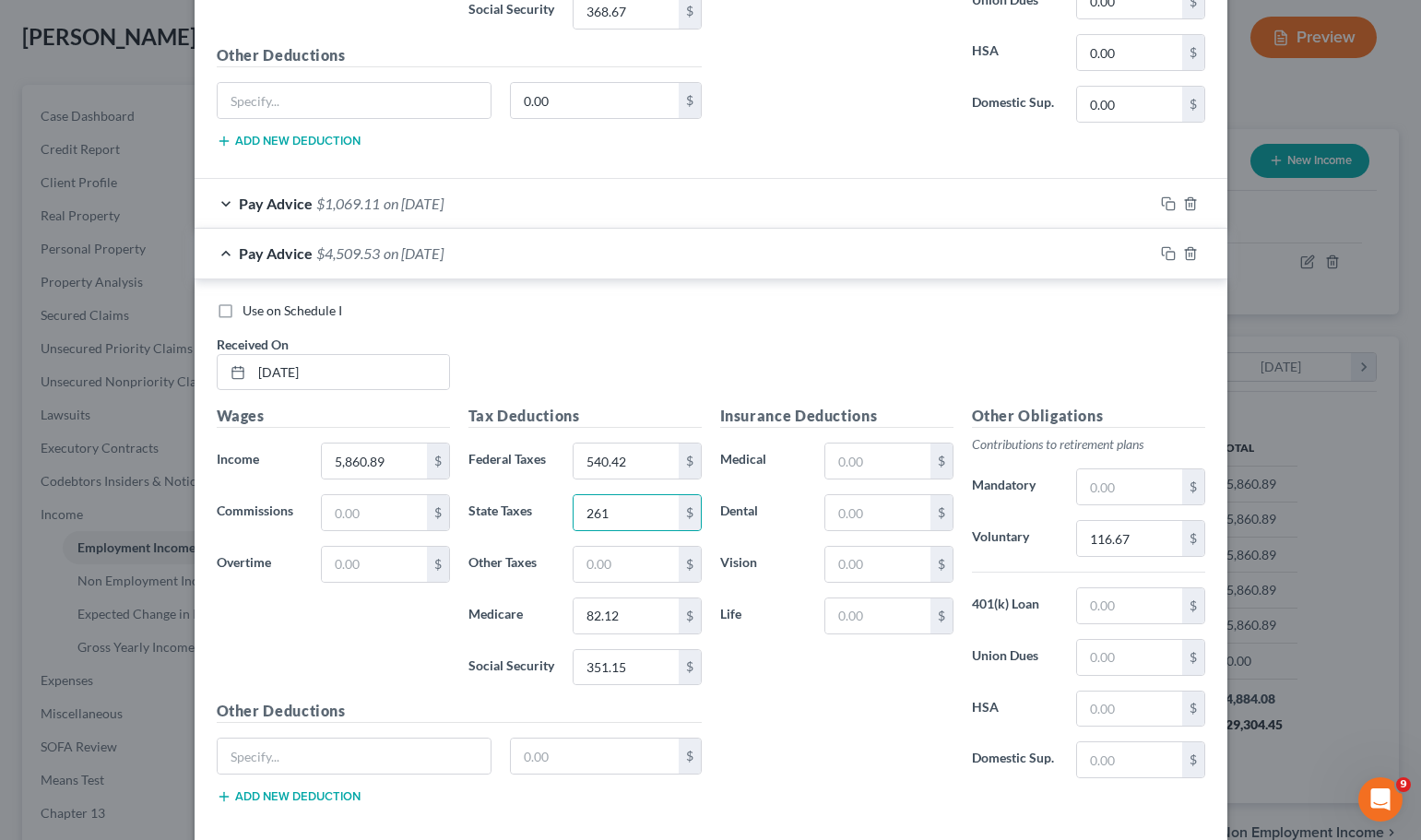
click at [653, 341] on div "Use on Schedule I Received On * 8/25/2025" at bounding box center [711, 353] width 1007 height 104
click at [902, 462] on input "text" at bounding box center [877, 460] width 104 height 35
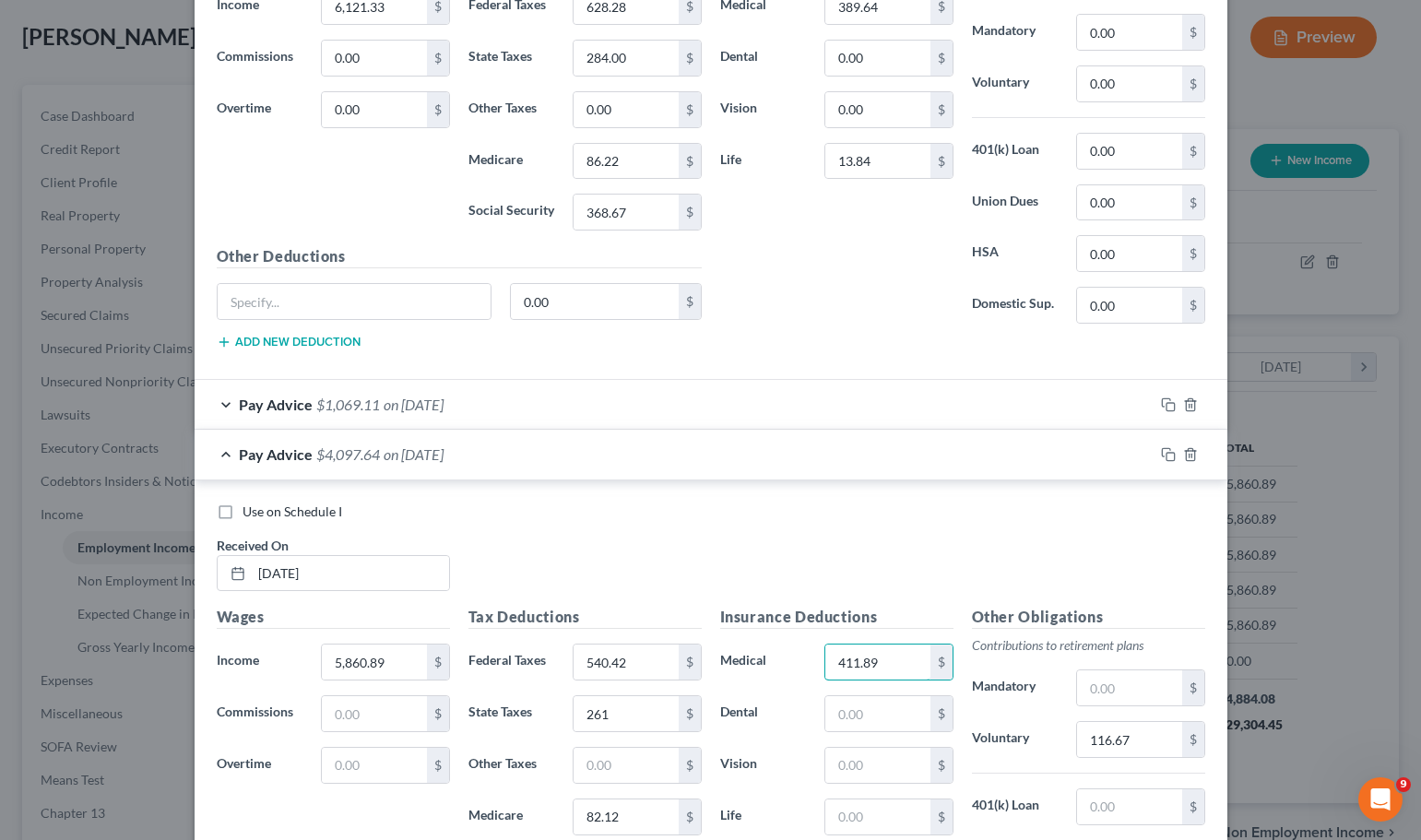
scroll to position [886, 0]
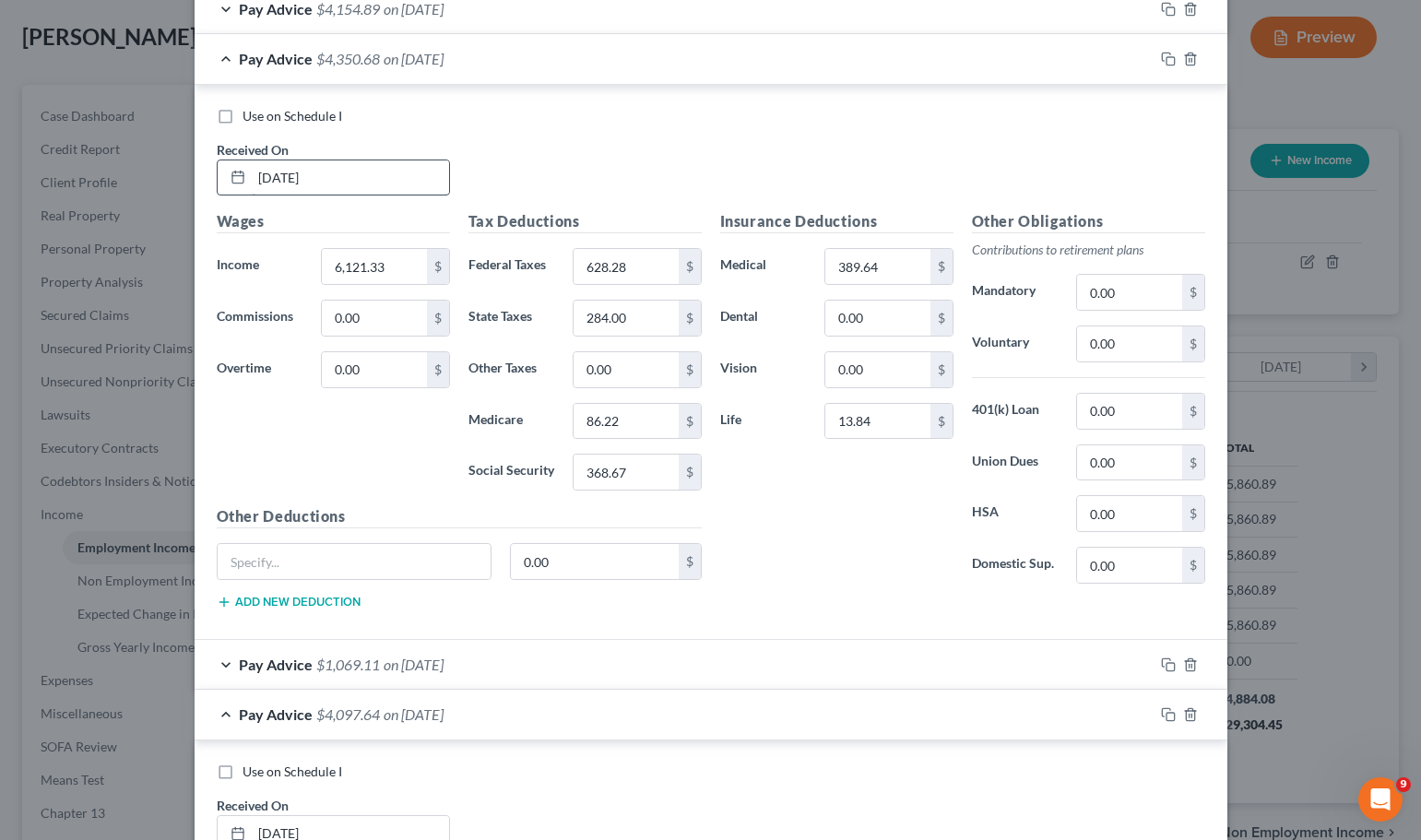
type input "411.89"
click at [387, 54] on span "on [DATE]" at bounding box center [413, 59] width 60 height 18
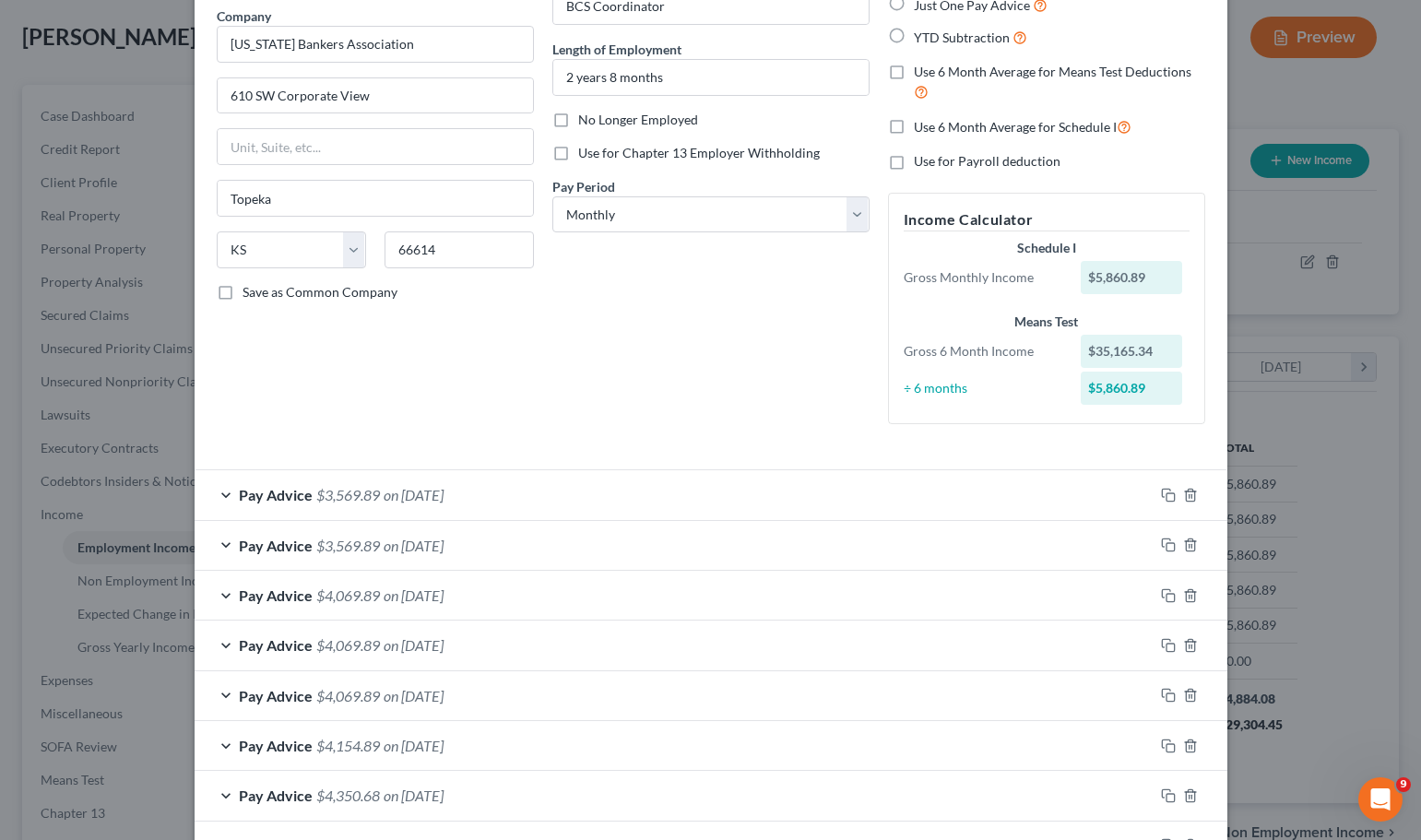
scroll to position [148, 0]
click at [409, 492] on span "on [DATE]" at bounding box center [413, 496] width 60 height 18
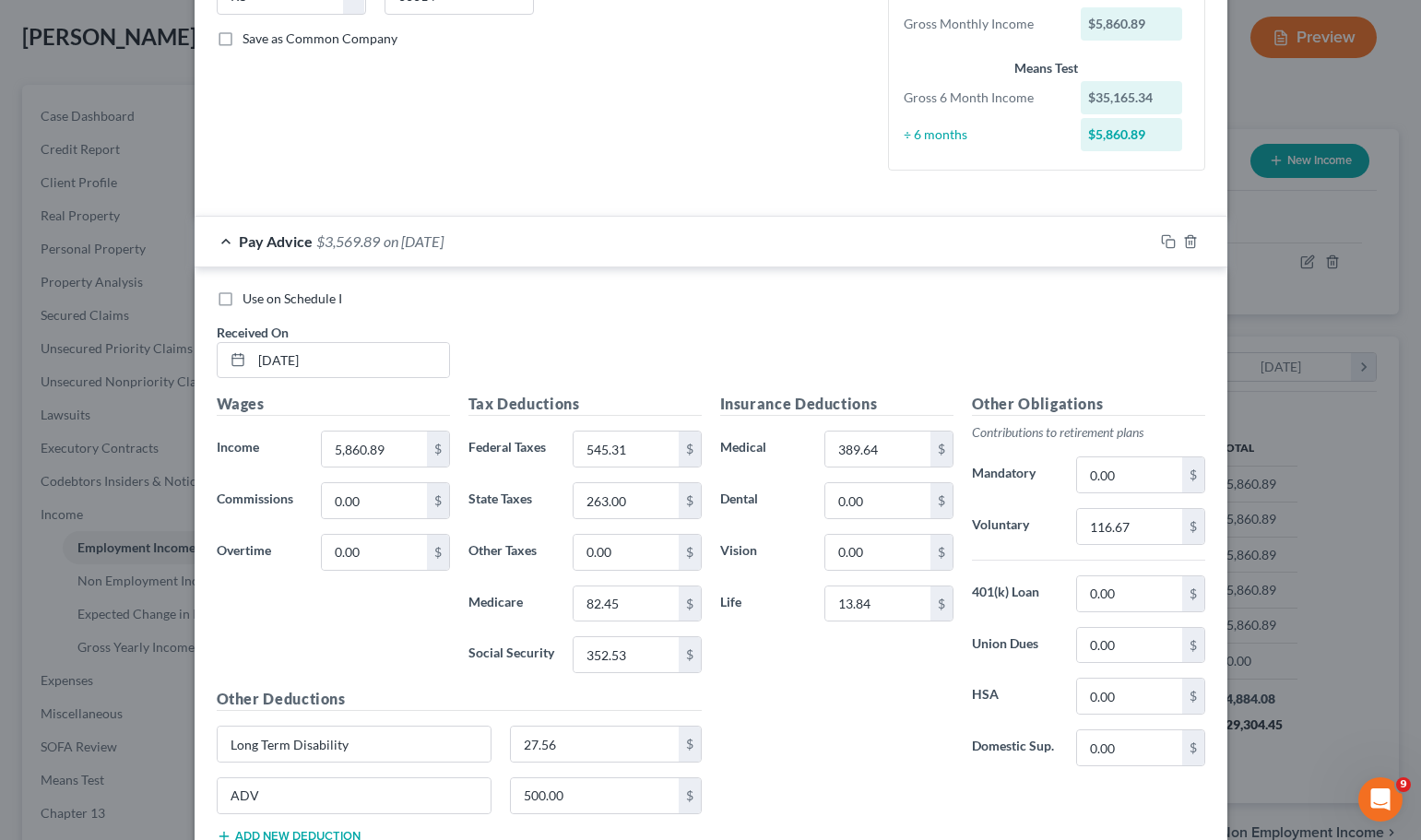
scroll to position [517, 0]
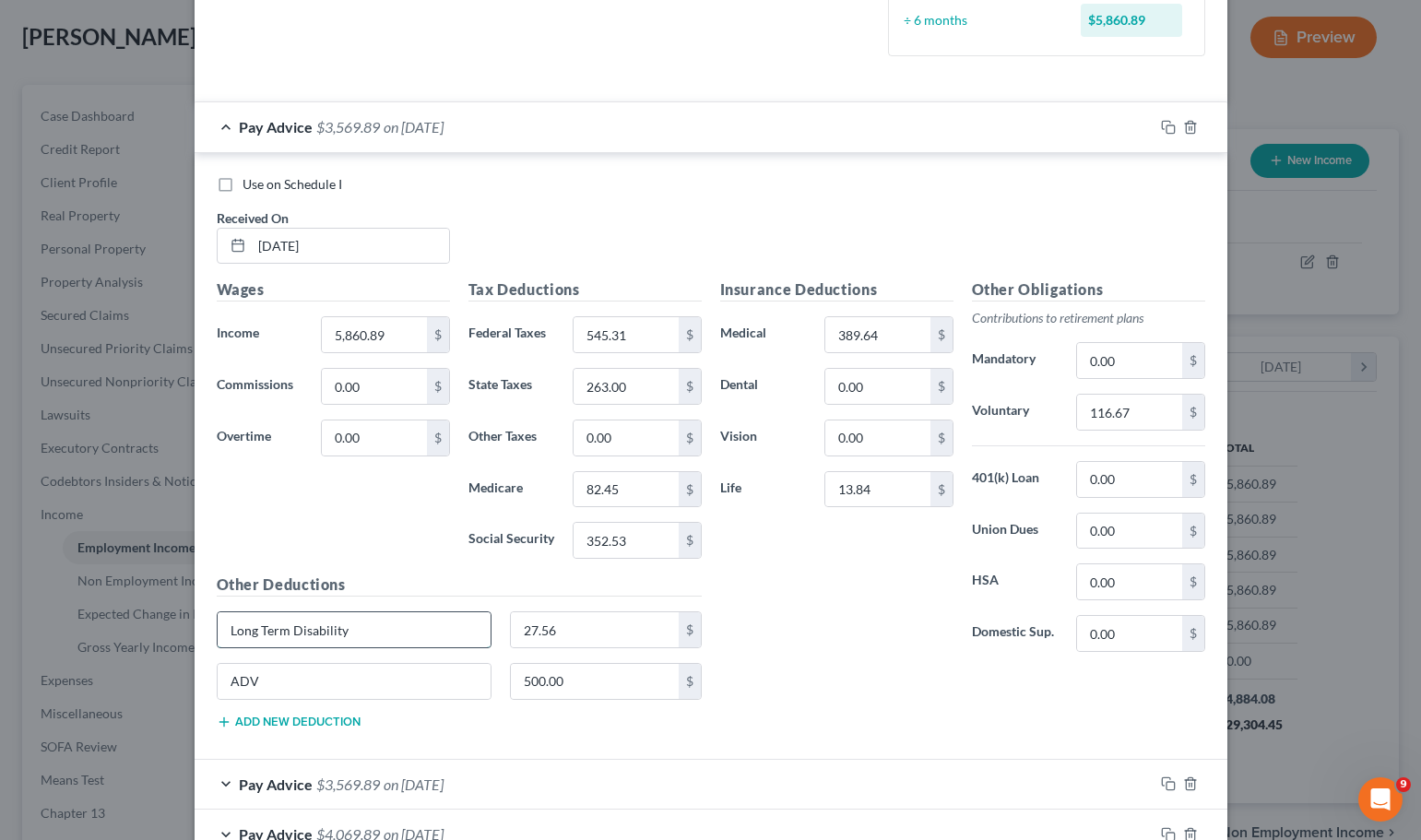
click at [391, 631] on input "Long Term Disability" at bounding box center [354, 629] width 274 height 35
drag, startPoint x: 391, startPoint y: 631, endPoint x: 215, endPoint y: 633, distance: 176.0
click at [218, 633] on input "Long Term Disability" at bounding box center [354, 629] width 274 height 35
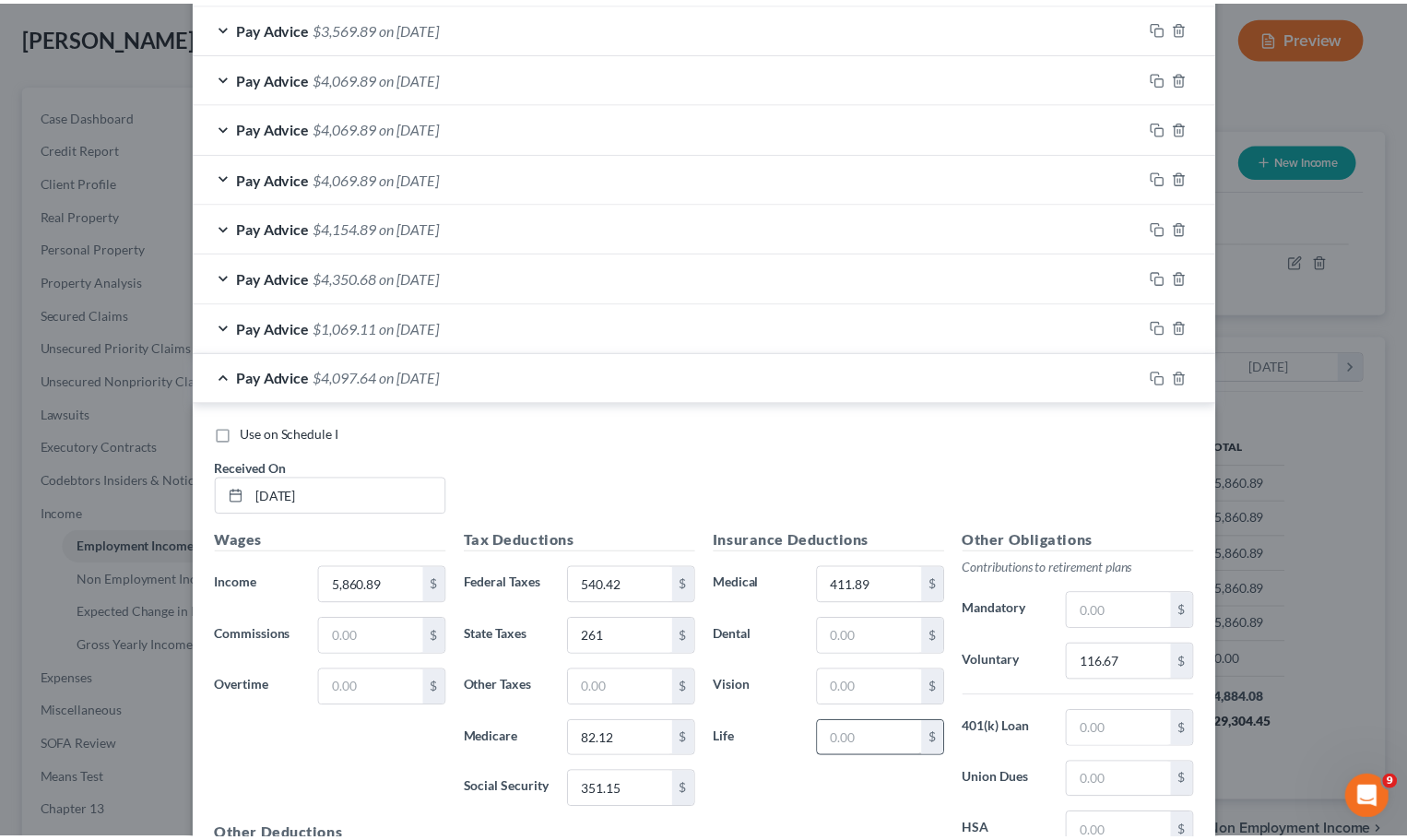
scroll to position [1492, 0]
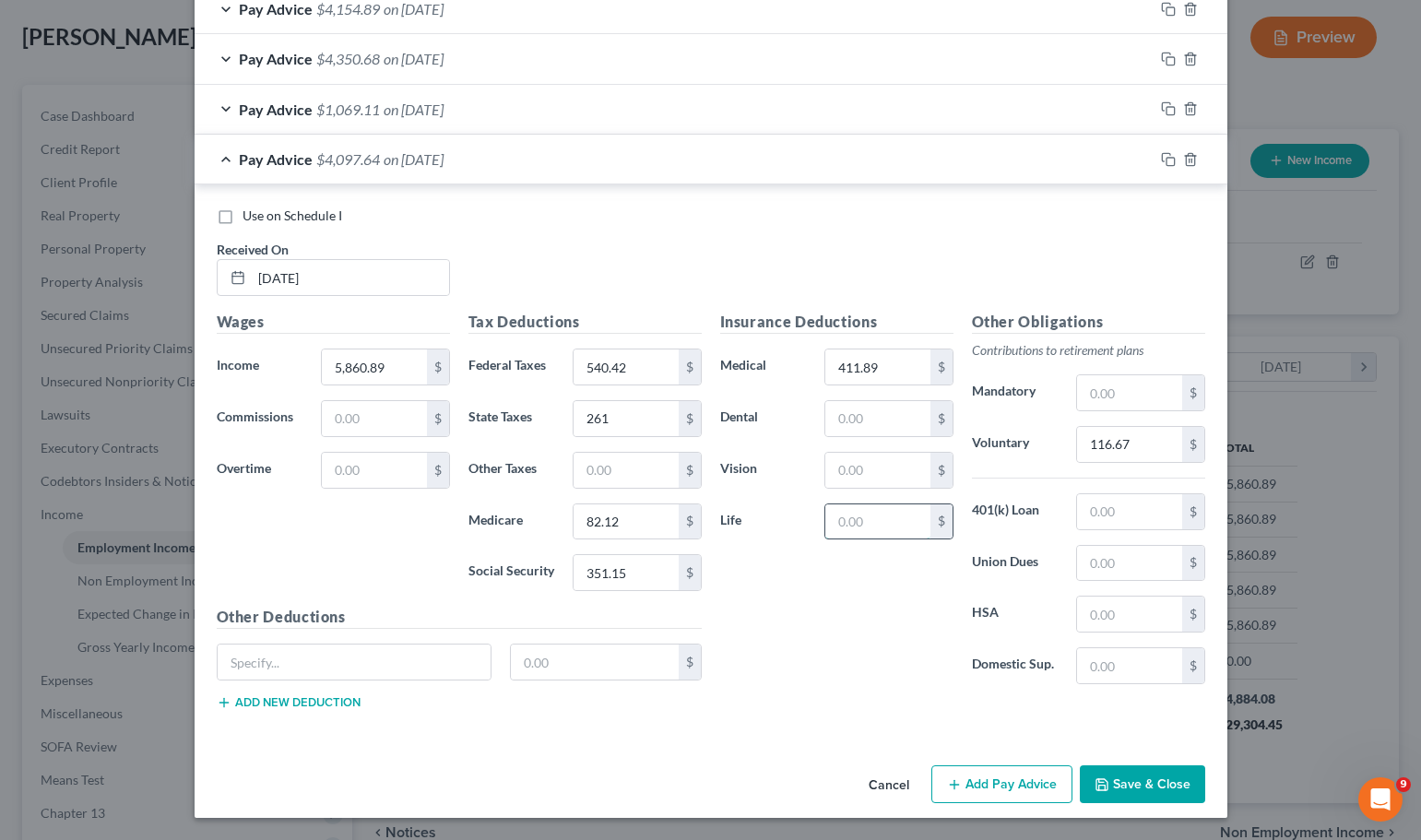
click at [881, 522] on input "text" at bounding box center [877, 522] width 104 height 35
type input "13.84"
drag, startPoint x: 329, startPoint y: 670, endPoint x: 407, endPoint y: 646, distance: 81.6
click at [329, 670] on input "text" at bounding box center [354, 661] width 274 height 35
paste input "Long Term Disability"
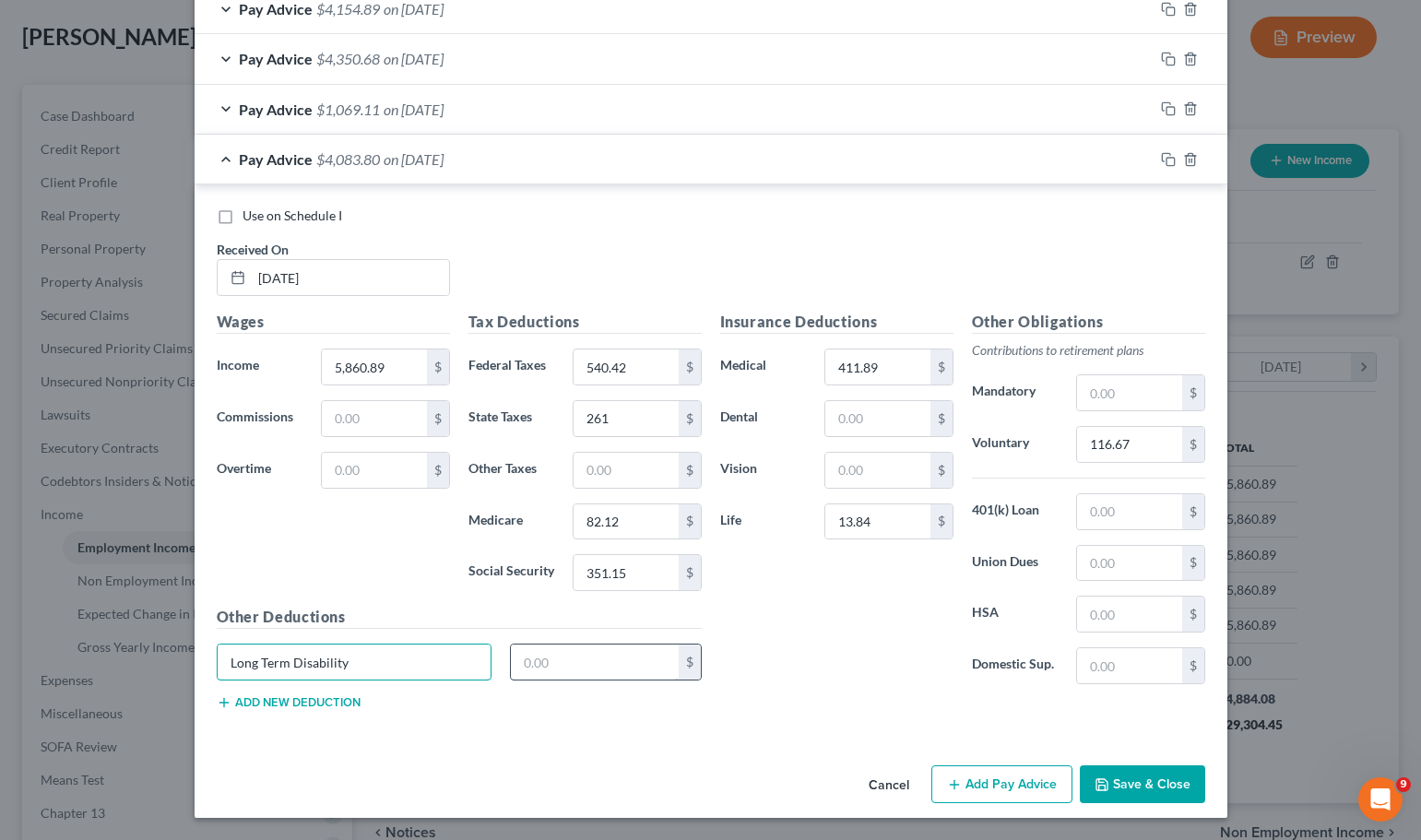
type input "Long Term Disability"
click at [607, 674] on input "text" at bounding box center [594, 661] width 168 height 35
type input "27.56"
click at [1134, 798] on button "Save & Close" at bounding box center [1142, 784] width 125 height 39
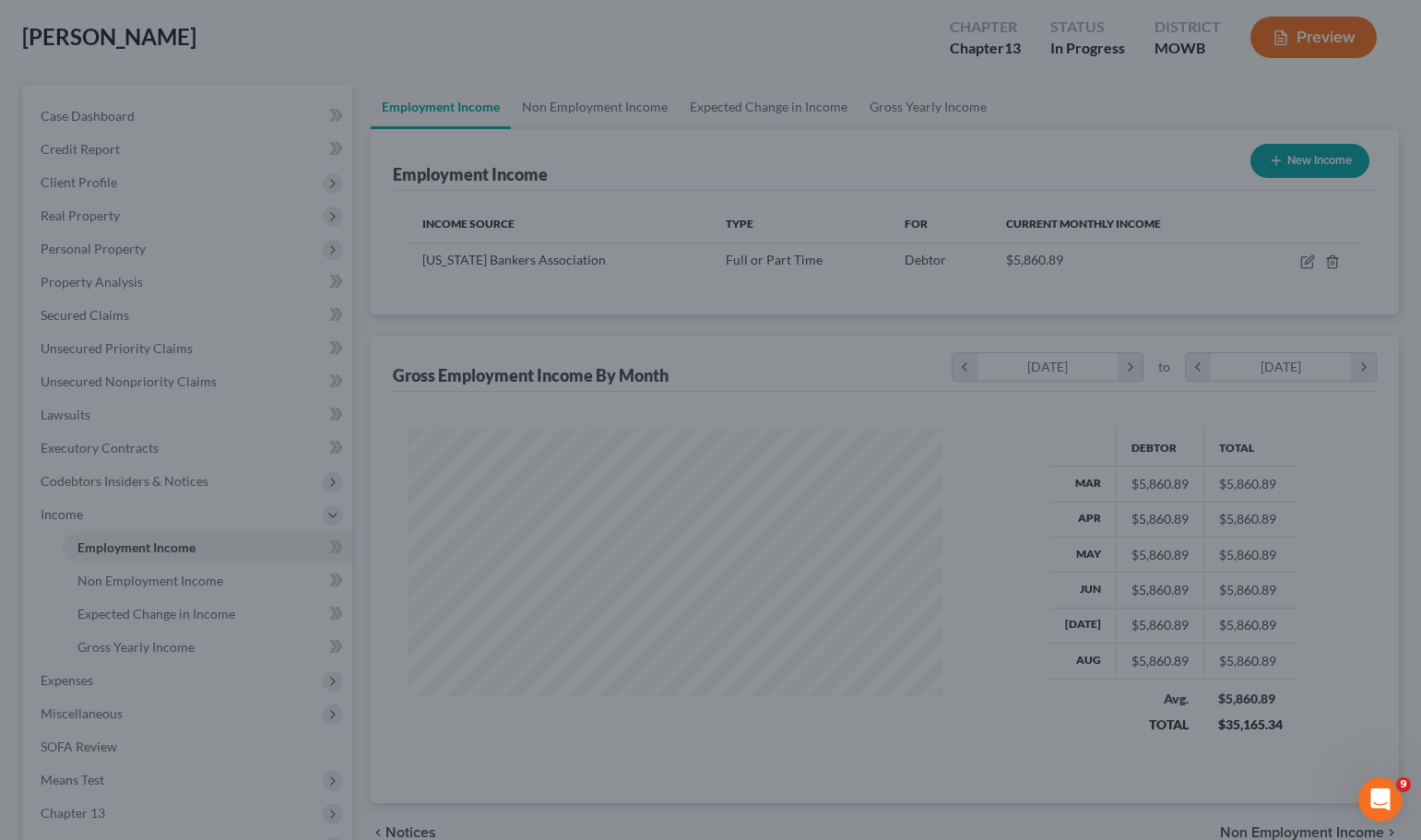
scroll to position [921329, 921420]
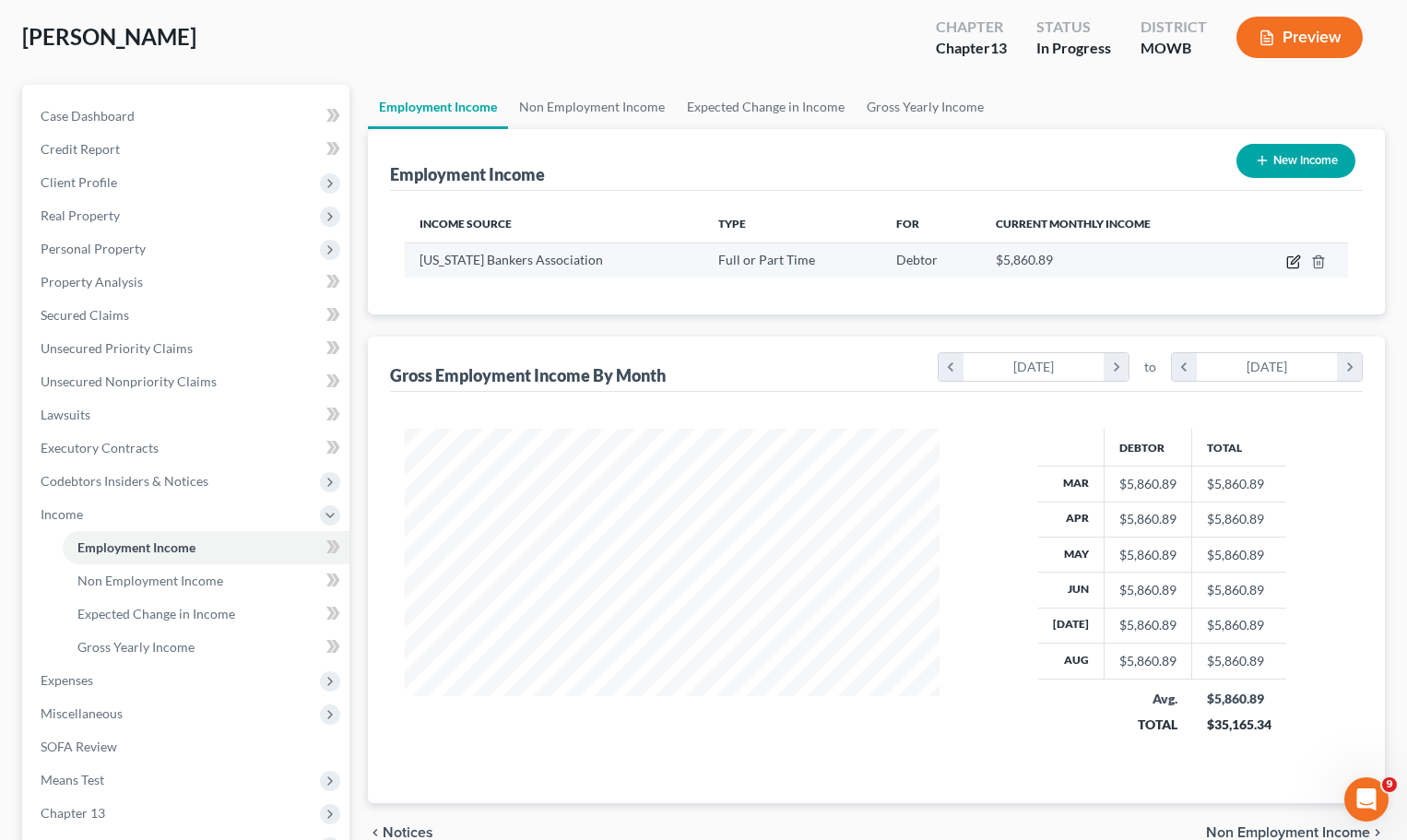
click at [1288, 255] on icon "button" at bounding box center [1293, 261] width 15 height 15
select select "0"
select select "17"
select select "0"
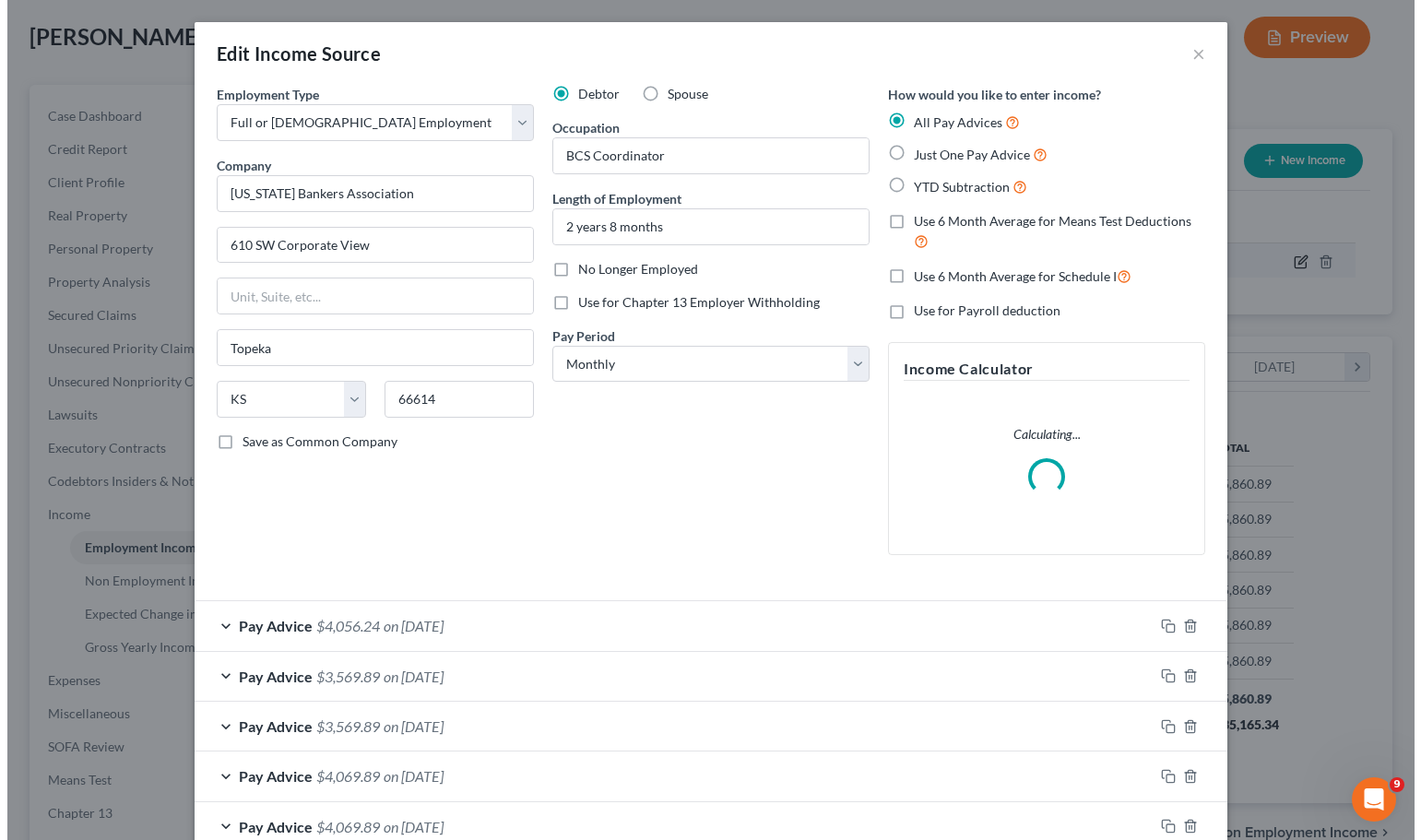
scroll to position [331, 578]
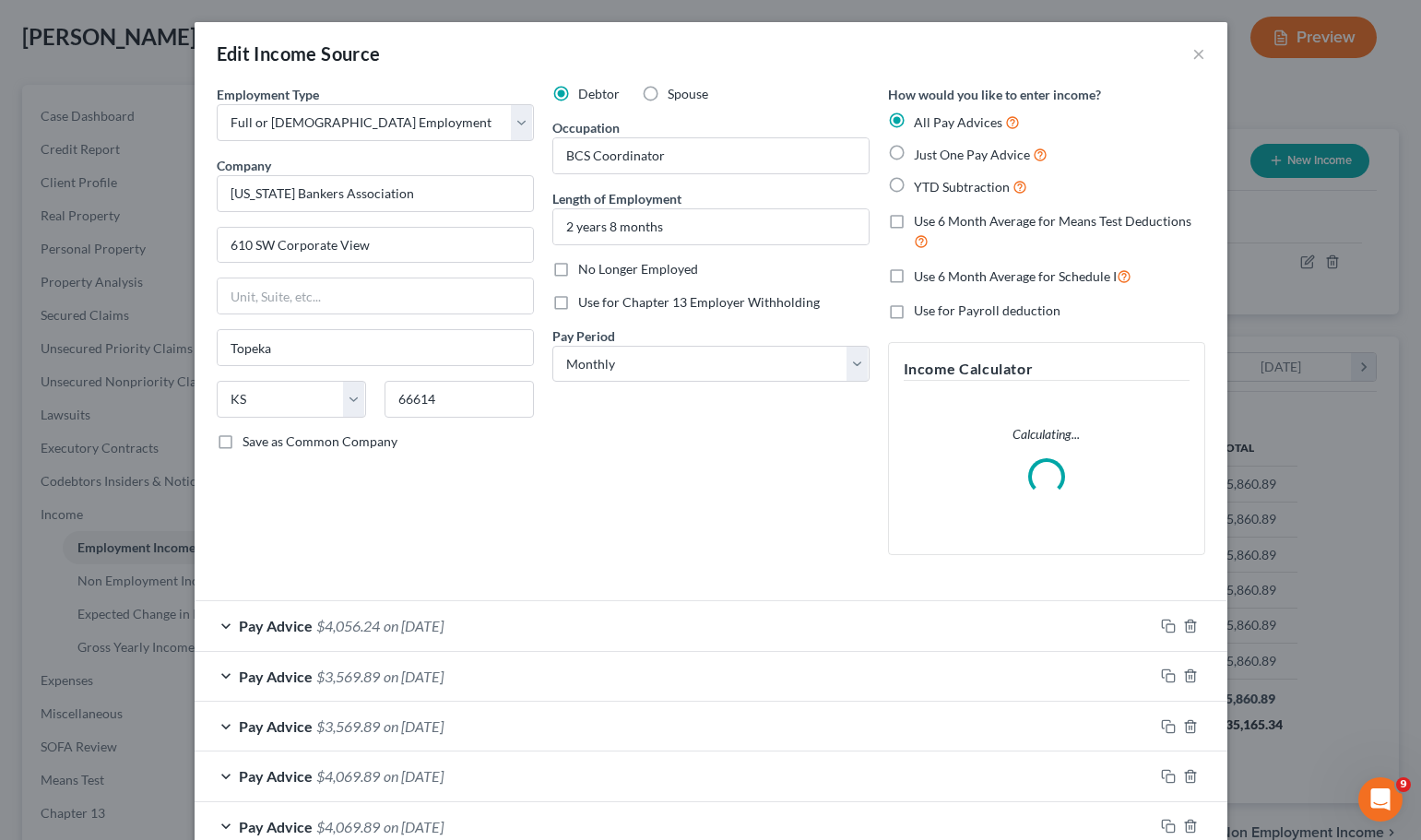
click at [436, 615] on div "Pay Advice $4,056.24 on 08/25/2025" at bounding box center [673, 625] width 958 height 49
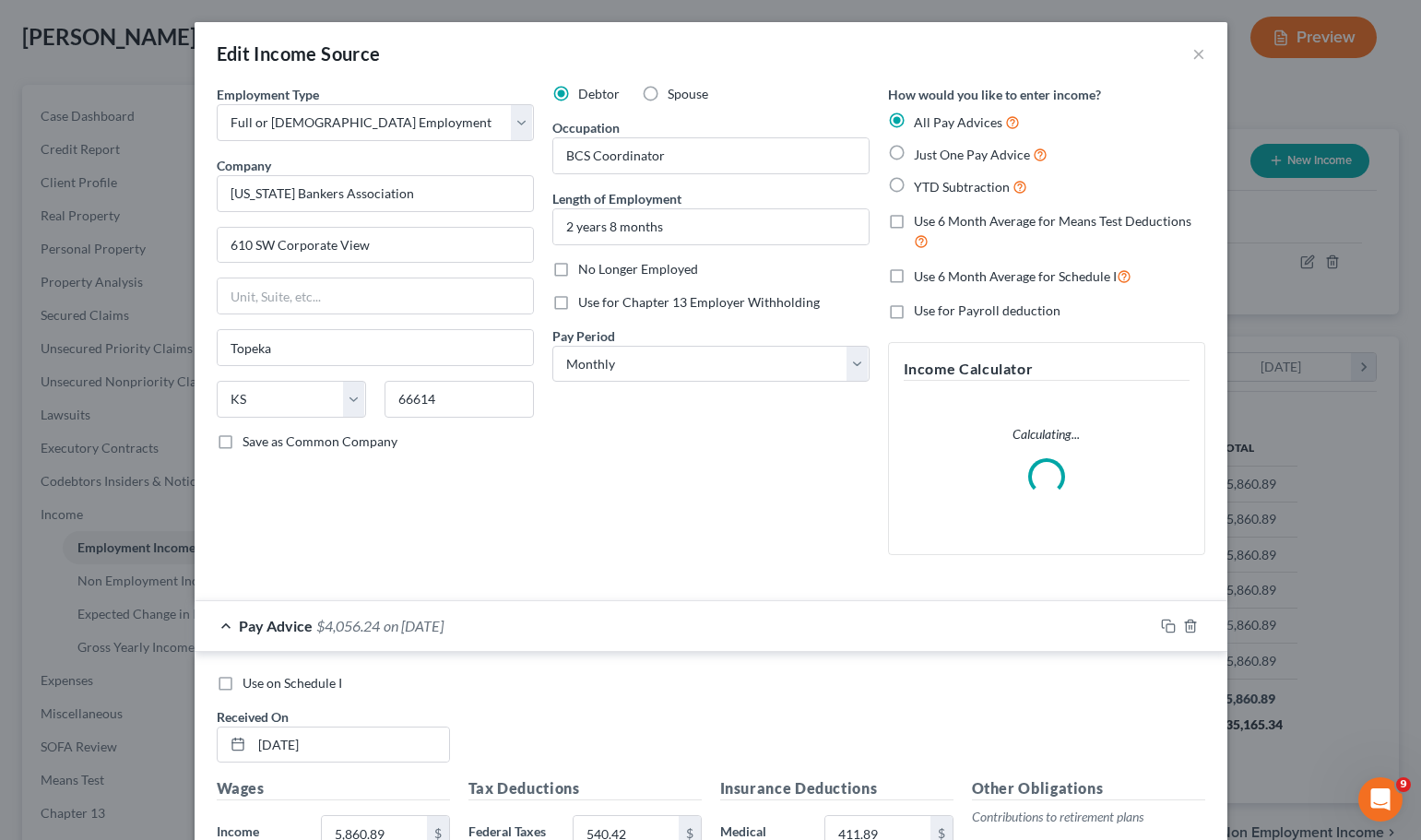
click at [242, 681] on label "Use on Schedule I" at bounding box center [292, 683] width 100 height 19
click at [250, 681] on input "Use on Schedule I" at bounding box center [256, 680] width 12 height 12
checkbox input "true"
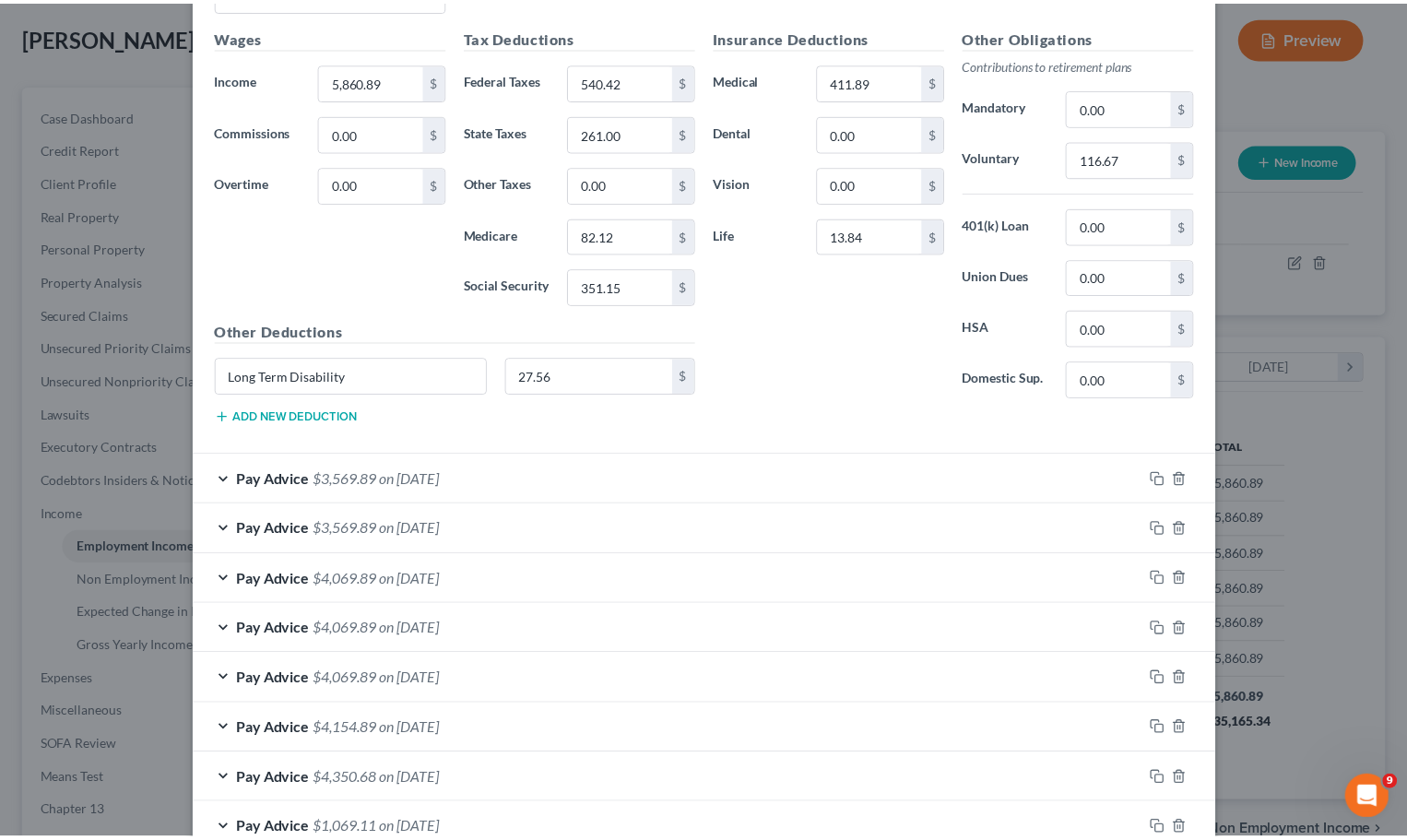
scroll to position [868, 0]
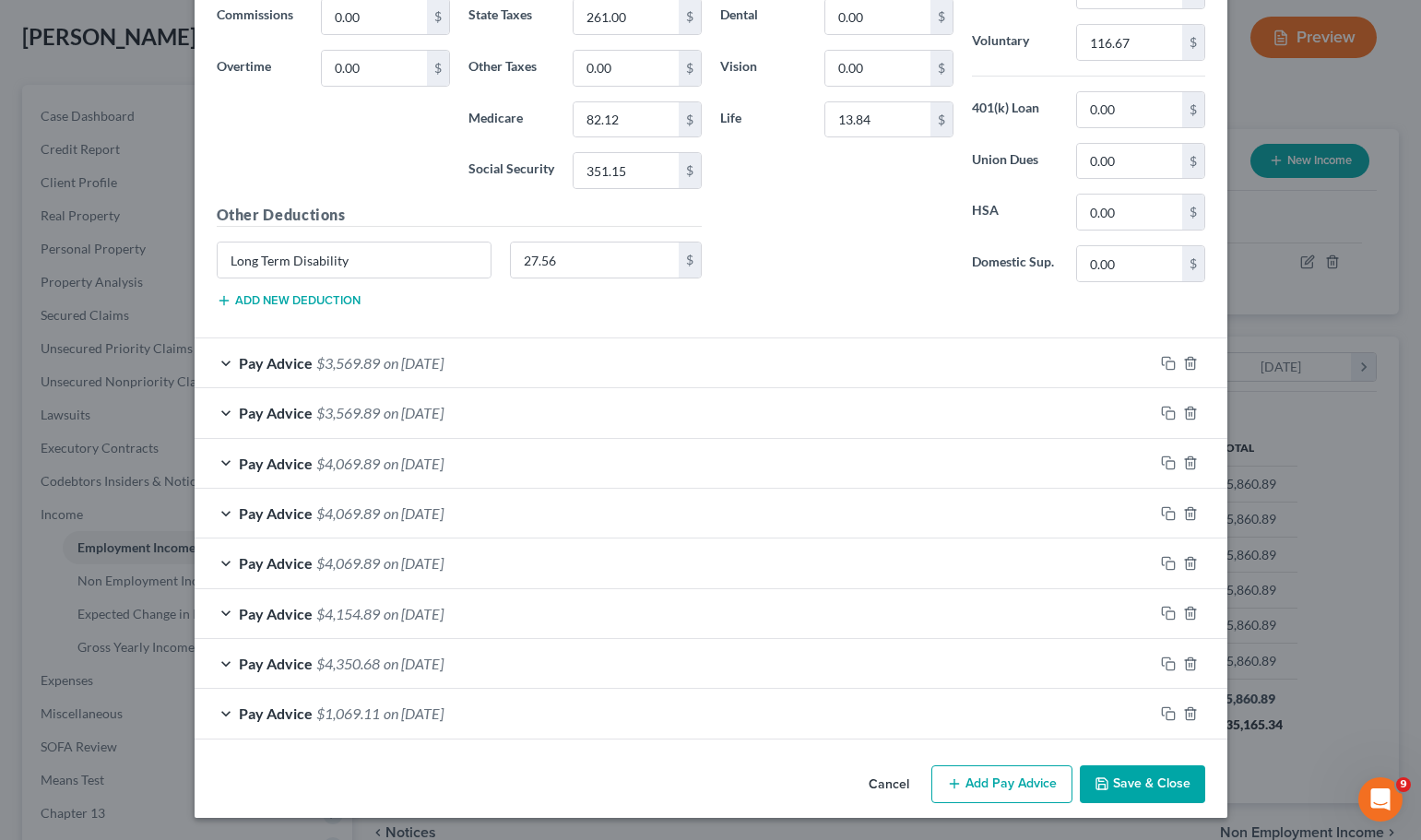
click at [1127, 797] on button "Save & Close" at bounding box center [1142, 784] width 125 height 39
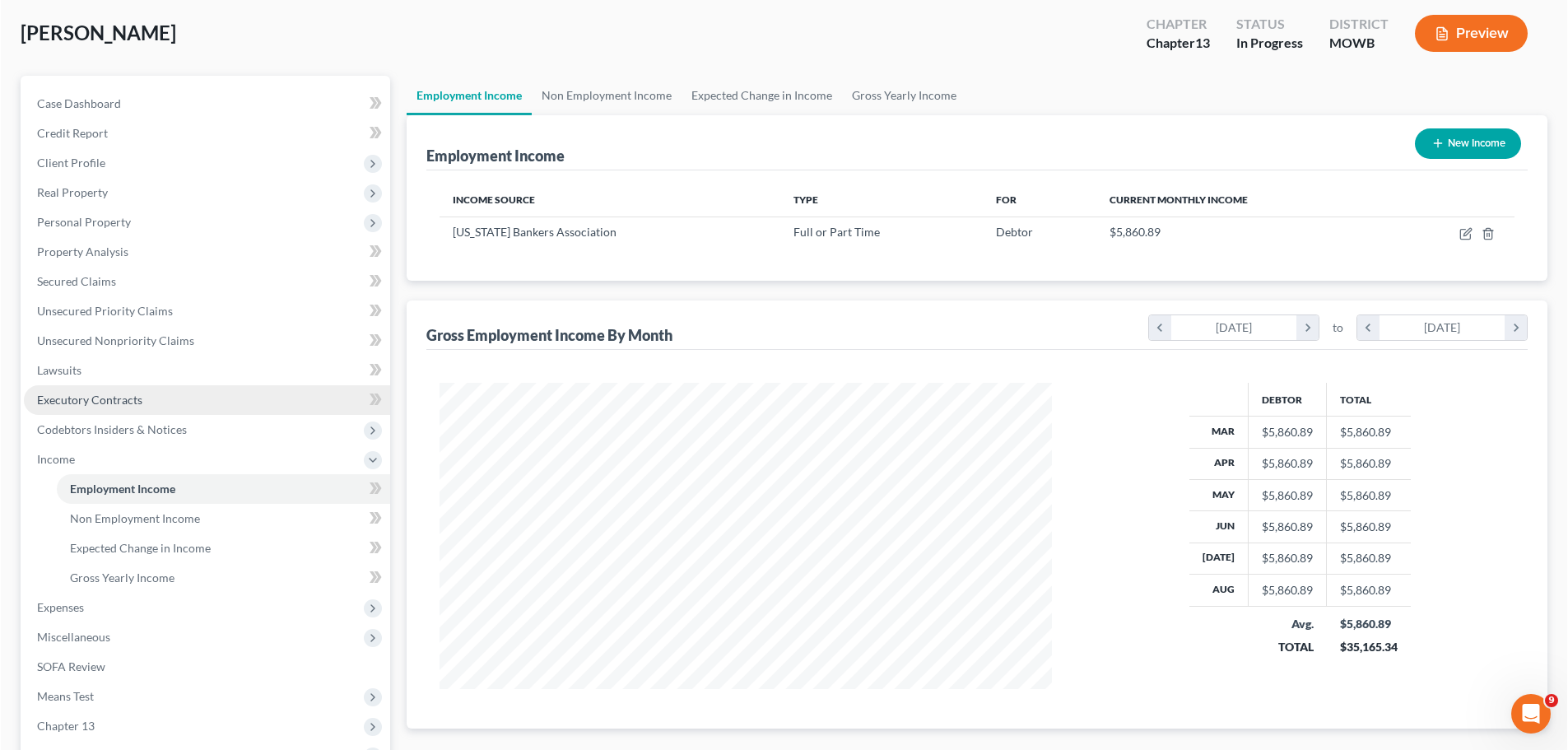
scroll to position [307, 647]
click at [74, 605] on span "Expenses" at bounding box center [60, 607] width 47 height 14
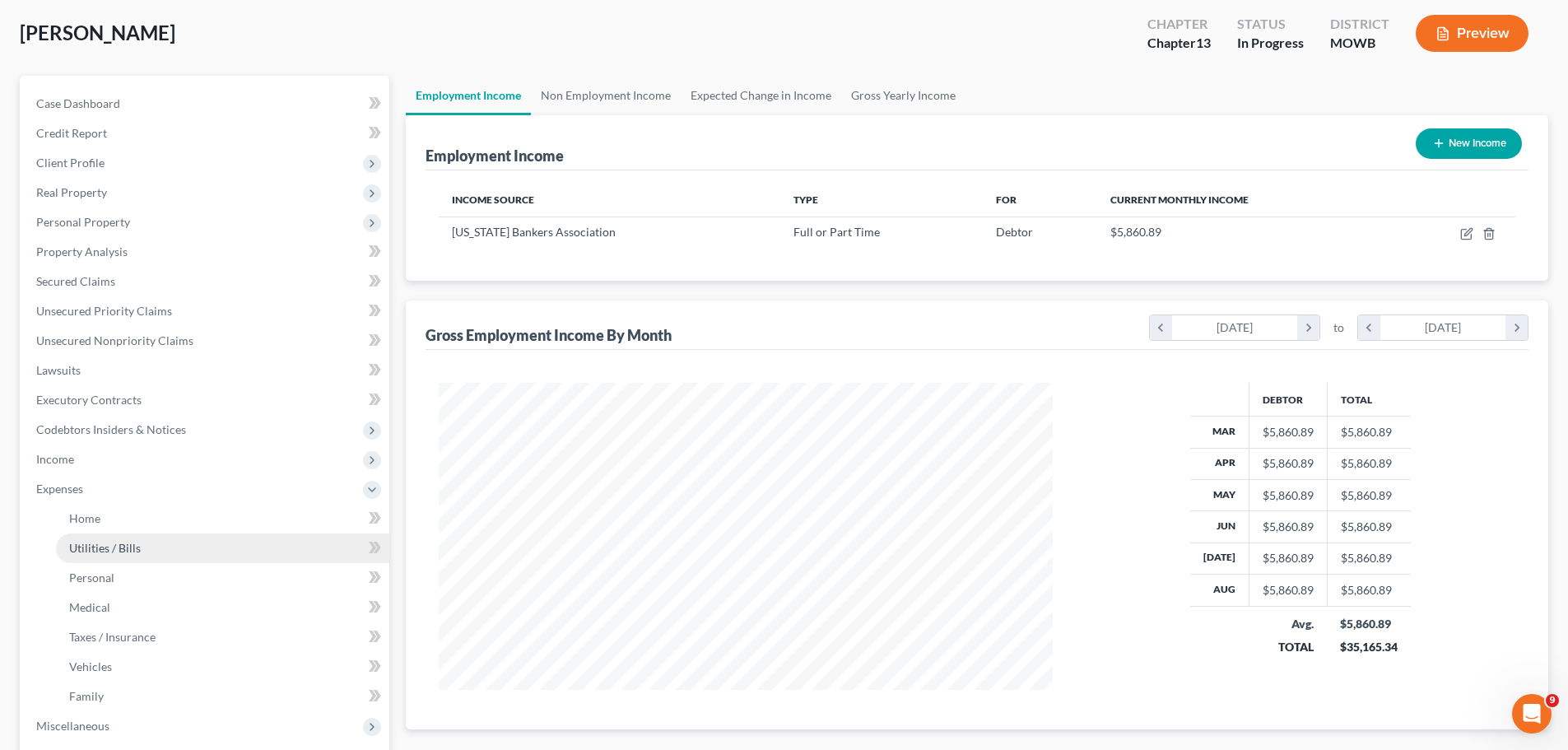
click at [131, 553] on span "Utilities / Bills" at bounding box center [105, 548] width 71 height 14
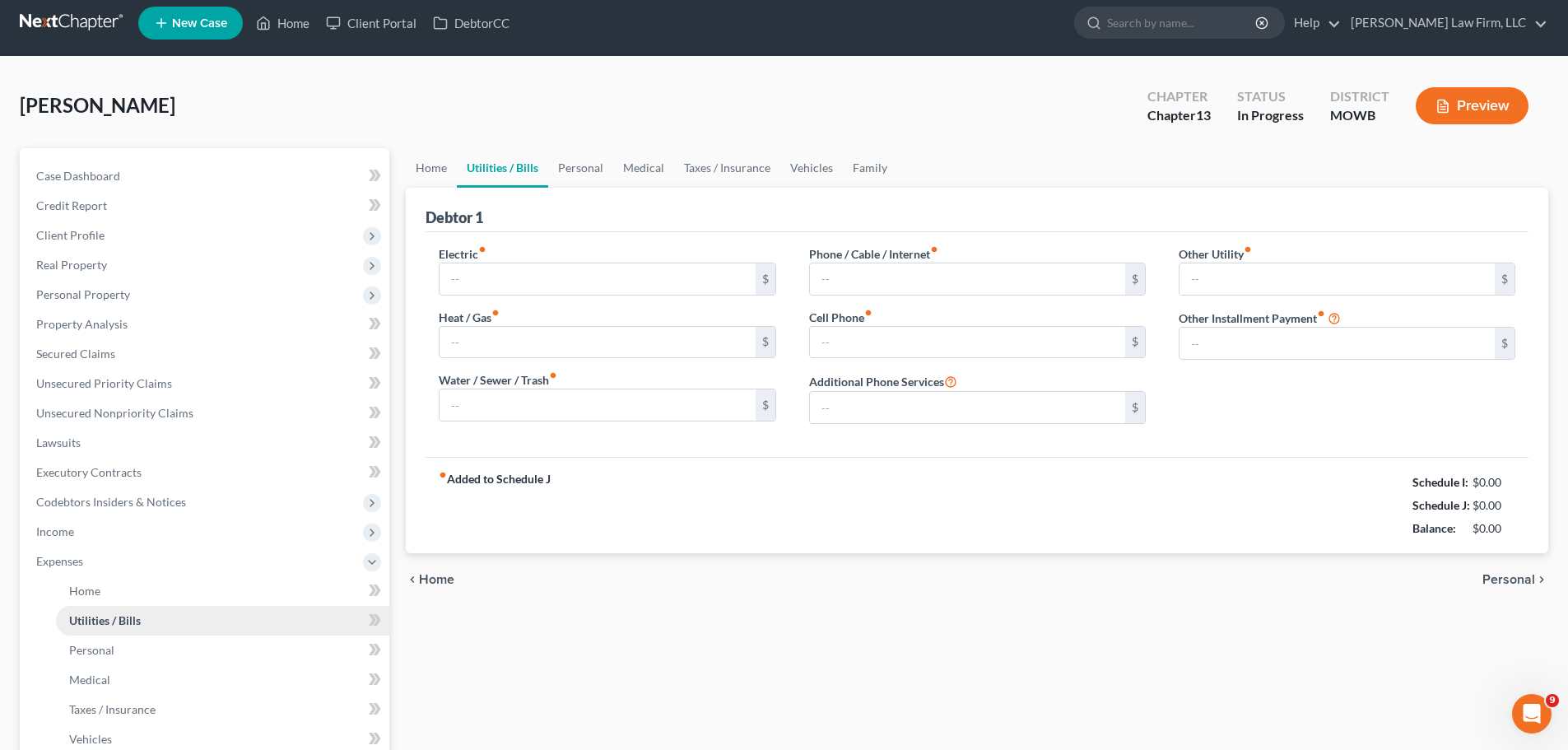
type input "47.00"
type input "28.00"
type input "71.00"
type input "35.00"
type input "0.00"
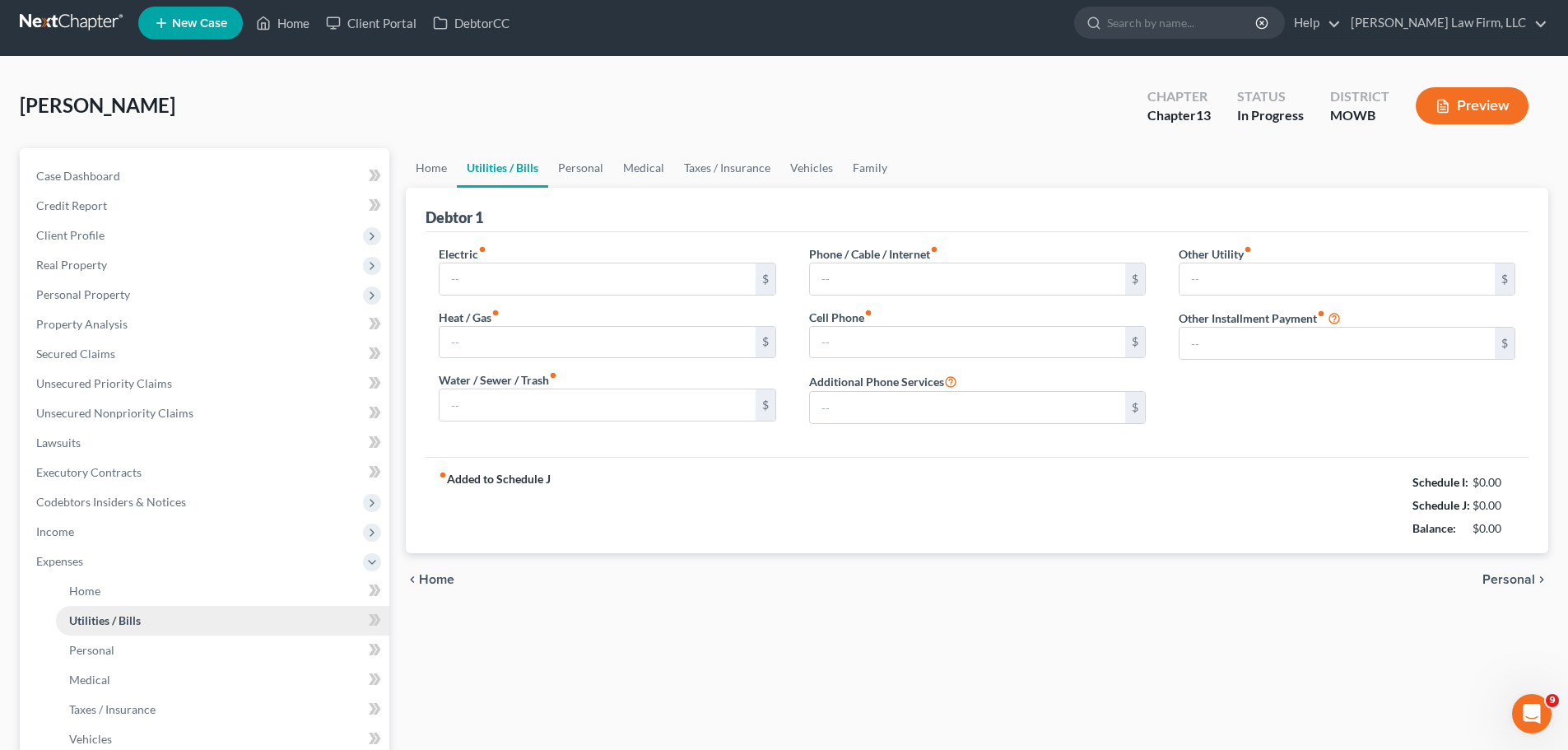
type input "0.00"
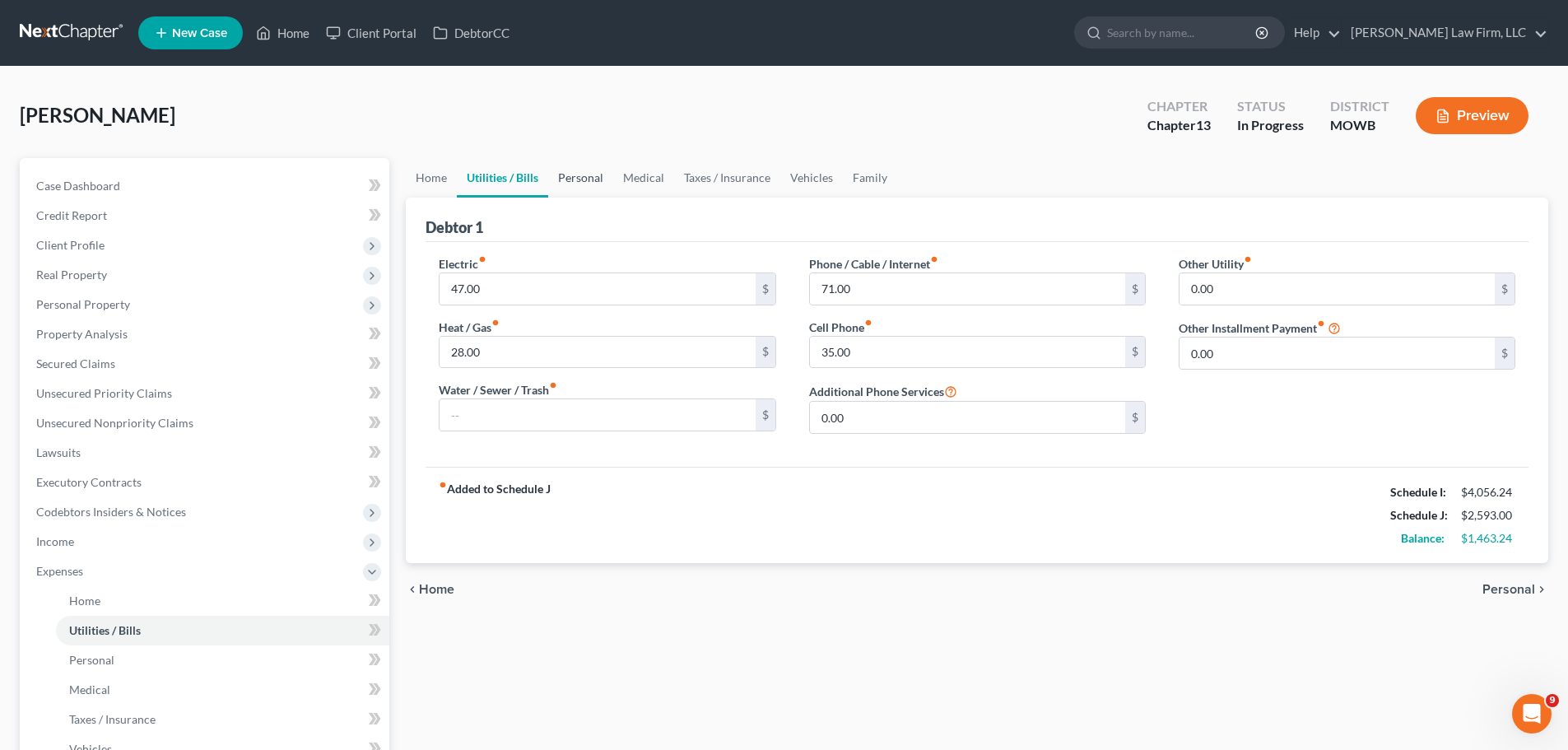
click at [571, 175] on link "Personal" at bounding box center [580, 177] width 65 height 39
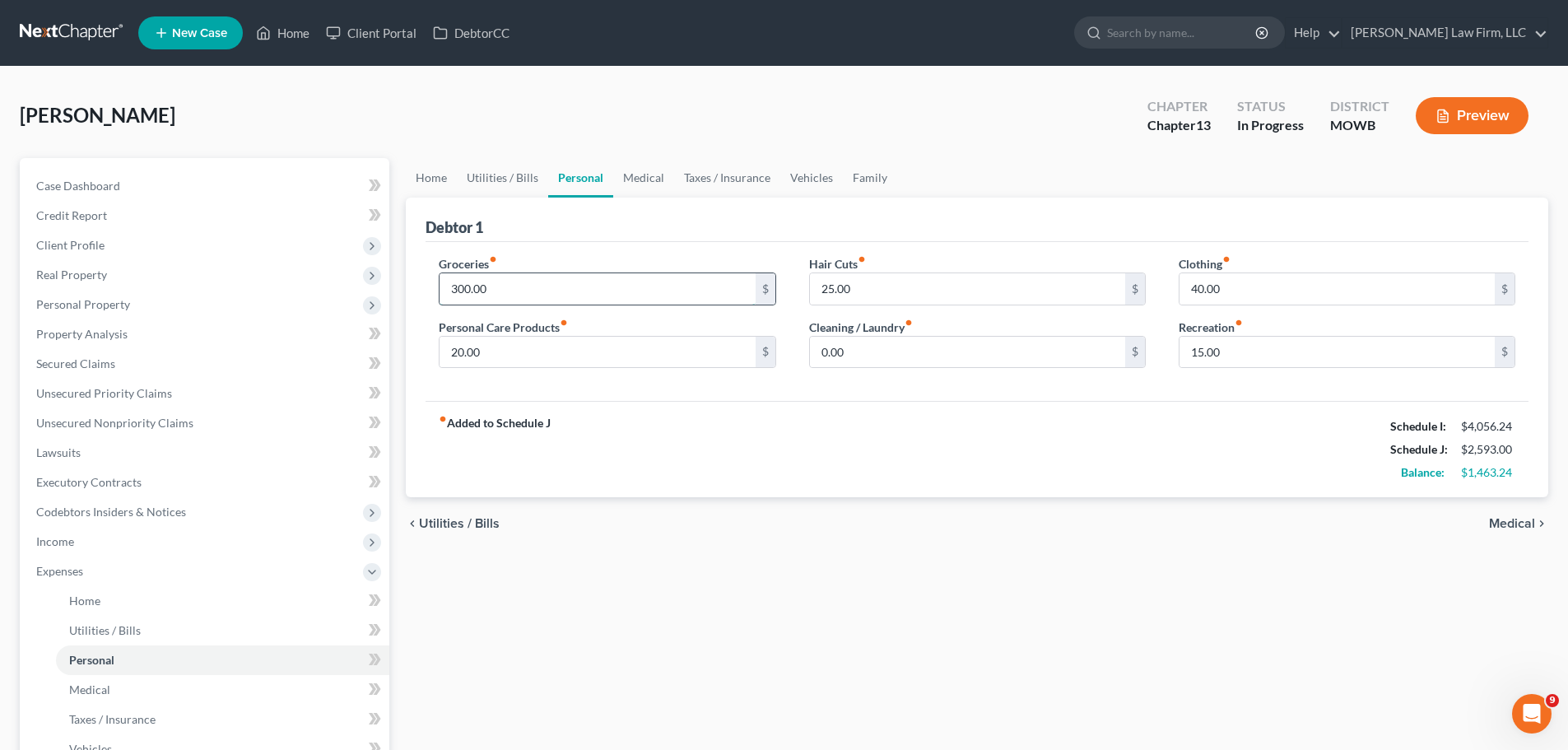
drag, startPoint x: 558, startPoint y: 292, endPoint x: 1067, endPoint y: 17, distance: 578.5
click at [558, 292] on input "300.00" at bounding box center [597, 289] width 315 height 31
click at [531, 285] on input "300.00" at bounding box center [597, 289] width 315 height 31
type input "650.00"
click at [511, 339] on input "20.00" at bounding box center [597, 352] width 315 height 31
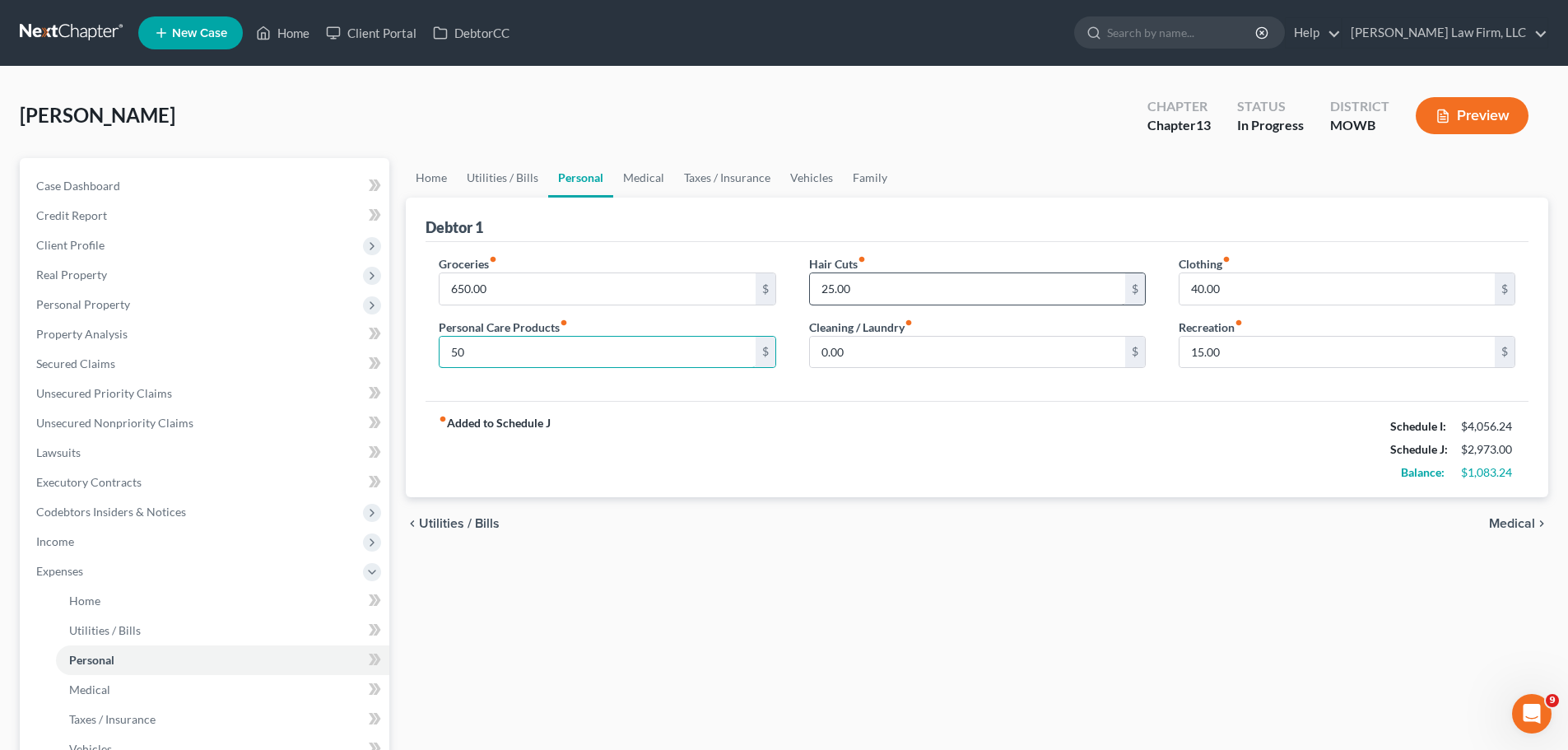
type input "50"
click at [901, 290] on input "25.00" at bounding box center [968, 289] width 315 height 31
click at [900, 349] on input "0.00" at bounding box center [968, 352] width 315 height 31
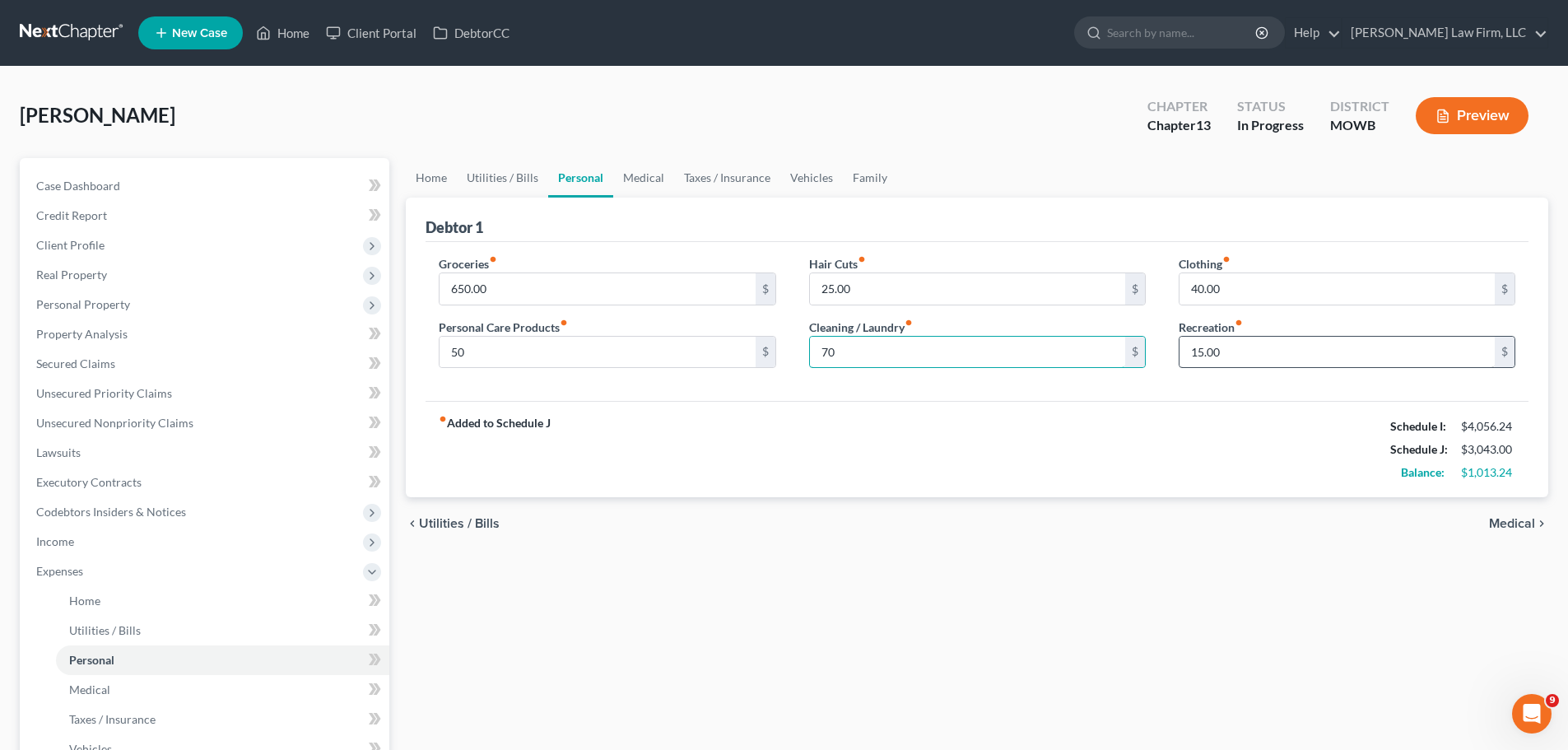
type input "70"
click at [1198, 346] on input "15.00" at bounding box center [1337, 352] width 315 height 31
type input "40"
click at [628, 172] on link "Medical" at bounding box center [644, 177] width 61 height 39
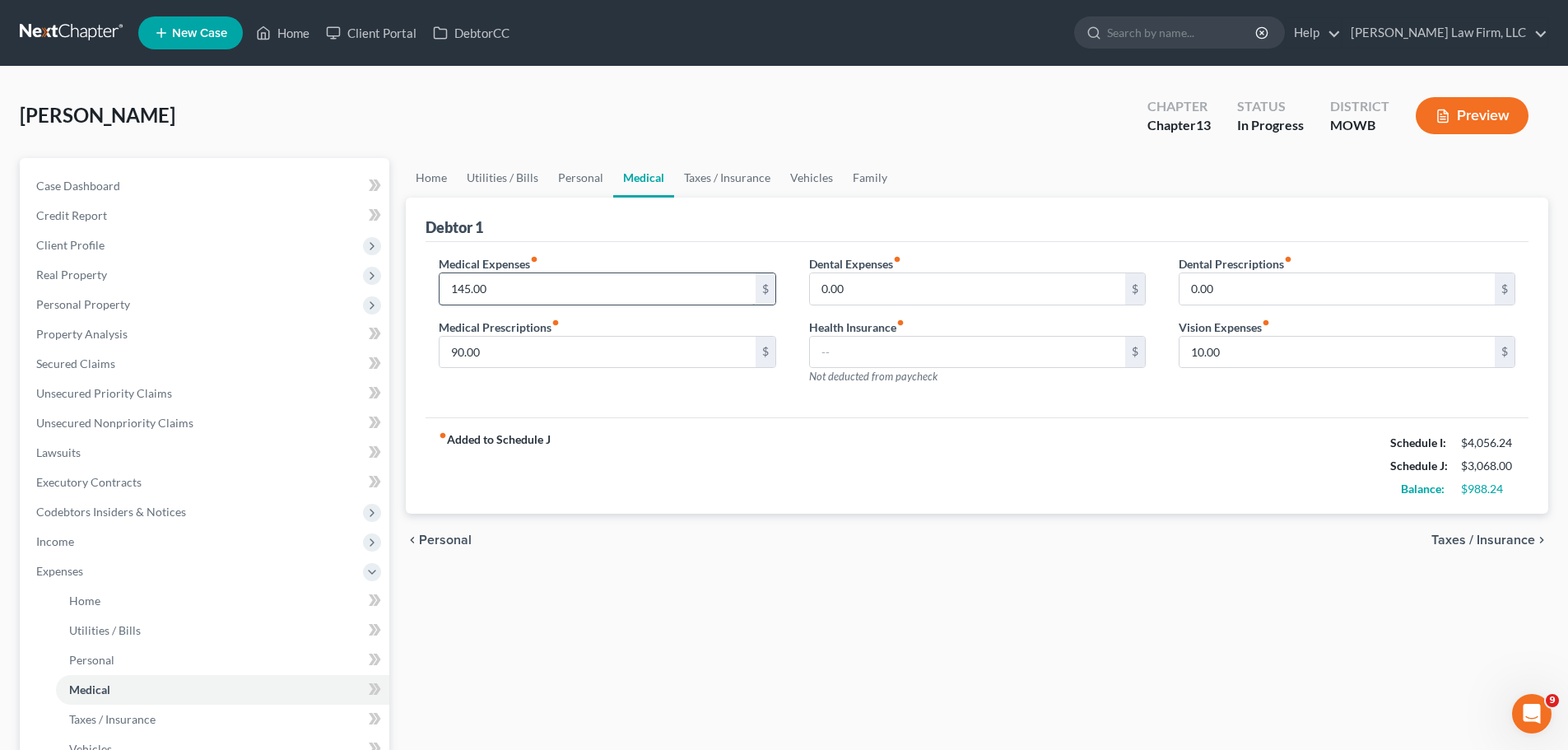
click at [460, 294] on input "145.00" at bounding box center [597, 289] width 315 height 31
type input "155.00"
click at [531, 368] on div "Medical Expenses fiber_manual_record 155.00 $ Medical Prescriptions fiber_manua…" at bounding box center [607, 327] width 369 height 143
click at [531, 361] on input "90.00" at bounding box center [597, 352] width 315 height 31
click at [112, 179] on span "Case Dashboard" at bounding box center [78, 186] width 84 height 14
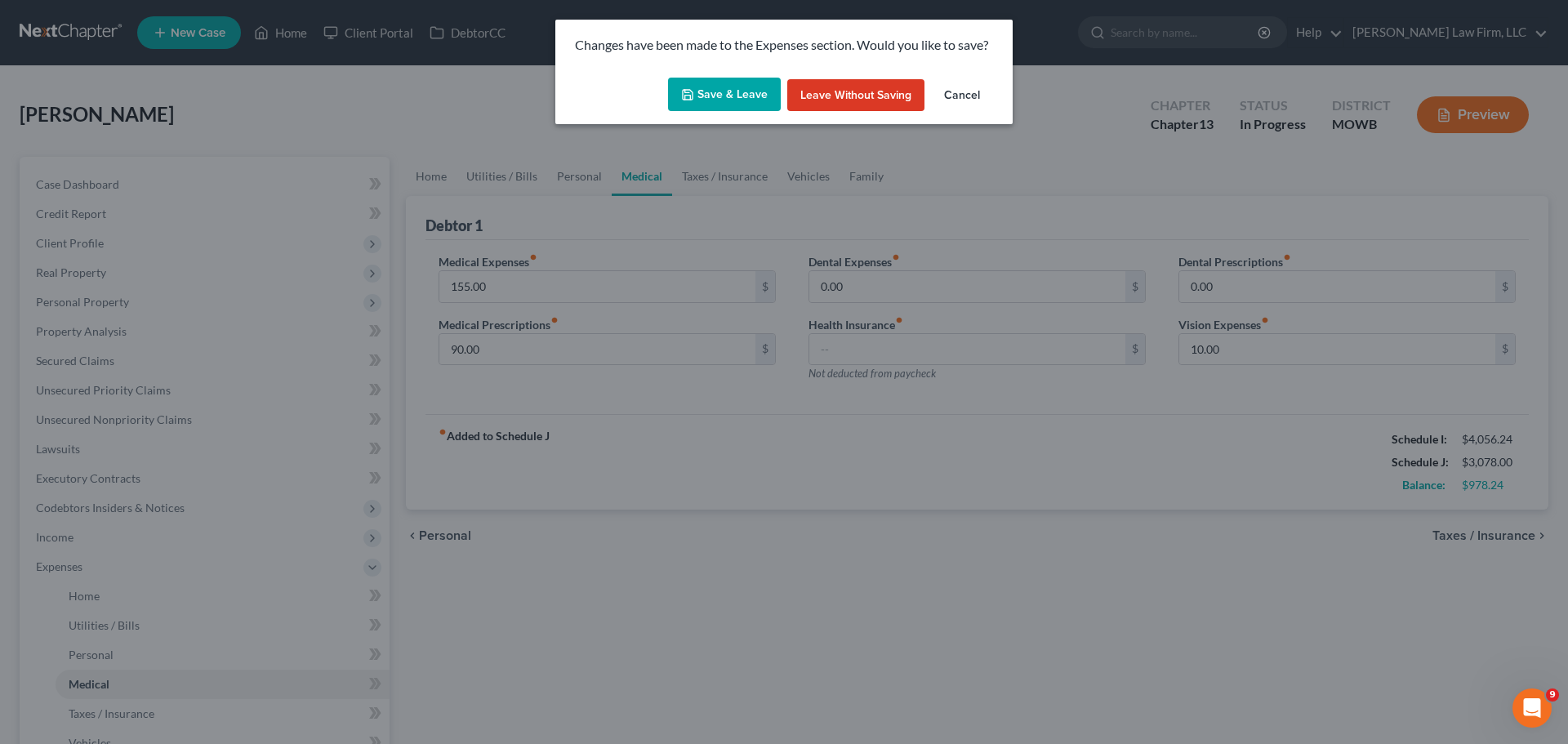
click at [722, 82] on button "Save & Leave" at bounding box center [724, 95] width 112 height 35
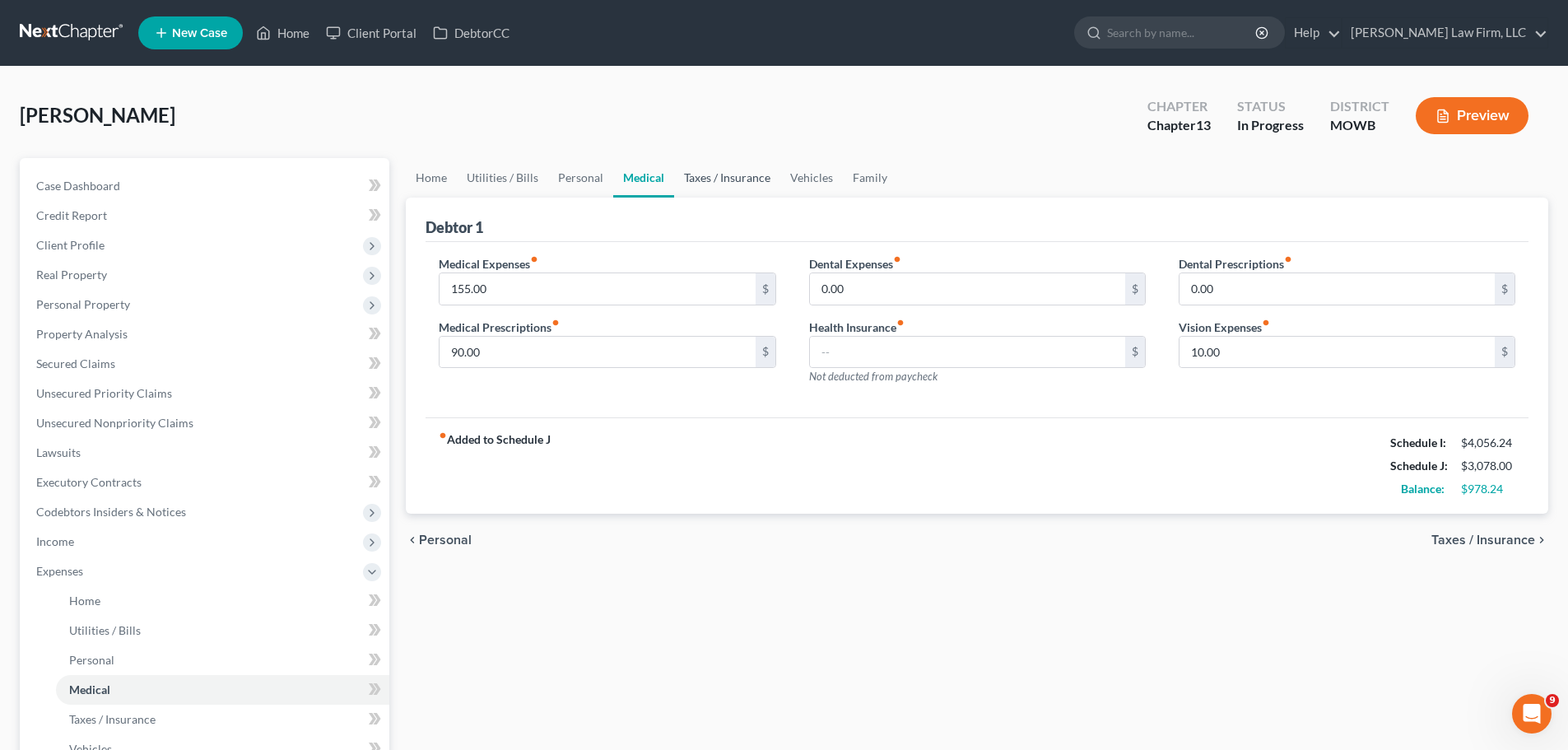
select select "4"
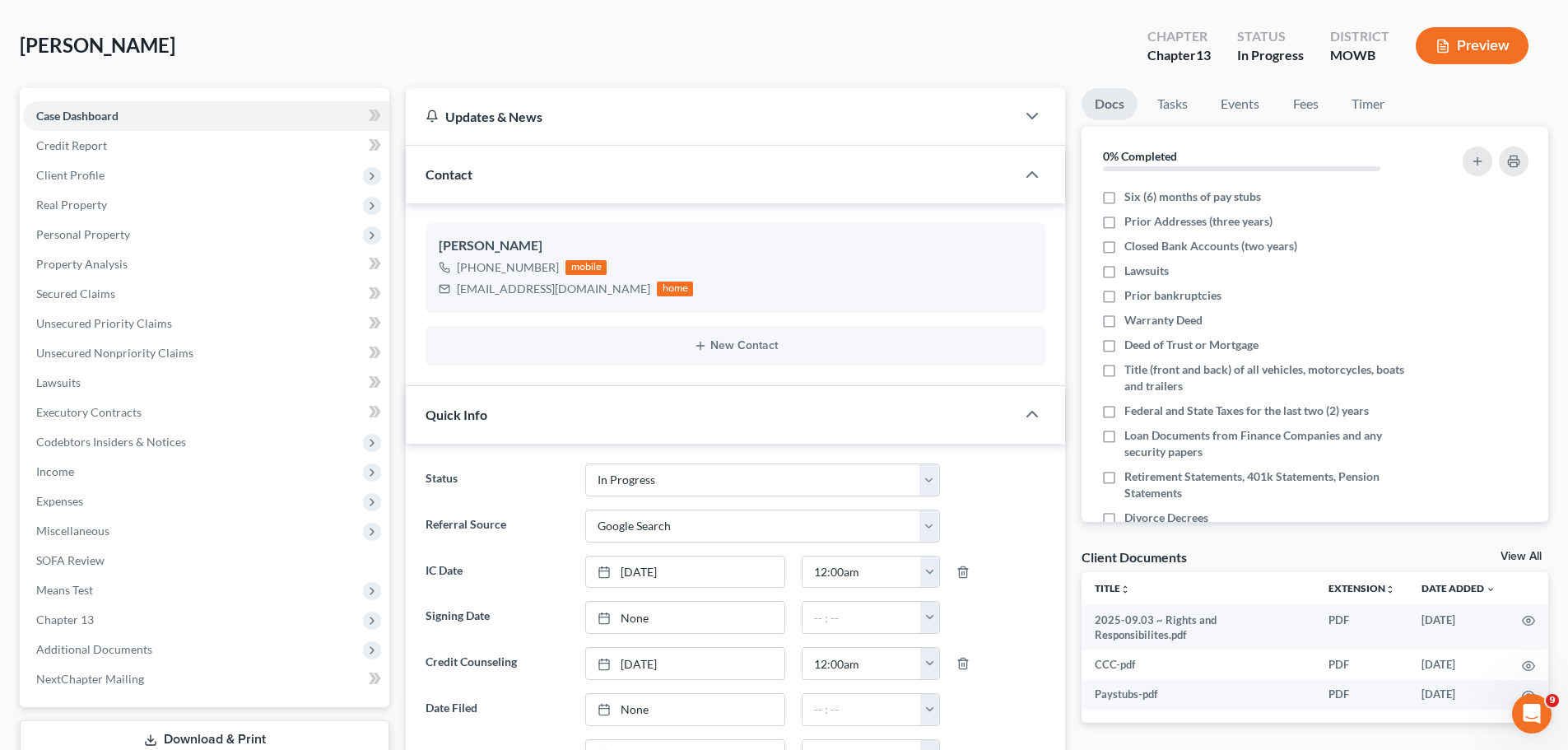
scroll to position [67, 0]
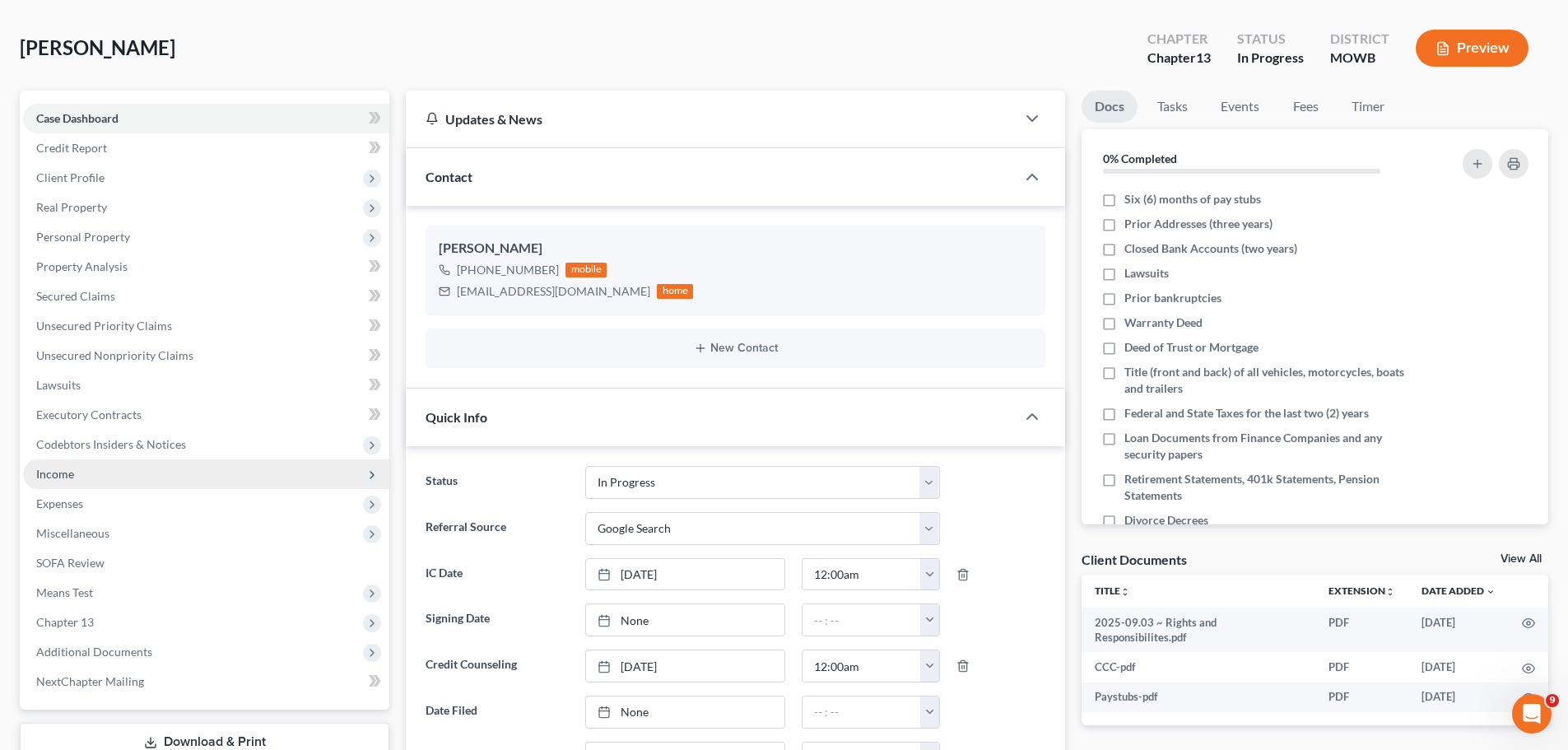
click at [105, 468] on span "Income" at bounding box center [206, 474] width 366 height 30
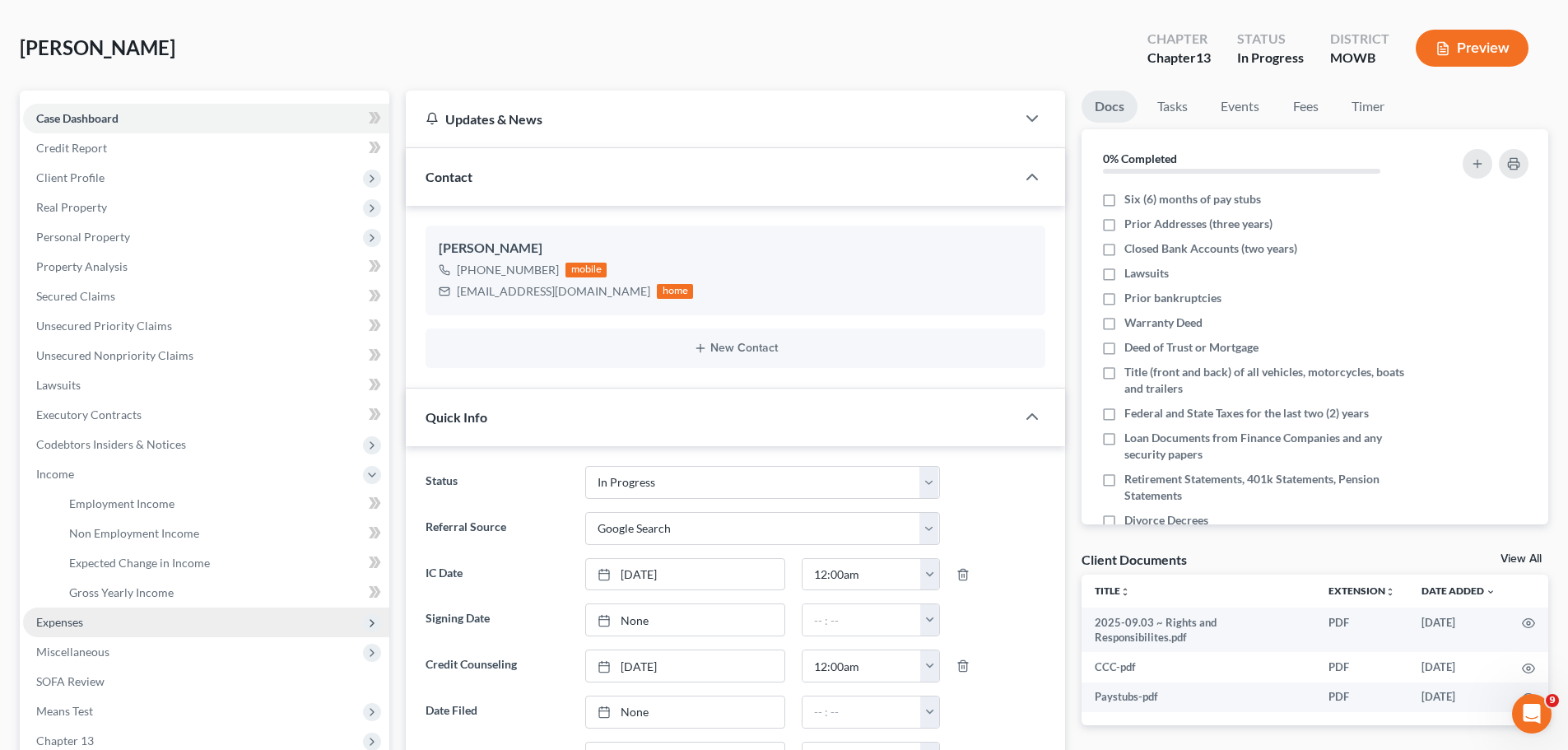
click at [87, 630] on span "Expenses" at bounding box center [206, 622] width 366 height 30
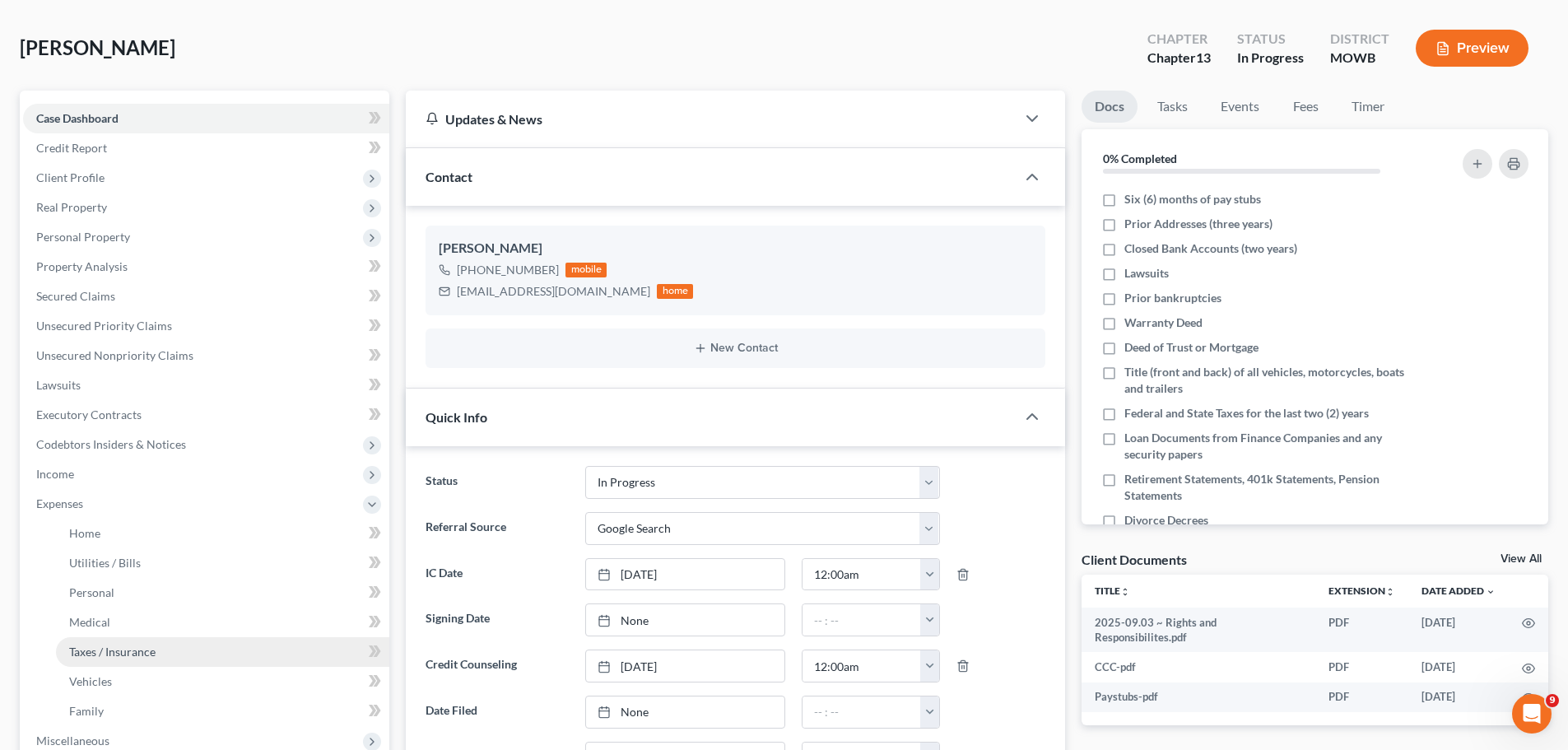
click at [140, 651] on span "Taxes / Insurance" at bounding box center [112, 652] width 86 height 14
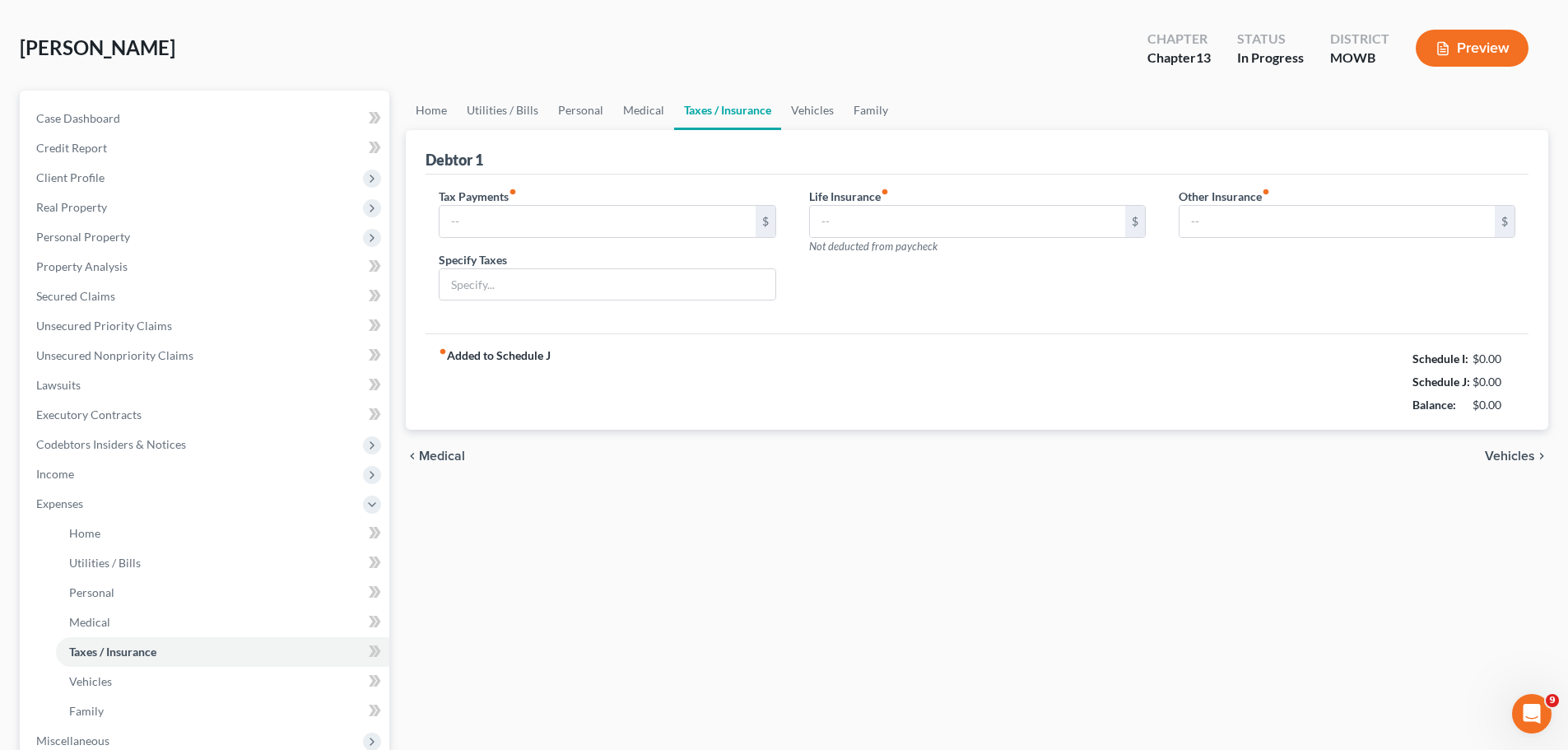
scroll to position [2, 0]
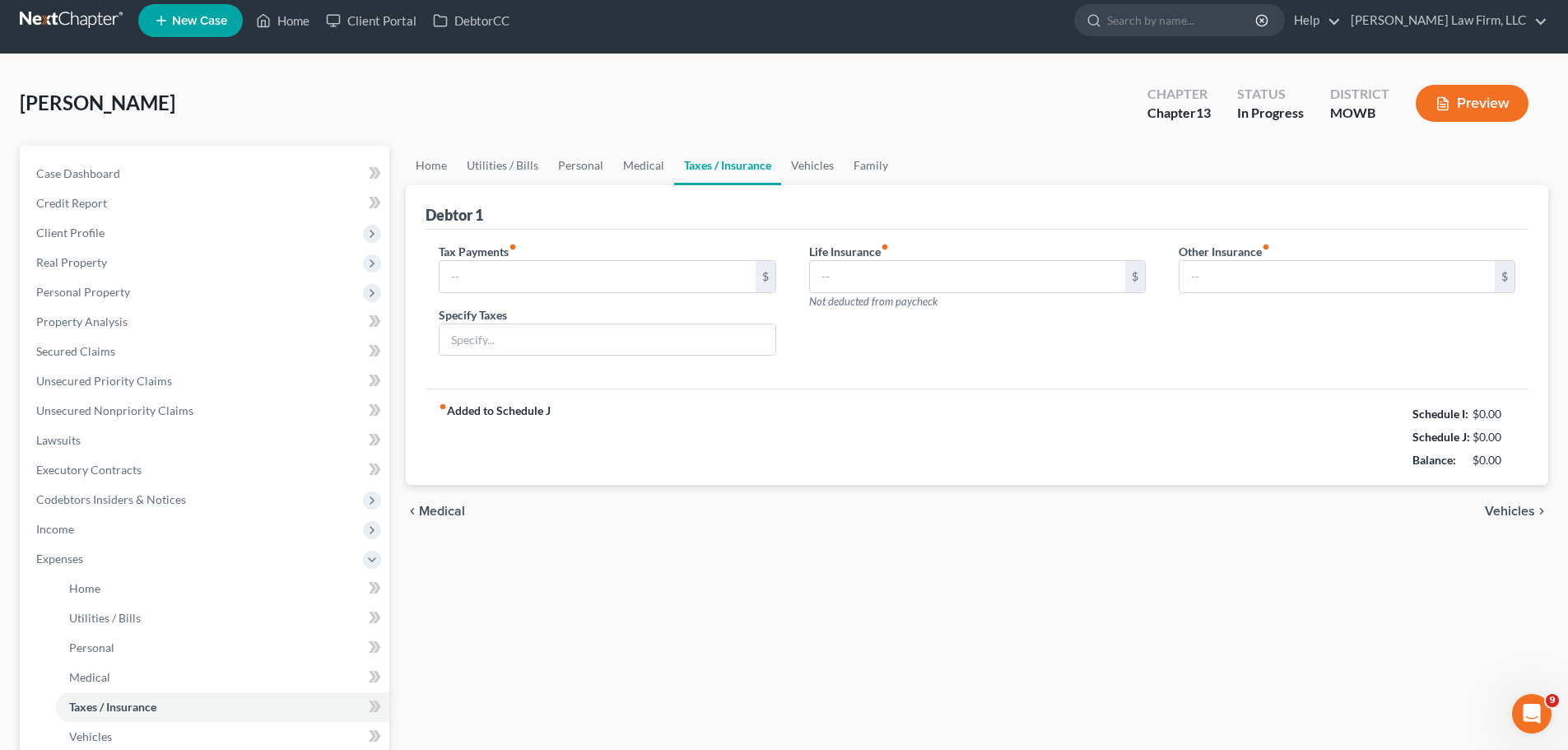
type input "12.00"
type input "Personal Property Tax"
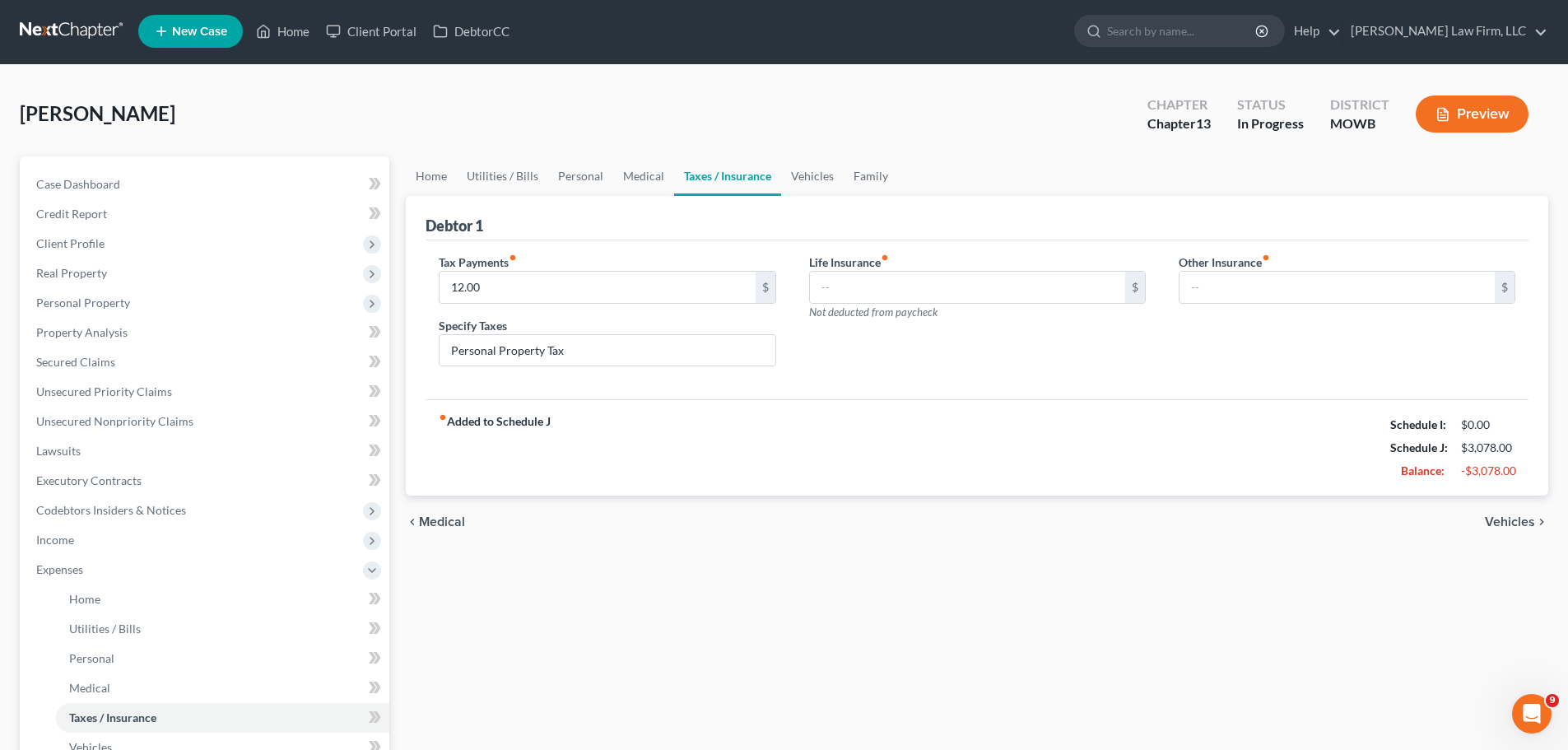
scroll to position [0, 0]
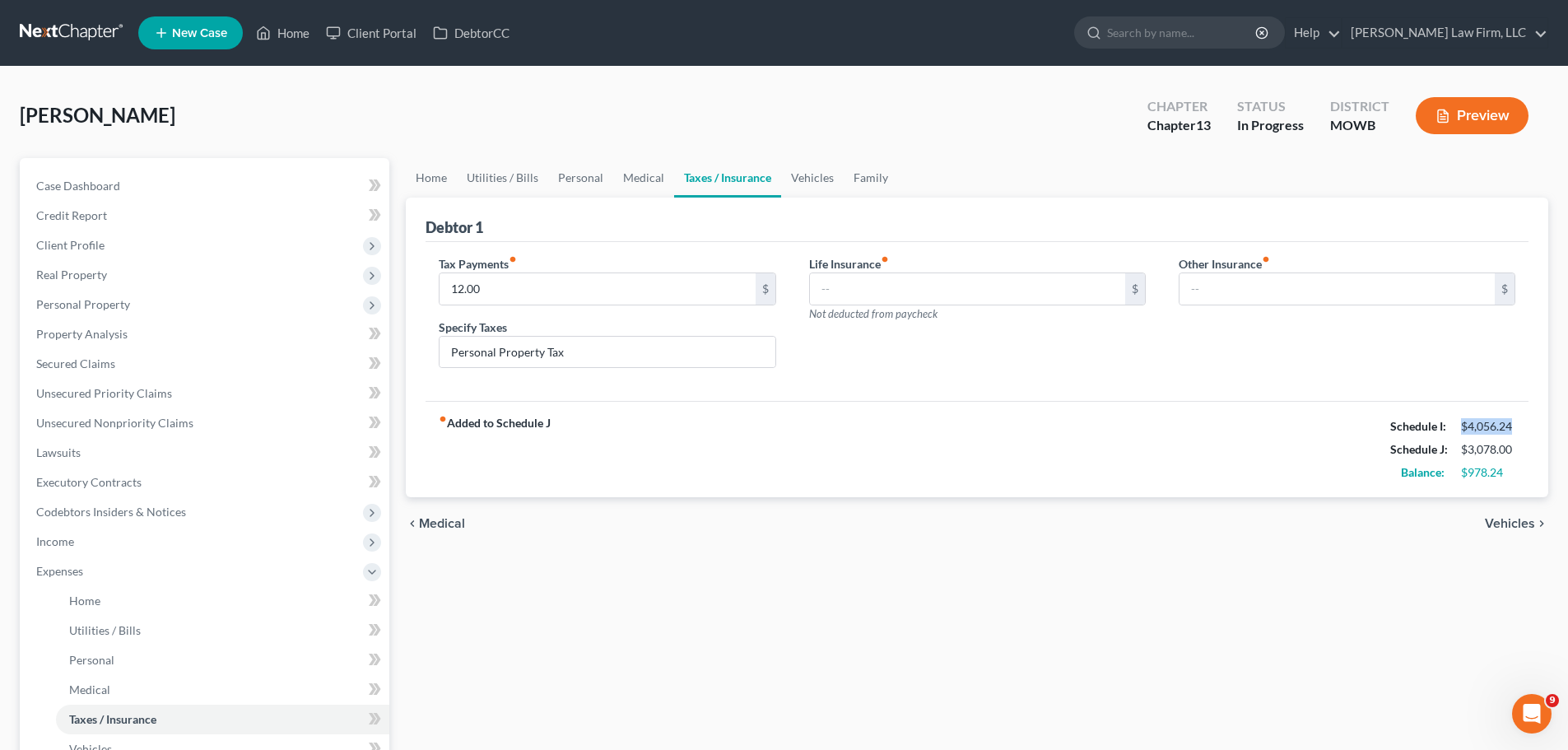
drag, startPoint x: 1516, startPoint y: 431, endPoint x: 1458, endPoint y: 434, distance: 58.1
click at [1458, 434] on div "$4,056.24" at bounding box center [1487, 426] width 71 height 17
copy div "$4,056.24"
click at [103, 179] on span "Case Dashboard" at bounding box center [78, 186] width 84 height 14
select select "4"
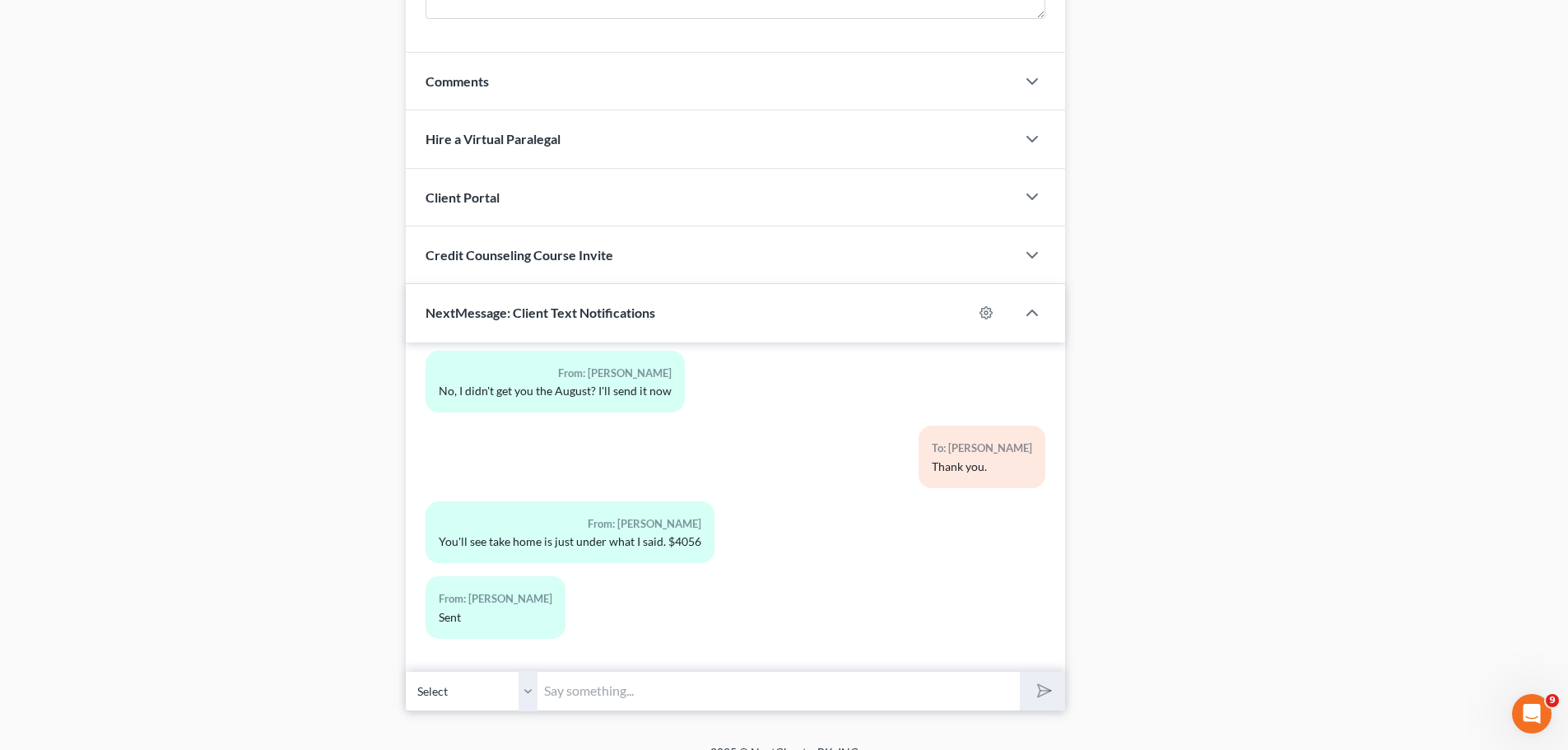
scroll to position [1384, 0]
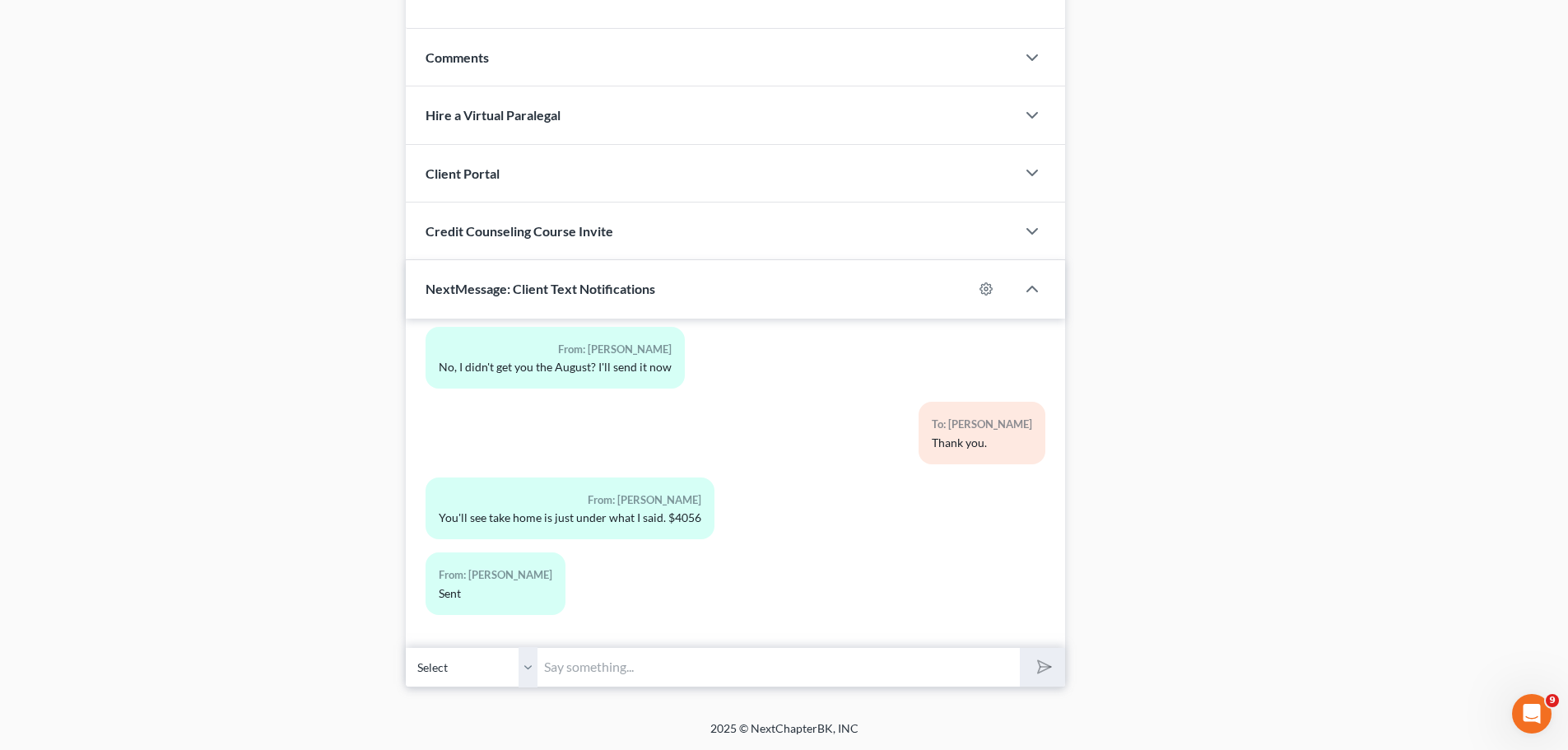
click at [943, 668] on input "text" at bounding box center [779, 667] width 483 height 40
paste input "$4,056.24"
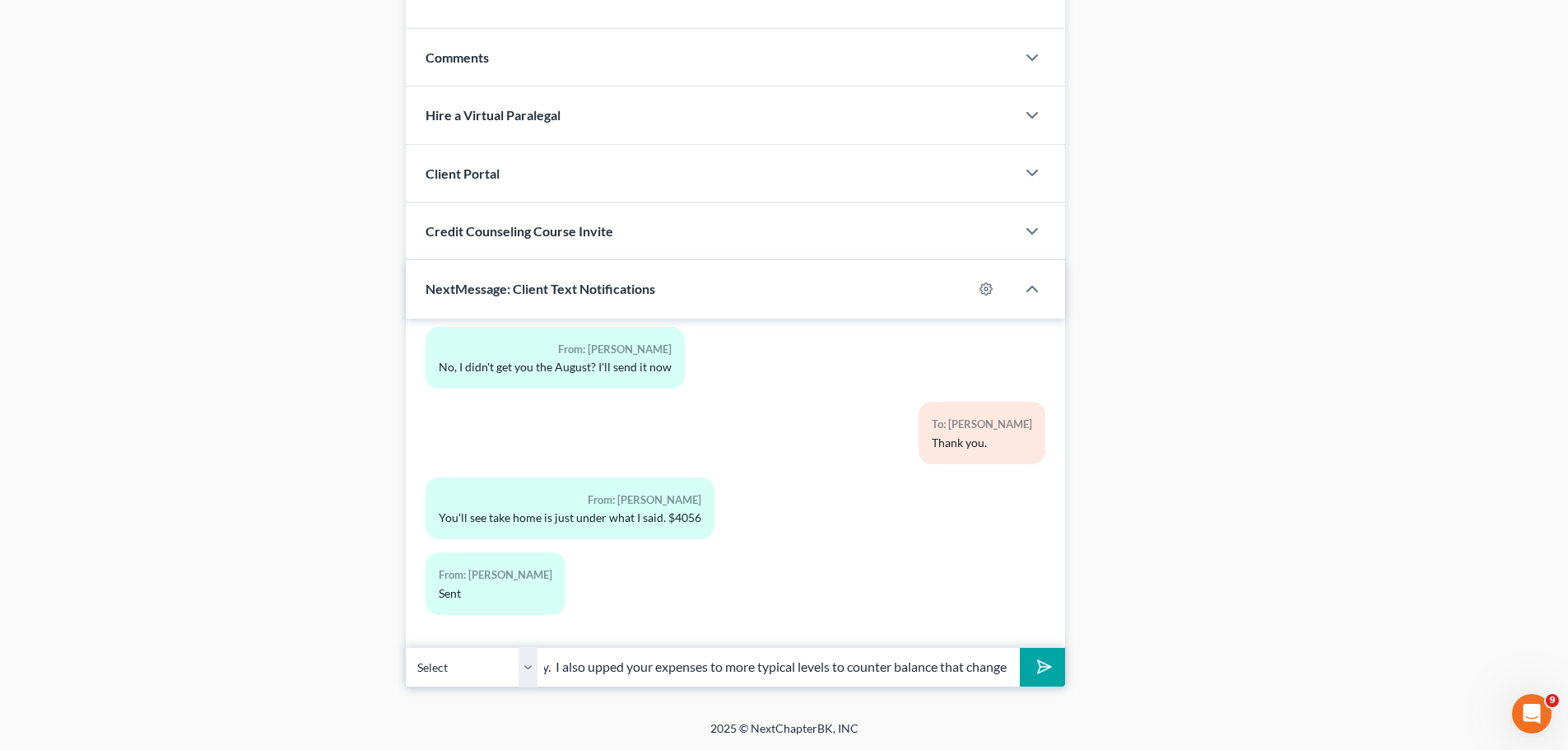
scroll to position [0, 284]
type input "Yup: $4,056.24. That's what the new draft will say. I also upped your expenses …"
click at [1019, 647] on button "submit" at bounding box center [1042, 666] width 45 height 38
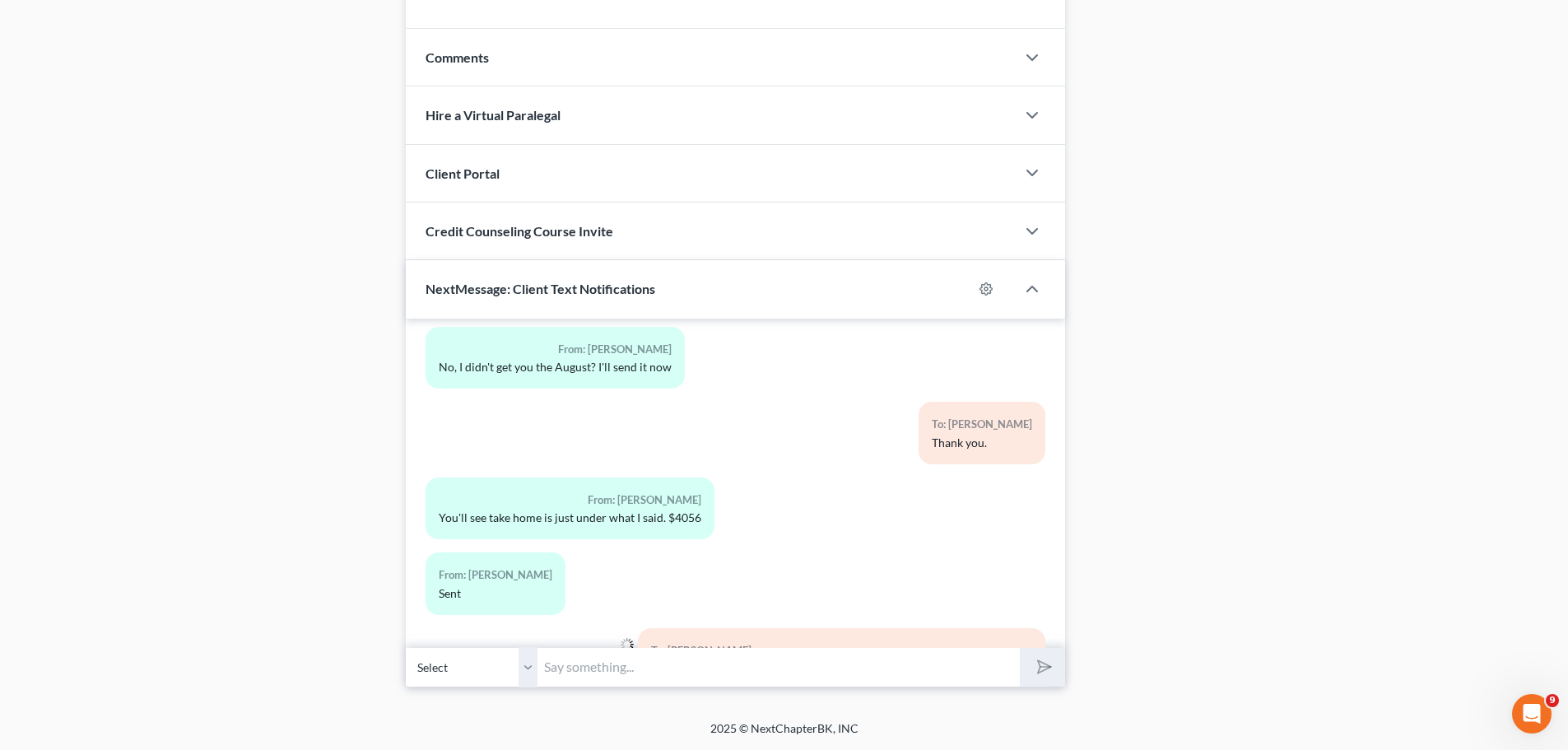
scroll to position [454, 0]
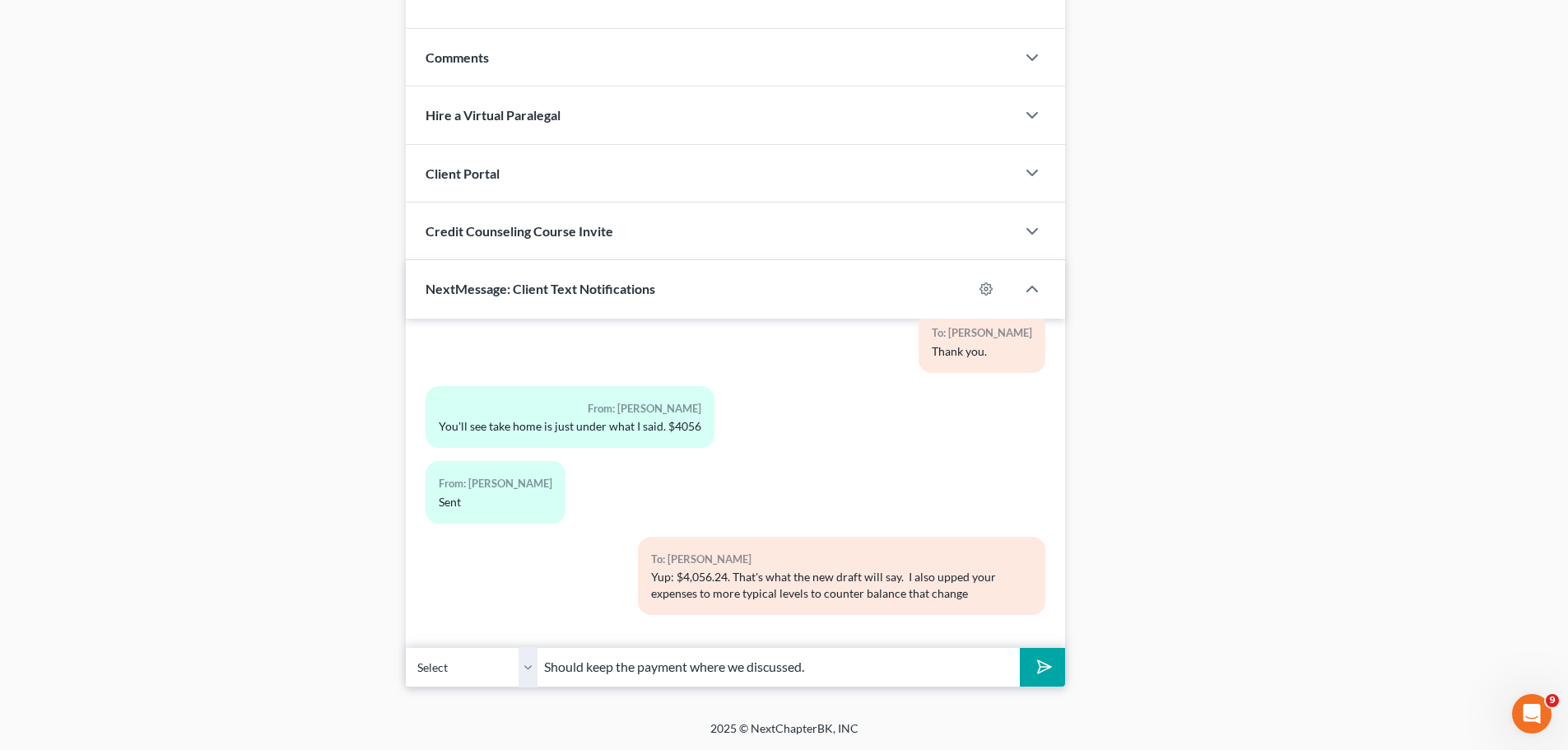
type input "Should keep the payment where we discussed."
click at [1019, 647] on button "submit" at bounding box center [1042, 666] width 45 height 38
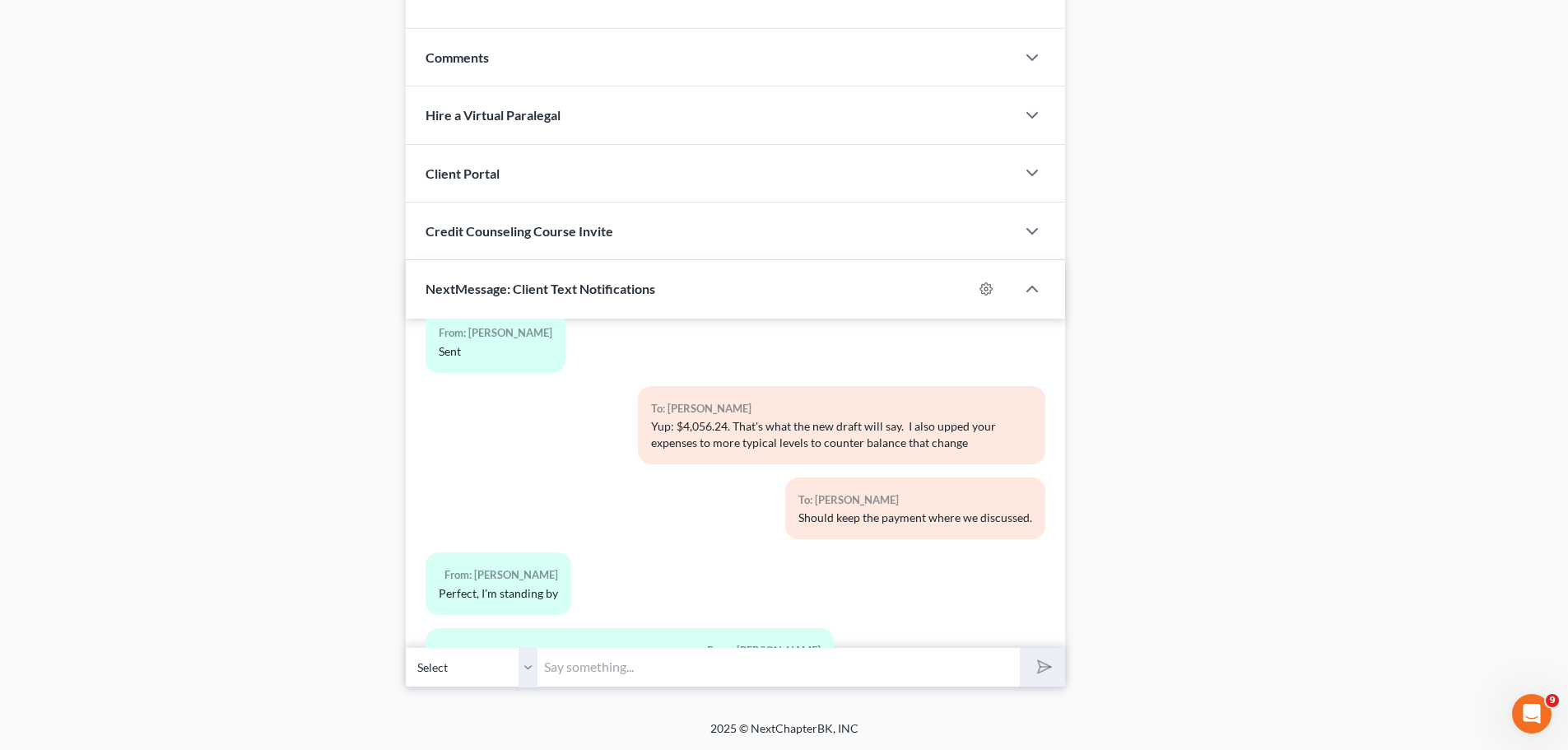
scroll to position [713, 0]
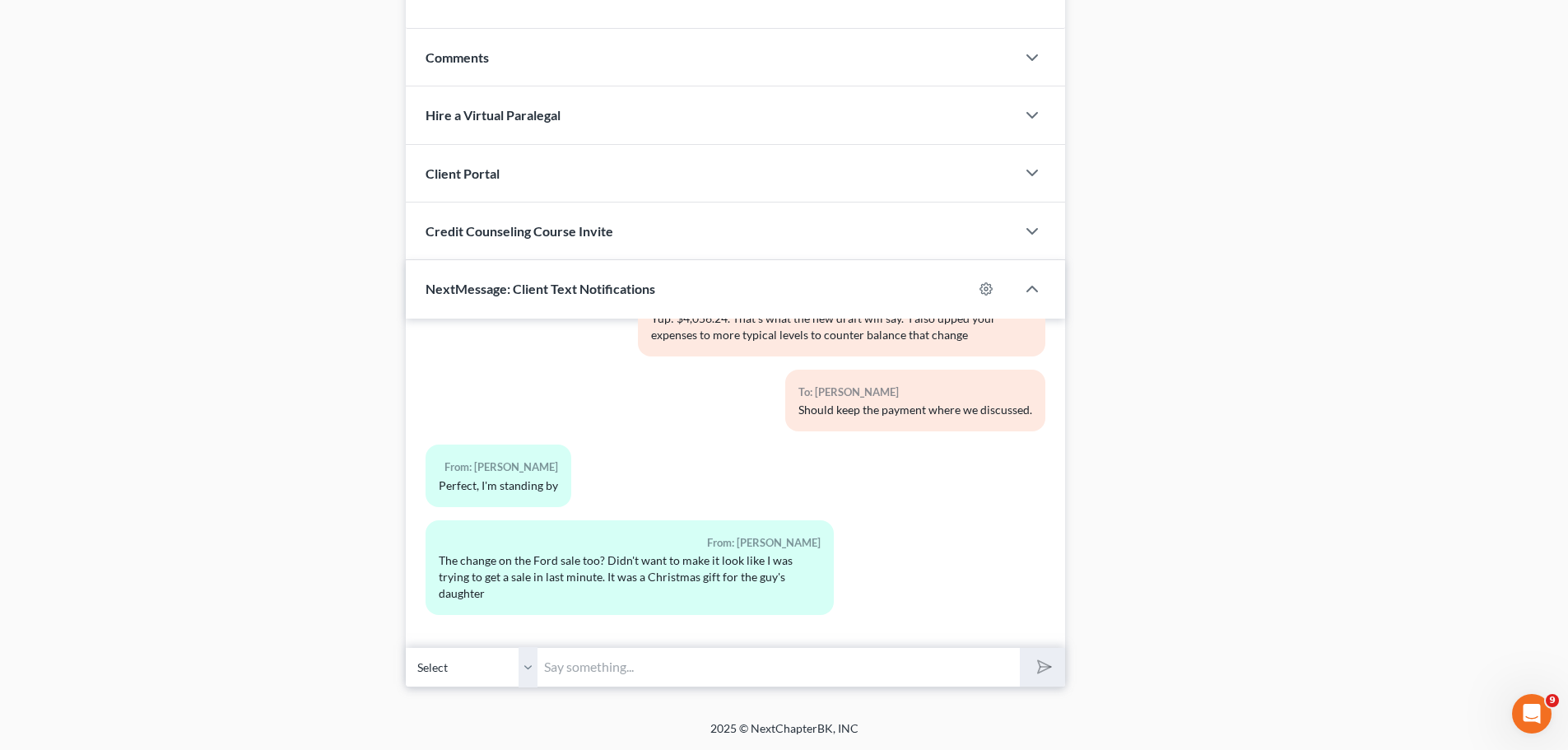
drag, startPoint x: 768, startPoint y: 653, endPoint x: 689, endPoint y: 670, distance: 80.8
click at [768, 653] on input "text" at bounding box center [779, 667] width 483 height 40
click at [689, 670] on input "text" at bounding box center [779, 667] width 483 height 40
click at [693, 663] on input "text" at bounding box center [779, 667] width 483 height 40
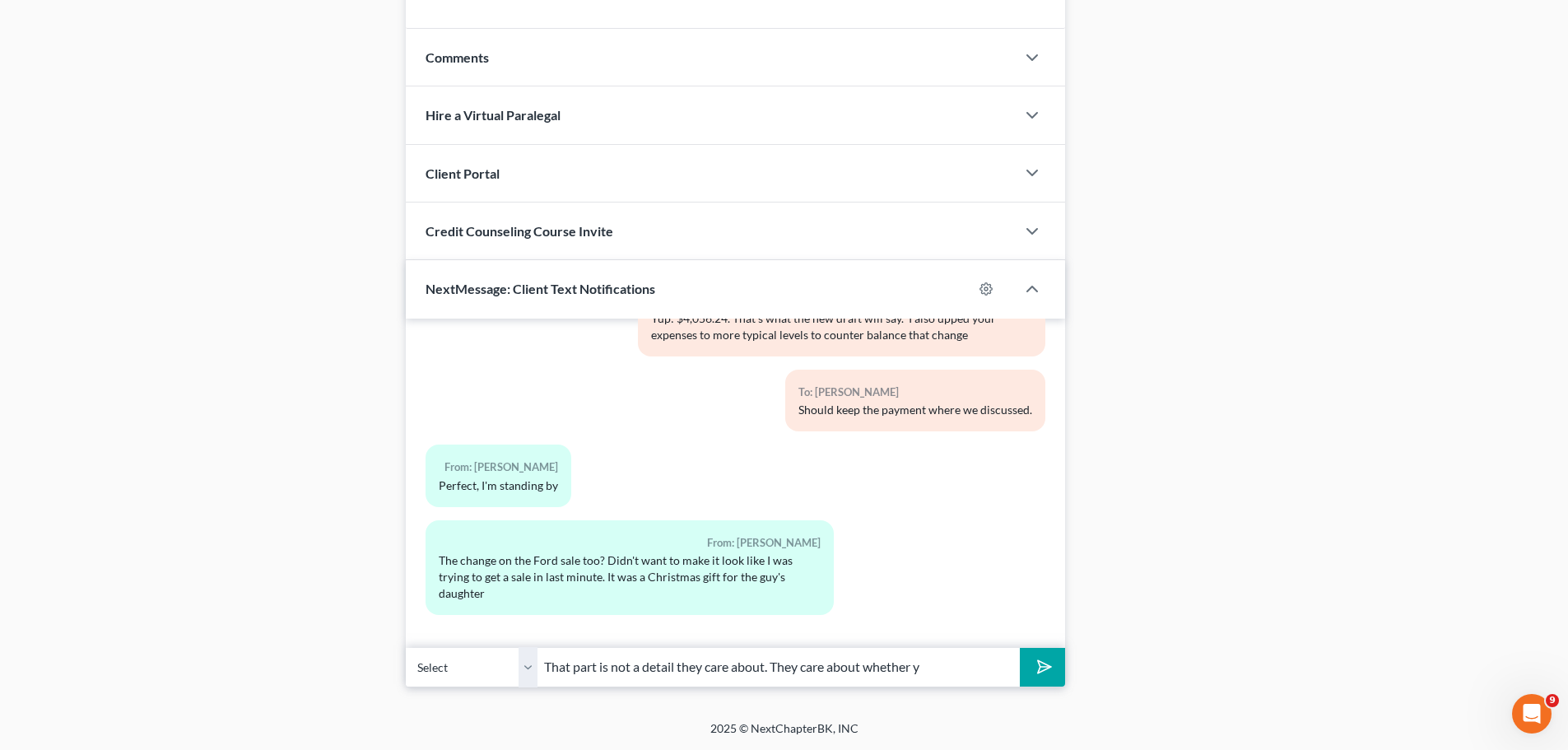
drag, startPoint x: 693, startPoint y: 663, endPoint x: 785, endPoint y: 668, distance: 92.1
click at [785, 668] on input "That part is not a detail they care about. They care about whether y" at bounding box center [779, 667] width 483 height 40
click at [771, 665] on input "That part is not a detail they care about. They care about whether y" at bounding box center [779, 667] width 483 height 40
type input "That part is not a detail they care about. I changed the date, but the rest doe…"
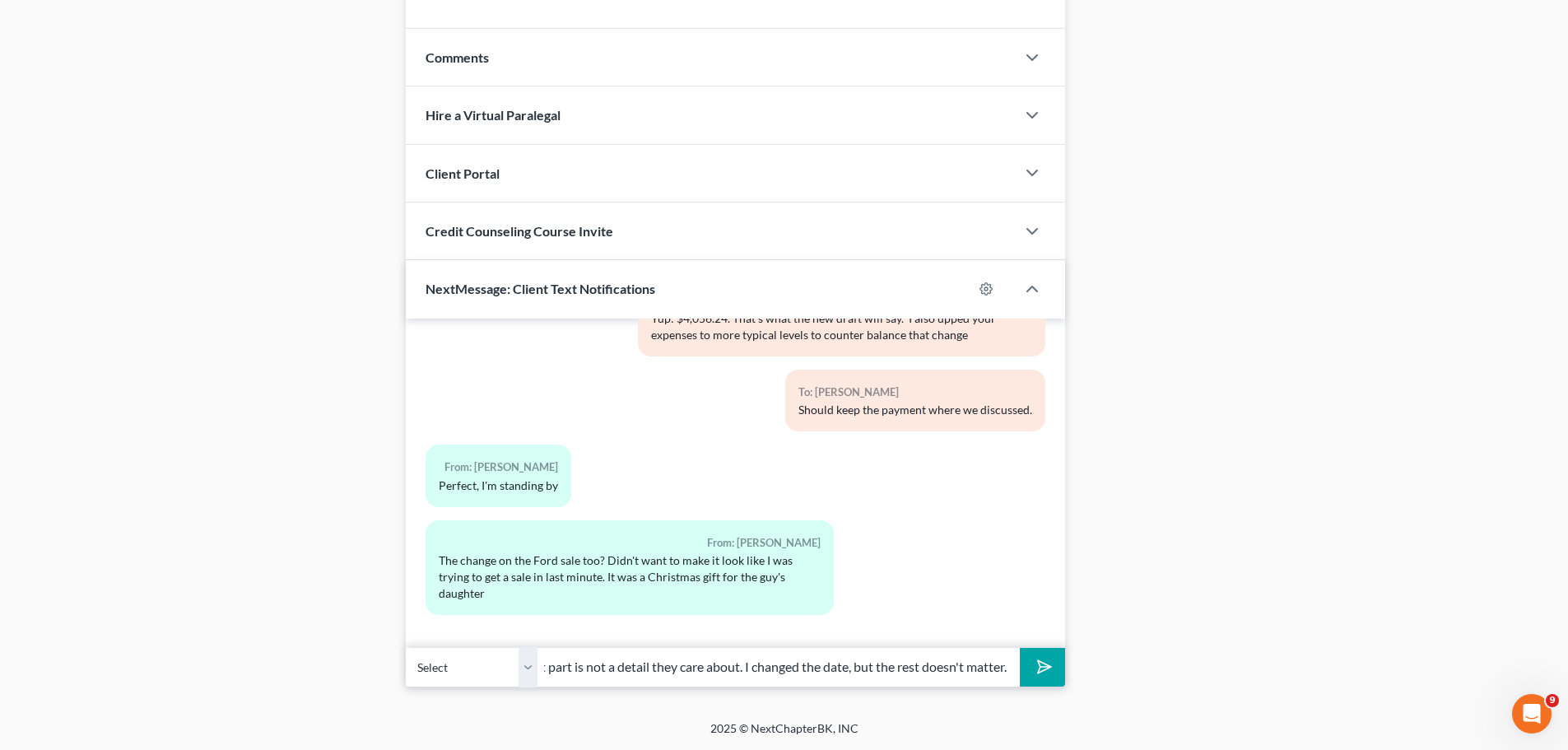
click at [1019, 647] on button "submit" at bounding box center [1042, 666] width 45 height 38
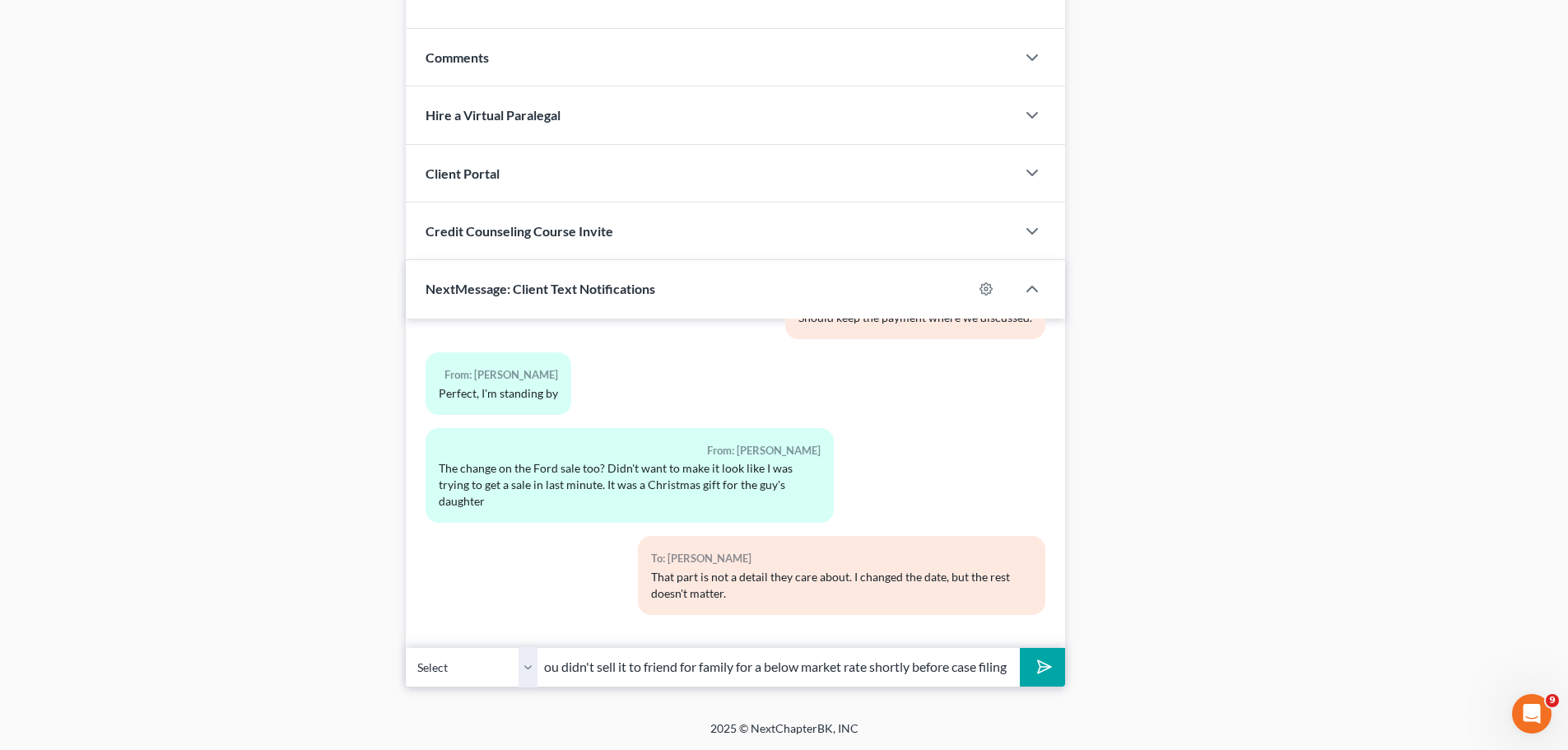
scroll to position [0, 145]
type input "They try to make sure you didn't sell it to friend for family for a below marke…"
click at [1019, 647] on button "submit" at bounding box center [1042, 666] width 45 height 38
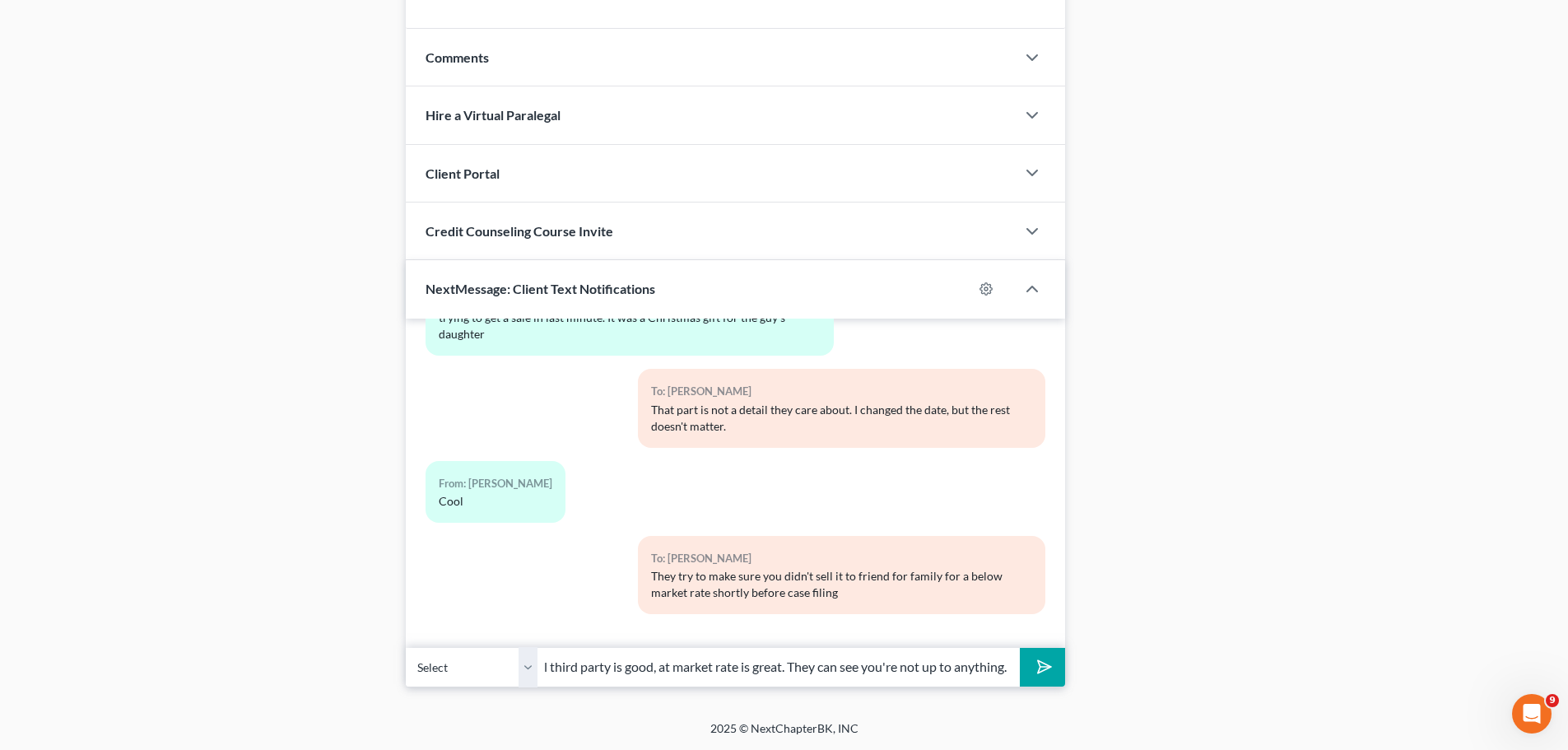
scroll to position [0, 58]
type input "Impartial third party is good, at market rate is great. They can see you're not…"
click at [1019, 647] on button "submit" at bounding box center [1042, 666] width 45 height 38
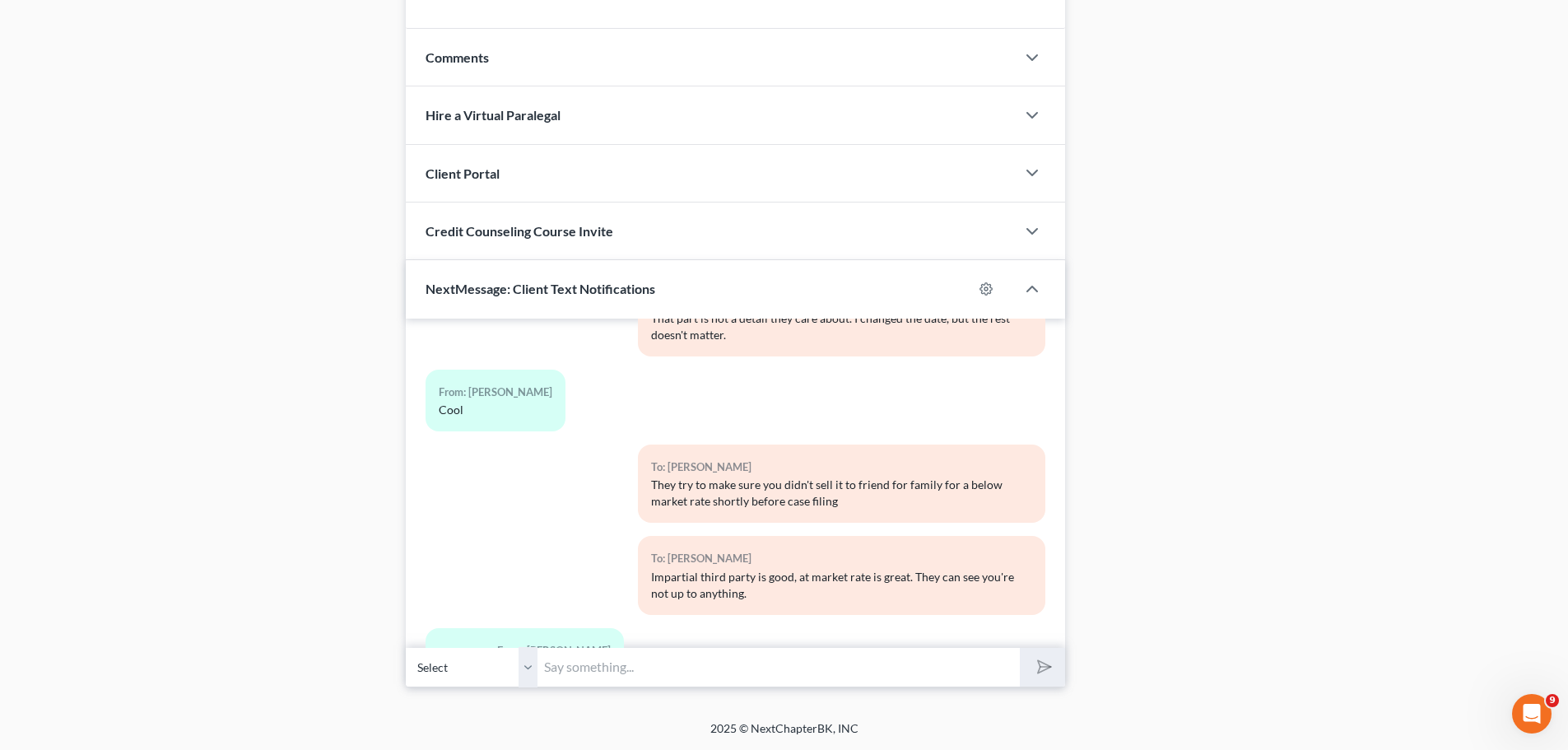
scroll to position [1139, 0]
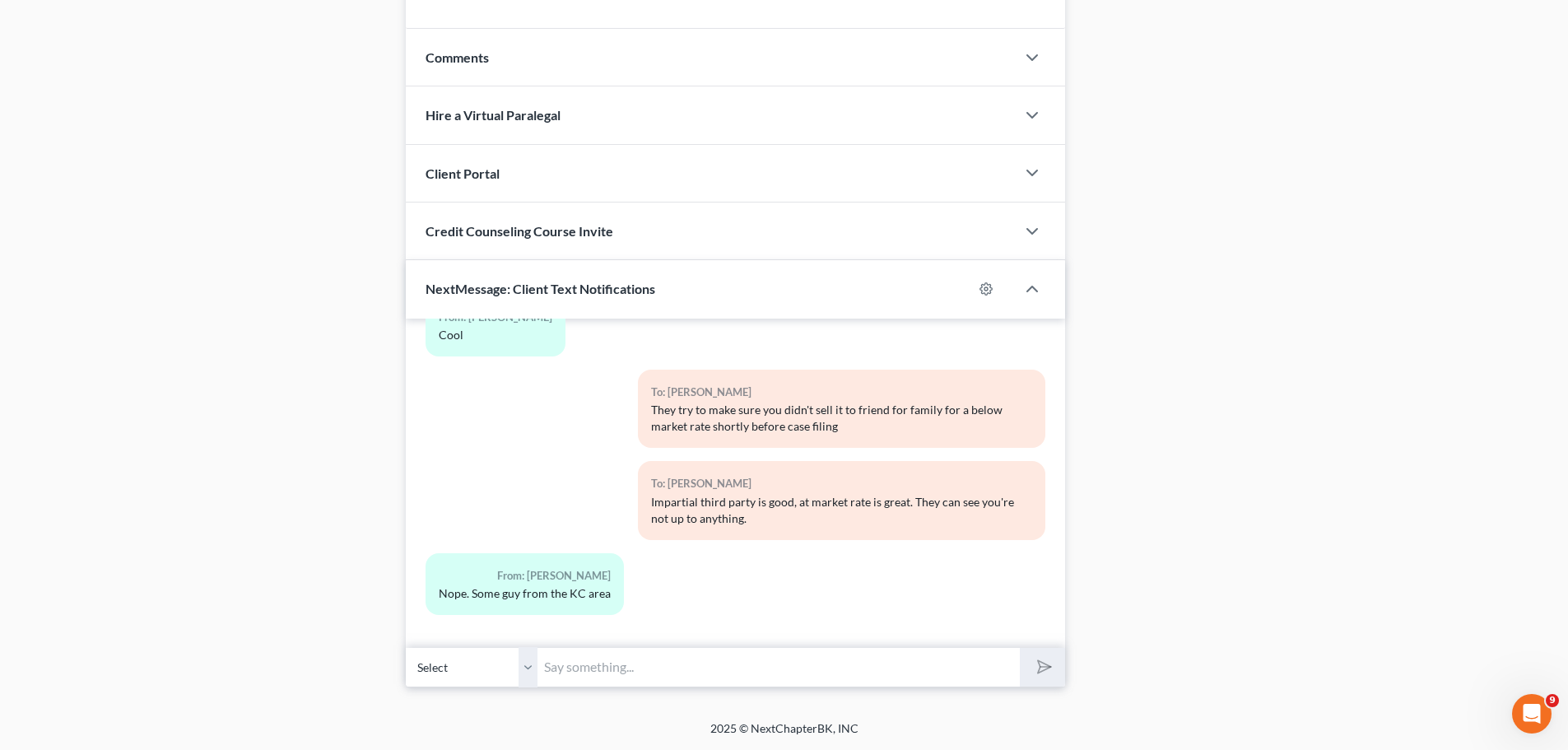
click at [617, 672] on input "text" at bounding box center [779, 667] width 483 height 40
type input "Yup, perfect for my purposes."
click at [1019, 647] on button "submit" at bounding box center [1042, 666] width 45 height 38
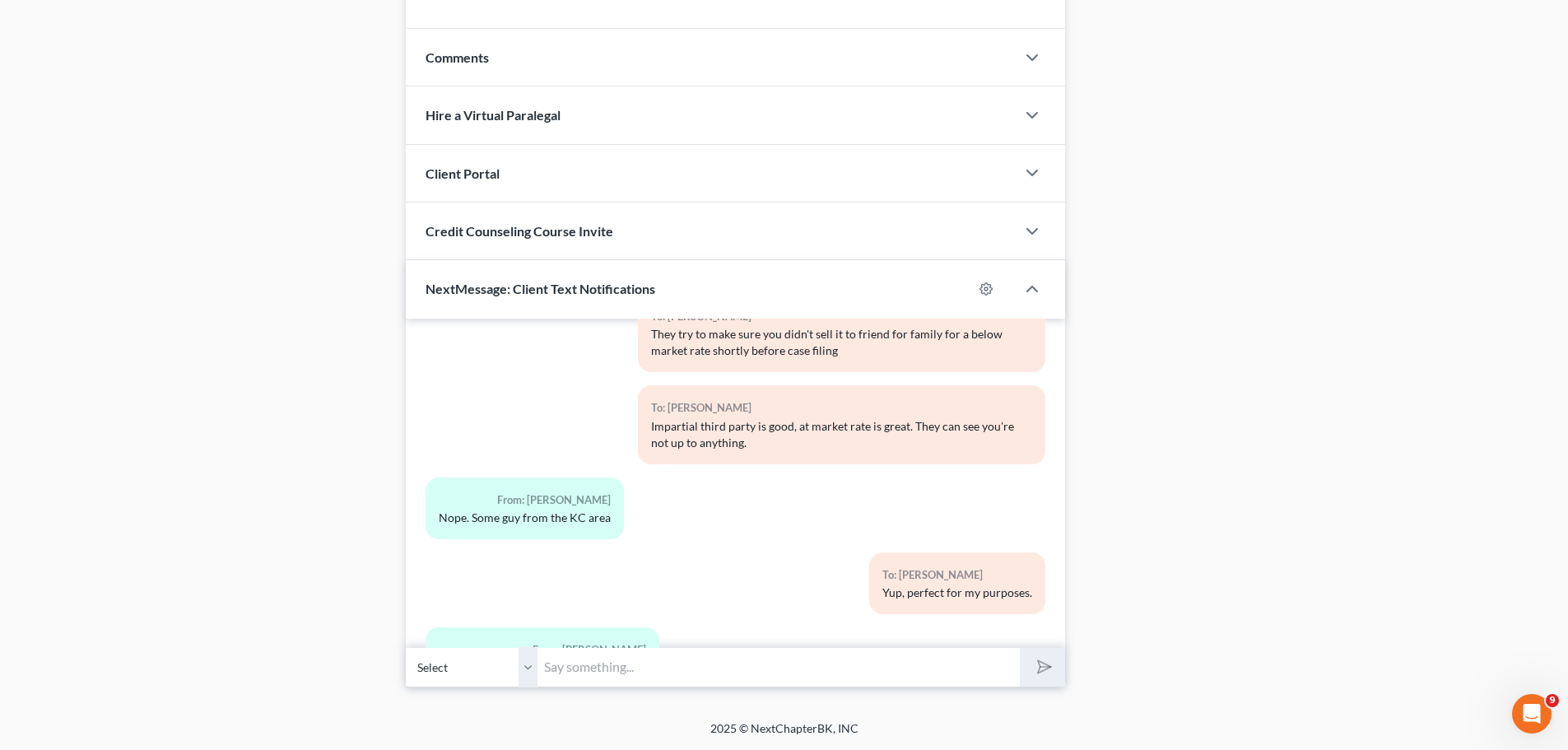
scroll to position [1305, 0]
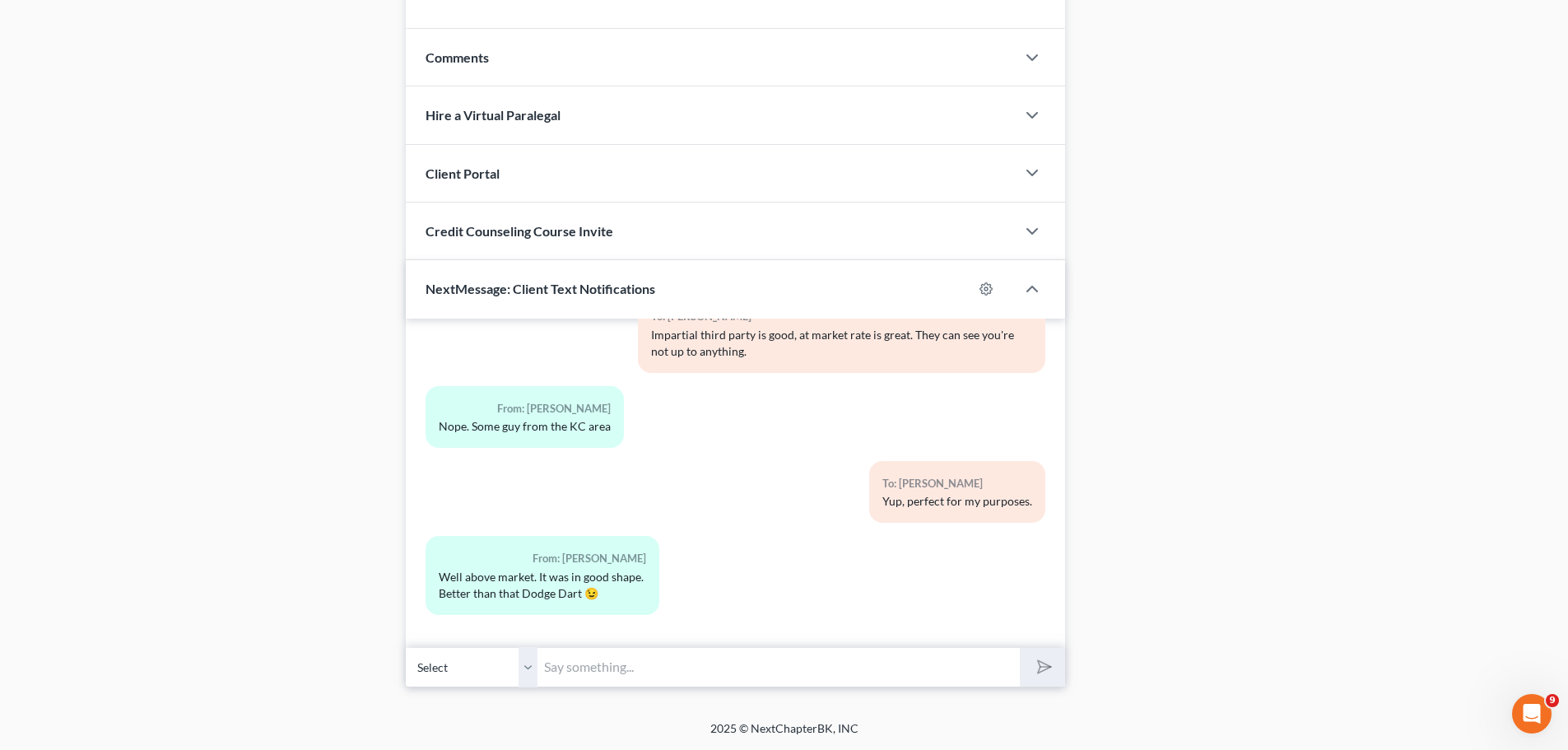
drag, startPoint x: 632, startPoint y: 659, endPoint x: 175, endPoint y: 540, distance: 472.2
click at [632, 659] on input "text" at bounding box center [779, 667] width 483 height 40
click at [596, 674] on input "text" at bounding box center [779, 667] width 483 height 40
type input "Very good. They'll be very confident that you aren't parking it with a relative."
click at [1019, 647] on button "submit" at bounding box center [1042, 666] width 45 height 38
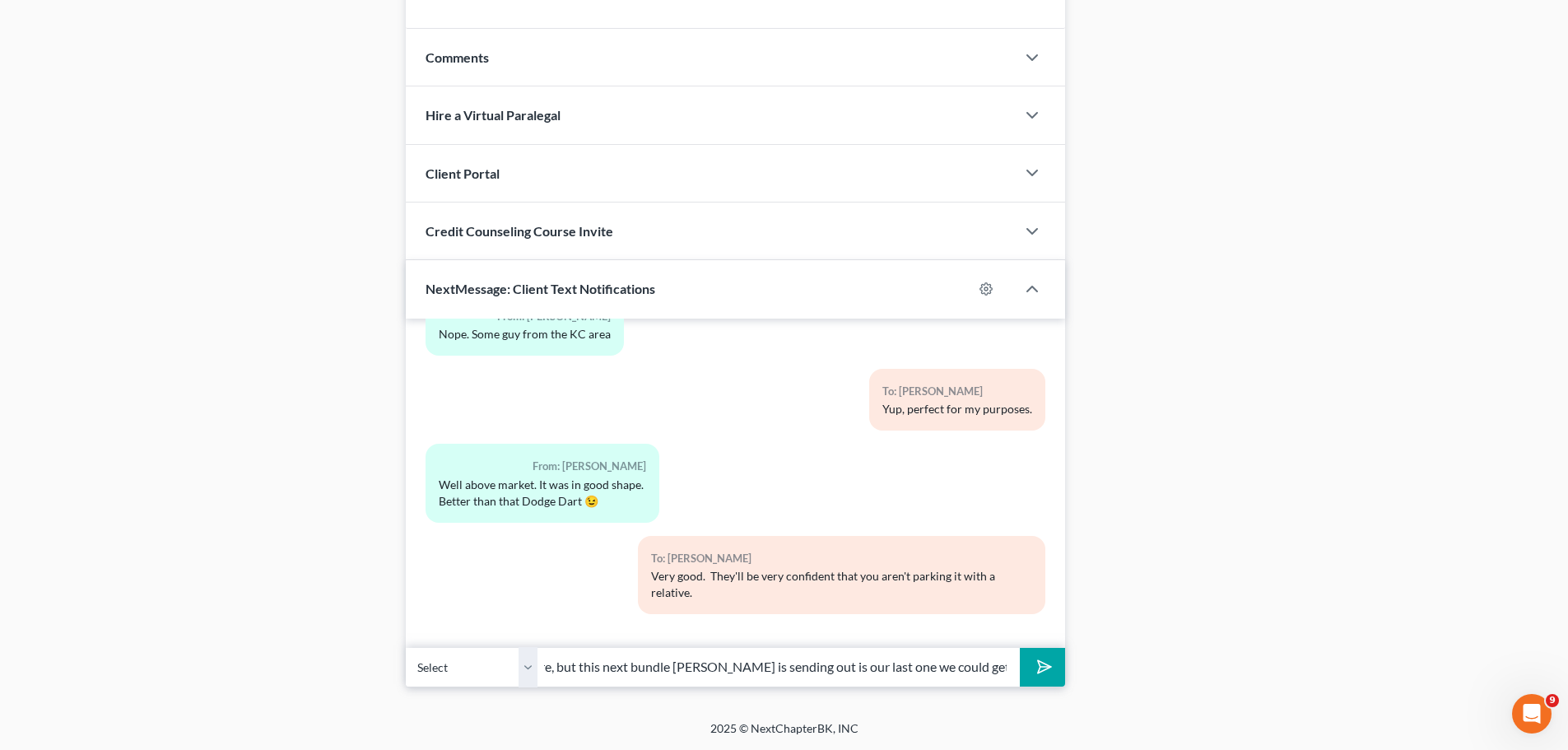
scroll to position [0, 125]
click at [1019, 647] on button "submit" at bounding box center [1042, 666] width 45 height 38
type input "No too much pressure, but this next bundle Ashley is sending out is our last on…"
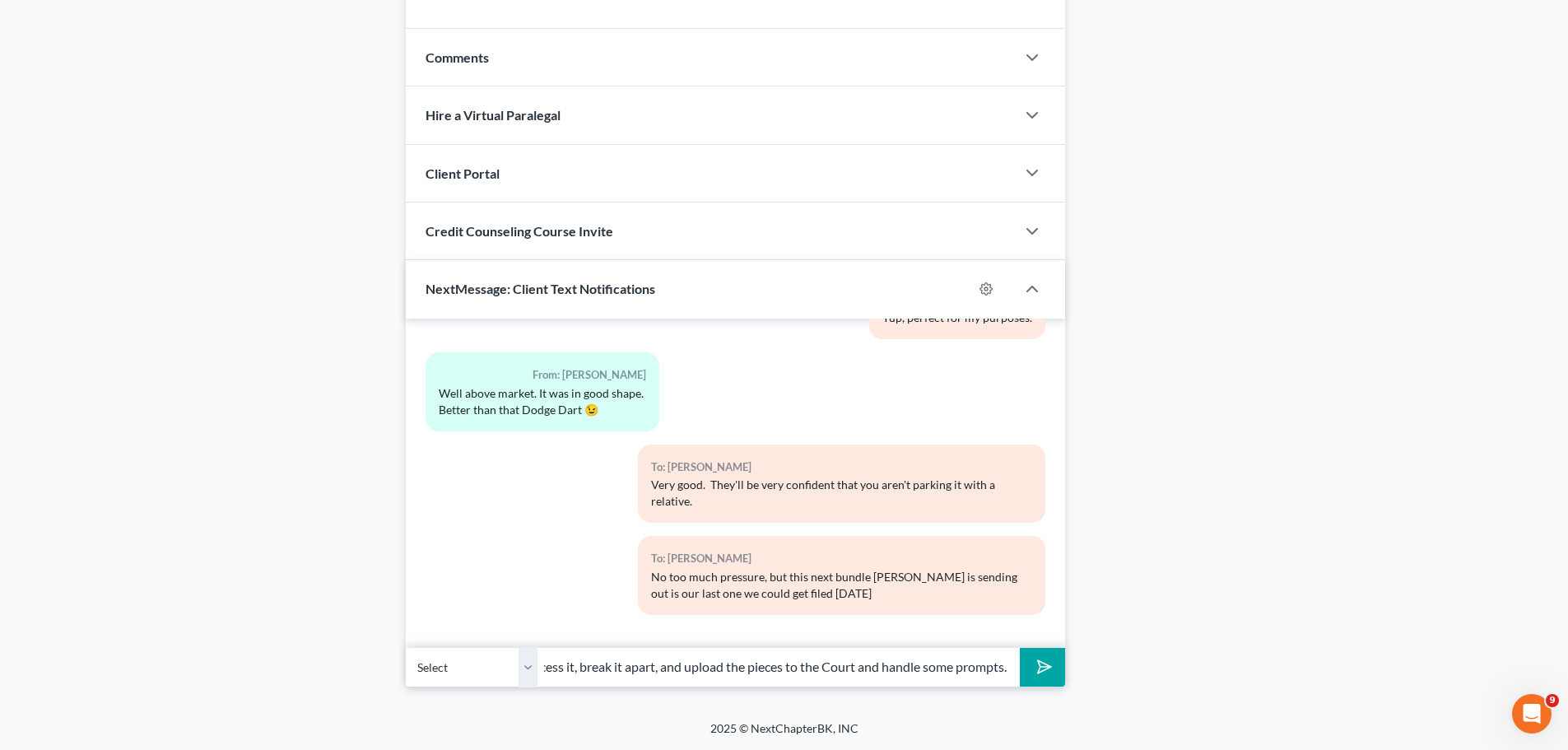
scroll to position [0, 203]
type input "after you and I sign, she has to process it, break it apart, and upload the pie…"
click at [1019, 647] on button "submit" at bounding box center [1042, 666] width 45 height 38
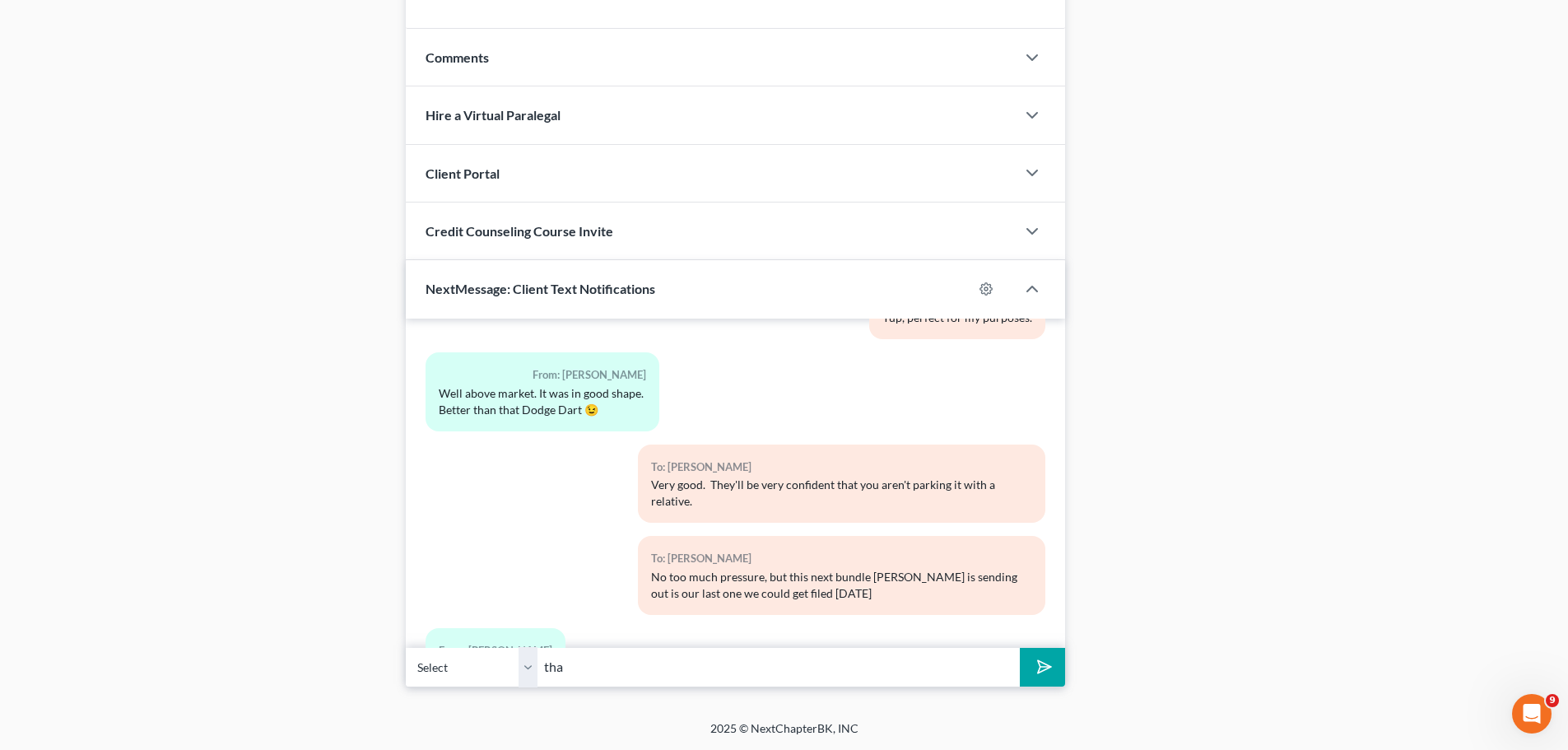
scroll to position [1656, 0]
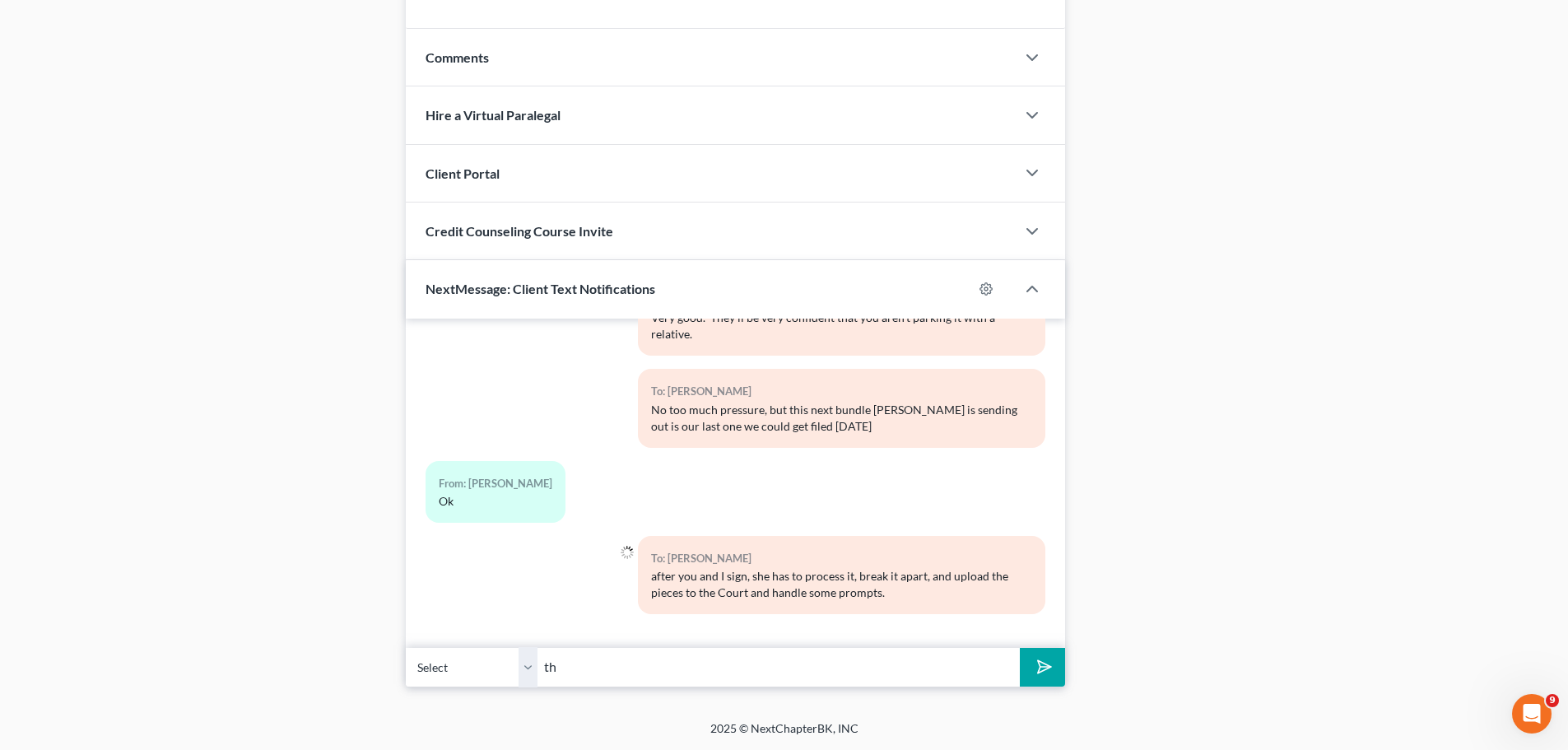
type input "t"
type input "H"
type input "T"
type input "But on the bright side, any additional edits can be done after case filing."
click at [1019, 647] on button "submit" at bounding box center [1042, 666] width 45 height 38
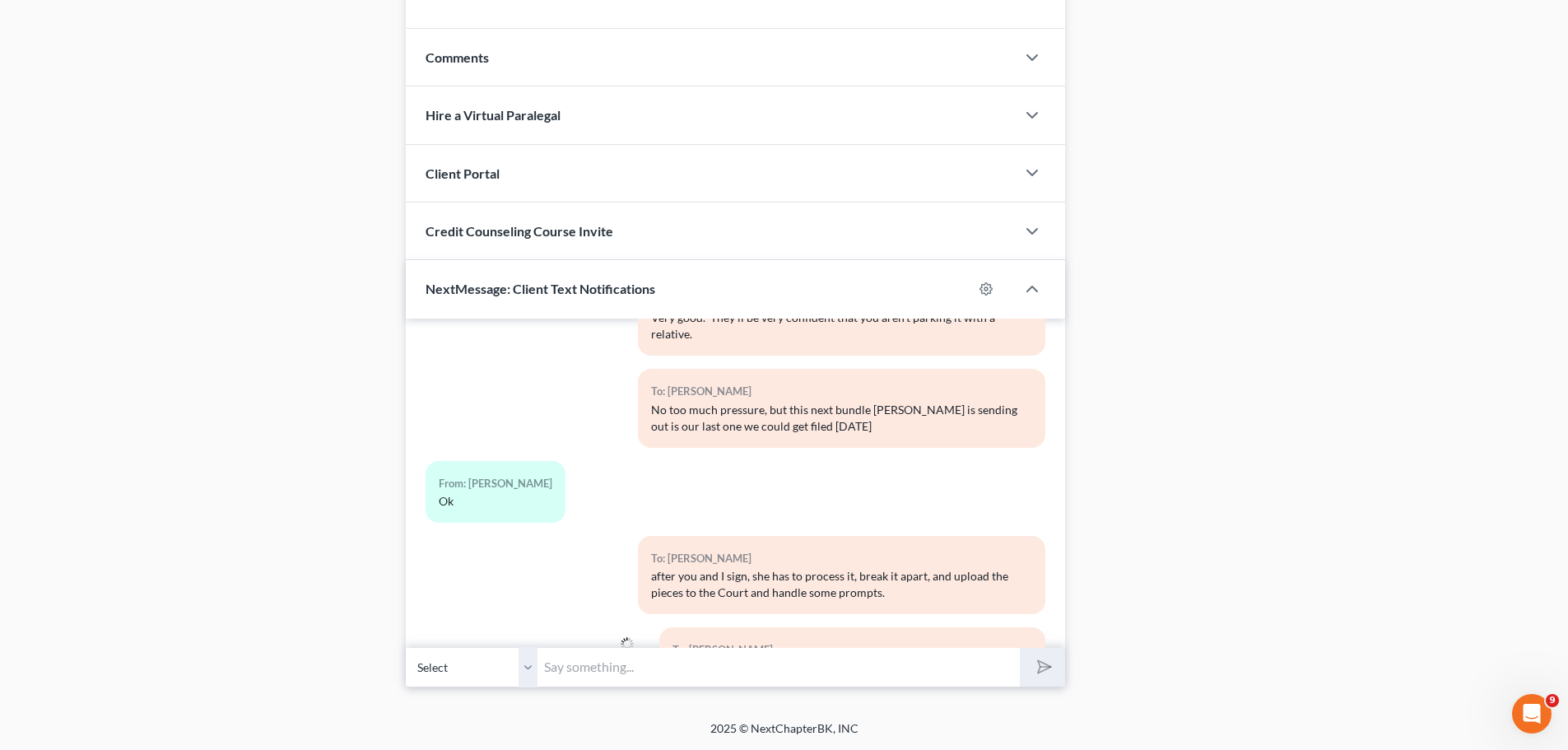
scroll to position [1731, 0]
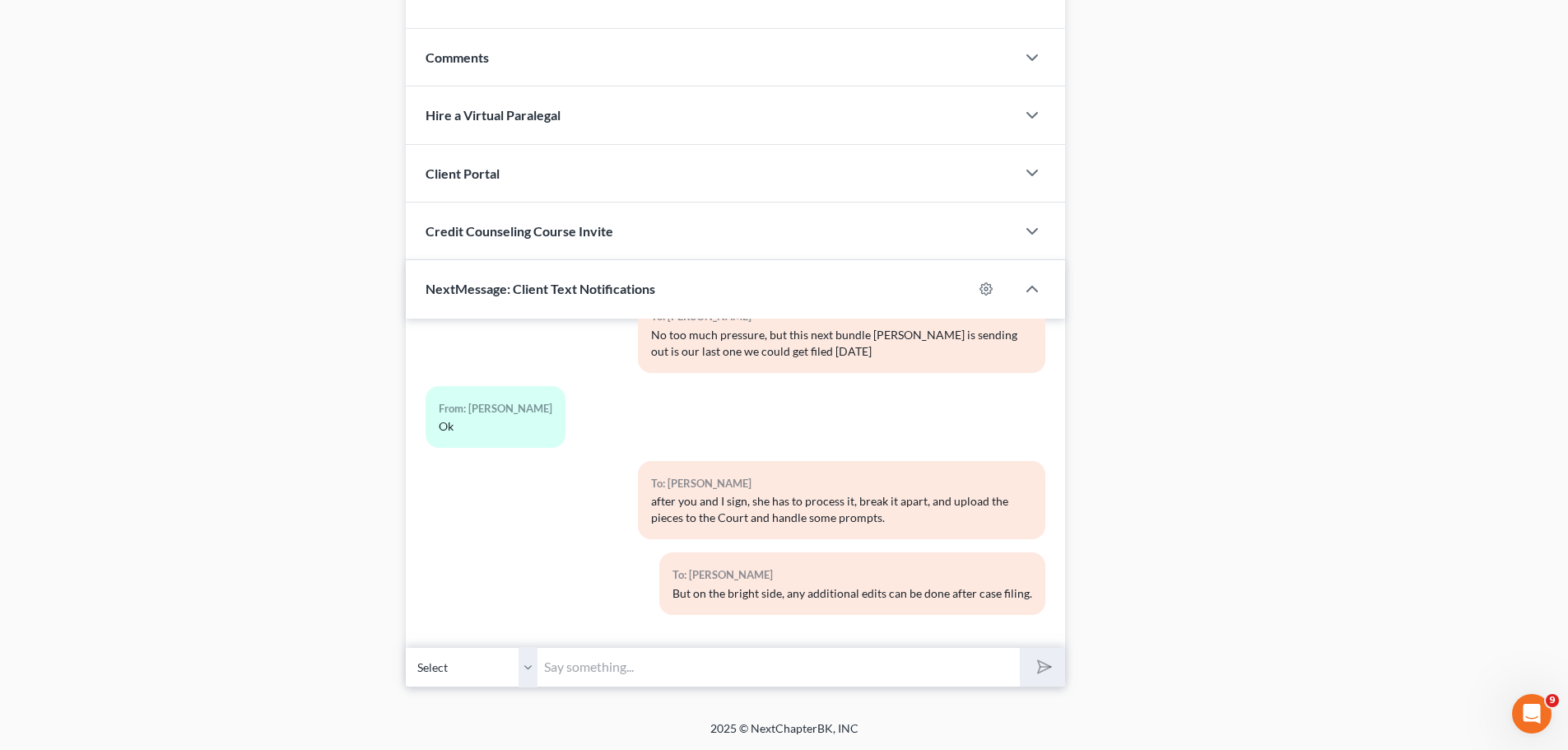
drag, startPoint x: 337, startPoint y: 322, endPoint x: 328, endPoint y: 240, distance: 82.5
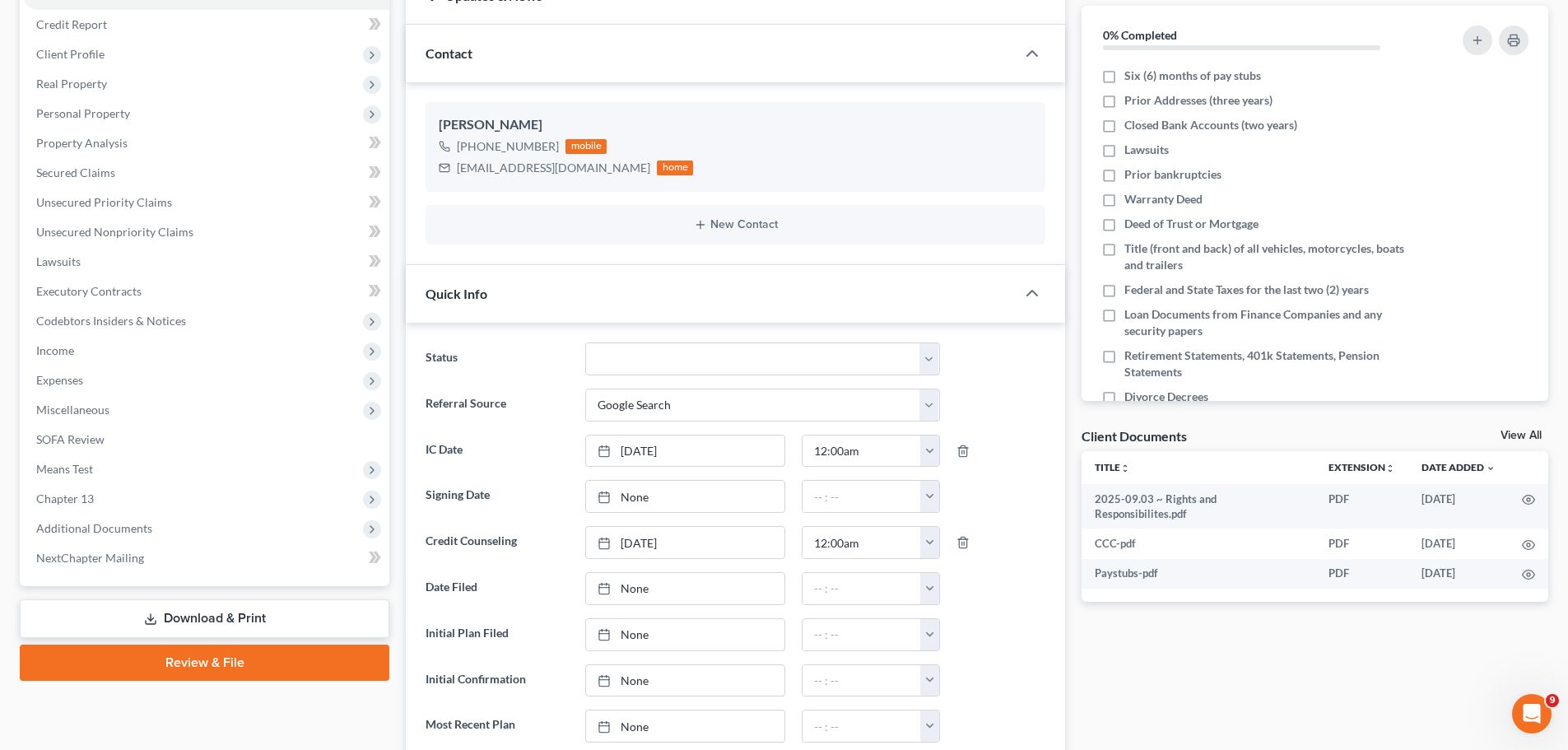
scroll to position [0, 0]
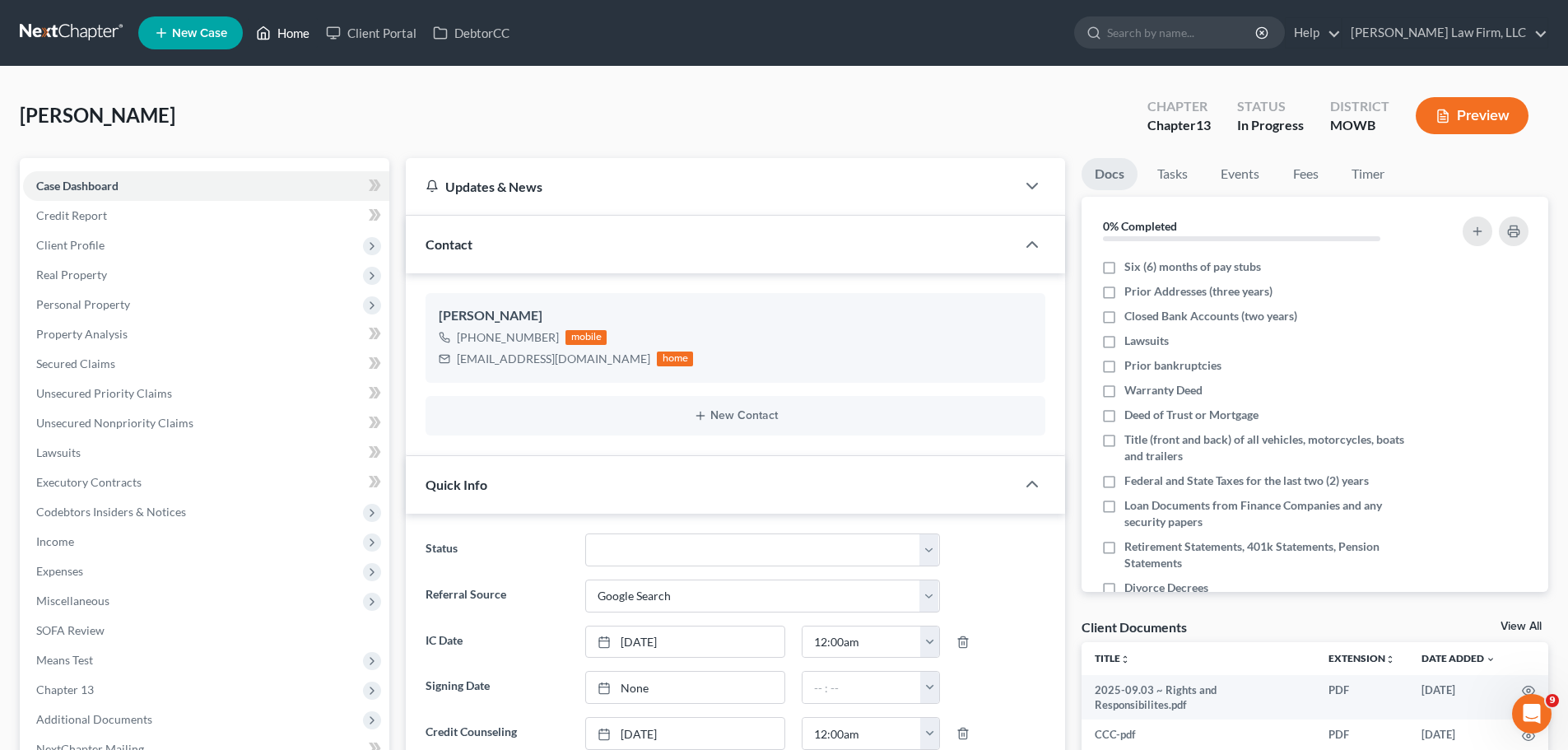
click at [293, 39] on link "Home" at bounding box center [282, 33] width 70 height 30
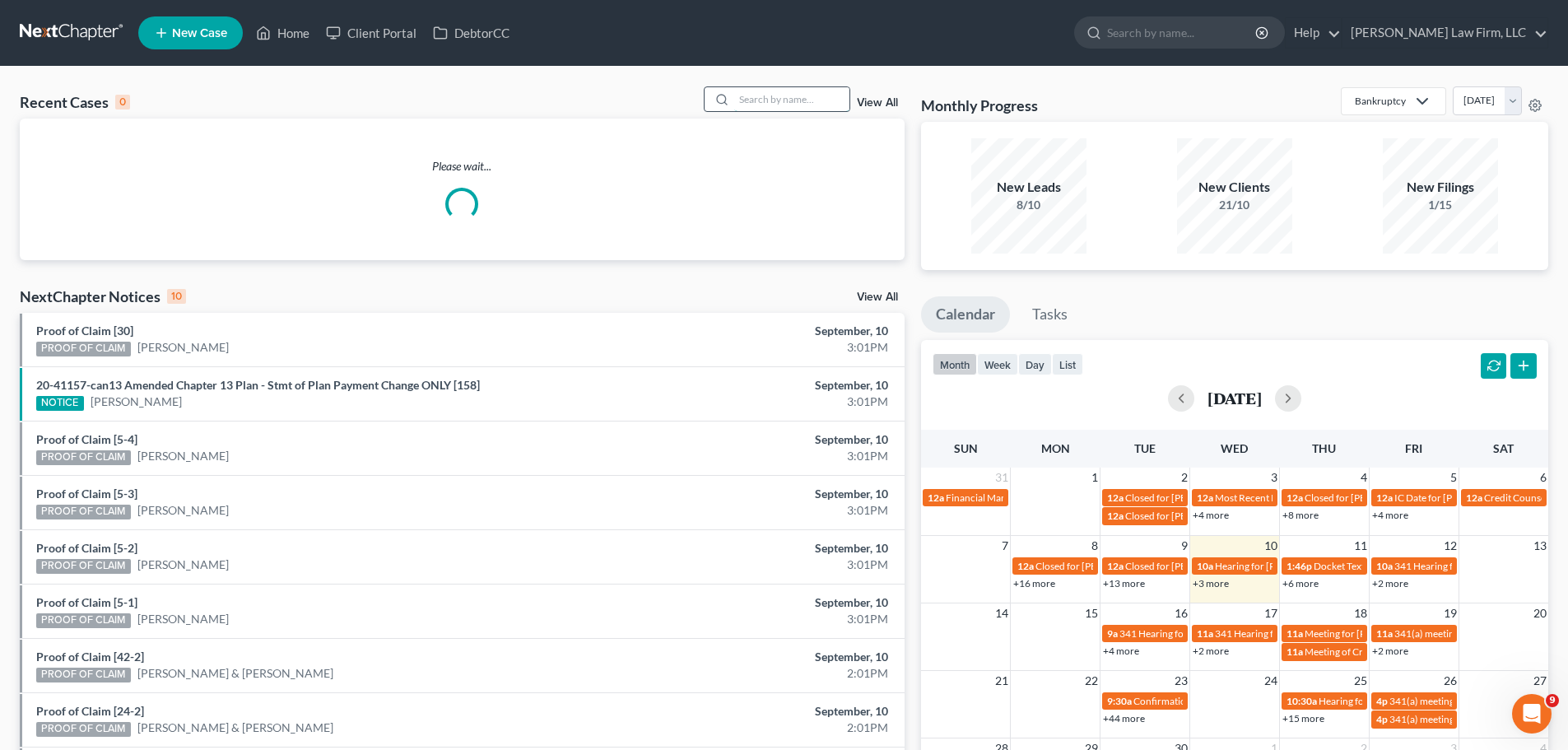
click at [765, 103] on input "search" at bounding box center [792, 98] width 115 height 24
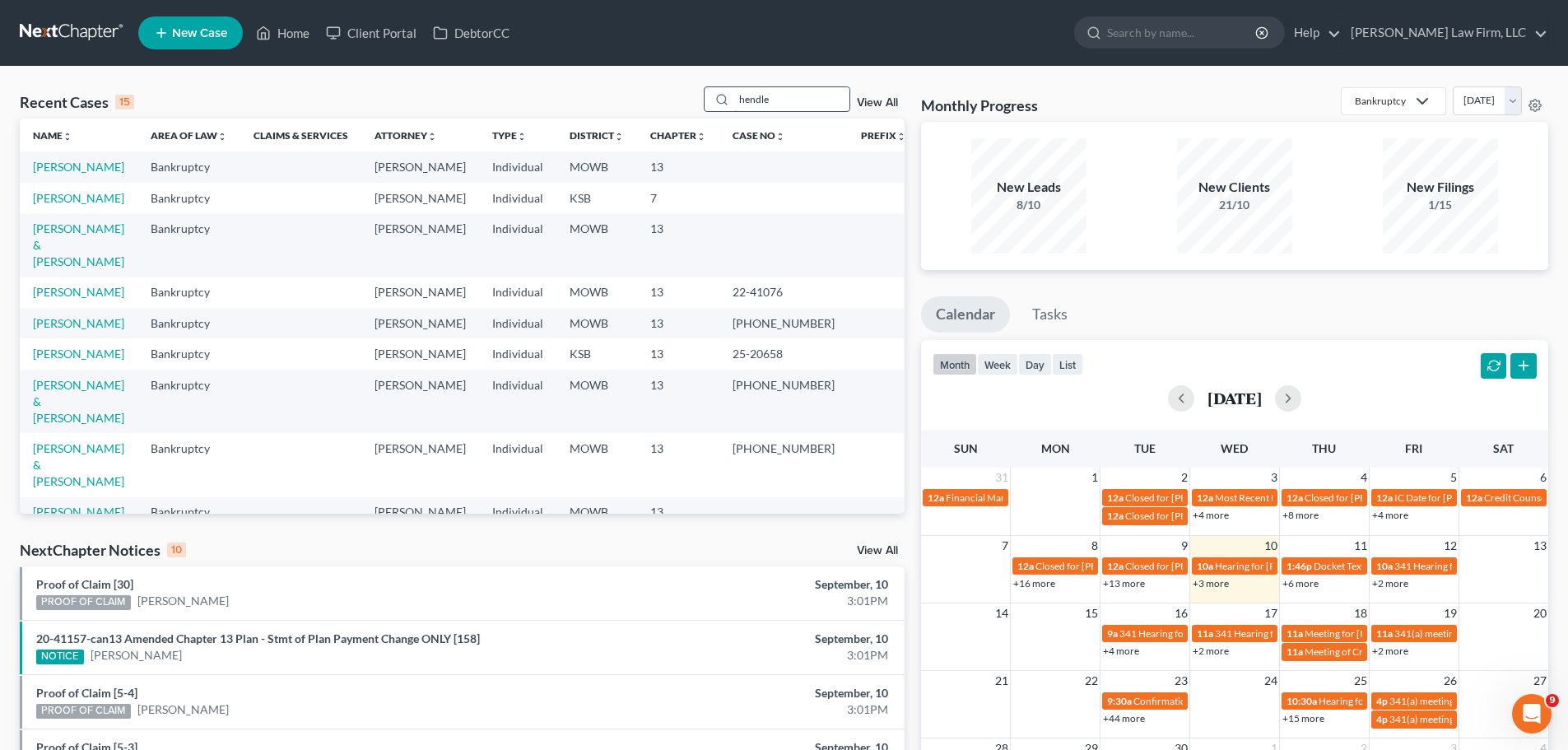
type input "hendle"
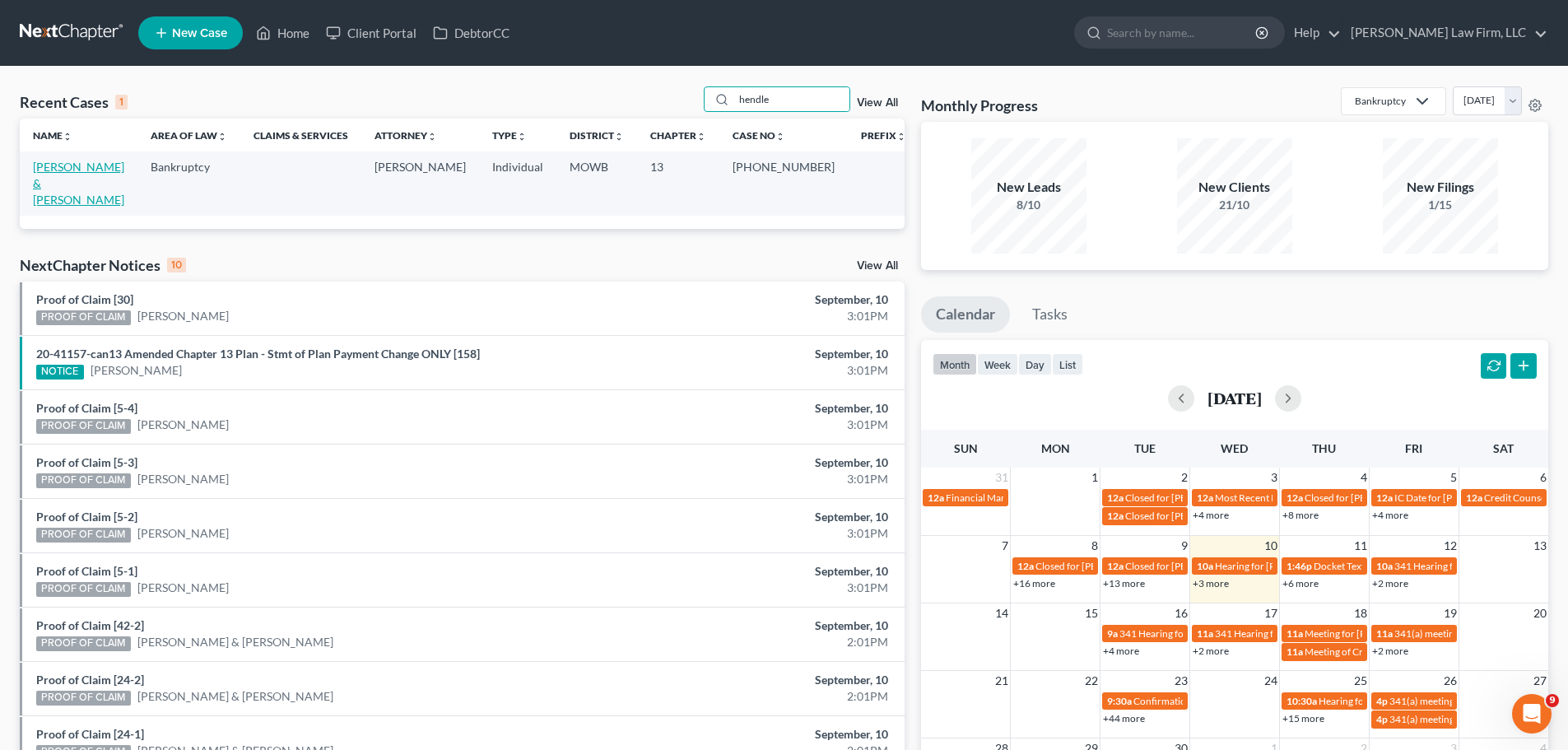
click at [45, 172] on link "[PERSON_NAME] & [PERSON_NAME]" at bounding box center [78, 183] width 91 height 47
select select "4"
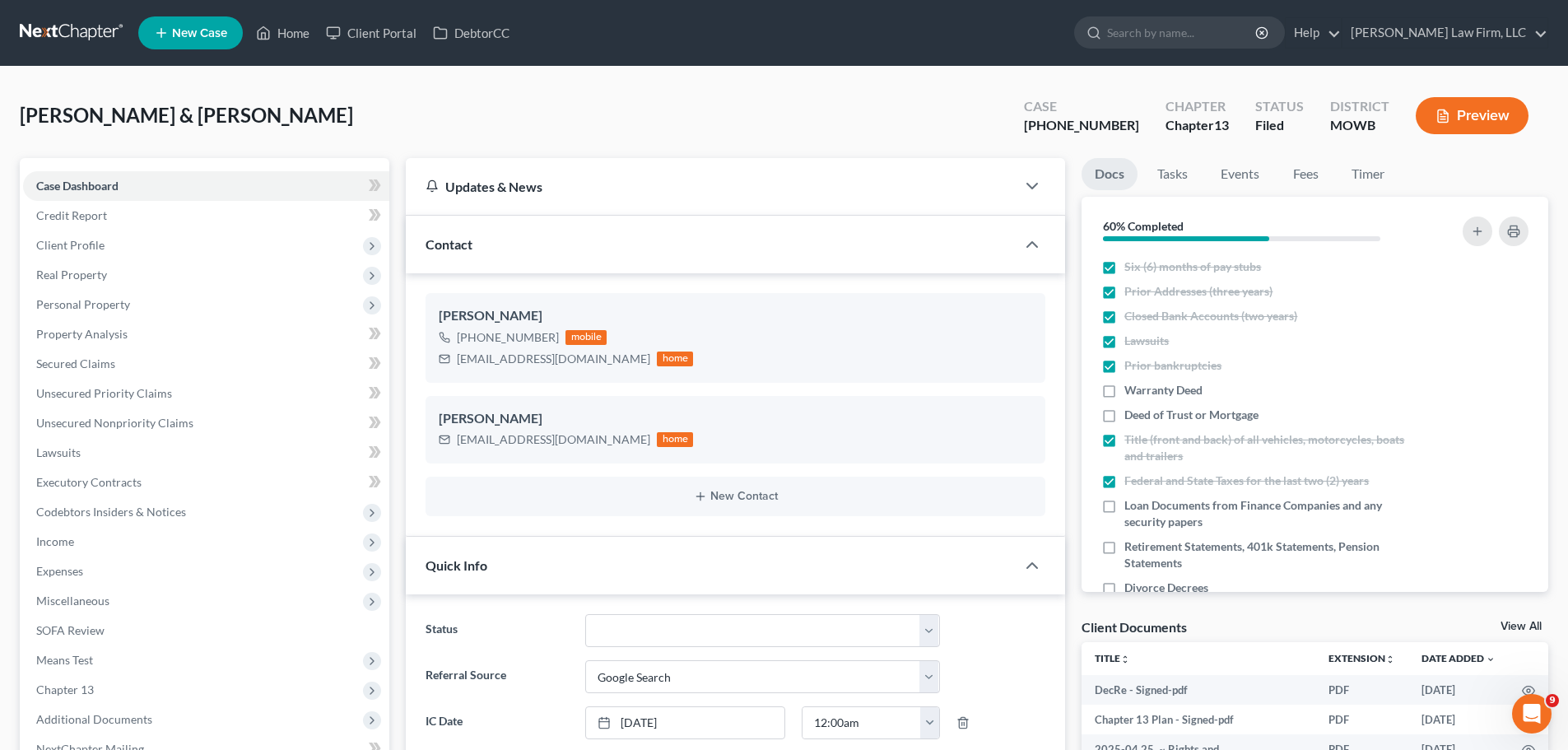
scroll to position [2024, 0]
drag, startPoint x: 288, startPoint y: 28, endPoint x: 788, endPoint y: 132, distance: 510.7
click at [288, 28] on link "Home" at bounding box center [282, 33] width 70 height 30
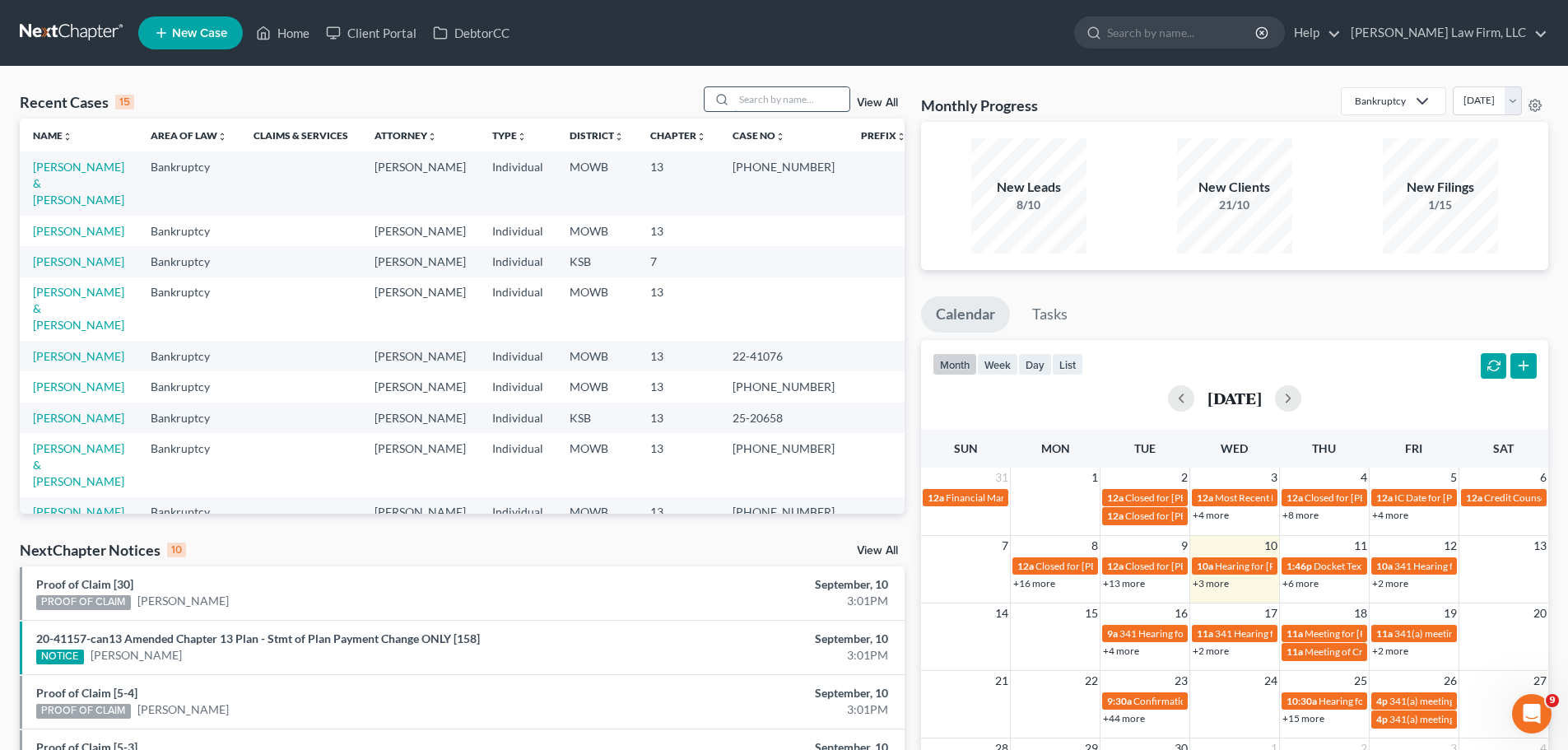
click at [781, 95] on input "search" at bounding box center [792, 98] width 115 height 24
type input "collins"
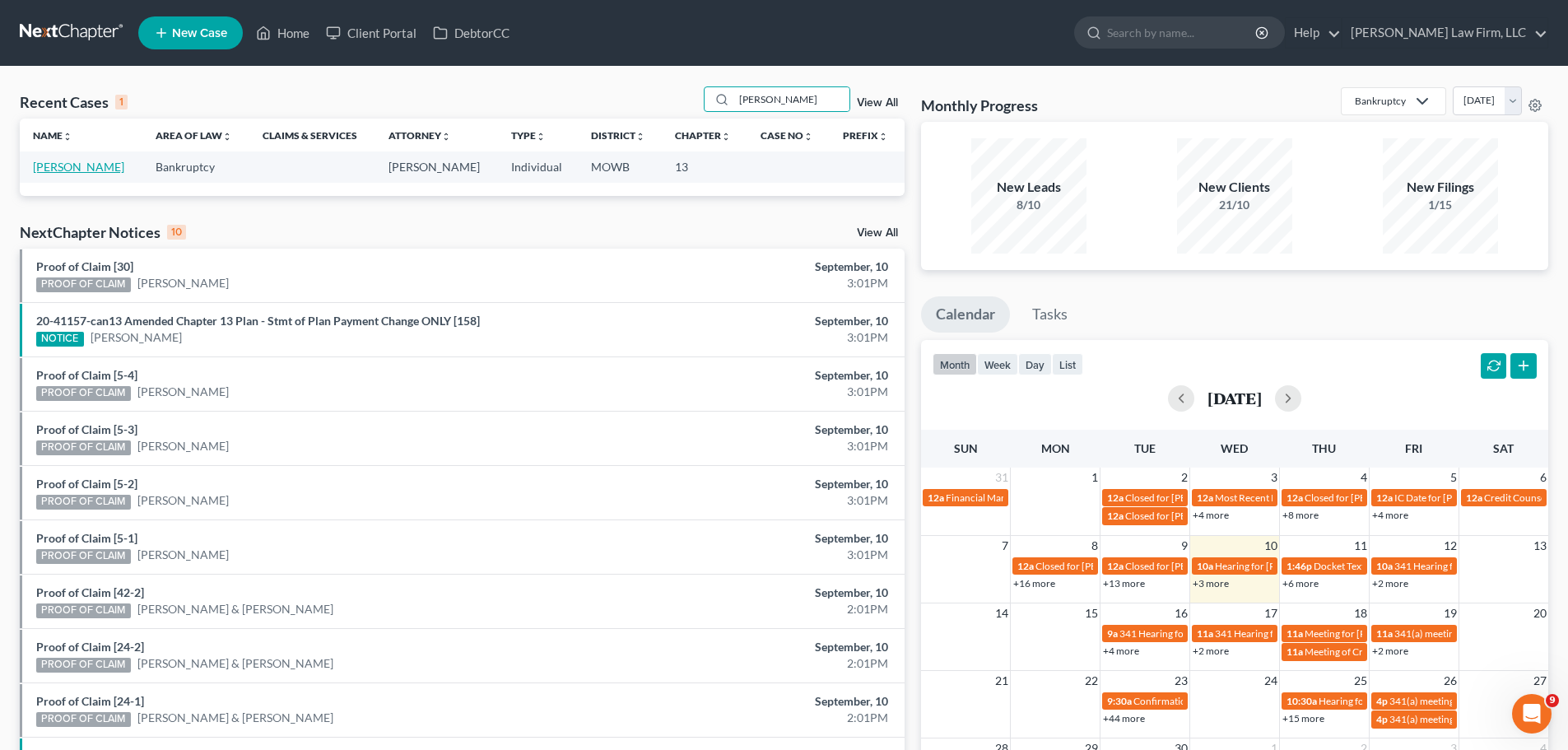
click at [64, 160] on link "Collins, Brooke" at bounding box center [78, 166] width 91 height 14
select select "4"
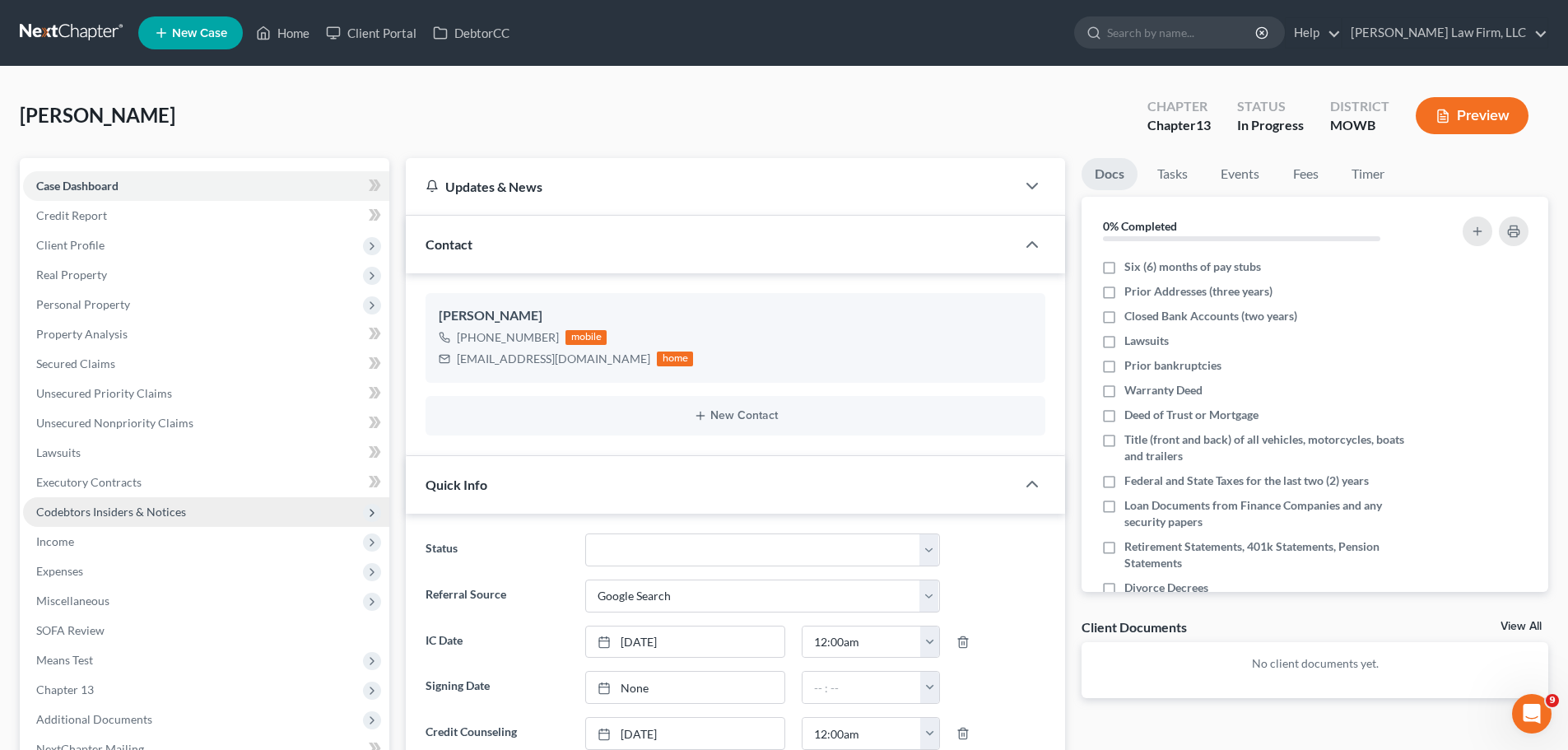
scroll to position [190, 0]
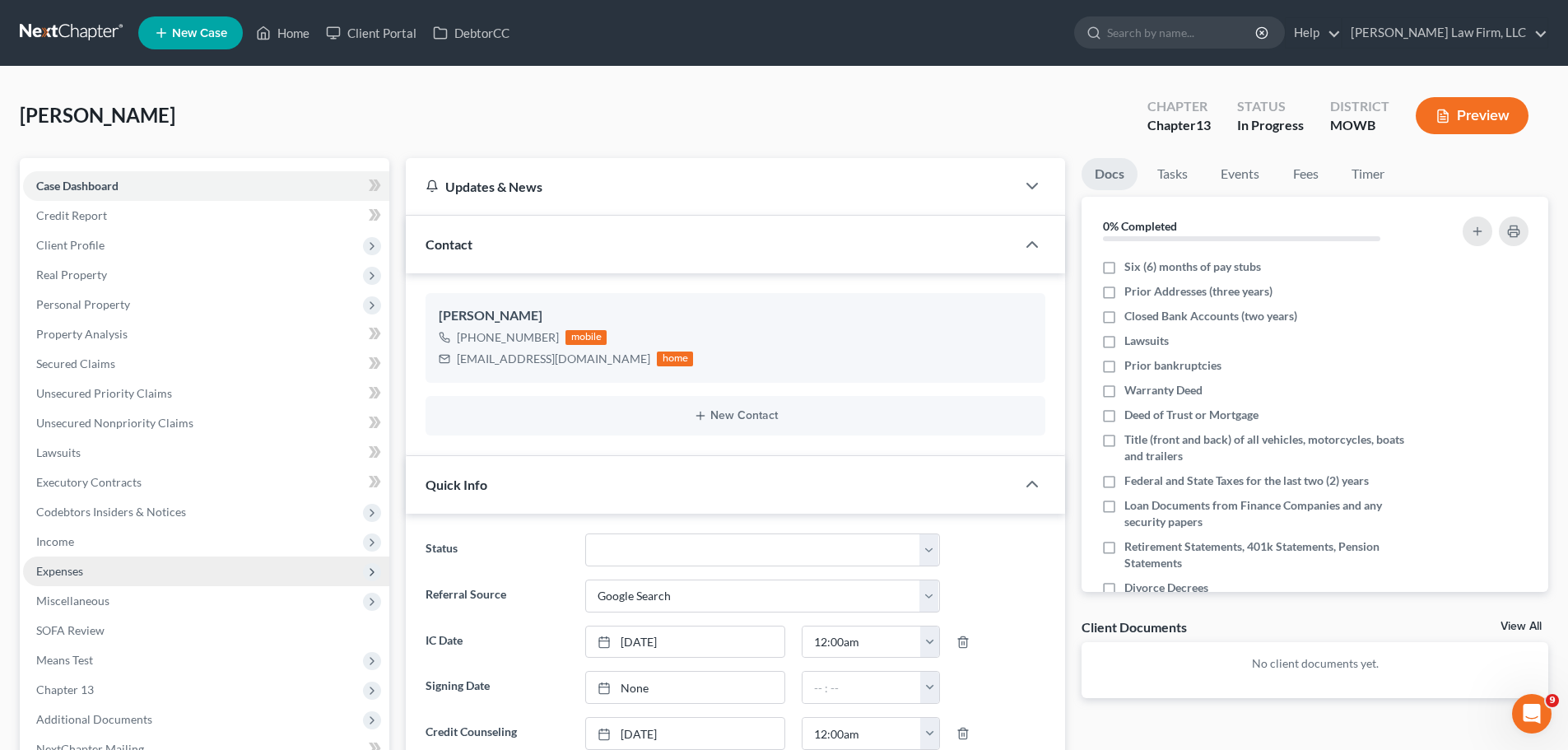
click at [103, 573] on span "Expenses" at bounding box center [206, 571] width 366 height 30
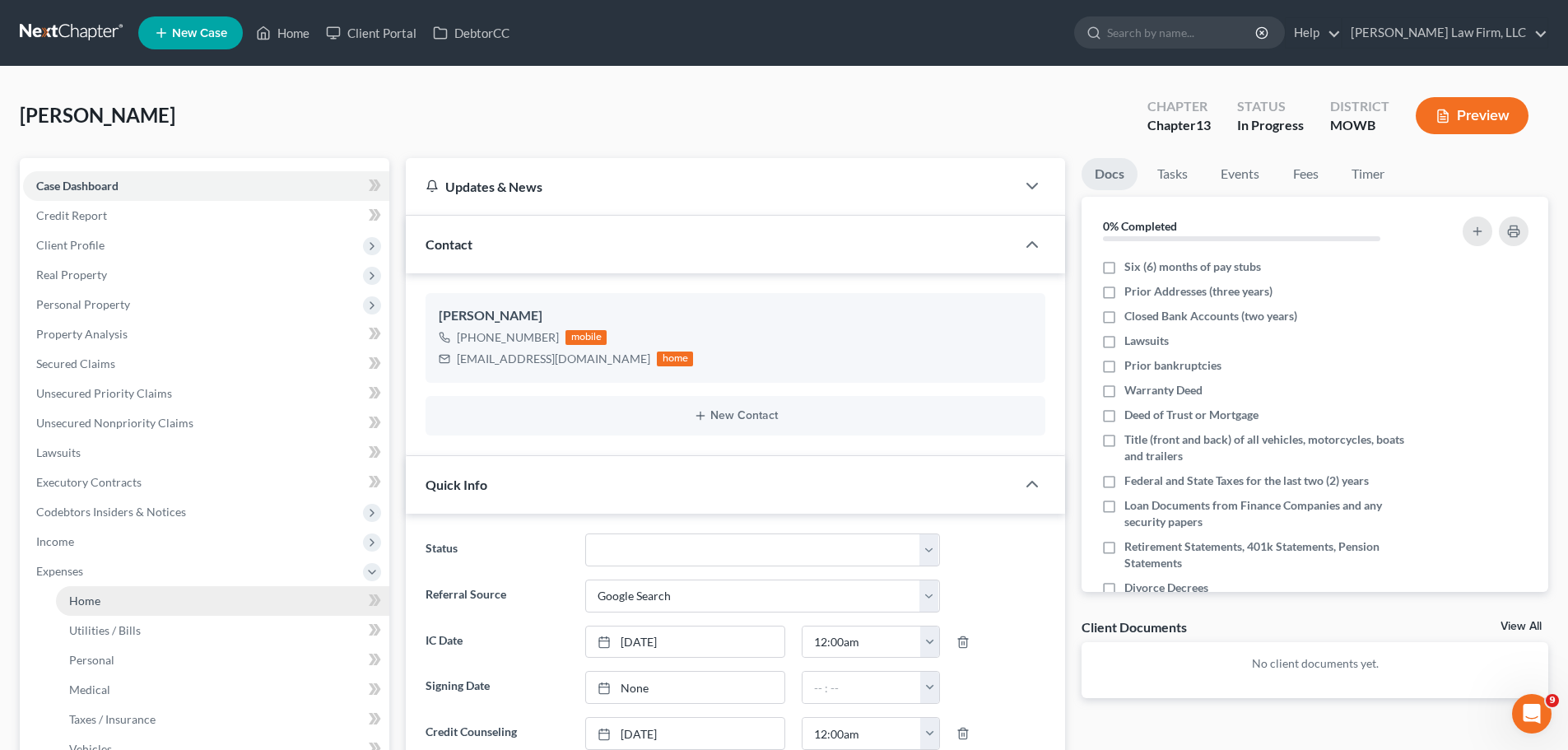
click at [110, 608] on link "Home" at bounding box center [222, 601] width 334 height 30
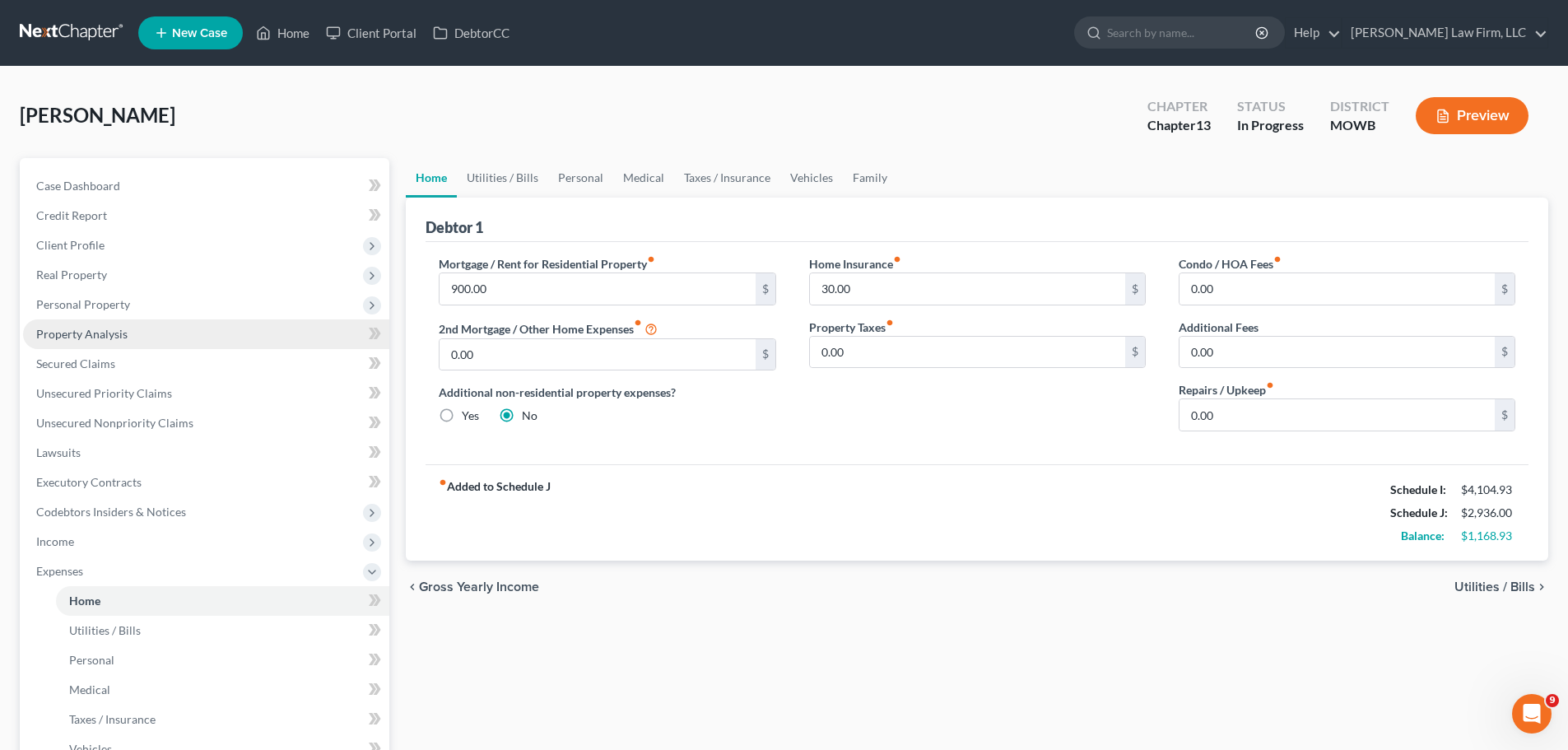
click at [144, 328] on link "Property Analysis" at bounding box center [206, 334] width 366 height 30
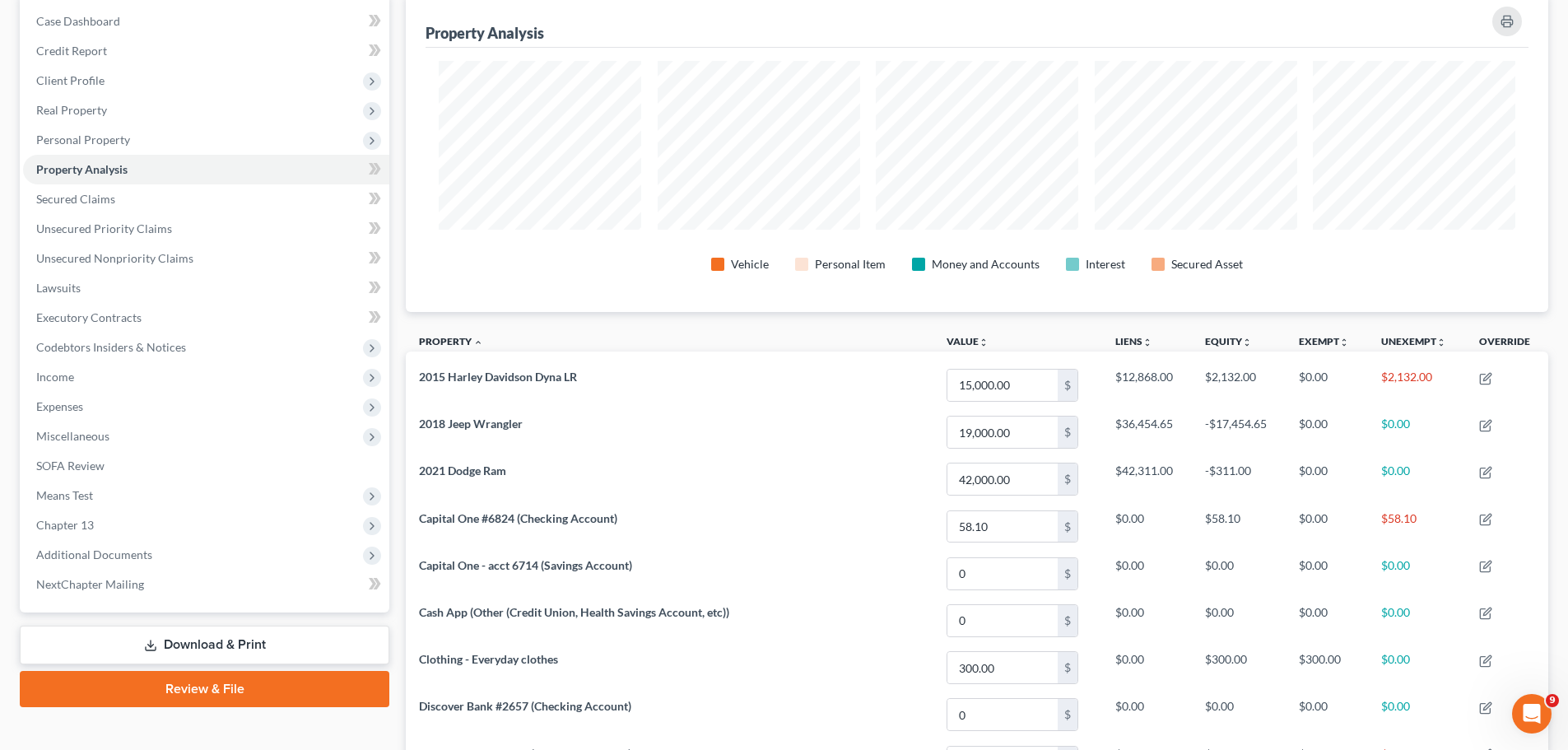
scroll to position [82, 0]
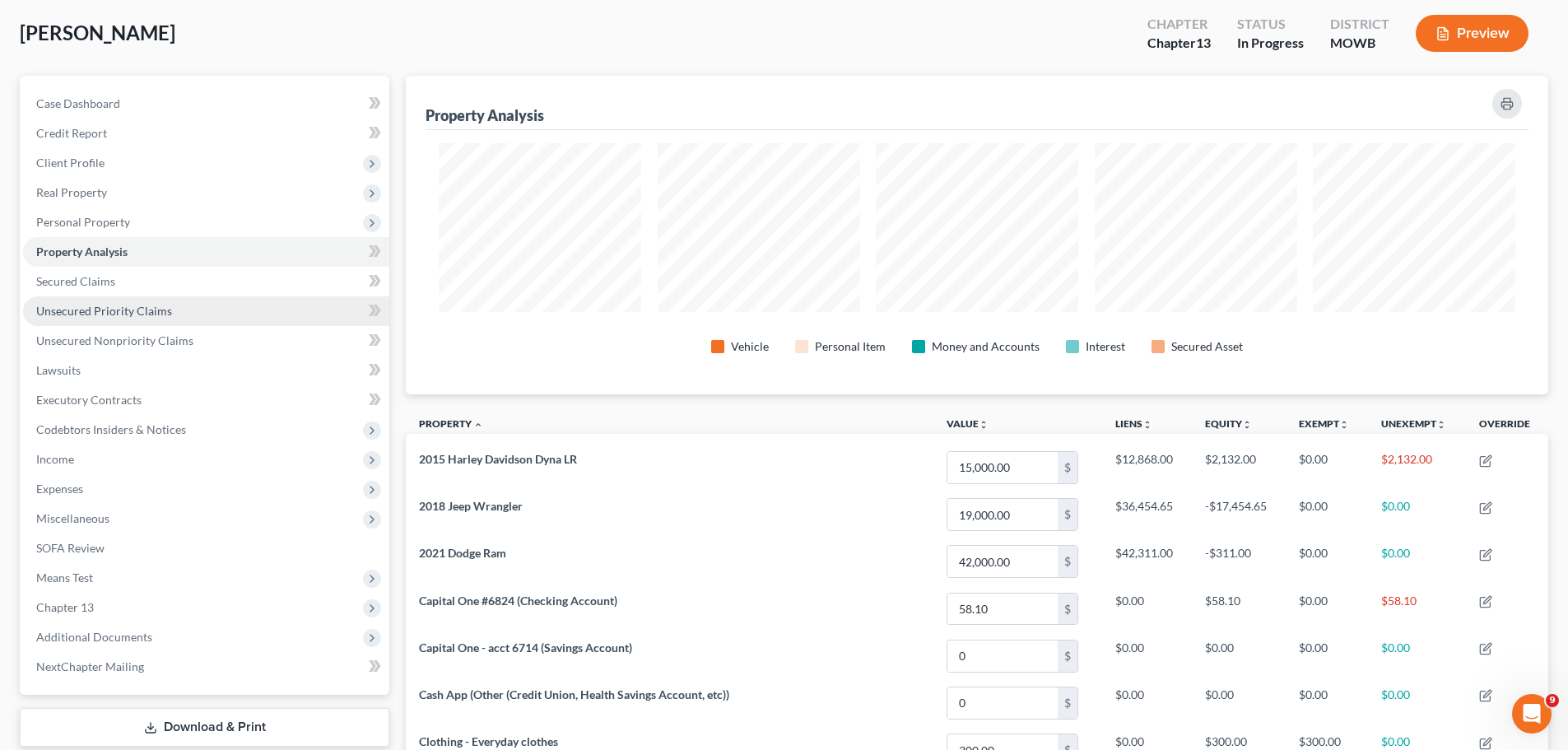
click at [188, 308] on link "Unsecured Priority Claims" at bounding box center [206, 311] width 366 height 30
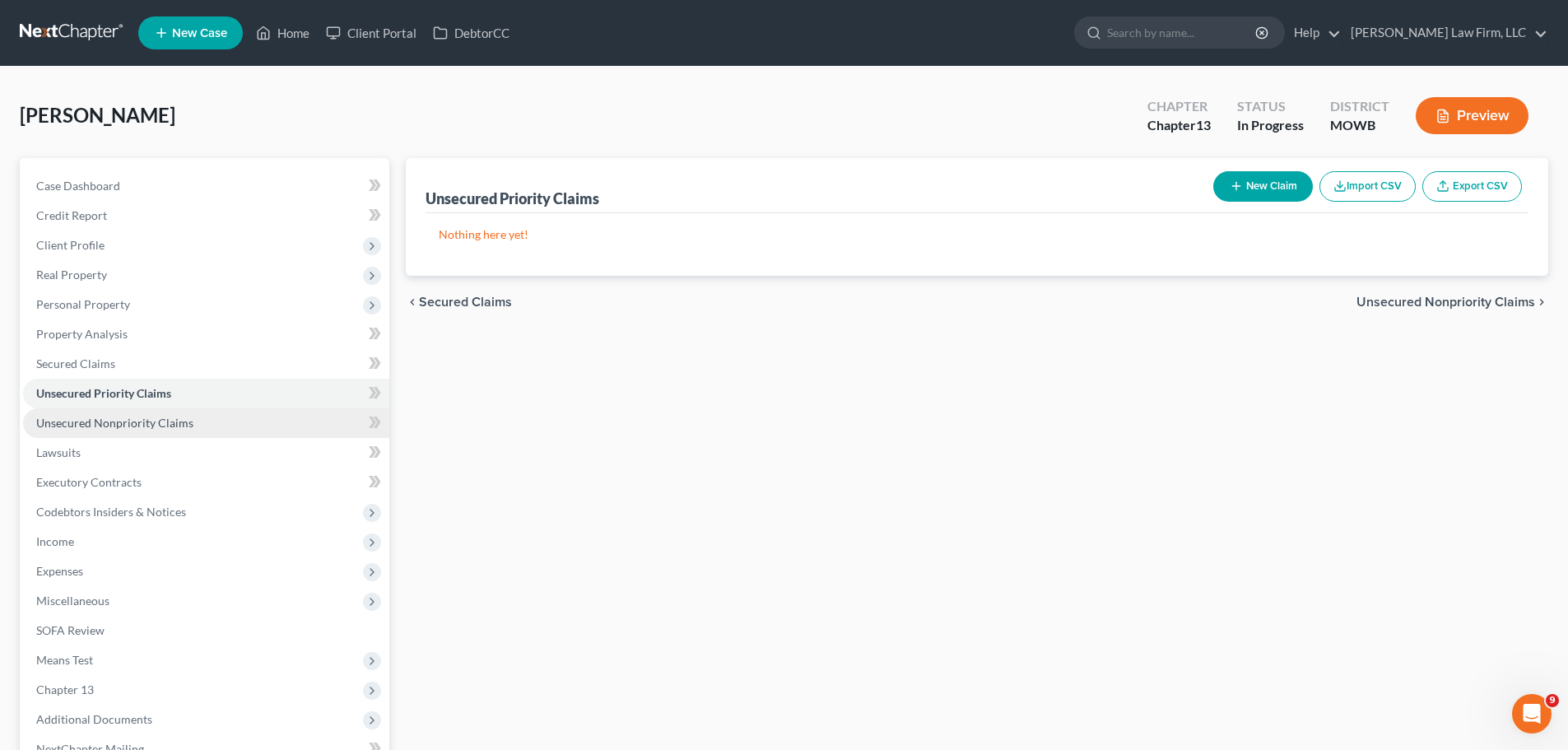
click at [188, 417] on span "Unsecured Nonpriority Claims" at bounding box center [115, 422] width 157 height 14
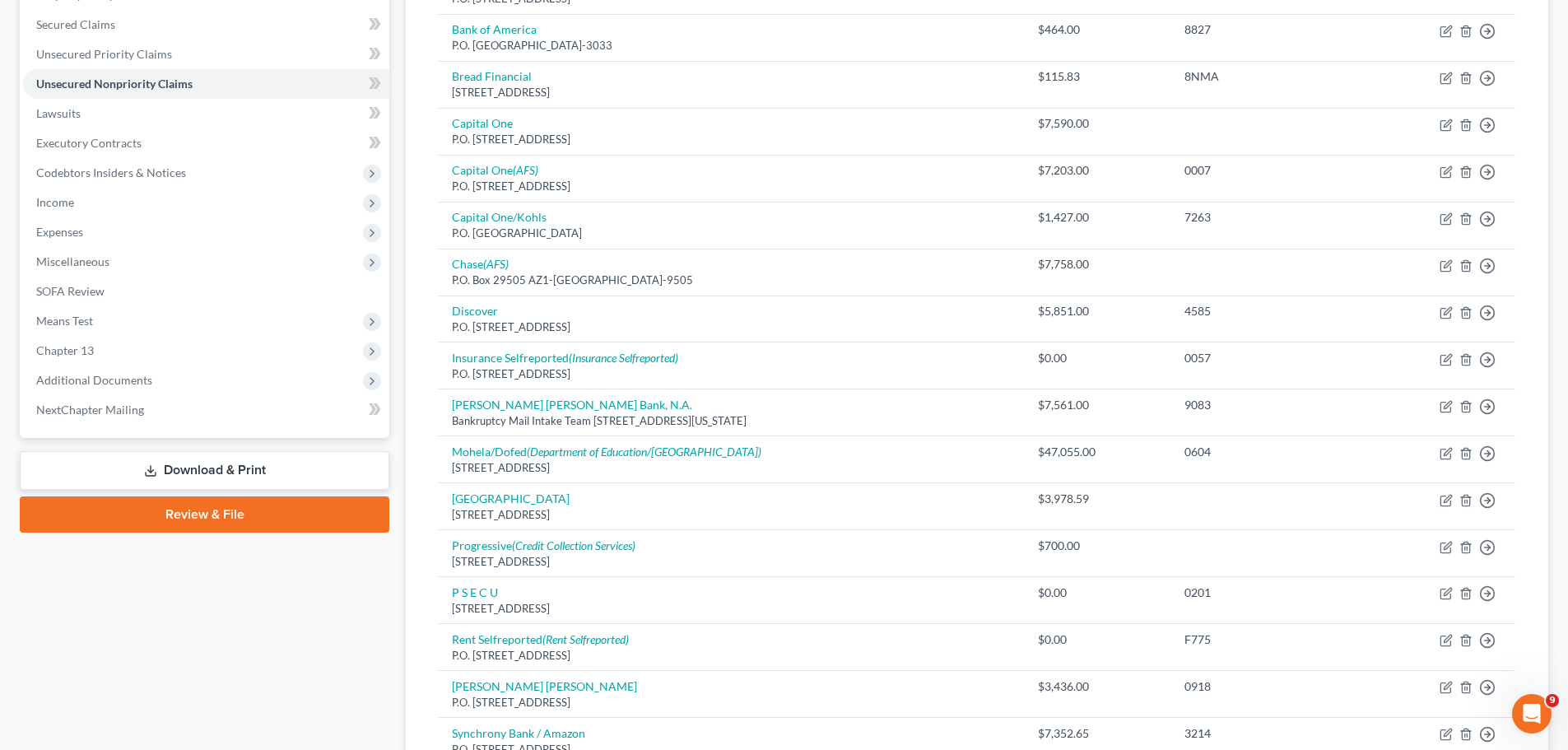
scroll to position [307, 0]
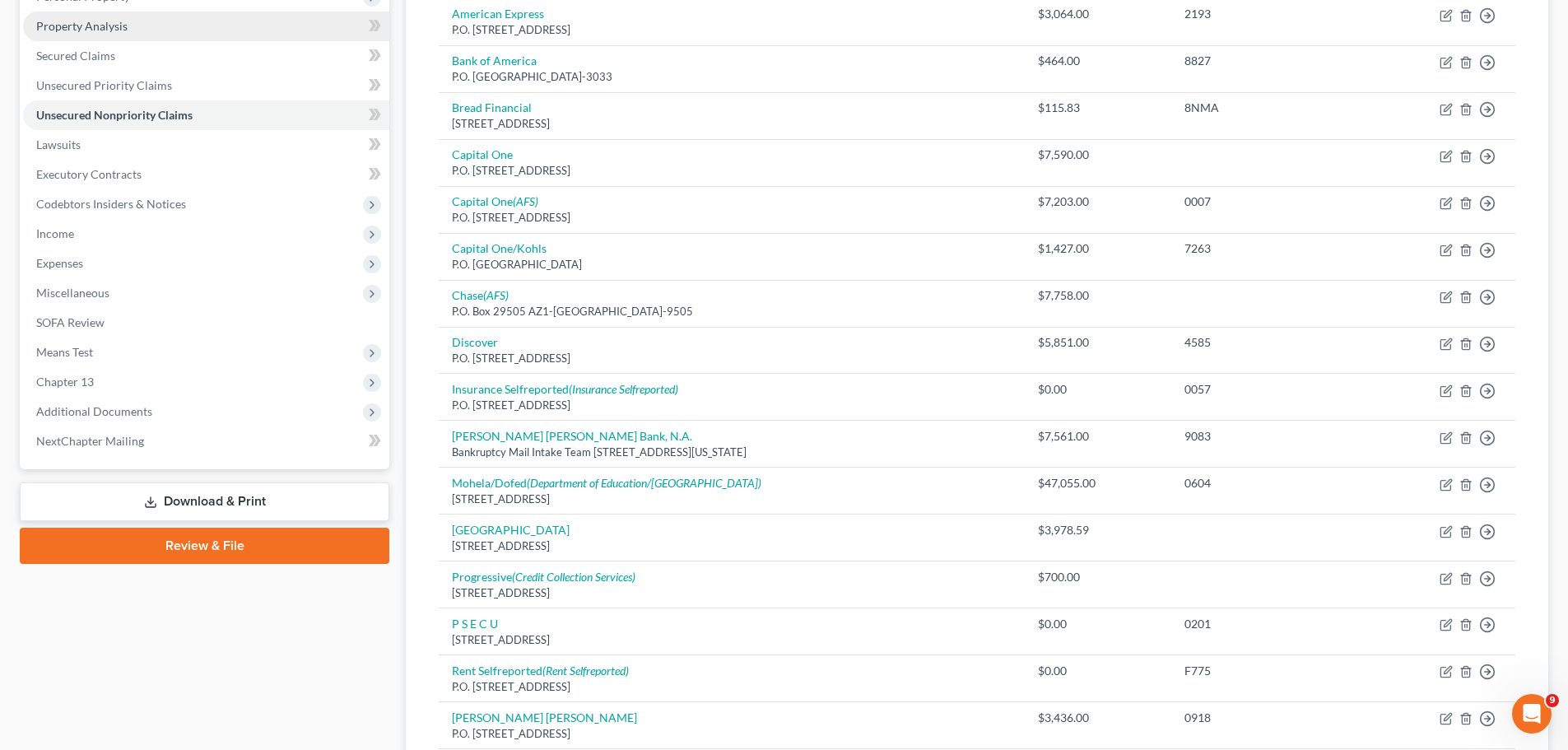
click at [148, 28] on link "Property Analysis" at bounding box center [206, 26] width 366 height 30
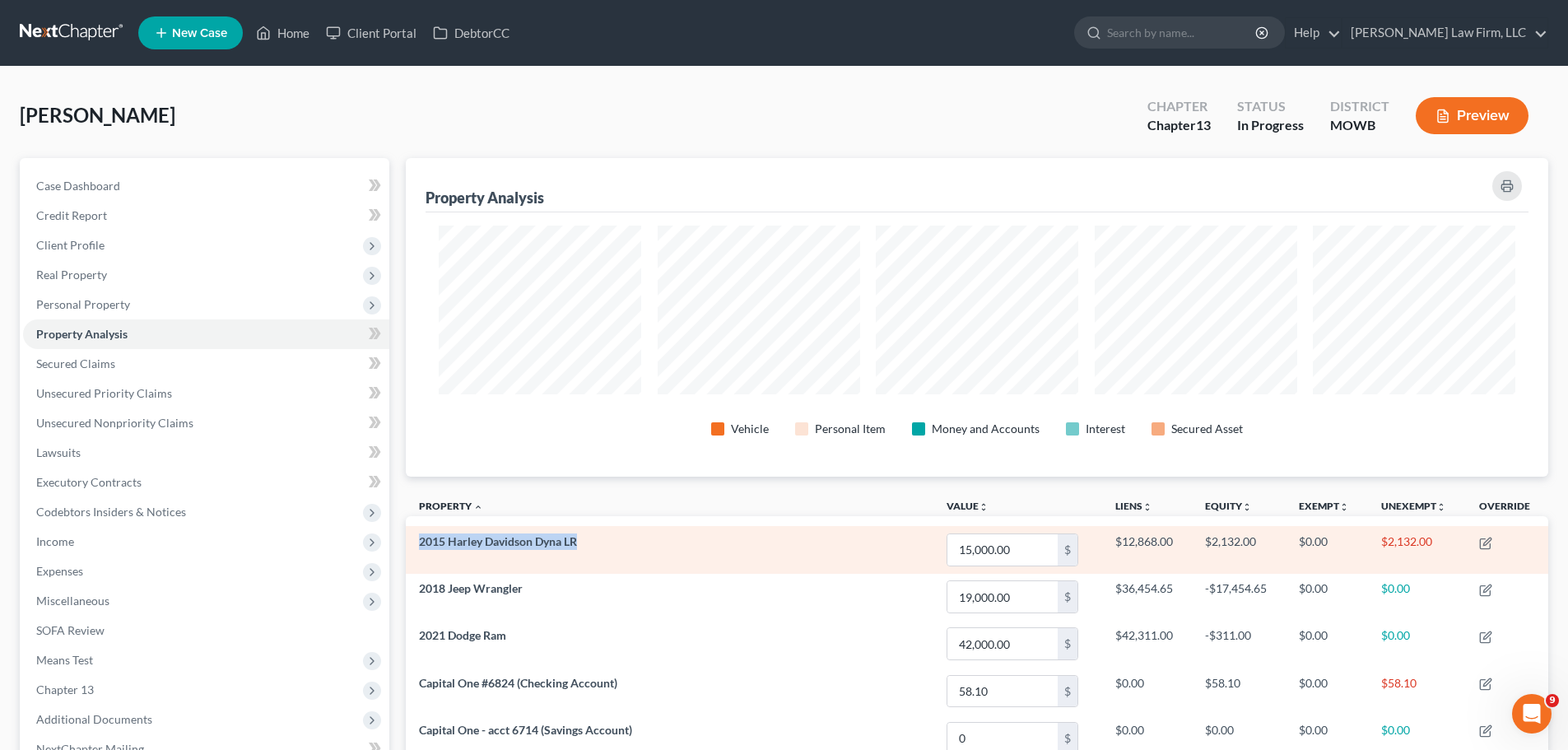
drag, startPoint x: 599, startPoint y: 539, endPoint x: 420, endPoint y: 537, distance: 179.0
click at [420, 537] on td "2015 Harley Davidson Dyna LR" at bounding box center [670, 550] width 528 height 47
copy span "2015 Harley Davidson Dyna LR"
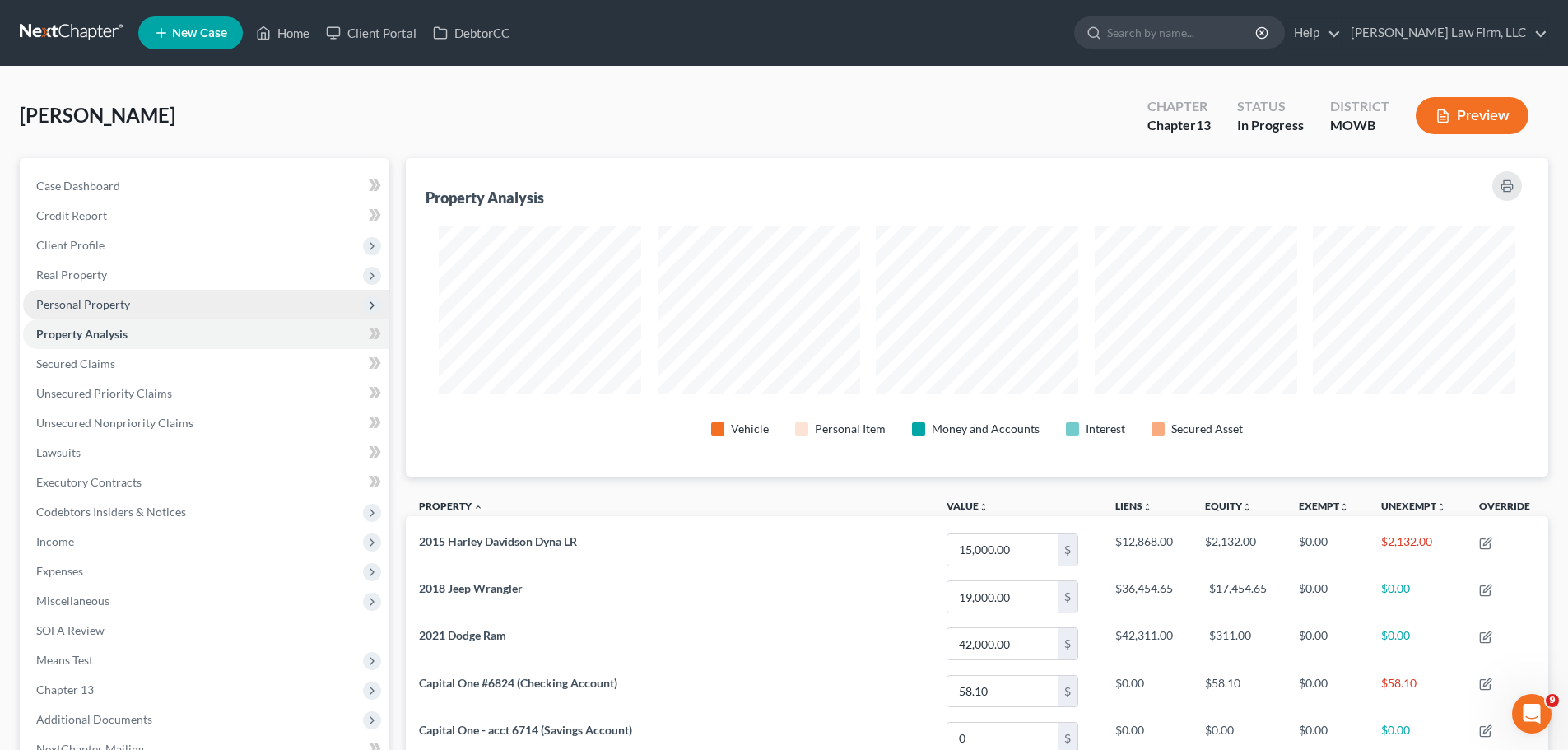
click at [132, 304] on span "Personal Property" at bounding box center [206, 305] width 366 height 30
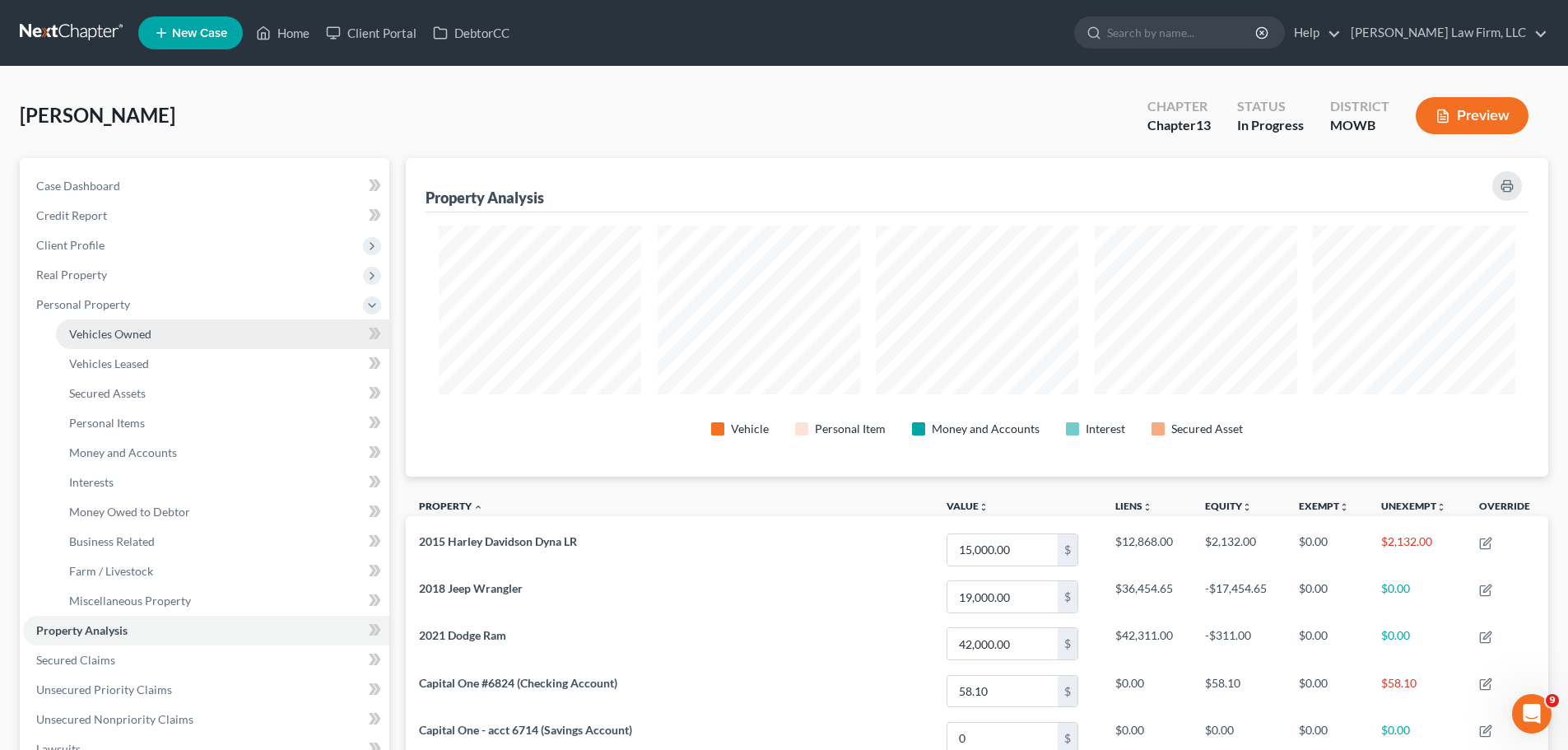
click at [169, 334] on link "Vehicles Owned" at bounding box center [222, 334] width 334 height 30
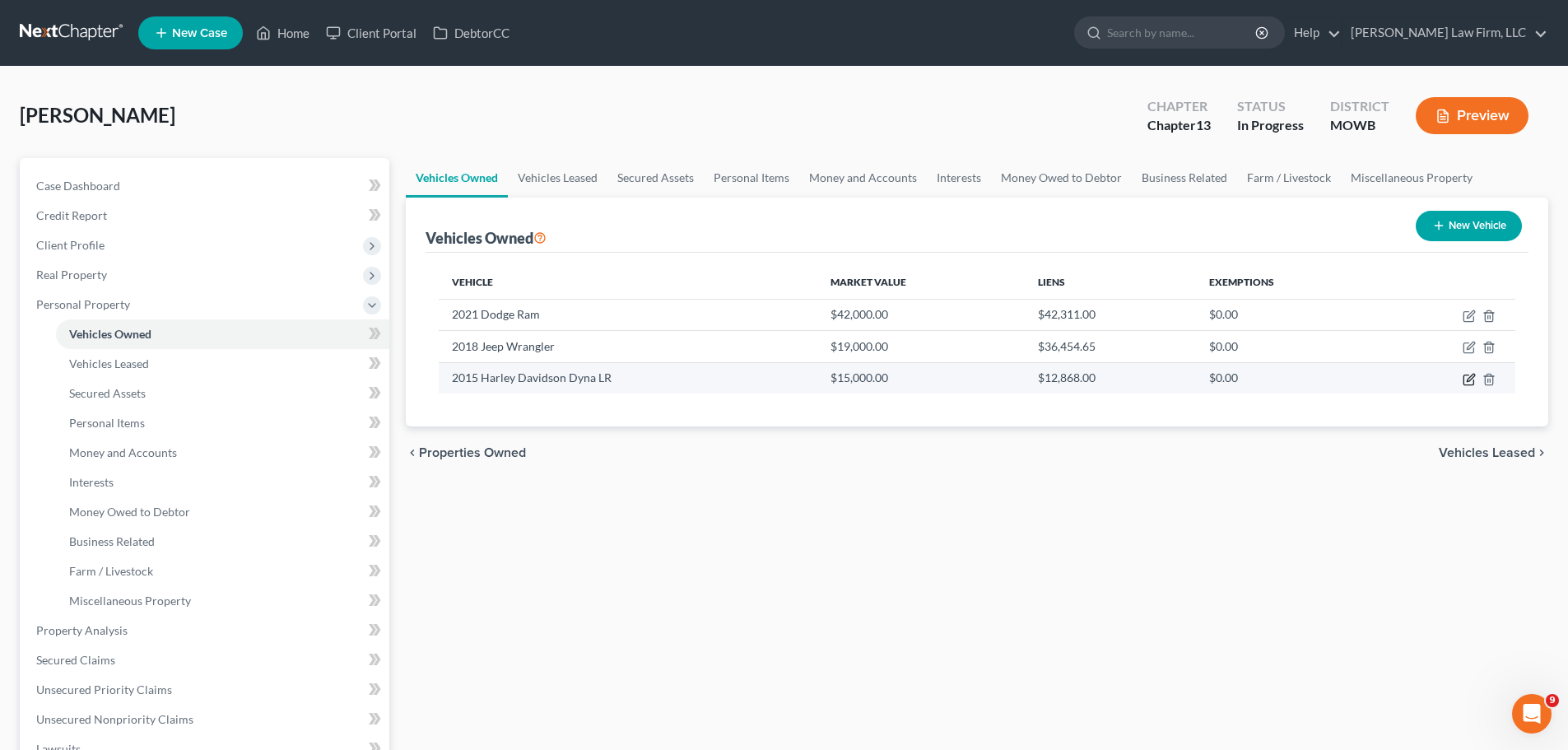
click at [1466, 377] on icon "button" at bounding box center [1469, 379] width 13 height 13
select select "7"
select select "11"
select select "2"
select select "3"
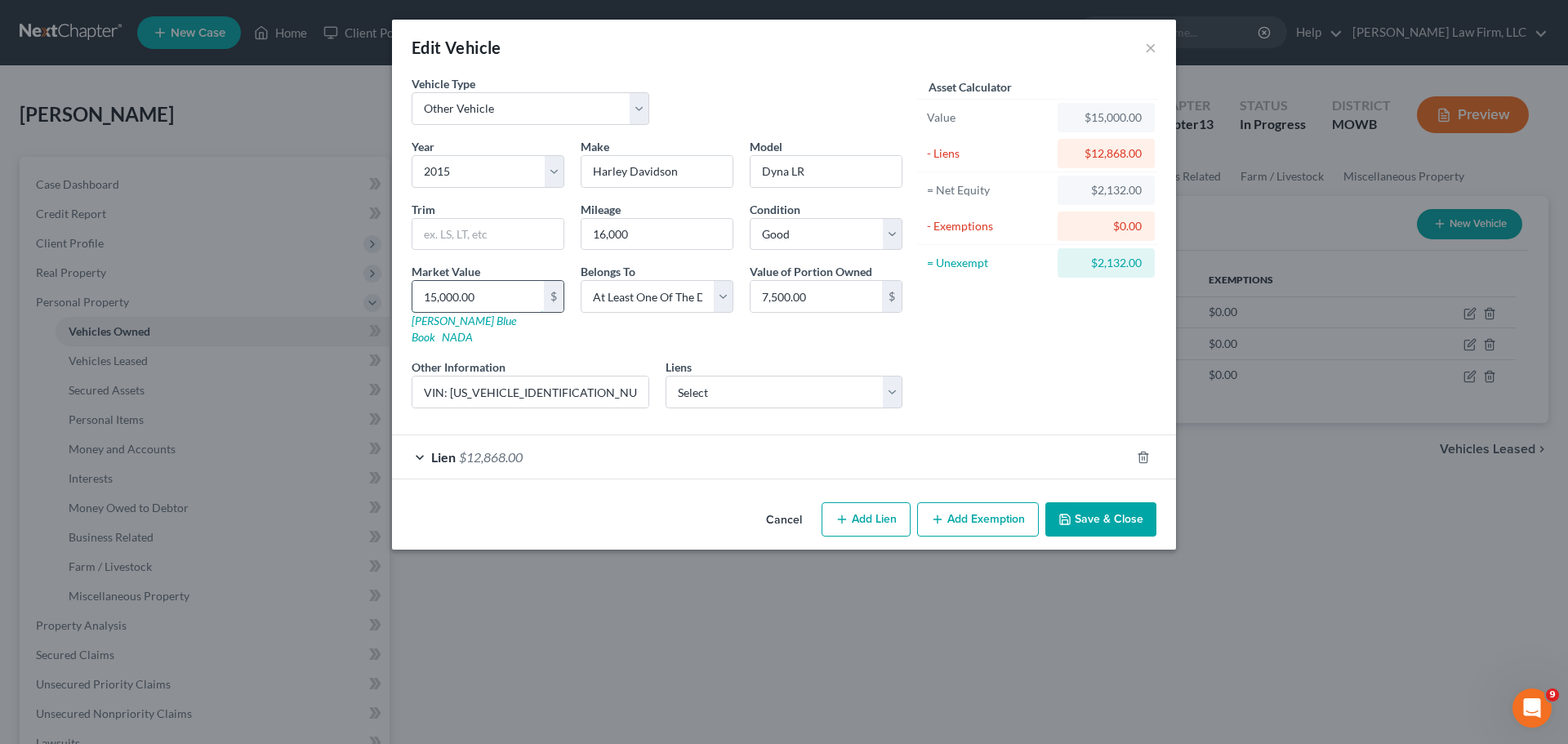
click at [516, 290] on input "15,000.00" at bounding box center [478, 296] width 131 height 31
paste input "9,576"
type input "9,576"
type input "9,576.00"
type input "9,576"
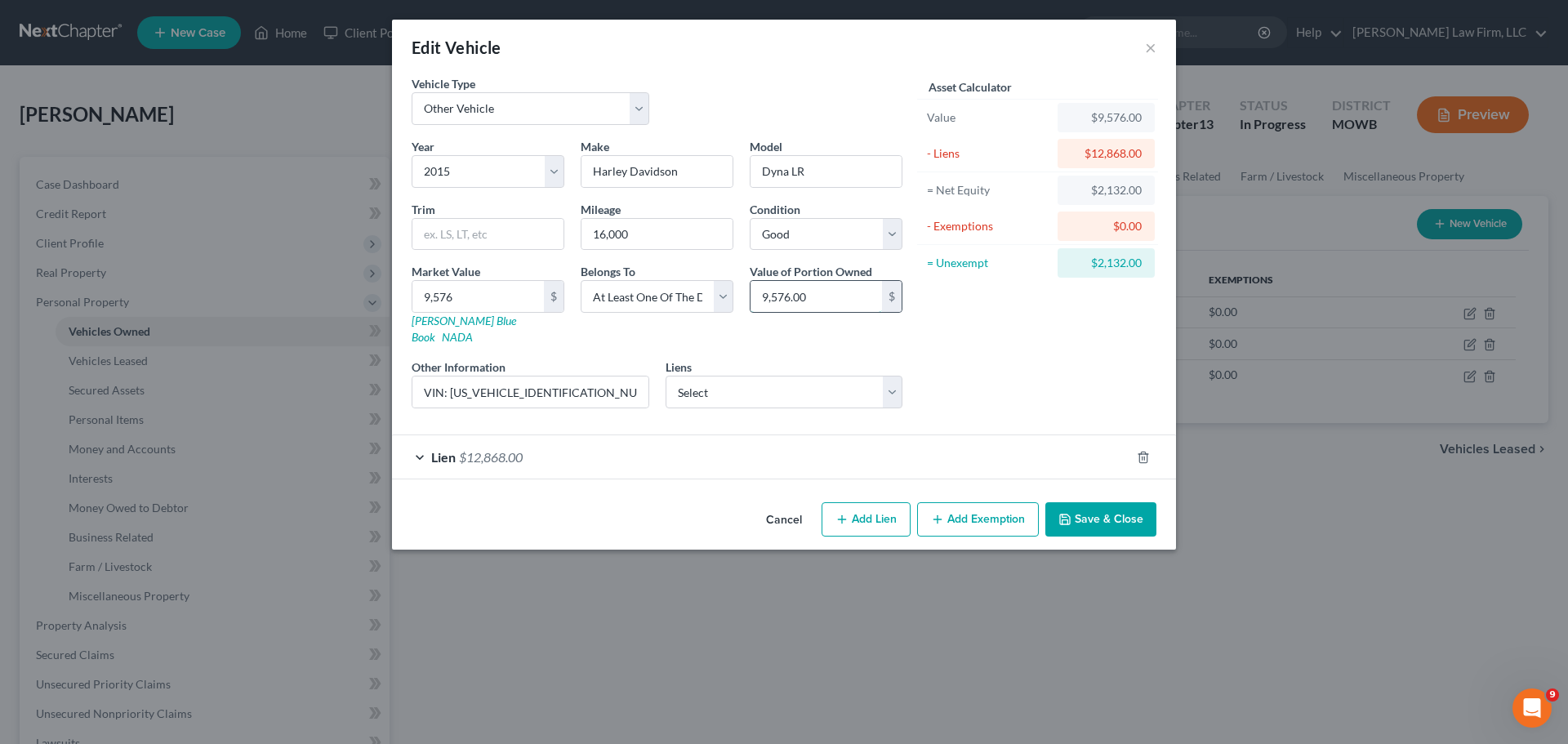
click at [838, 286] on input "9,576.00" at bounding box center [816, 296] width 131 height 31
paste input "4788"
type input "4,788"
click at [1126, 502] on button "Save & Close" at bounding box center [1100, 519] width 111 height 35
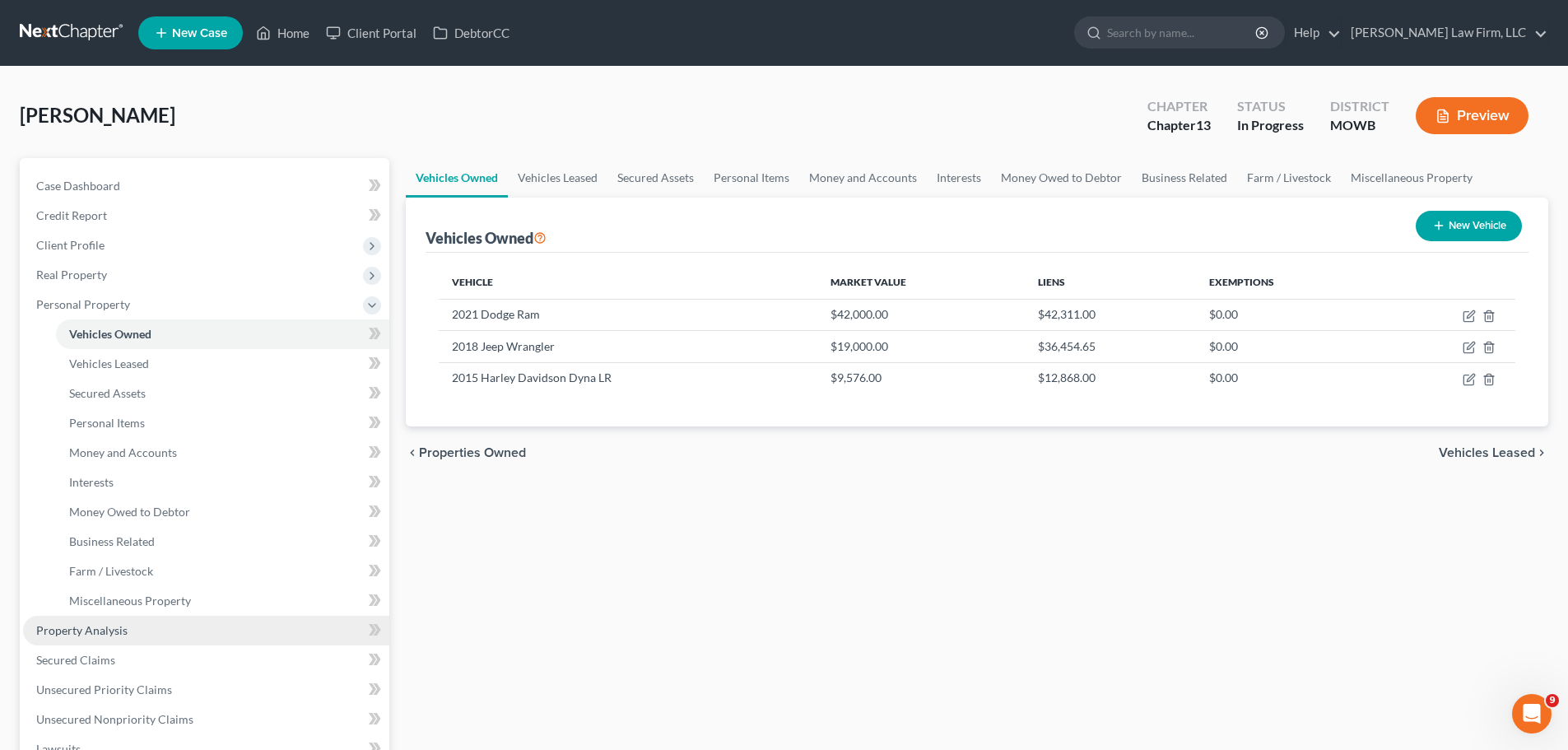
click at [149, 625] on link "Property Analysis" at bounding box center [206, 631] width 366 height 30
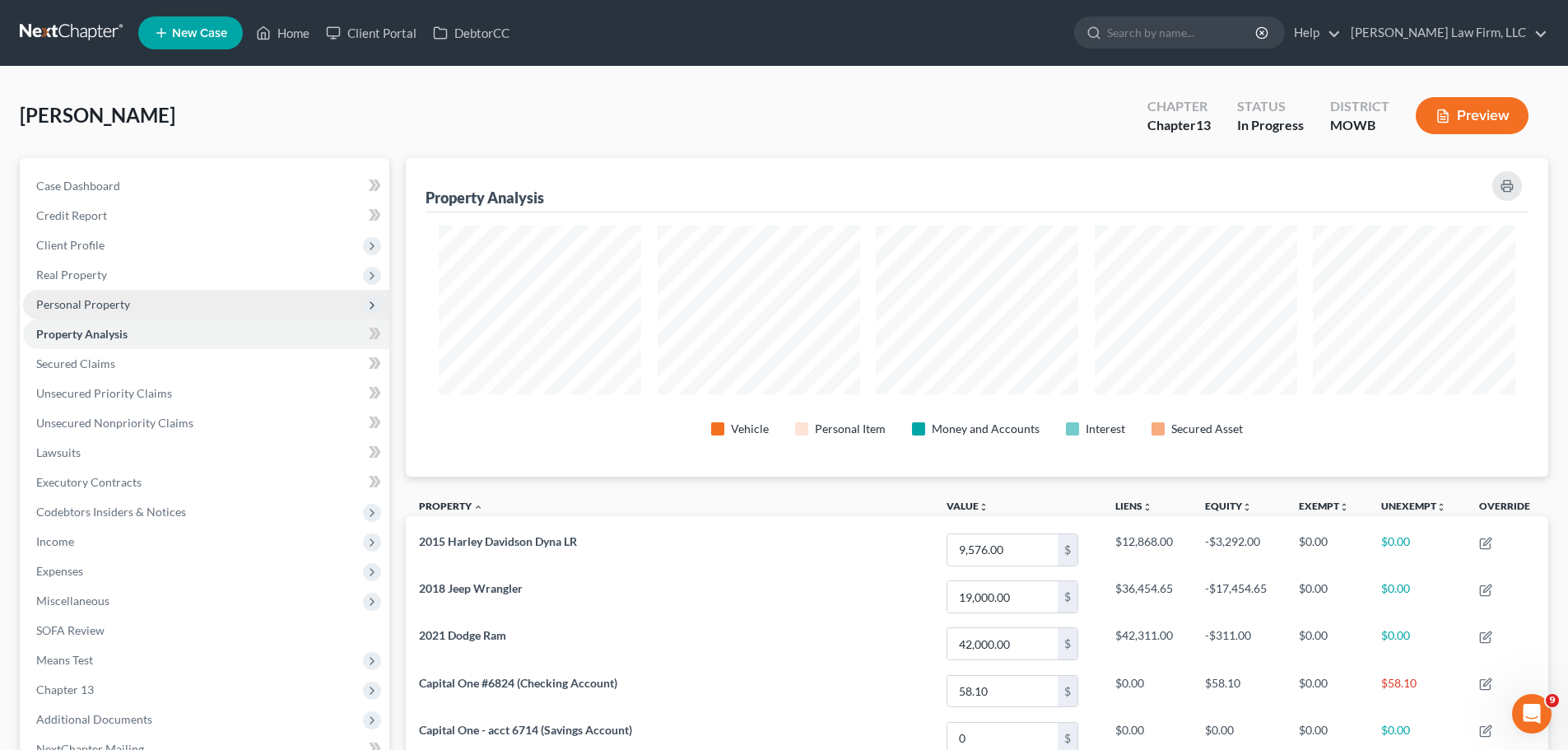
click at [158, 302] on span "Personal Property" at bounding box center [206, 305] width 366 height 30
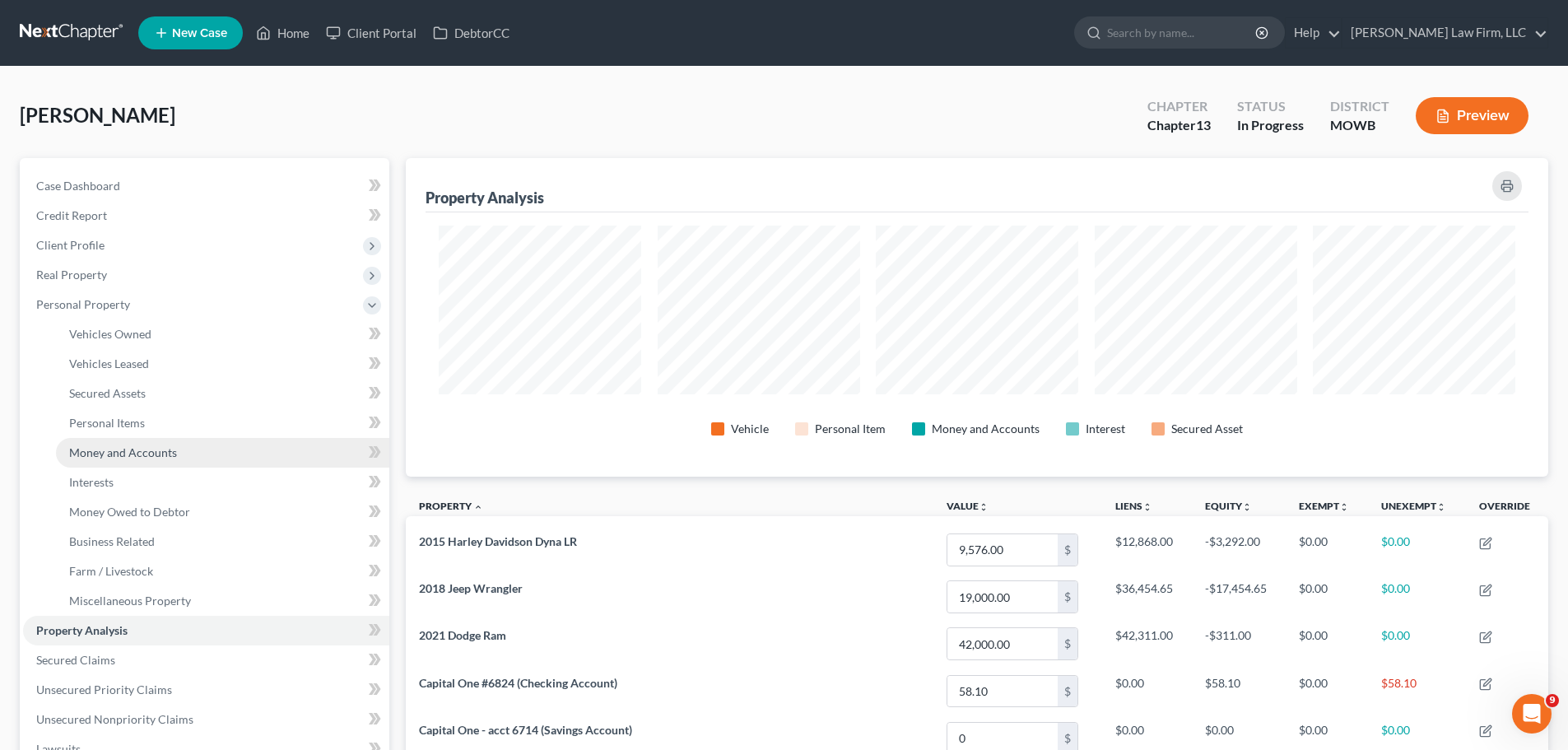
click at [161, 445] on span "Money and Accounts" at bounding box center [123, 452] width 108 height 14
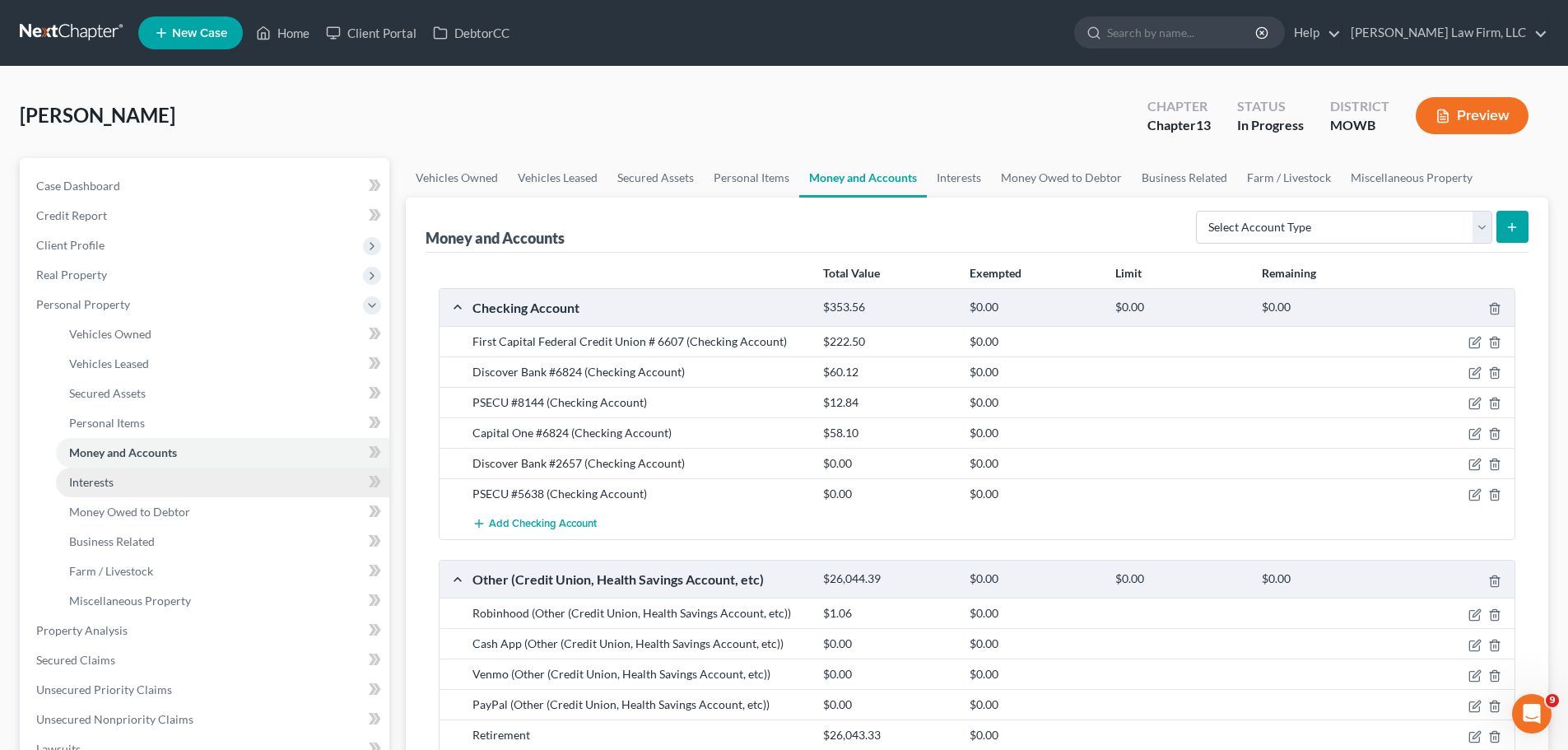
click at [146, 475] on link "Interests" at bounding box center [222, 483] width 334 height 30
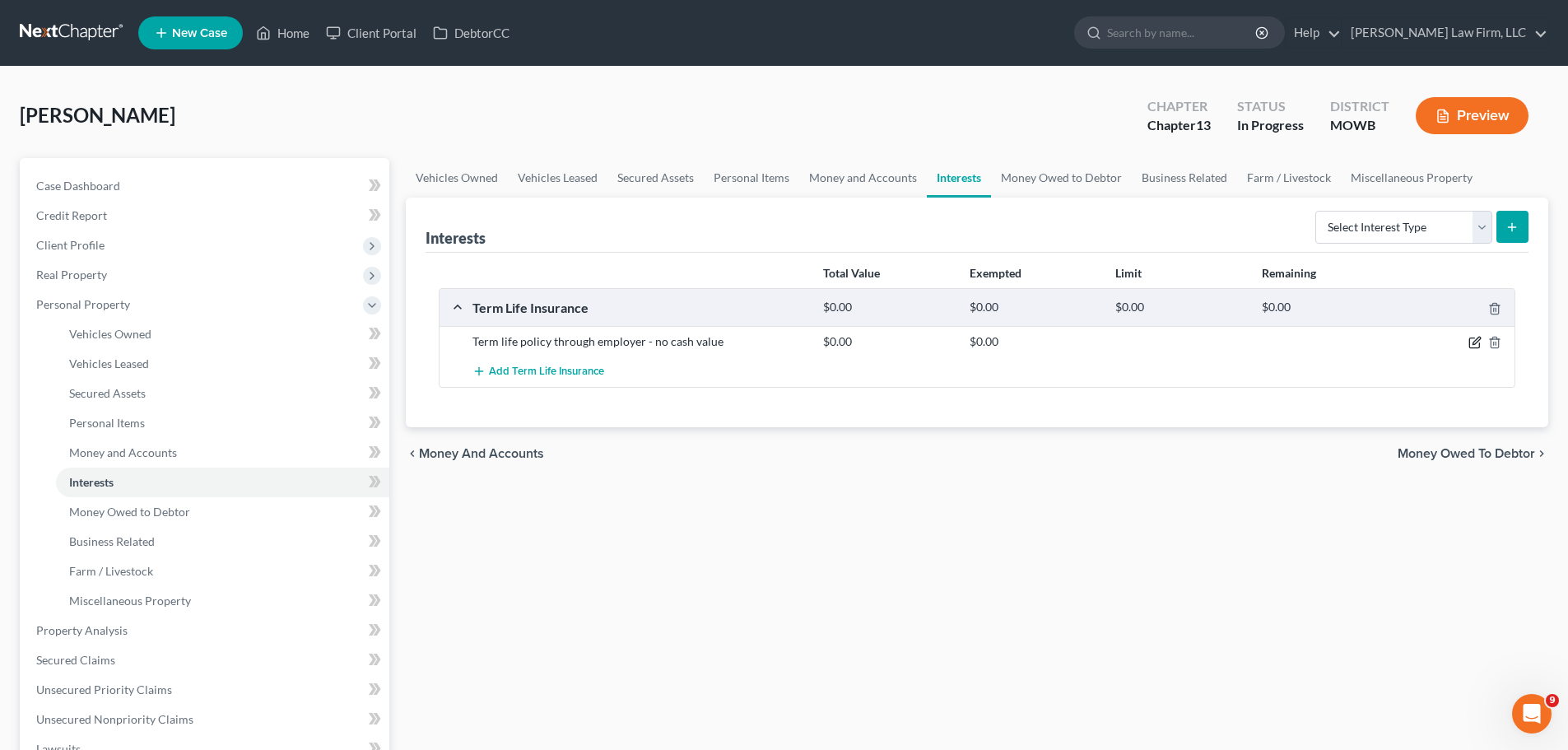
drag, startPoint x: 1474, startPoint y: 348, endPoint x: 1410, endPoint y: 355, distance: 64.4
click at [1410, 355] on div "Term life policy through employer - no cash value $0.00 $0.00" at bounding box center [977, 341] width 1075 height 30
click at [848, 155] on div "Collins, Brooke Upgraded Chapter Chapter 13 Status In Progress District MOWB Pr…" at bounding box center [784, 122] width 1528 height 71
click at [853, 181] on link "Money and Accounts" at bounding box center [862, 177] width 127 height 39
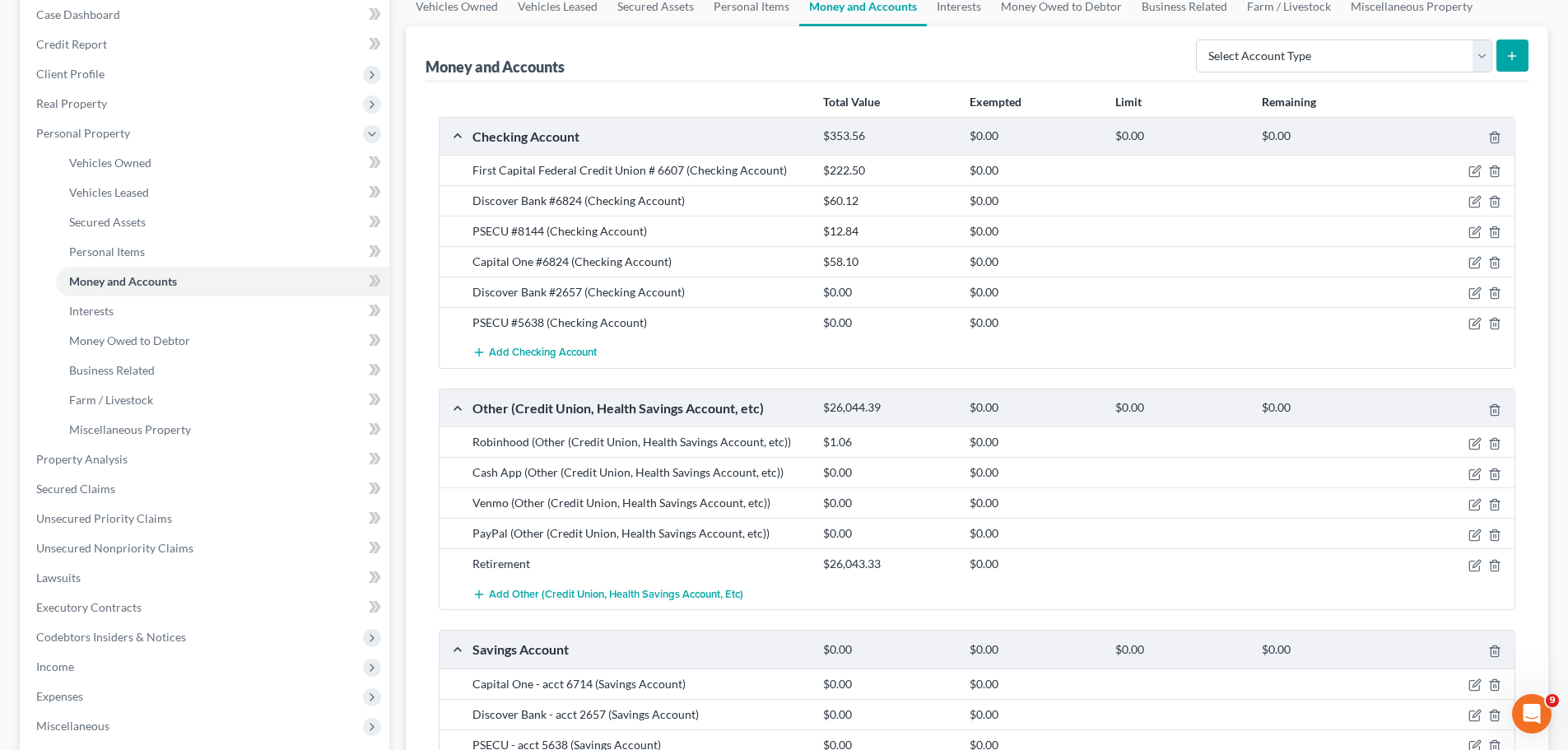
scroll to position [165, 0]
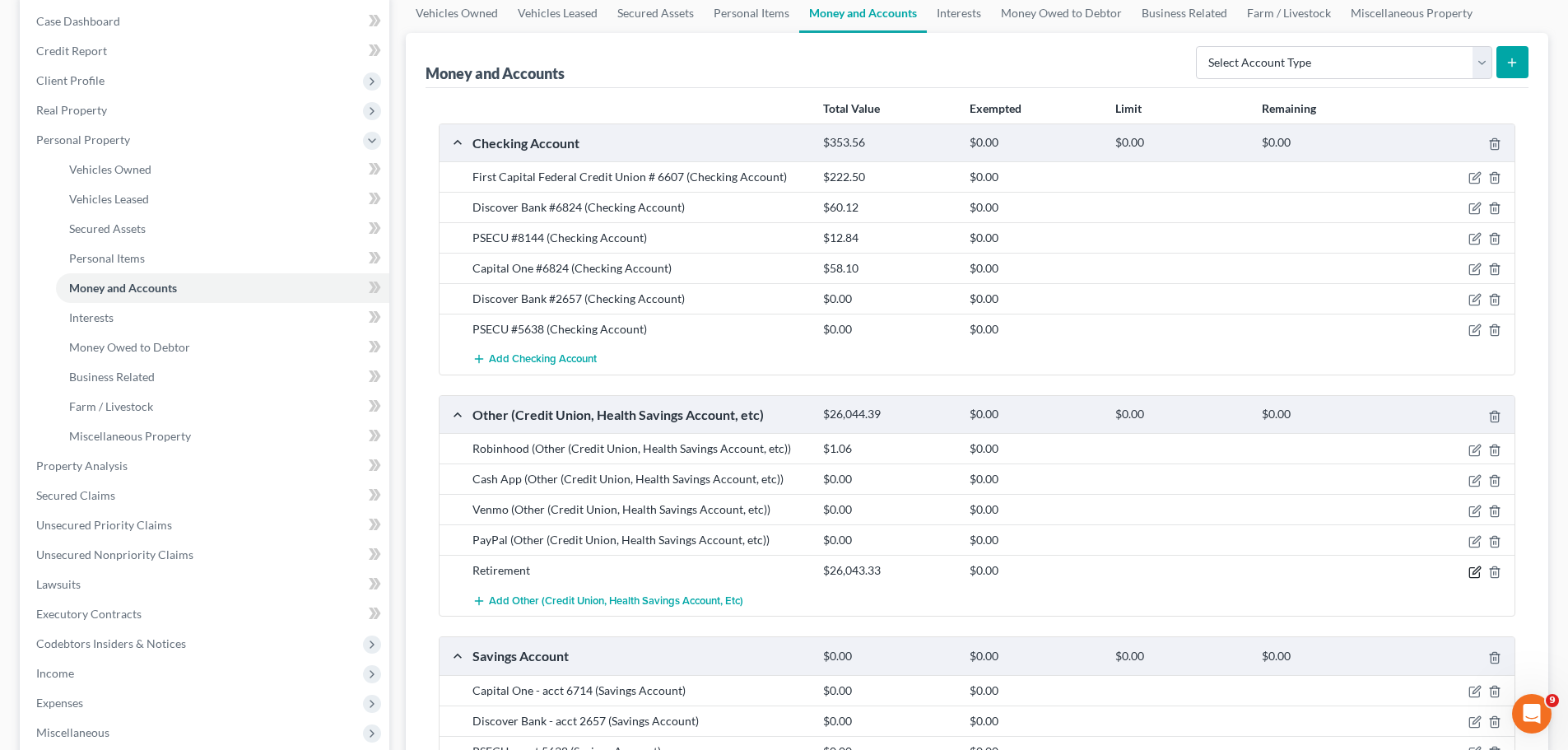
click at [1474, 571] on icon "button" at bounding box center [1476, 570] width 8 height 8
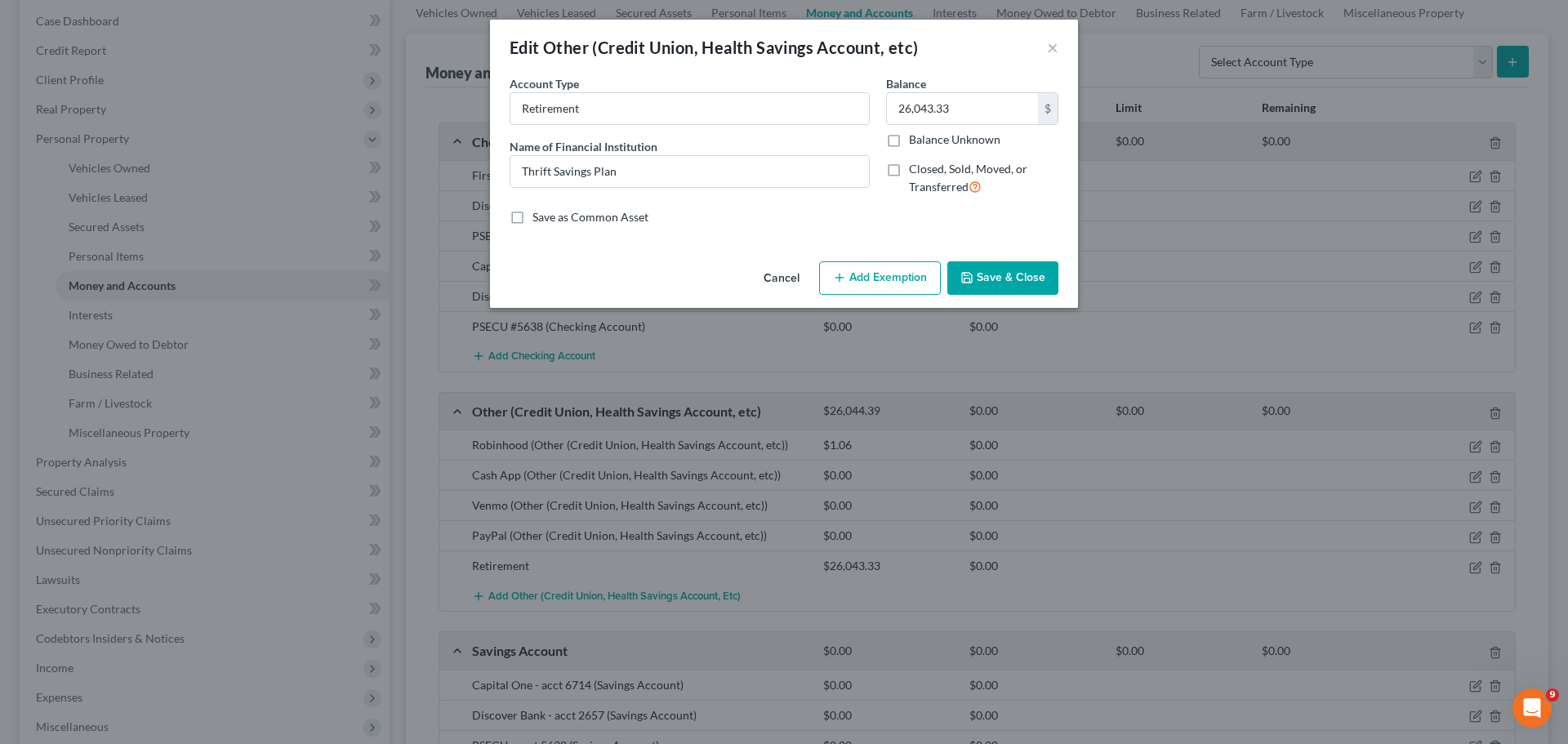
click at [862, 279] on button "Add Exemption" at bounding box center [880, 278] width 122 height 35
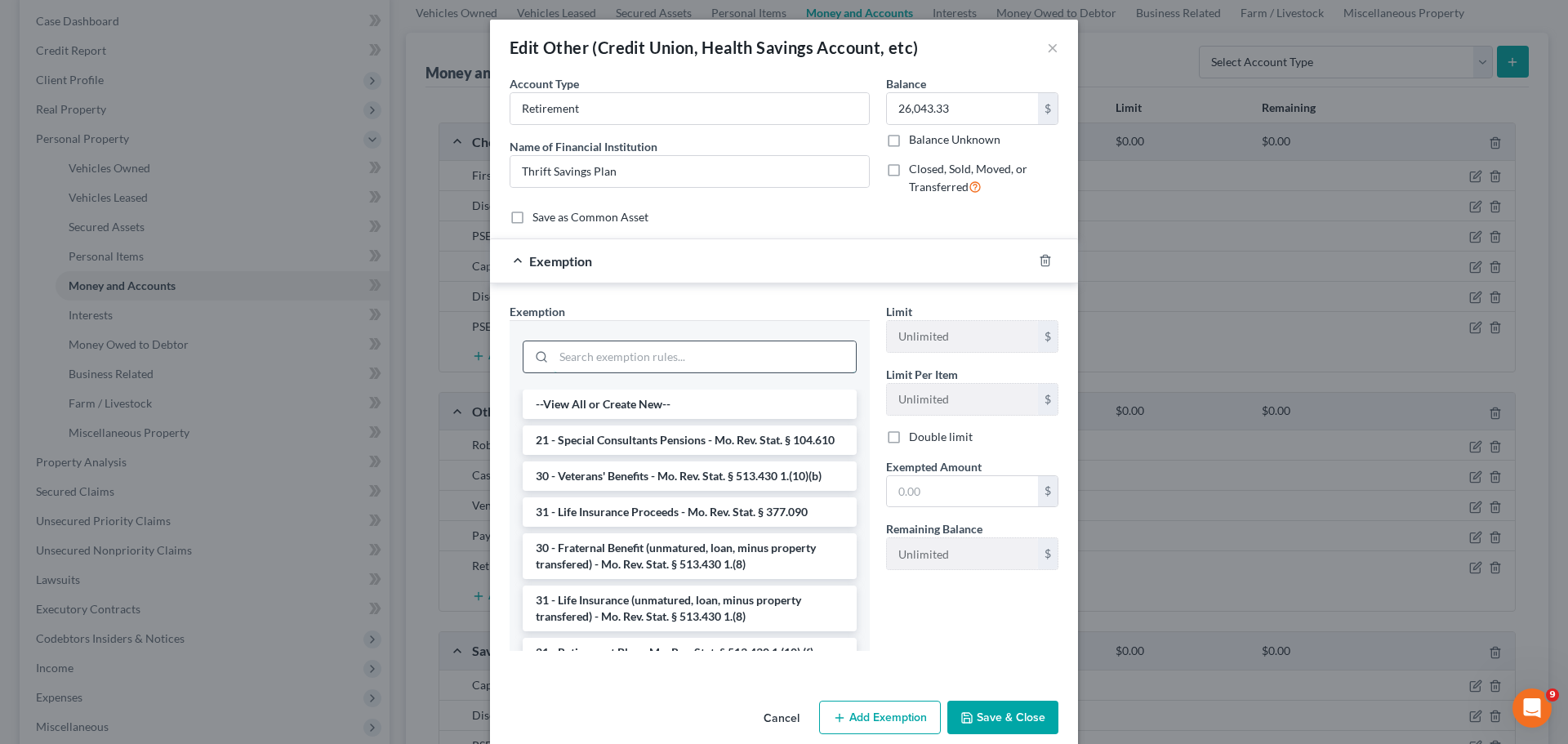
click at [594, 360] on input "search" at bounding box center [705, 357] width 303 height 31
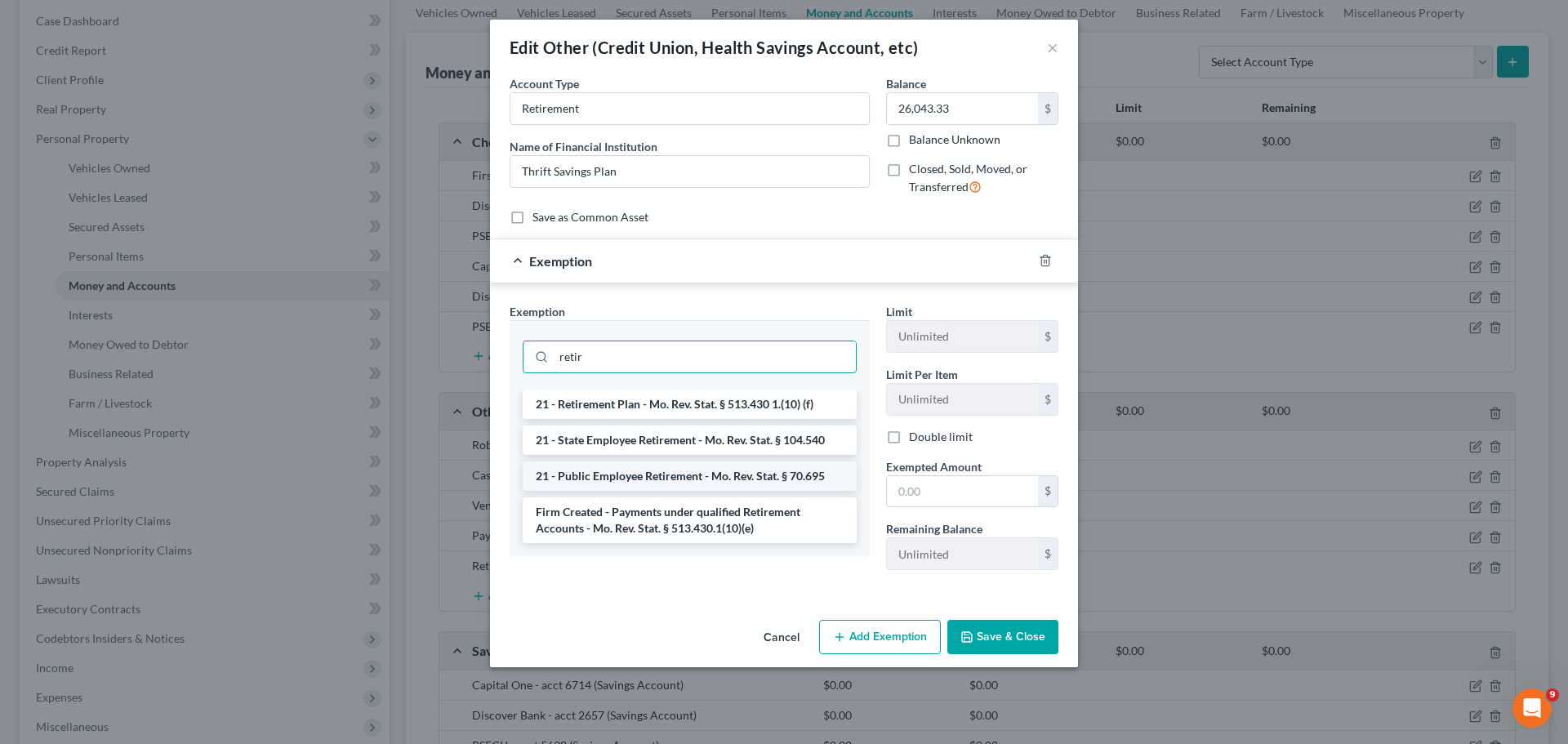
type input "retir"
click at [675, 475] on li "21 - Public Employee Retirement - Mo. Rev. Stat. § 70.695" at bounding box center [690, 476] width 334 height 29
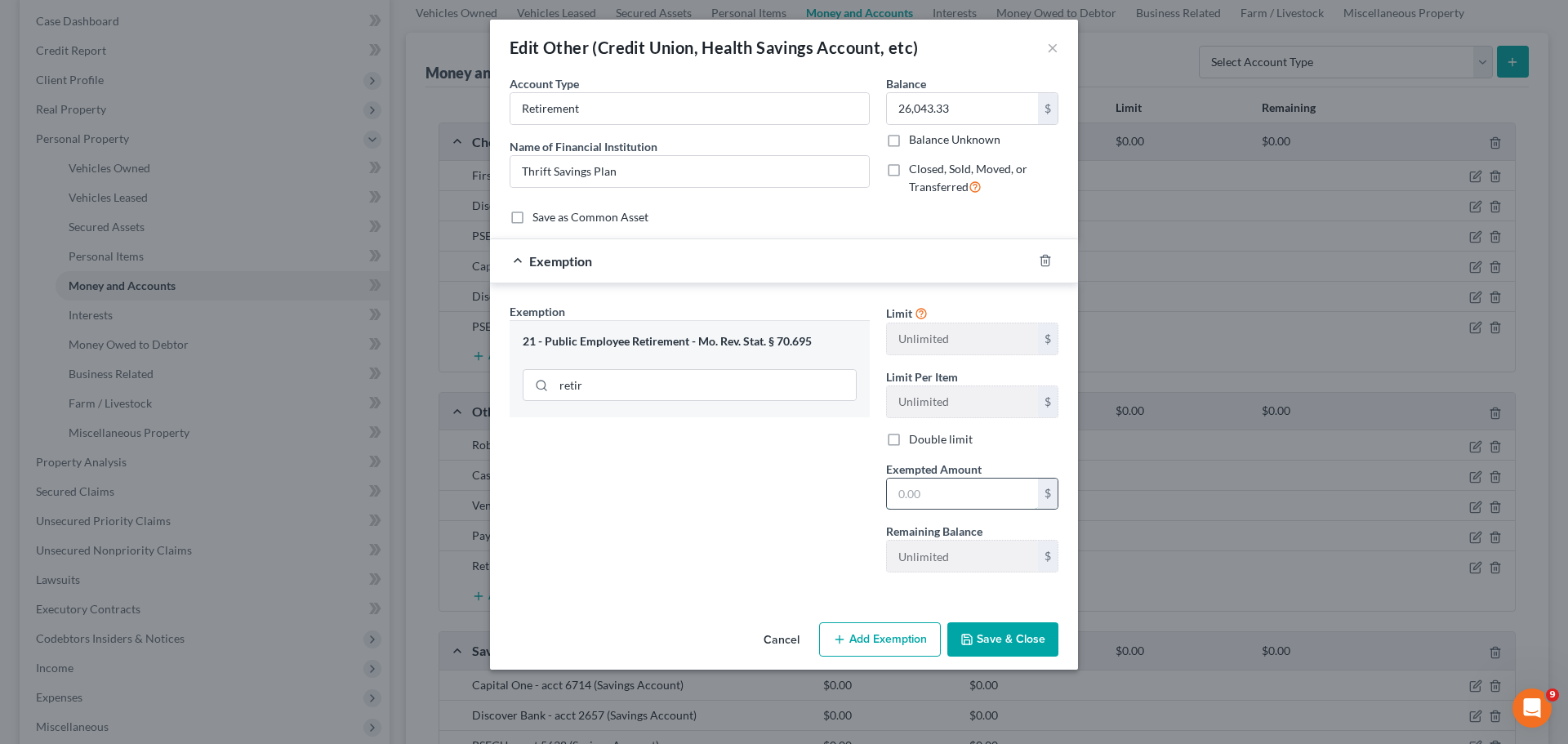
click at [978, 490] on input "text" at bounding box center [962, 494] width 151 height 31
type input "26,043.33"
click at [977, 633] on button "Save & Close" at bounding box center [1003, 639] width 111 height 35
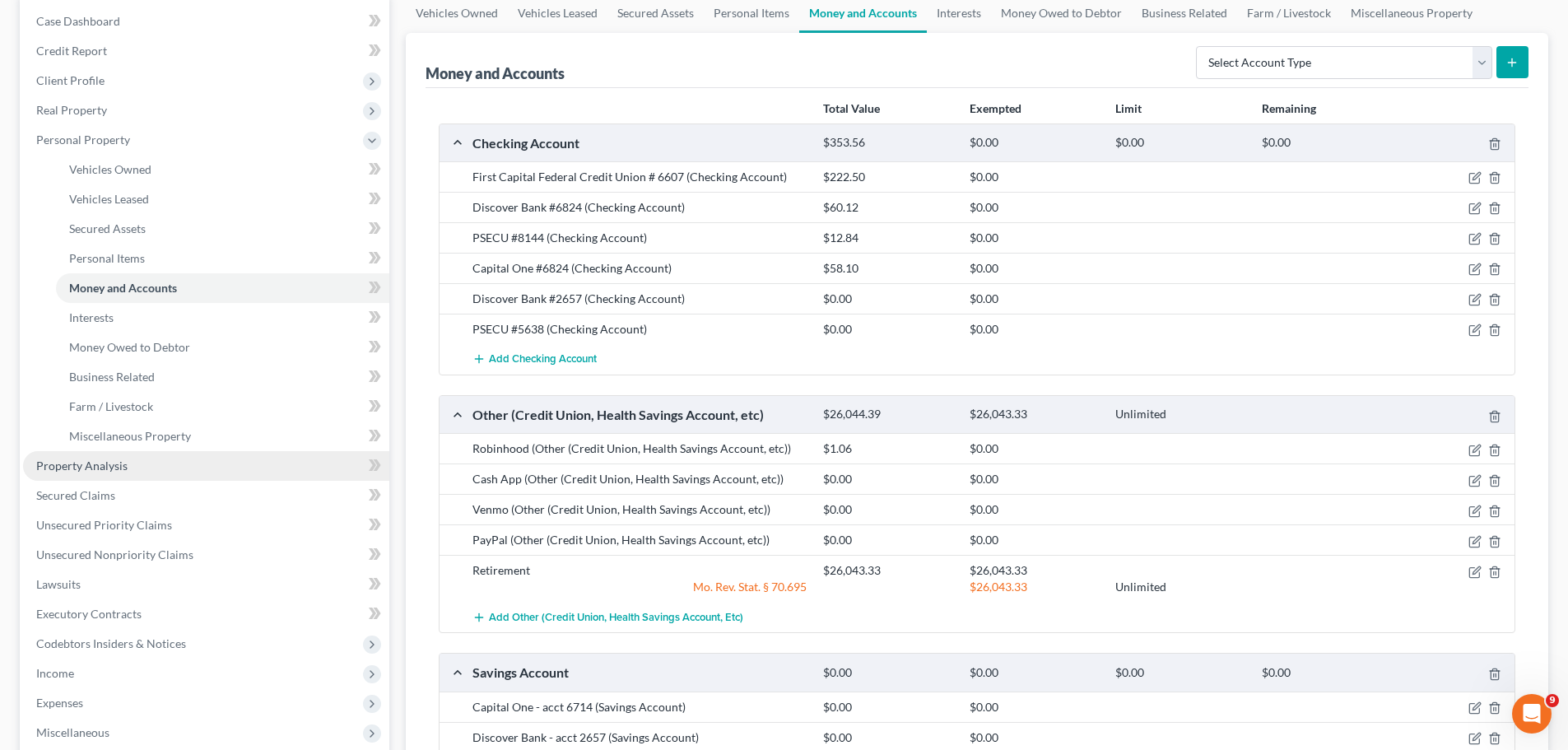
click at [130, 460] on link "Property Analysis" at bounding box center [206, 466] width 366 height 30
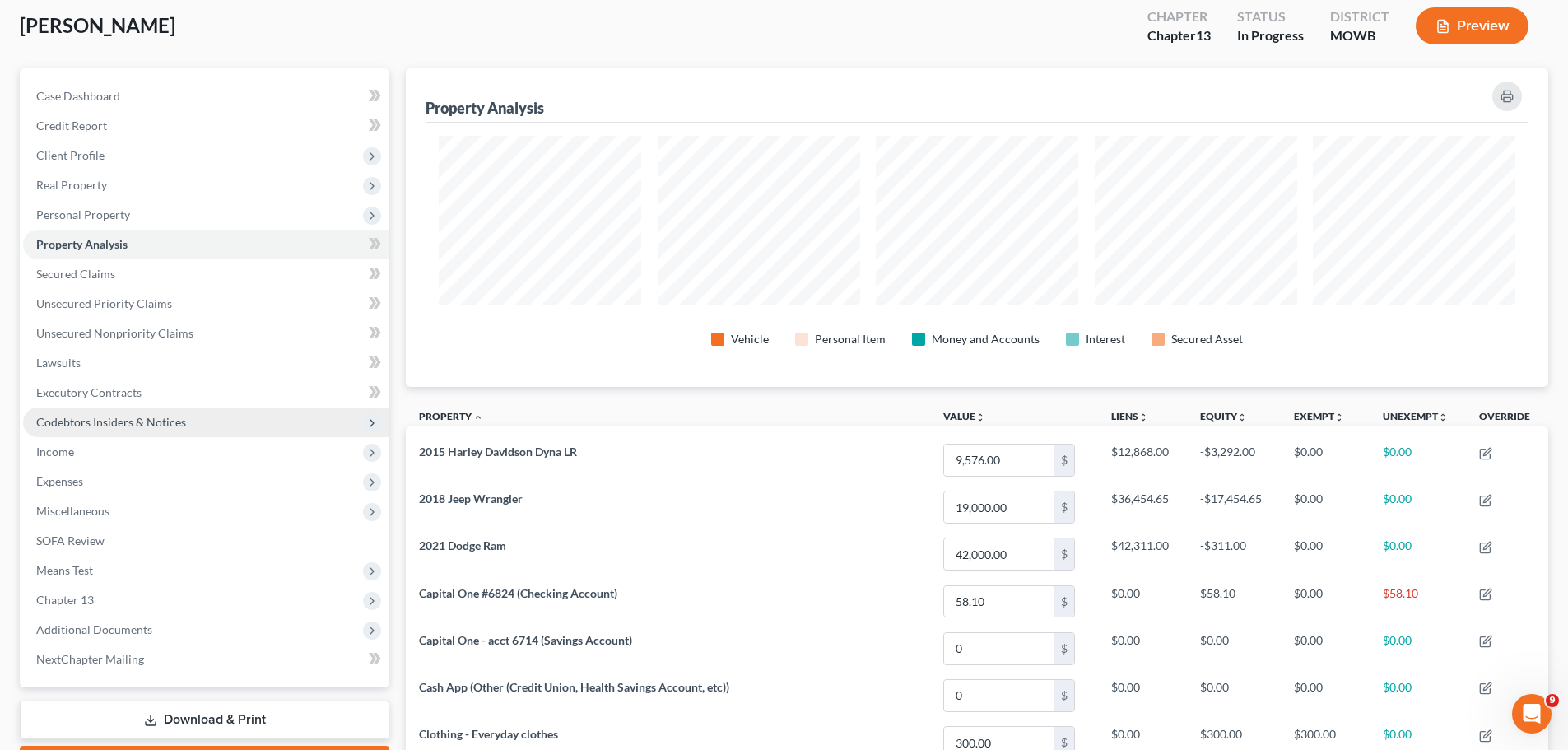
scroll to position [82, 0]
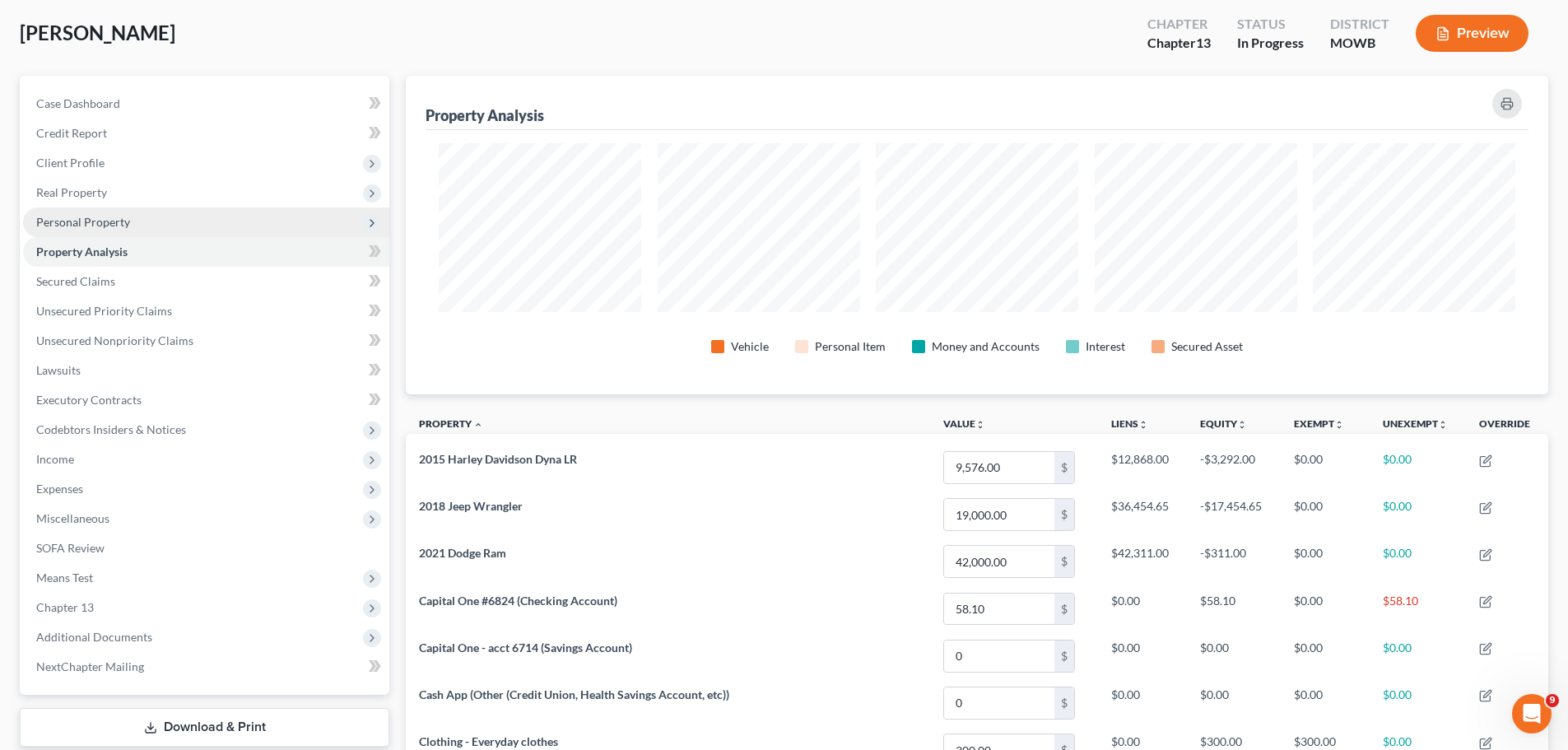
click at [139, 213] on span "Personal Property" at bounding box center [206, 222] width 366 height 30
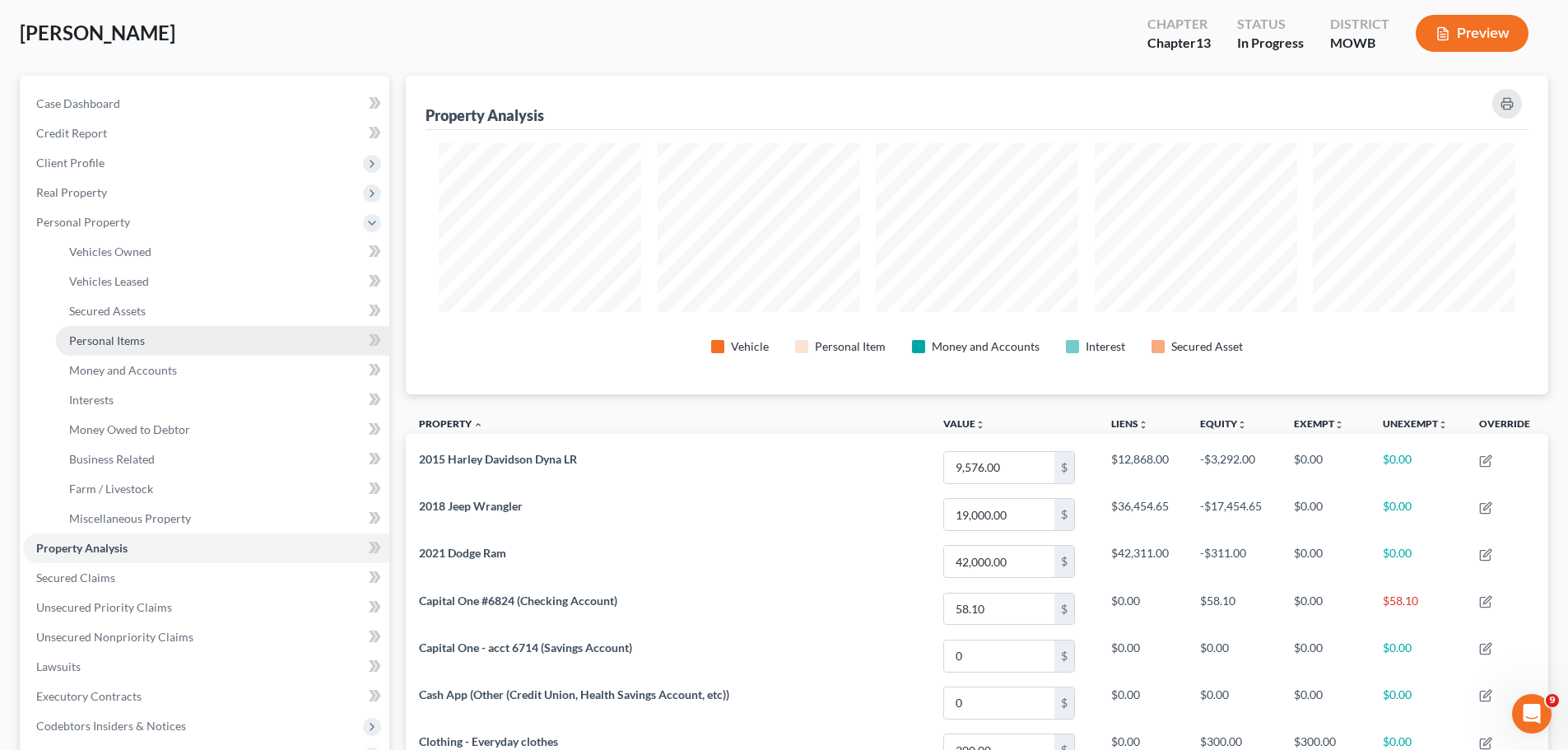
click at [142, 334] on span "Personal Items" at bounding box center [106, 341] width 76 height 14
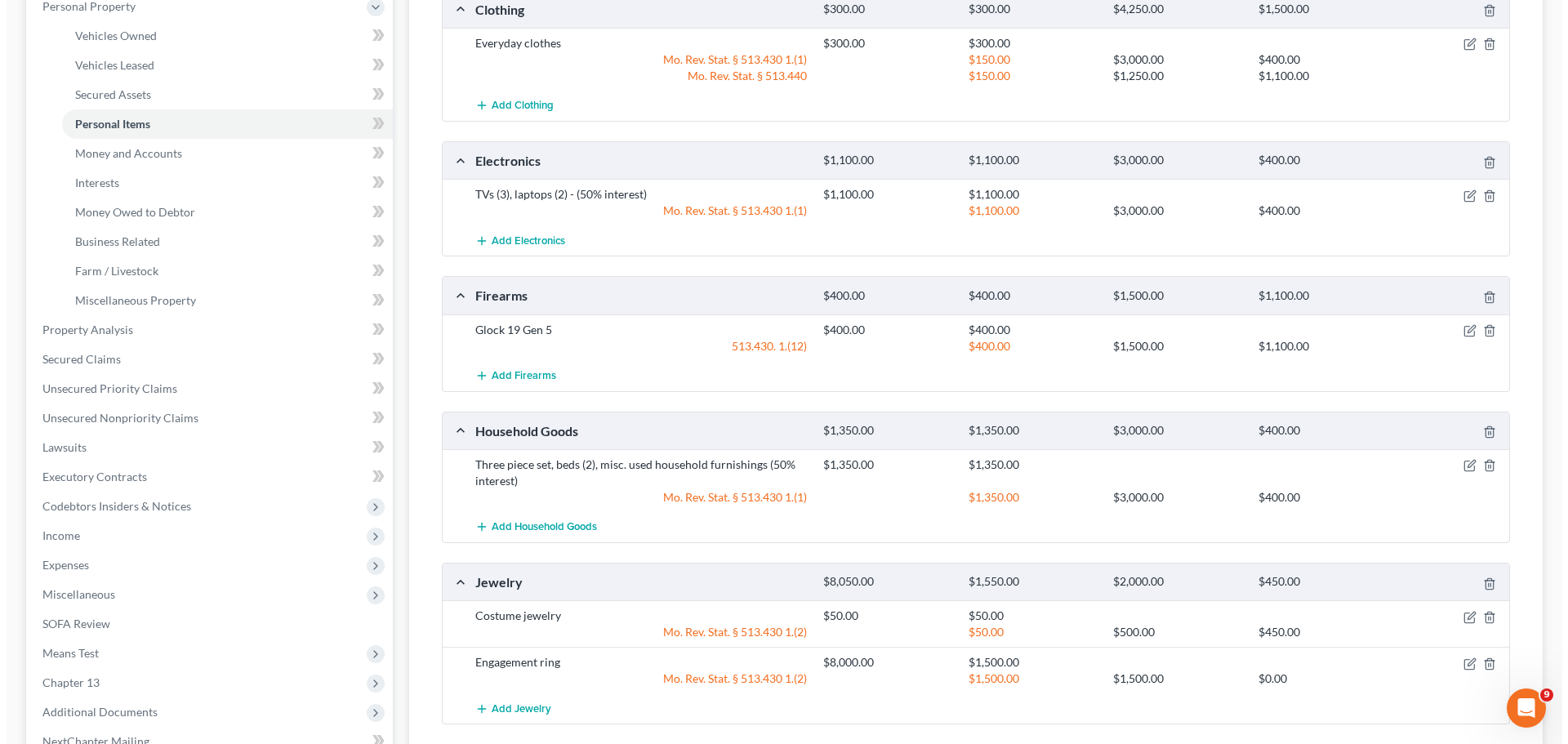
scroll to position [408, 0]
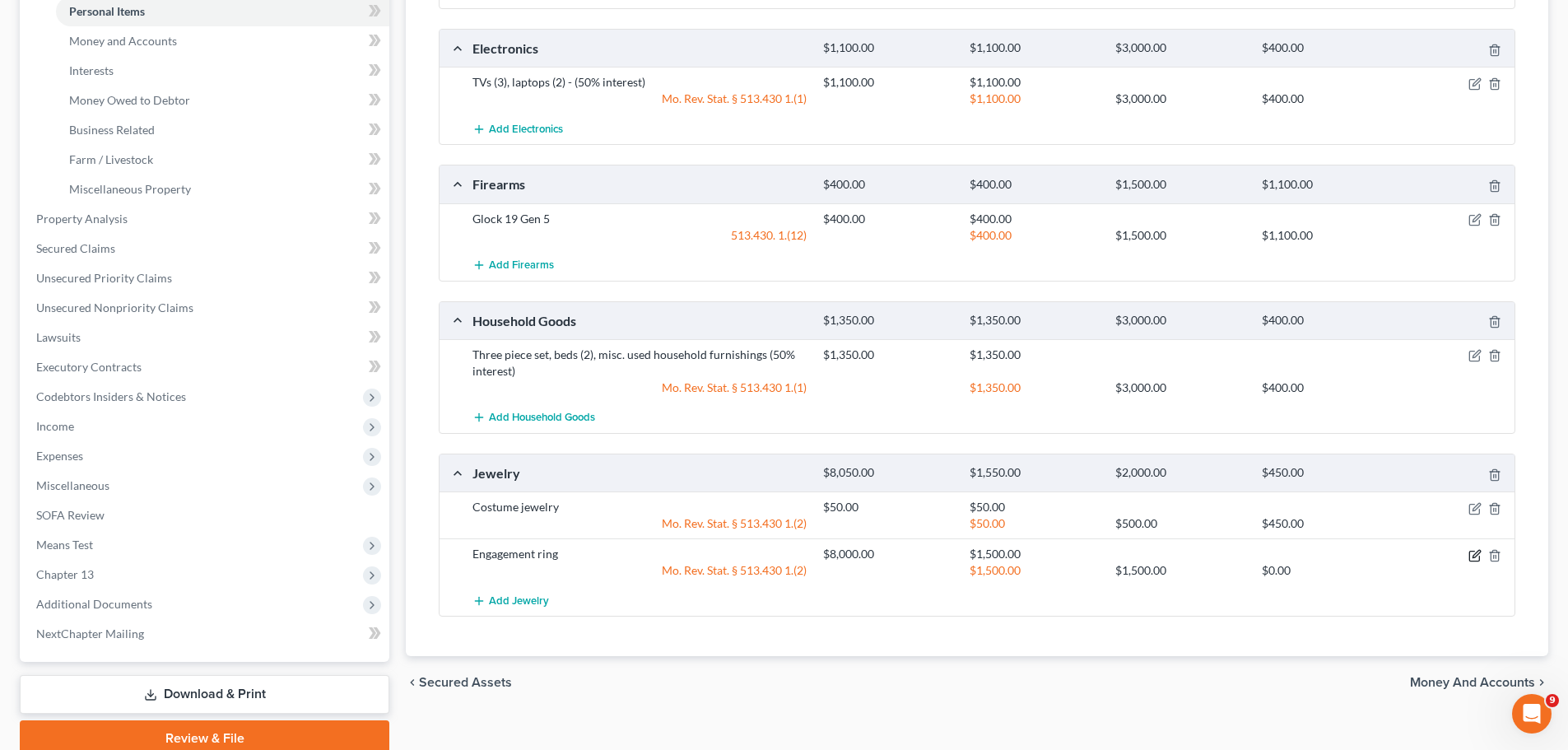
click at [1477, 553] on icon "button" at bounding box center [1474, 555] width 13 height 13
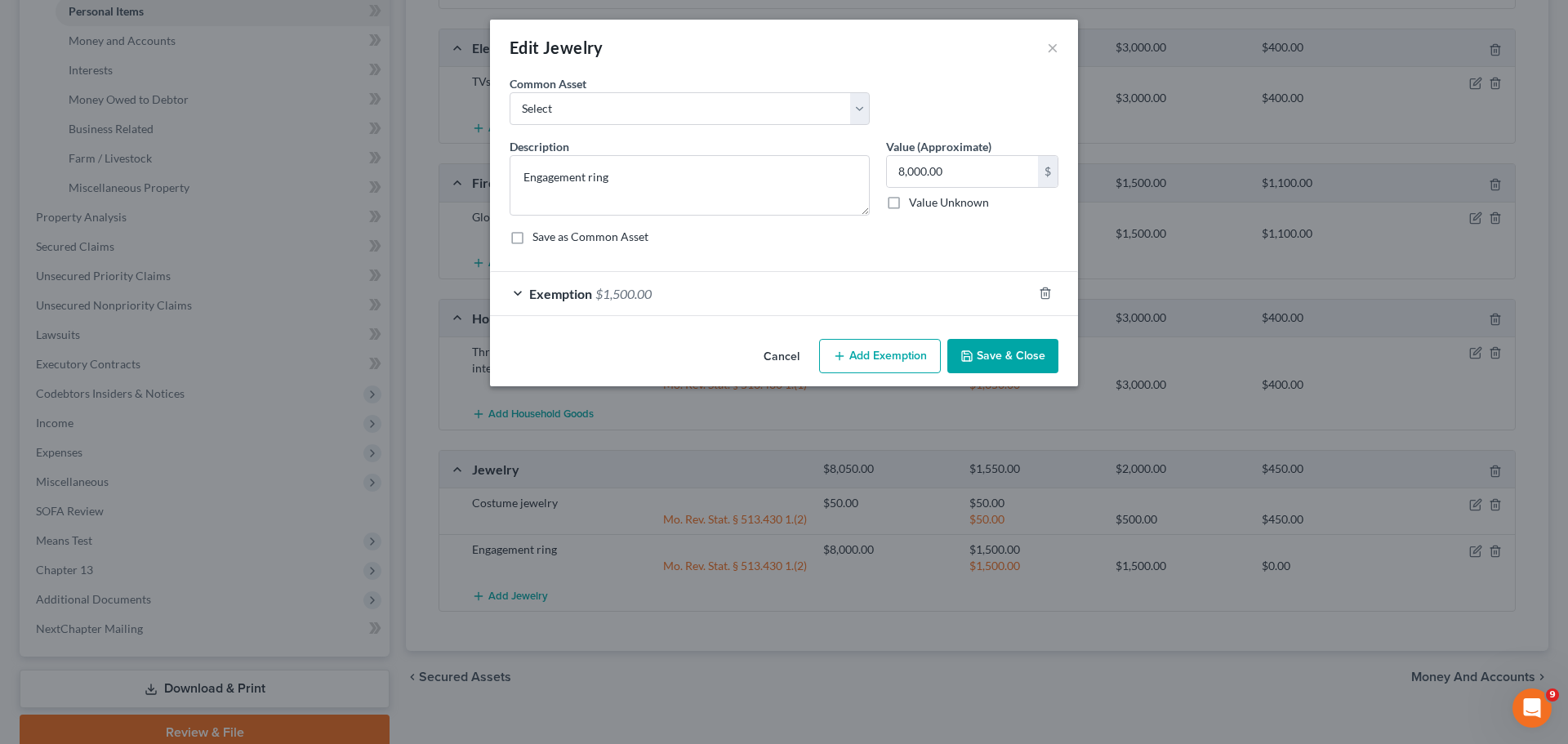
click at [744, 296] on div "Exemption $1,500.00" at bounding box center [761, 294] width 542 height 43
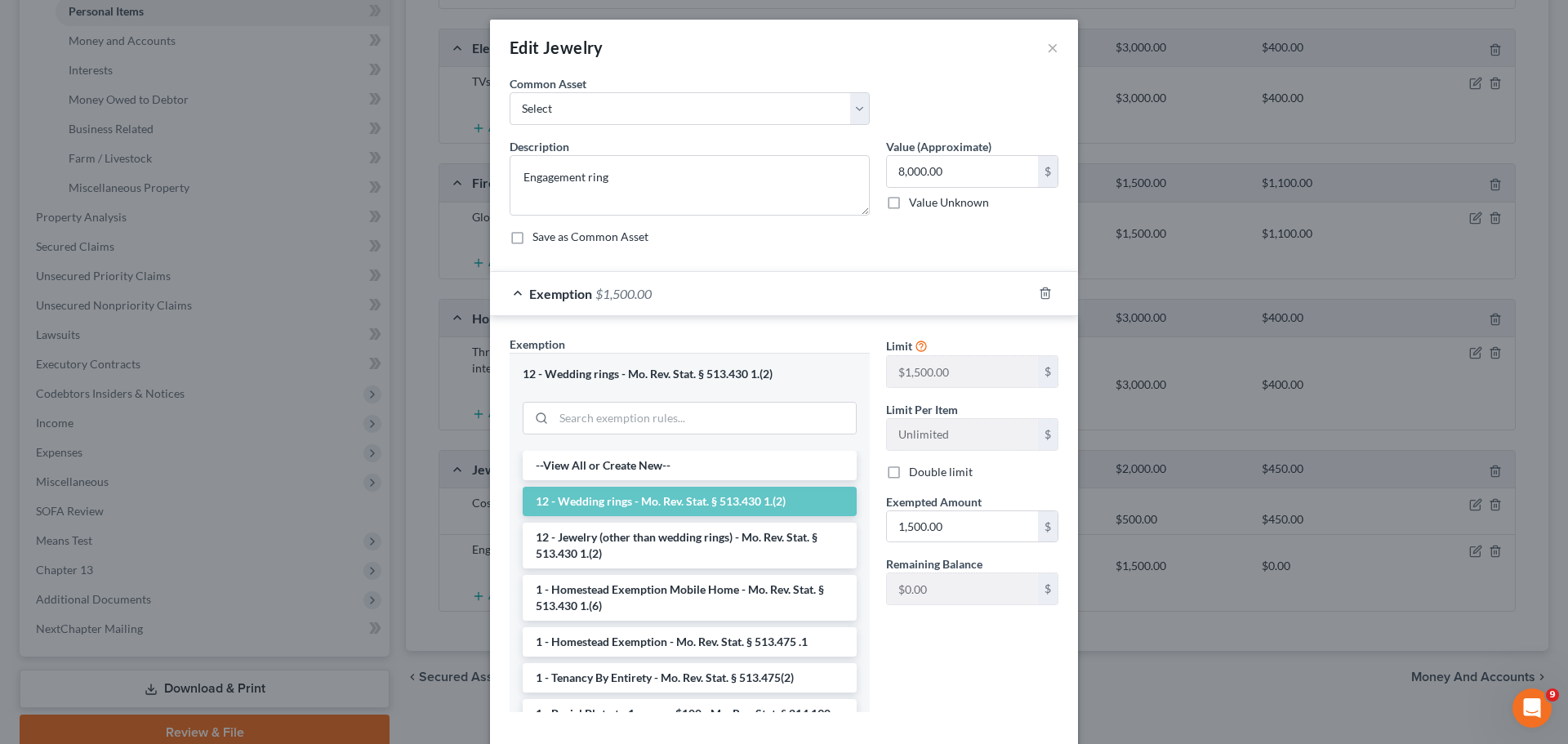
click at [744, 296] on div "Exemption $1,500.00" at bounding box center [761, 294] width 542 height 43
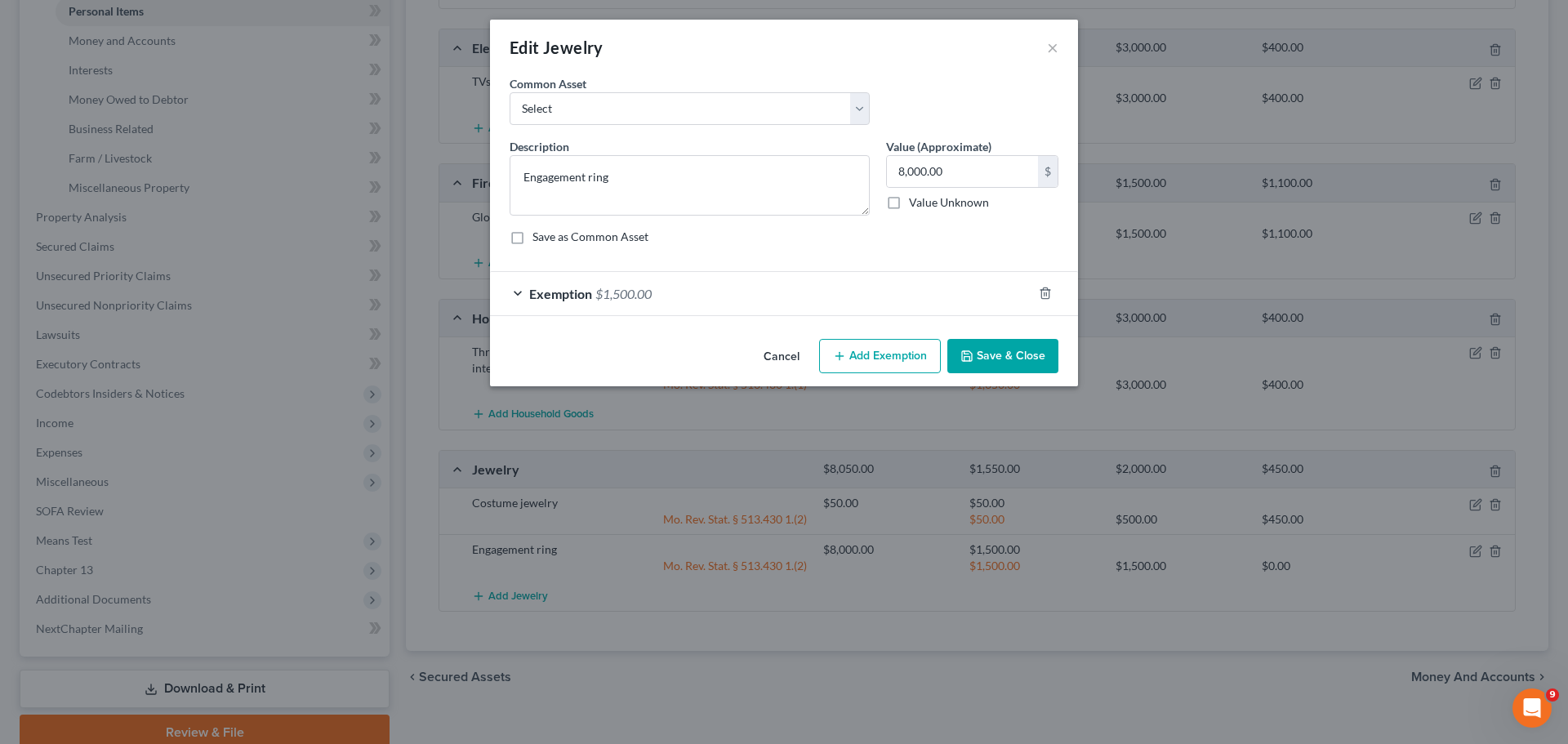
click at [906, 351] on button "Add Exemption" at bounding box center [880, 356] width 122 height 35
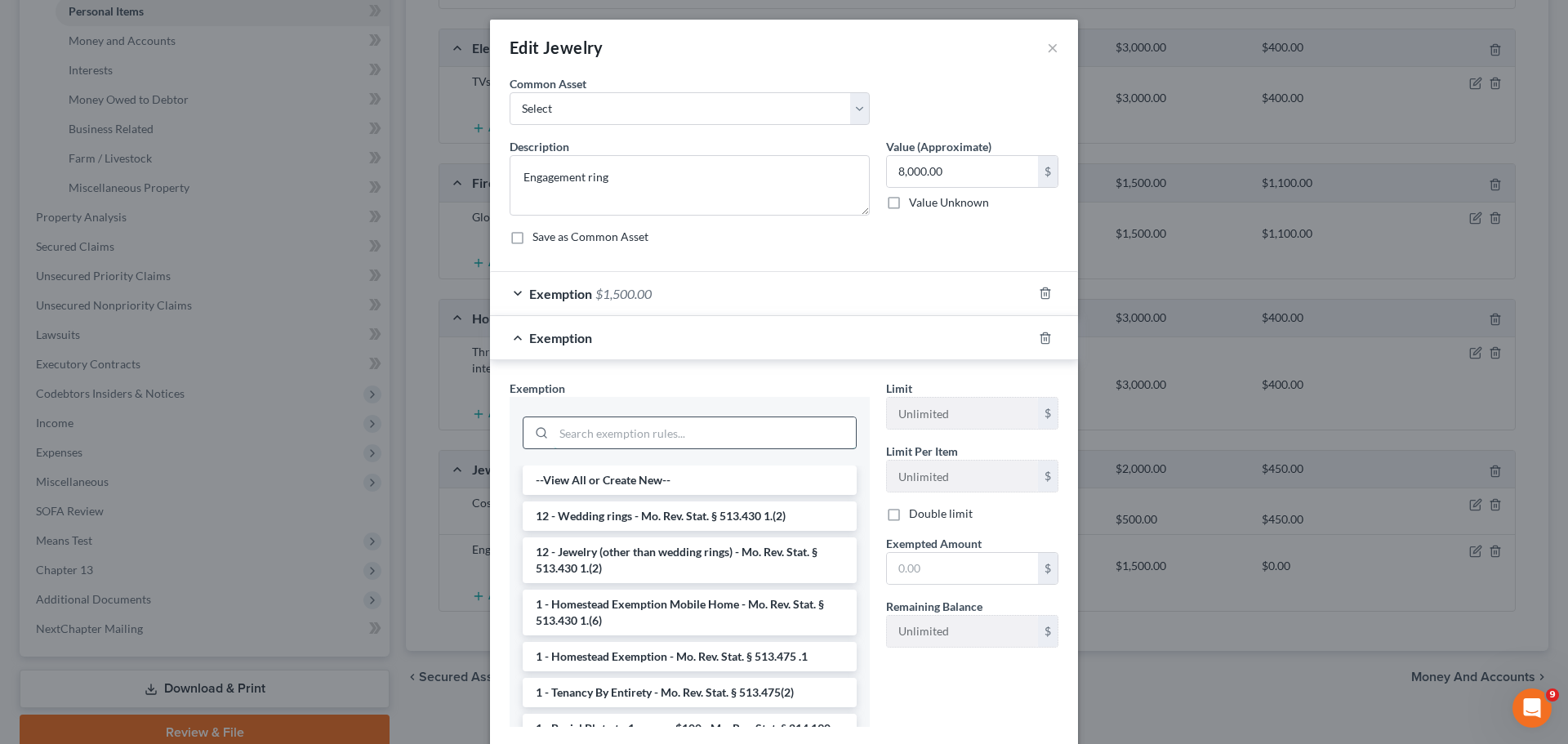
click at [621, 440] on input "search" at bounding box center [705, 433] width 303 height 31
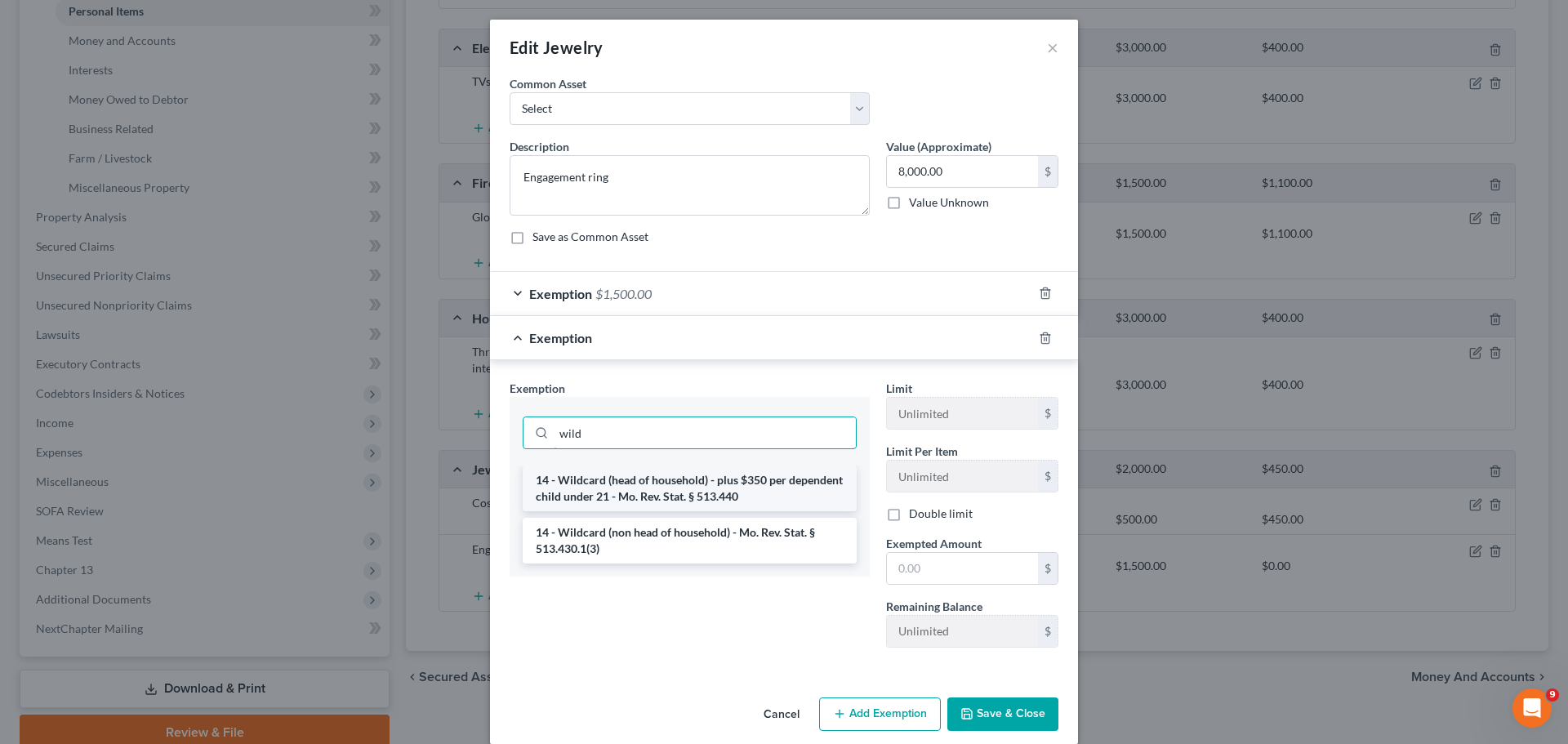
type input "wild"
drag, startPoint x: 701, startPoint y: 499, endPoint x: 768, endPoint y: 515, distance: 68.9
click at [649, 524] on ul "14 - Wildcard (head of household) - plus $350 per dependent child under 21 - Mo…" at bounding box center [690, 513] width 334 height 98
click at [641, 534] on li "14 - Wildcard (non head of household) - Mo. Rev. Stat. § 513.430.1(3)" at bounding box center [690, 540] width 334 height 46
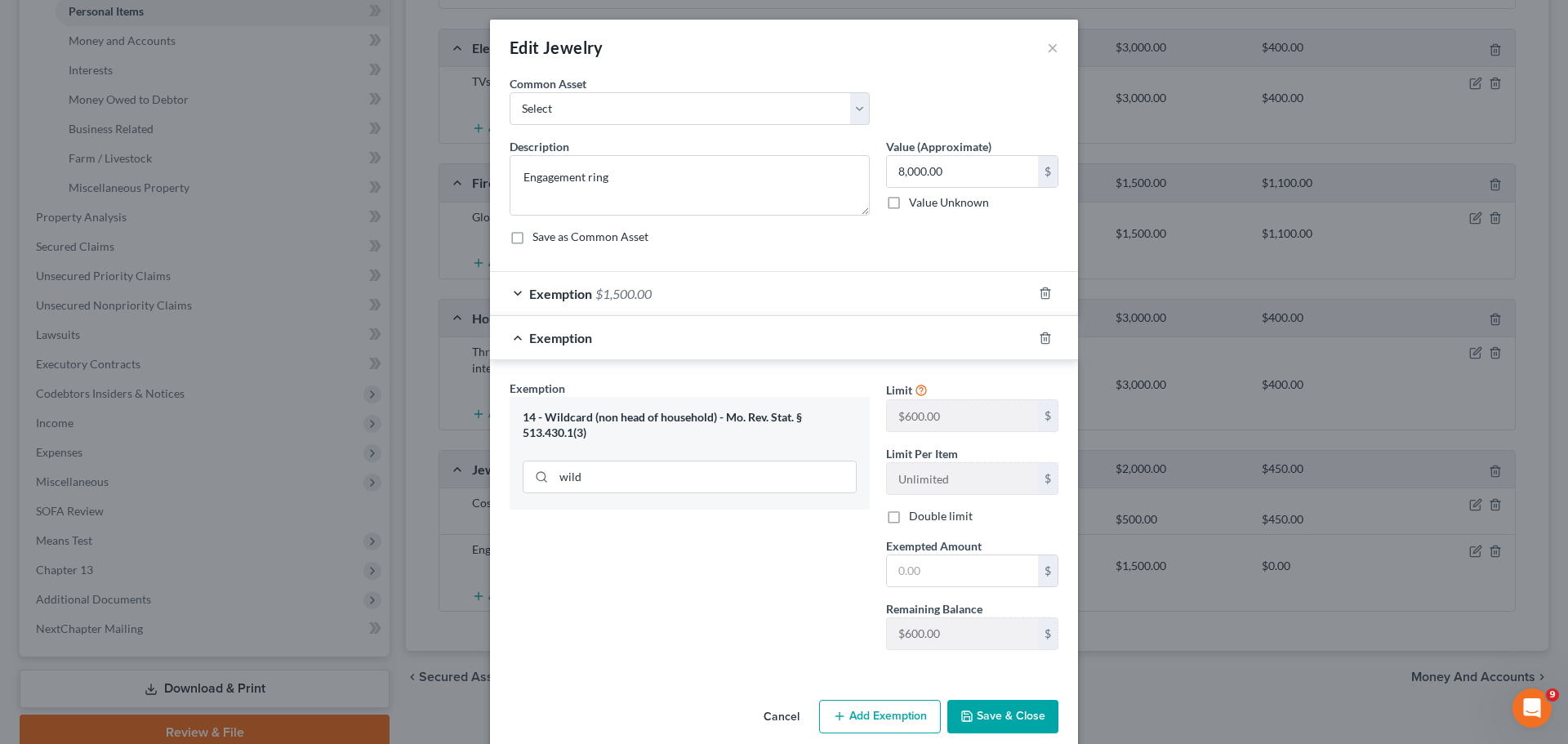
scroll to position [22, 0]
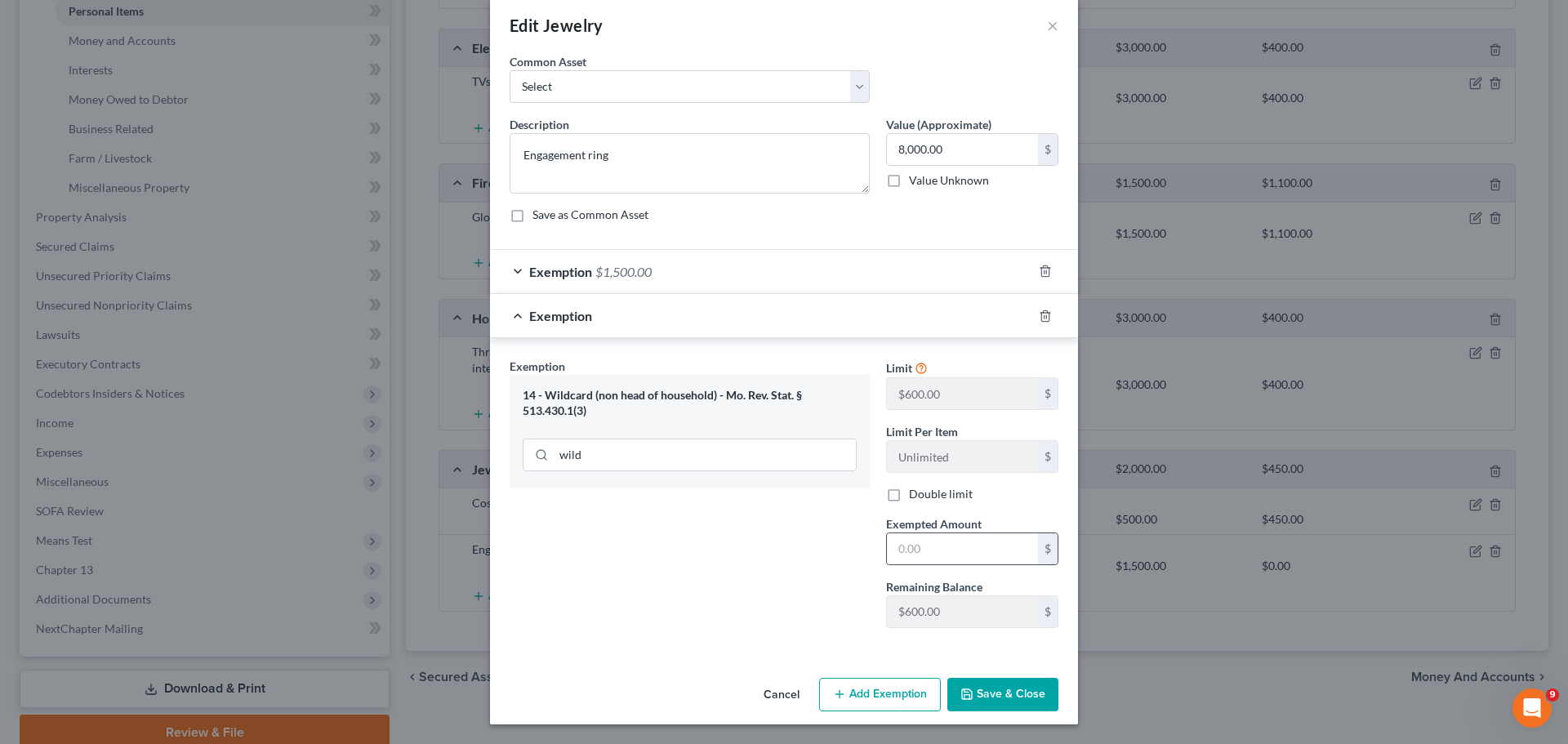
click at [952, 532] on div "$" at bounding box center [972, 549] width 172 height 33
click at [956, 546] on input "text" at bounding box center [962, 549] width 151 height 31
type input "600"
click at [988, 701] on button "Save & Close" at bounding box center [1003, 695] width 111 height 35
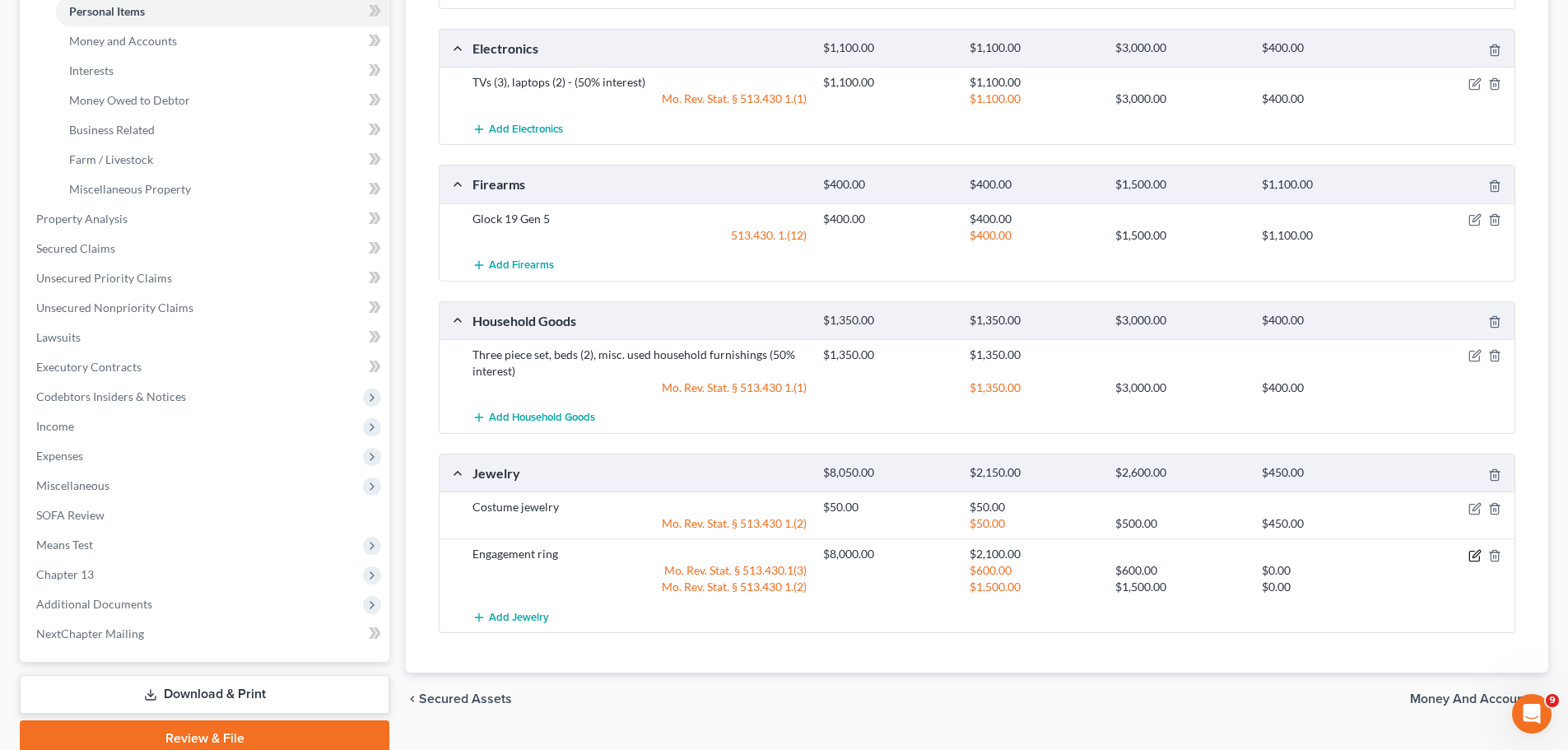
click at [1480, 551] on icon "button" at bounding box center [1476, 553] width 8 height 8
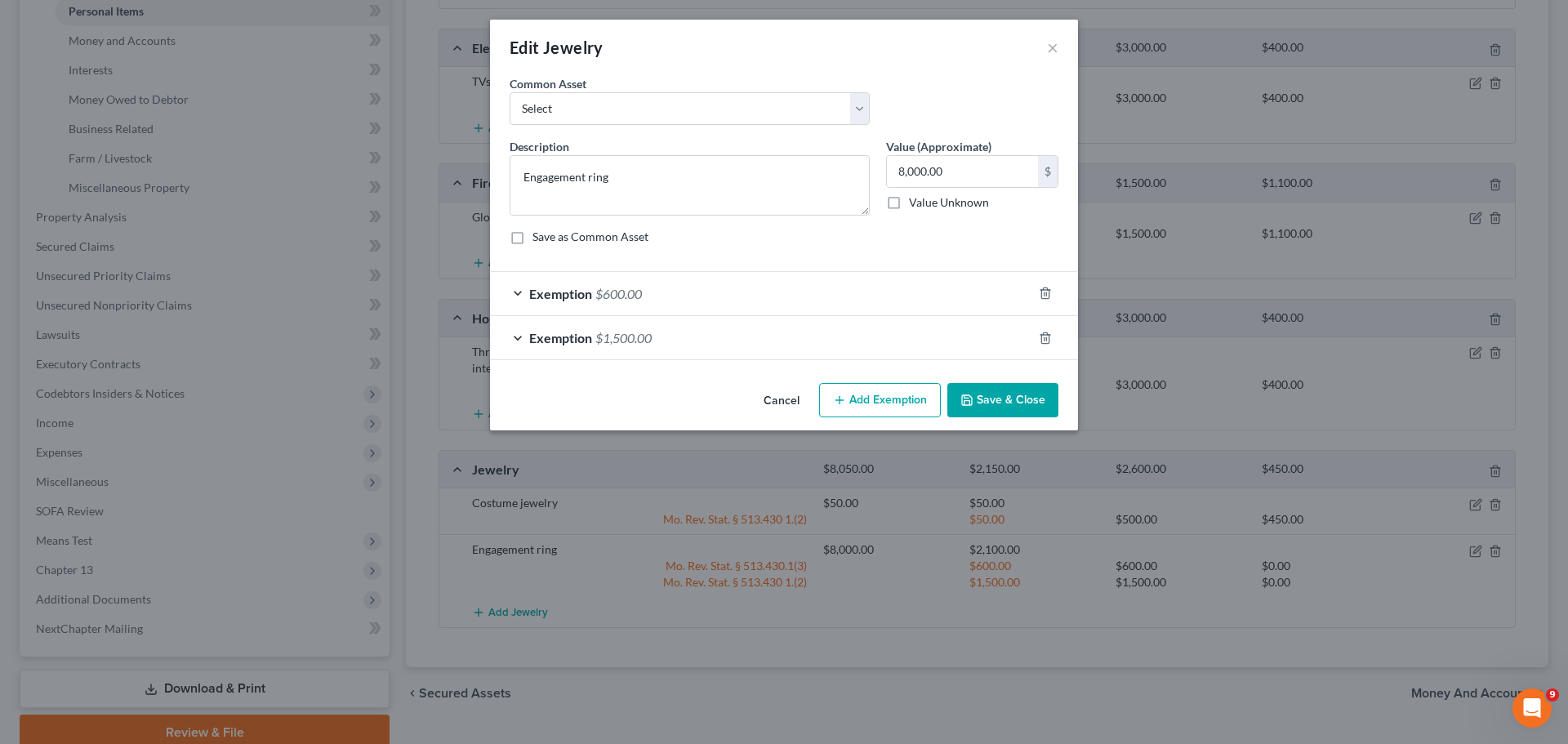
click at [909, 398] on button "Add Exemption" at bounding box center [880, 400] width 122 height 35
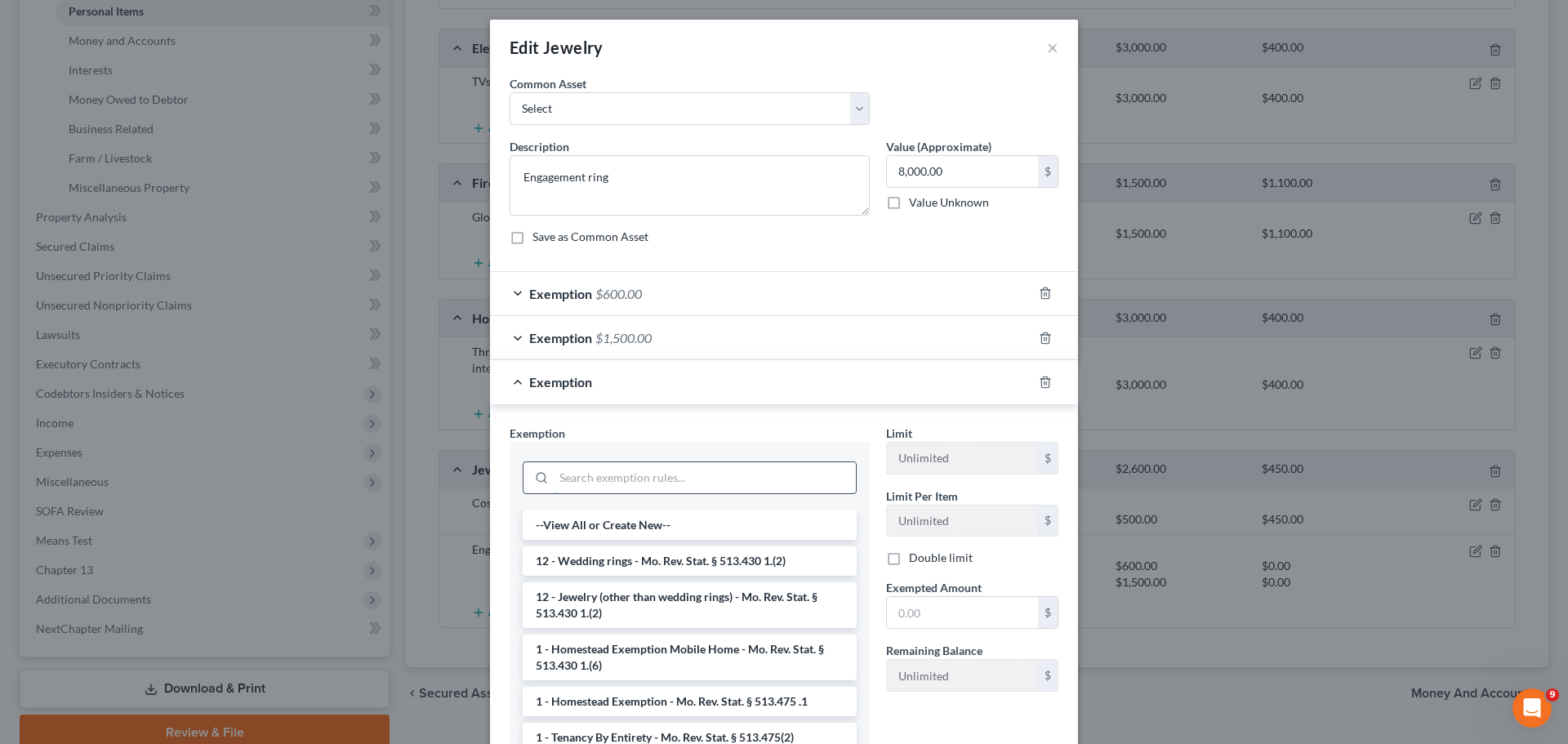
click at [615, 484] on input "search" at bounding box center [705, 478] width 303 height 31
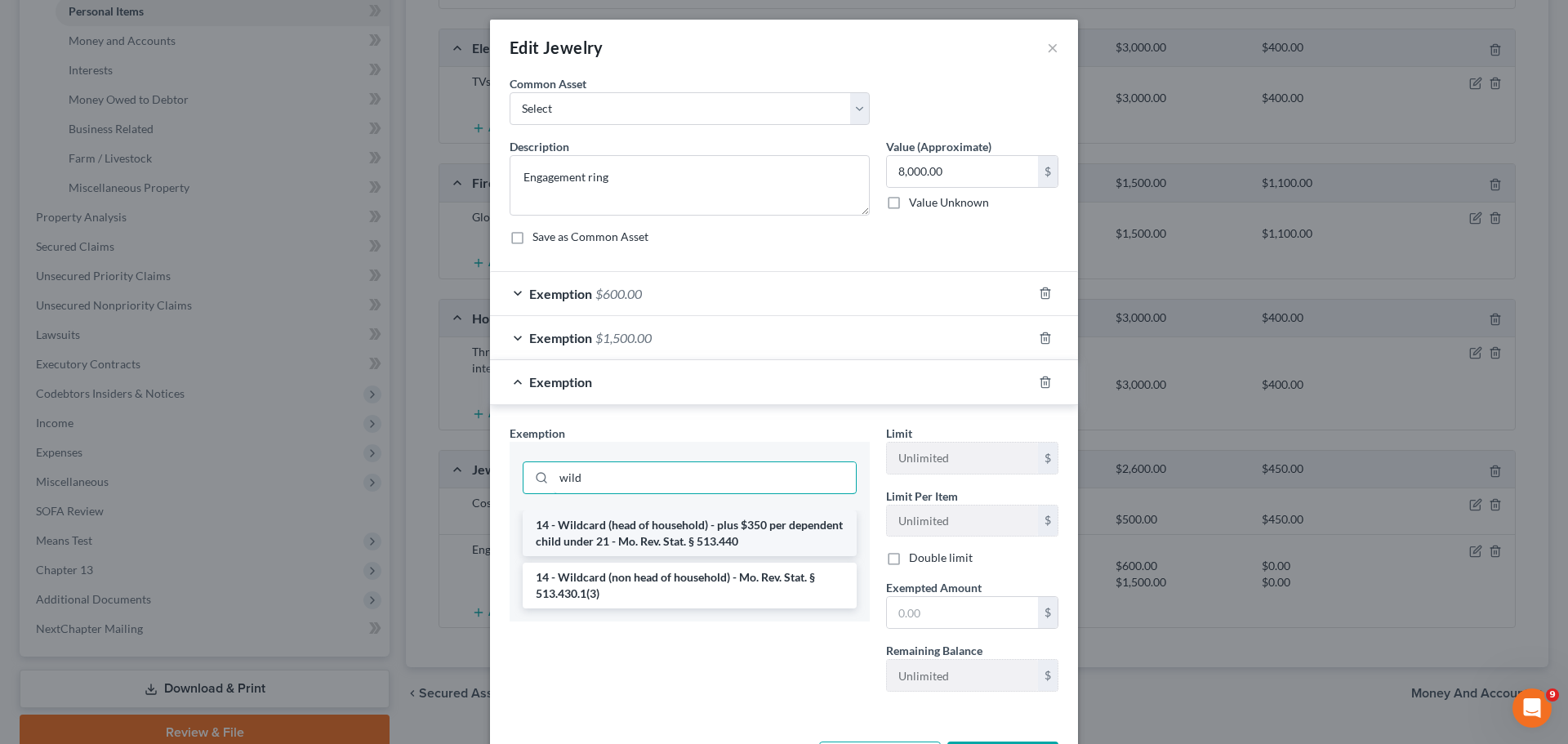
type input "wild"
click at [735, 539] on li "14 - Wildcard (head of household) - plus $350 per dependent child under 21 - Mo…" at bounding box center [690, 532] width 334 height 46
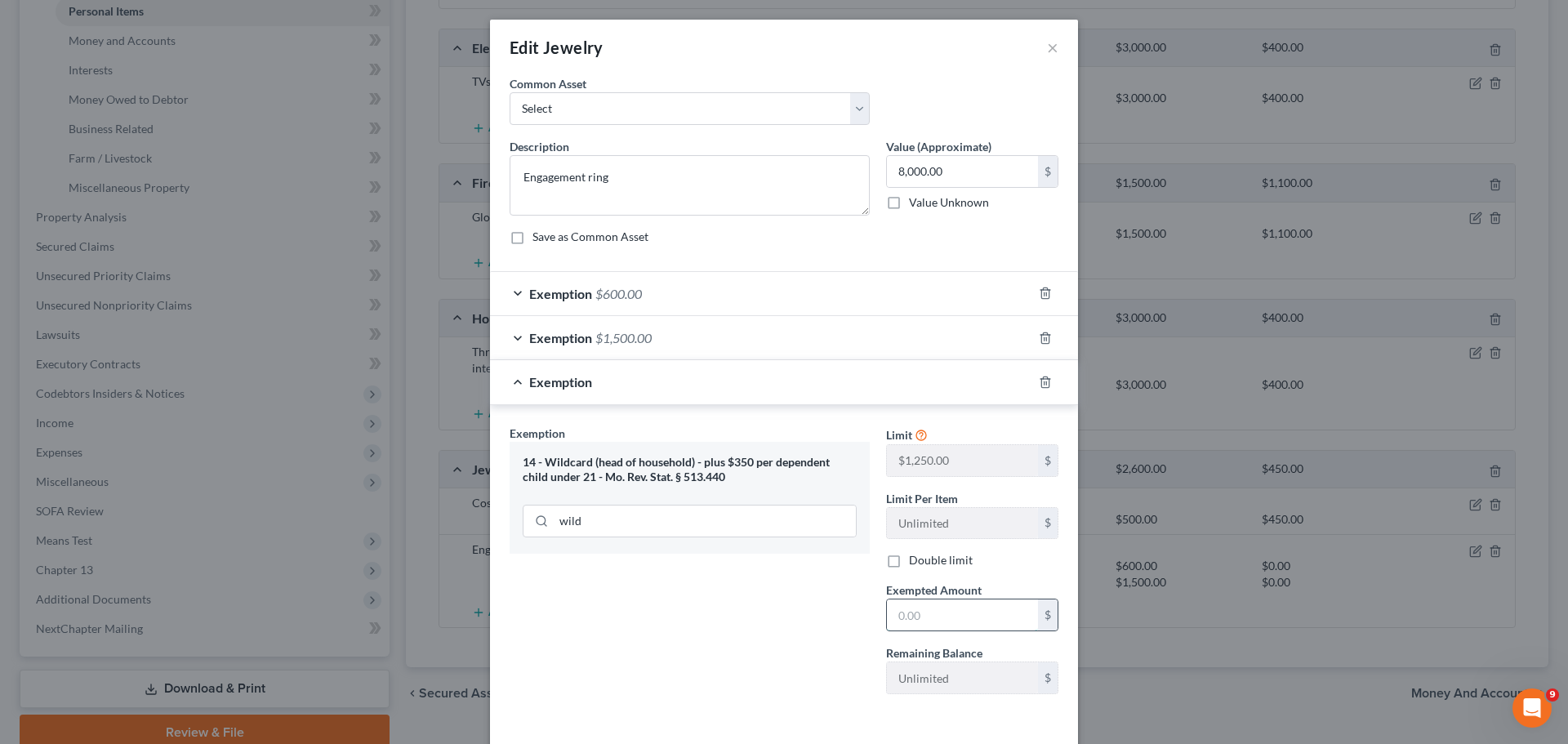
click at [953, 620] on input "text" at bounding box center [962, 614] width 151 height 31
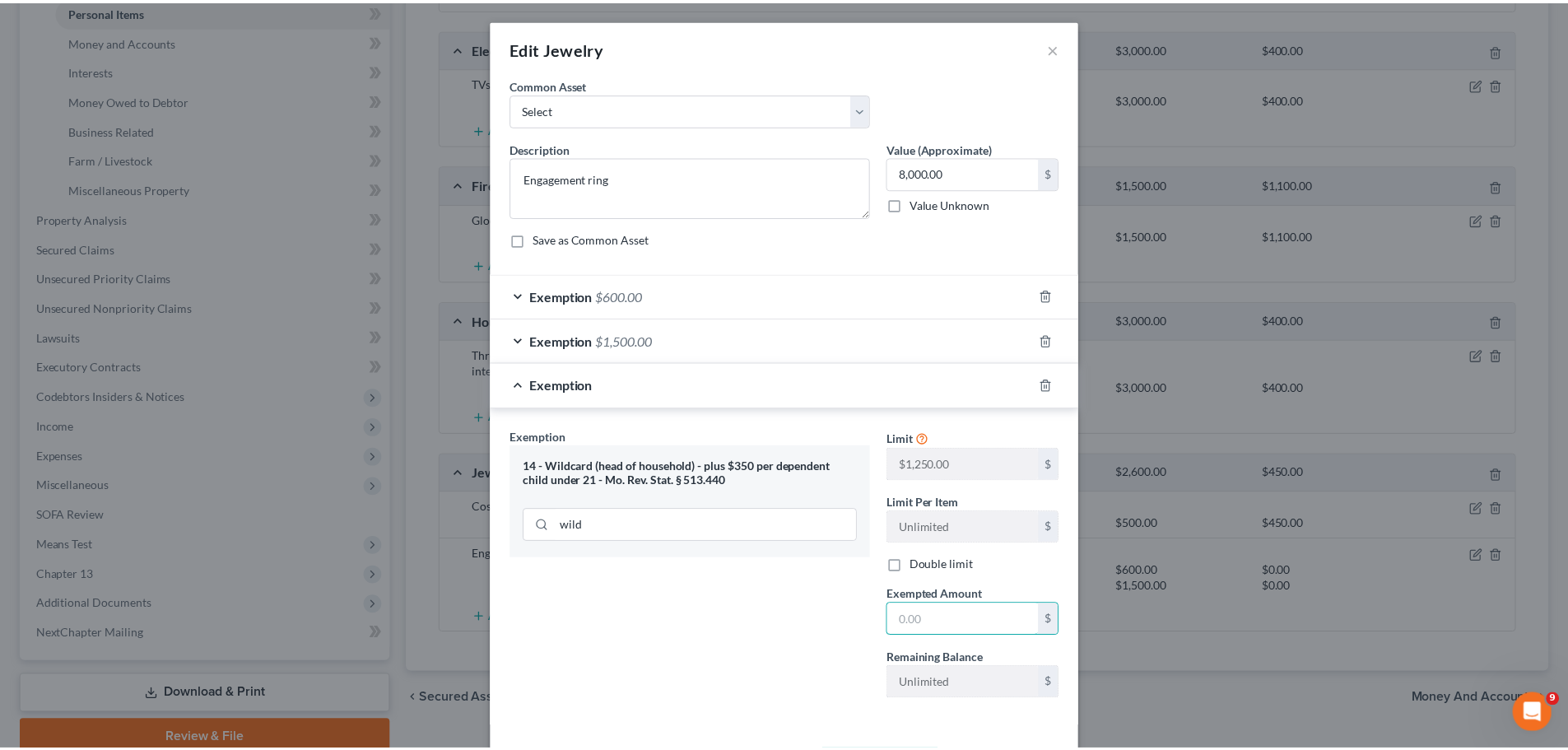
scroll to position [67, 0]
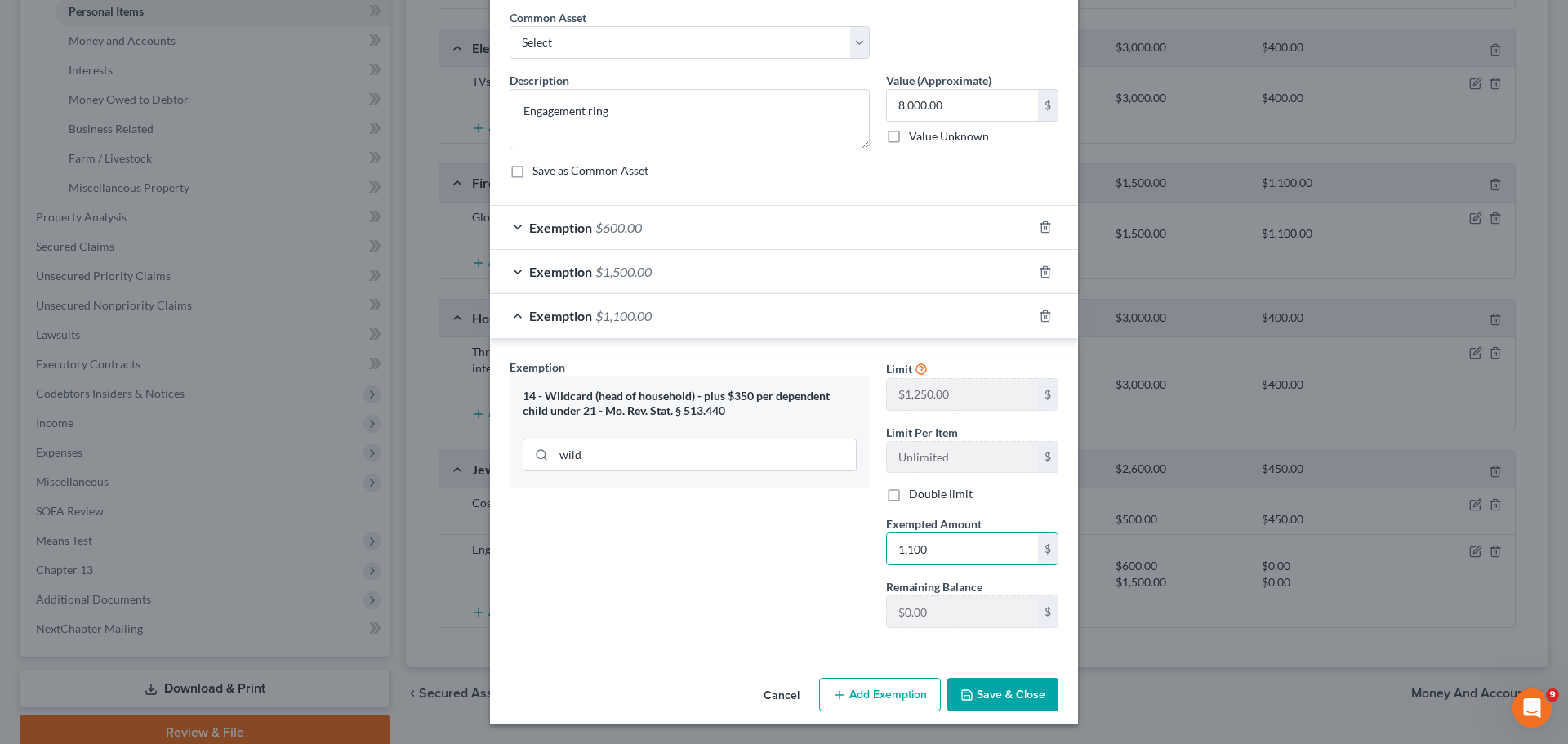
type input "1,100"
click at [999, 692] on button "Save & Close" at bounding box center [1003, 695] width 111 height 35
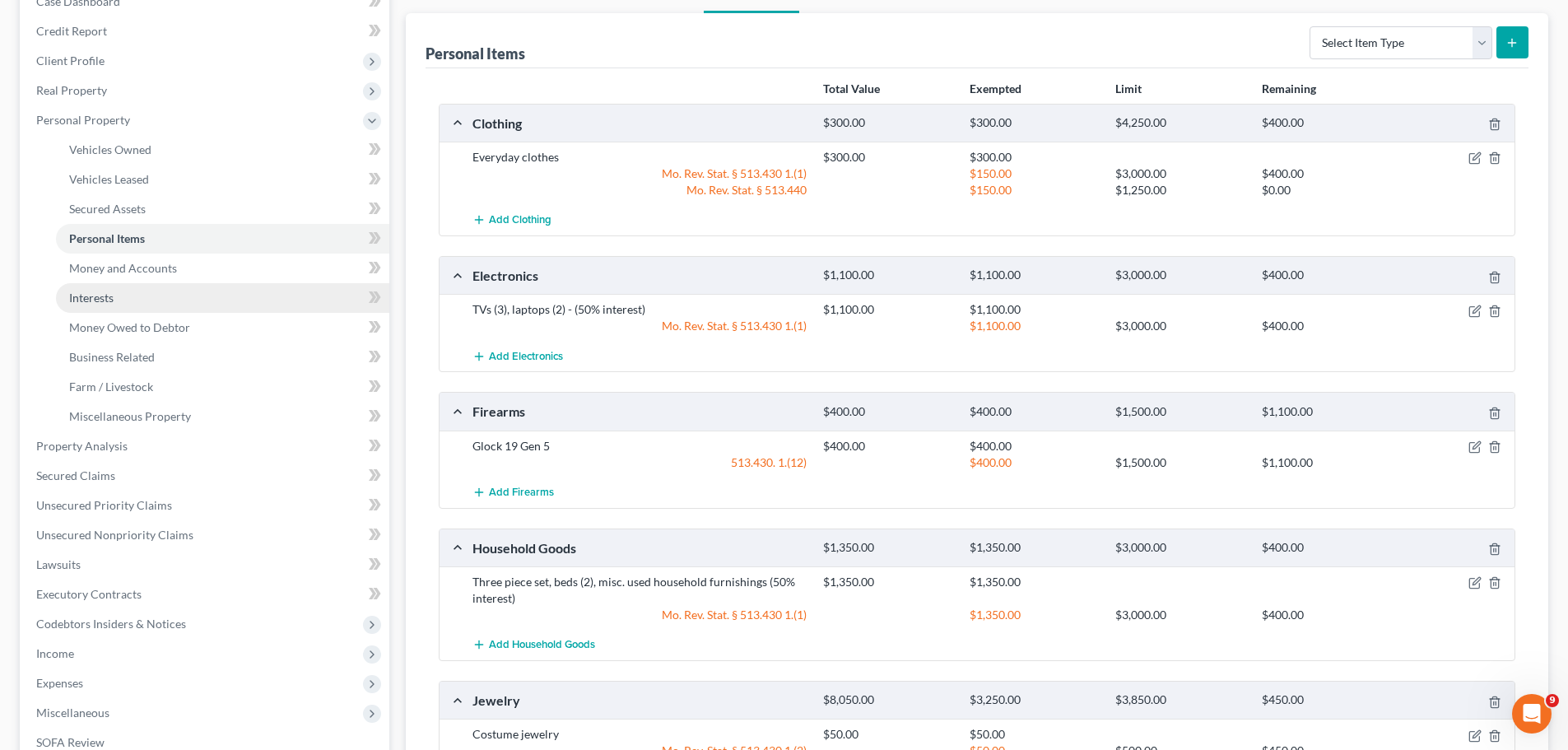
scroll to position [329, 0]
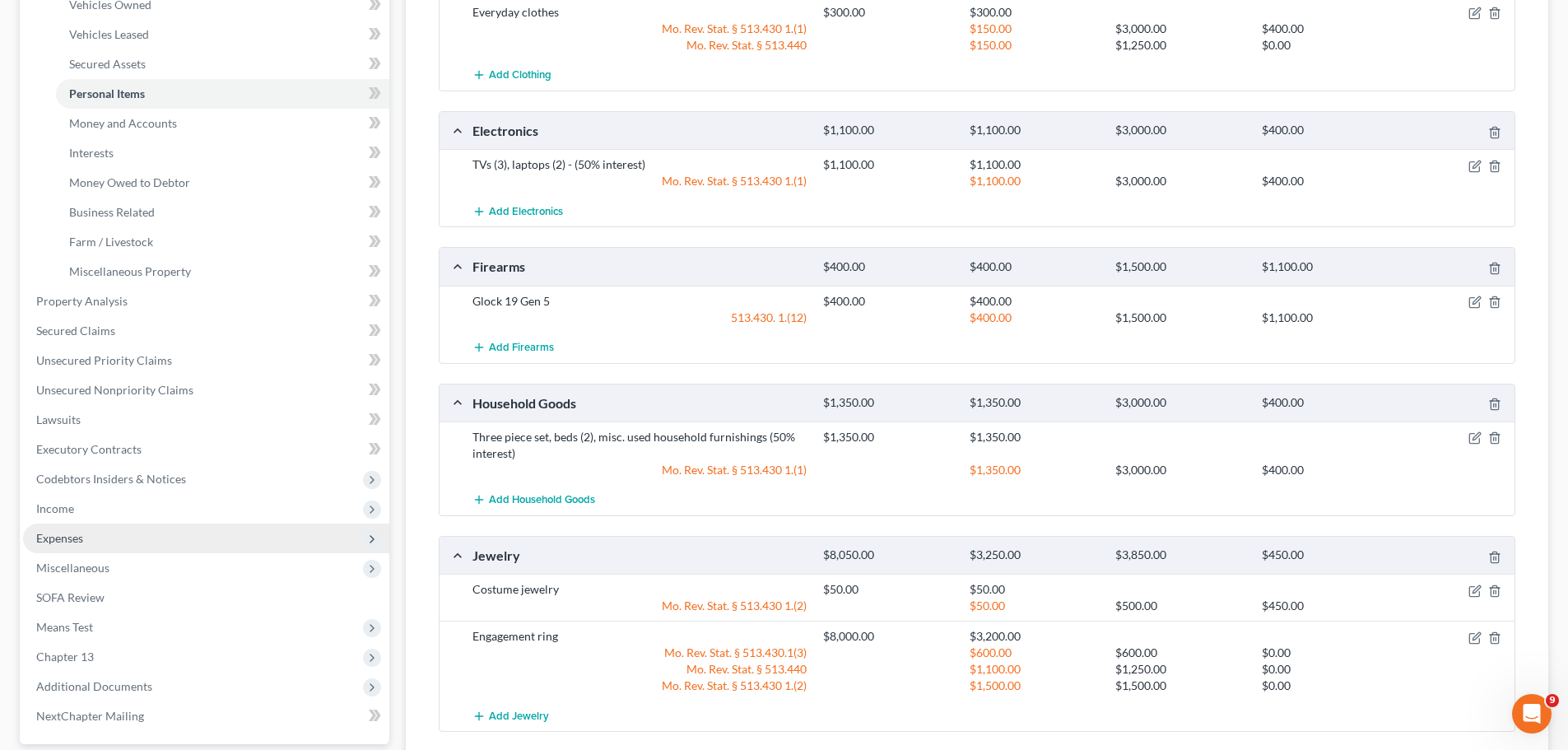
click at [113, 512] on span "Income" at bounding box center [206, 509] width 366 height 30
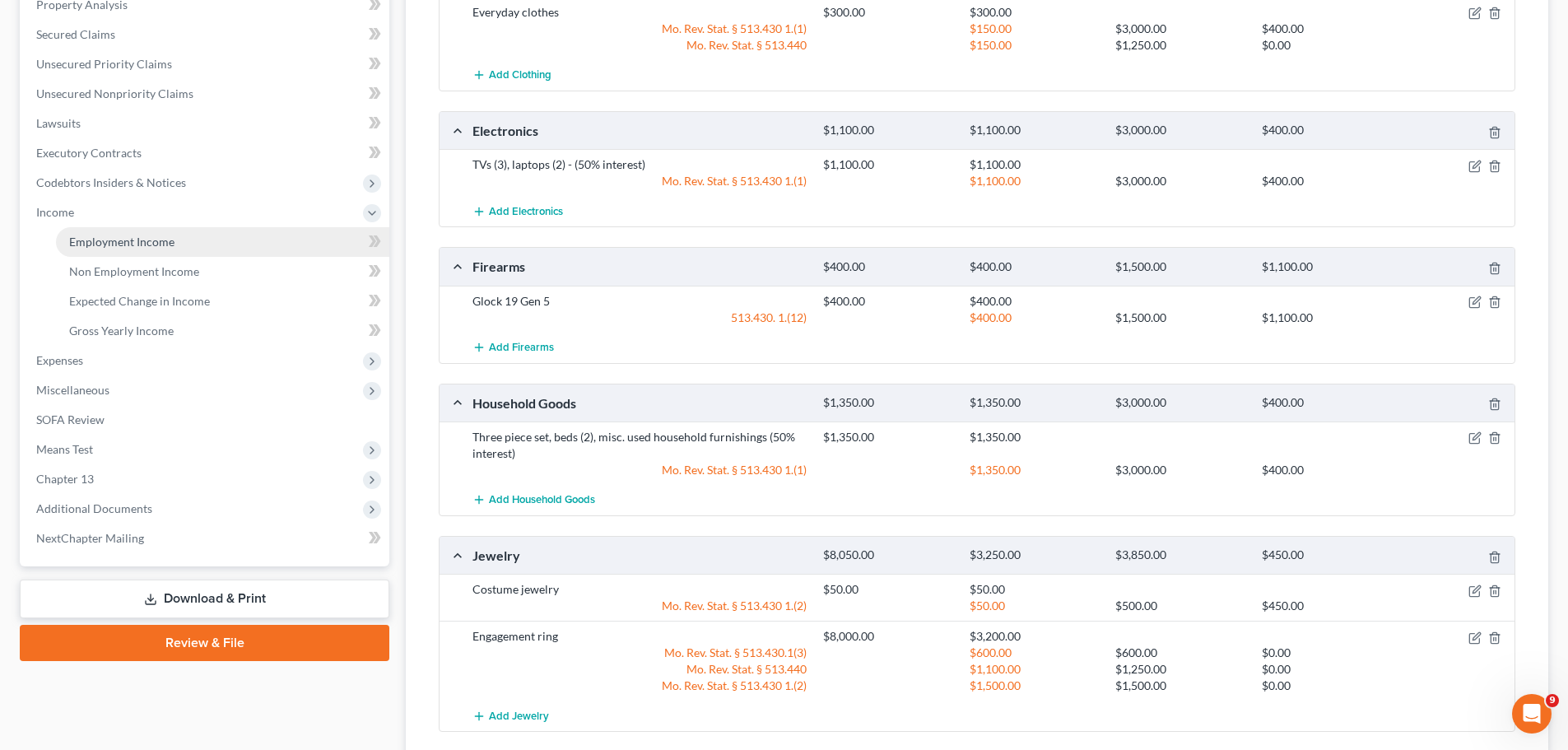
click at [166, 245] on span "Employment Income" at bounding box center [121, 241] width 105 height 14
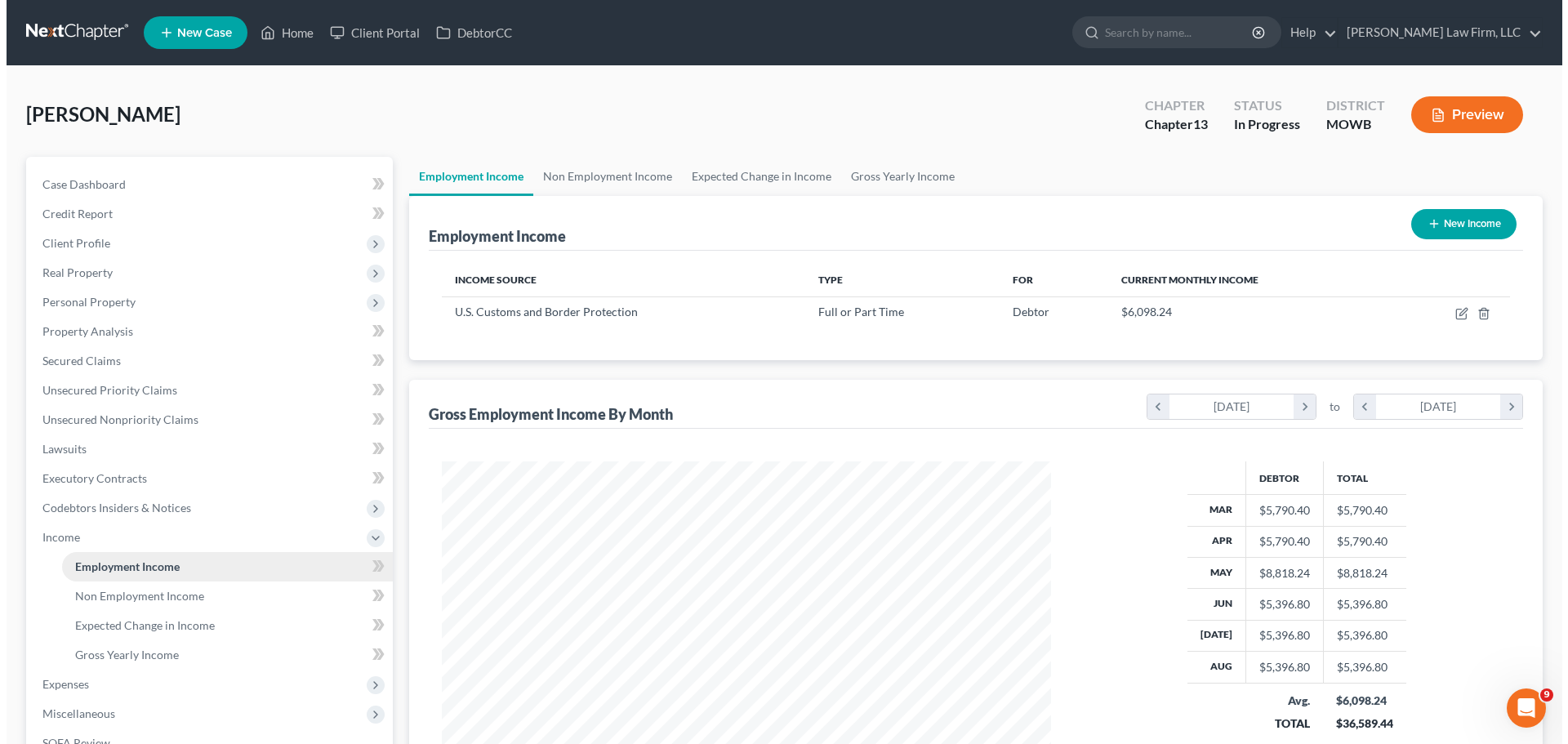
scroll to position [304, 642]
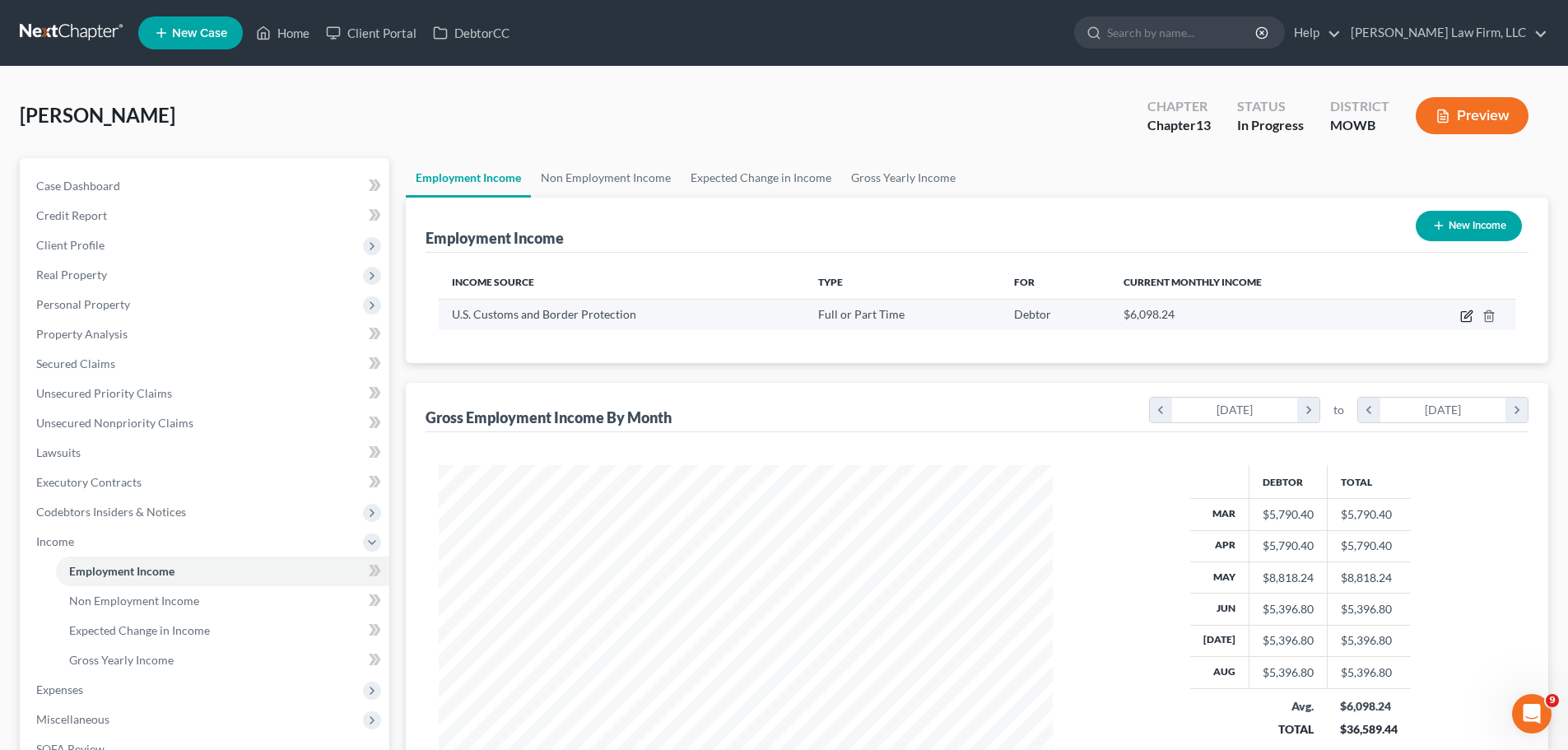
click at [1471, 315] on icon "button" at bounding box center [1466, 315] width 13 height 13
select select "0"
select select "2"
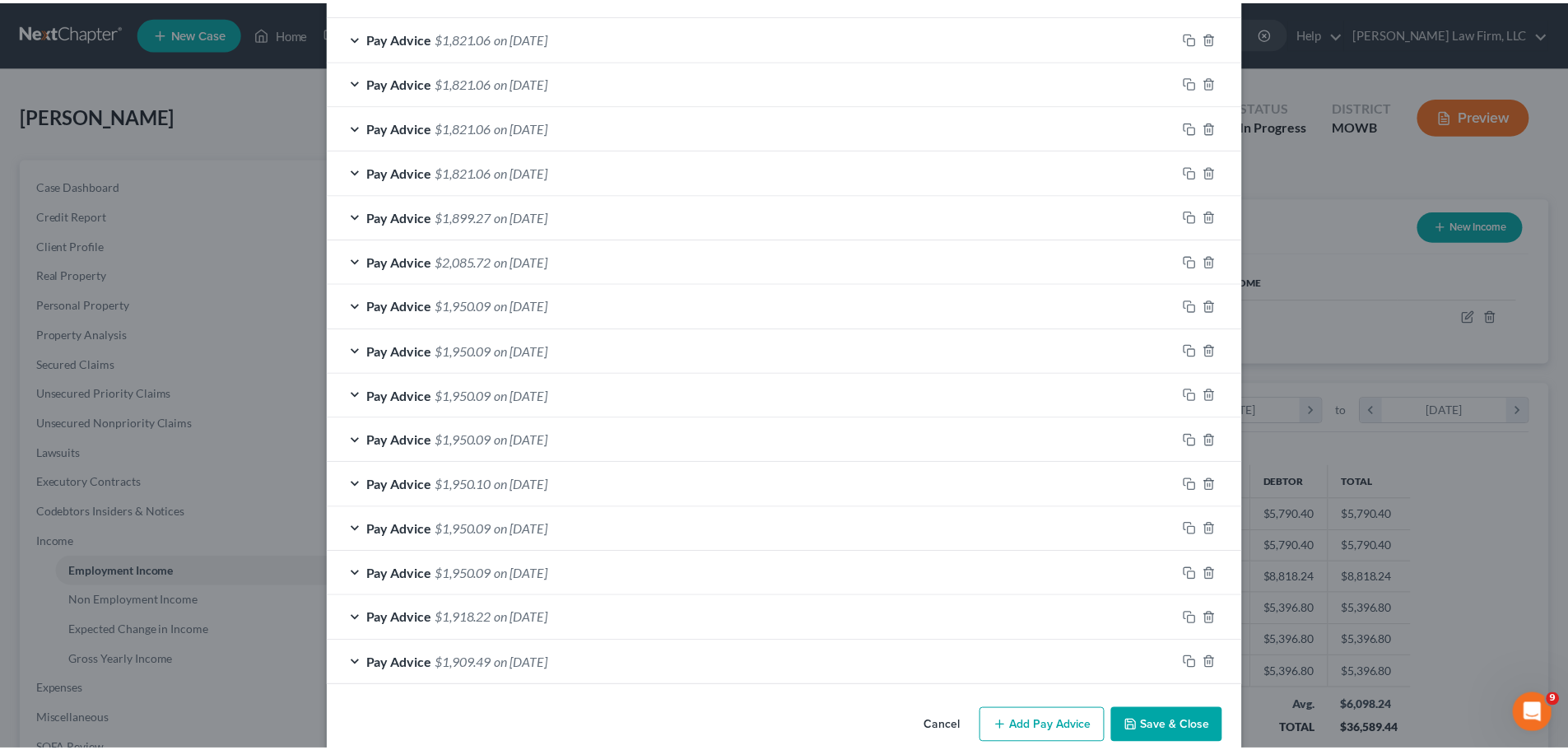
scroll to position [732, 0]
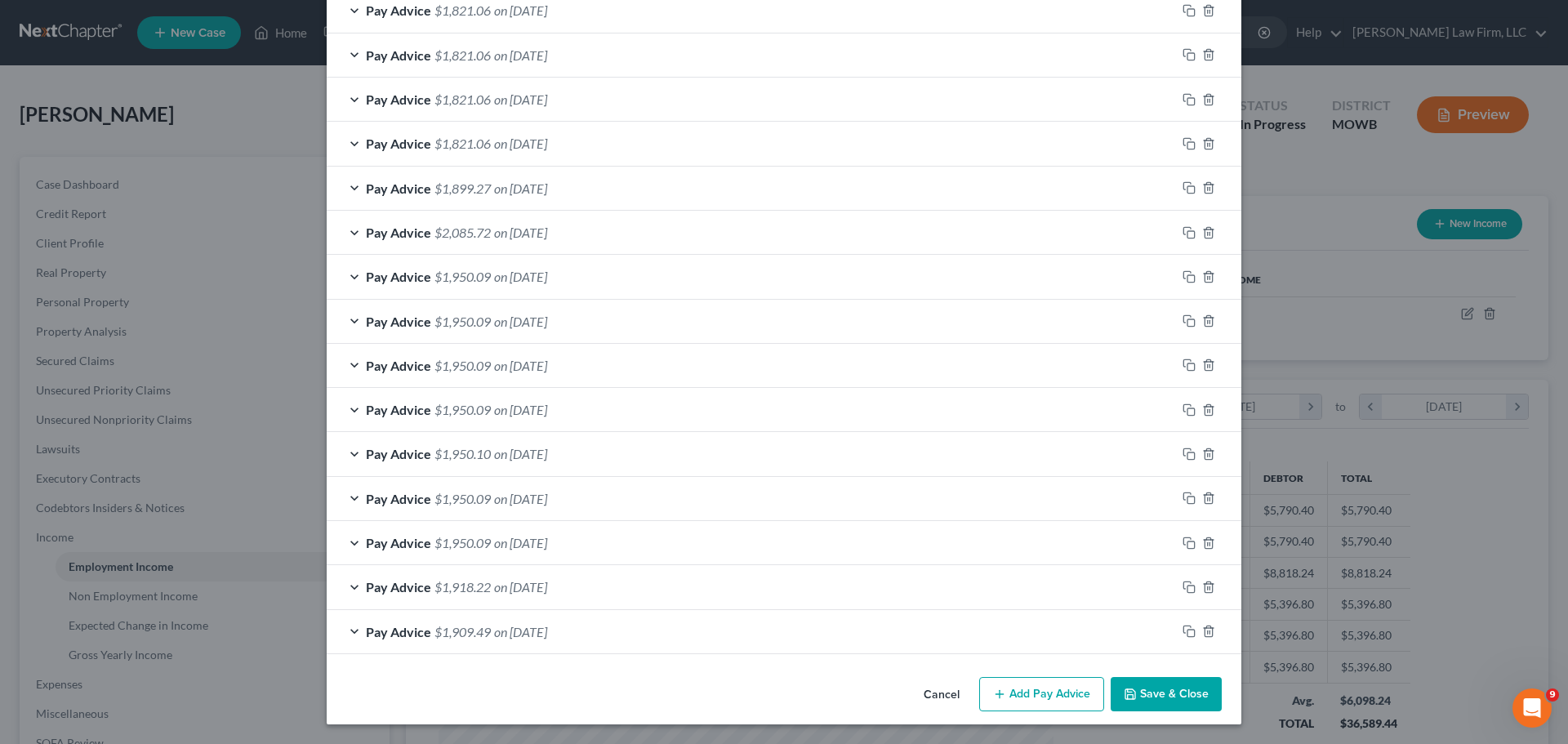
click at [1189, 686] on button "Save & Close" at bounding box center [1166, 694] width 111 height 35
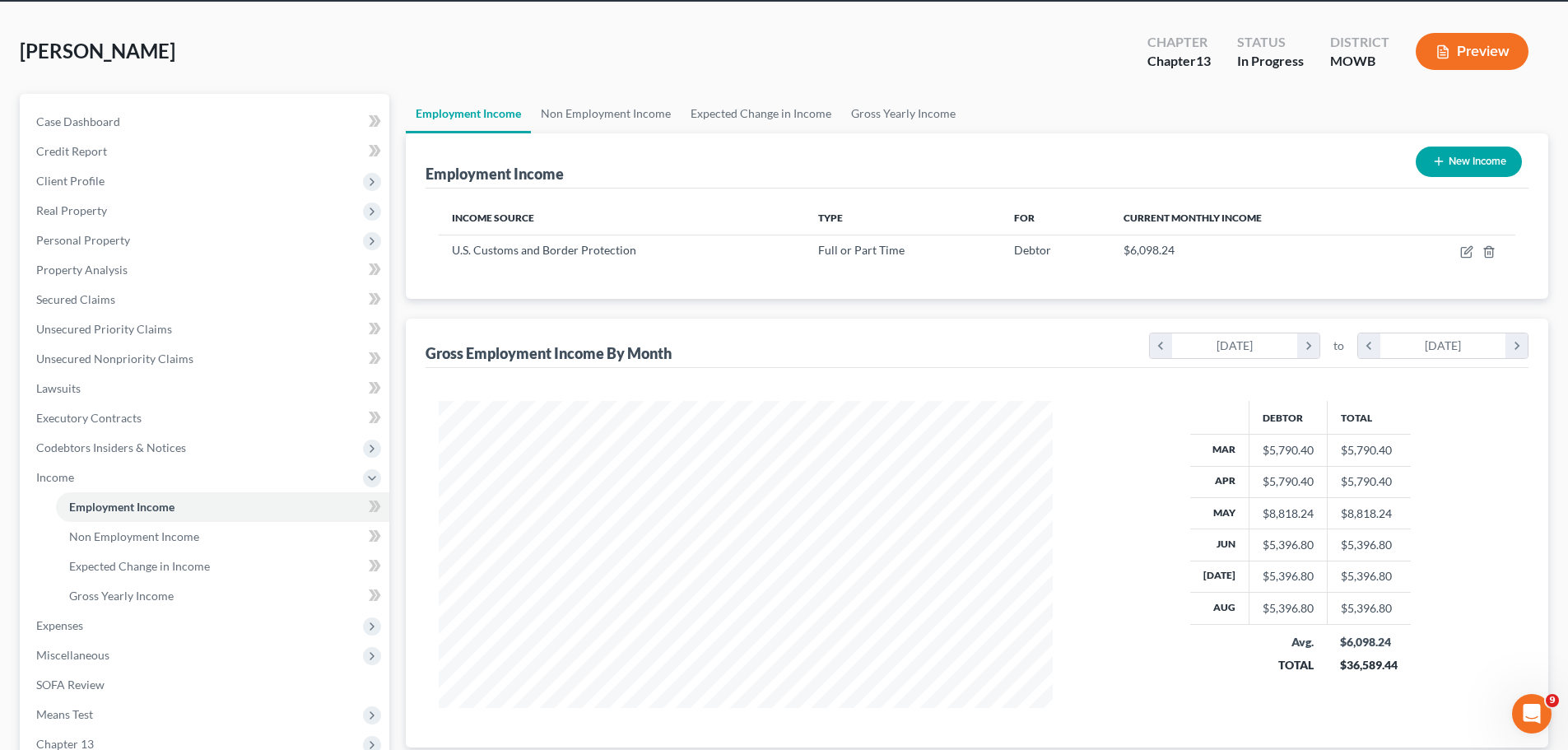
scroll to position [56, 0]
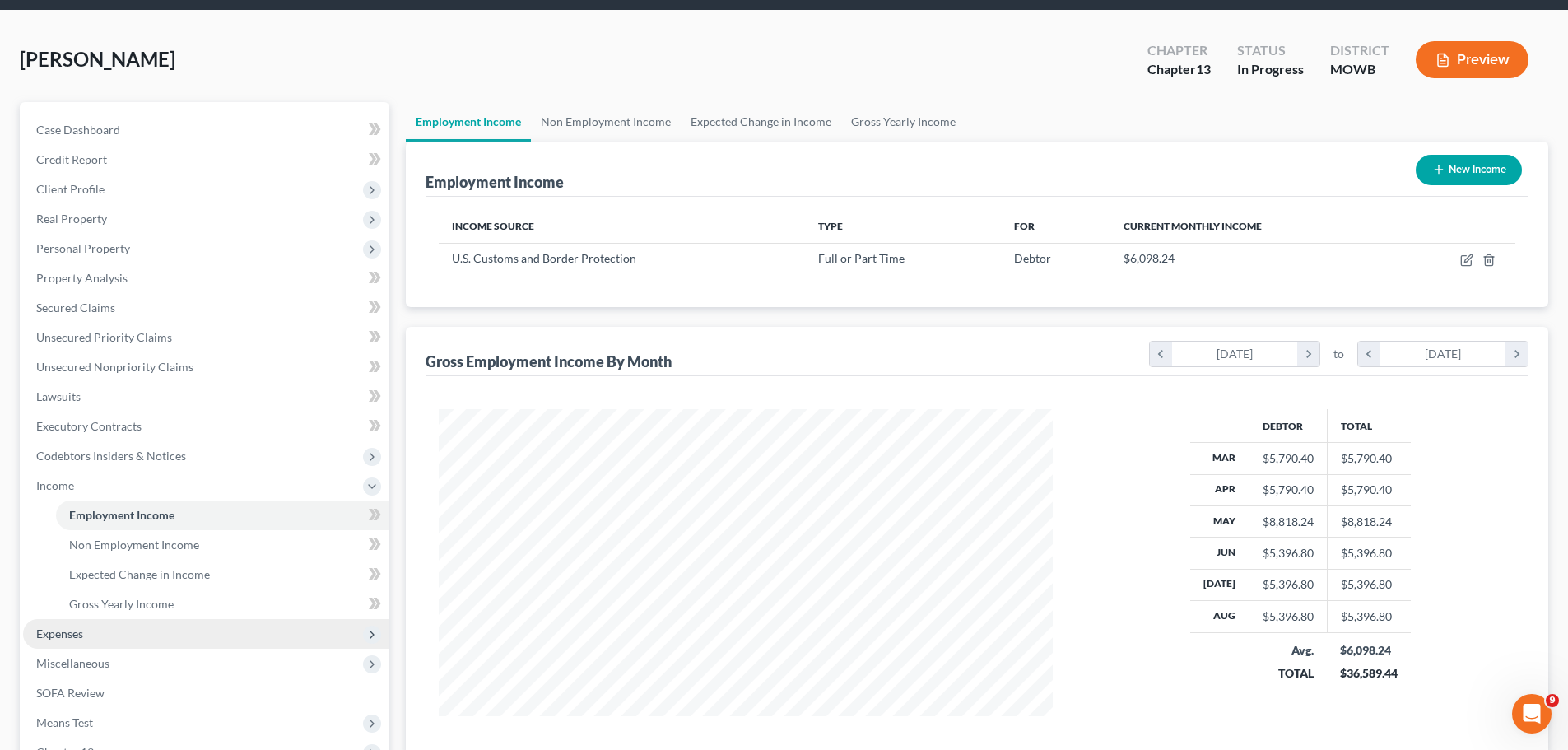
click at [98, 636] on span "Expenses" at bounding box center [206, 633] width 366 height 30
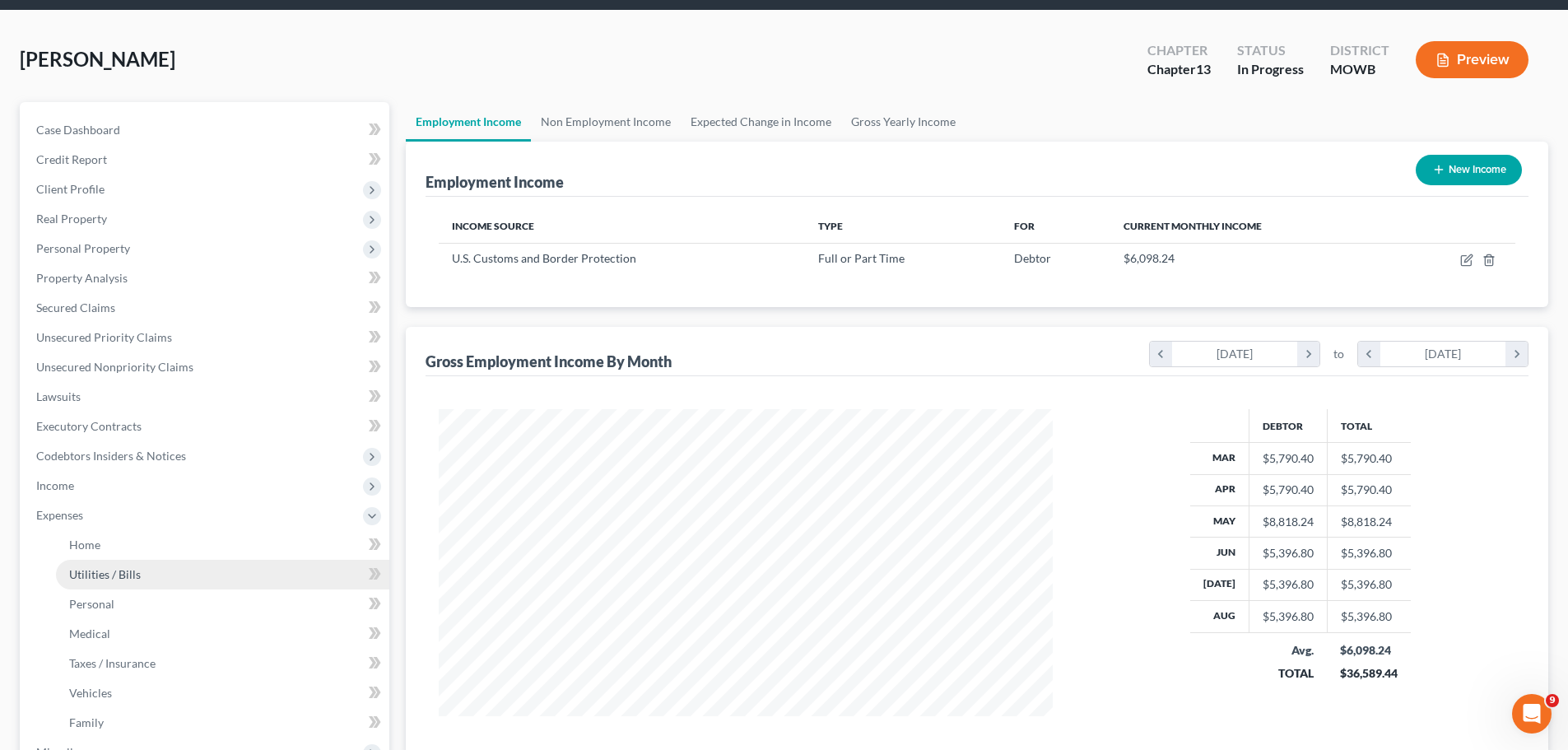
click at [139, 567] on link "Utilities / Bills" at bounding box center [222, 574] width 334 height 30
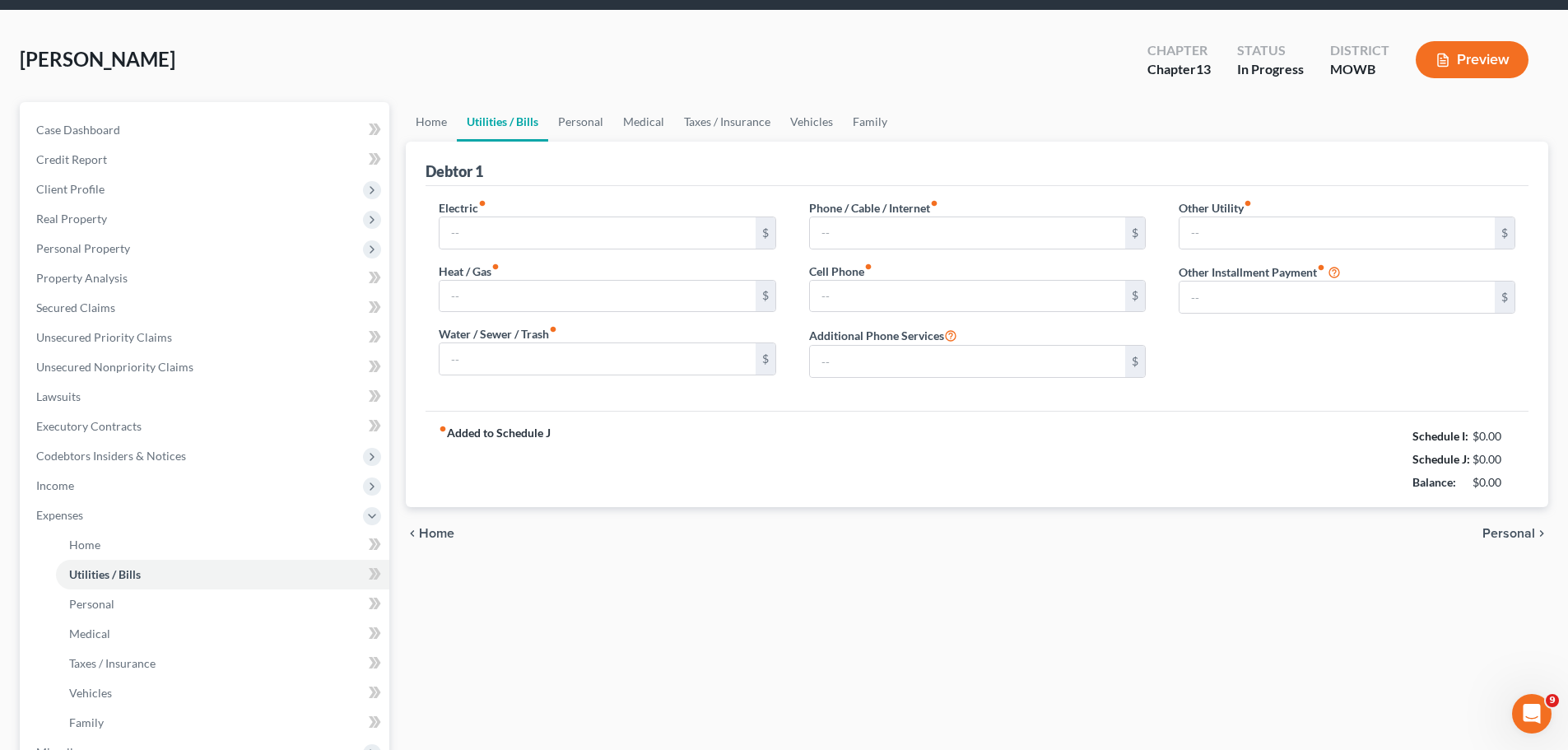
type input "150.00"
type input "70.00"
type input "100.00"
type input "101.00"
type input "350.00"
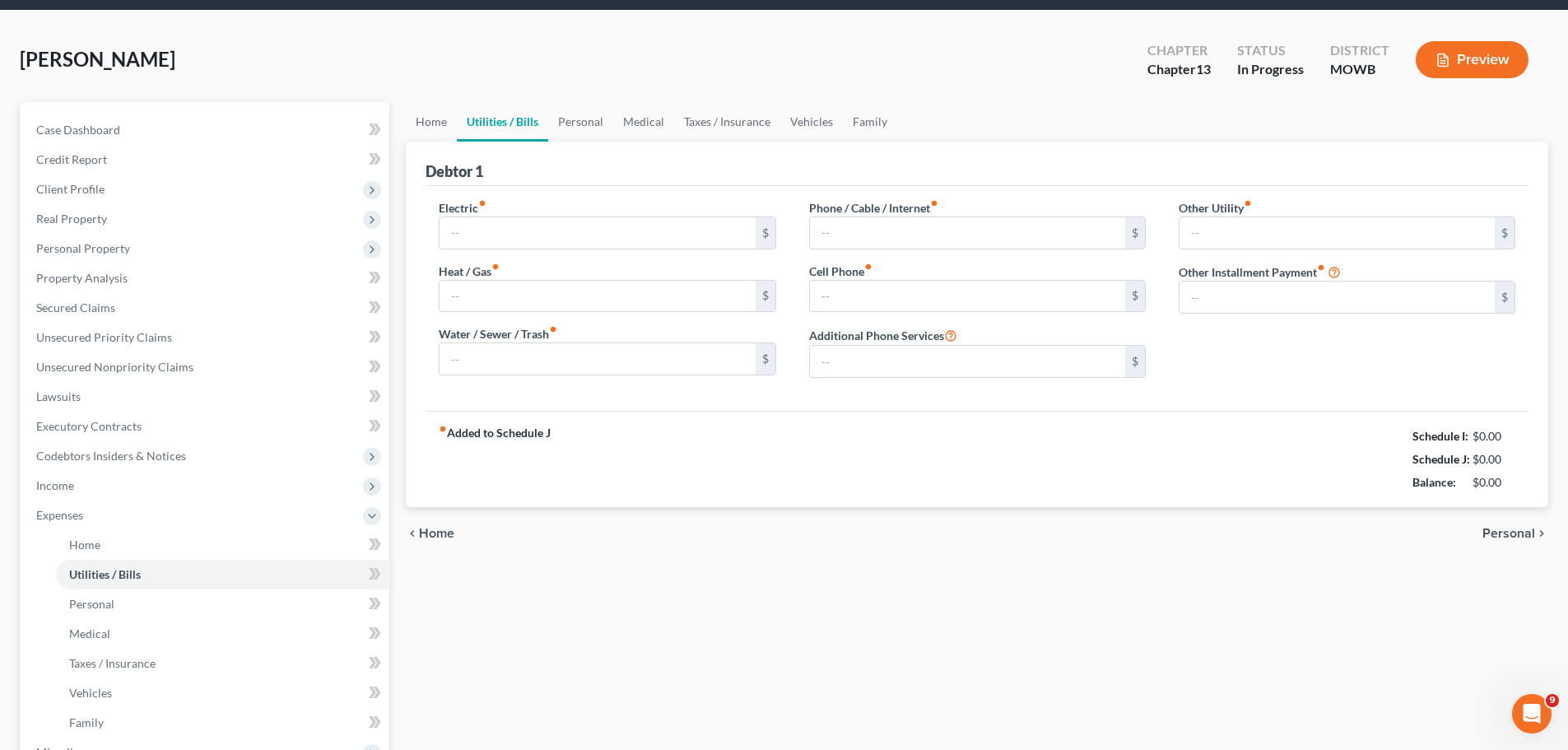
type input "0.00"
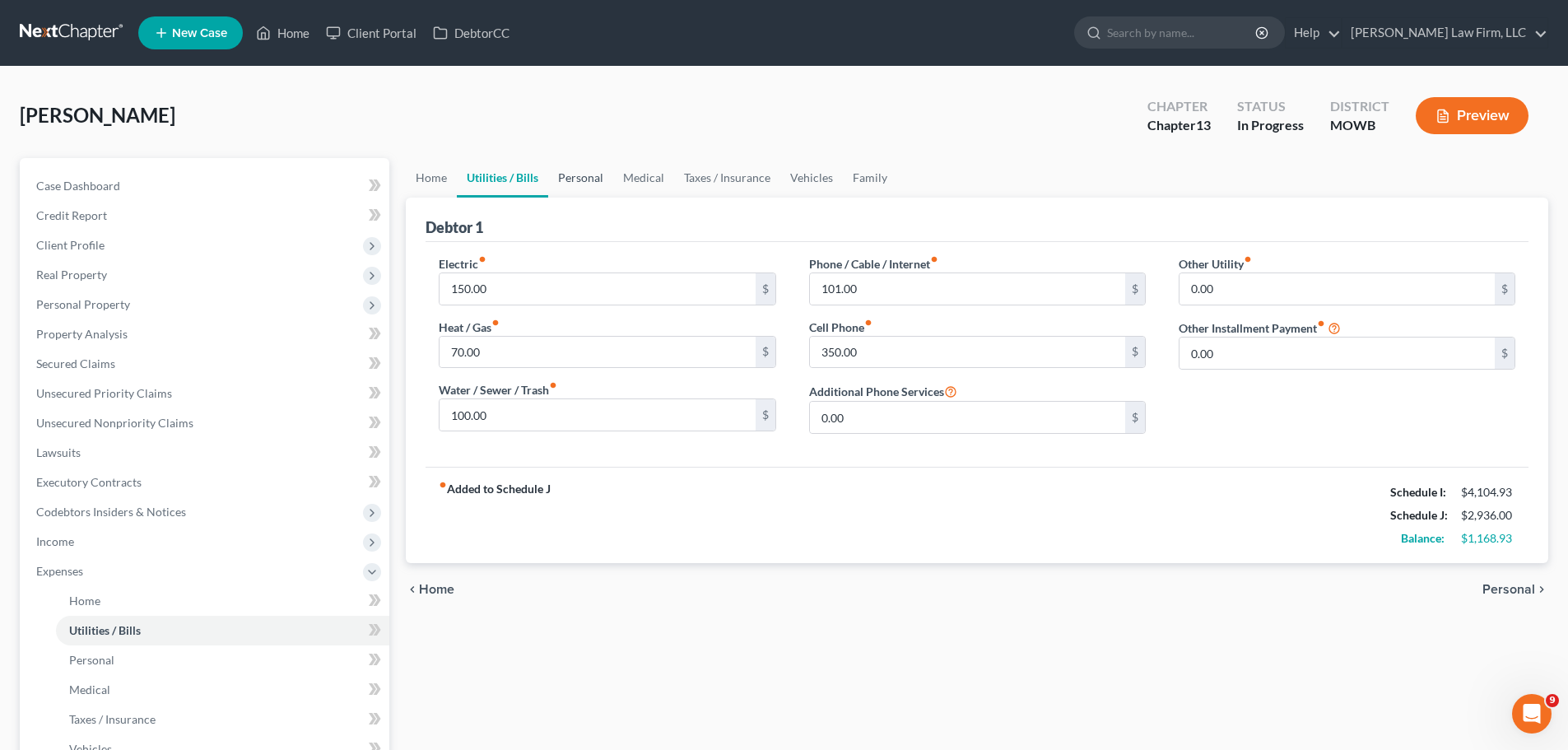
click at [591, 186] on link "Personal" at bounding box center [580, 177] width 65 height 39
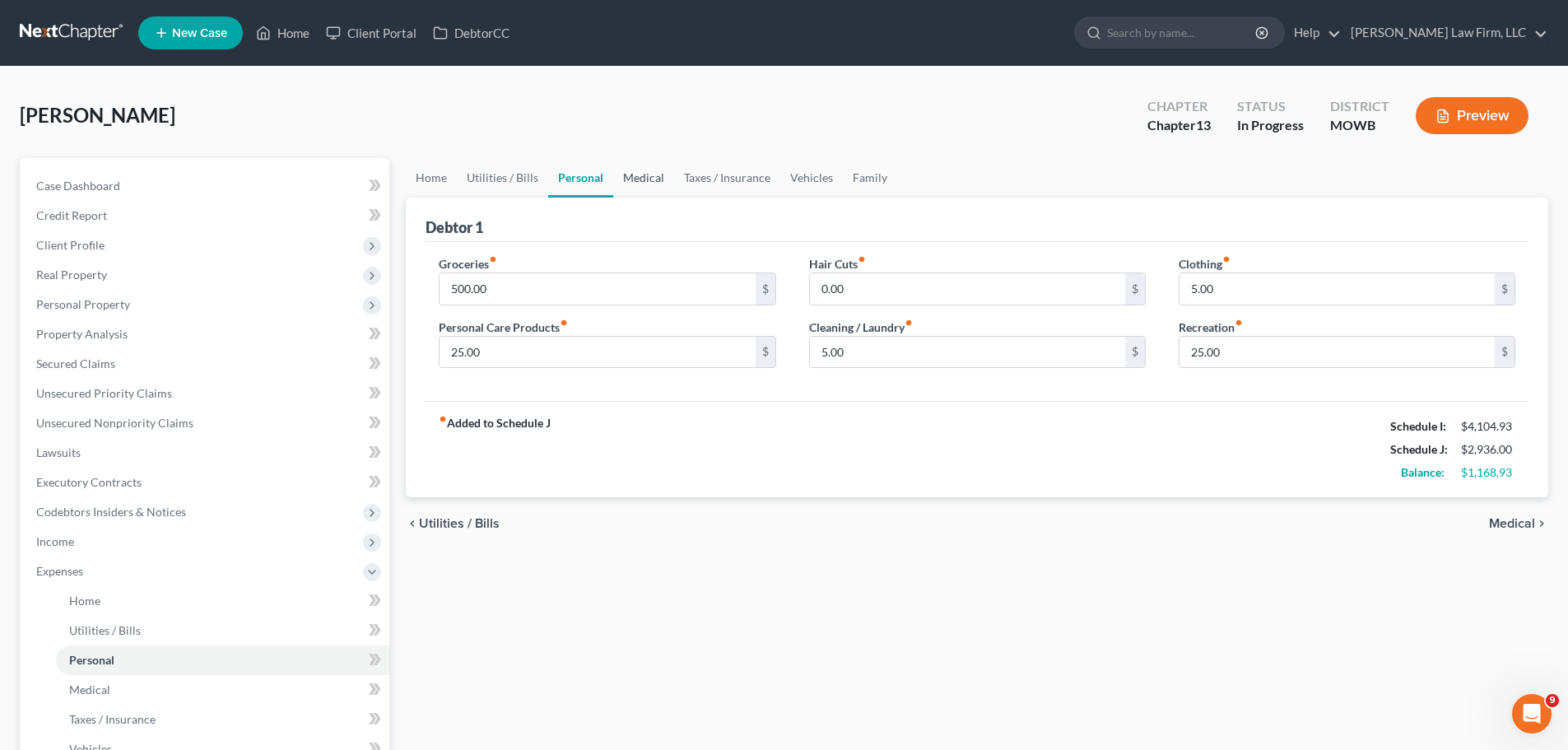
click at [632, 174] on link "Medical" at bounding box center [644, 177] width 61 height 39
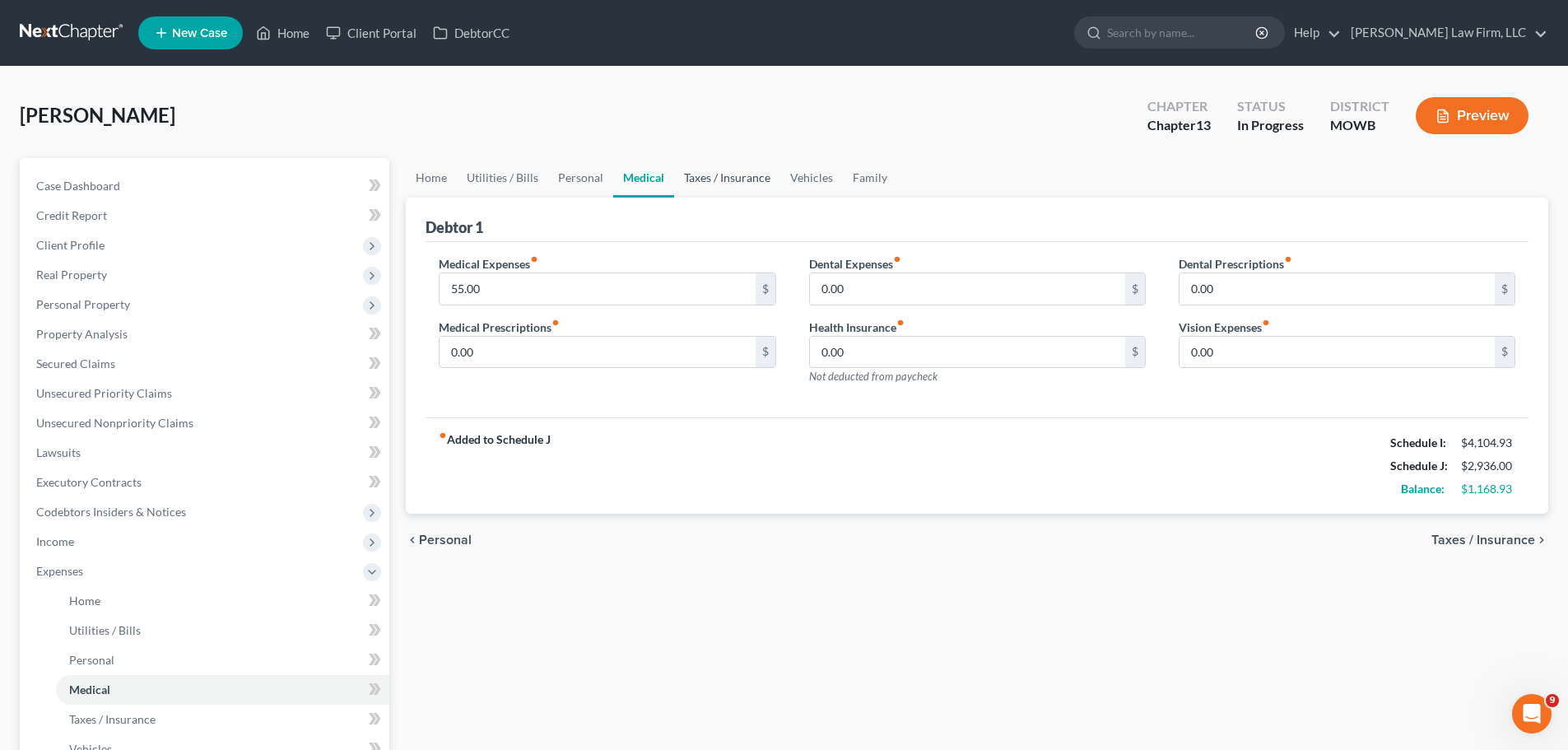
click at [710, 176] on link "Taxes / Insurance" at bounding box center [727, 177] width 106 height 39
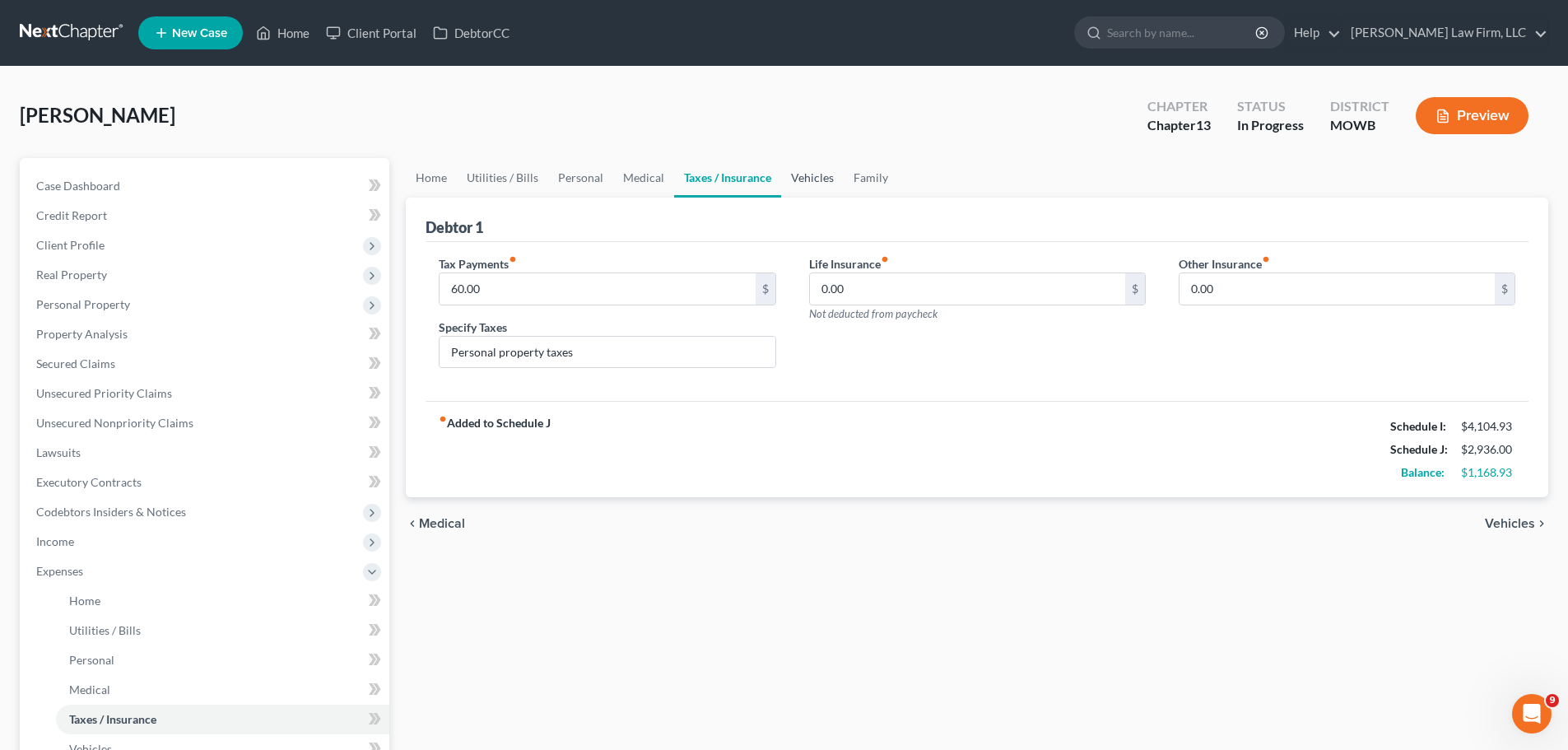
click at [814, 172] on link "Vehicles" at bounding box center [813, 177] width 63 height 39
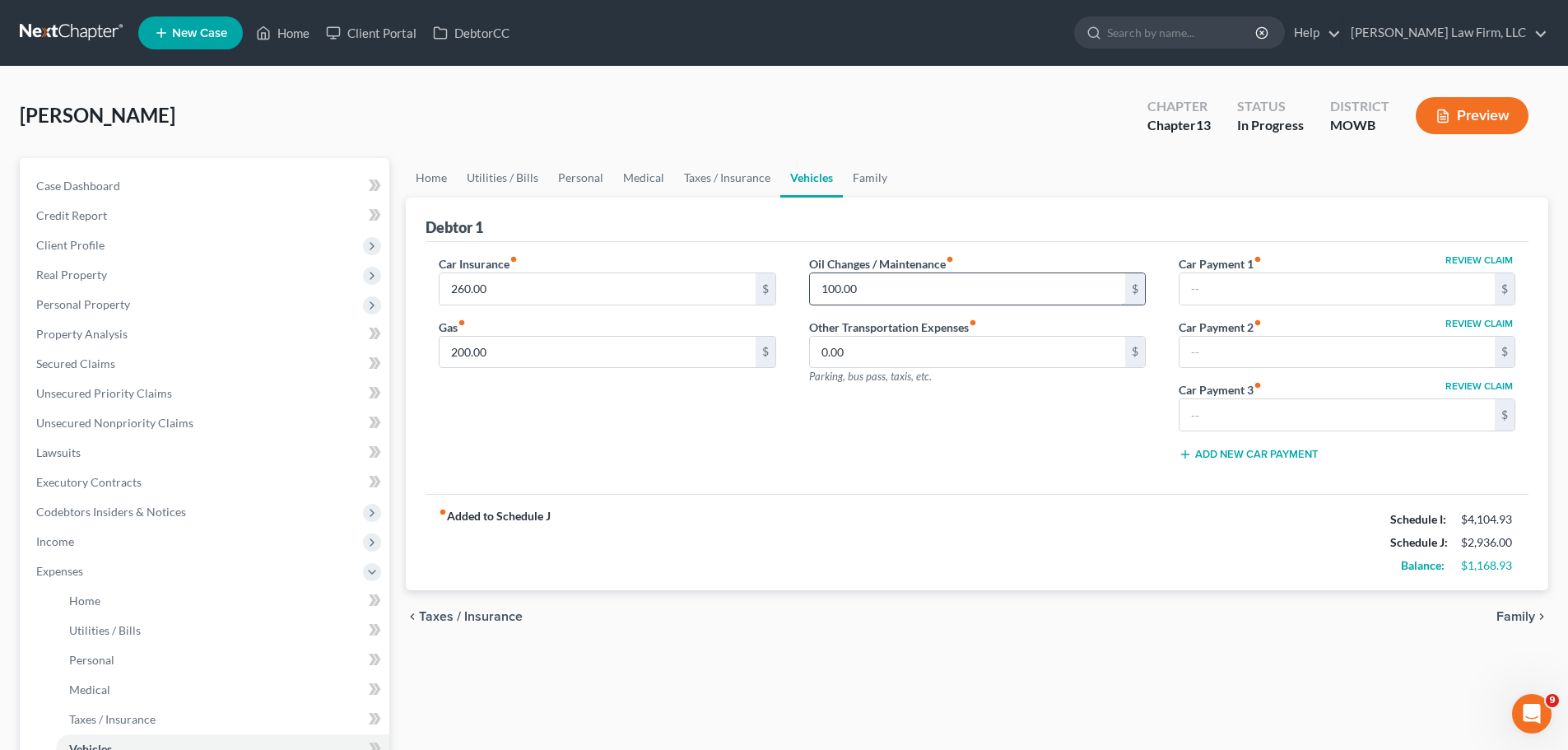
click at [837, 294] on input "100.00" at bounding box center [968, 289] width 315 height 31
type input "80"
click at [640, 362] on input "200.00" at bounding box center [597, 352] width 315 height 31
type input "180"
drag, startPoint x: 876, startPoint y: 180, endPoint x: 868, endPoint y: 185, distance: 9.4
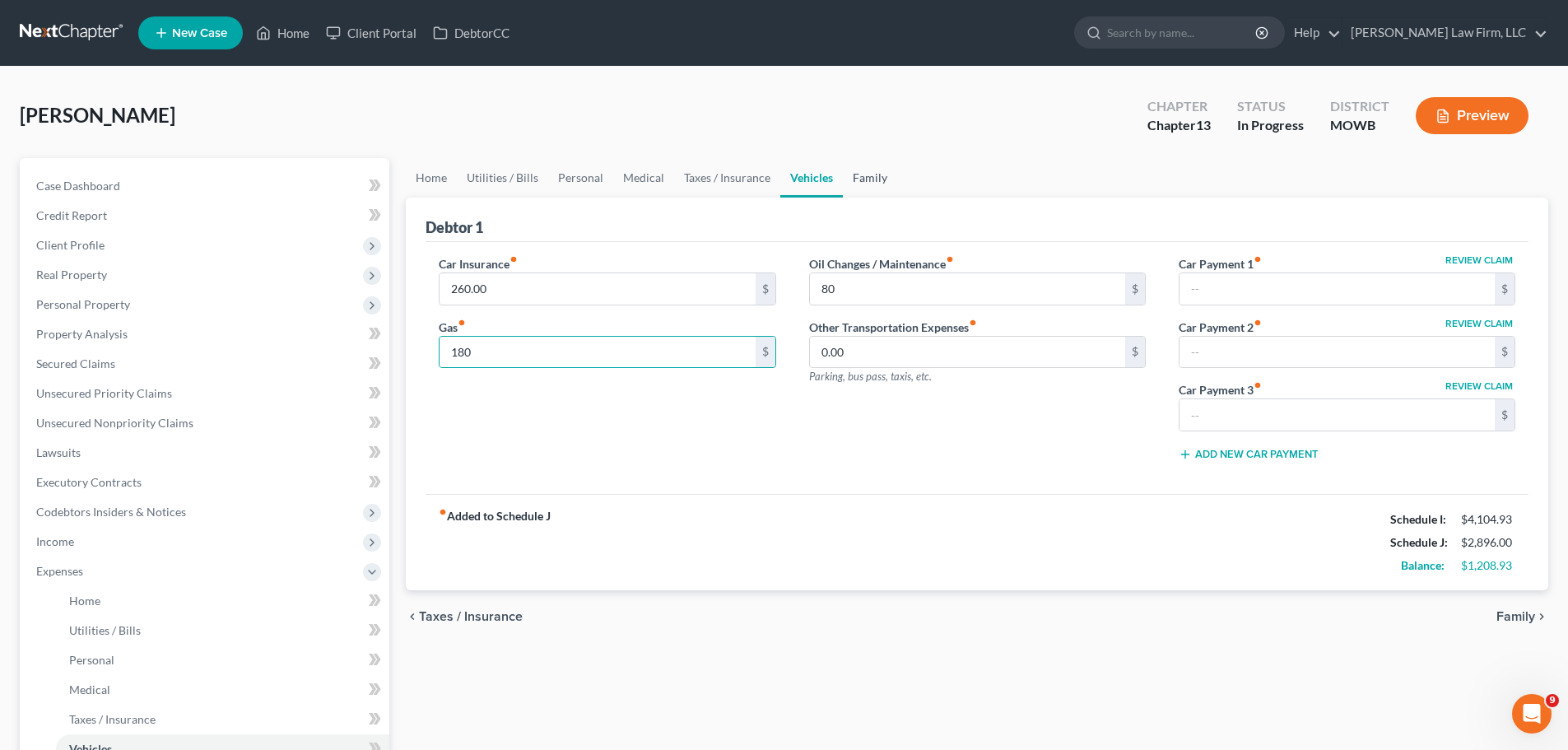
click at [876, 180] on link "Family" at bounding box center [869, 177] width 54 height 39
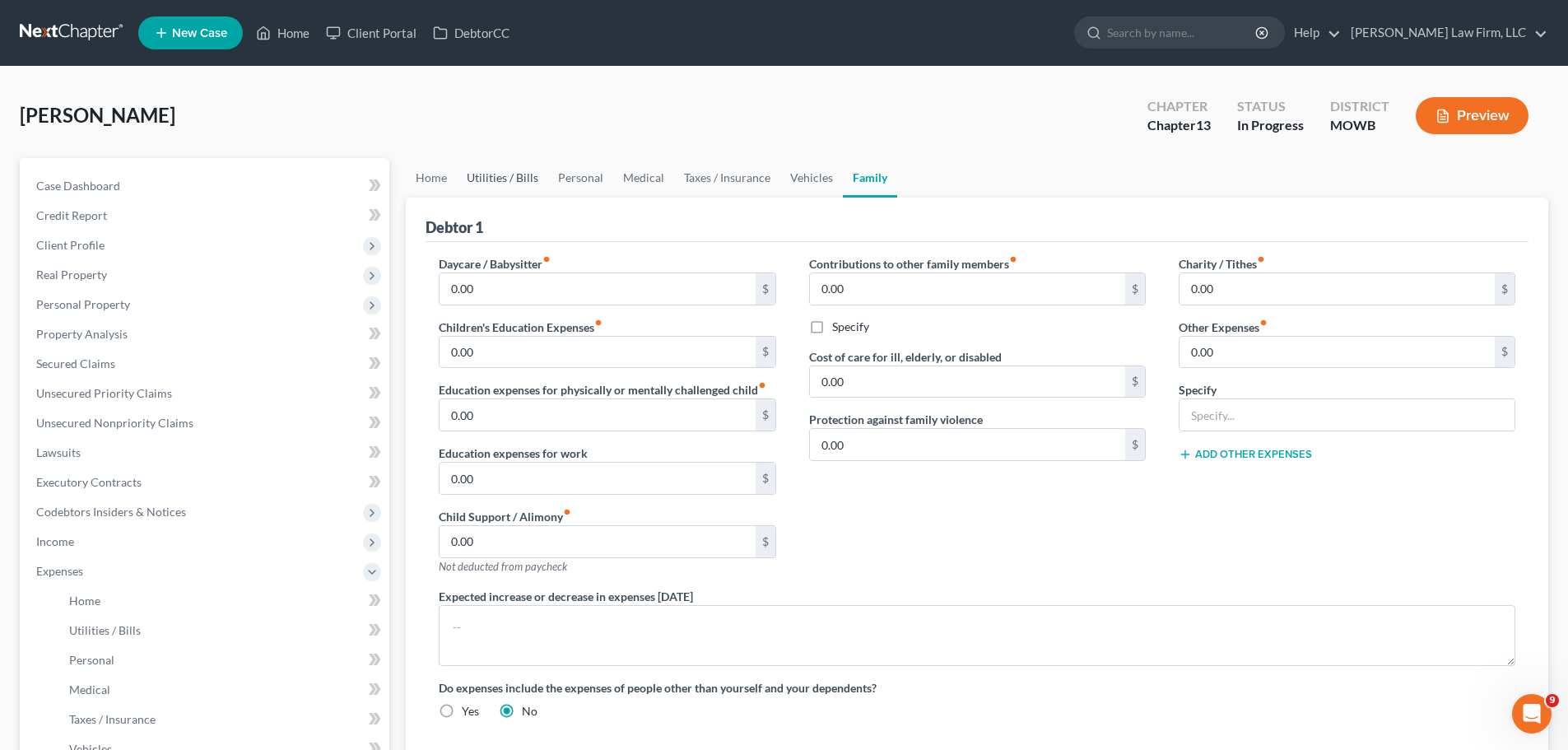
click at [473, 184] on link "Utilities / Bills" at bounding box center [502, 177] width 91 height 39
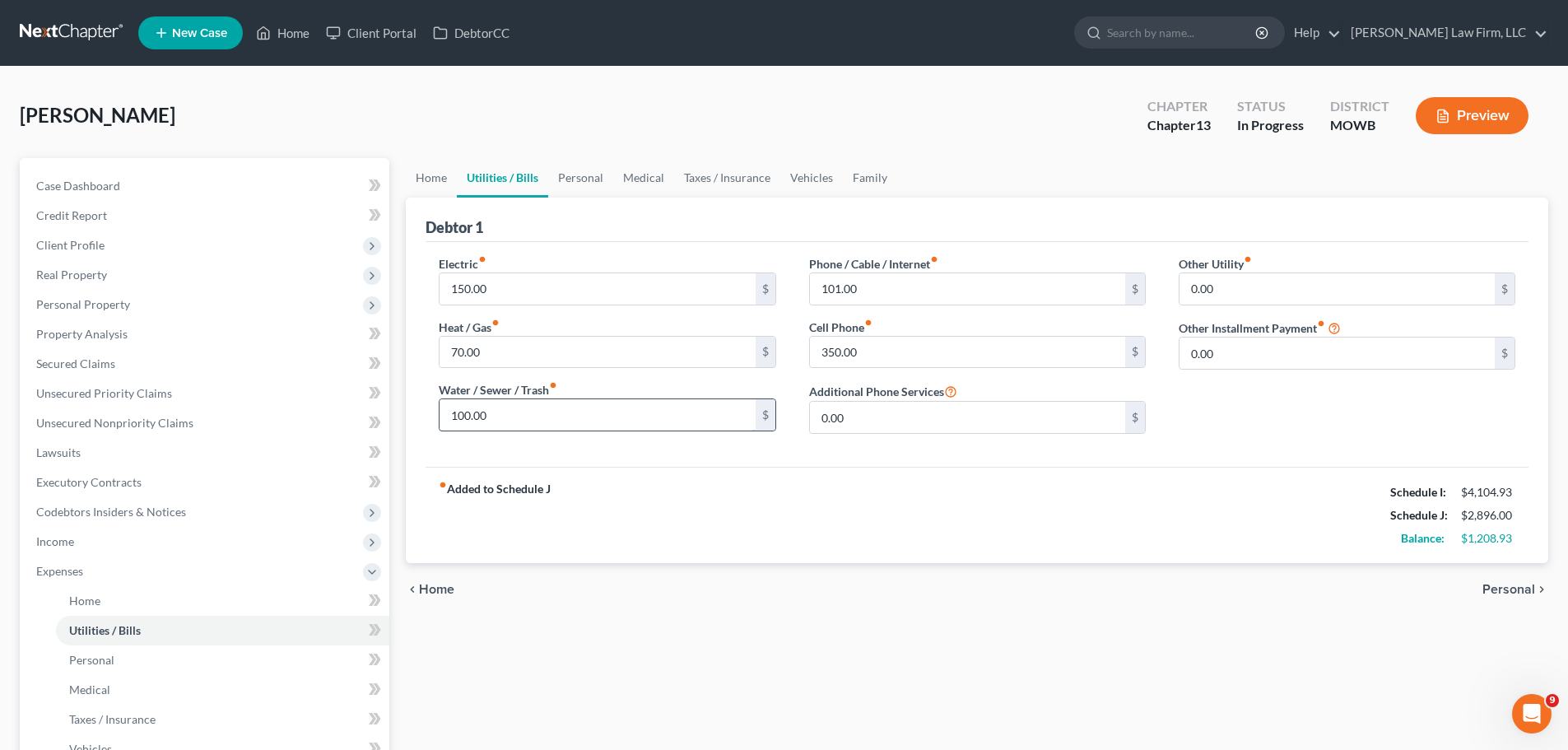
click at [524, 425] on input "100.00" at bounding box center [597, 415] width 315 height 31
click at [828, 352] on input "350.00" at bounding box center [968, 352] width 315 height 31
type input "300"
click at [574, 604] on div "chevron_left Home Personal chevron_right" at bounding box center [977, 589] width 1142 height 52
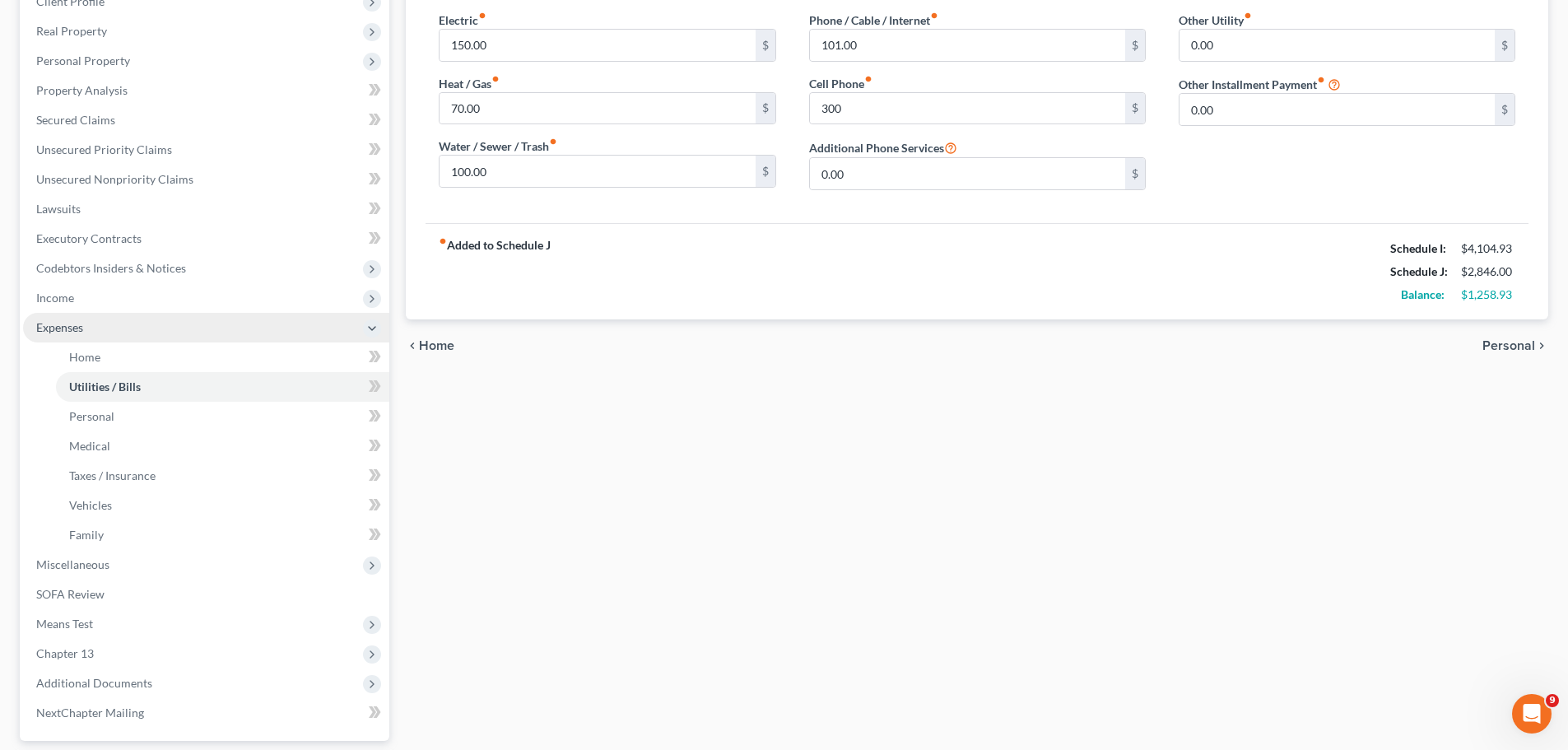
scroll to position [247, 0]
click at [116, 324] on span "Expenses" at bounding box center [206, 324] width 366 height 30
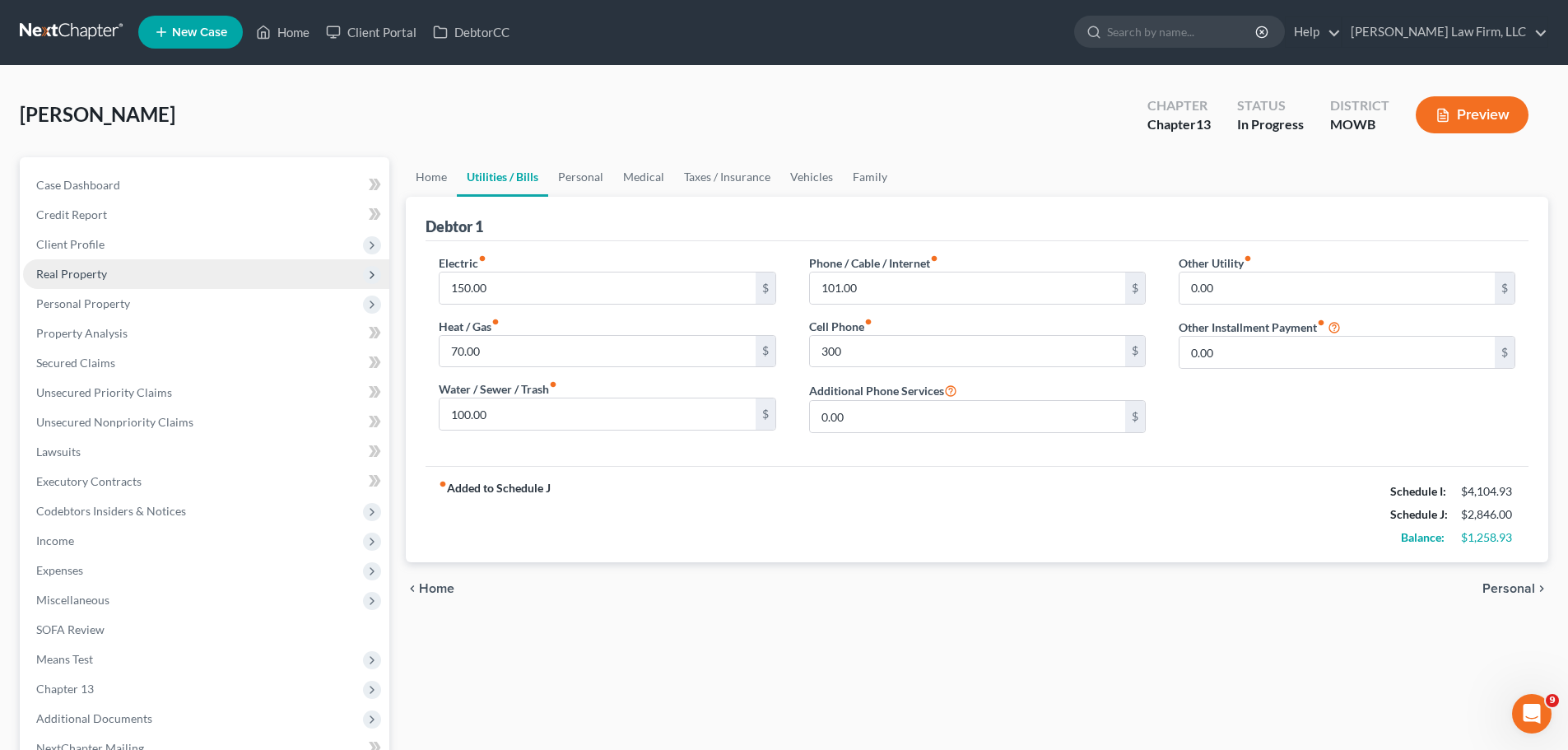
scroll to position [0, 0]
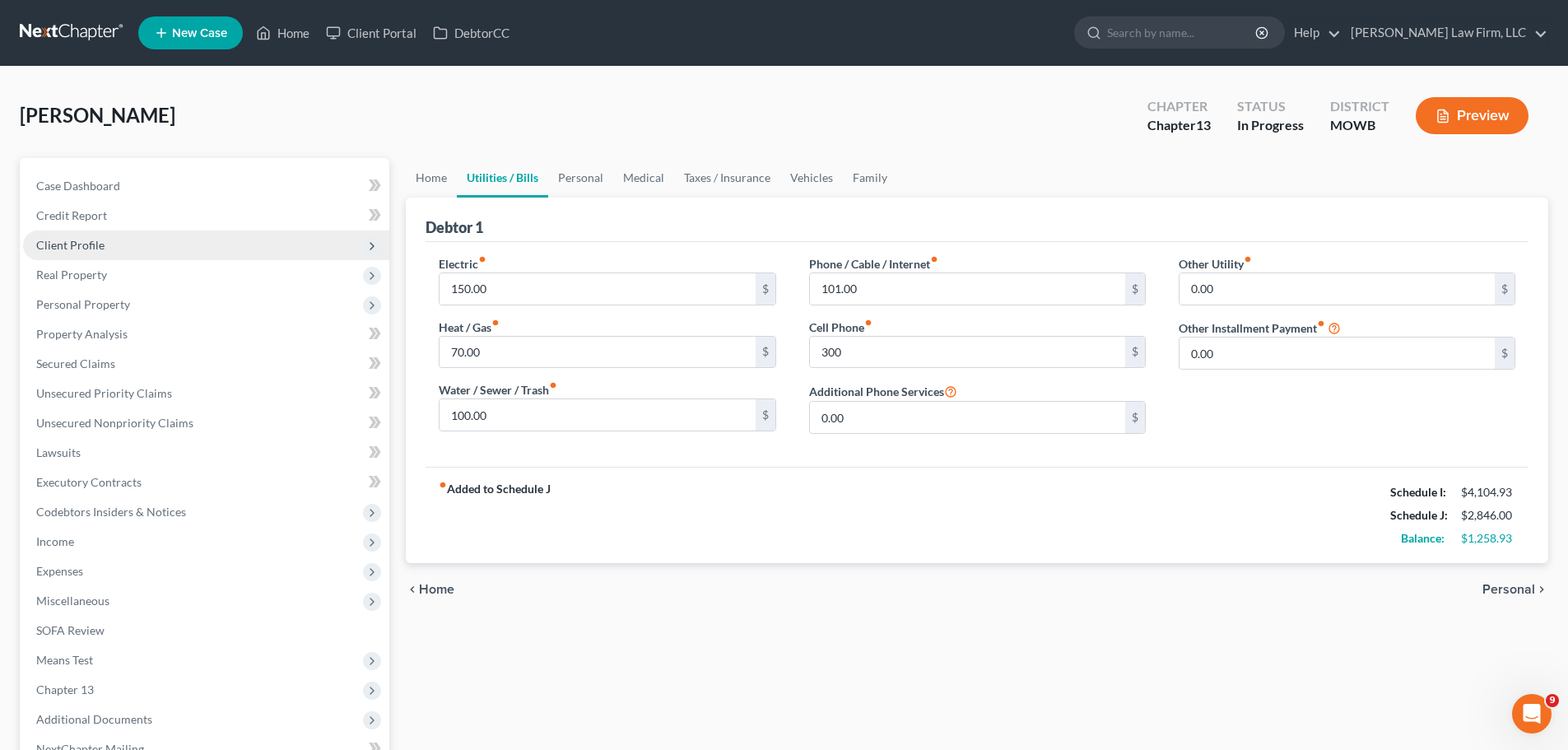
click at [130, 235] on span "Client Profile" at bounding box center [206, 246] width 366 height 30
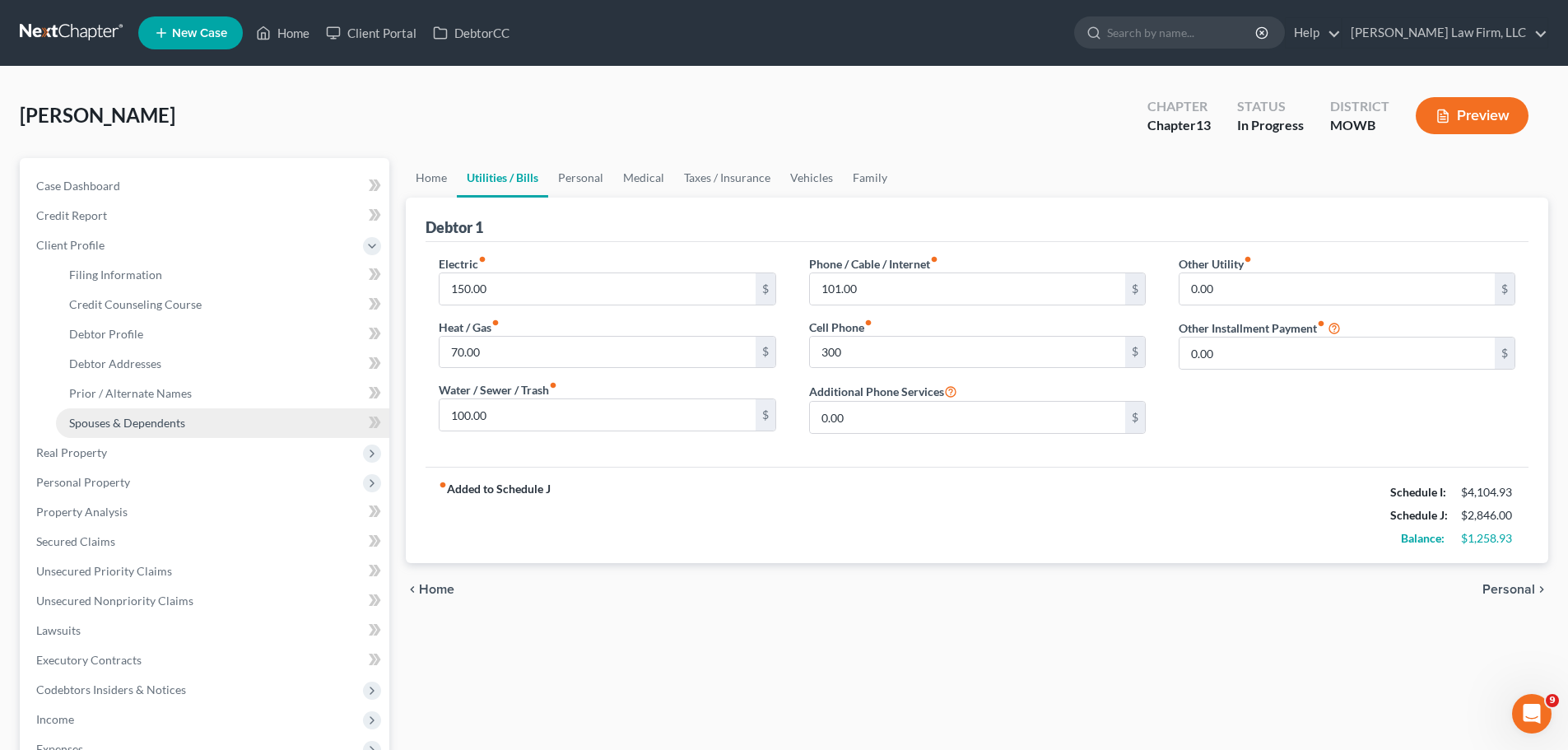
click at [160, 428] on span "Spouses & Dependents" at bounding box center [126, 422] width 116 height 14
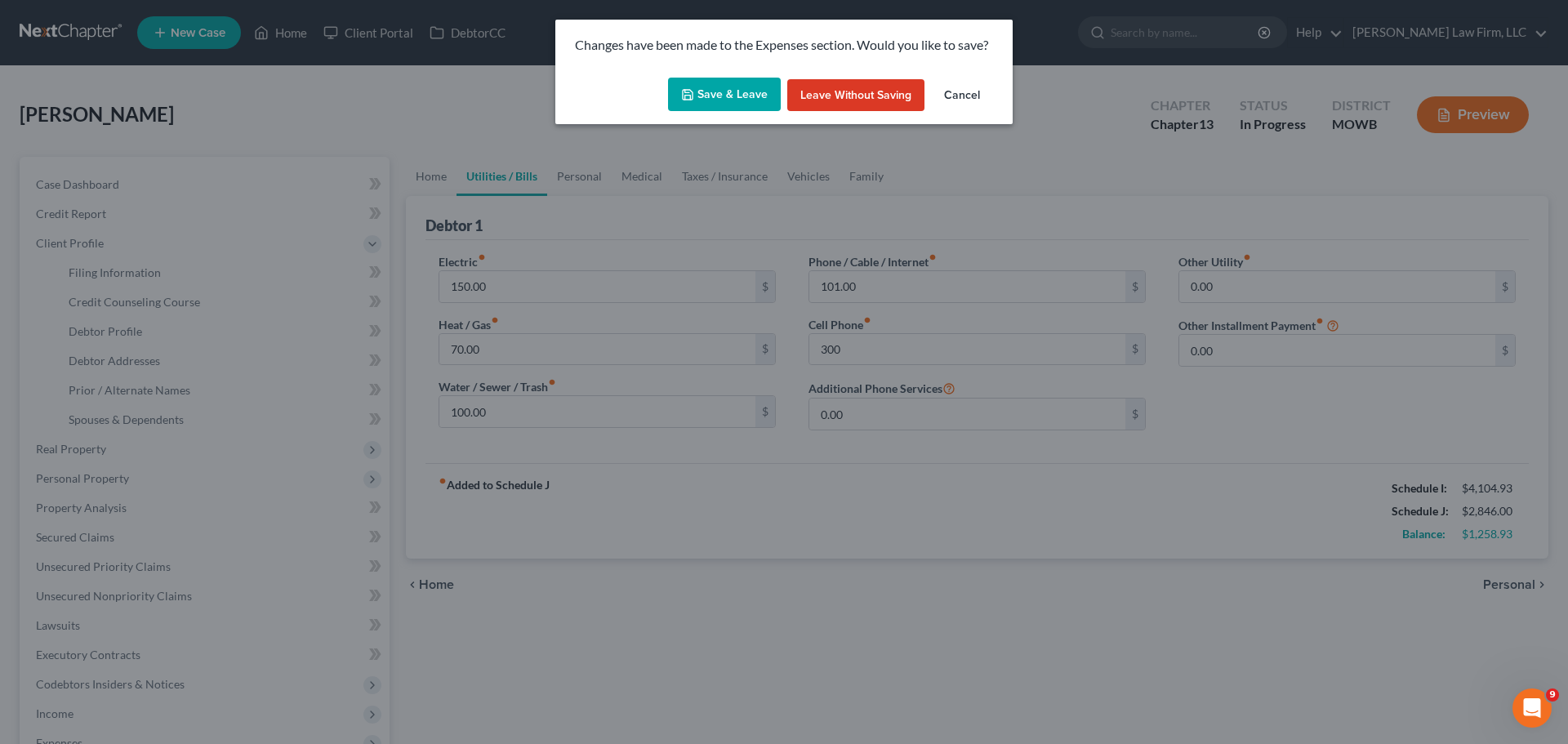
click at [730, 95] on button "Save & Leave" at bounding box center [724, 95] width 112 height 35
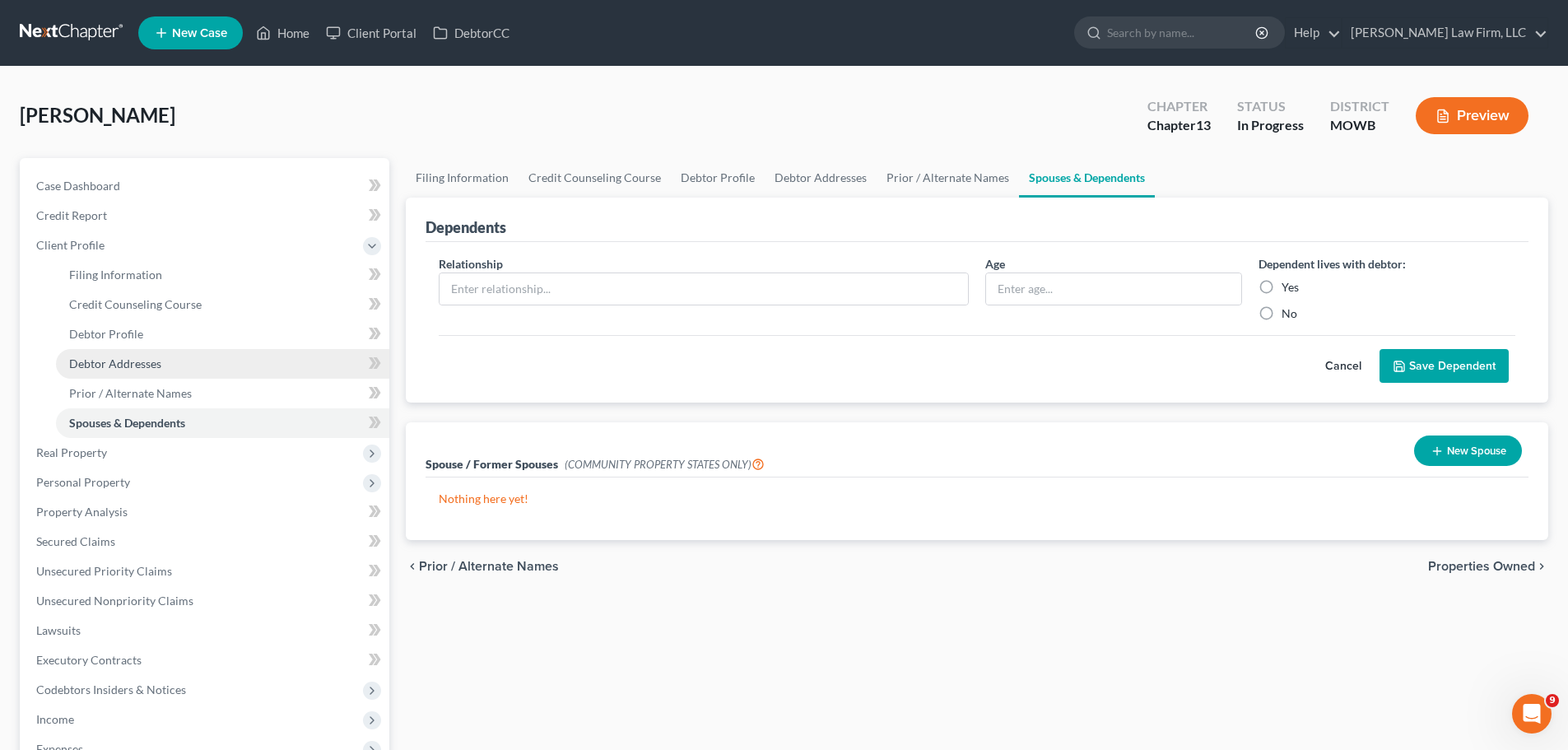
click at [152, 364] on span "Debtor Addresses" at bounding box center [115, 363] width 92 height 14
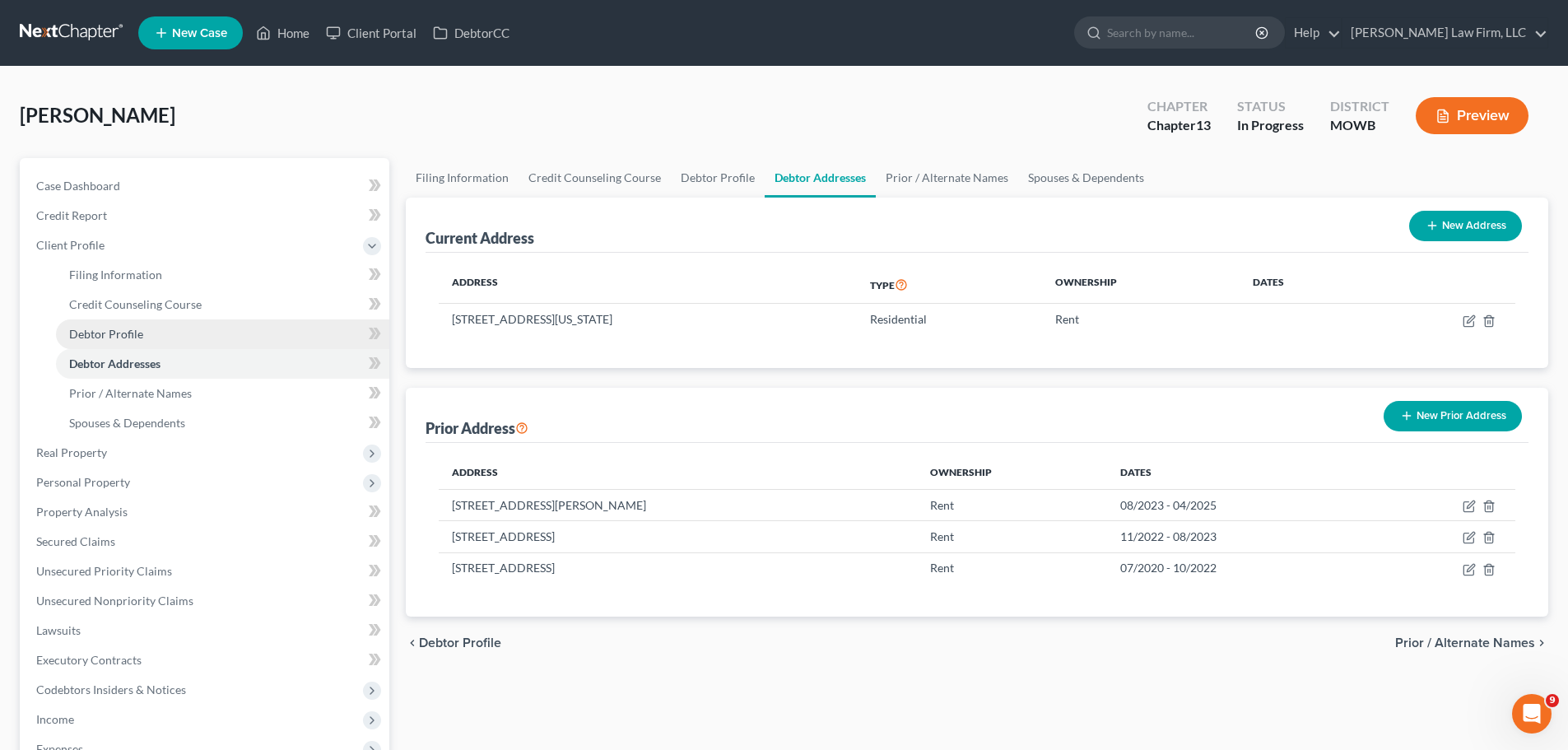
click at [177, 332] on link "Debtor Profile" at bounding box center [222, 334] width 334 height 30
select select "0"
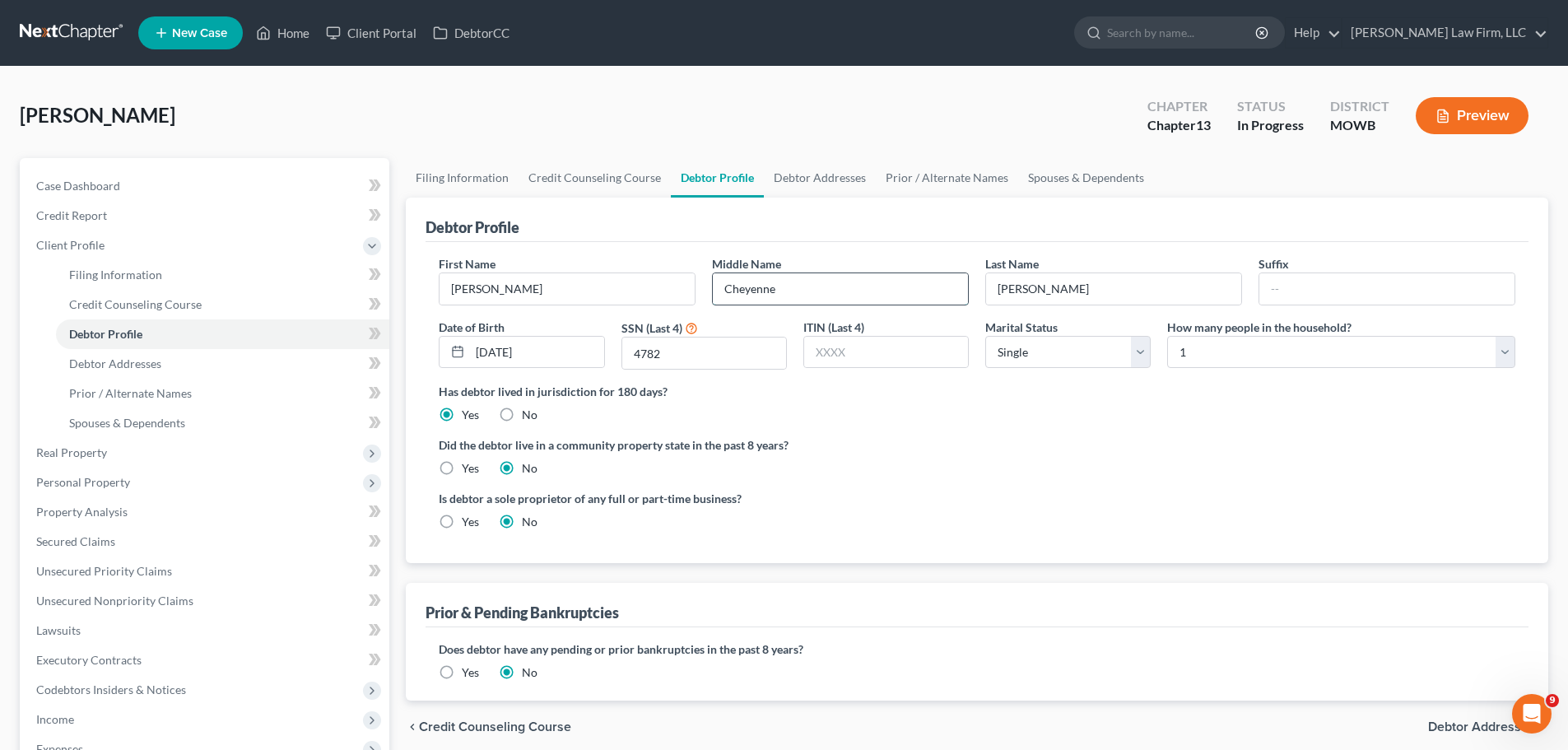
click at [752, 286] on input "Cheyenne" at bounding box center [840, 289] width 255 height 31
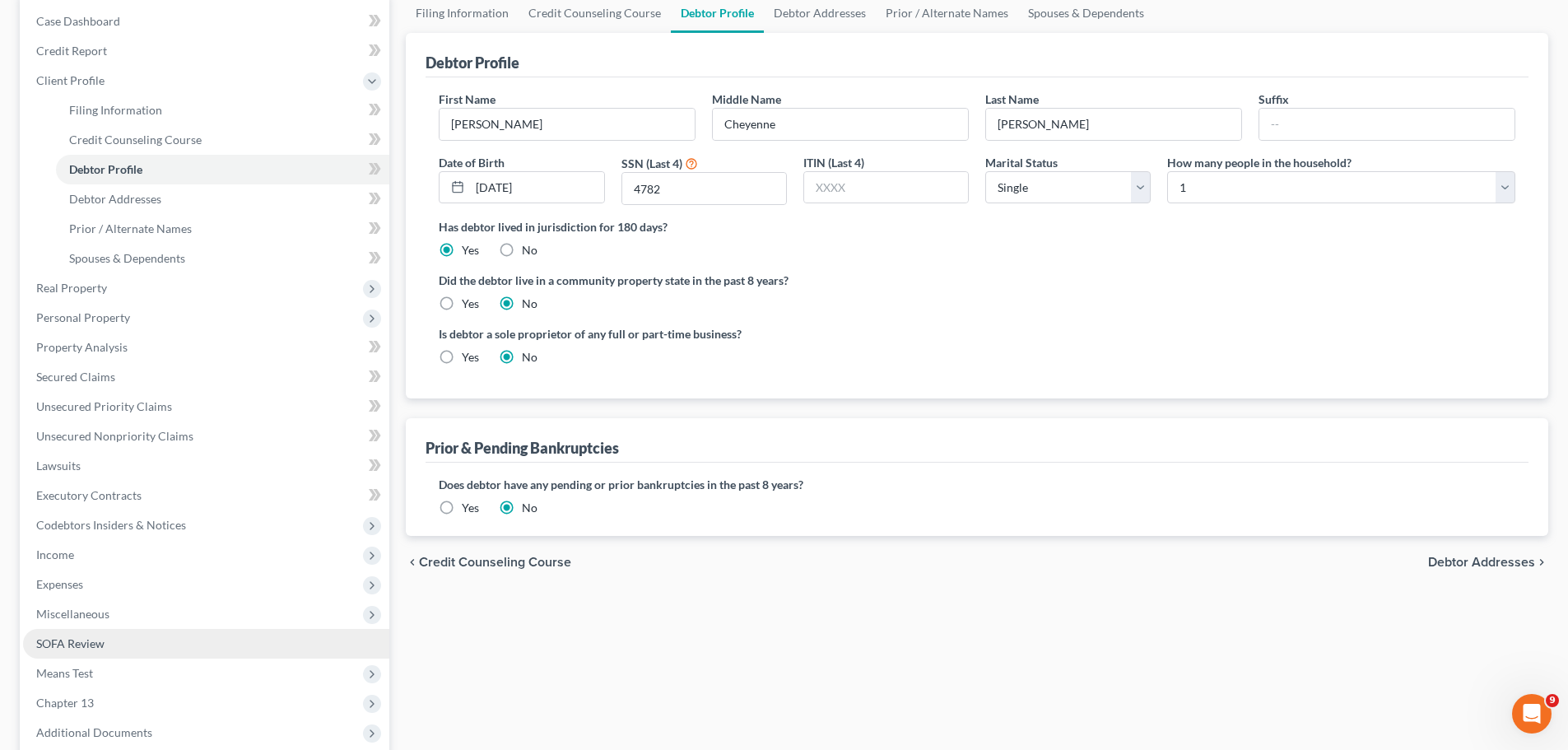
scroll to position [247, 0]
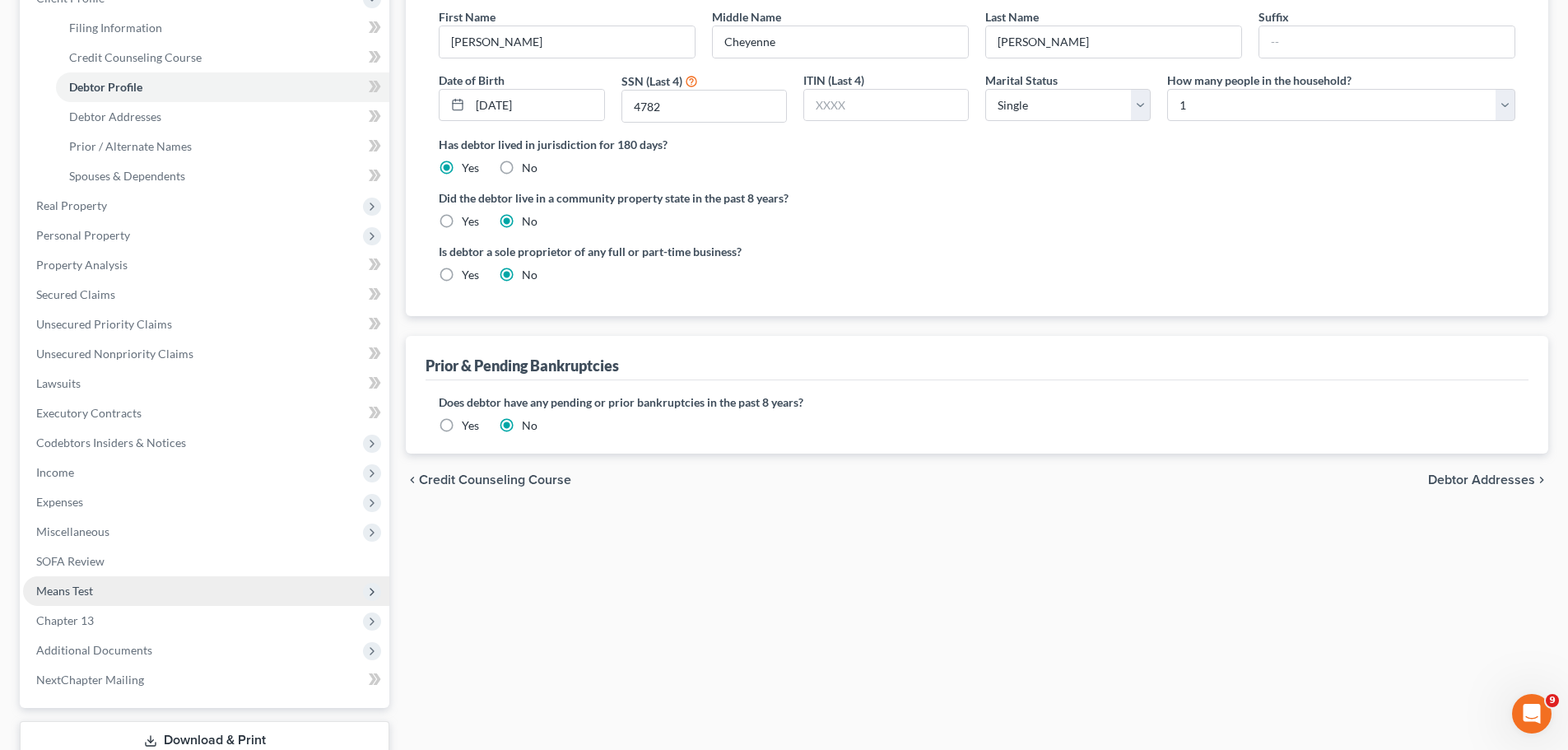
click at [132, 590] on span "Means Test" at bounding box center [206, 591] width 366 height 30
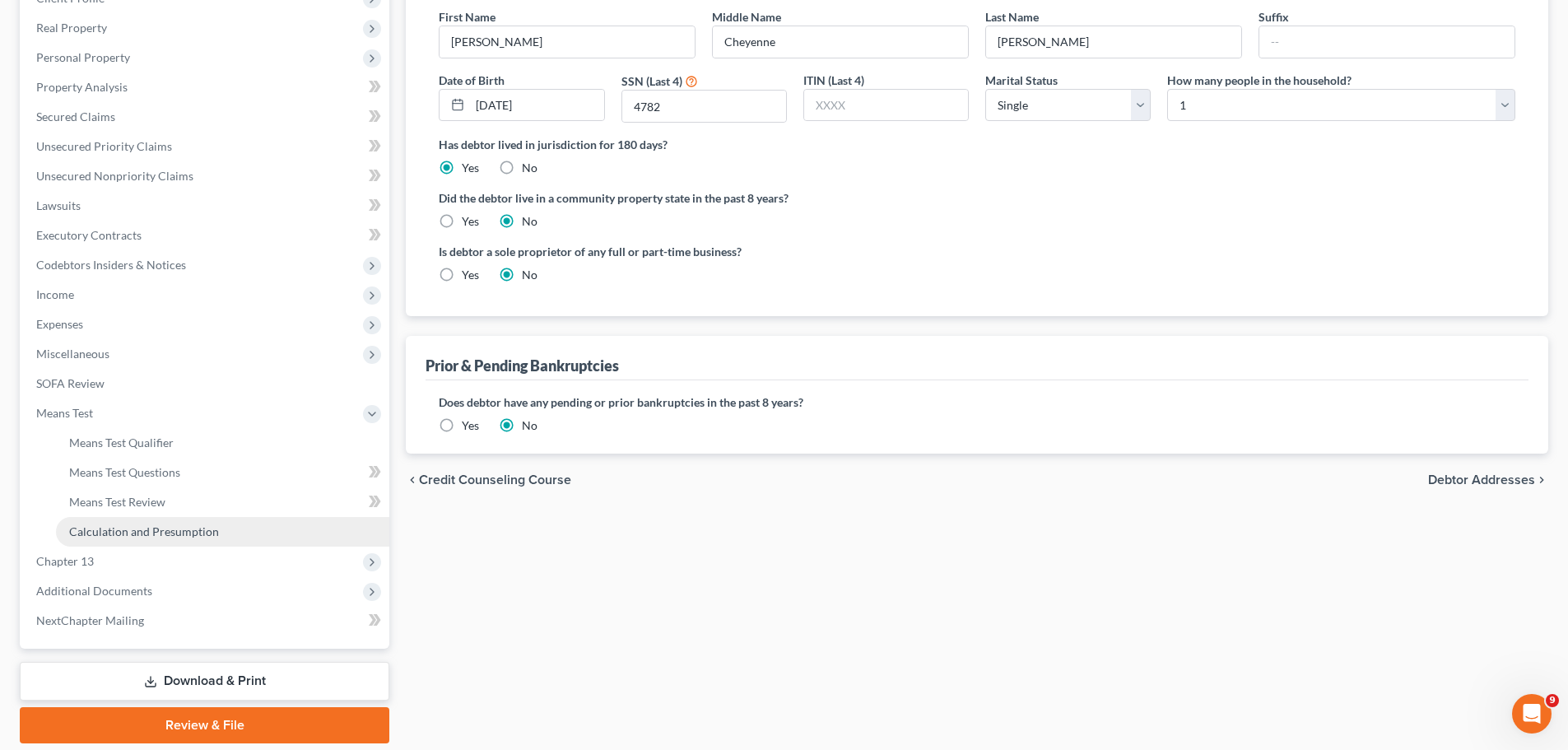
click at [159, 528] on span "Calculation and Presumption" at bounding box center [144, 531] width 150 height 14
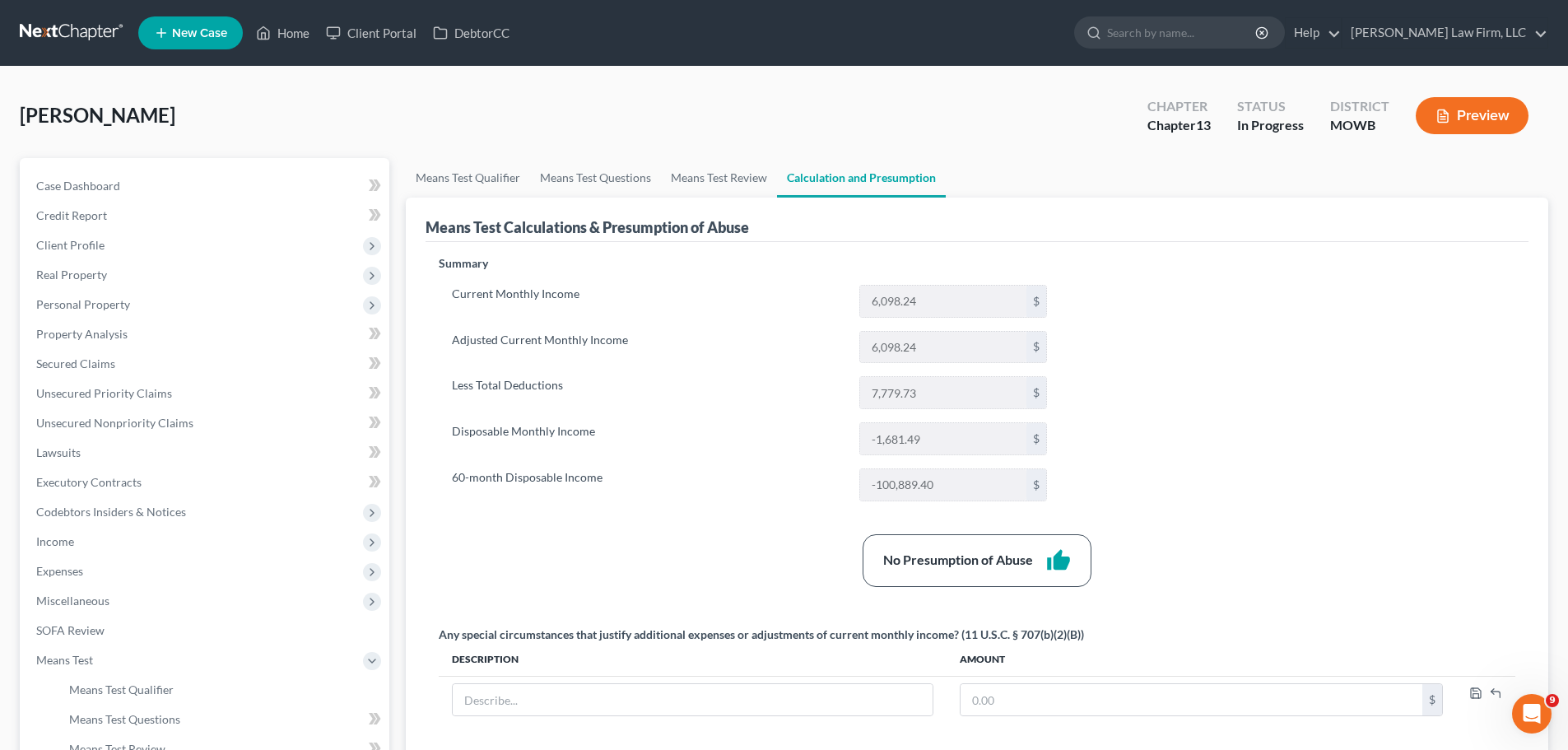
click at [416, 109] on div "Collins, Brooke Upgraded Chapter Chapter 13 Status In Progress District MOWB Pr…" at bounding box center [784, 122] width 1528 height 71
click at [97, 182] on span "Case Dashboard" at bounding box center [78, 186] width 84 height 14
select select "4"
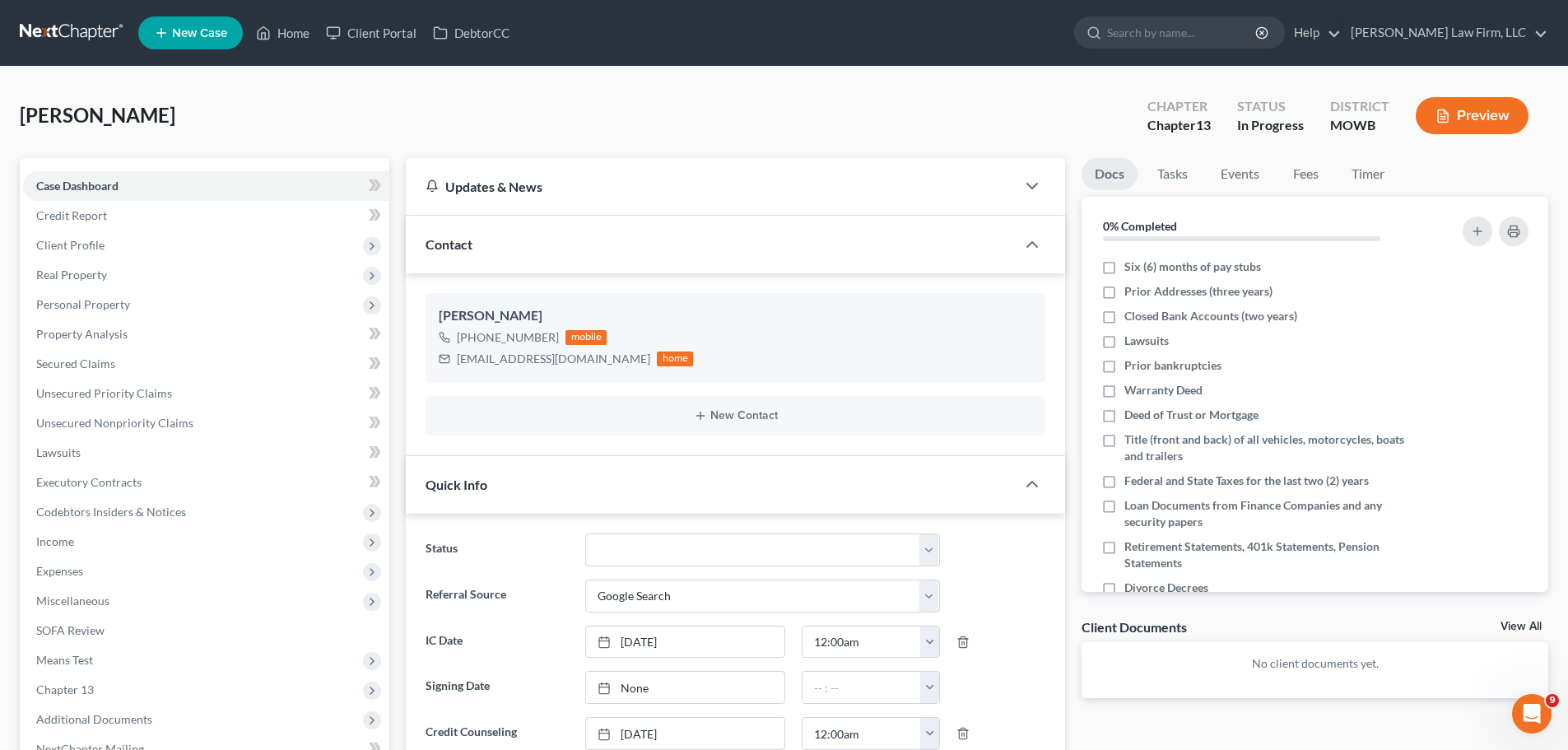
scroll to position [190, 0]
click at [375, 101] on div "Collins, Brooke Upgraded Chapter Chapter 13 Status In Progress District MOWB Pr…" at bounding box center [784, 122] width 1528 height 71
click at [836, 132] on div "Collins, Brooke Upgraded Chapter Chapter 13 Status In Progress District MOWB Pr…" at bounding box center [784, 122] width 1528 height 71
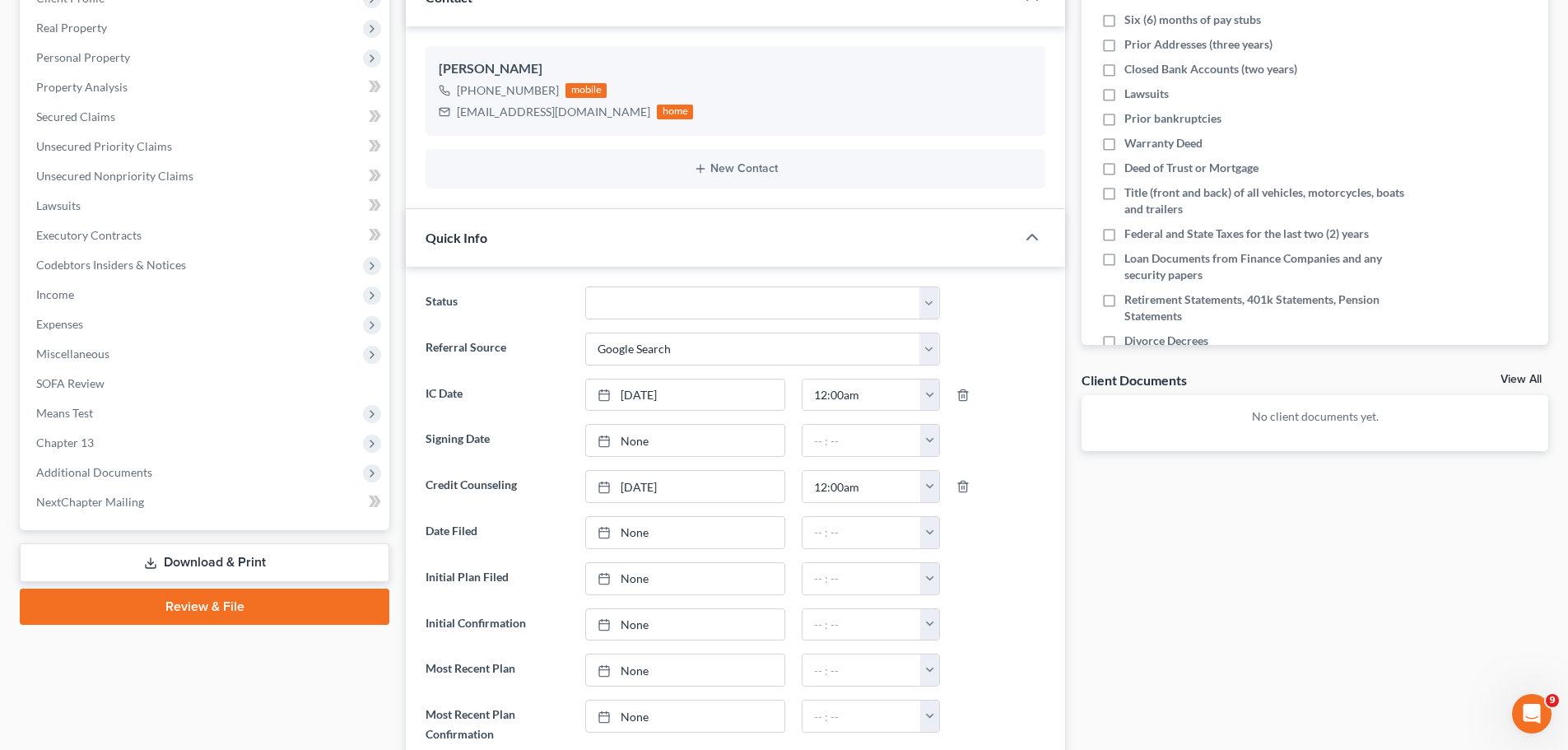
scroll to position [0, 0]
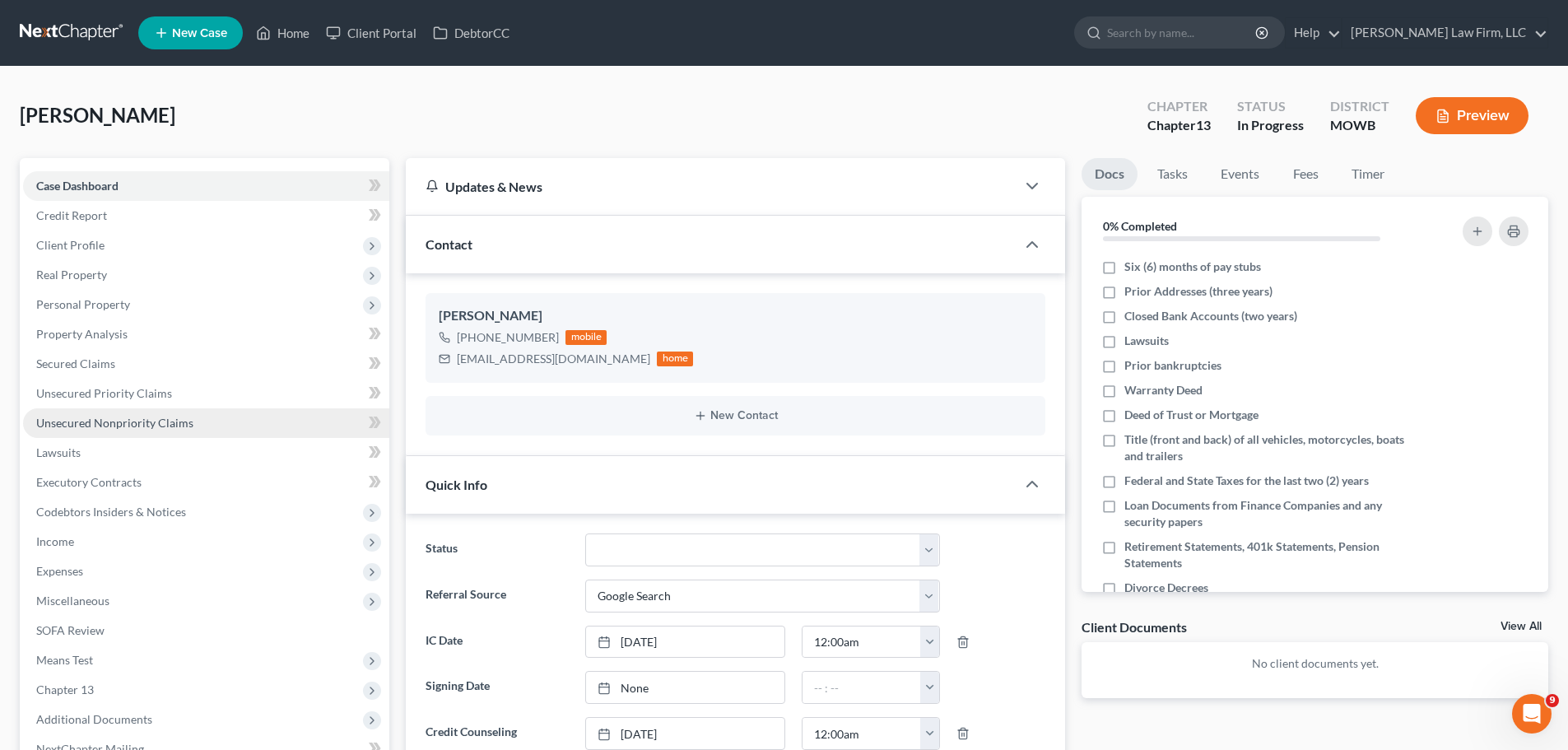
click at [193, 419] on link "Unsecured Nonpriority Claims" at bounding box center [206, 423] width 366 height 30
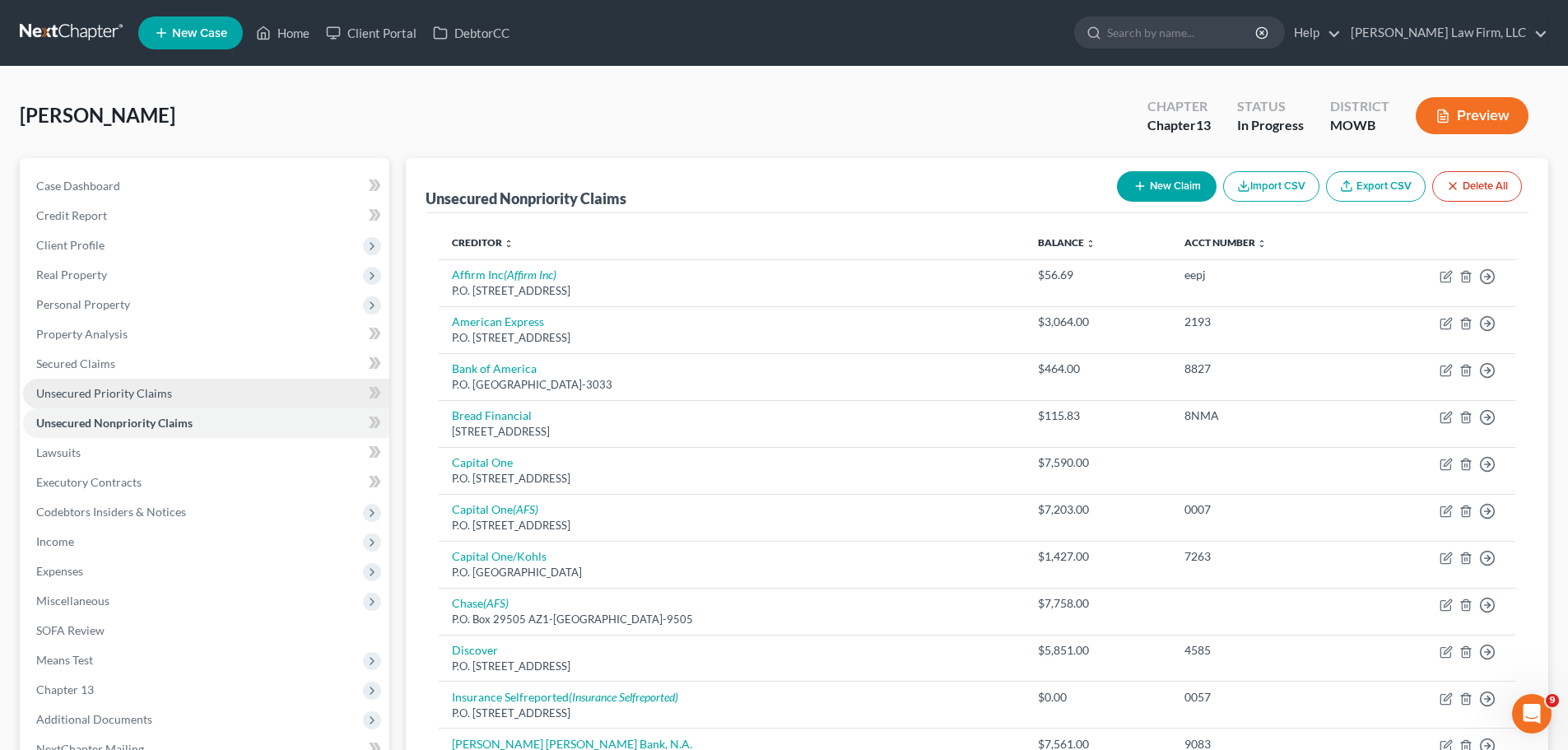
click at [199, 382] on link "Unsecured Priority Claims" at bounding box center [206, 394] width 366 height 30
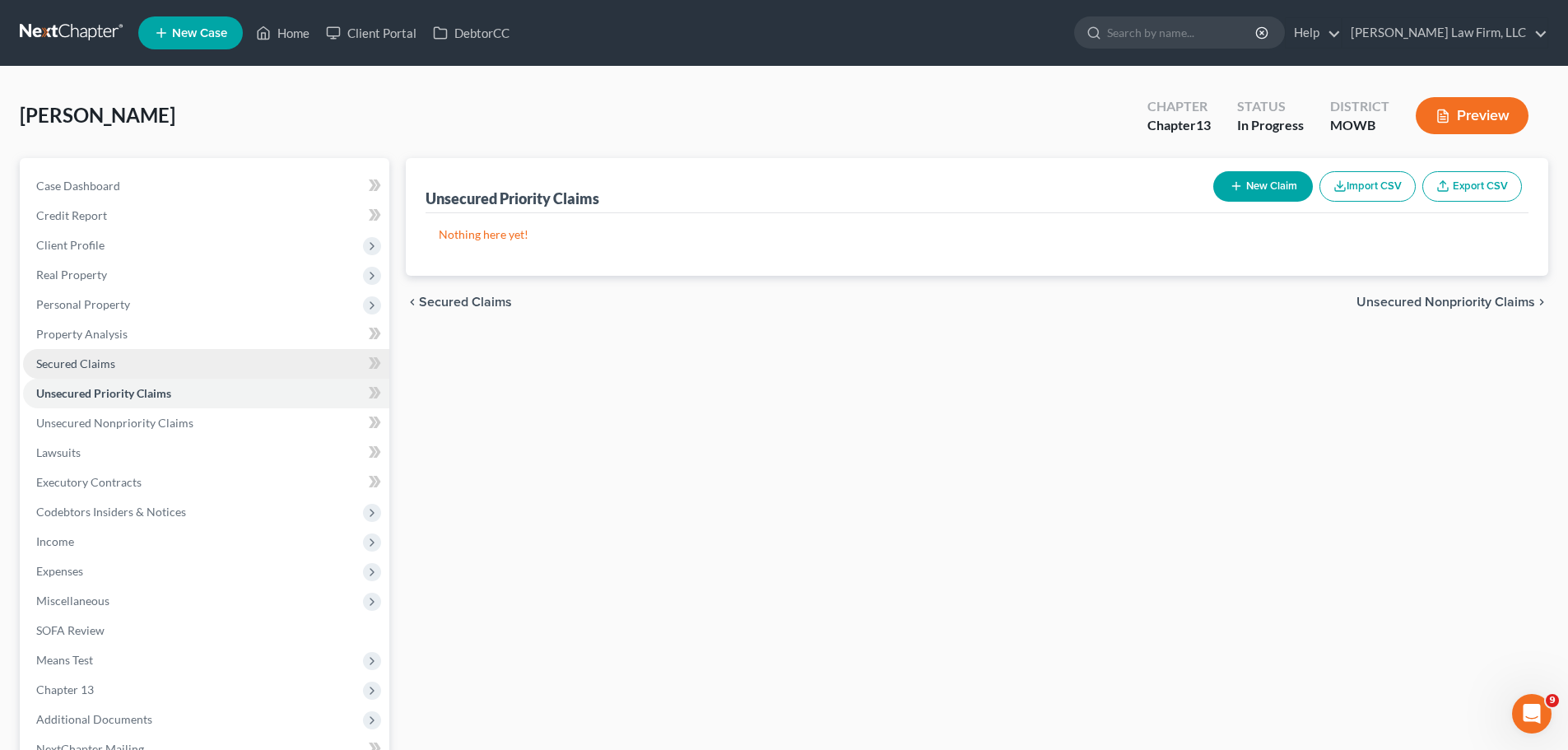
click at [203, 349] on link "Secured Claims" at bounding box center [206, 364] width 366 height 30
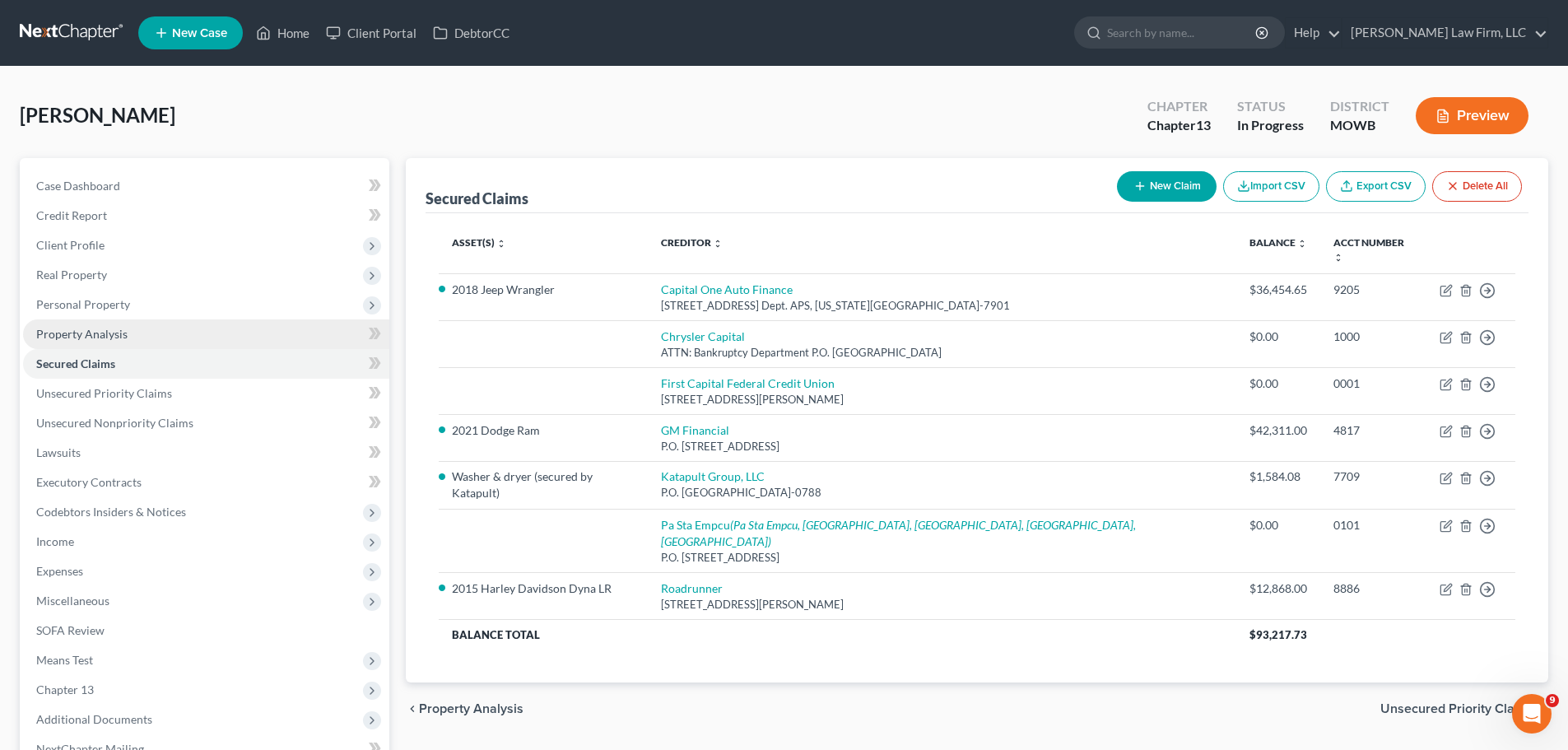
click at [171, 340] on link "Property Analysis" at bounding box center [206, 334] width 366 height 30
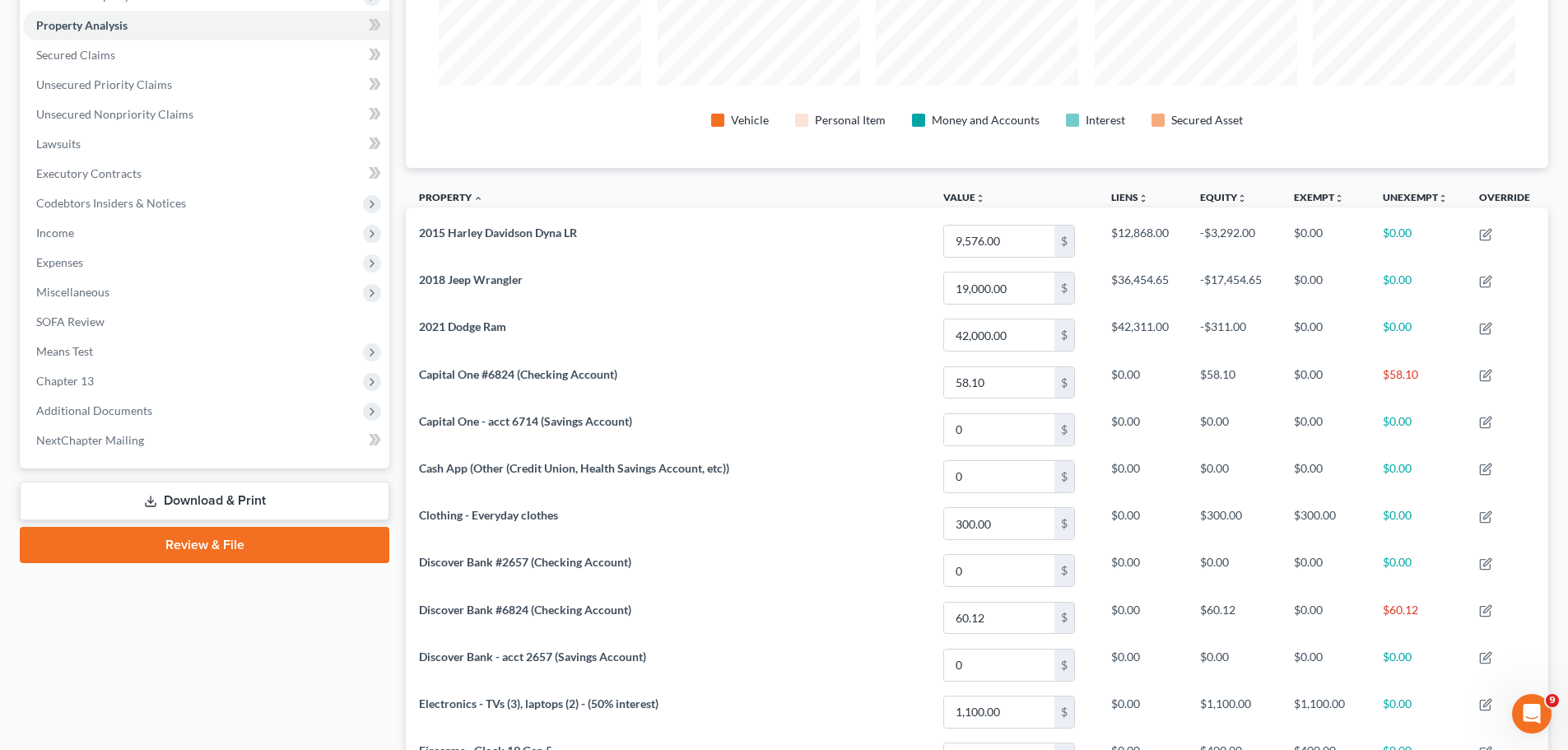
scroll to position [247, 0]
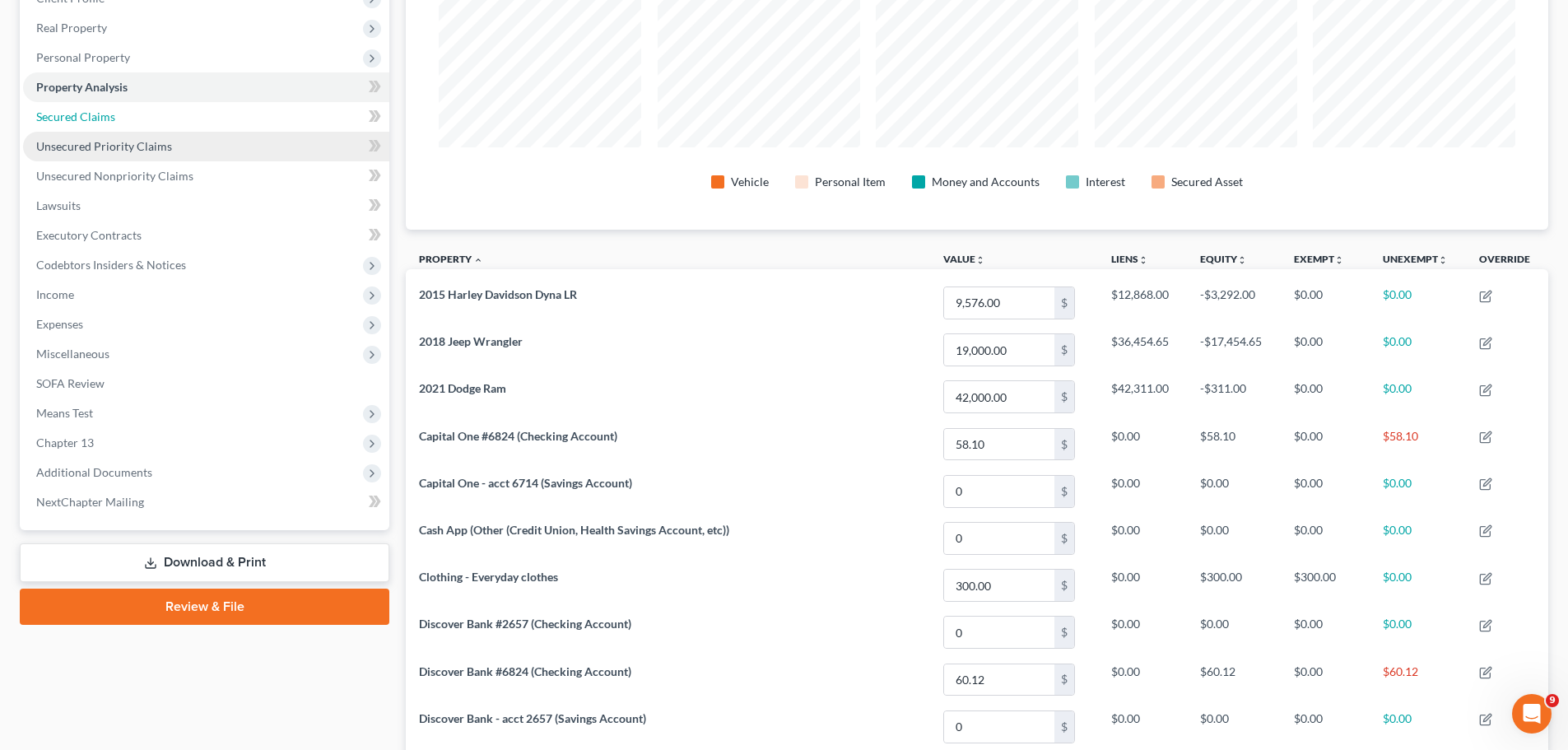
drag, startPoint x: 120, startPoint y: 118, endPoint x: 139, endPoint y: 152, distance: 38.9
click at [120, 118] on link "Secured Claims" at bounding box center [206, 117] width 366 height 30
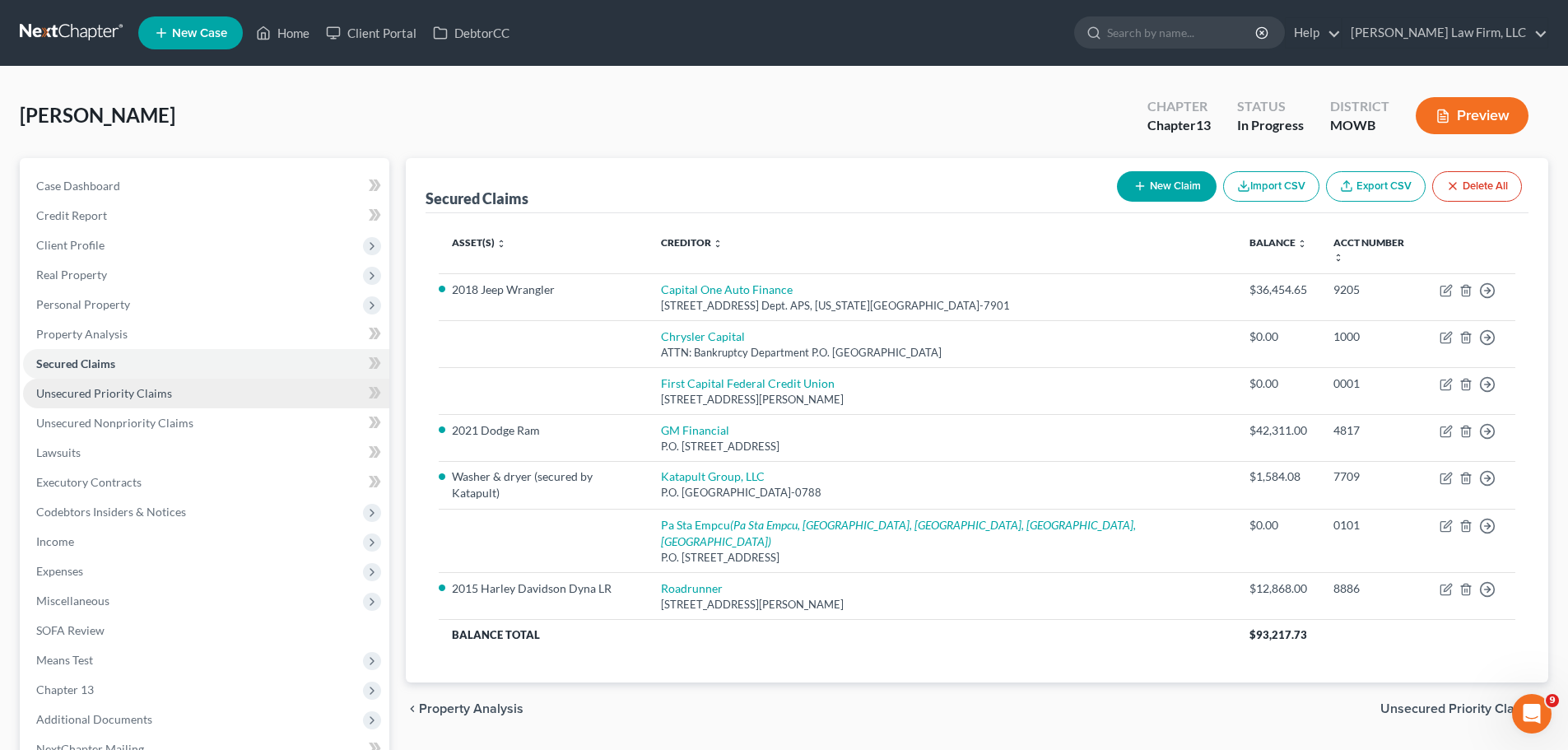
click at [164, 391] on span "Unsecured Priority Claims" at bounding box center [105, 393] width 136 height 14
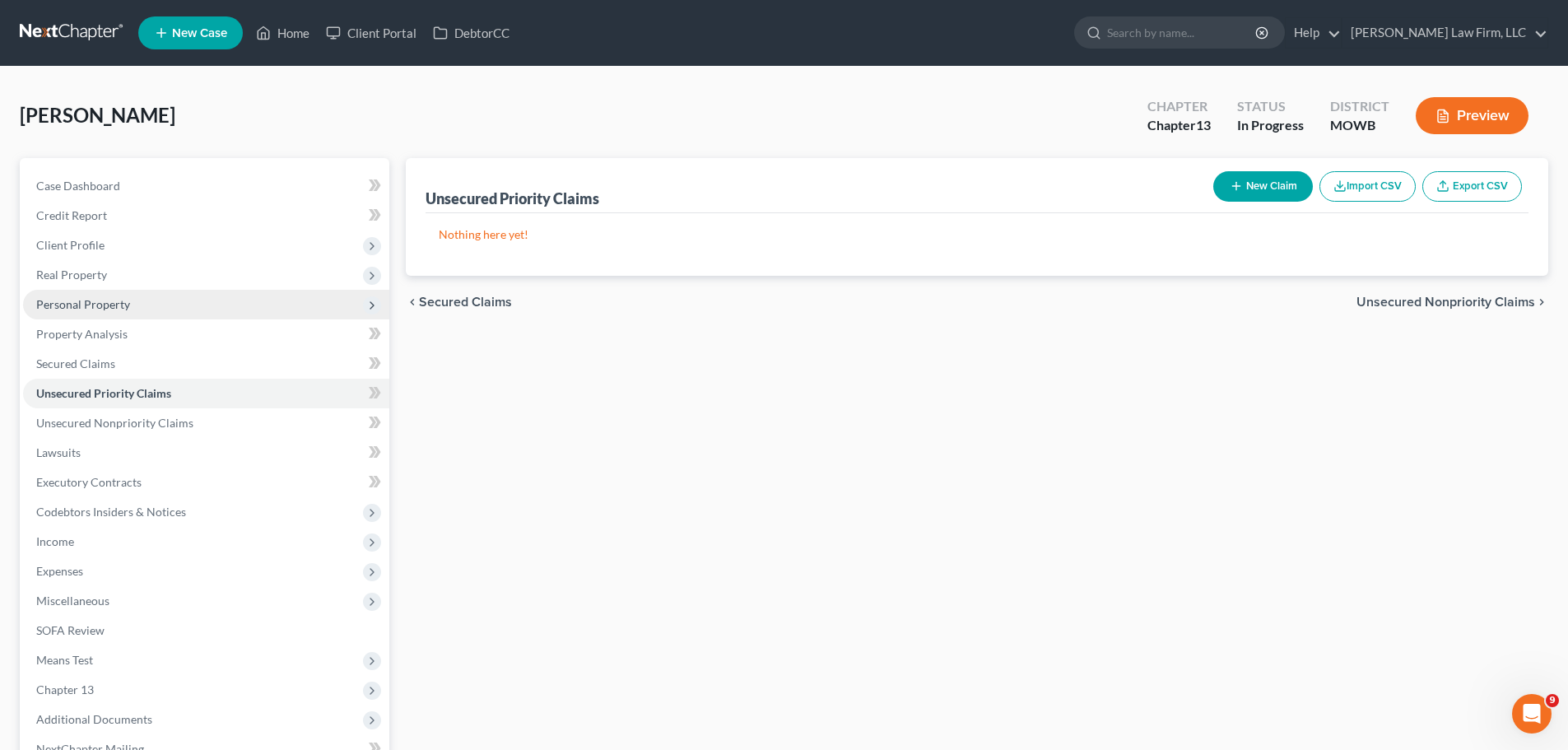
click at [159, 310] on span "Personal Property" at bounding box center [206, 305] width 366 height 30
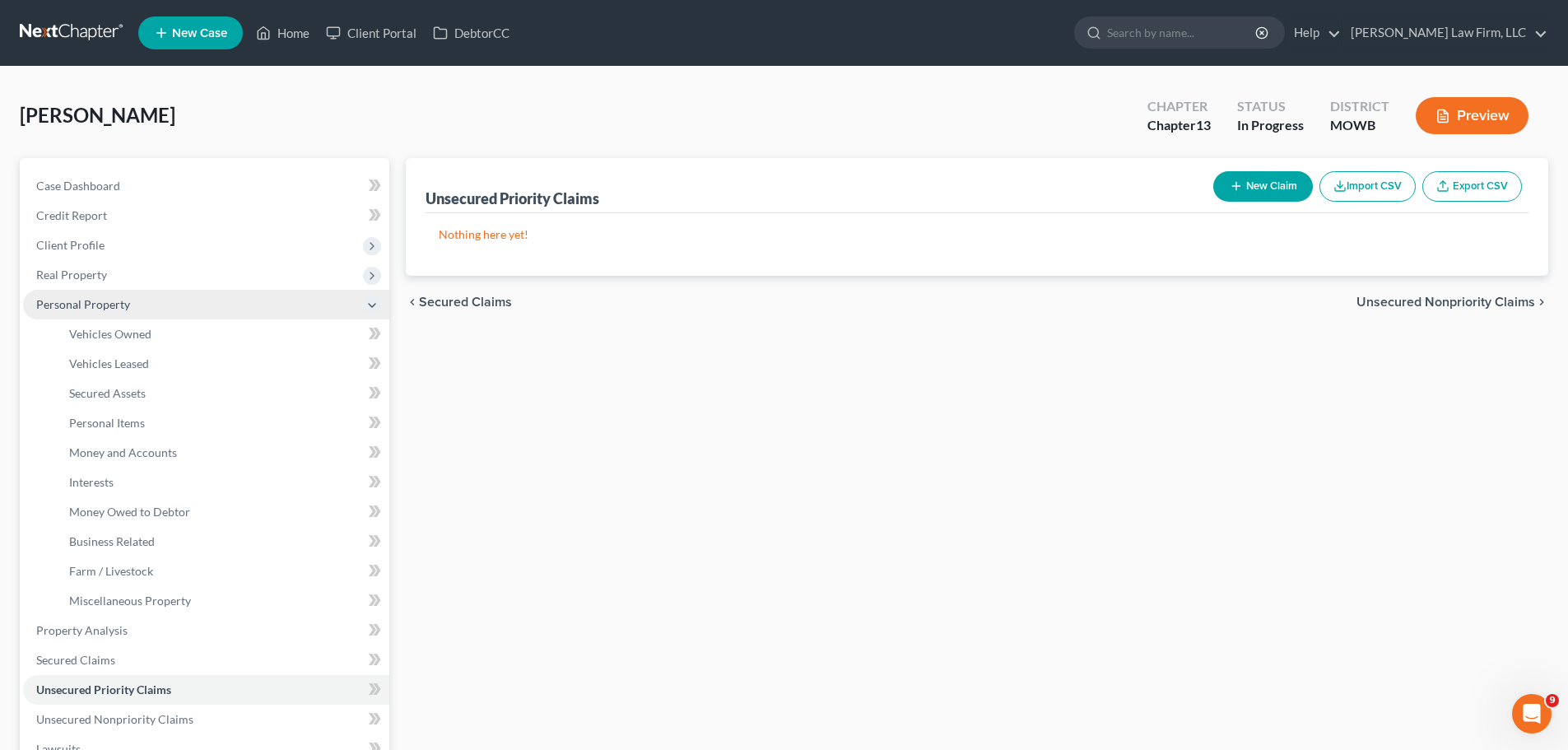
click at [159, 296] on span "Personal Property" at bounding box center [206, 305] width 366 height 30
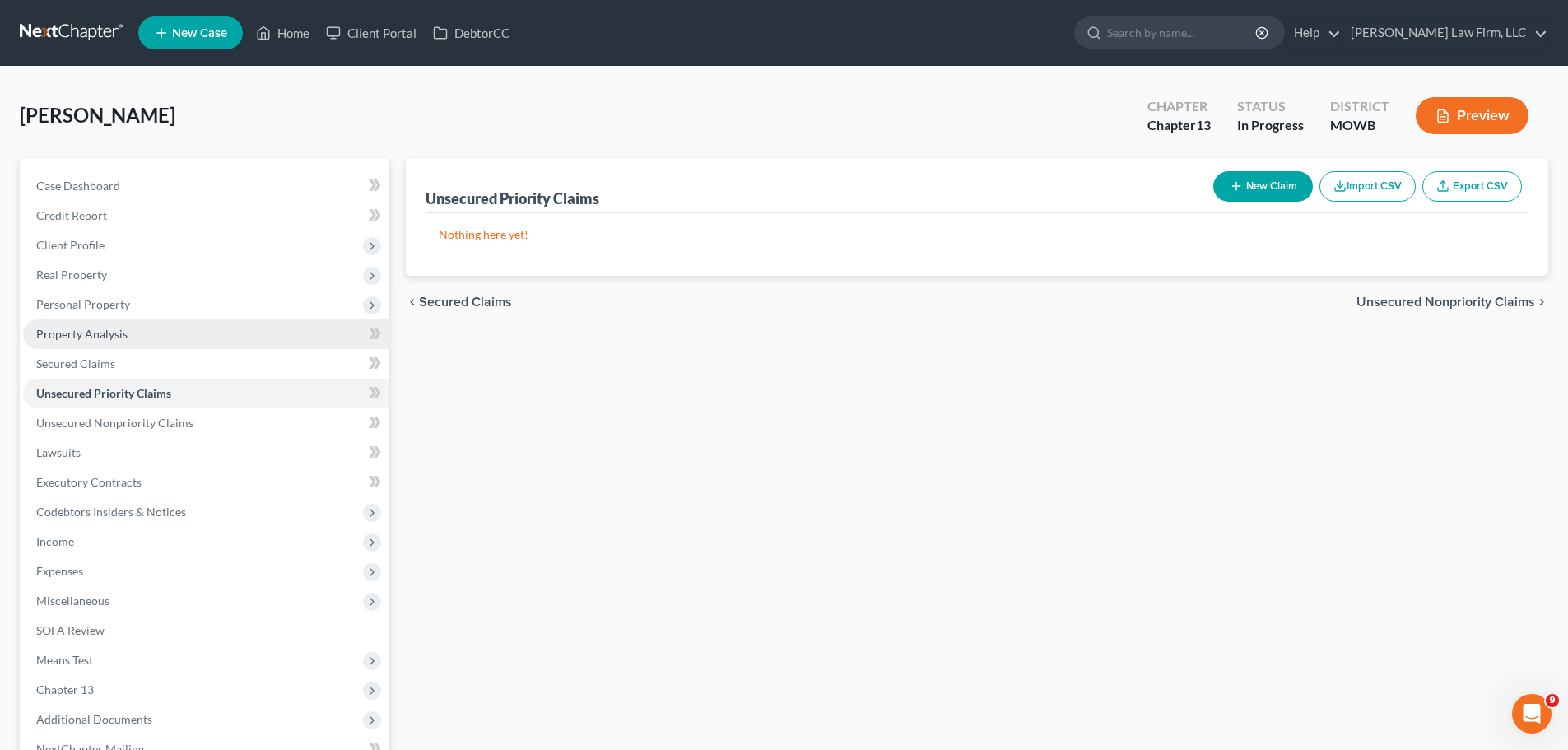
click at [148, 334] on link "Property Analysis" at bounding box center [206, 334] width 366 height 30
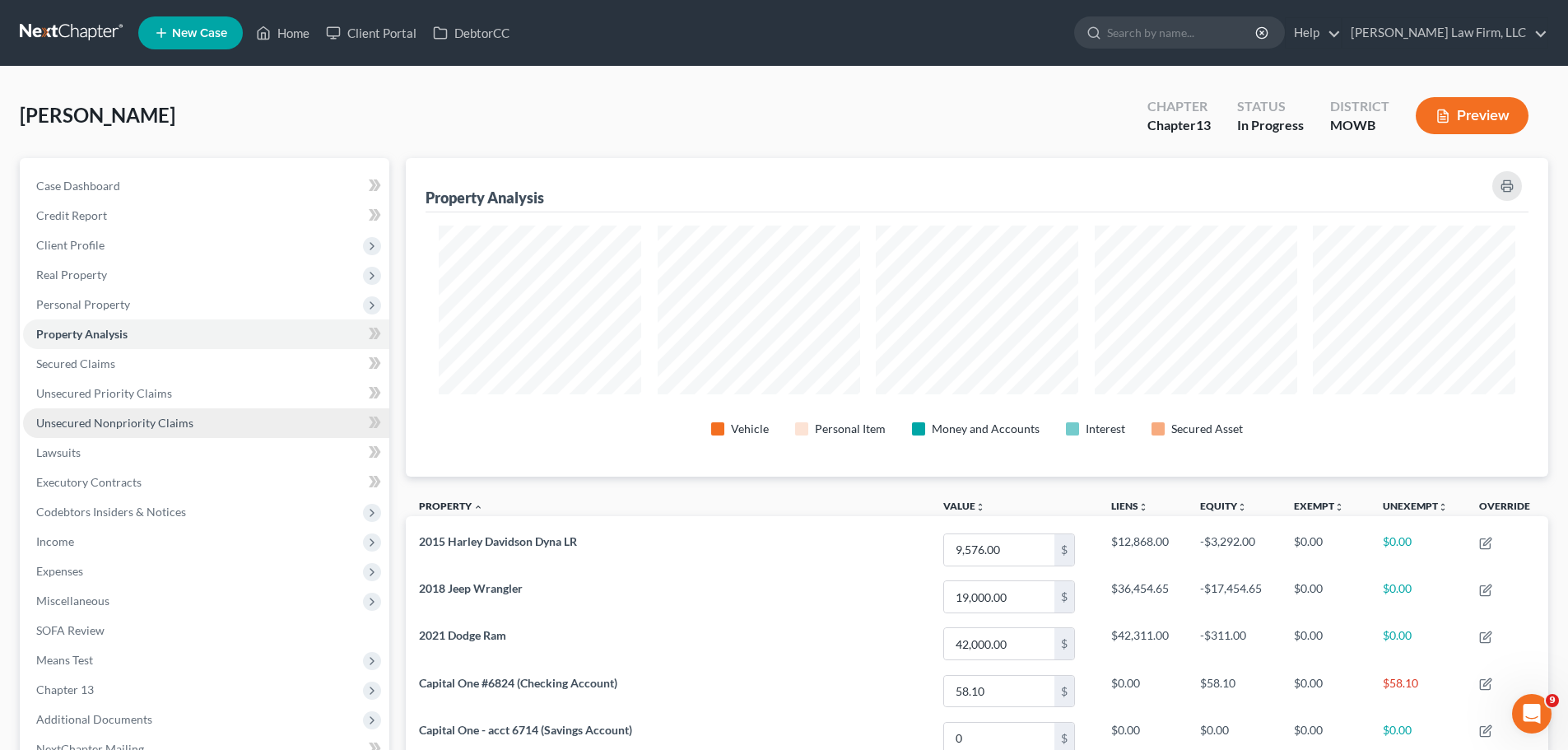
scroll to position [319, 1142]
click at [161, 422] on span "Unsecured Nonpriority Claims" at bounding box center [115, 422] width 157 height 14
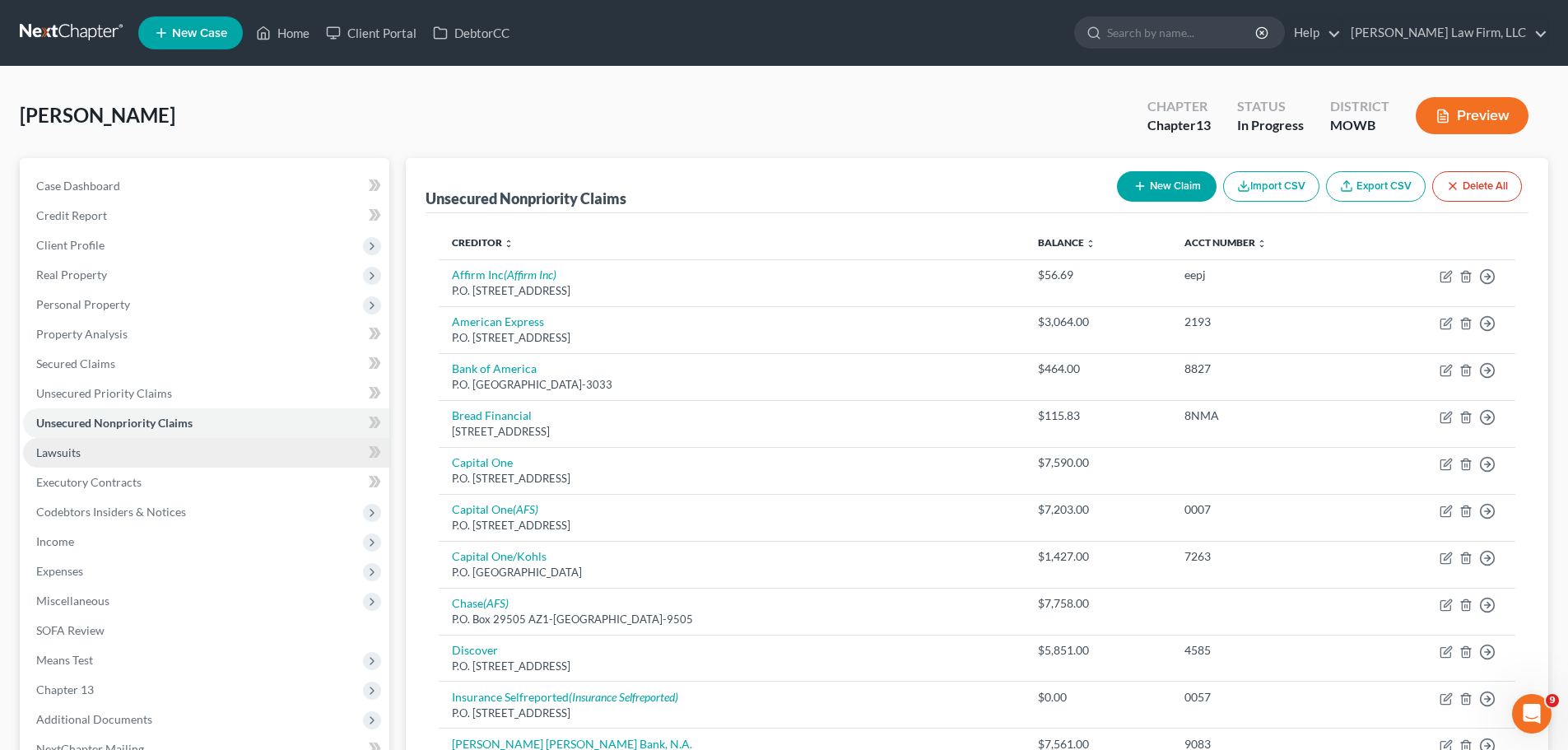
click at [145, 450] on link "Lawsuits" at bounding box center [206, 453] width 366 height 30
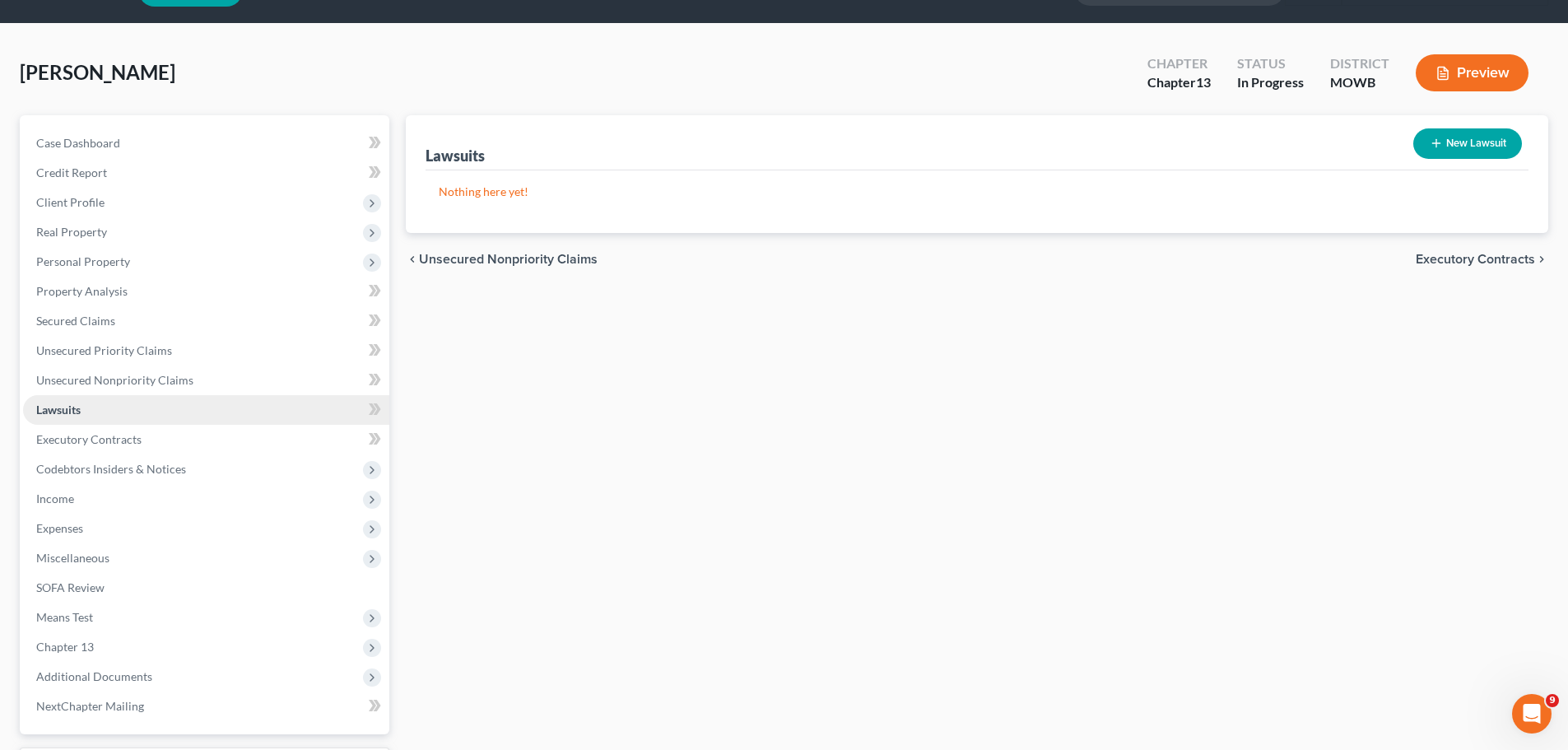
scroll to position [82, 0]
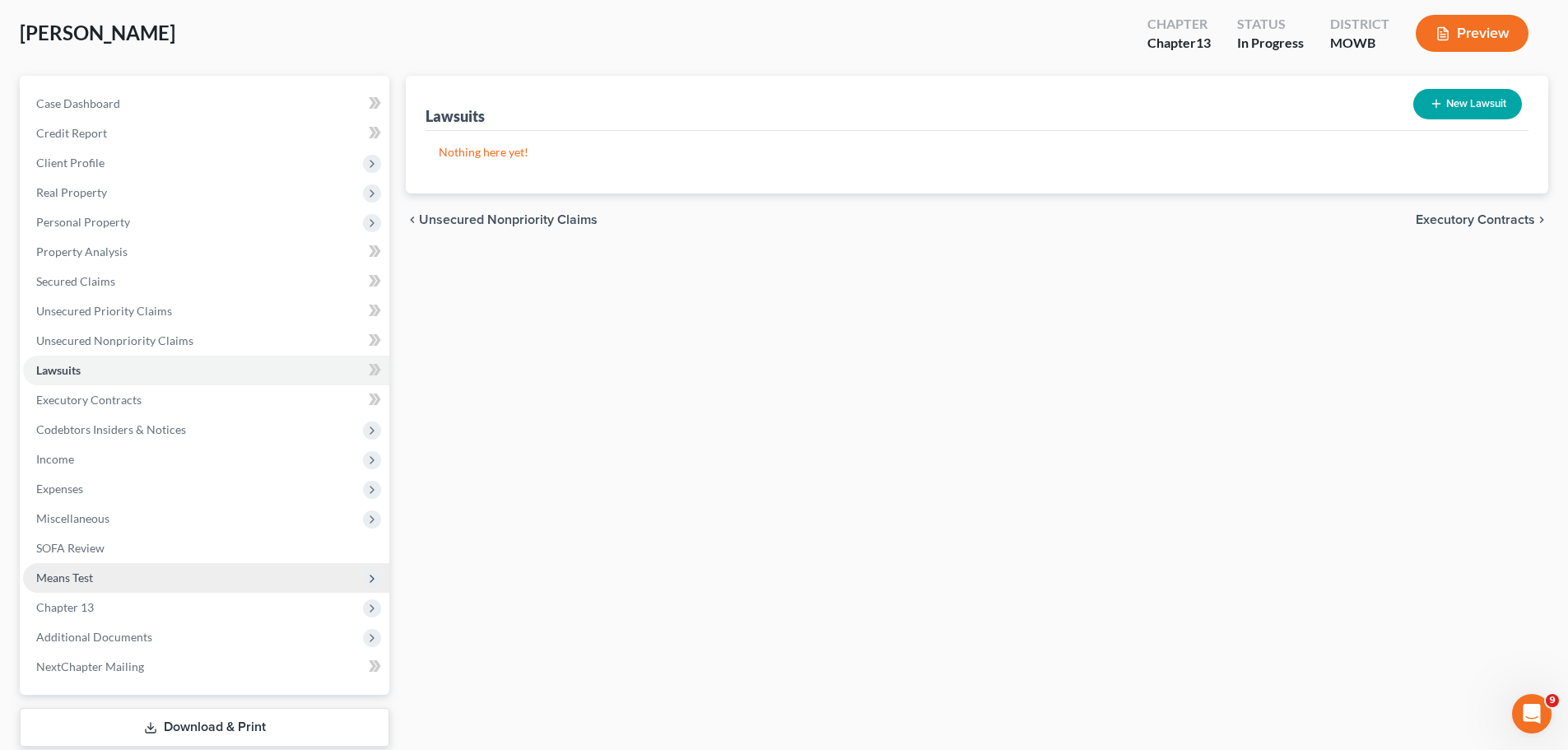
click at [95, 578] on span "Means Test" at bounding box center [206, 578] width 366 height 30
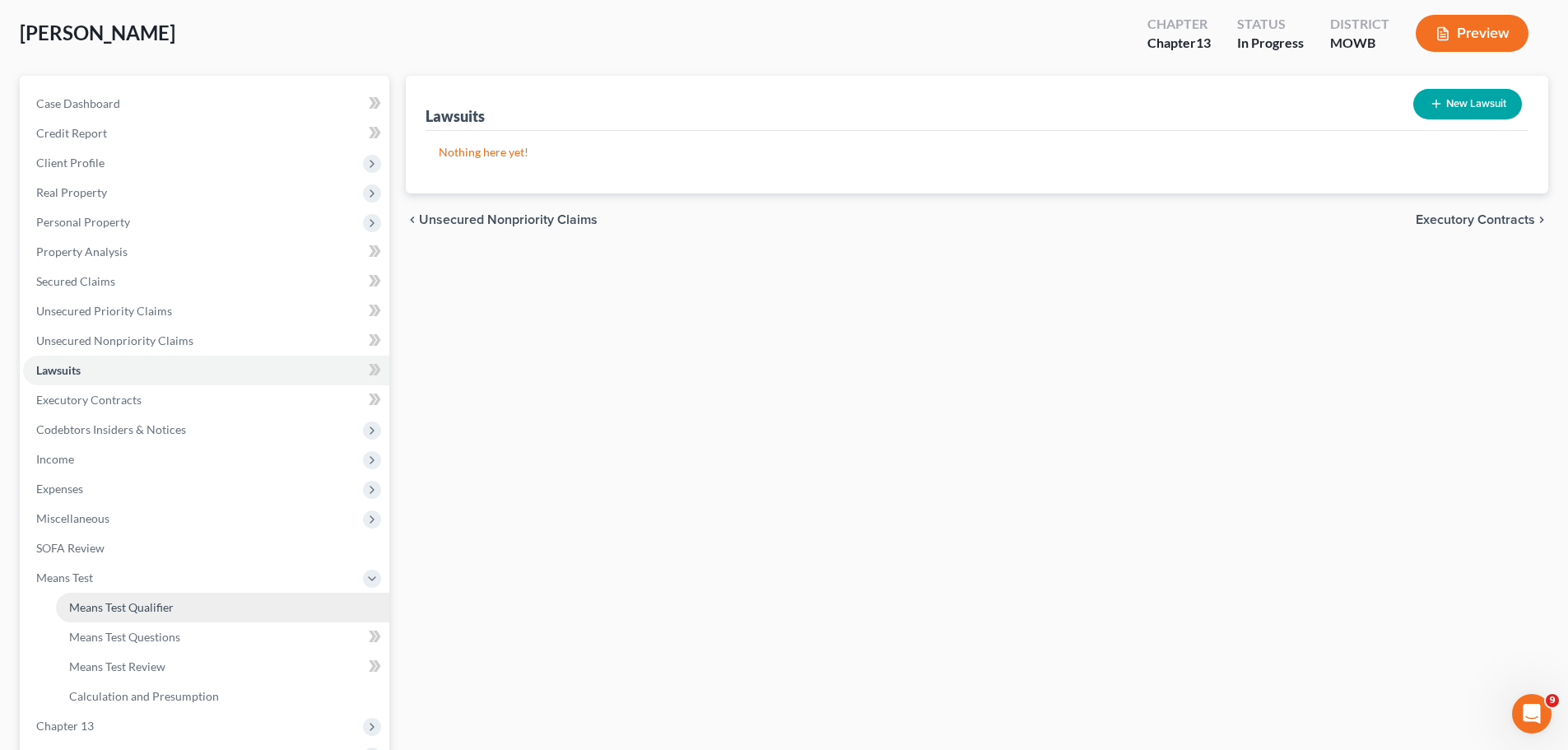
click at [148, 606] on span "Means Test Qualifier" at bounding box center [121, 607] width 105 height 14
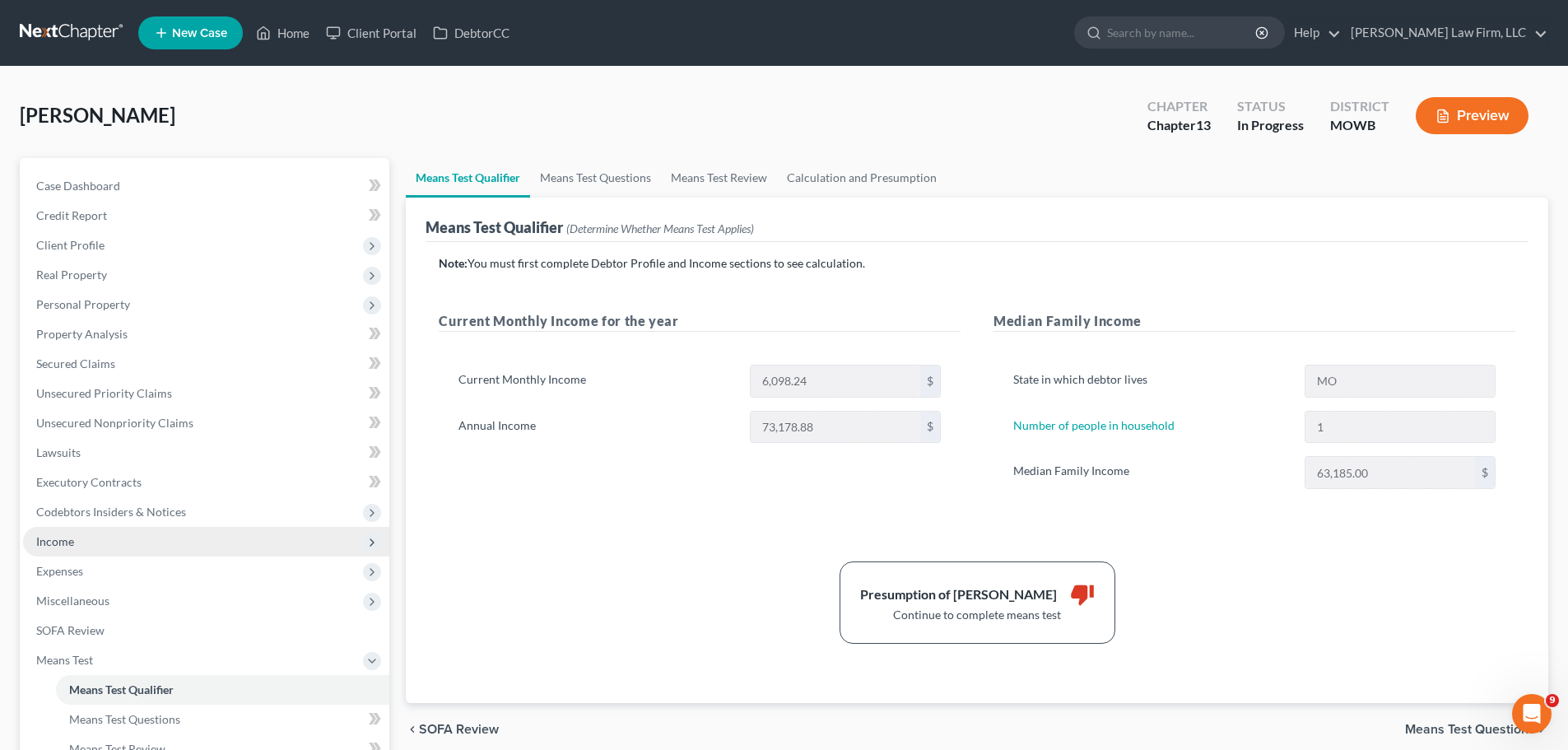
drag, startPoint x: 97, startPoint y: 542, endPoint x: 112, endPoint y: 555, distance: 19.8
click at [97, 542] on span "Income" at bounding box center [206, 542] width 366 height 30
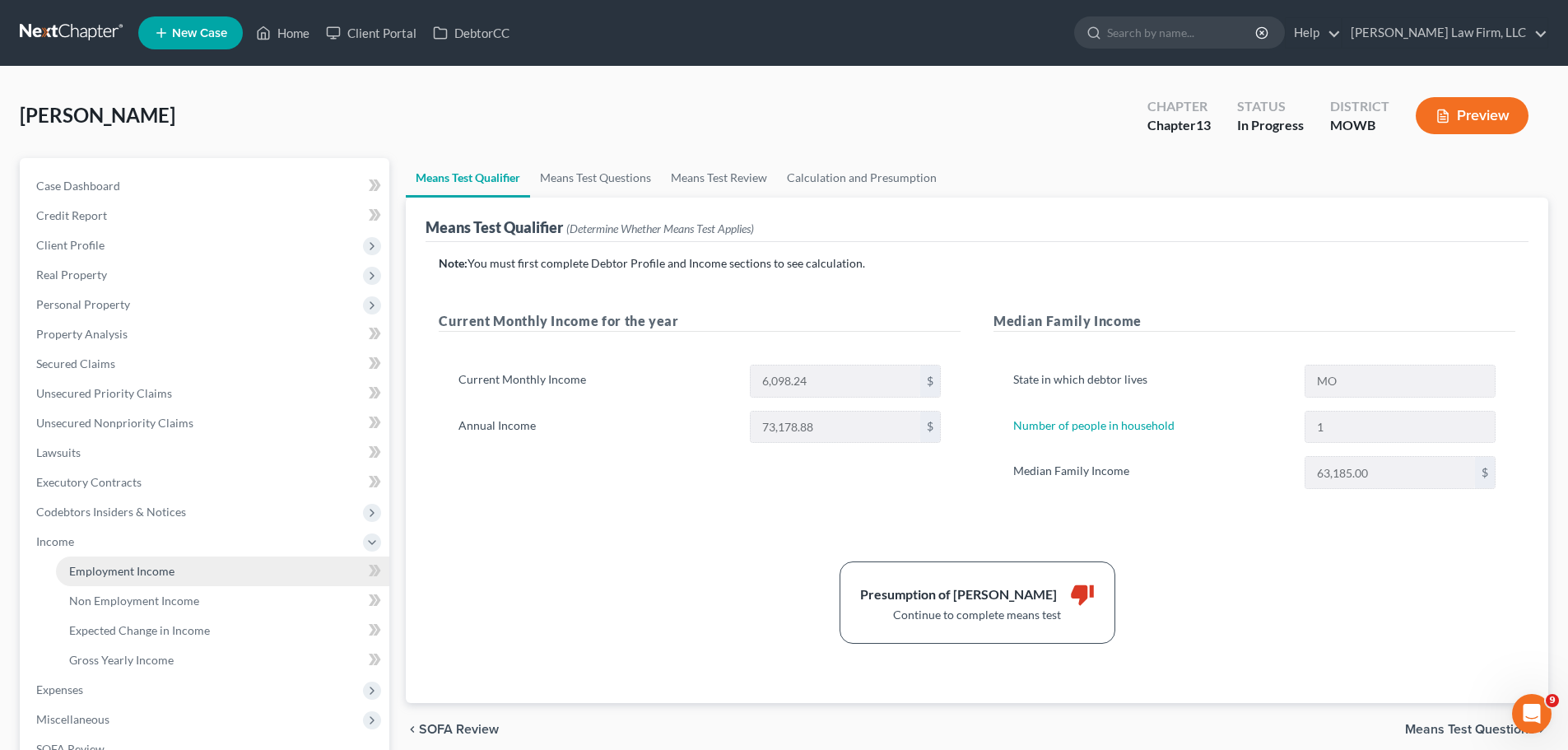
click at [125, 578] on link "Employment Income" at bounding box center [222, 571] width 334 height 30
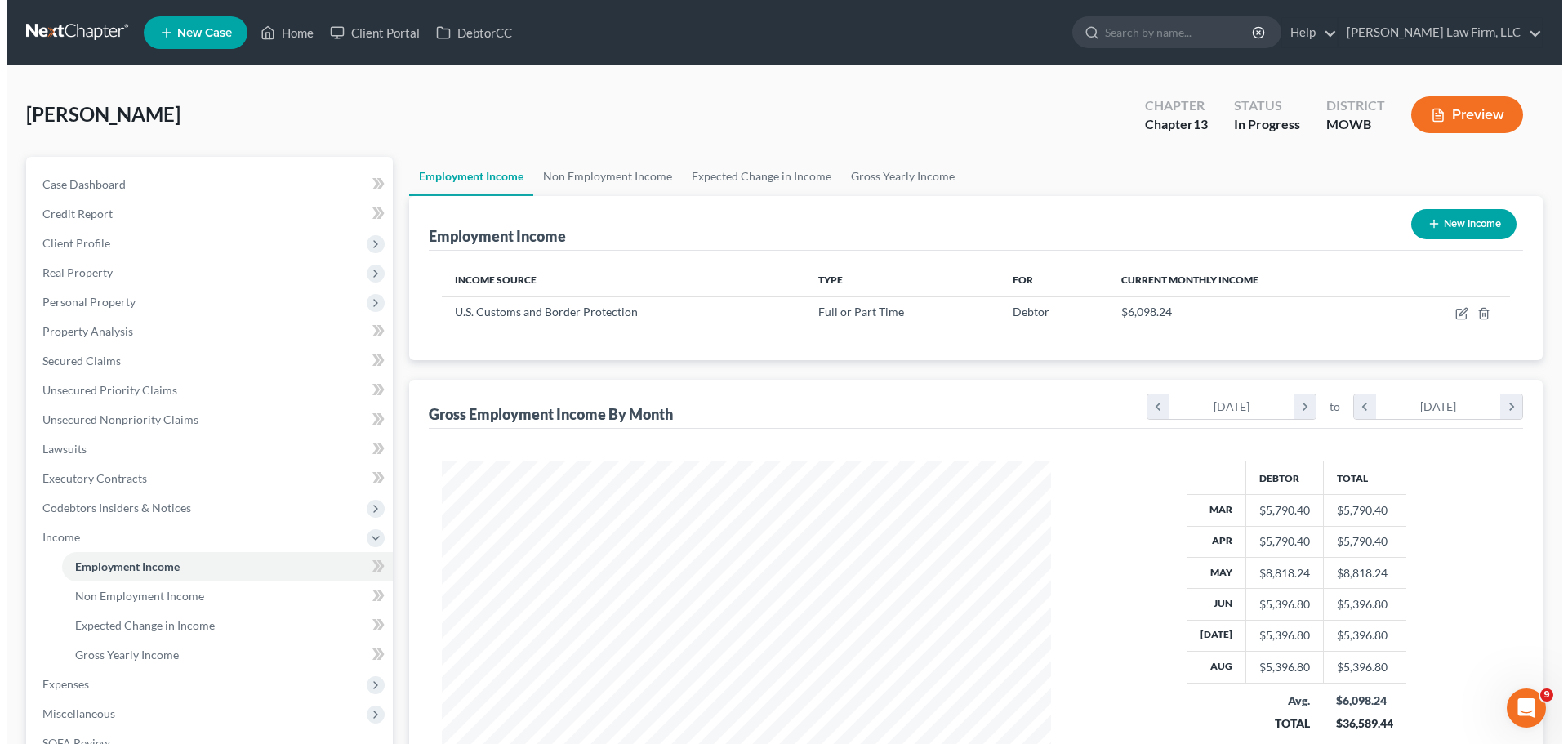
scroll to position [304, 642]
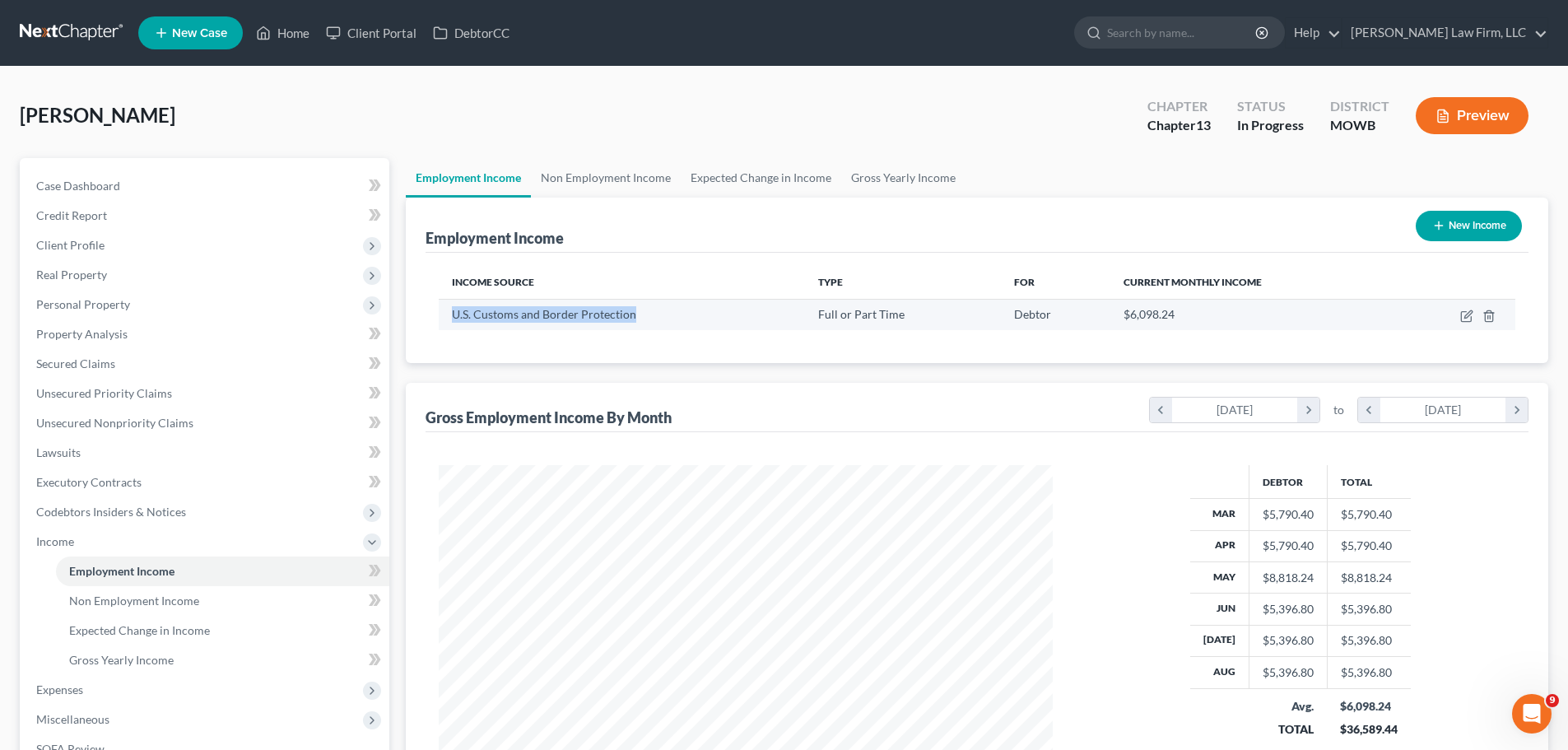
drag, startPoint x: 639, startPoint y: 313, endPoint x: 443, endPoint y: 320, distance: 196.1
click at [443, 320] on td "U.S. Customs and Border Protection" at bounding box center [622, 314] width 366 height 31
click at [1468, 318] on icon "button" at bounding box center [1466, 315] width 13 height 13
select select "0"
select select "2"
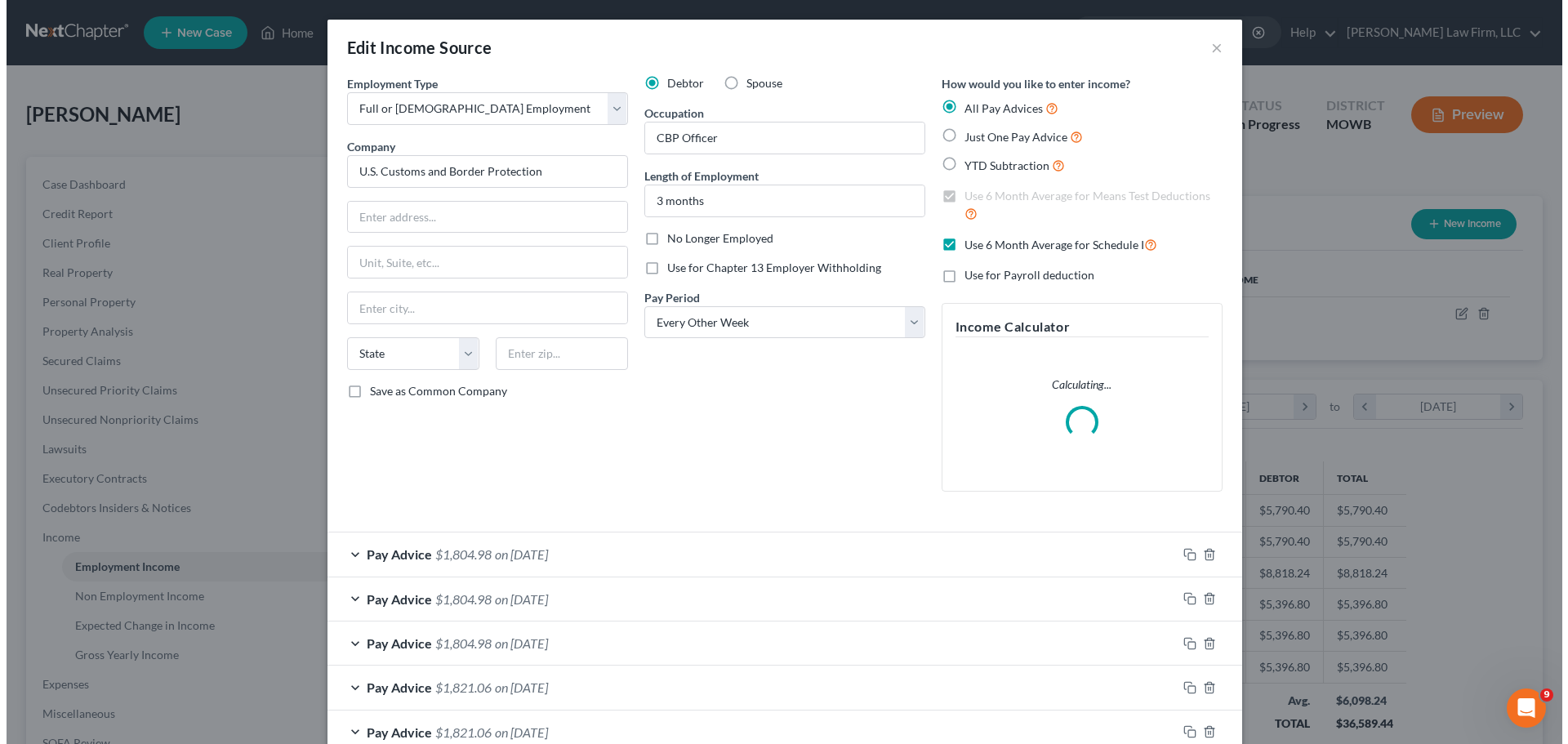
scroll to position [307, 647]
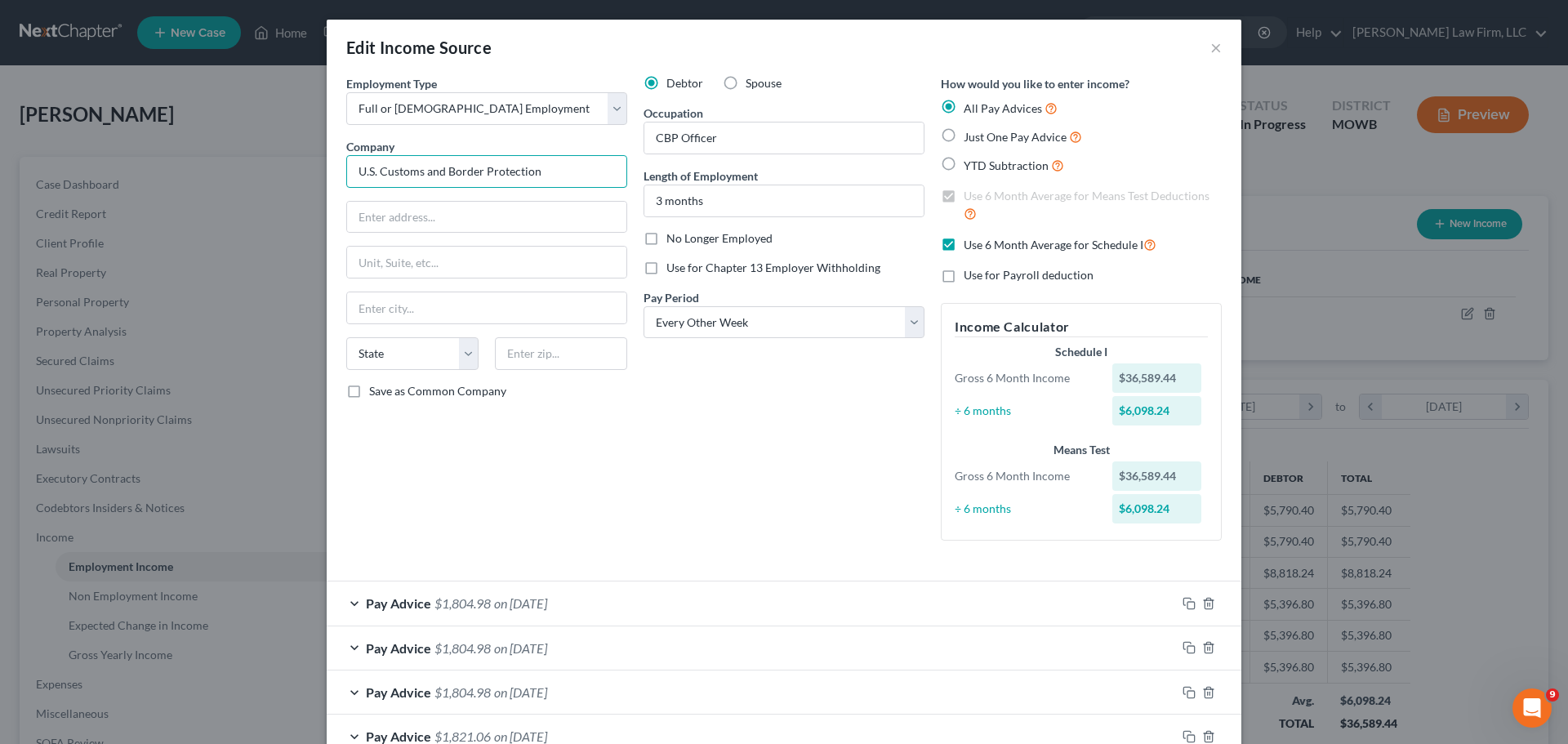
drag, startPoint x: 558, startPoint y: 175, endPoint x: 335, endPoint y: 175, distance: 223.0
click at [338, 175] on div "Employment Type * Select Full or Part Time Employment Self Employment Company *…" at bounding box center [487, 315] width 297 height 479
drag, startPoint x: 379, startPoint y: 216, endPoint x: 538, endPoint y: 200, distance: 159.8
click at [379, 216] on input "text" at bounding box center [486, 217] width 279 height 31
paste input "8899 E. 56th Stree"
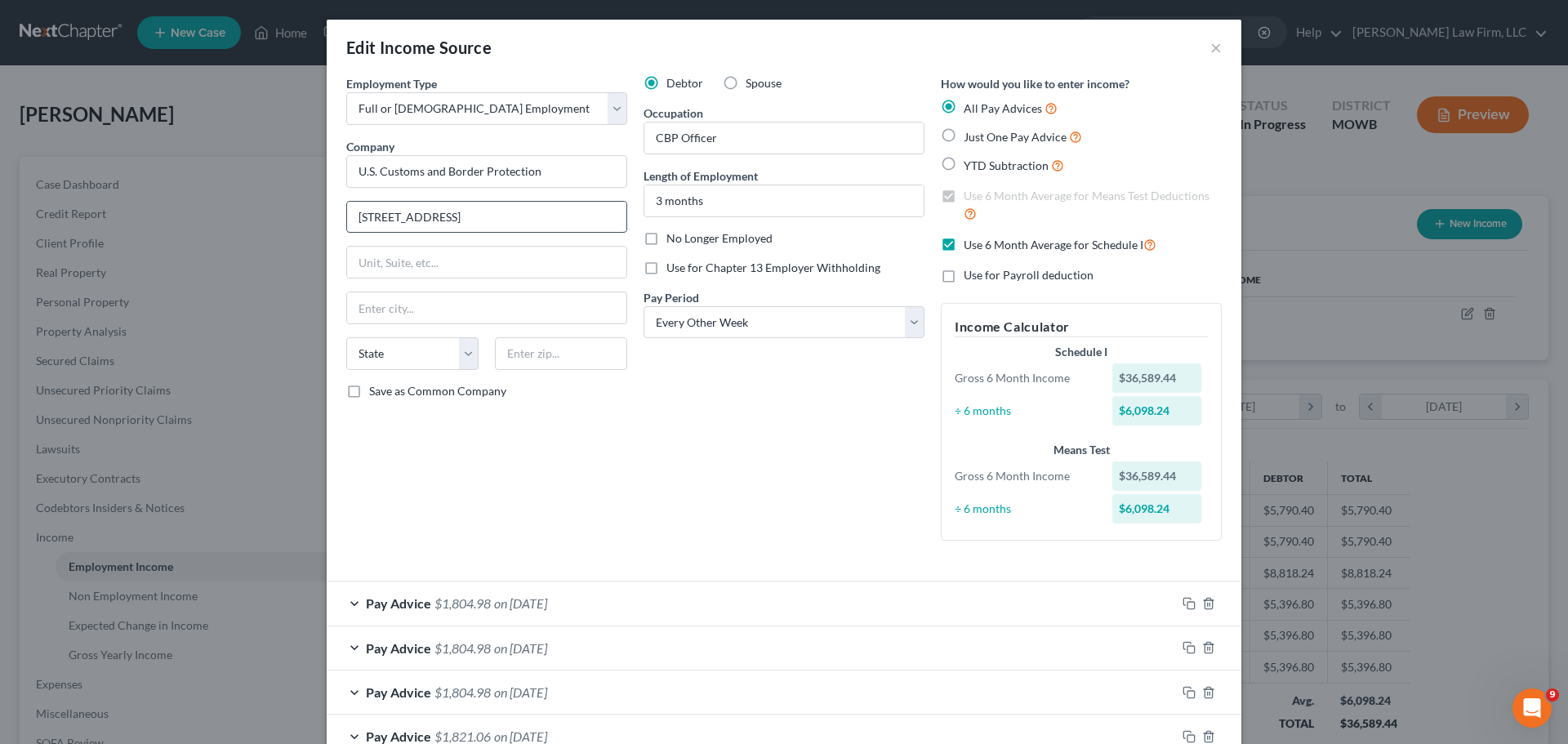
drag, startPoint x: 475, startPoint y: 222, endPoint x: 342, endPoint y: 219, distance: 133.0
click at [347, 219] on input "8899 E. 56th Street" at bounding box center [486, 217] width 279 height 31
type input "8899 E. 56th Street"
drag, startPoint x: 578, startPoint y: 350, endPoint x: 572, endPoint y: 333, distance: 18.0
click at [578, 350] on input "text" at bounding box center [560, 353] width 132 height 33
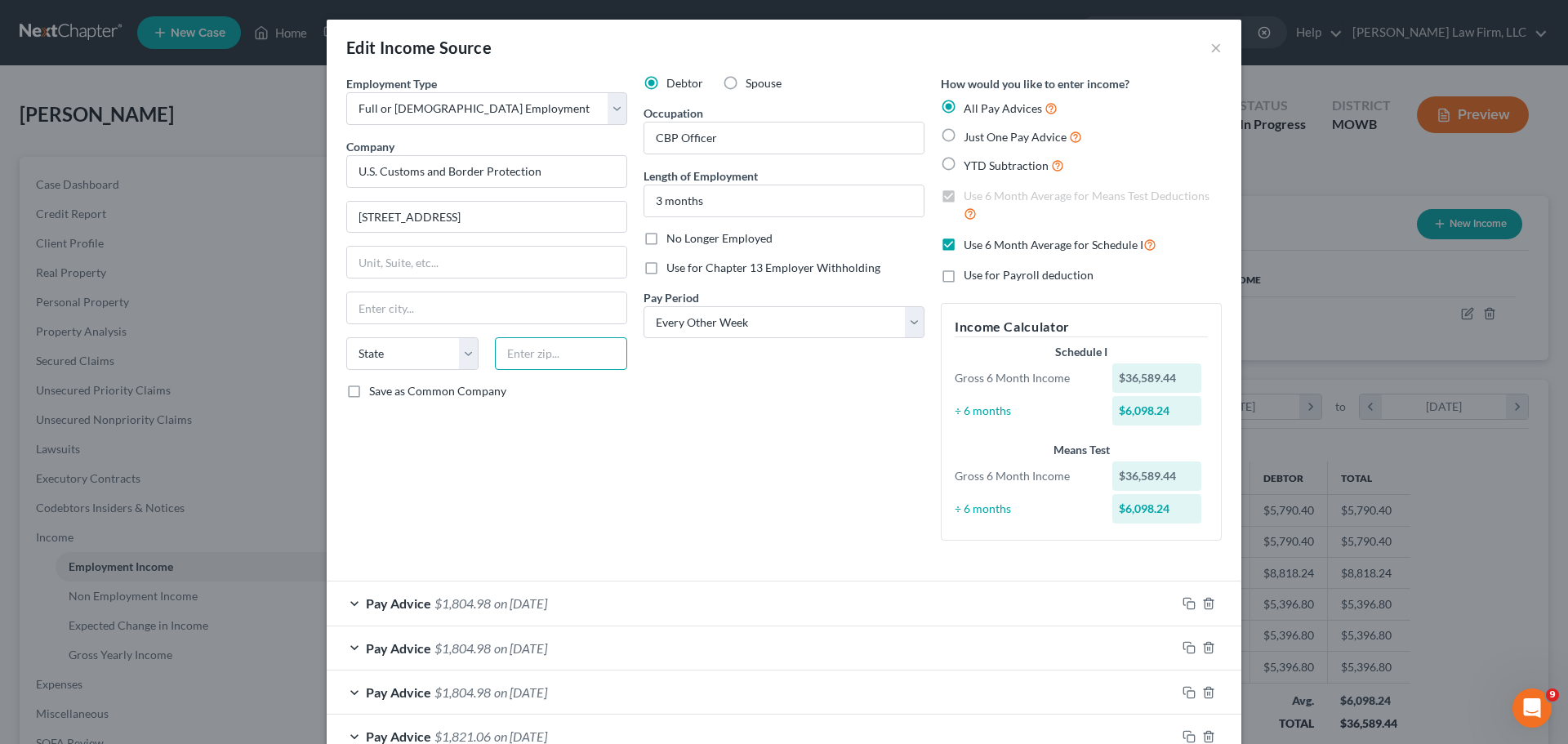
paste input "46249"
type input "46249"
type input "Indianapolis"
select select "15"
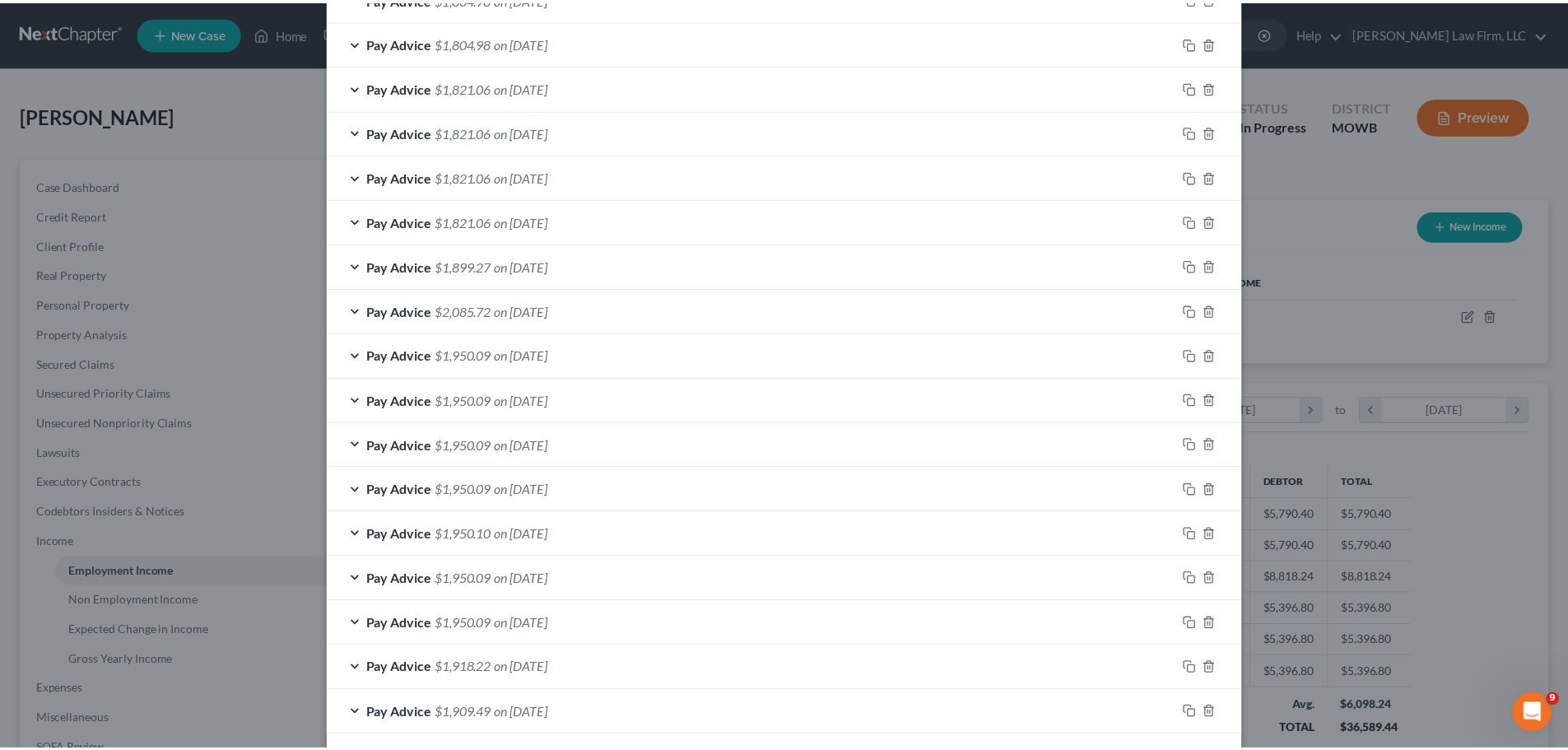
scroll to position [732, 0]
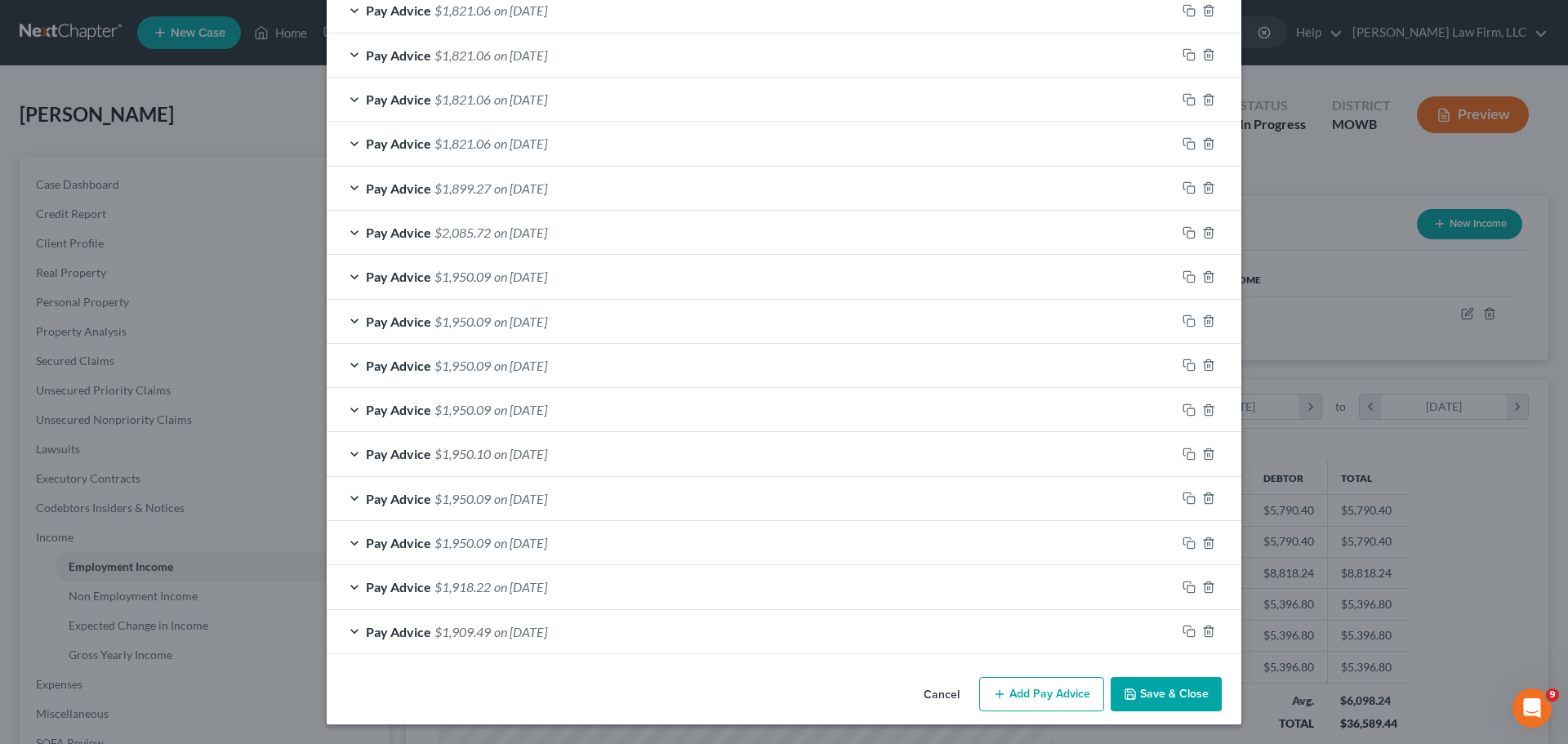
click at [1159, 695] on button "Save & Close" at bounding box center [1166, 694] width 111 height 35
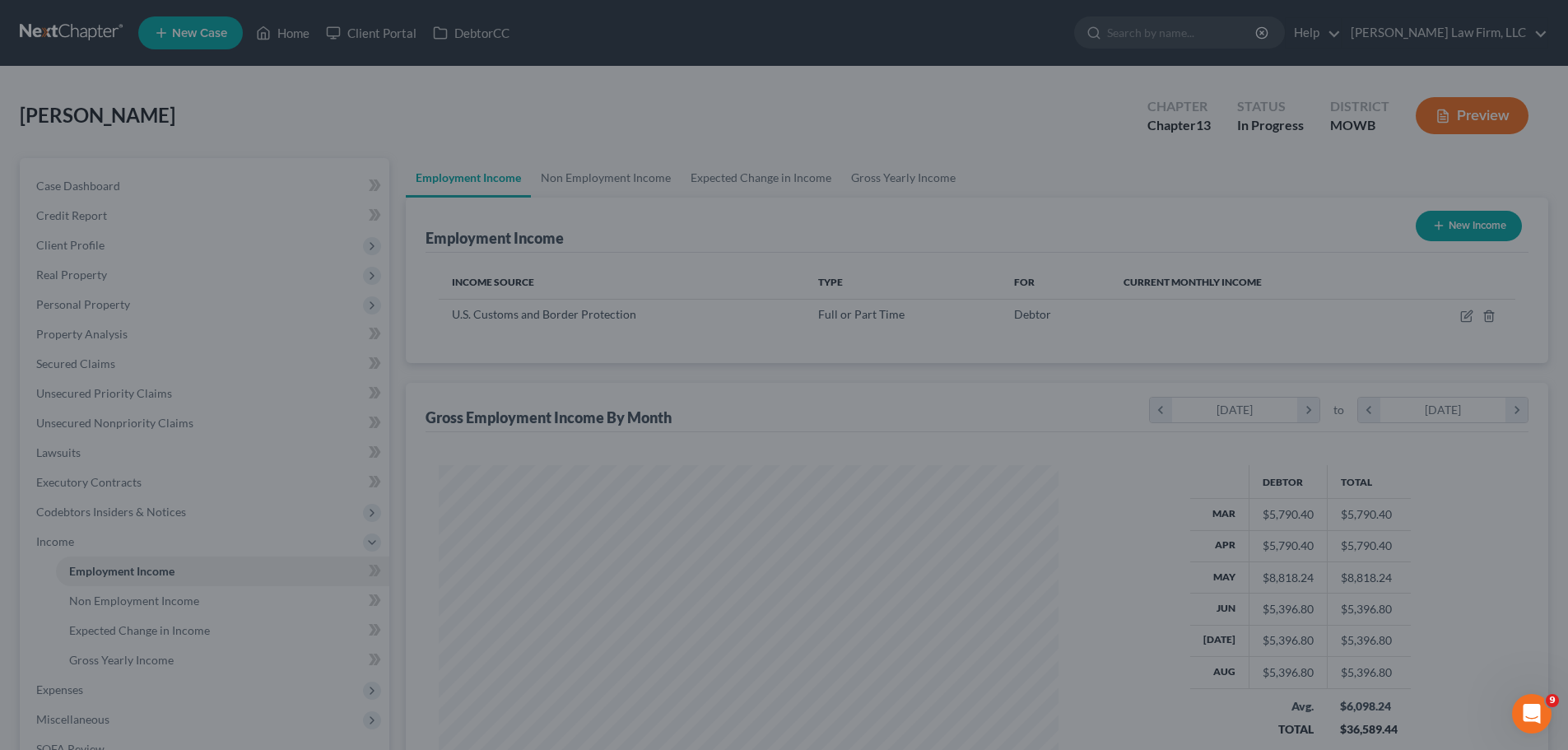
scroll to position [822603, 822292]
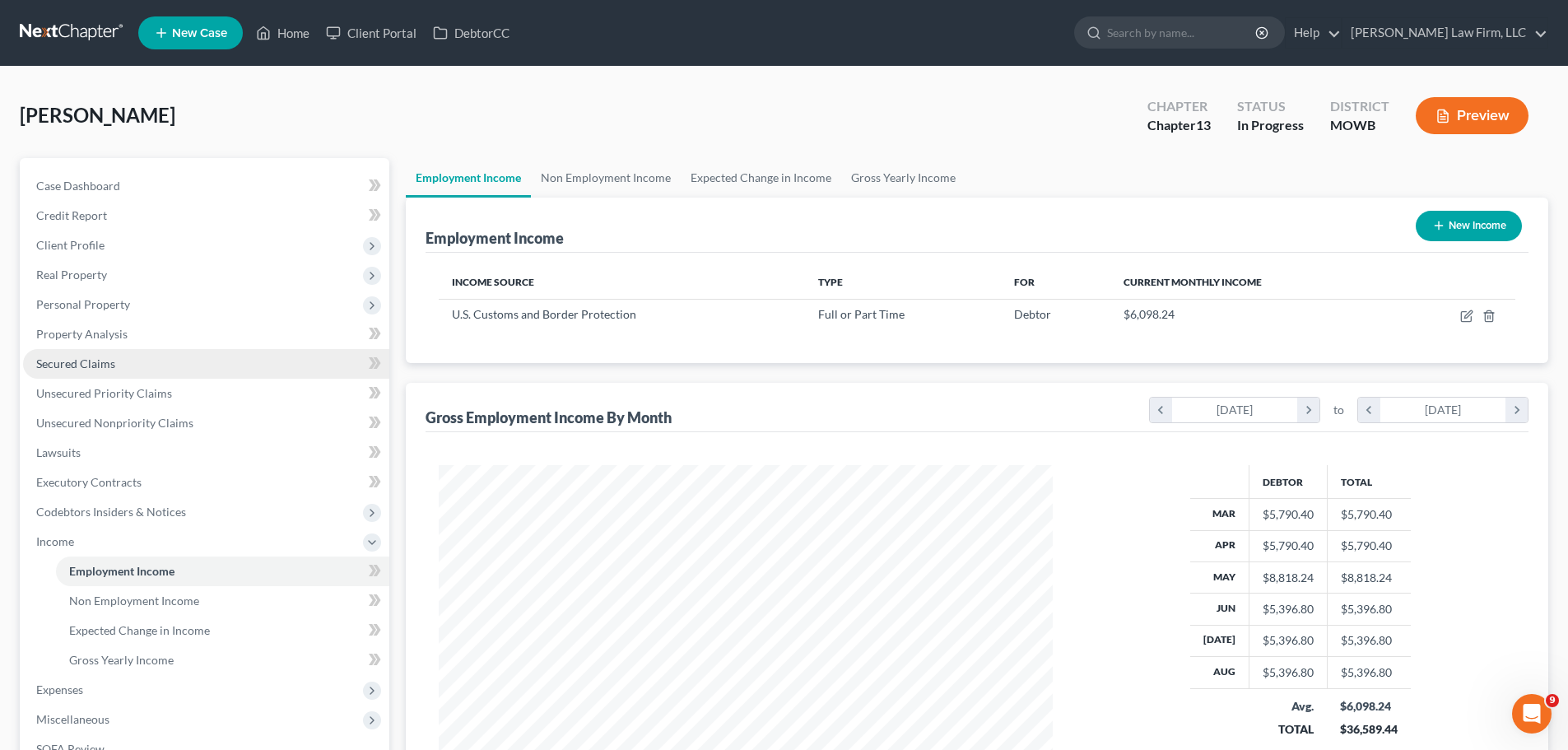
drag, startPoint x: 126, startPoint y: 362, endPoint x: 414, endPoint y: 365, distance: 288.0
click at [126, 362] on link "Secured Claims" at bounding box center [206, 364] width 366 height 30
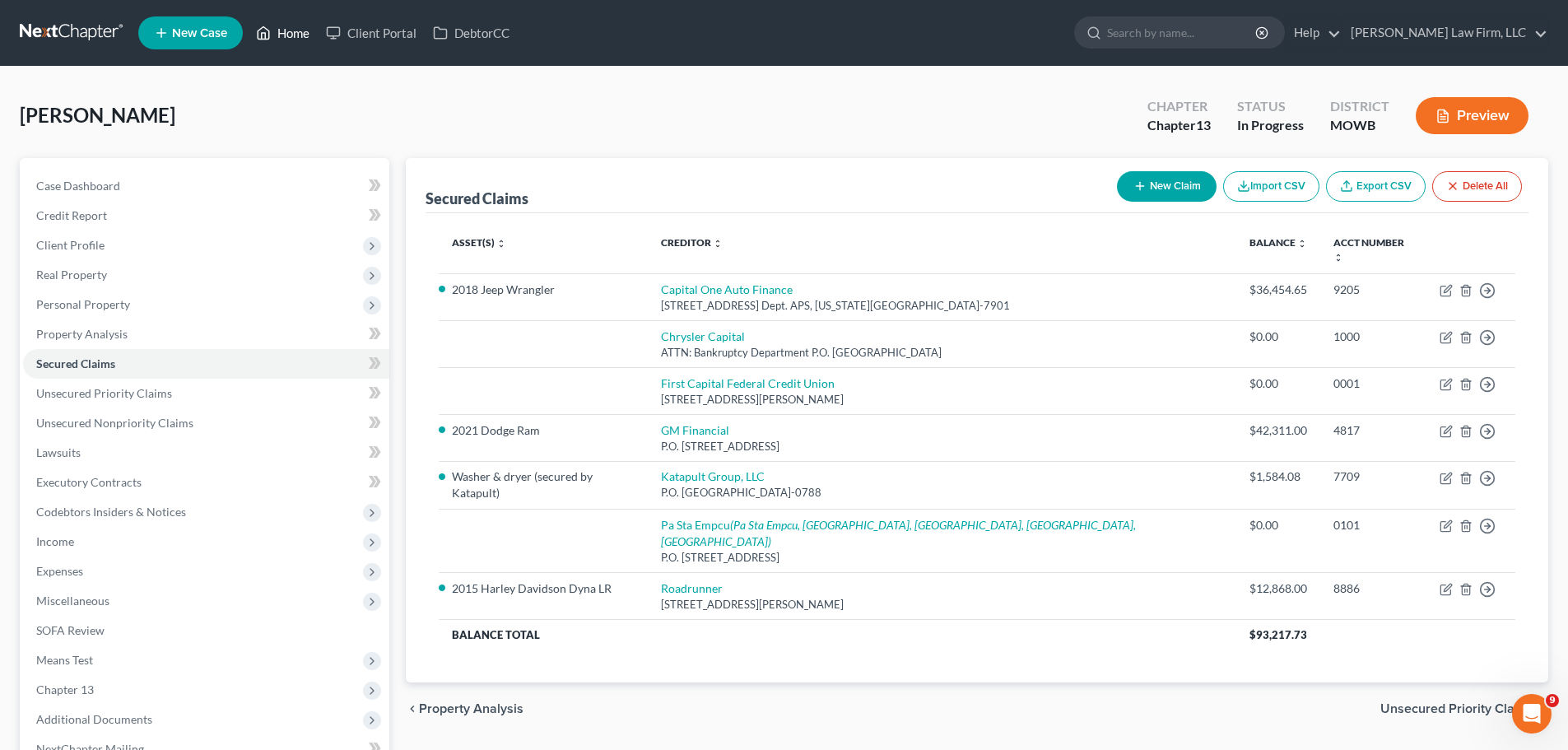
click at [305, 32] on link "Home" at bounding box center [282, 33] width 70 height 30
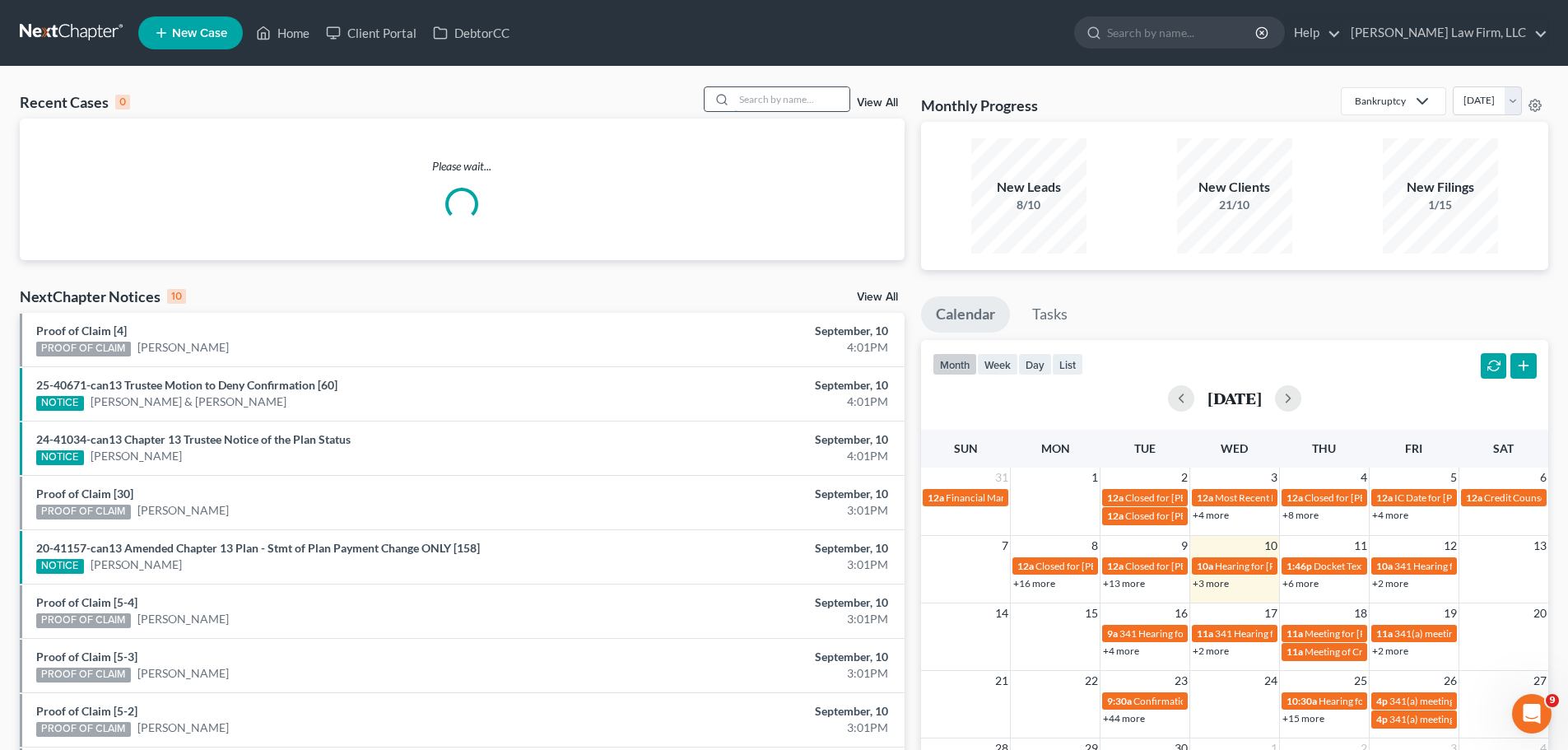
click at [764, 105] on input "search" at bounding box center [792, 98] width 115 height 24
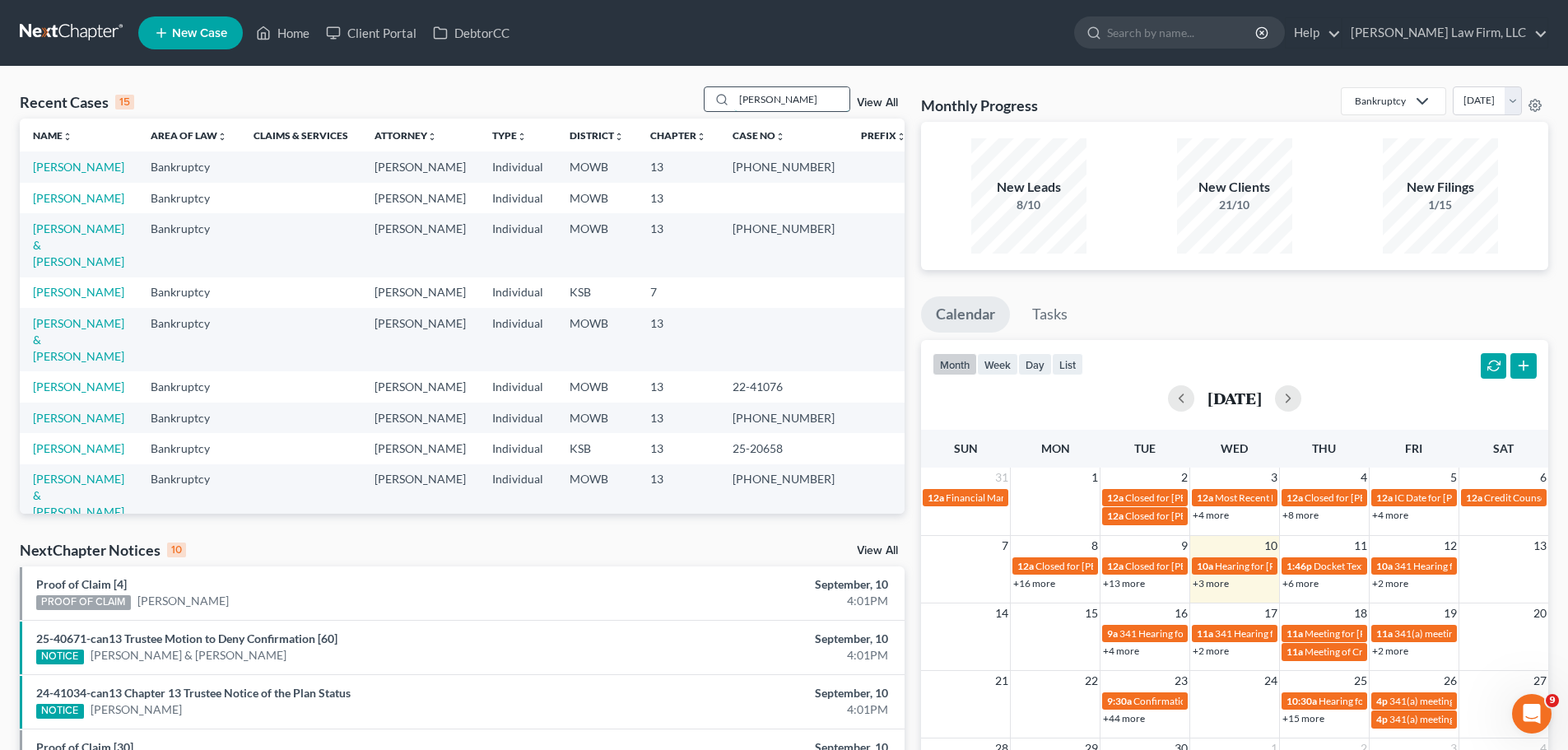
type input "[PERSON_NAME]"
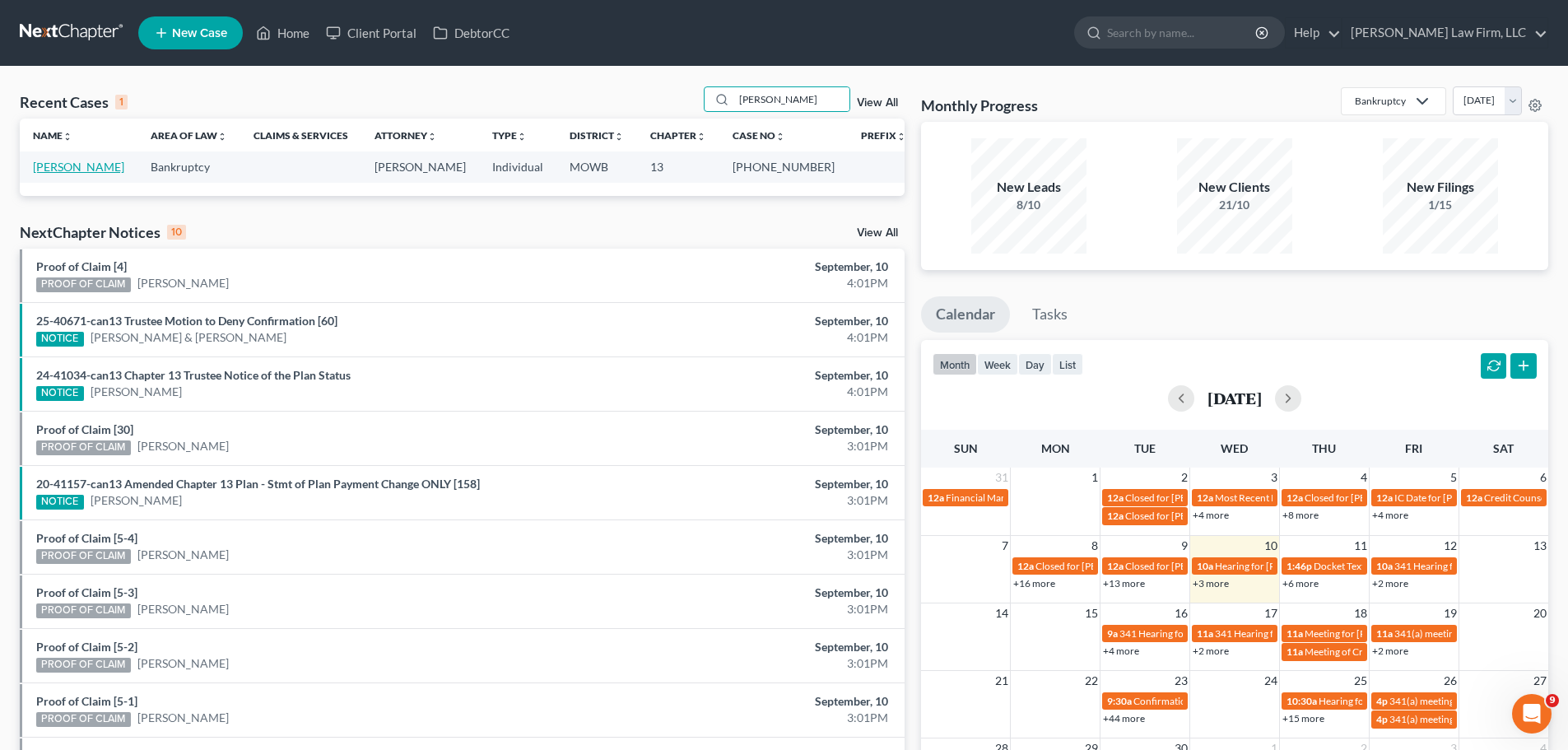
click at [125, 165] on link "[PERSON_NAME]" at bounding box center [78, 166] width 91 height 14
select select "3"
select select "2"
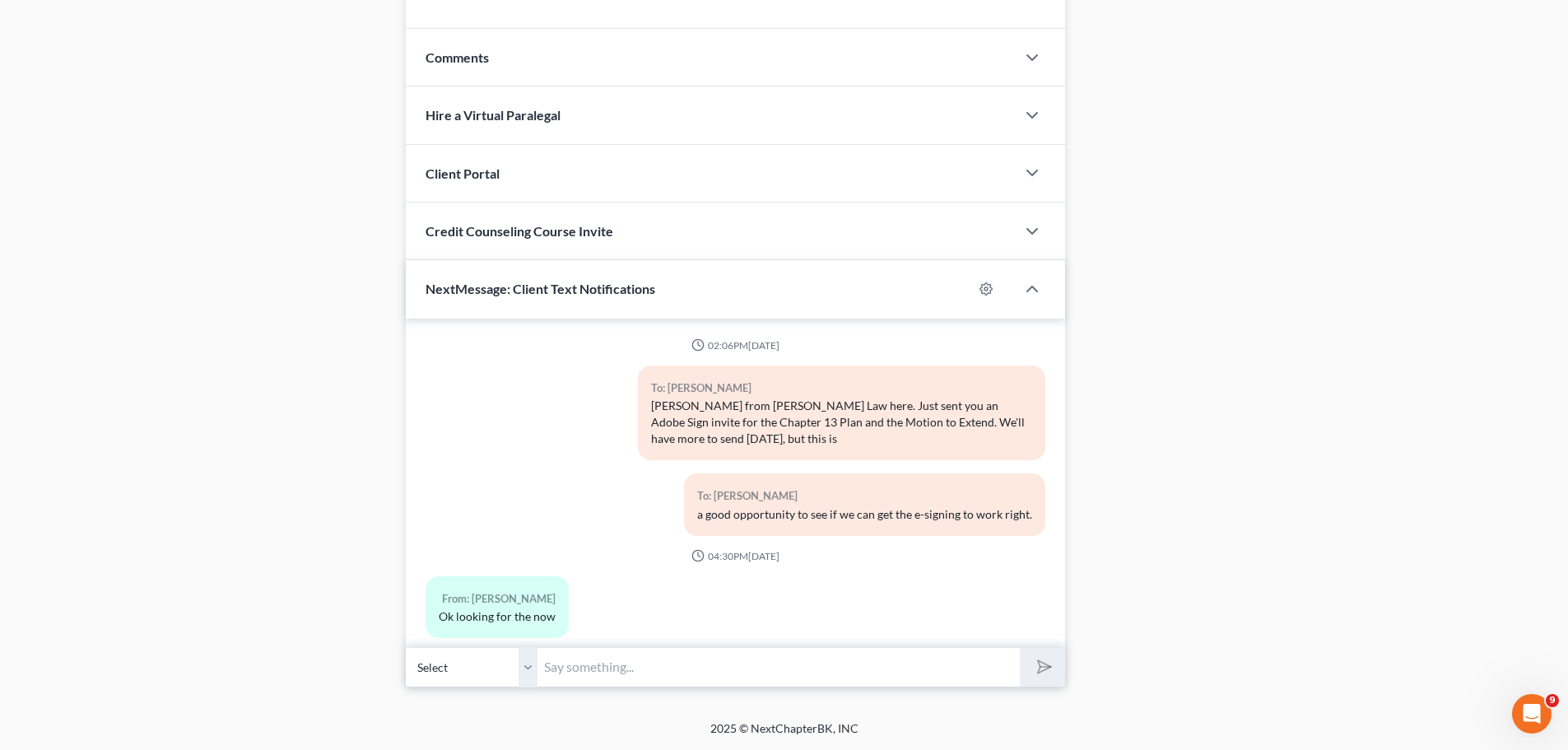
scroll to position [18838, 0]
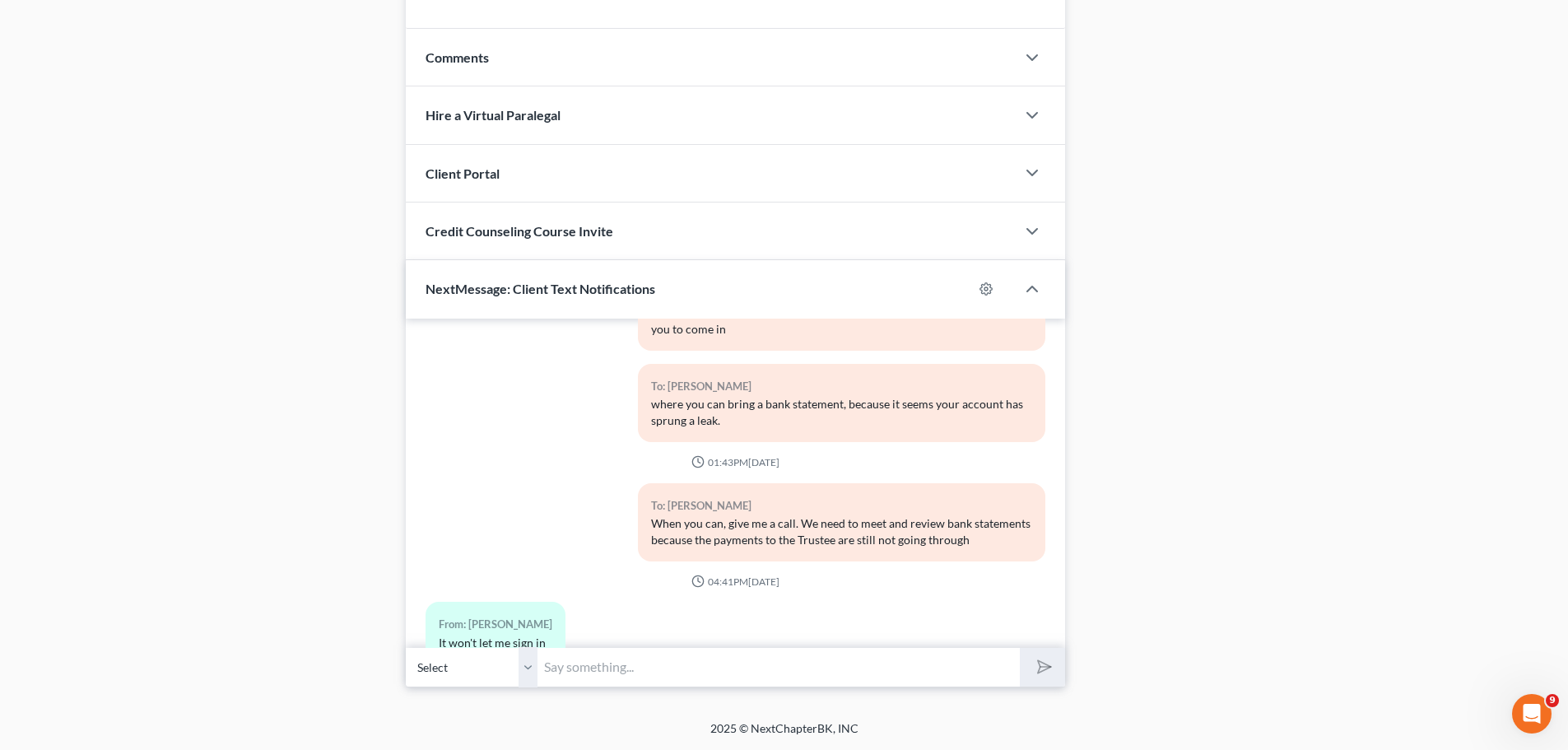
drag, startPoint x: 533, startPoint y: 662, endPoint x: 618, endPoint y: 675, distance: 86.0
click at [533, 662] on select "Select +1 (816) 820-3482 - Deborah Haley-Jordan" at bounding box center [471, 667] width 132 height 40
click at [618, 674] on input "text" at bounding box center [779, 667] width 483 height 40
type input "Are you referring to TFS or your bank website?"
click at [1019, 647] on button "submit" at bounding box center [1042, 666] width 45 height 38
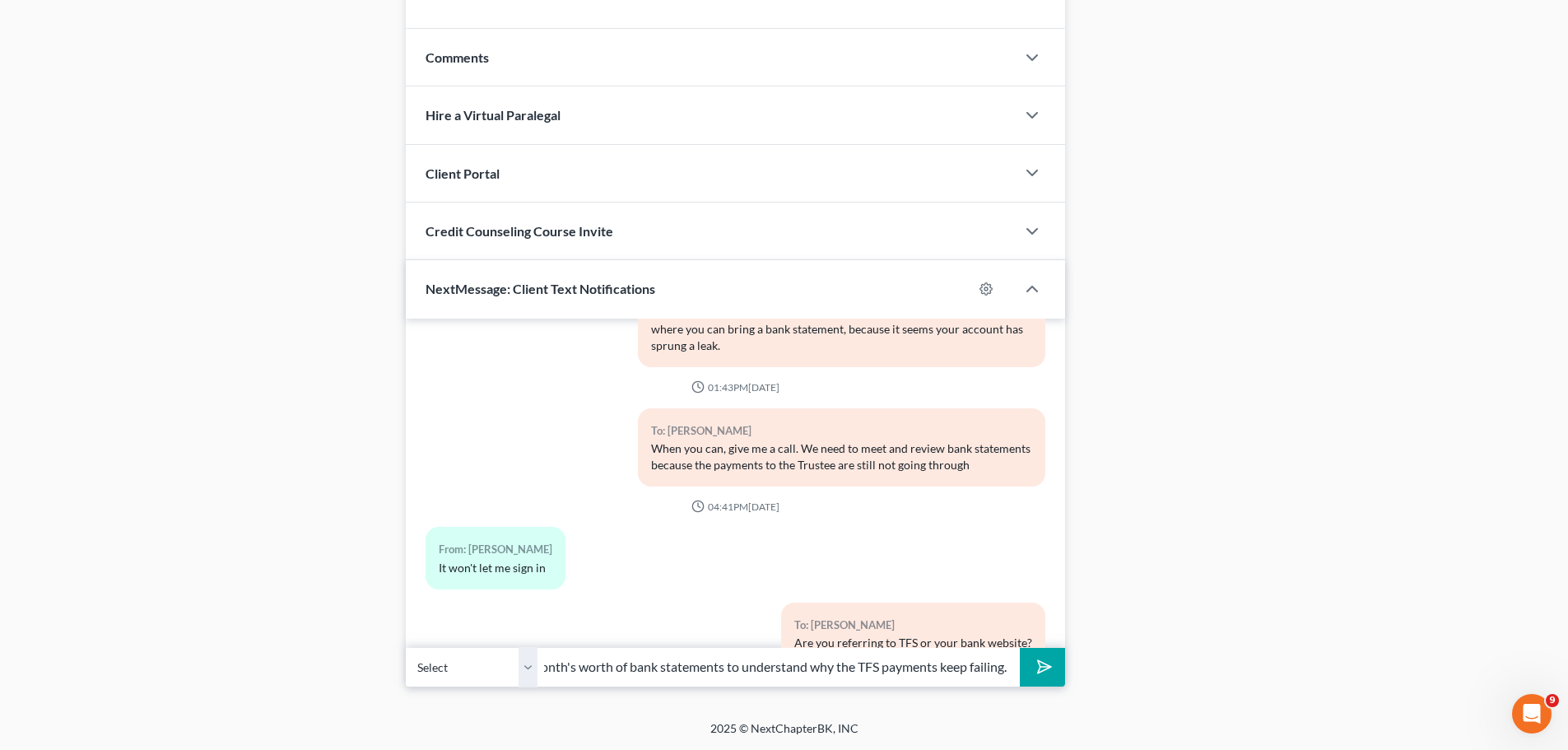
scroll to position [0, 308]
type input "We're really in need of a meeting where I review a month's worth of bank statem…"
click at [1019, 647] on button "submit" at bounding box center [1042, 666] width 45 height 38
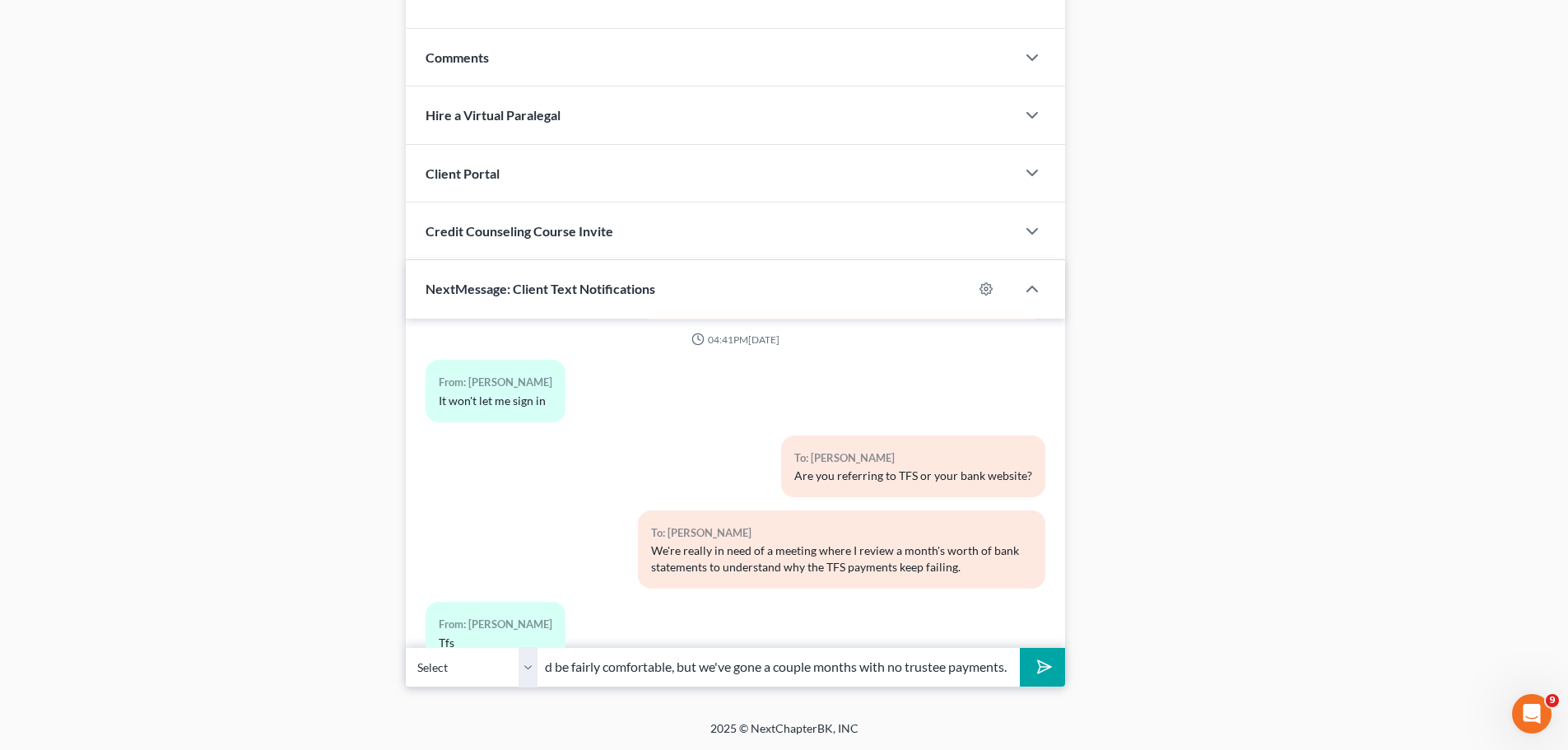
scroll to position [0, 262]
type input "Based on your income, this bankruptcy should be fairly comfortable, but we've g…"
click at [1019, 647] on button "submit" at bounding box center [1042, 666] width 45 height 38
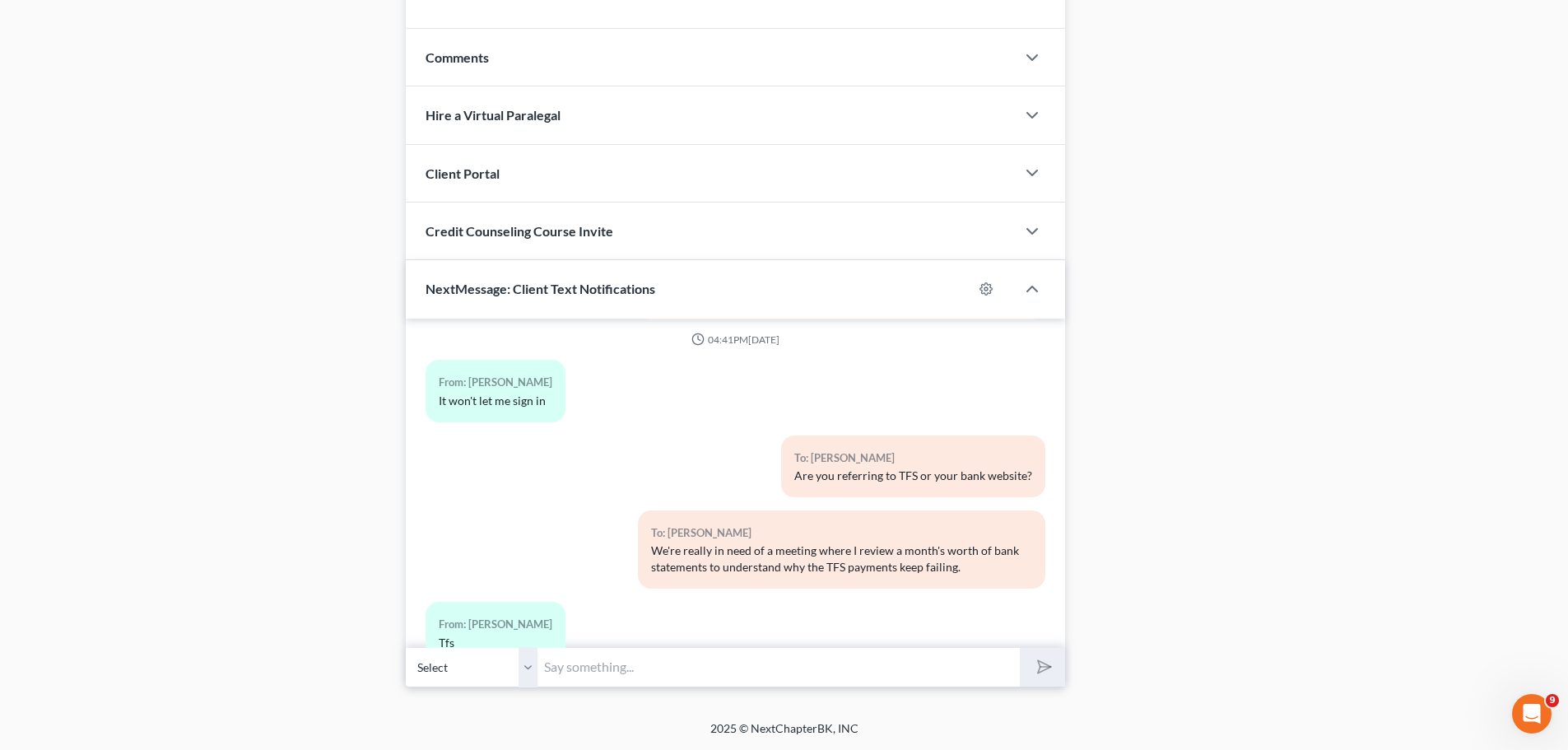
scroll to position [19172, 0]
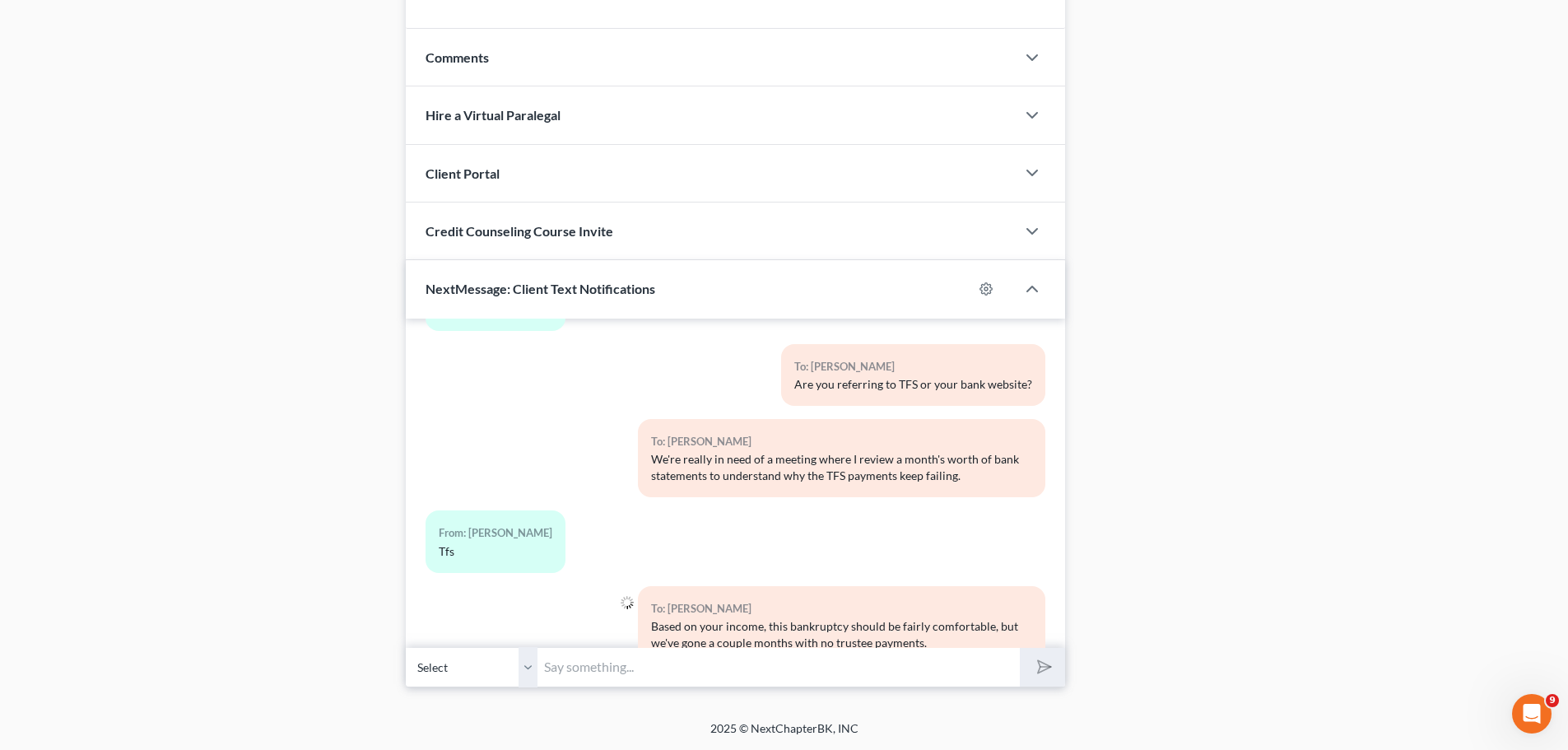
type input "Y"
type input "Right now you're locked out of TFS due to the failed payments"
click at [1019, 647] on button "submit" at bounding box center [1042, 666] width 45 height 38
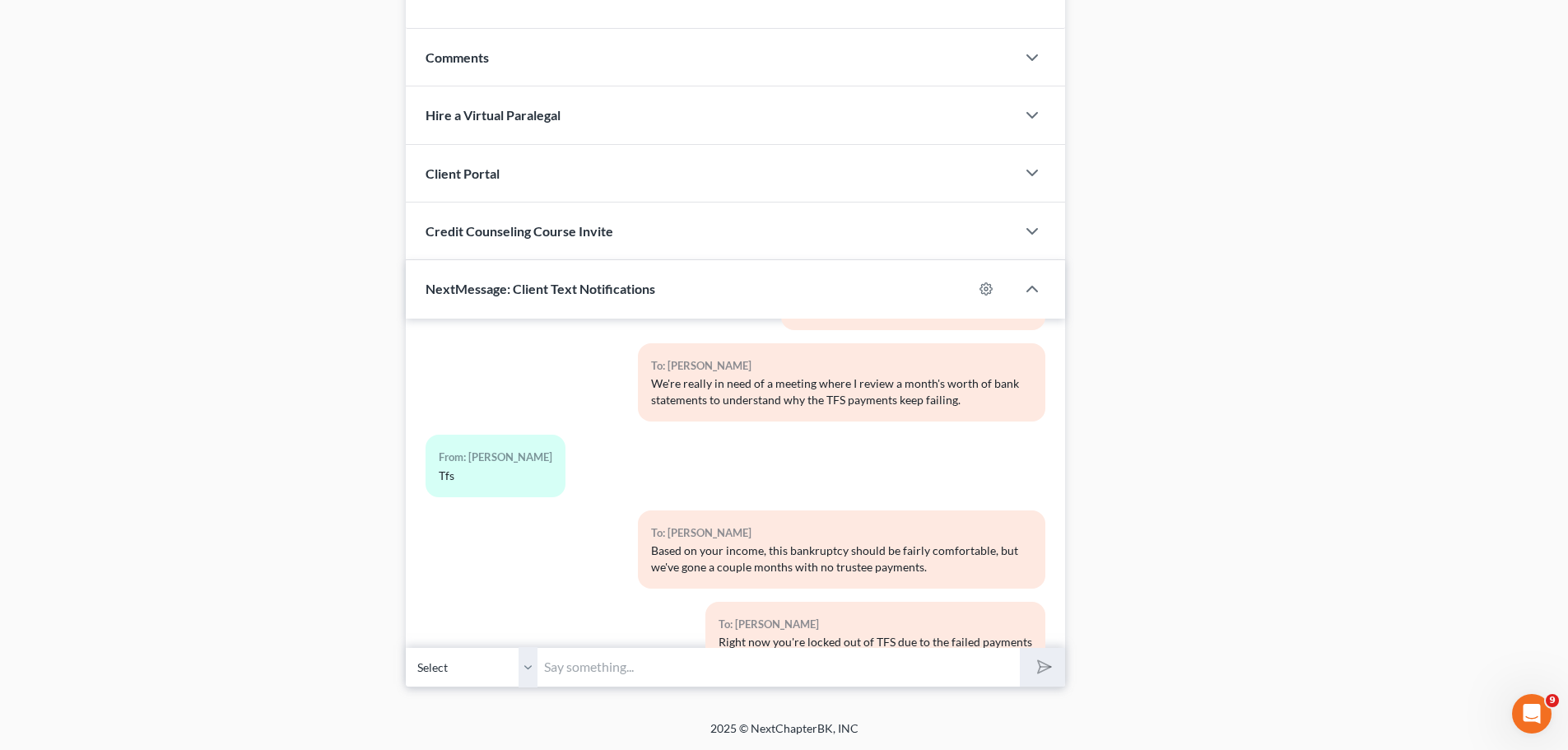
paste input "https://wdmo13.com/epay/"
type input "https://wdmo13.com/epay/"
click at [1063, 673] on button "submit" at bounding box center [1042, 666] width 45 height 38
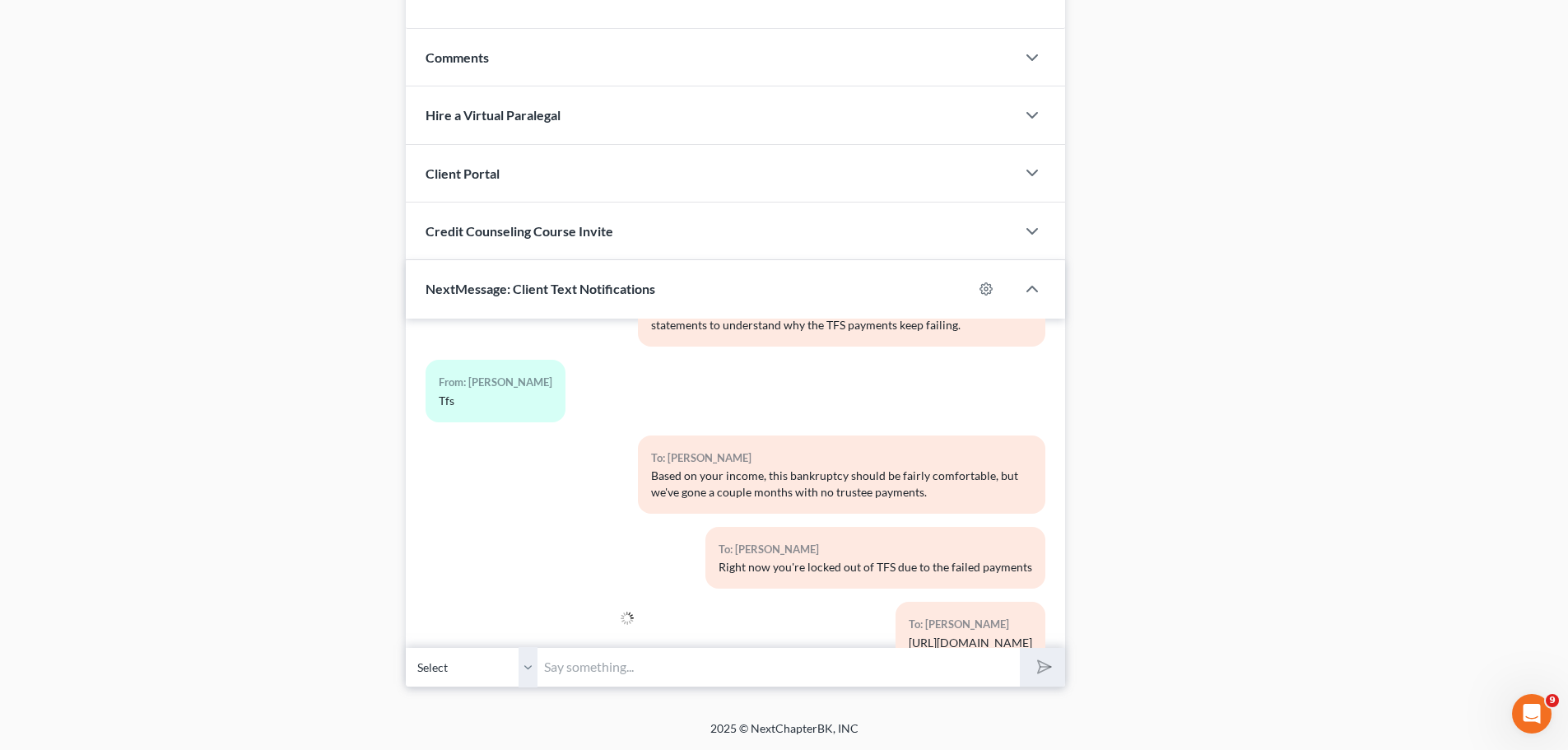
click at [877, 660] on input "text" at bounding box center [779, 667] width 483 height 40
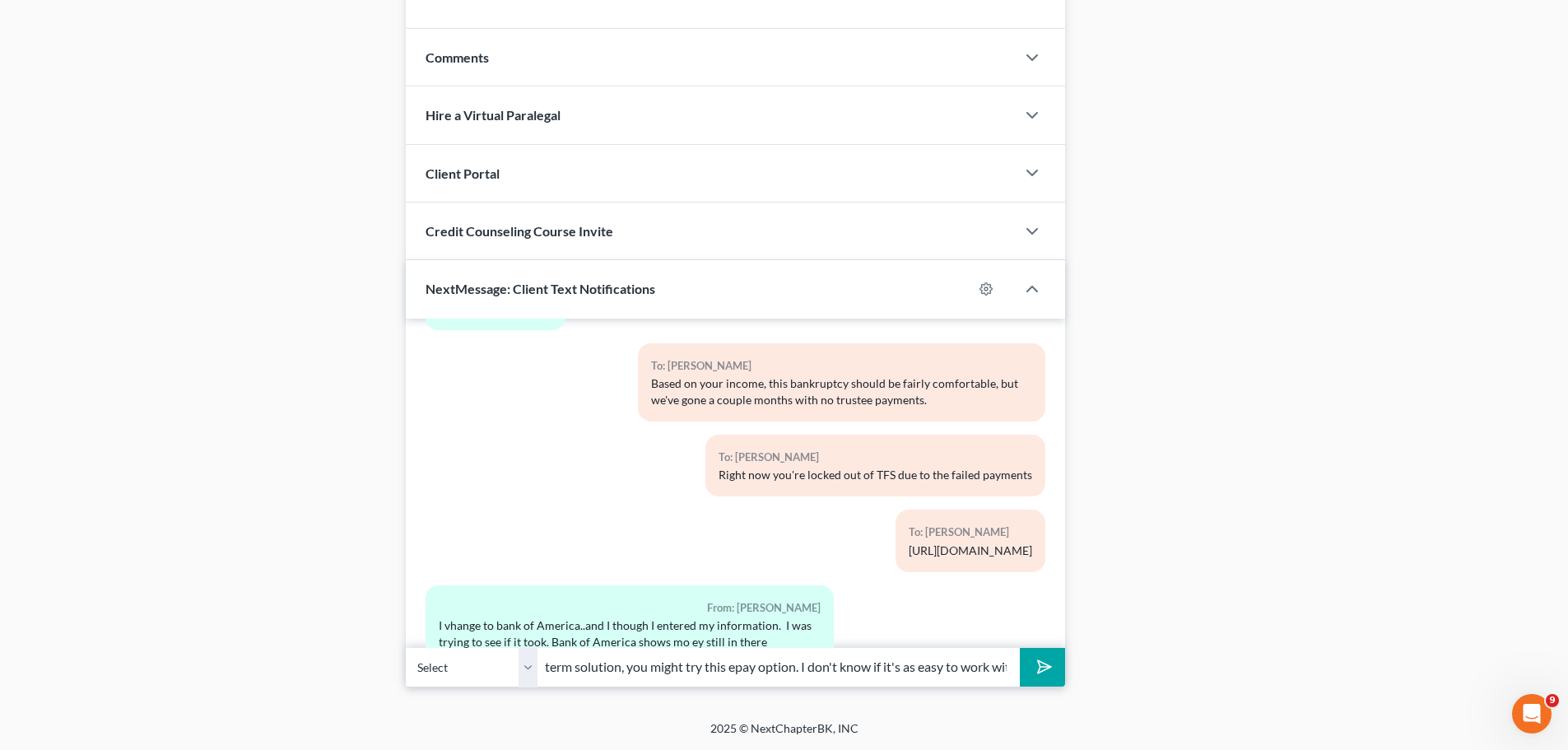
scroll to position [0, 77]
type input "As a short term solution, you might try this epay option. I don't know if it's …"
click at [1019, 647] on button "submit" at bounding box center [1042, 666] width 45 height 38
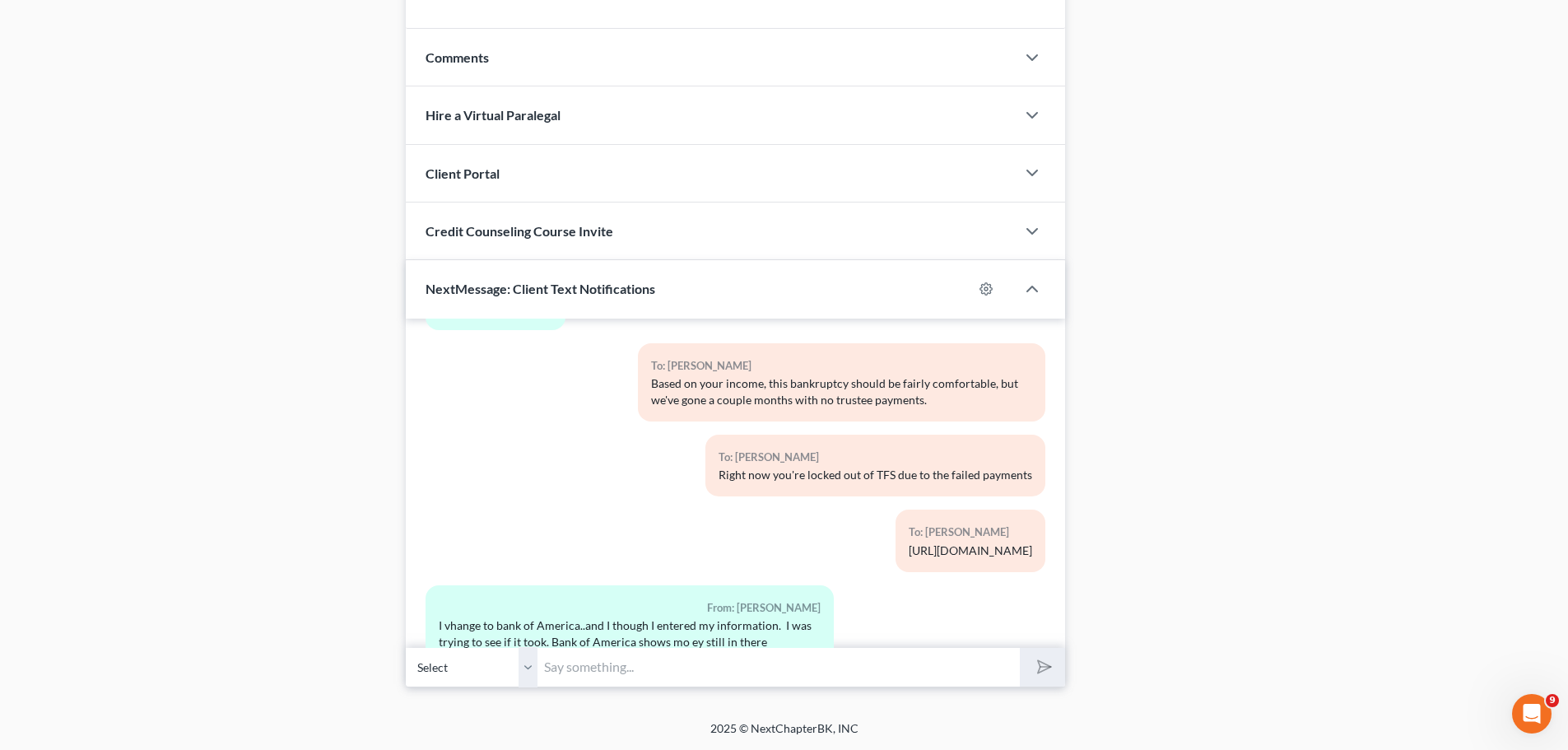
scroll to position [19580, 0]
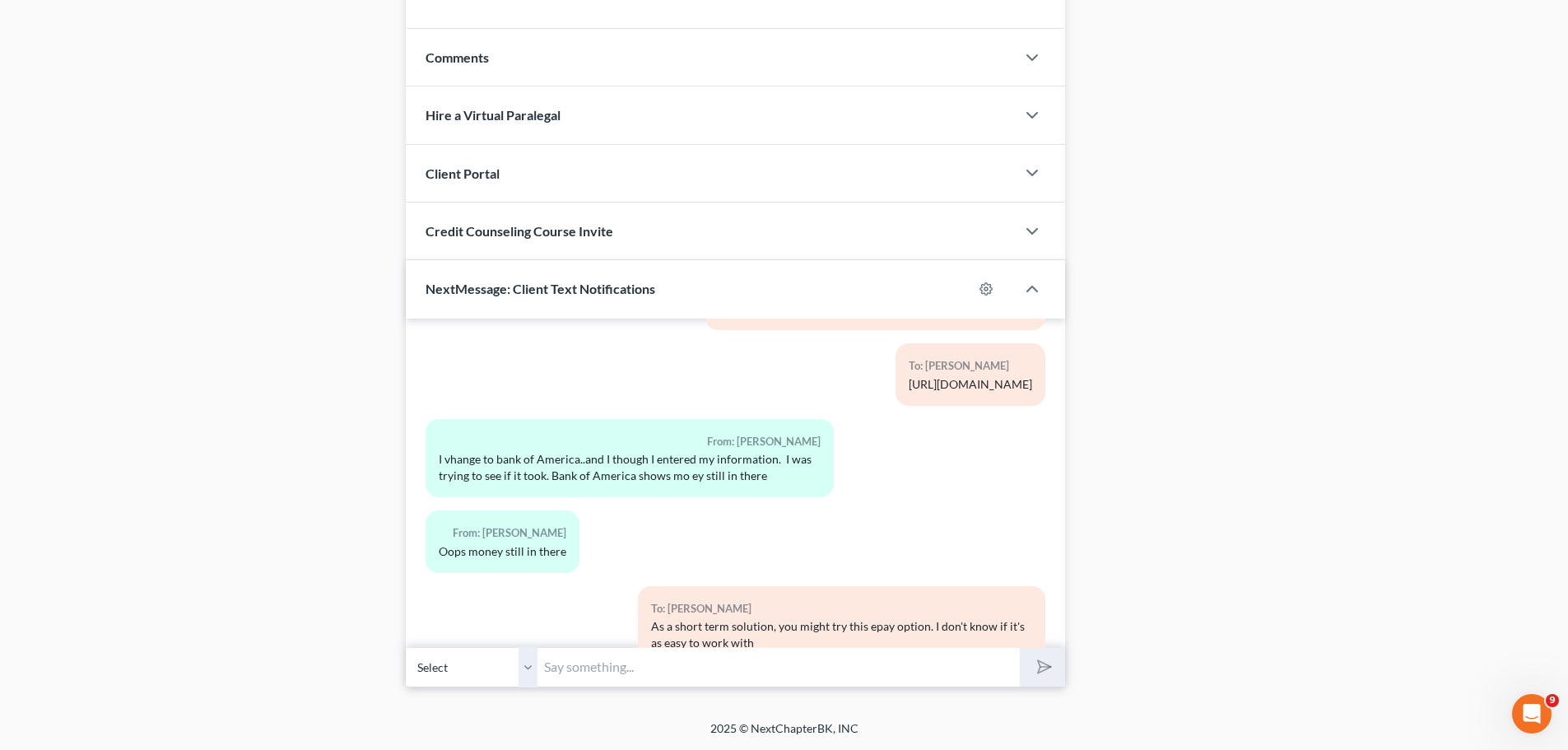
click at [693, 671] on input "text" at bounding box center [779, 667] width 483 height 40
type input "If you can, try to make the payment through the epay"
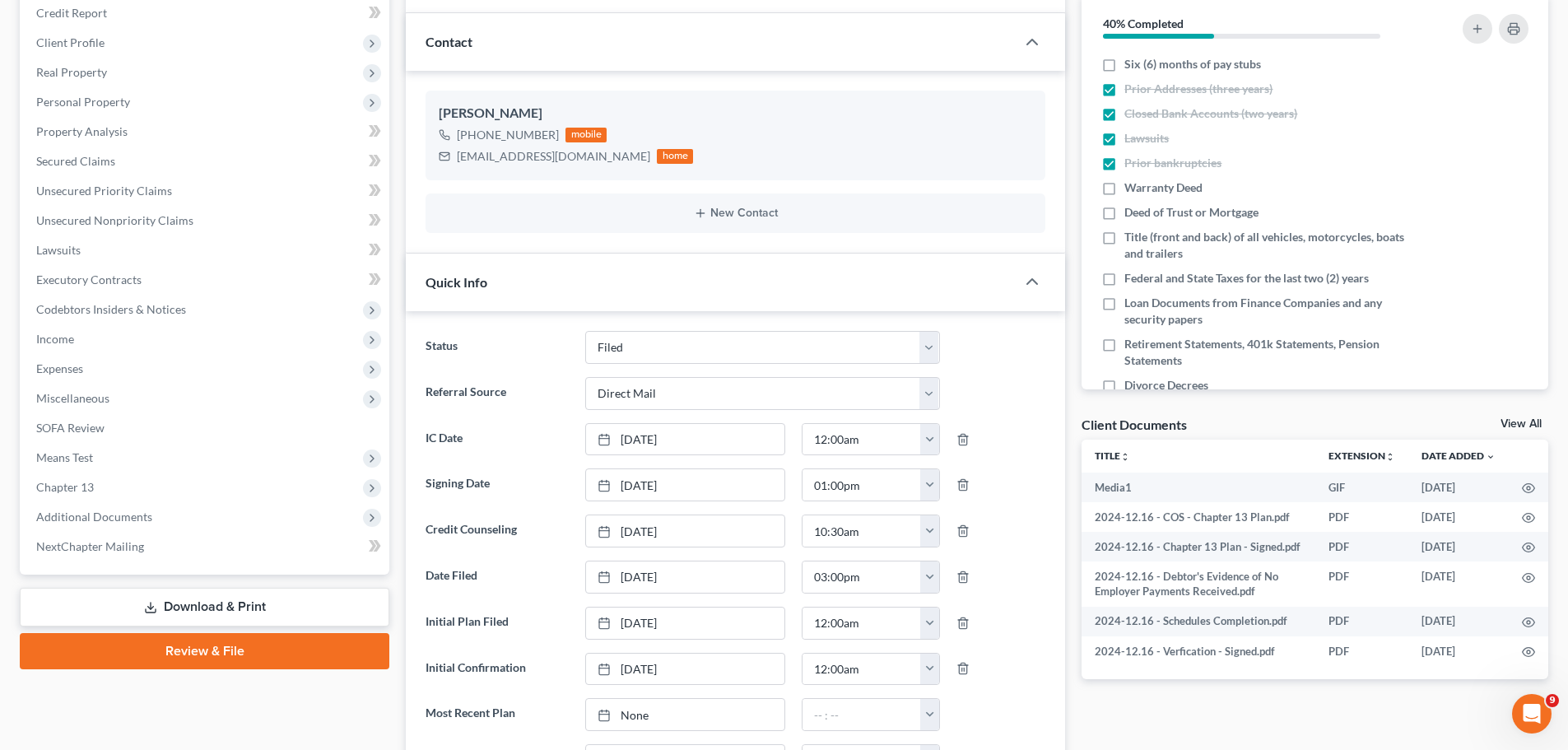
scroll to position [0, 0]
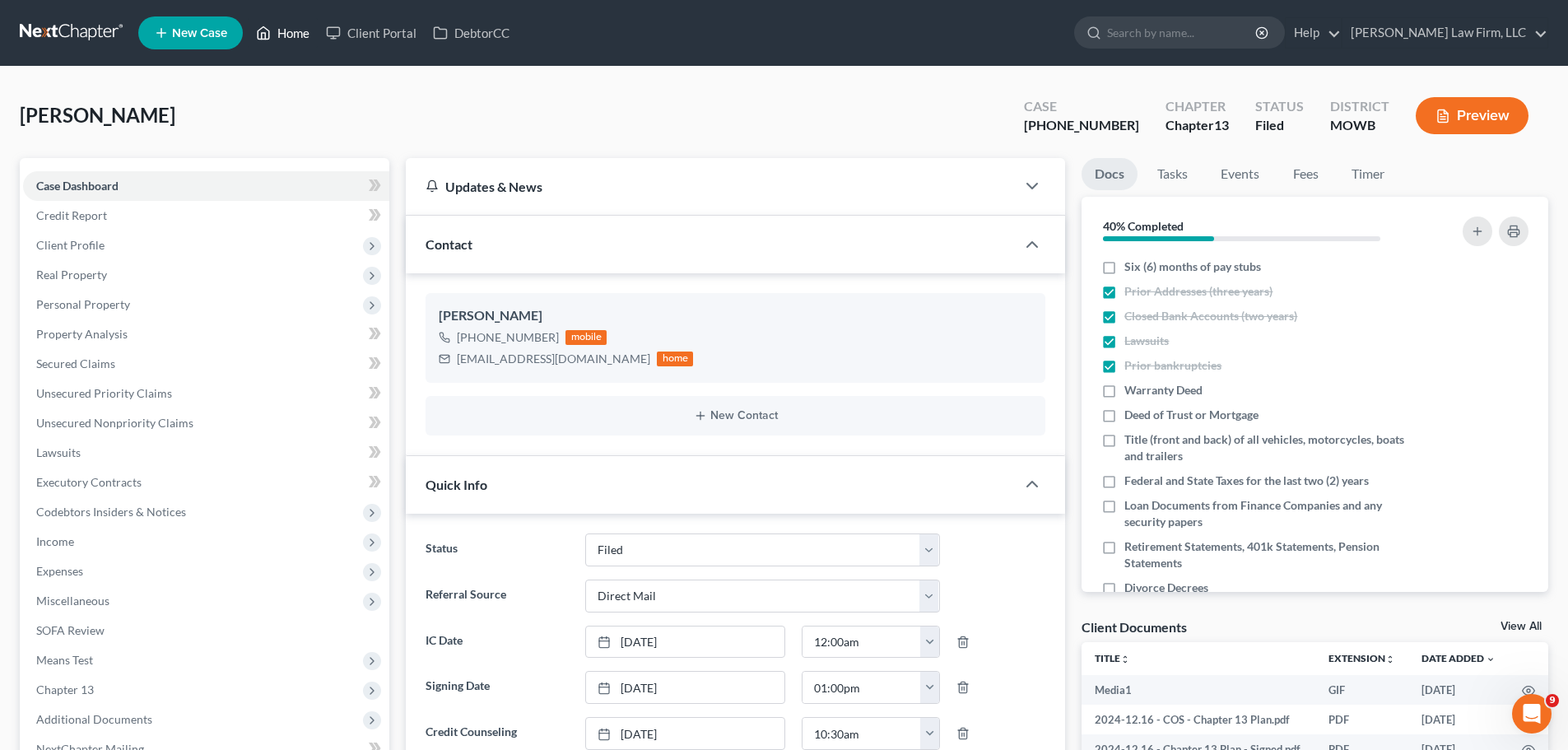
drag, startPoint x: 300, startPoint y: 33, endPoint x: 882, endPoint y: 136, distance: 591.0
click at [300, 32] on link "Home" at bounding box center [282, 33] width 70 height 30
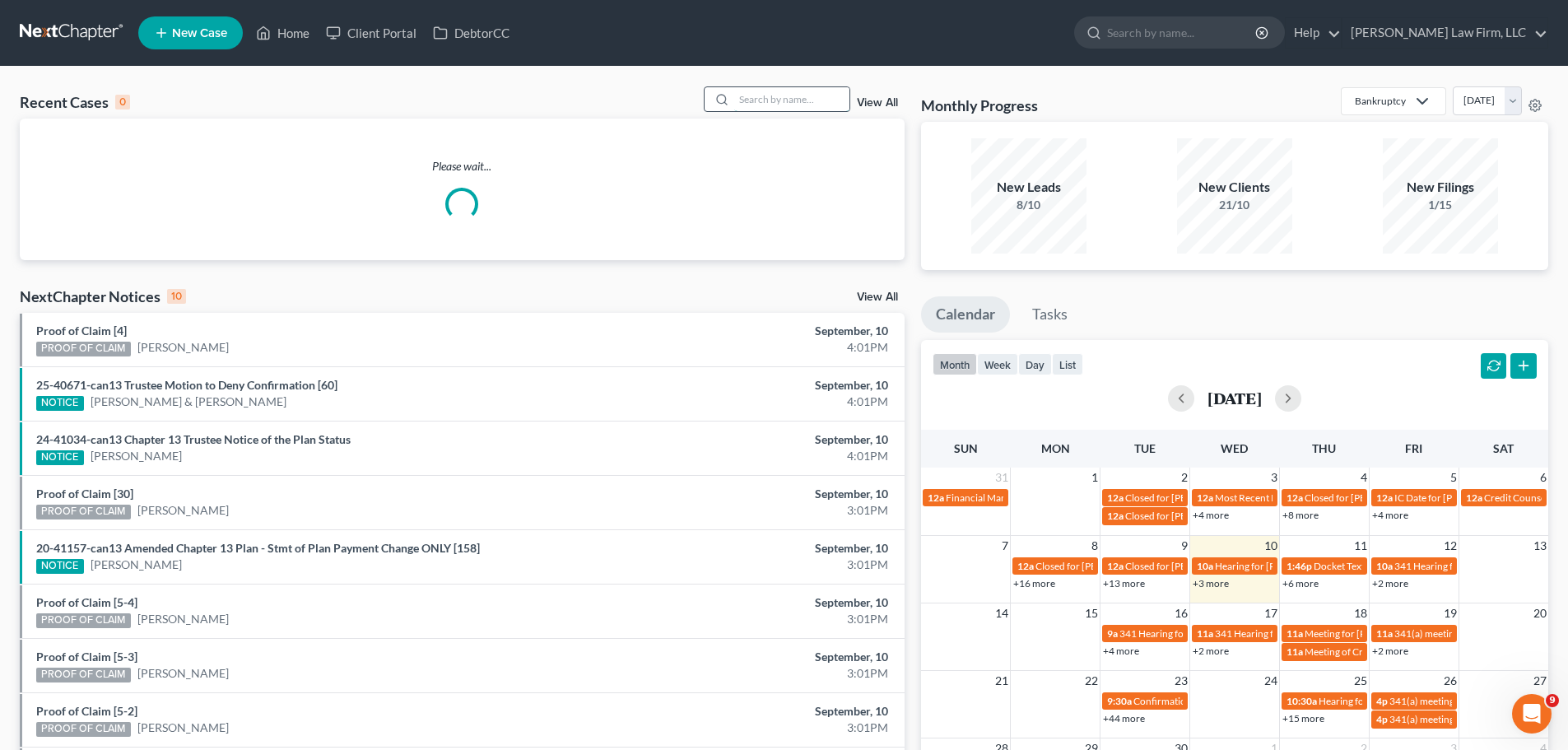
click at [832, 94] on input "search" at bounding box center [792, 98] width 115 height 24
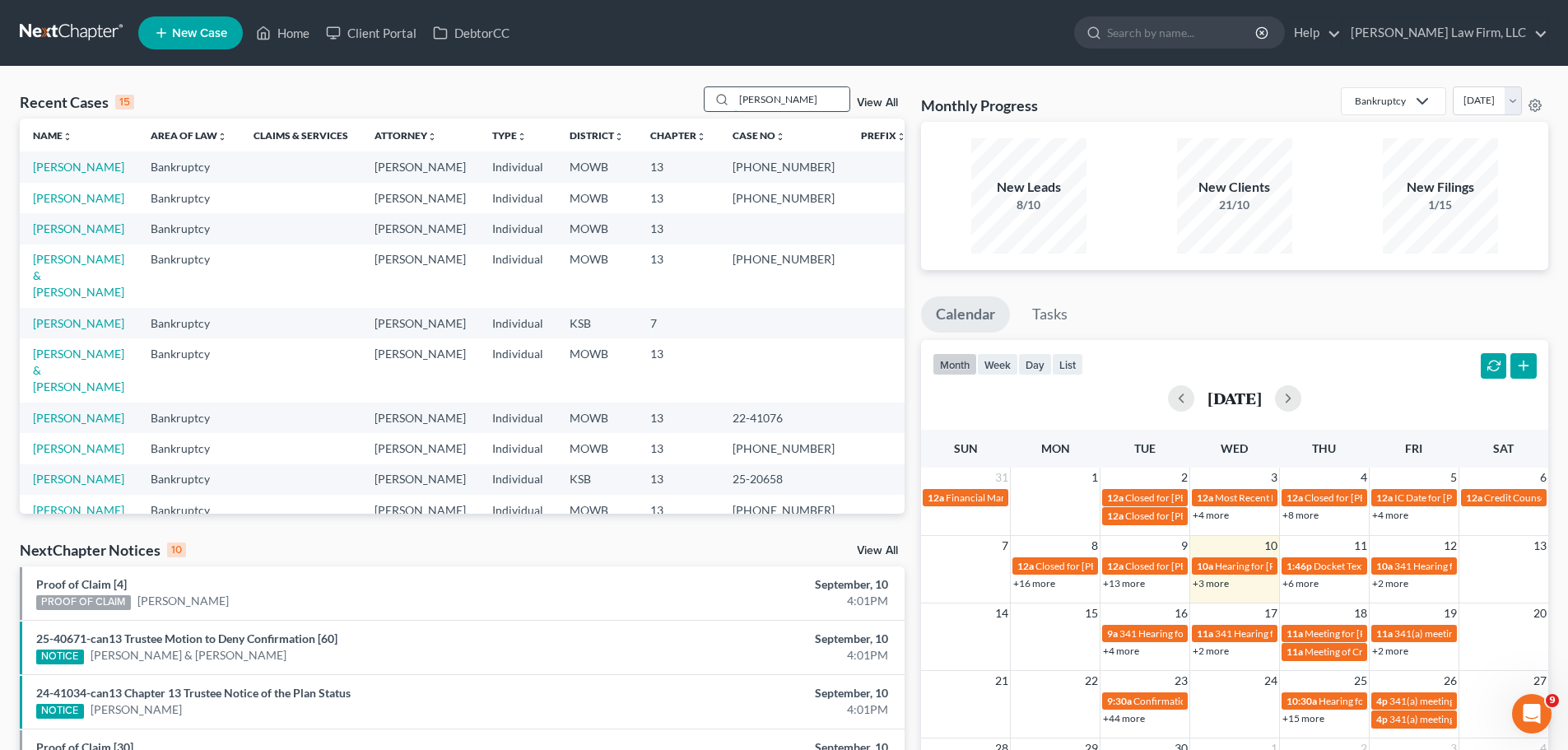
type input "collins"
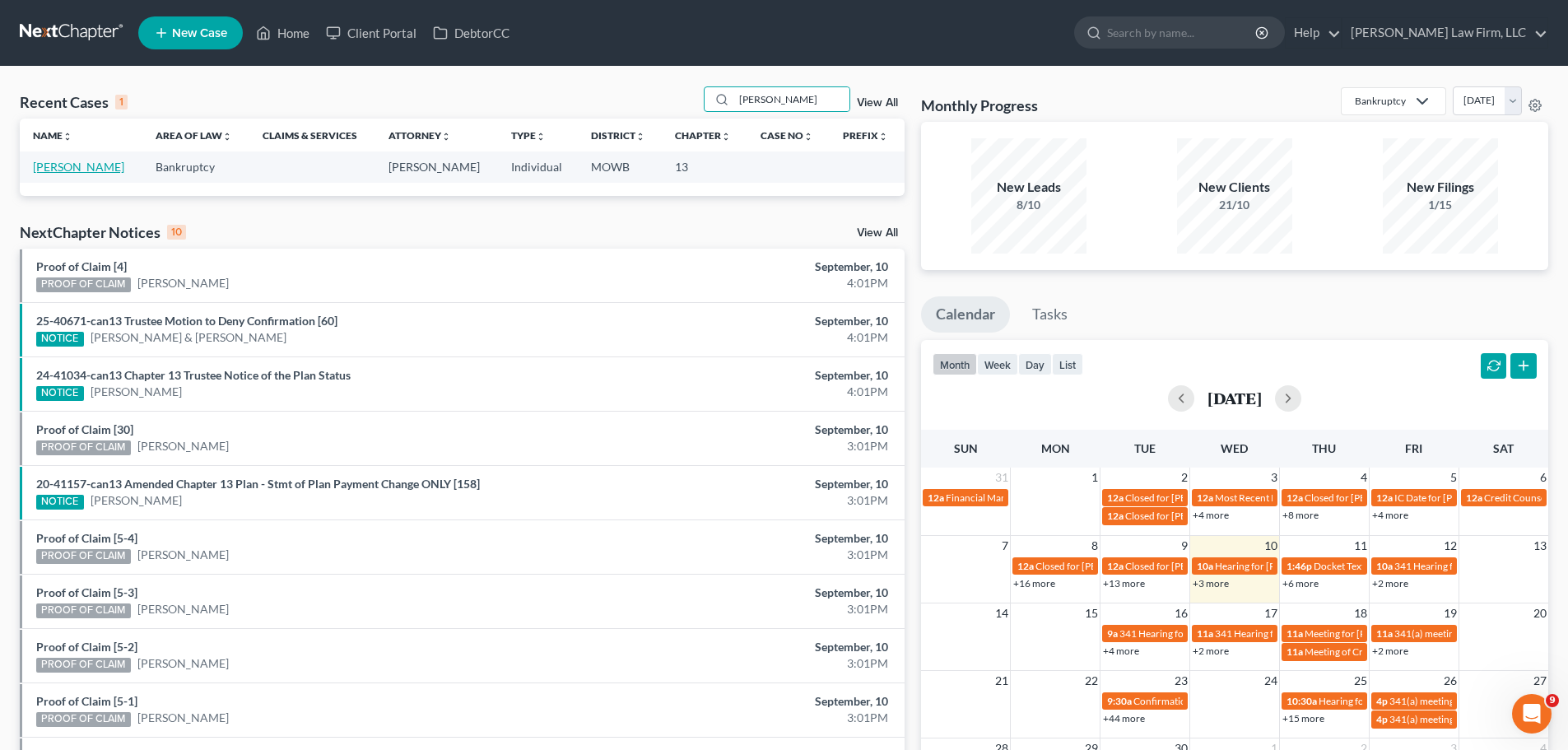
click at [102, 166] on link "Collins, Brooke" at bounding box center [78, 166] width 91 height 14
select select "4"
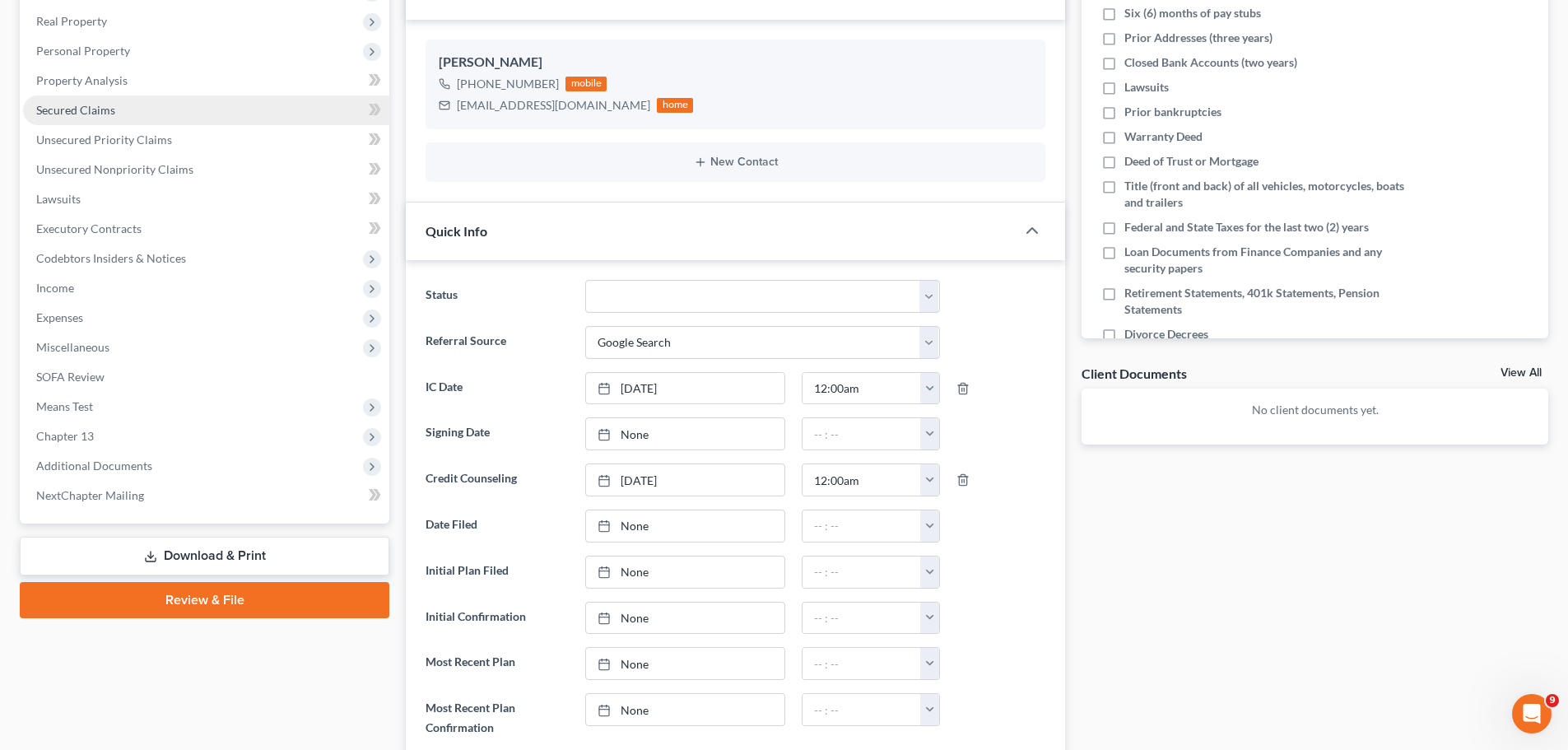
scroll to position [247, 0]
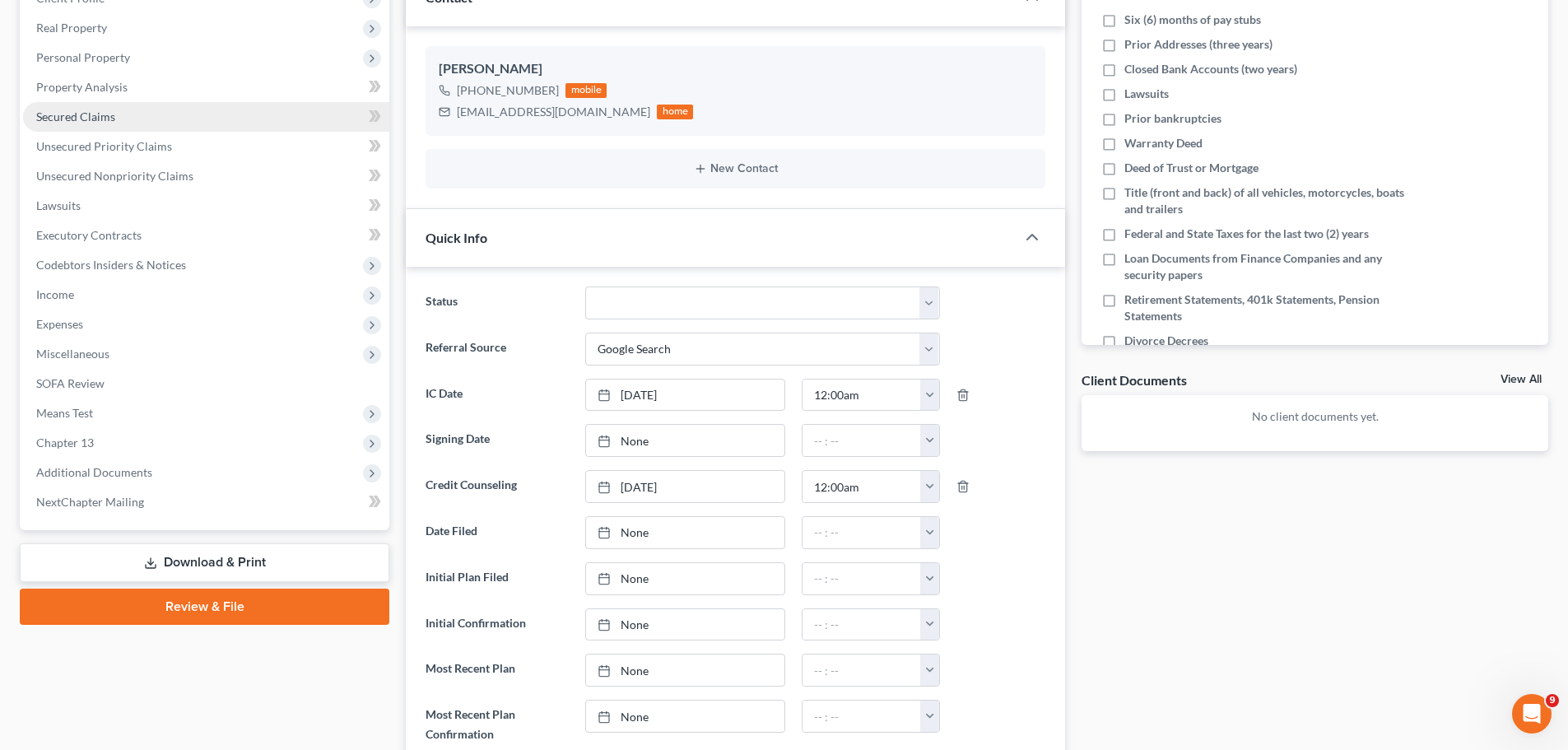
click at [130, 117] on link "Secured Claims" at bounding box center [206, 117] width 366 height 30
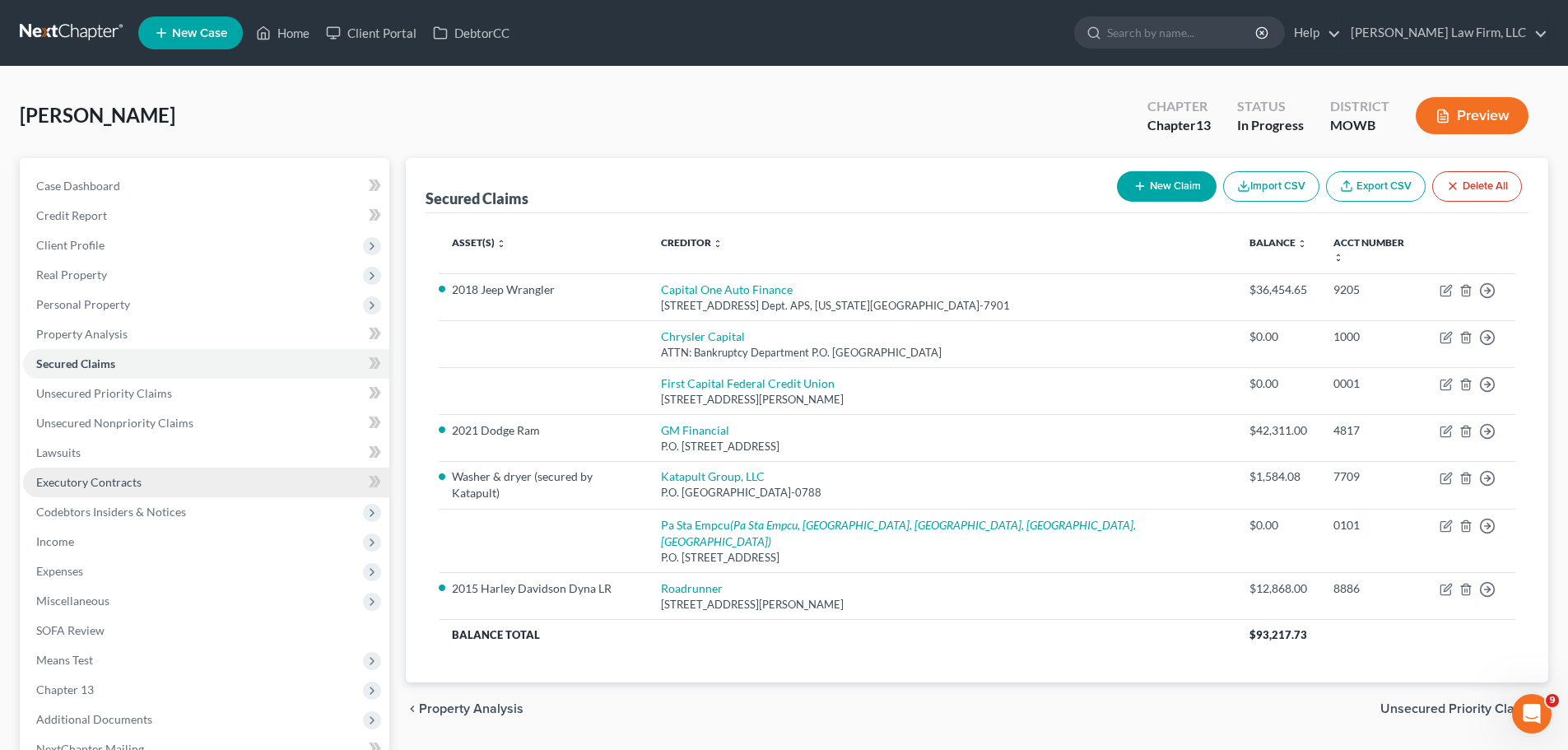
click at [129, 482] on span "Executory Contracts" at bounding box center [89, 482] width 105 height 14
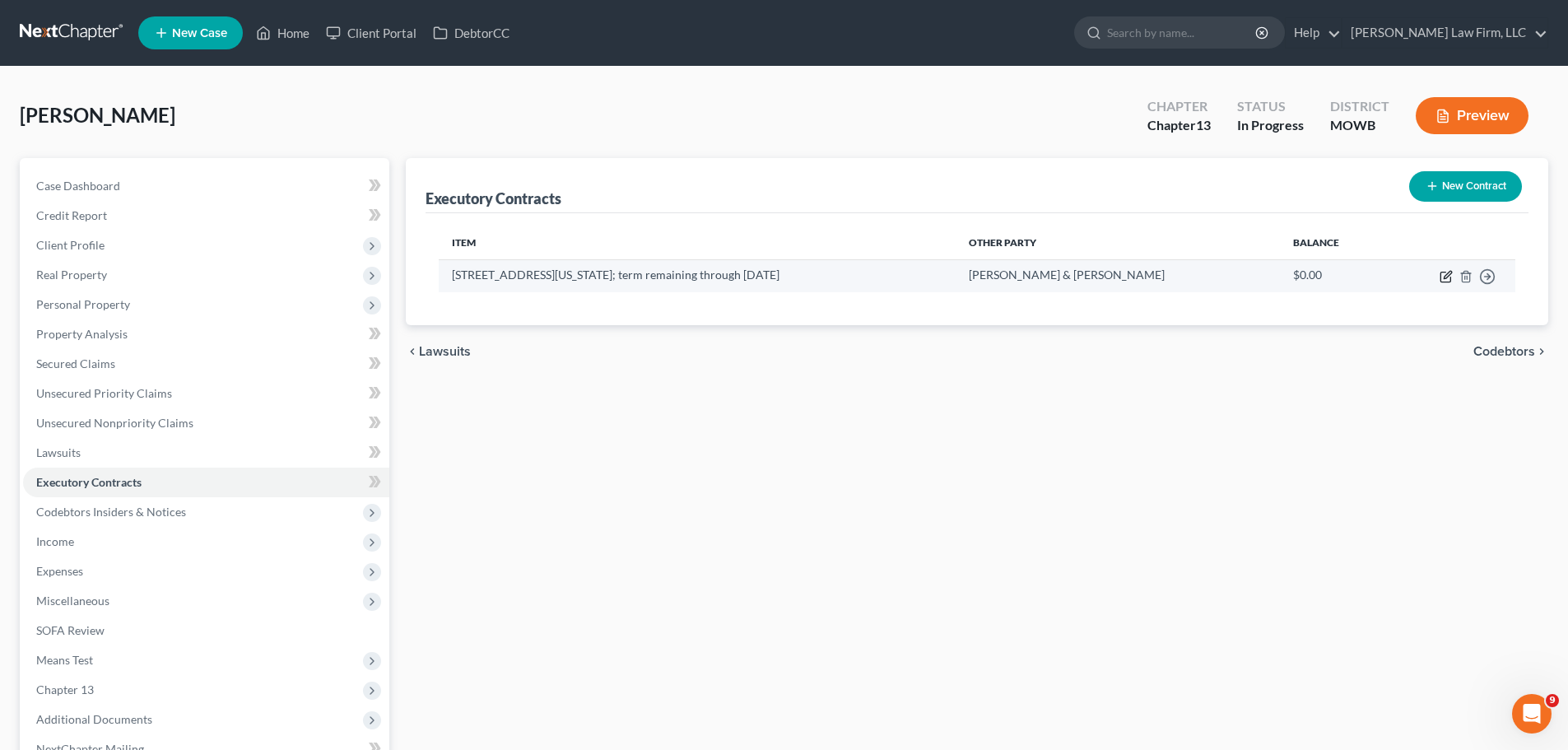
click at [1448, 275] on icon "button" at bounding box center [1445, 276] width 13 height 13
select select "3"
select select "26"
select select "0"
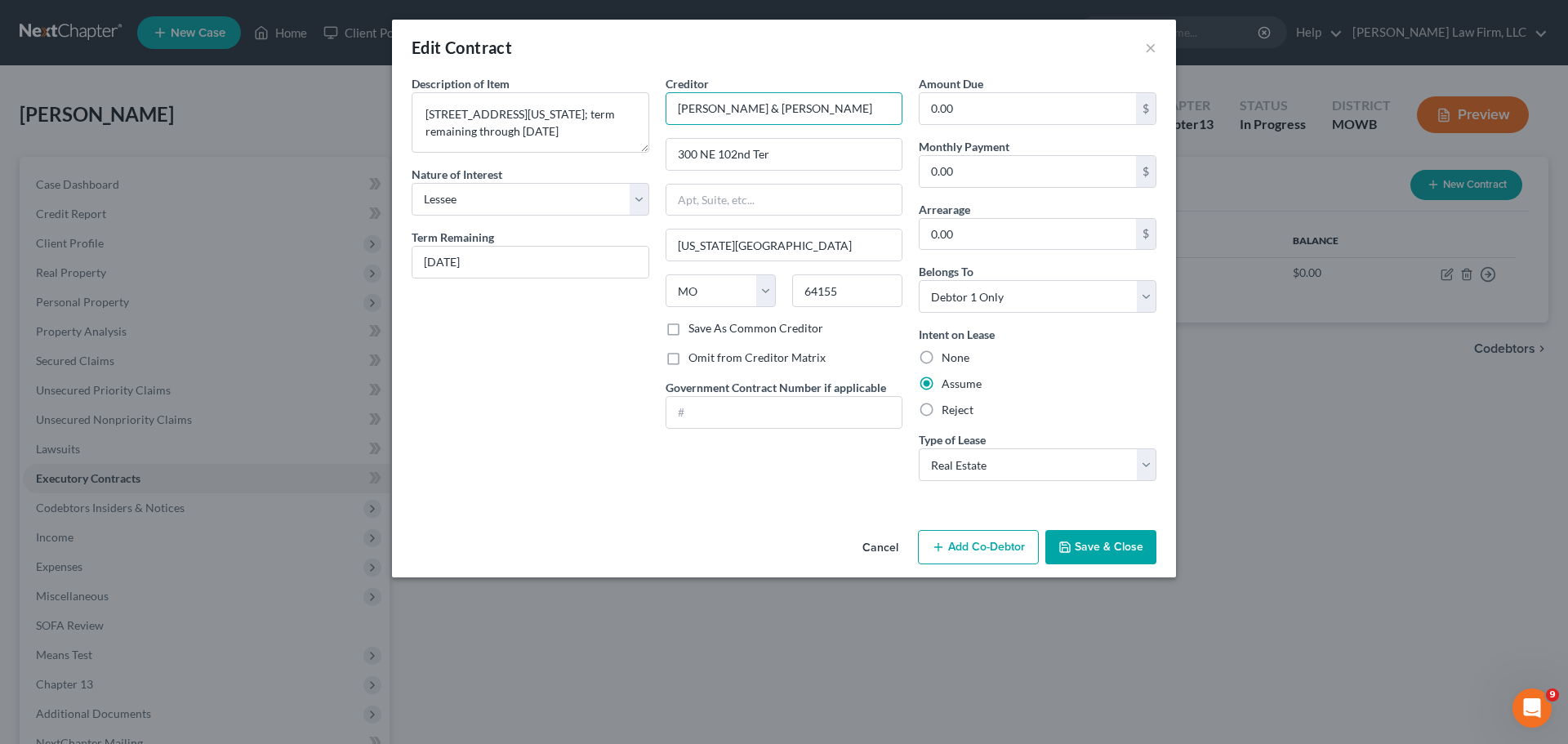
drag, startPoint x: 816, startPoint y: 118, endPoint x: 672, endPoint y: 117, distance: 144.0
click at [672, 117] on input "Kaitlyn & Jake Calkins" at bounding box center [784, 109] width 238 height 33
click at [1116, 544] on button "Save & Close" at bounding box center [1100, 547] width 111 height 35
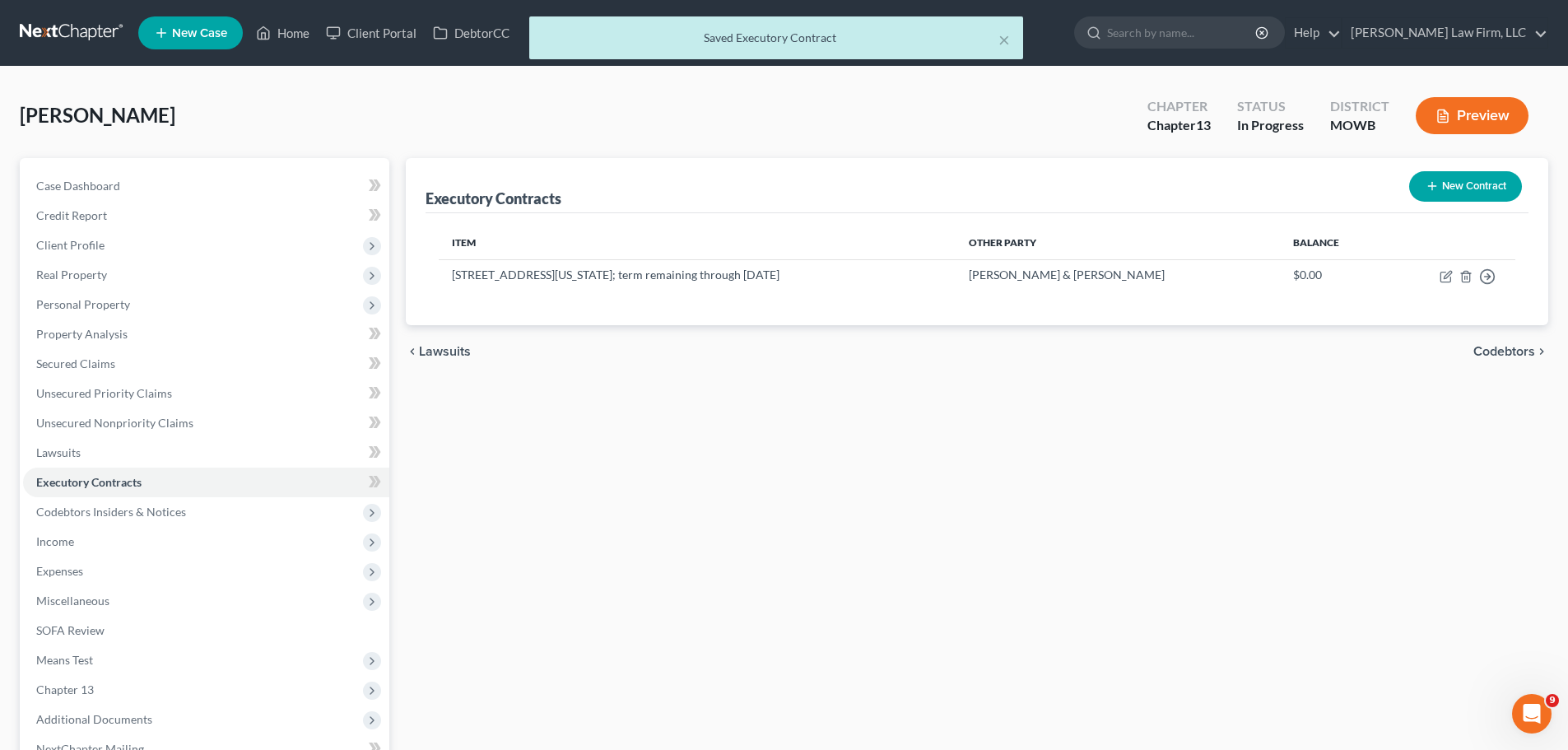
click at [290, 31] on div "× Saved Executory Contract" at bounding box center [776, 42] width 1568 height 51
click at [1005, 39] on button "×" at bounding box center [1004, 39] width 11 height 20
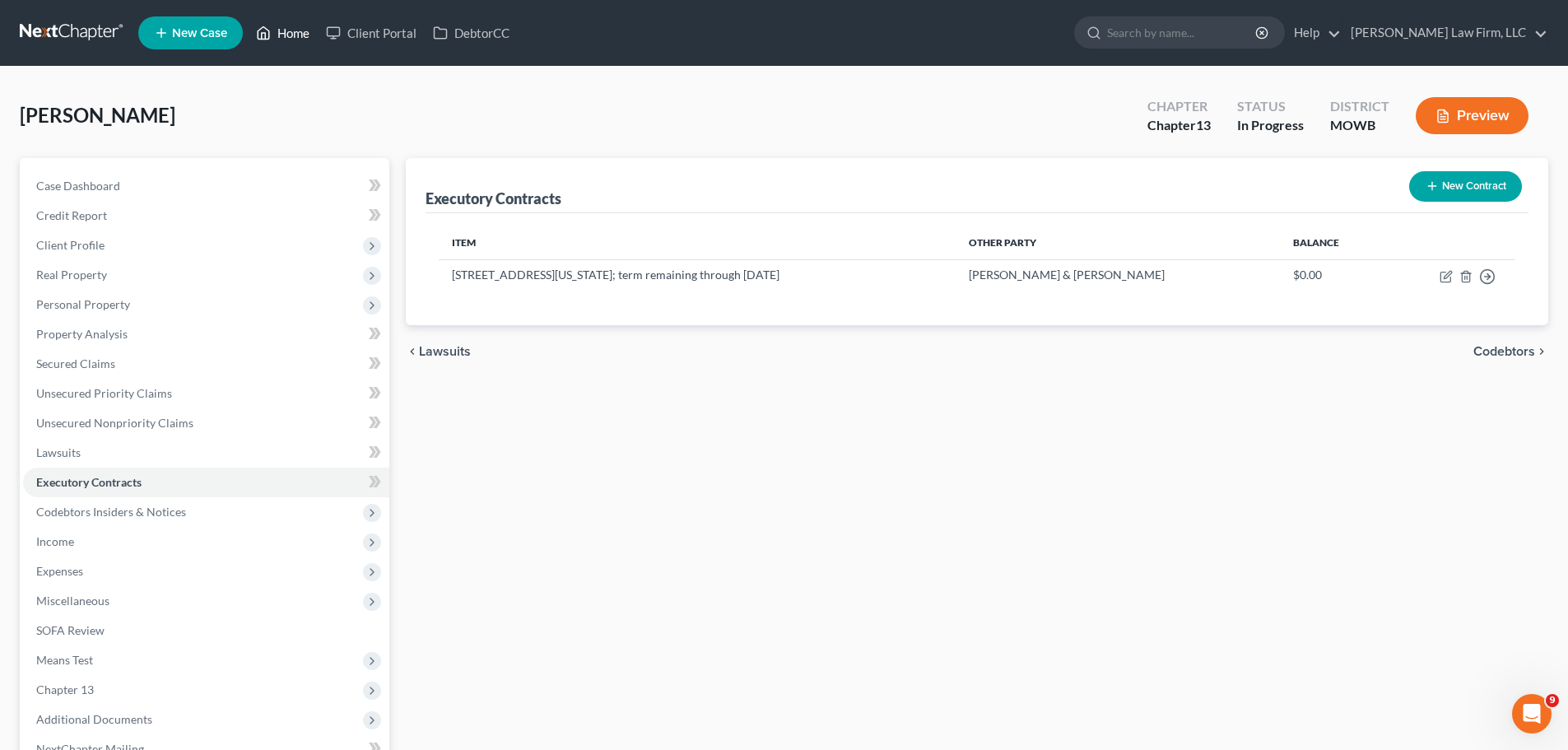
click at [305, 27] on link "Home" at bounding box center [282, 33] width 70 height 30
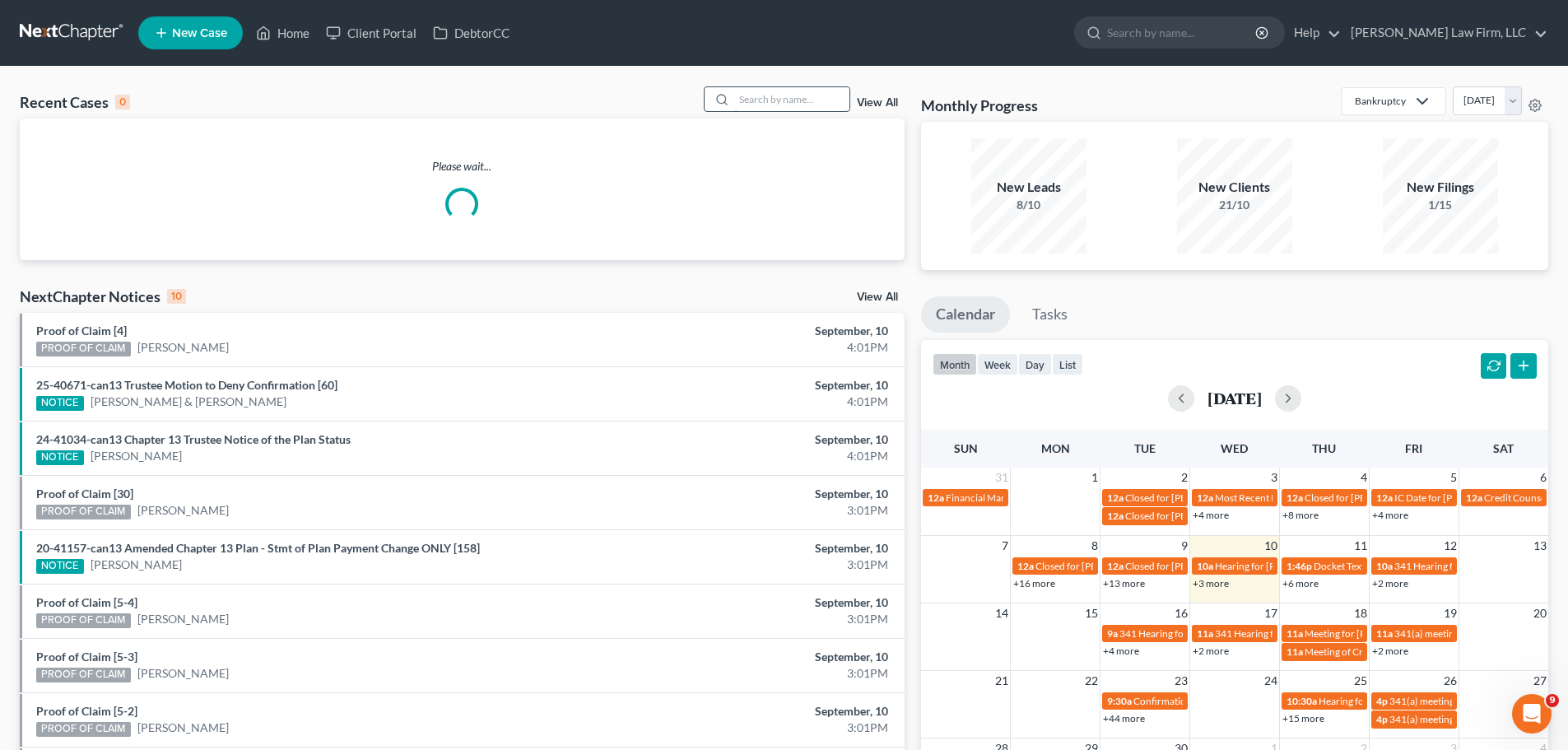
click at [752, 104] on input "search" at bounding box center [792, 98] width 115 height 24
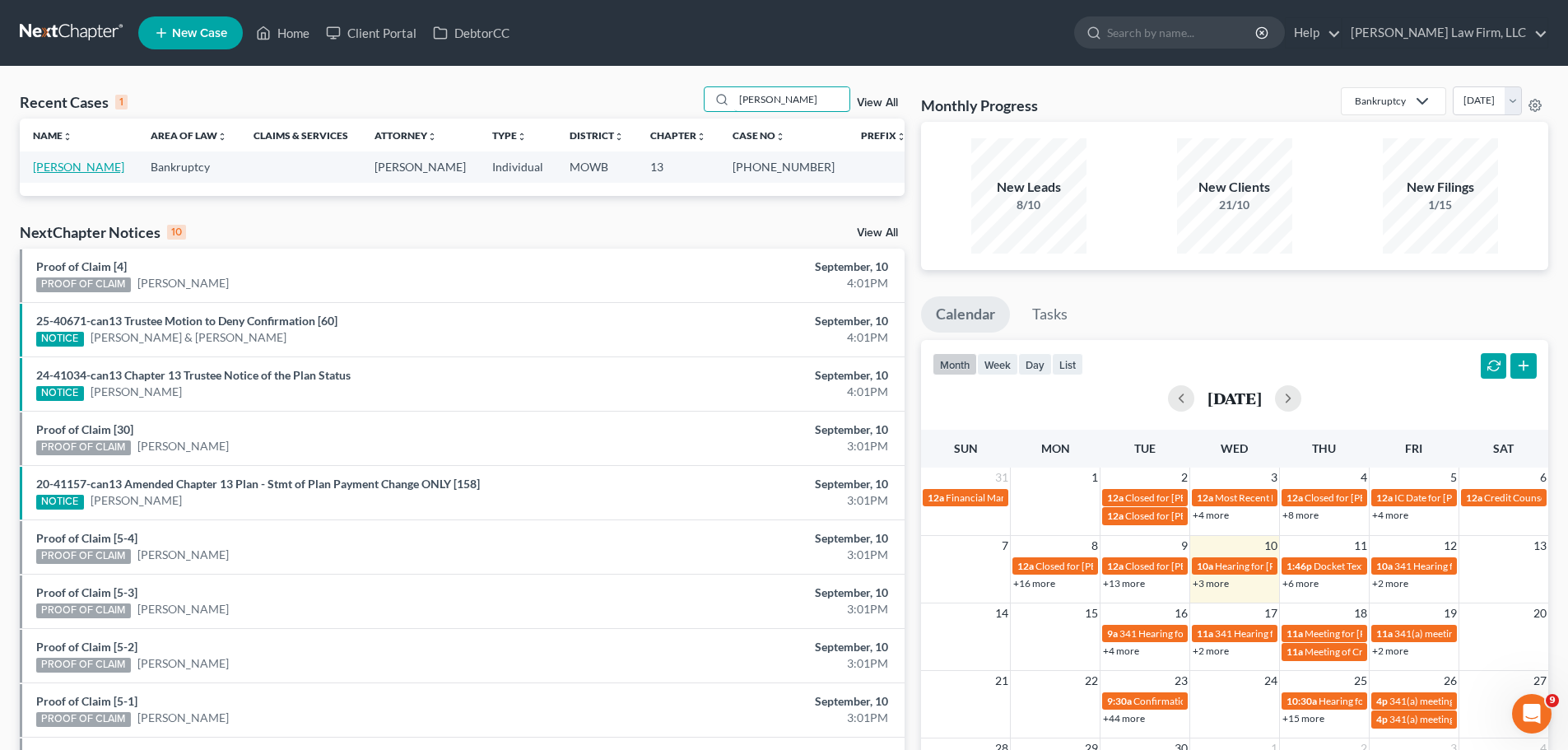
type input "[PERSON_NAME]"
click at [116, 170] on link "[PERSON_NAME]" at bounding box center [78, 166] width 91 height 14
select select "2"
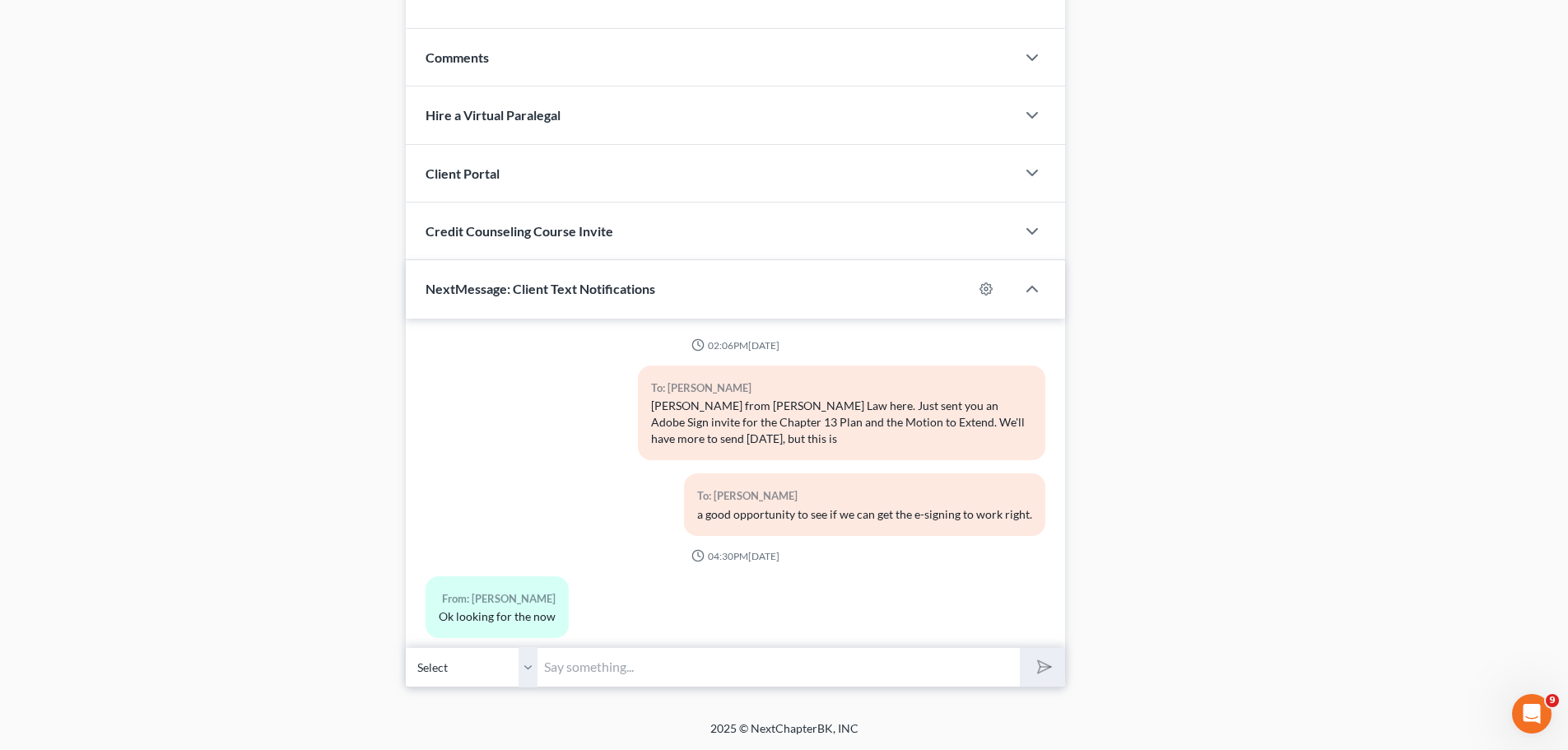
scroll to position [19656, 0]
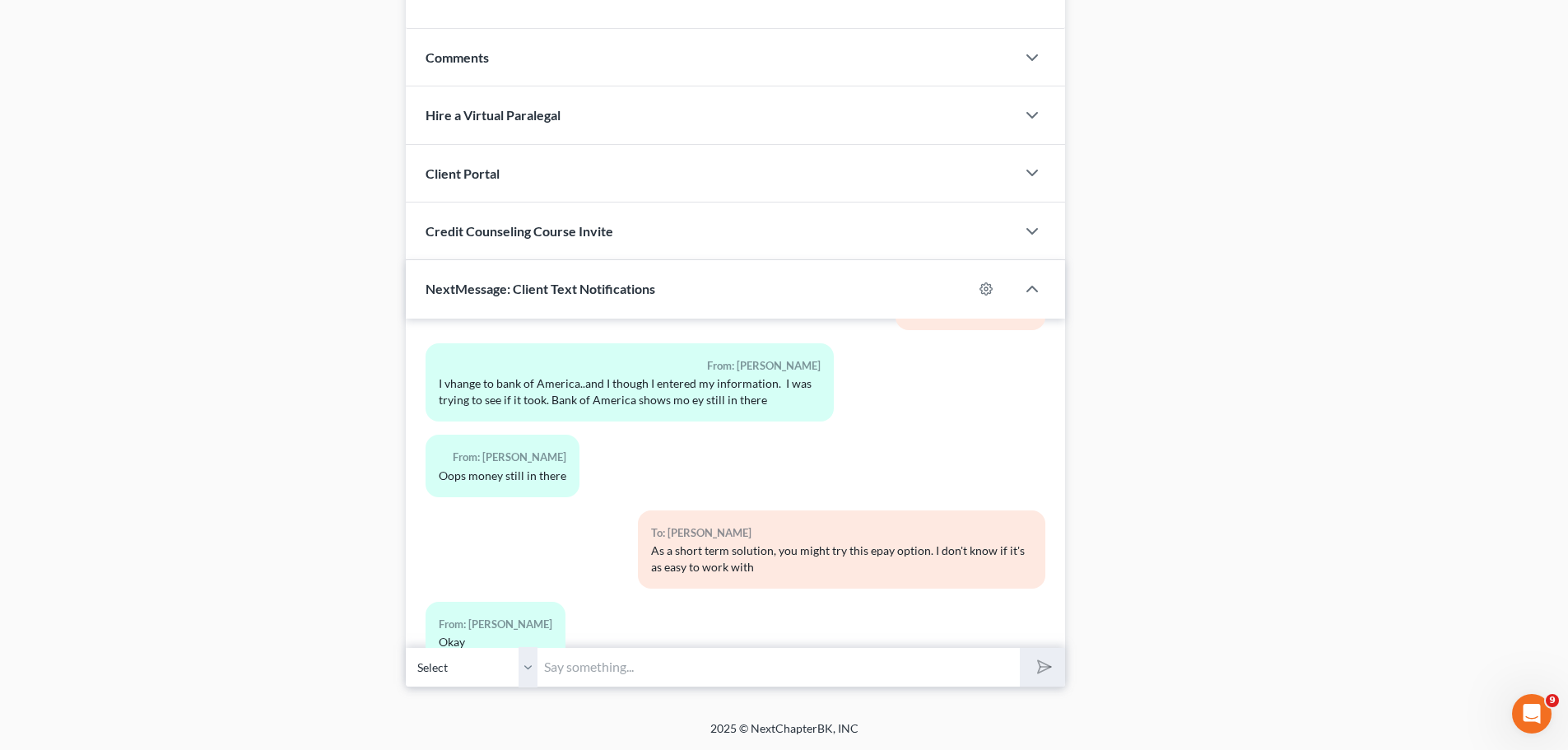
click at [724, 673] on input "text" at bounding box center [779, 667] width 483 height 40
type input "If you make that payment through epay, can you text me when it's done?"
click at [1019, 647] on button "submit" at bounding box center [1042, 666] width 45 height 38
click at [975, 672] on input "text" at bounding box center [779, 667] width 483 height 40
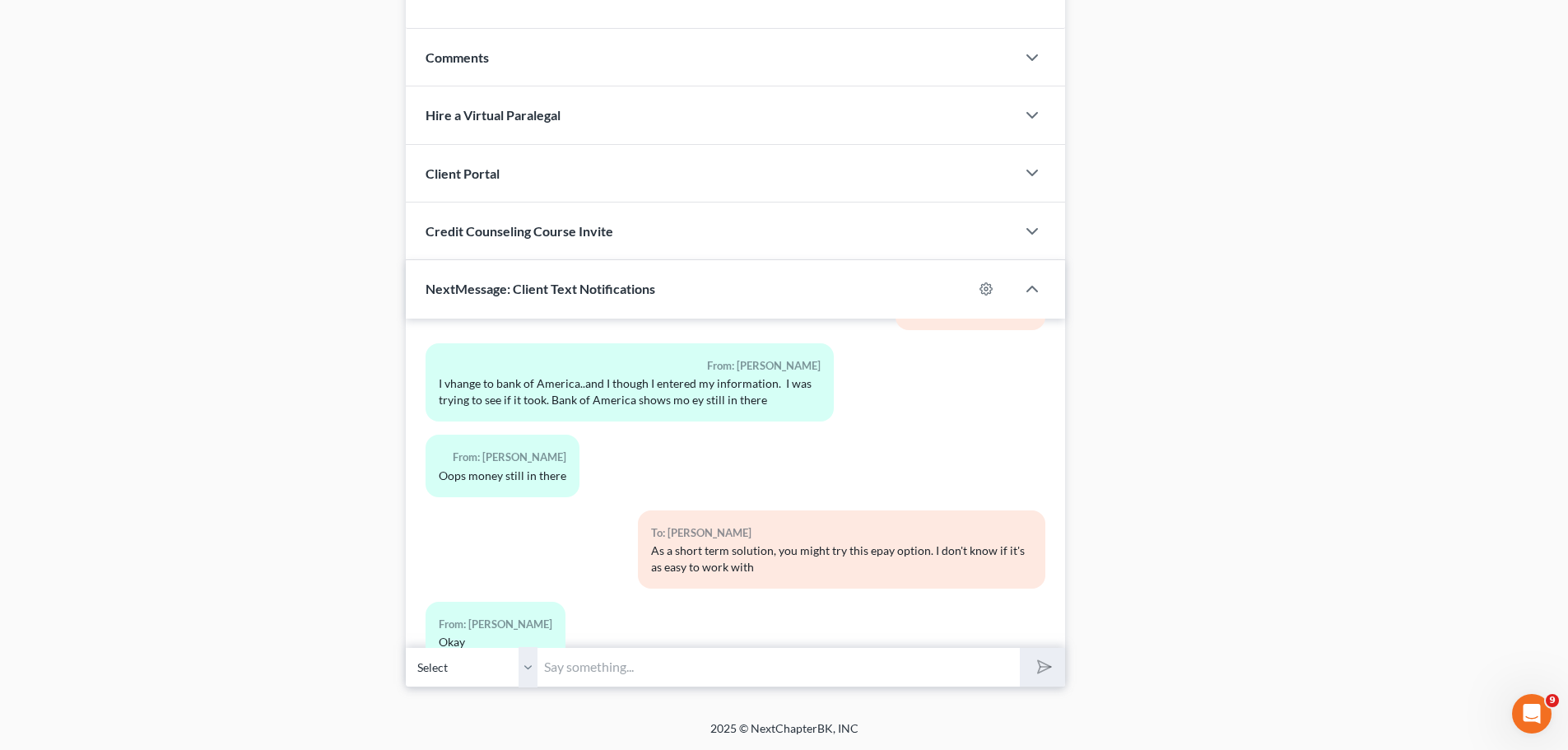
click at [921, 680] on input "text" at bounding box center [779, 667] width 483 height 40
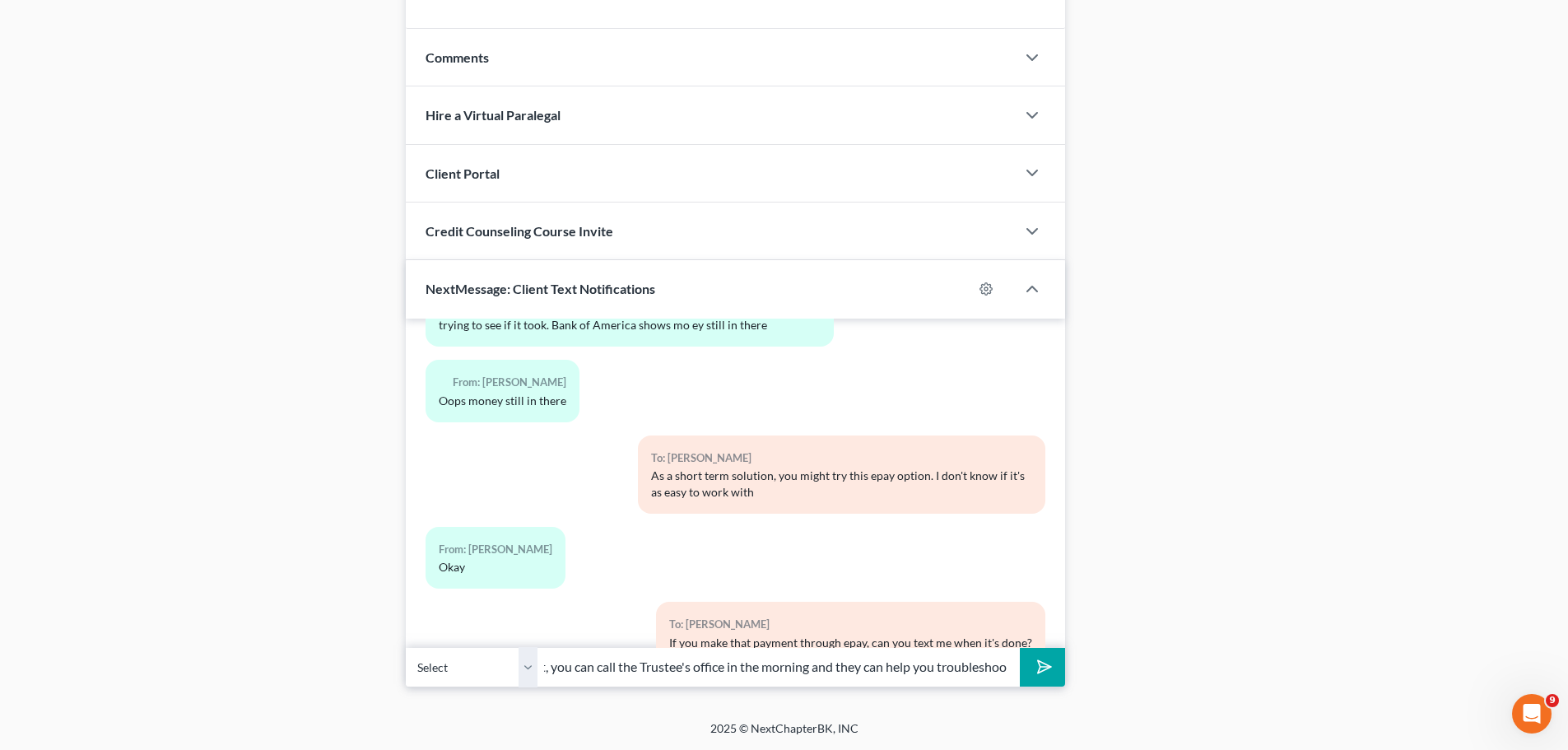
scroll to position [0, 127]
type input "If it doesn't work out, you can call the Trustee's office in the morning and th…"
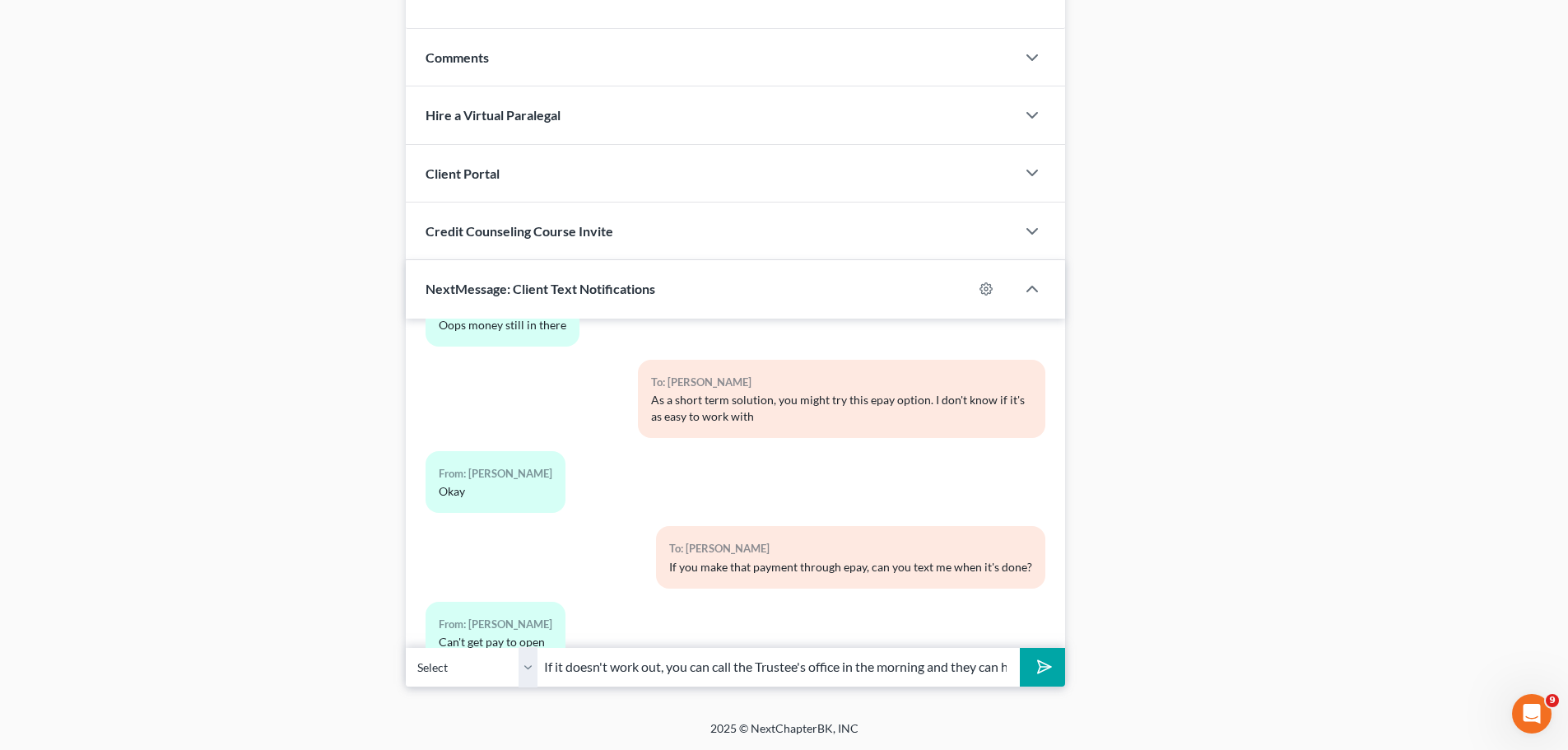
click at [1042, 670] on icon "submit" at bounding box center [1041, 666] width 23 height 23
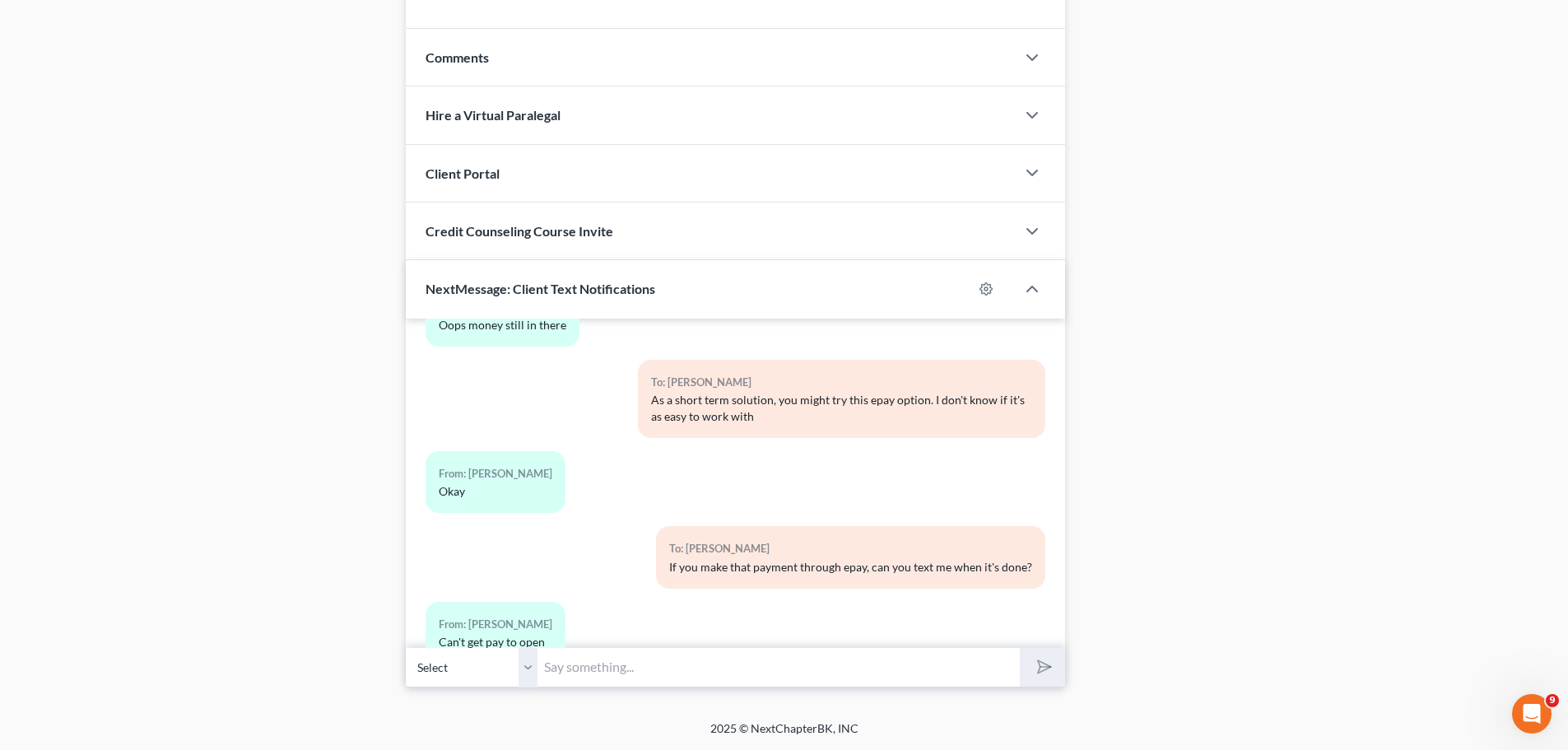
scroll to position [19898, 0]
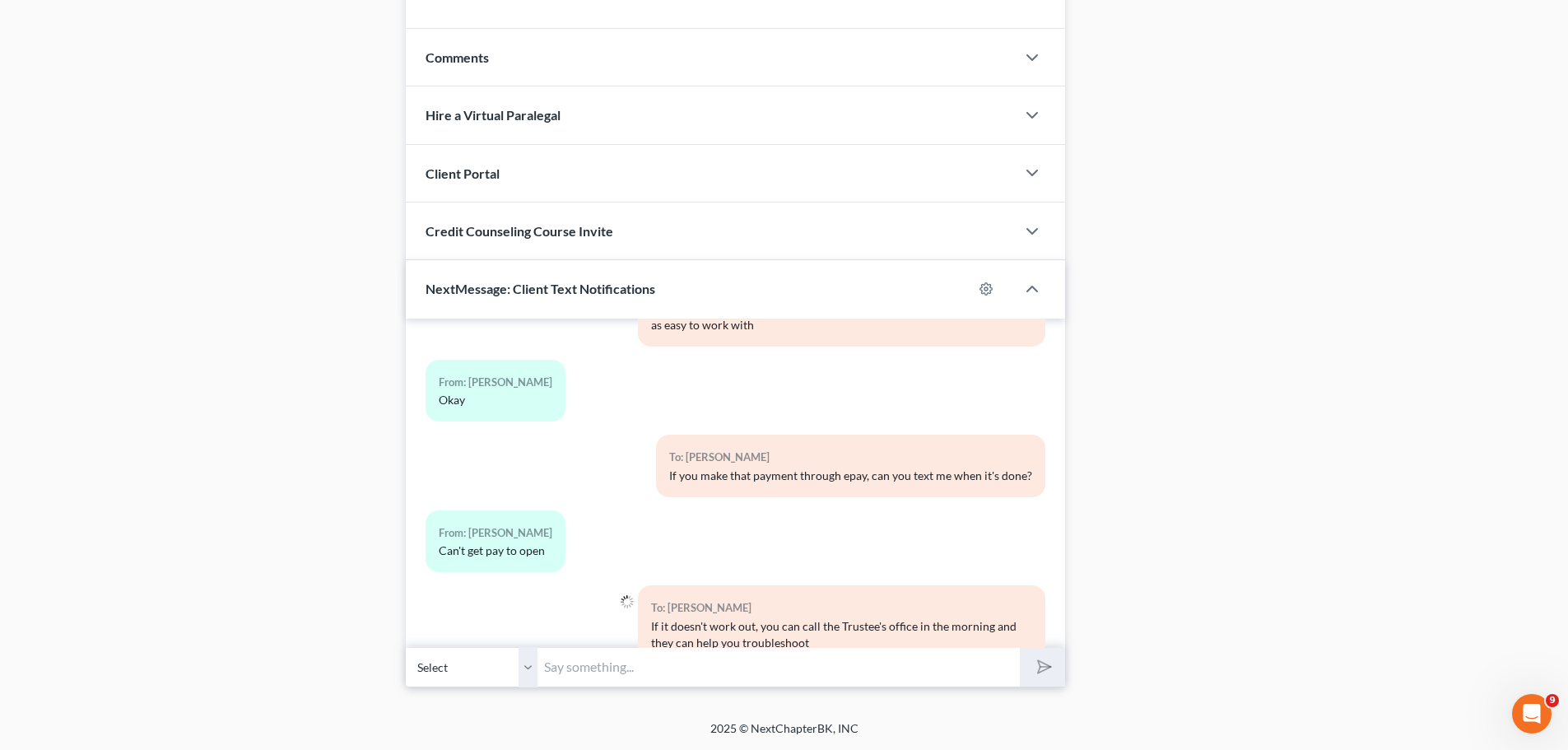
drag, startPoint x: 910, startPoint y: 667, endPoint x: 1034, endPoint y: 671, distance: 124.1
click at [910, 667] on input "text" at bounding box center [779, 667] width 483 height 40
paste input "(816) 842-1031"
type input "(816) 842-1031"
click at [1039, 668] on polygon "submit" at bounding box center [1041, 666] width 20 height 20
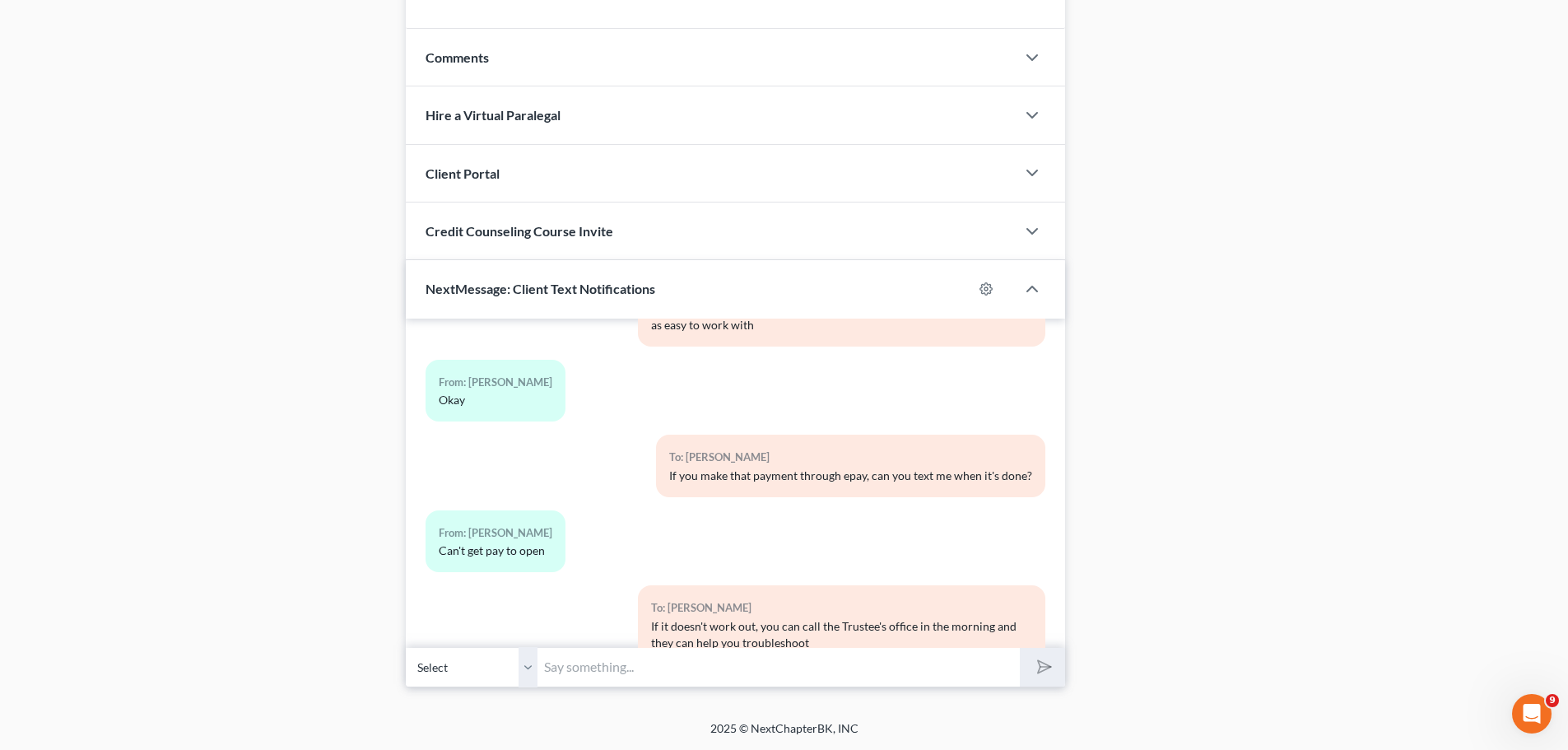
scroll to position [19973, 0]
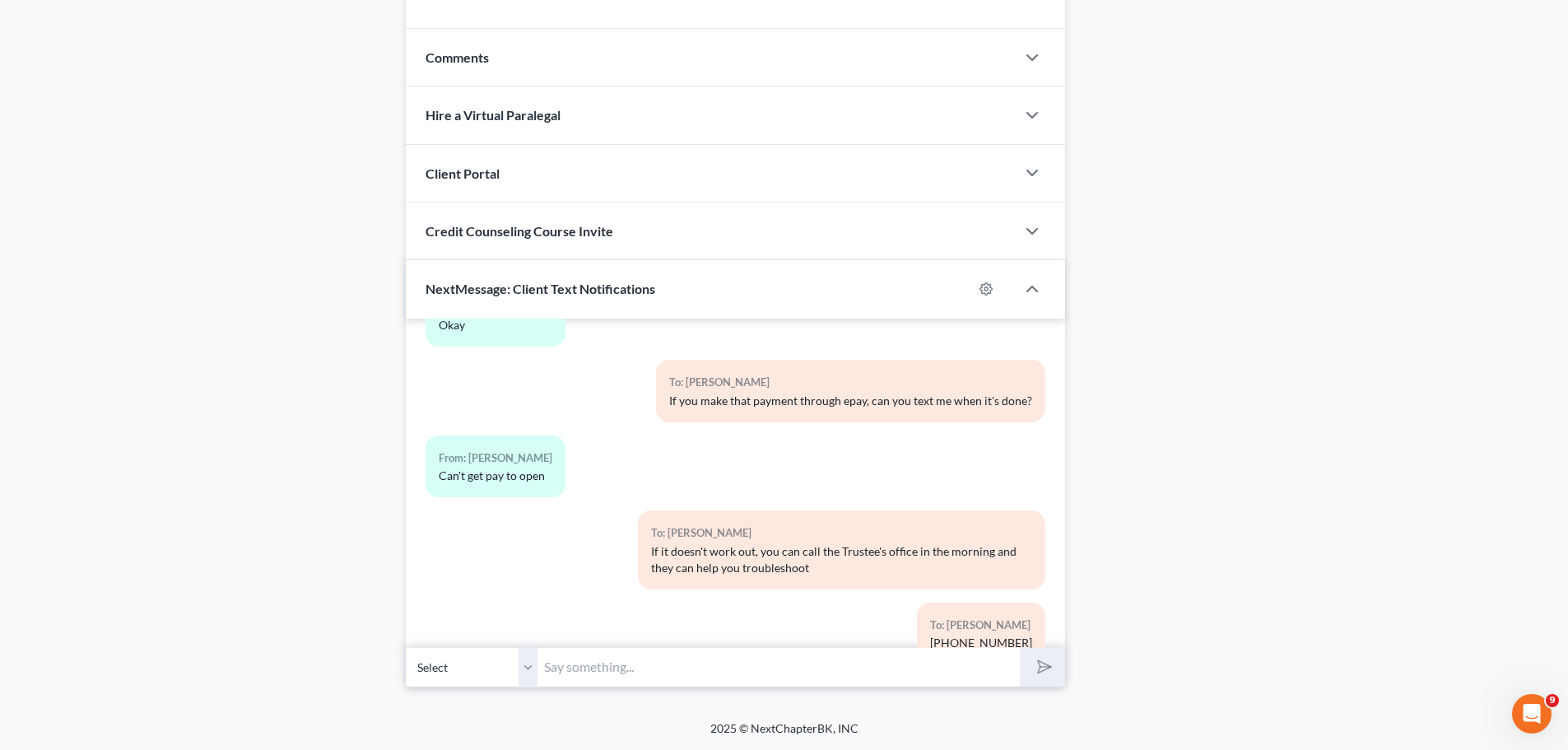
click at [722, 666] on input "text" at bounding box center [779, 667] width 483 height 40
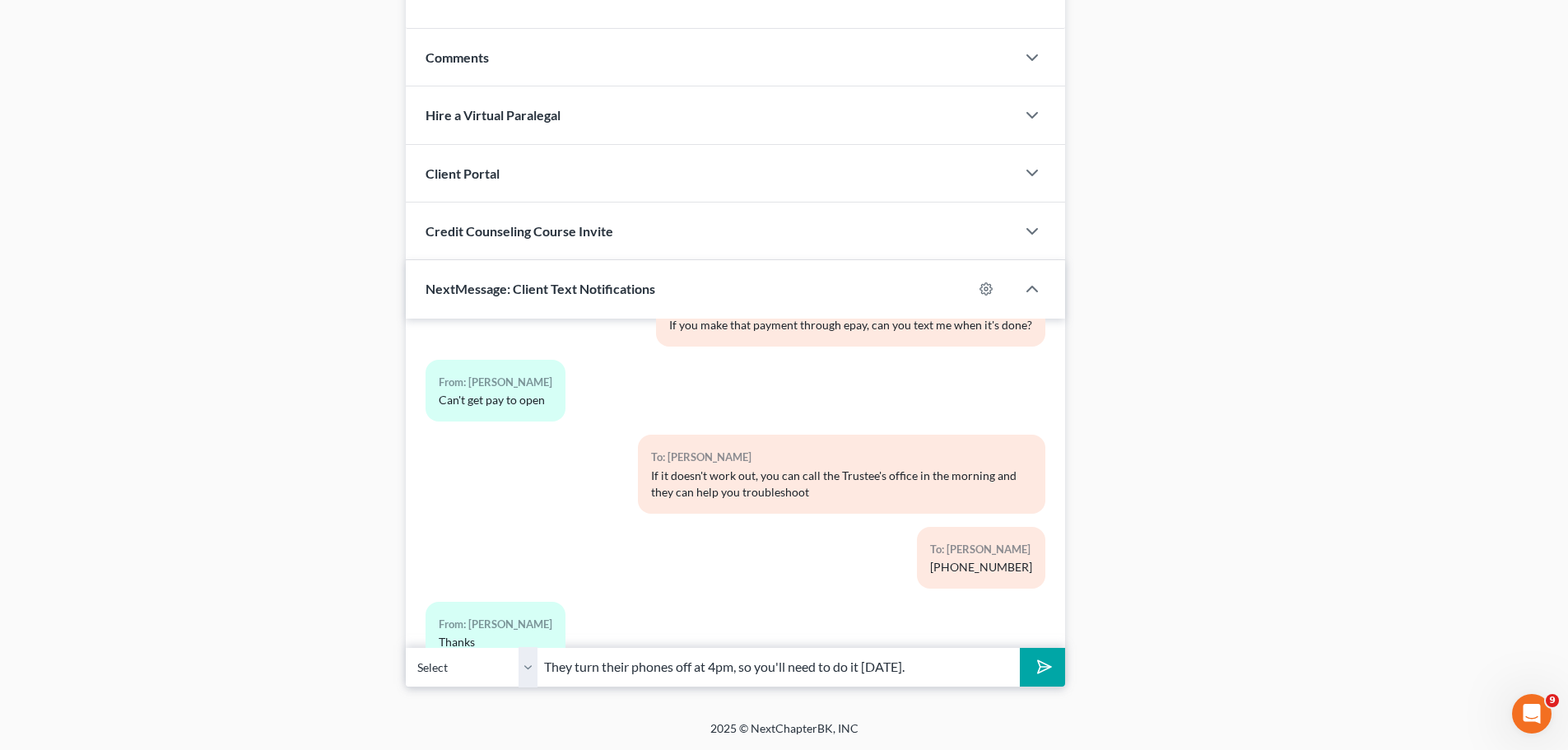
click at [1019, 647] on button "submit" at bounding box center [1042, 666] width 45 height 38
type input "They turn their phones off at 4pm, so you'll need to do it tomorrow.Sure thing"
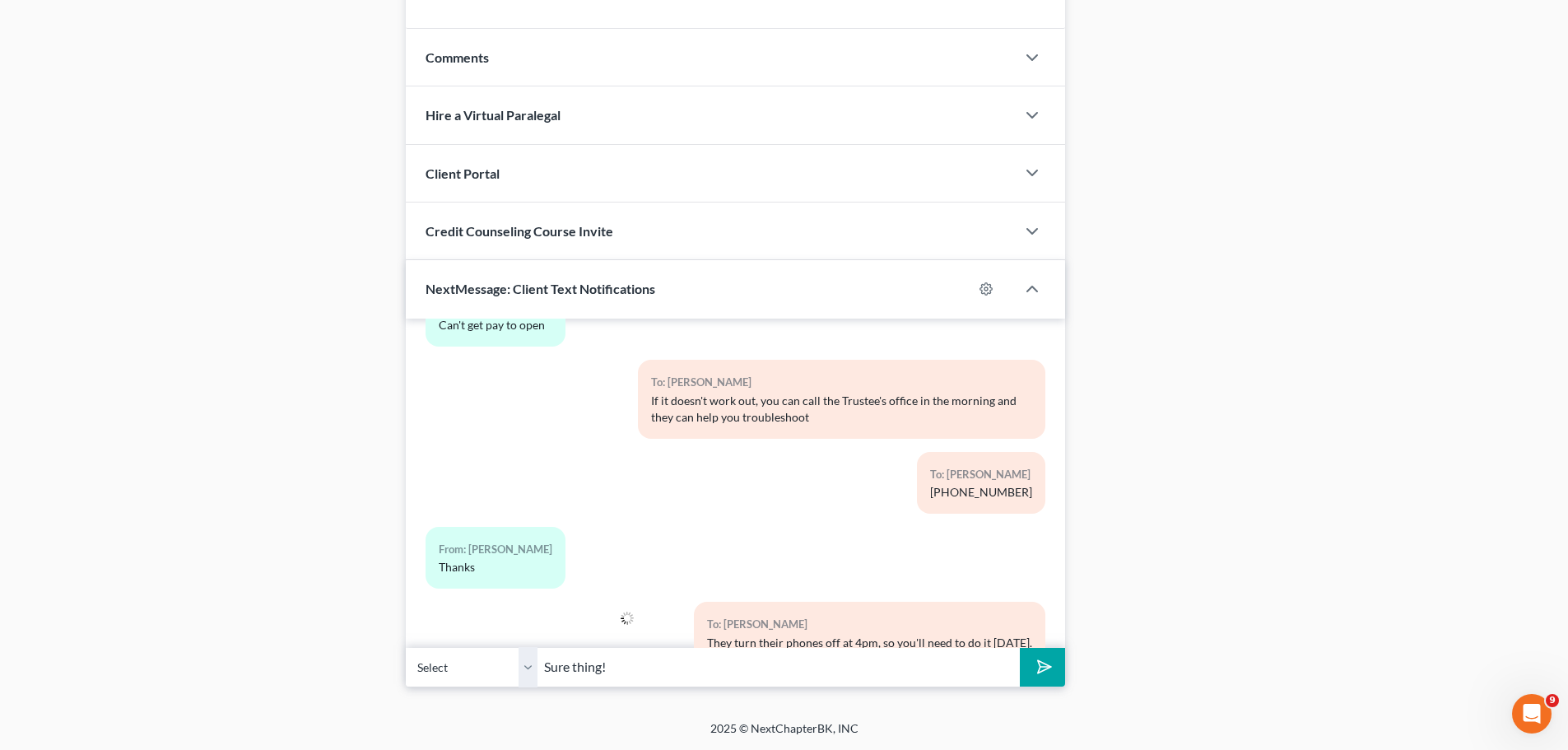
type input "Sure thing!"
click at [1019, 647] on button "submit" at bounding box center [1042, 666] width 45 height 38
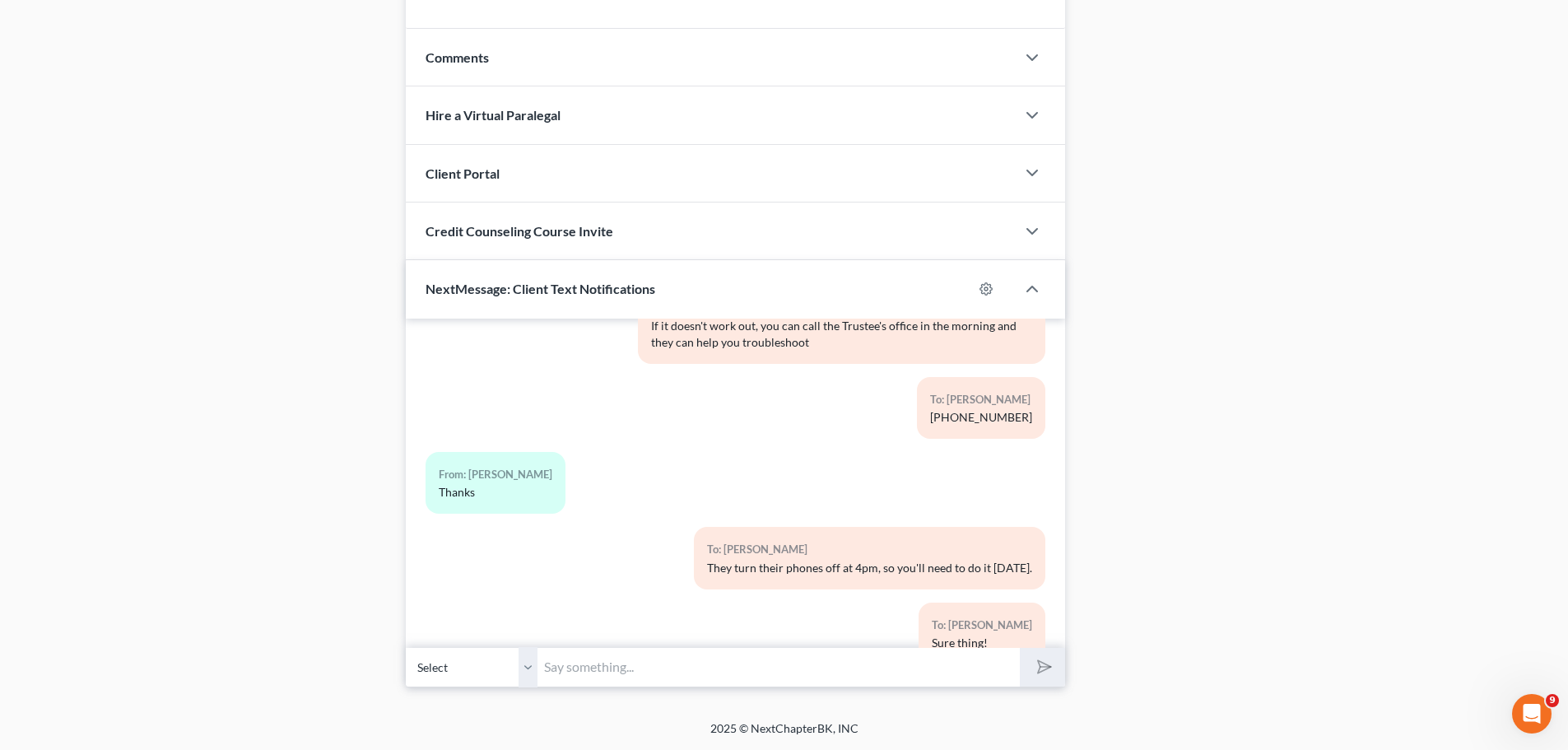
scroll to position [20274, 0]
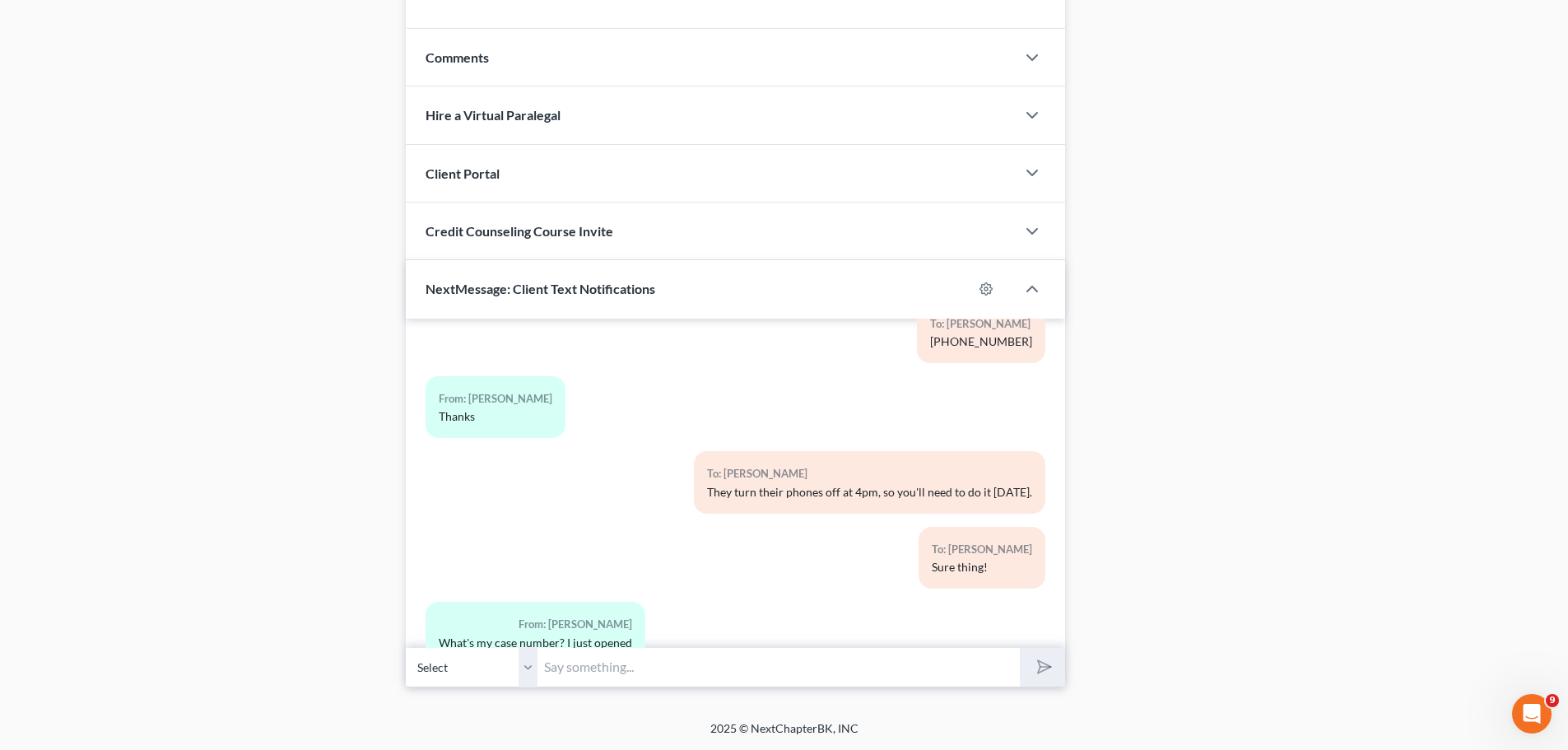
drag, startPoint x: 1267, startPoint y: 171, endPoint x: 1099, endPoint y: 124, distance: 174.5
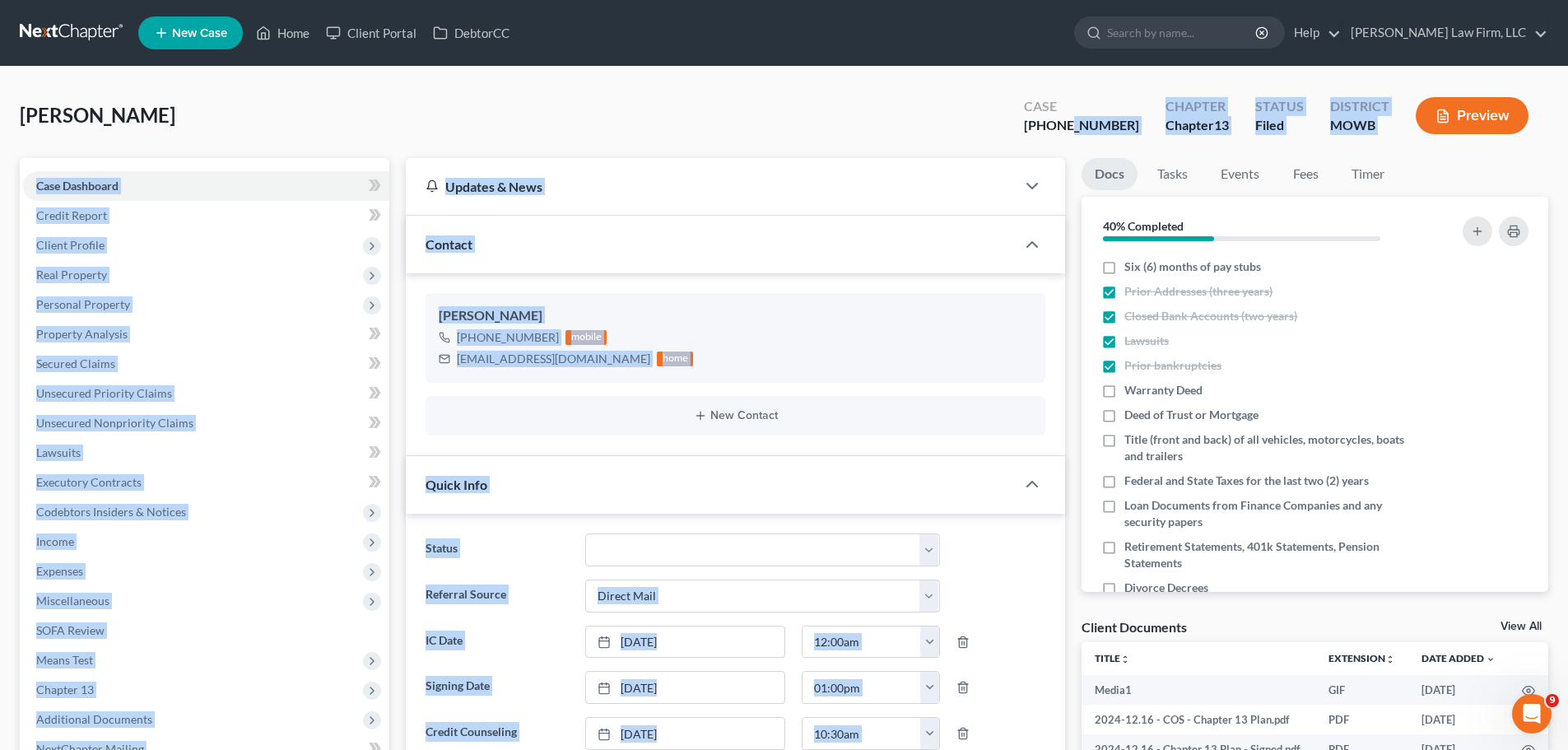
click at [1062, 134] on div "[PHONE_NUMBER]" at bounding box center [1081, 125] width 115 height 19
click at [1103, 124] on div "Case 24-41713-13" at bounding box center [1081, 118] width 141 height 49
click at [1122, 124] on div "[PHONE_NUMBER]" at bounding box center [1081, 125] width 115 height 19
click at [695, 310] on div "[PERSON_NAME]" at bounding box center [735, 315] width 593 height 20
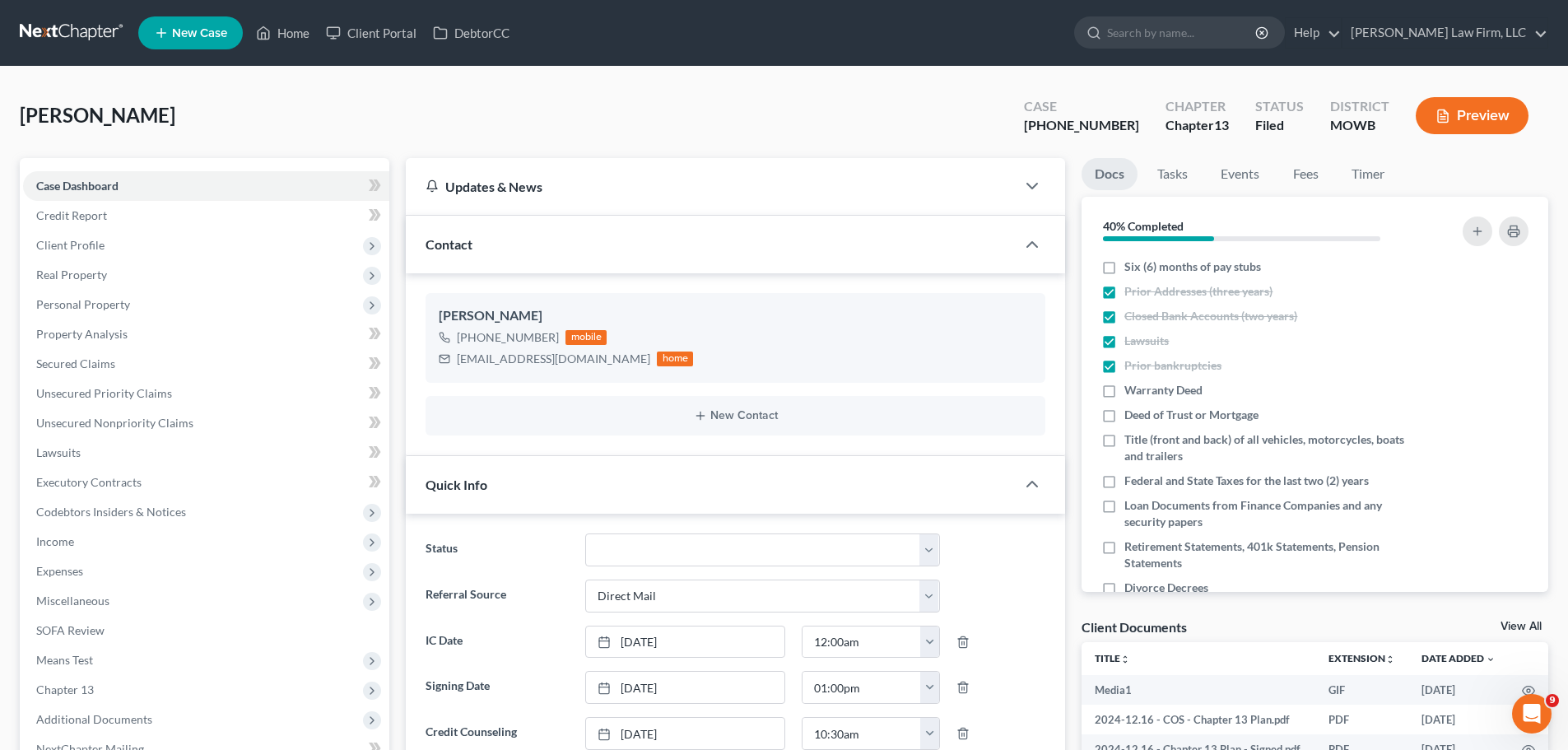
drag, startPoint x: 410, startPoint y: 126, endPoint x: 645, endPoint y: 663, distance: 586.2
click at [410, 126] on div "Haley-Jordan, Deborah Upgraded Case 24-41713-13 Chapter Chapter 13 Status Filed…" at bounding box center [784, 122] width 1528 height 71
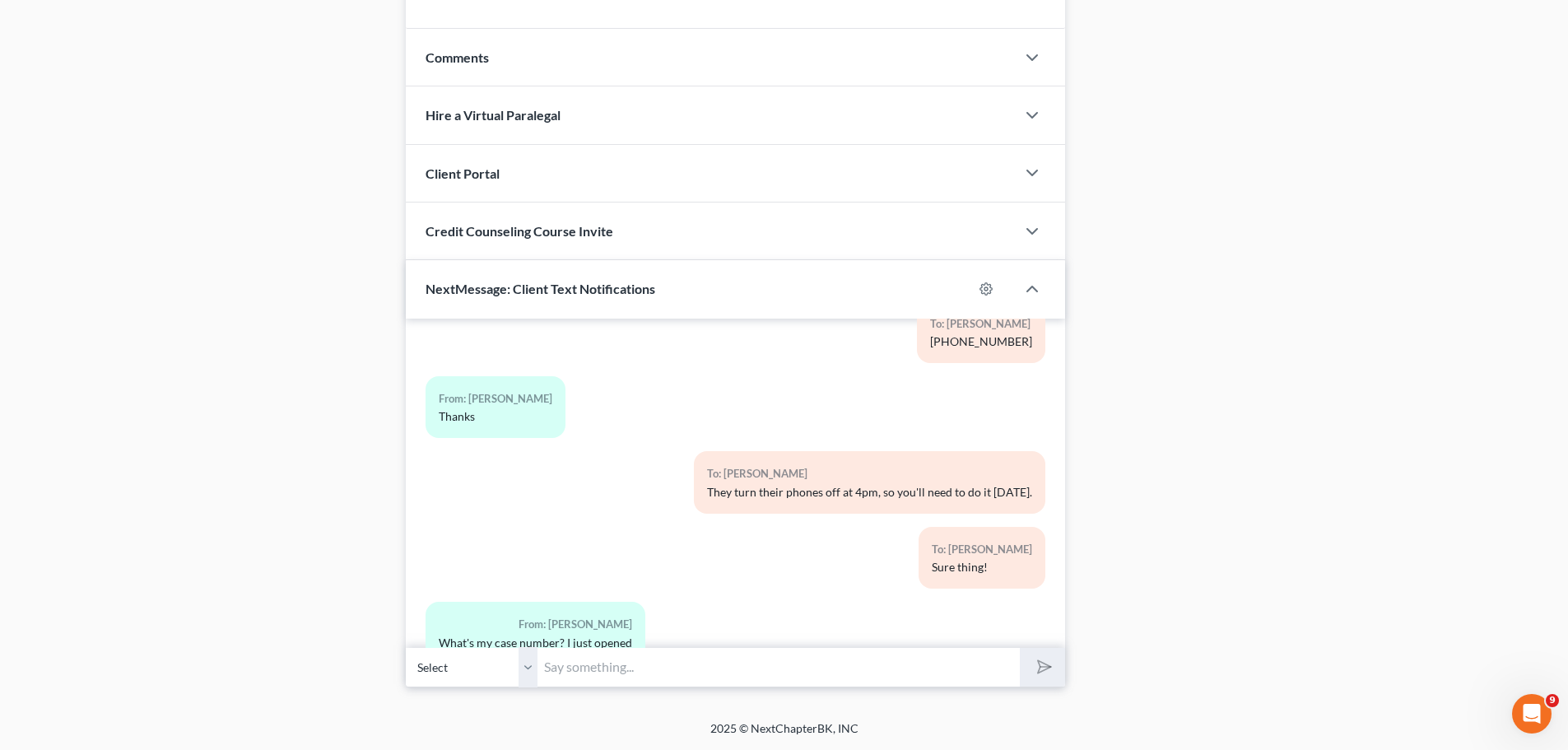
drag, startPoint x: 590, startPoint y: 668, endPoint x: 1317, endPoint y: 493, distance: 747.8
click at [590, 668] on input "text" at bounding box center [779, 667] width 483 height 40
paste input "24-41713"
type input "24-41713"
click at [1037, 666] on icon "submit" at bounding box center [1041, 666] width 23 height 23
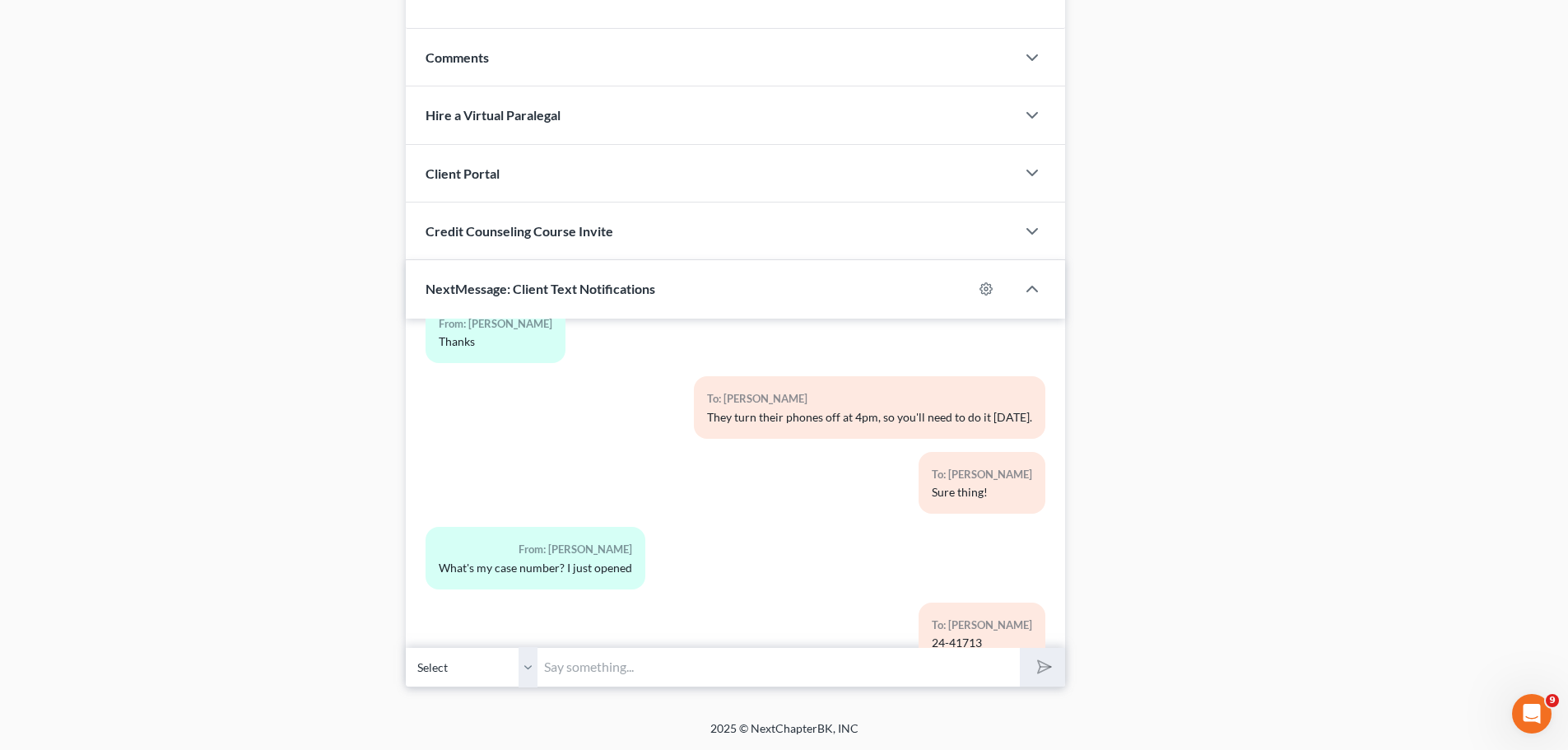
scroll to position [20499, 0]
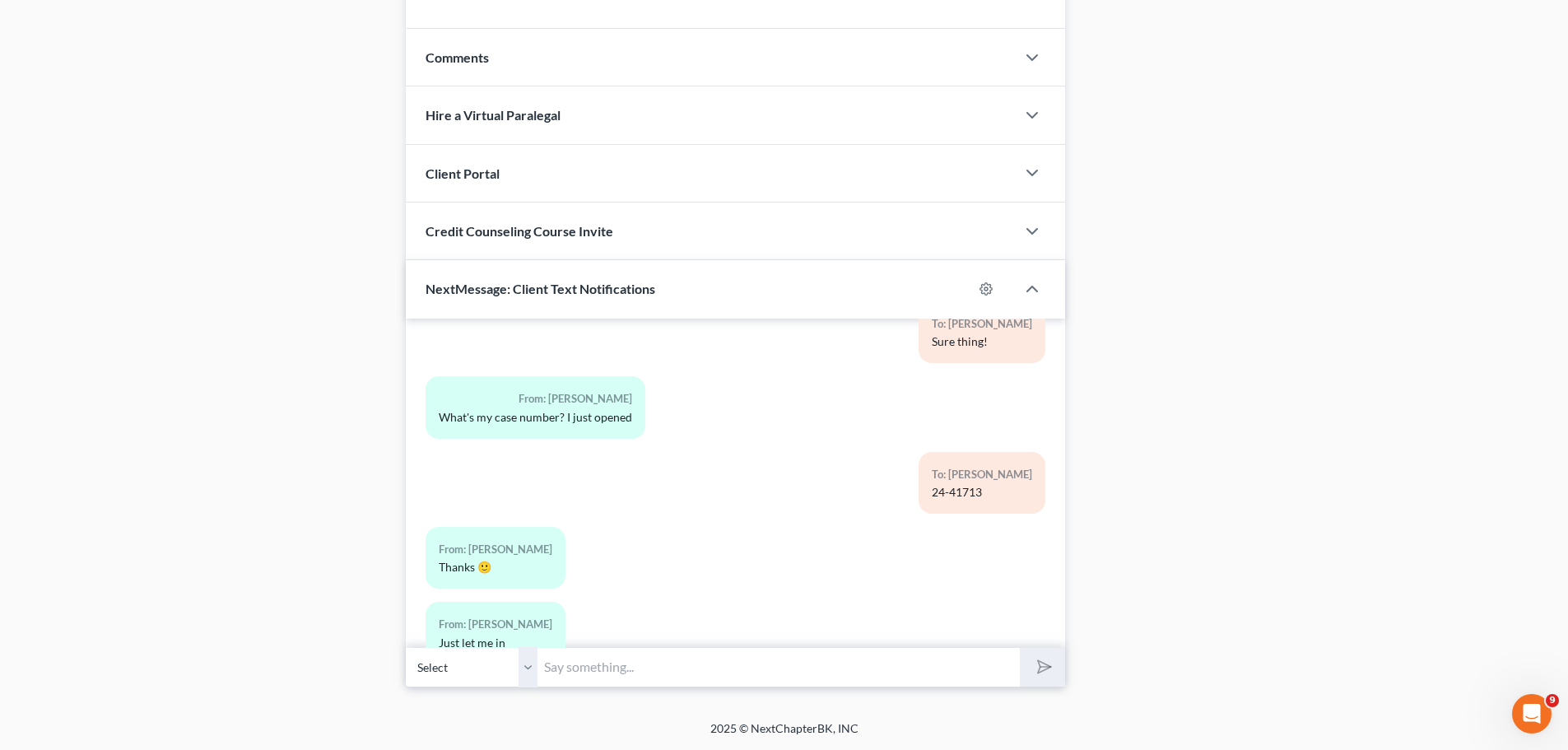
drag, startPoint x: 720, startPoint y: 665, endPoint x: 51, endPoint y: 193, distance: 818.7
click at [720, 665] on input "text" at bounding box center [779, 667] width 483 height 40
type input "Sure thing!"
click at [1019, 647] on button "submit" at bounding box center [1042, 666] width 45 height 38
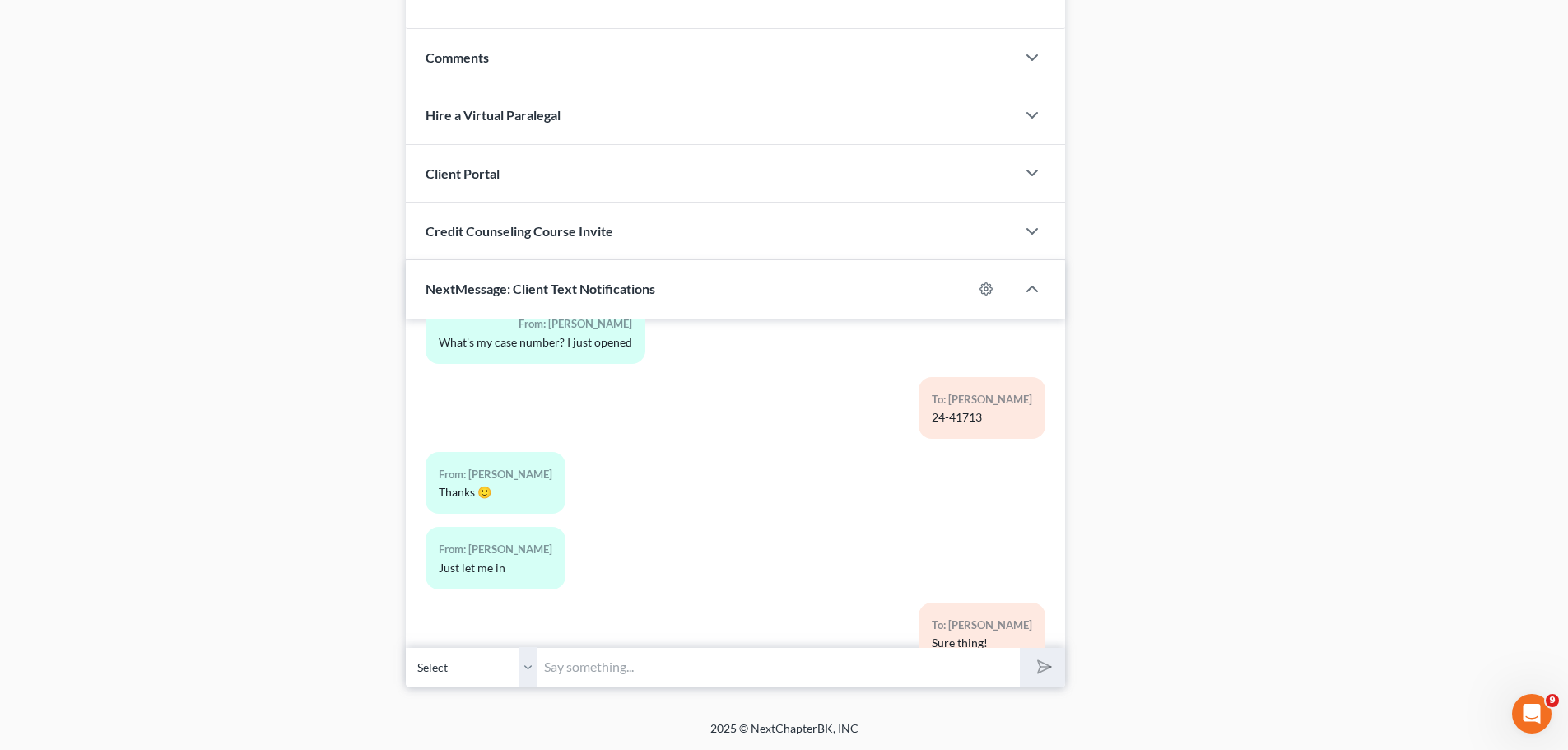
click at [648, 680] on input "text" at bounding box center [779, 667] width 483 height 40
click at [622, 677] on input "text" at bounding box center [779, 667] width 483 height 40
click at [621, 663] on input "text" at bounding box center [779, 667] width 483 height 40
type input "Wonderful, thank you!"
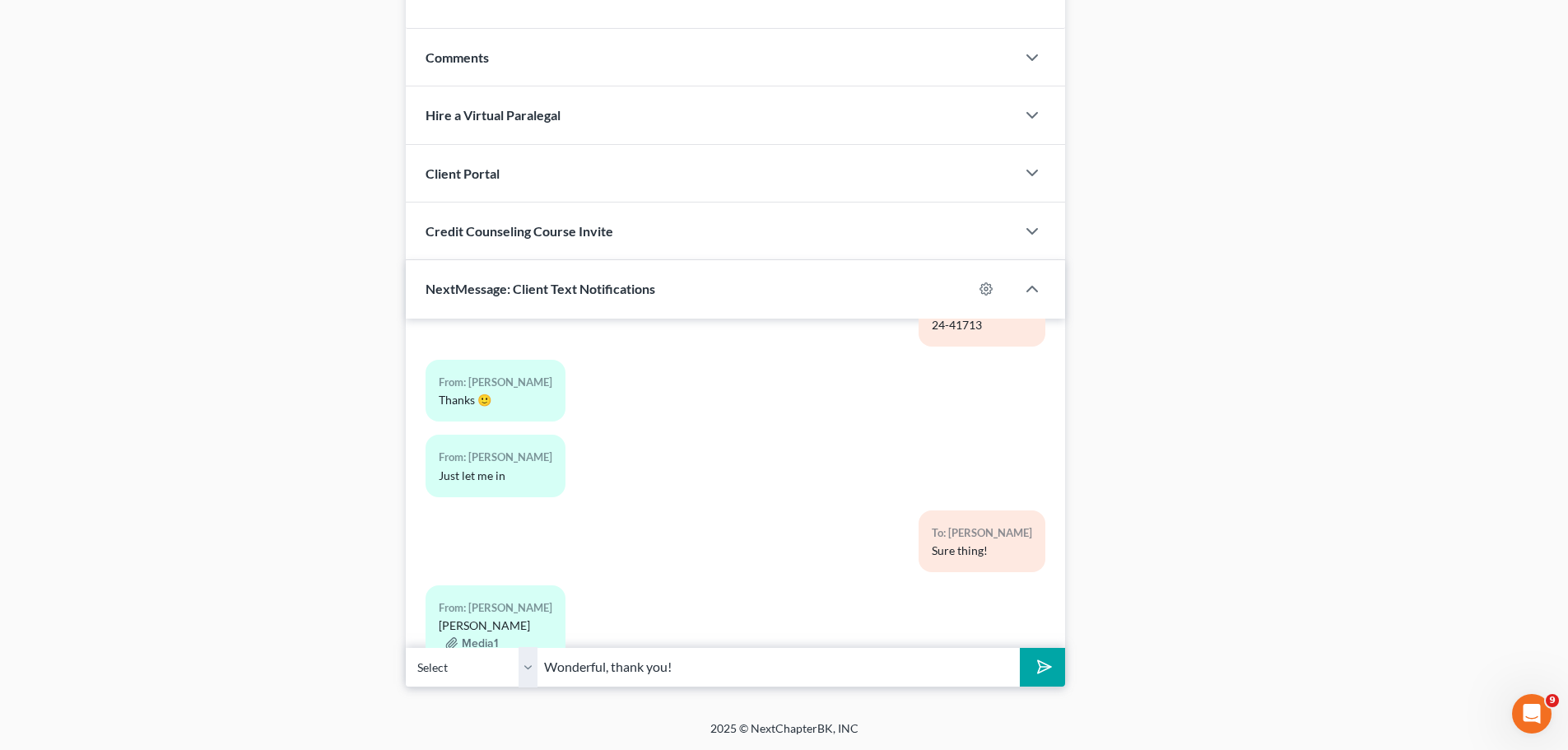
drag, startPoint x: 1043, startPoint y: 678, endPoint x: 23, endPoint y: 505, distance: 1034.6
click at [1043, 678] on button "submit" at bounding box center [1042, 666] width 45 height 38
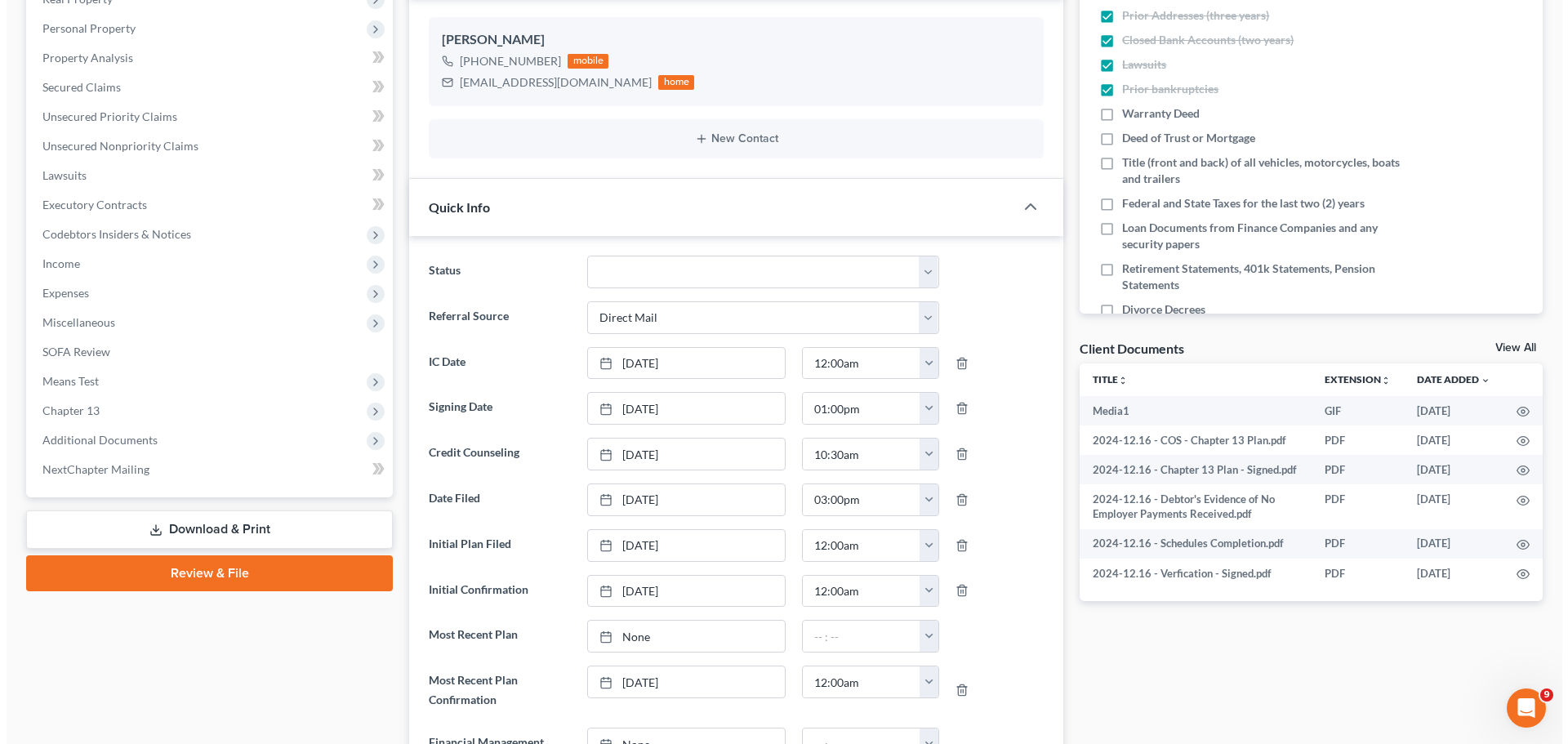
scroll to position [0, 0]
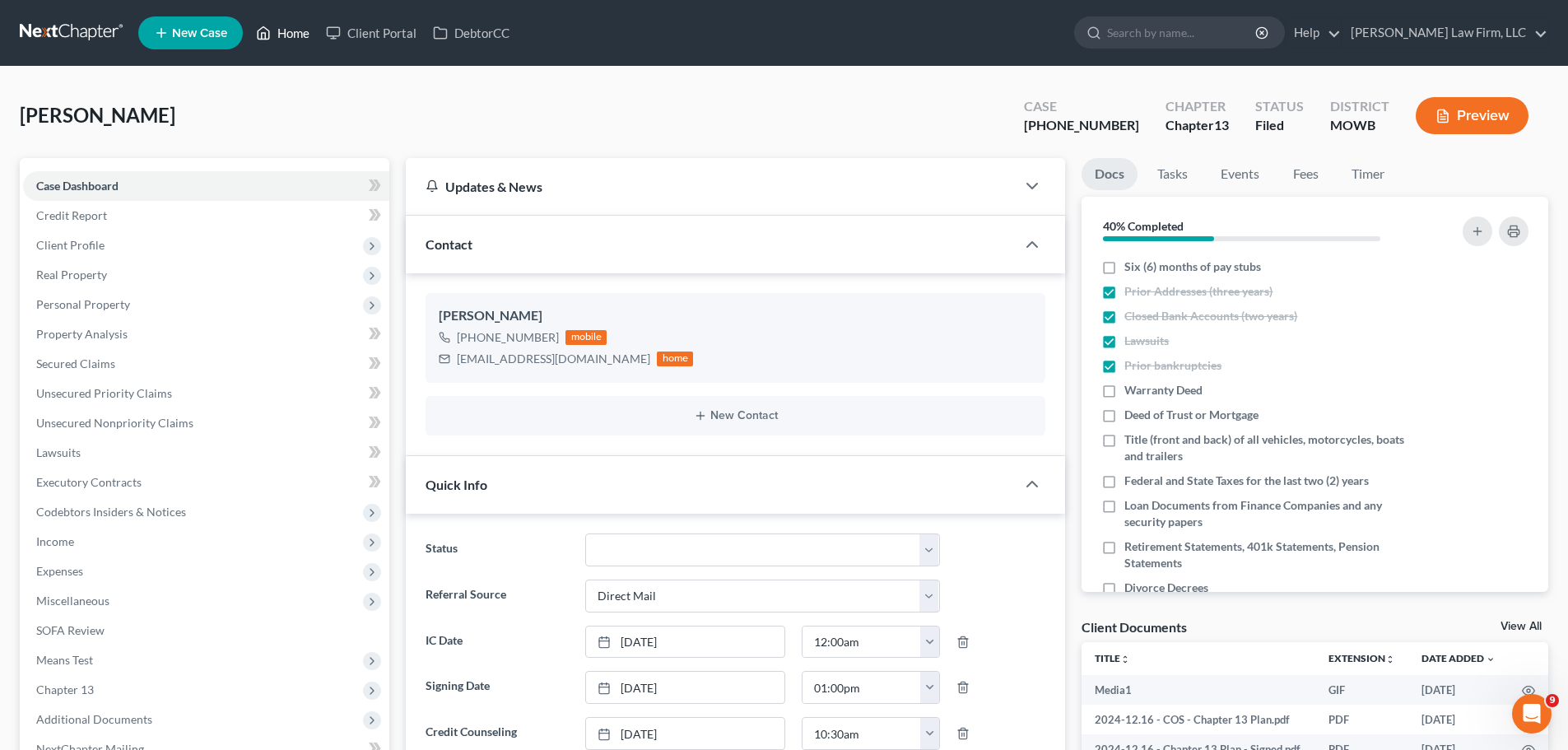
click at [273, 35] on link "Home" at bounding box center [282, 33] width 70 height 30
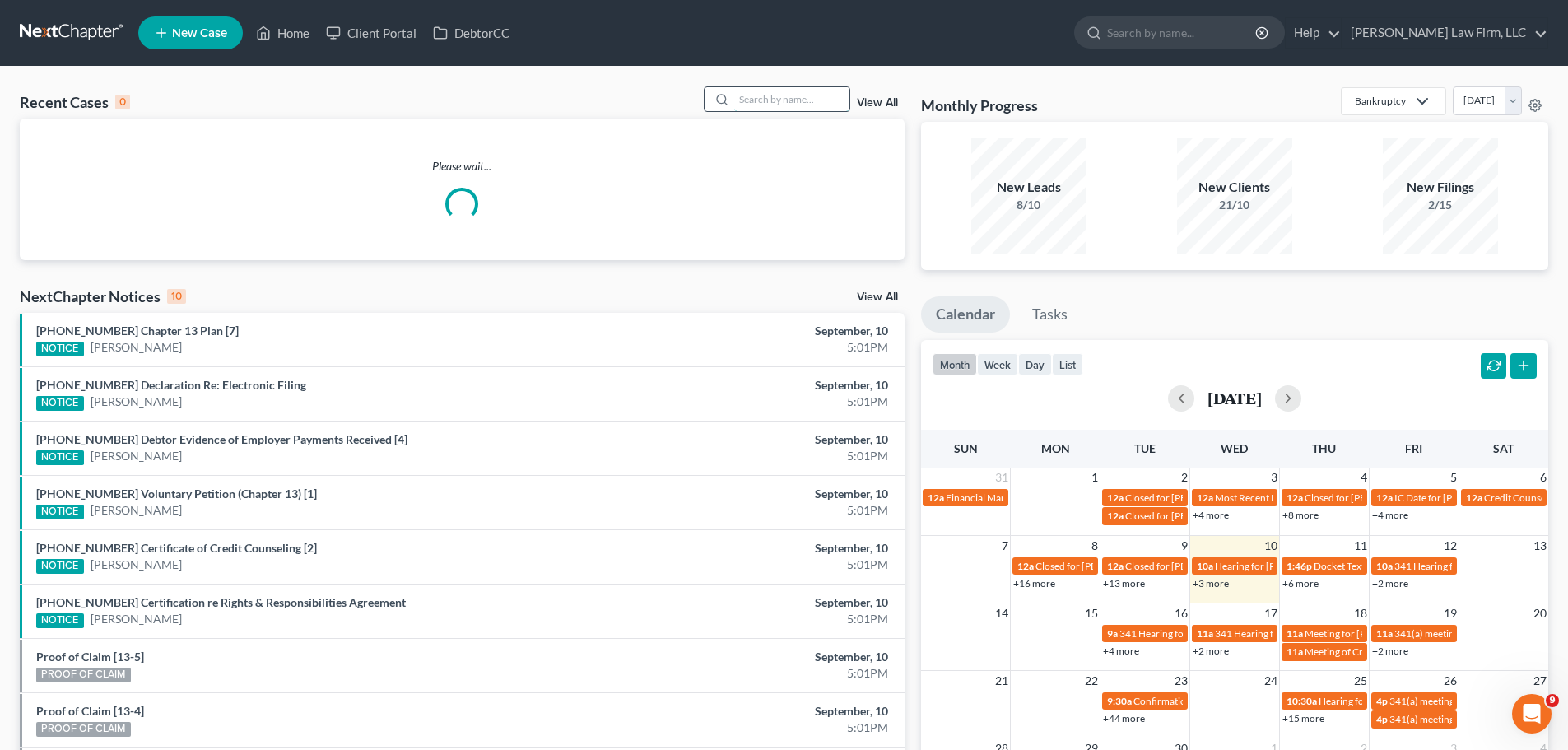
click at [810, 94] on input "search" at bounding box center [792, 98] width 115 height 24
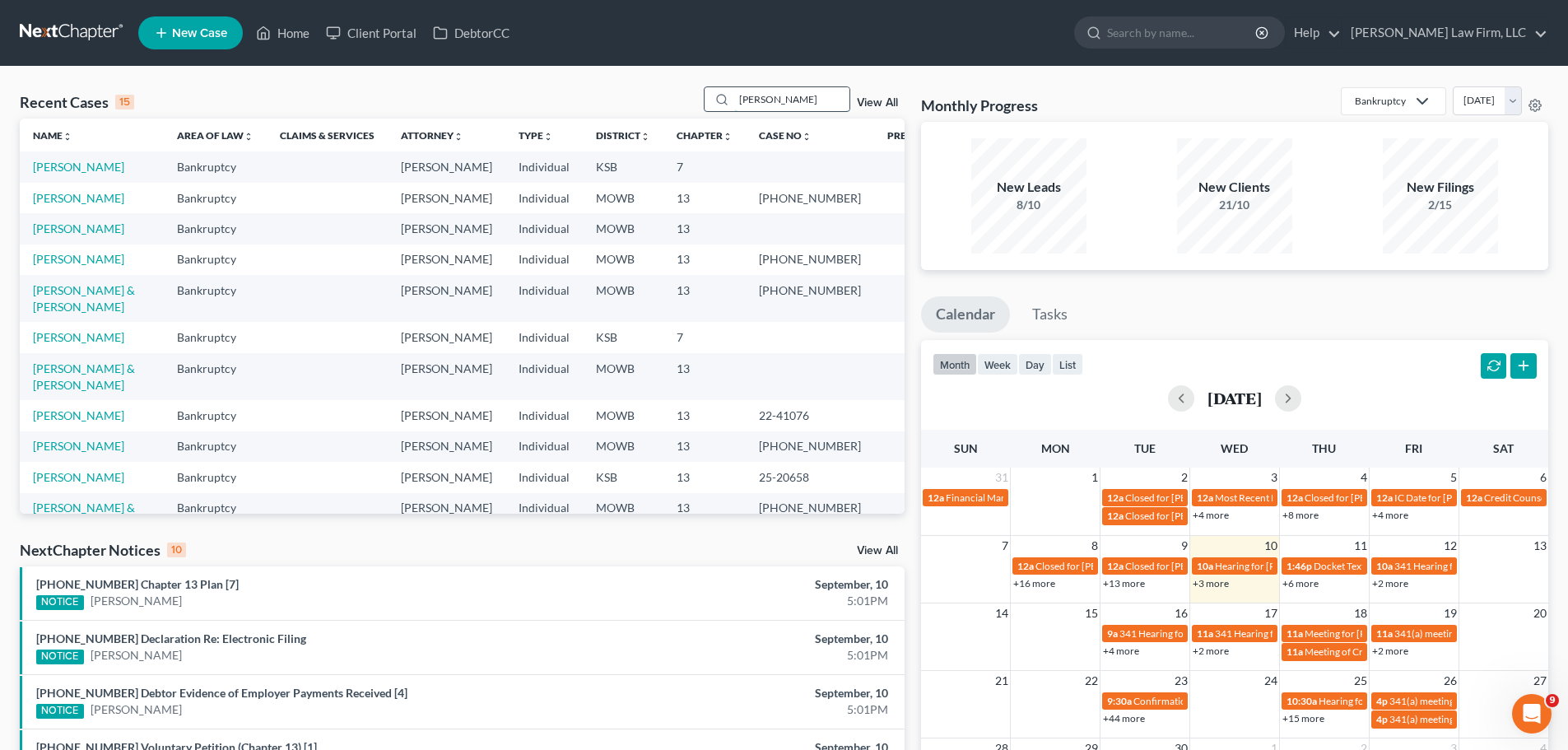
type input "[PERSON_NAME]"
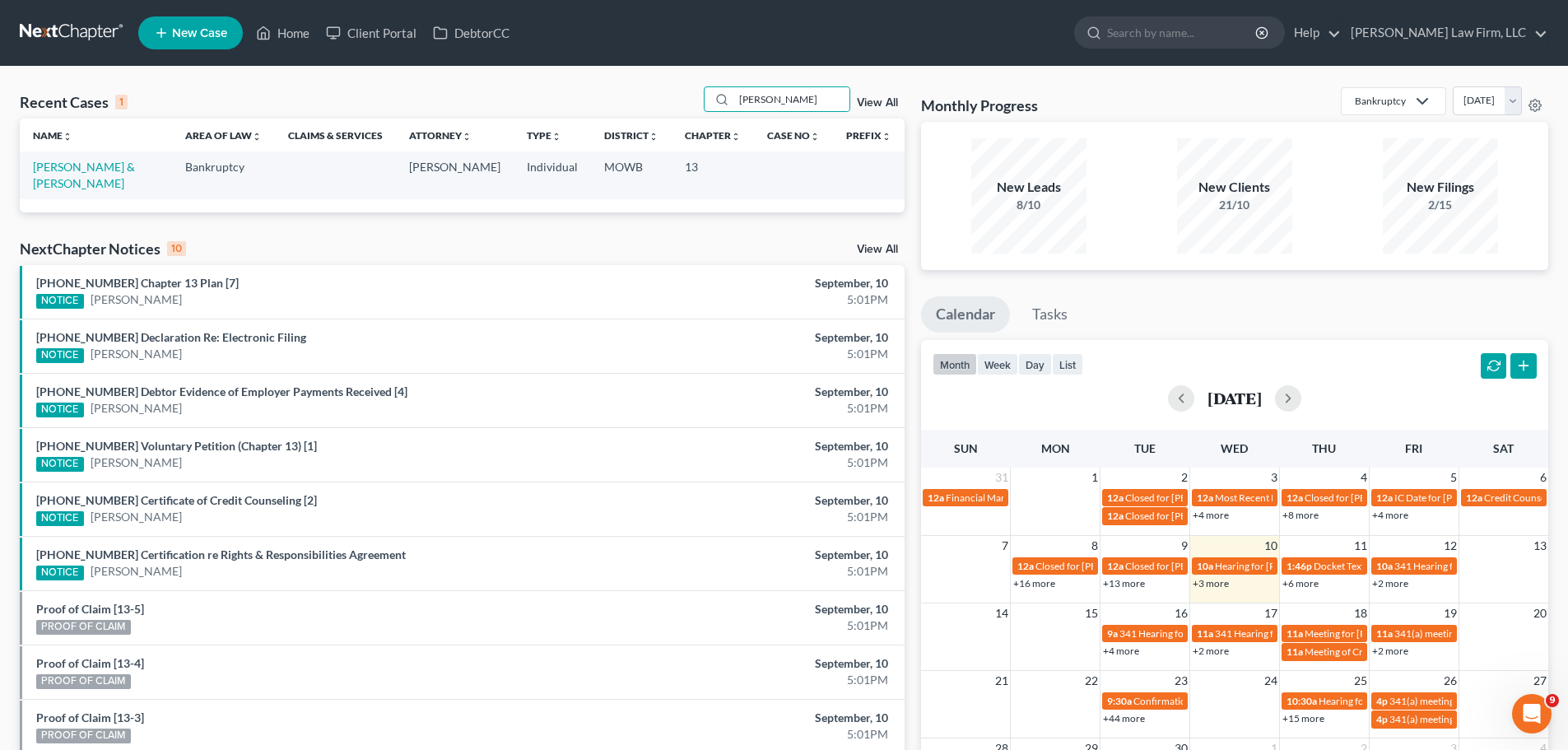
click at [87, 174] on td "[PERSON_NAME] & [PERSON_NAME]" at bounding box center [96, 175] width 152 height 47
click at [93, 171] on link "[PERSON_NAME] & [PERSON_NAME]" at bounding box center [84, 174] width 102 height 30
select select "4"
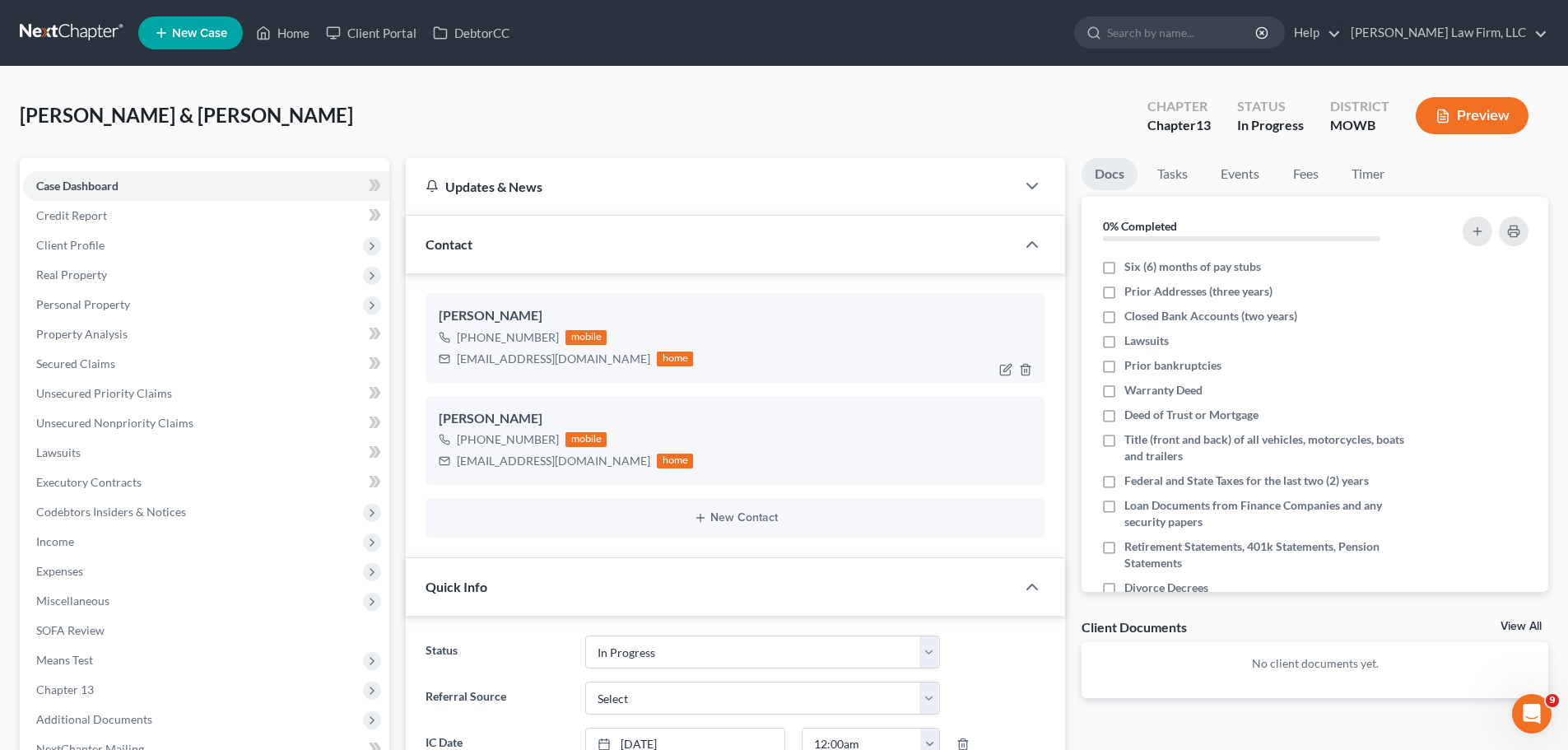
drag, startPoint x: 132, startPoint y: 277, endPoint x: 675, endPoint y: 322, distance: 544.9
click at [132, 277] on span "Real Property" at bounding box center [206, 275] width 366 height 30
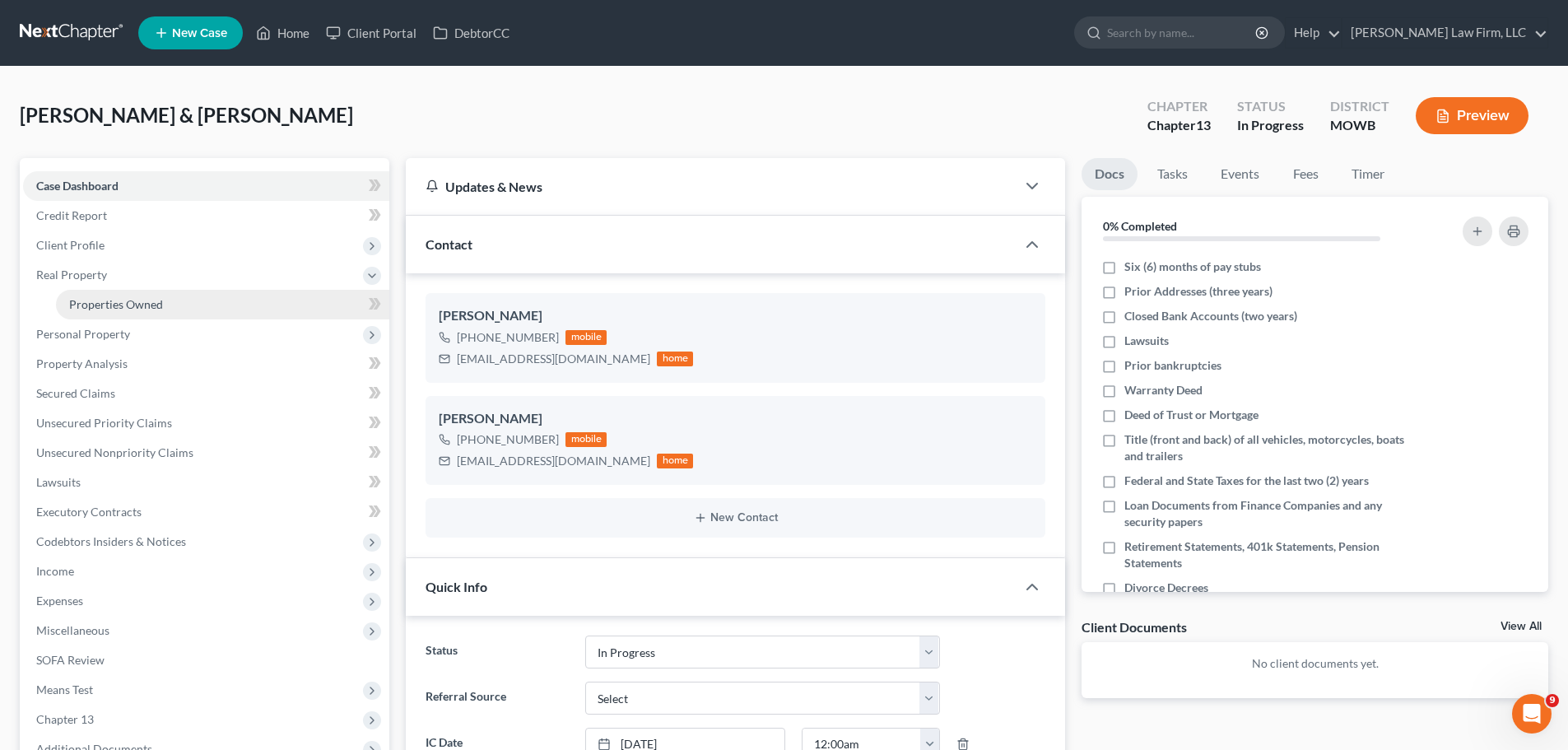
click at [186, 305] on link "Properties Owned" at bounding box center [222, 305] width 334 height 30
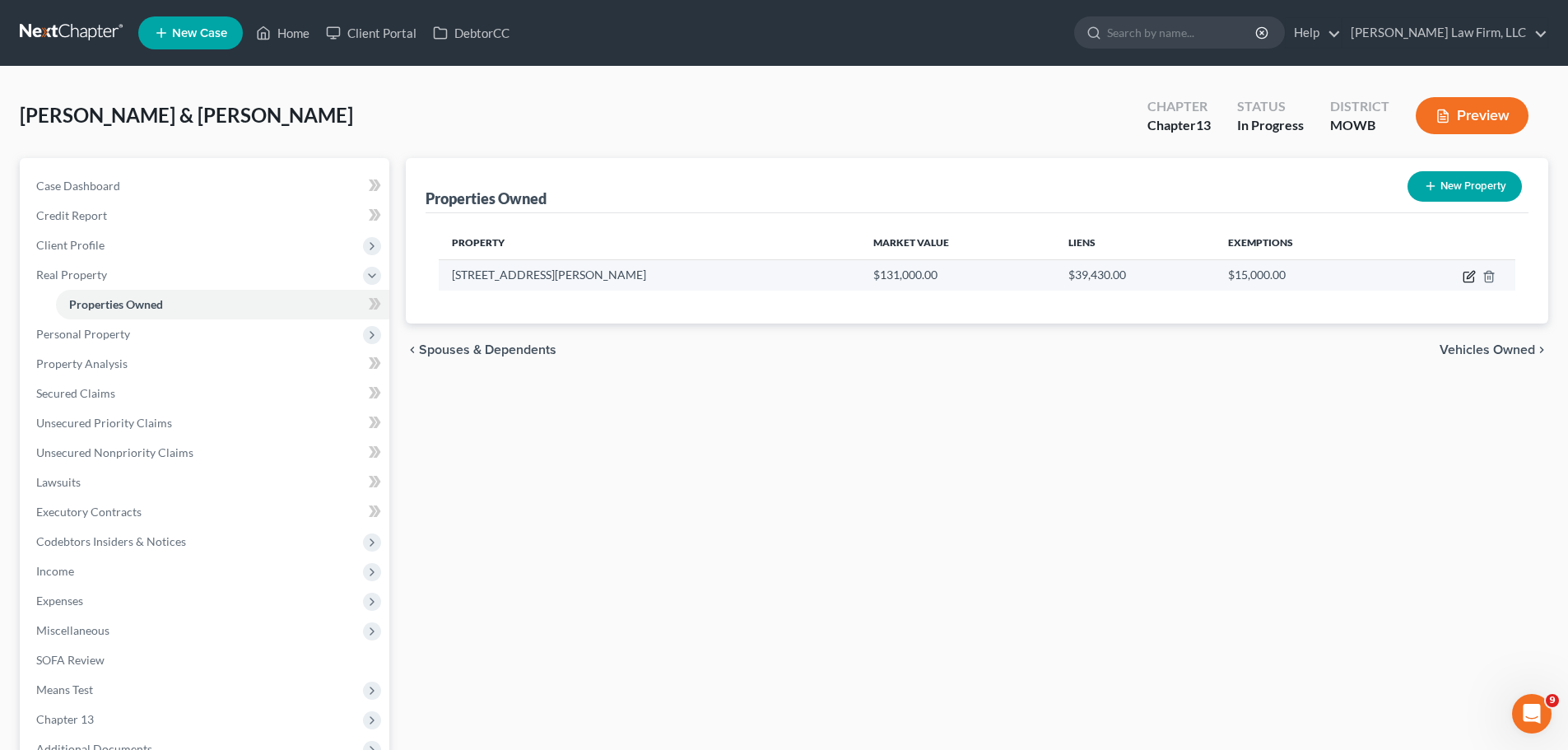
click at [1472, 275] on icon "button" at bounding box center [1470, 274] width 8 height 8
select select "26"
select select "47"
select select "2"
select select "0"
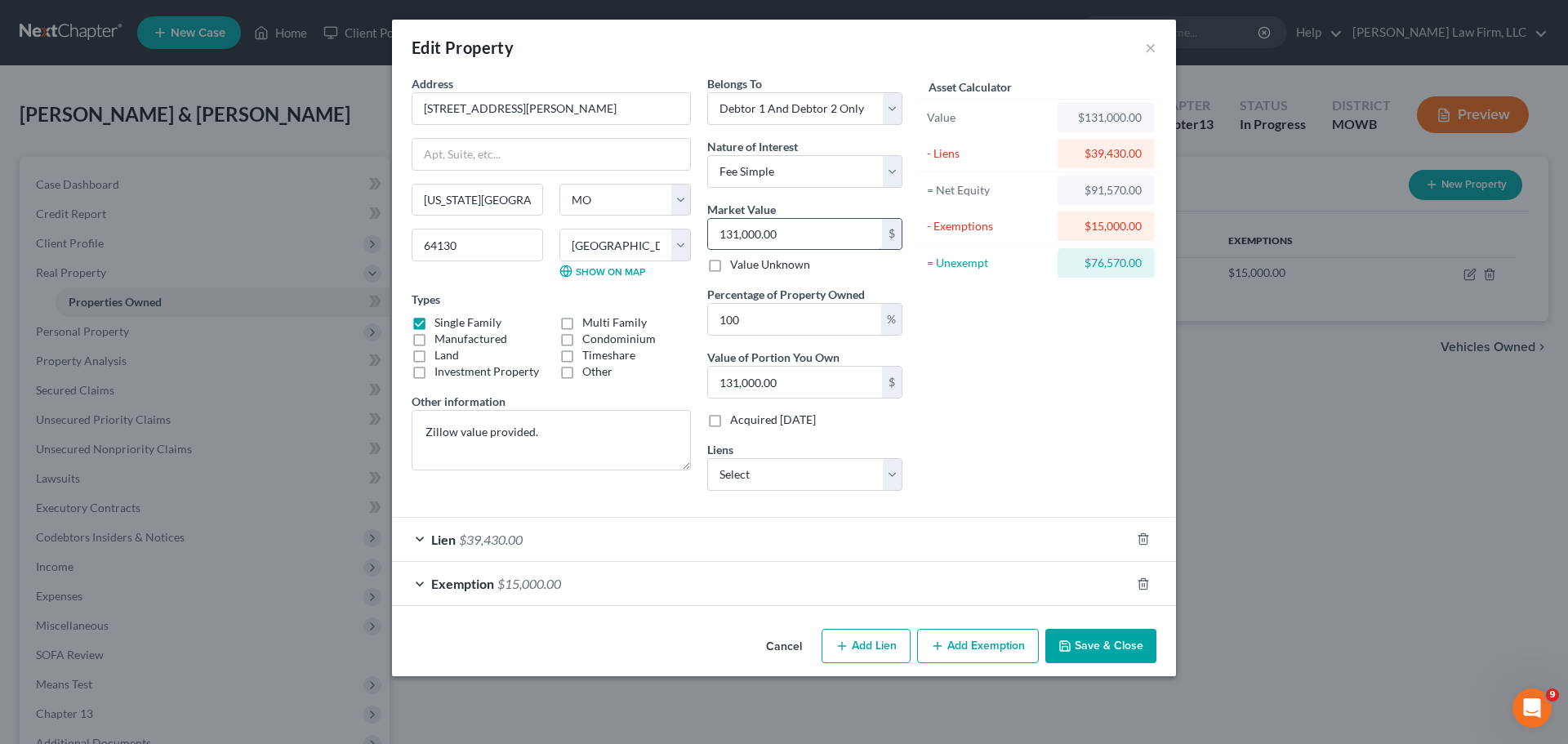
click at [820, 228] on input "131,000.00" at bounding box center [794, 234] width 174 height 31
type input "68"
type input "68.00"
type input "680"
type input "680.00"
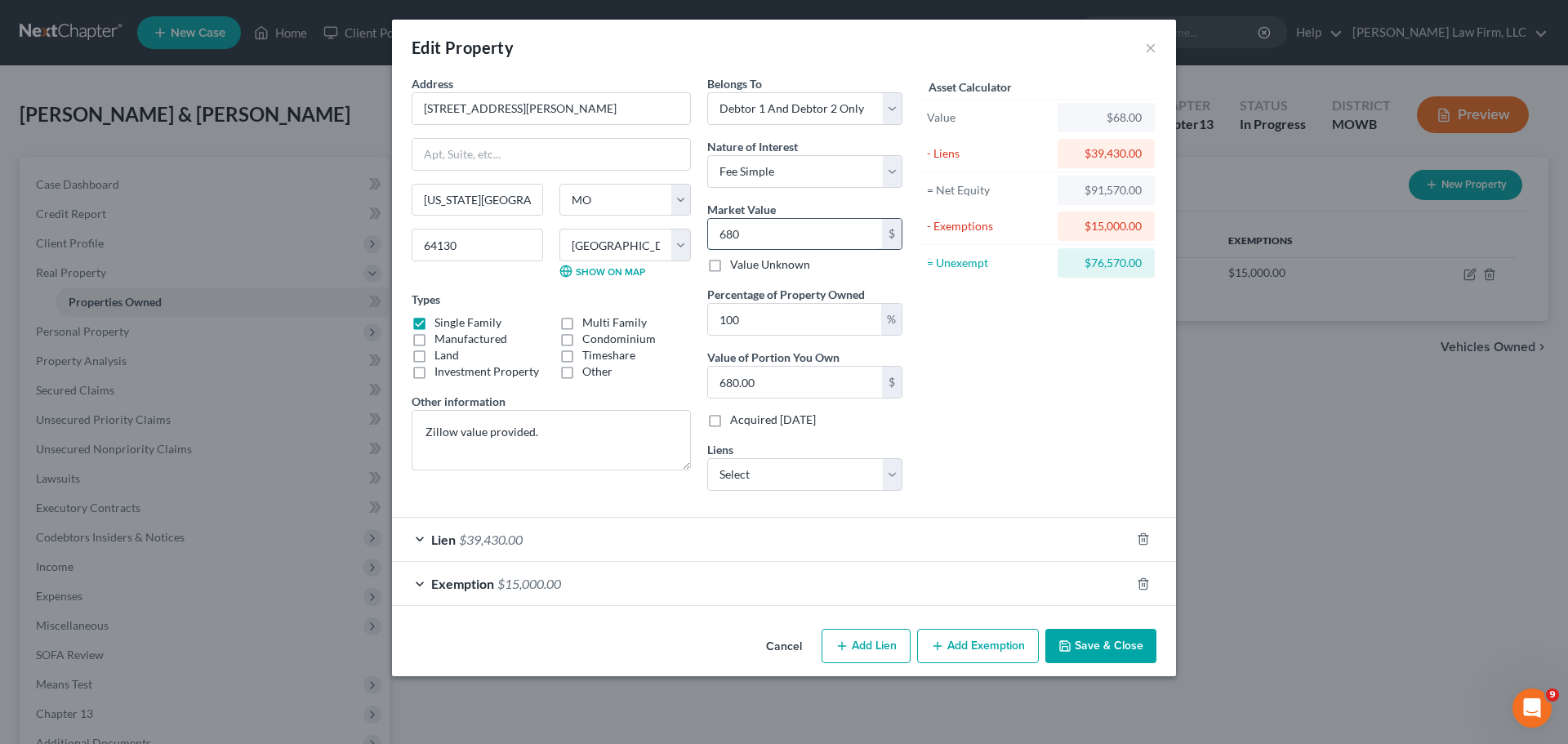
type input "6800"
type input "6,800.00"
type input "6,8000"
type input "68,000.00"
type input "68,000"
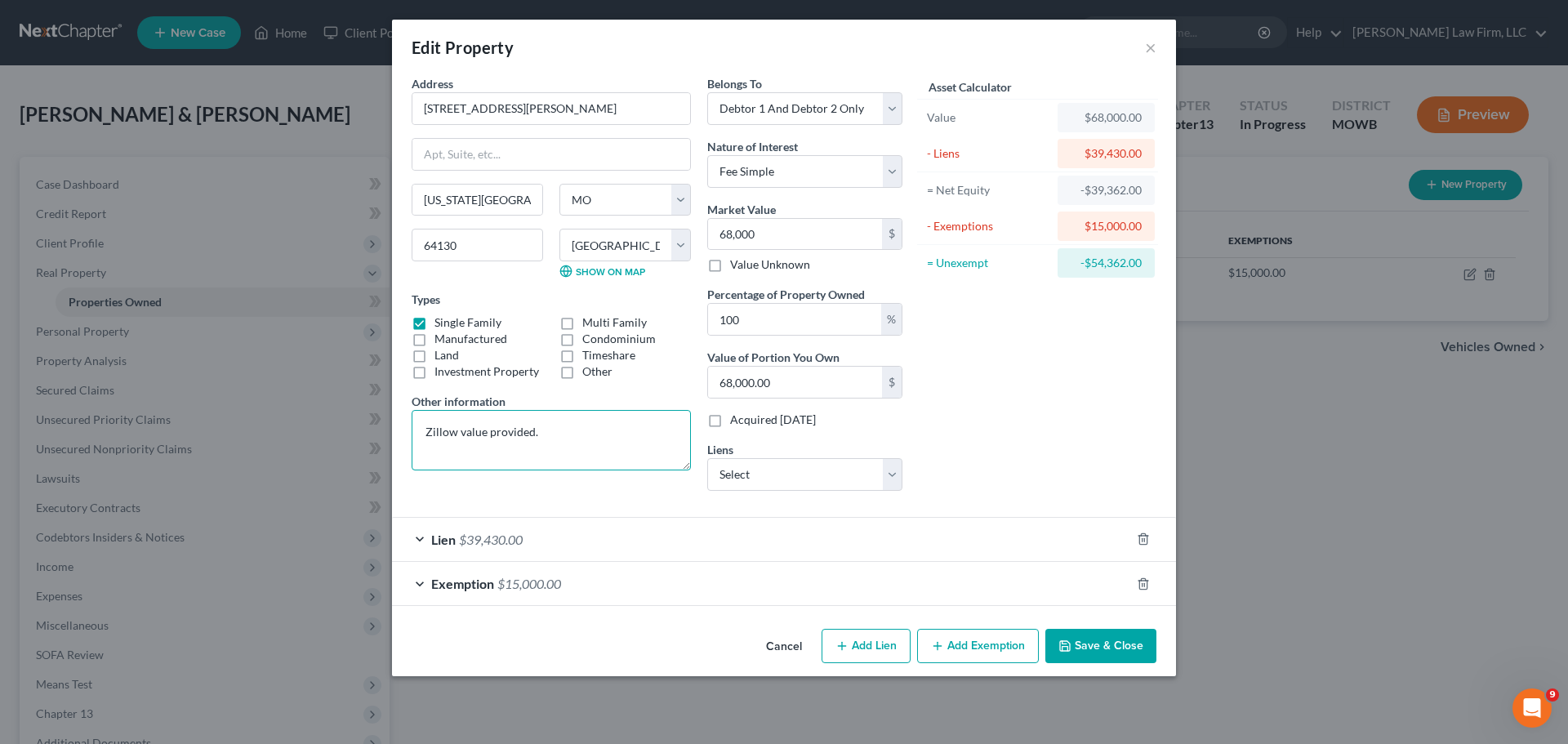
drag, startPoint x: 575, startPoint y: 438, endPoint x: 416, endPoint y: 437, distance: 159.0
click at [416, 437] on textarea "Zillow value provided." at bounding box center [551, 440] width 279 height 60
type textarea "A"
type textarea "Valuation by impartial appraial."
click at [1093, 634] on button "Save & Close" at bounding box center [1100, 645] width 111 height 35
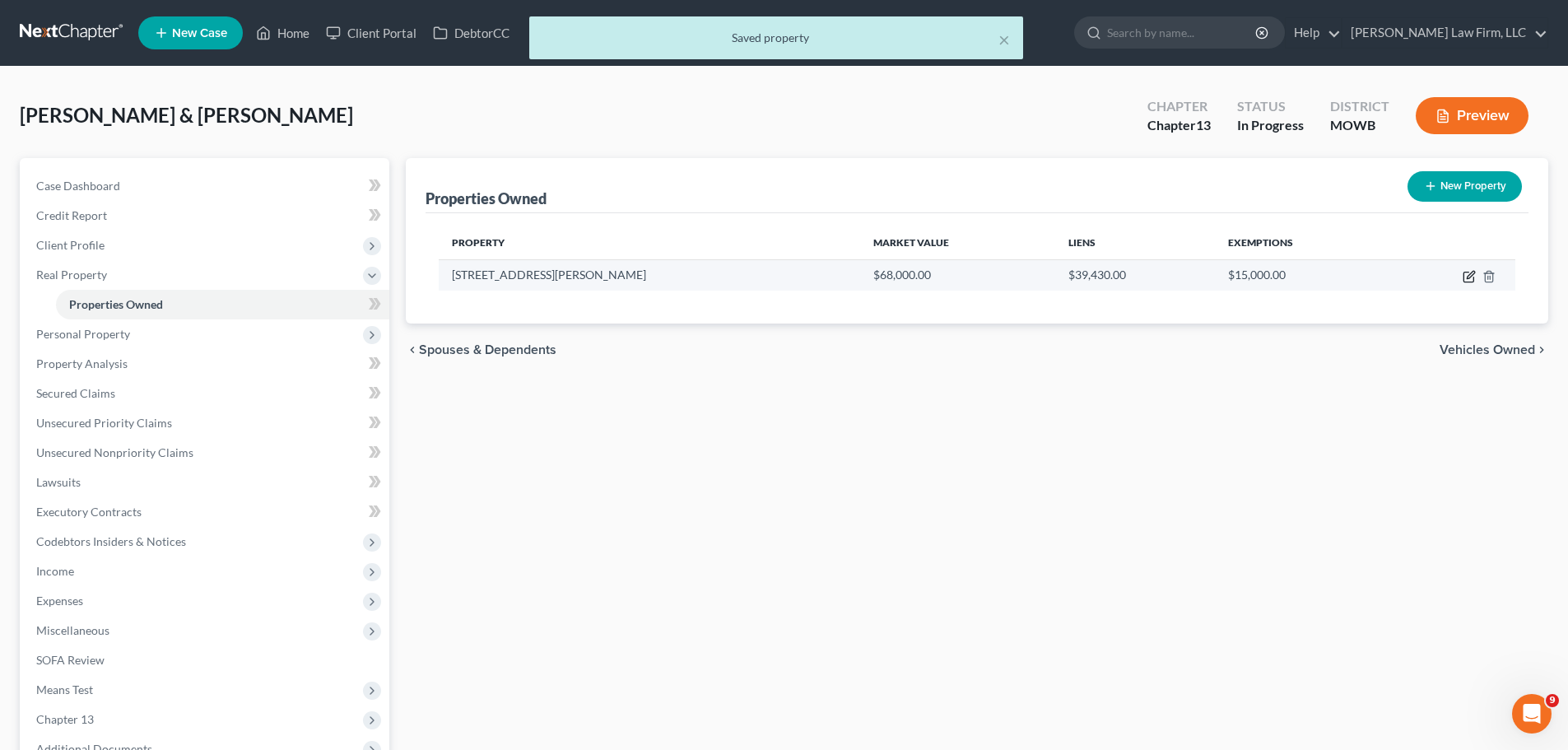
click at [1472, 270] on icon "button" at bounding box center [1469, 276] width 13 height 13
select select "26"
select select "47"
select select "2"
select select "0"
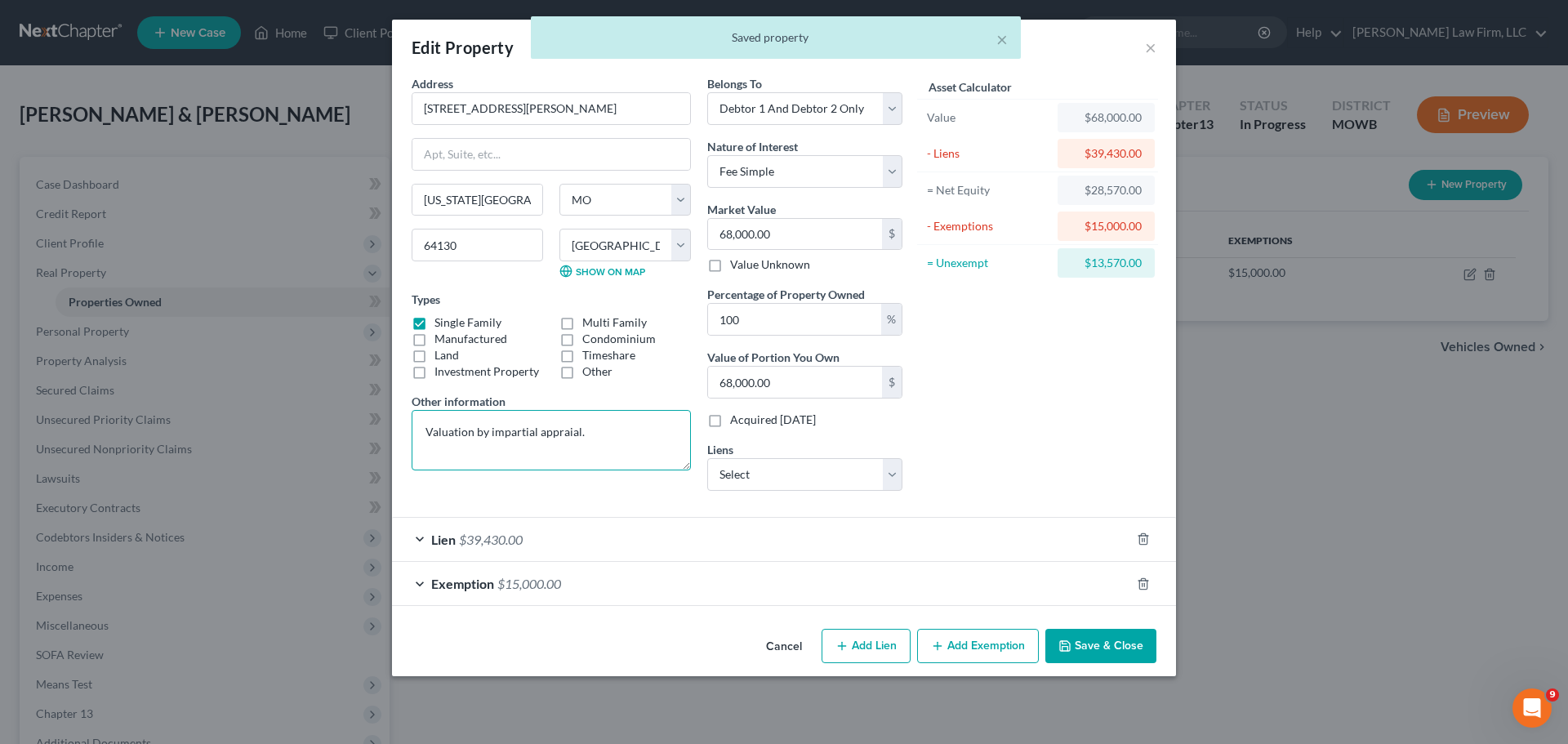
click at [562, 442] on textarea "Valuation by impartial appraial." at bounding box center [551, 440] width 279 height 60
click at [554, 430] on textarea "Valuation by impartial appraial." at bounding box center [551, 440] width 279 height 60
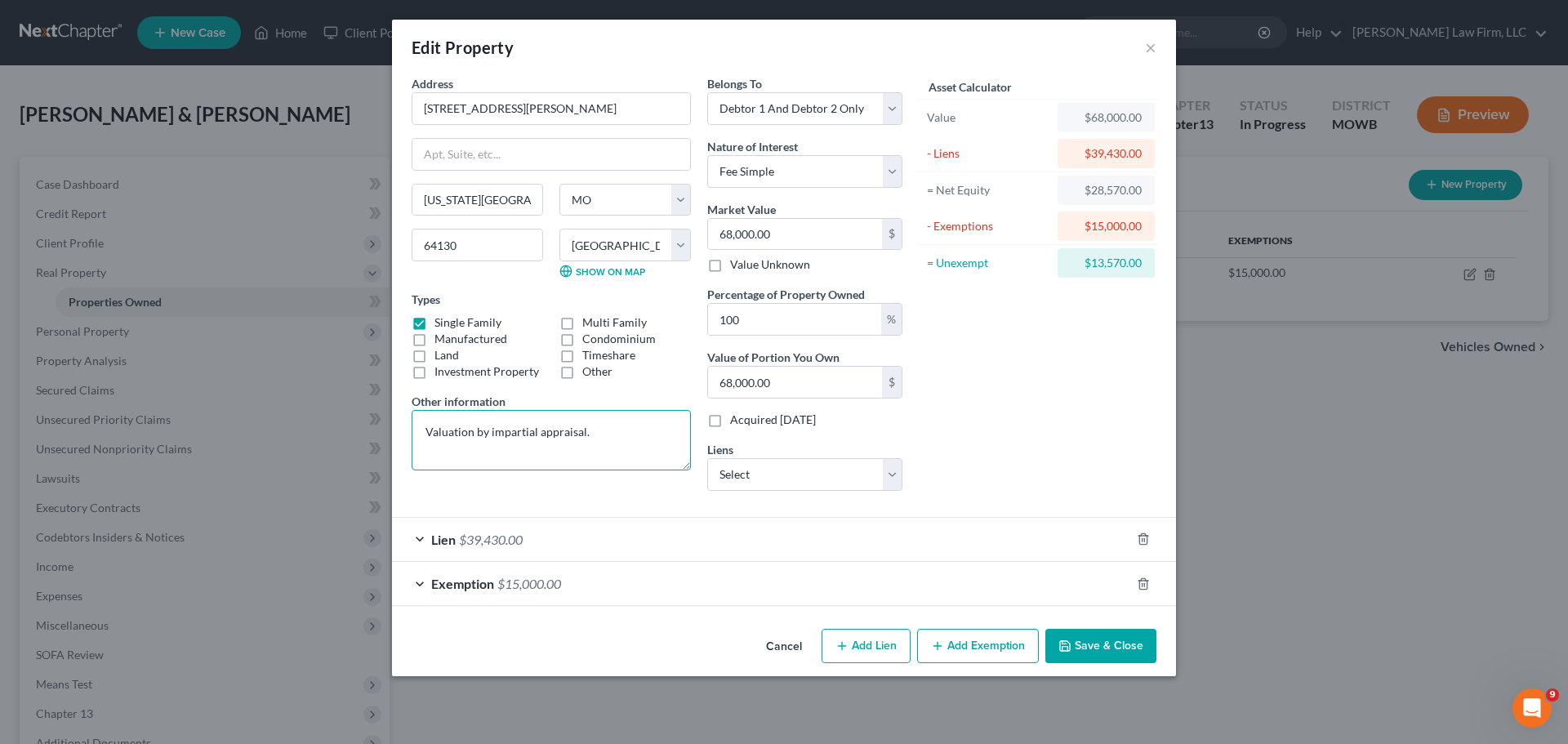
type textarea "Valuation by impartial appraisal."
click at [1090, 641] on button "Save & Close" at bounding box center [1100, 645] width 111 height 35
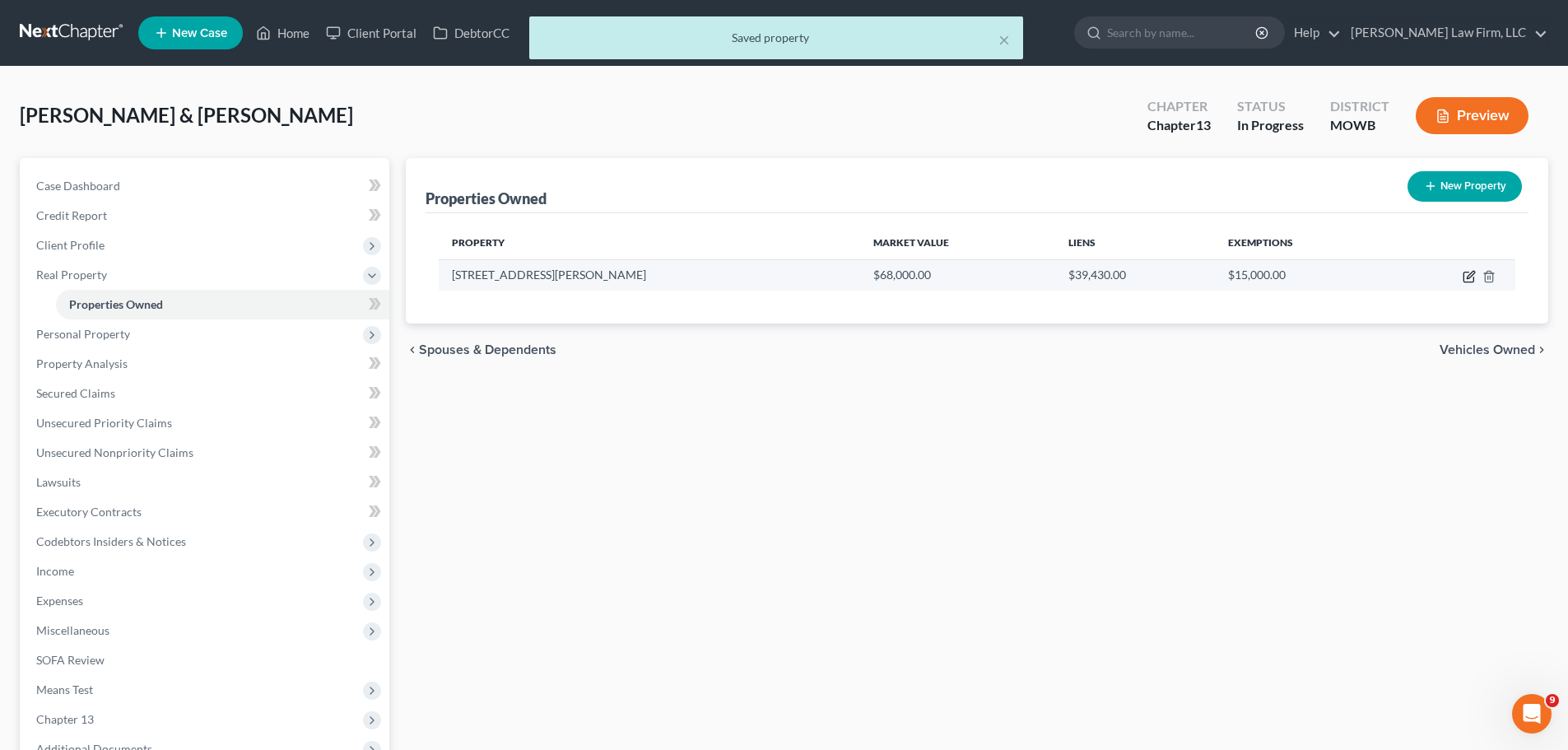
click at [1470, 278] on icon "button" at bounding box center [1469, 276] width 13 height 13
select select "26"
select select "47"
select select "2"
select select "0"
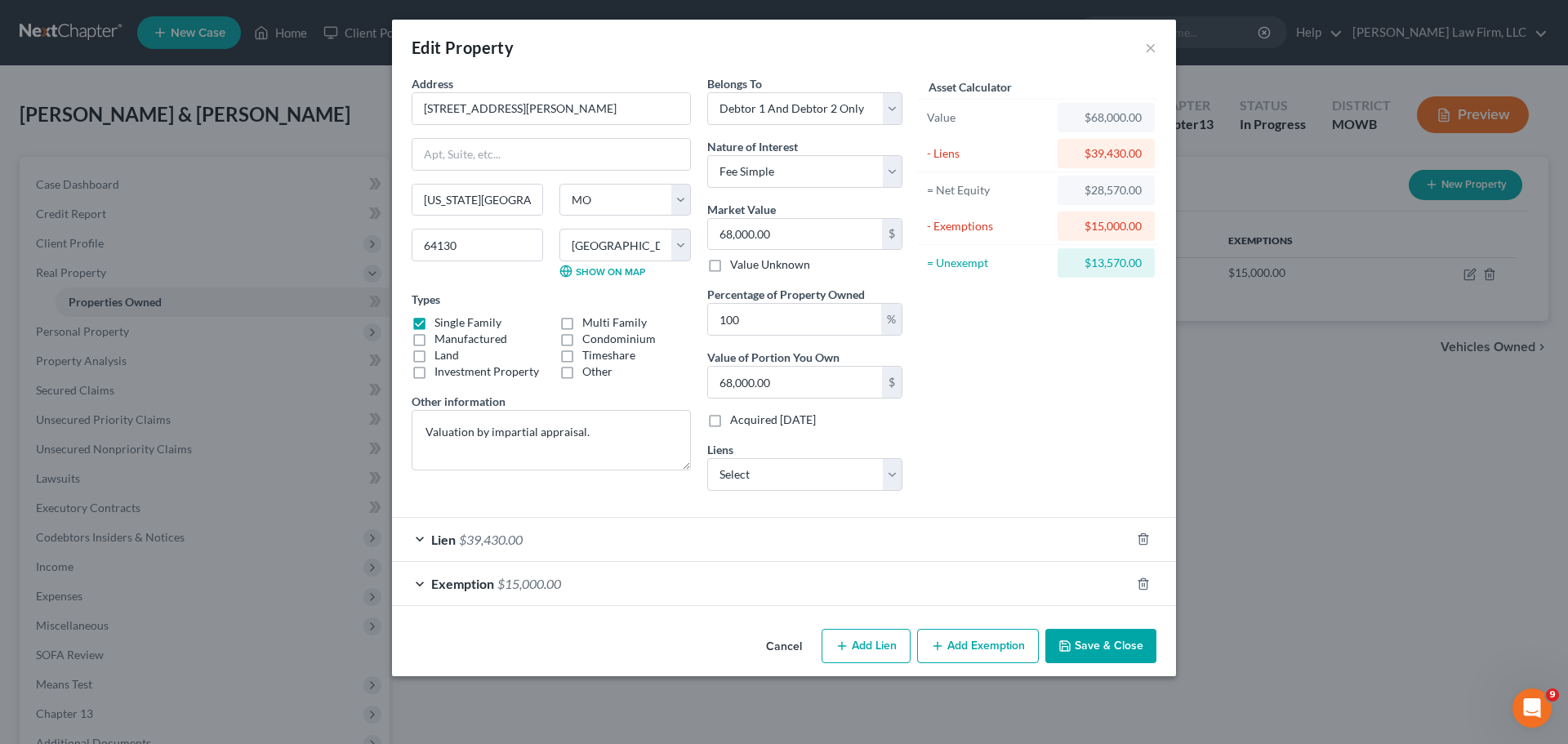
click at [975, 641] on button "Add Exemption" at bounding box center [978, 645] width 122 height 35
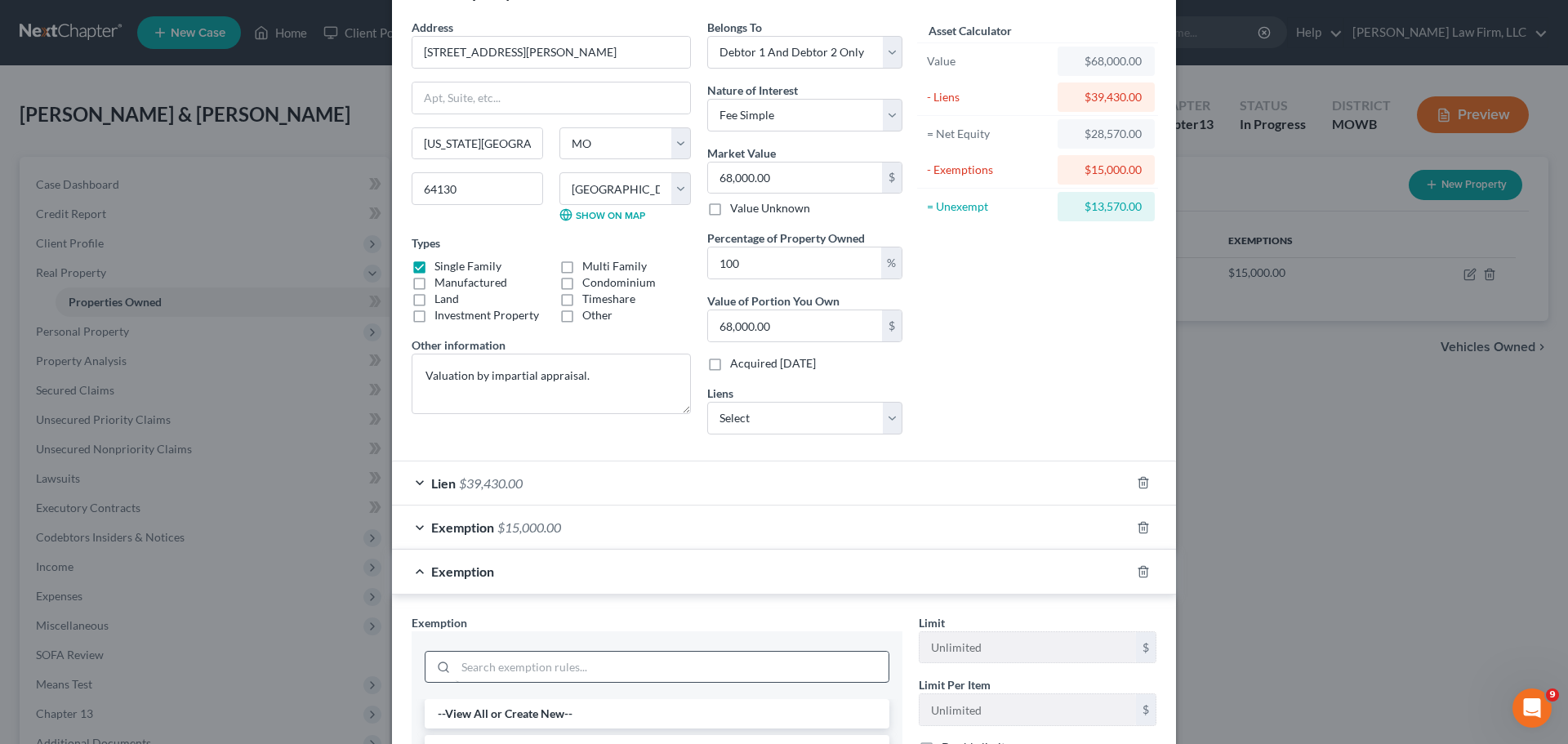
scroll to position [81, 0]
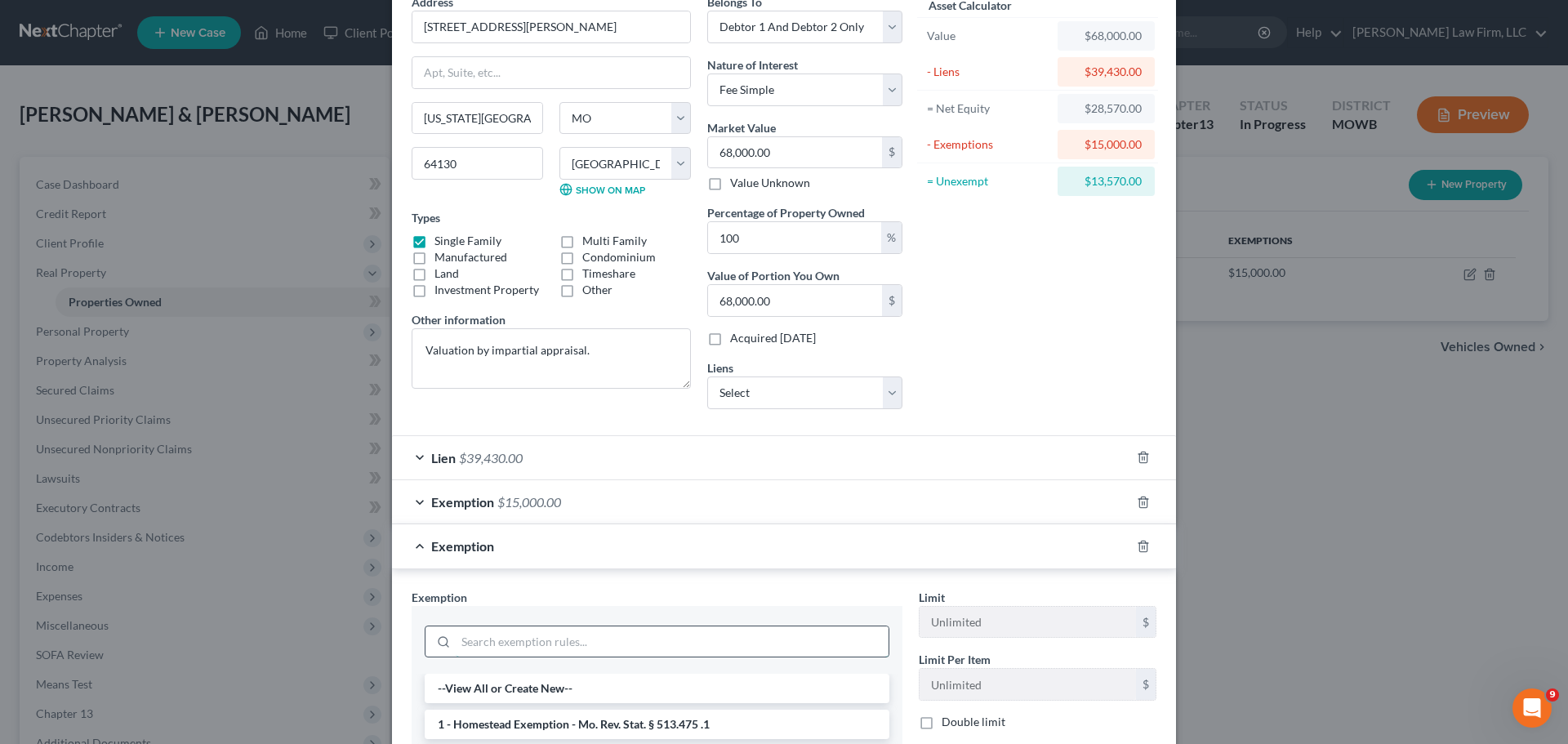
click at [489, 651] on input "search" at bounding box center [672, 642] width 433 height 31
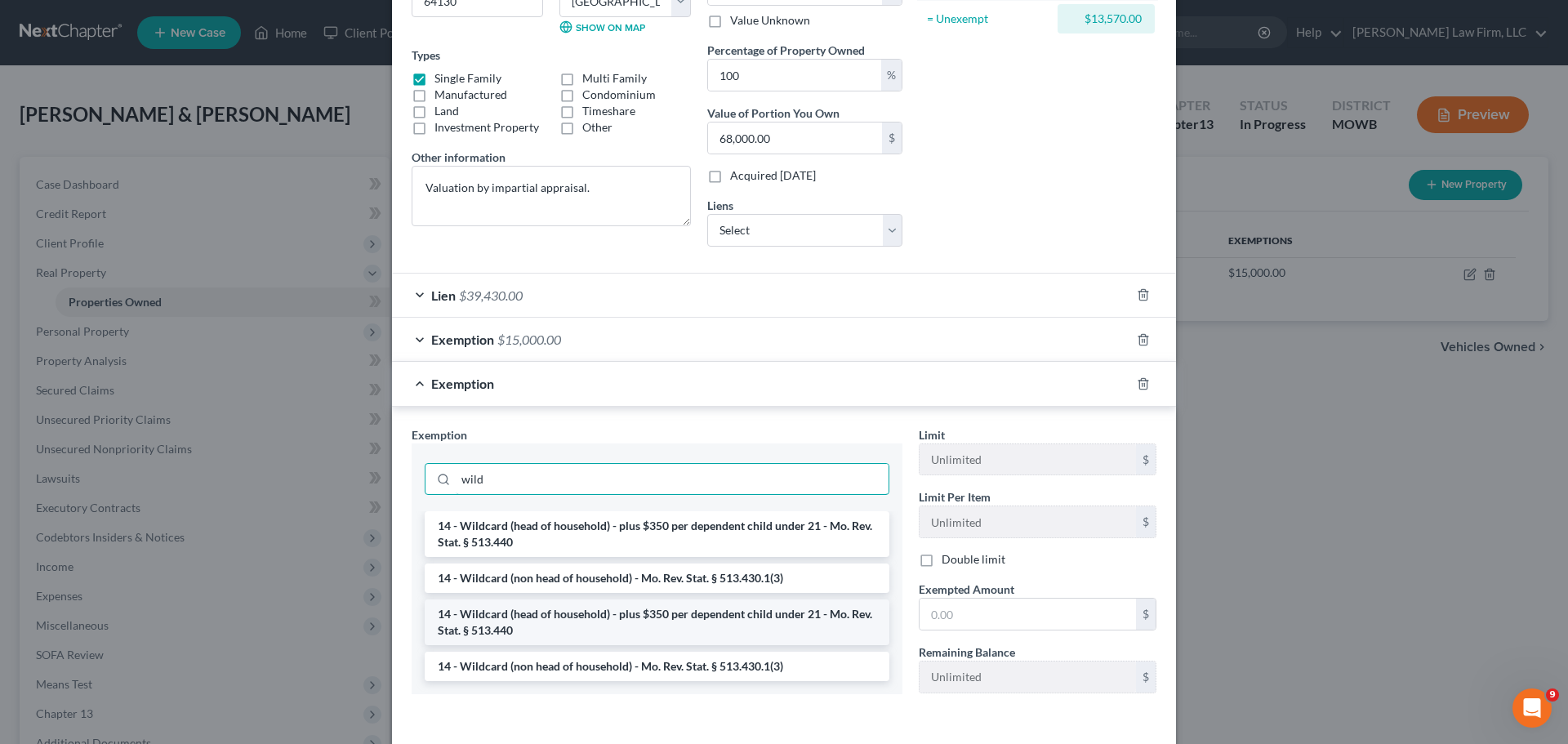
scroll to position [245, 0]
type input "wild"
click at [715, 562] on ul "14 - Wildcard (head of household) - plus $350 per dependent child under 21 - Mo…" at bounding box center [657, 595] width 465 height 169
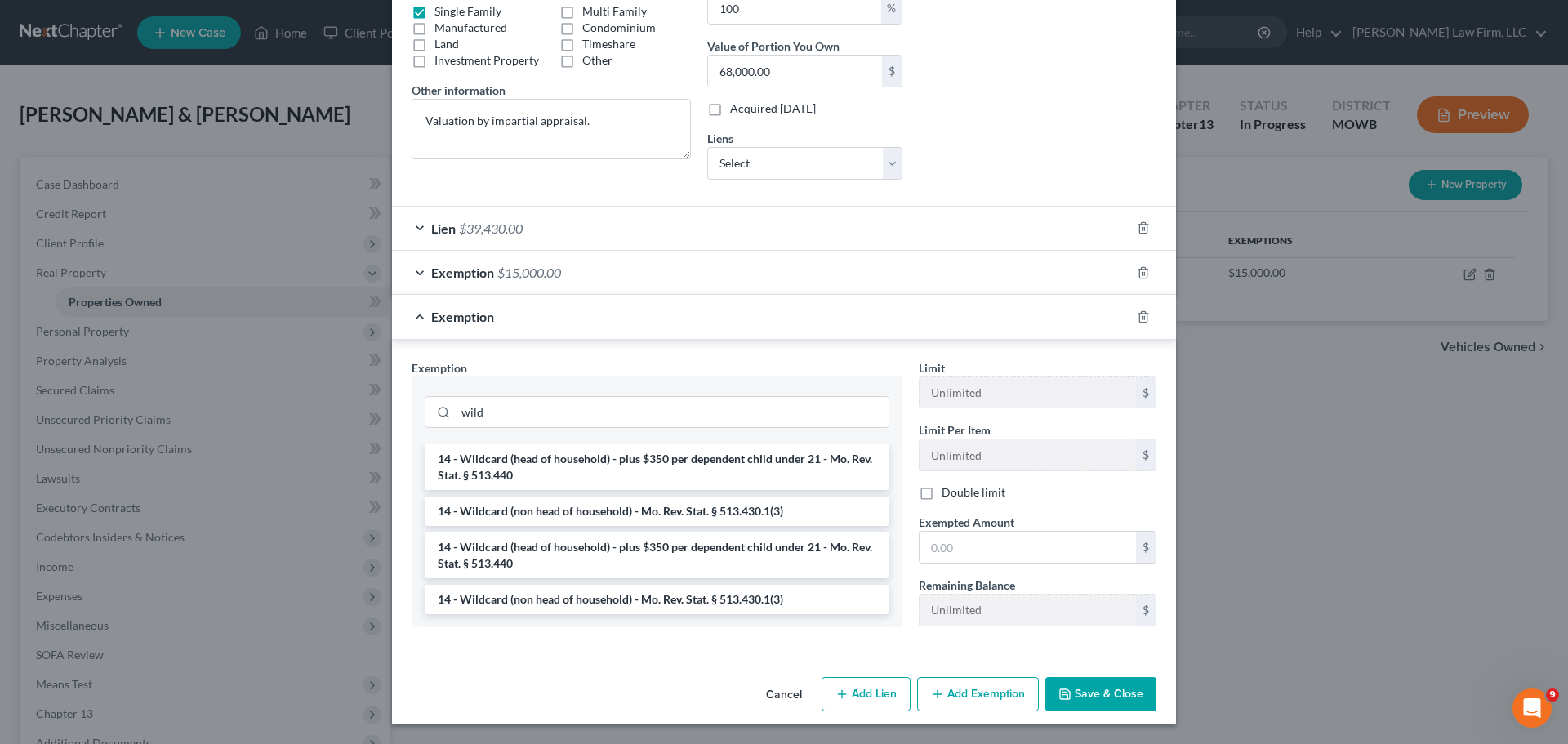
click at [941, 490] on label "Double limit" at bounding box center [973, 492] width 64 height 16
click at [948, 490] on input "Double limit" at bounding box center [953, 489] width 10 height 10
click at [587, 509] on li "14 - Wildcard (non head of household) - Mo. Rev. Stat. § 513.430.1(3)" at bounding box center [657, 511] width 465 height 29
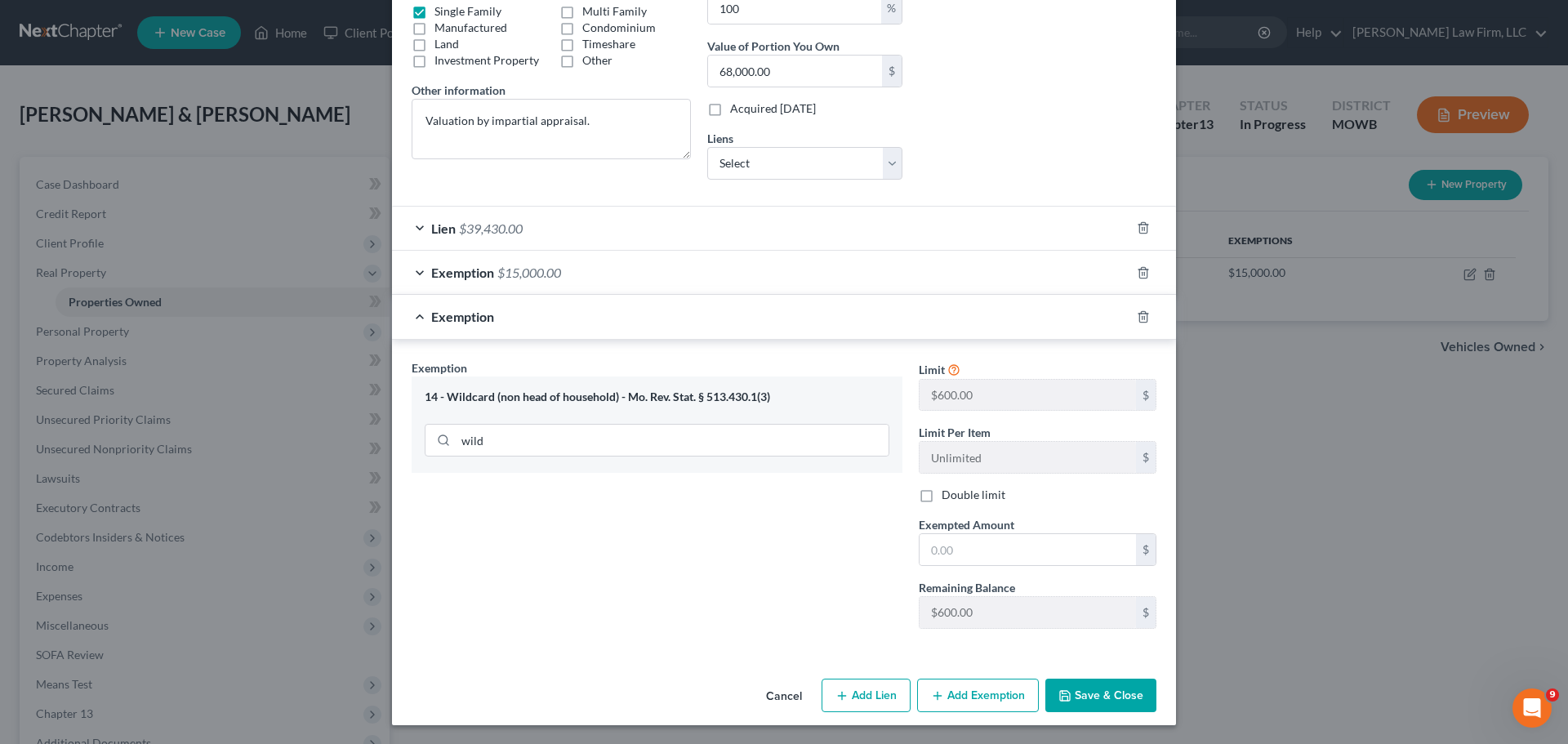
click at [941, 489] on label "Double limit" at bounding box center [973, 494] width 64 height 16
click at [948, 489] on input "Double limit" at bounding box center [953, 492] width 10 height 10
checkbox input "true"
click at [958, 549] on input "text" at bounding box center [1028, 550] width 216 height 31
type input "1,200"
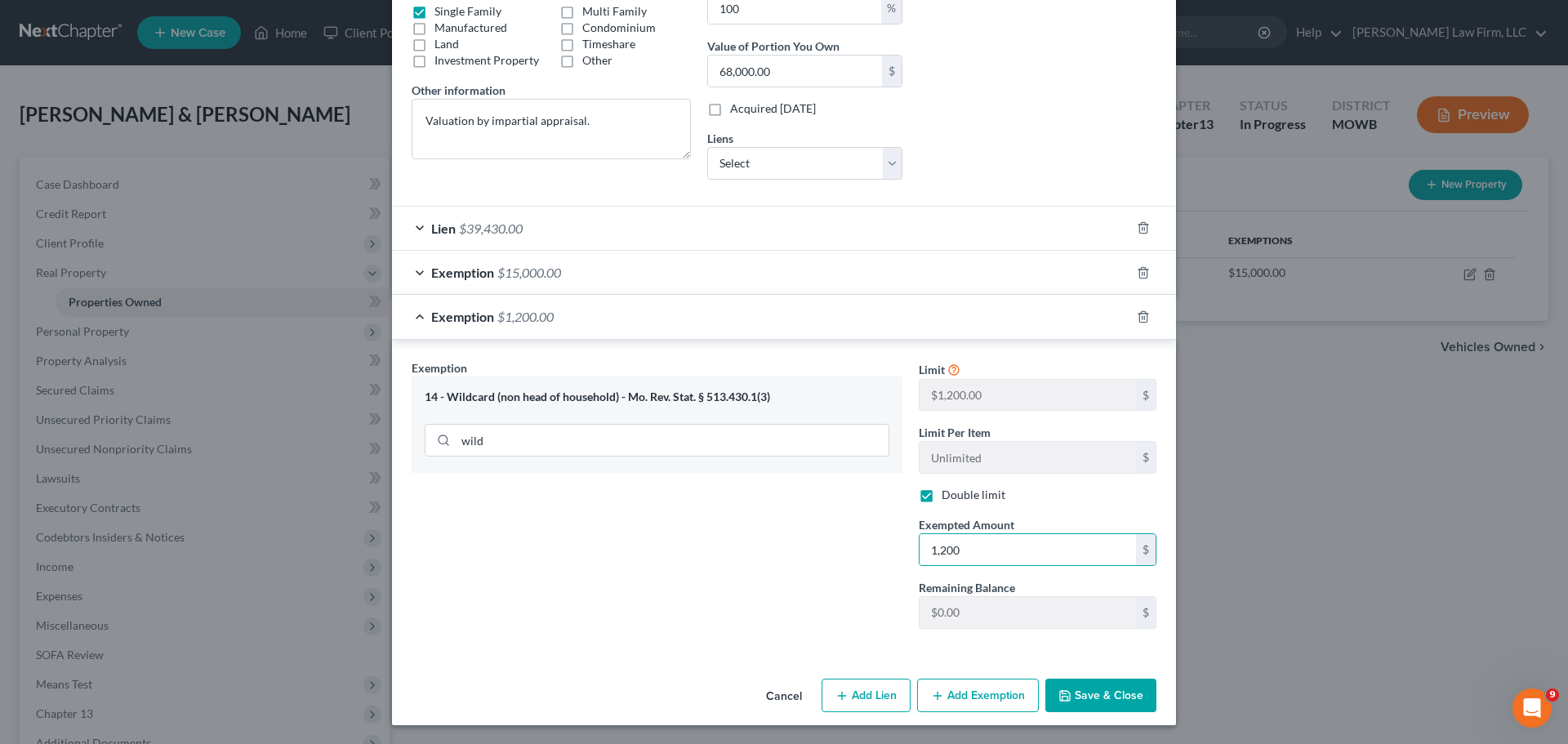
click at [1091, 700] on button "Save & Close" at bounding box center [1100, 696] width 111 height 35
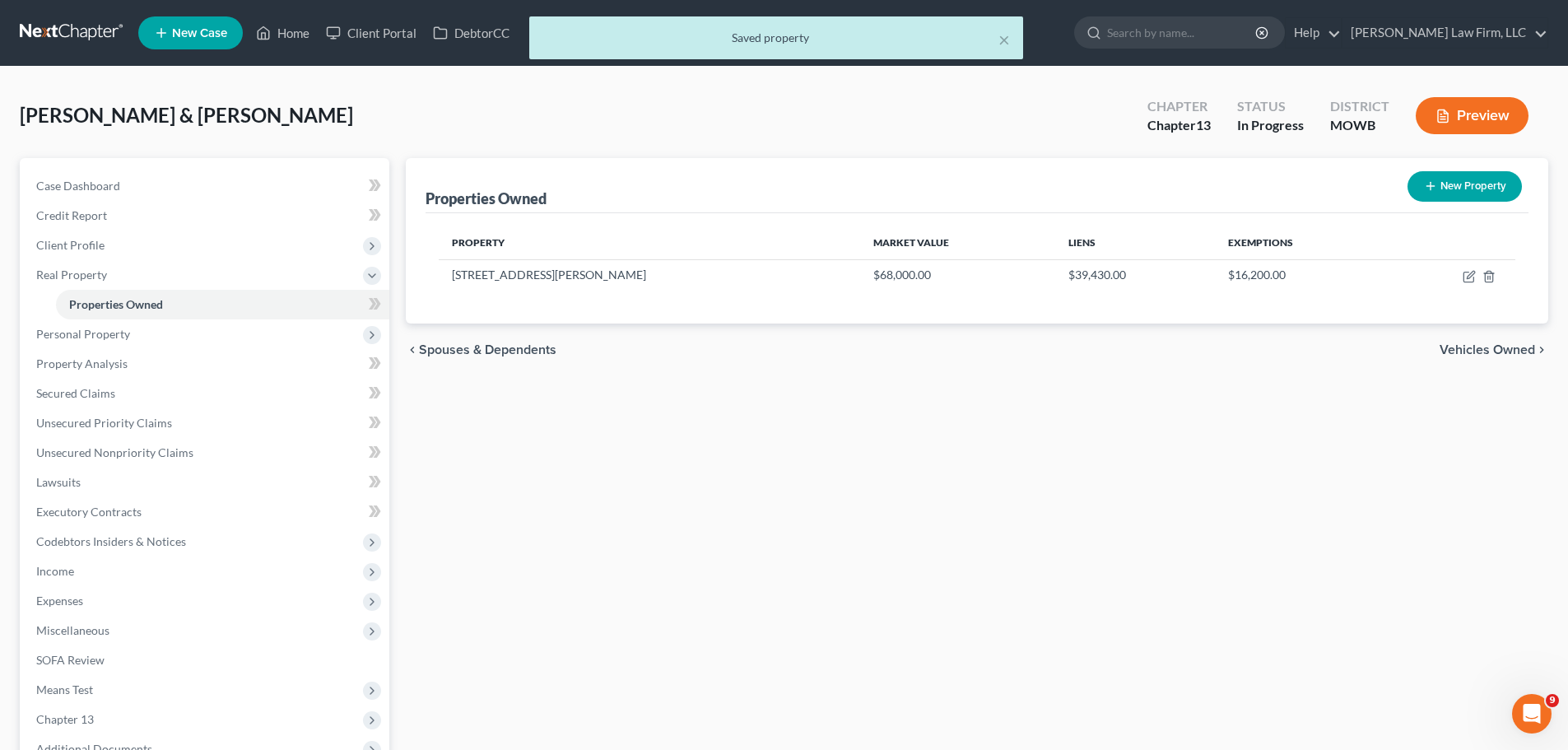
click at [1492, 126] on button "Preview" at bounding box center [1471, 115] width 112 height 37
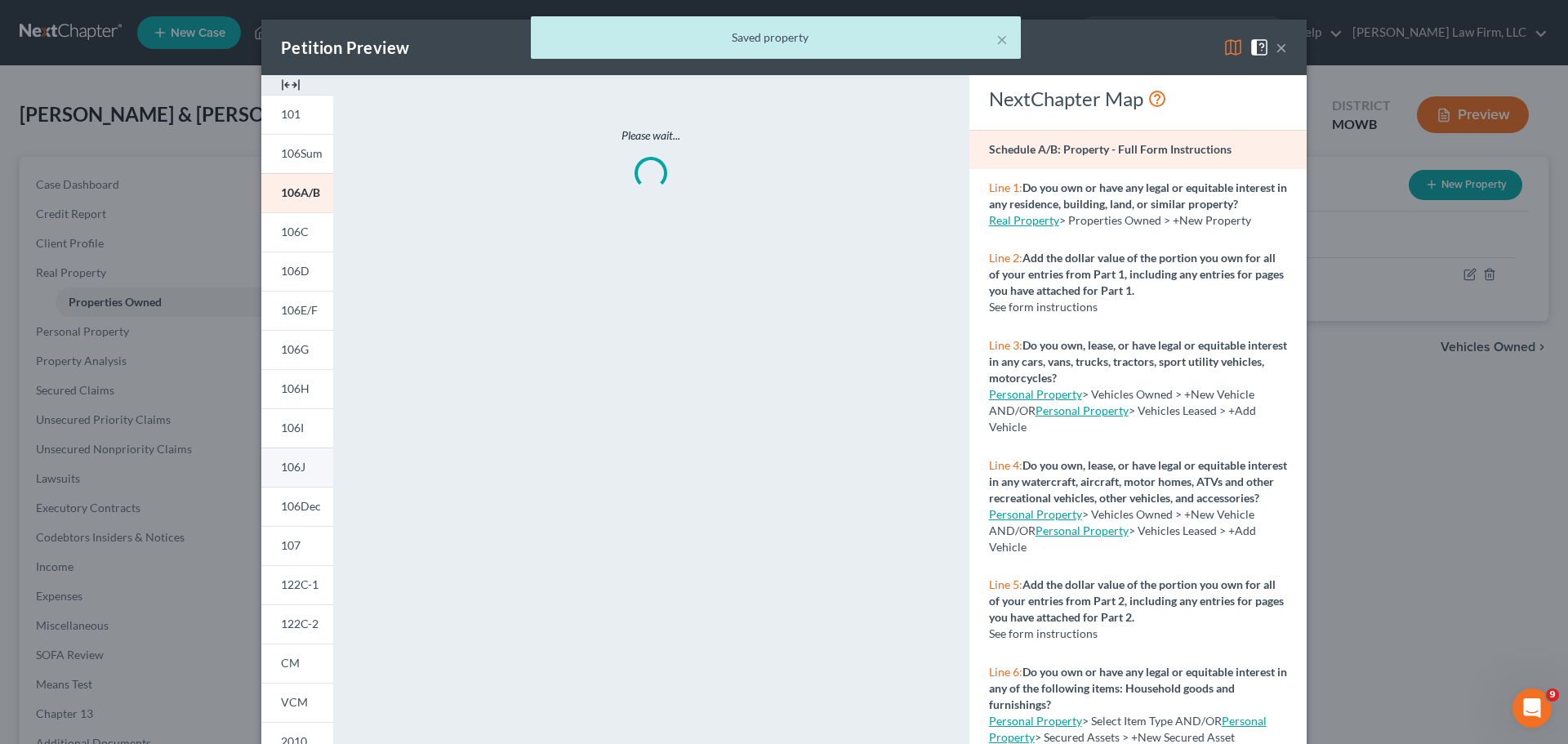
click at [309, 461] on link "106J" at bounding box center [296, 467] width 72 height 39
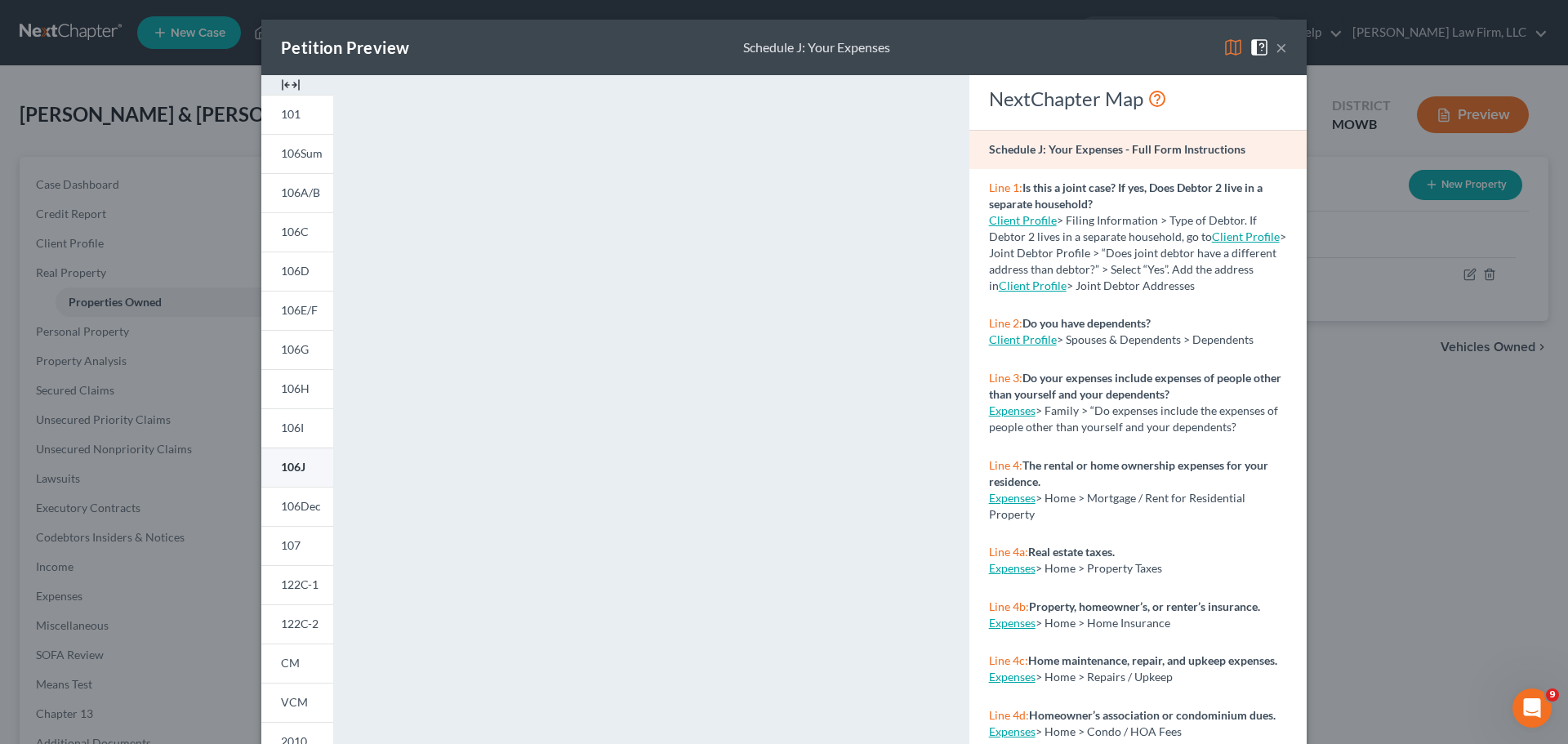
click at [293, 469] on span "106J" at bounding box center [293, 467] width 24 height 14
click at [1280, 48] on button "×" at bounding box center [1281, 47] width 11 height 20
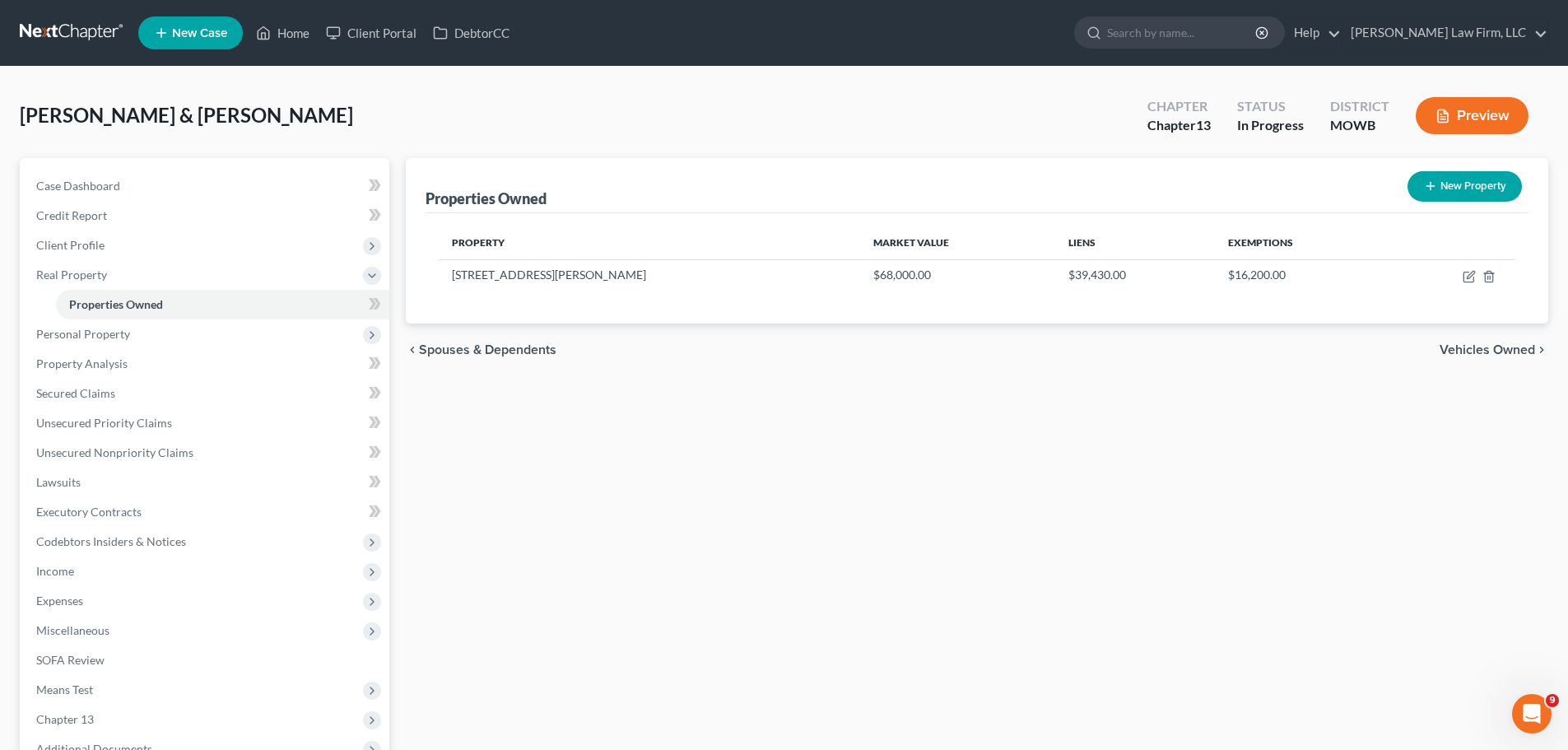
drag, startPoint x: 1290, startPoint y: 49, endPoint x: 804, endPoint y: 505, distance: 666.4
click at [804, 505] on div "Properties Owned New Property Property Market Value Liens Exemptions 5224 South…" at bounding box center [977, 529] width 1159 height 743
click at [1468, 275] on icon "button" at bounding box center [1469, 276] width 13 height 13
select select "26"
select select "47"
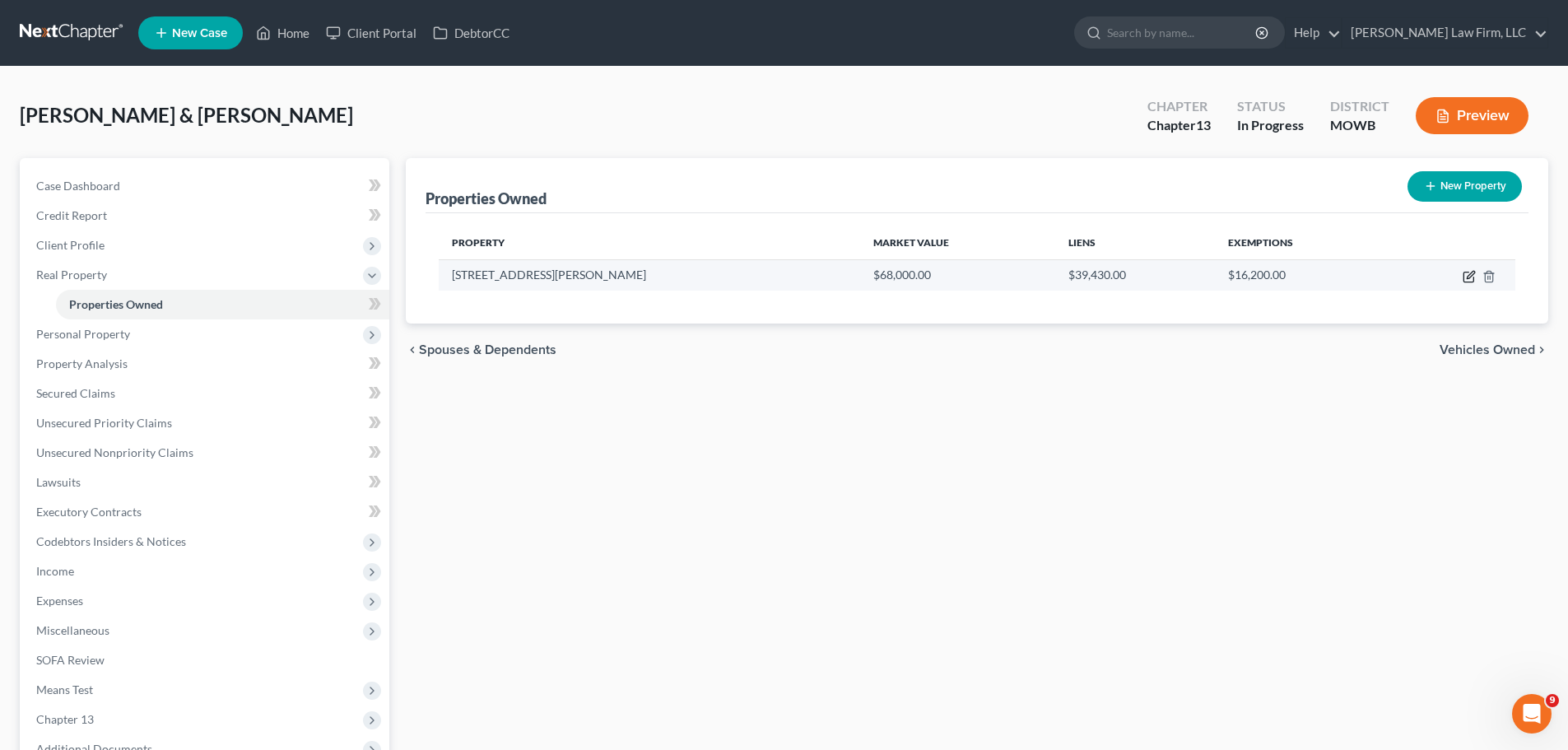
select select "2"
select select "0"
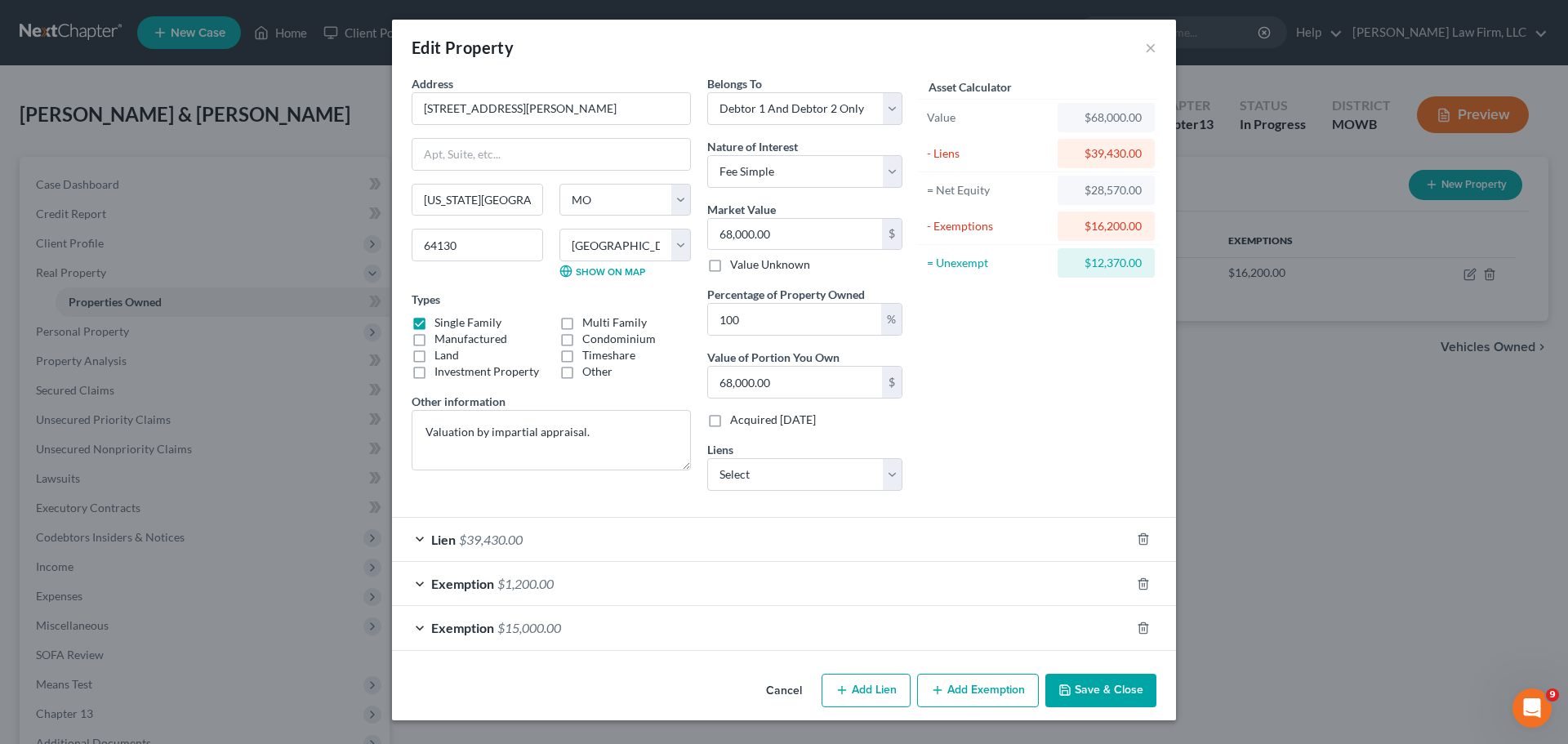
click at [975, 697] on button "Add Exemption" at bounding box center [978, 690] width 122 height 35
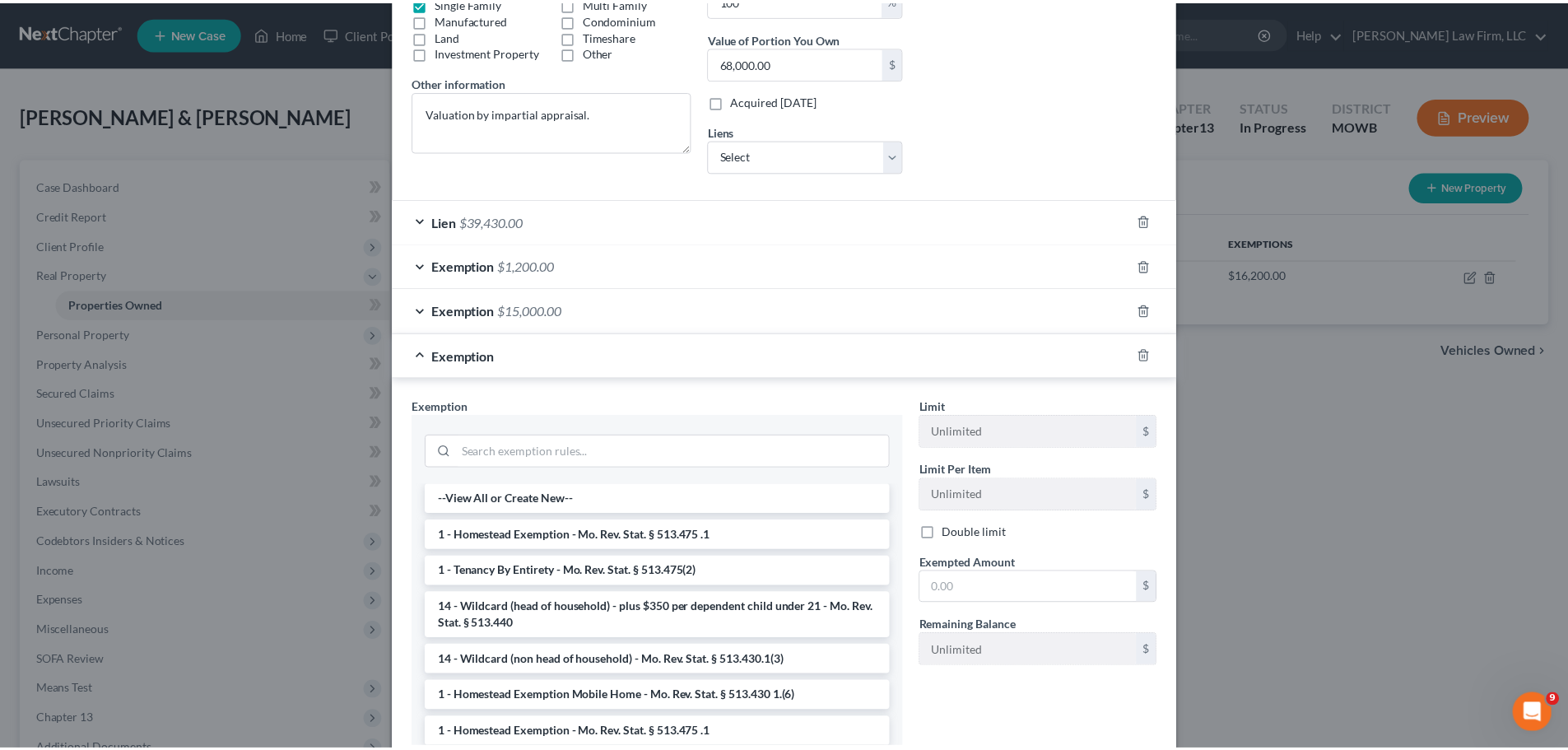
scroll to position [329, 0]
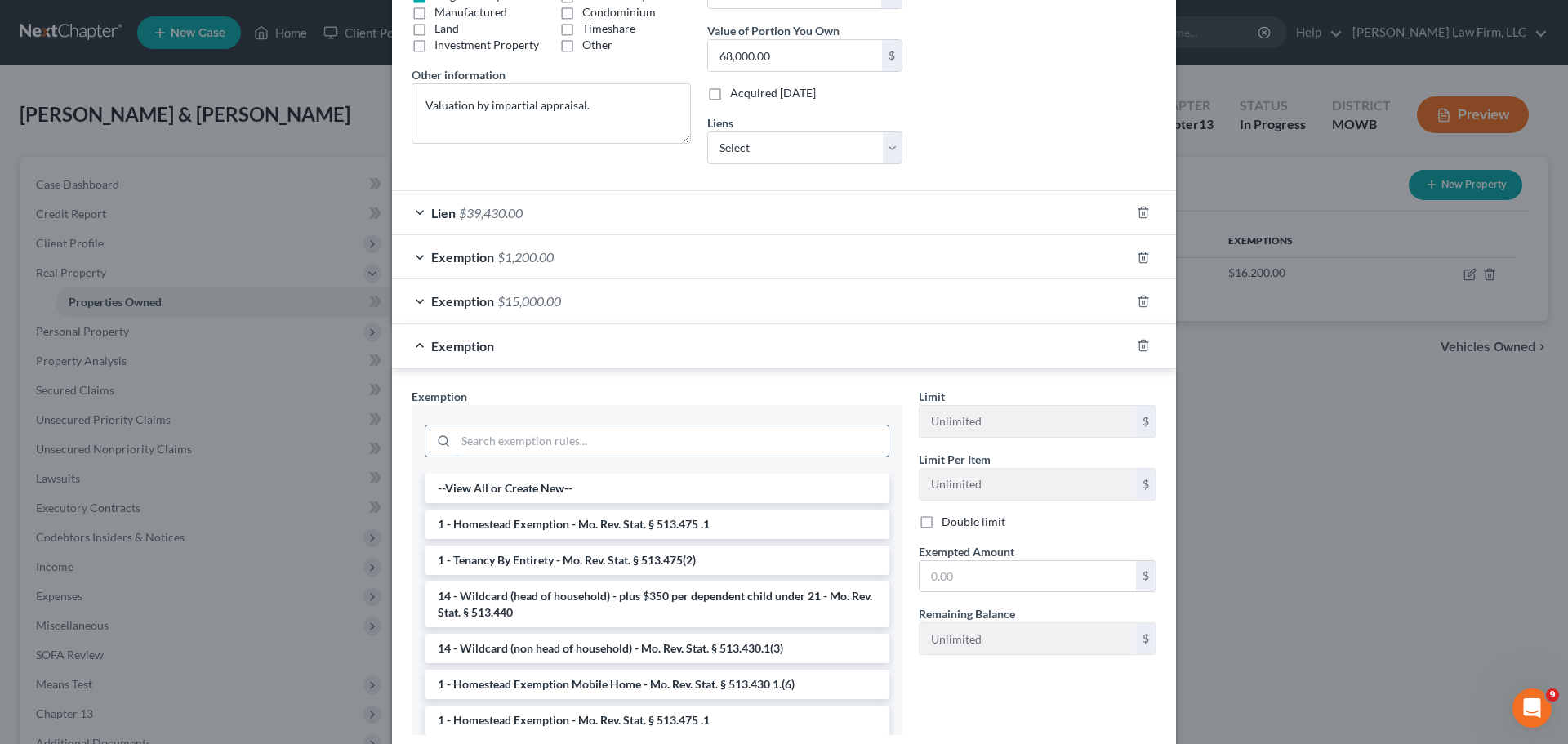
click at [562, 445] on input "search" at bounding box center [672, 441] width 433 height 31
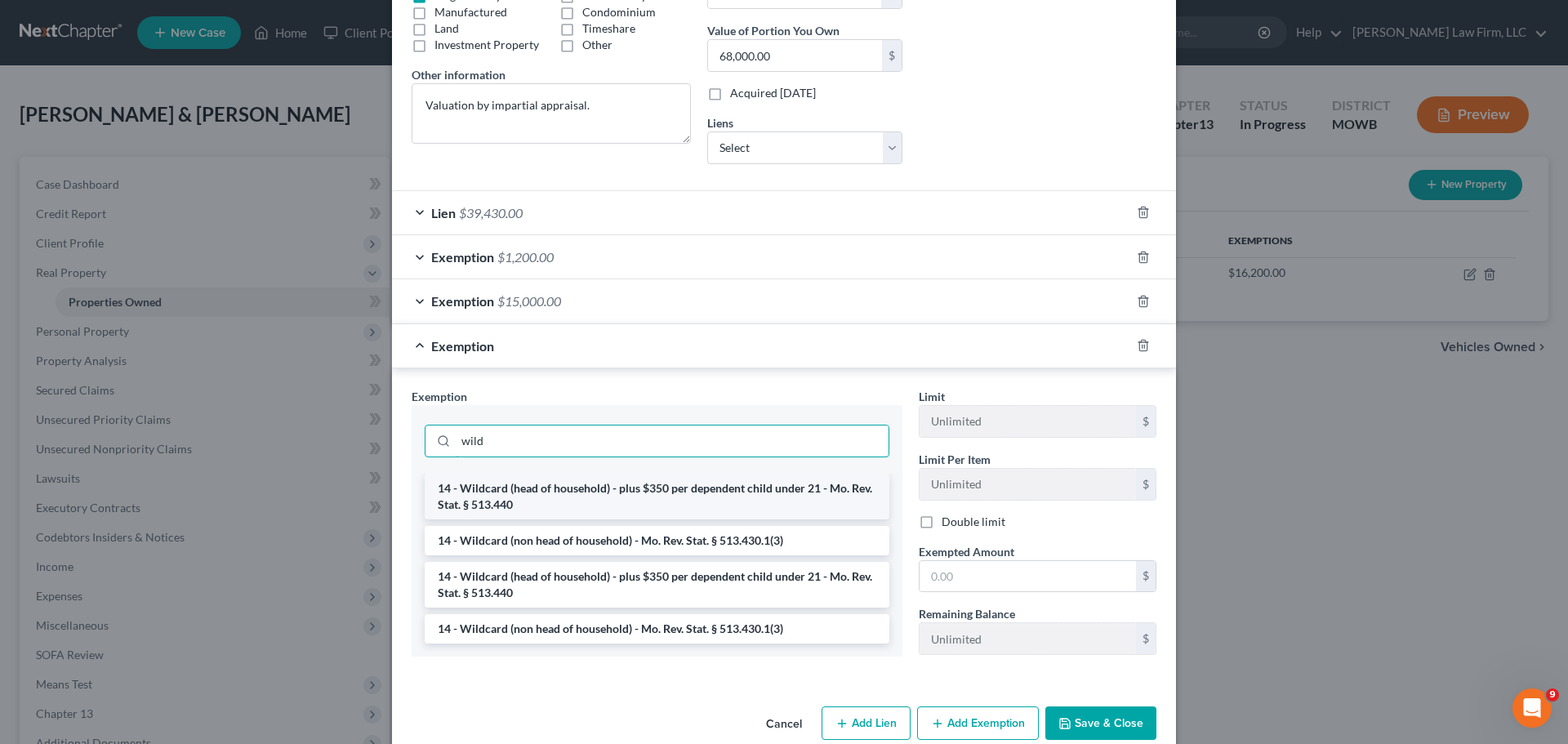
type input "wild"
click at [614, 495] on li "14 - Wildcard (head of household) - plus $350 per dependent child under 21 - Mo…" at bounding box center [657, 496] width 465 height 46
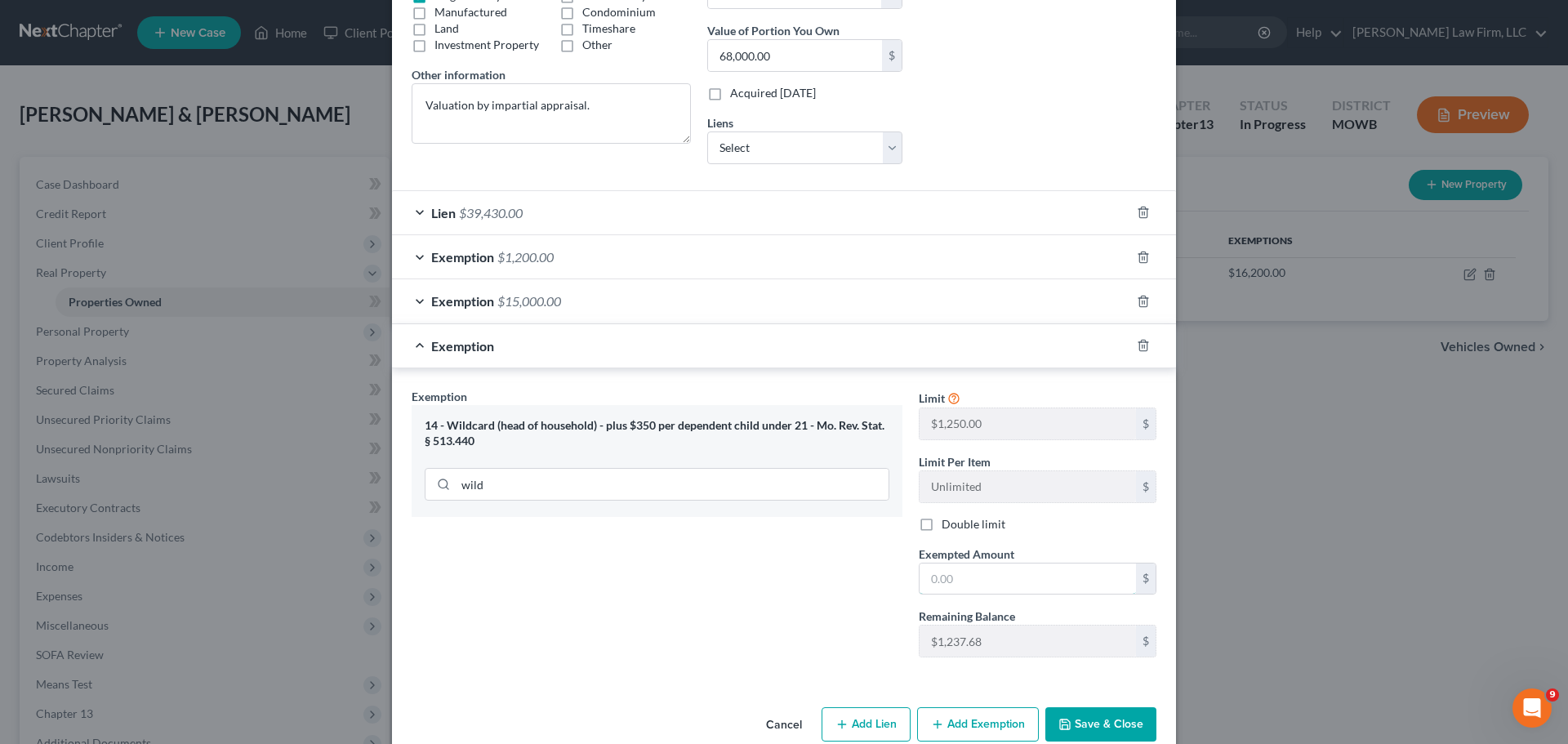
drag, startPoint x: 999, startPoint y: 580, endPoint x: 1103, endPoint y: 715, distance: 170.4
click at [999, 580] on input "text" at bounding box center [1028, 579] width 216 height 31
paste input "2287.68"
type input "2,287.68"
click at [1104, 724] on button "Save & Close" at bounding box center [1100, 724] width 111 height 35
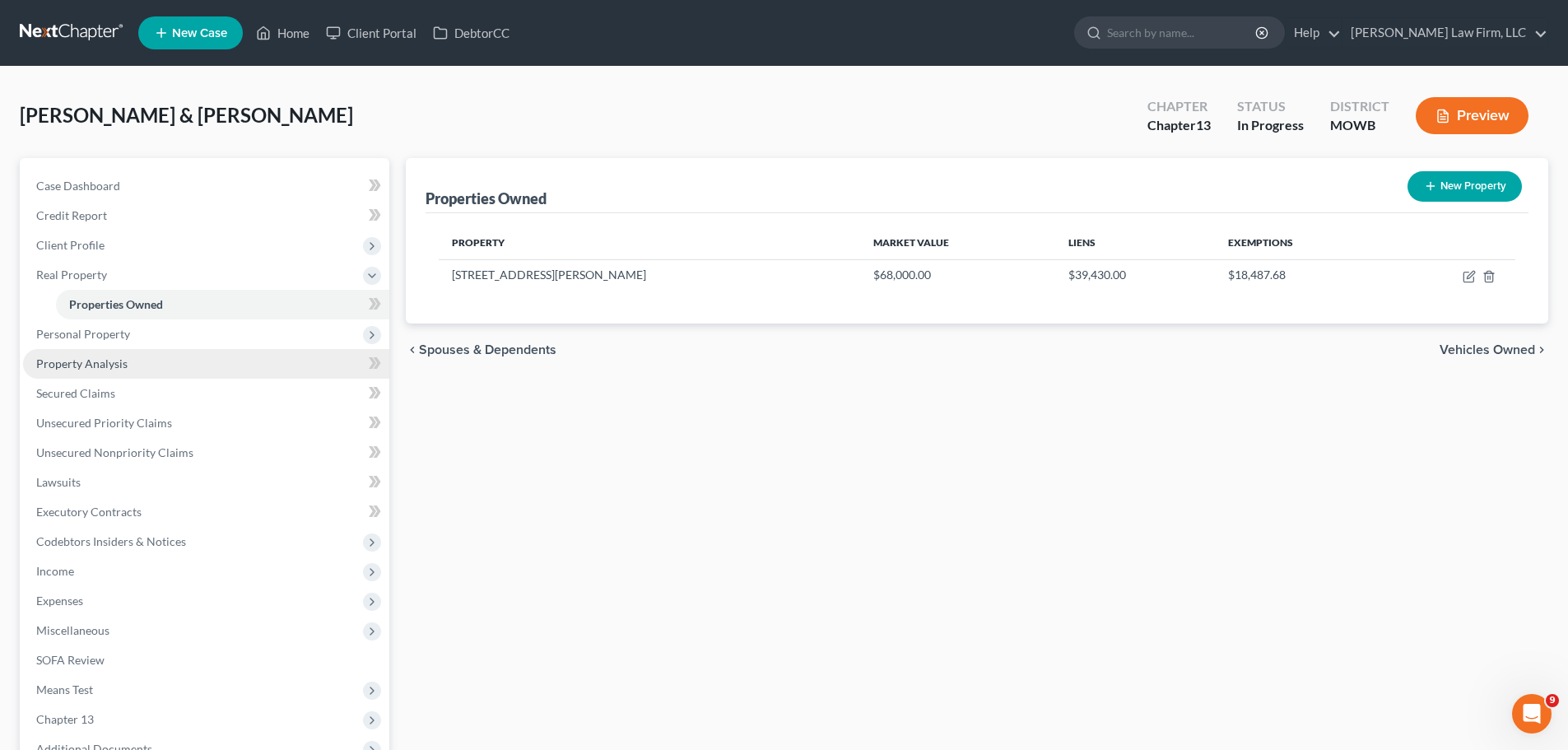
click at [121, 368] on span "Property Analysis" at bounding box center [82, 363] width 91 height 14
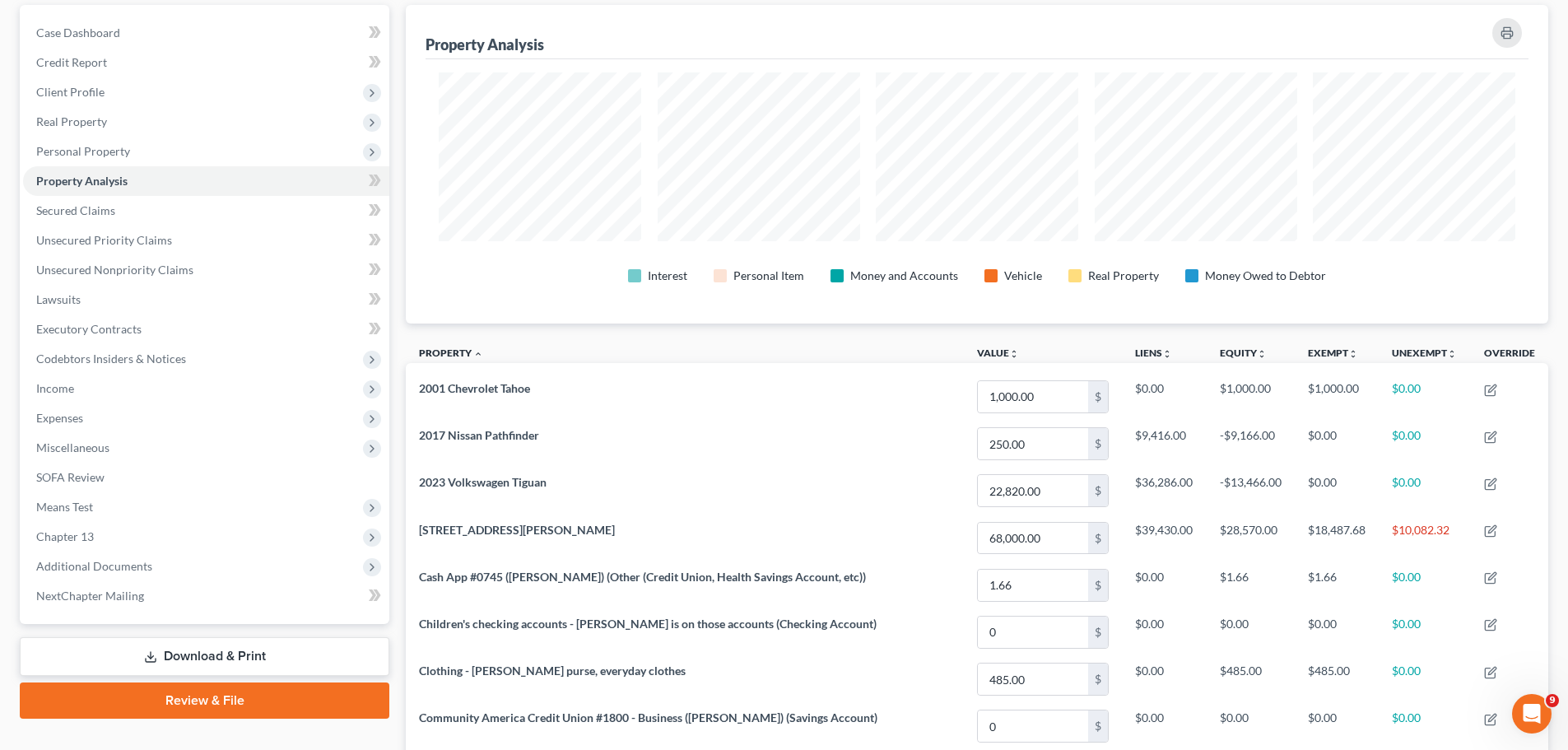
scroll to position [82, 0]
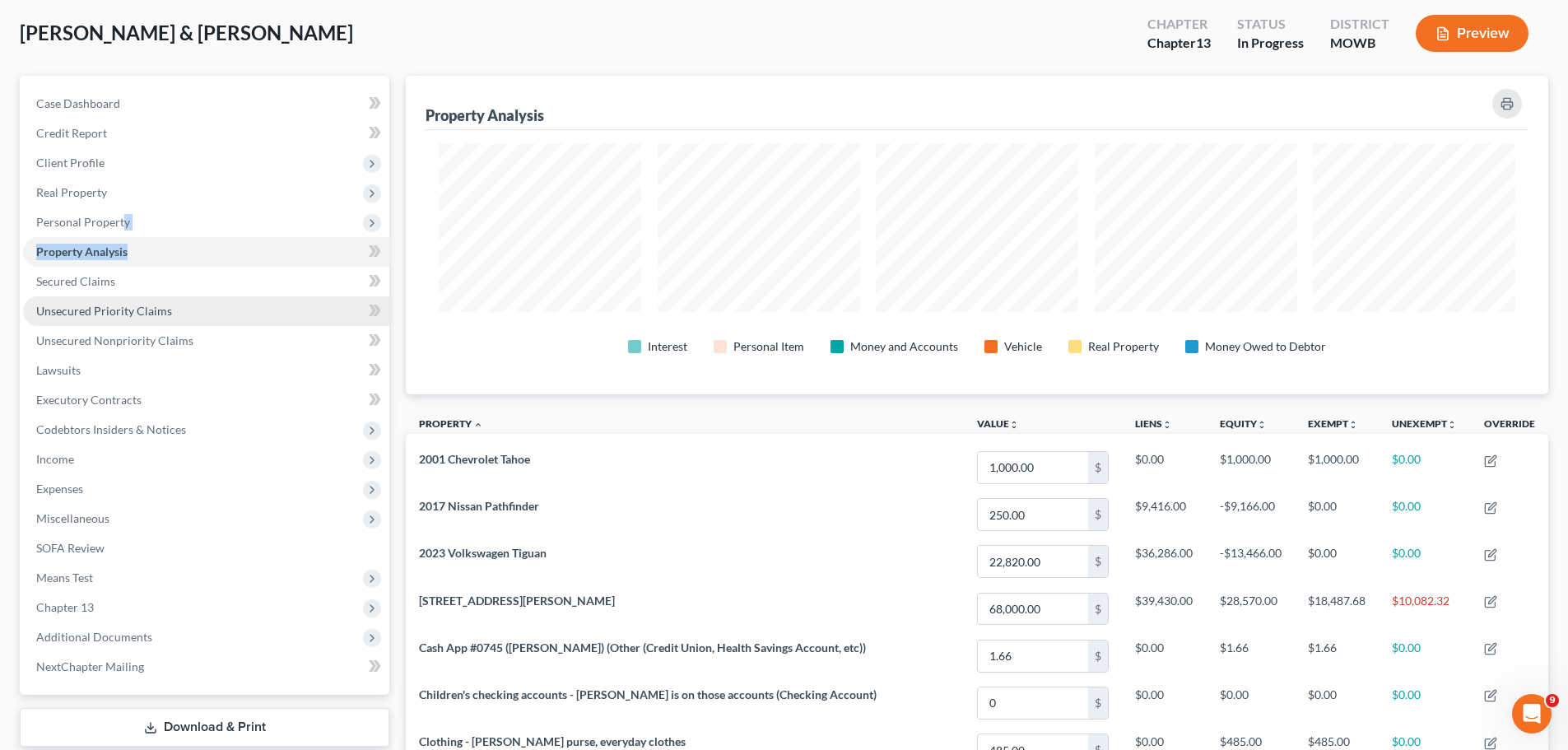
drag, startPoint x: 123, startPoint y: 217, endPoint x: 112, endPoint y: 311, distance: 94.6
click at [179, 246] on ul "Case Dashboard Payments Invoices Payments Payments Credit Report Client Profile" at bounding box center [206, 385] width 366 height 592
click at [144, 315] on span "Unsecured Priority Claims" at bounding box center [105, 311] width 136 height 14
click at [109, 311] on span "Unsecured Priority Claims" at bounding box center [105, 311] width 136 height 14
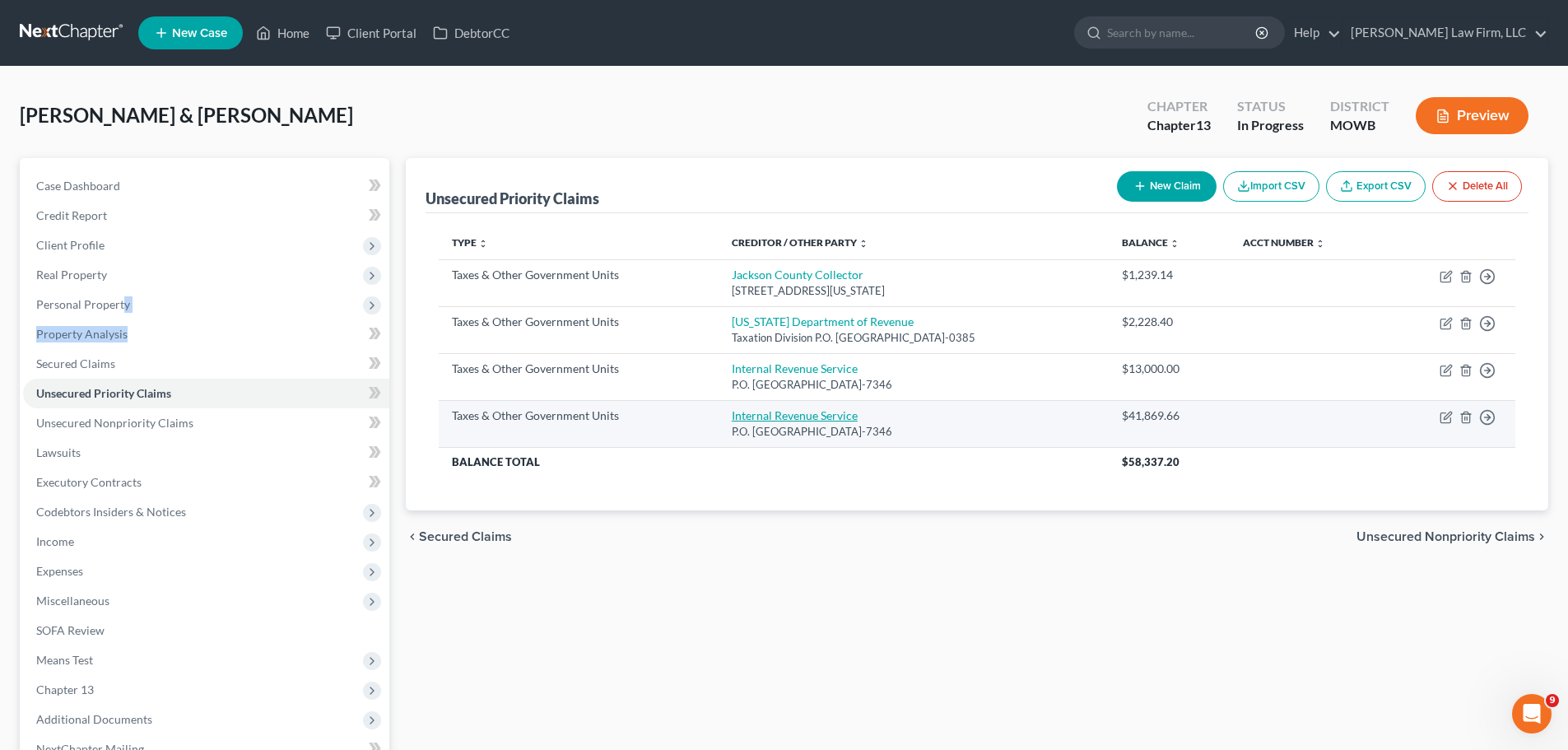
click at [806, 409] on link "Internal Revenue Service" at bounding box center [794, 416] width 126 height 14
select select "0"
select select "39"
select select "0"
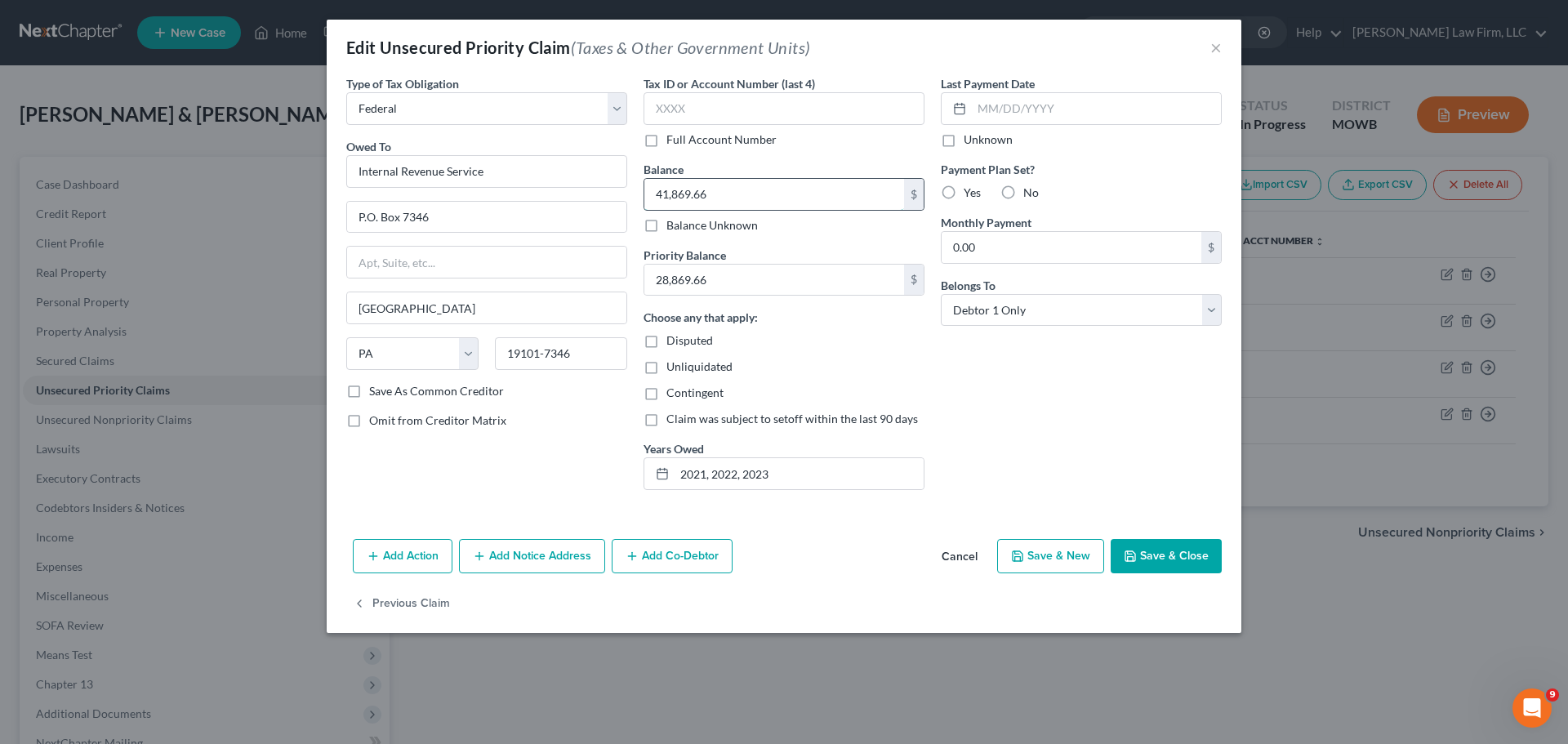
click at [767, 197] on input "41,869.66" at bounding box center [774, 194] width 259 height 31
click at [777, 281] on input "28,869.66" at bounding box center [774, 280] width 259 height 31
paste input "38977.89"
type input "38,977.89"
click at [1163, 551] on button "Save & Close" at bounding box center [1166, 556] width 111 height 35
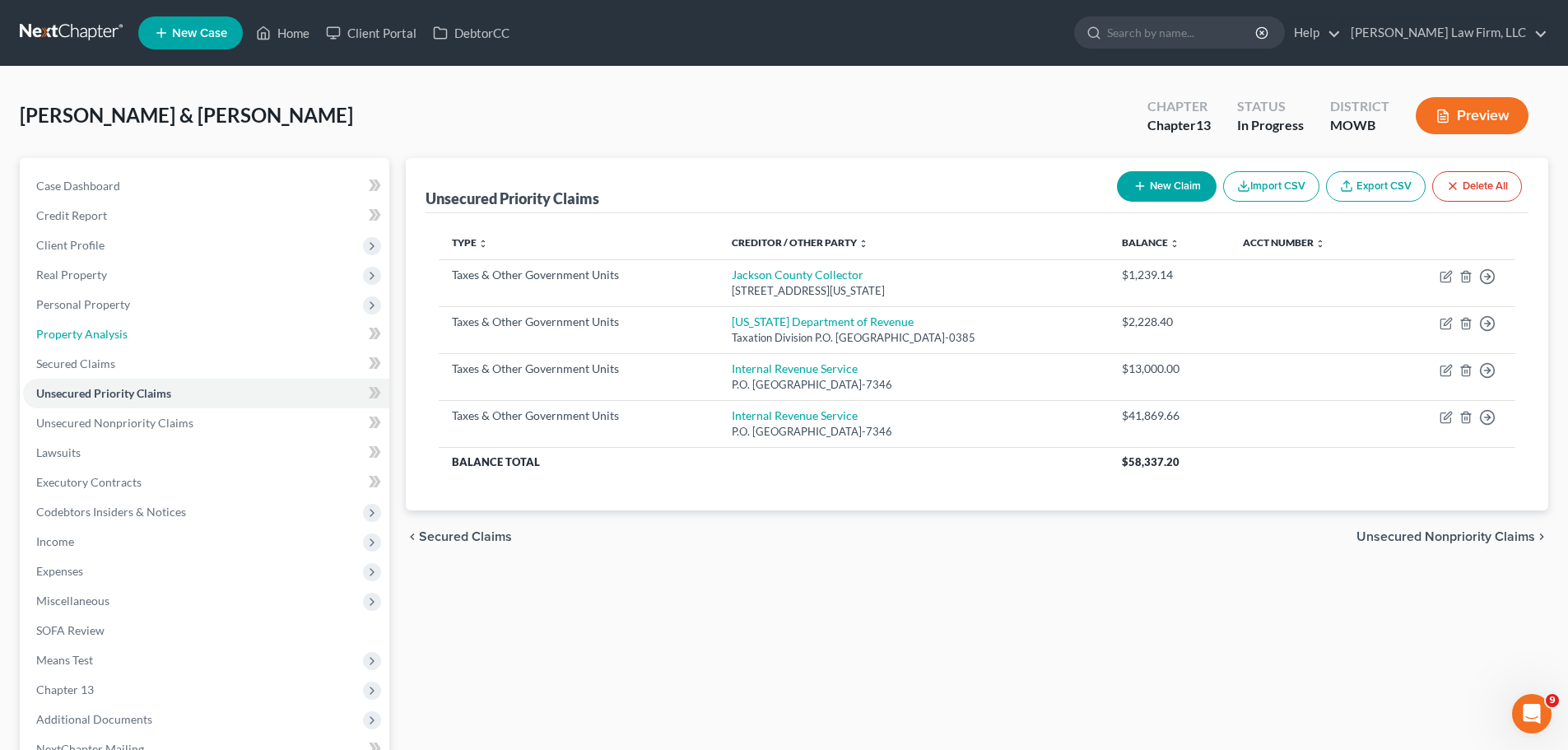
drag, startPoint x: 131, startPoint y: 328, endPoint x: 842, endPoint y: 609, distance: 764.5
click at [131, 328] on link "Property Analysis" at bounding box center [206, 334] width 366 height 30
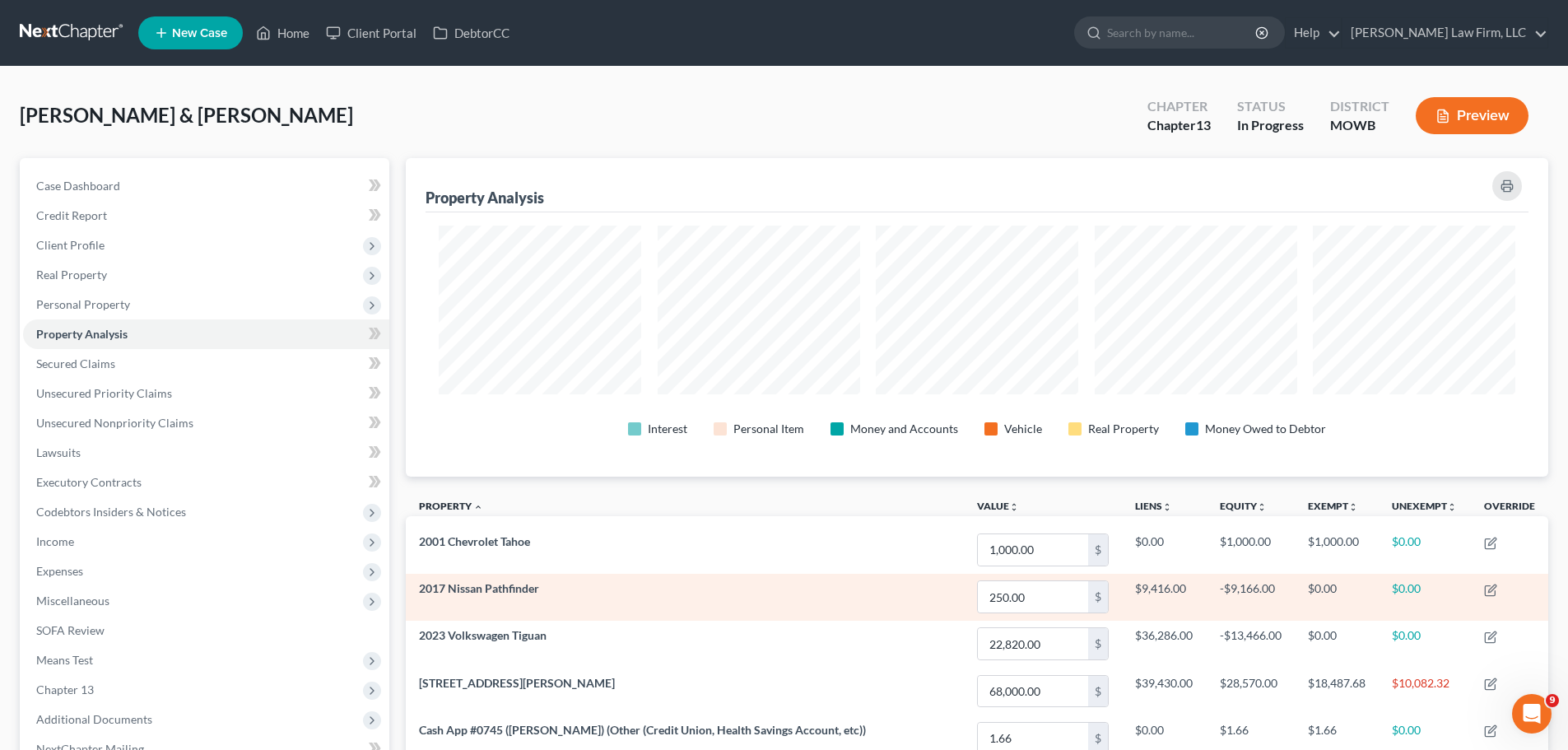
scroll to position [319, 1142]
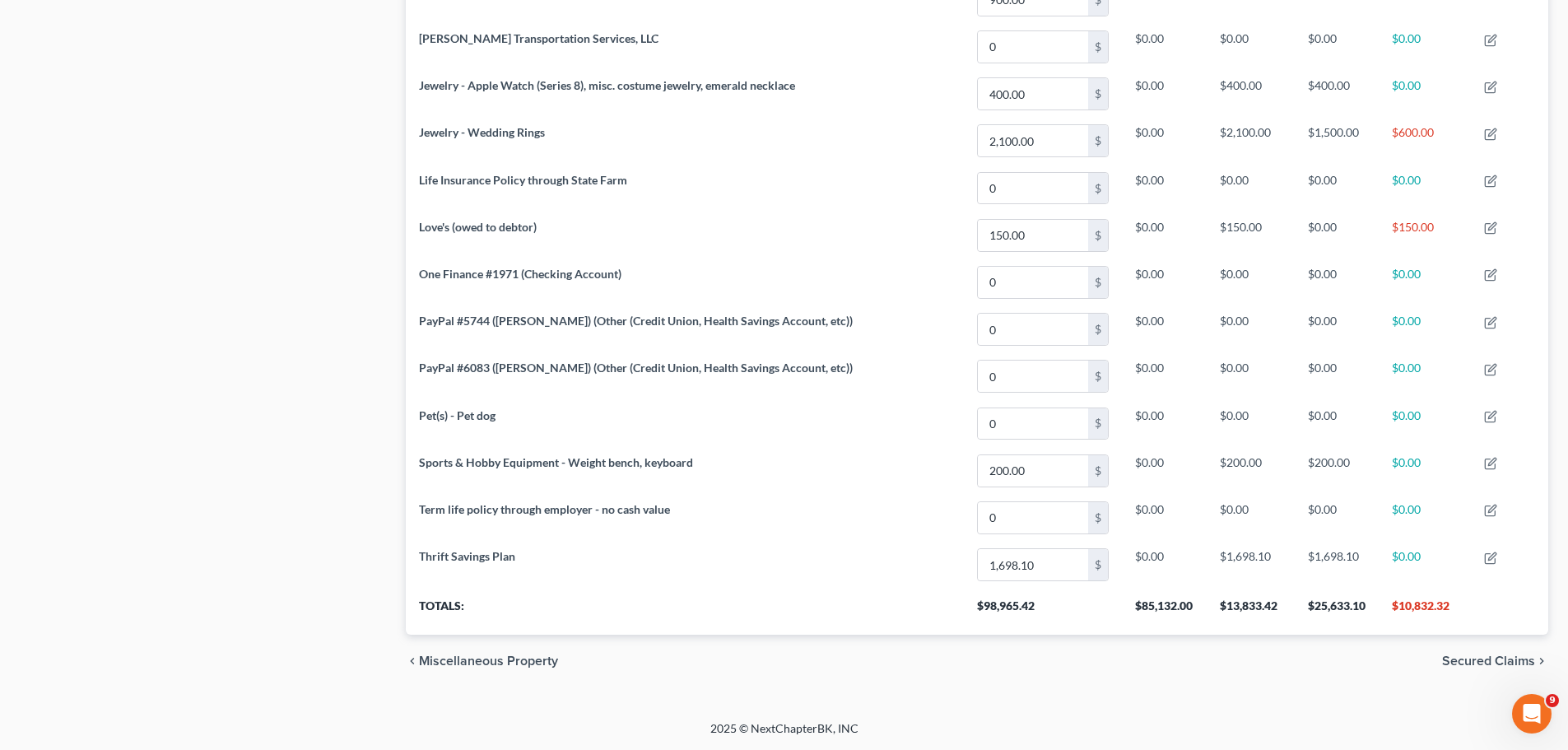
drag, startPoint x: 209, startPoint y: 186, endPoint x: 153, endPoint y: 199, distance: 57.5
